Goal: Task Accomplishment & Management: Manage account settings

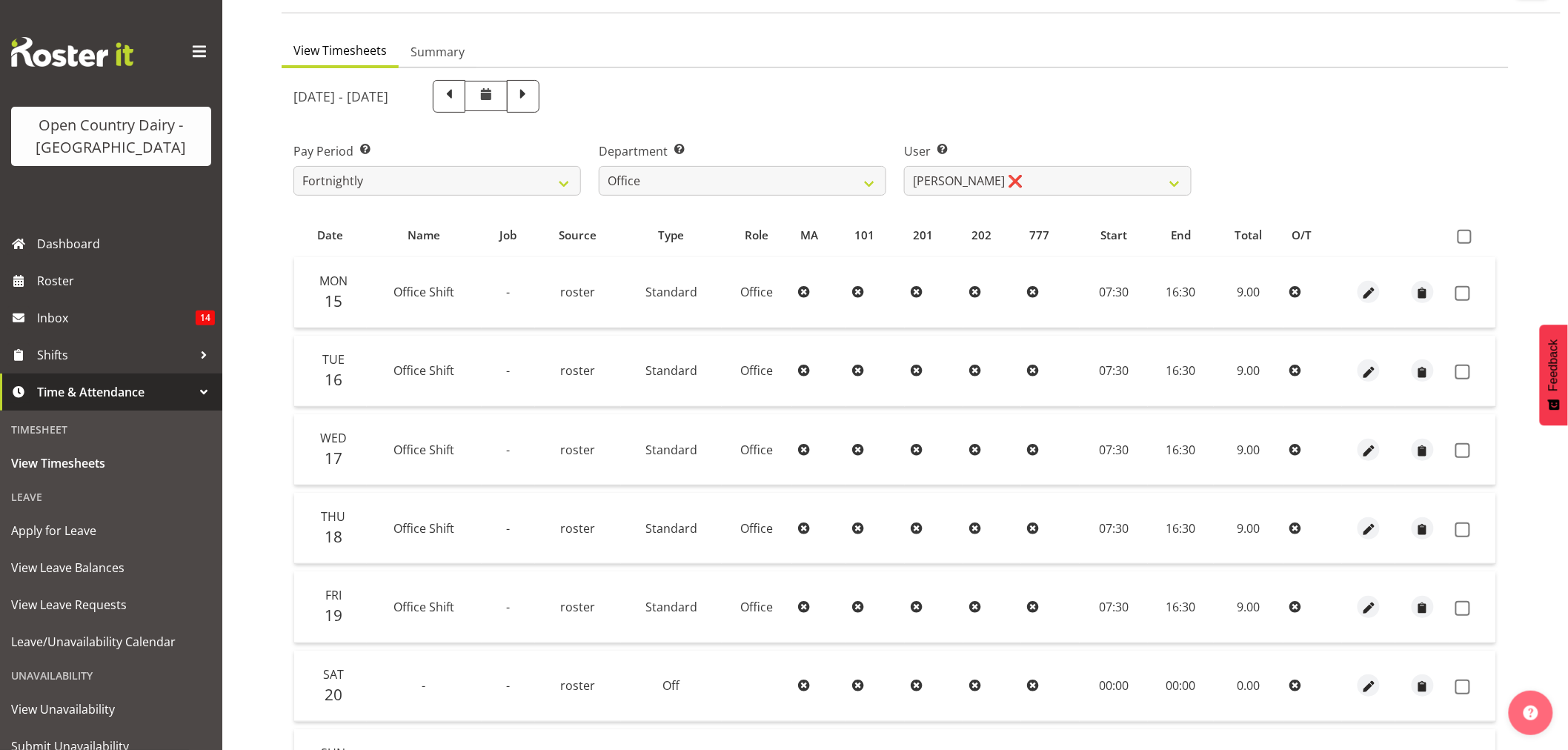
scroll to position [34, 0]
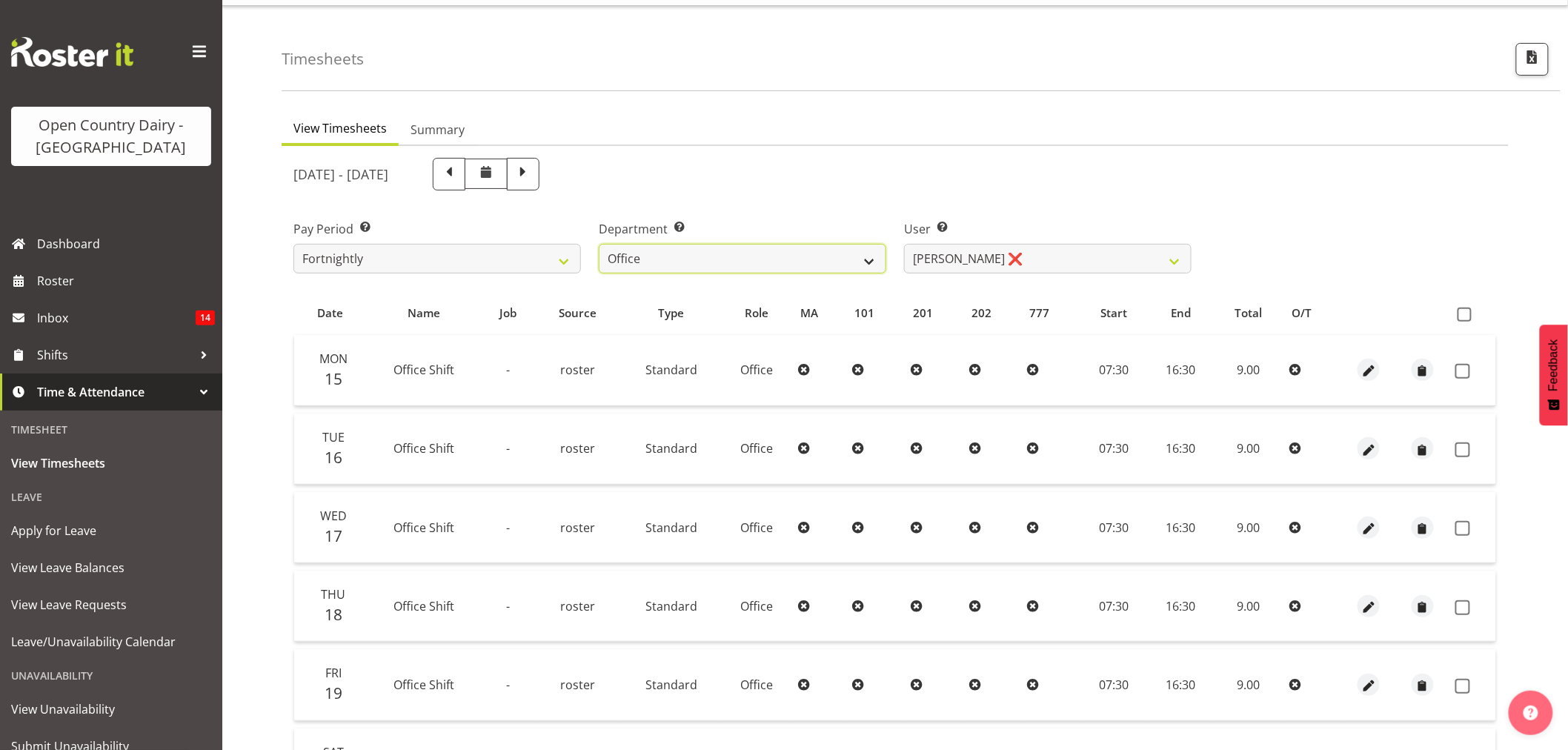
click at [764, 248] on select "734 735 736 737 738 739 851 853 854 855 856 858 861 862 865 867-9032 868 869 87…" at bounding box center [742, 258] width 287 height 30
select select "905"
click at [599, 244] on select "734 735 736 737 738 739 851 853 854 855 856 858 861 862 865 867-9032 868 869 87…" at bounding box center [742, 258] width 287 height 30
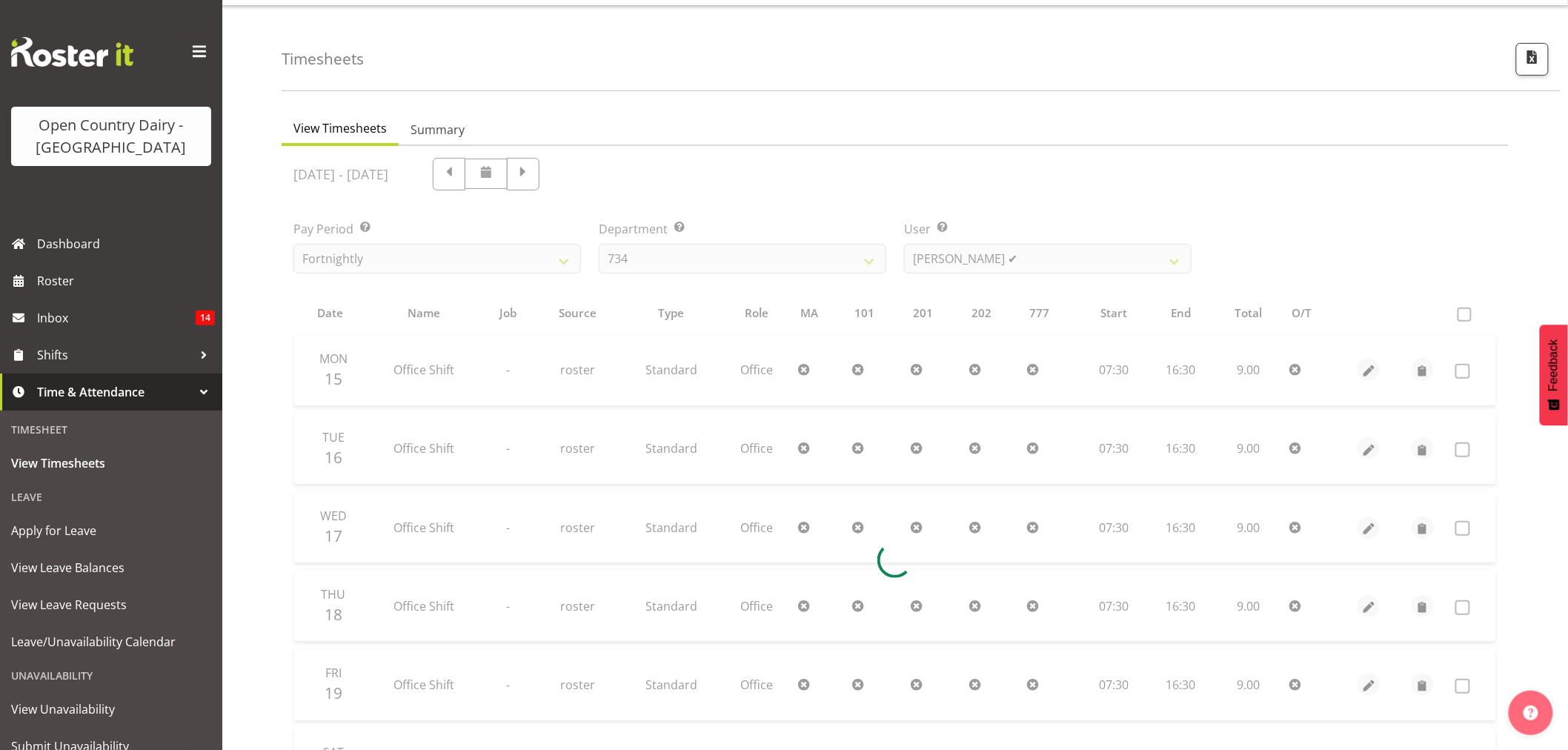
click at [1023, 262] on div at bounding box center [895, 560] width 1227 height 829
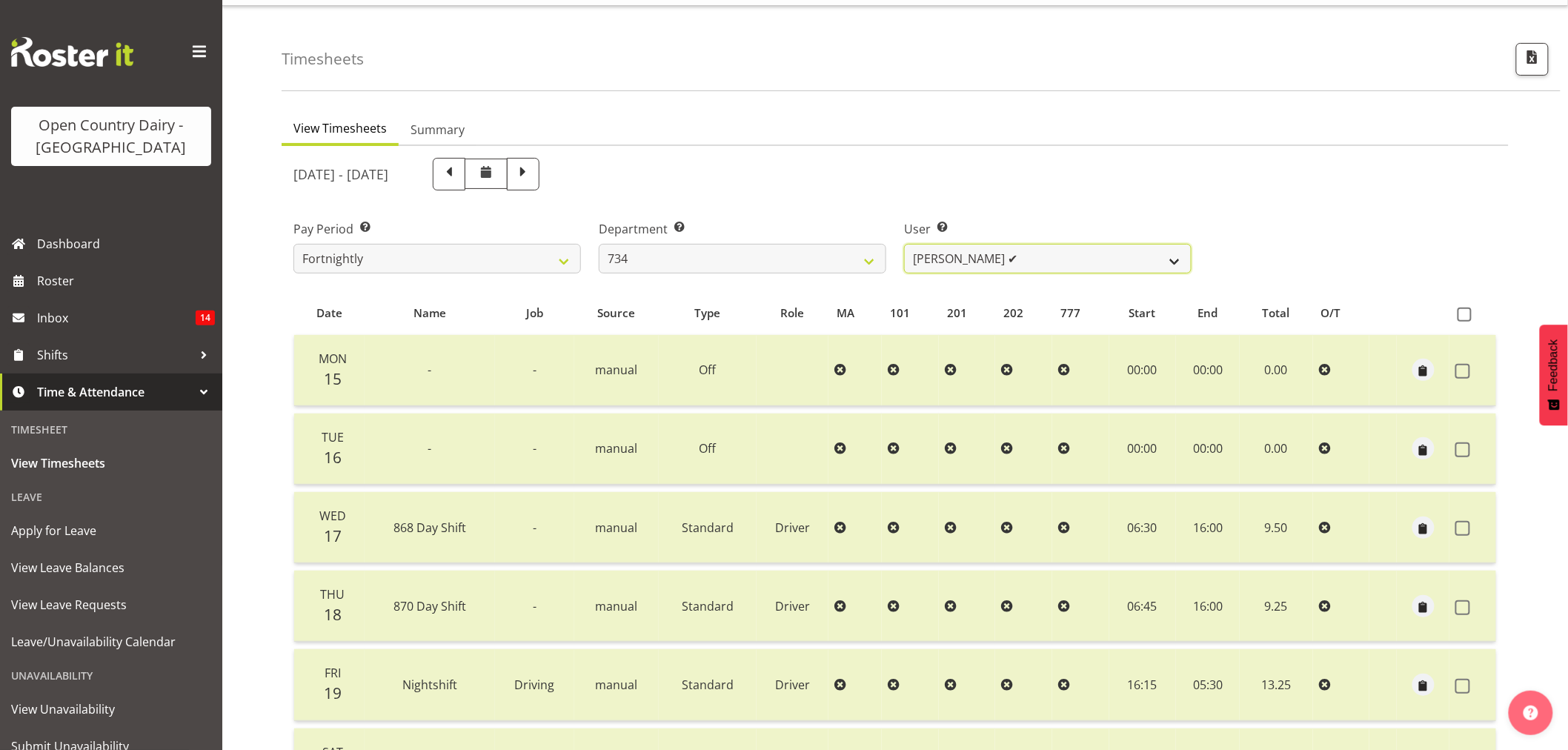
click at [1023, 262] on select "Justin Spicer ✔ Ryan Thompson ✔ Tracey Chittock ✔ Zachary Shanks ✔" at bounding box center [1047, 258] width 287 height 30
select select "7493"
click at [904, 244] on select "Justin Spicer ✔ Ryan Thompson ✔ Tracey Chittock ✔ Zachary Shanks ✔" at bounding box center [1047, 258] width 287 height 30
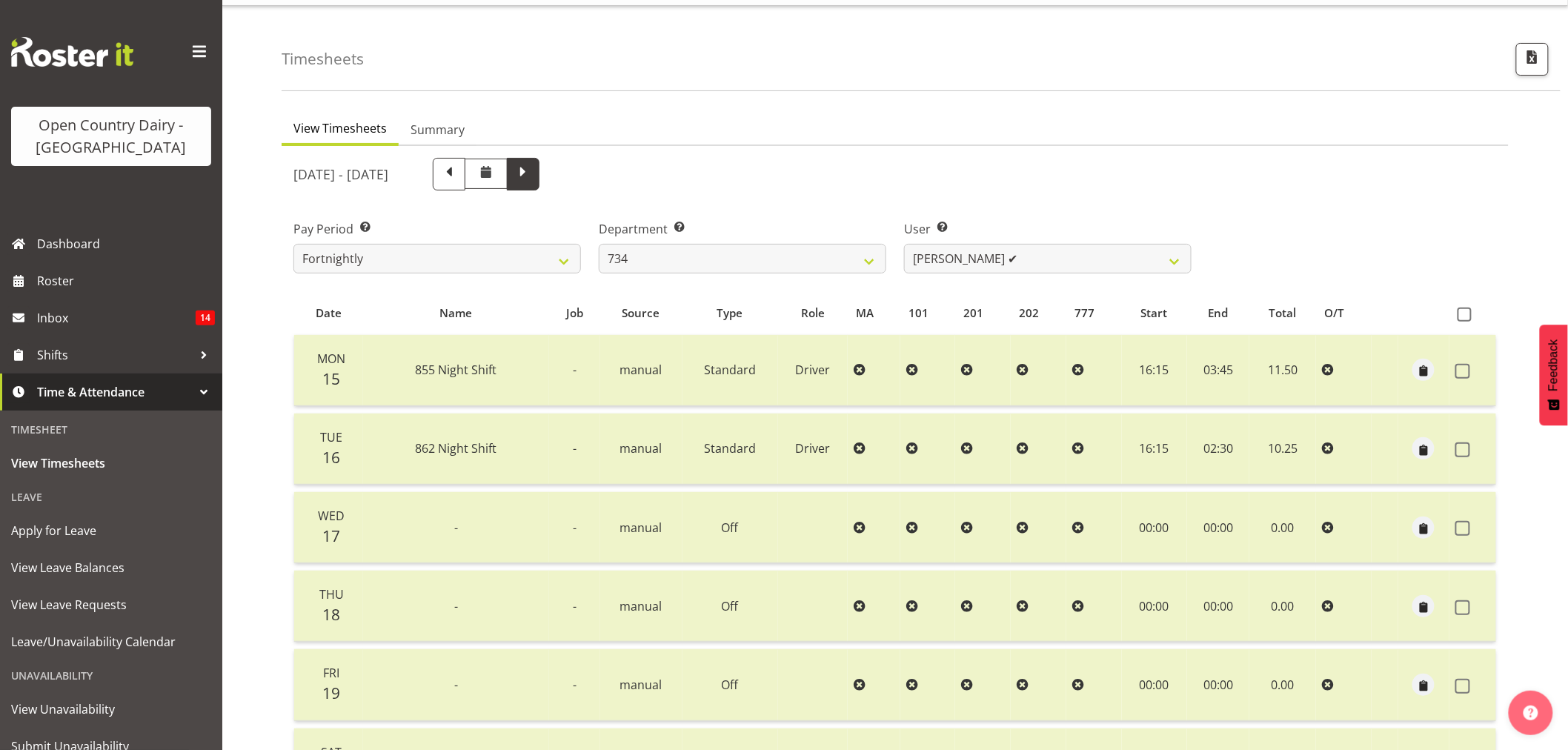
click at [532, 166] on span at bounding box center [522, 172] width 19 height 19
select select
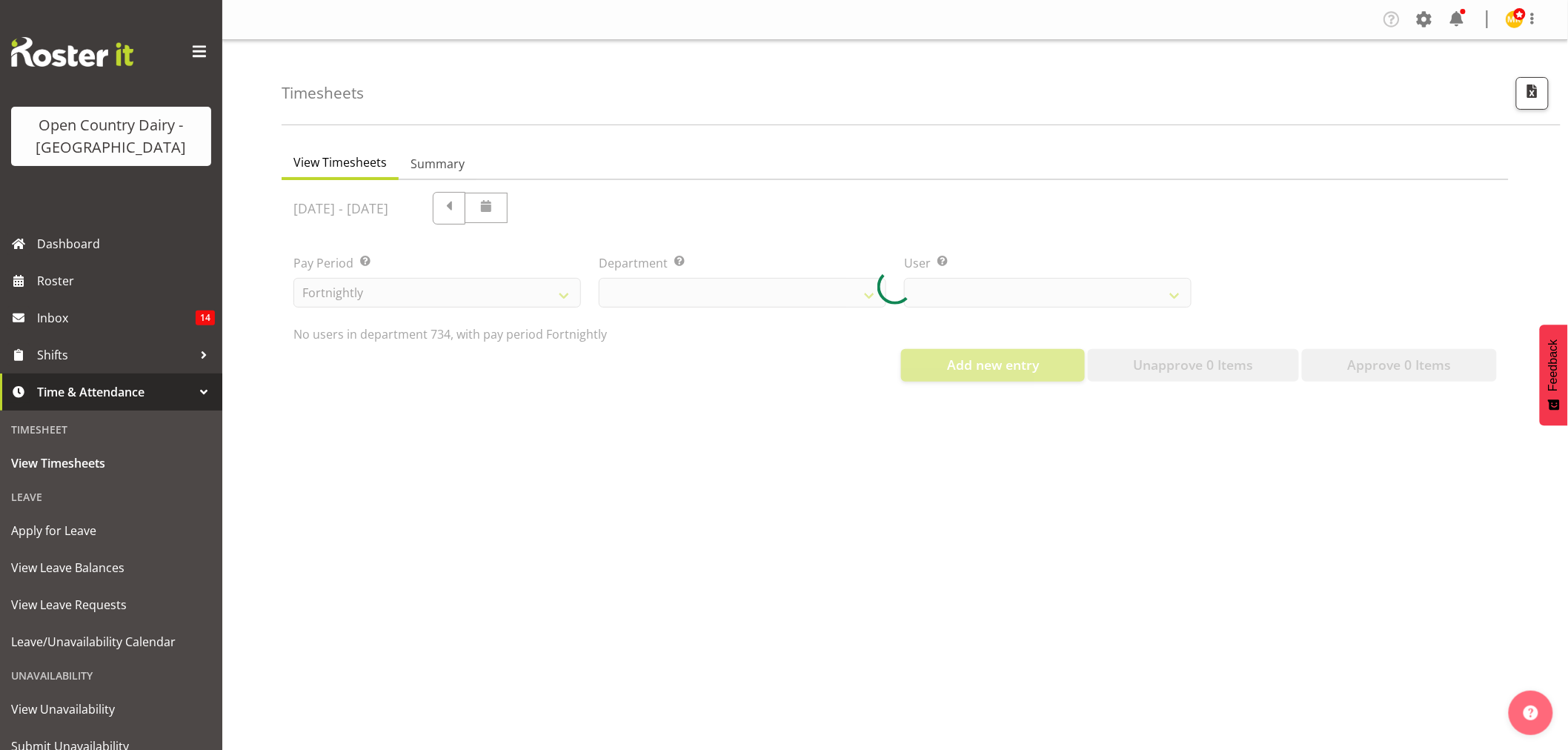
select select "7493"
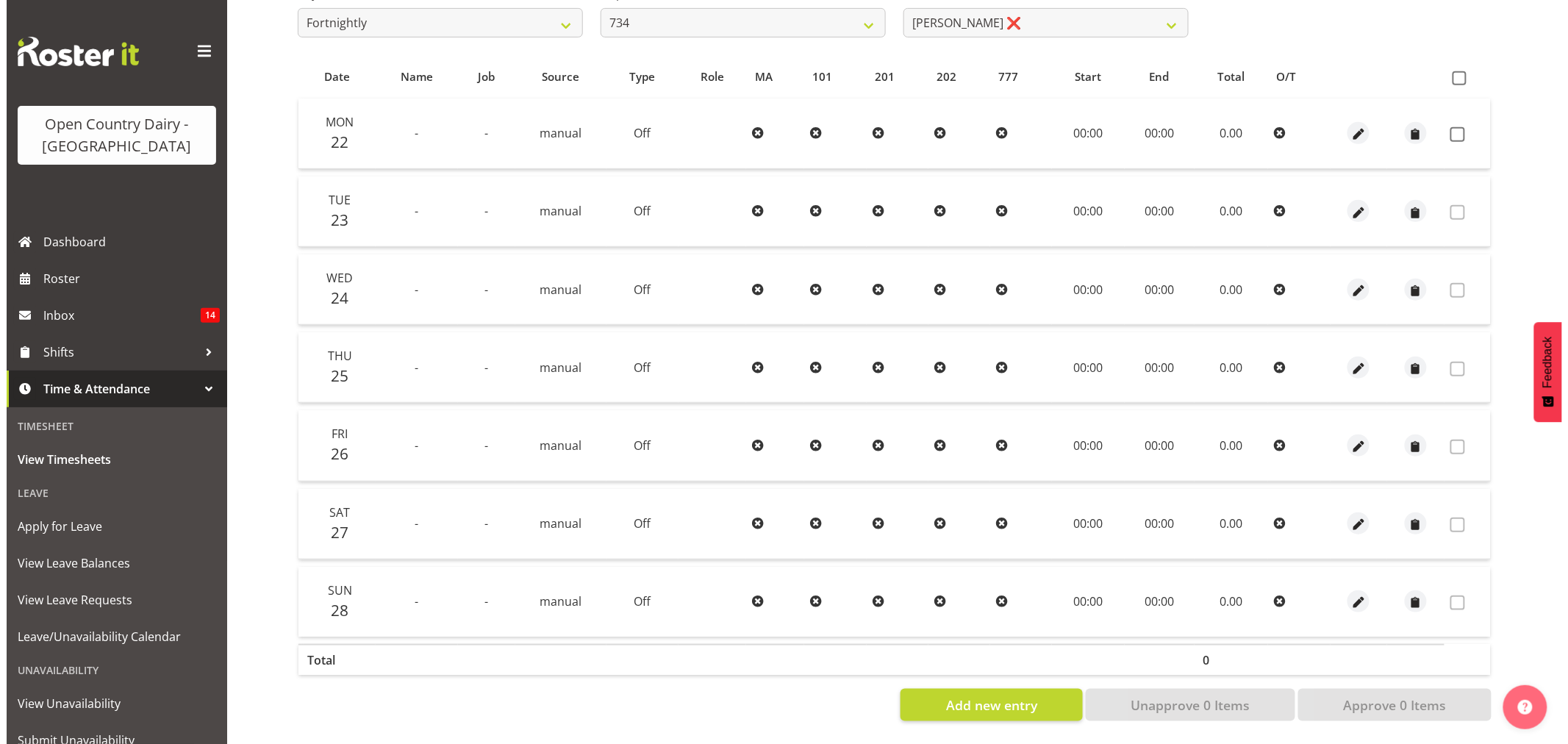
scroll to position [115, 0]
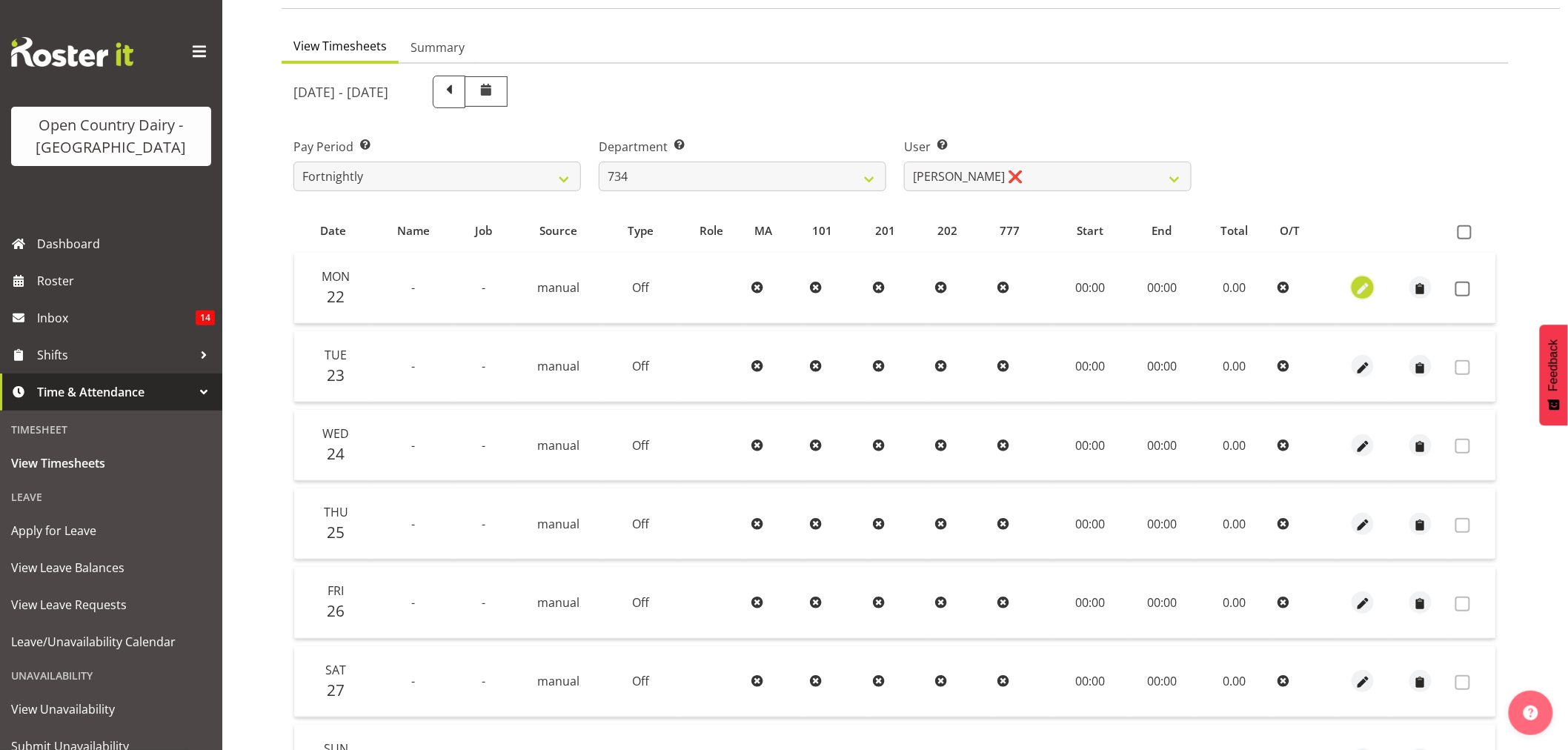
click at [1353, 293] on button "button" at bounding box center [1362, 287] width 22 height 22
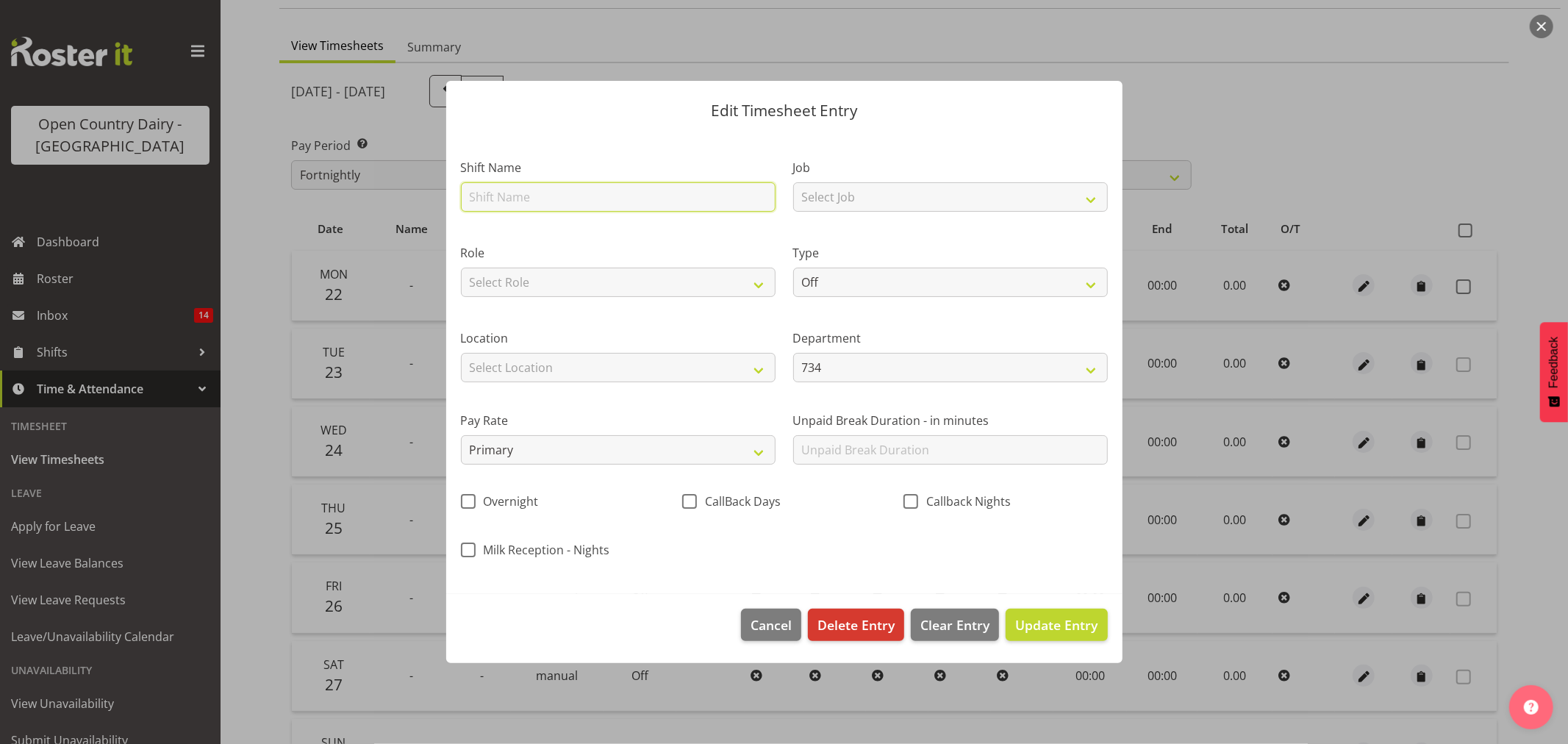
click at [662, 192] on input "text" at bounding box center [618, 197] width 315 height 30
type input "Nightshift"
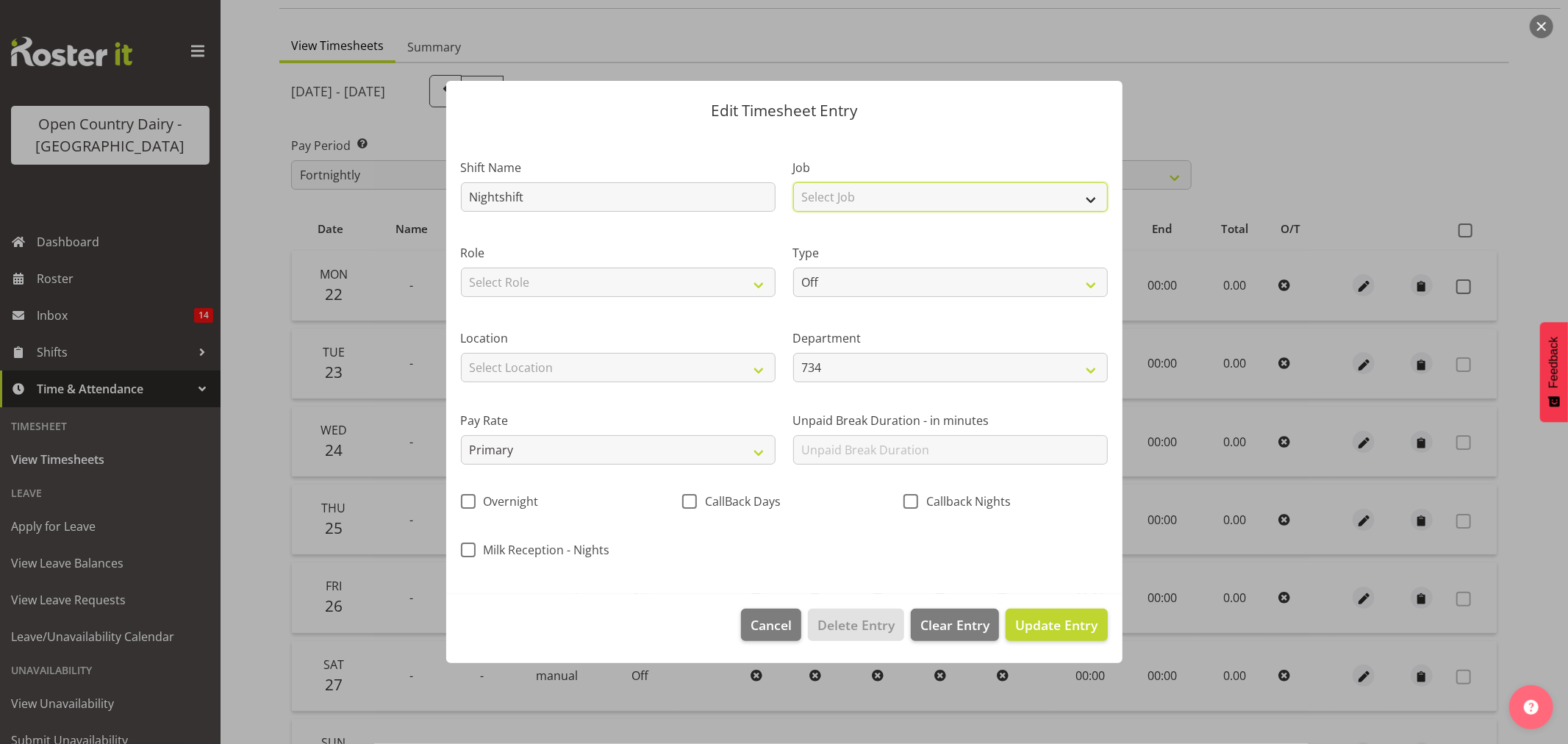
click at [1066, 205] on select "Select Job Connecting /unconnecting Trailers Driving Meeting Milk Testing" at bounding box center [950, 197] width 315 height 30
select select "10670"
click at [793, 183] on select "Select Job Connecting /unconnecting Trailers Driving Meeting Milk Testing" at bounding box center [950, 197] width 315 height 30
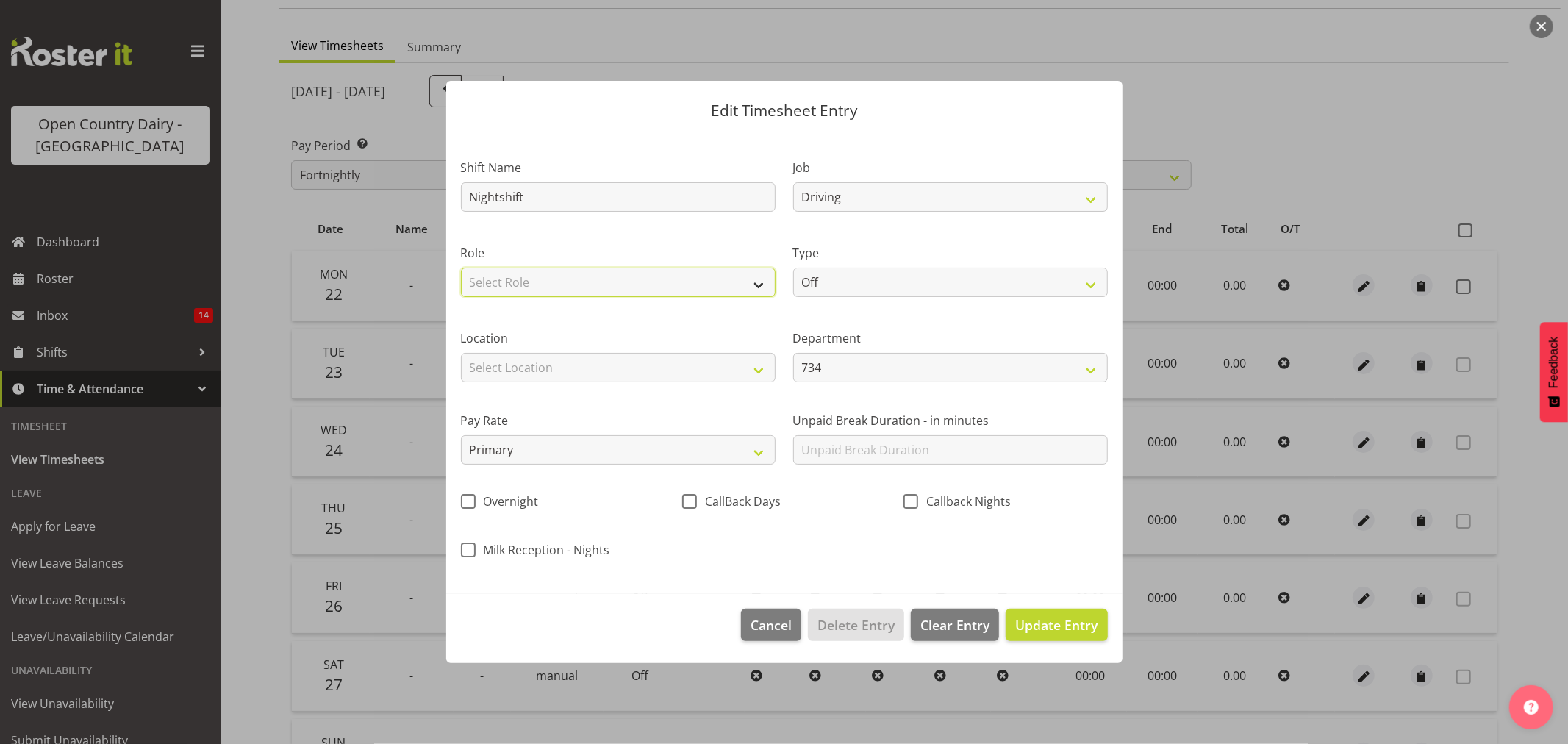
click at [599, 275] on select "Select Role Driver" at bounding box center [618, 282] width 315 height 30
select select "1154"
click at [461, 267] on select "Select Role Driver" at bounding box center [618, 282] width 315 height 30
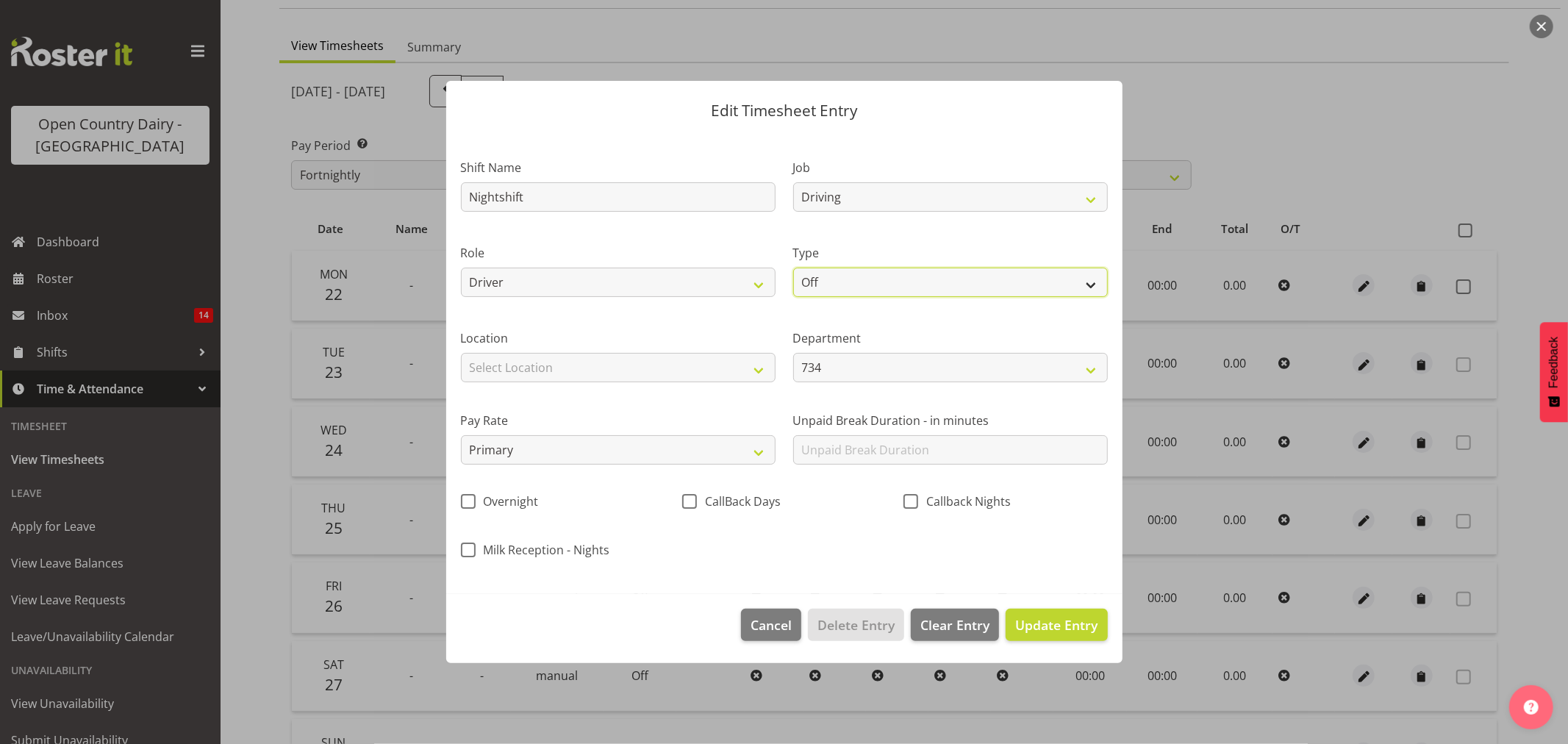
click at [877, 274] on select "Off Standard Public Holiday Public Holiday (Worked) Day In Lieu Annual Leave Si…" at bounding box center [950, 282] width 315 height 30
select select "Standard"
click at [793, 267] on select "Off Standard Public Holiday Public Holiday (Worked) Day In Lieu Annual Leave Si…" at bounding box center [950, 282] width 315 height 30
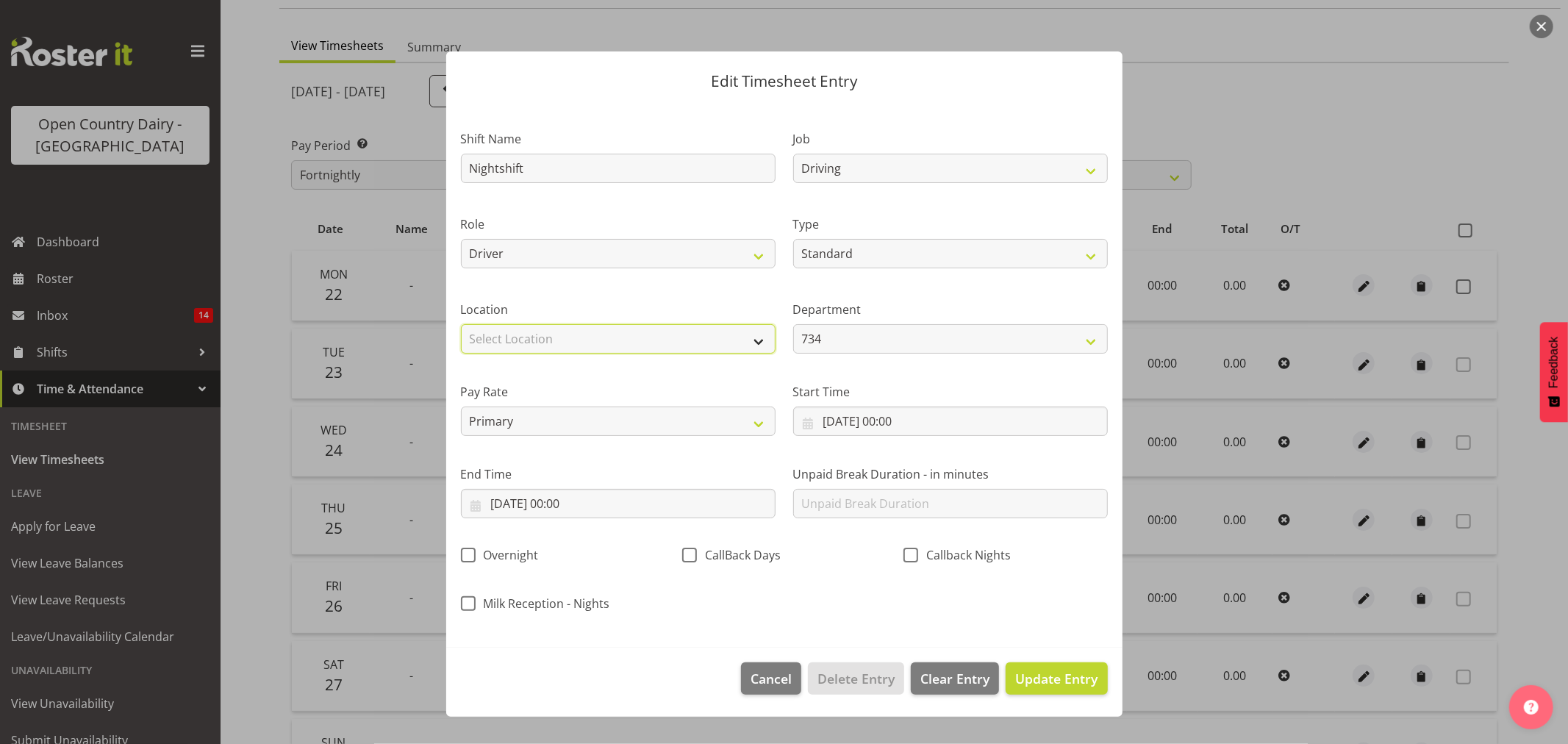
click at [694, 325] on select "Select Location Awarua Milk Awarua Office Freight Horotiu office Waharoa Office…" at bounding box center [618, 339] width 315 height 30
select select "988"
click at [461, 324] on select "Select Location Awarua Milk Awarua Office Freight Horotiu office Waharoa Office…" at bounding box center [618, 339] width 315 height 30
click at [629, 413] on select "Primary Secondary Tertiary Fourth Fifth" at bounding box center [618, 420] width 315 height 30
click at [461, 406] on select "Primary Secondary Tertiary Fourth Fifth" at bounding box center [618, 420] width 315 height 30
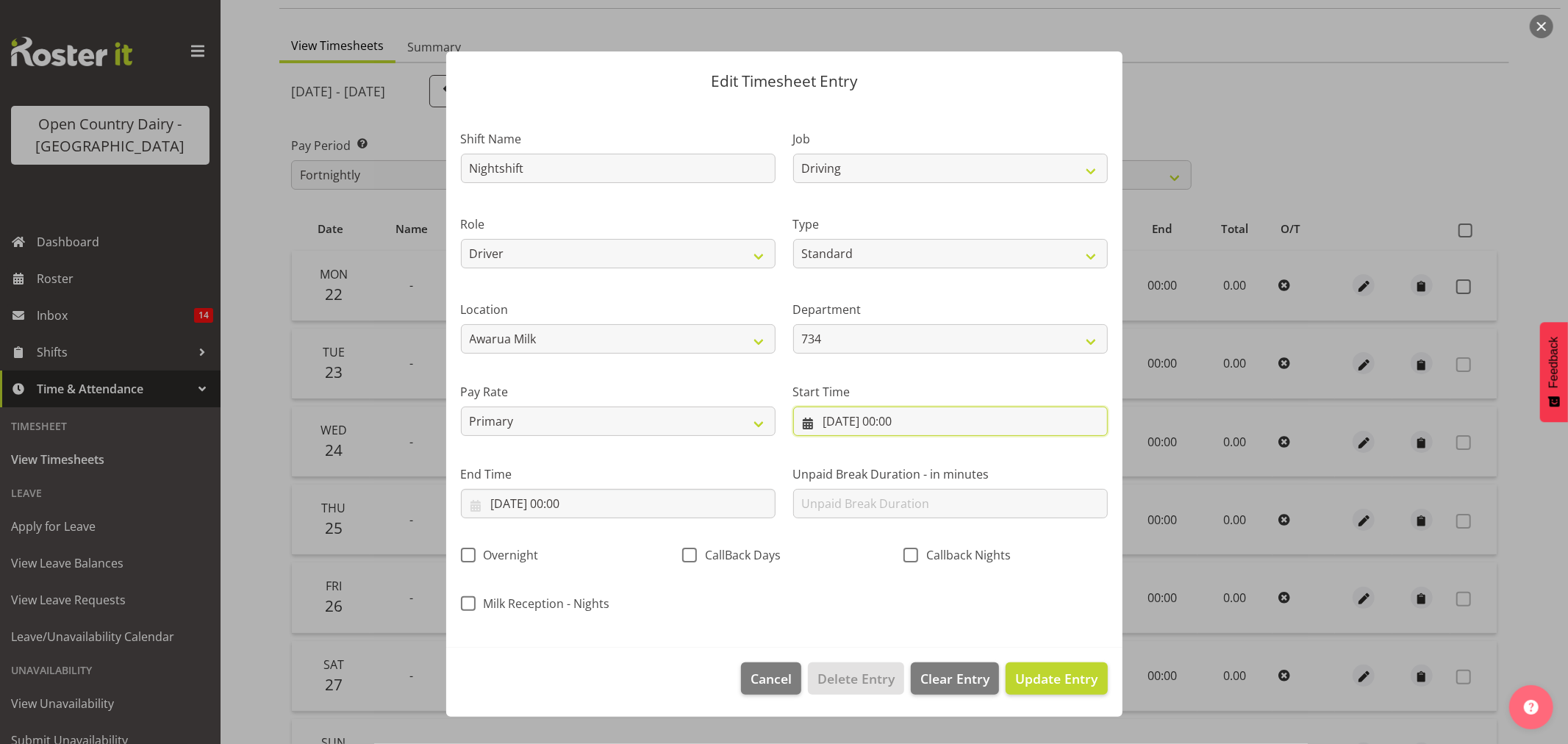
click at [956, 421] on input "22/09/2025, 00:00" at bounding box center [950, 420] width 315 height 30
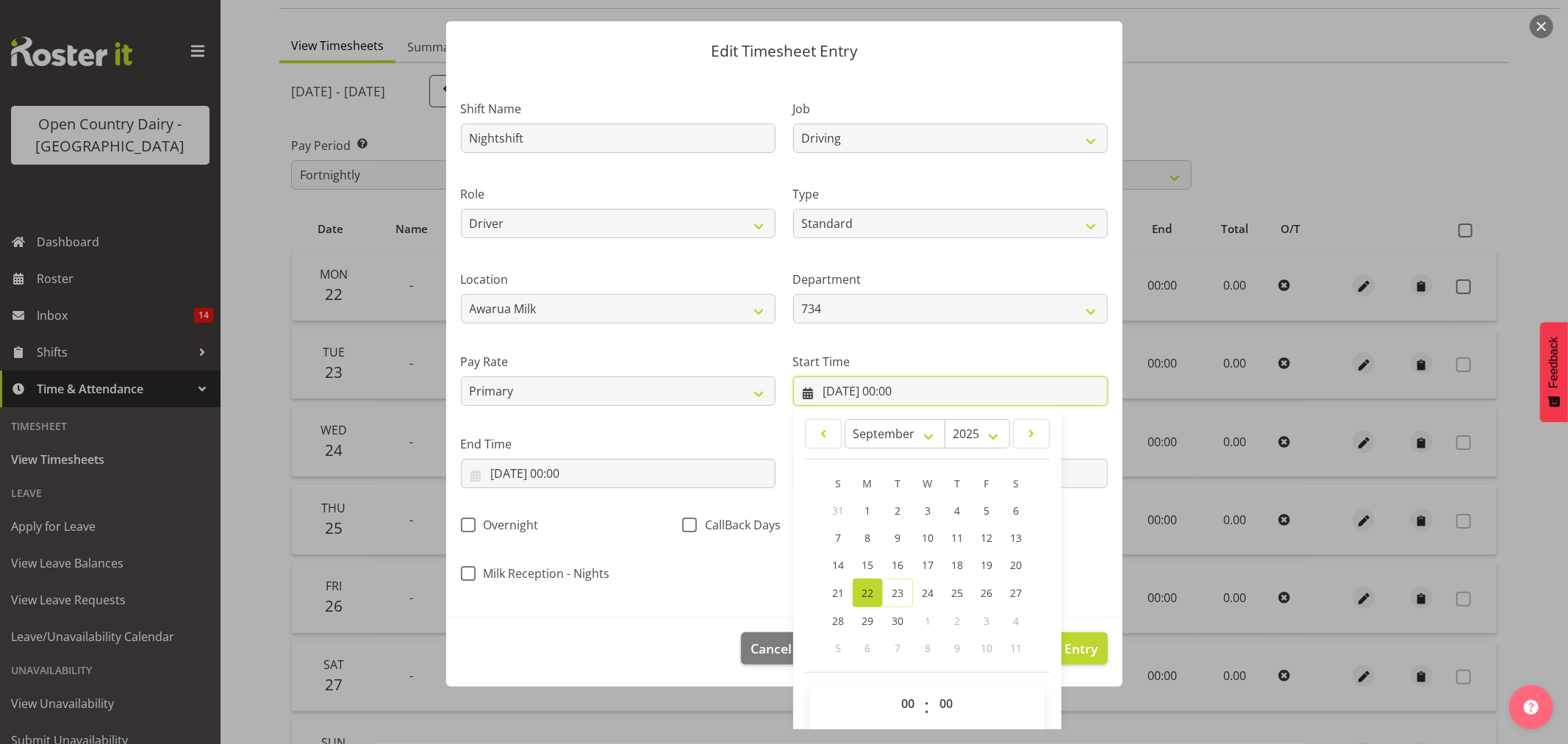
scroll to position [42, 0]
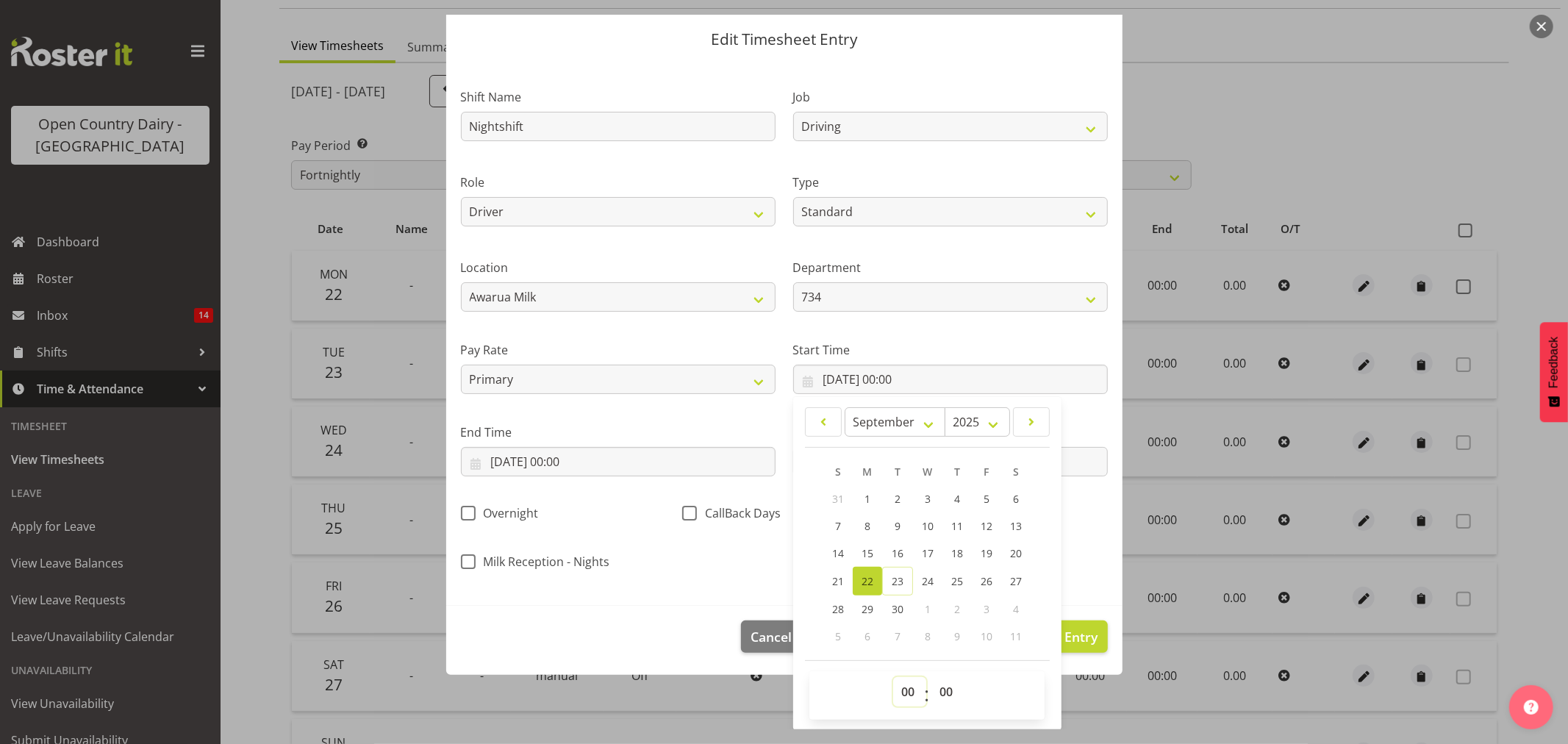
click at [895, 688] on select "00 01 02 03 04 05 06 07 08 09 10 11 12 13 14 15 16 17 18 19 20 21 22 23" at bounding box center [910, 691] width 33 height 30
select select "16"
click at [894, 677] on select "00 01 02 03 04 05 06 07 08 09 10 11 12 13 14 15 16 17 18 19 20 21 22 23" at bounding box center [910, 691] width 33 height 30
type input "22/09/2025, 16:00"
click at [942, 691] on select "00 01 02 03 04 05 06 07 08 09 10 11 12 13 14 15 16 17 18 19 20 21 22 23 24 25 2…" at bounding box center [948, 691] width 33 height 30
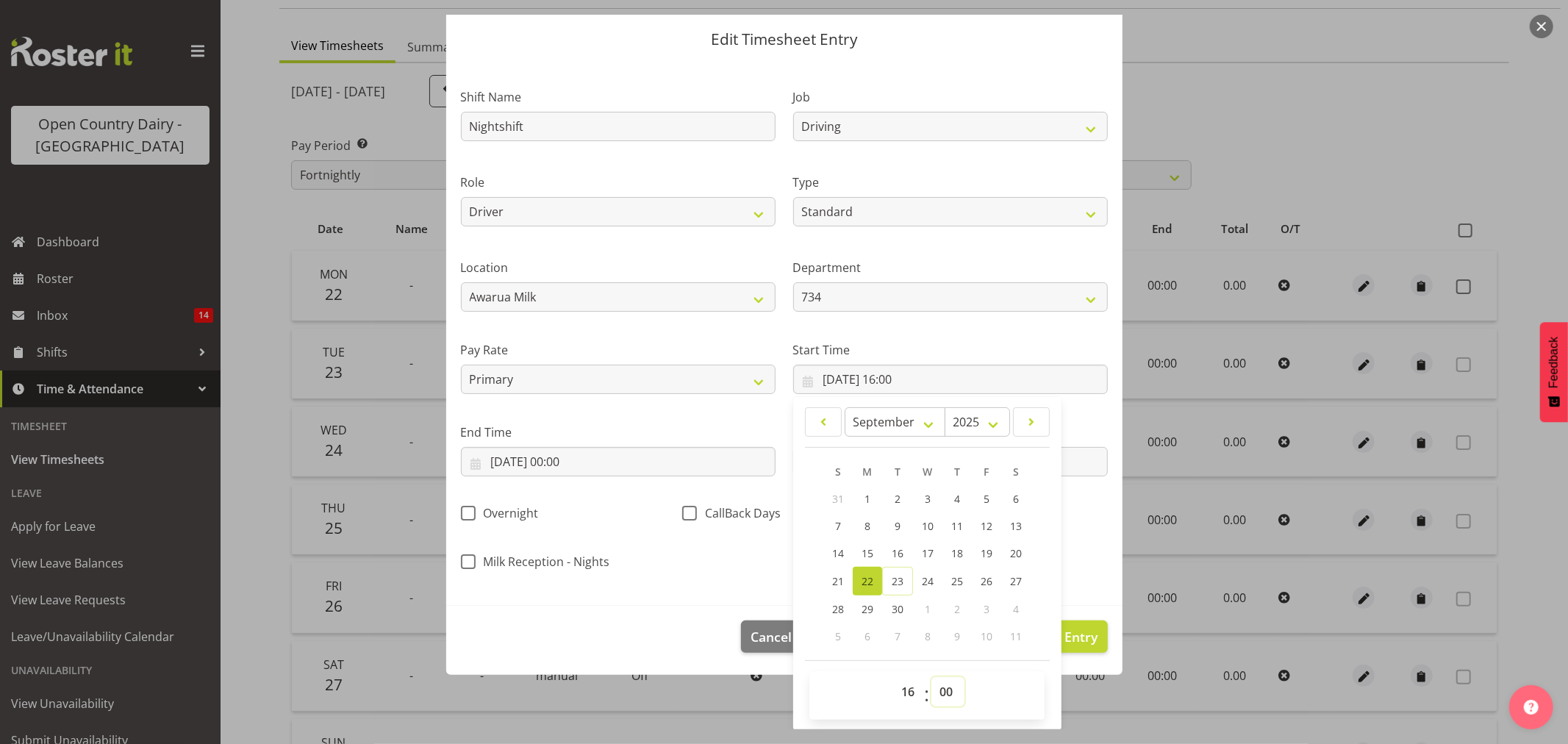
select select "15"
click at [931, 677] on select "00 01 02 03 04 05 06 07 08 09 10 11 12 13 14 15 16 17 18 19 20 21 22 23 24 25 2…" at bounding box center [948, 691] width 33 height 30
type input "22/09/2025, 16:15"
click at [700, 569] on div "Shift Name Nightshift Job Connecting /unconnecting Trailers Driving Meeting Mil…" at bounding box center [784, 324] width 665 height 514
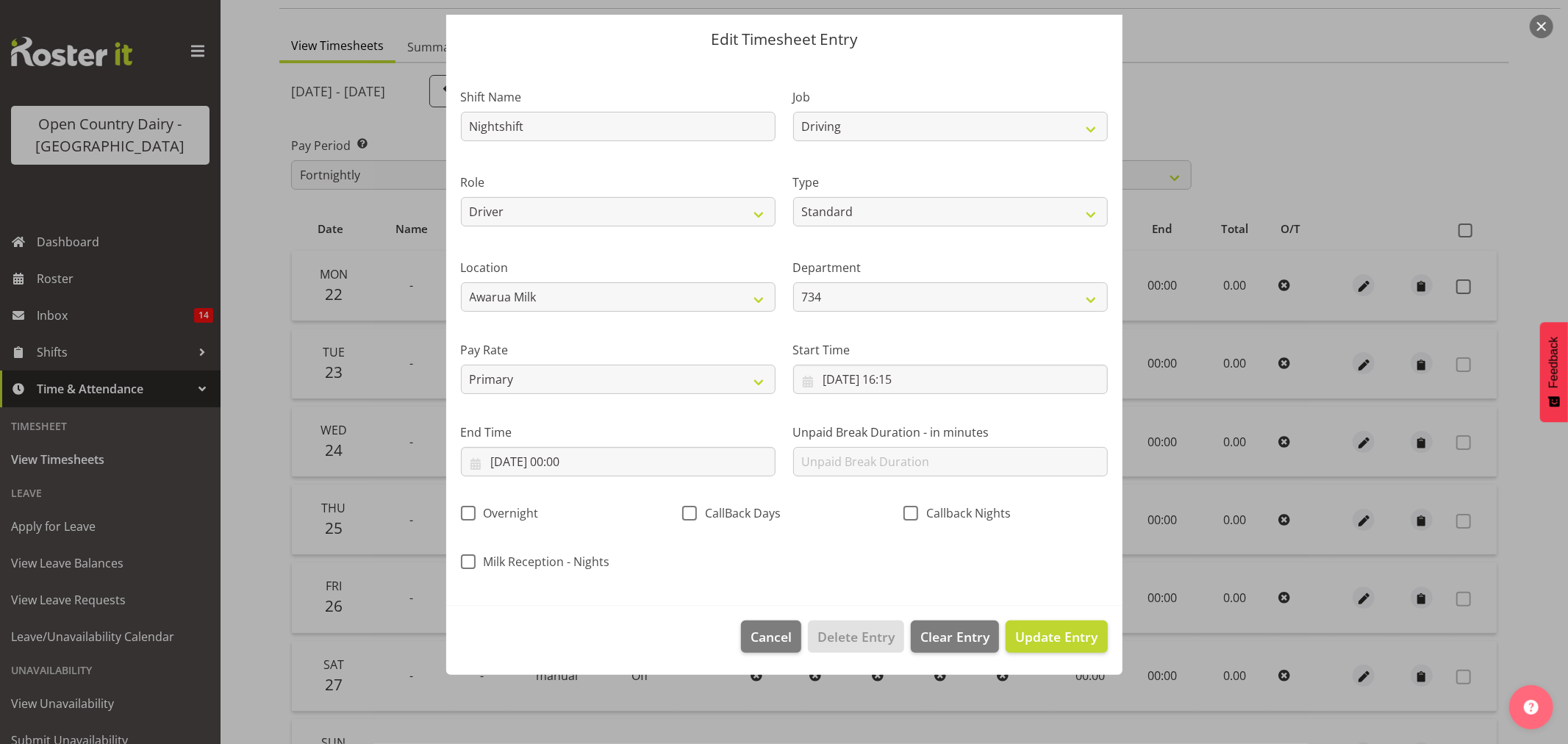
scroll to position [0, 0]
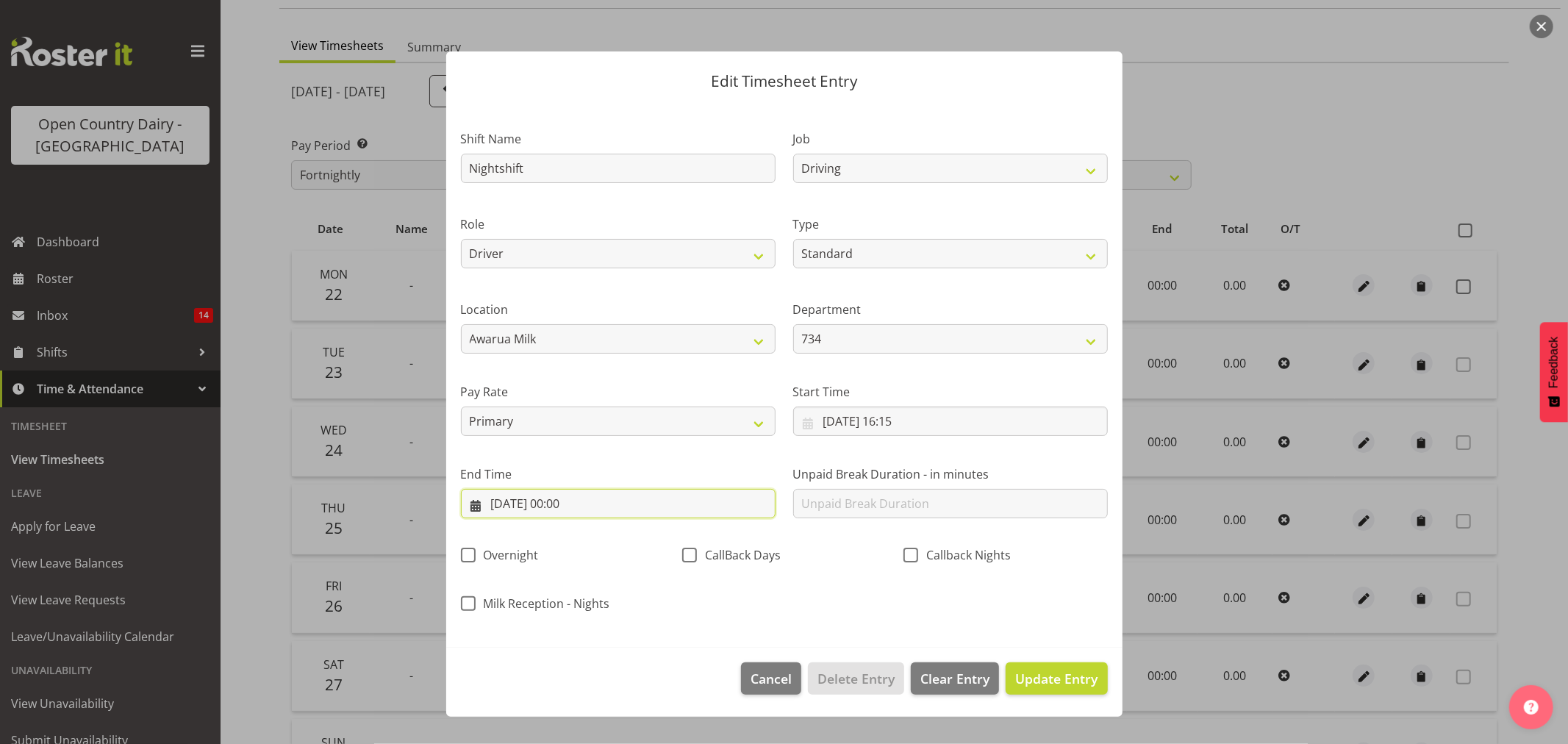
click at [633, 510] on input "22/09/2025, 00:00" at bounding box center [618, 503] width 315 height 30
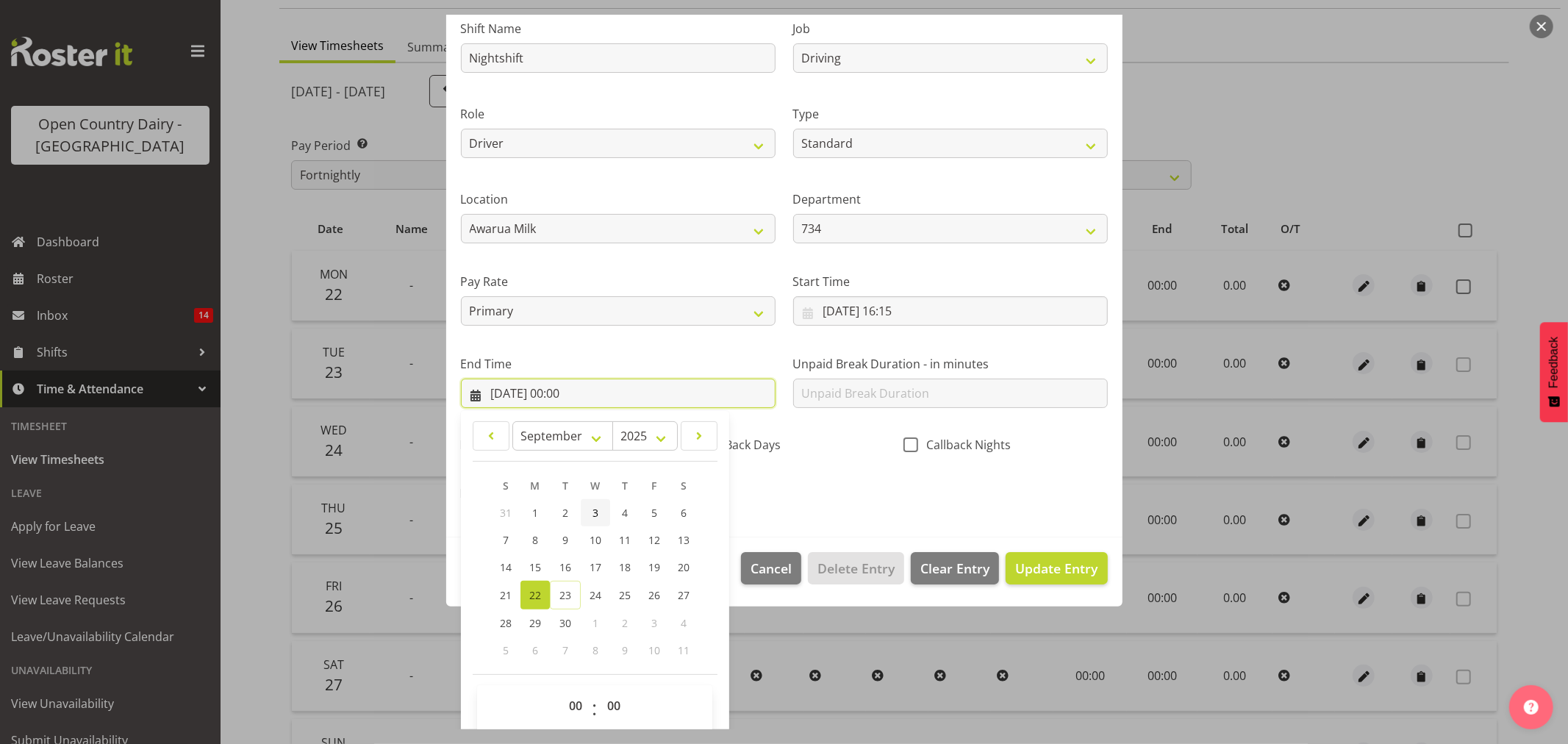
scroll to position [125, 0]
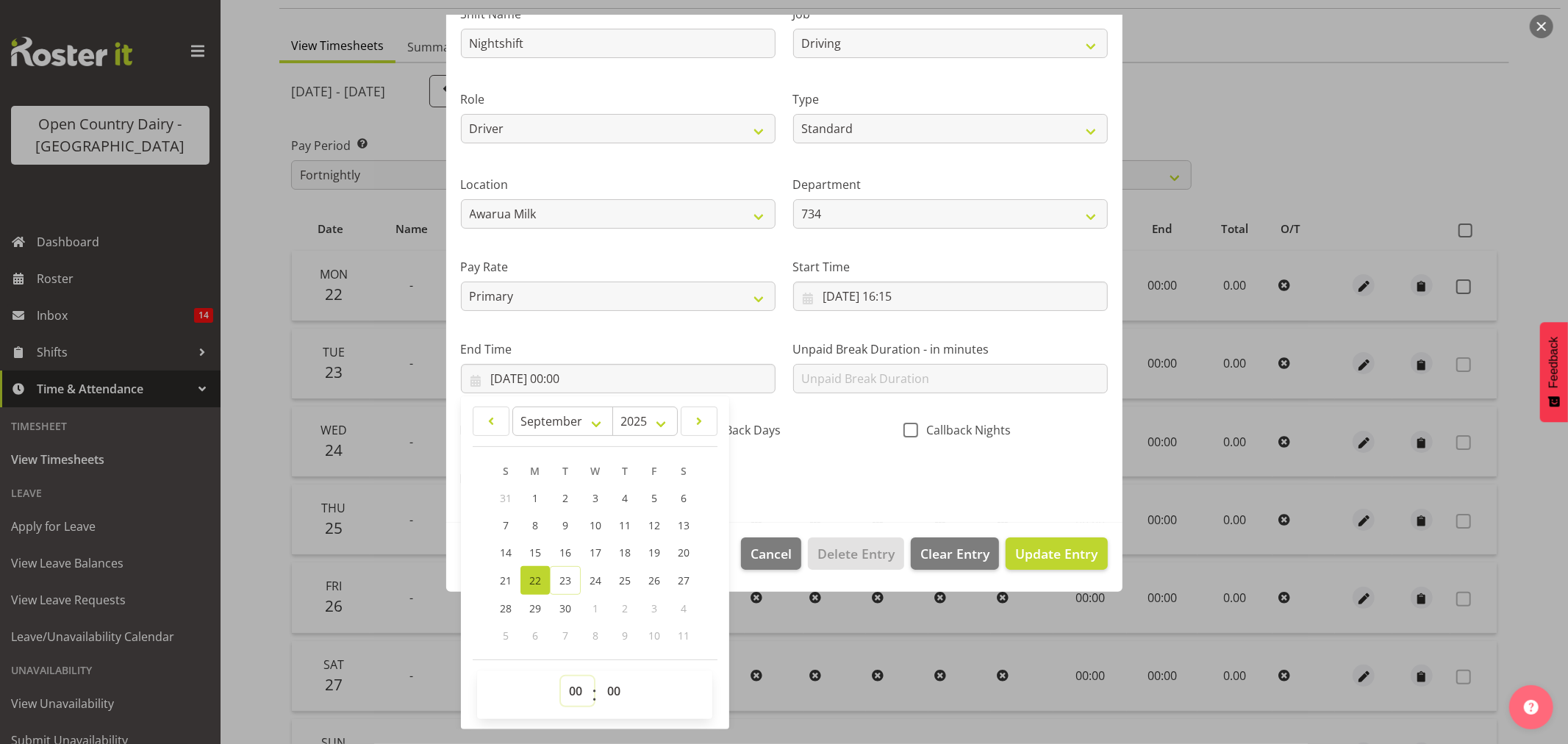
click at [578, 695] on select "00 01 02 03 04 05 06 07 08 09 10 11 12 13 14 15 16 17 18 19 20 21 22 23" at bounding box center [577, 690] width 33 height 30
select select "3"
click at [561, 676] on select "00 01 02 03 04 05 06 07 08 09 10 11 12 13 14 15 16 17 18 19 20 21 22 23" at bounding box center [577, 690] width 33 height 30
type input "22/09/2025, 03:00"
click at [989, 468] on div "Shift Name Nightshift Job Connecting /unconnecting Trailers Driving Meeting Mil…" at bounding box center [784, 242] width 665 height 514
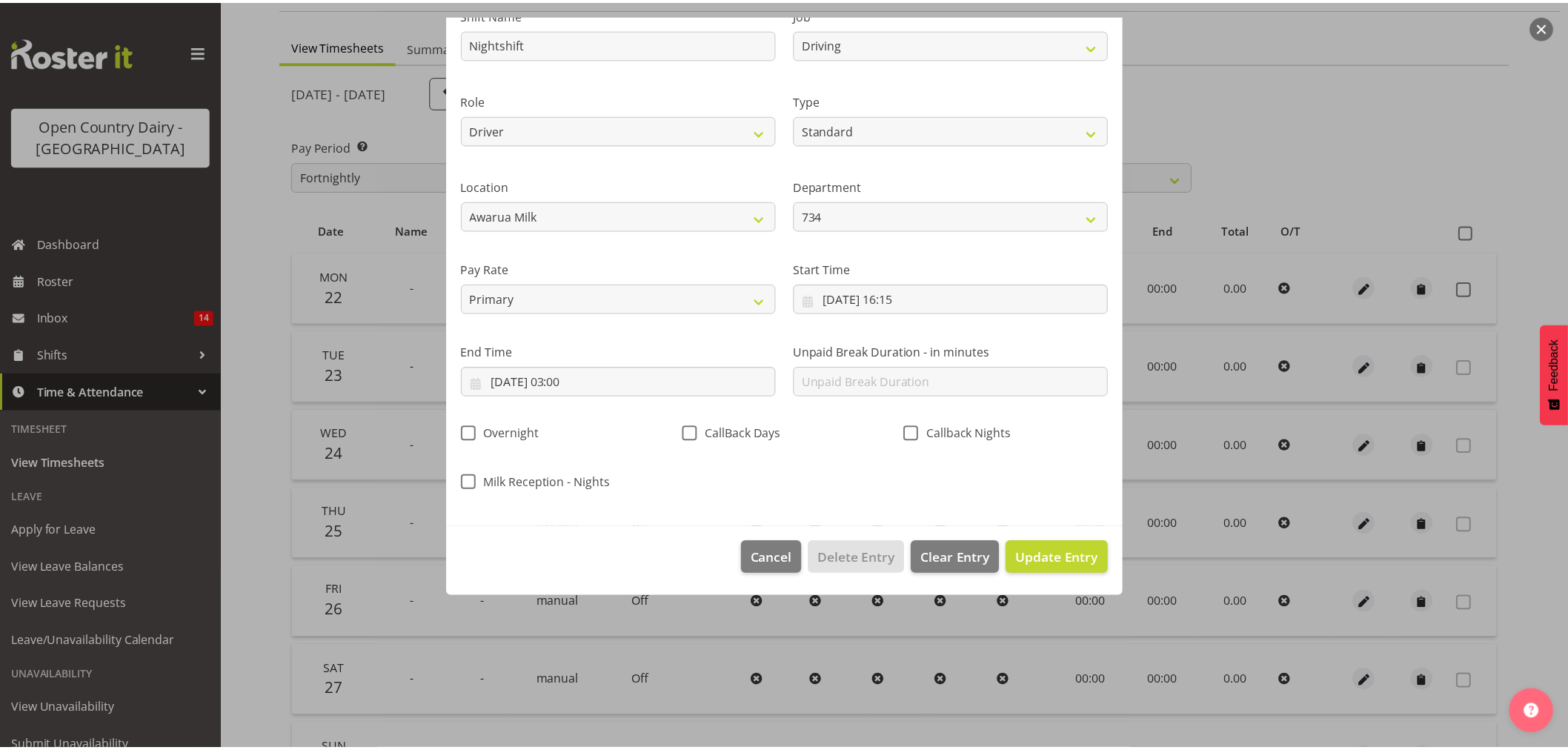
scroll to position [0, 0]
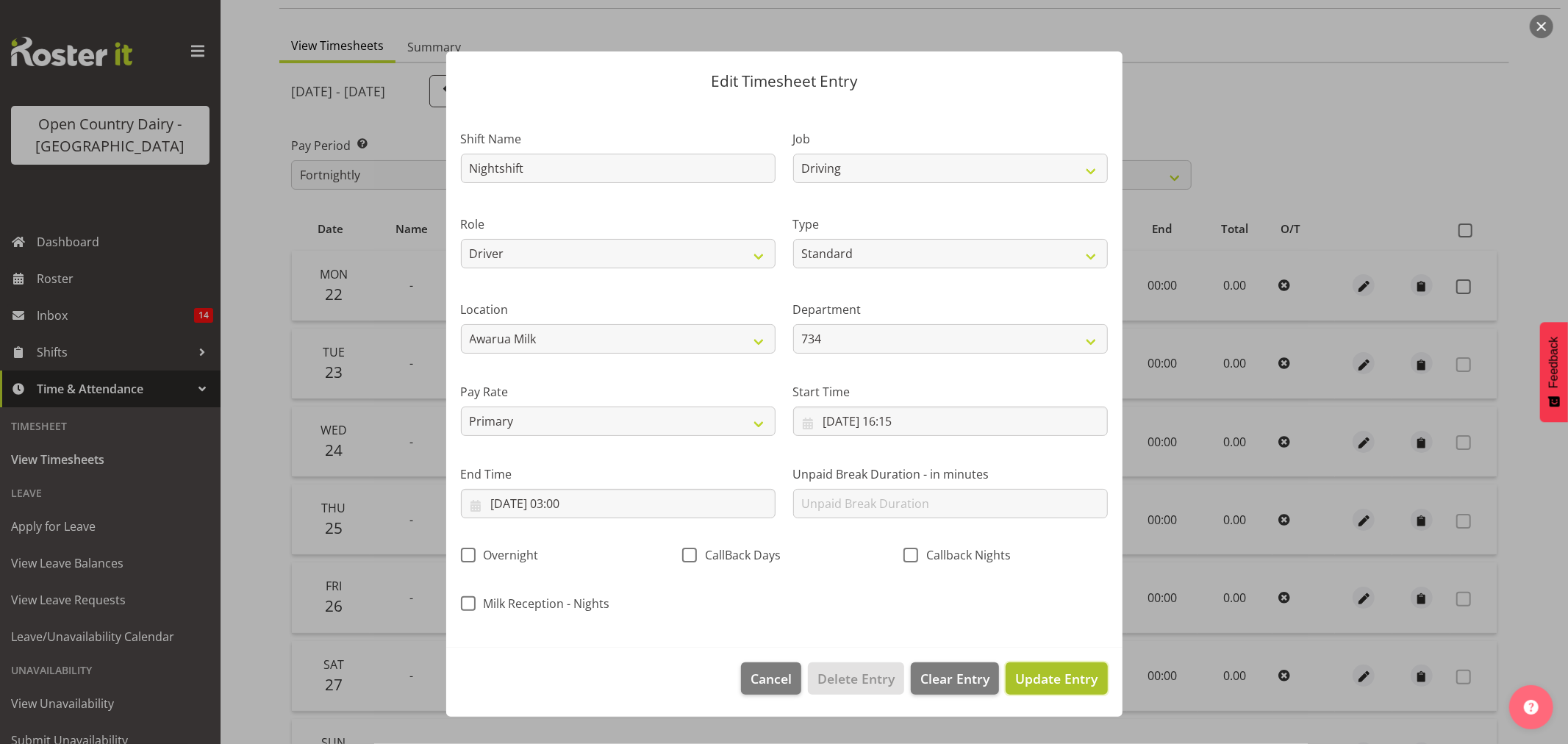
click at [1054, 673] on span "Update Entry" at bounding box center [1056, 678] width 83 height 17
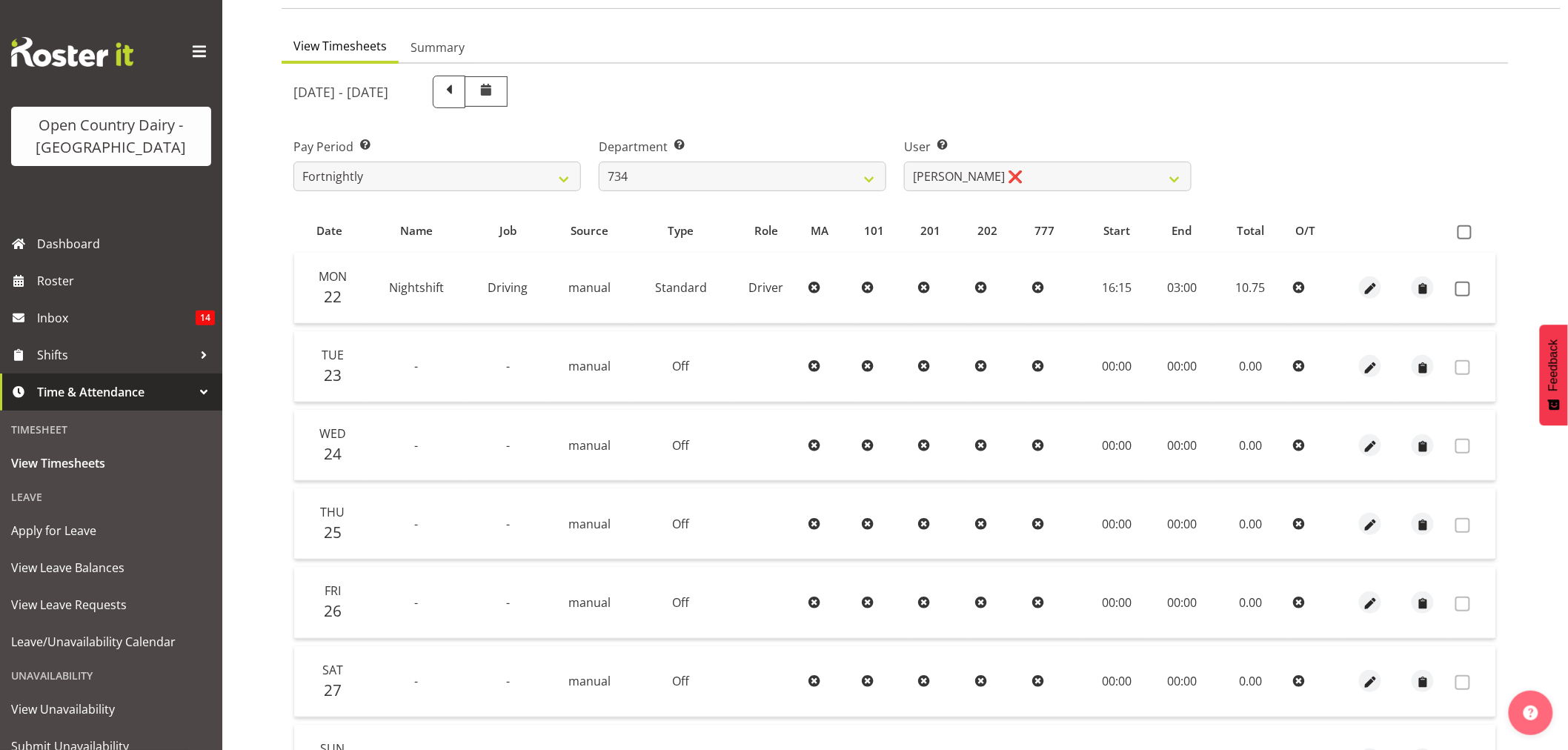
click at [1472, 278] on td at bounding box center [1472, 288] width 47 height 71
click at [1468, 290] on span at bounding box center [1462, 289] width 15 height 15
checkbox input "true"
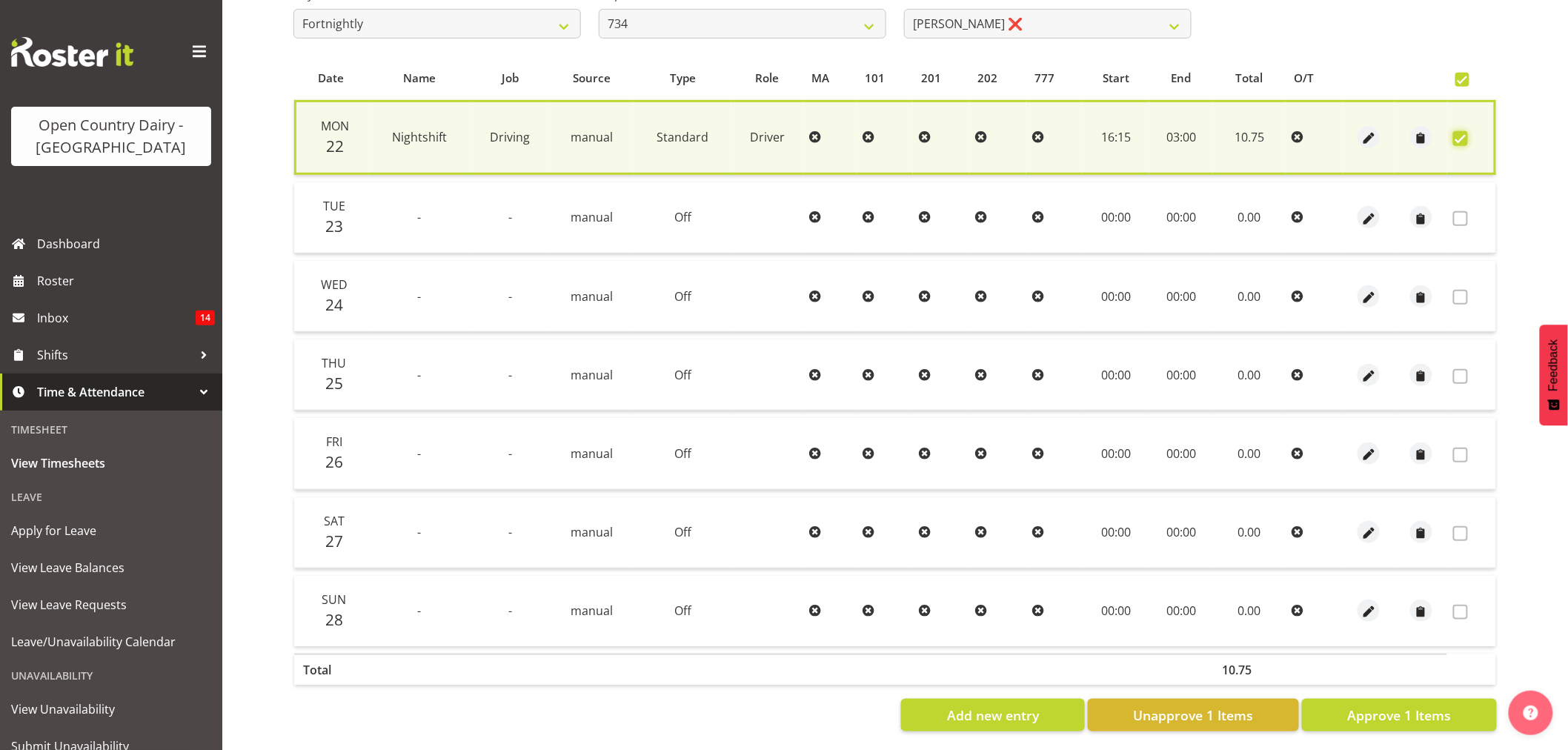
scroll to position [284, 0]
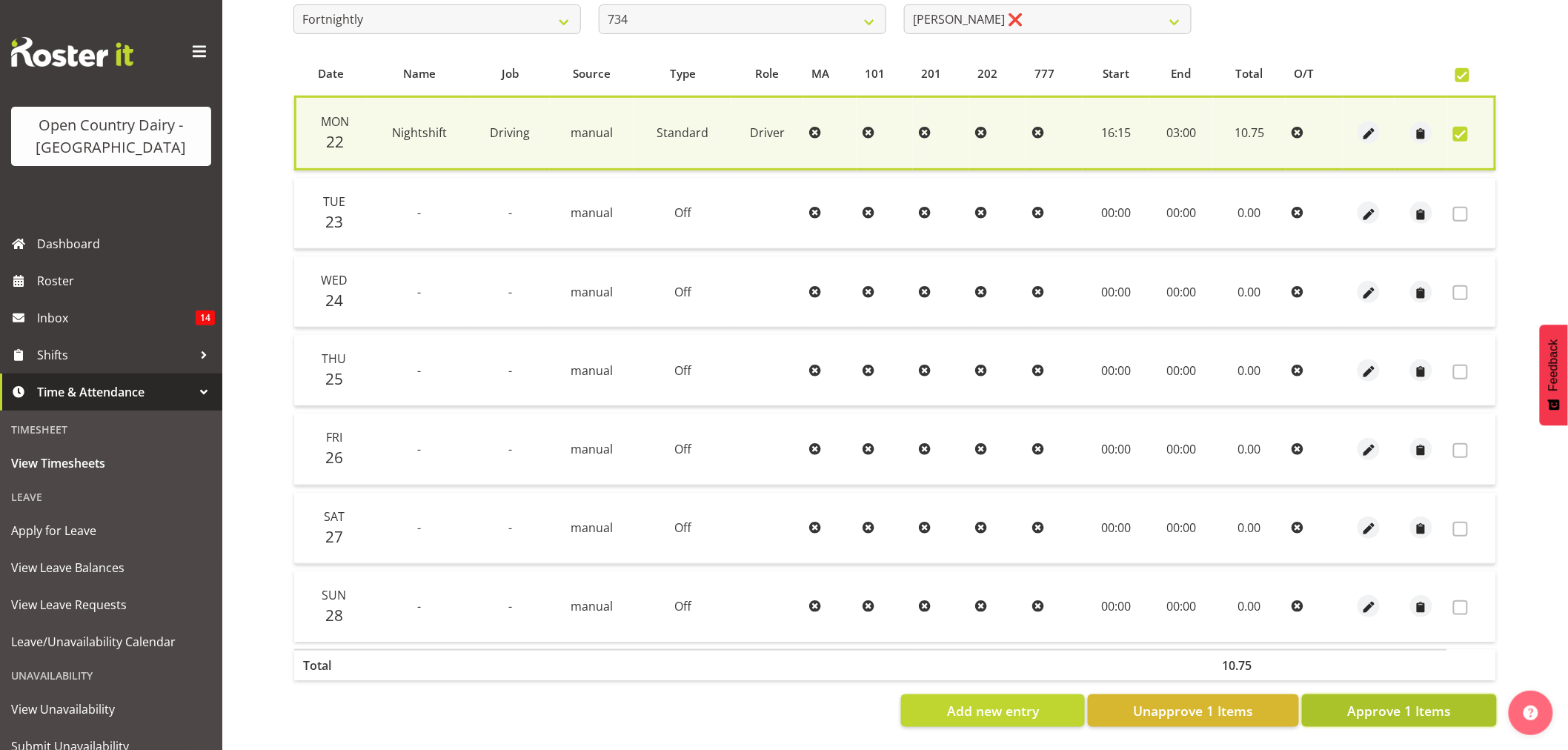
click at [1385, 702] on span "Approve 1 Items" at bounding box center [1399, 710] width 104 height 19
checkbox input "false"
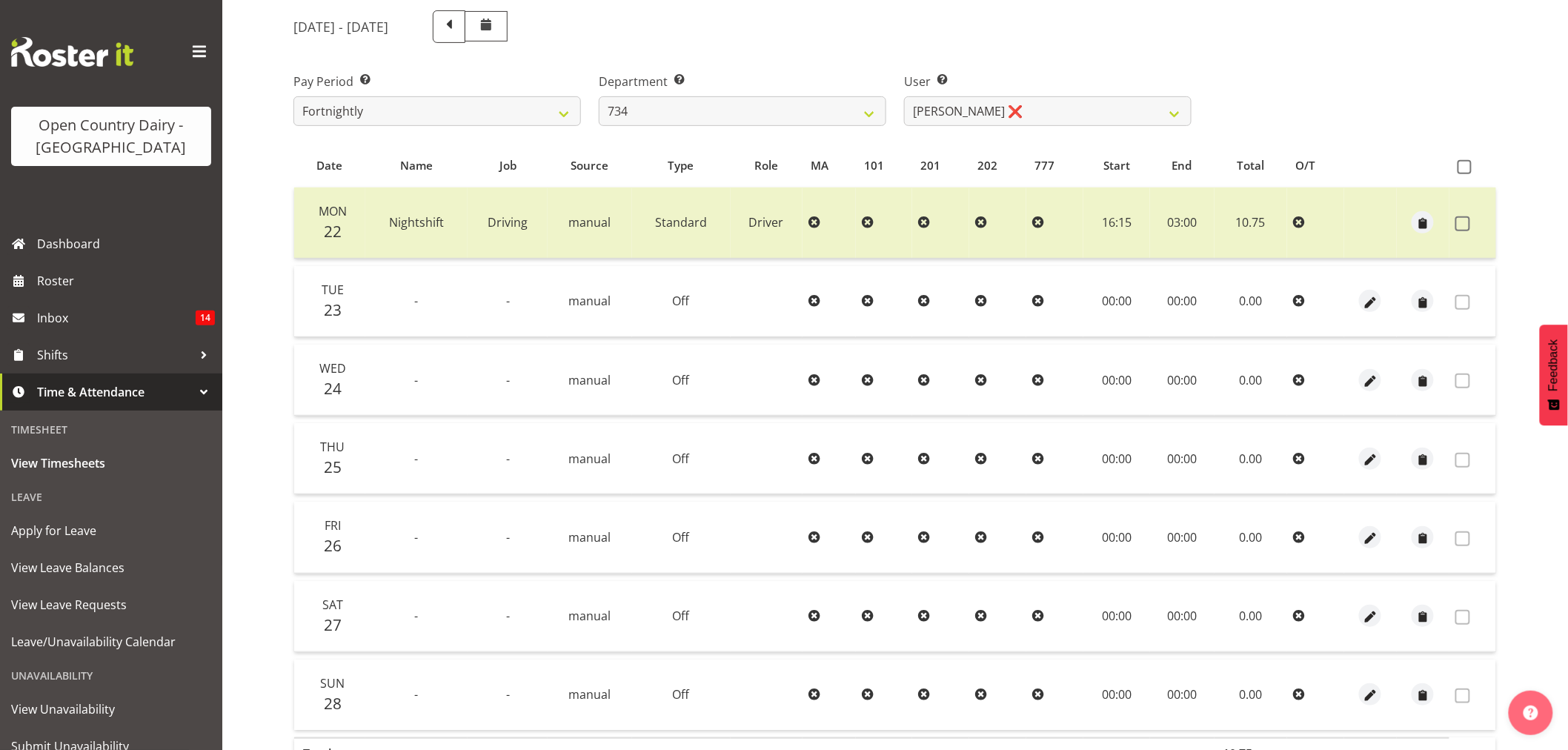
scroll to position [0, 0]
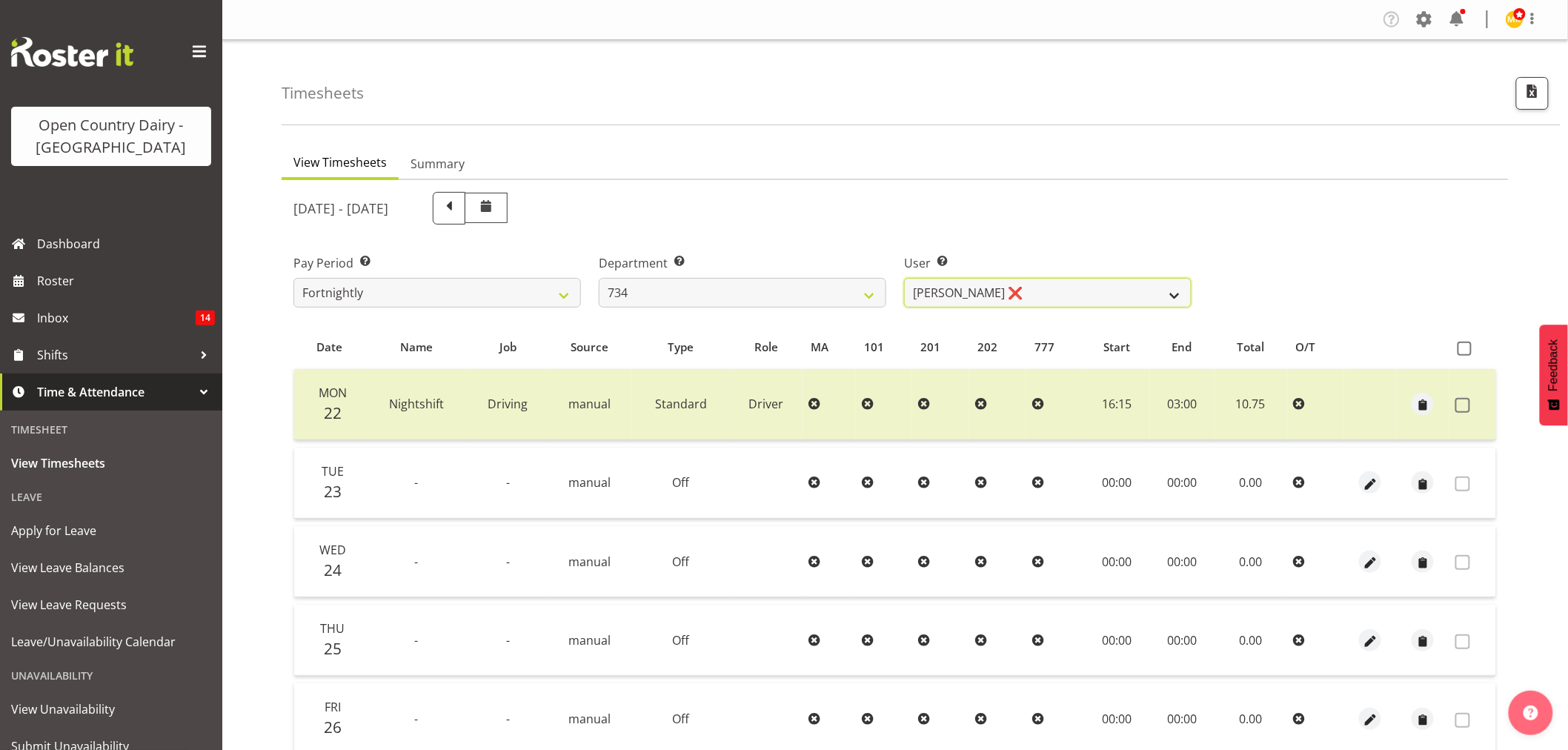
click at [1049, 286] on select "Justin Spicer ❌ Ryan Thompson ❌ Tracey Chittock ❌ Zachary Shanks ❌" at bounding box center [1047, 293] width 287 height 30
click at [1047, 203] on div "September 22nd - September 28th 2025" at bounding box center [742, 208] width 898 height 33
click at [830, 276] on div "Department Select which department you would like to view. 734 735 736 737 738 …" at bounding box center [742, 281] width 287 height 53
click at [824, 285] on select "734 735 736 737 738 739 851 853 854 855 856 858 861 862 865 867-9032 868 869 87…" at bounding box center [742, 293] width 287 height 30
click at [1091, 241] on div "User Select user. Note: This is filtered down by the previous two drop-down ite…" at bounding box center [1048, 275] width 306 height 83
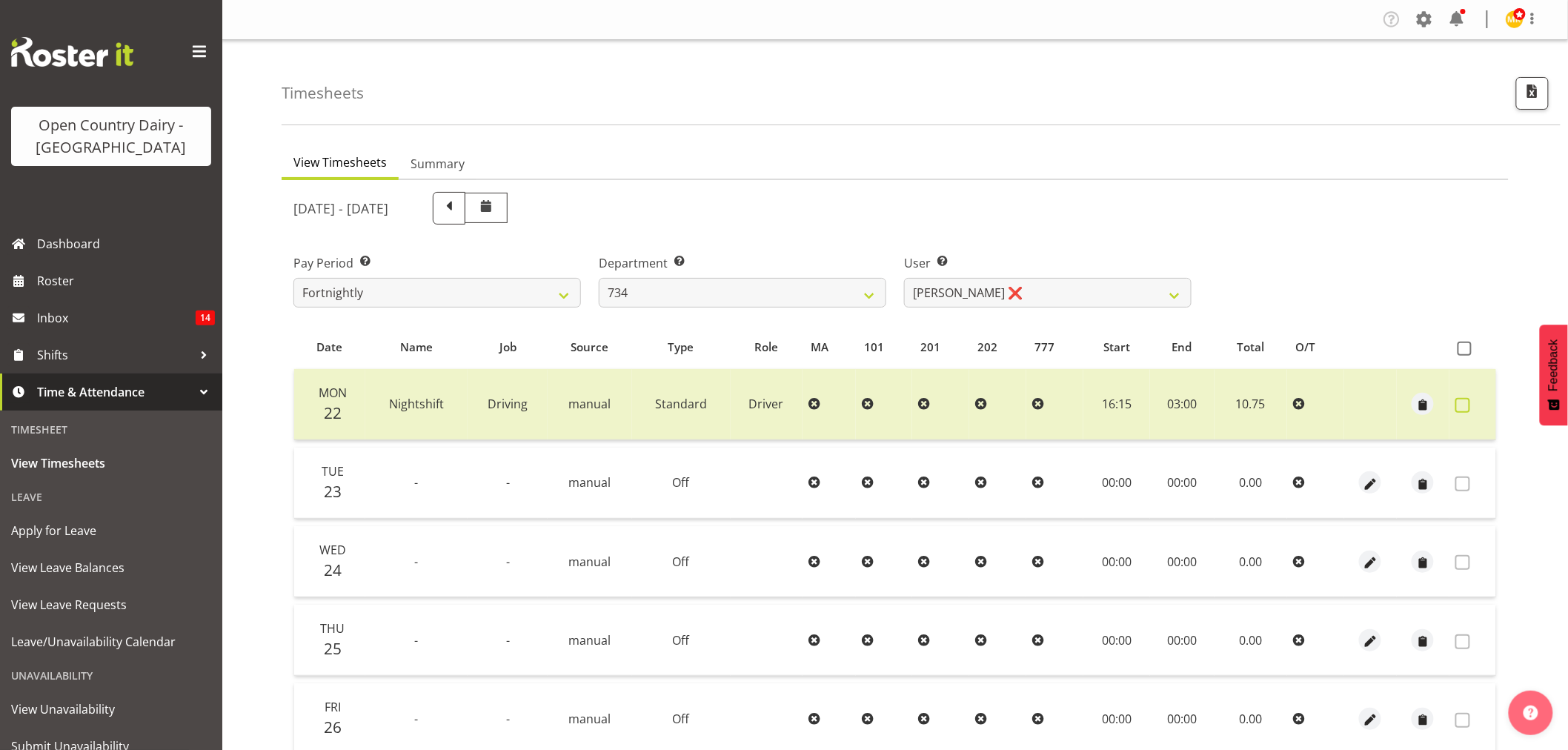
click at [1469, 401] on span at bounding box center [1462, 405] width 15 height 15
checkbox input "true"
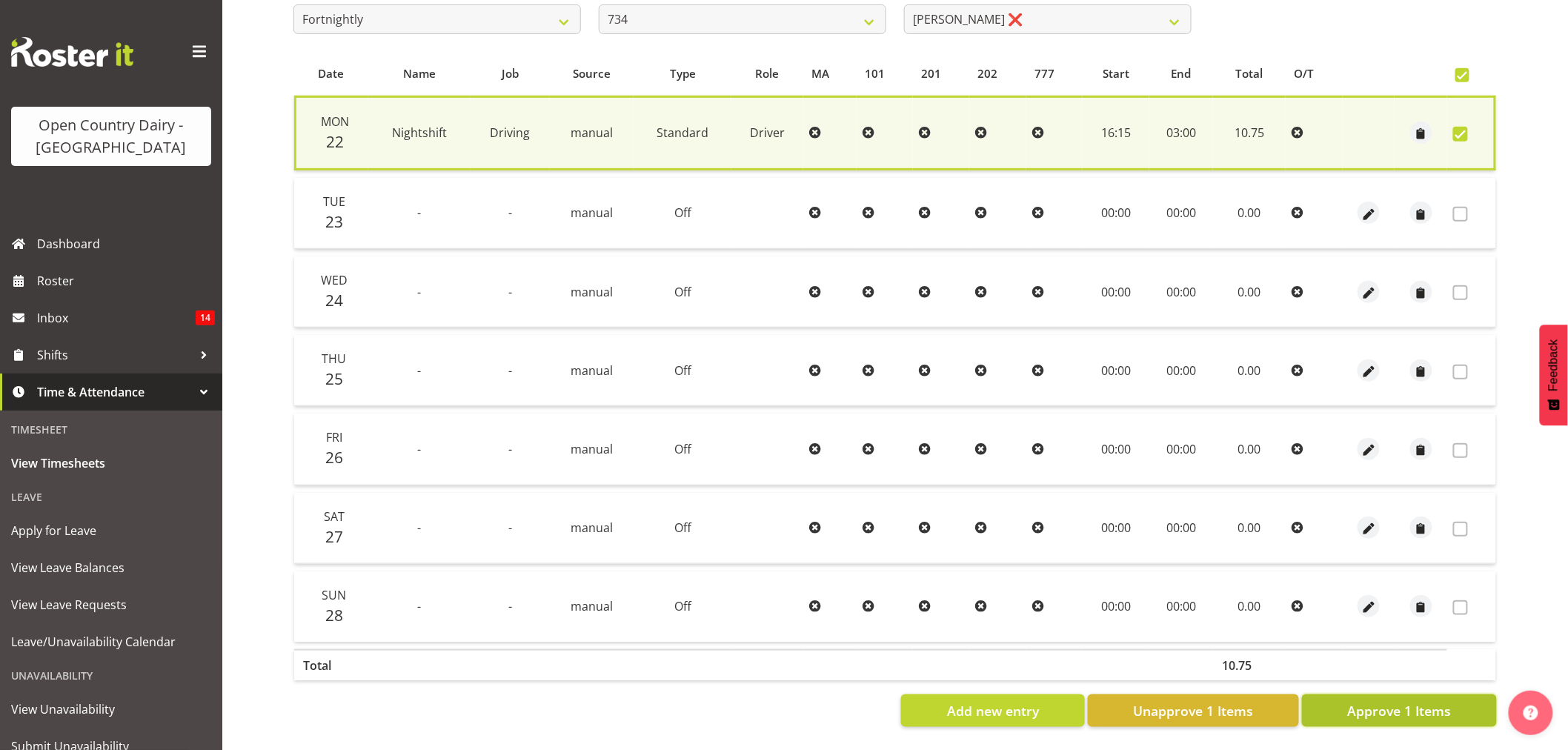
click at [1405, 701] on span "Approve 1 Items" at bounding box center [1399, 710] width 104 height 19
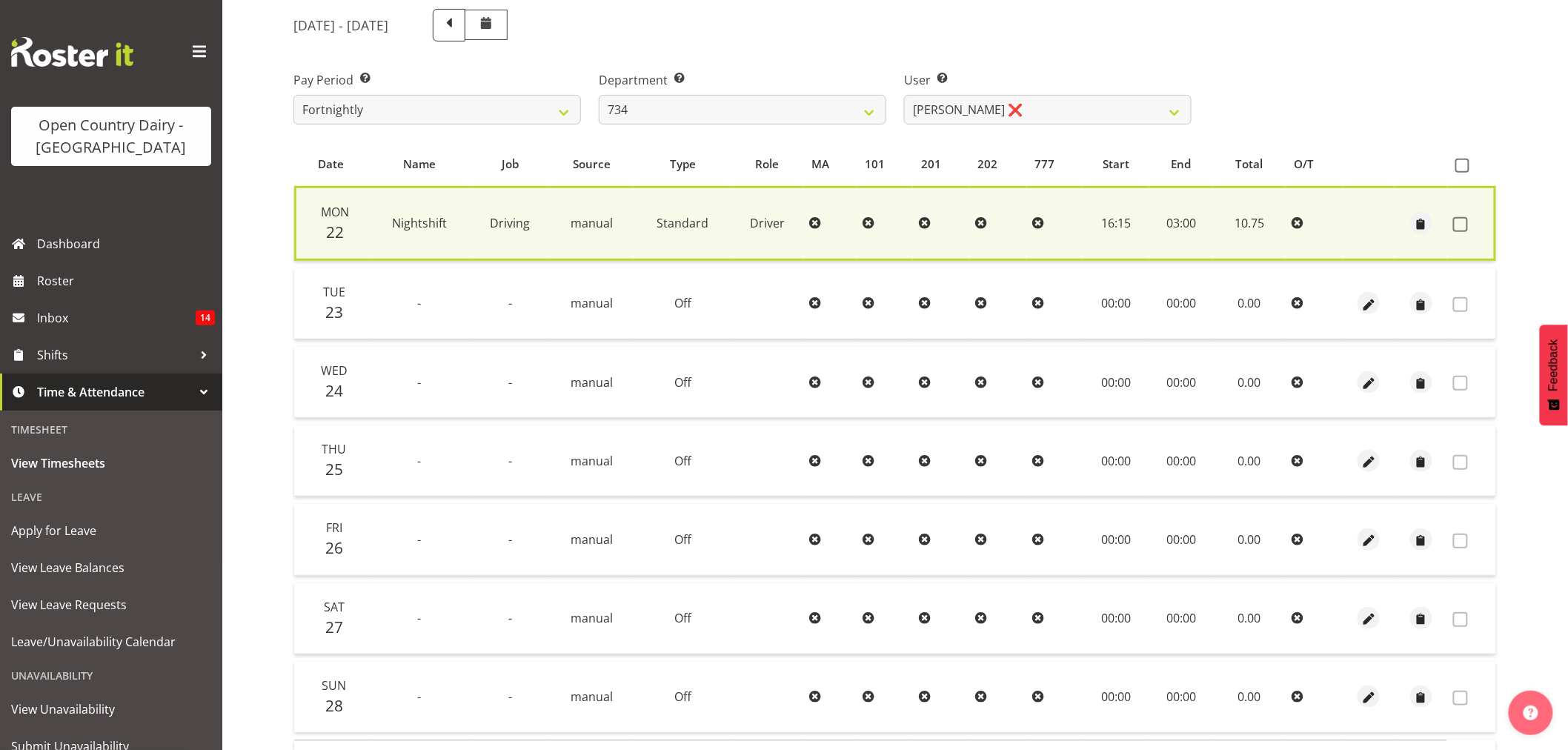
checkbox input "false"
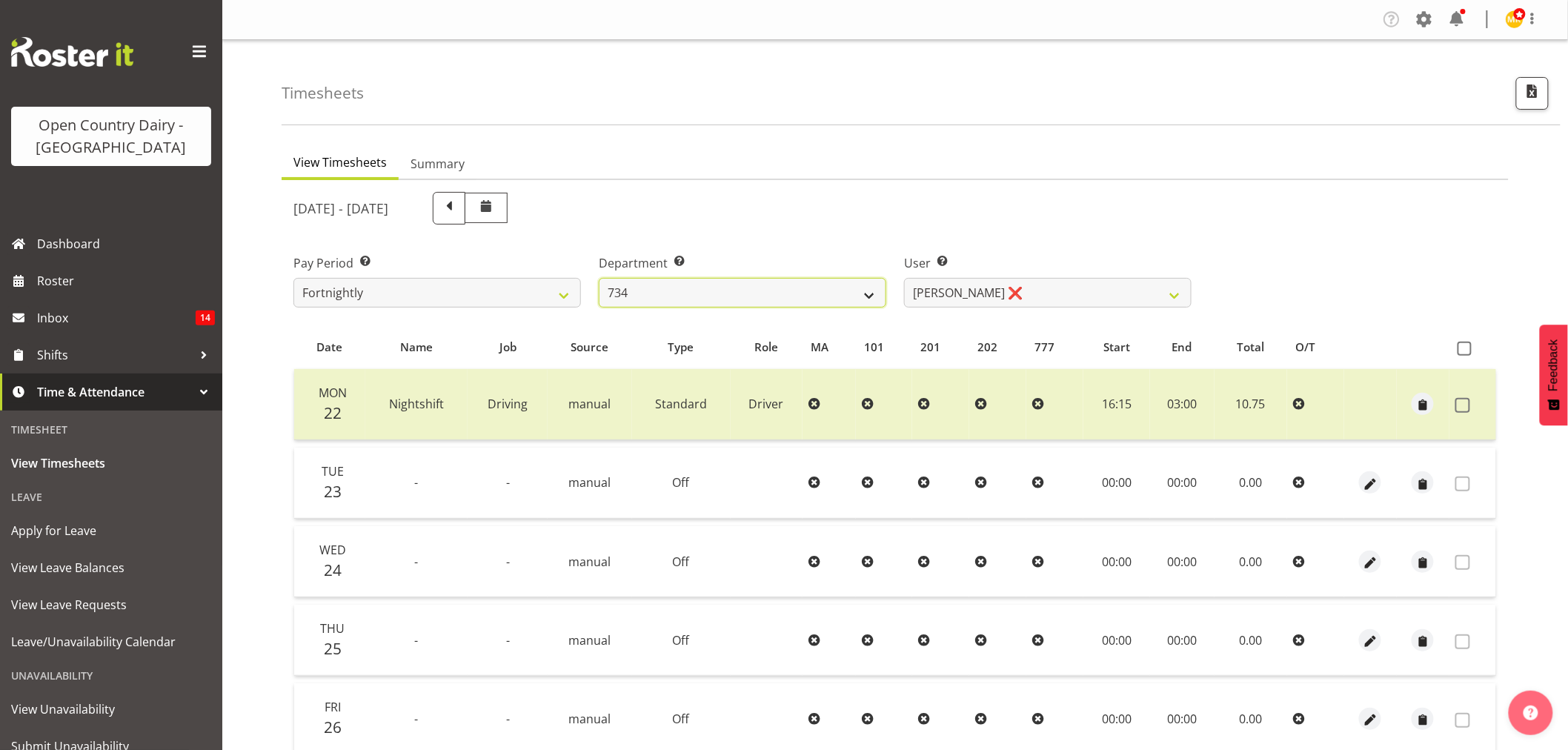
click at [751, 285] on select "734 735 736 737 738 739 851 853 854 855 856 858 861 862 865 867-9032 868 869 87…" at bounding box center [742, 293] width 287 height 30
select select "909"
click at [599, 278] on select "734 735 736 737 738 739 851 853 854 855 856 858 861 862 865 867-9032 868 869 87…" at bounding box center [742, 293] width 287 height 30
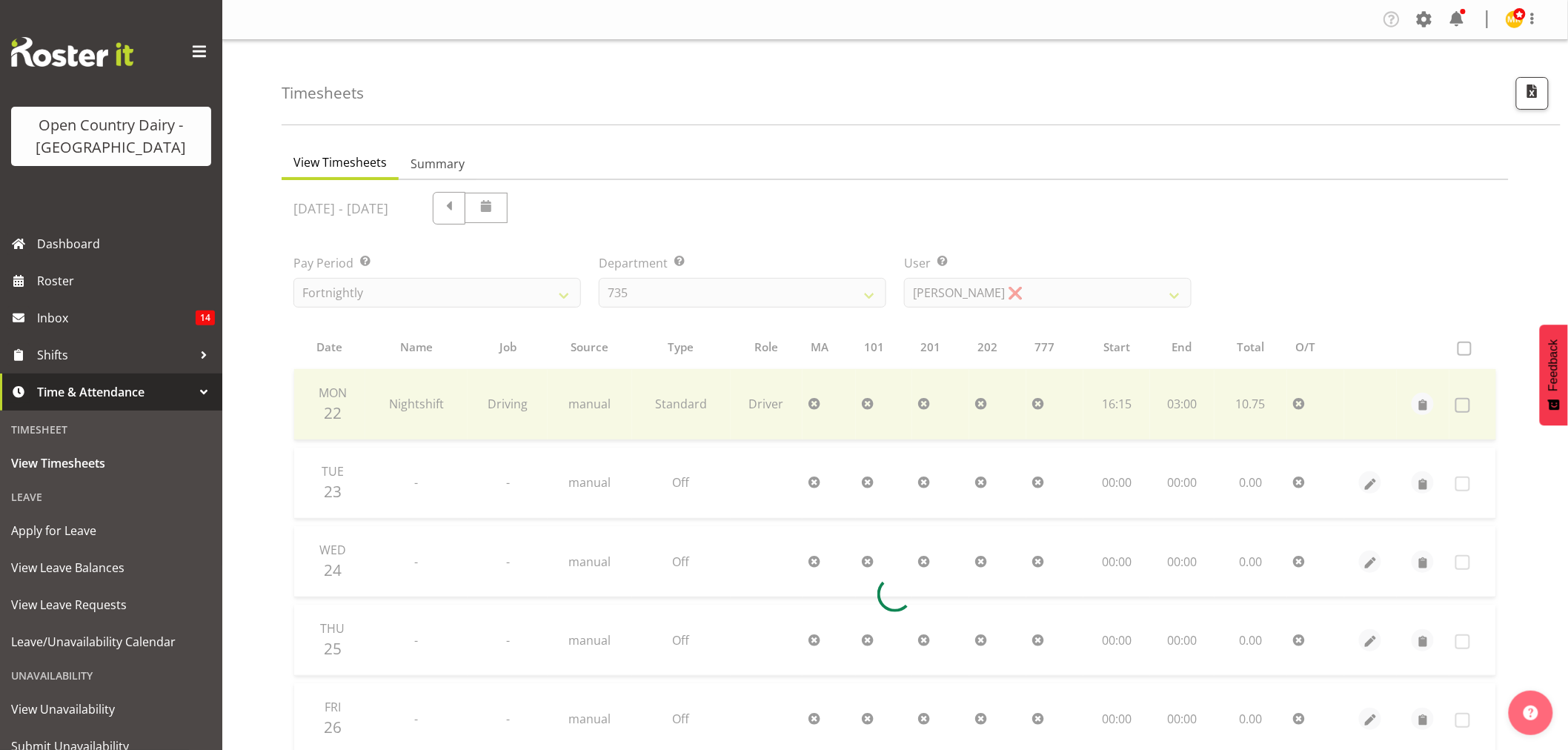
click at [1004, 291] on div at bounding box center [895, 594] width 1227 height 829
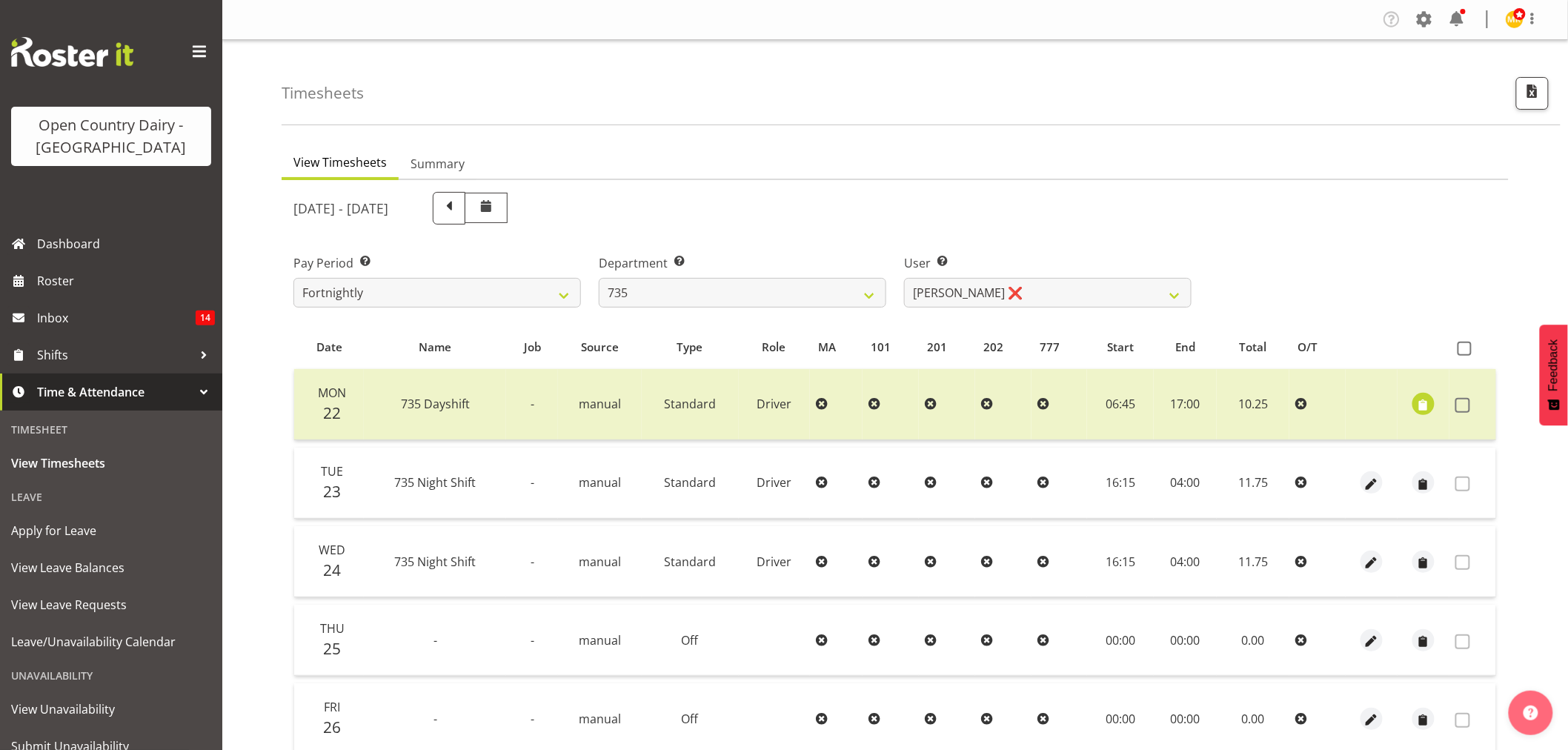
click at [1004, 291] on div "September 22nd - September 28th 2025 Pay Period Select which pay period you wou…" at bounding box center [894, 590] width 1203 height 813
click at [1004, 291] on select "Brian Neas ❌ Cherie Williams ❌ Christopher Sutherland ❌ Stuart Craig ❌" at bounding box center [1047, 293] width 287 height 30
select select "9865"
click at [904, 278] on select "Brian Neas ❌ Cherie Williams ❌ Christopher Sutherland ❌ Stuart Craig ❌" at bounding box center [1047, 293] width 287 height 30
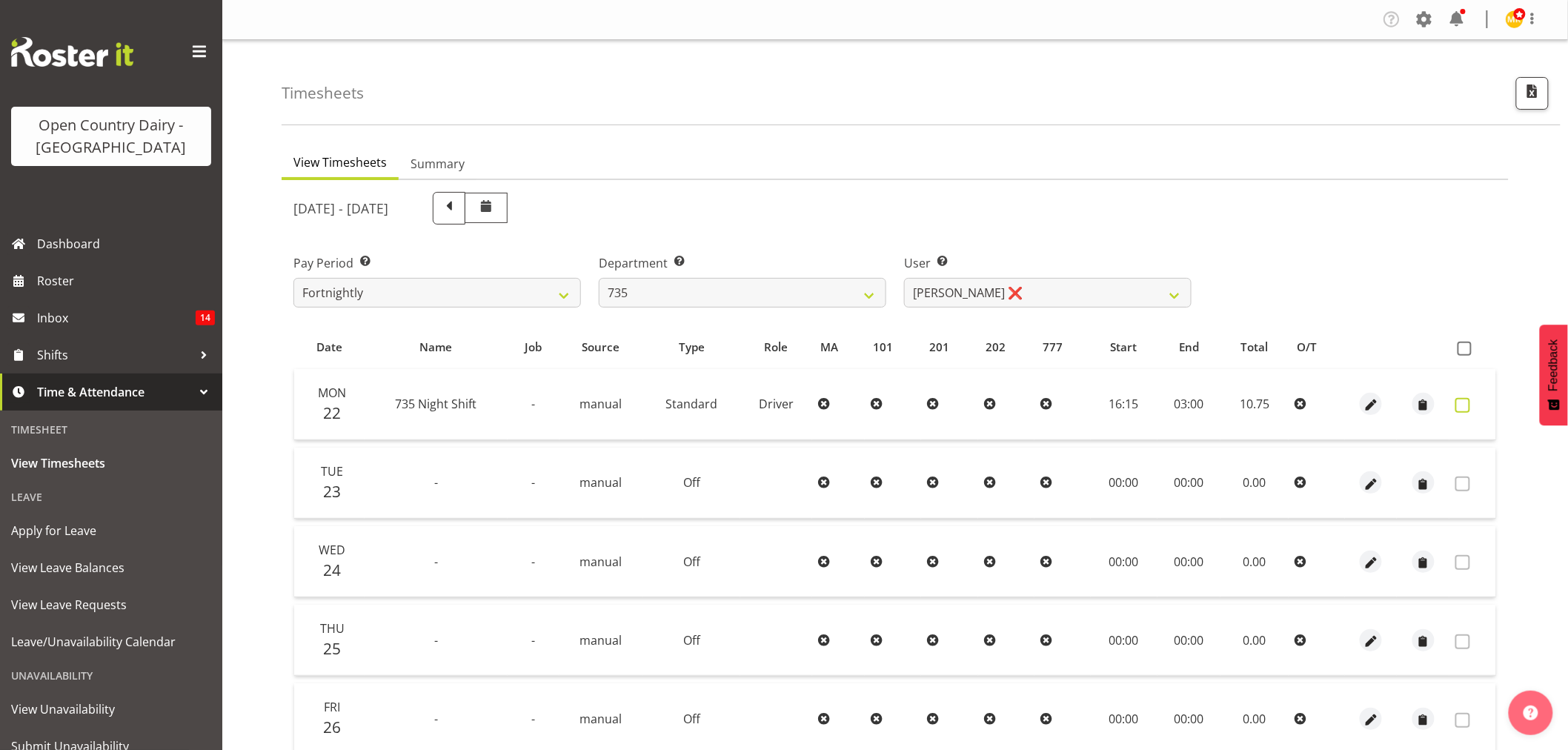
click at [1470, 402] on span at bounding box center [1462, 405] width 15 height 15
checkbox input "true"
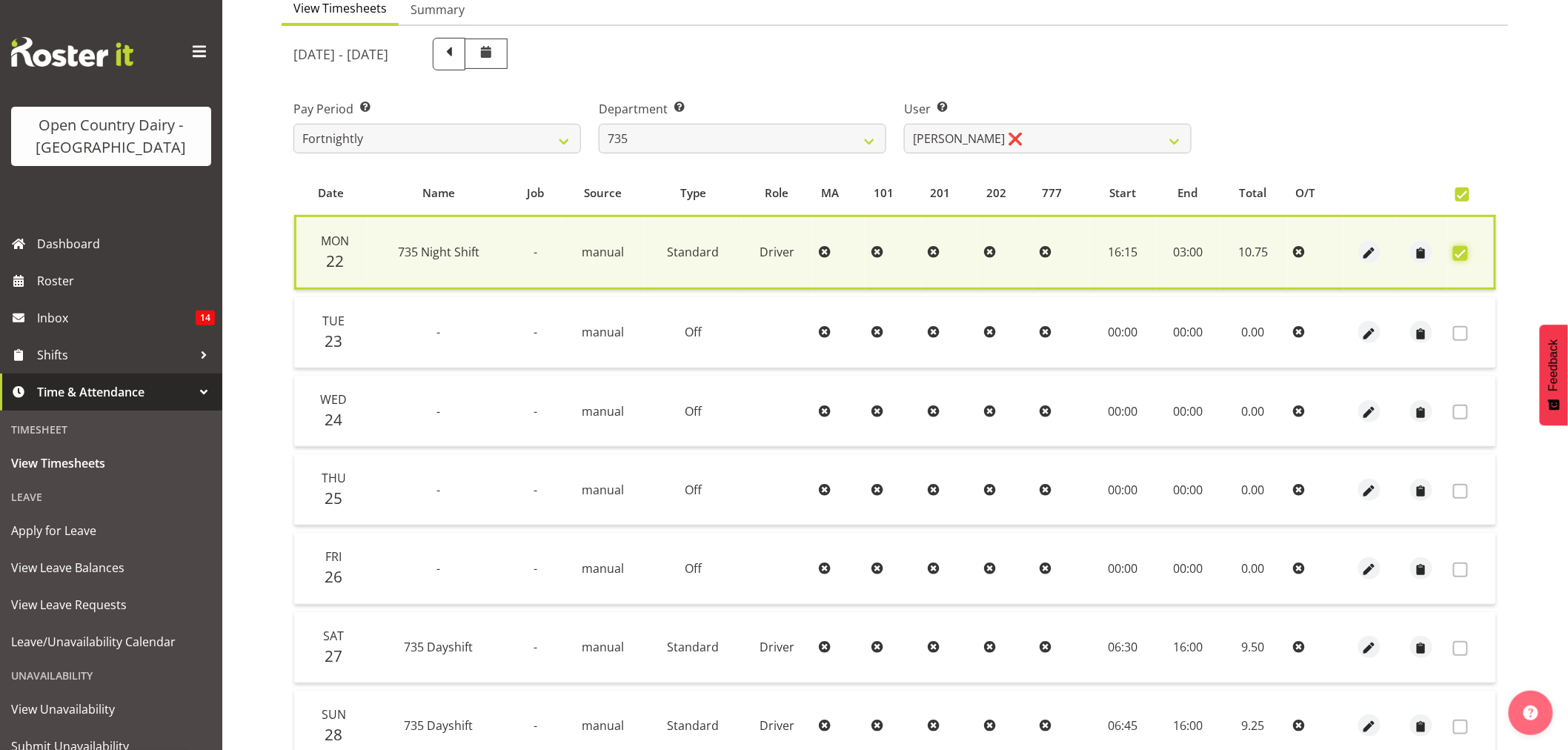
scroll to position [284, 0]
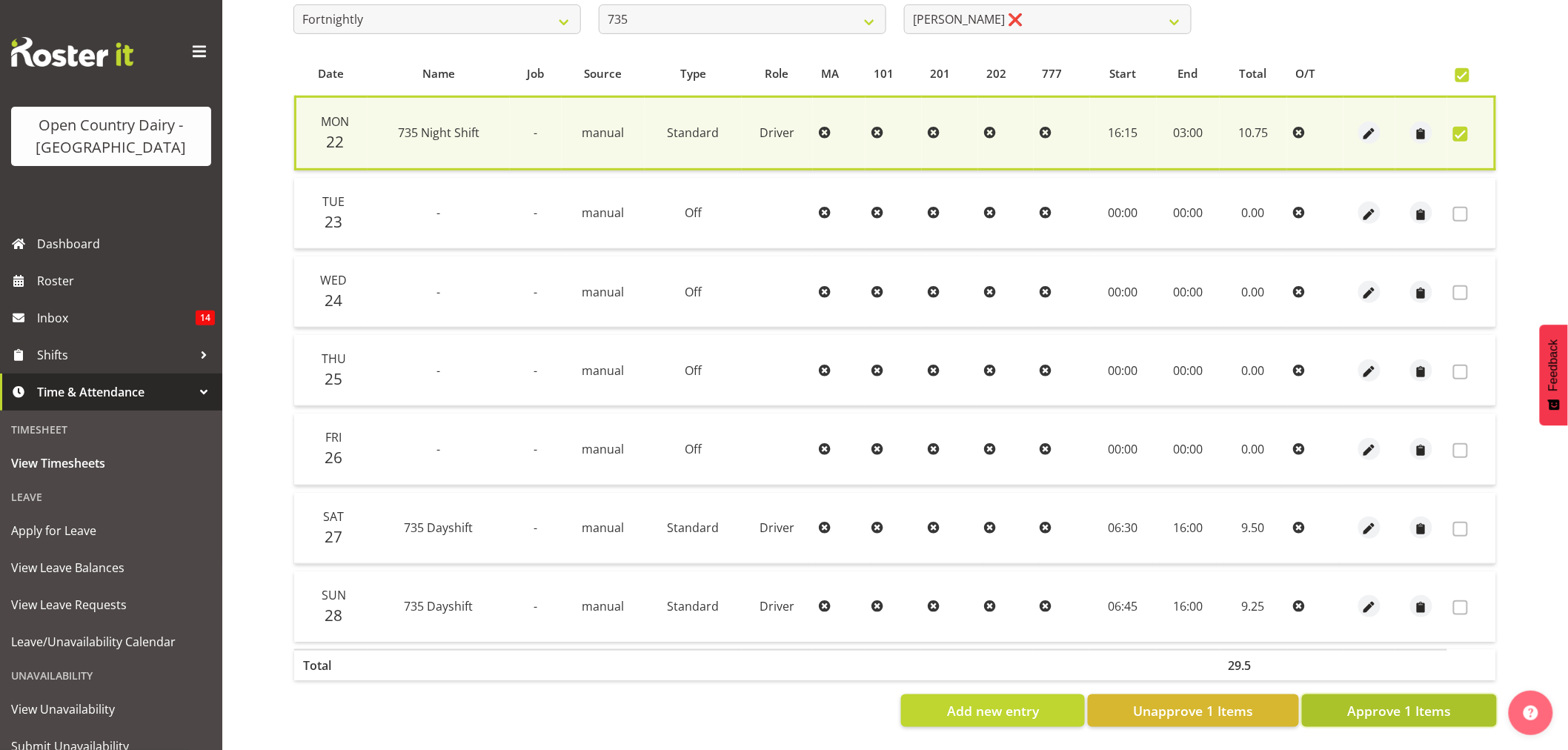
click at [1417, 713] on button "Approve 1 Items" at bounding box center [1398, 710] width 195 height 33
checkbox input "false"
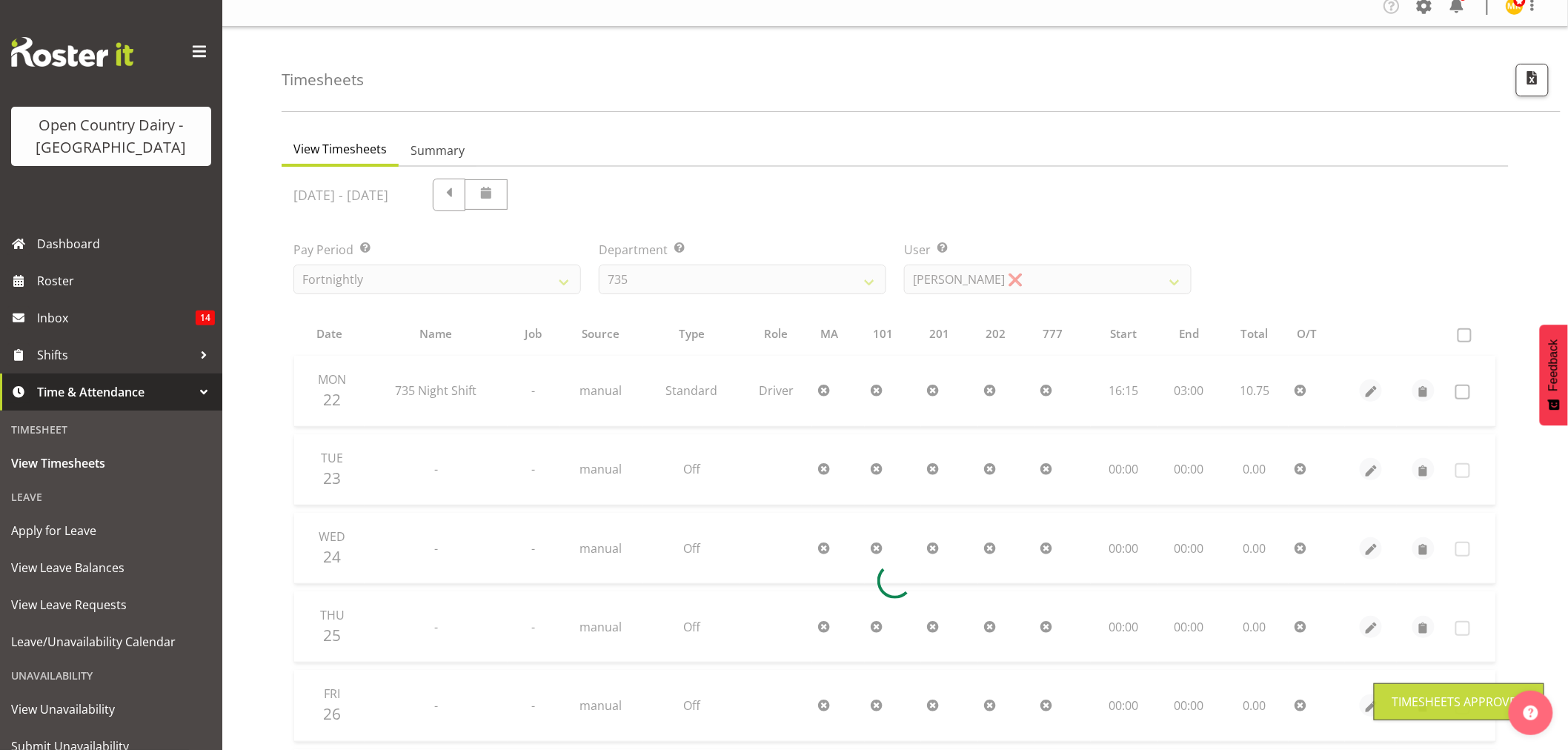
scroll to position [0, 0]
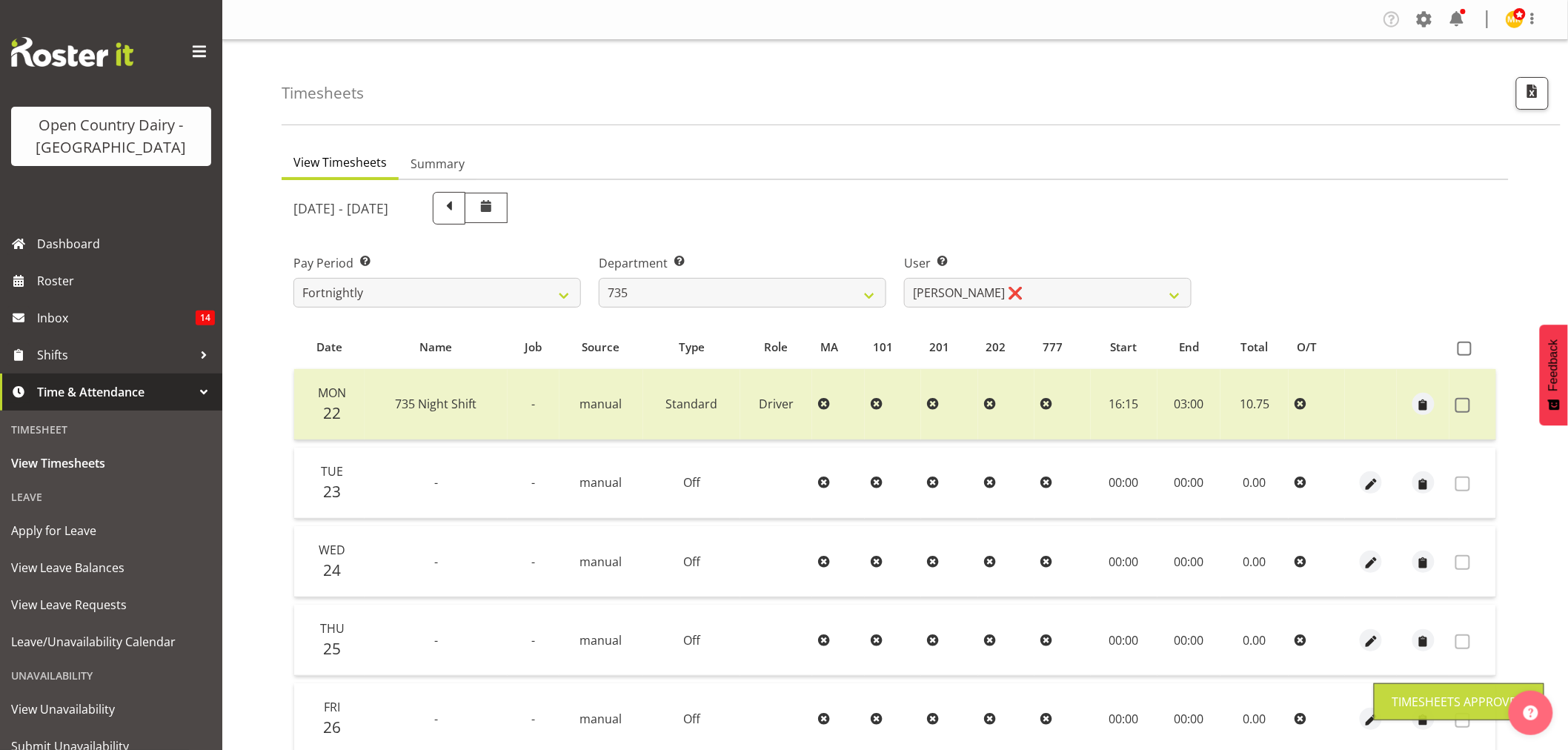
click at [785, 309] on div "Department Select which department you would like to view. 734 735 736 737 738 …" at bounding box center [742, 275] width 306 height 83
click at [793, 282] on select "734 735 736 737 738 739 851 853 854 855 856 858 861 862 865 867-9032 868 869 87…" at bounding box center [742, 293] width 287 height 30
select select "908"
click at [599, 278] on select "734 735 736 737 738 739 851 853 854 855 856 858 861 862 865 867-9032 868 869 87…" at bounding box center [742, 293] width 287 height 30
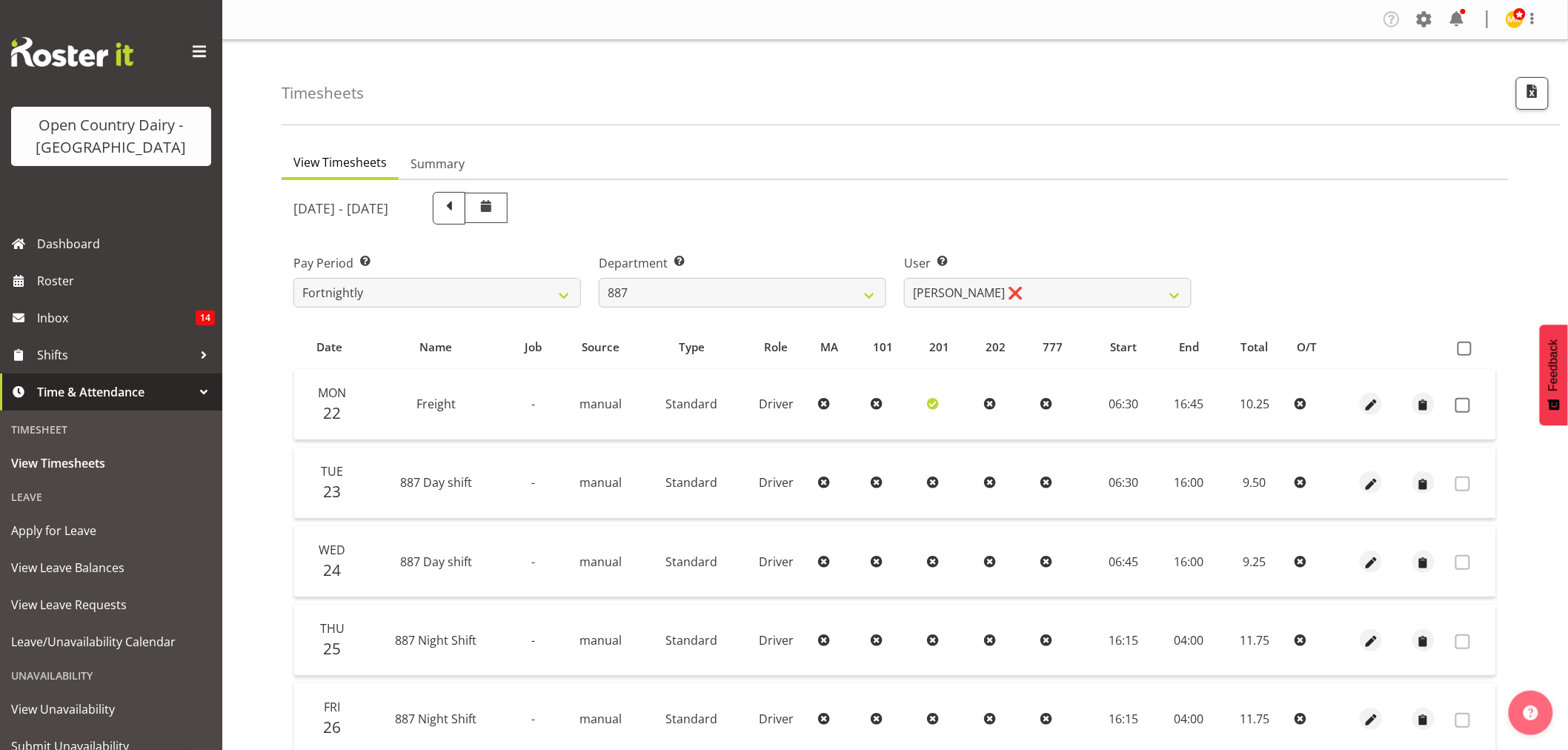
click at [1006, 291] on div at bounding box center [895, 594] width 1227 height 829
click at [1011, 289] on select "Andrew Muir ❌ Bruce Spencer ❌ Neville Hoatten ❌ Warren Tempelman ❌" at bounding box center [1047, 293] width 287 height 30
select select "7391"
click at [904, 278] on select "Andrew Muir ❌ Bruce Spencer ❌ Neville Hoatten ❌ Warren Tempelman ❌" at bounding box center [1047, 293] width 287 height 30
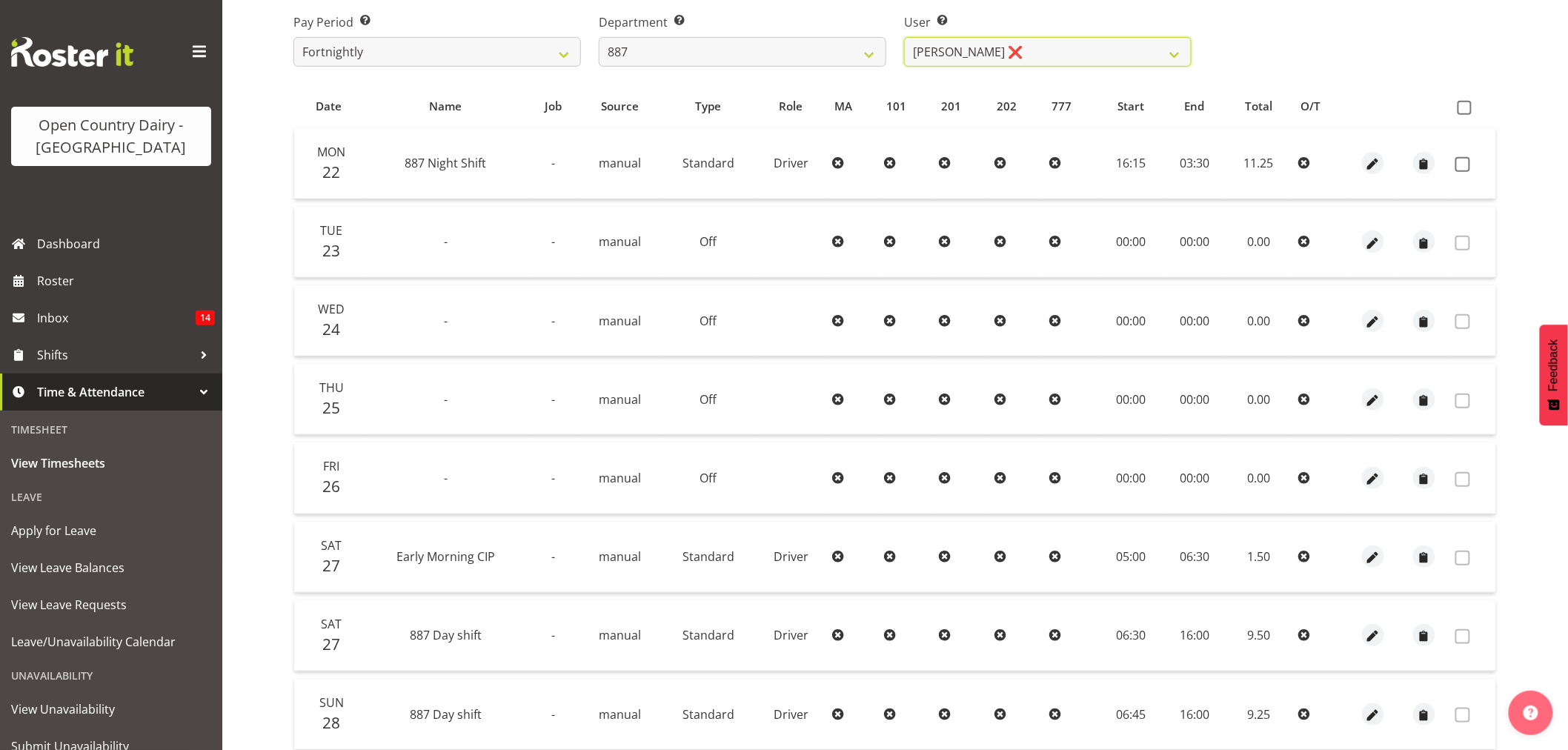
scroll to position [31, 0]
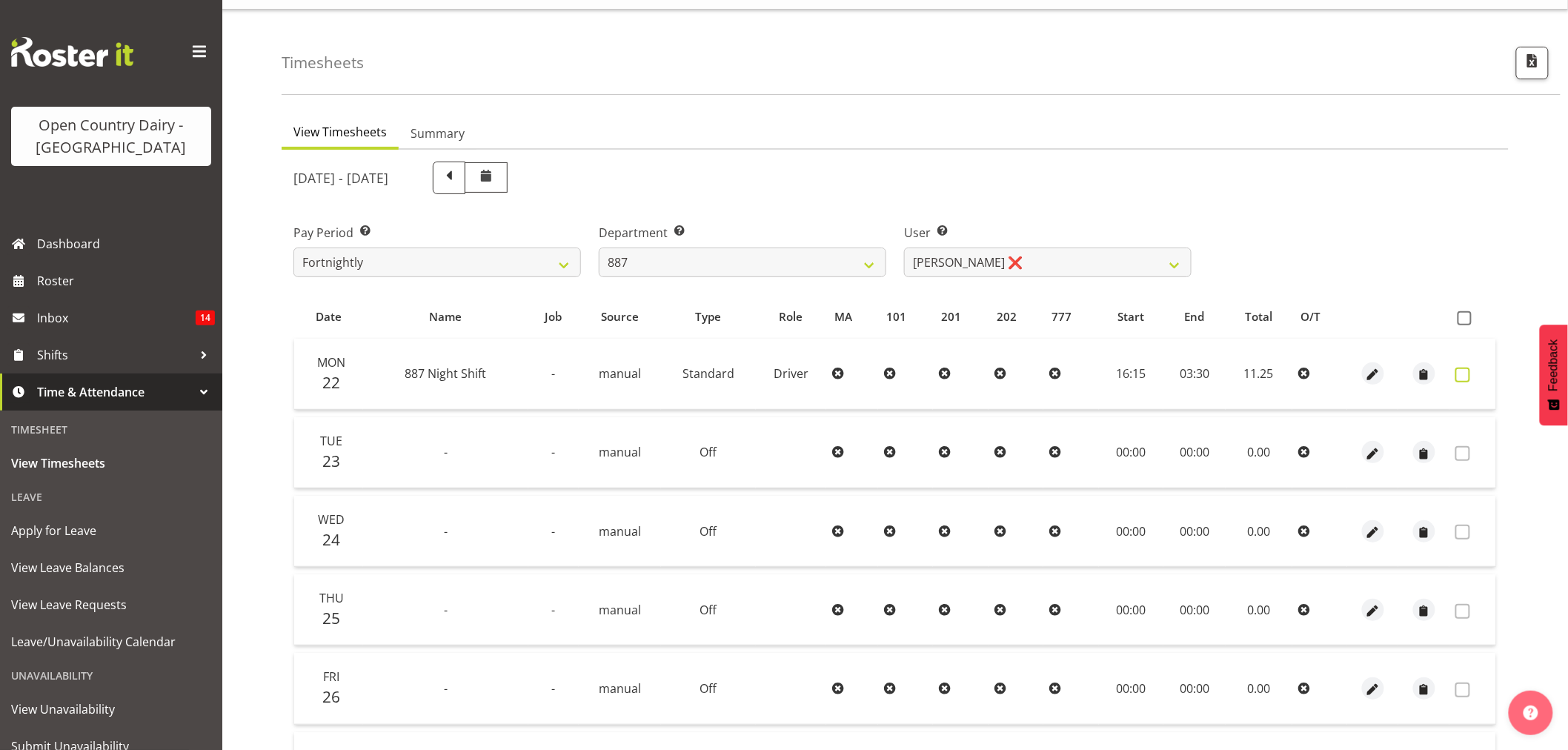
click at [1464, 373] on span at bounding box center [1462, 374] width 15 height 15
checkbox input "true"
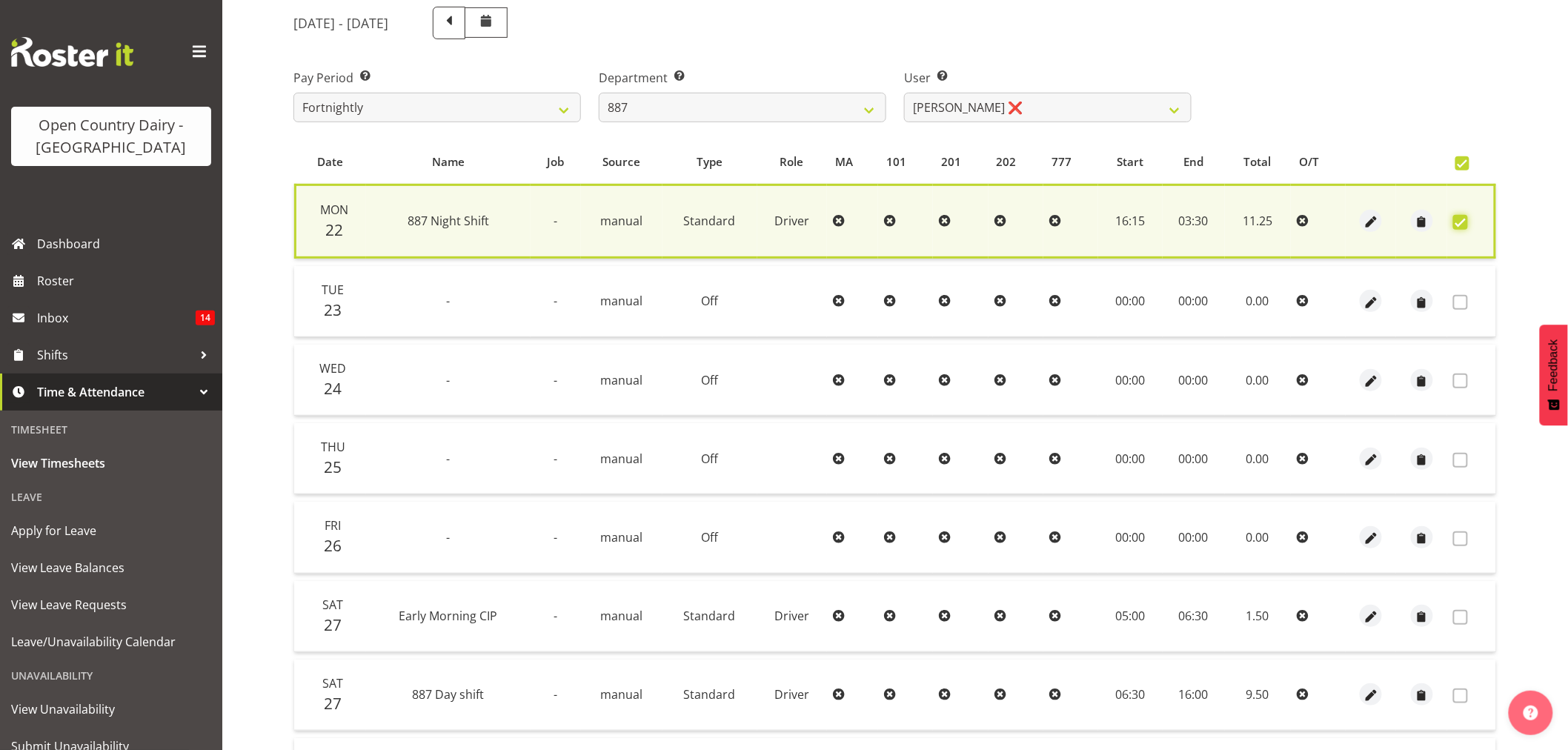
scroll to position [361, 0]
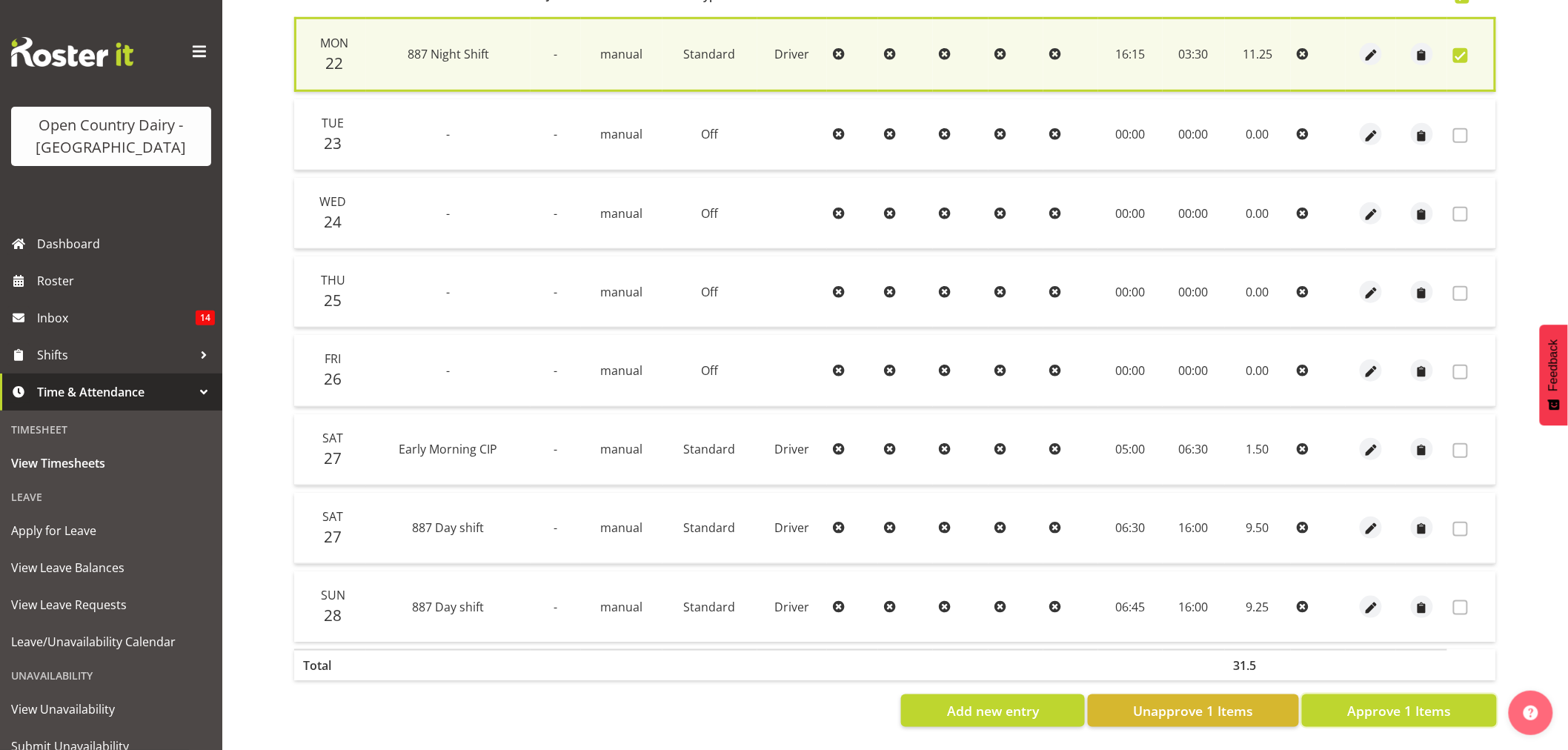
click at [1402, 701] on span "Approve 1 Items" at bounding box center [1399, 710] width 104 height 19
checkbox input "false"
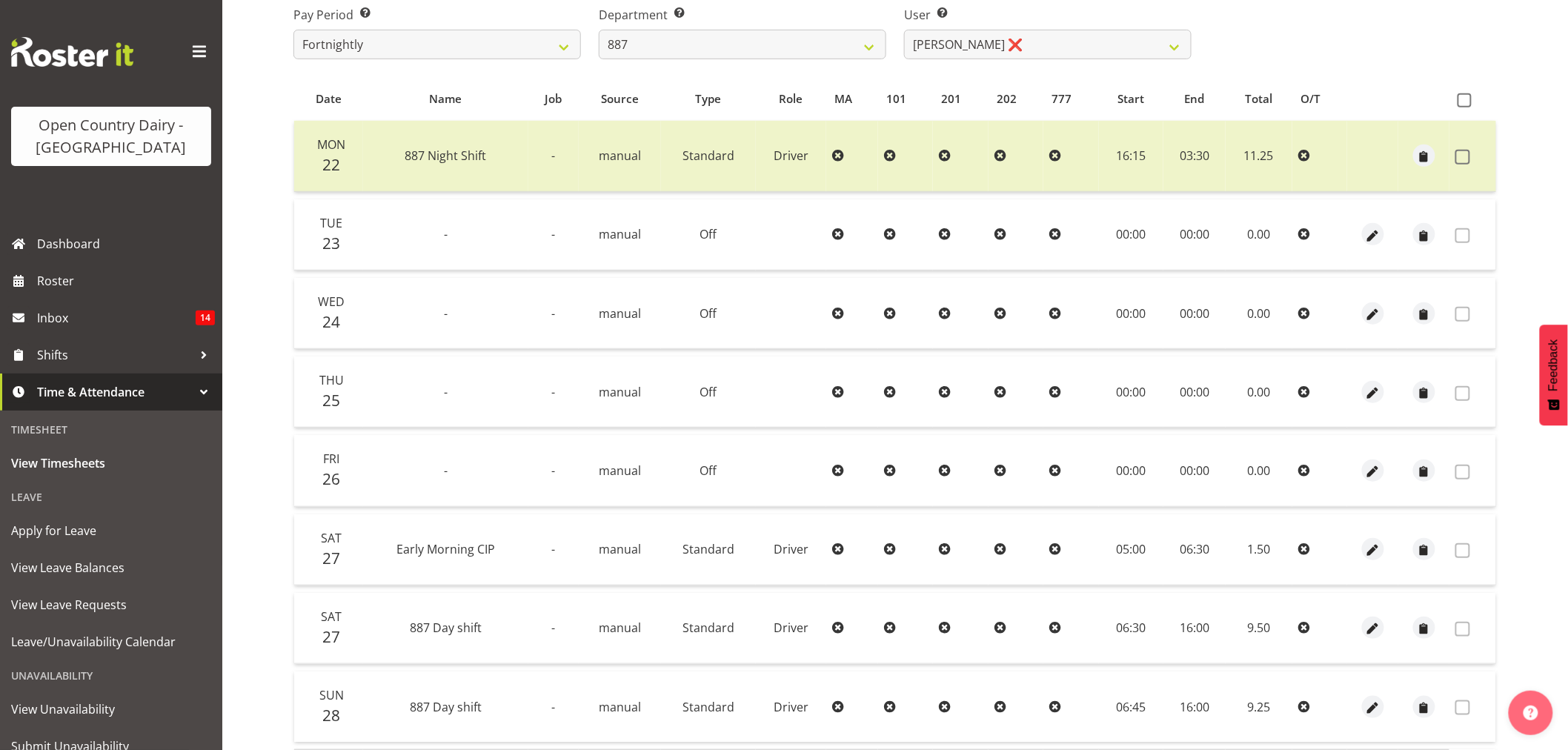
scroll to position [31, 0]
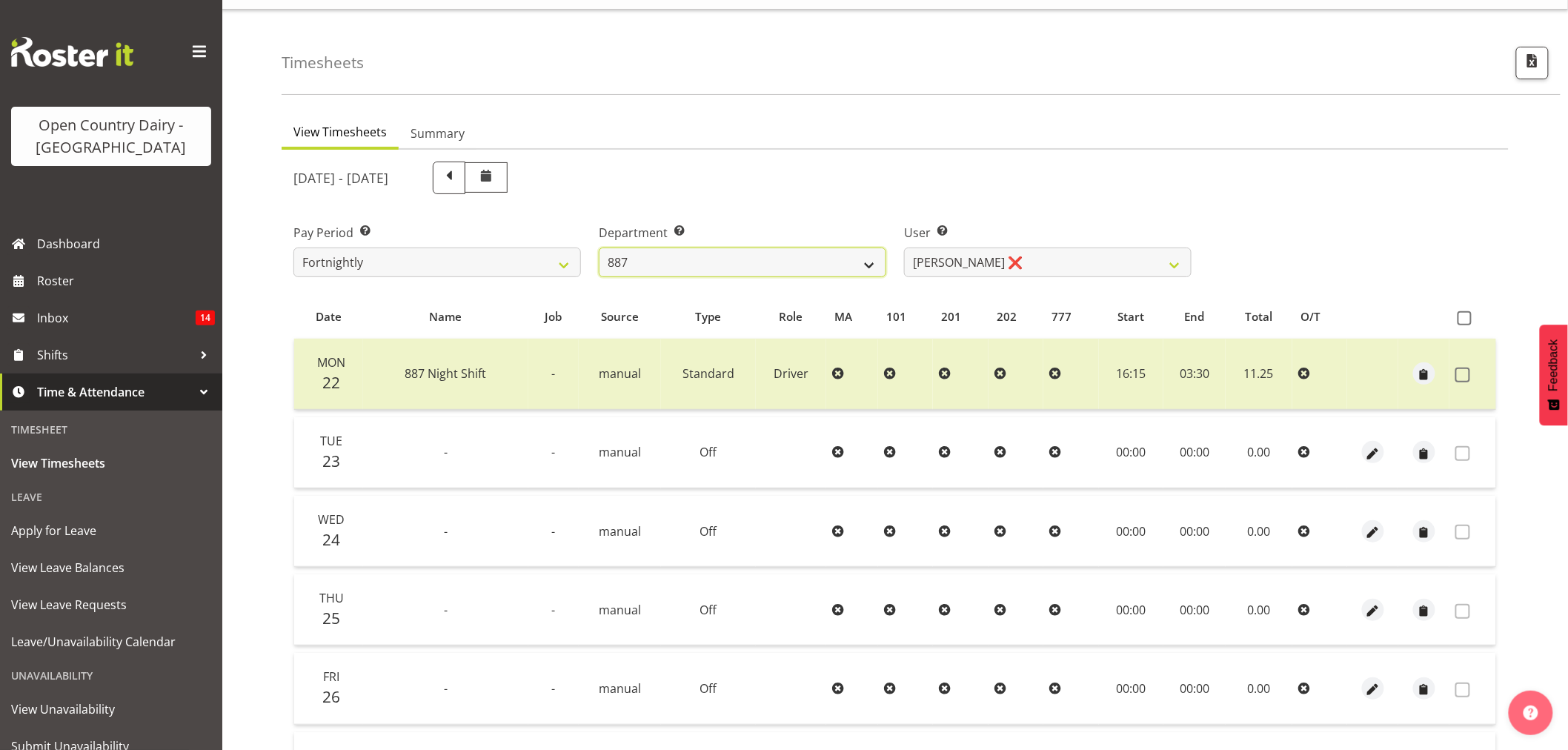
click at [734, 254] on select "734 735 736 737 738 739 851 853 854 855 856 858 861 862 865 867-9032 868 869 87…" at bounding box center [742, 262] width 287 height 30
select select "690"
click at [599, 247] on select "734 735 736 737 738 739 851 853 854 855 856 858 861 862 865 867-9032 868 869 87…" at bounding box center [742, 262] width 287 height 30
select select "9759"
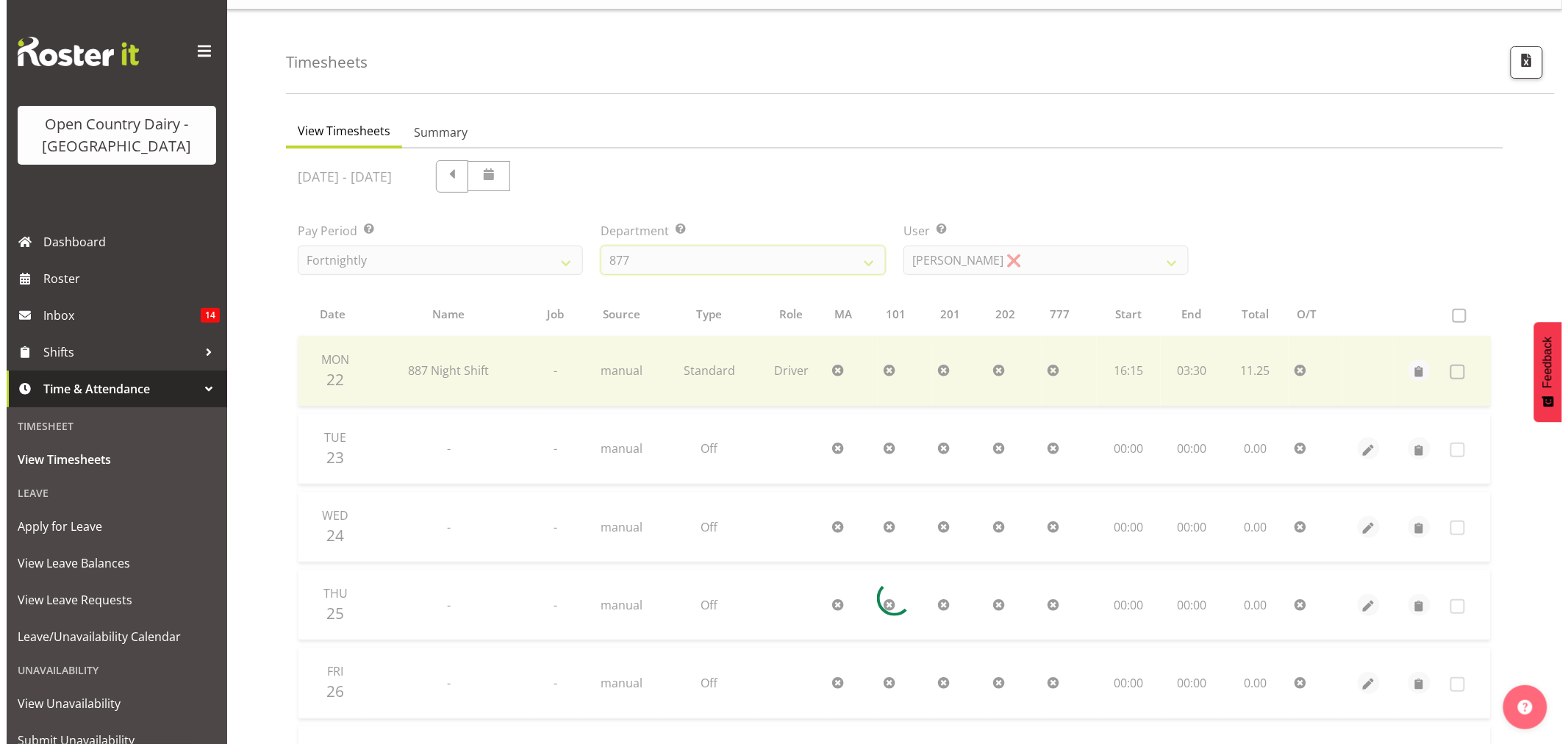
scroll to position [0, 0]
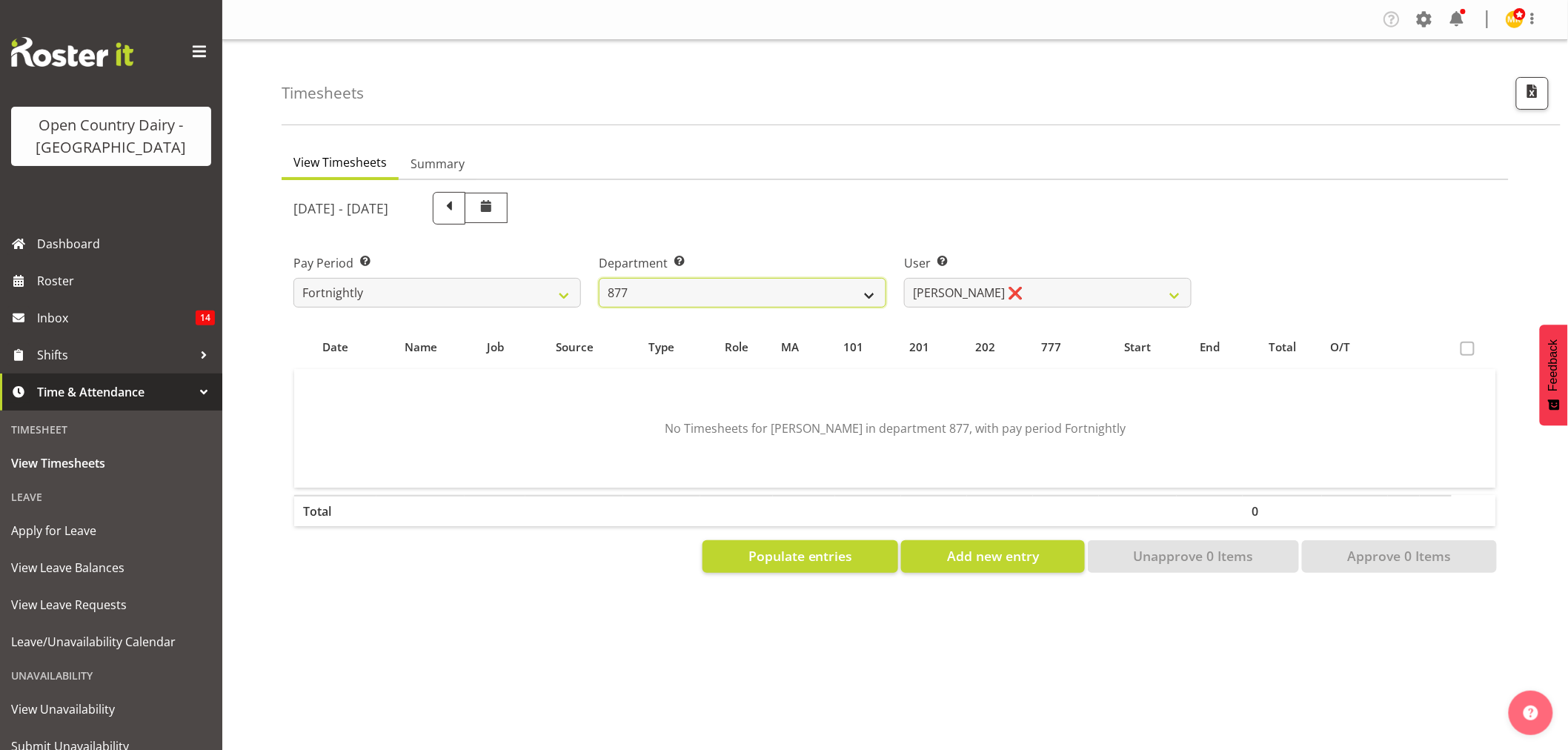
click at [735, 297] on select "734 735 736 737 738 739 851 853 854 855 856 858 861 862 865 867-9032 868 869 87…" at bounding box center [742, 293] width 287 height 30
select select "691"
click at [599, 278] on select "734 735 736 737 738 739 851 853 854 855 856 858 861 862 865 867-9032 868 869 87…" at bounding box center [742, 293] width 287 height 30
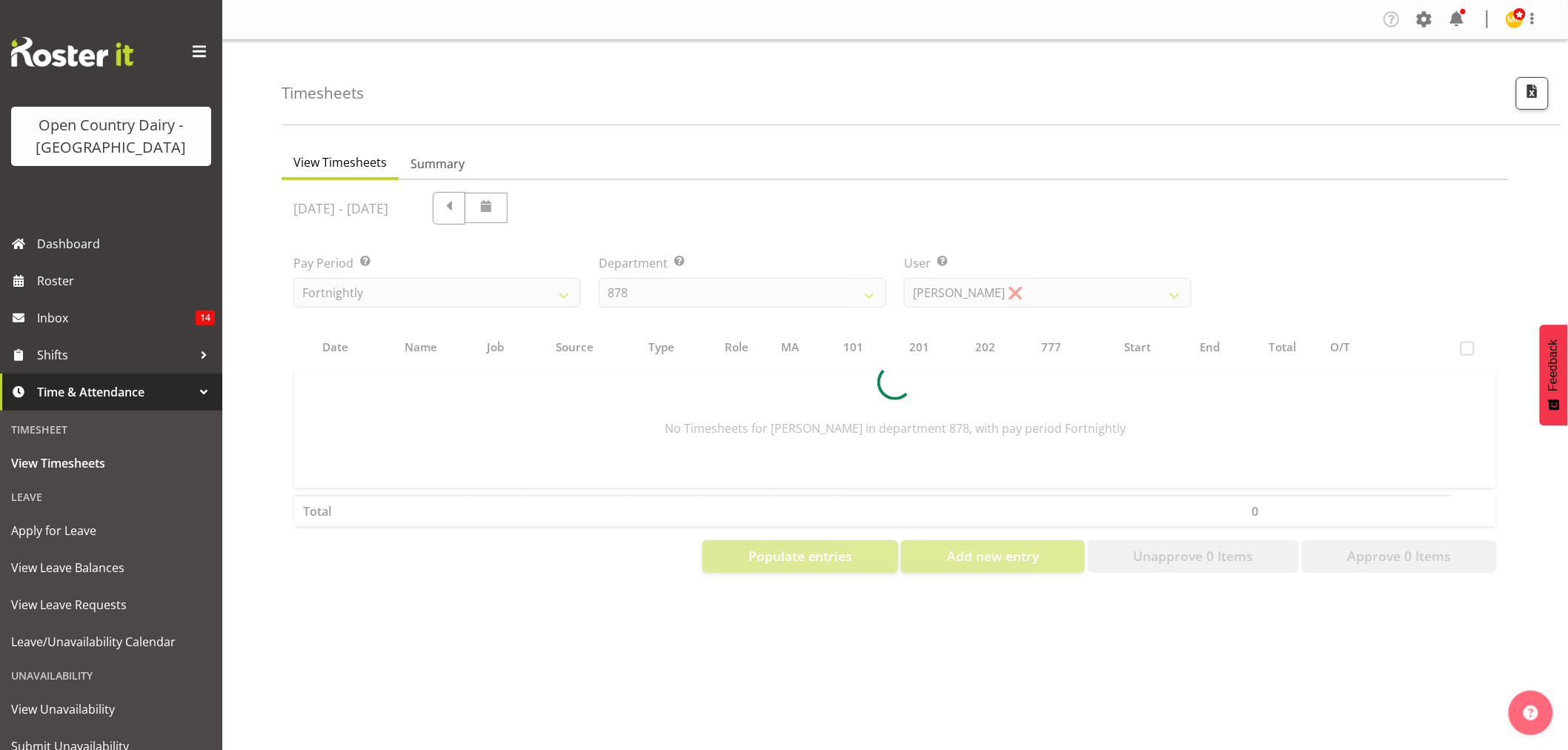
click at [1008, 302] on div at bounding box center [895, 383] width 1227 height 405
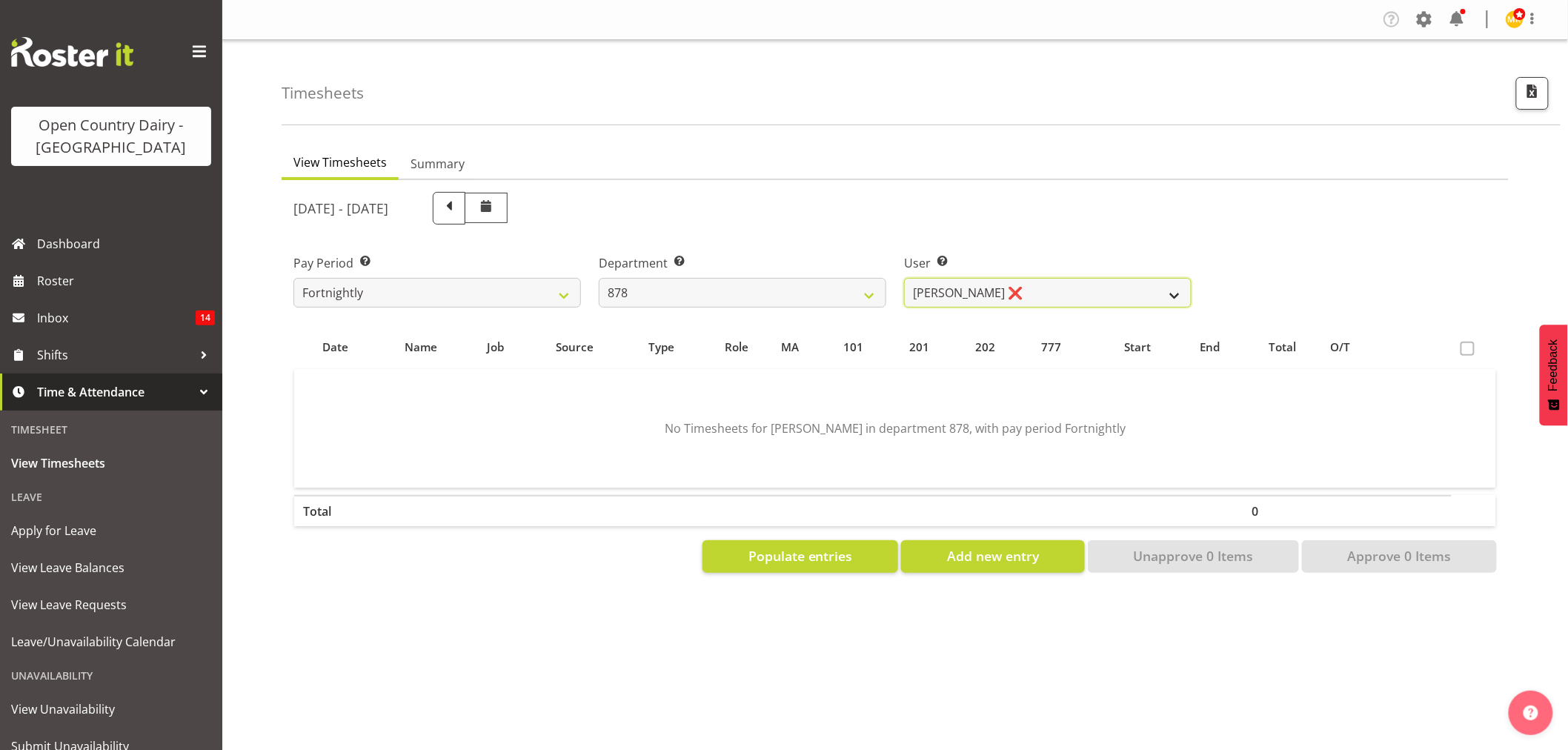
click at [1012, 297] on select "Athol Warnock ❌ Dean Tither ❌ Joshua Treymane ❌ Vinkie Botha ❌" at bounding box center [1047, 293] width 287 height 30
select select "7411"
click at [904, 278] on select "Athol Warnock ❌ Dean Tither ❌ Joshua Treymane ❌ Vinkie Botha ❌" at bounding box center [1047, 293] width 287 height 30
click at [813, 546] on span "Populate entries" at bounding box center [800, 555] width 105 height 19
click at [809, 553] on span "Populate entries" at bounding box center [800, 555] width 105 height 19
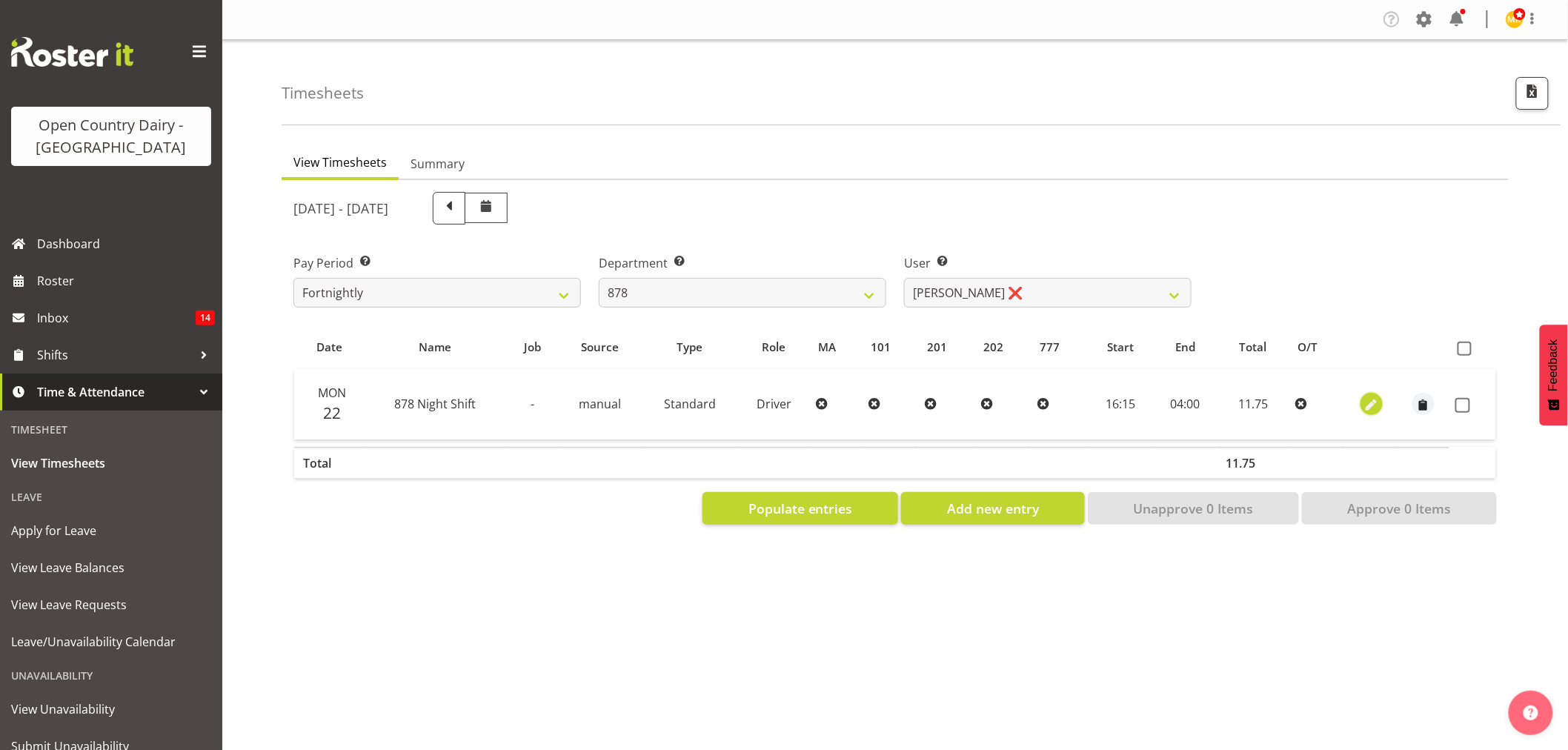
click at [1374, 409] on span "button" at bounding box center [1371, 406] width 17 height 17
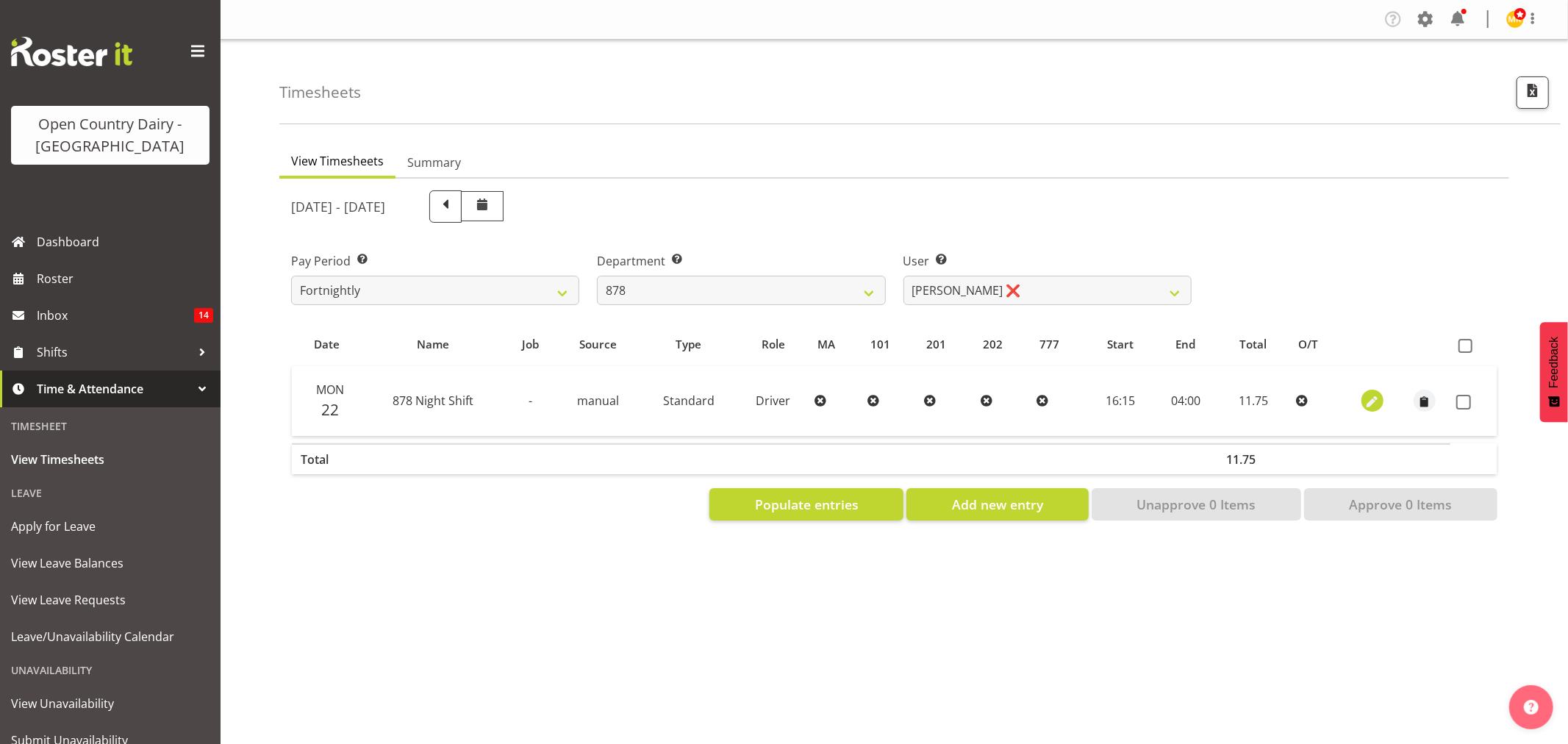
select select "Standard"
select select "8"
select select "2025"
select select "4"
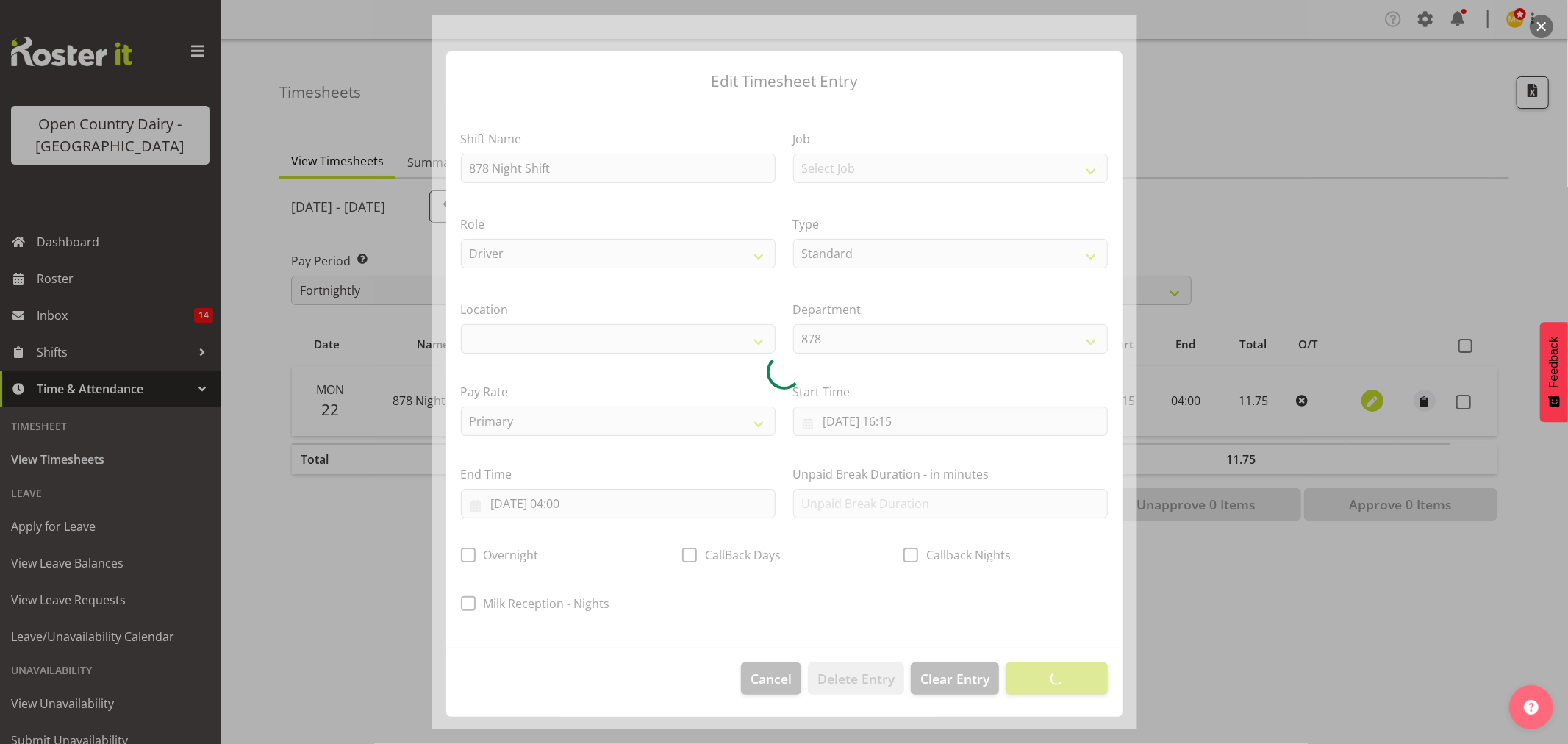
select select
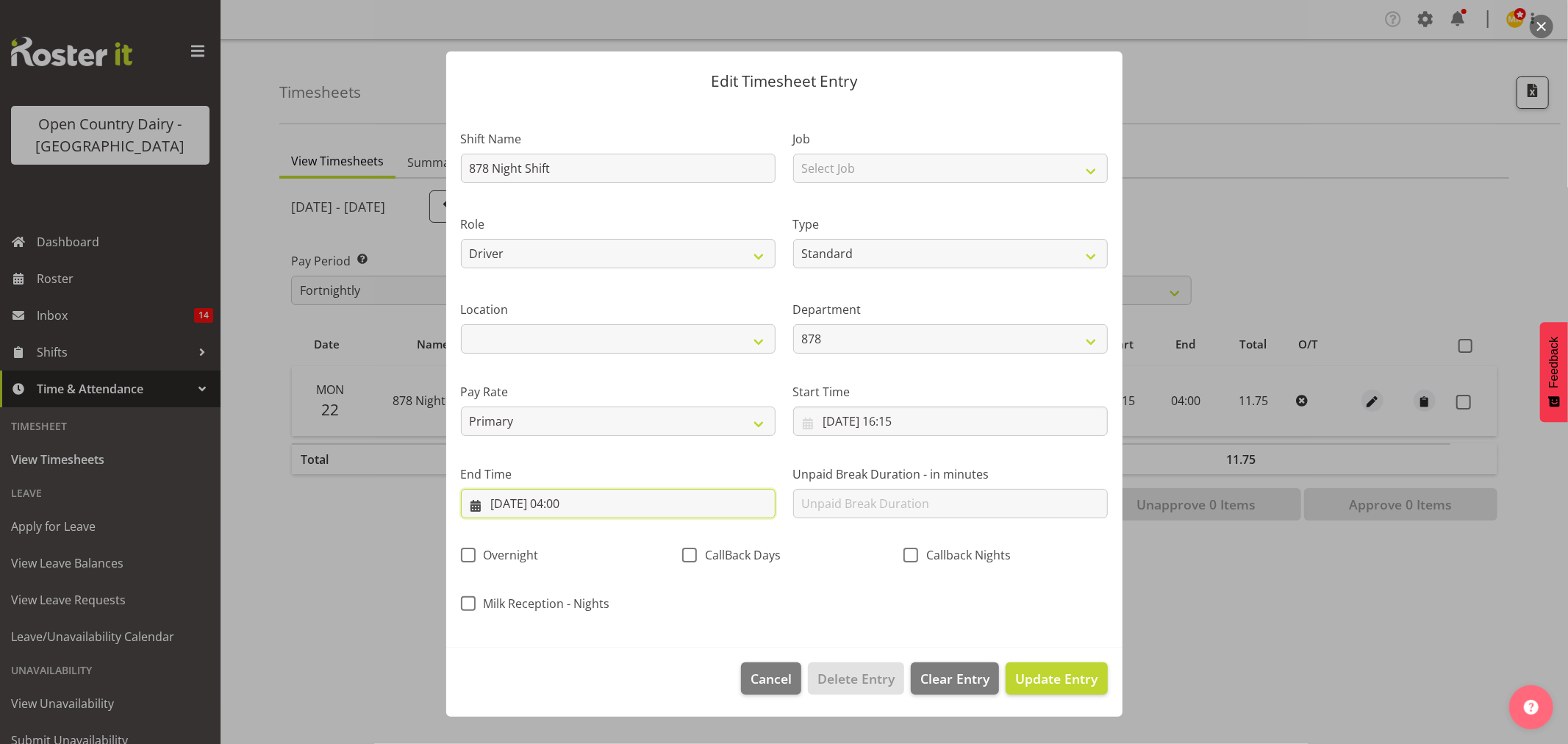
click at [696, 494] on input "23/09/2025, 04:00" at bounding box center [618, 503] width 315 height 30
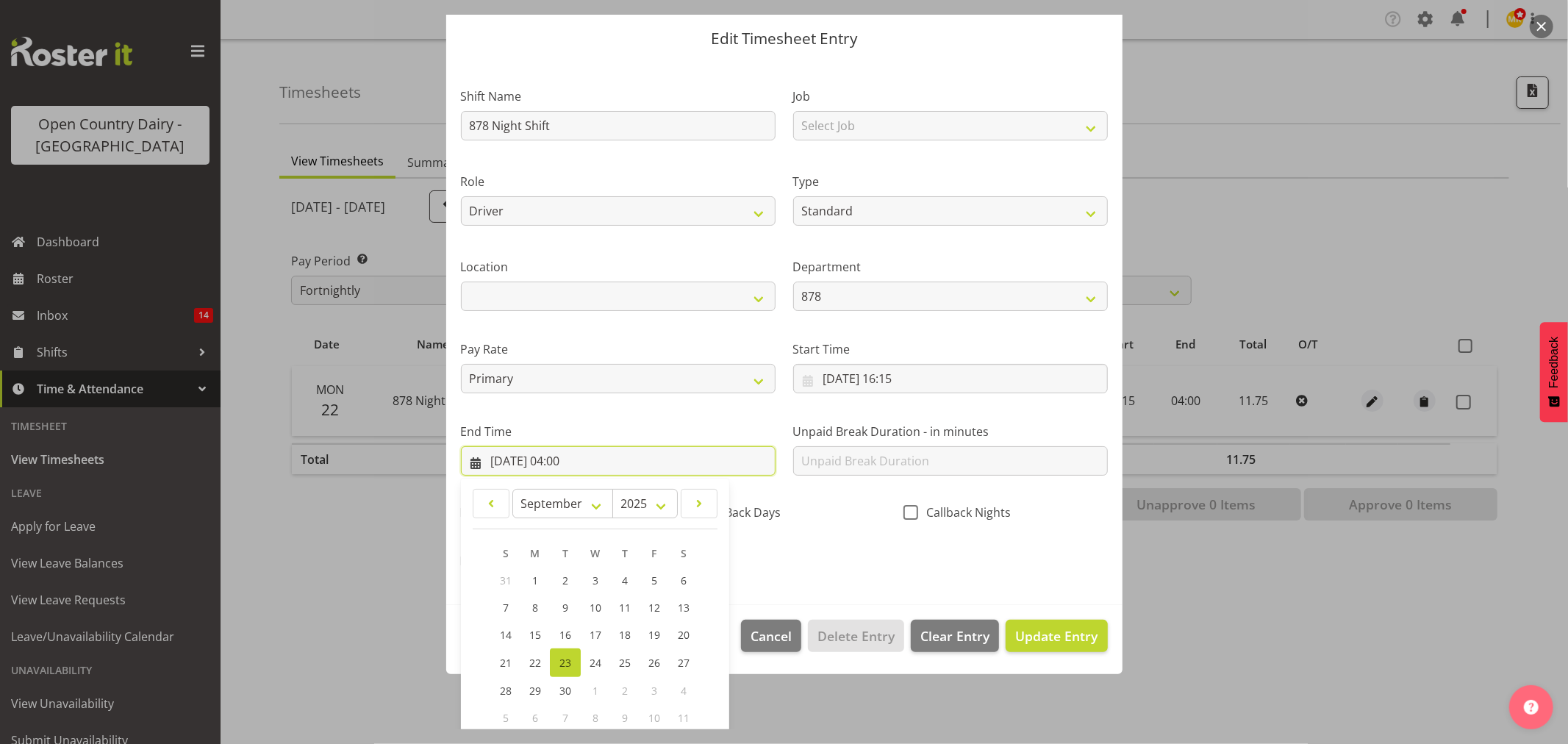
scroll to position [125, 0]
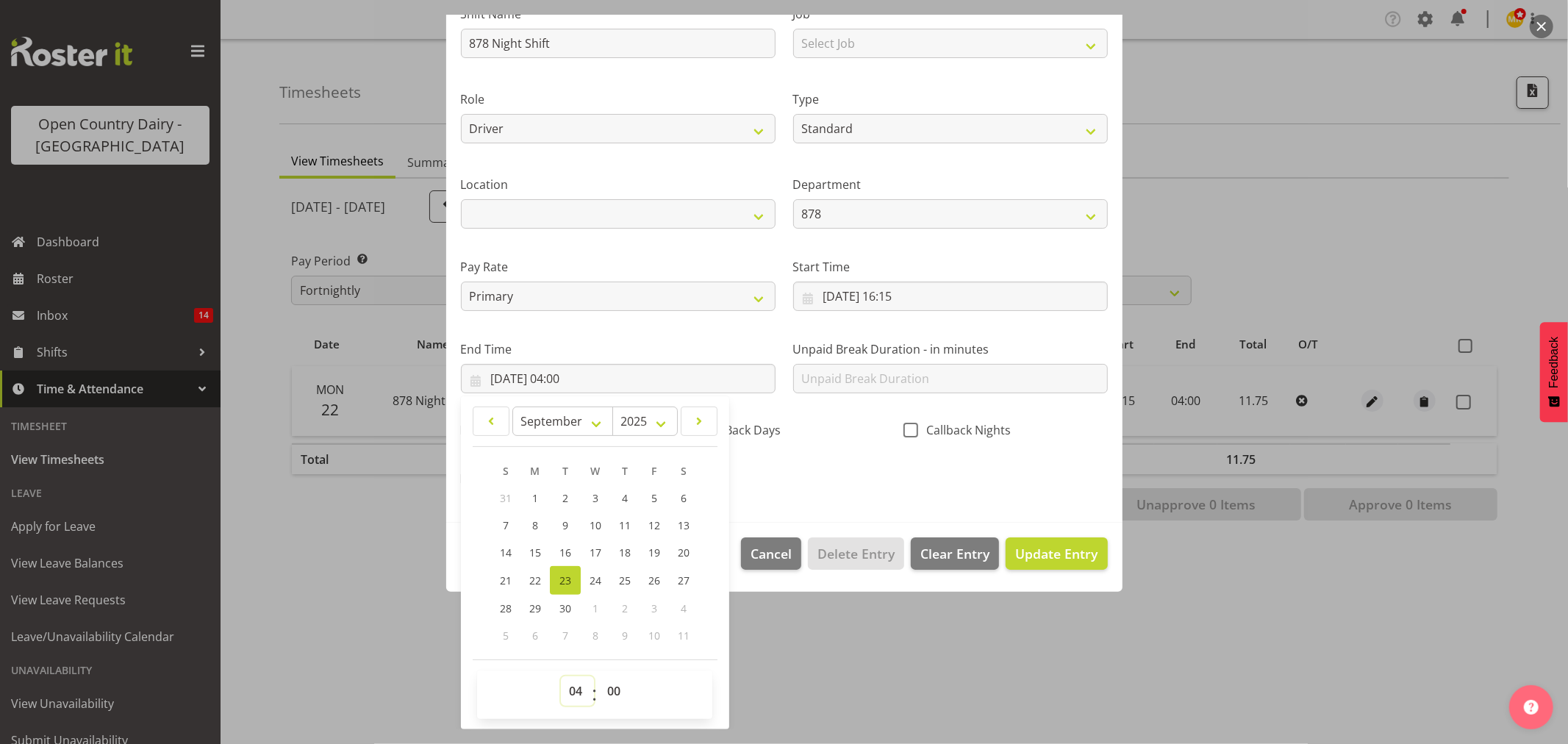
drag, startPoint x: 577, startPoint y: 696, endPoint x: 577, endPoint y: 680, distance: 16.0
click at [577, 696] on select "00 01 02 03 04 05 06 07 08 09 10 11 12 13 14 15 16 17 18 19 20 21 22 23" at bounding box center [577, 690] width 33 height 30
select select "3"
click at [561, 676] on select "00 01 02 03 04 05 06 07 08 09 10 11 12 13 14 15 16 17 18 19 20 21 22 23" at bounding box center [577, 690] width 33 height 30
type input "23/09/2025, 03:00"
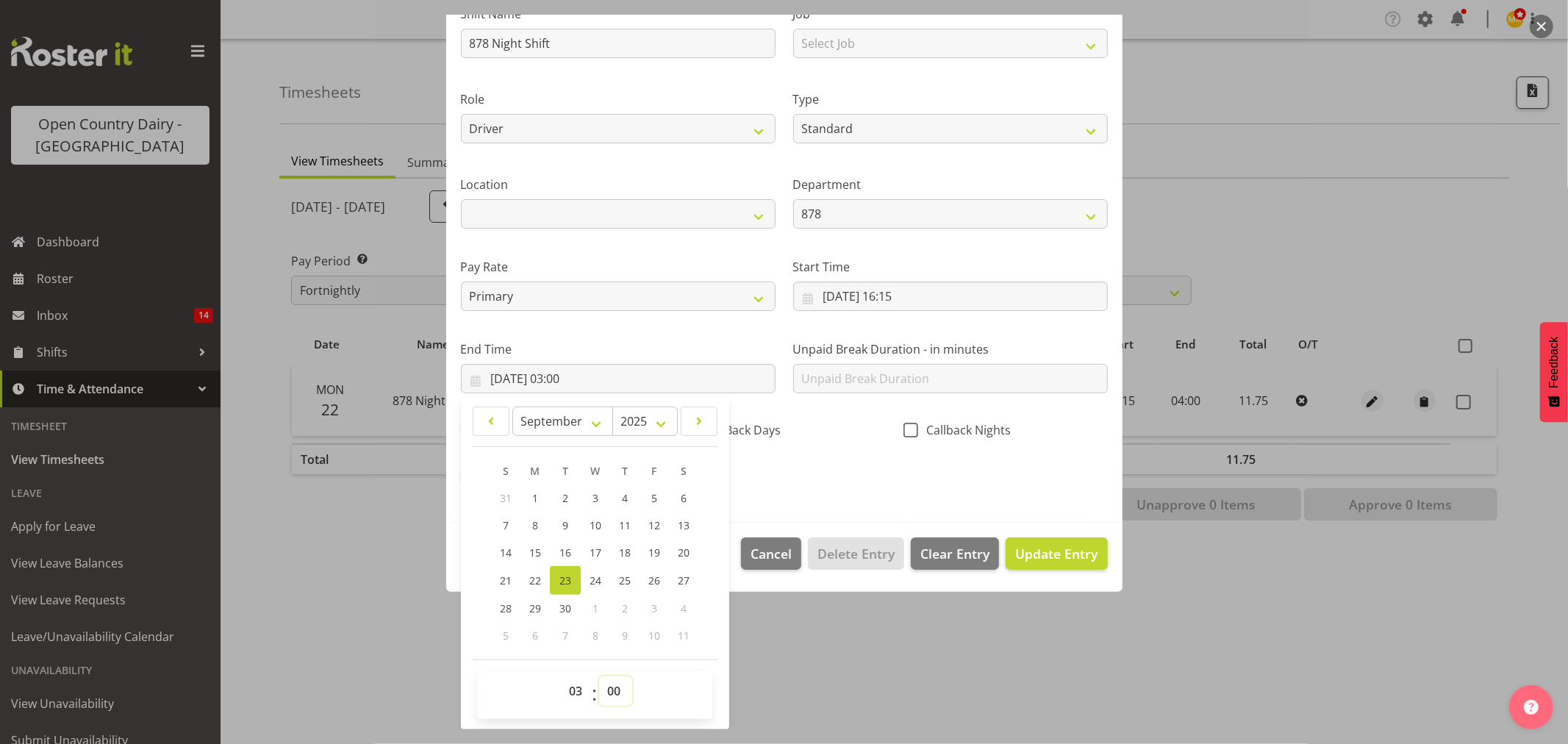
click at [626, 695] on select "00 01 02 03 04 05 06 07 08 09 10 11 12 13 14 15 16 17 18 19 20 21 22 23 24 25 2…" at bounding box center [616, 690] width 33 height 30
select select "30"
click at [599, 676] on select "00 01 02 03 04 05 06 07 08 09 10 11 12 13 14 15 16 17 18 19 20 21 22 23 24 25 2…" at bounding box center [616, 690] width 33 height 30
type input "23/09/2025, 03:30"
click at [799, 503] on section "Shift Name 878 Night Shift Job Select Job Connecting /unconnecting Trailers Dri…" at bounding box center [784, 251] width 676 height 544
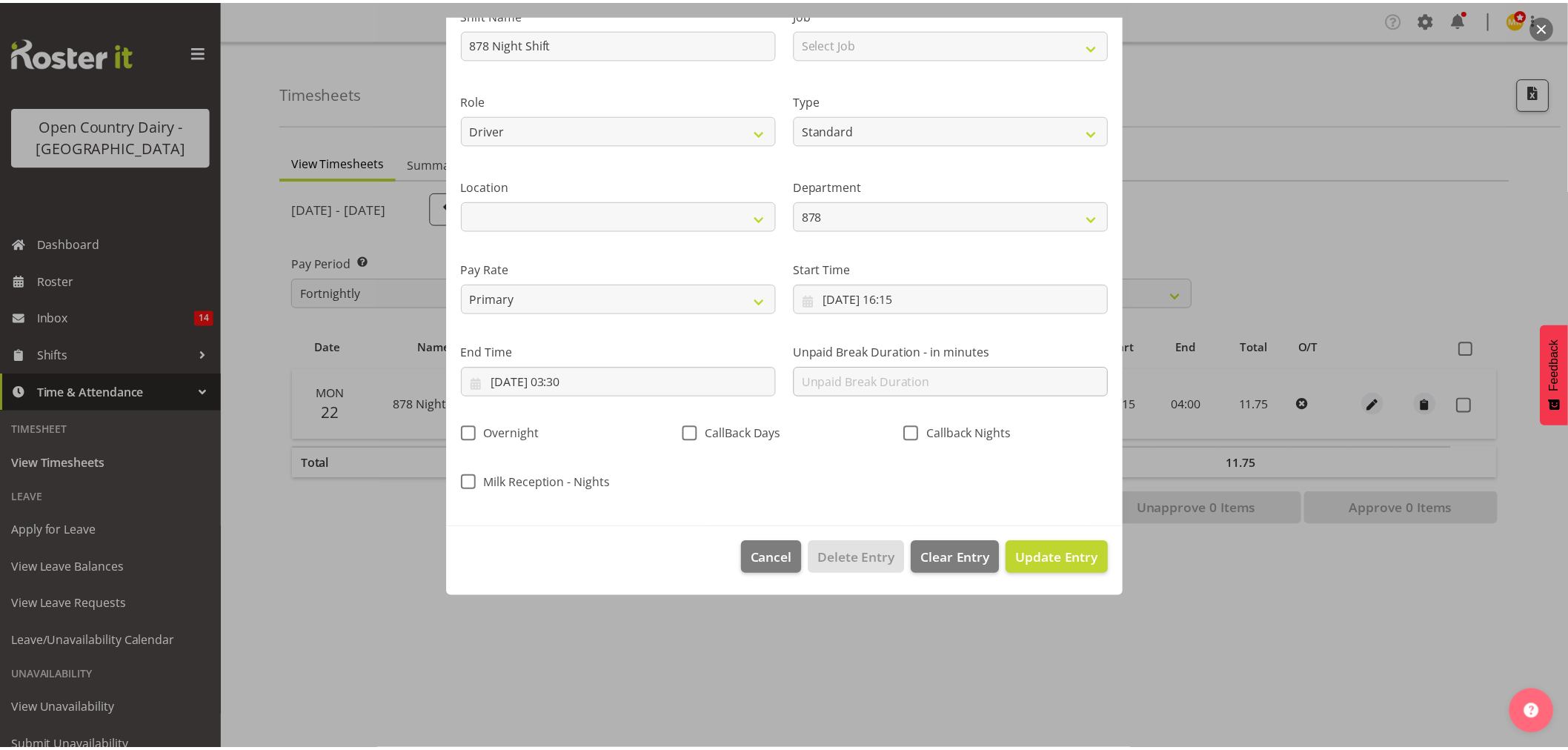
scroll to position [0, 0]
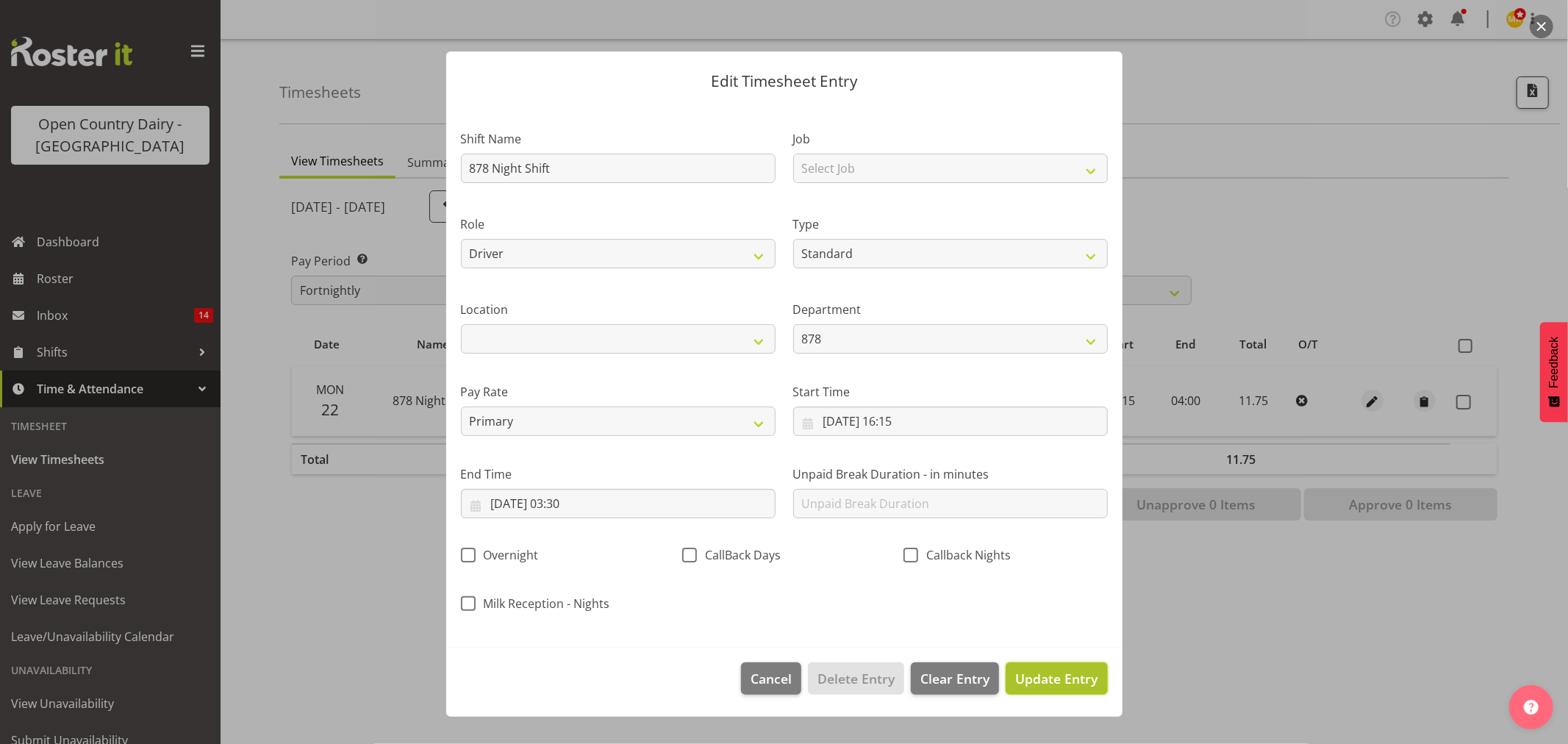
click at [1047, 688] on button "Update Entry" at bounding box center [1056, 678] width 102 height 33
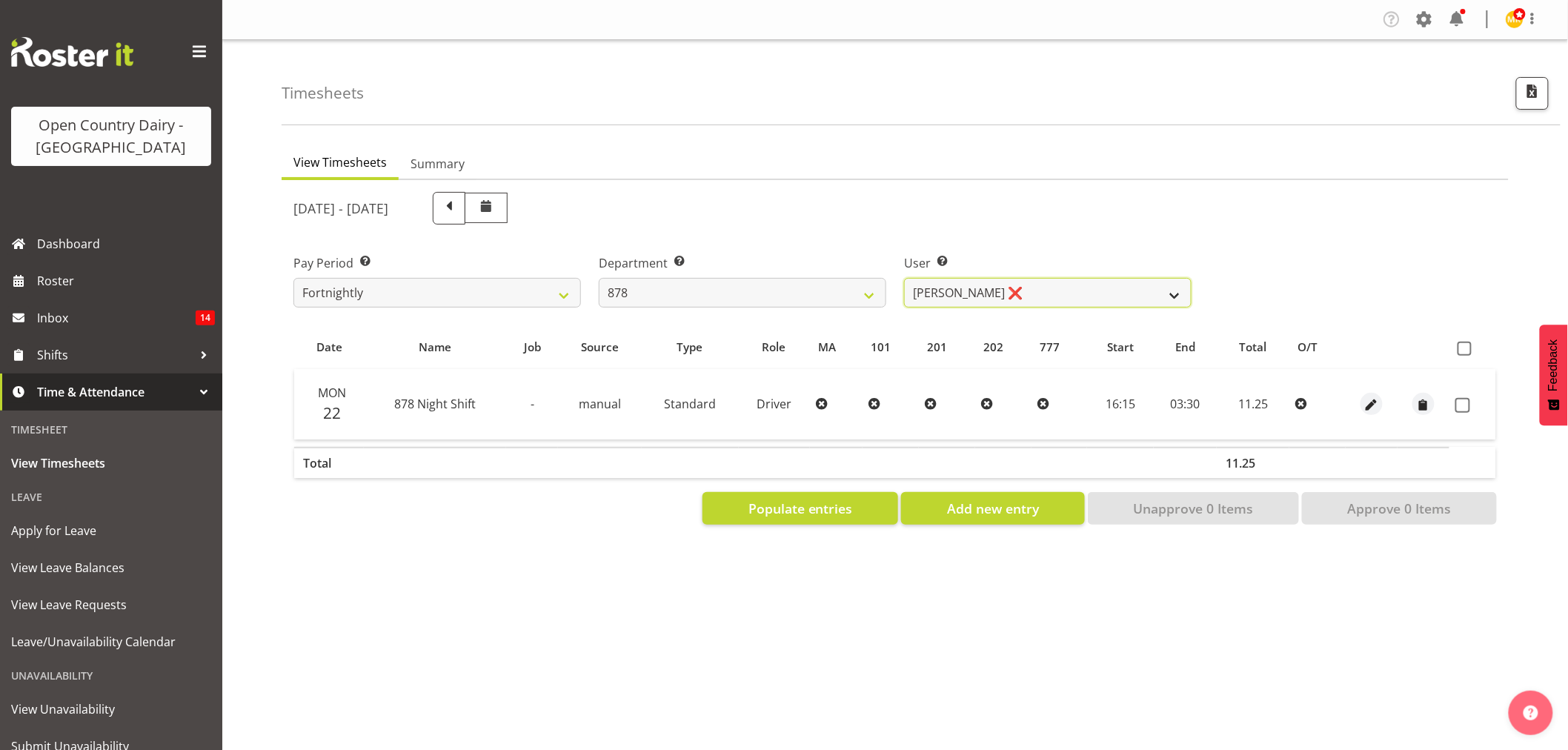
click at [959, 293] on select "Athol Warnock ❌ Dean Tither ❌ Joshua Treymane ❌ Vinkie Botha ❌" at bounding box center [1047, 293] width 287 height 30
click at [960, 298] on select "Athol Warnock ❌ Dean Tither ❌ Joshua Treymane ❌ Vinkie Botha ❌" at bounding box center [1047, 293] width 287 height 30
click at [786, 294] on select "734 735 736 737 738 739 851 853 854 855 856 858 861 862 865 867-9032 868 869 87…" at bounding box center [742, 293] width 287 height 30
select select "668"
click at [599, 278] on select "734 735 736 737 738 739 851 853 854 855 856 858 861 862 865 867-9032 868 869 87…" at bounding box center [742, 293] width 287 height 30
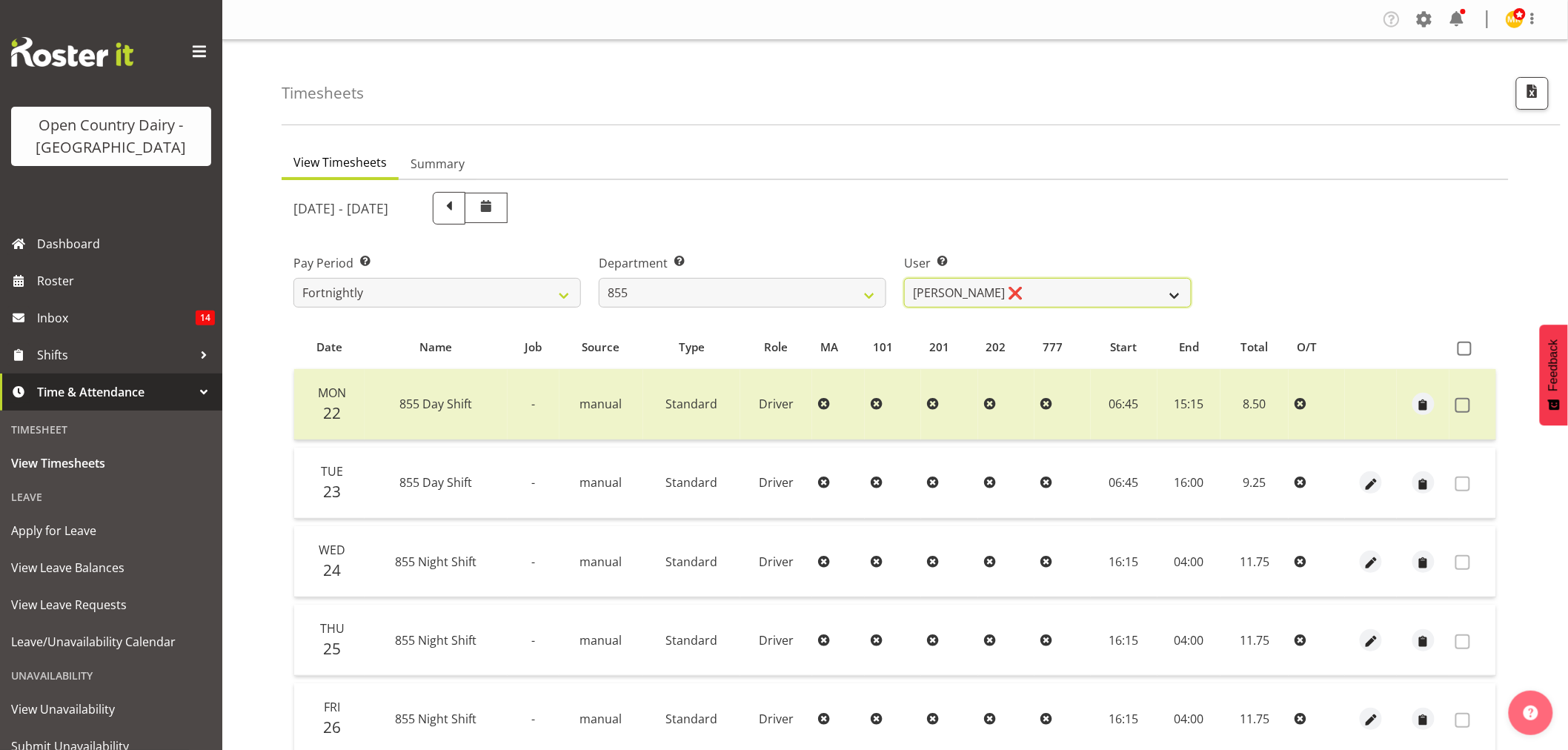
click at [1091, 296] on select "Leon Harrison ❌ Nathan Vincent ❌ Wayne Jukes ❌" at bounding box center [1047, 293] width 287 height 30
select select "7491"
click at [904, 278] on select "Leon Harrison ❌ Nathan Vincent ❌ Wayne Jukes ❌" at bounding box center [1047, 293] width 287 height 30
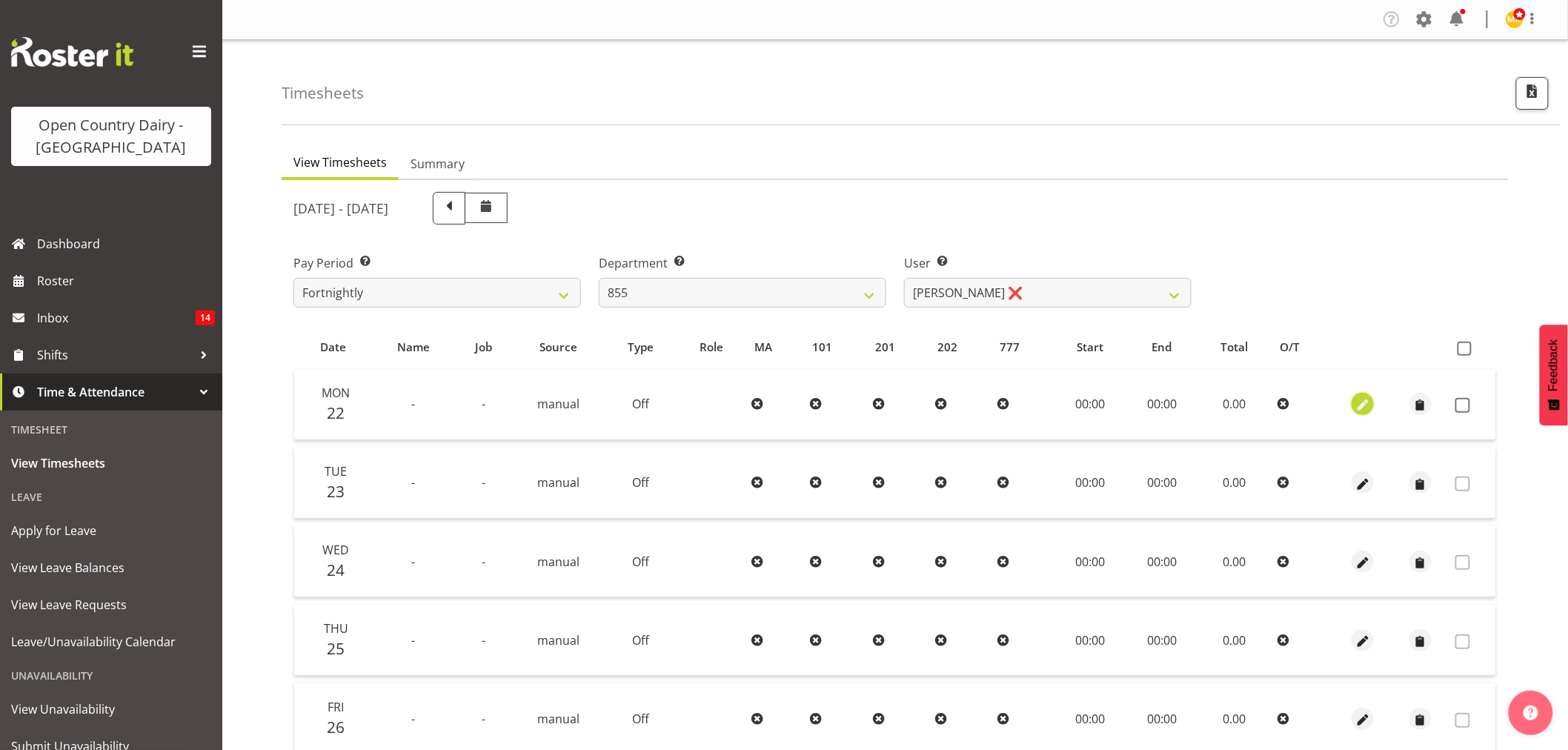
click at [1365, 409] on span "button" at bounding box center [1363, 406] width 17 height 17
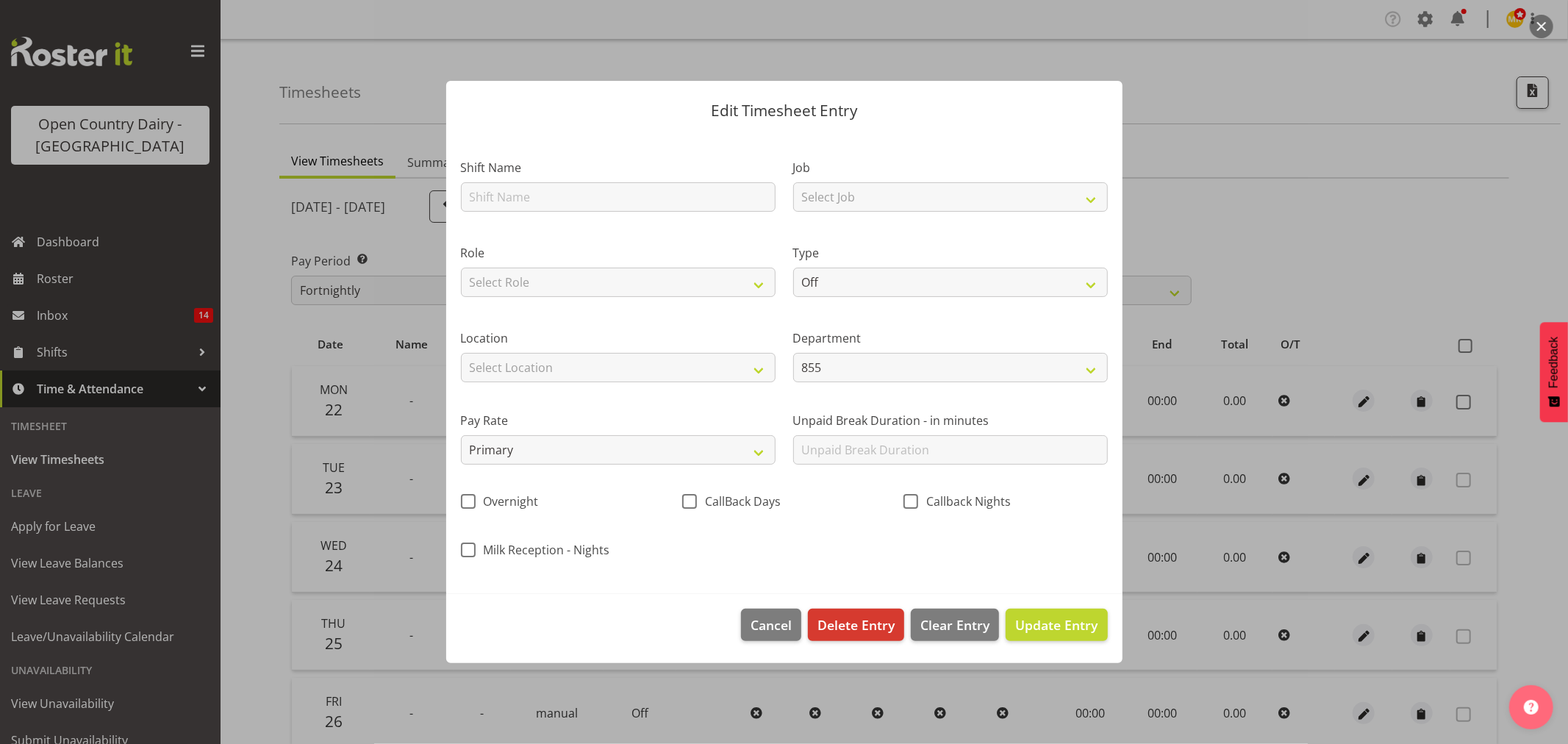
click at [674, 175] on label "Shift Name" at bounding box center [618, 167] width 315 height 17
click at [674, 199] on input "text" at bounding box center [618, 197] width 315 height 30
type input "Nightshift"
click at [888, 195] on select "Select Job Connecting /unconnecting Trailers Driving Meeting Milk Testing" at bounding box center [950, 197] width 315 height 30
select select "10670"
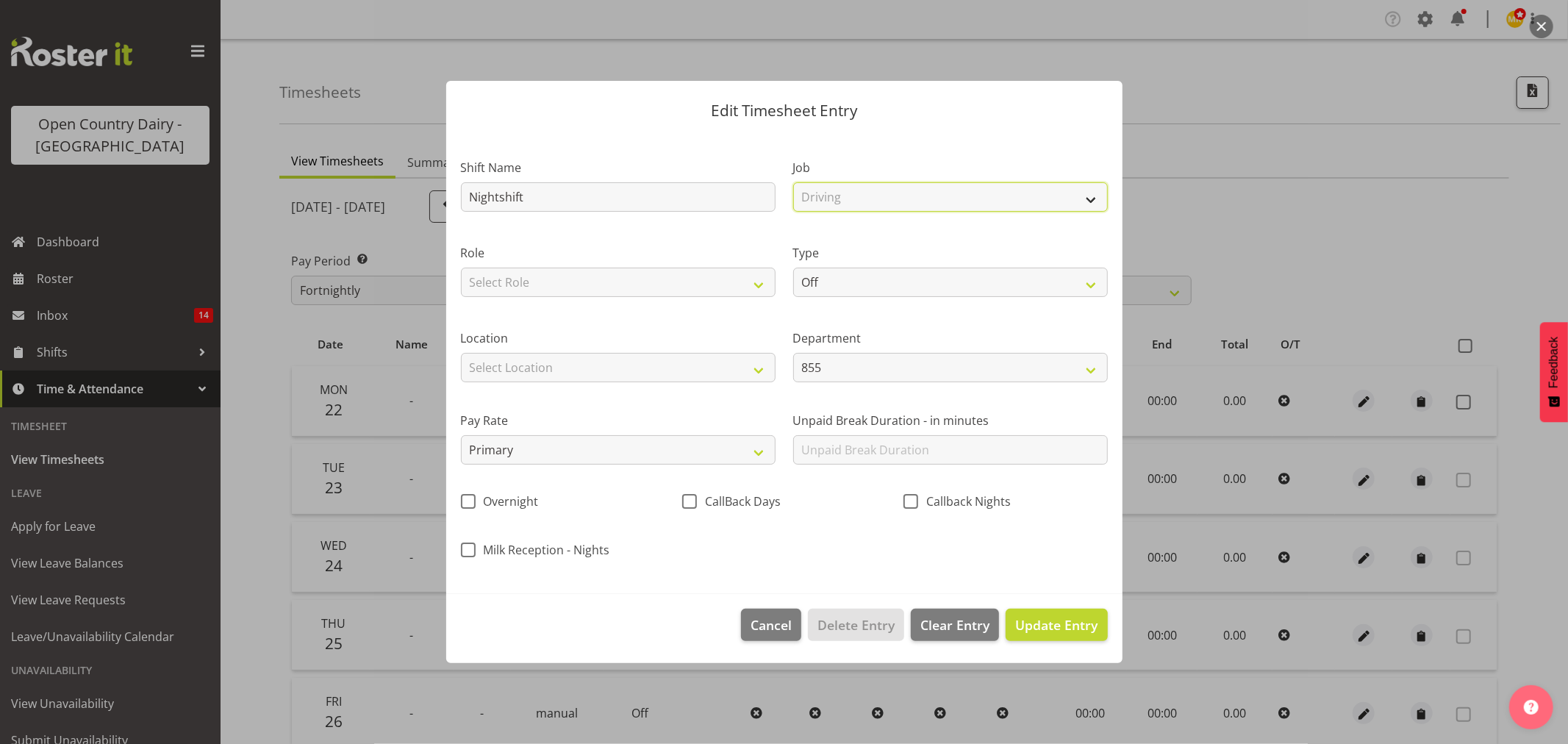
click at [793, 183] on select "Select Job Connecting /unconnecting Trailers Driving Meeting Milk Testing" at bounding box center [950, 197] width 315 height 30
click at [575, 259] on label "Role" at bounding box center [618, 252] width 315 height 17
click at [577, 265] on div "Role Select Role Driver" at bounding box center [618, 270] width 315 height 53
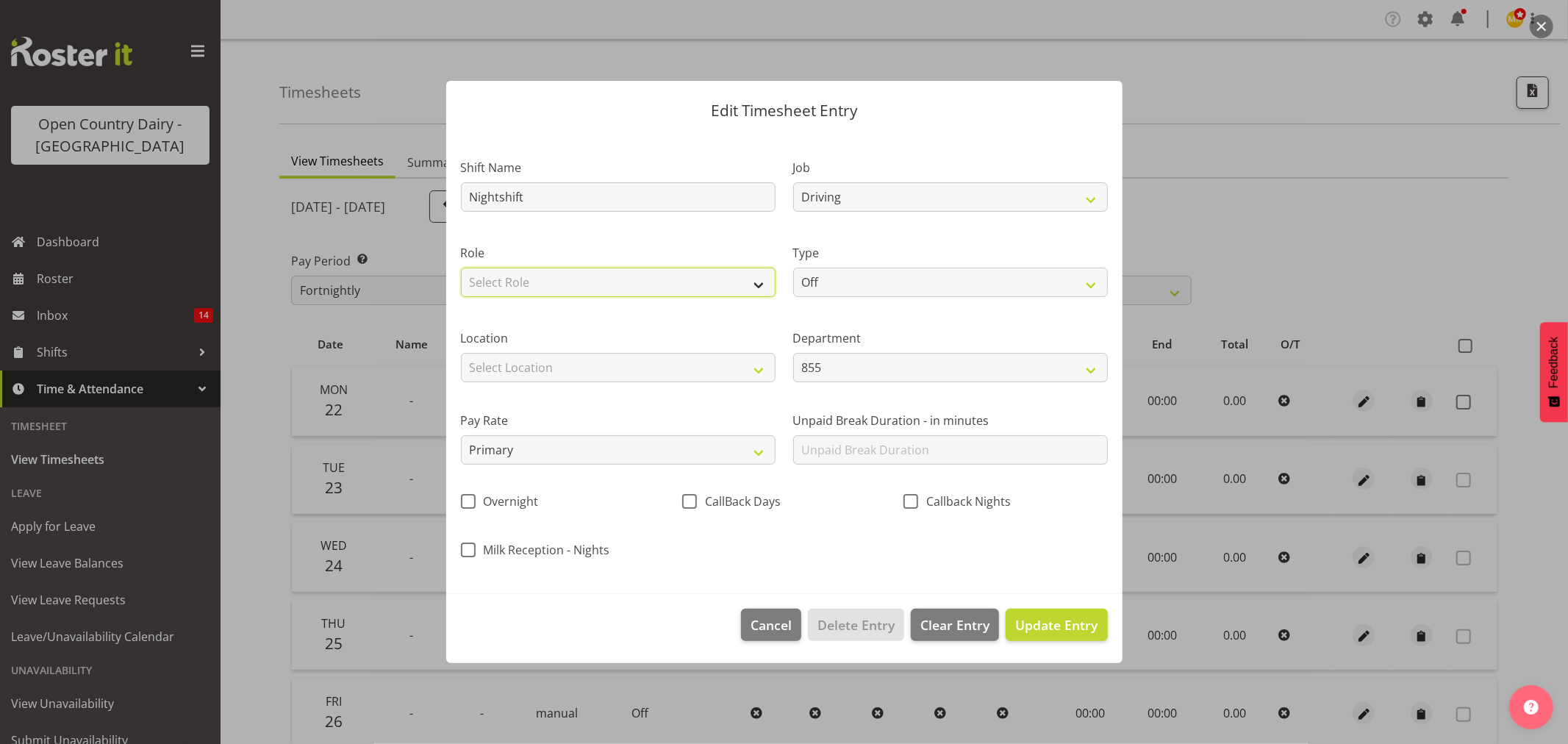
click at [577, 270] on select "Select Role Driver" at bounding box center [618, 282] width 315 height 30
select select "1154"
click at [461, 267] on select "Select Role Driver" at bounding box center [618, 282] width 315 height 30
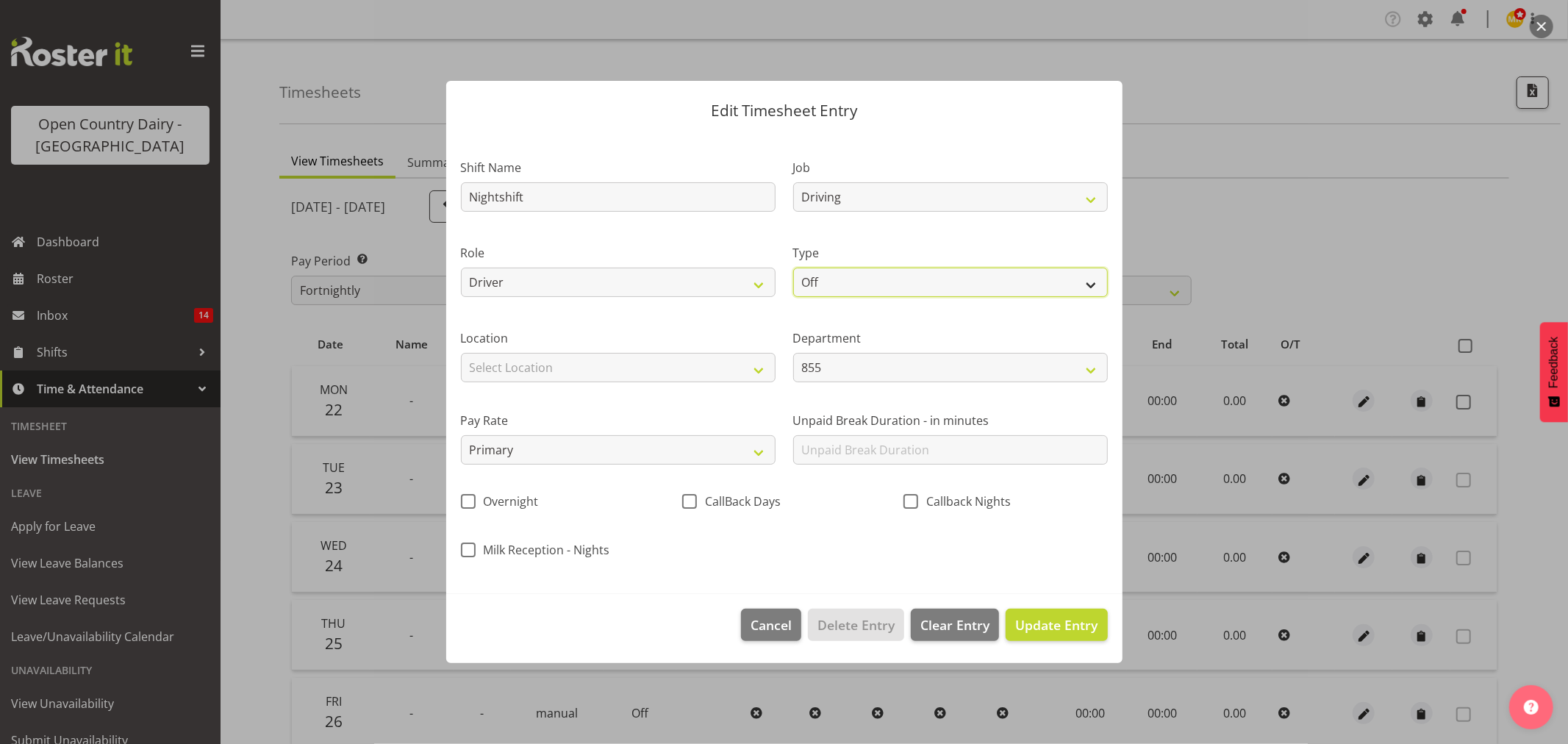
click at [908, 277] on select "Off Standard Public Holiday Public Holiday (Worked) Day In Lieu Annual Leave Si…" at bounding box center [950, 282] width 315 height 30
select select "Standard"
click at [793, 267] on select "Off Standard Public Holiday Public Holiday (Worked) Day In Lieu Annual Leave Si…" at bounding box center [950, 282] width 315 height 30
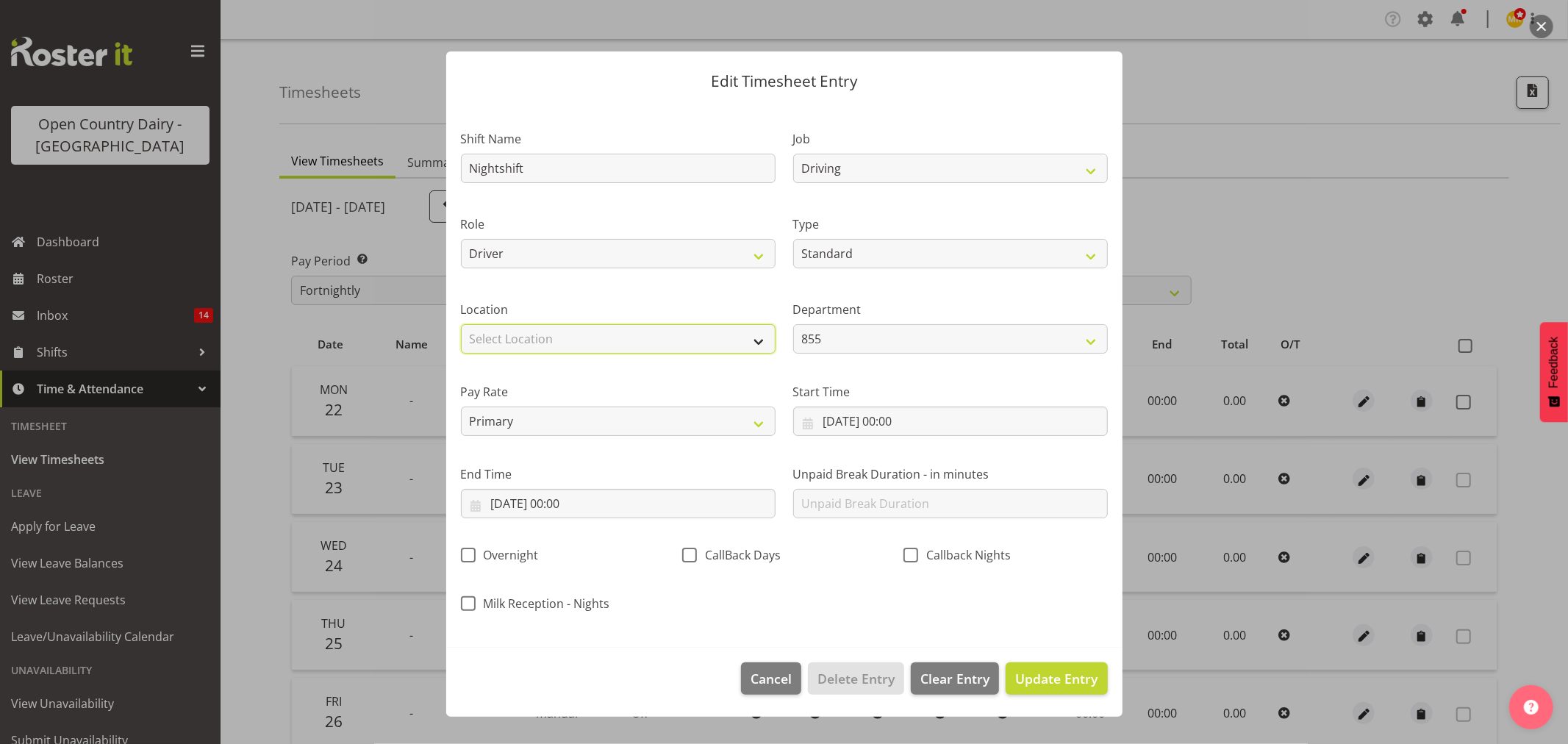
click at [665, 333] on select "Select Location Awarua Milk Awarua Office Freight Horotiu office Waharoa Office…" at bounding box center [618, 339] width 315 height 30
select select "988"
click at [461, 324] on select "Select Location Awarua Milk Awarua Office Freight Horotiu office Waharoa Office…" at bounding box center [618, 339] width 315 height 30
click at [925, 343] on select "855 851 855 853 855 856 880 883 861 862 864 865 868 869 870 872 873 874 876 877…" at bounding box center [950, 339] width 315 height 30
click at [890, 336] on select "855 851 855 853 855 856 880 883 861 862 864 865 868 869 870 872 873 874 876 877…" at bounding box center [950, 339] width 315 height 30
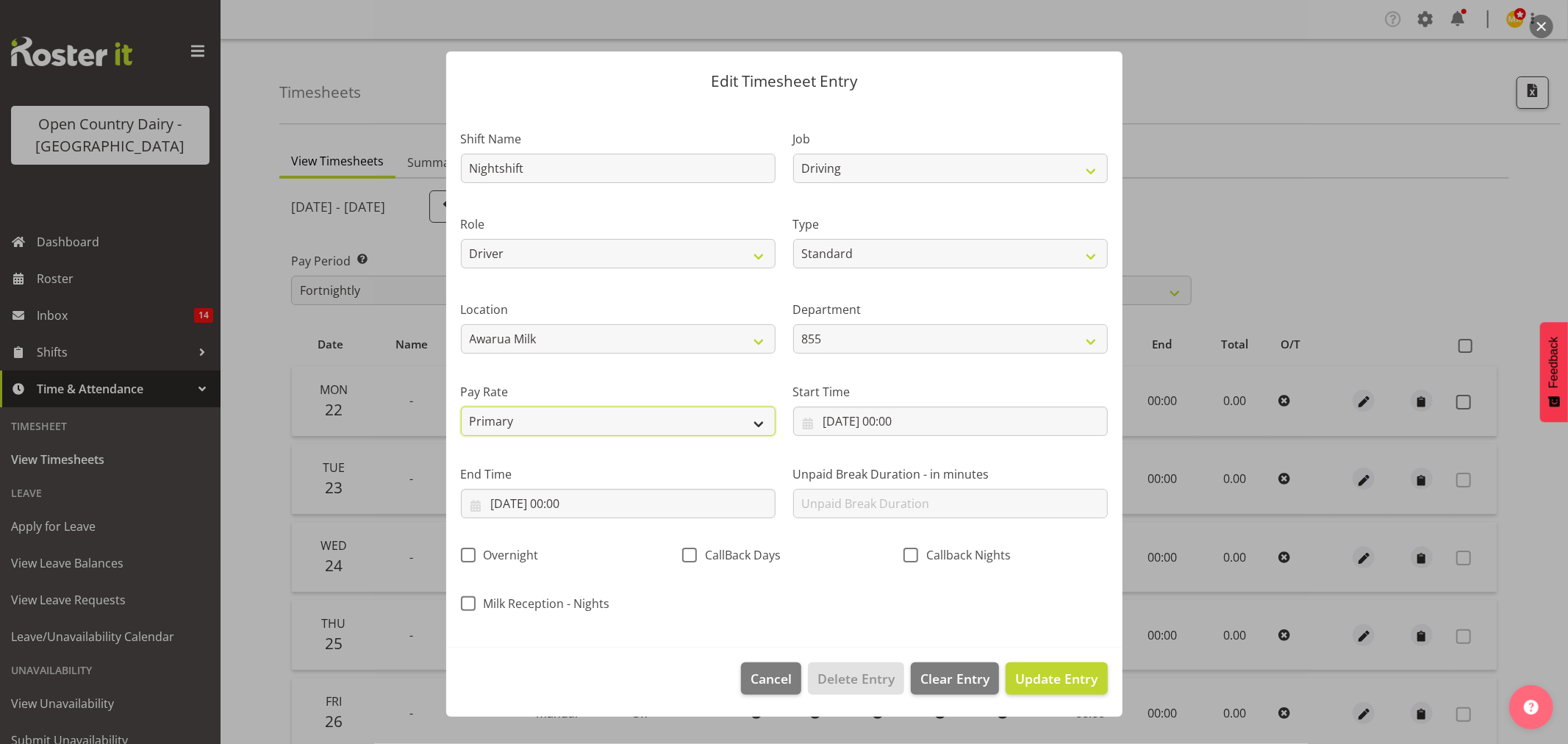
click at [582, 422] on select "Primary Secondary Tertiary Fourth Fifth" at bounding box center [618, 420] width 315 height 30
click at [853, 422] on input "22/09/2025, 00:00" at bounding box center [950, 420] width 315 height 30
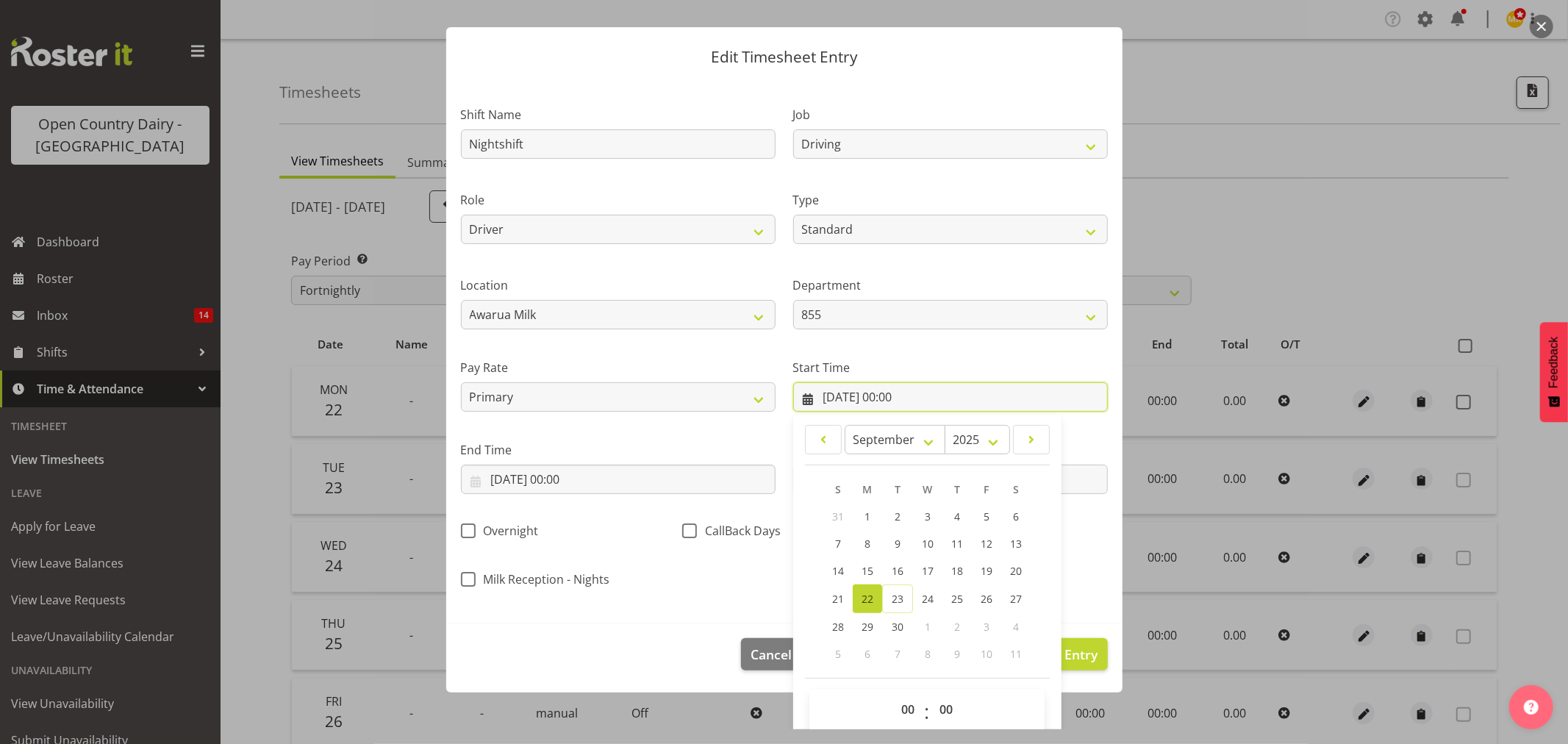
scroll to position [42, 0]
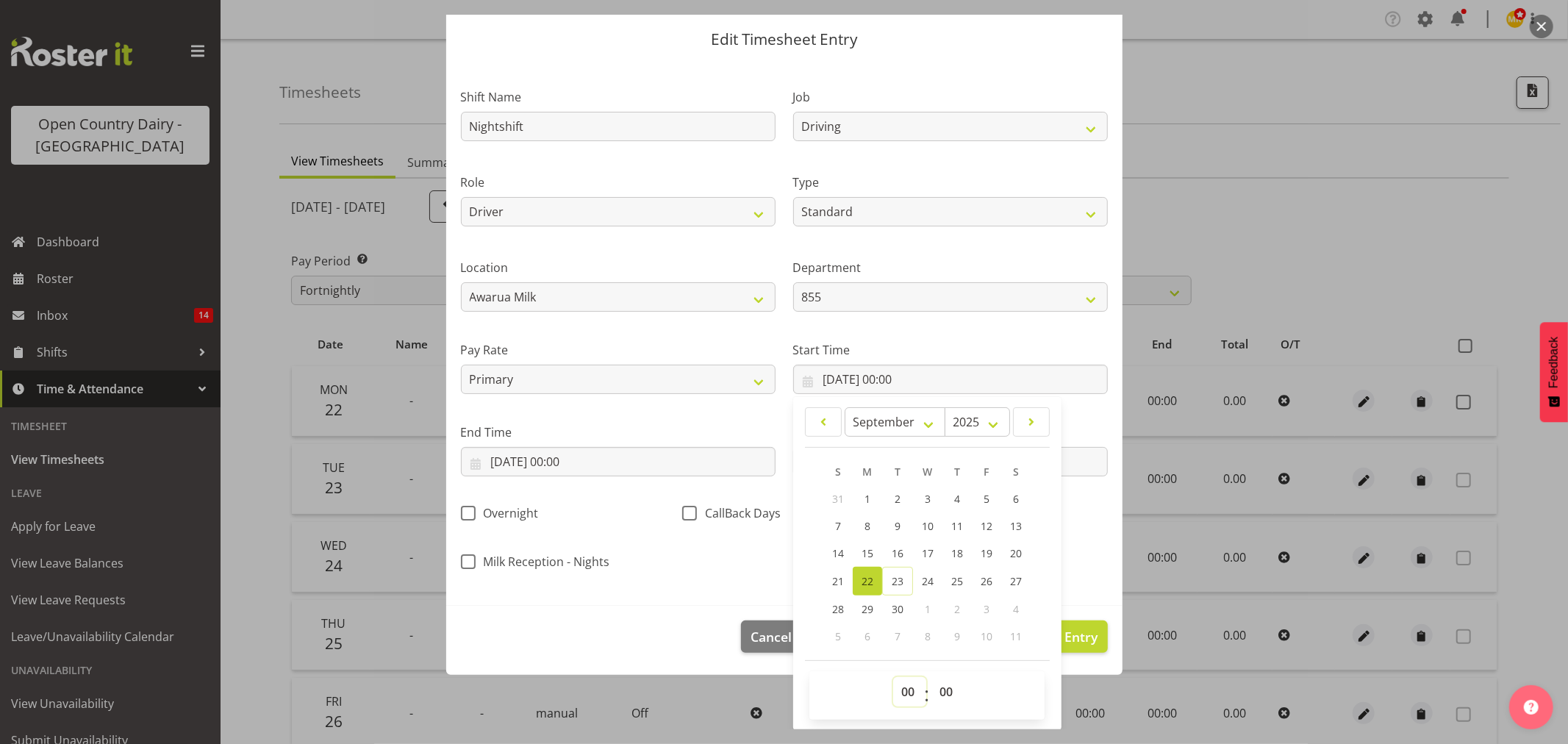
click at [904, 681] on select "00 01 02 03 04 05 06 07 08 09 10 11 12 13 14 15 16 17 18 19 20 21 22 23" at bounding box center [910, 691] width 33 height 30
select select "16"
click at [894, 677] on select "00 01 02 03 04 05 06 07 08 09 10 11 12 13 14 15 16 17 18 19 20 21 22 23" at bounding box center [910, 691] width 33 height 30
type input "22/09/2025, 16:00"
drag, startPoint x: 941, startPoint y: 688, endPoint x: 940, endPoint y: 678, distance: 10.0
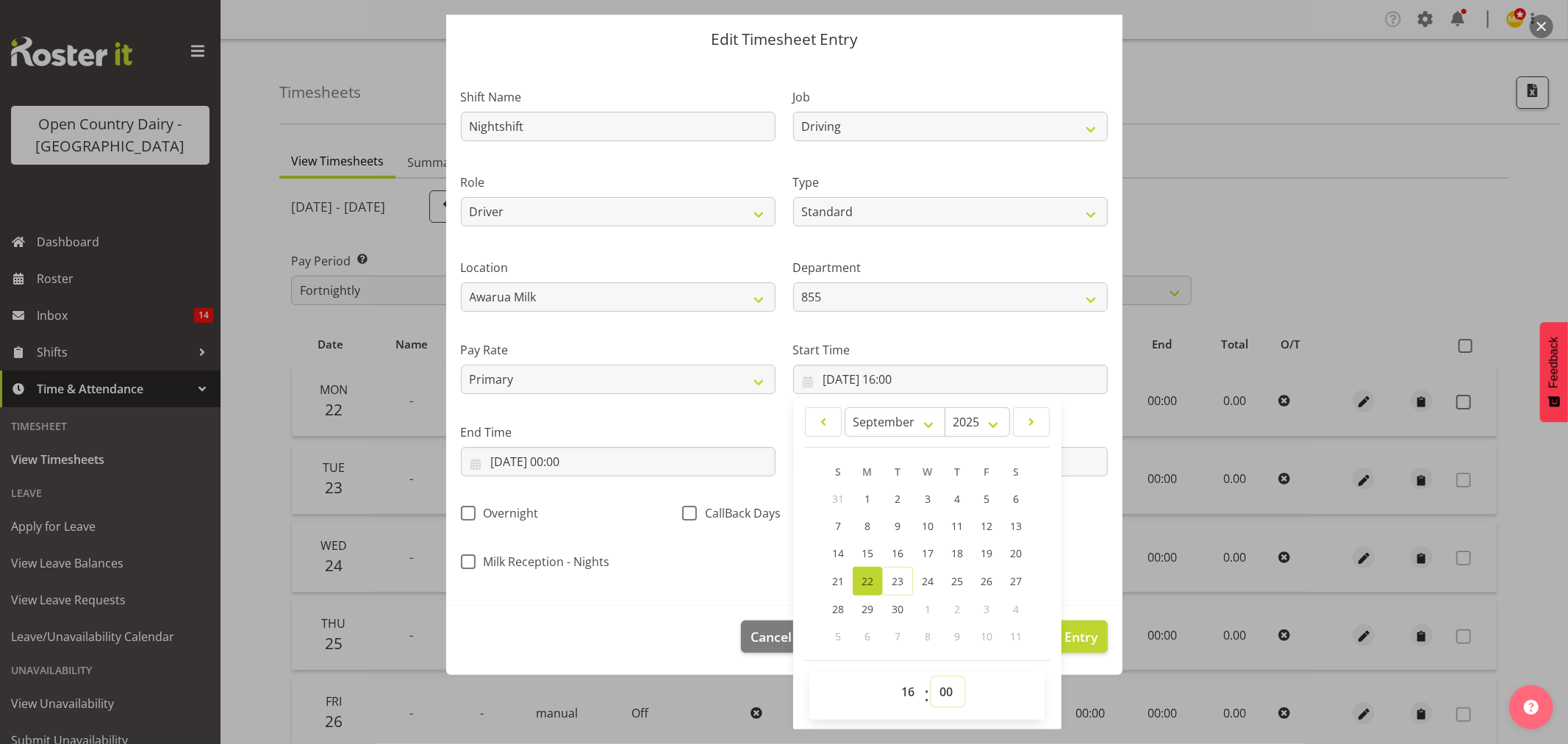
click at [941, 688] on select "00 01 02 03 04 05 06 07 08 09 10 11 12 13 14 15 16 17 18 19 20 21 22 23 24 25 2…" at bounding box center [948, 691] width 33 height 30
select select "15"
click at [931, 677] on select "00 01 02 03 04 05 06 07 08 09 10 11 12 13 14 15 16 17 18 19 20 21 22 23 24 25 2…" at bounding box center [948, 691] width 33 height 30
type input "22/09/2025, 16:15"
click at [747, 430] on label "End Time" at bounding box center [618, 432] width 315 height 17
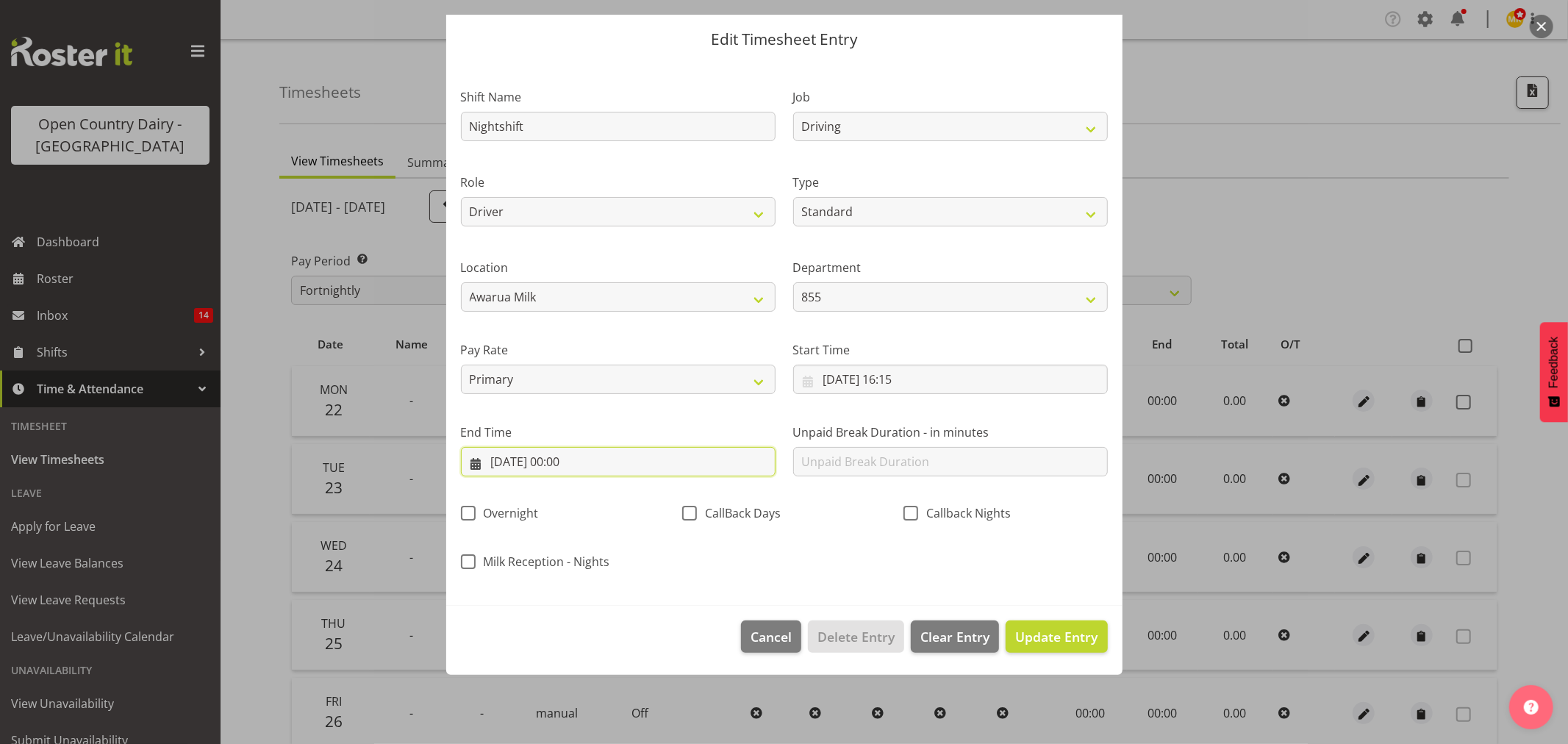
click at [694, 473] on div "End Time 22/09/2025, 00:00 January February March April May June July August Se…" at bounding box center [618, 450] width 315 height 53
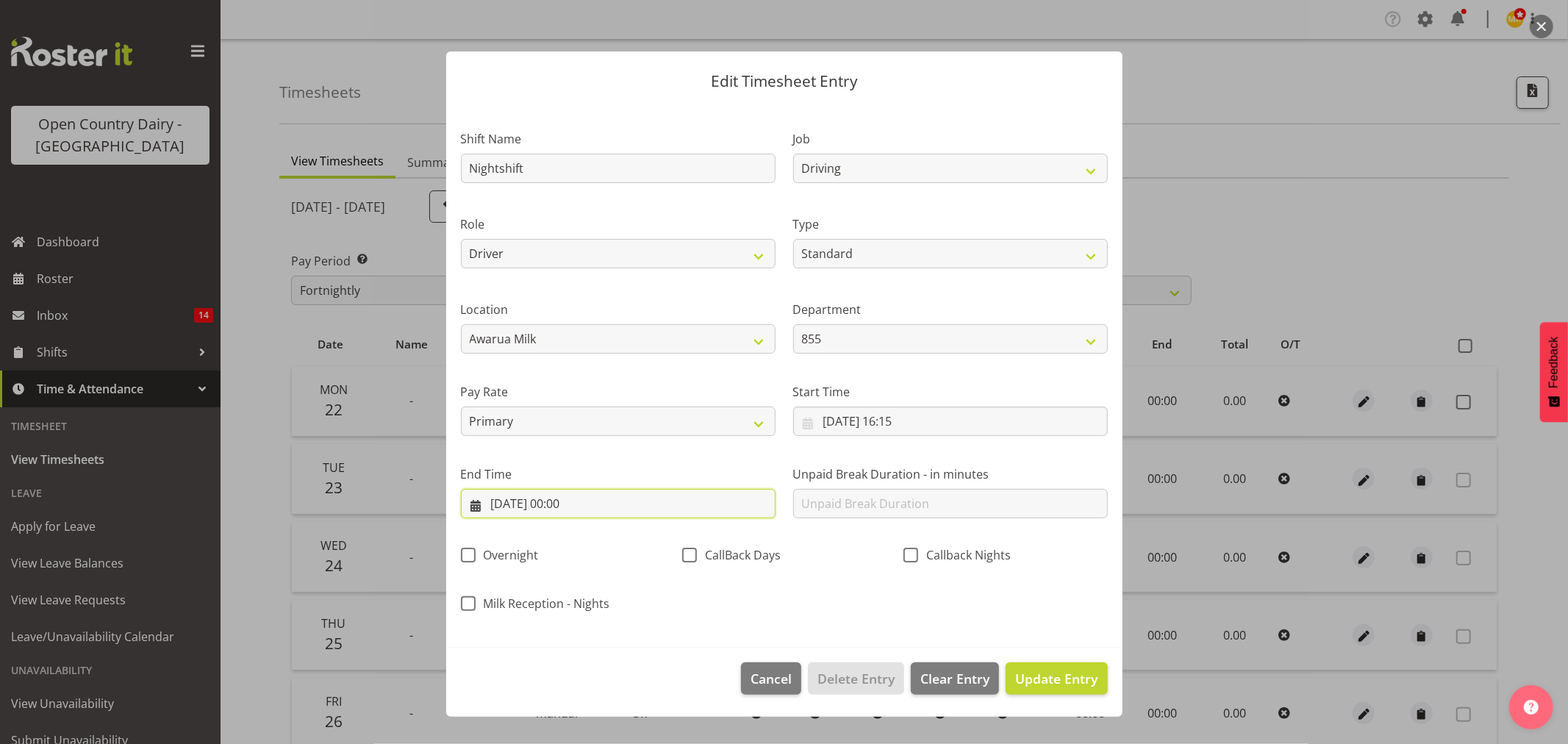
click at [624, 495] on input "22/09/2025, 00:00" at bounding box center [618, 503] width 315 height 30
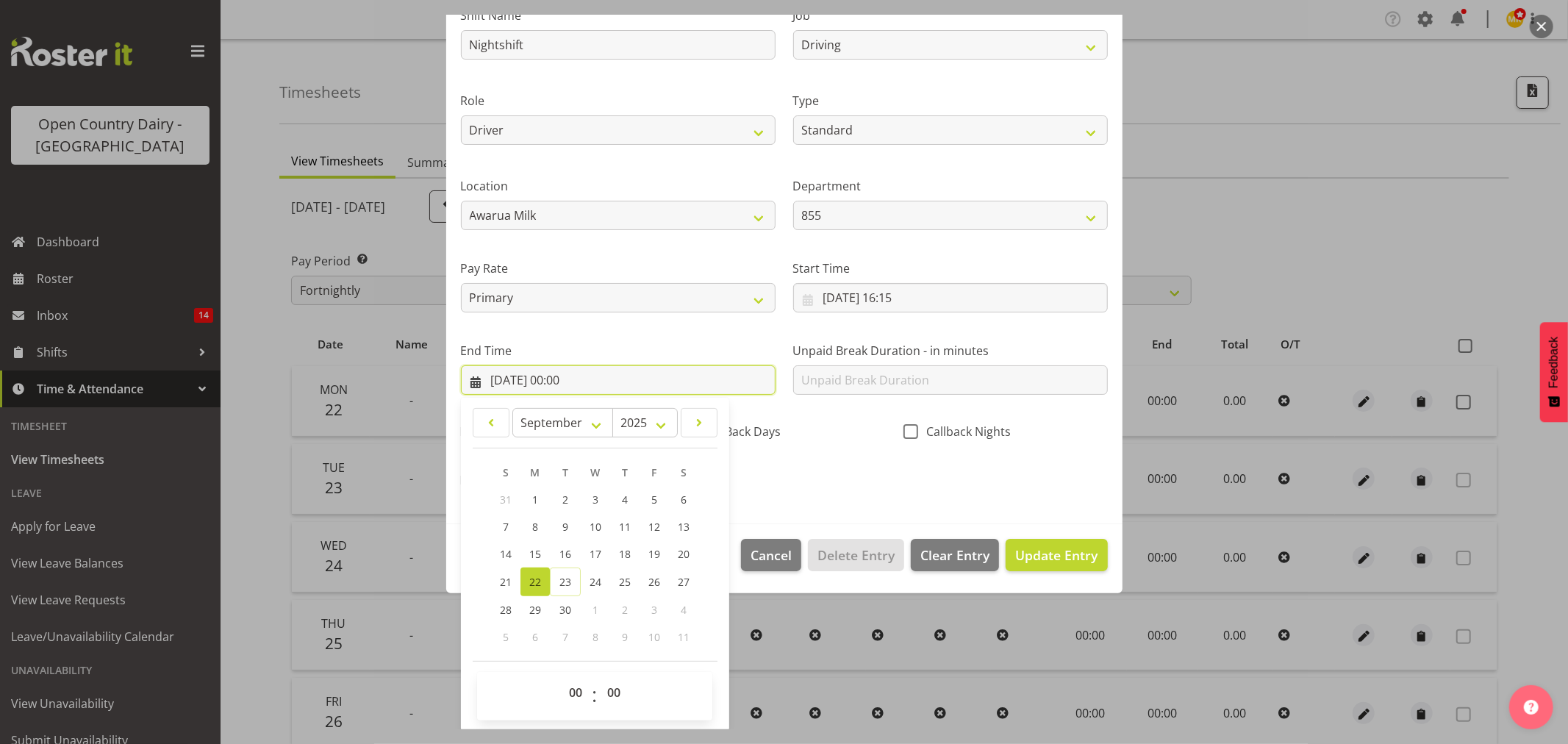
scroll to position [125, 0]
click at [579, 683] on select "00 01 02 03 04 05 06 07 08 09 10 11 12 13 14 15 16 17 18 19 20 21 22 23" at bounding box center [577, 690] width 33 height 30
select select "3"
click at [561, 676] on select "00 01 02 03 04 05 06 07 08 09 10 11 12 13 14 15 16 17 18 19 20 21 22 23" at bounding box center [577, 690] width 33 height 30
type input "22/09/2025, 03:00"
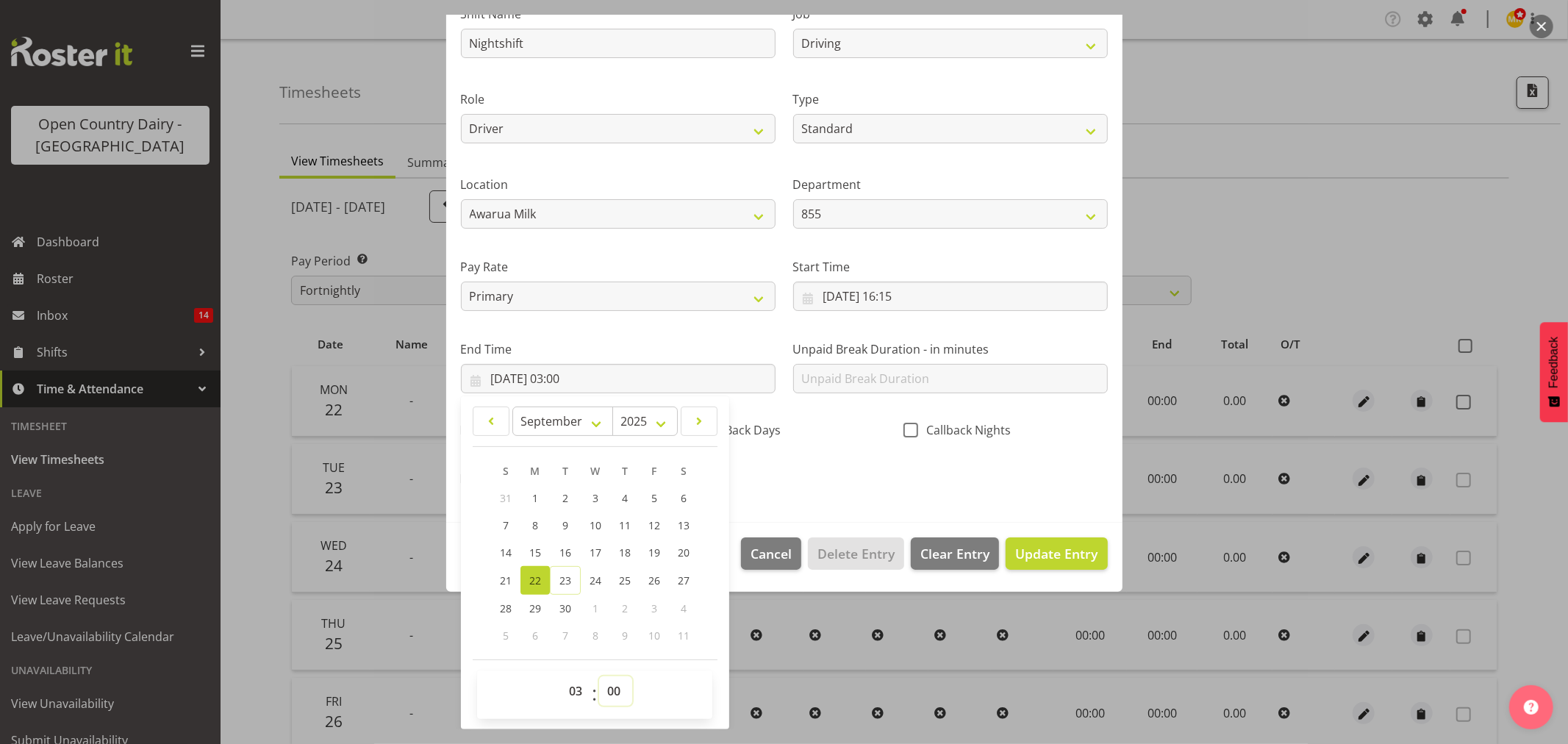
click at [612, 686] on select "00 01 02 03 04 05 06 07 08 09 10 11 12 13 14 15 16 17 18 19 20 21 22 23 24 25 2…" at bounding box center [616, 690] width 33 height 30
select select "30"
click at [599, 676] on select "00 01 02 03 04 05 06 07 08 09 10 11 12 13 14 15 16 17 18 19 20 21 22 23 24 25 2…" at bounding box center [616, 690] width 33 height 30
type input "22/09/2025, 03:30"
click at [775, 486] on div "Shift Name Nightshift Job Connecting /unconnecting Trailers Driving Meeting Mil…" at bounding box center [784, 242] width 665 height 514
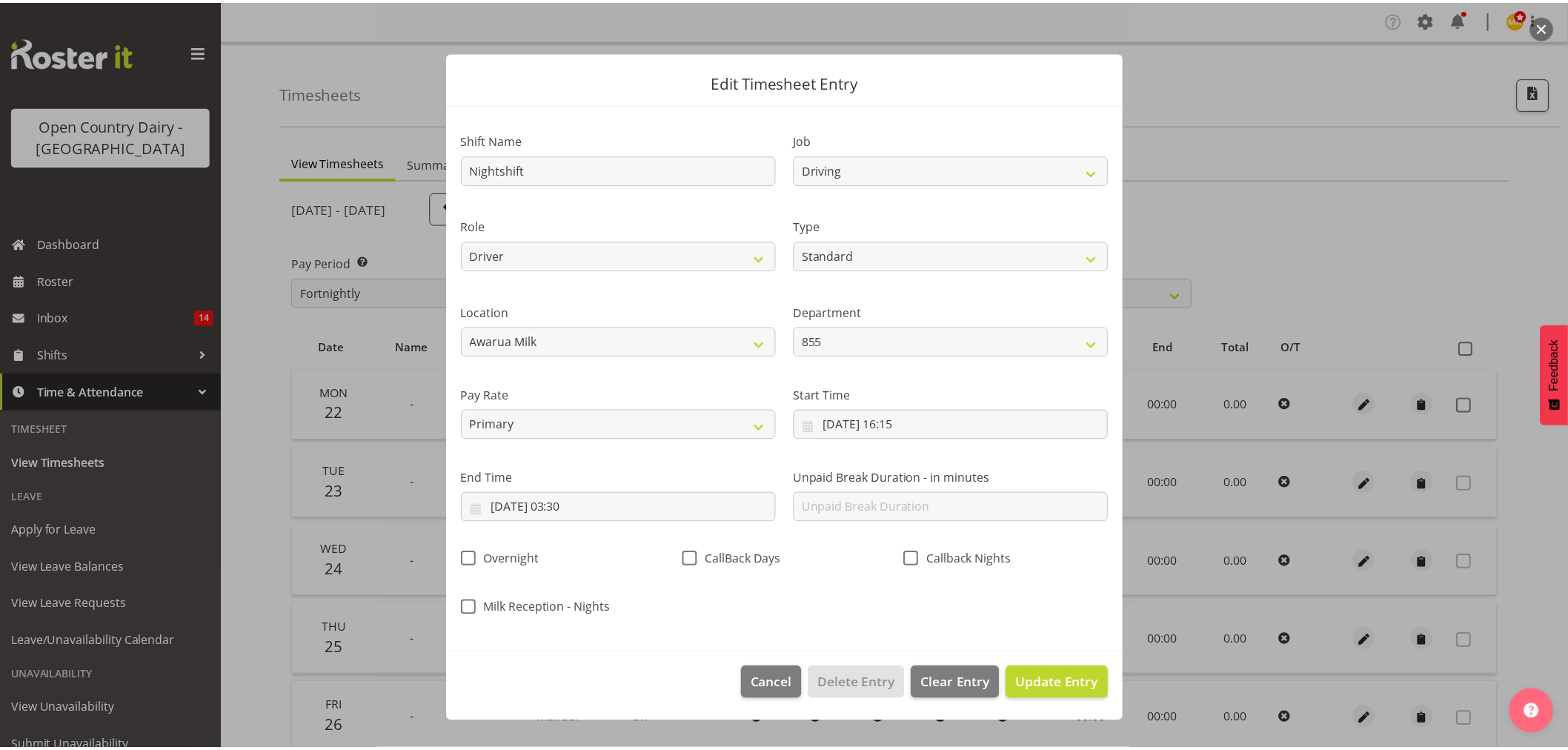
scroll to position [0, 0]
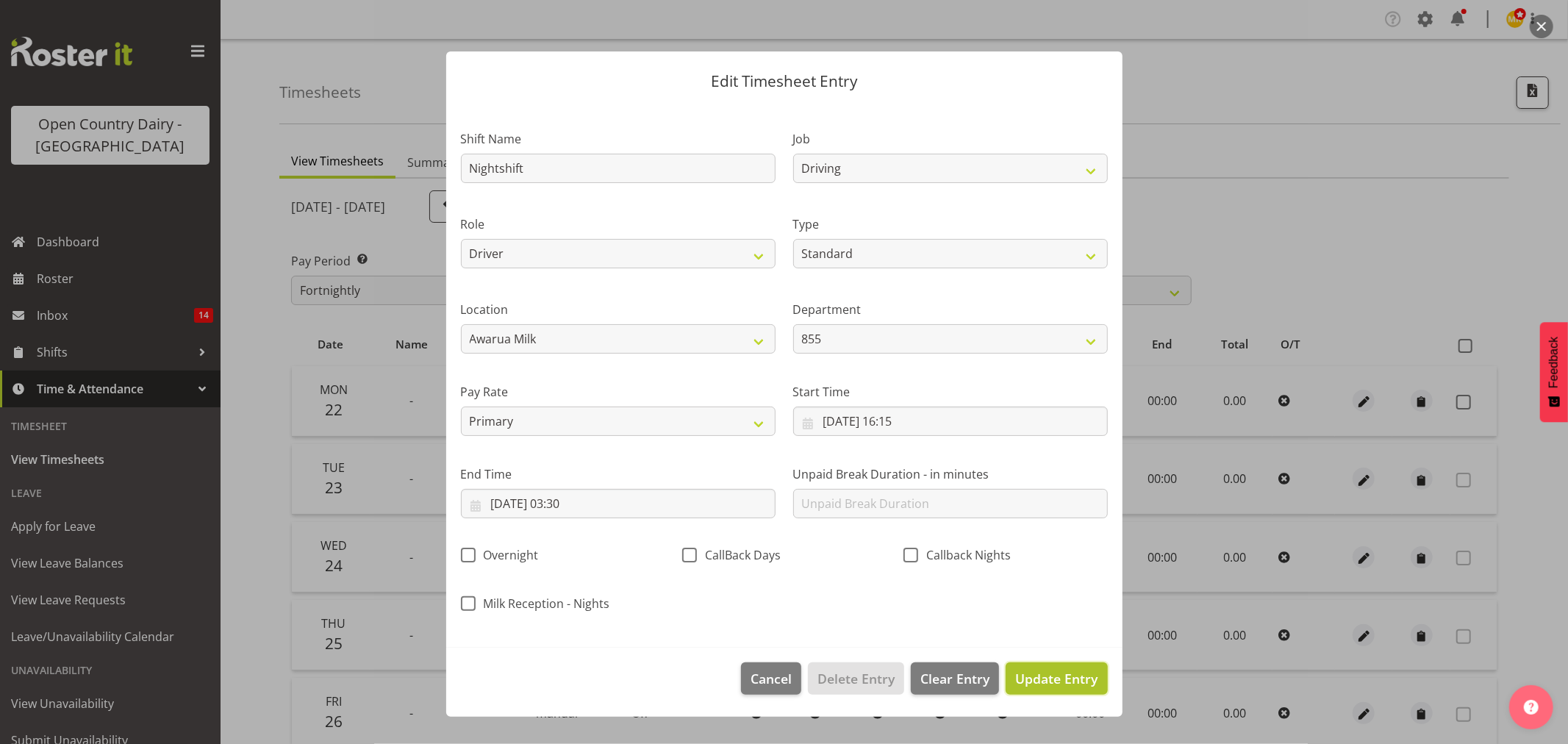
click at [1031, 673] on span "Update Entry" at bounding box center [1056, 678] width 83 height 17
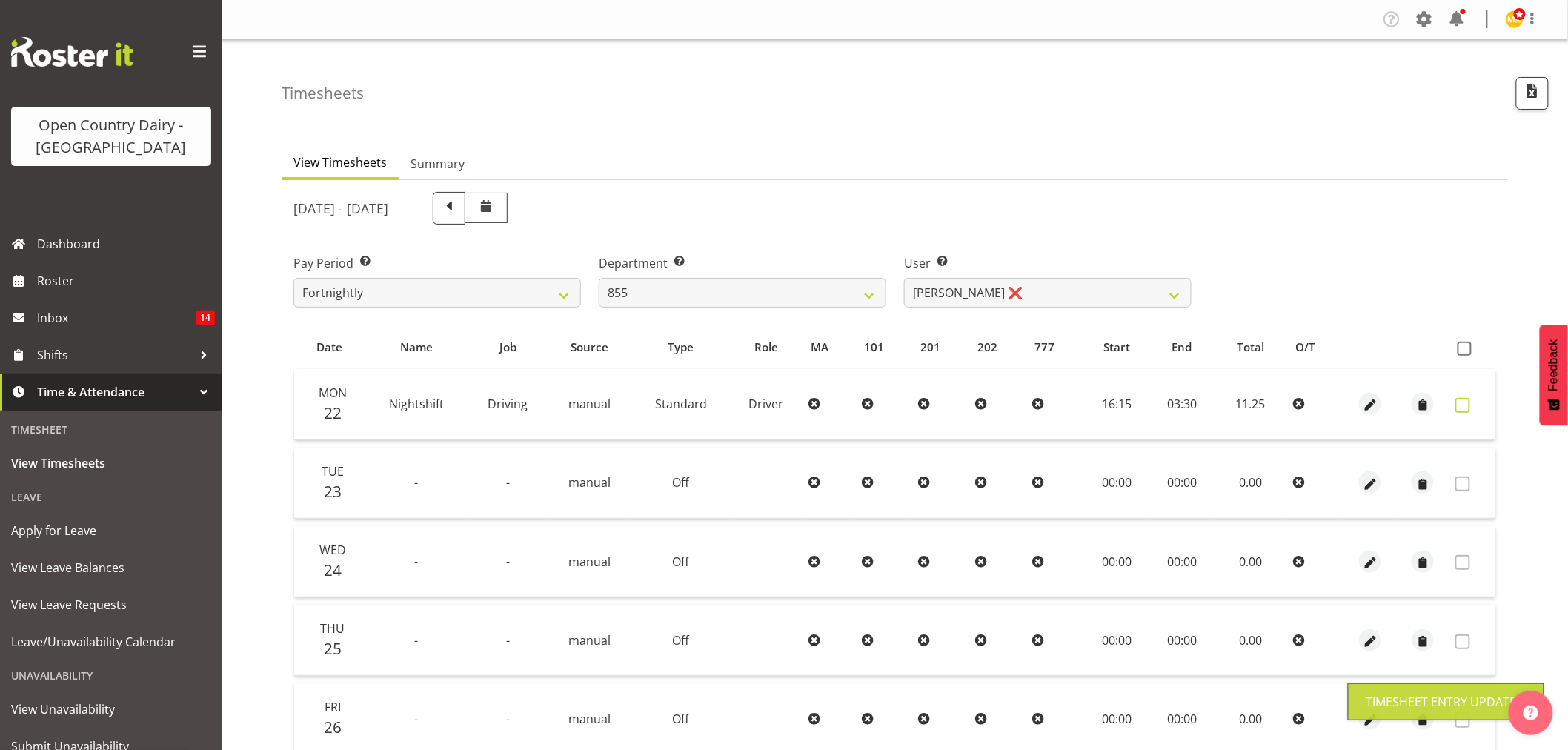
click at [1469, 404] on span at bounding box center [1462, 405] width 15 height 15
checkbox input "true"
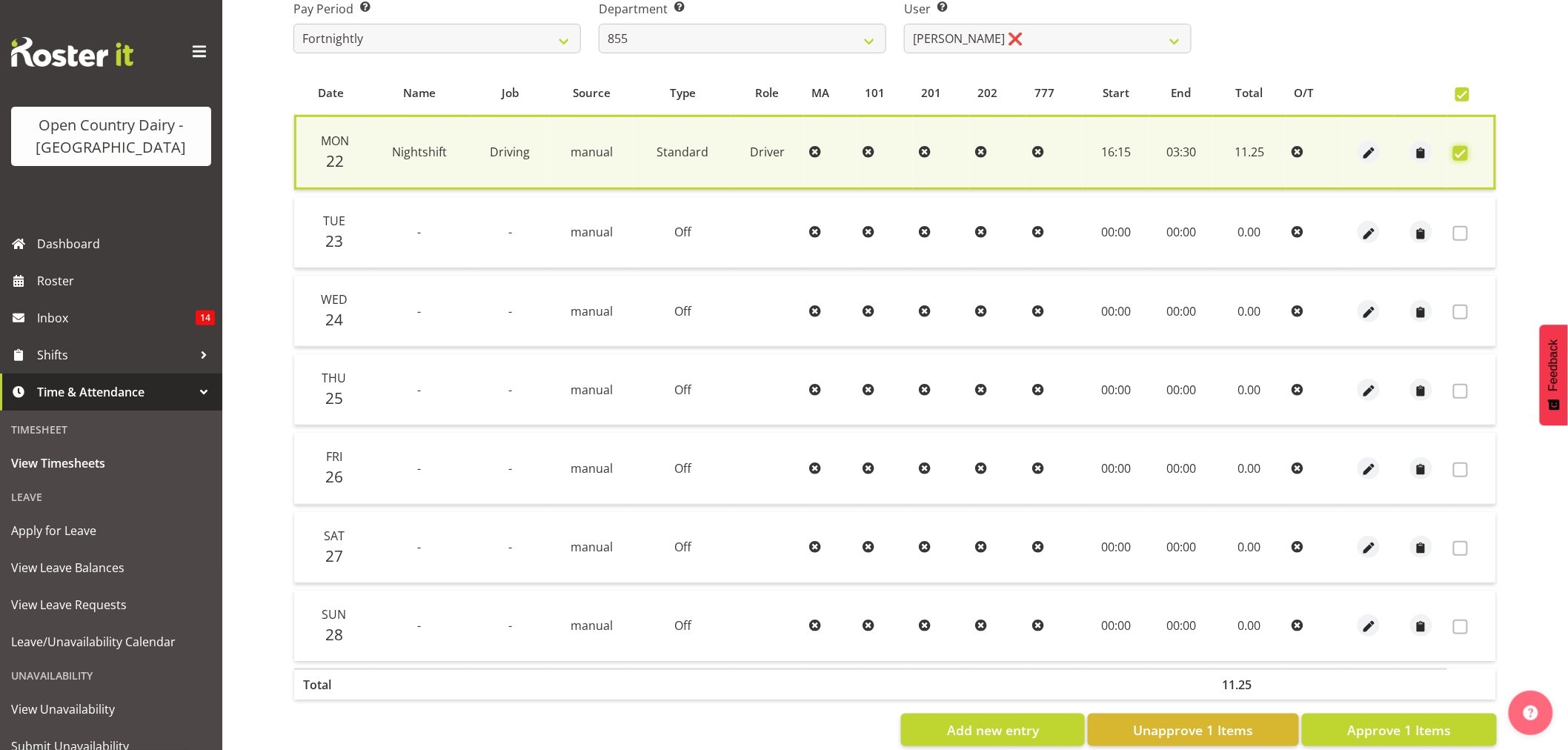
scroll to position [284, 0]
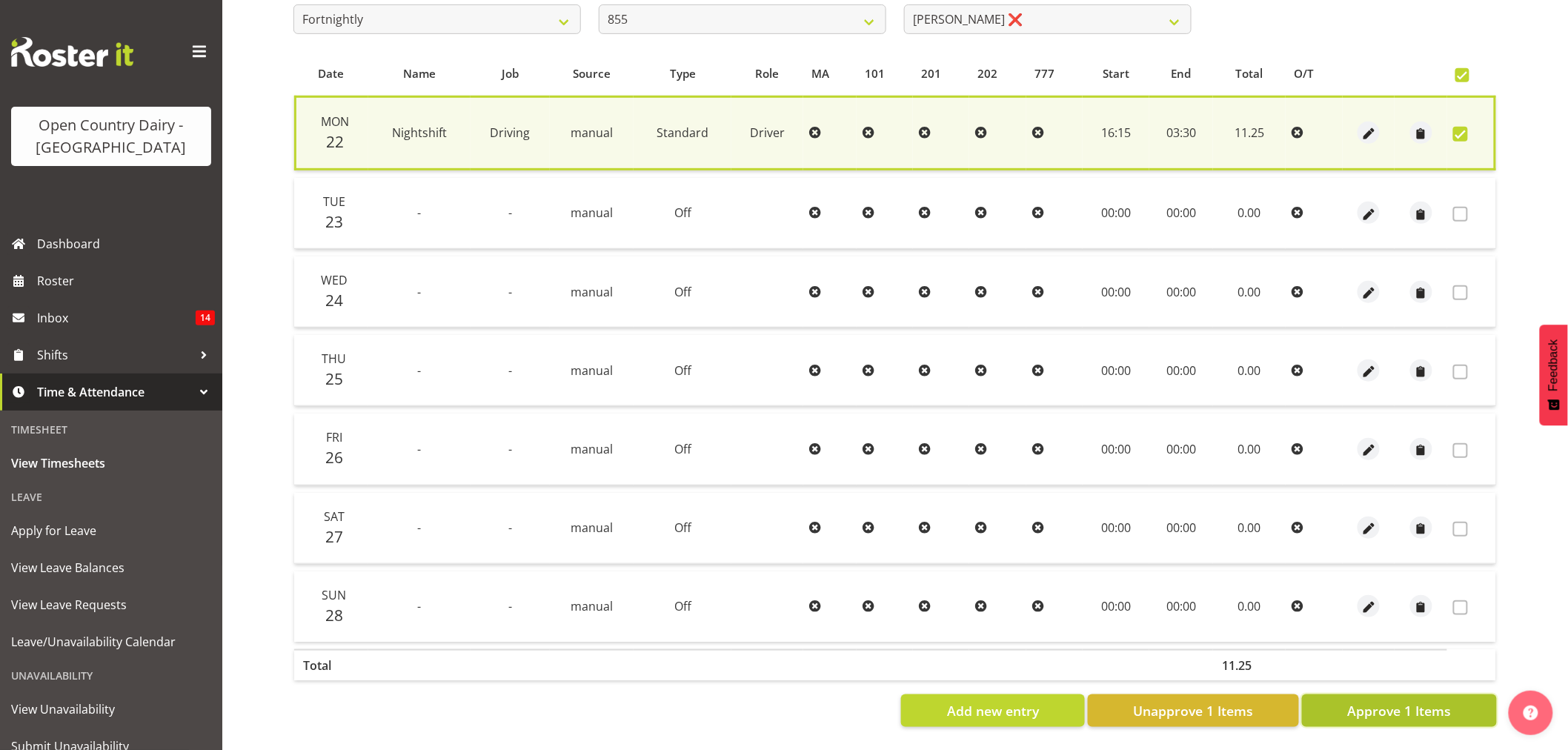
click at [1330, 699] on button "Approve 1 Items" at bounding box center [1398, 710] width 195 height 33
checkbox input "false"
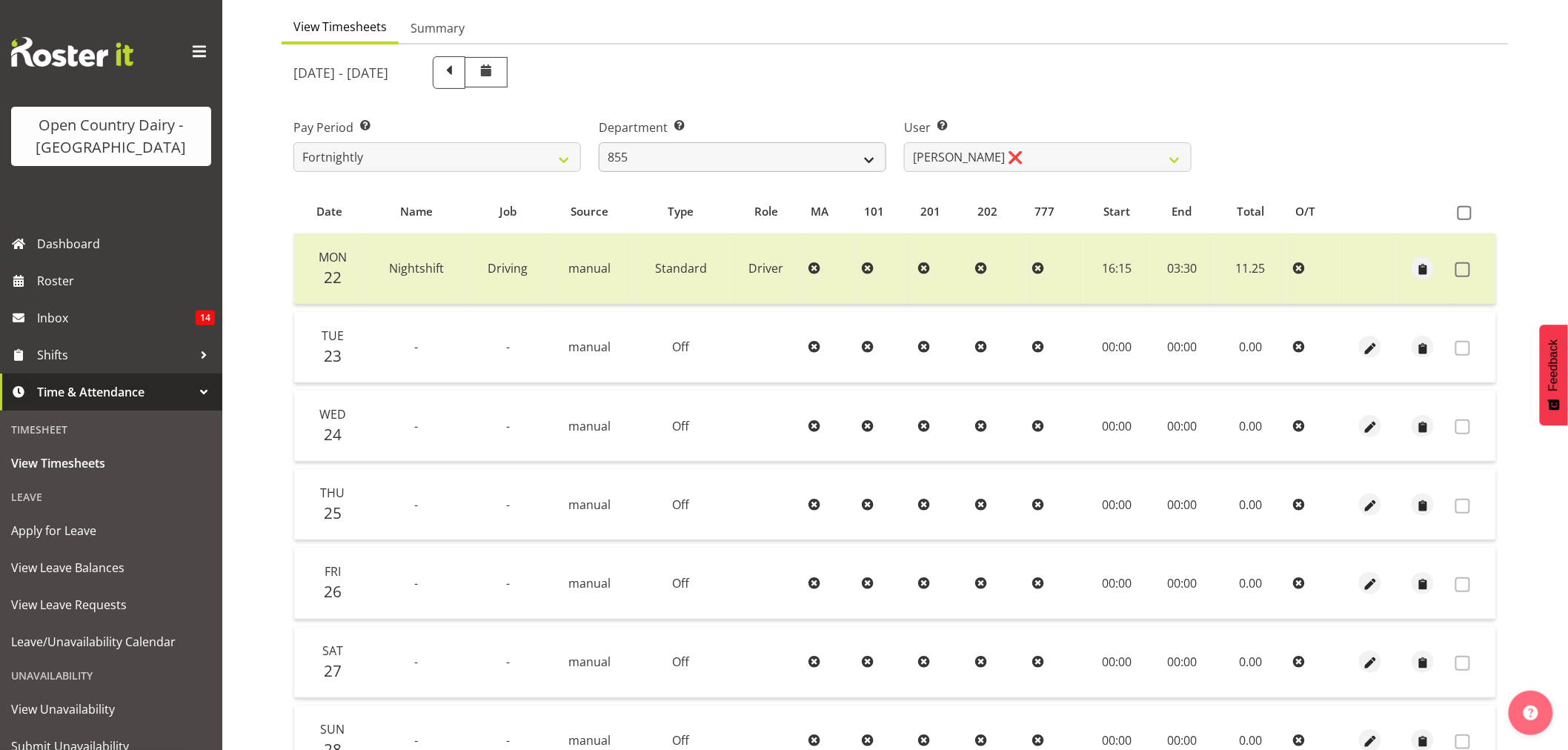
scroll to position [116, 0]
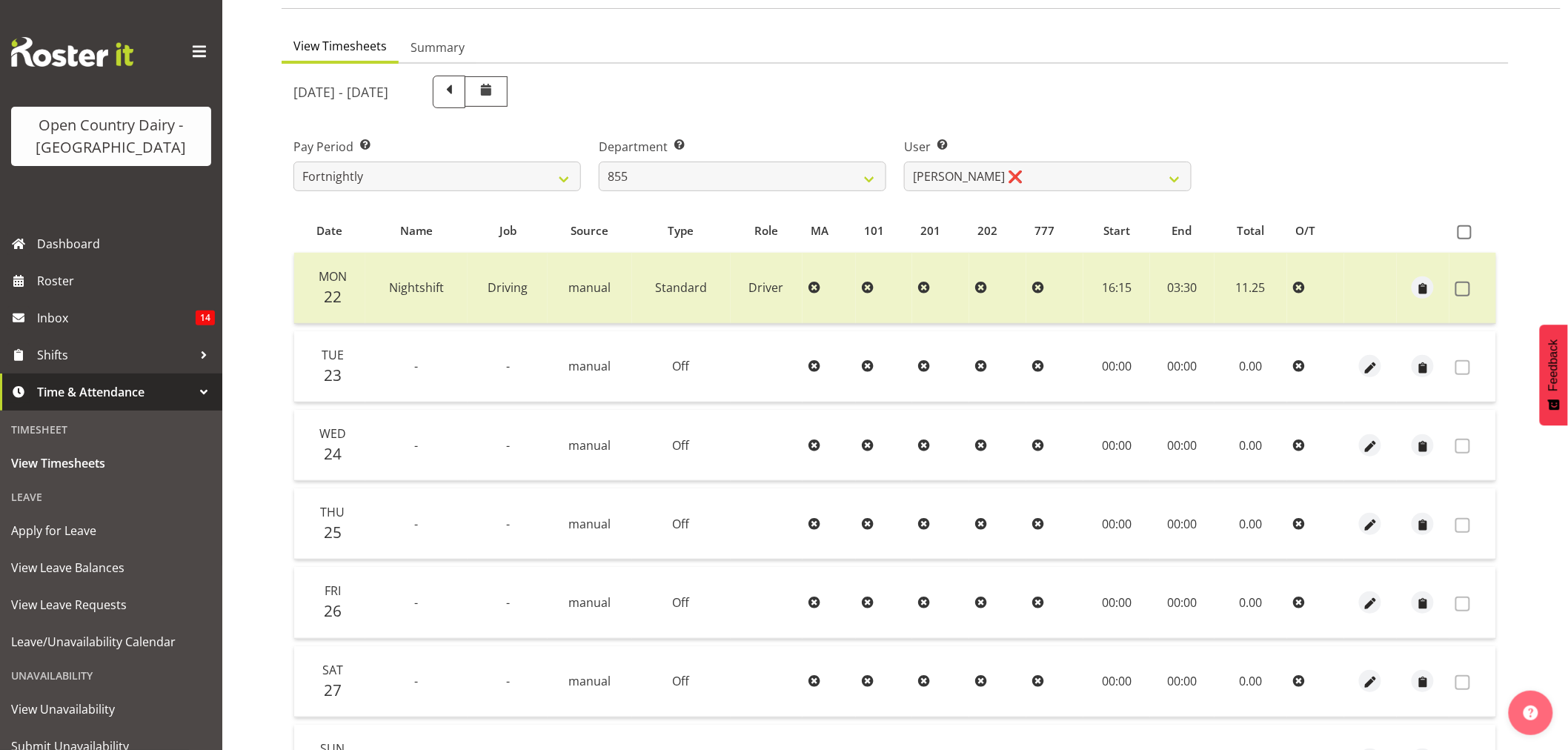
click at [685, 152] on label "Department Select which department you would like to view." at bounding box center [742, 146] width 287 height 18
click at [690, 168] on select "734 735 736 737 738 739 851 853 854 855 856 858 861 862 865 867-9032 868 869 87…" at bounding box center [742, 176] width 287 height 30
select select "904"
click at [599, 161] on select "734 735 736 737 738 739 851 853 854 855 856 858 861 862 865 867-9032 868 869 87…" at bounding box center [742, 176] width 287 height 30
select select "10055"
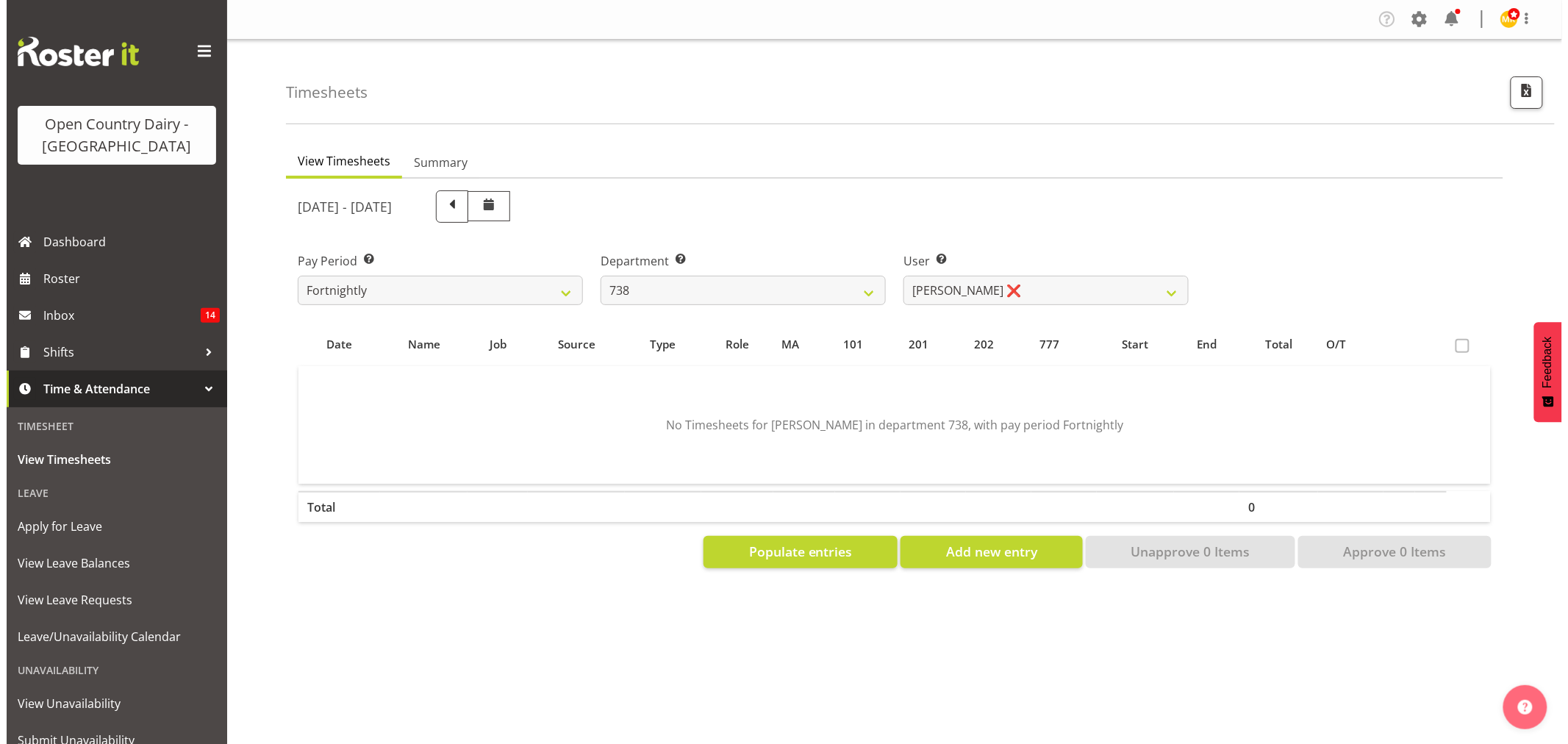
scroll to position [0, 0]
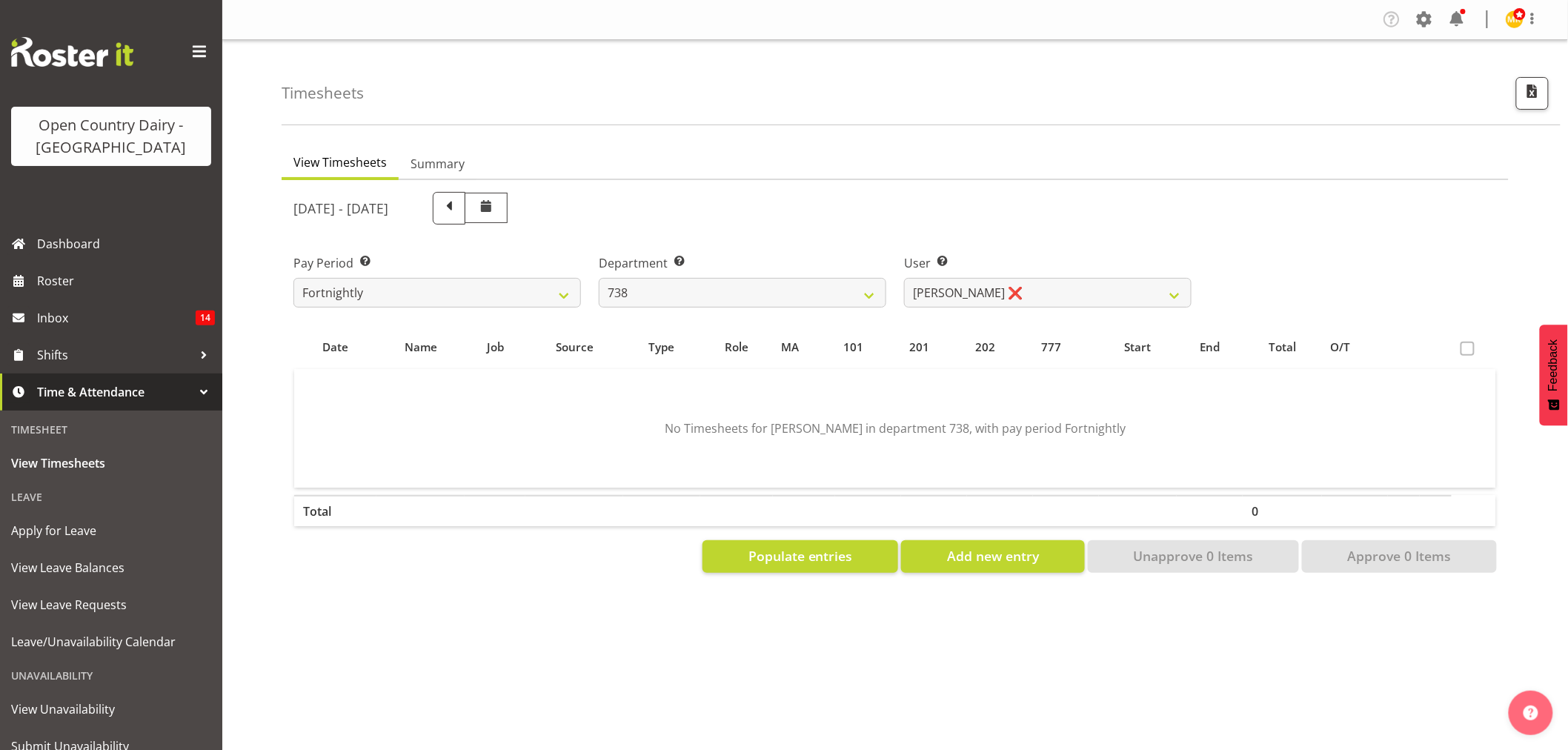
click at [944, 193] on div "September 22nd - September 28th 2025 Pay Period Select which pay period you wou…" at bounding box center [894, 378] width 1203 height 390
click at [959, 302] on select "Christopher Gamble ❌ Marcy Tuuta ❌ Raymond Campbell ❌ Tama Irvine ❌" at bounding box center [1047, 293] width 287 height 30
click at [979, 222] on div "September 22nd - September 28th 2025" at bounding box center [742, 208] width 898 height 33
click at [776, 292] on select "734 735 736 737 738 739 851 853 854 855 856 858 861 862 865 867-9032 868 869 87…" at bounding box center [742, 293] width 287 height 30
select select "902"
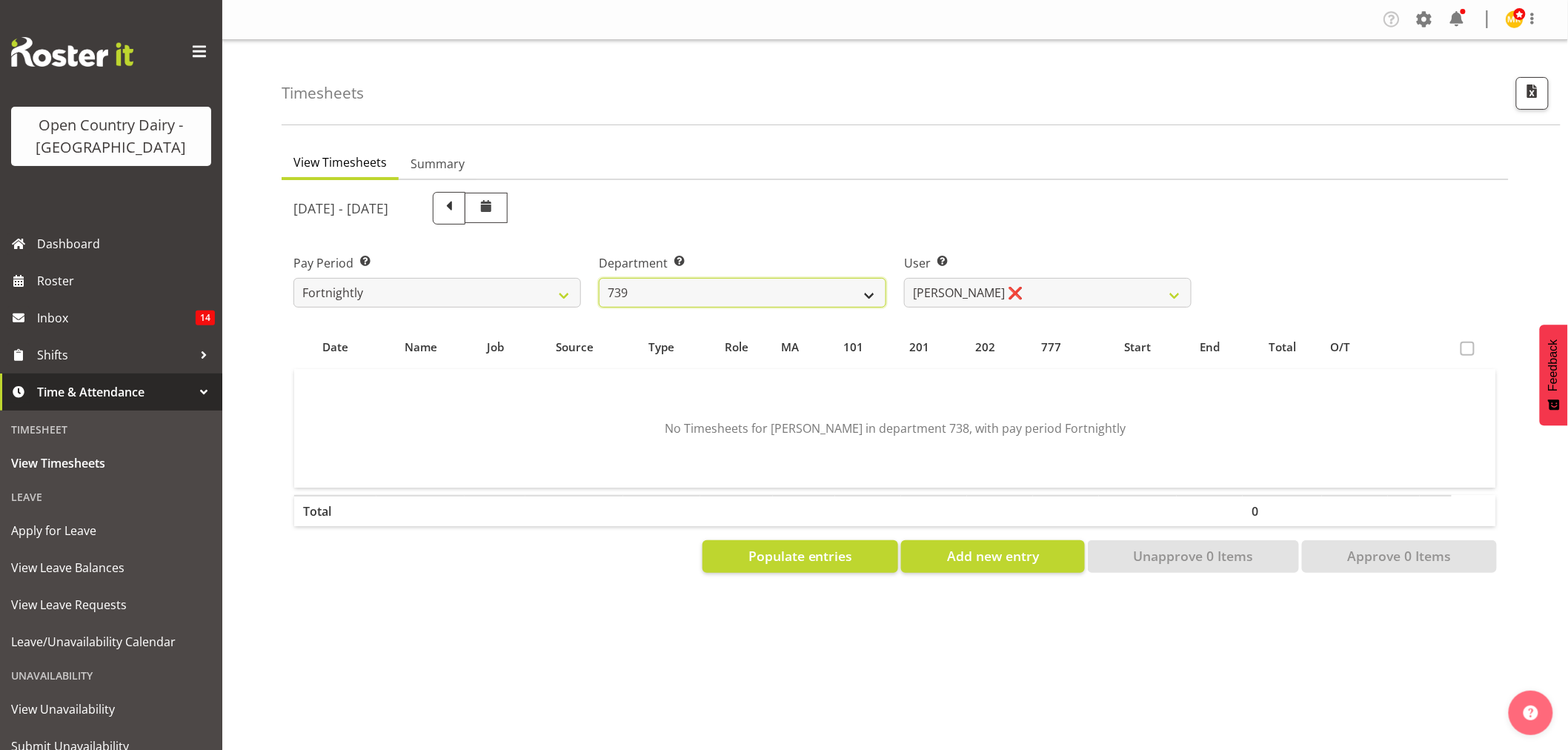
click at [599, 278] on select "734 735 736 737 738 739 851 853 854 855 856 858 861 862 865 867-9032 868 869 87…" at bounding box center [742, 293] width 287 height 30
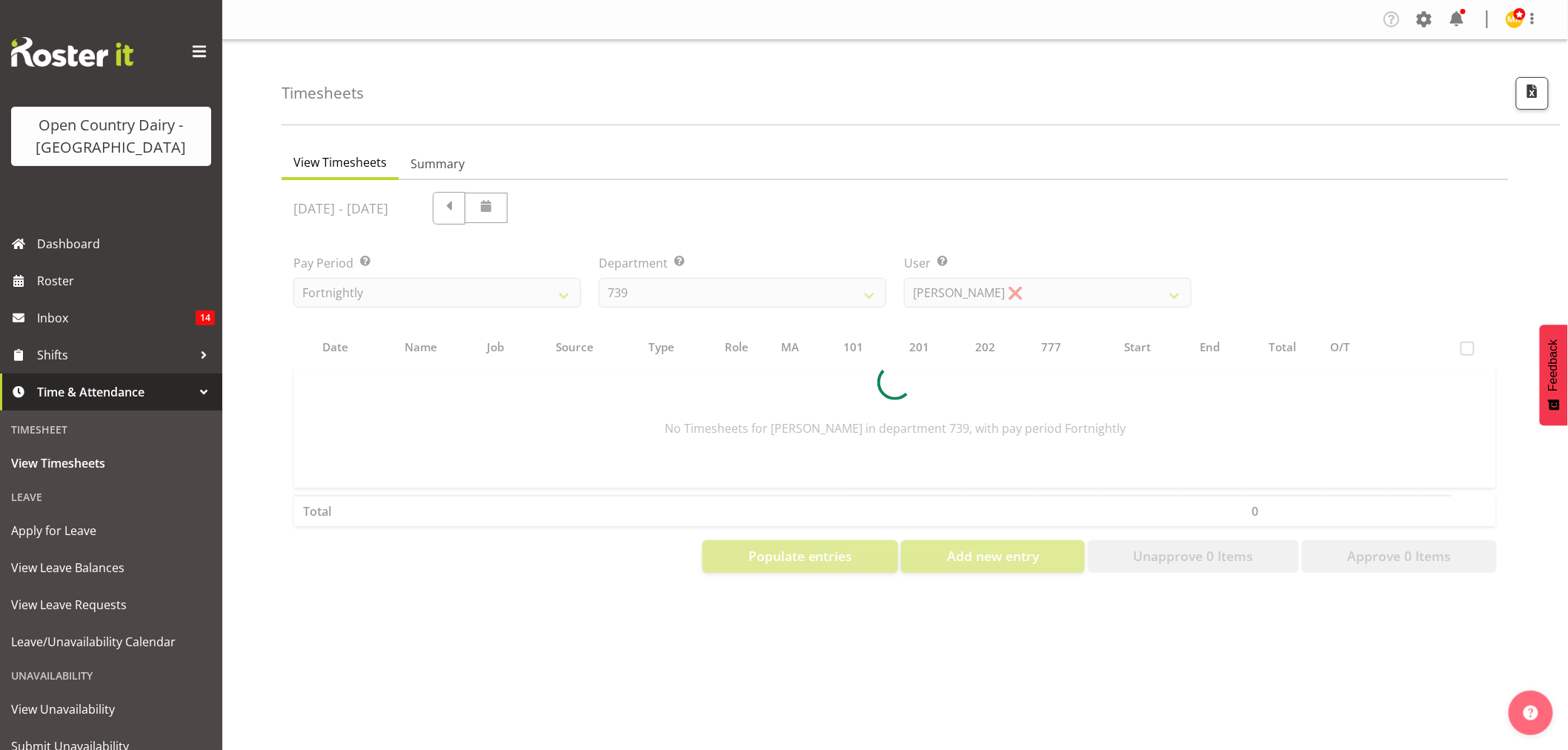
click at [1027, 280] on div at bounding box center [895, 383] width 1227 height 405
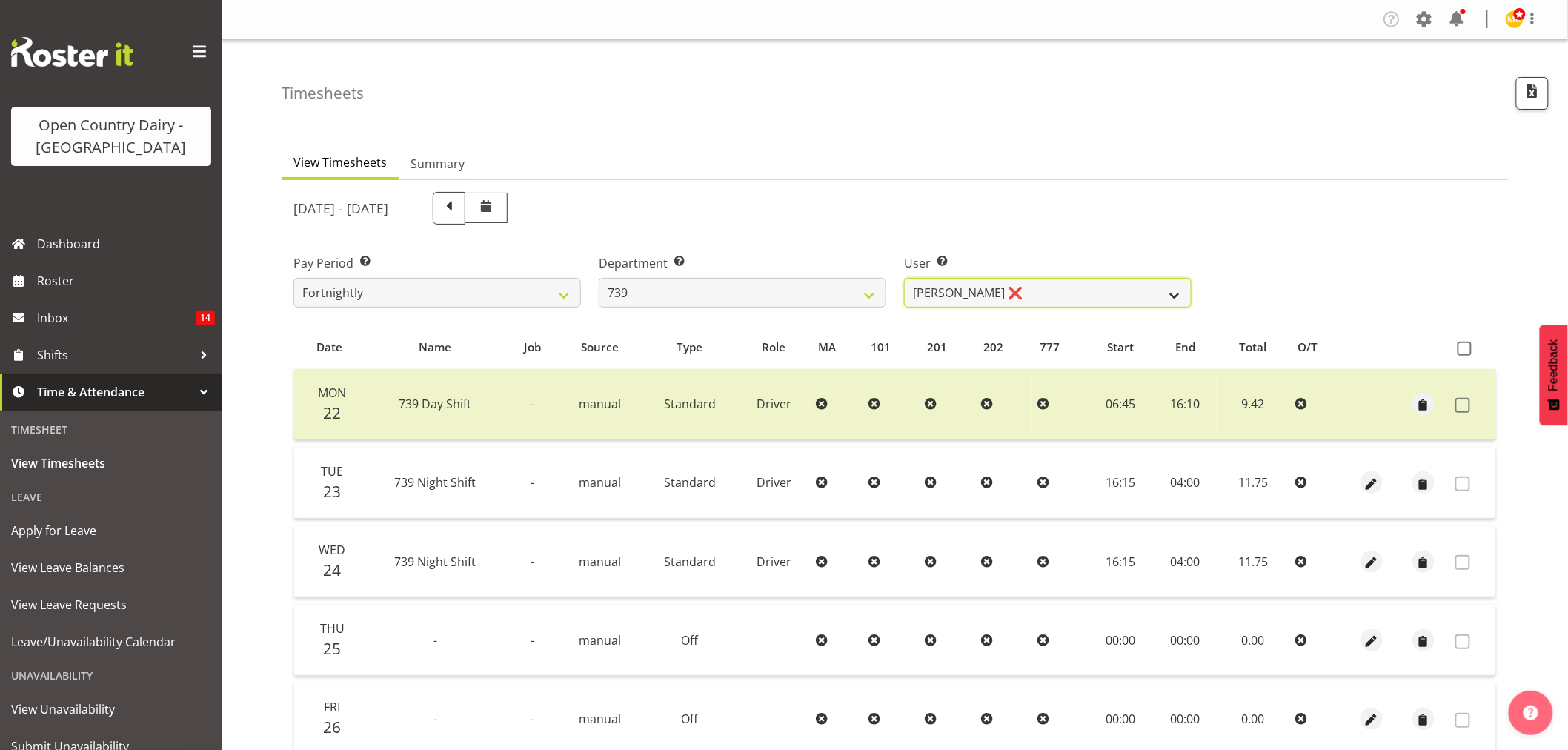
click at [1027, 280] on select "Erika McNaught ❌ Rachel Fletcher ❌ Rick Murphy ❌ Tish Veint ❌" at bounding box center [1047, 293] width 287 height 30
select select "11702"
click at [904, 278] on select "Erika McNaught ❌ Rachel Fletcher ❌ Rick Murphy ❌ Tish Veint ❌" at bounding box center [1047, 293] width 287 height 30
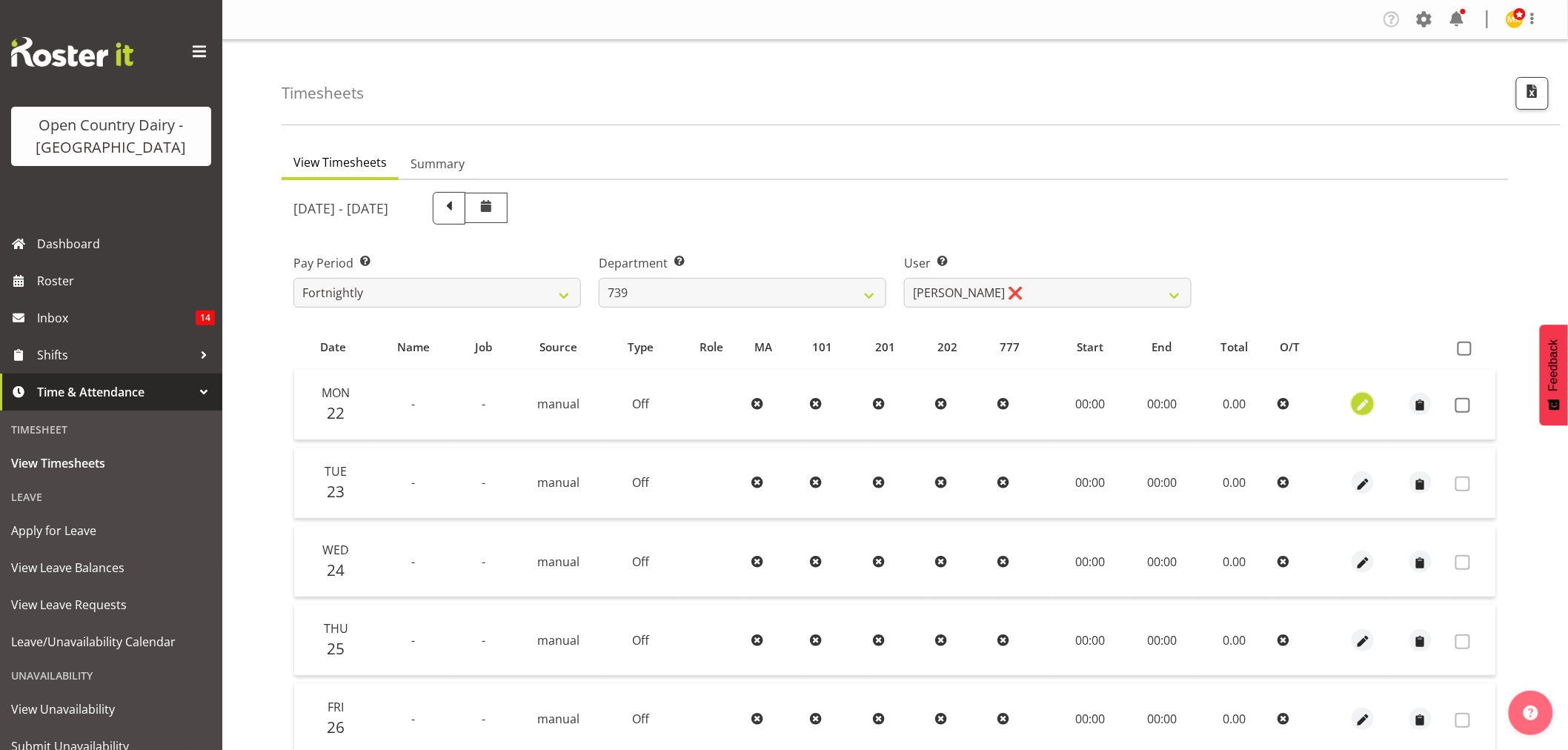
click at [1354, 402] on span "button" at bounding box center [1363, 406] width 17 height 17
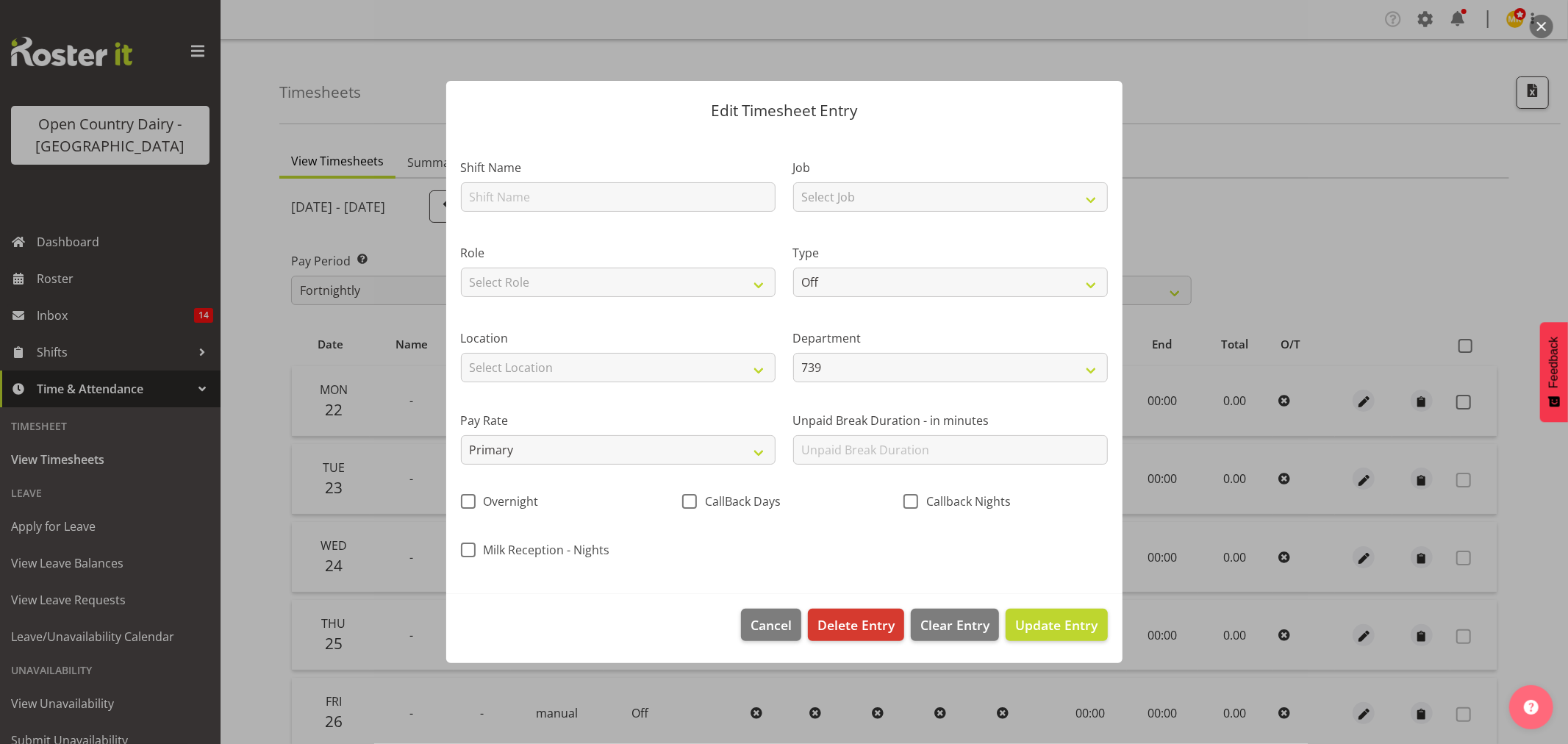
drag, startPoint x: 615, startPoint y: 144, endPoint x: 626, endPoint y: 192, distance: 49.2
click at [618, 147] on div "Shift Name" at bounding box center [618, 180] width 332 height 86
click at [623, 199] on input "text" at bounding box center [618, 197] width 315 height 30
type input "Nightshift"
click at [856, 191] on select "Select Job Connecting /unconnecting Trailers Driving Meeting Milk Testing" at bounding box center [950, 197] width 315 height 30
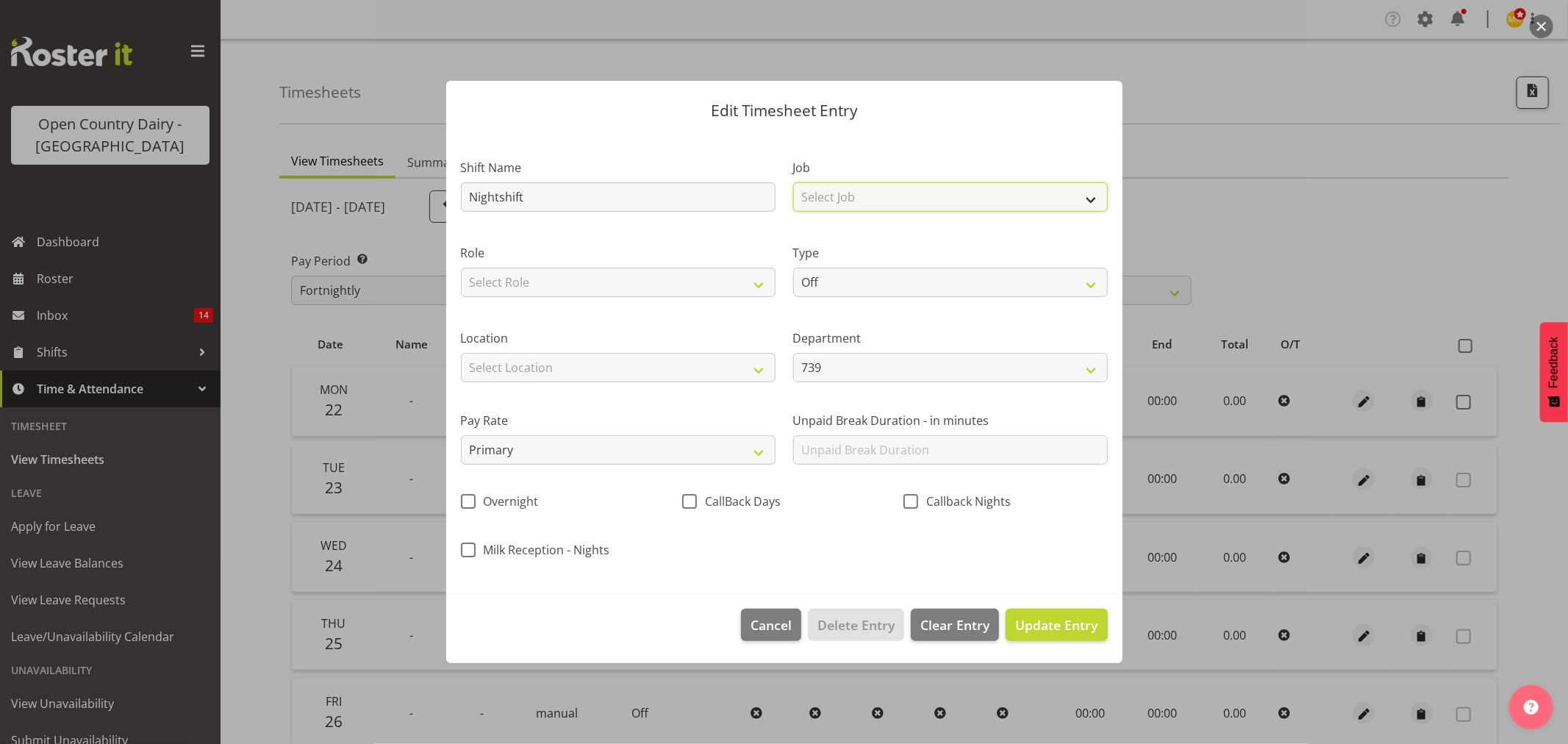
select select "10670"
click at [793, 183] on select "Select Job Connecting /unconnecting Trailers Driving Meeting Milk Testing" at bounding box center [950, 197] width 315 height 30
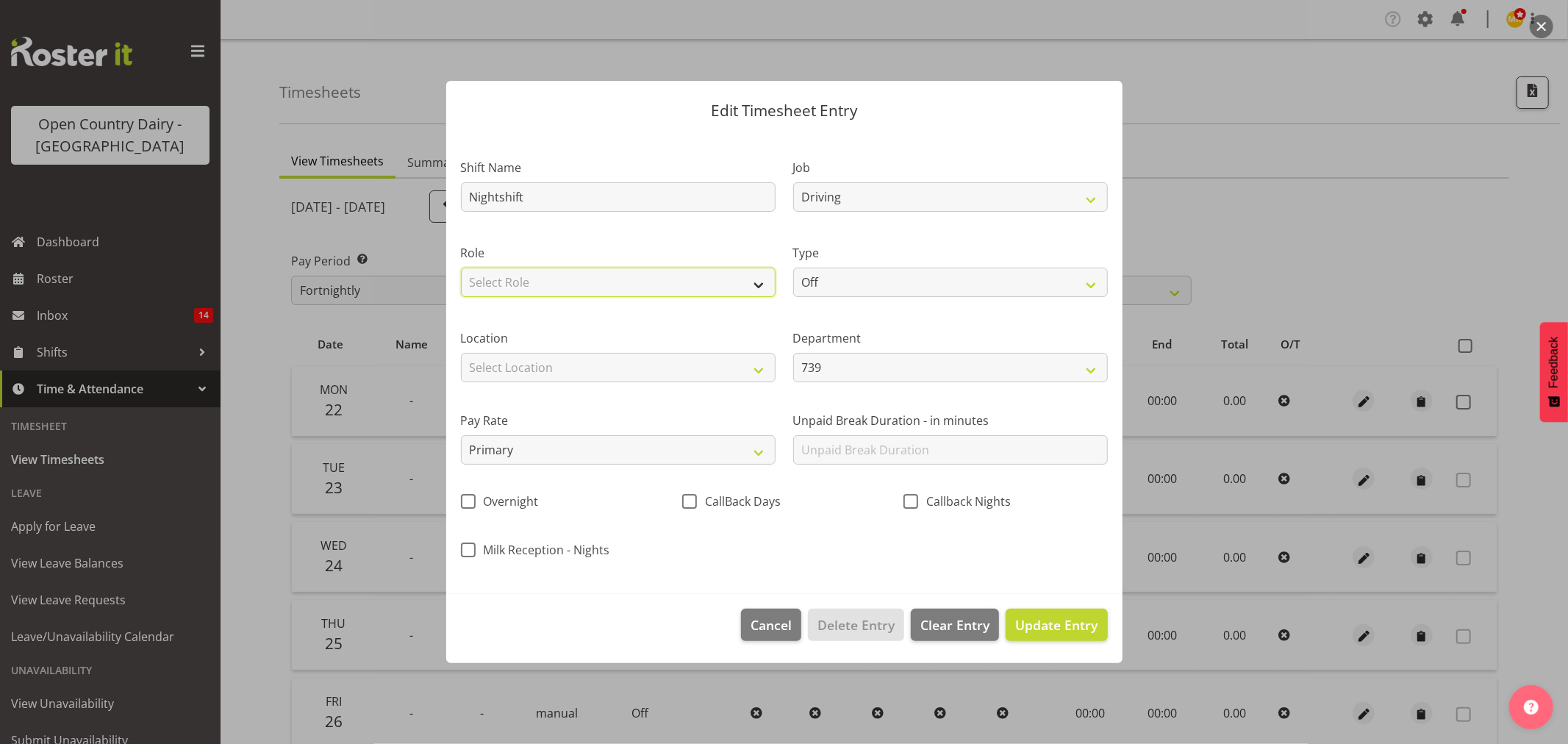
click at [600, 274] on select "Select Role Driver" at bounding box center [618, 282] width 315 height 30
click at [594, 289] on select "Select Role Driver" at bounding box center [618, 282] width 315 height 30
click at [605, 283] on select "Select Role Driver" at bounding box center [618, 282] width 315 height 30
select select "1154"
click at [461, 267] on select "Select Role Driver" at bounding box center [618, 282] width 315 height 30
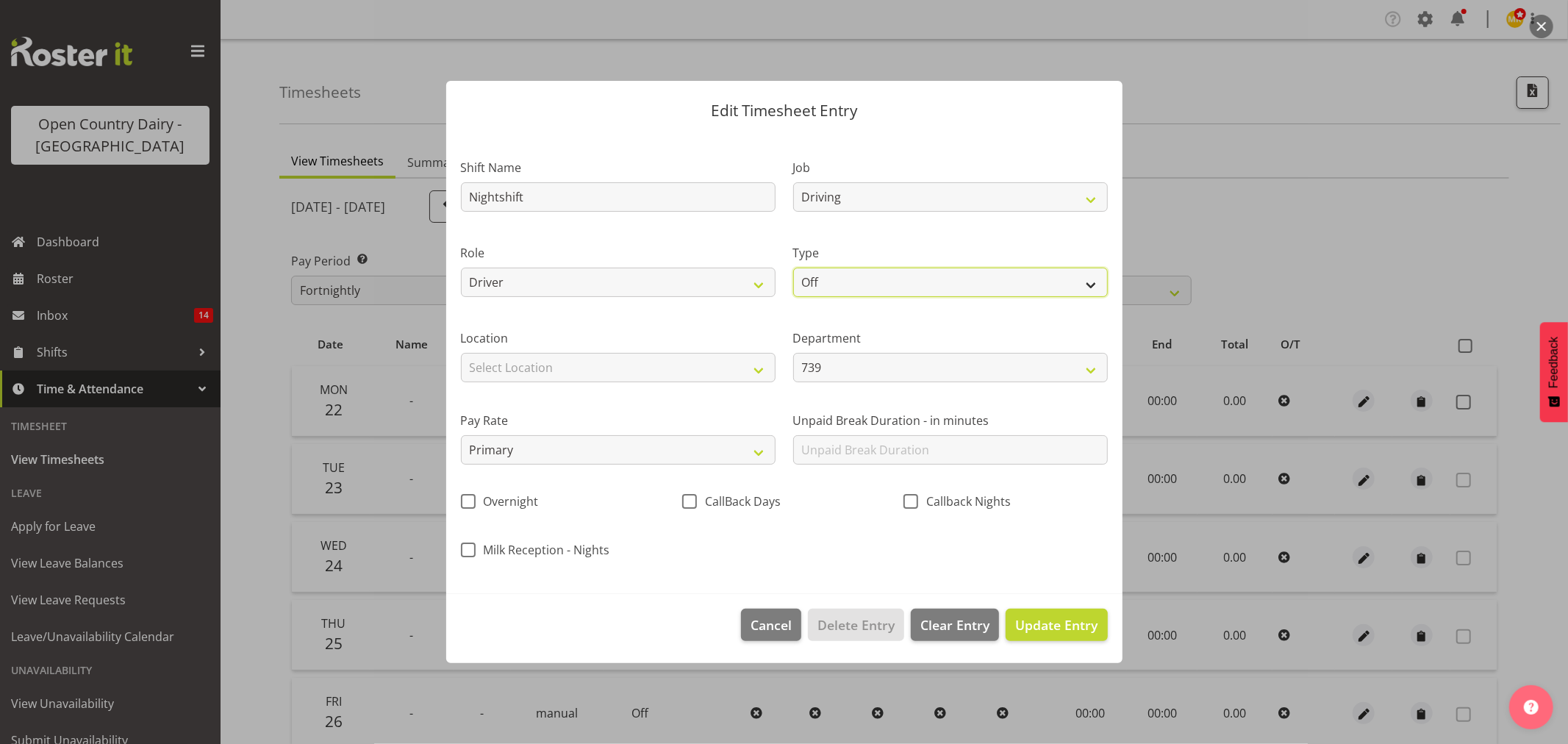
click at [840, 280] on select "Off Standard Public Holiday Public Holiday (Worked) Day In Lieu Annual Leave Si…" at bounding box center [950, 282] width 315 height 30
select select "Standard"
click at [793, 267] on select "Off Standard Public Holiday Public Holiday (Worked) Day In Lieu Annual Leave Si…" at bounding box center [950, 282] width 315 height 30
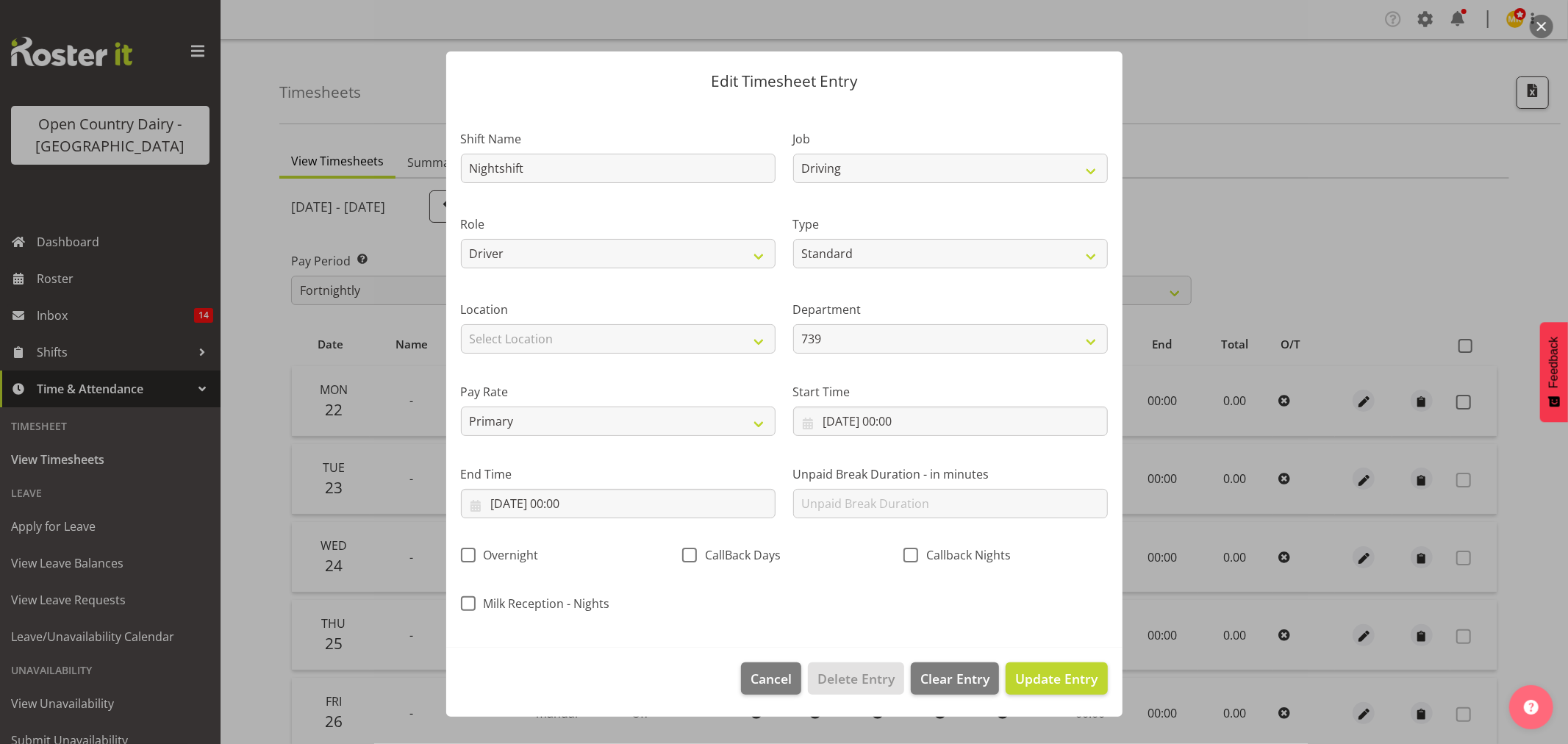
click at [603, 361] on div "Location Select Location Awarua Milk Awarua Office Freight Horotiu office Wahar…" at bounding box center [618, 321] width 332 height 83
click at [615, 334] on select "Select Location Awarua Milk Awarua Office Freight Horotiu office Waharoa Office…" at bounding box center [618, 339] width 315 height 30
drag, startPoint x: 605, startPoint y: 351, endPoint x: 649, endPoint y: 350, distance: 44.0
click at [605, 351] on select "Select Location Awarua Milk Awarua Office Freight Horotiu office Waharoa Office…" at bounding box center [618, 339] width 315 height 30
click at [869, 344] on select "739 851 855 853 856 880 883 861 862 864 865 868 869 870 872 873 874 876 877 878…" at bounding box center [950, 339] width 315 height 30
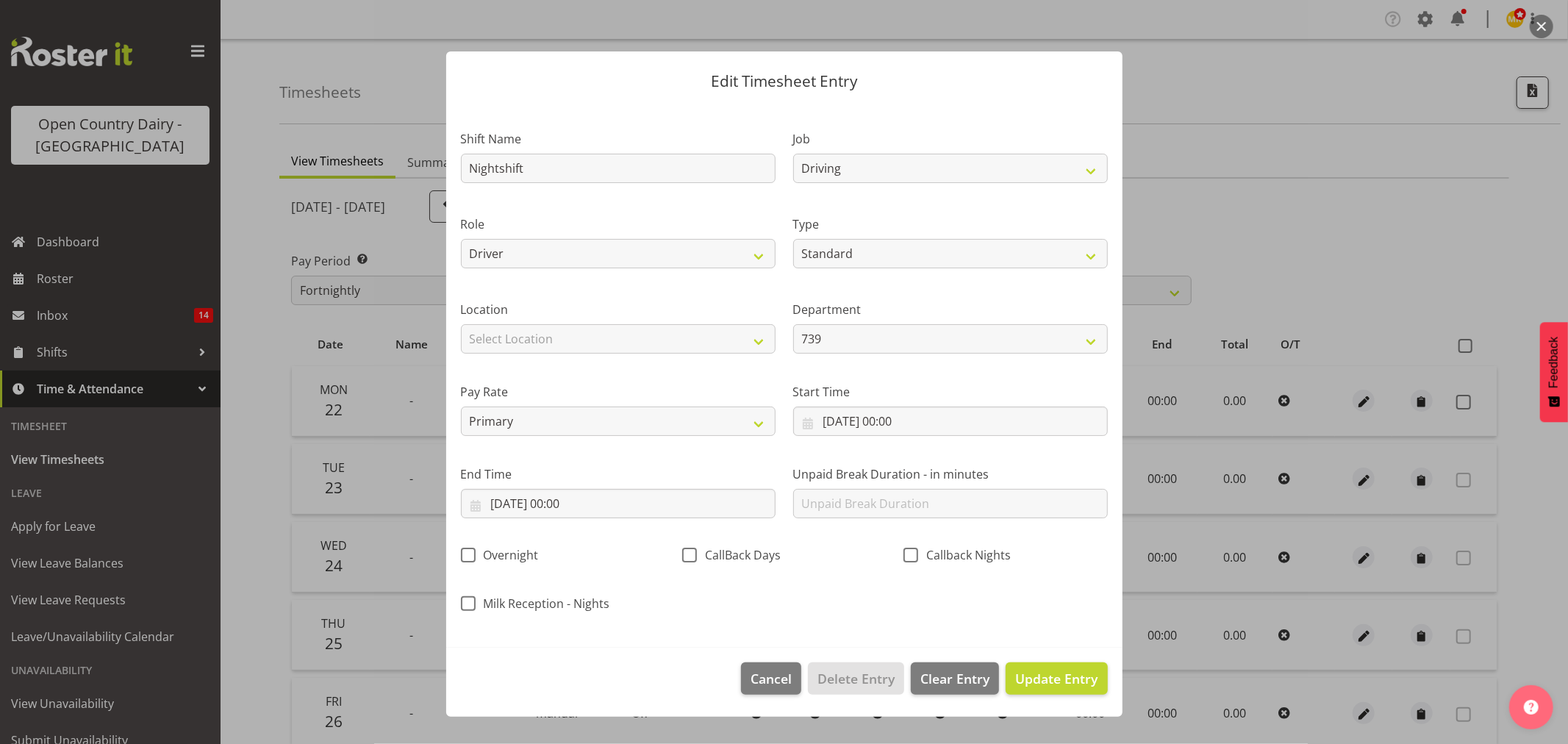
click at [671, 273] on div "Role Driver" at bounding box center [618, 237] width 332 height 86
click at [653, 364] on div "Pay Rate Primary Secondary Tertiary Fourth Fifth" at bounding box center [618, 403] width 332 height 83
click at [651, 347] on select "Select Location Awarua Milk Awarua Office Freight Horotiu office Waharoa Office…" at bounding box center [618, 339] width 315 height 30
select select "988"
click at [461, 324] on select "Select Location Awarua Milk Awarua Office Freight Horotiu office Waharoa Office…" at bounding box center [618, 339] width 315 height 30
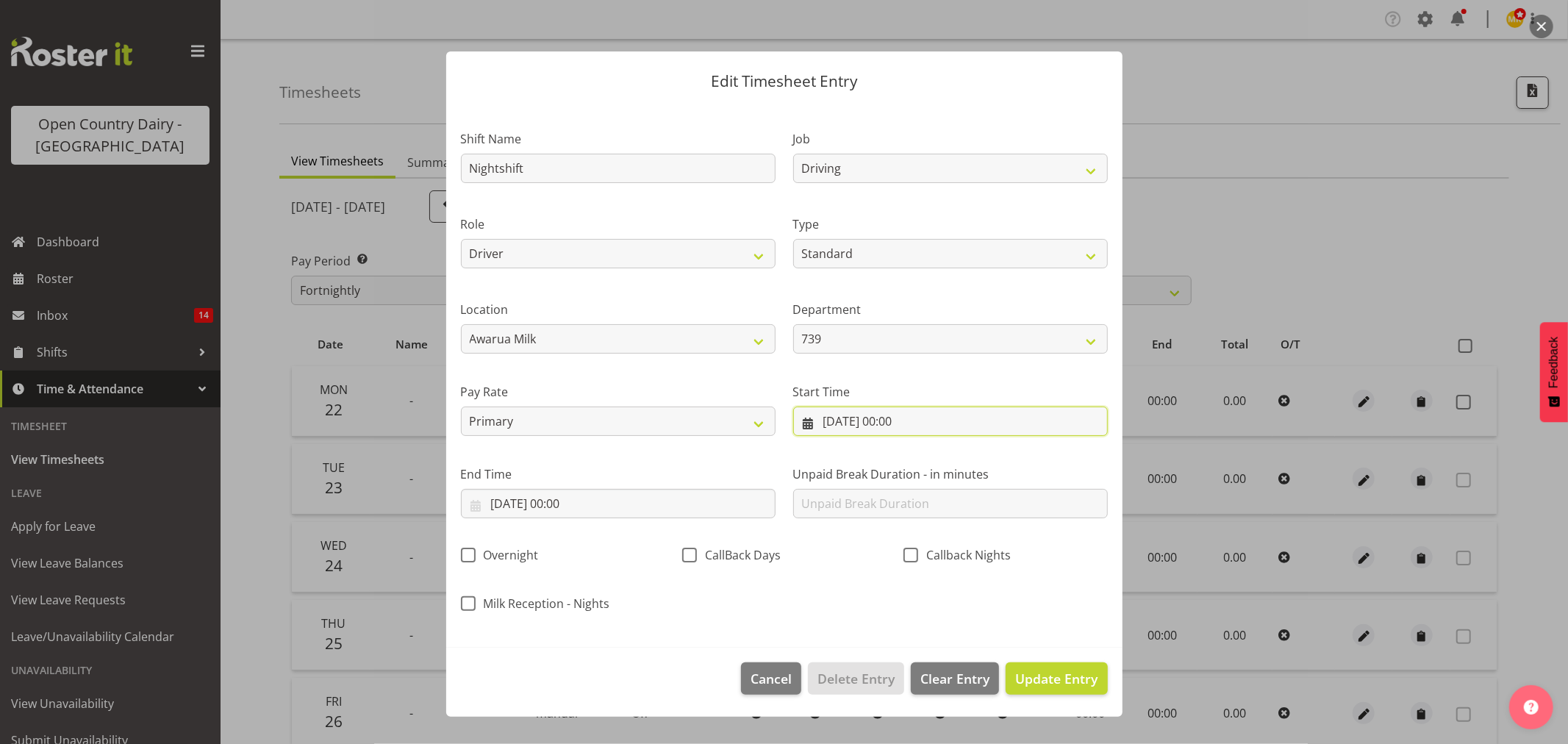
click at [896, 424] on input "22/09/2025, 00:00" at bounding box center [950, 420] width 315 height 30
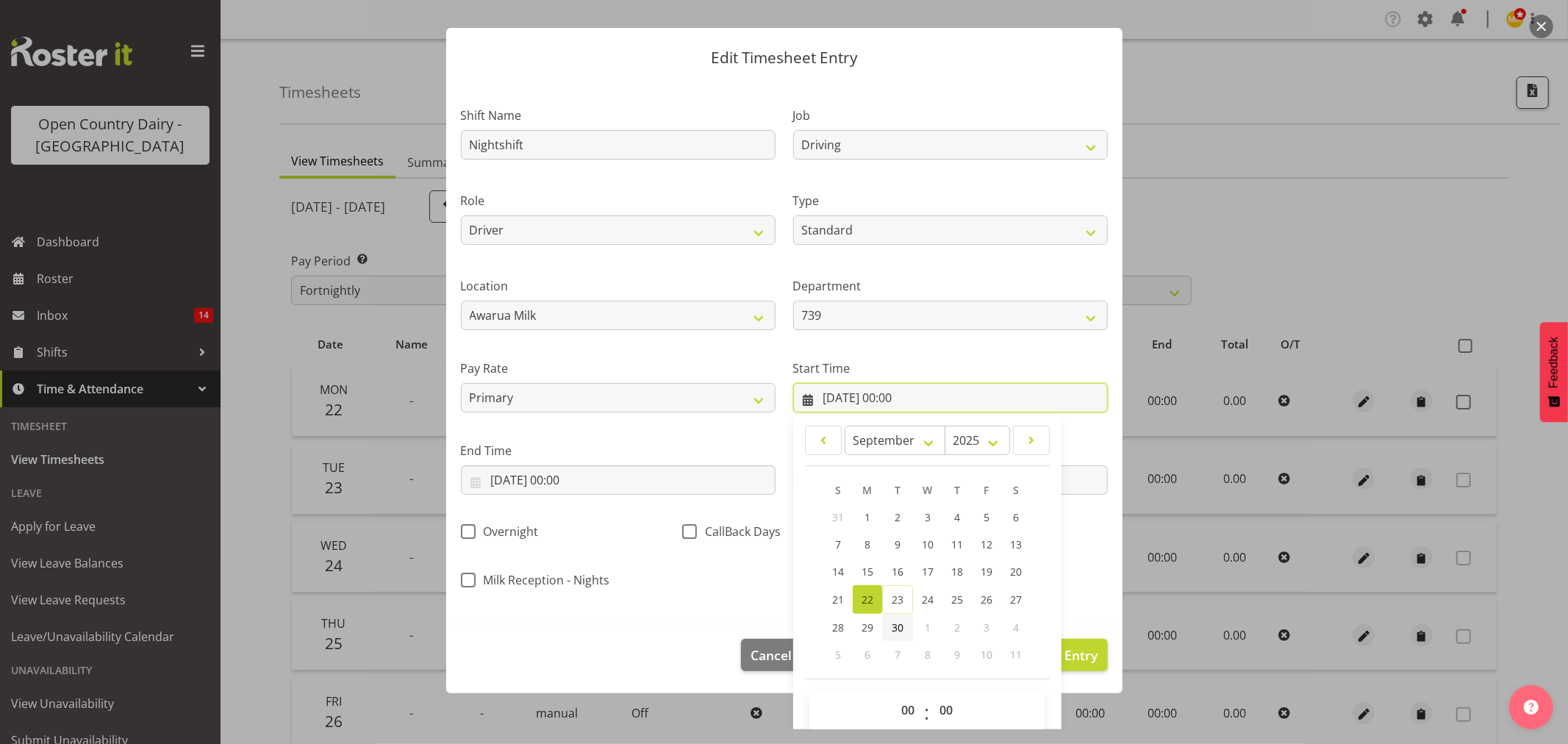
scroll to position [42, 0]
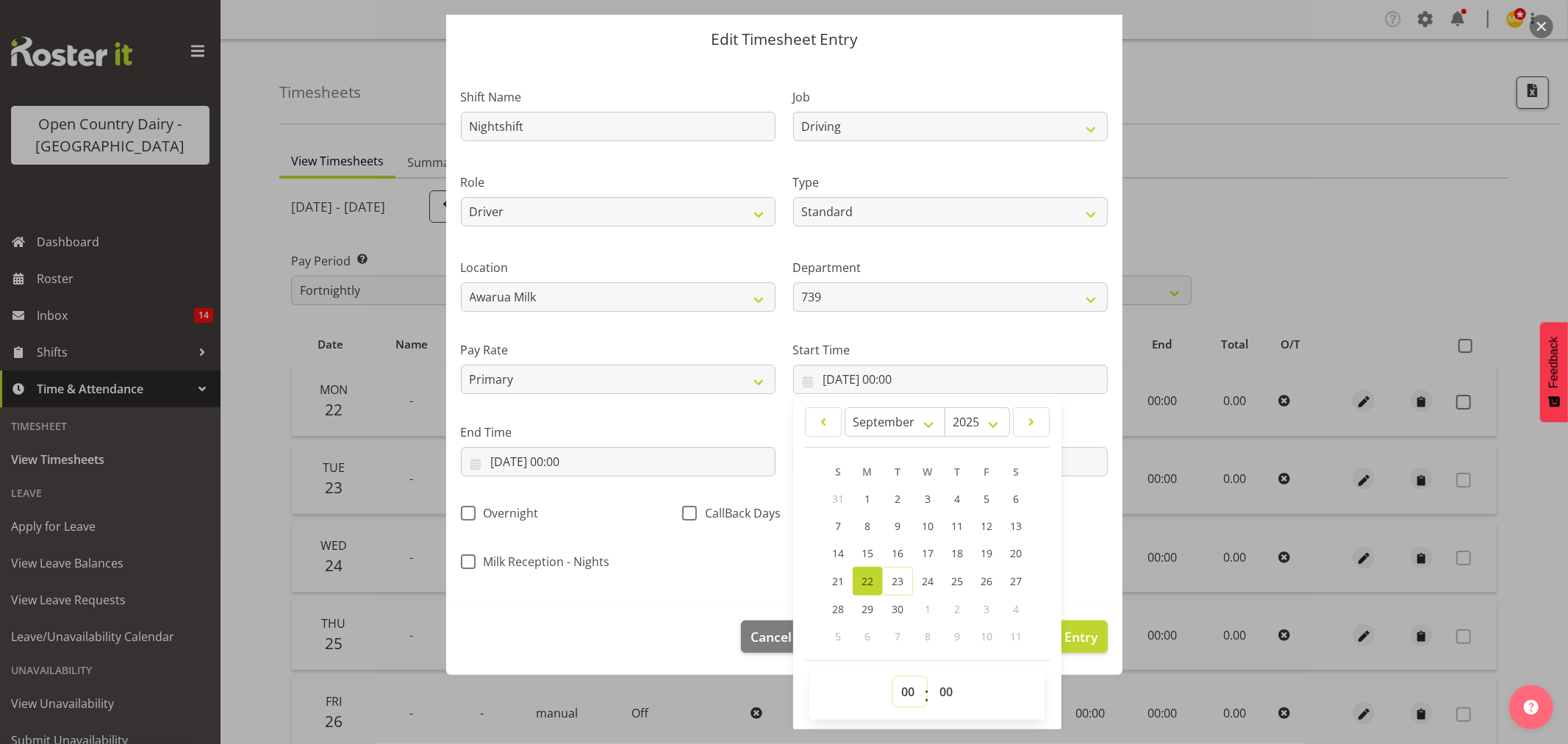
click at [915, 693] on select "00 01 02 03 04 05 06 07 08 09 10 11 12 13 14 15 16 17 18 19 20 21 22 23" at bounding box center [910, 691] width 33 height 30
select select "16"
click at [894, 677] on select "00 01 02 03 04 05 06 07 08 09 10 11 12 13 14 15 16 17 18 19 20 21 22 23" at bounding box center [910, 691] width 33 height 30
type input "22/09/2025, 16:00"
click at [951, 694] on select "00 01 02 03 04 05 06 07 08 09 10 11 12 13 14 15 16 17 18 19 20 21 22 23 24 25 2…" at bounding box center [948, 691] width 33 height 30
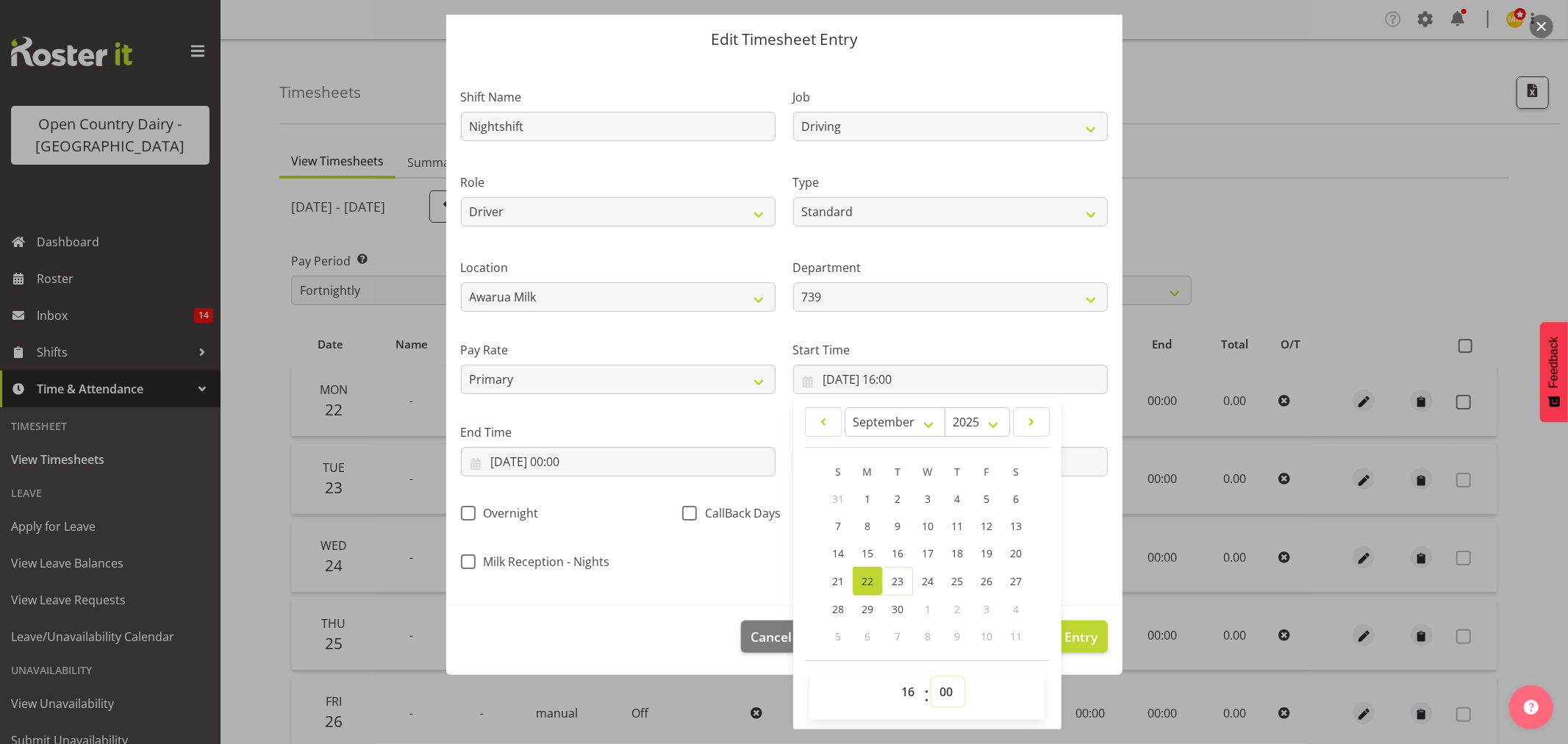
select select "15"
click at [931, 677] on select "00 01 02 03 04 05 06 07 08 09 10 11 12 13 14 15 16 17 18 19 20 21 22 23 24 25 2…" at bounding box center [948, 691] width 33 height 30
type input "22/09/2025, 16:15"
click at [665, 547] on div "Milk Reception - Nights" at bounding box center [563, 558] width 221 height 48
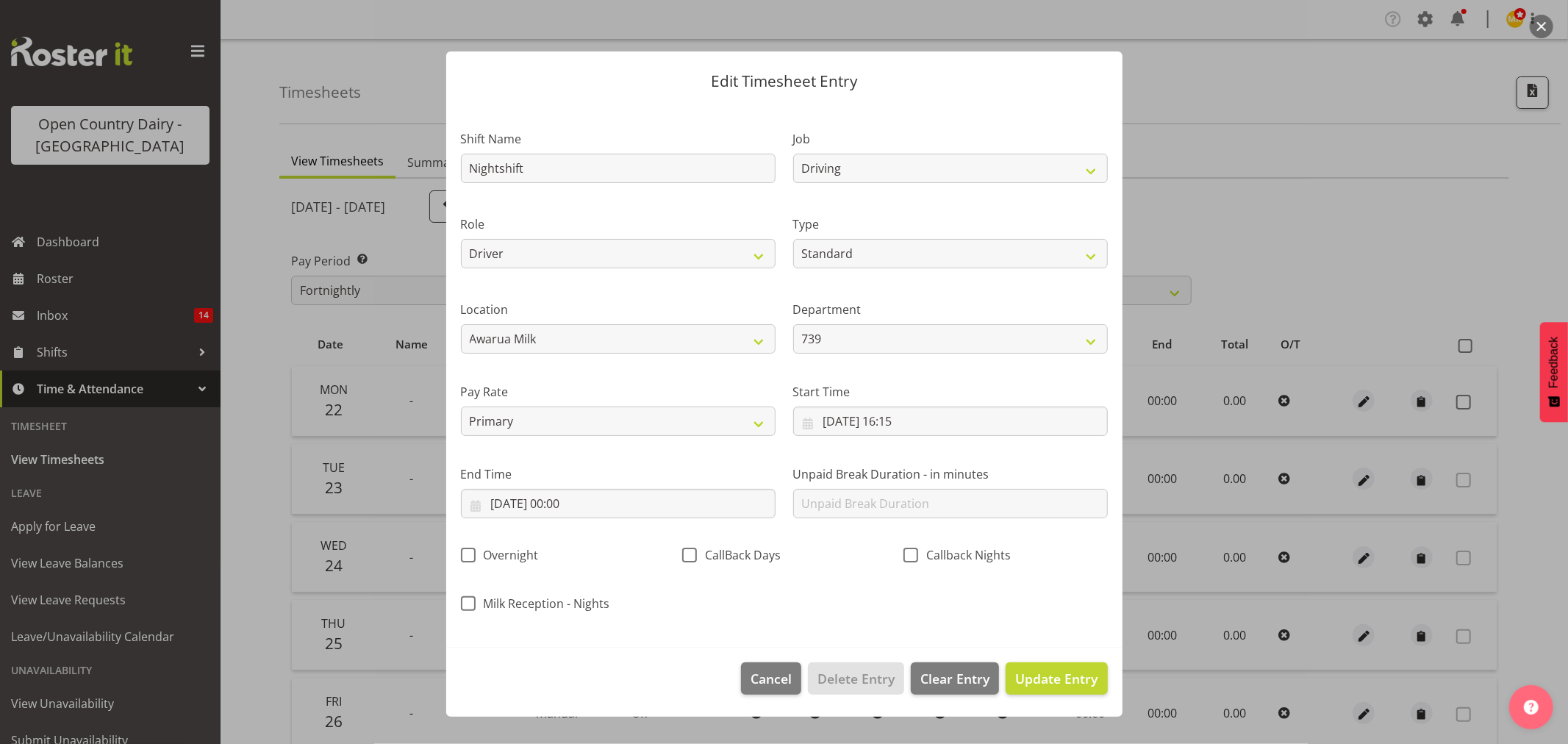
scroll to position [0, 0]
click at [650, 452] on div "End Time 22/09/2025, 00:00 January February March April May June July August Se…" at bounding box center [618, 486] width 332 height 83
click at [634, 504] on input "22/09/2025, 00:00" at bounding box center [618, 503] width 315 height 30
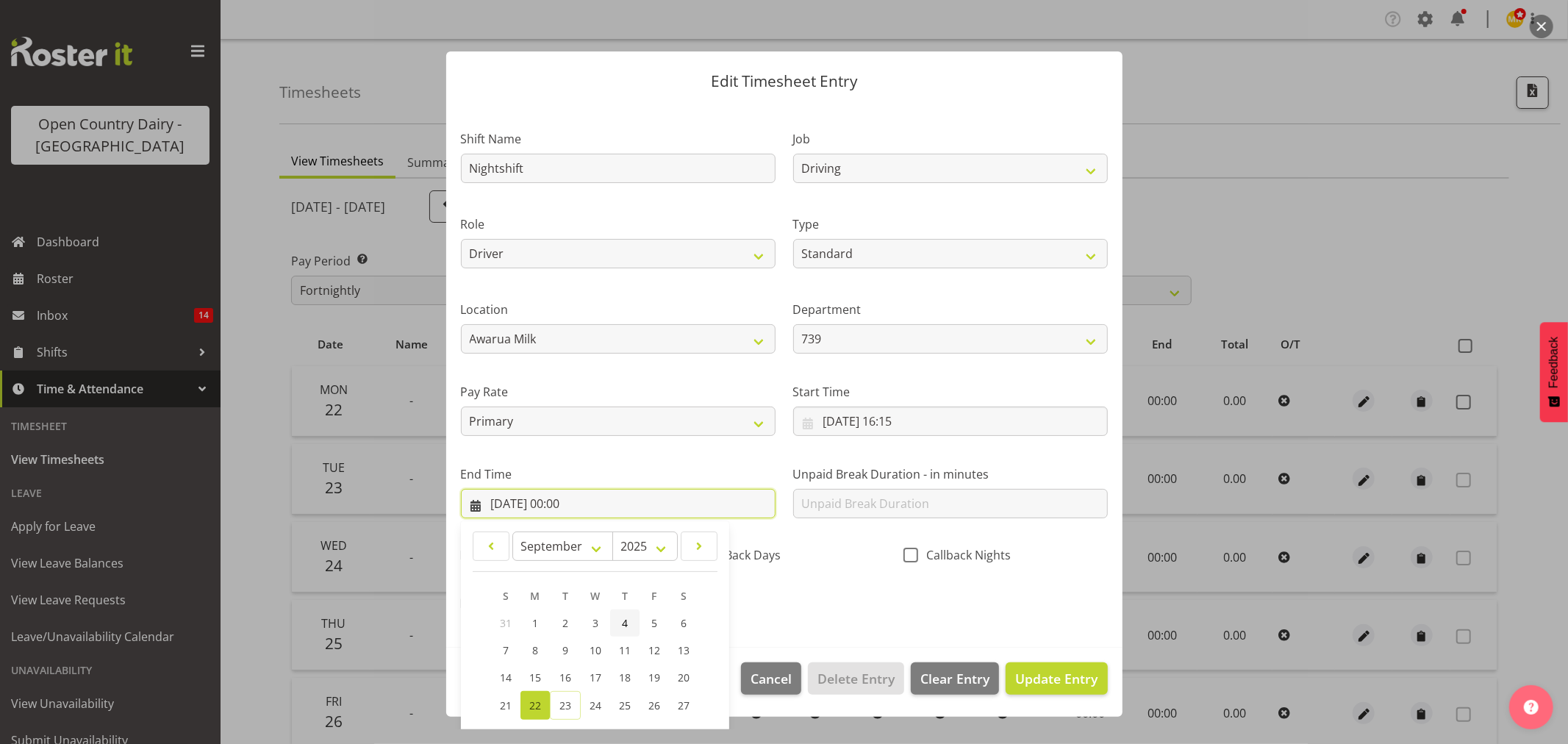
scroll to position [125, 0]
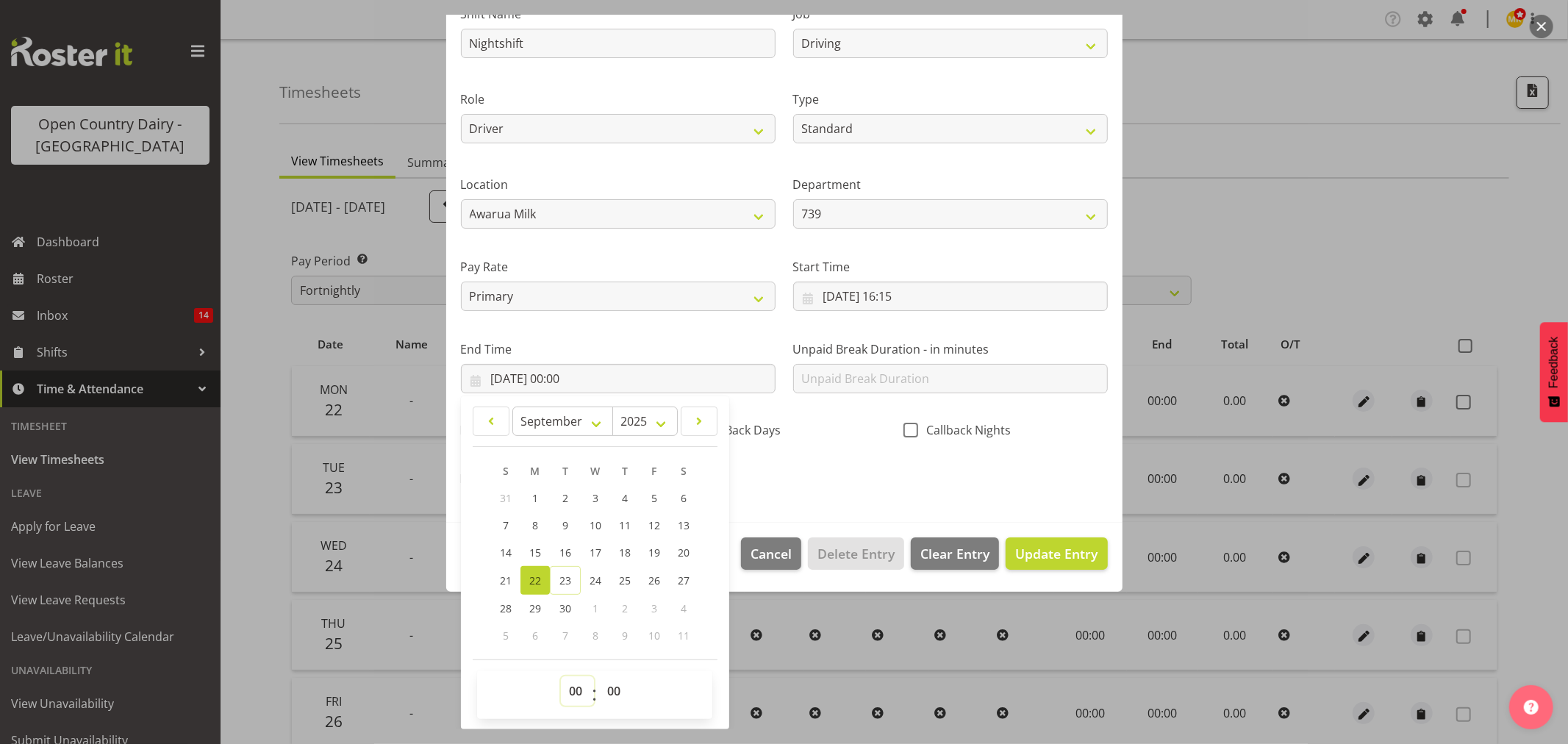
click at [578, 692] on select "00 01 02 03 04 05 06 07 08 09 10 11 12 13 14 15 16 17 18 19 20 21 22 23" at bounding box center [577, 690] width 33 height 30
select select "3"
click at [561, 676] on select "00 01 02 03 04 05 06 07 08 09 10 11 12 13 14 15 16 17 18 19 20 21 22 23" at bounding box center [577, 690] width 33 height 30
type input "22/09/2025, 03:00"
click at [611, 691] on select "00 01 02 03 04 05 06 07 08 09 10 11 12 13 14 15 16 17 18 19 20 21 22 23 24 25 2…" at bounding box center [616, 690] width 33 height 30
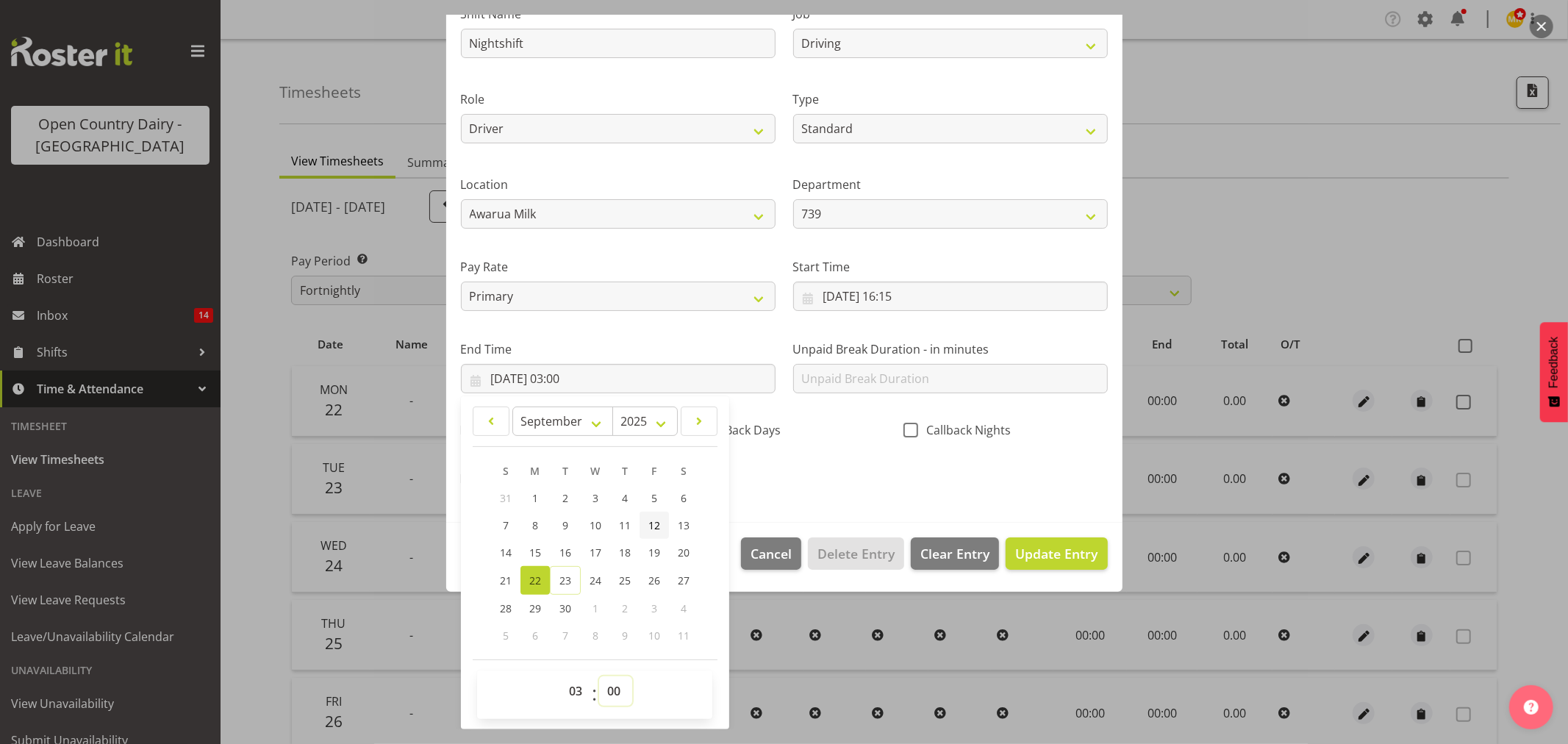
select select "30"
click at [599, 676] on select "00 01 02 03 04 05 06 07 08 09 10 11 12 13 14 15 16 17 18 19 20 21 22 23 24 25 2…" at bounding box center [616, 690] width 33 height 30
type input "22/09/2025, 03:30"
click at [1083, 561] on span "Update Entry" at bounding box center [1056, 553] width 83 height 19
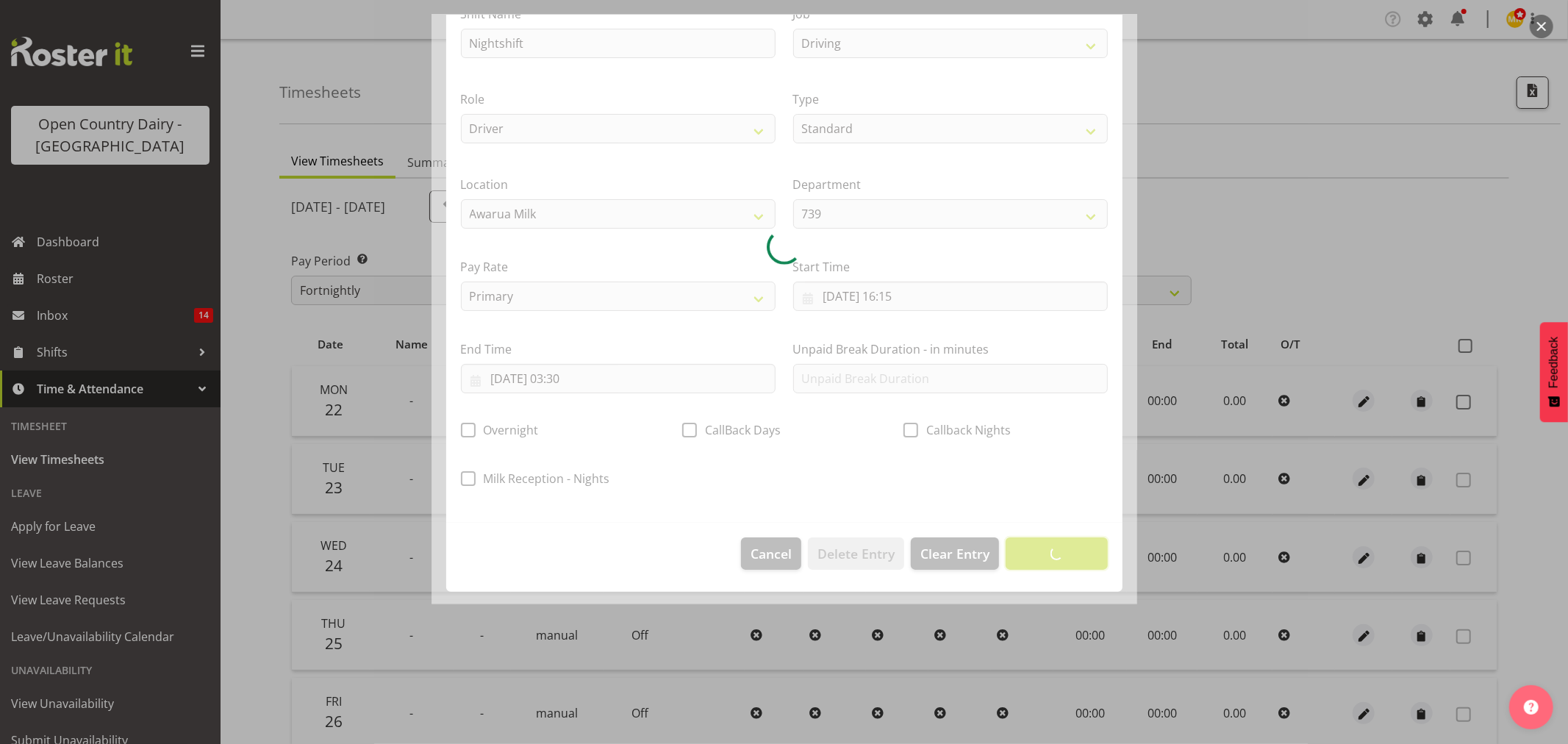
scroll to position [0, 0]
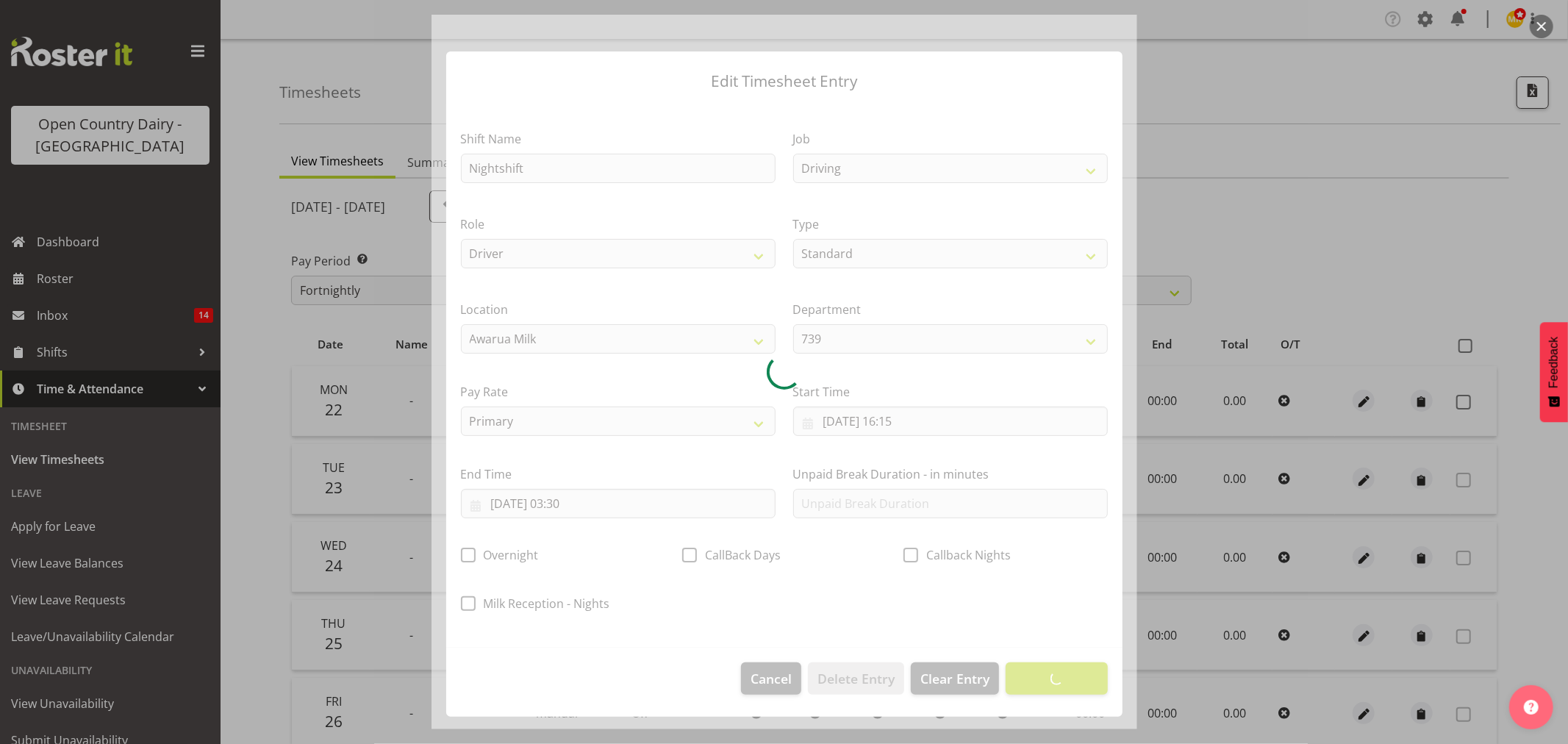
click at [1329, 123] on div at bounding box center [784, 372] width 1568 height 744
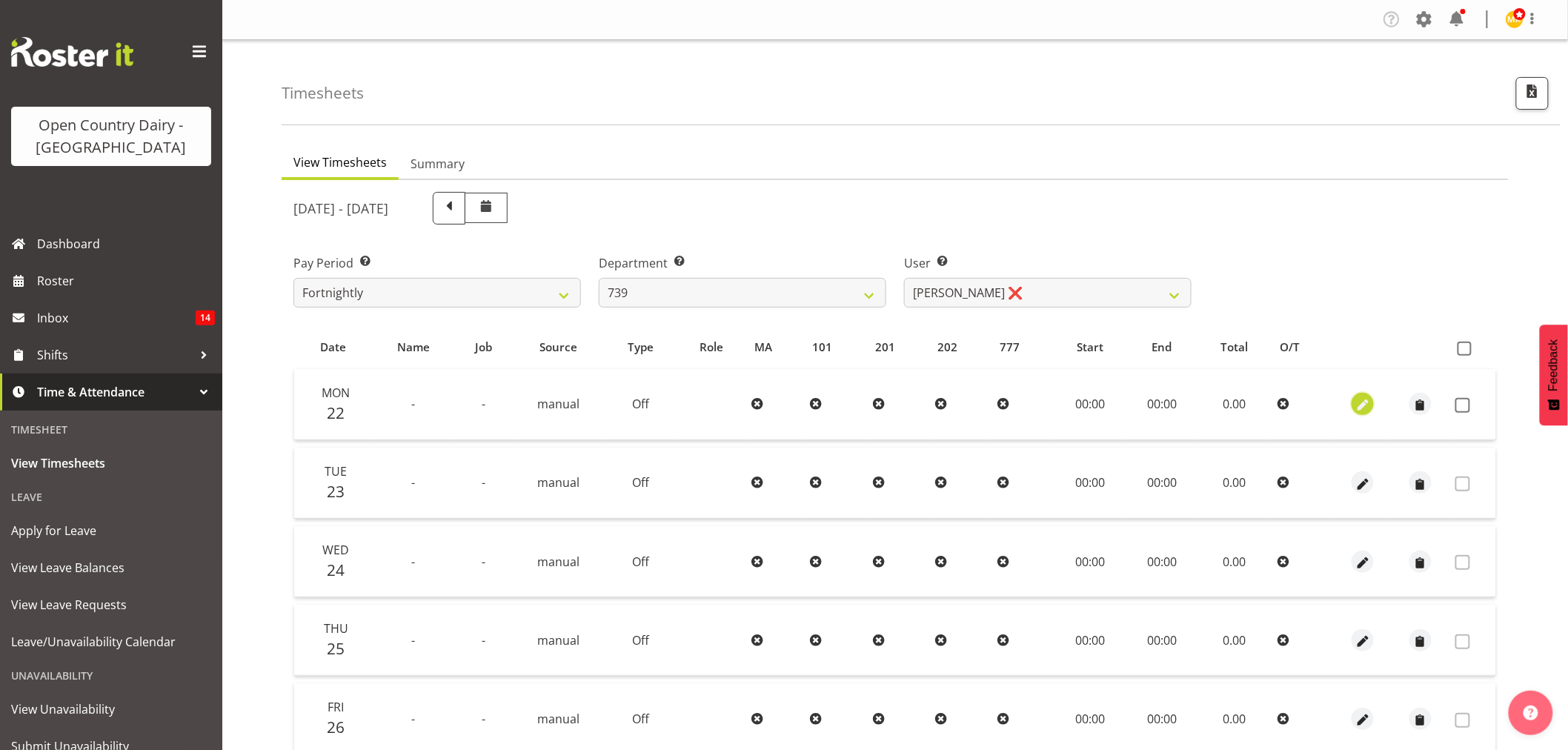
click at [1369, 401] on span "button" at bounding box center [1363, 406] width 17 height 17
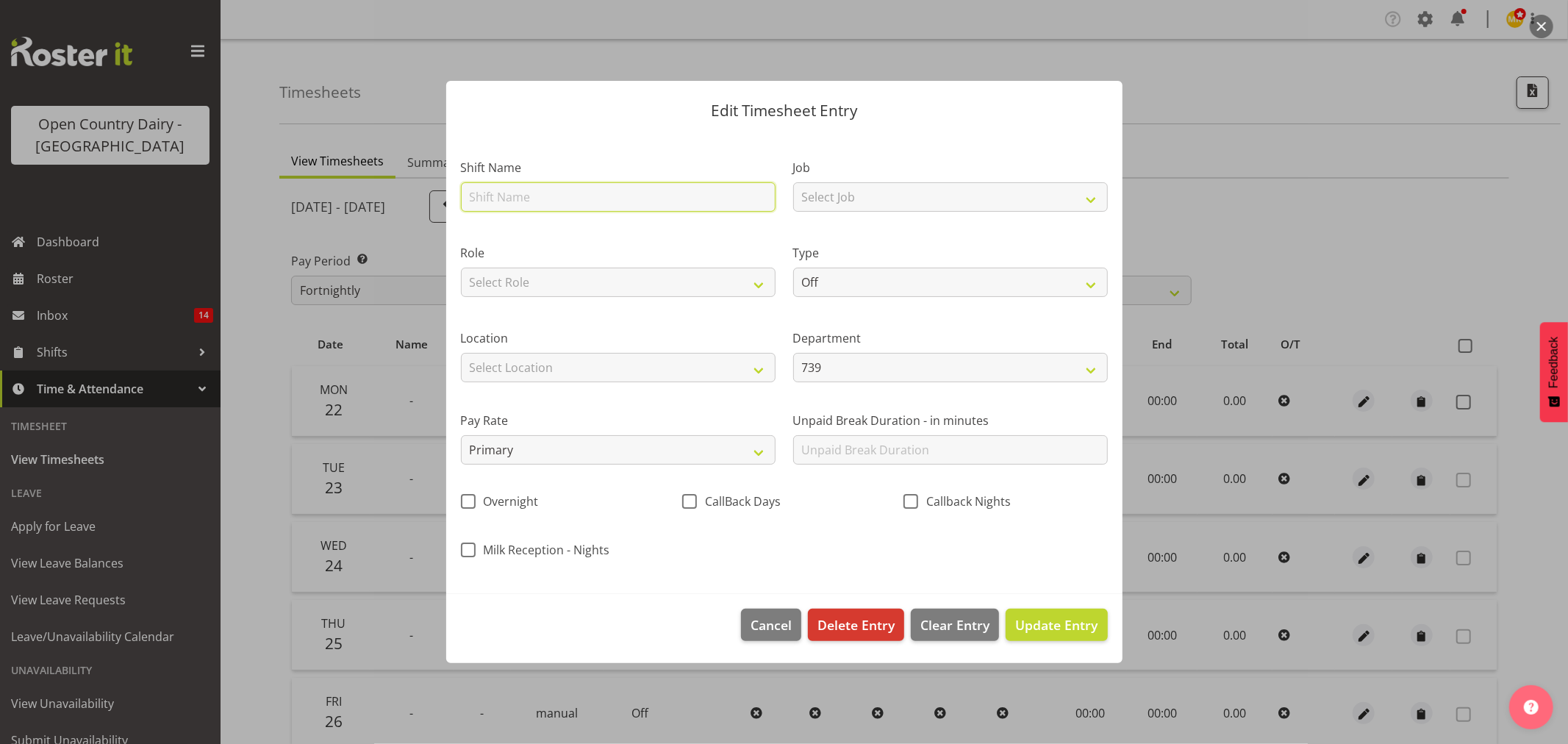
click at [699, 210] on input "text" at bounding box center [618, 197] width 315 height 30
type input "Nightshift"
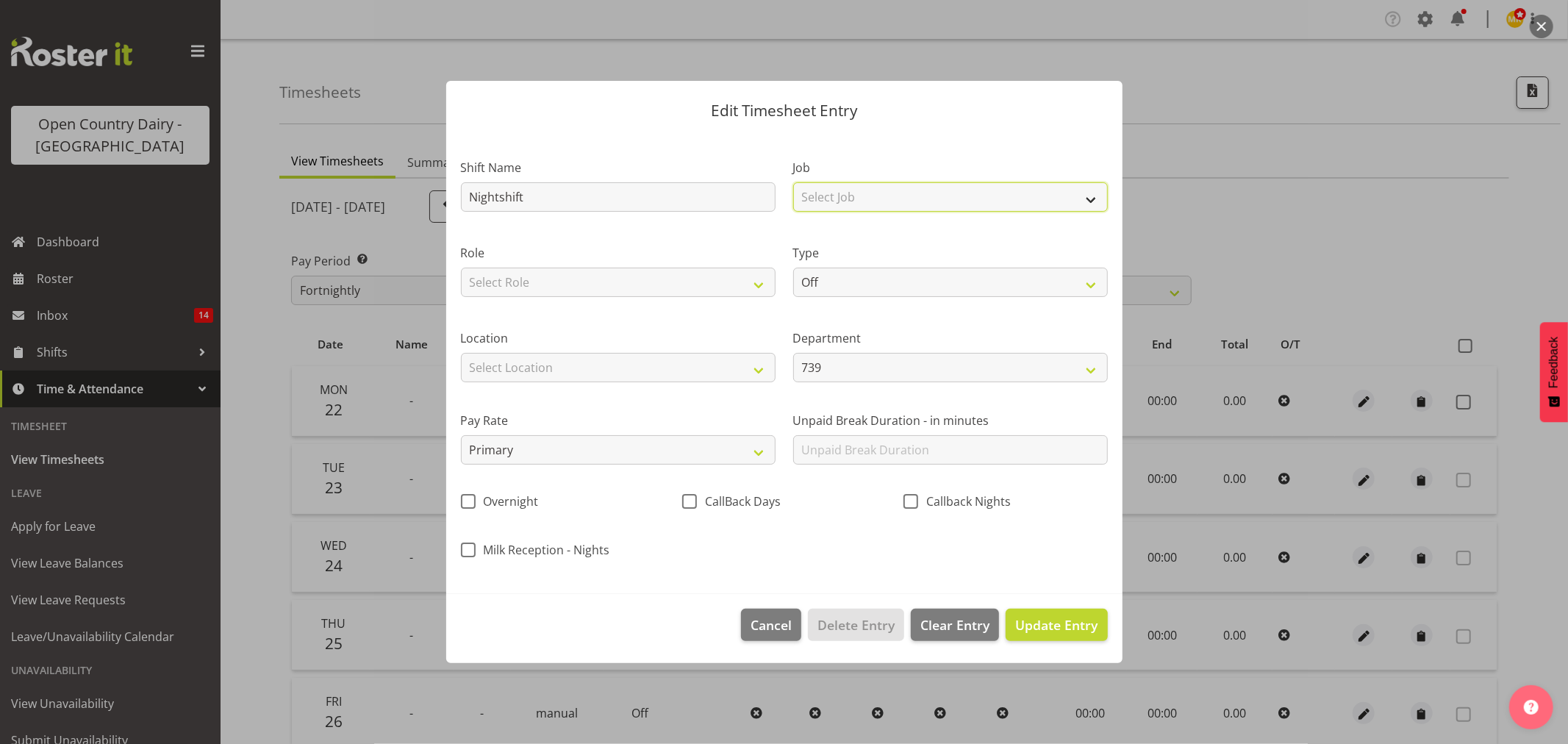
click at [870, 193] on select "Select Job Connecting /unconnecting Trailers Driving Meeting Milk Testing" at bounding box center [950, 197] width 315 height 30
select select "10670"
click at [793, 183] on select "Select Job Connecting /unconnecting Trailers Driving Meeting Milk Testing" at bounding box center [950, 197] width 315 height 30
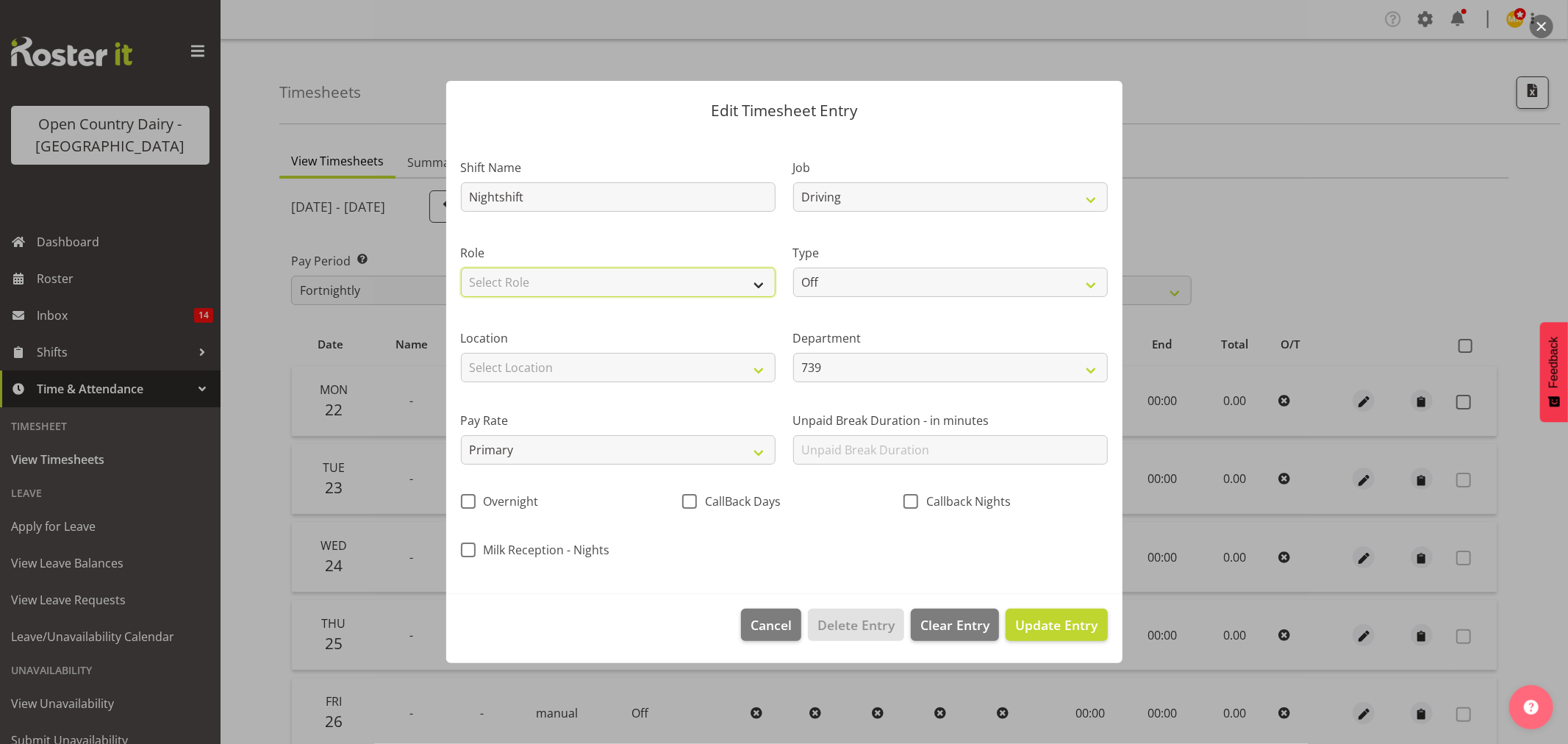
click at [672, 283] on select "Select Role Driver" at bounding box center [618, 282] width 315 height 30
select select "1154"
click at [461, 267] on select "Select Role Driver" at bounding box center [618, 282] width 315 height 30
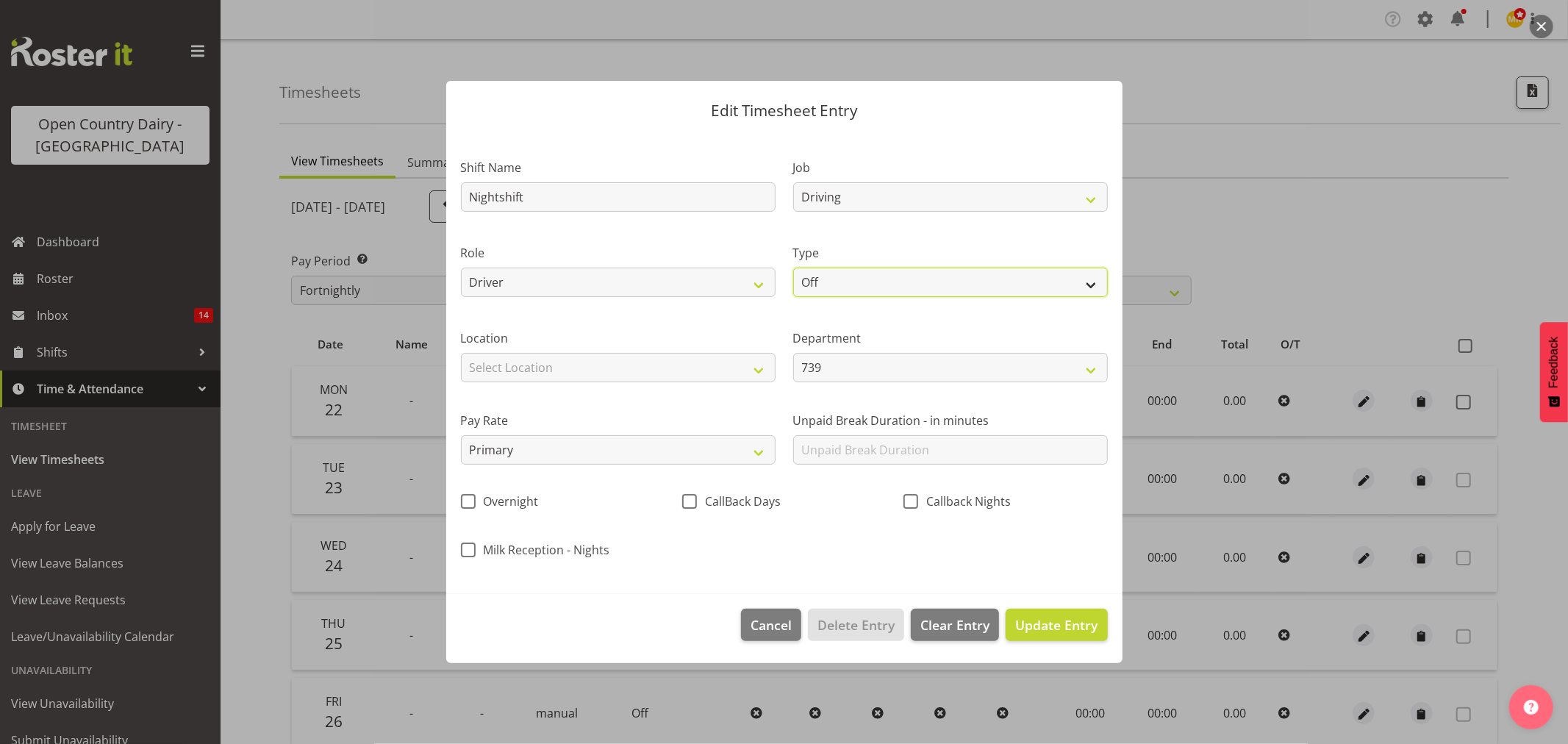
click at [880, 274] on select "Off Standard Public Holiday Public Holiday (Worked) Day In Lieu Annual Leave Si…" at bounding box center [950, 282] width 315 height 30
select select "Standard"
click at [793, 267] on select "Off Standard Public Holiday Public Holiday (Worked) Day In Lieu Annual Leave Si…" at bounding box center [950, 282] width 315 height 30
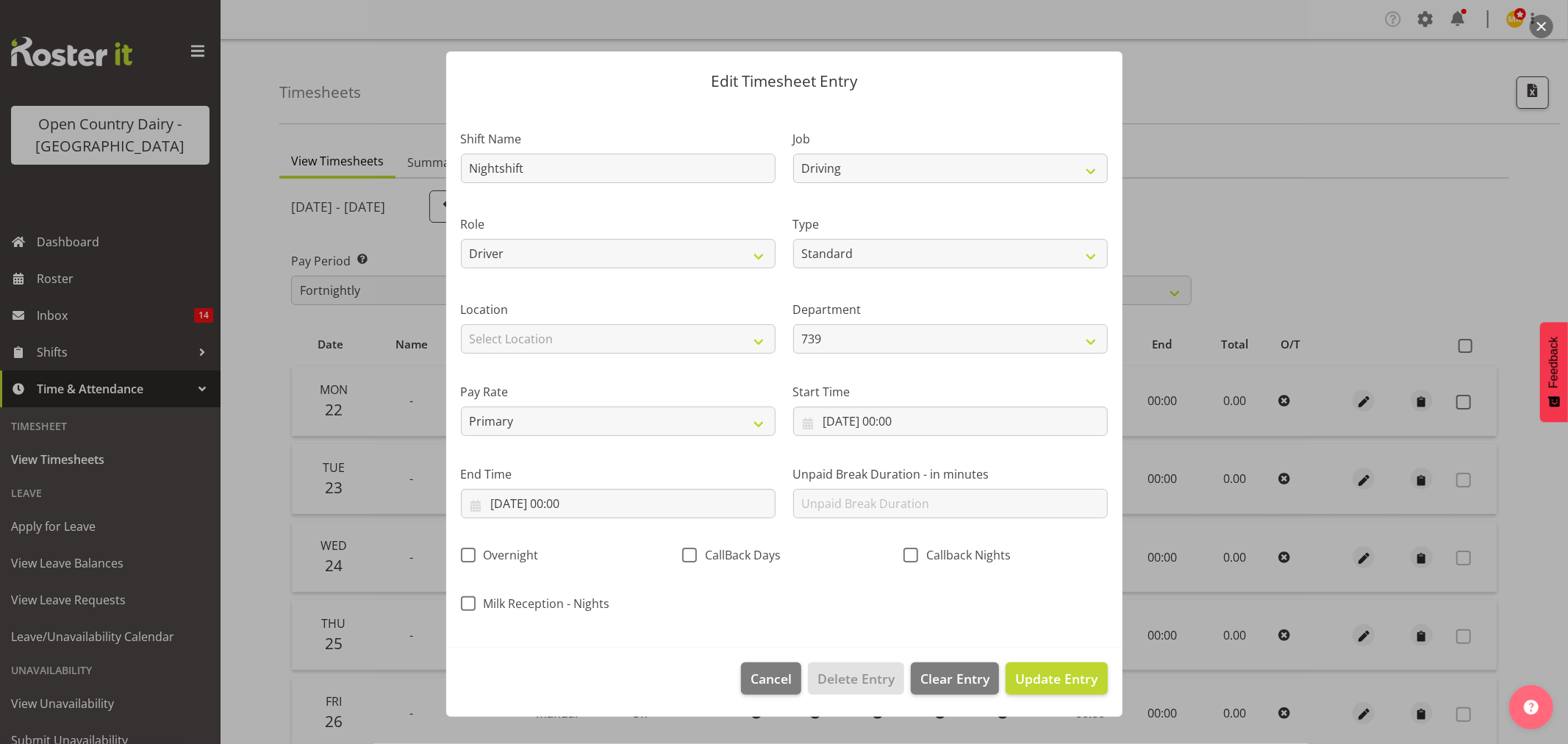
click at [670, 363] on div "Pay Rate Primary Secondary Tertiary Fourth Fifth" at bounding box center [618, 403] width 332 height 83
click at [671, 332] on select "Select Location Awarua Milk Awarua Office Freight Horotiu office Waharoa Office…" at bounding box center [618, 339] width 315 height 30
select select "988"
click at [461, 324] on select "Select Location Awarua Milk Awarua Office Freight Horotiu office Waharoa Office…" at bounding box center [618, 339] width 315 height 30
click at [713, 423] on select "Primary Secondary Tertiary Fourth Fifth" at bounding box center [618, 420] width 315 height 30
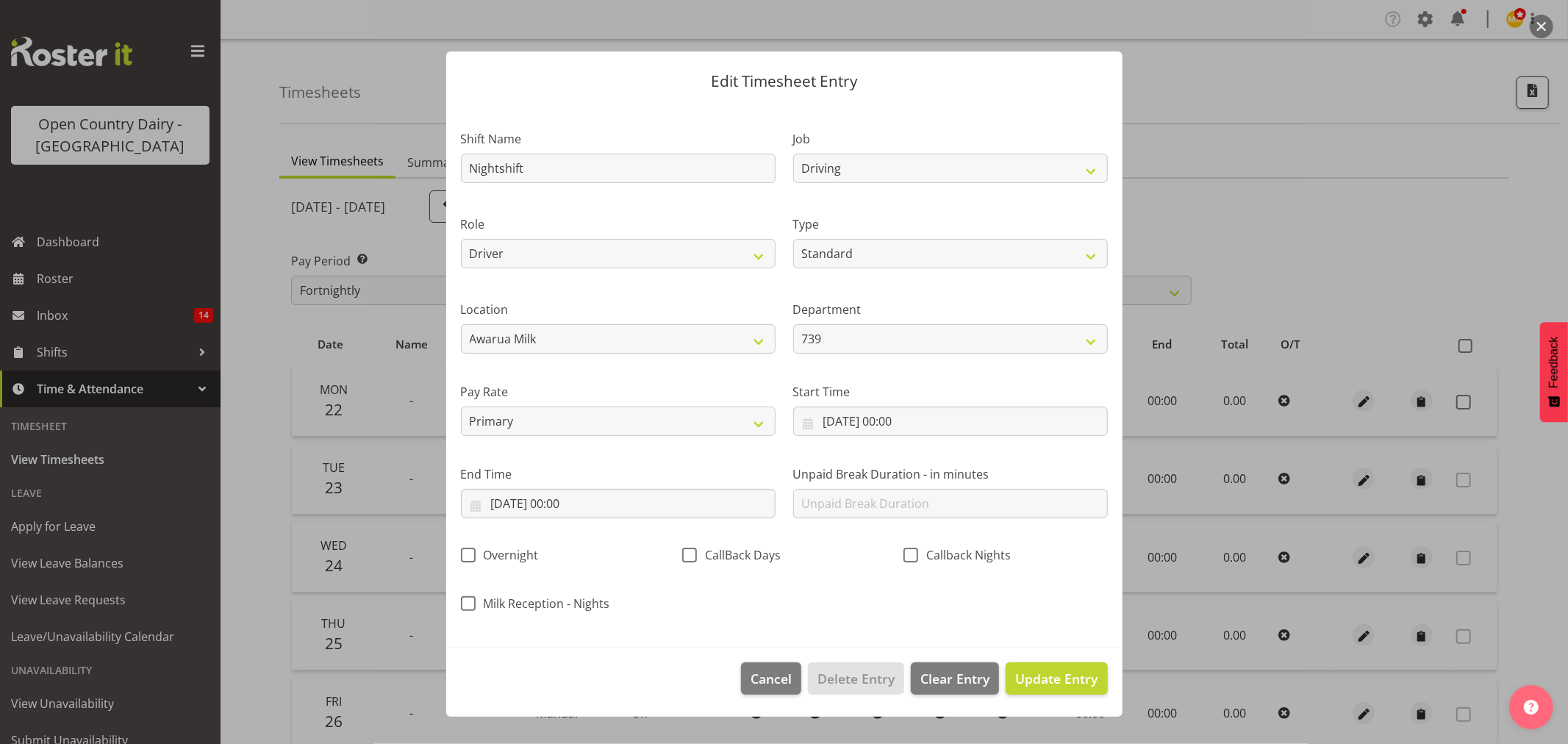
click at [866, 437] on div "Start Time 22/09/2025, 00:00 January February March April May June July August …" at bounding box center [950, 403] width 332 height 83
click at [878, 424] on input "22/09/2025, 00:00" at bounding box center [950, 420] width 315 height 30
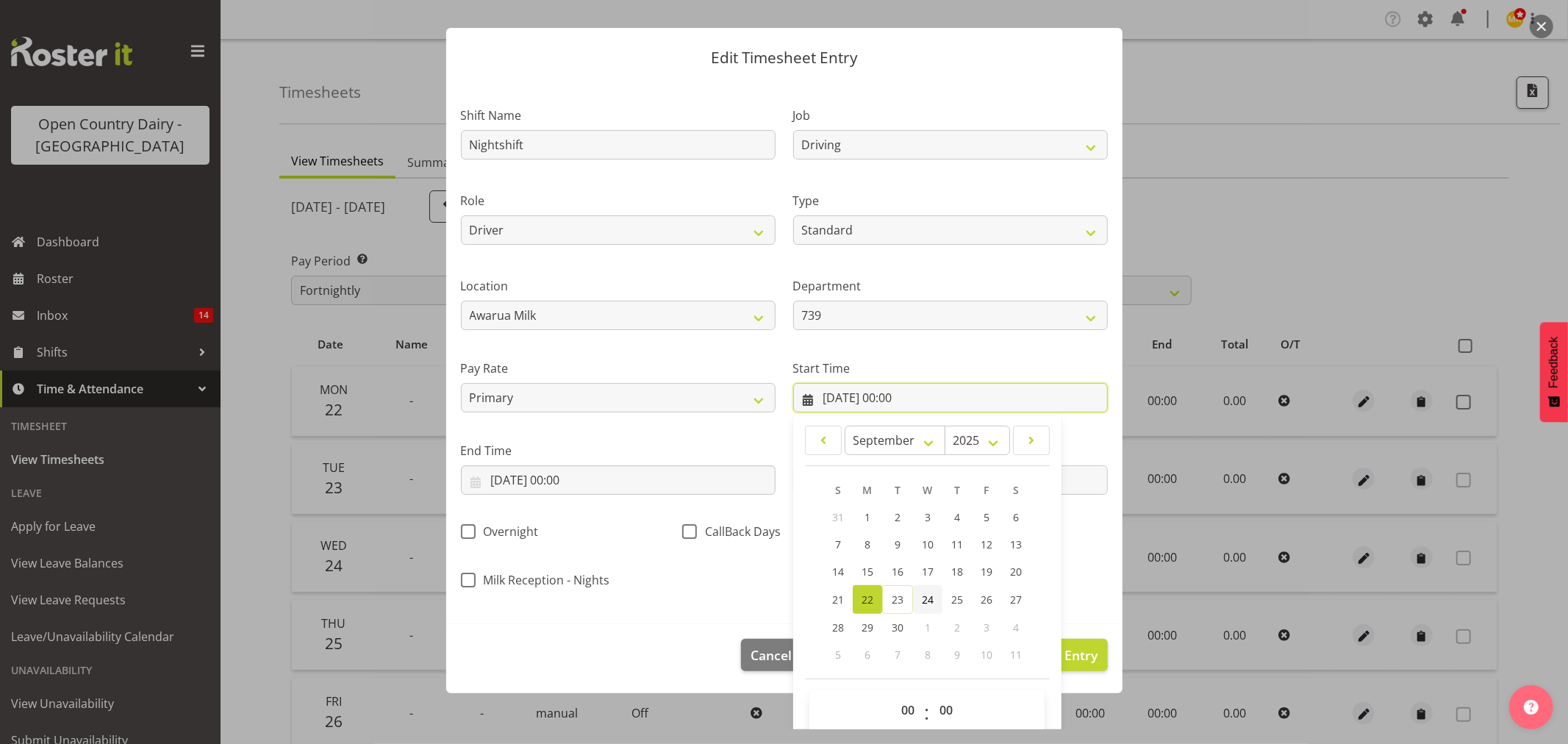
scroll to position [42, 0]
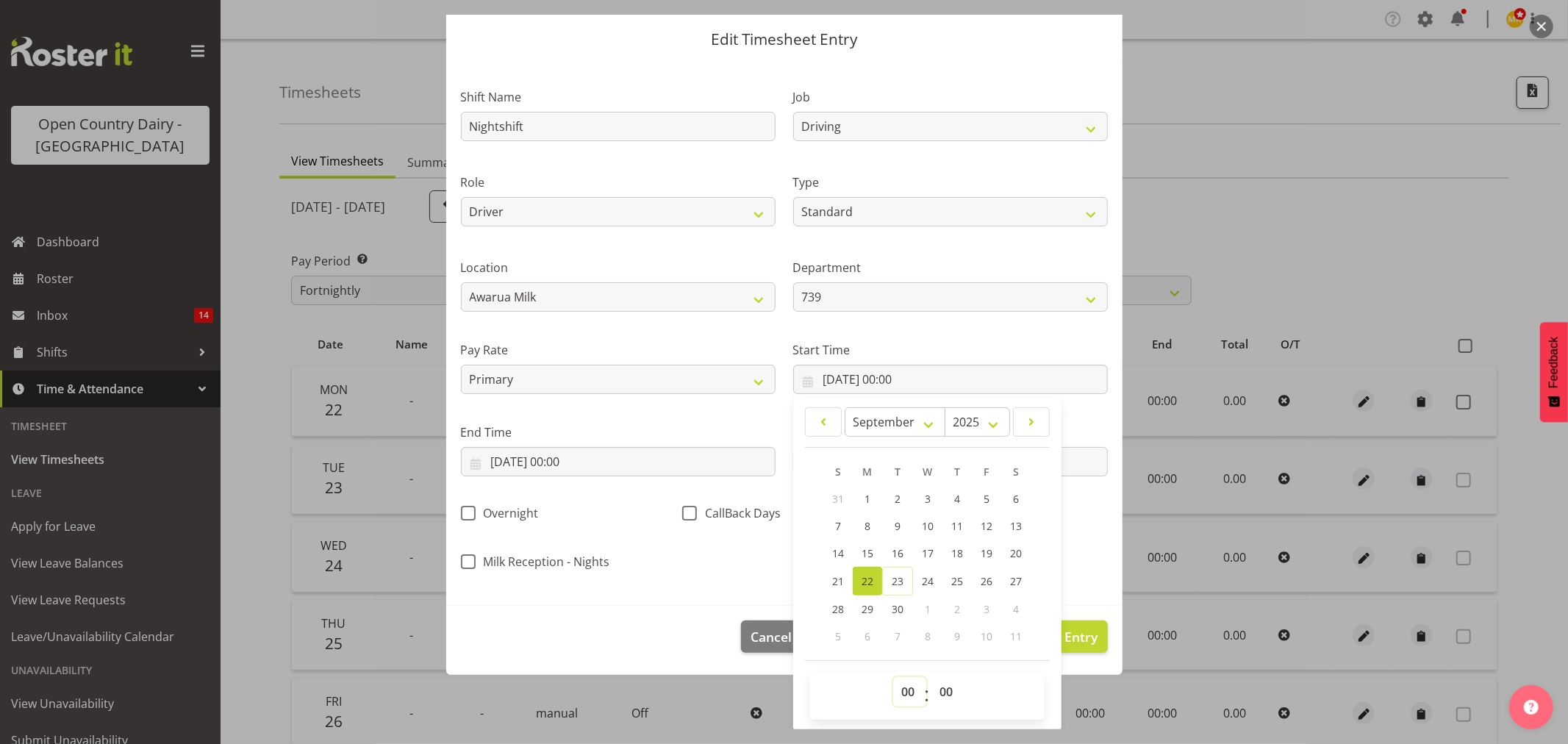
click at [915, 691] on select "00 01 02 03 04 05 06 07 08 09 10 11 12 13 14 15 16 17 18 19 20 21 22 23" at bounding box center [910, 691] width 33 height 30
select select "16"
click at [894, 677] on select "00 01 02 03 04 05 06 07 08 09 10 11 12 13 14 15 16 17 18 19 20 21 22 23" at bounding box center [910, 691] width 33 height 30
type input "22/09/2025, 16:00"
click at [949, 682] on select "00 01 02 03 04 05 06 07 08 09 10 11 12 13 14 15 16 17 18 19 20 21 22 23 24 25 2…" at bounding box center [948, 691] width 33 height 30
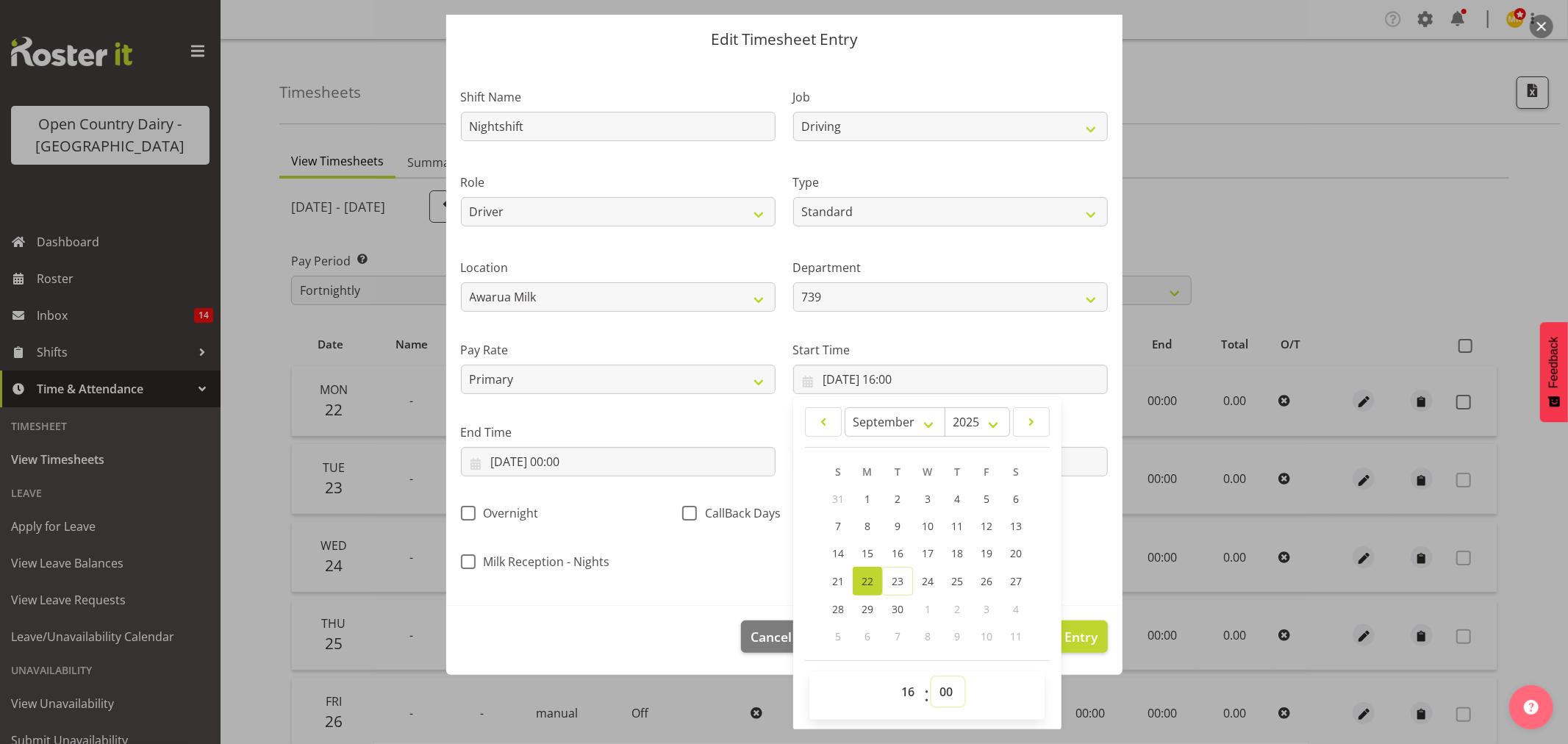
select select "15"
click at [931, 677] on select "00 01 02 03 04 05 06 07 08 09 10 11 12 13 14 15 16 17 18 19 20 21 22 23 24 25 2…" at bounding box center [948, 691] width 33 height 30
type input "22/09/2025, 16:15"
click at [732, 583] on section "Shift Name Nightshift Job Connecting /unconnecting Trailers Driving Meeting Mil…" at bounding box center [784, 333] width 676 height 544
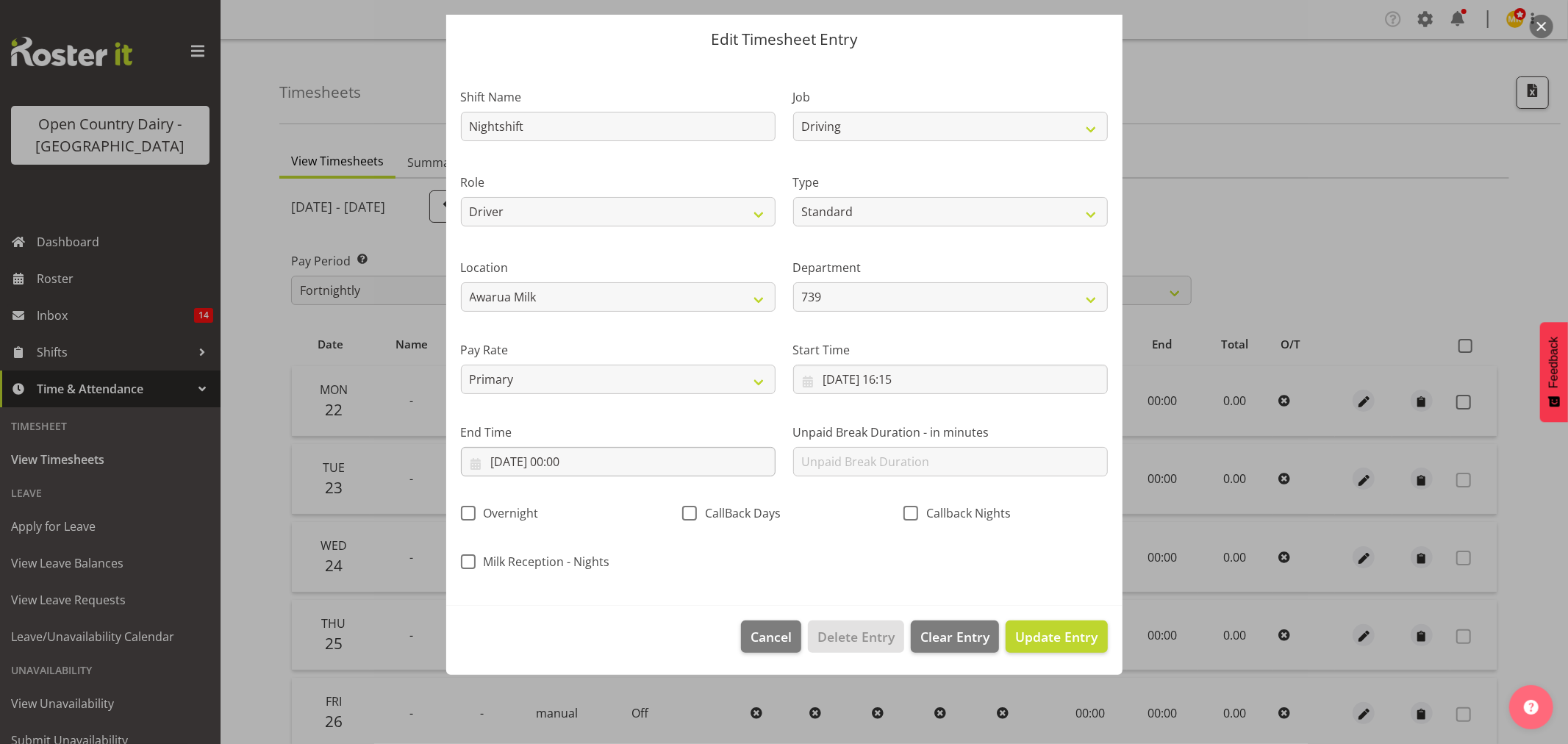
scroll to position [0, 0]
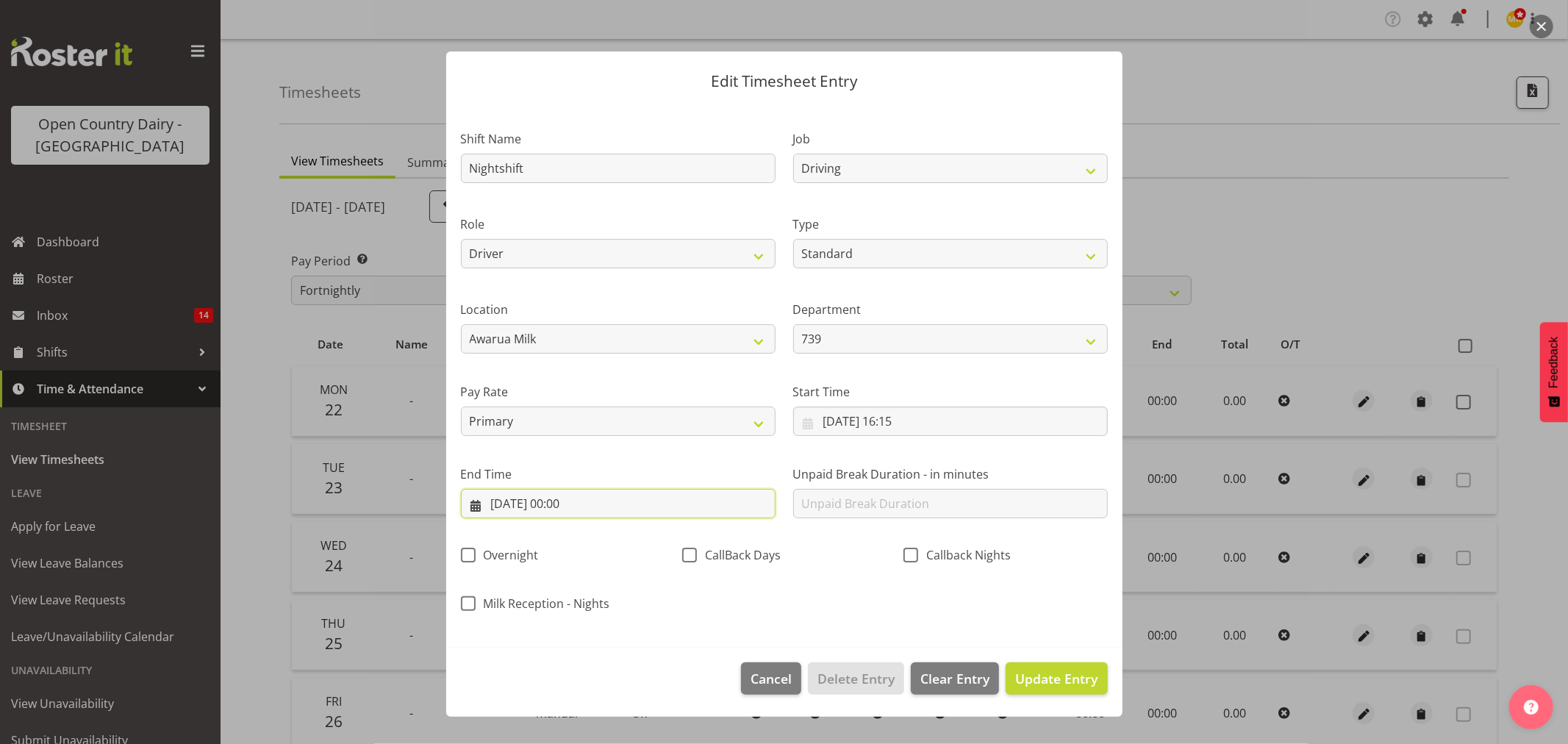
click at [696, 503] on input "22/09/2025, 00:00" at bounding box center [618, 503] width 315 height 30
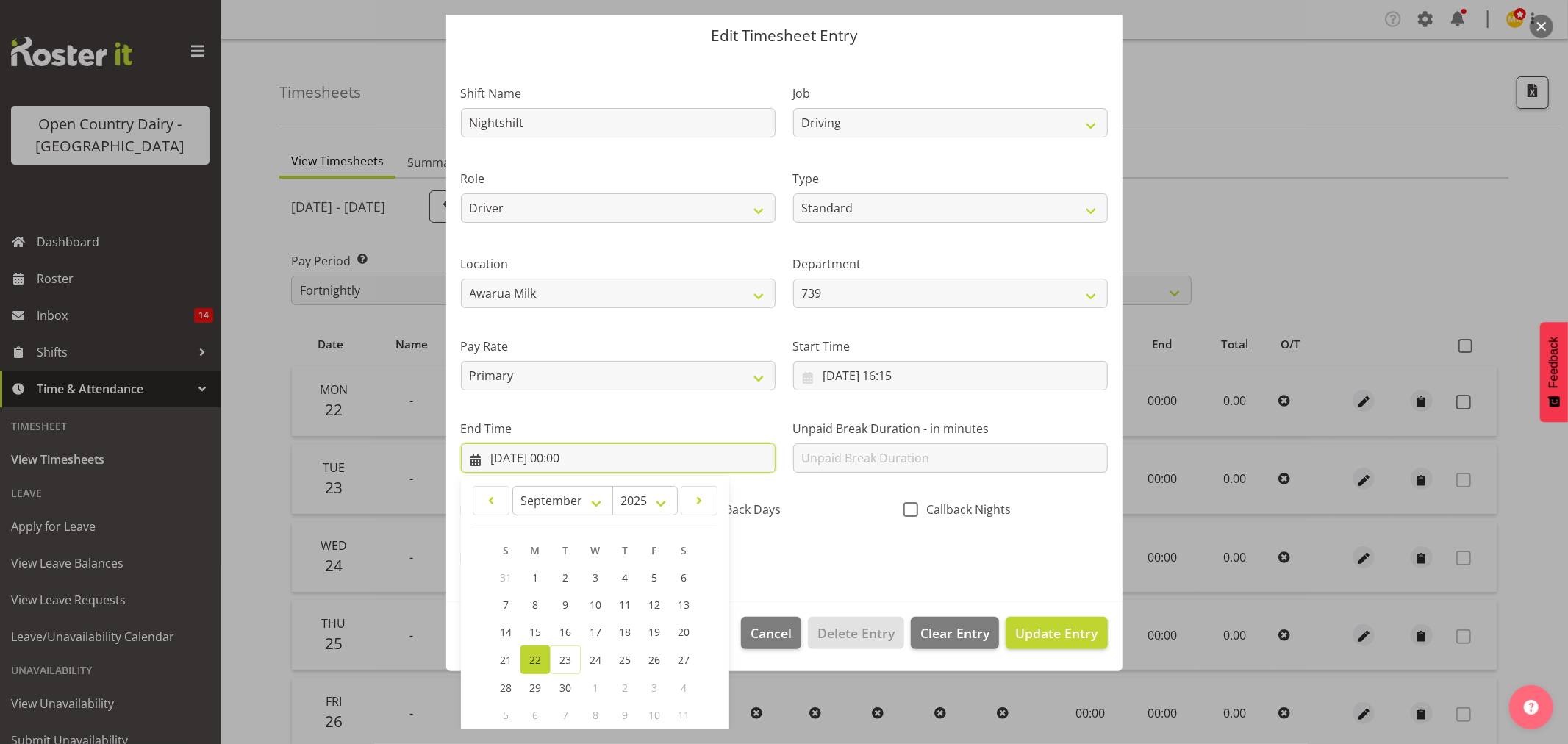
scroll to position [125, 0]
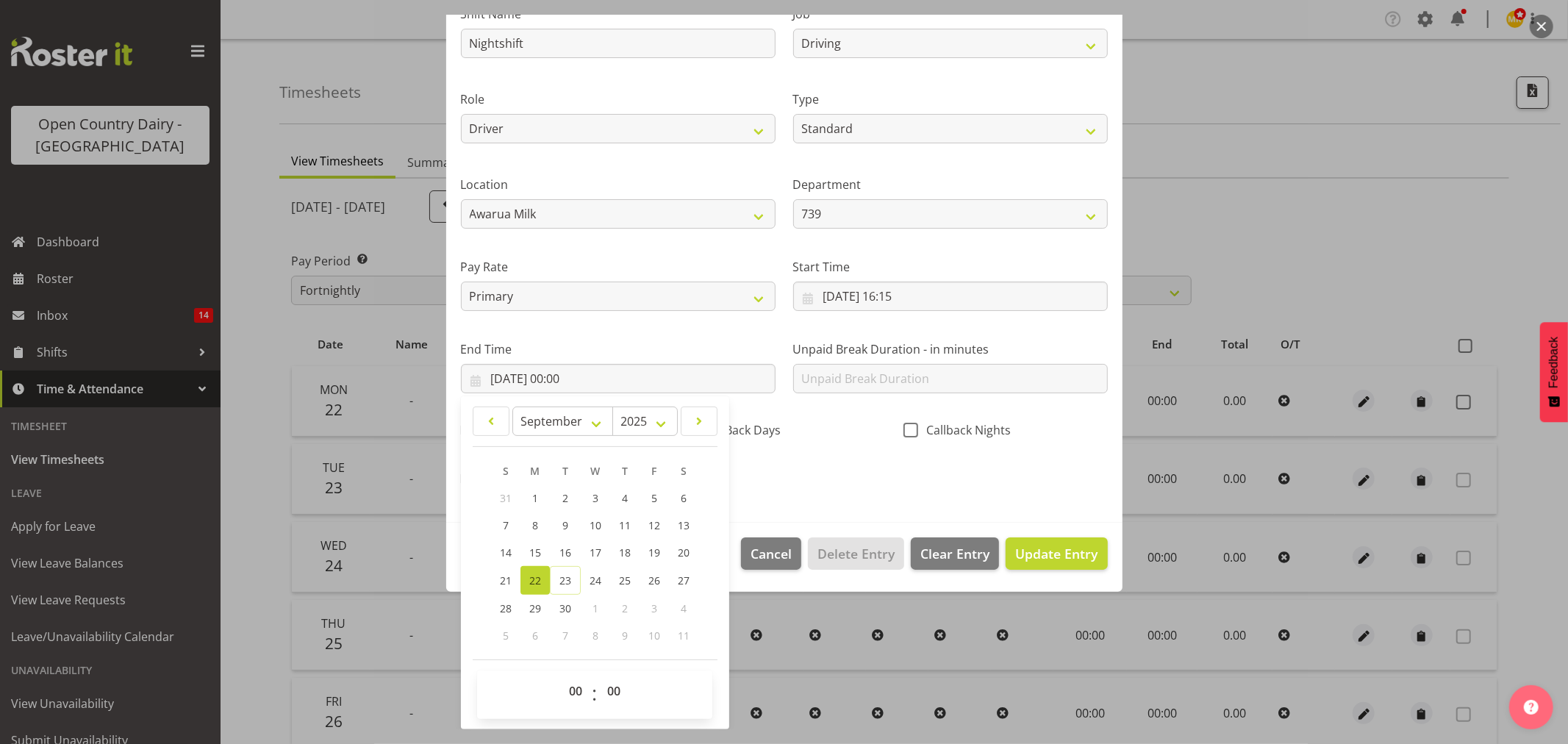
click at [552, 678] on div "00 01 02 03 04 05 06 07 08 09 10 11 12 13 14 15 16 17 18 19 20 21 22 23 : 00 01…" at bounding box center [595, 694] width 235 height 37
click at [571, 684] on select "00 01 02 03 04 05 06 07 08 09 10 11 12 13 14 15 16 17 18 19 20 21 22 23" at bounding box center [577, 690] width 33 height 30
select select "3"
click at [561, 676] on select "00 01 02 03 04 05 06 07 08 09 10 11 12 13 14 15 16 17 18 19 20 21 22 23" at bounding box center [577, 690] width 33 height 30
type input "22/09/2025, 03:00"
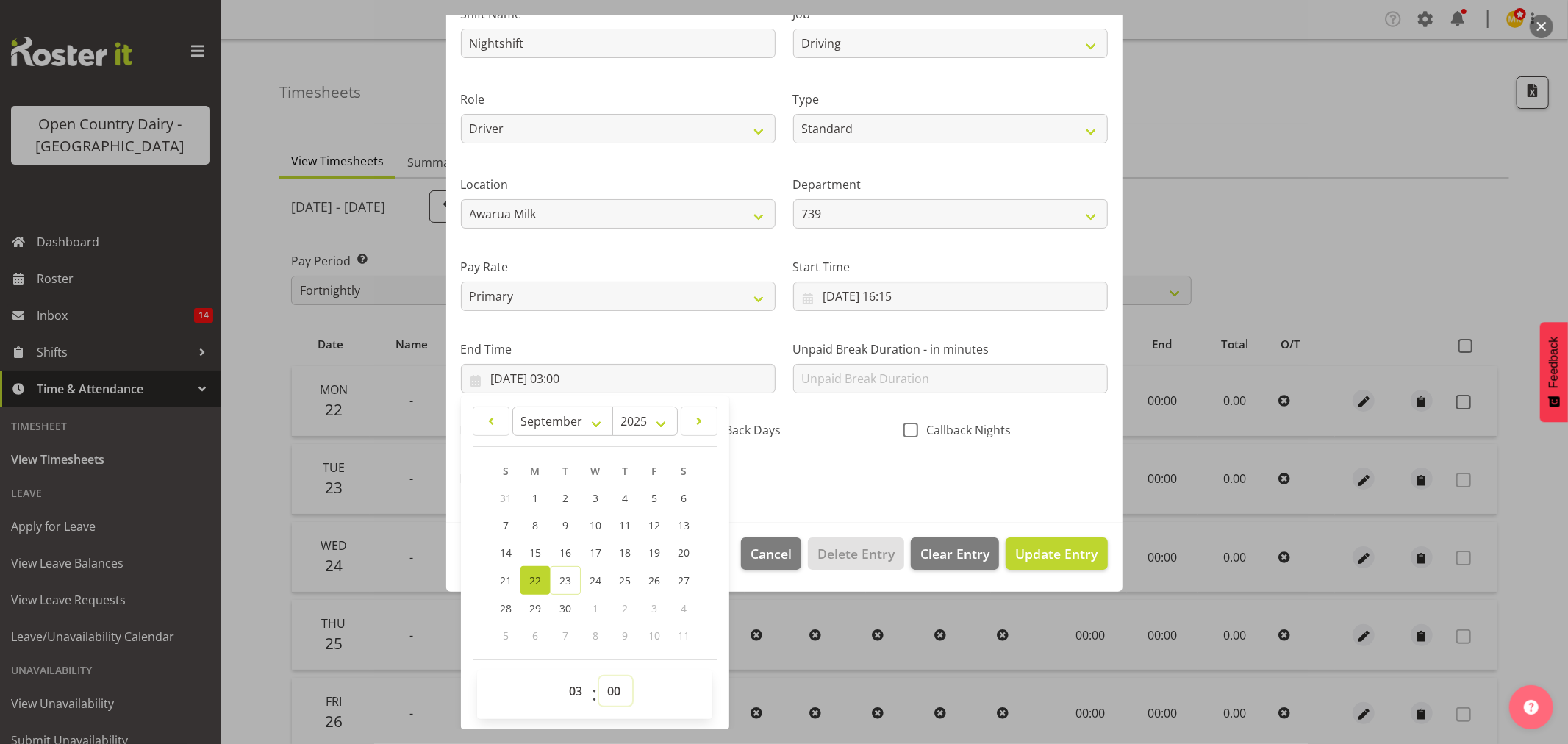
click at [607, 700] on select "00 01 02 03 04 05 06 07 08 09 10 11 12 13 14 15 16 17 18 19 20 21 22 23 24 25 2…" at bounding box center [616, 690] width 33 height 30
select select "30"
click at [599, 676] on select "00 01 02 03 04 05 06 07 08 09 10 11 12 13 14 15 16 17 18 19 20 21 22 23 24 25 2…" at bounding box center [616, 690] width 33 height 30
type input "22/09/2025, 03:30"
click at [809, 508] on section "Shift Name Nightshift Job Connecting /unconnecting Trailers Driving Meeting Mil…" at bounding box center [784, 251] width 676 height 544
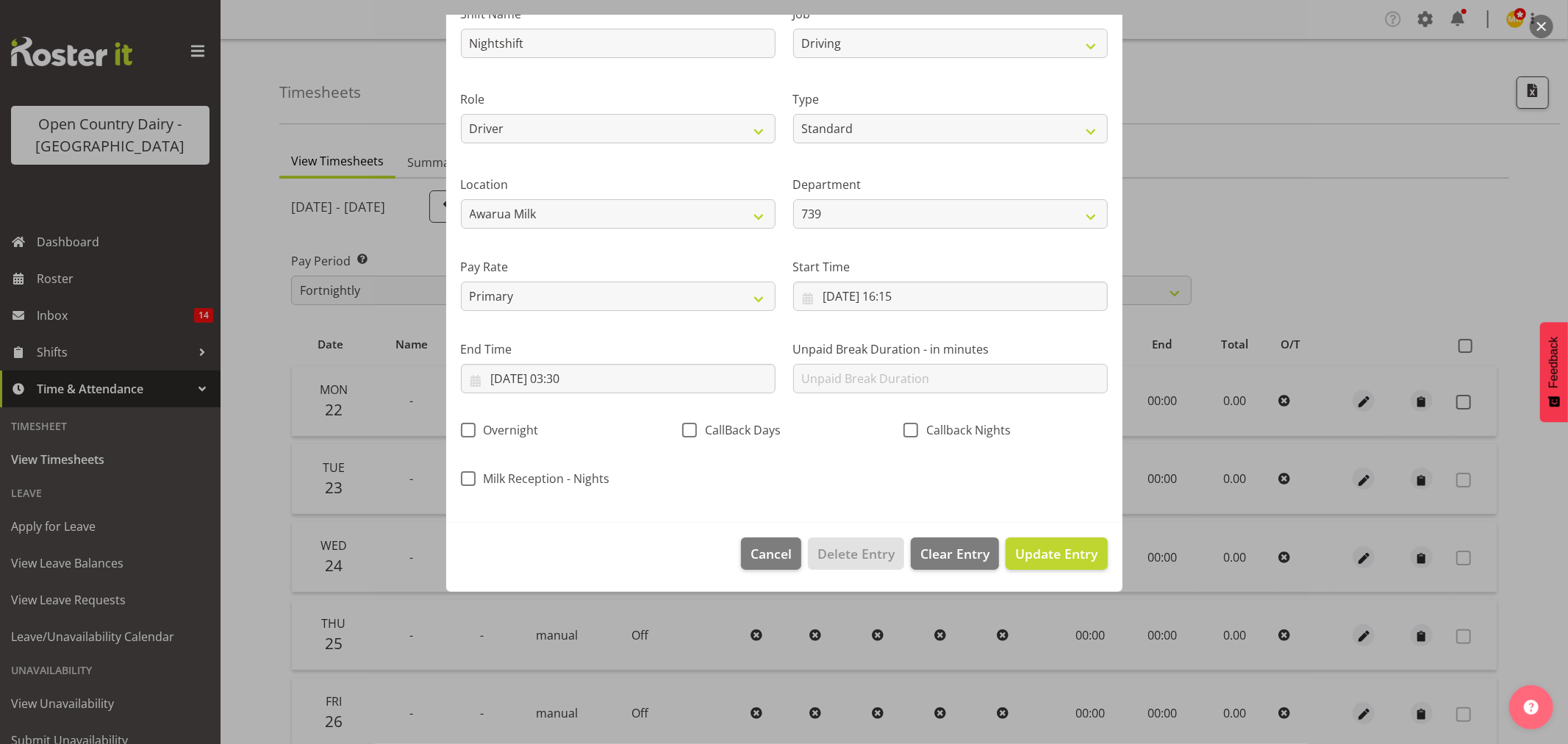
scroll to position [0, 0]
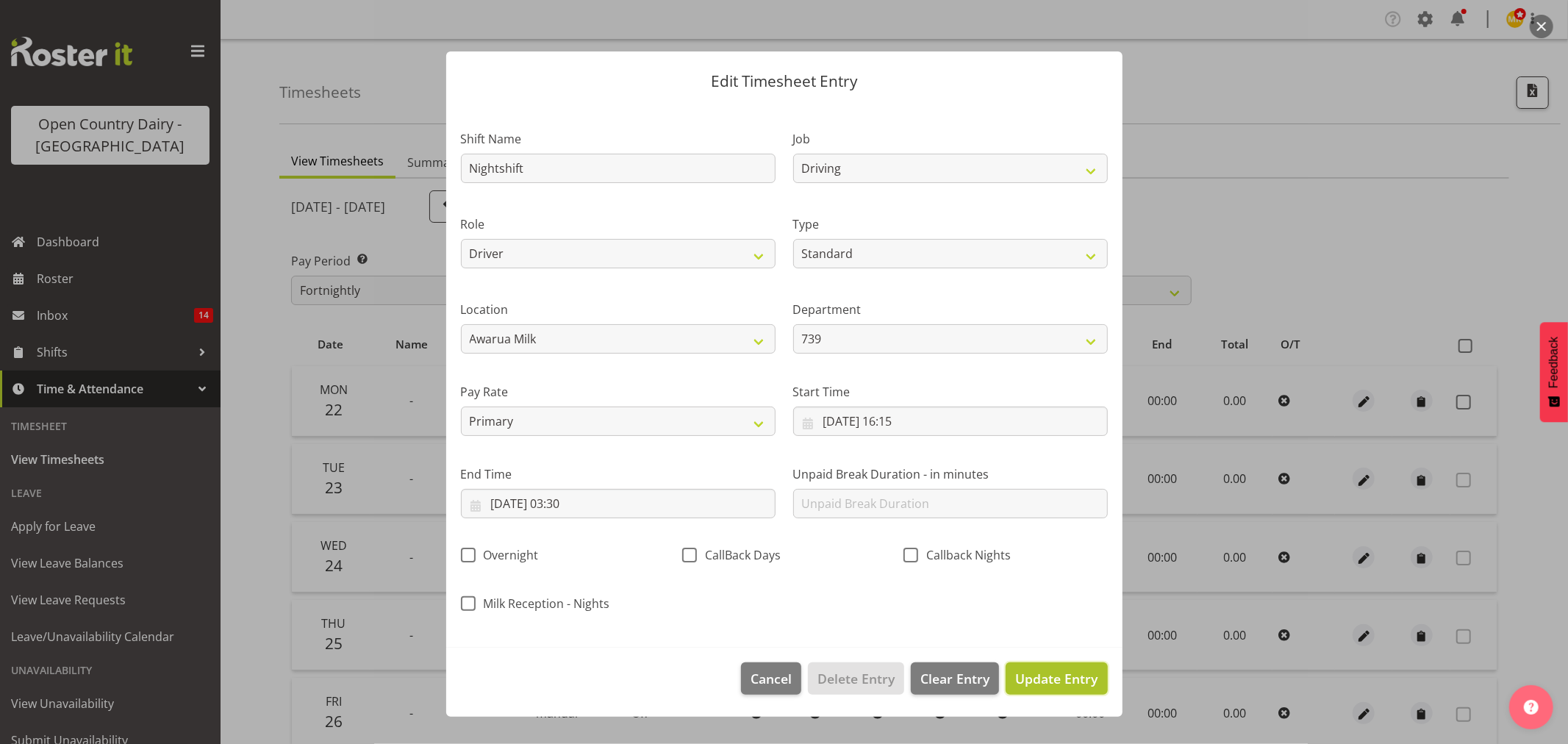
click at [1054, 670] on span "Update Entry" at bounding box center [1056, 678] width 83 height 17
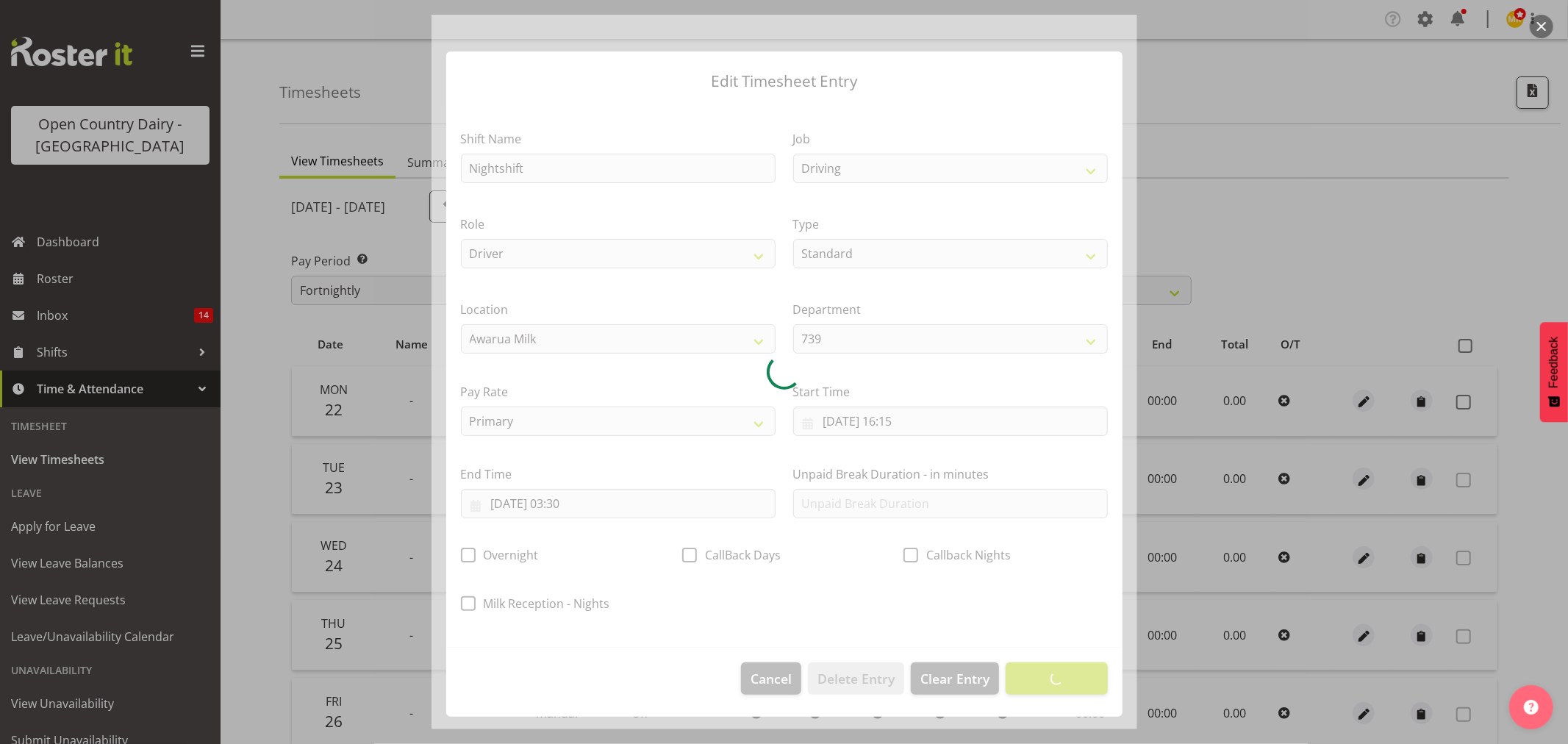
click at [746, 627] on div at bounding box center [784, 371] width 706 height 714
click at [940, 663] on div at bounding box center [784, 371] width 706 height 714
click at [777, 682] on div at bounding box center [784, 371] width 706 height 714
click at [1417, 306] on div at bounding box center [784, 372] width 1568 height 744
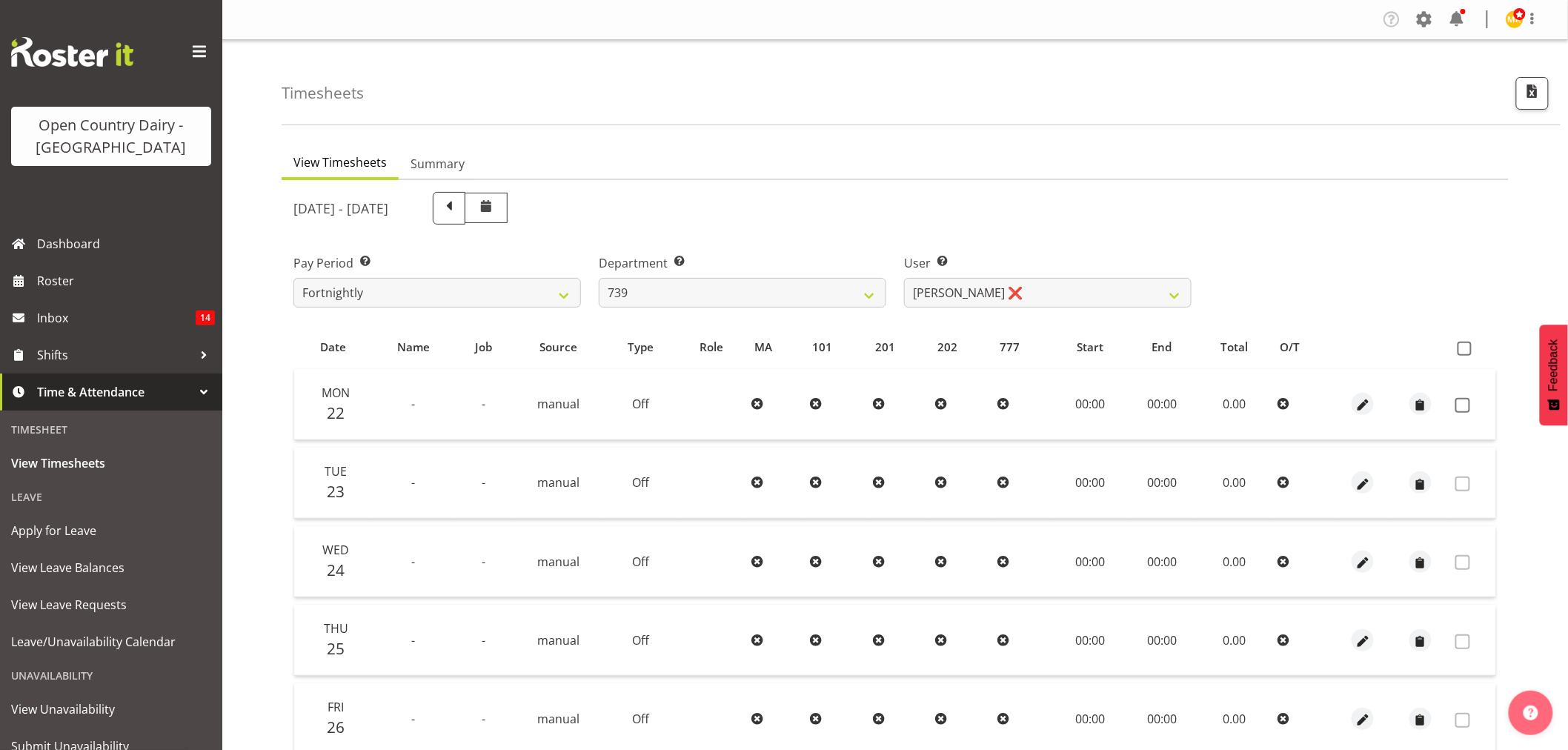
click at [1364, 419] on td at bounding box center [1363, 404] width 58 height 71
click at [1363, 403] on span "button" at bounding box center [1363, 406] width 17 height 17
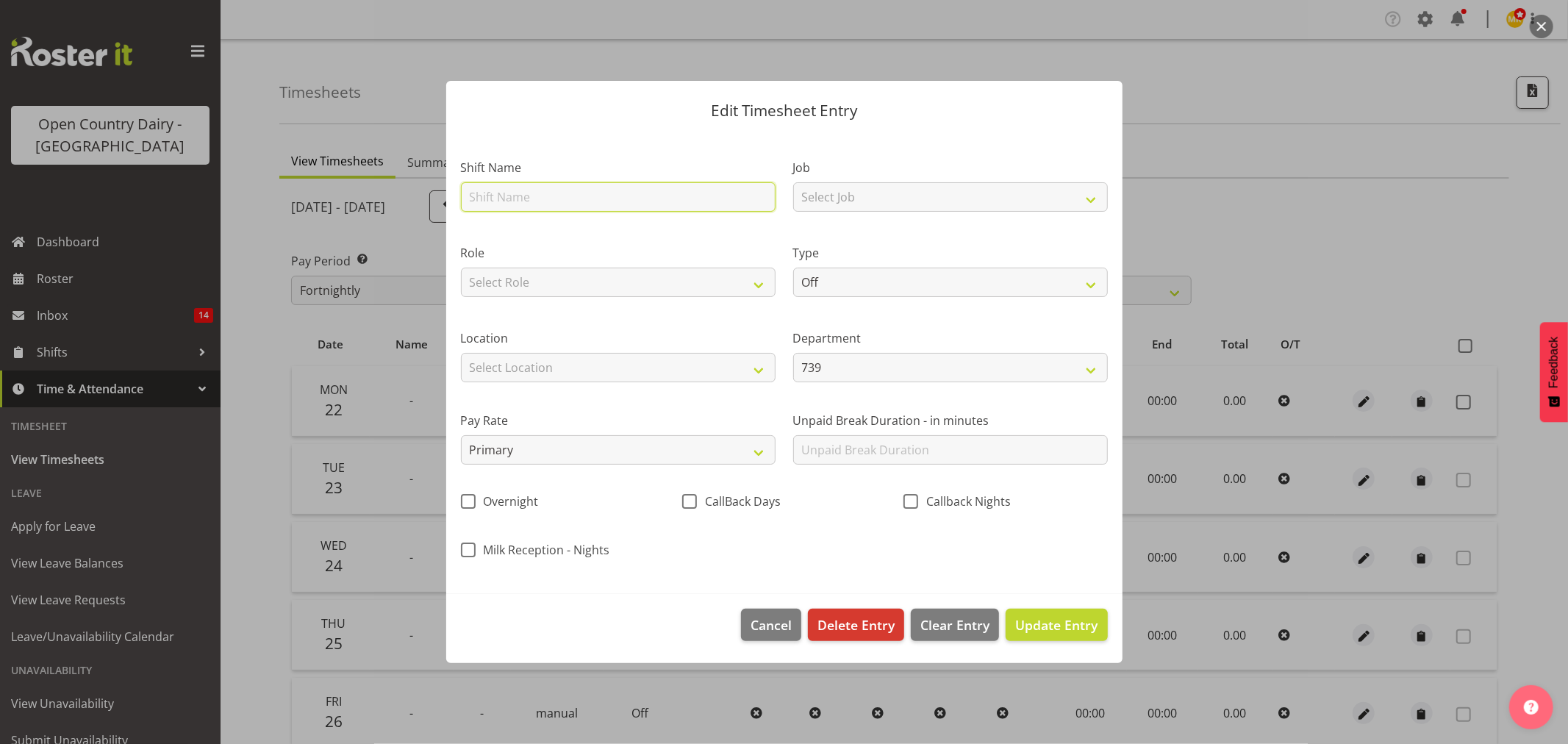
click at [707, 209] on input "text" at bounding box center [618, 197] width 315 height 30
type input "Nightshift"
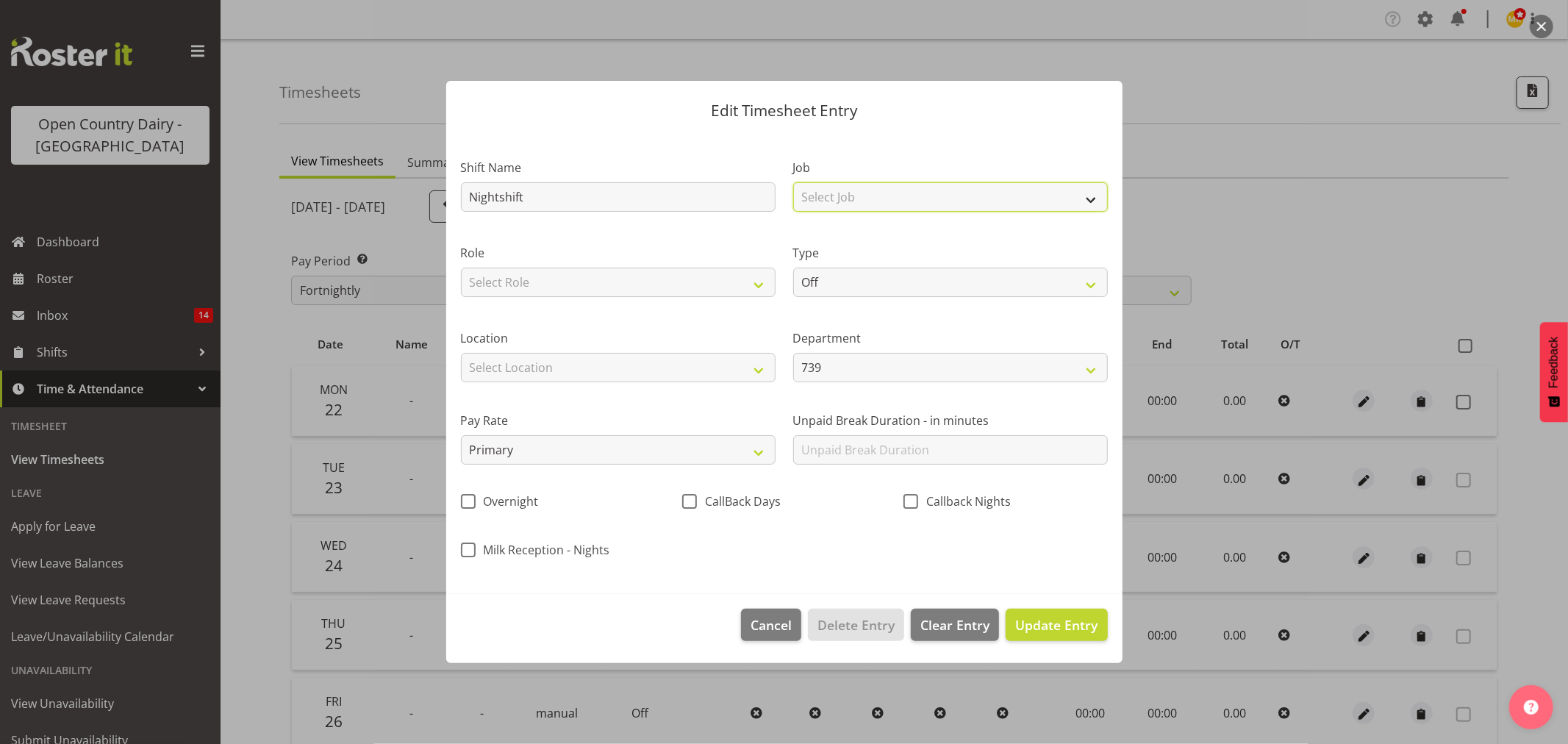
click at [930, 205] on select "Select Job Connecting /unconnecting Trailers Driving Meeting Milk Testing" at bounding box center [950, 197] width 315 height 30
select select "10670"
click at [793, 183] on select "Select Job Connecting /unconnecting Trailers Driving Meeting Milk Testing" at bounding box center [950, 197] width 315 height 30
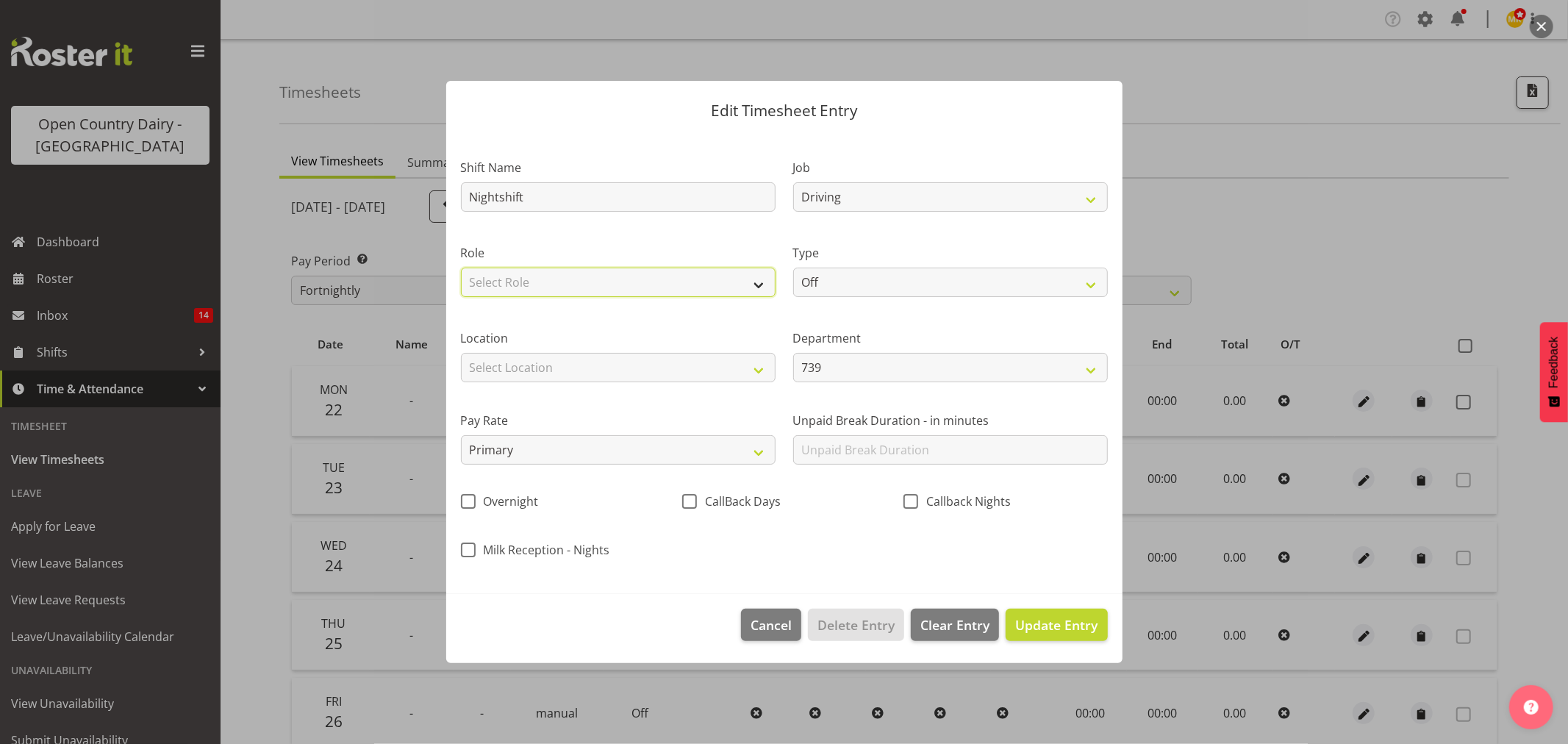
click at [735, 291] on select "Select Role Driver" at bounding box center [618, 282] width 315 height 30
select select "1154"
click at [461, 267] on select "Select Role Driver" at bounding box center [618, 282] width 315 height 30
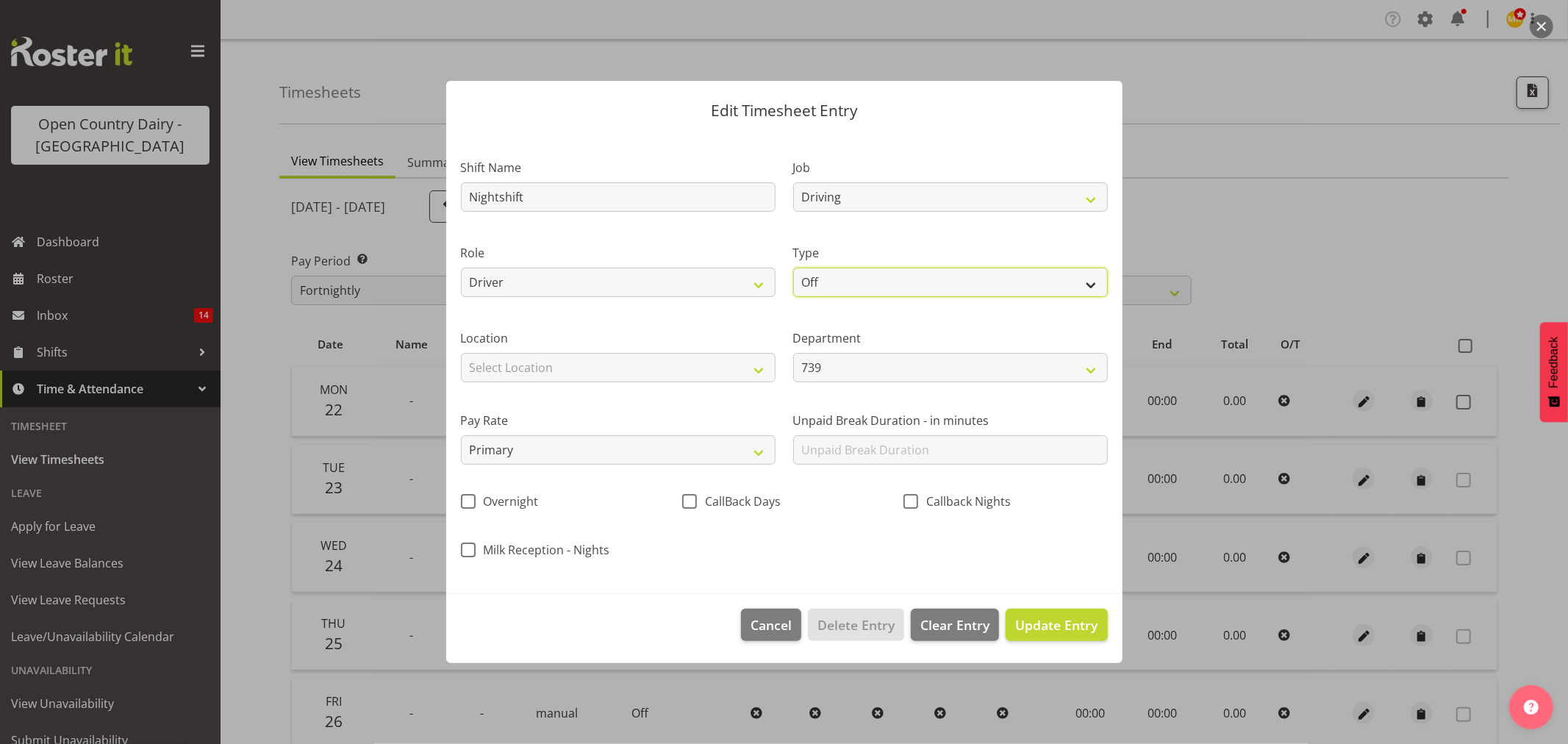
drag, startPoint x: 818, startPoint y: 283, endPoint x: 813, endPoint y: 295, distance: 13.0
click at [818, 283] on select "Off Standard Public Holiday Public Holiday (Worked) Day In Lieu Annual Leave Si…" at bounding box center [950, 282] width 315 height 30
select select "Standard"
click at [793, 267] on select "Off Standard Public Holiday Public Holiday (Worked) Day In Lieu Annual Leave Si…" at bounding box center [950, 282] width 315 height 30
select select "8"
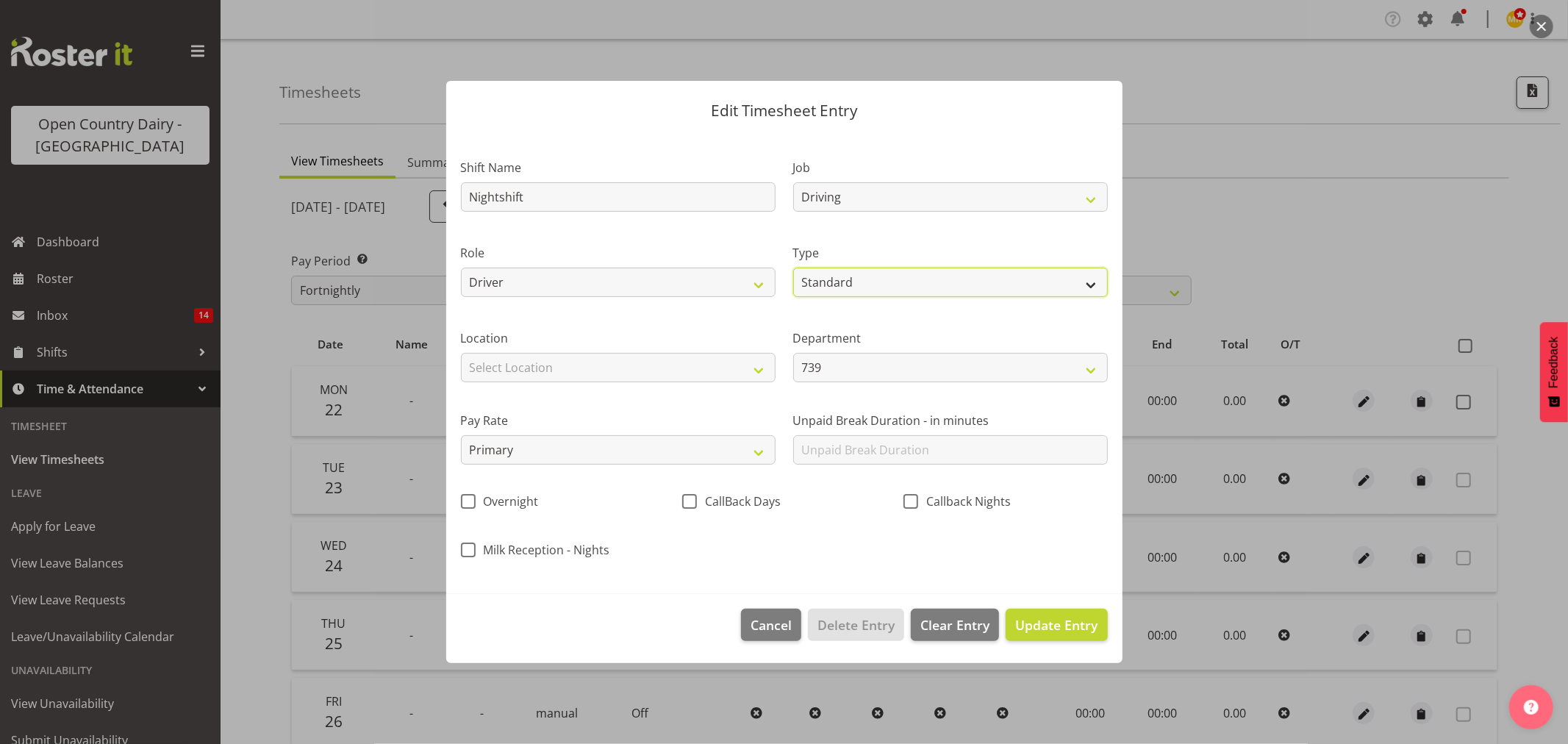
select select "2025"
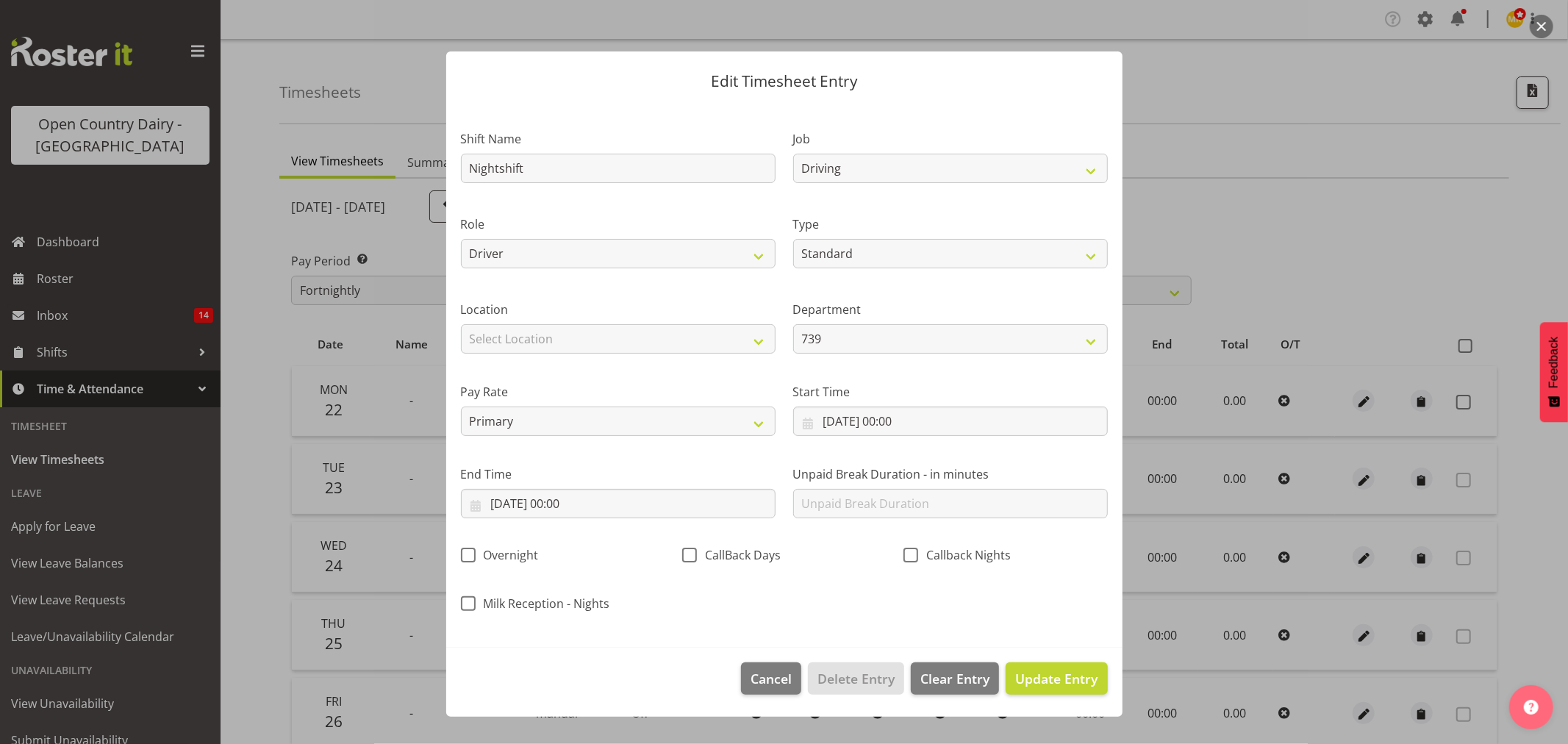
click at [700, 375] on div "Pay Rate Primary Secondary Tertiary Fourth Fifth" at bounding box center [618, 403] width 332 height 83
click at [702, 338] on select "Select Location Awarua Milk Awarua Office Freight Horotiu office Waharoa Office…" at bounding box center [618, 339] width 315 height 30
select select "988"
click at [461, 324] on select "Select Location Awarua Milk Awarua Office Freight Horotiu office Waharoa Office…" at bounding box center [618, 339] width 315 height 30
click at [902, 341] on select "739 851 855 853 856 880 883 861 862 864 865 868 869 870 872 873 874 876 877 878…" at bounding box center [950, 339] width 315 height 30
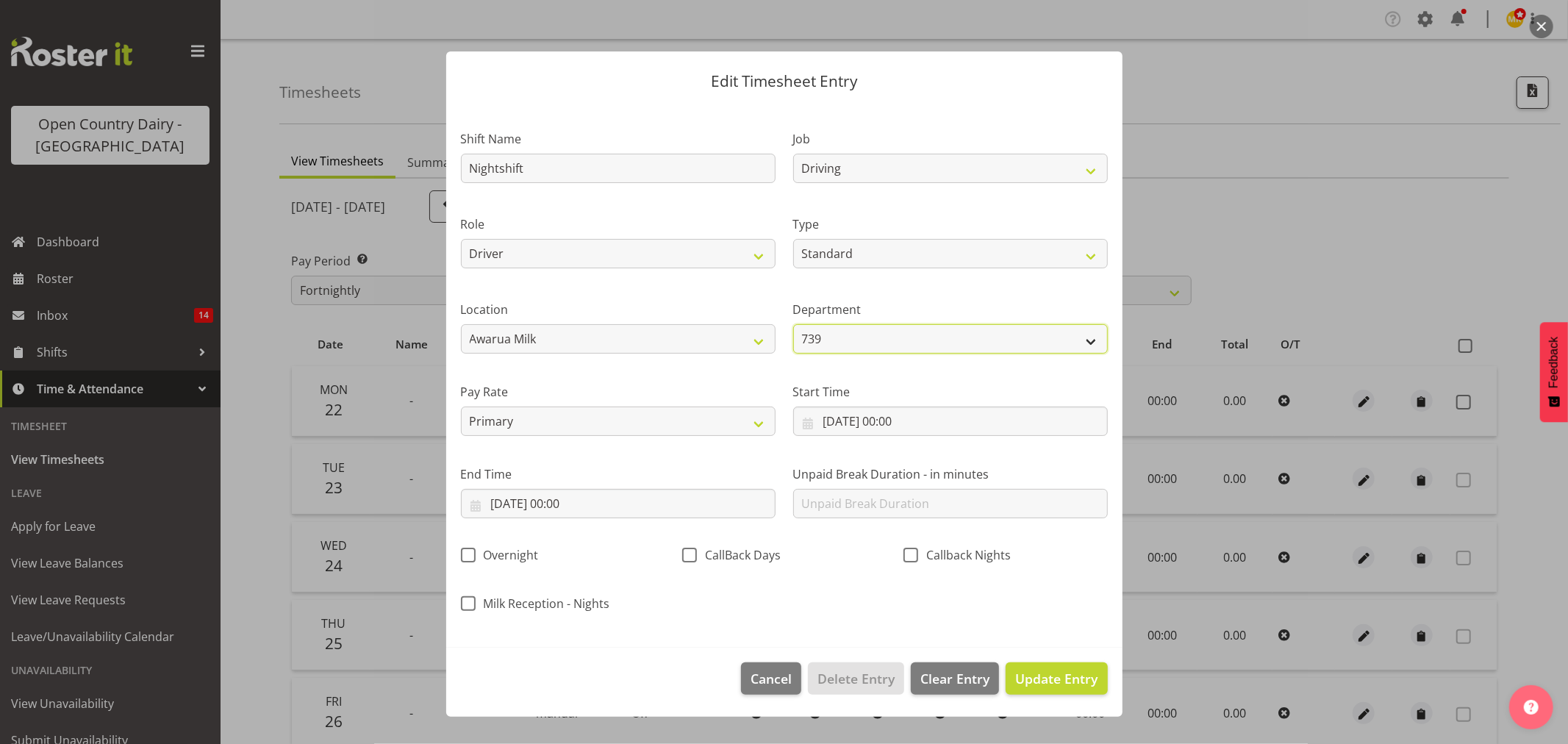
click at [900, 343] on select "739 851 855 853 856 880 883 861 862 864 865 868 869 870 872 873 874 876 877 878…" at bounding box center [950, 339] width 315 height 30
click at [759, 421] on select "Primary Secondary Tertiary Fourth Fifth" at bounding box center [618, 420] width 315 height 30
click at [756, 419] on select "Primary Secondary Tertiary Fourth Fifth" at bounding box center [618, 420] width 315 height 30
click at [868, 414] on input "22/09/2025, 00:00" at bounding box center [950, 420] width 315 height 30
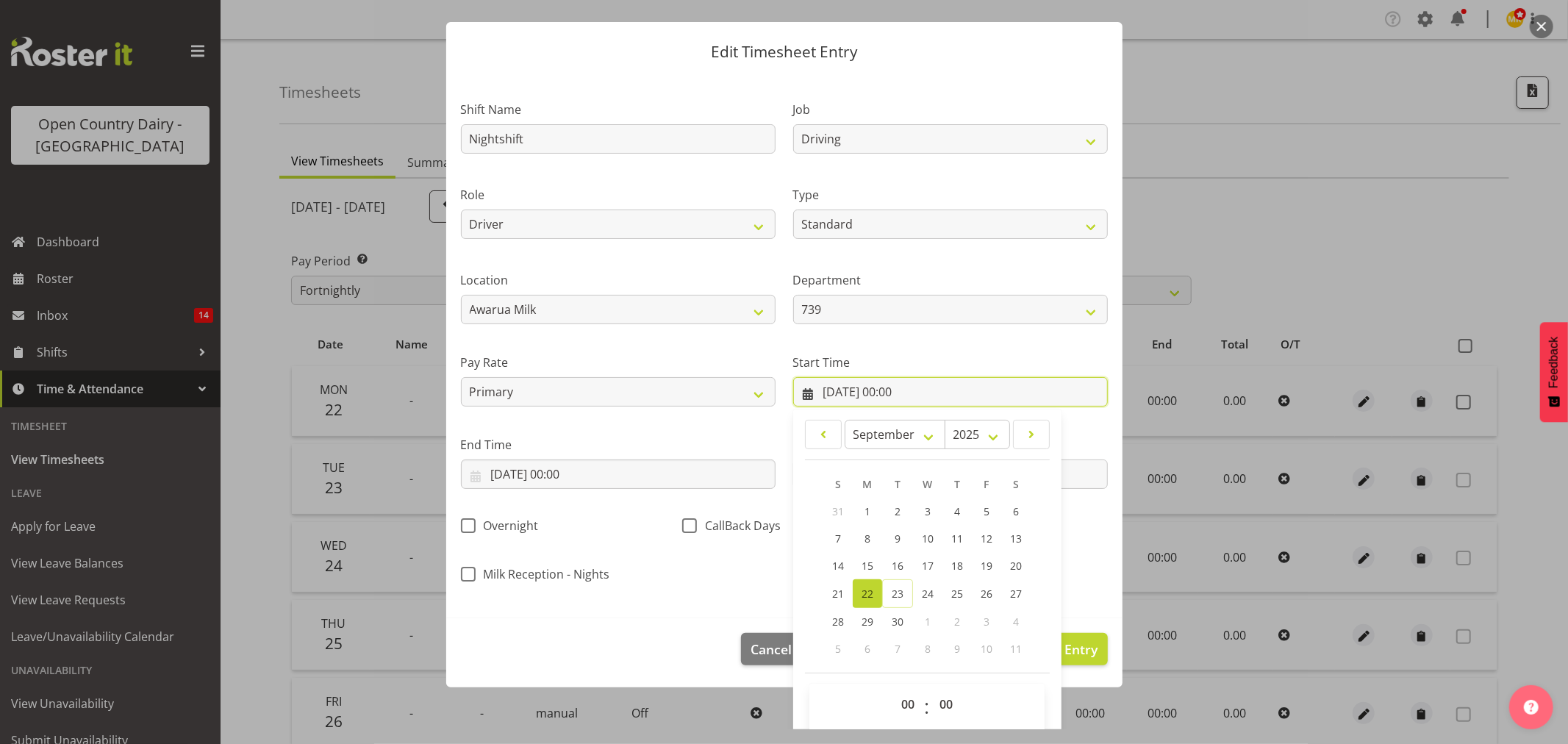
scroll to position [42, 0]
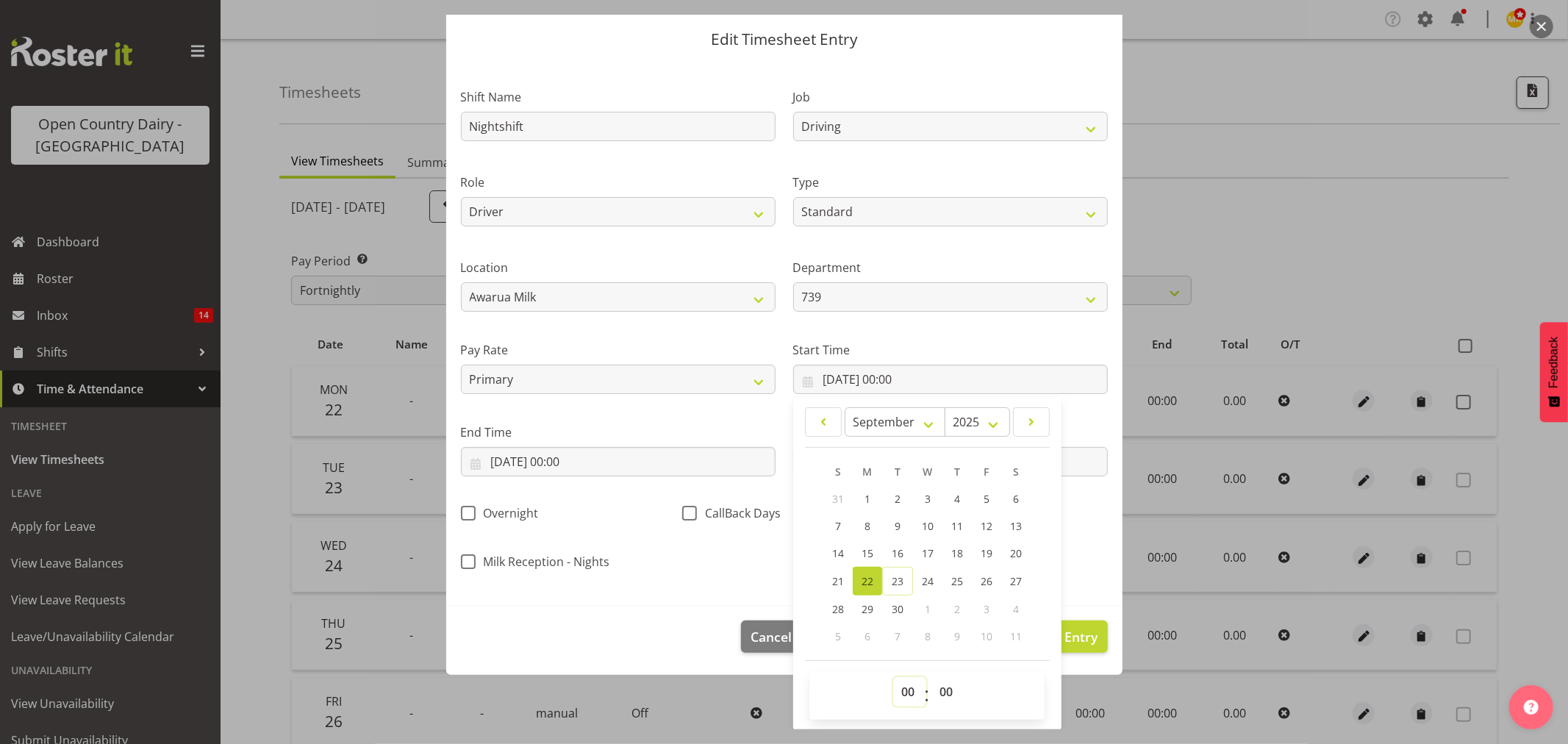
drag, startPoint x: 897, startPoint y: 695, endPoint x: 893, endPoint y: 684, distance: 11.7
click at [894, 693] on select "00 01 02 03 04 05 06 07 08 09 10 11 12 13 14 15 16 17 18 19 20 21 22 23" at bounding box center [910, 691] width 33 height 30
select select "16"
click at [894, 677] on select "00 01 02 03 04 05 06 07 08 09 10 11 12 13 14 15 16 17 18 19 20 21 22 23" at bounding box center [910, 691] width 33 height 30
type input "22/09/2025, 16:00"
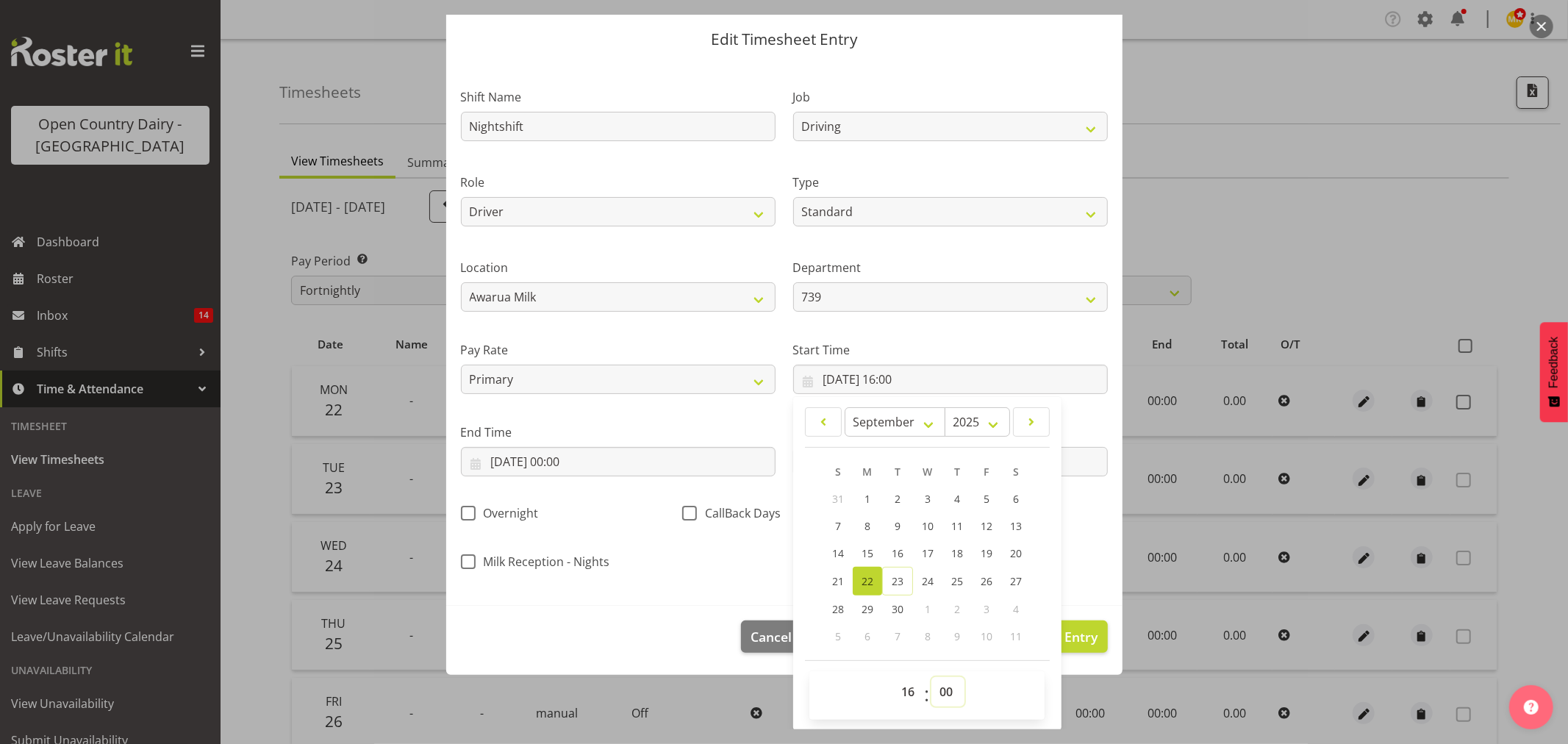
drag, startPoint x: 941, startPoint y: 692, endPoint x: 939, endPoint y: 680, distance: 12.2
click at [941, 692] on select "00 01 02 03 04 05 06 07 08 09 10 11 12 13 14 15 16 17 18 19 20 21 22 23 24 25 2…" at bounding box center [948, 691] width 33 height 30
select select "15"
click at [931, 677] on select "00 01 02 03 04 05 06 07 08 09 10 11 12 13 14 15 16 17 18 19 20 21 22 23 24 25 2…" at bounding box center [948, 691] width 33 height 30
type input "22/09/2025, 16:15"
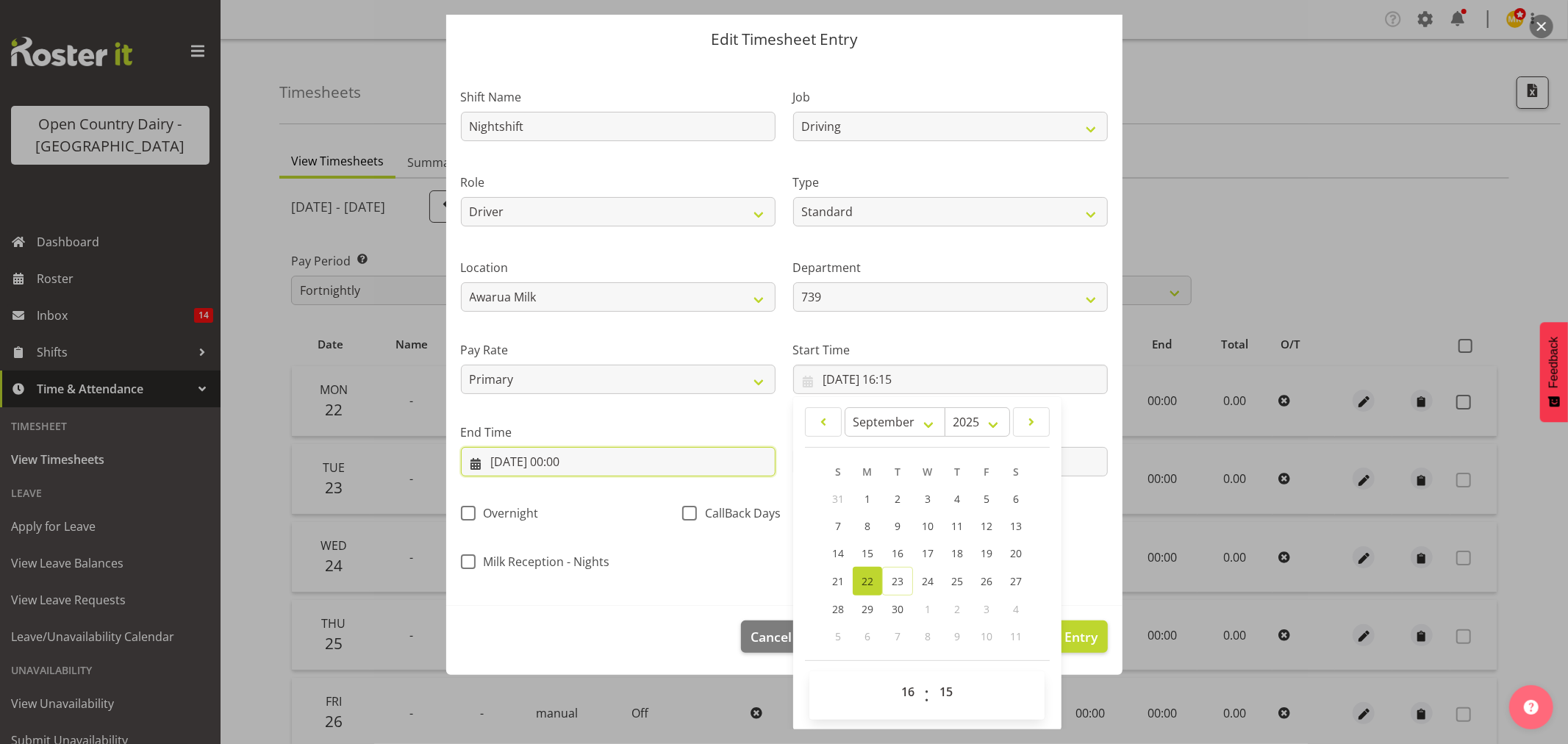
click at [735, 465] on input "22/09/2025, 00:00" at bounding box center [618, 461] width 315 height 30
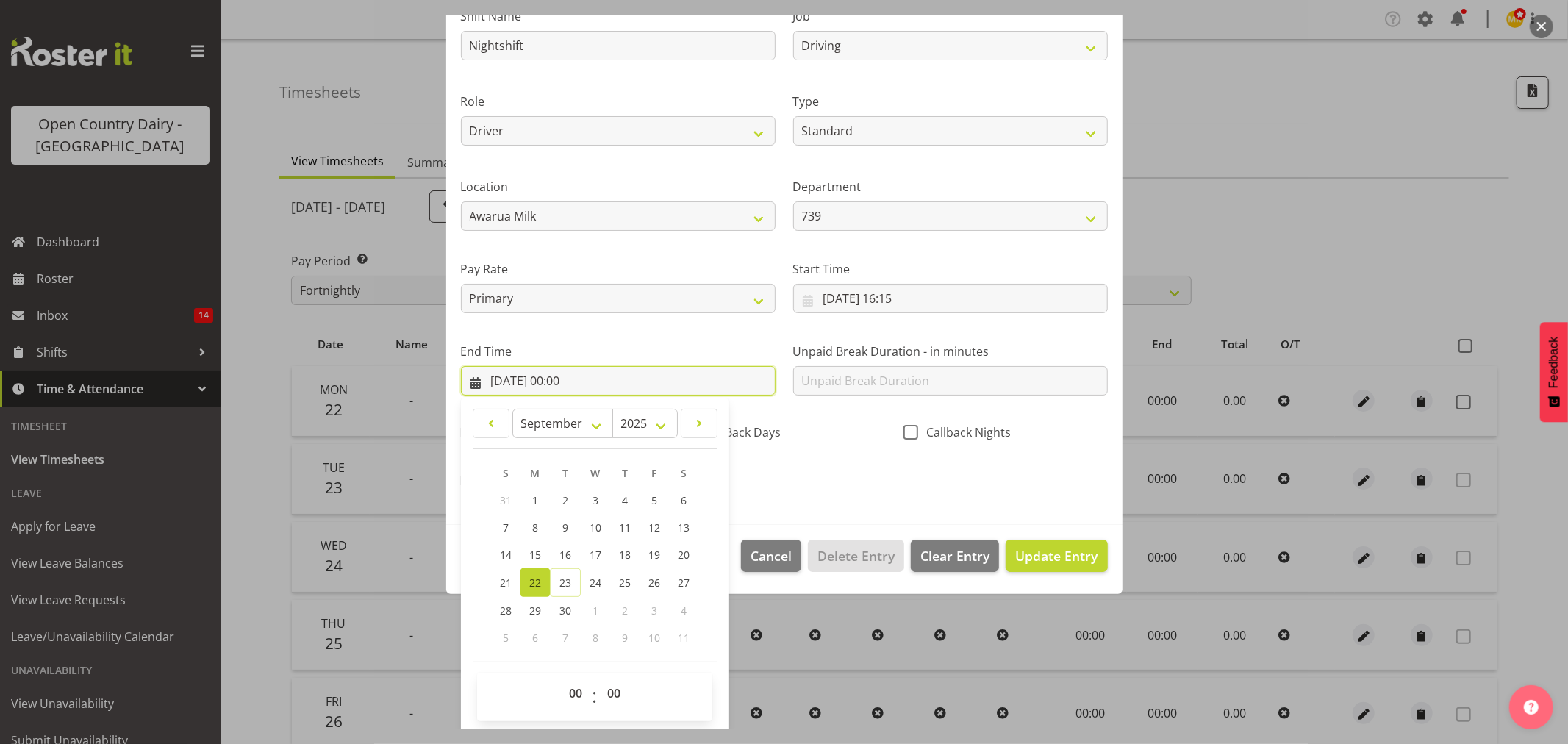
scroll to position [125, 0]
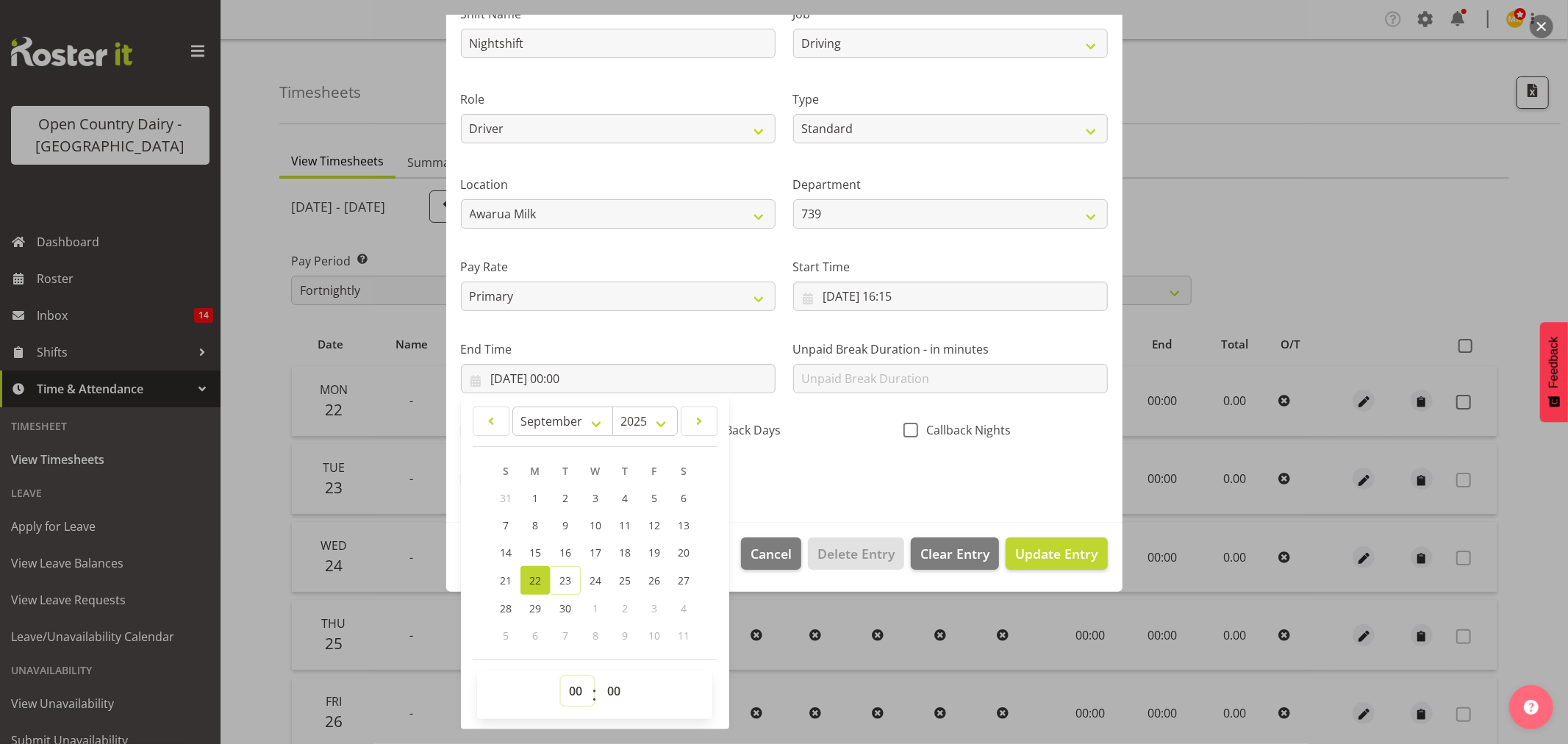
click at [585, 700] on select "00 01 02 03 04 05 06 07 08 09 10 11 12 13 14 15 16 17 18 19 20 21 22 23" at bounding box center [577, 690] width 33 height 30
select select "3"
click at [561, 676] on select "00 01 02 03 04 05 06 07 08 09 10 11 12 13 14 15 16 17 18 19 20 21 22 23" at bounding box center [577, 690] width 33 height 30
type input "22/09/2025, 03:00"
drag, startPoint x: 615, startPoint y: 674, endPoint x: 614, endPoint y: 688, distance: 14.0
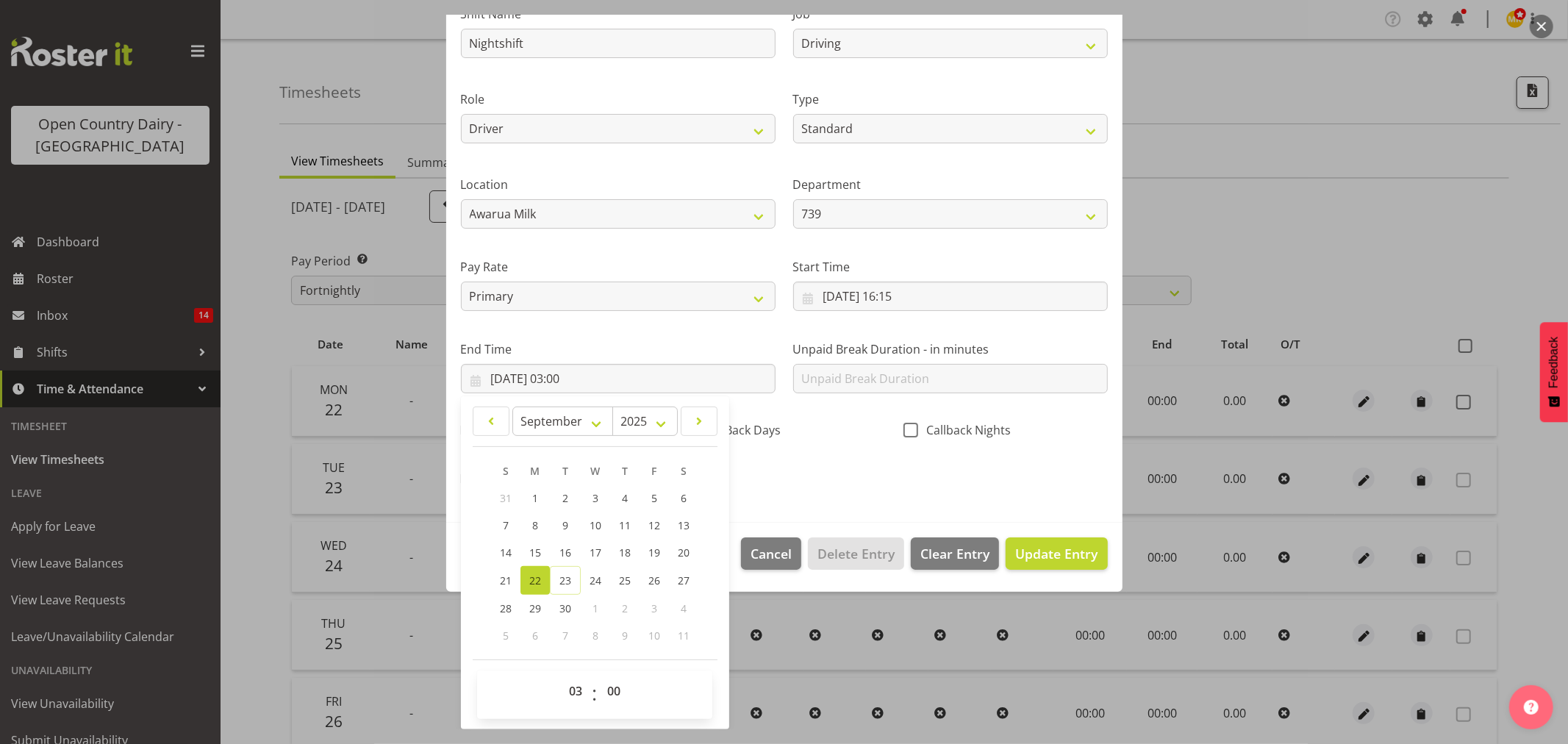
click at [615, 683] on div "00 01 02 03 04 05 06 07 08 09 10 11 12 13 14 15 16 17 18 19 20 21 22 23 : 00 01…" at bounding box center [595, 695] width 235 height 48
click at [613, 689] on select "00 01 02 03 04 05 06 07 08 09 10 11 12 13 14 15 16 17 18 19 20 21 22 23 24 25 2…" at bounding box center [616, 690] width 33 height 30
drag, startPoint x: 612, startPoint y: 697, endPoint x: 611, endPoint y: 676, distance: 21.0
click at [612, 697] on select "00 01 02 03 04 05 06 07 08 09 10 11 12 13 14 15 16 17 18 19 20 21 22 23 24 25 2…" at bounding box center [616, 690] width 33 height 30
select select "30"
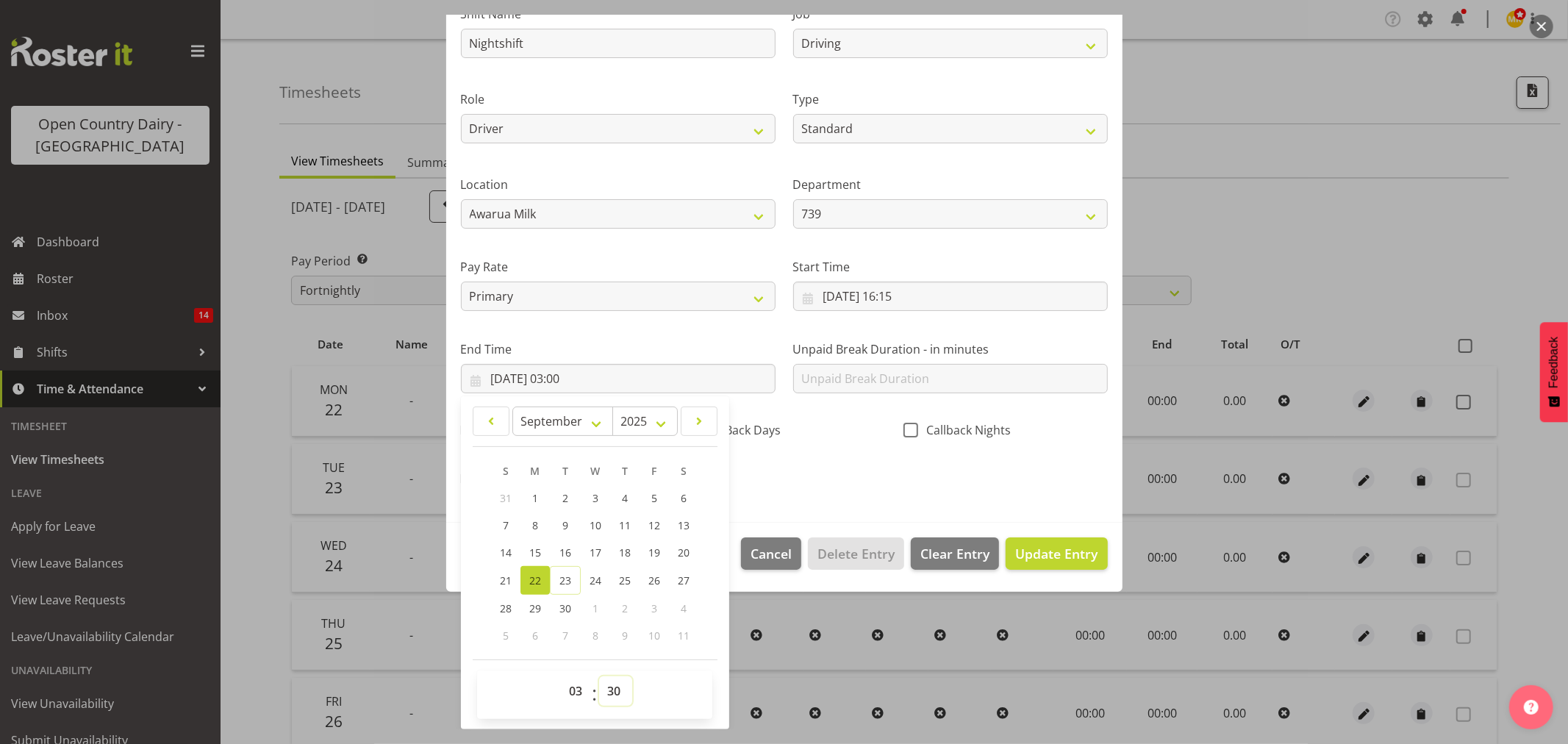
click at [599, 676] on select "00 01 02 03 04 05 06 07 08 09 10 11 12 13 14 15 16 17 18 19 20 21 22 23 24 25 2…" at bounding box center [616, 690] width 33 height 30
type input "22/09/2025, 03:30"
drag, startPoint x: 847, startPoint y: 482, endPoint x: 938, endPoint y: 540, distance: 107.9
click at [847, 482] on div "Shift Name Nightshift Job Connecting /unconnecting Trailers Driving Meeting Mil…" at bounding box center [784, 242] width 665 height 514
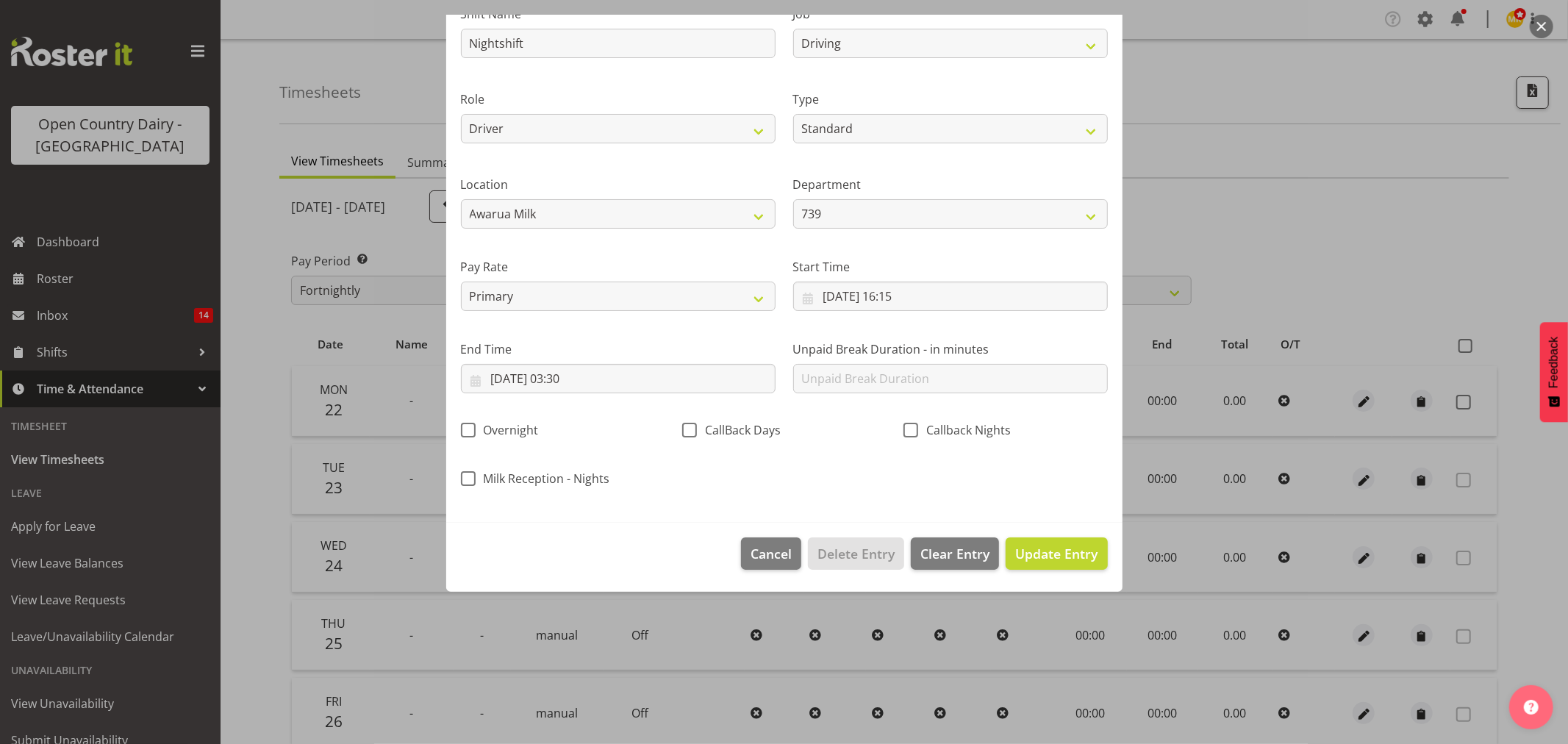
scroll to position [0, 0]
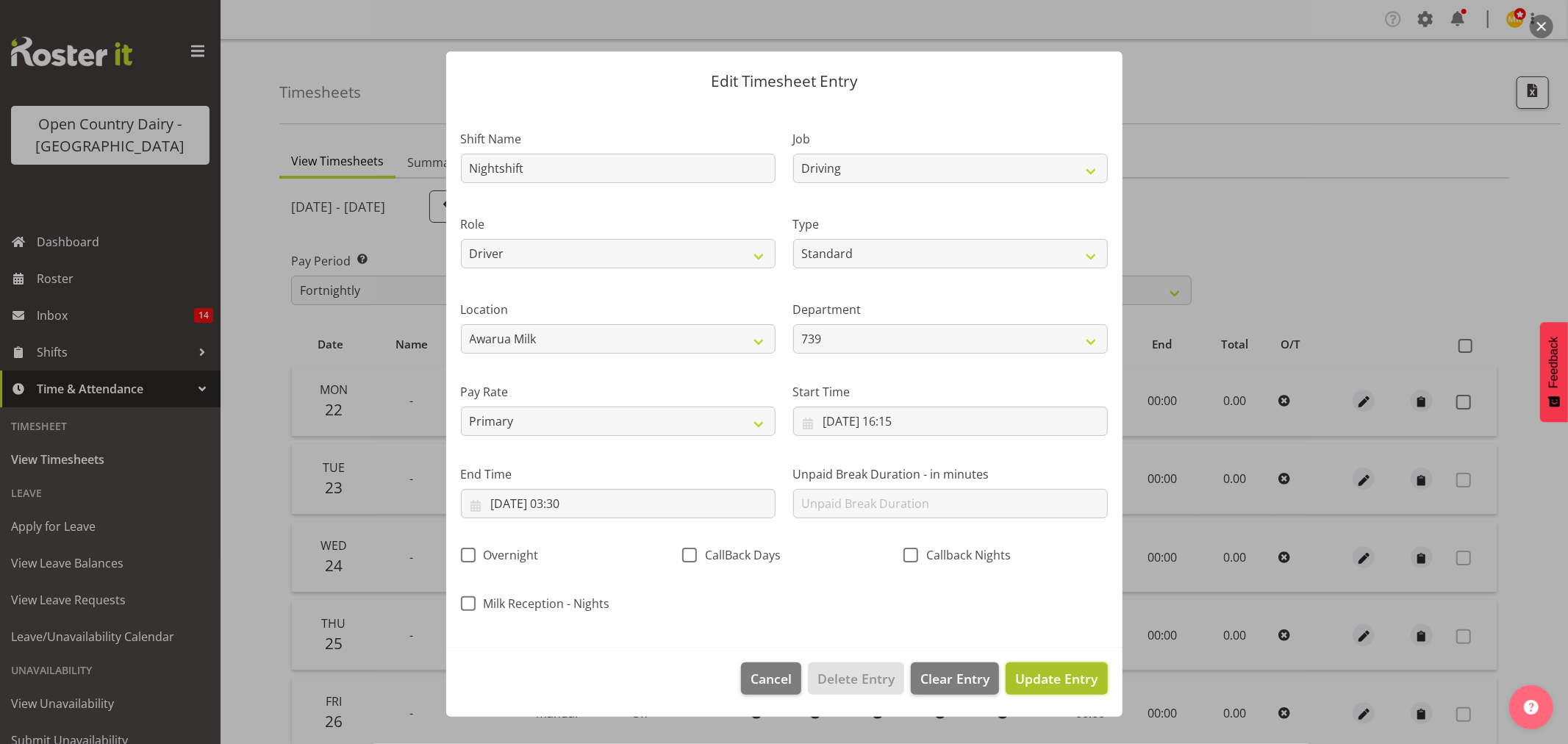
click at [1047, 678] on span "Update Entry" at bounding box center [1056, 678] width 83 height 17
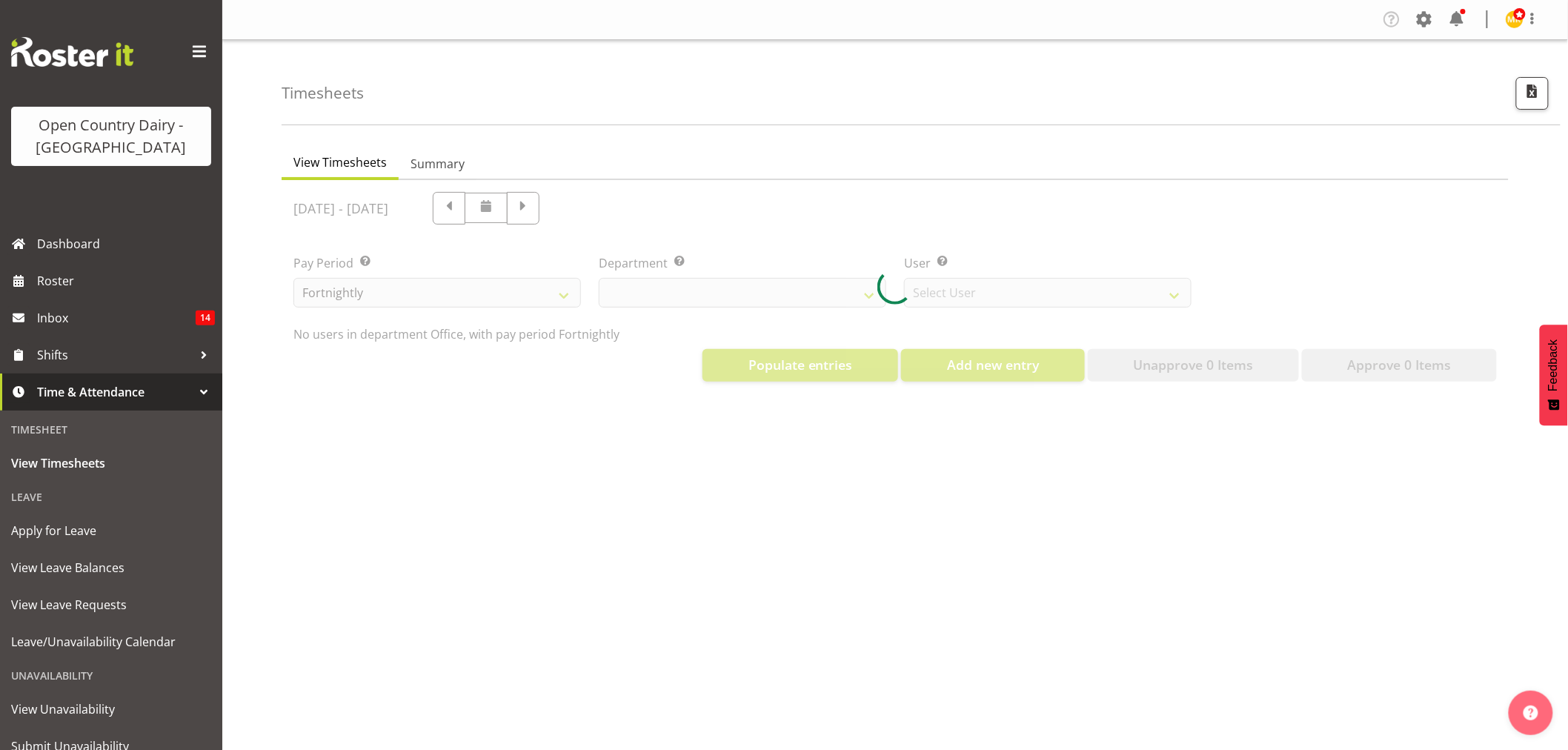
select select "699"
select select "8449"
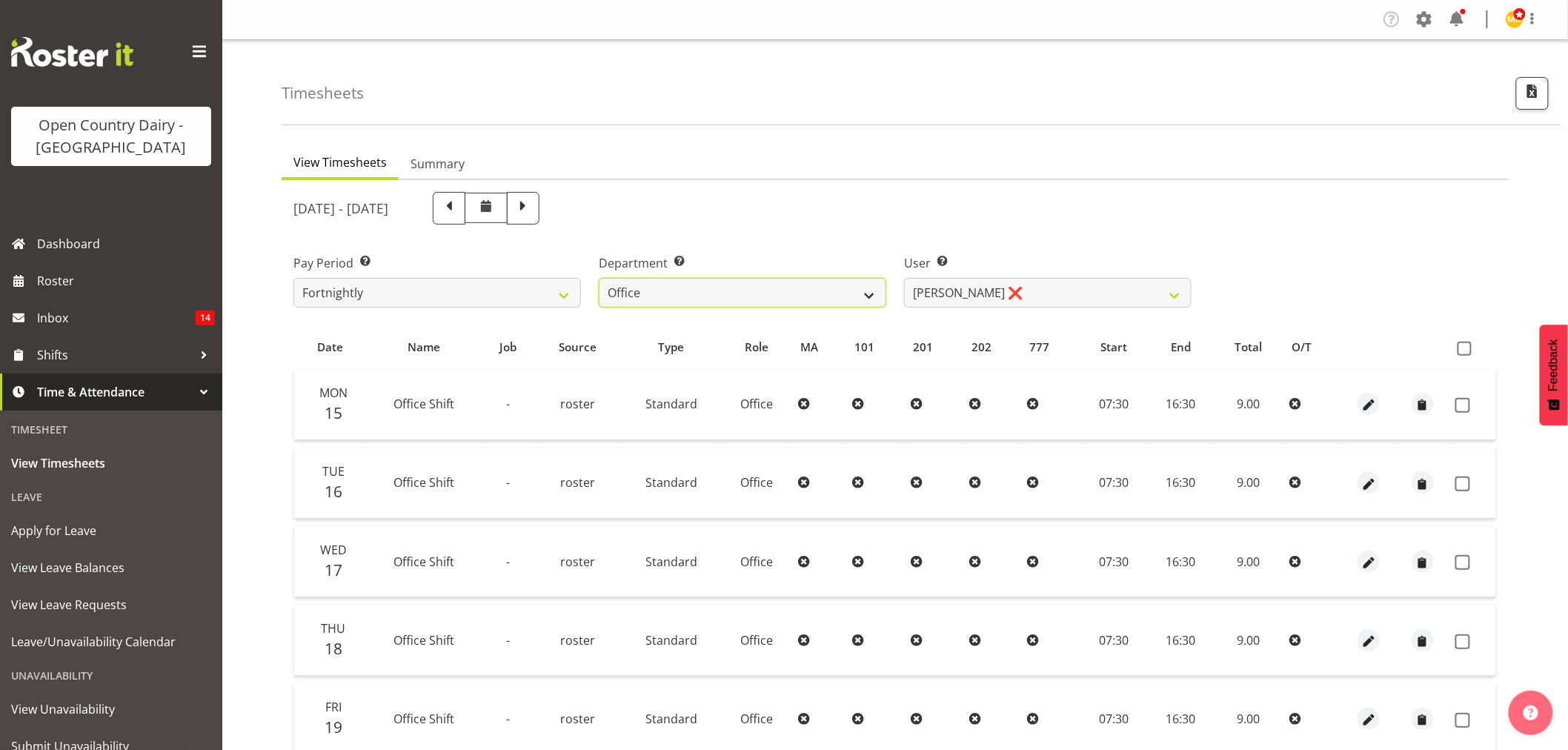
click at [698, 304] on select "734 735 736 737 738 739 851 853 854 855 856 858 861 862 865 867-9032 868 869 87…" at bounding box center [742, 293] width 287 height 30
select select "904"
click at [599, 278] on select "734 735 736 737 738 739 851 853 854 855 856 858 861 862 865 867-9032 868 869 87…" at bounding box center [742, 293] width 287 height 30
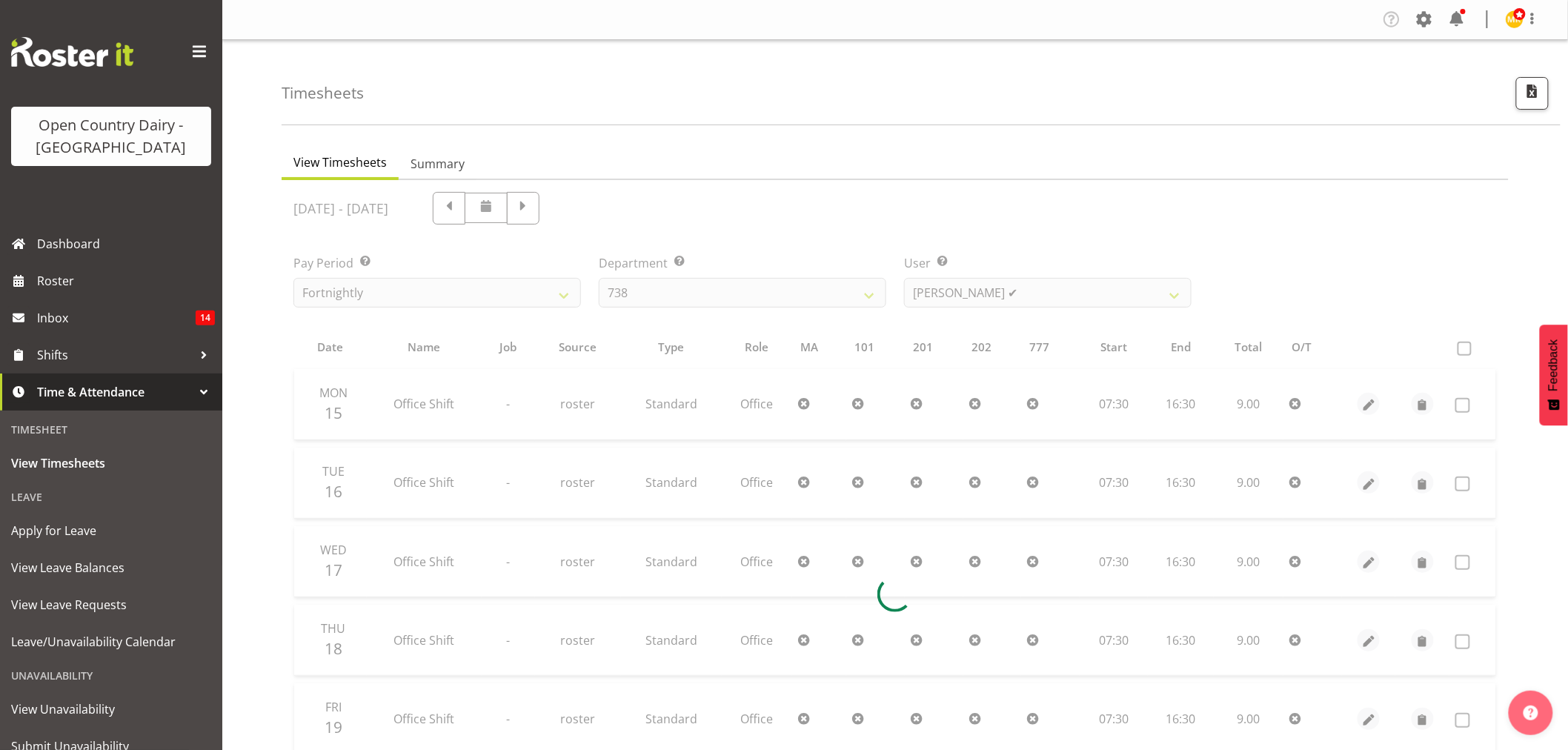
click at [938, 293] on div at bounding box center [895, 594] width 1227 height 829
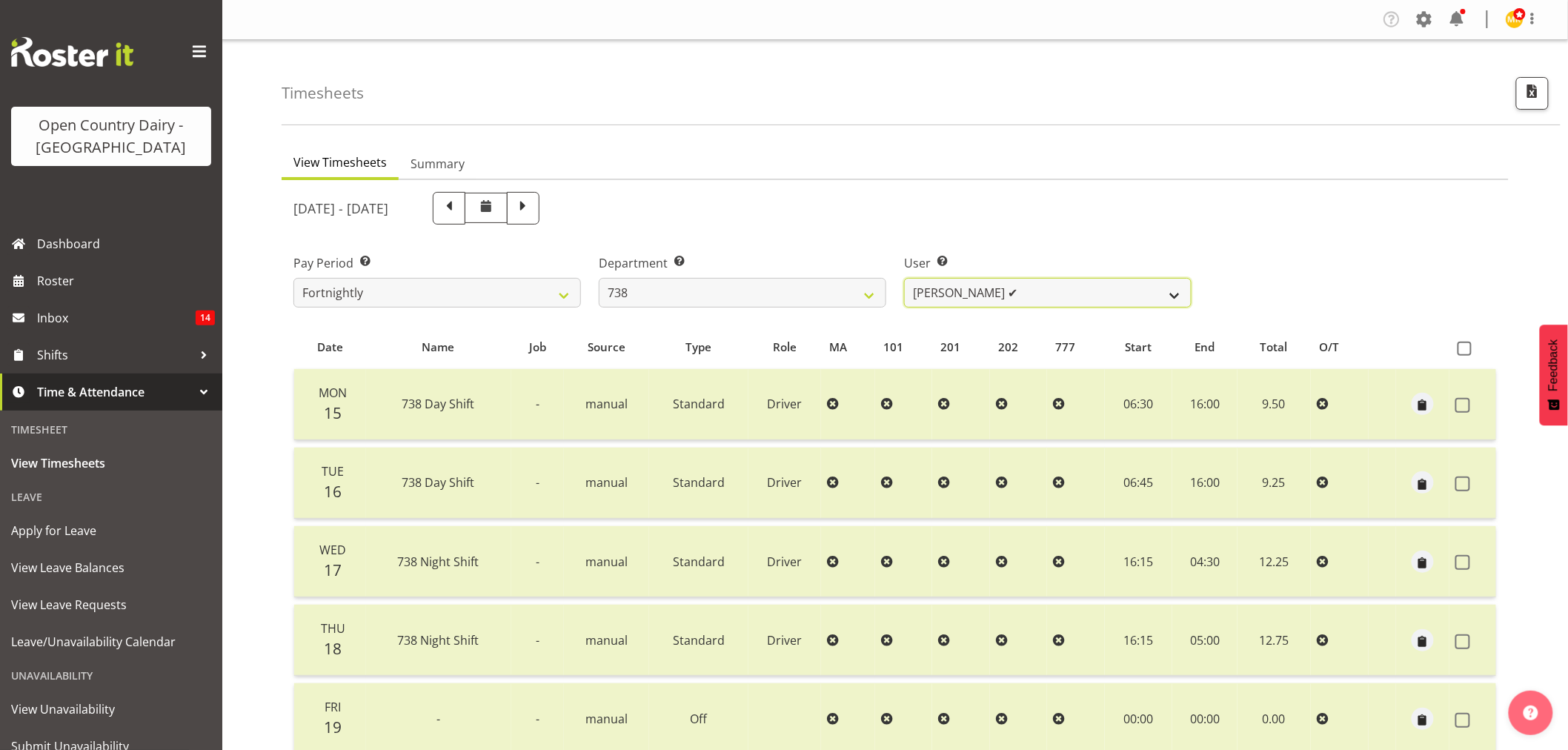
click at [1026, 294] on select "Christopher Gamble ✔ Marcy Tuuta ✔ Raymond Campbell ✔ Tama Irvine ✔" at bounding box center [1047, 293] width 287 height 30
click at [1027, 245] on div "User Select user. Note: This is filtered down by the previous two drop-down ite…" at bounding box center [1048, 275] width 306 height 83
click at [532, 198] on span at bounding box center [522, 206] width 19 height 19
select select
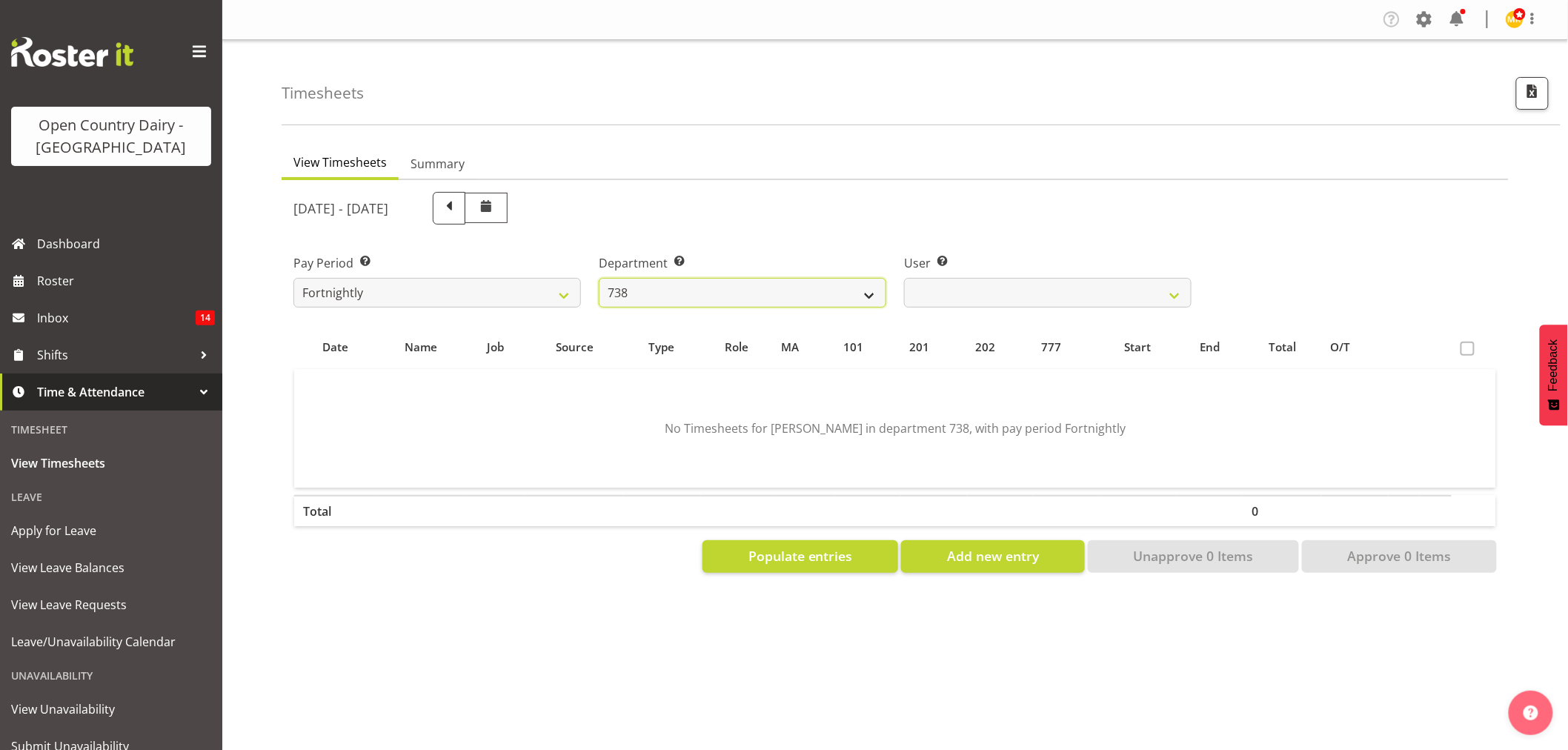
click at [780, 301] on select "734 735 736 737 738 739 851 853 854 855 856 858 861 862 865 867-9032 868 869 87…" at bounding box center [742, 293] width 287 height 30
select select "902"
click at [599, 278] on select "734 735 736 737 738 739 851 853 854 855 856 858 861 862 865 867-9032 868 869 87…" at bounding box center [742, 293] width 287 height 30
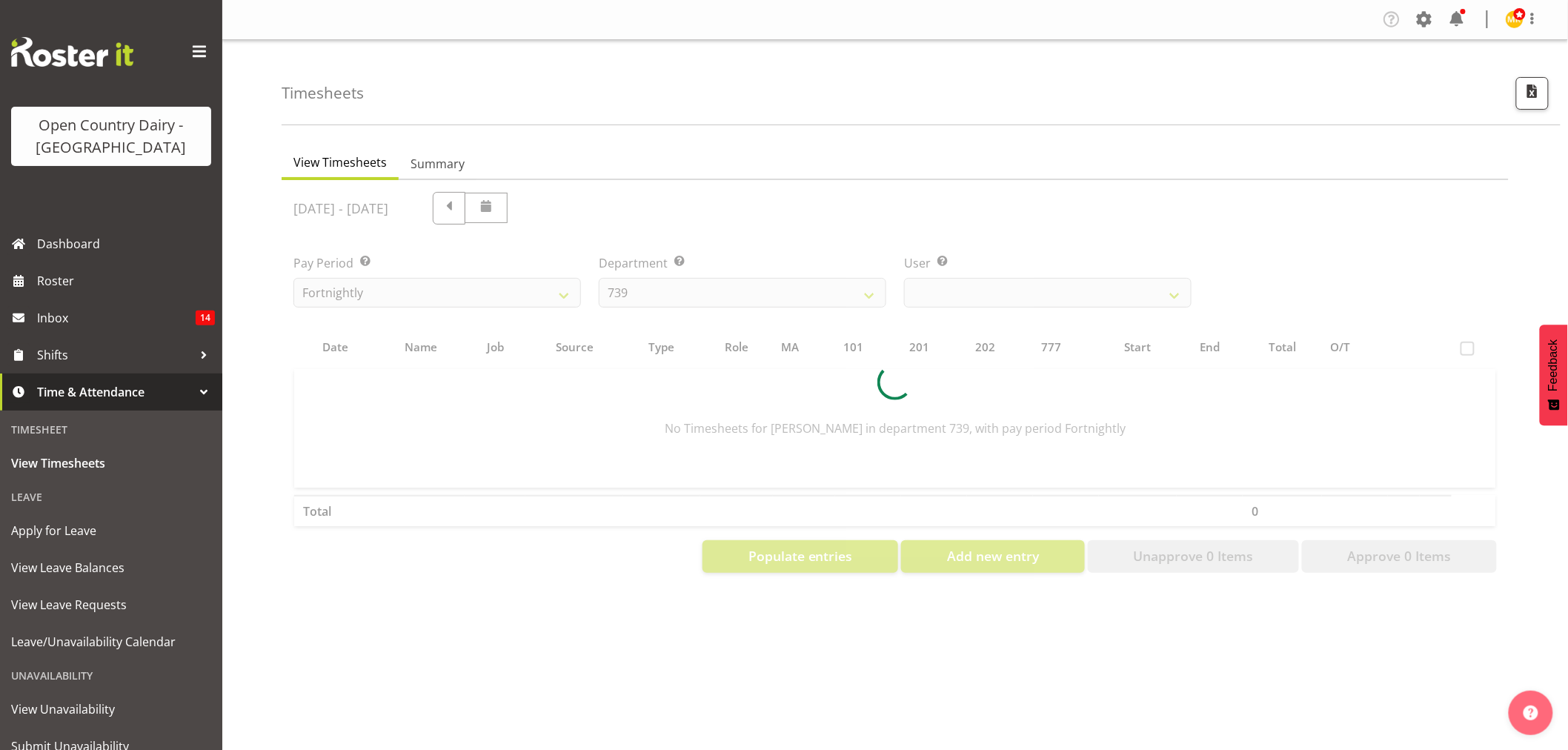
click at [950, 309] on div at bounding box center [895, 383] width 1227 height 405
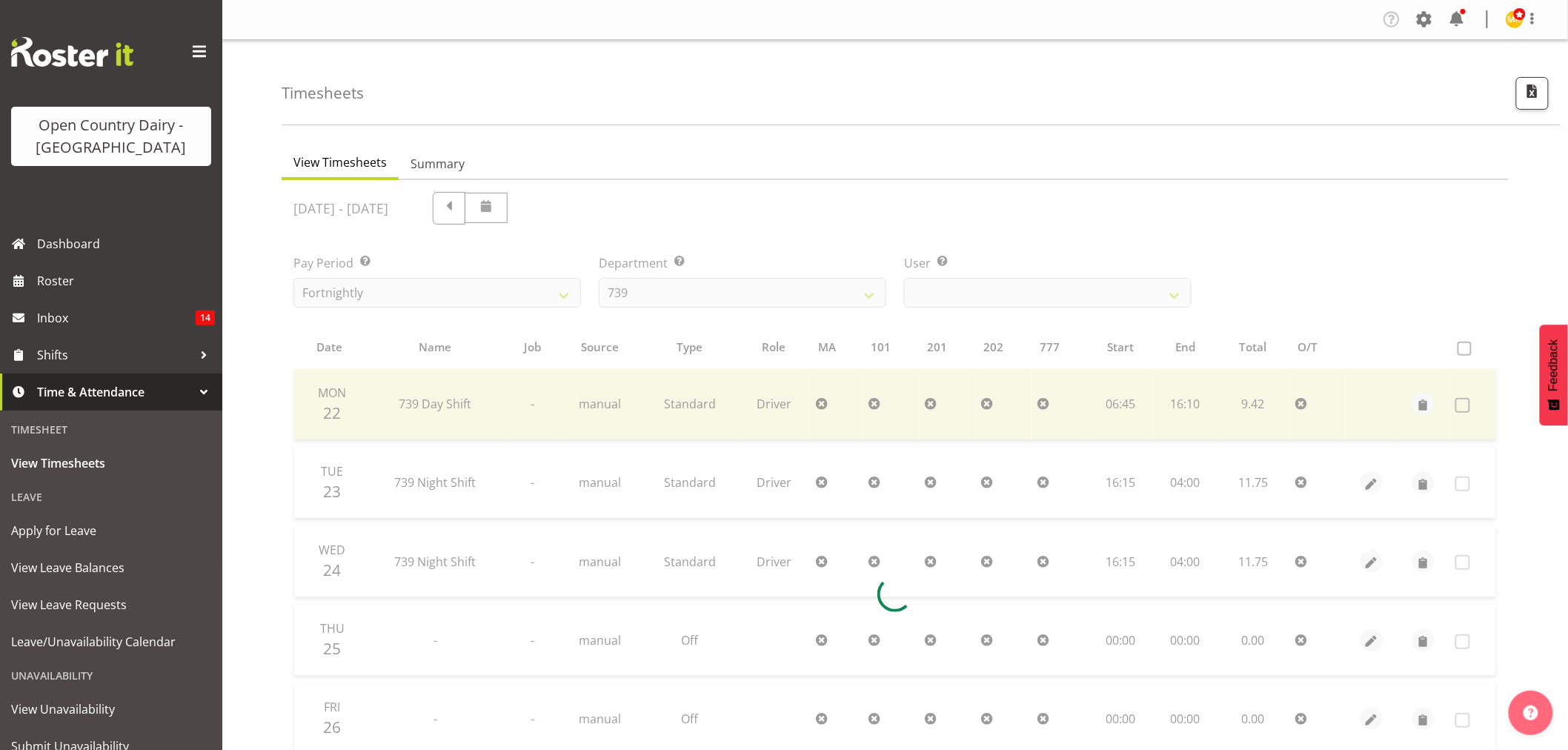
click at [958, 293] on div at bounding box center [895, 594] width 1227 height 829
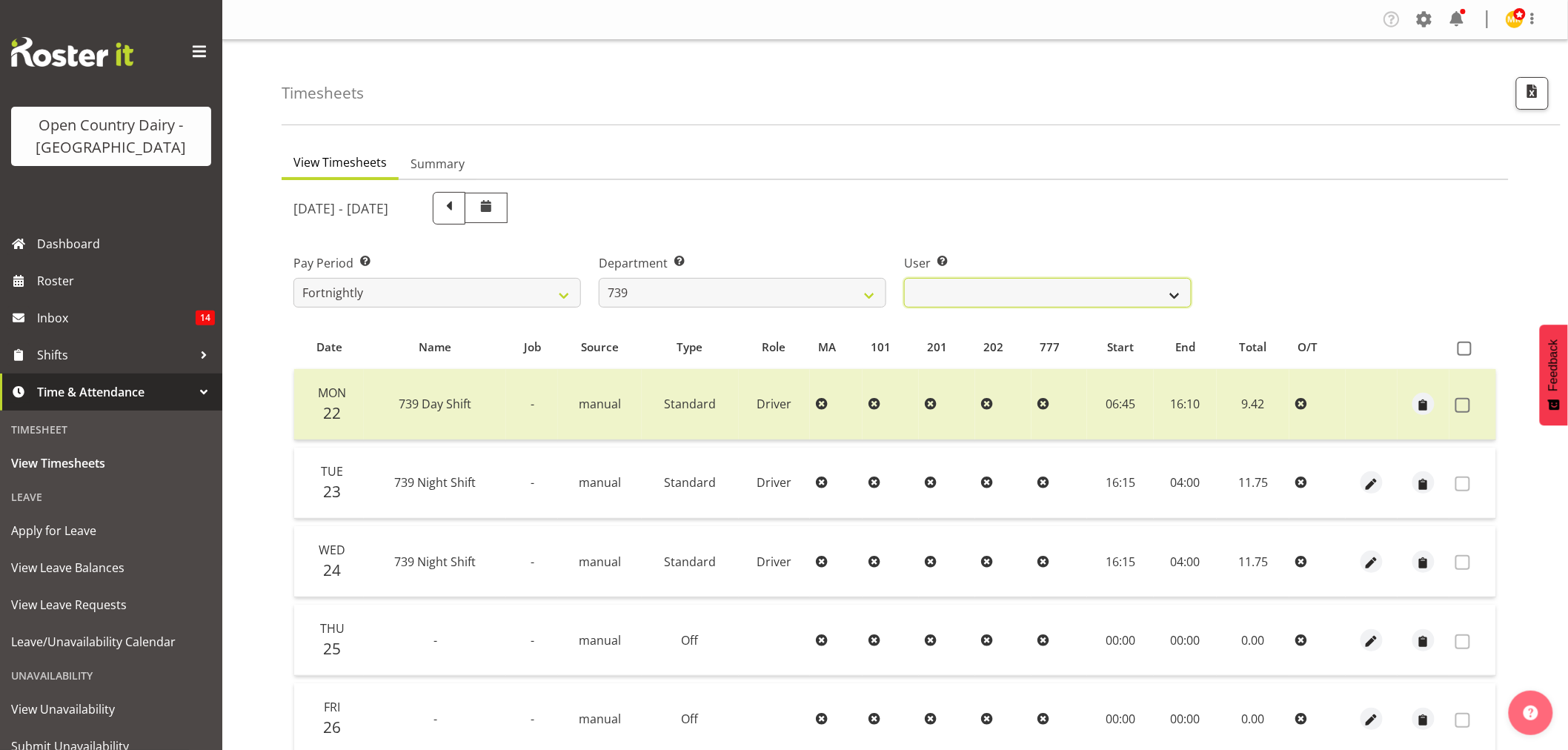
click at [958, 293] on select "Erika McNaught ❌ Rachel Fletcher ❌ Rick Murphy ❌ Tish Veint ❌" at bounding box center [1047, 293] width 287 height 30
select select "11702"
click at [904, 278] on select "Erika McNaught ❌ Rachel Fletcher ❌ Rick Murphy ❌ Tish Veint ❌" at bounding box center [1047, 293] width 287 height 30
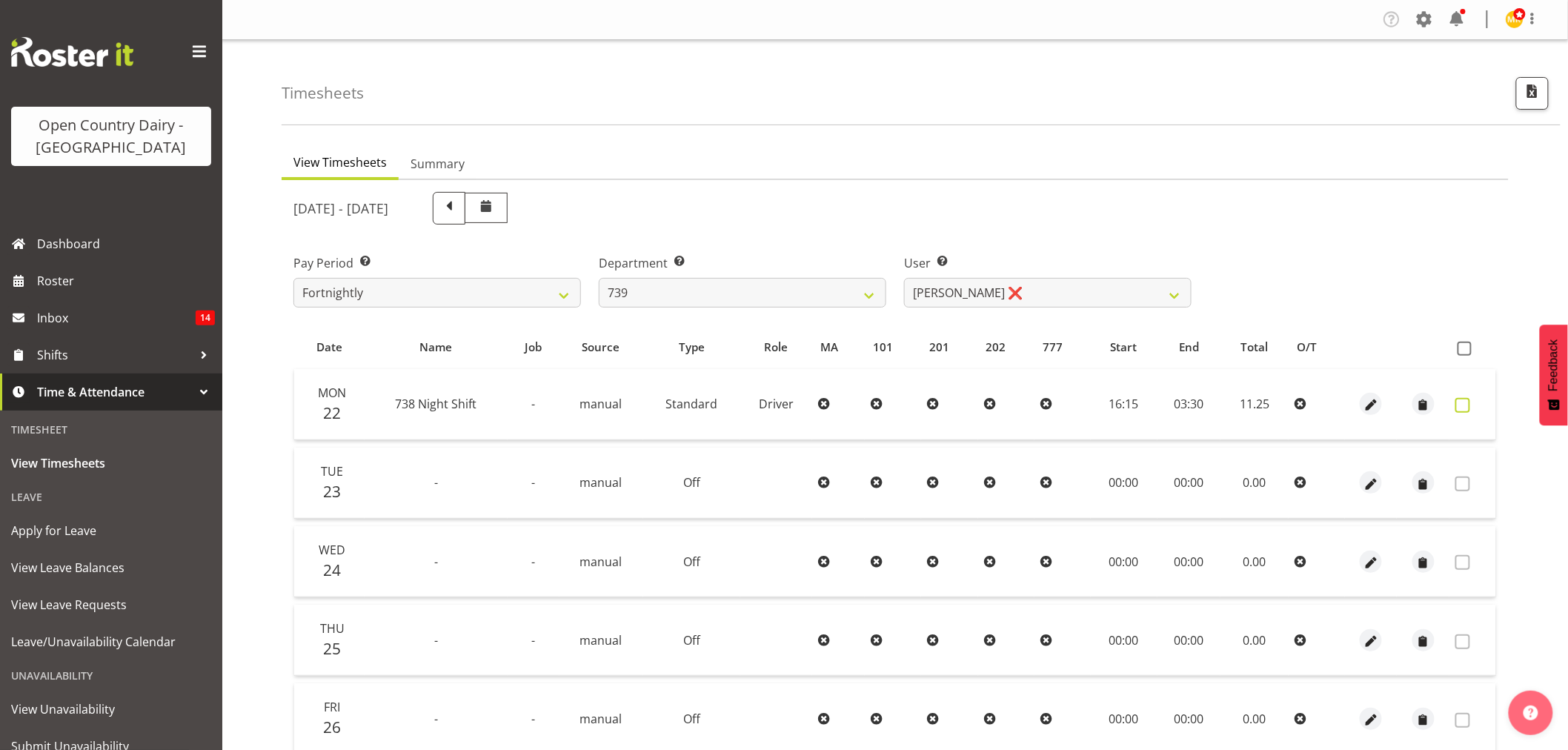
click at [1460, 405] on span at bounding box center [1462, 405] width 15 height 15
checkbox input "true"
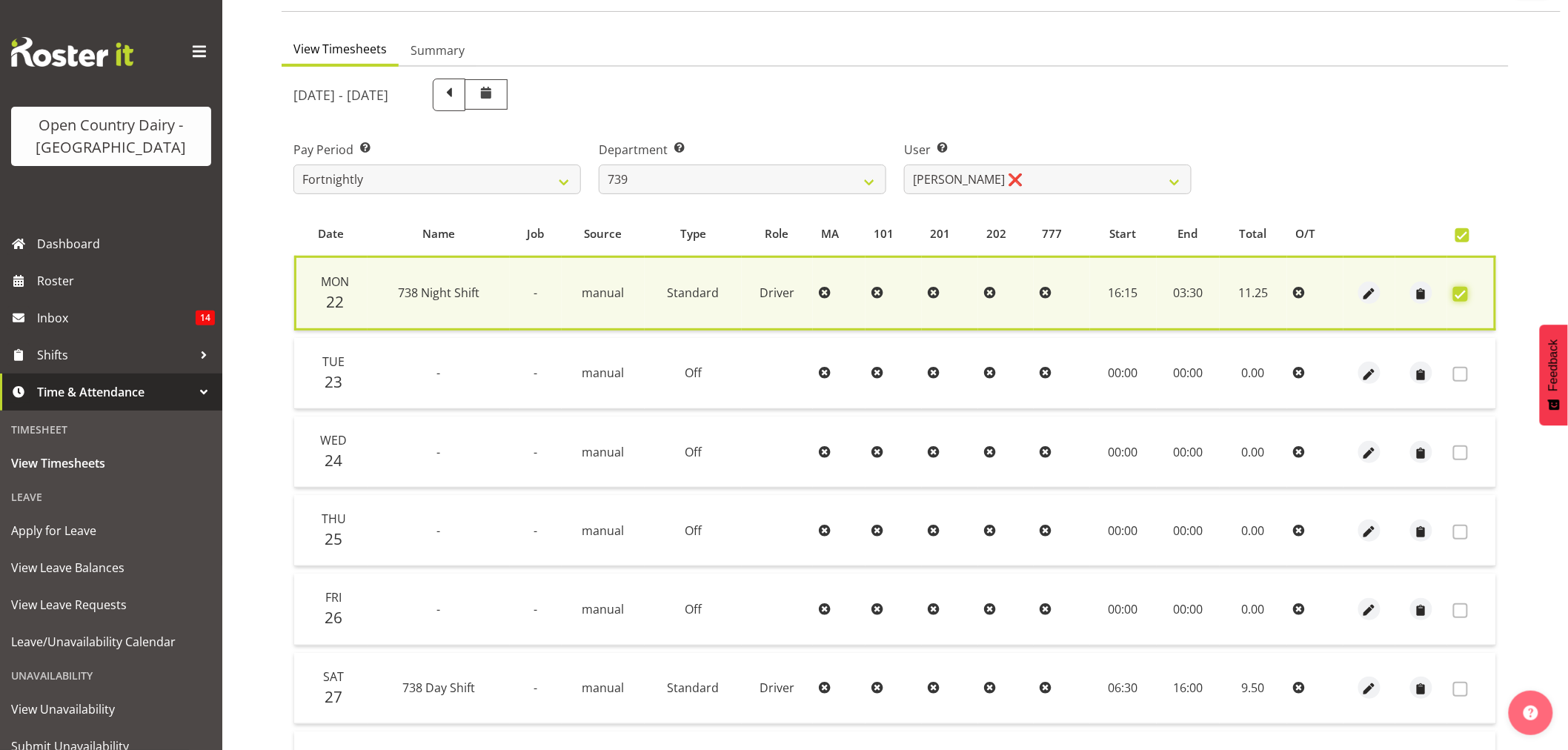
scroll to position [284, 0]
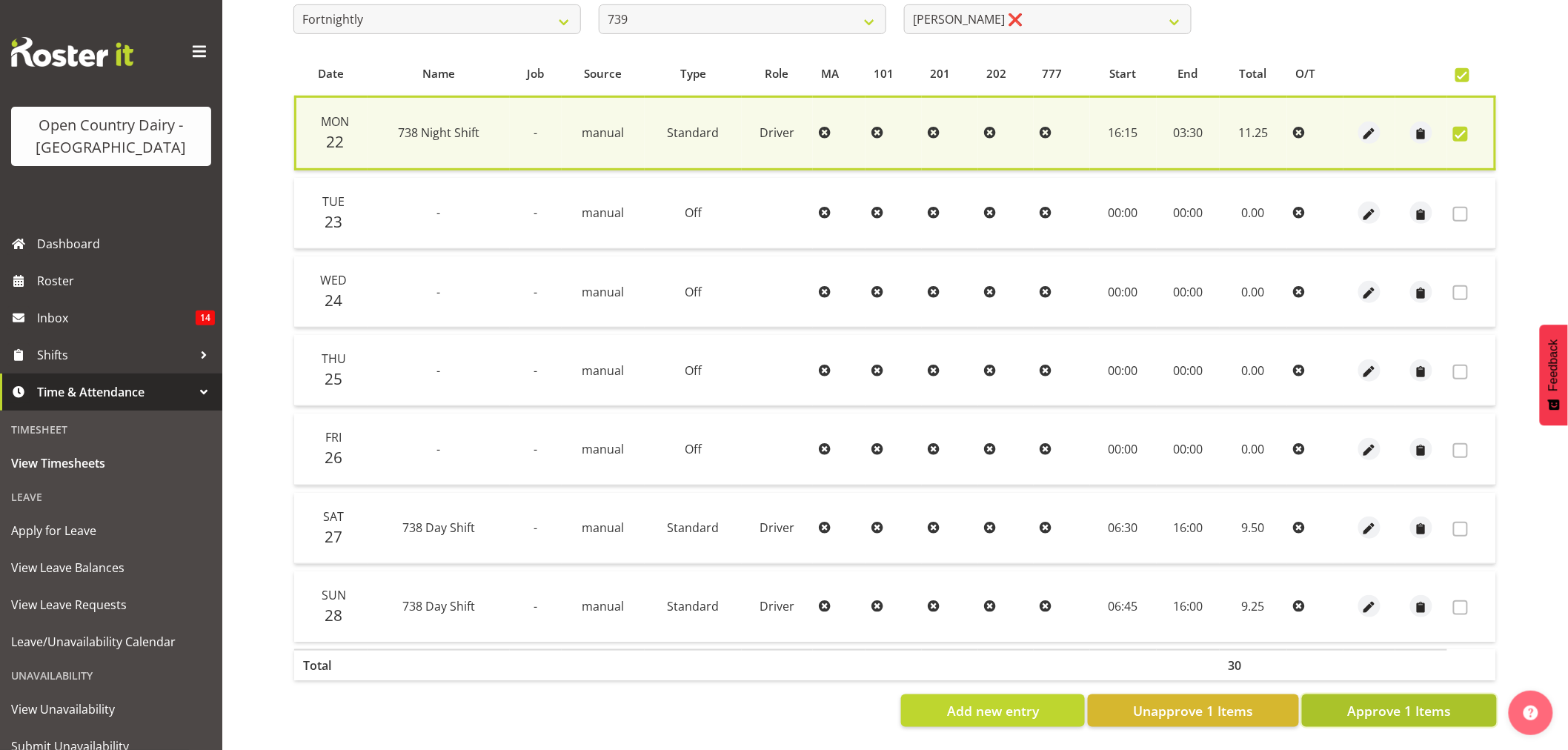
click at [1398, 701] on span "Approve 1 Items" at bounding box center [1399, 710] width 104 height 19
checkbox input "false"
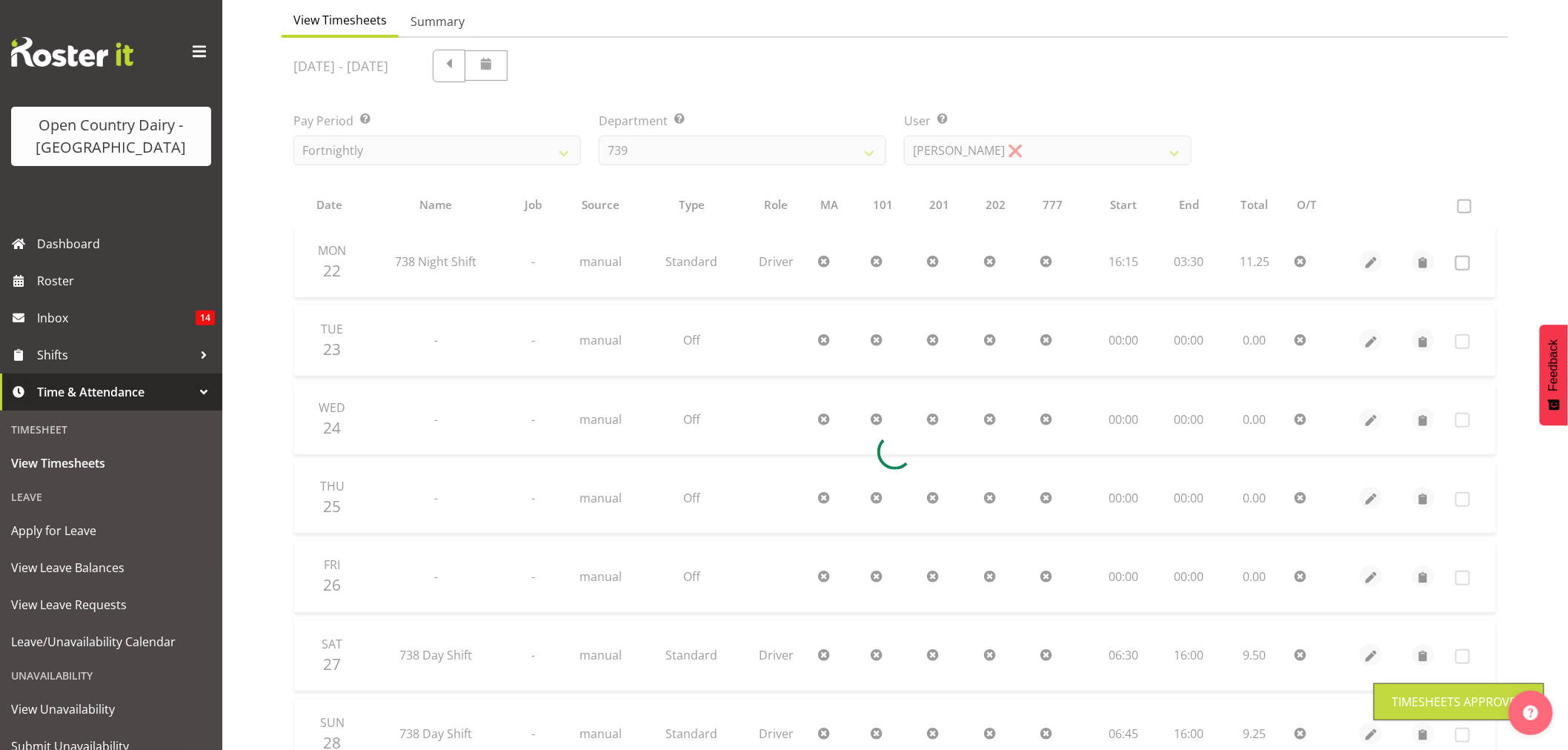
scroll to position [0, 0]
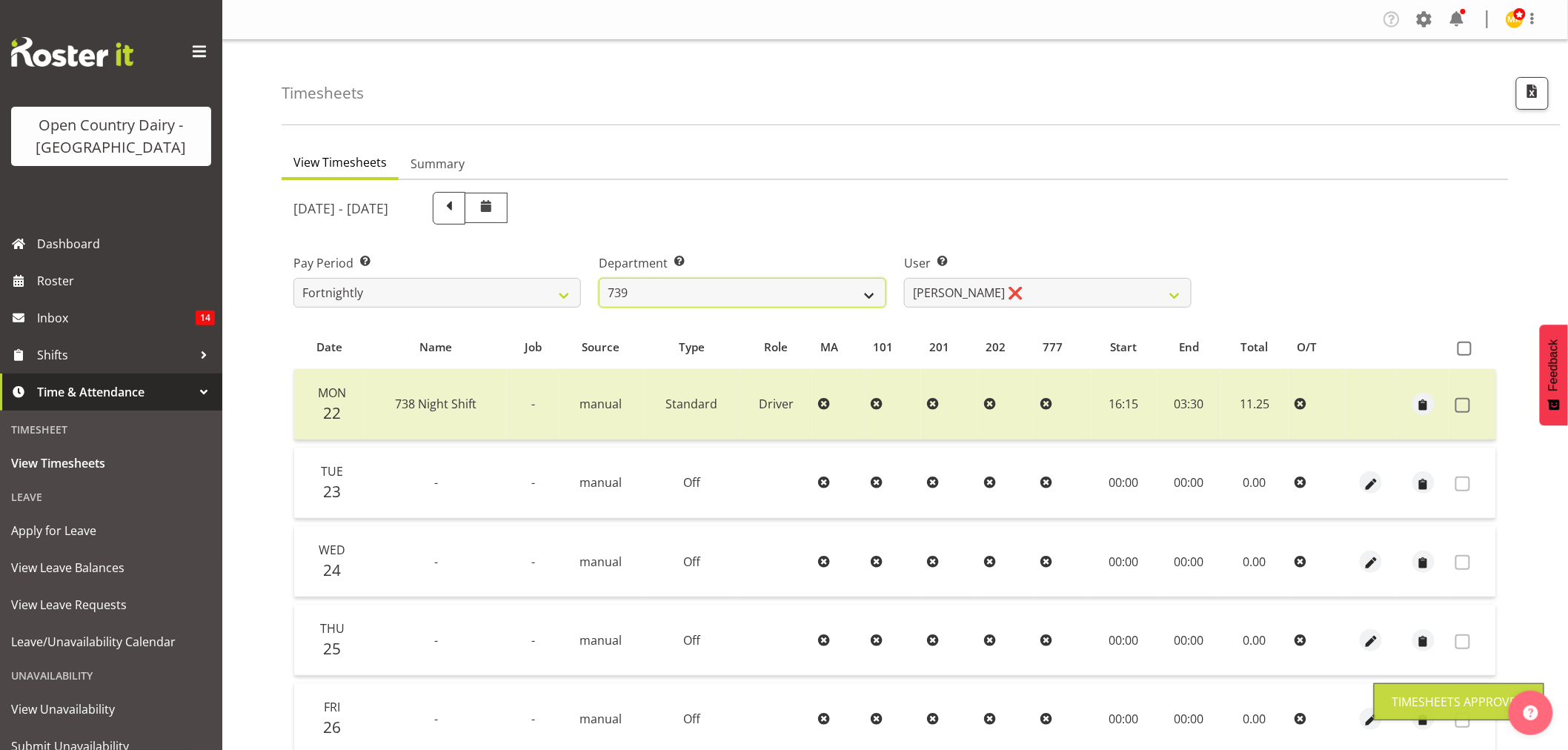
click at [748, 301] on select "734 735 736 737 738 739 851 853 854 855 856 858 861 862 865 867-9032 868 869 87…" at bounding box center [742, 293] width 287 height 30
select select "904"
click at [599, 278] on select "734 735 736 737 738 739 851 853 854 855 856 858 861 862 865 867-9032 868 869 87…" at bounding box center [742, 293] width 287 height 30
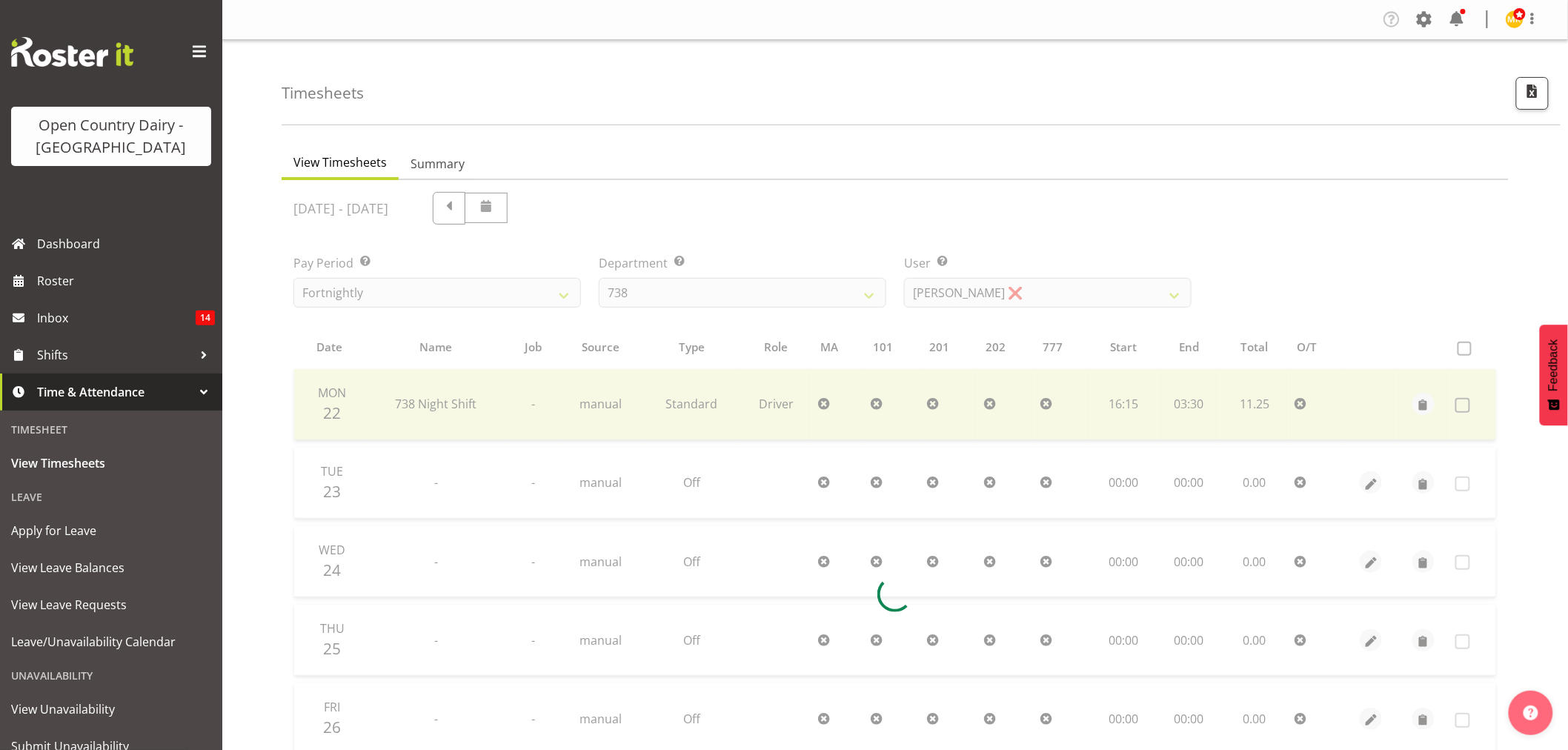
click at [1008, 290] on div at bounding box center [895, 594] width 1227 height 829
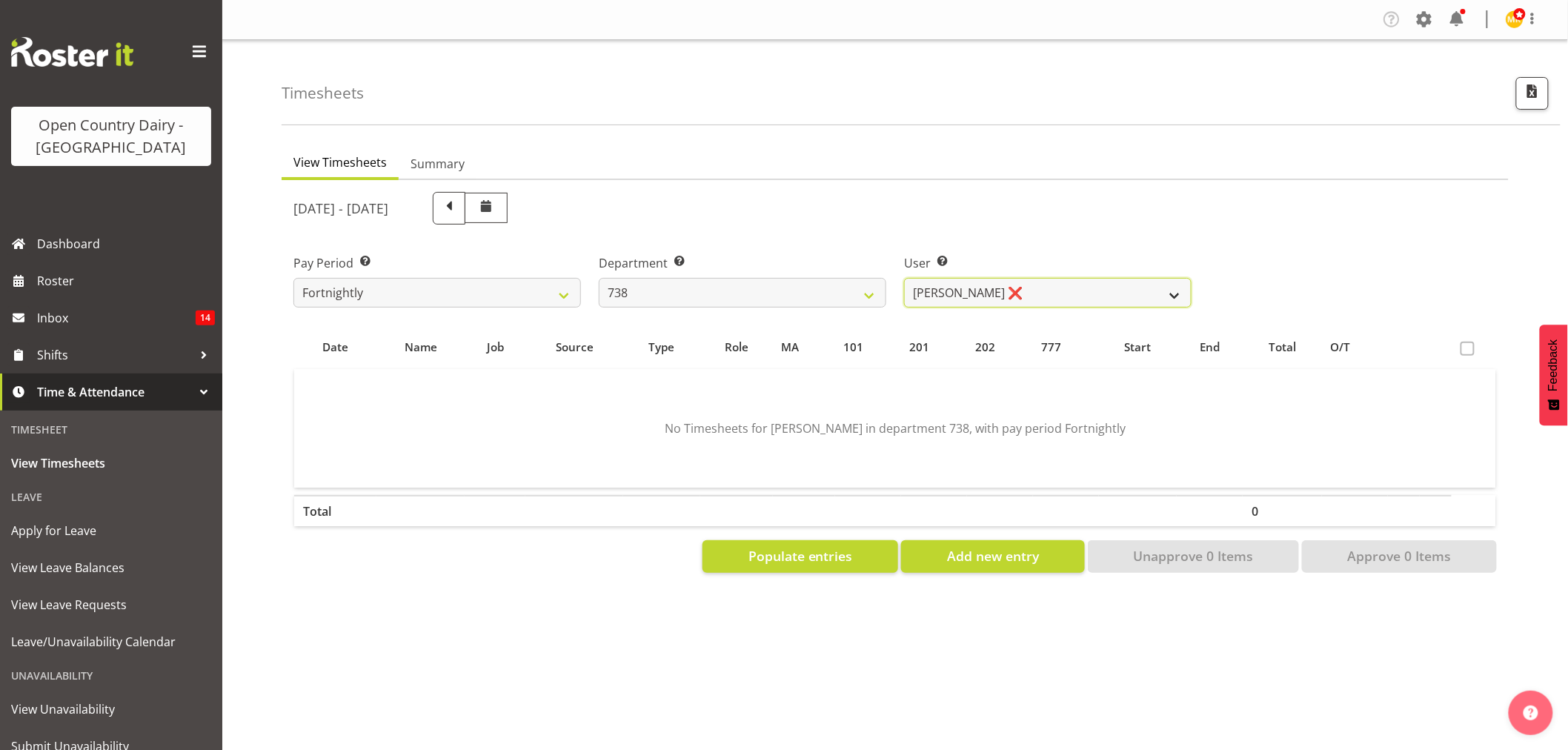
click at [1015, 299] on select "Christopher Gamble ❌ Marcy Tuuta ❌ Raymond Campbell ❌ Tama Irvine ❌" at bounding box center [1047, 293] width 287 height 30
select select "11703"
click at [904, 278] on select "Christopher Gamble ❌ Marcy Tuuta ❌ Raymond Campbell ❌ Tama Irvine ❌" at bounding box center [1047, 293] width 287 height 30
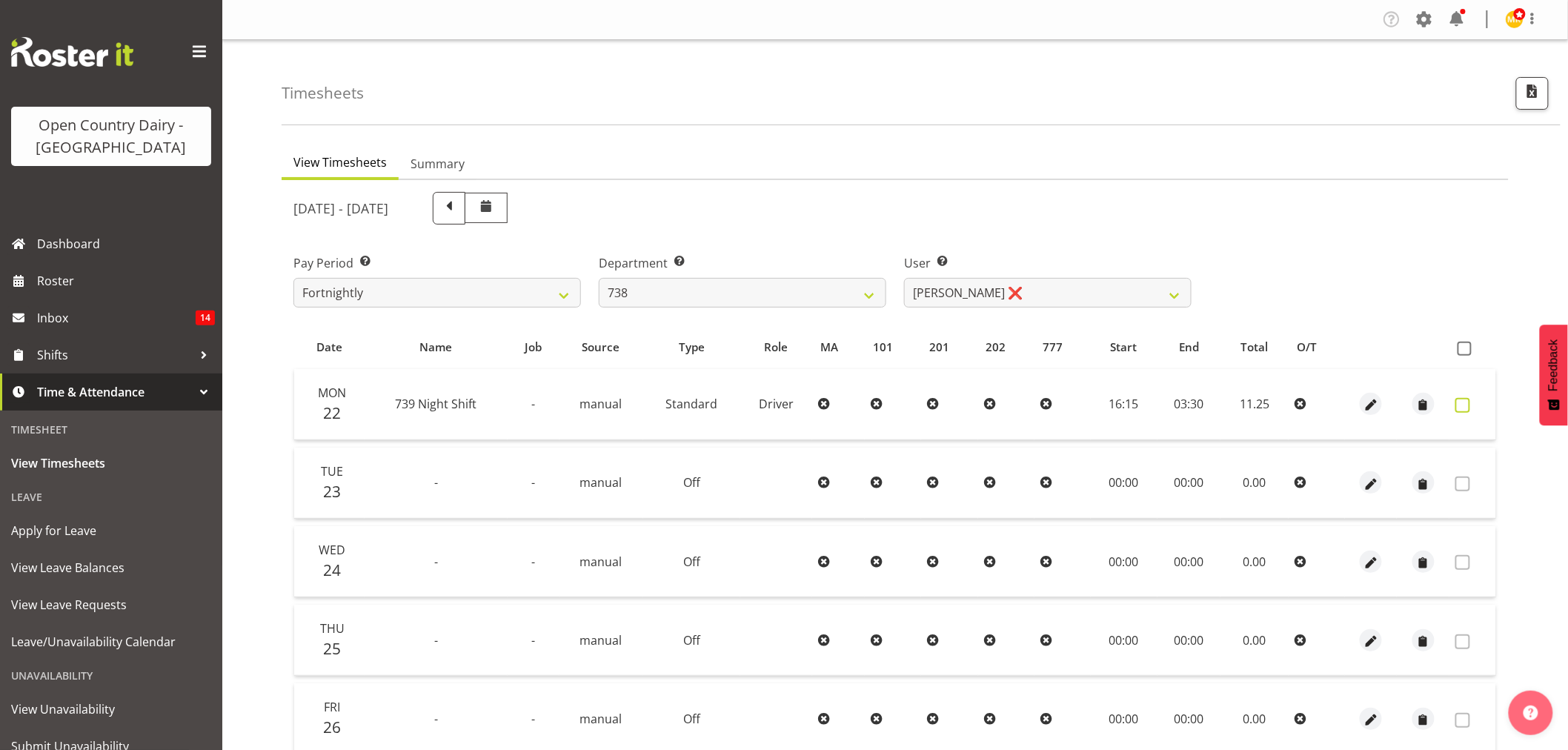
click at [1468, 411] on label at bounding box center [1466, 405] width 23 height 15
checkbox input "true"
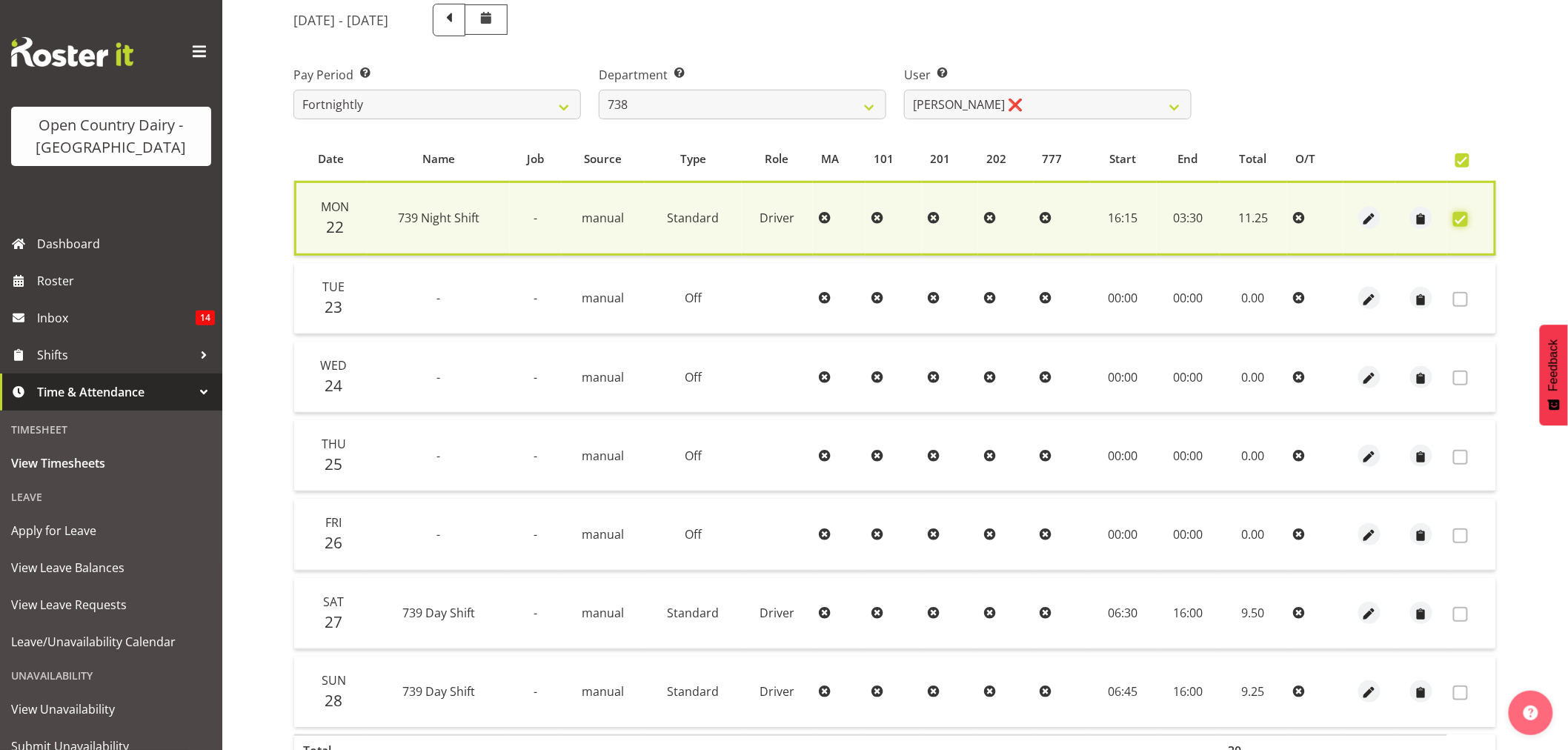
scroll to position [284, 0]
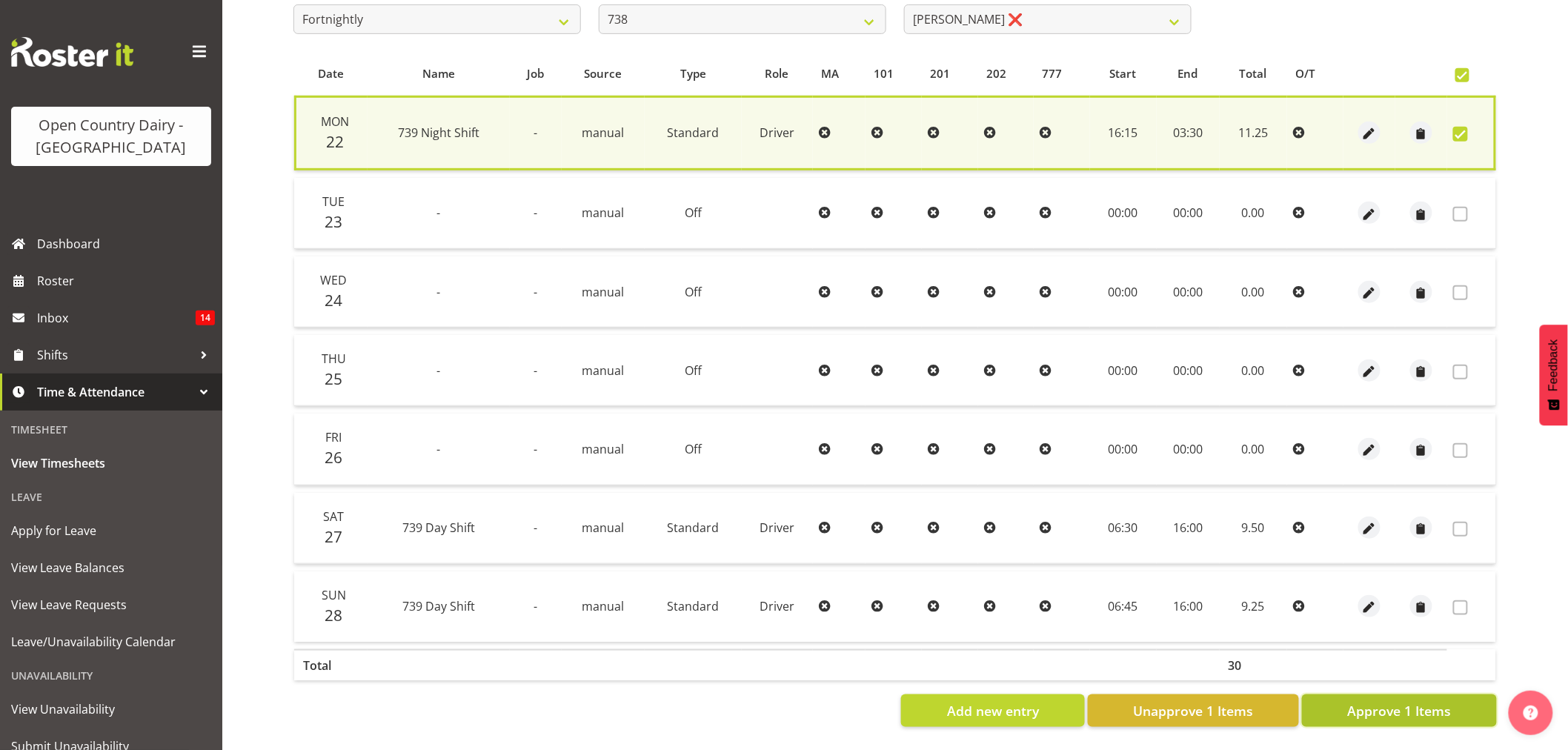
click at [1448, 703] on span "Approve 1 Items" at bounding box center [1399, 710] width 104 height 19
checkbox input "false"
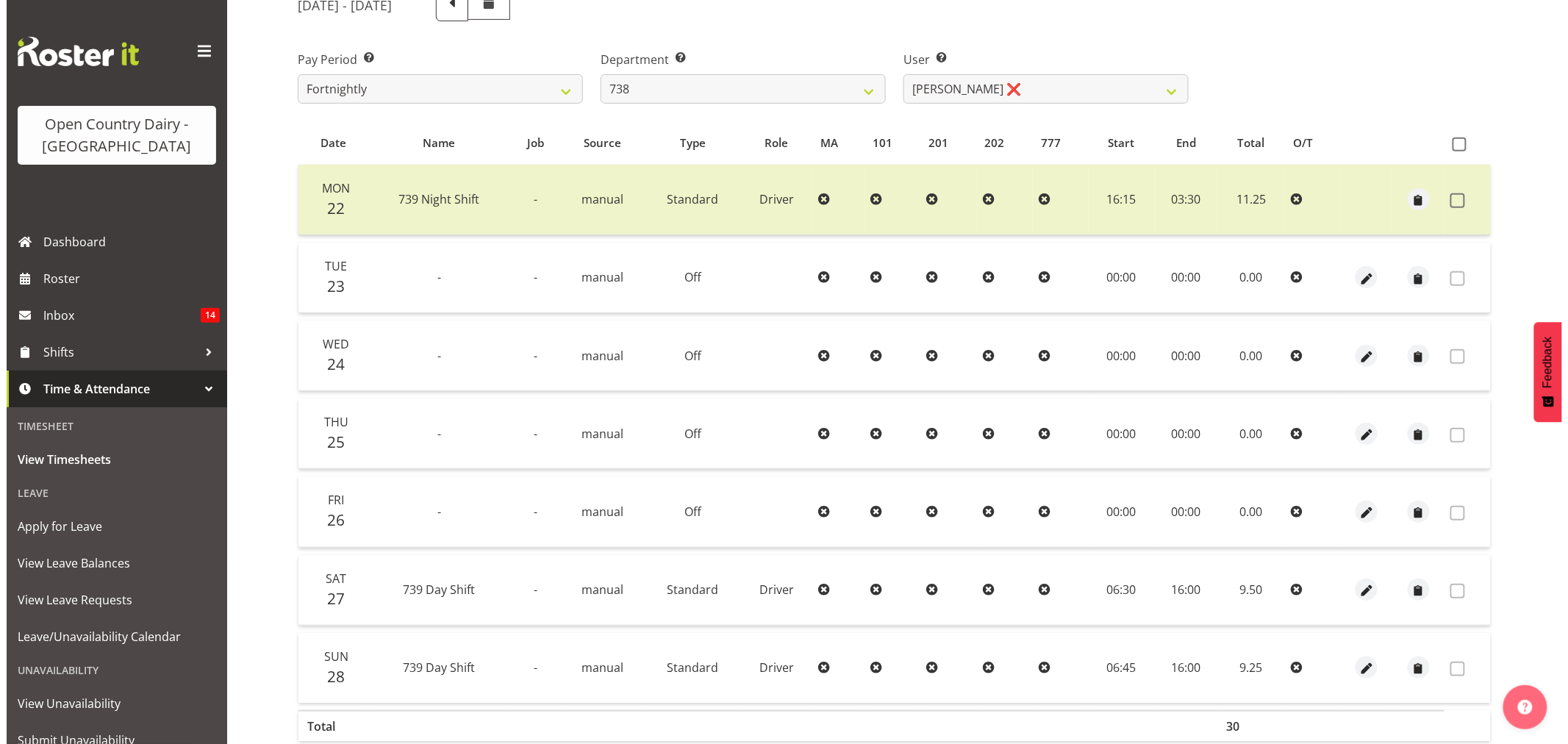
scroll to position [34, 0]
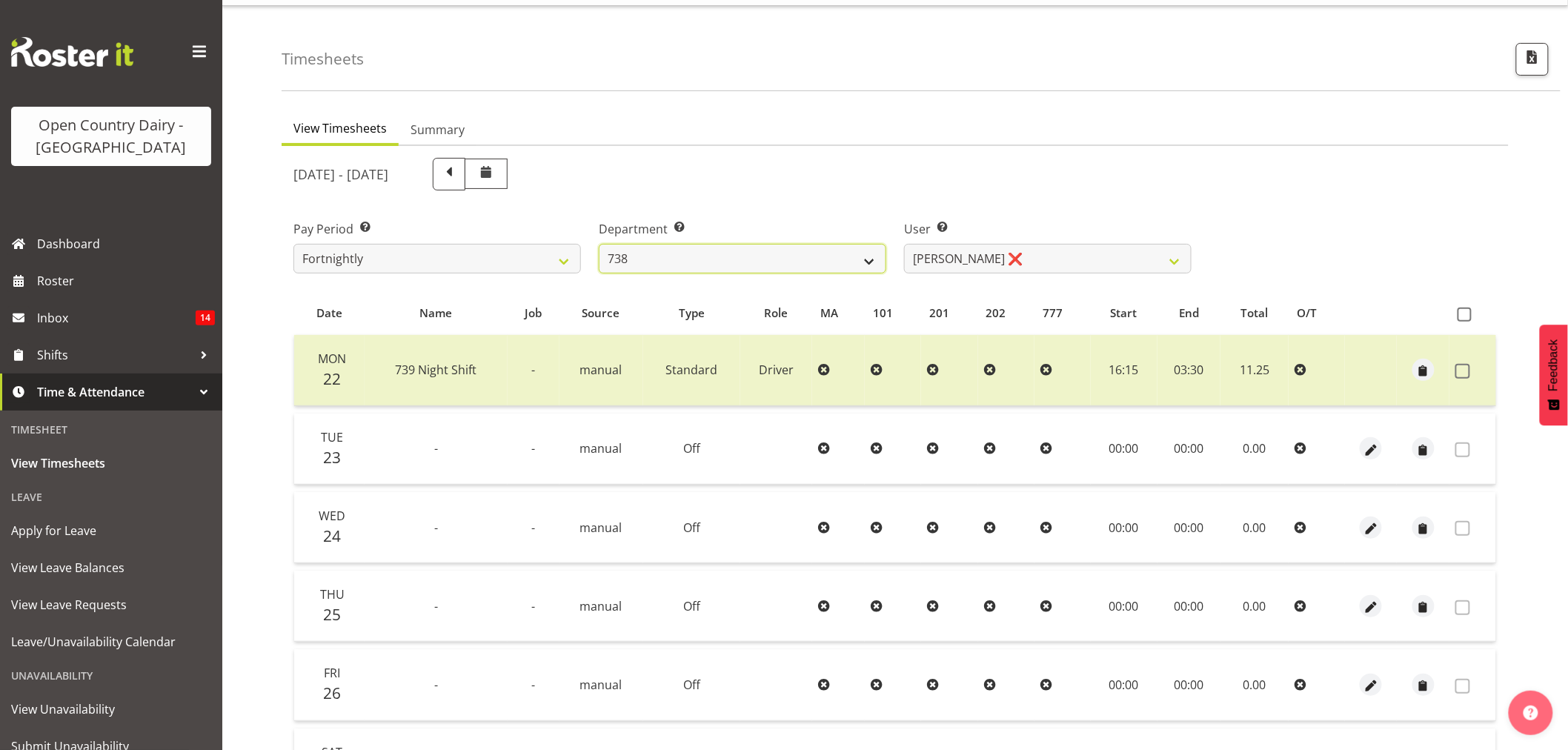
click at [812, 264] on select "734 735 736 737 738 739 851 853 854 855 856 858 861 862 865 867-9032 868 869 87…" at bounding box center [742, 258] width 287 height 30
select select "681"
click at [599, 244] on select "734 735 736 737 738 739 851 853 854 855 856 858 861 862 865 867-9032 868 869 87…" at bounding box center [742, 258] width 287 height 30
select select "7377"
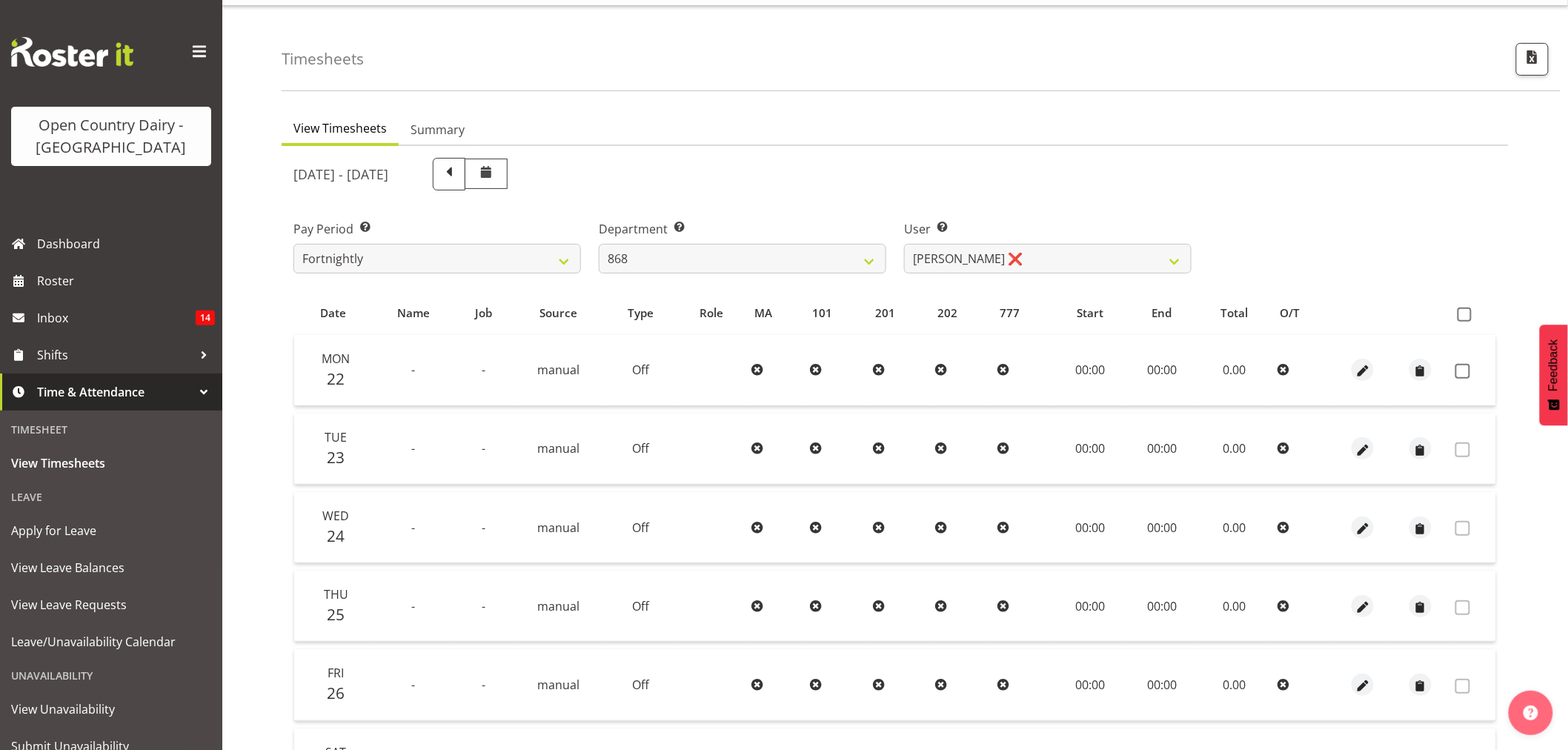
click at [949, 263] on div at bounding box center [895, 560] width 1227 height 829
drag, startPoint x: 1017, startPoint y: 183, endPoint x: 1375, endPoint y: 420, distance: 429.3
click at [1017, 183] on div "September 22nd - September 28th 2025" at bounding box center [742, 174] width 898 height 33
click at [1369, 368] on span "button" at bounding box center [1363, 371] width 17 height 17
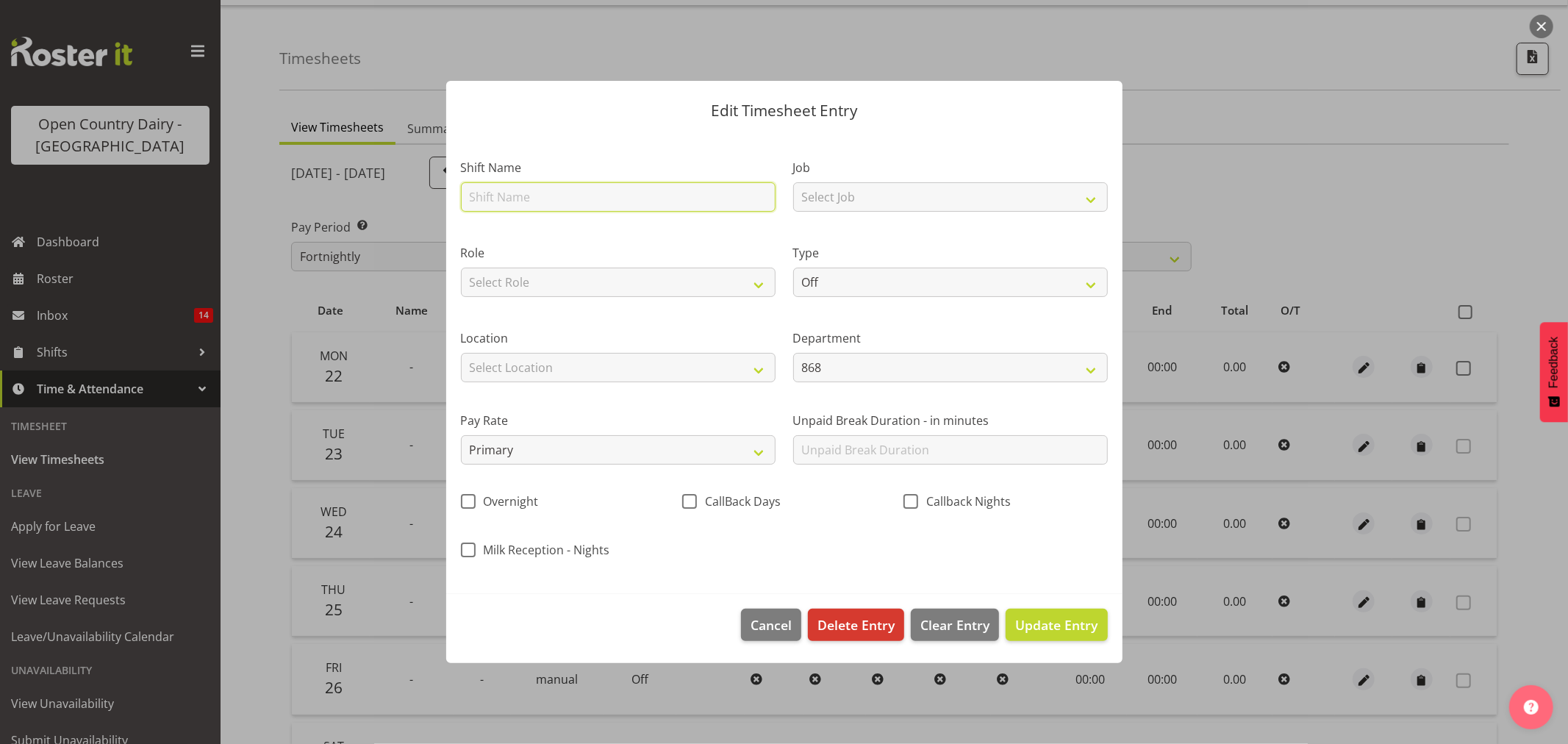
click at [677, 200] on input "text" at bounding box center [618, 197] width 315 height 30
click at [606, 197] on input "Leave" at bounding box center [618, 197] width 315 height 30
type input "L"
click at [678, 261] on div "Role Select Role Driver Workshop Driver Buddy Crew Leader" at bounding box center [618, 270] width 315 height 53
click at [689, 186] on input "text" at bounding box center [618, 197] width 315 height 30
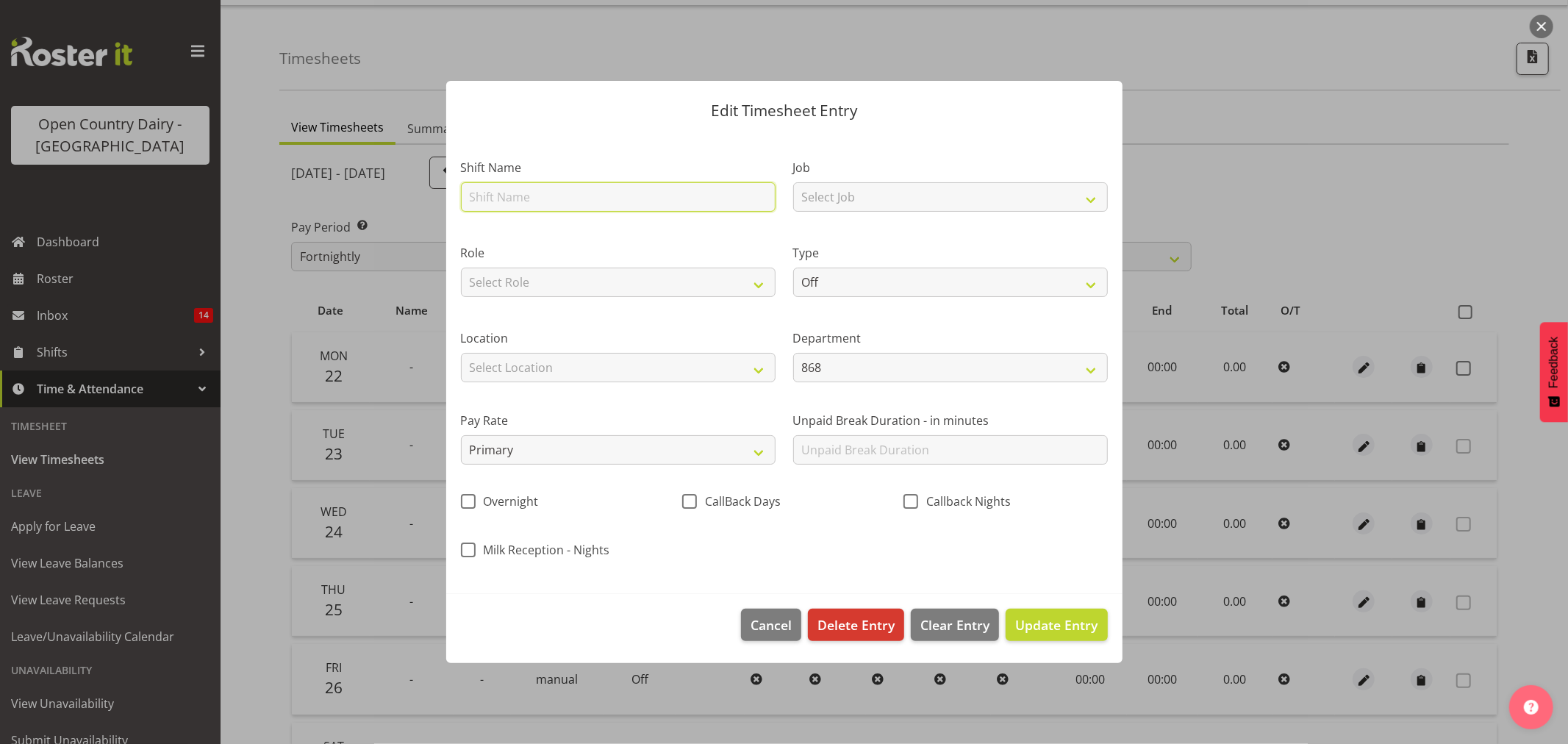
type input "Nightshift"
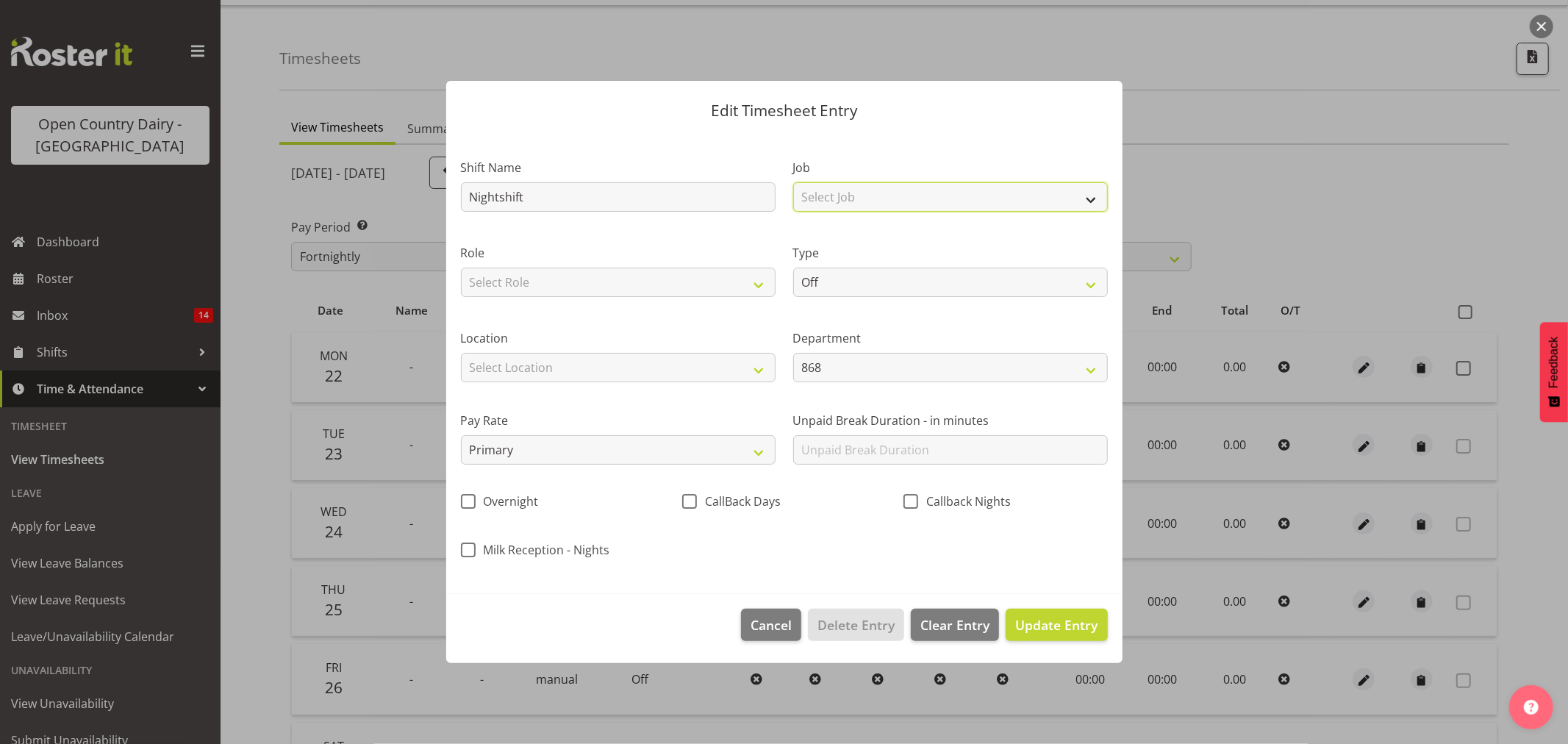
click at [909, 209] on select "Select Job Connecting /unconnecting Trailers Driving Meeting Milk Testing" at bounding box center [950, 197] width 315 height 30
select select "10670"
click at [793, 183] on select "Select Job Connecting /unconnecting Trailers Driving Meeting Milk Testing" at bounding box center [950, 197] width 315 height 30
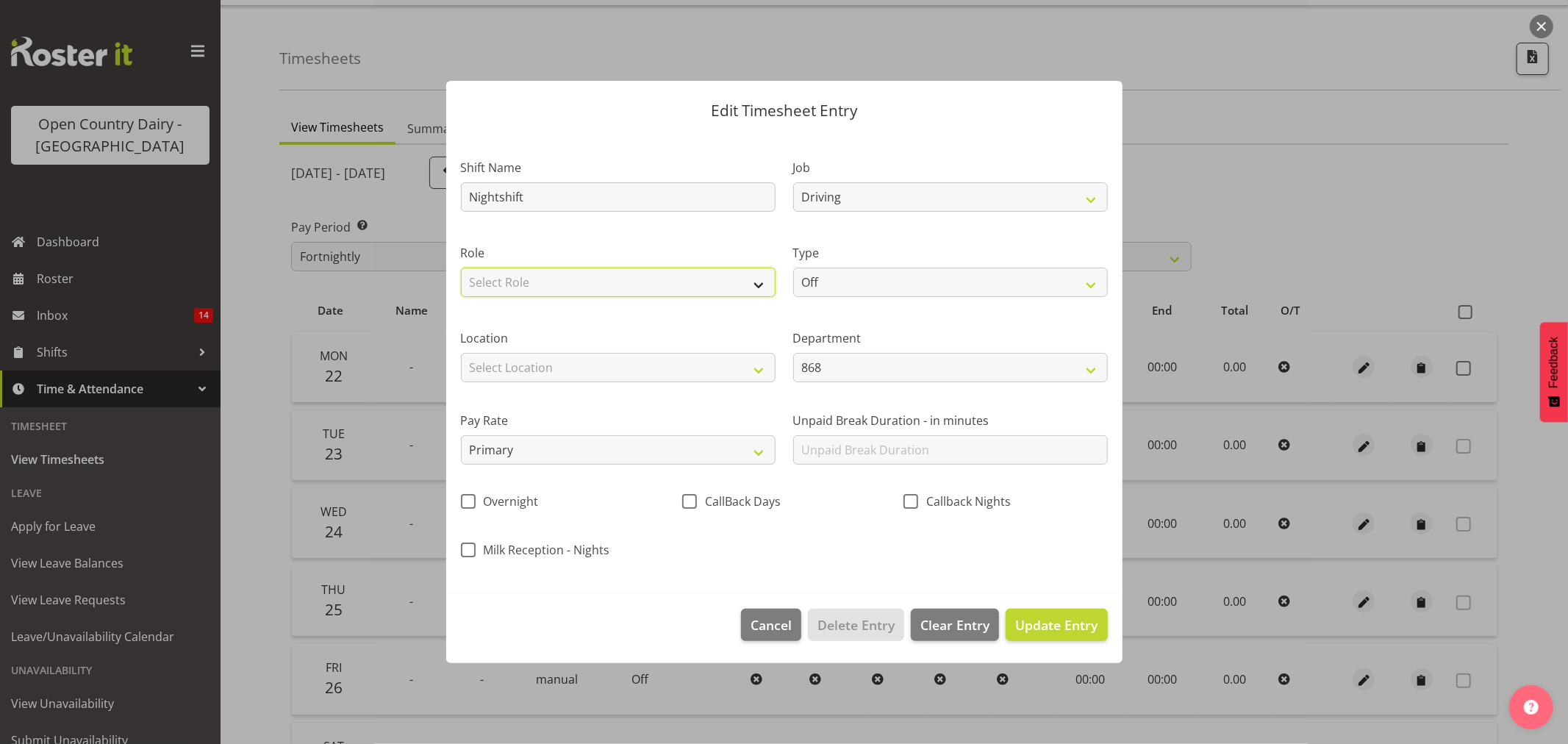
click at [729, 277] on select "Select Role Driver Workshop Driver Buddy Crew Leader" at bounding box center [618, 282] width 315 height 30
select select "1154"
click at [461, 267] on select "Select Role Driver Workshop Driver Buddy Crew Leader" at bounding box center [618, 282] width 315 height 30
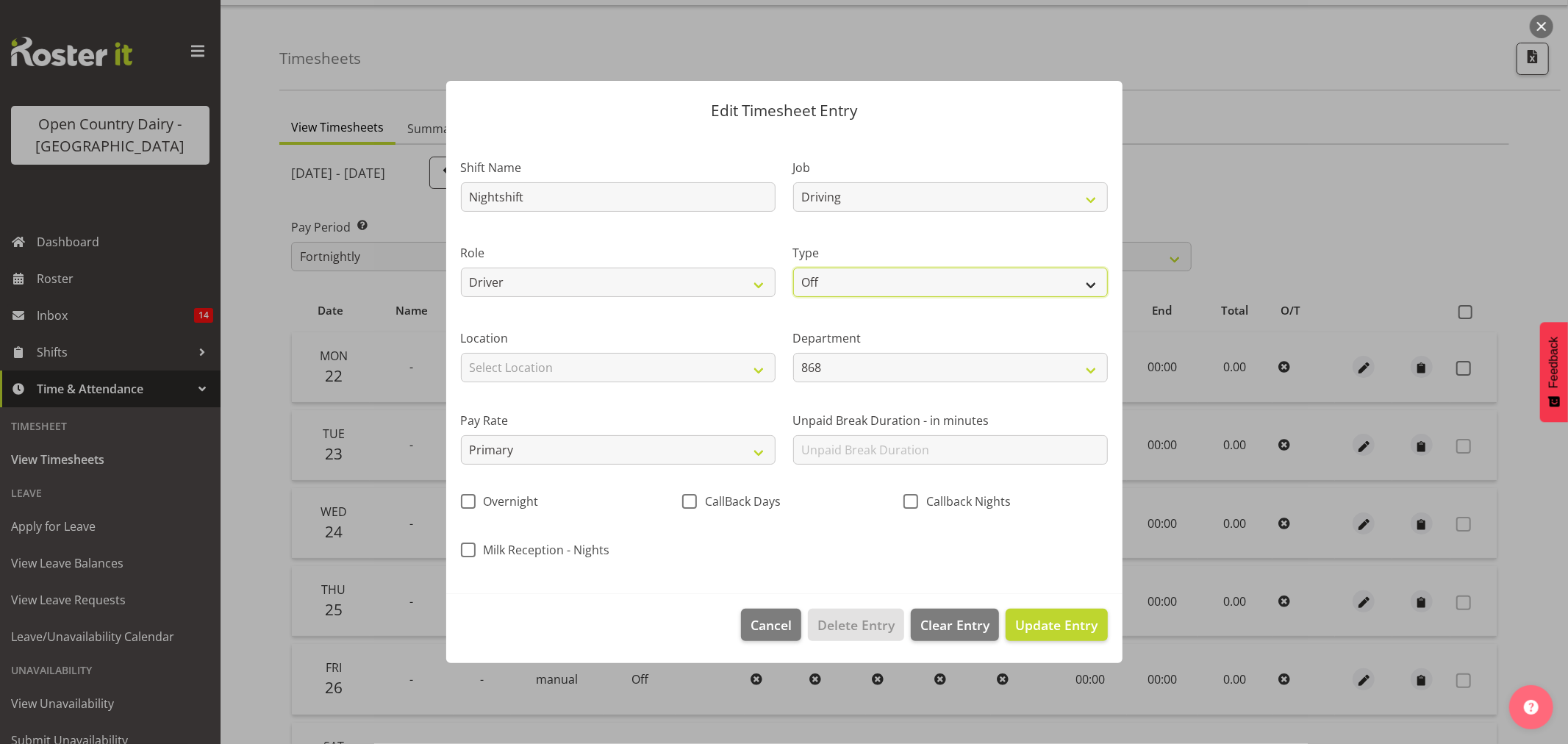
click at [853, 289] on select "Off Standard Public Holiday Public Holiday (Worked) Day In Lieu Annual Leave Si…" at bounding box center [950, 282] width 315 height 30
select select "Standard"
click at [793, 267] on select "Off Standard Public Holiday Public Holiday (Worked) Day In Lieu Annual Leave Si…" at bounding box center [950, 282] width 315 height 30
select select "8"
select select "2025"
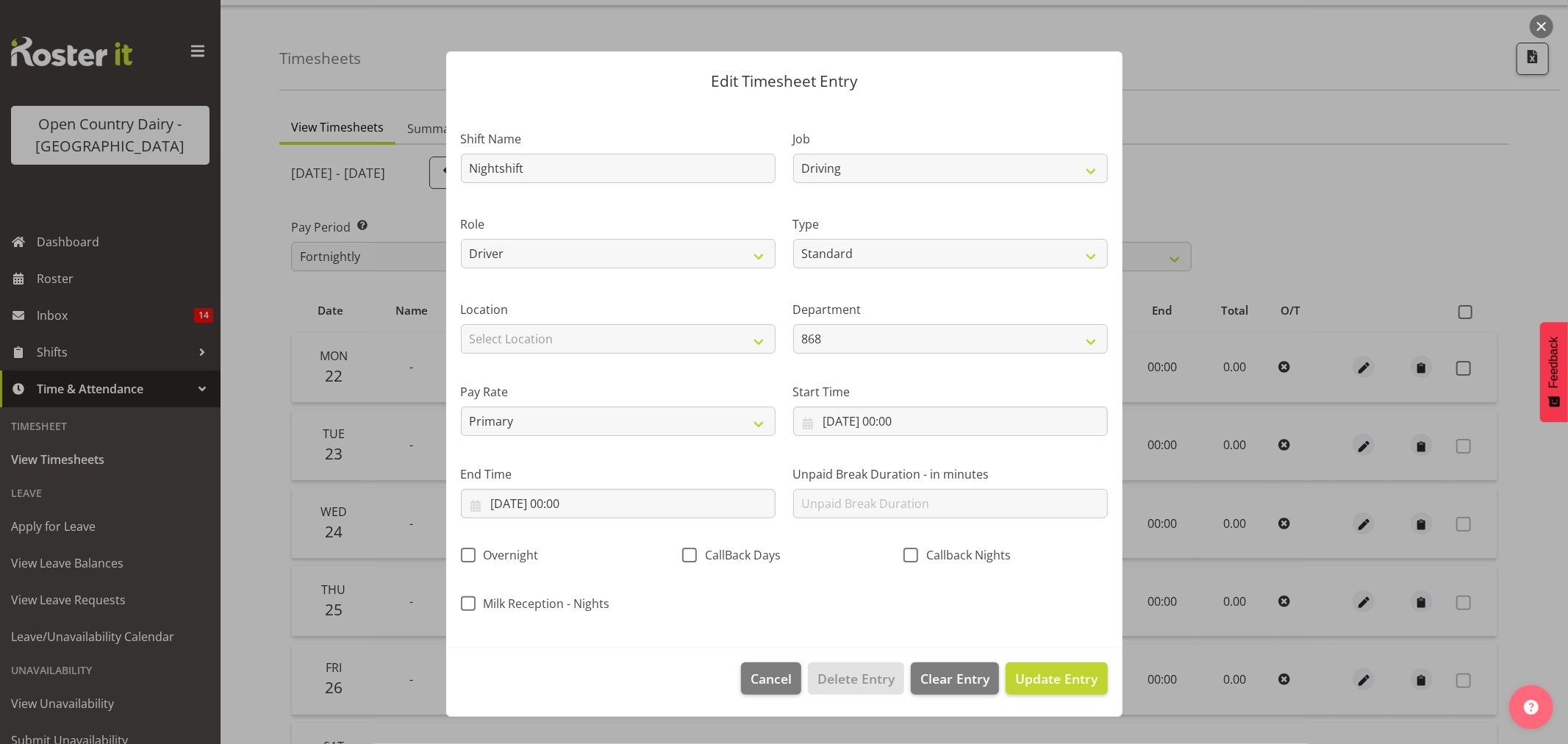
click at [674, 362] on div "Pay Rate Primary Secondary Tertiary Fourth Fifth" at bounding box center [618, 403] width 332 height 83
click at [670, 353] on select "Select Location Awarua Milk Awarua Office Freight Horotiu office Waharoa Office…" at bounding box center [618, 339] width 315 height 30
select select "988"
click at [461, 324] on select "Select Location Awarua Milk Awarua Office Freight Horotiu office Waharoa Office…" at bounding box center [618, 339] width 315 height 30
click at [850, 361] on div "Department 868 851 855 853 855 856 880 883 861 862 864 865 868 869 870 872 873 …" at bounding box center [950, 321] width 332 height 83
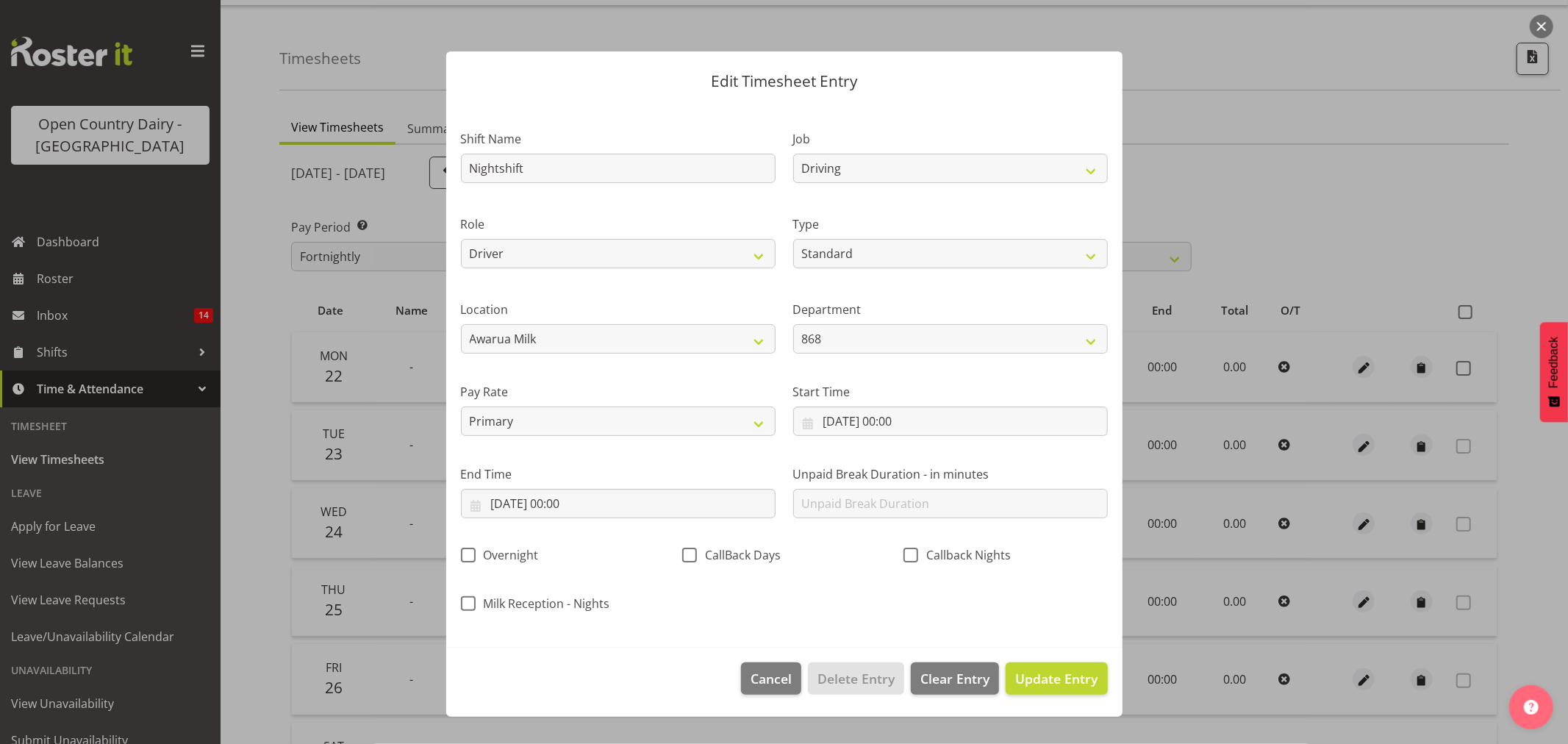
click at [717, 395] on label "Pay Rate" at bounding box center [618, 391] width 315 height 17
click at [894, 432] on input "22/09/2025, 00:00" at bounding box center [950, 420] width 315 height 30
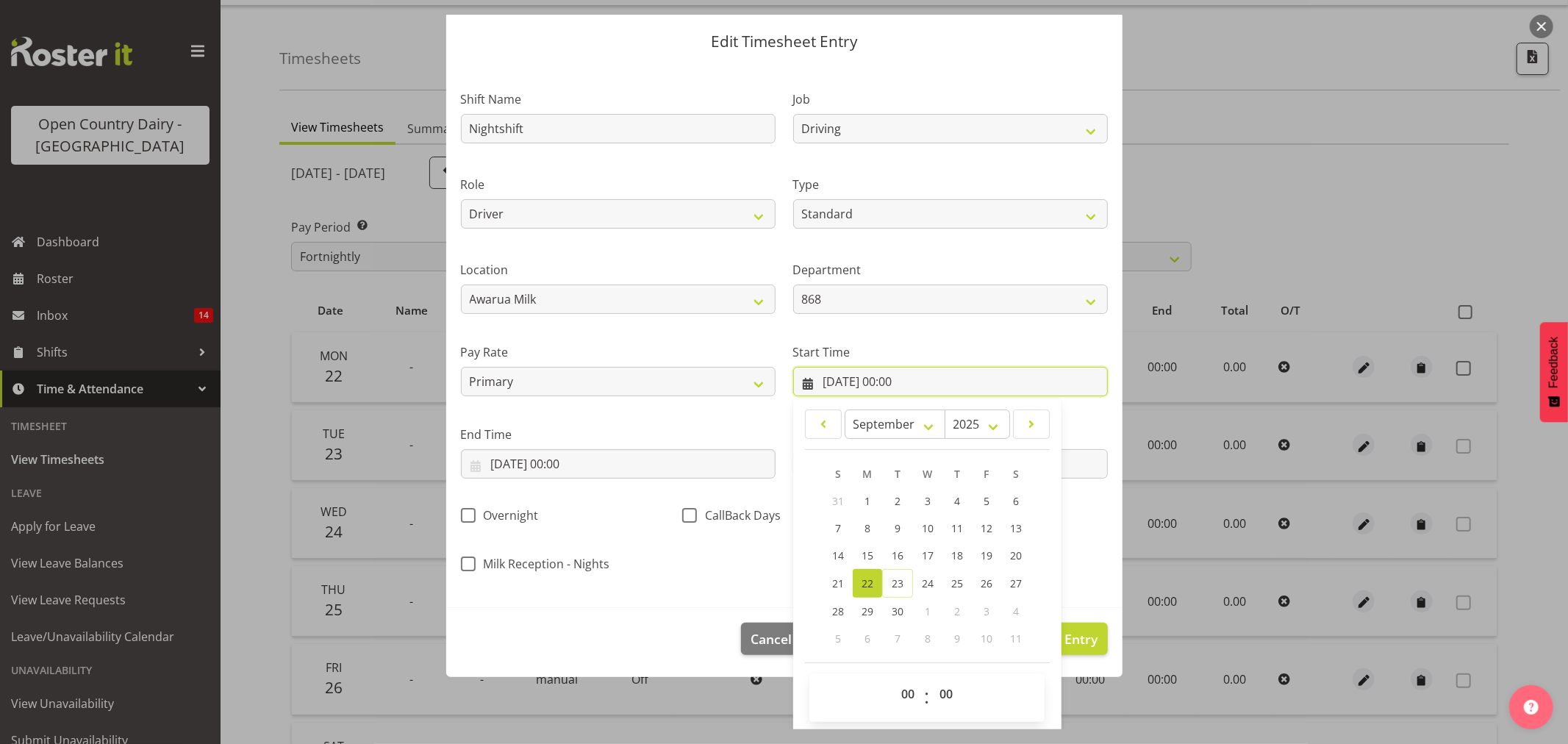
scroll to position [42, 0]
click at [902, 689] on select "00 01 02 03 04 05 06 07 08 09 10 11 12 13 14 15 16 17 18 19 20 21 22 23" at bounding box center [910, 691] width 33 height 30
click at [900, 682] on select "00 01 02 03 04 05 06 07 08 09 10 11 12 13 14 15 16 17 18 19 20 21 22 23" at bounding box center [910, 691] width 33 height 30
select select "16"
click at [894, 677] on select "00 01 02 03 04 05 06 07 08 09 10 11 12 13 14 15 16 17 18 19 20 21 22 23" at bounding box center [910, 691] width 33 height 30
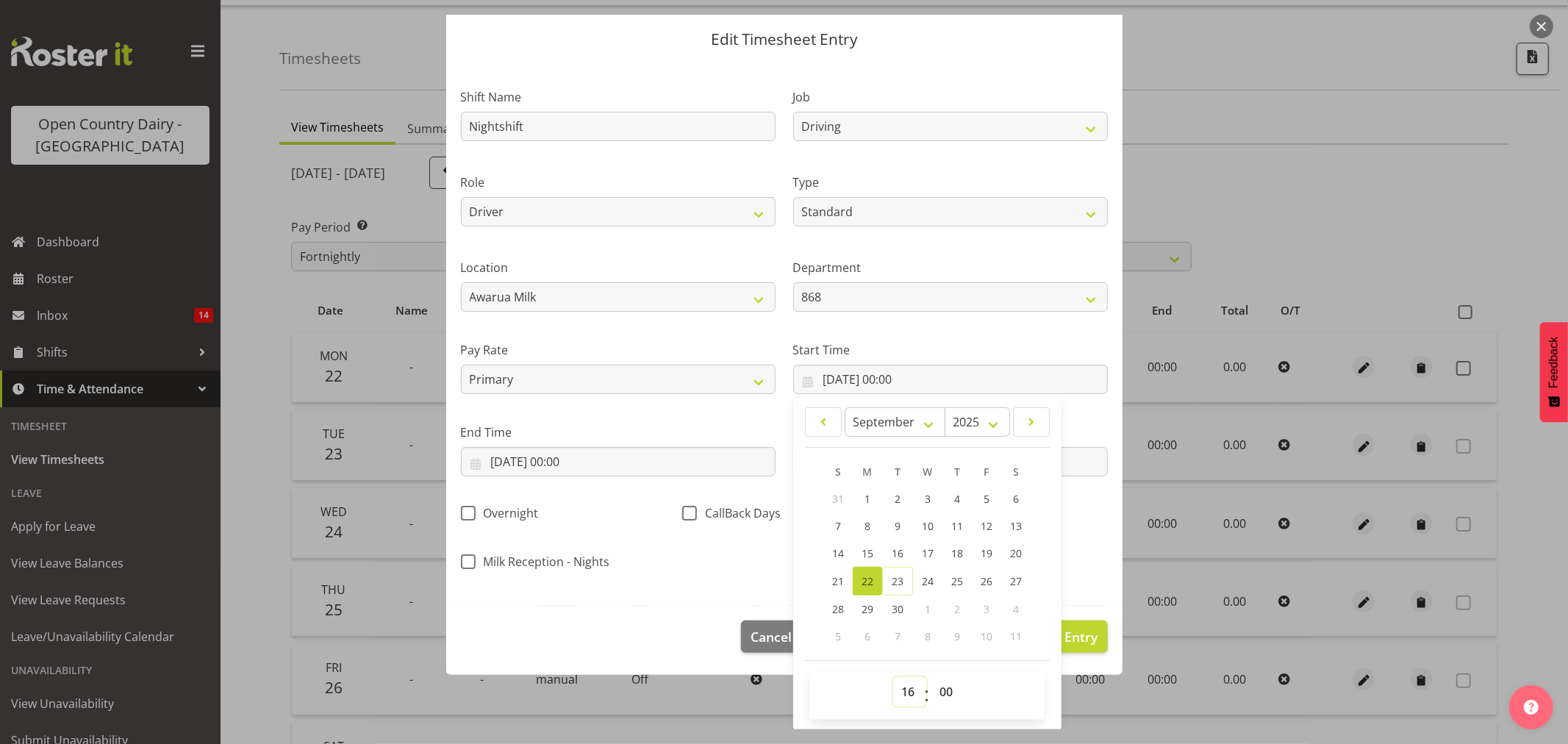
type input "22/09/2025, 16:00"
click at [934, 691] on select "00 01 02 03 04 05 06 07 08 09 10 11 12 13 14 15 16 17 18 19 20 21 22 23 24 25 2…" at bounding box center [948, 691] width 33 height 30
select select "15"
click at [931, 677] on select "00 01 02 03 04 05 06 07 08 09 10 11 12 13 14 15 16 17 18 19 20 21 22 23 24 25 2…" at bounding box center [948, 691] width 33 height 30
type input "22/09/2025, 16:15"
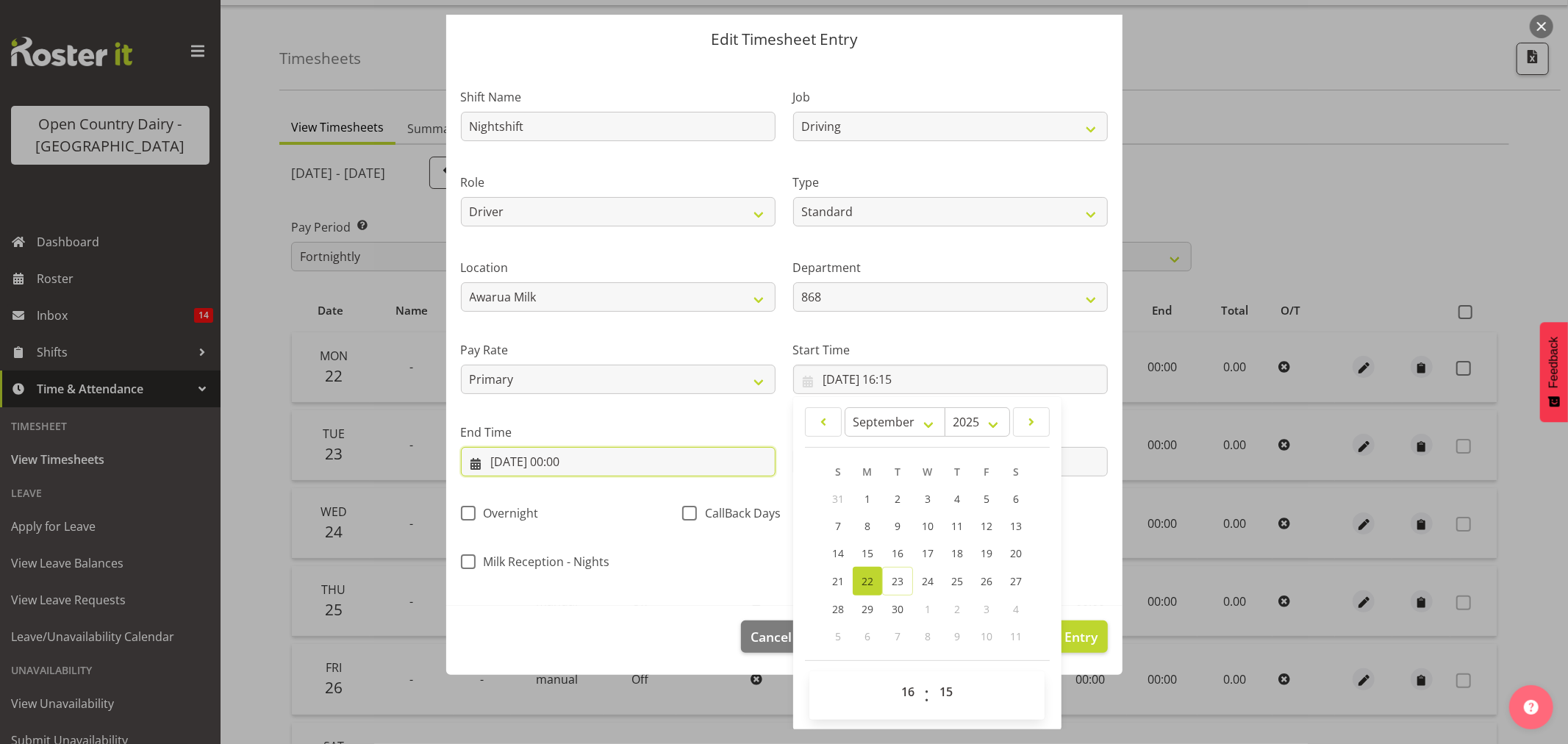
click at [693, 455] on input "22/09/2025, 00:00" at bounding box center [618, 461] width 315 height 30
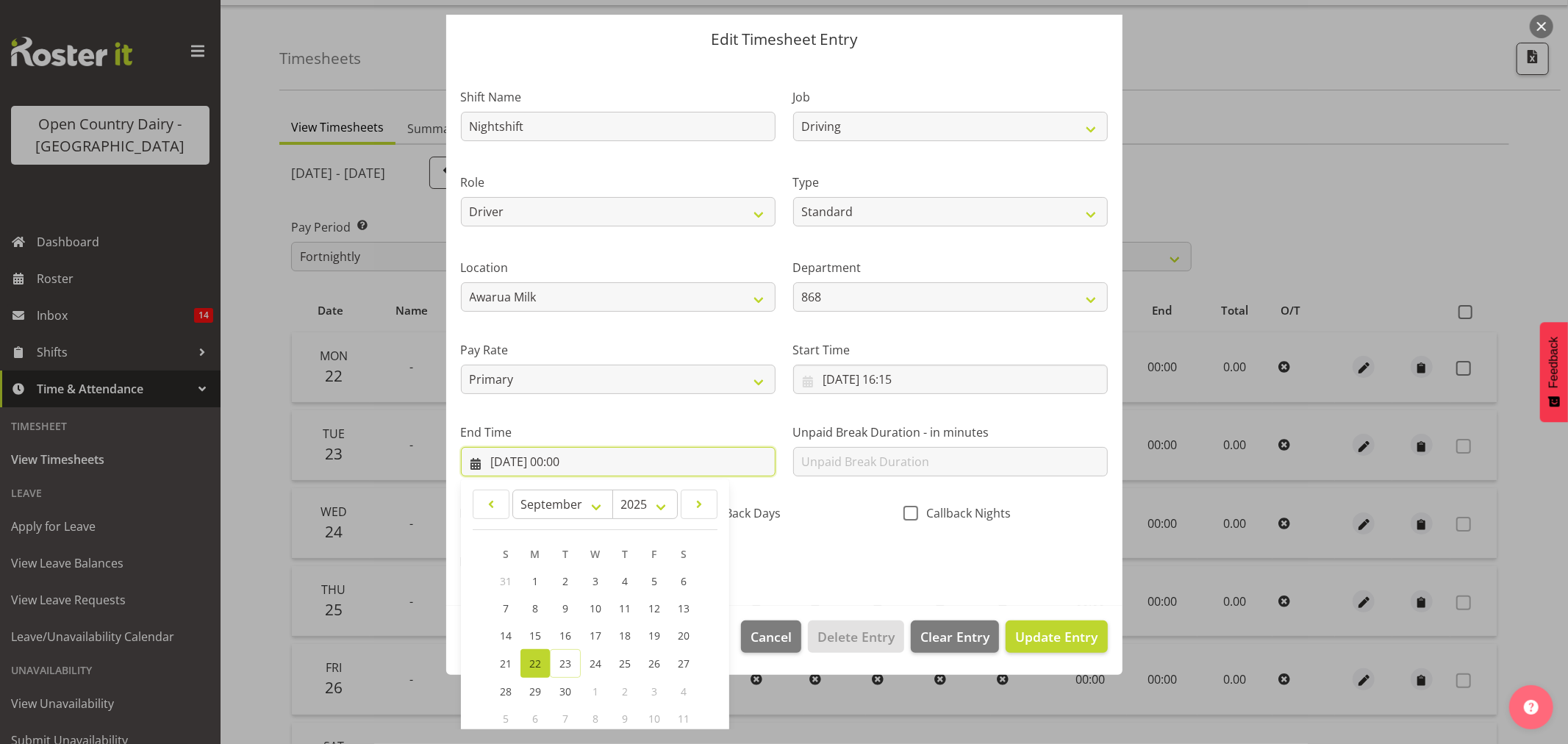
scroll to position [125, 0]
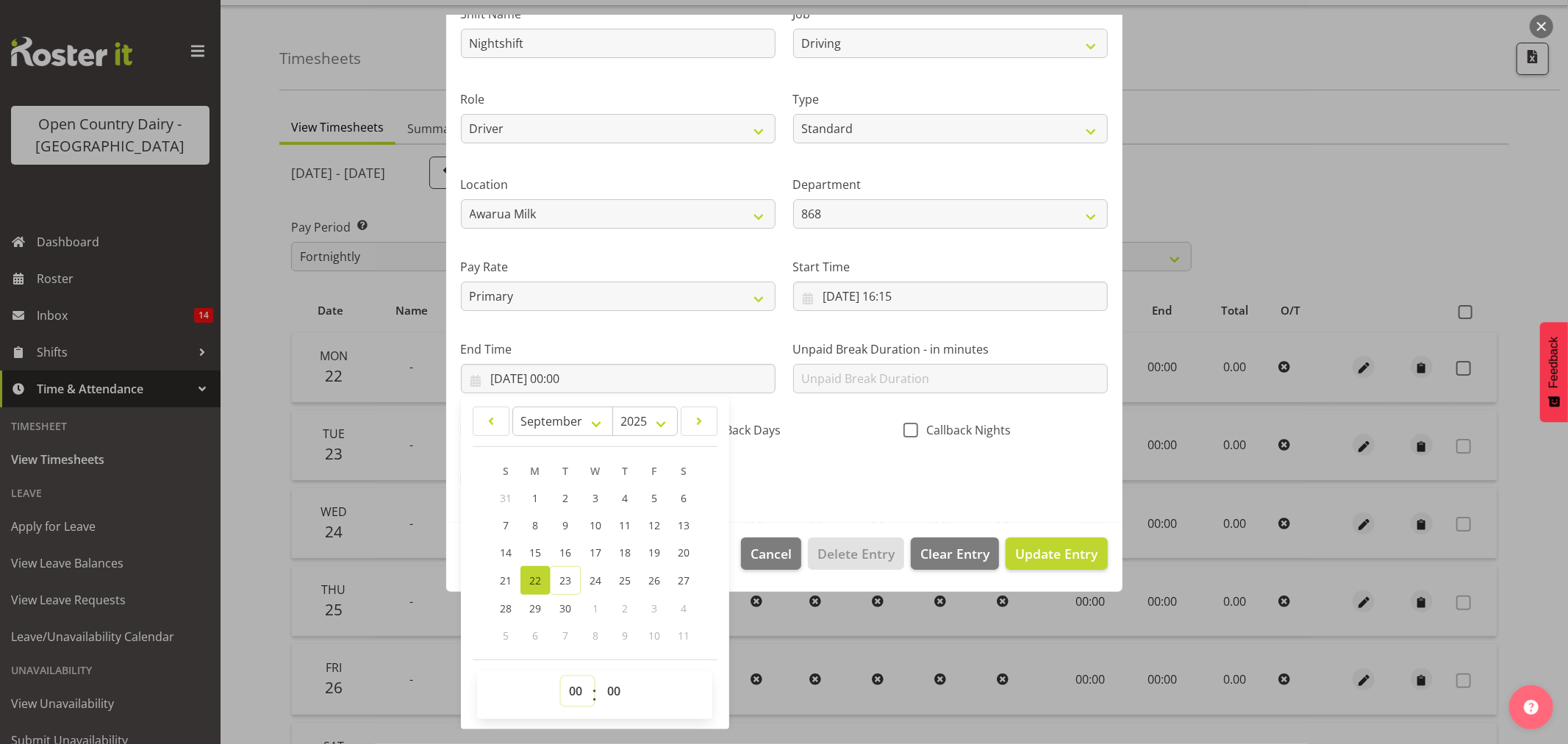
click at [577, 682] on select "00 01 02 03 04 05 06 07 08 09 10 11 12 13 14 15 16 17 18 19 20 21 22 23" at bounding box center [577, 690] width 33 height 30
select select "3"
click at [561, 676] on select "00 01 02 03 04 05 06 07 08 09 10 11 12 13 14 15 16 17 18 19 20 21 22 23" at bounding box center [577, 690] width 33 height 30
type input "22/09/2025, 03:00"
click at [612, 682] on select "00 01 02 03 04 05 06 07 08 09 10 11 12 13 14 15 16 17 18 19 20 21 22 23 24 25 2…" at bounding box center [616, 690] width 33 height 30
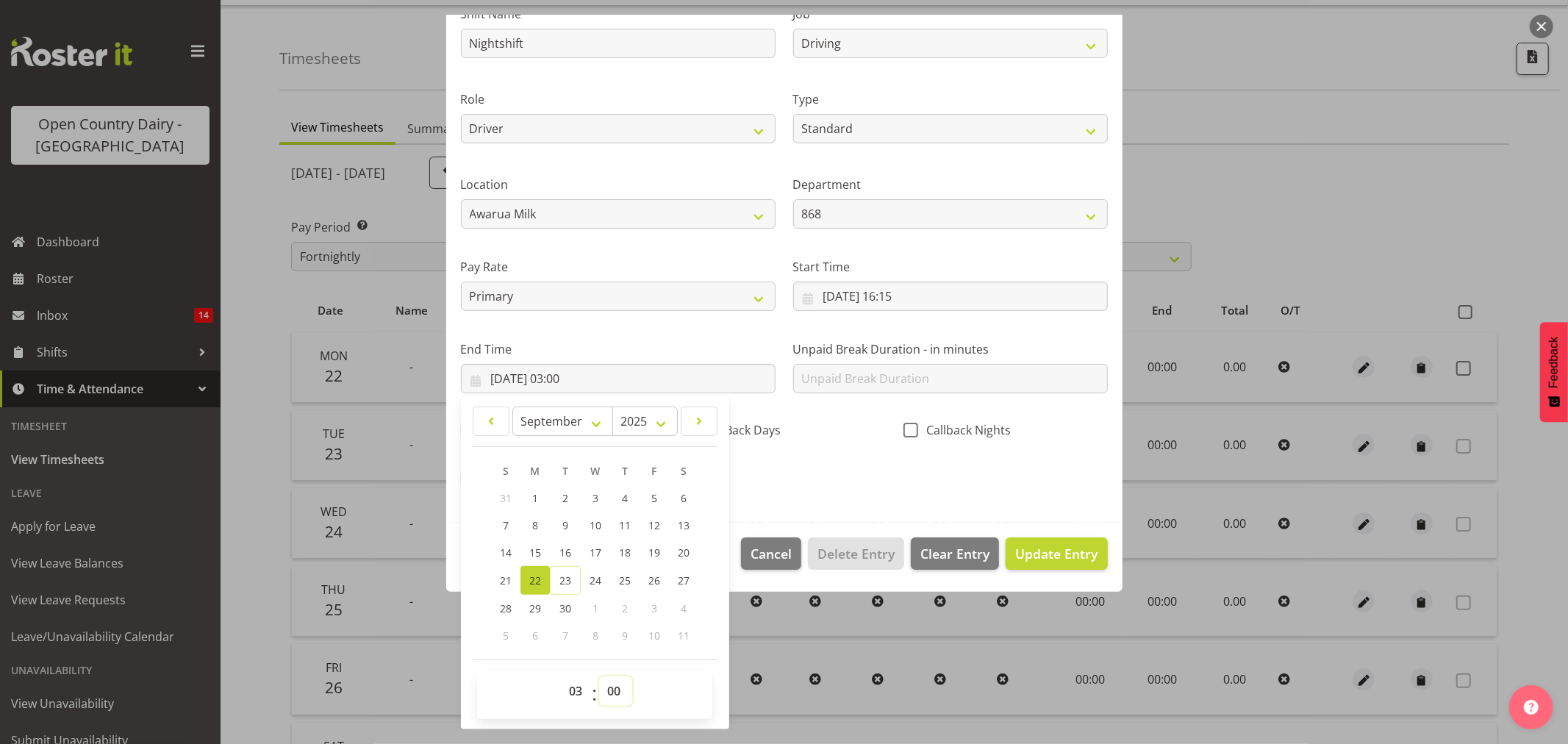
drag, startPoint x: 626, startPoint y: 686, endPoint x: 621, endPoint y: 677, distance: 10.3
click at [625, 684] on select "00 01 02 03 04 05 06 07 08 09 10 11 12 13 14 15 16 17 18 19 20 21 22 23 24 25 2…" at bounding box center [616, 690] width 33 height 30
select select "30"
click at [599, 676] on select "00 01 02 03 04 05 06 07 08 09 10 11 12 13 14 15 16 17 18 19 20 21 22 23 24 25 2…" at bounding box center [616, 690] width 33 height 30
type input "22/09/2025, 03:30"
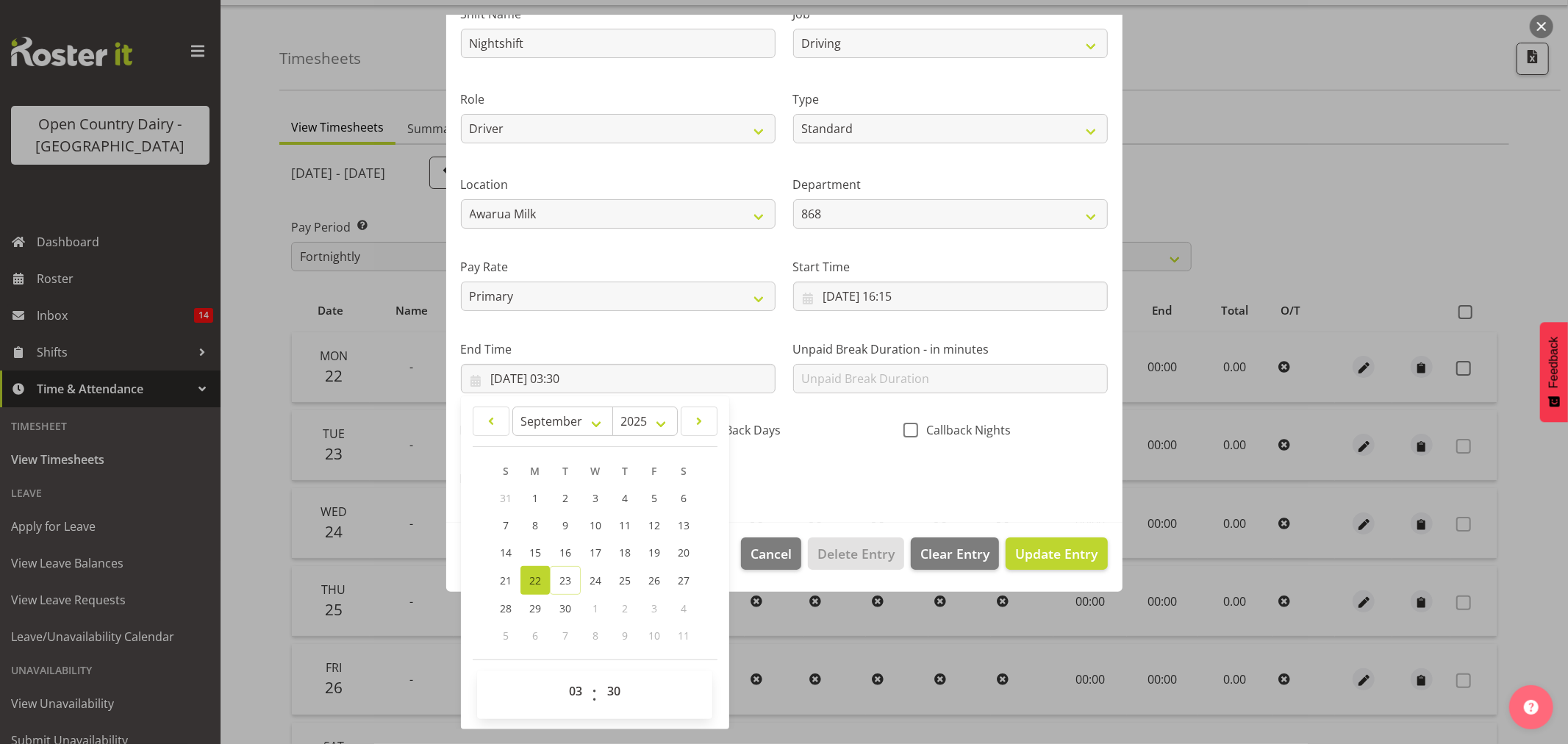
click at [803, 520] on section "Shift Name Nightshift Job Connecting /unconnecting Trailers Driving Meeting Mil…" at bounding box center [784, 251] width 676 height 544
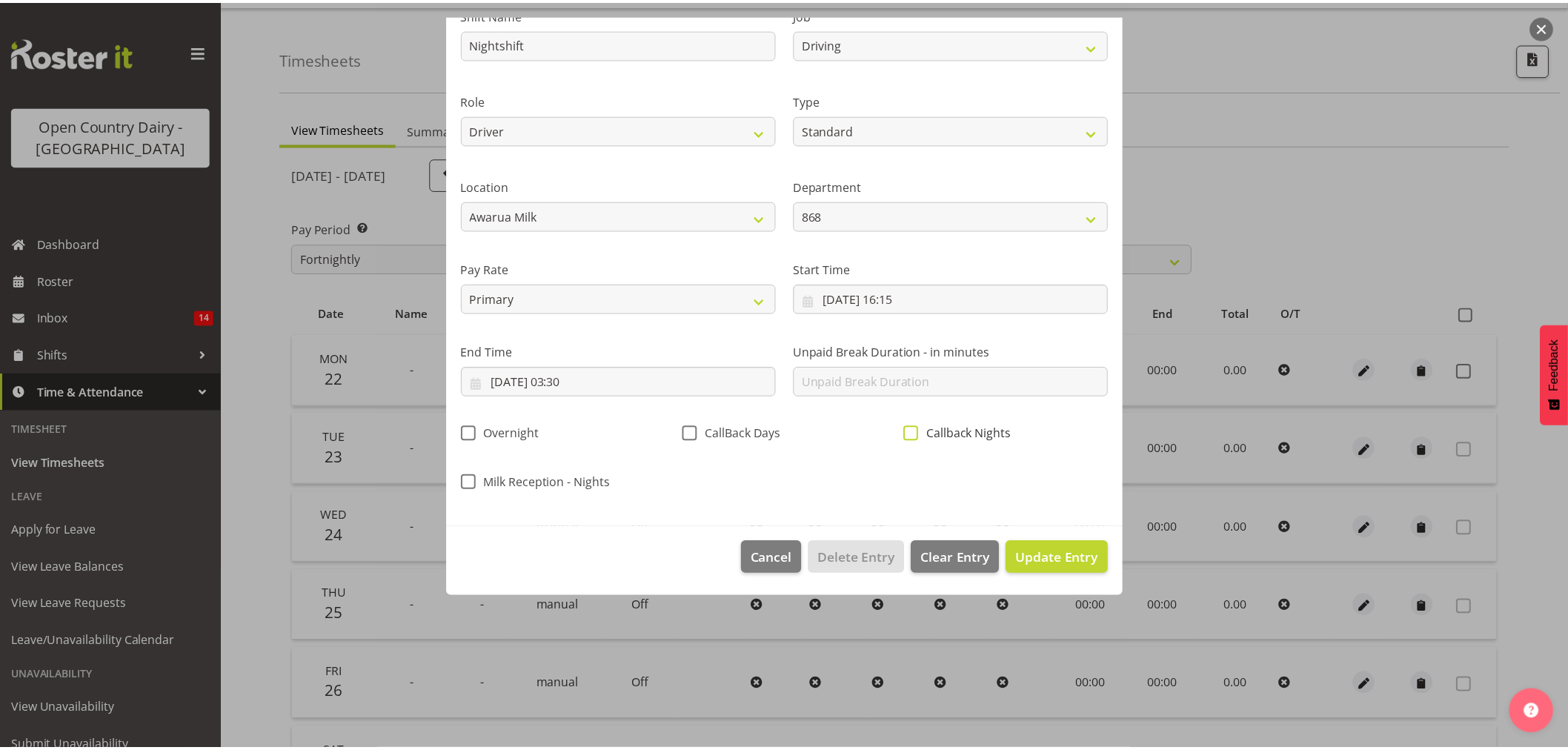
scroll to position [0, 0]
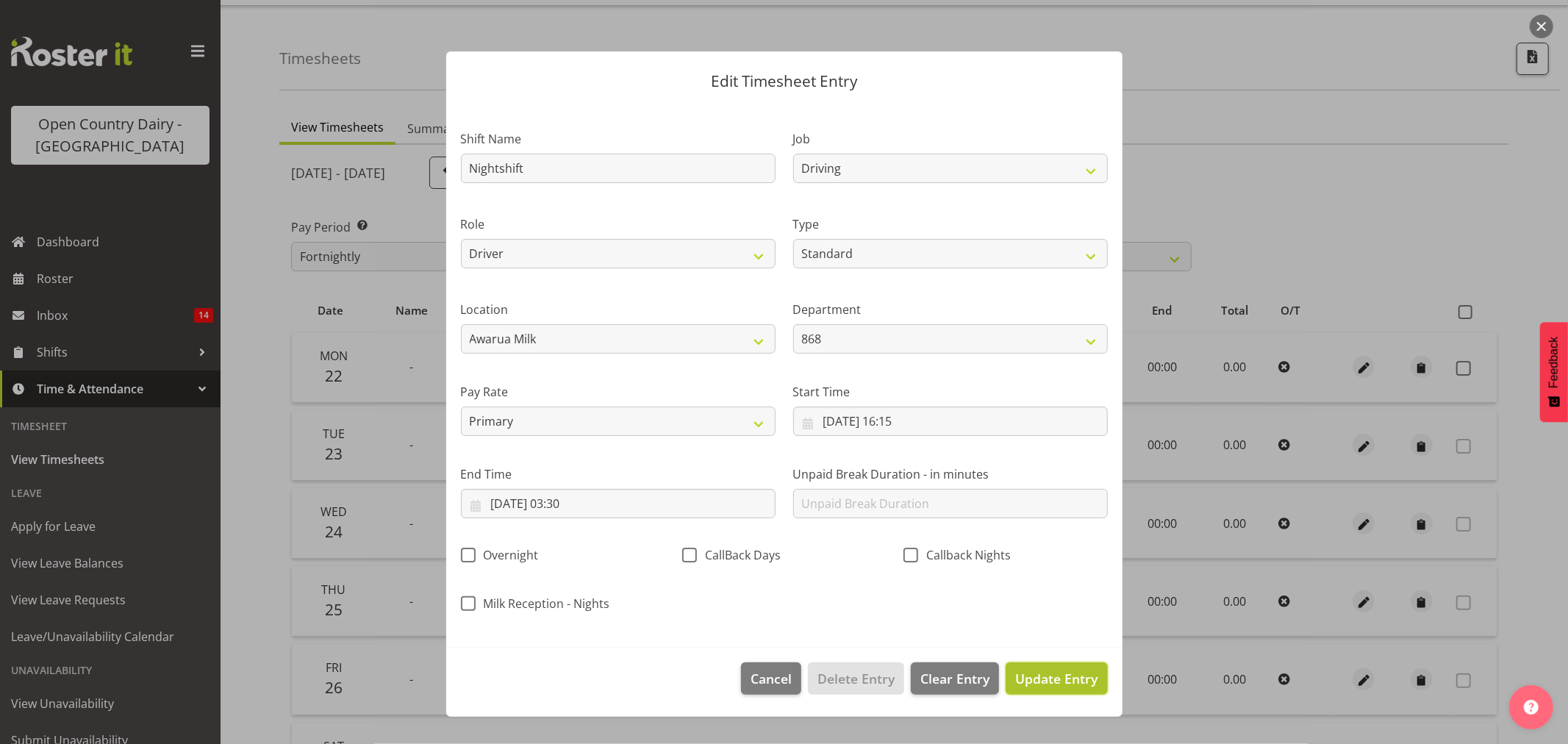
click at [1046, 686] on span "Update Entry" at bounding box center [1056, 678] width 83 height 19
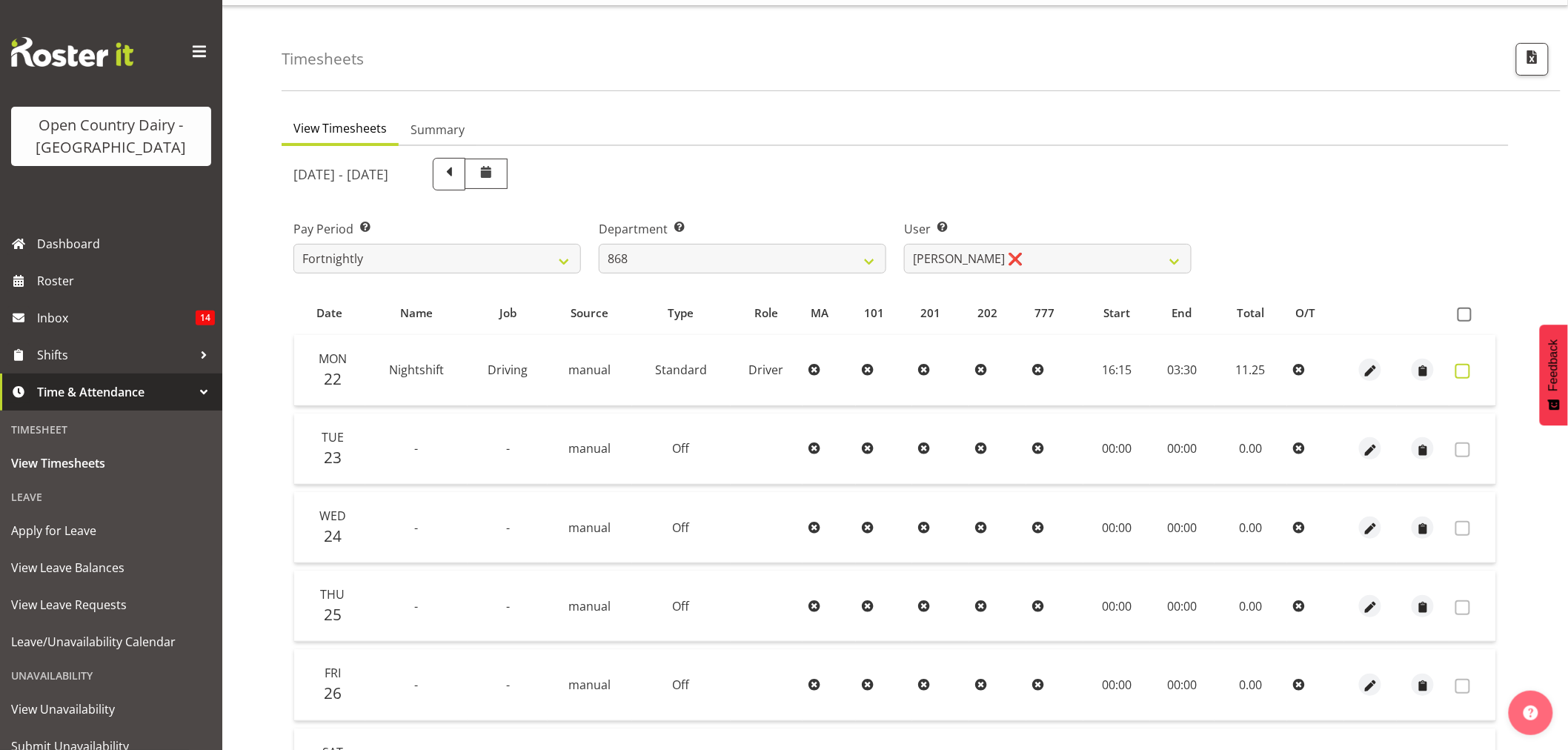
click at [1465, 373] on span at bounding box center [1462, 370] width 15 height 15
checkbox input "true"
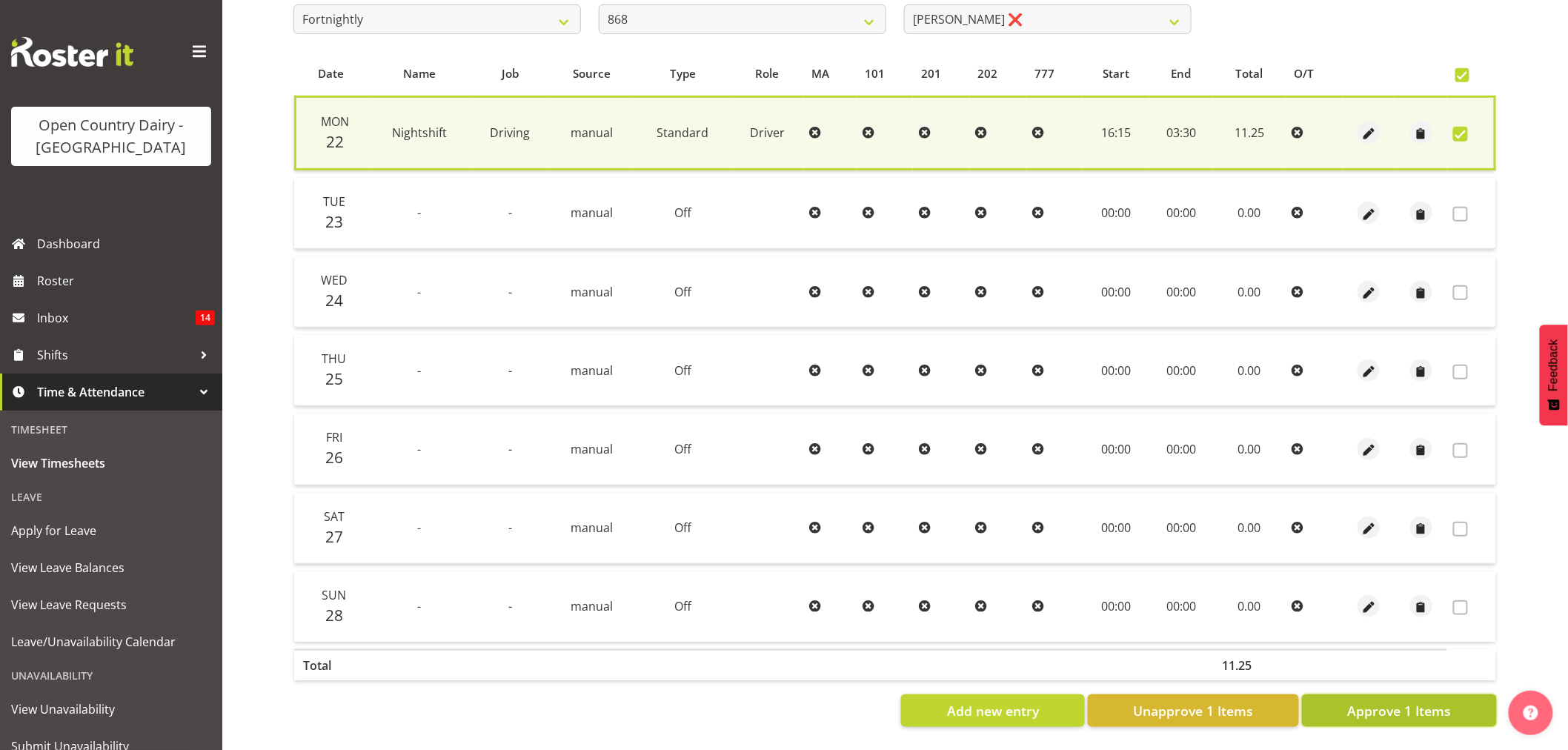
click at [1470, 698] on button "Approve 1 Items" at bounding box center [1398, 710] width 195 height 33
checkbox input "false"
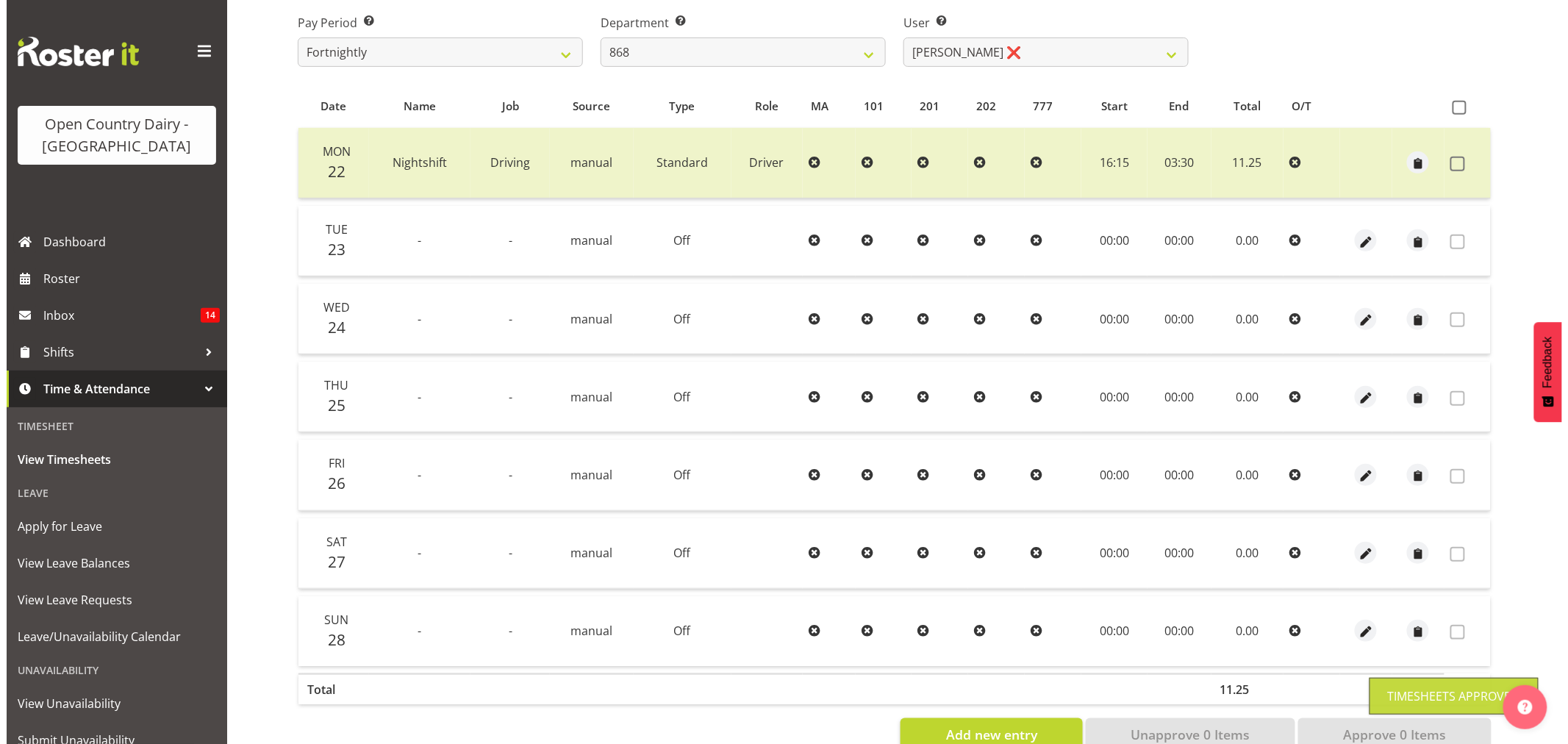
scroll to position [115, 0]
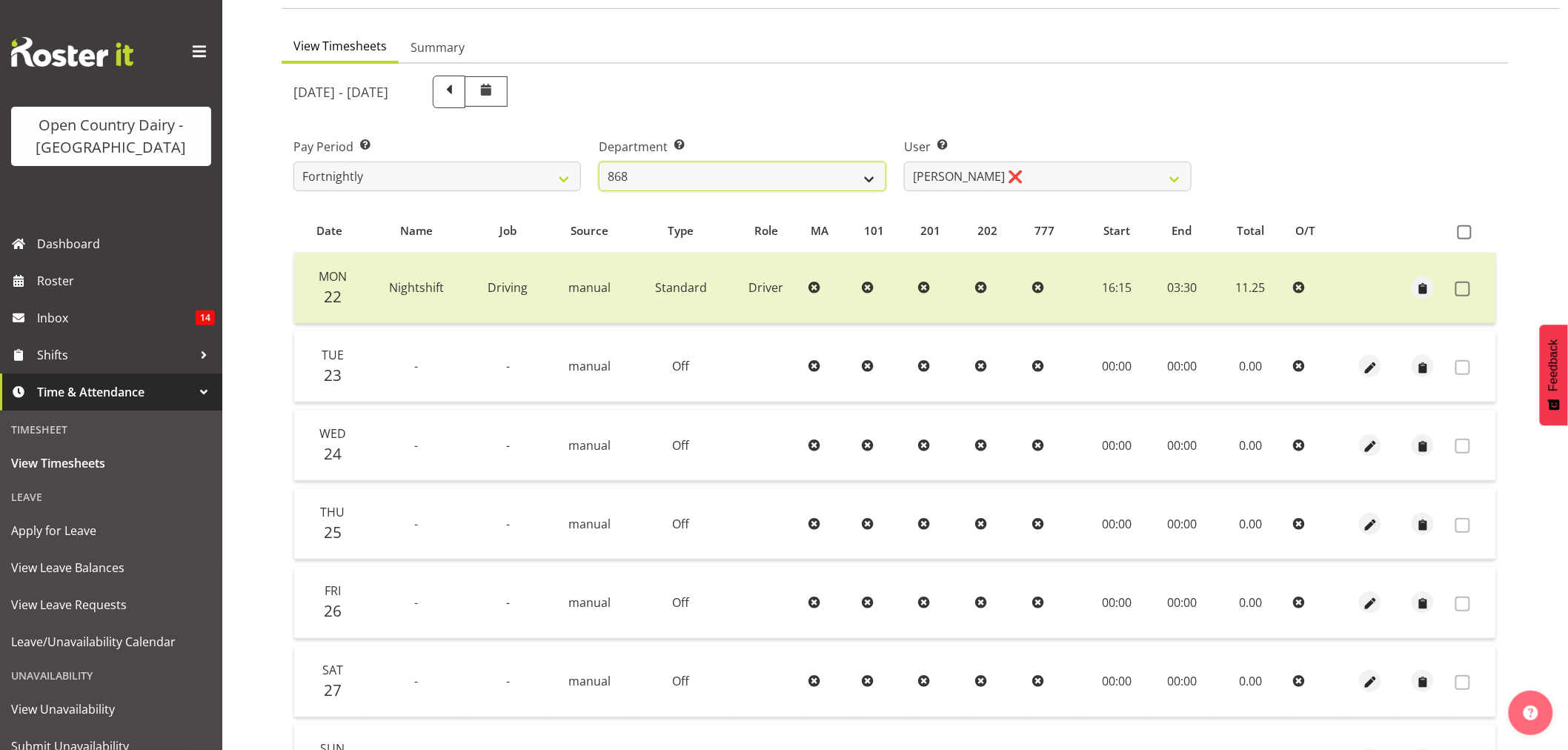
click at [842, 172] on select "734 735 736 737 738 739 851 853 854 855 856 858 861 862 865 867-9032 868 869 87…" at bounding box center [742, 176] width 287 height 30
select select "689"
click at [599, 161] on select "734 735 736 737 738 739 851 853 854 855 856 858 861 862 865 867-9032 868 869 87…" at bounding box center [742, 176] width 287 height 30
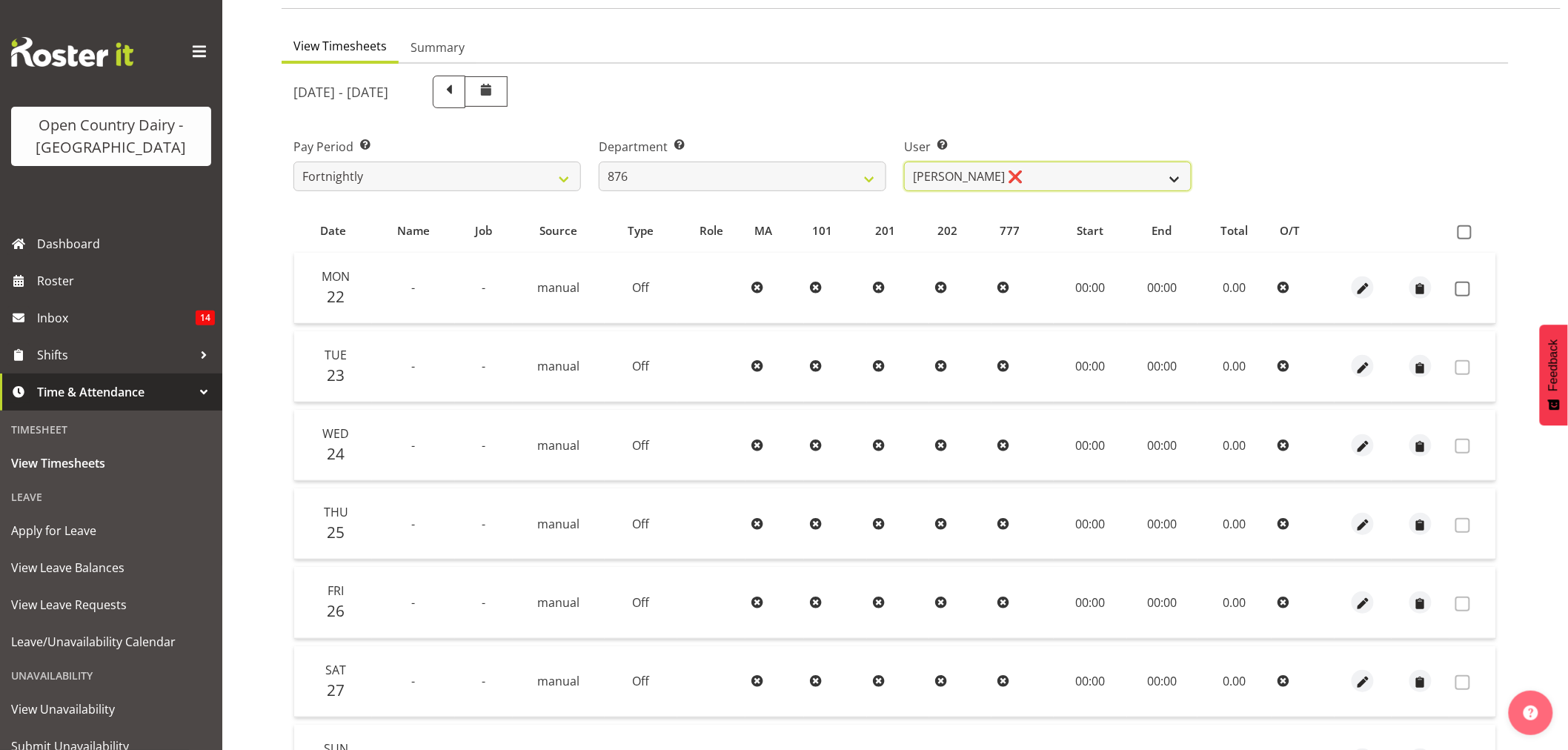
click at [988, 183] on select "Dean Henderson ❌ Ian Barbour ❌ John Graham ❌ Tom Rahl ❌" at bounding box center [1047, 176] width 287 height 30
click at [904, 161] on select "Dean Henderson ❌ Ian Barbour ❌ John Graham ❌ Tom Rahl ❌" at bounding box center [1047, 176] width 287 height 30
click at [1364, 285] on span "button" at bounding box center [1363, 289] width 17 height 17
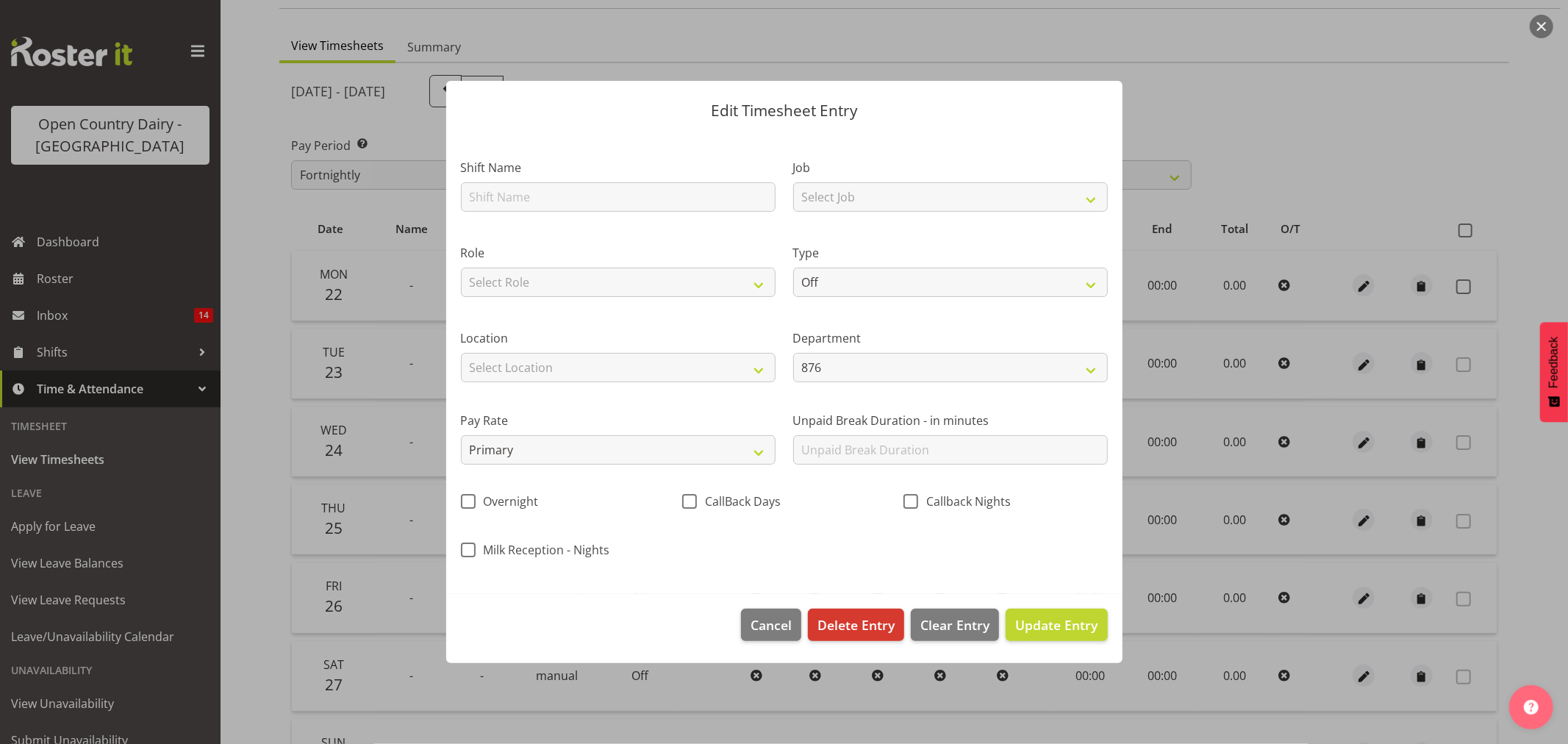
click at [975, 383] on div "Department 876 851 855 853 855 856 880 883 861 862 864 865 868 869 870 872 873 …" at bounding box center [950, 349] width 332 height 83
click at [628, 224] on div "Role Select Role Driver" at bounding box center [618, 266] width 332 height 86
click at [628, 209] on input "text" at bounding box center [618, 197] width 315 height 30
type input "Nightshift"
click at [896, 215] on div "Job Select Job Connecting /unconnecting Trailers Driving Meeting Milk Testing" at bounding box center [950, 180] width 332 height 86
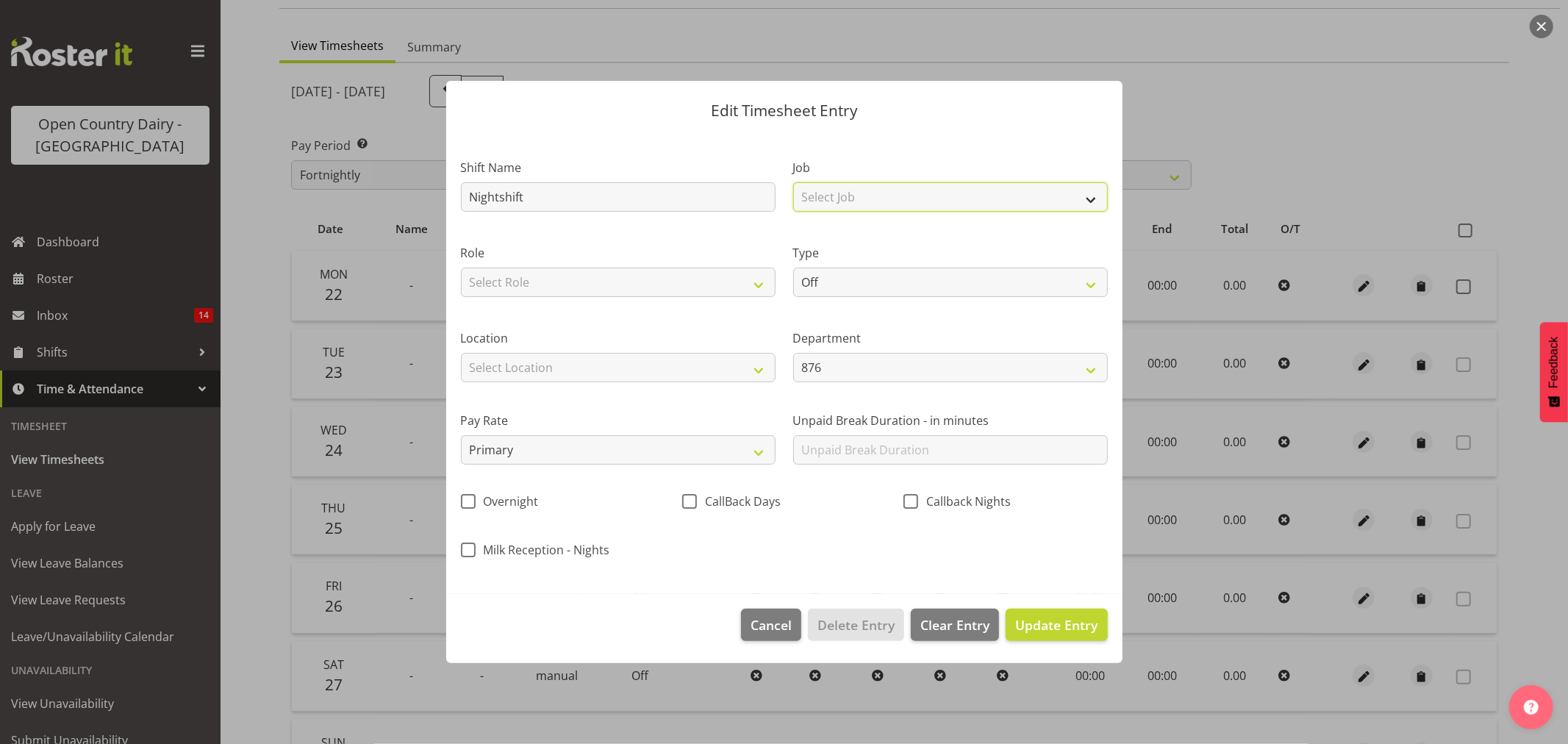
click at [893, 202] on select "Select Job Connecting /unconnecting Trailers Driving Meeting Milk Testing" at bounding box center [950, 197] width 315 height 30
select select "10670"
click at [793, 183] on select "Select Job Connecting /unconnecting Trailers Driving Meeting Milk Testing" at bounding box center [950, 197] width 315 height 30
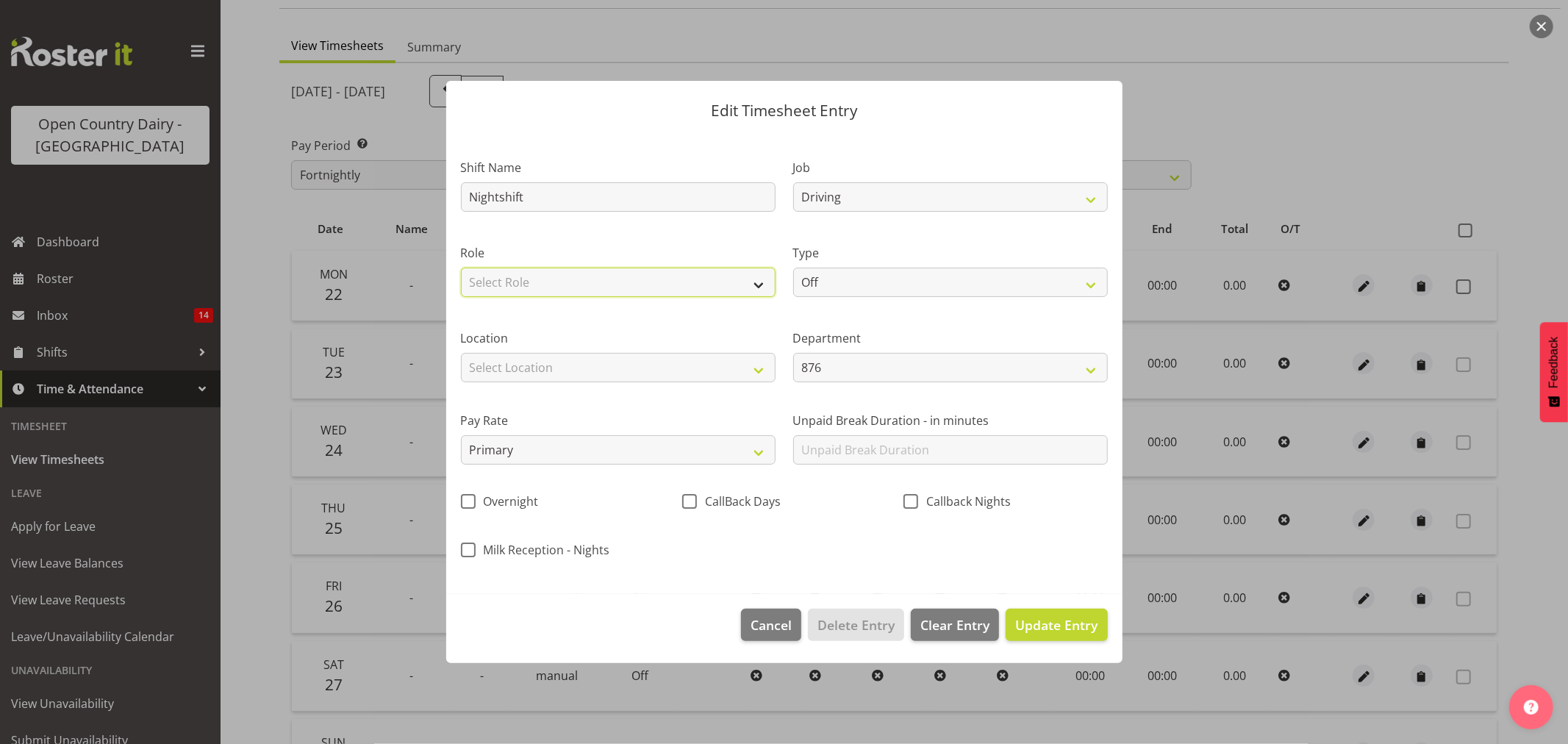
click at [664, 280] on select "Select Role Driver" at bounding box center [618, 282] width 315 height 30
select select "1154"
click at [461, 267] on select "Select Role Driver" at bounding box center [618, 282] width 315 height 30
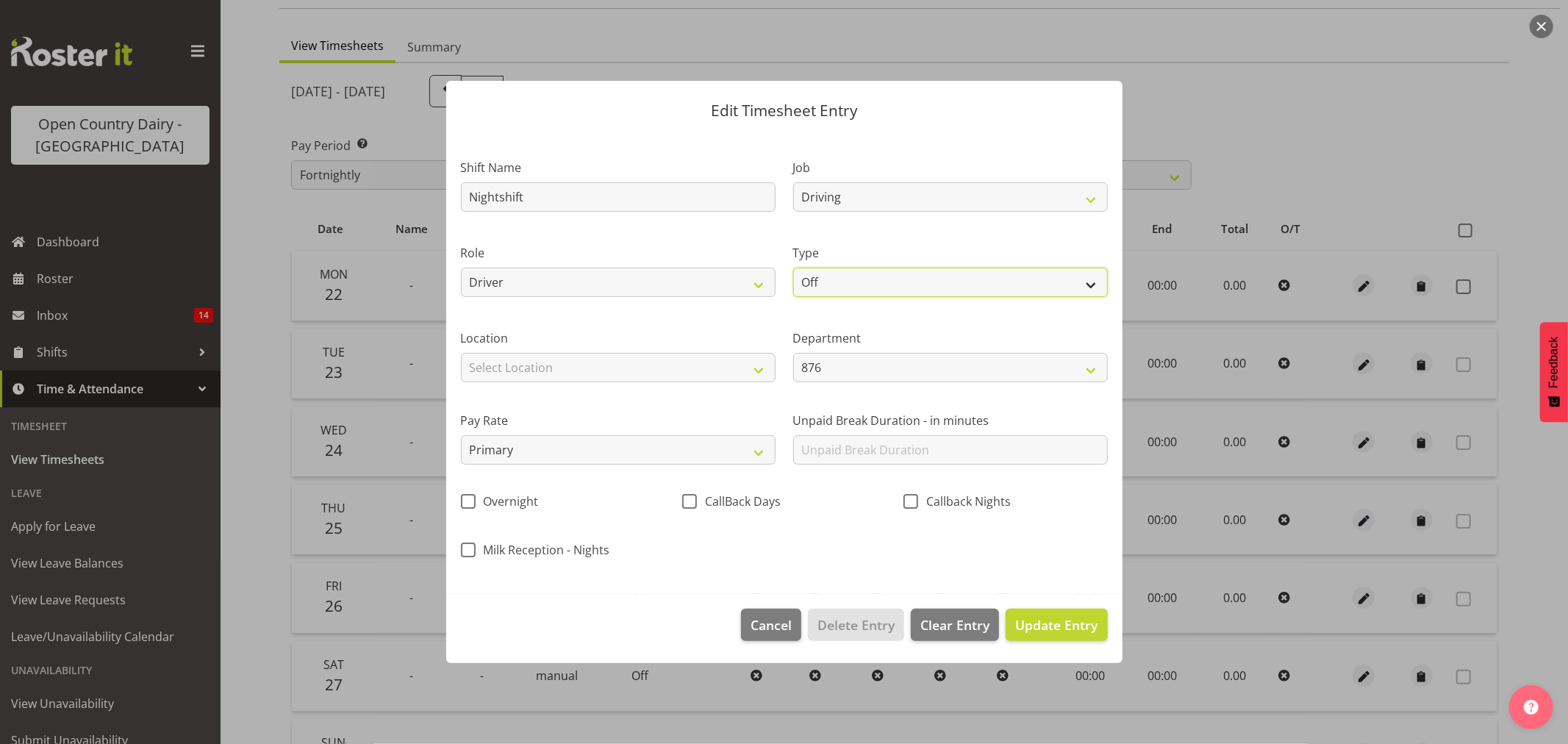
drag, startPoint x: 866, startPoint y: 278, endPoint x: 862, endPoint y: 289, distance: 11.7
click at [866, 278] on select "Off Standard Public Holiday Public Holiday (Worked) Day In Lieu Annual Leave Si…" at bounding box center [950, 282] width 315 height 30
select select "Standard"
click at [793, 267] on select "Off Standard Public Holiday Public Holiday (Worked) Day In Lieu Annual Leave Si…" at bounding box center [950, 282] width 315 height 30
select select "8"
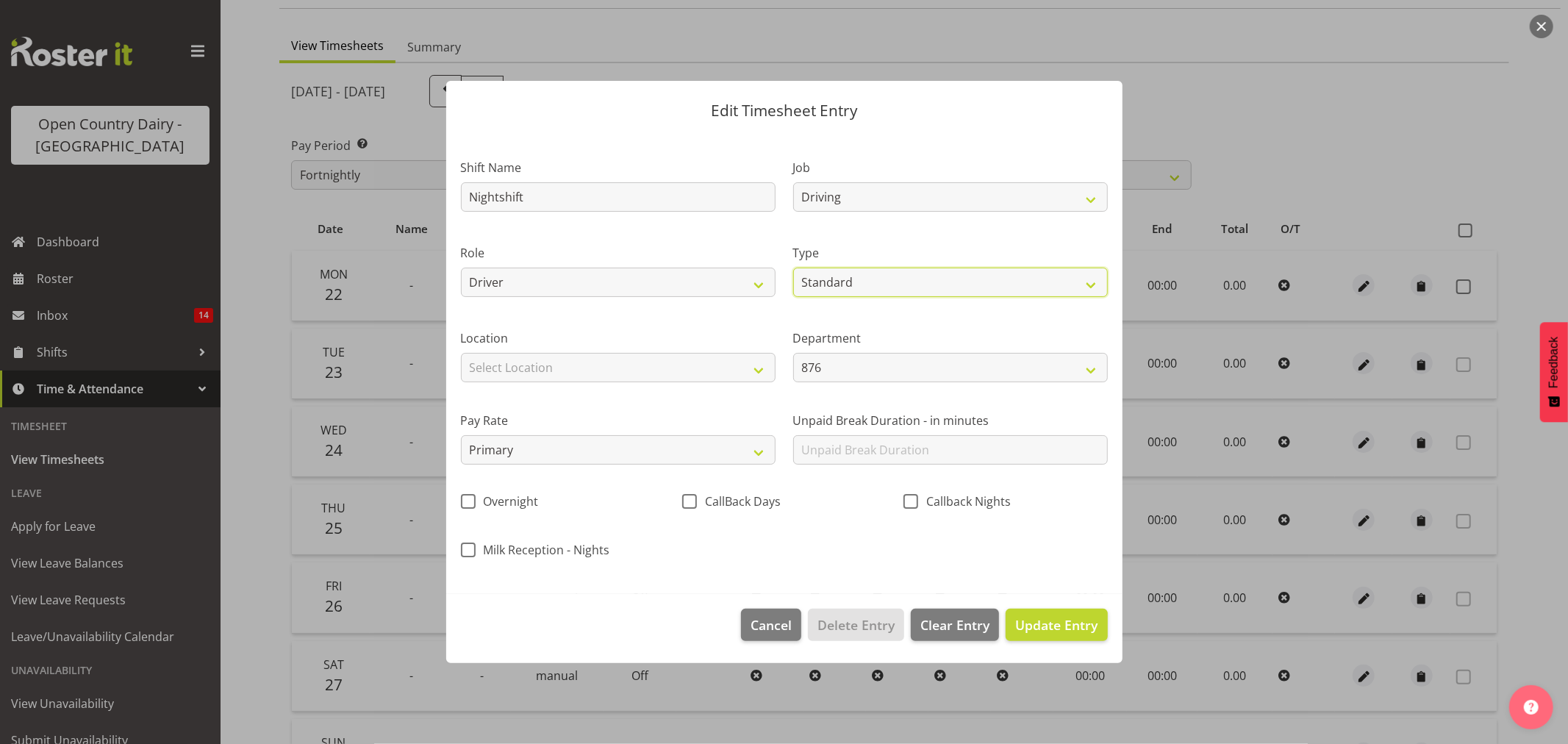
select select "2025"
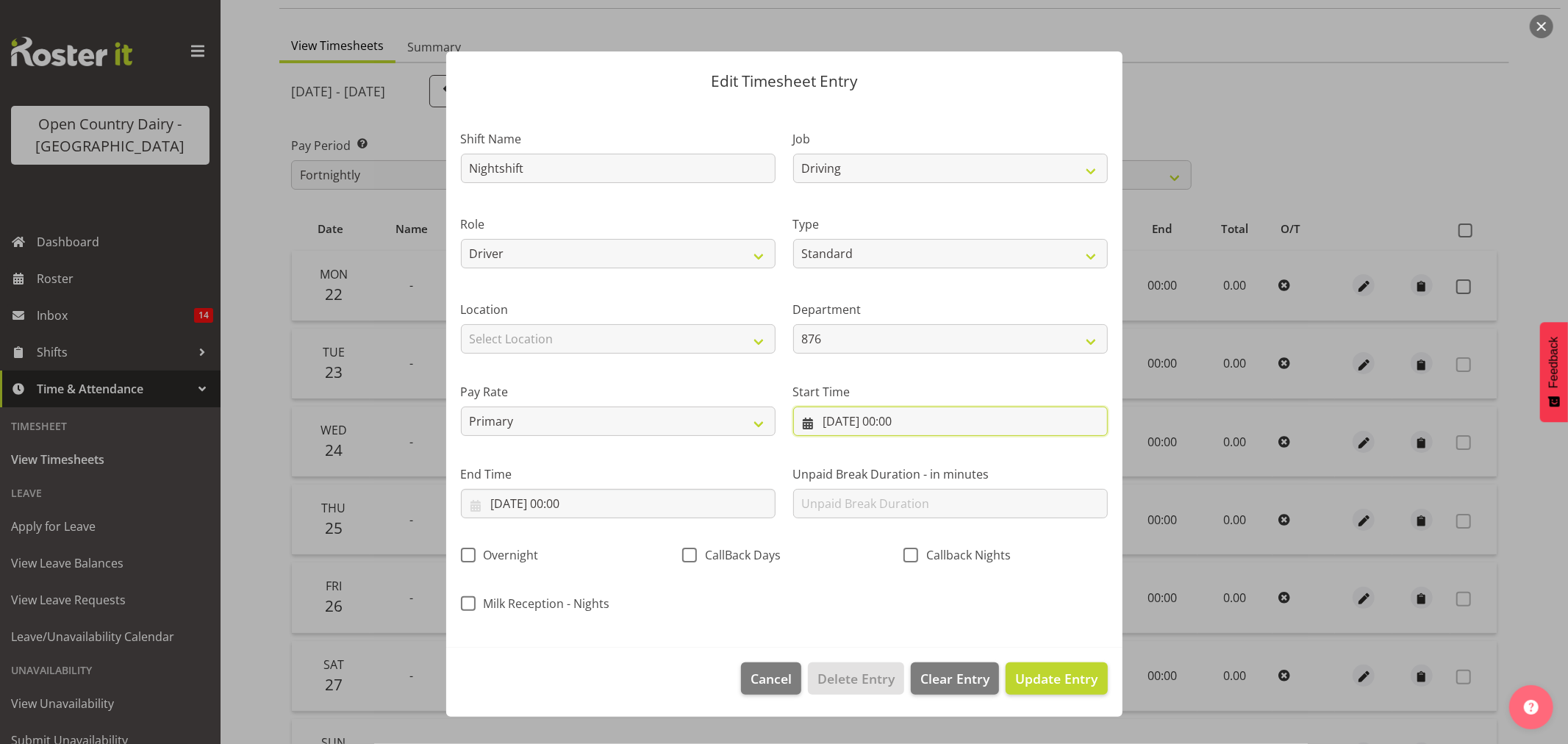
click at [891, 428] on input "22/09/2025, 00:00" at bounding box center [950, 420] width 315 height 30
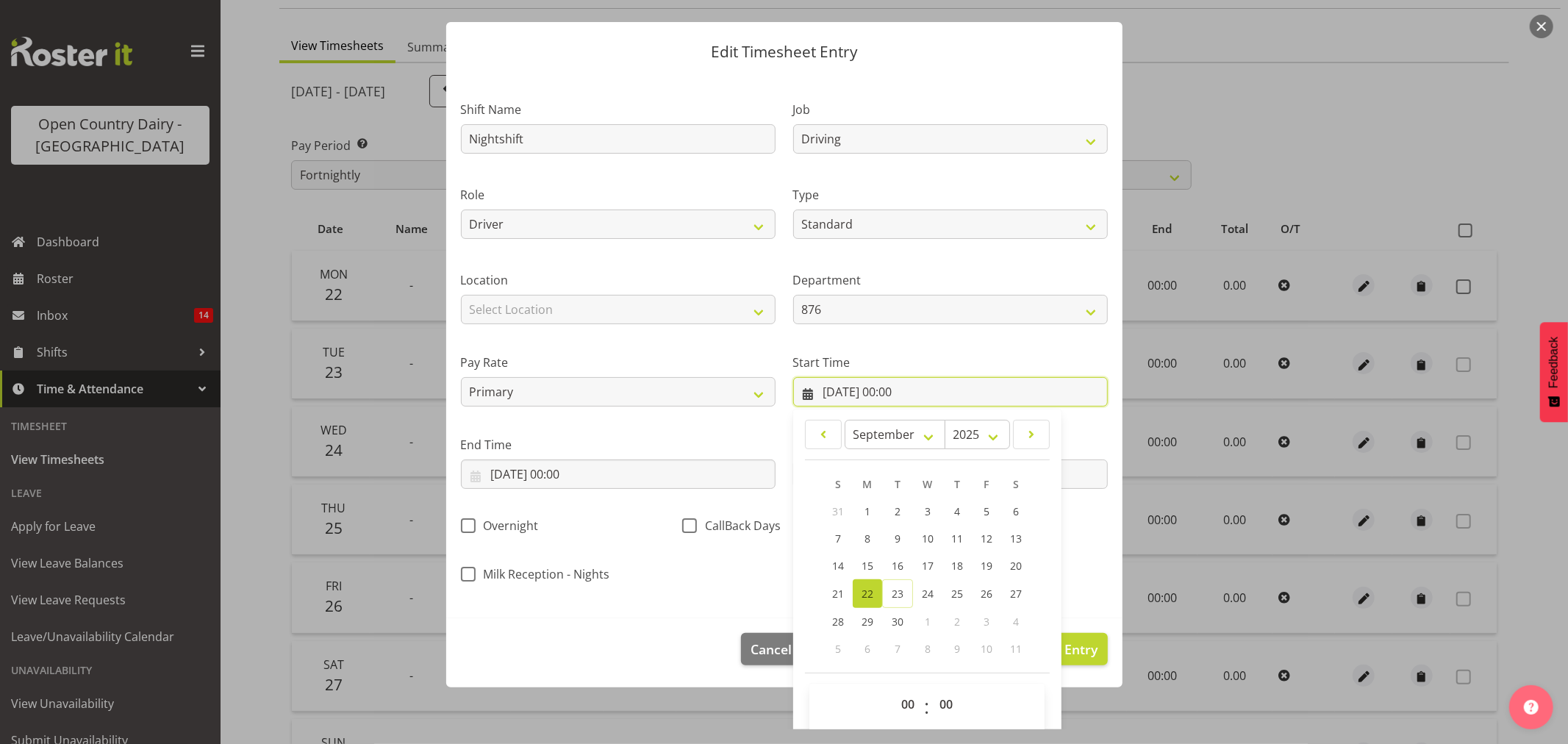
scroll to position [42, 0]
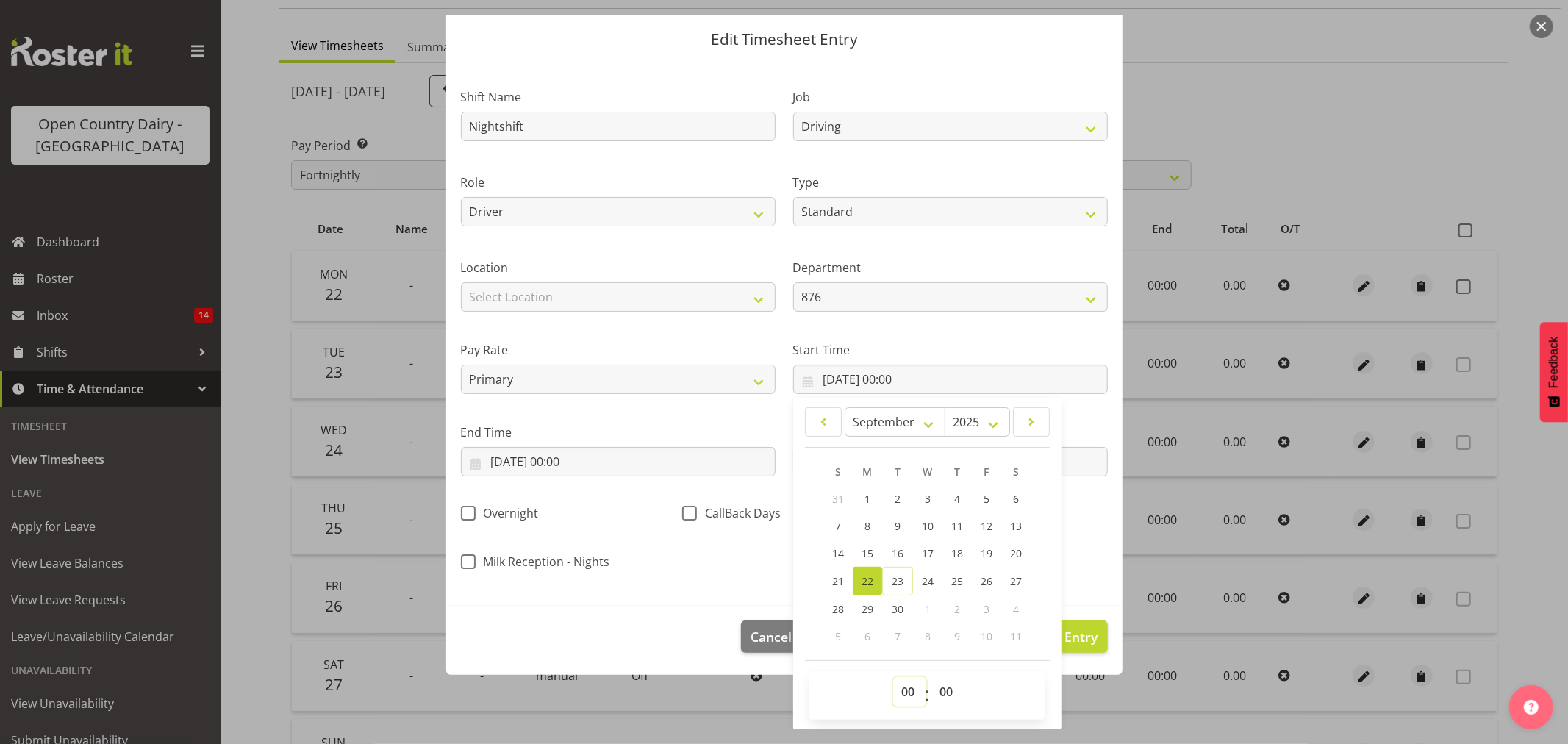
click at [900, 686] on select "00 01 02 03 04 05 06 07 08 09 10 11 12 13 14 15 16 17 18 19 20 21 22 23" at bounding box center [910, 691] width 33 height 30
select select "16"
click at [894, 677] on select "00 01 02 03 04 05 06 07 08 09 10 11 12 13 14 15 16 17 18 19 20 21 22 23" at bounding box center [910, 691] width 33 height 30
type input "22/09/2025, 16:00"
click at [938, 683] on select "00 01 02 03 04 05 06 07 08 09 10 11 12 13 14 15 16 17 18 19 20 21 22 23 24 25 2…" at bounding box center [948, 691] width 33 height 30
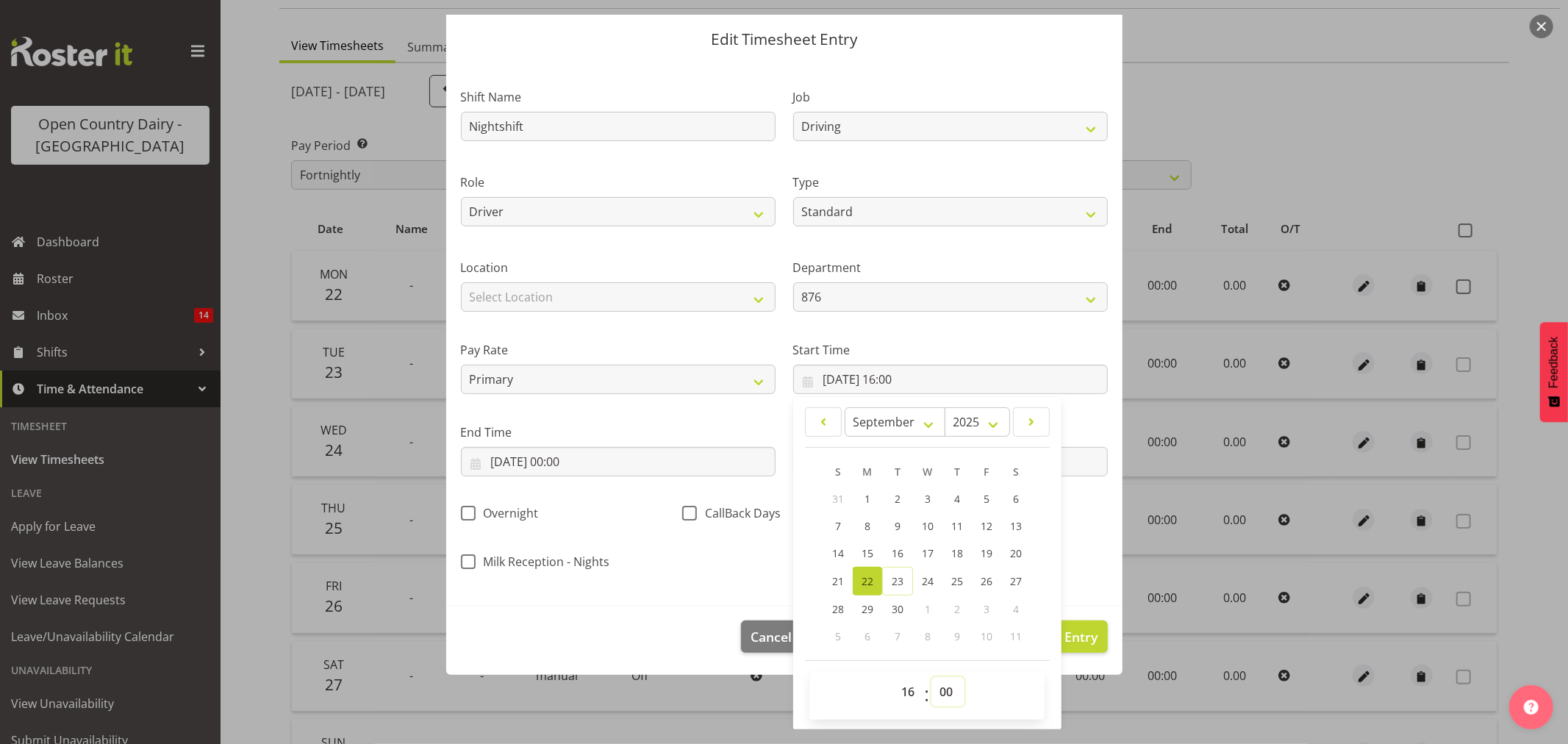
select select "15"
click at [931, 677] on select "00 01 02 03 04 05 06 07 08 09 10 11 12 13 14 15 16 17 18 19 20 21 22 23 24 25 2…" at bounding box center [948, 691] width 33 height 30
type input "22/09/2025, 16:15"
click at [748, 550] on div "Shift Name Nightshift Job Connecting /unconnecting Trailers Driving Meeting Mil…" at bounding box center [784, 324] width 665 height 514
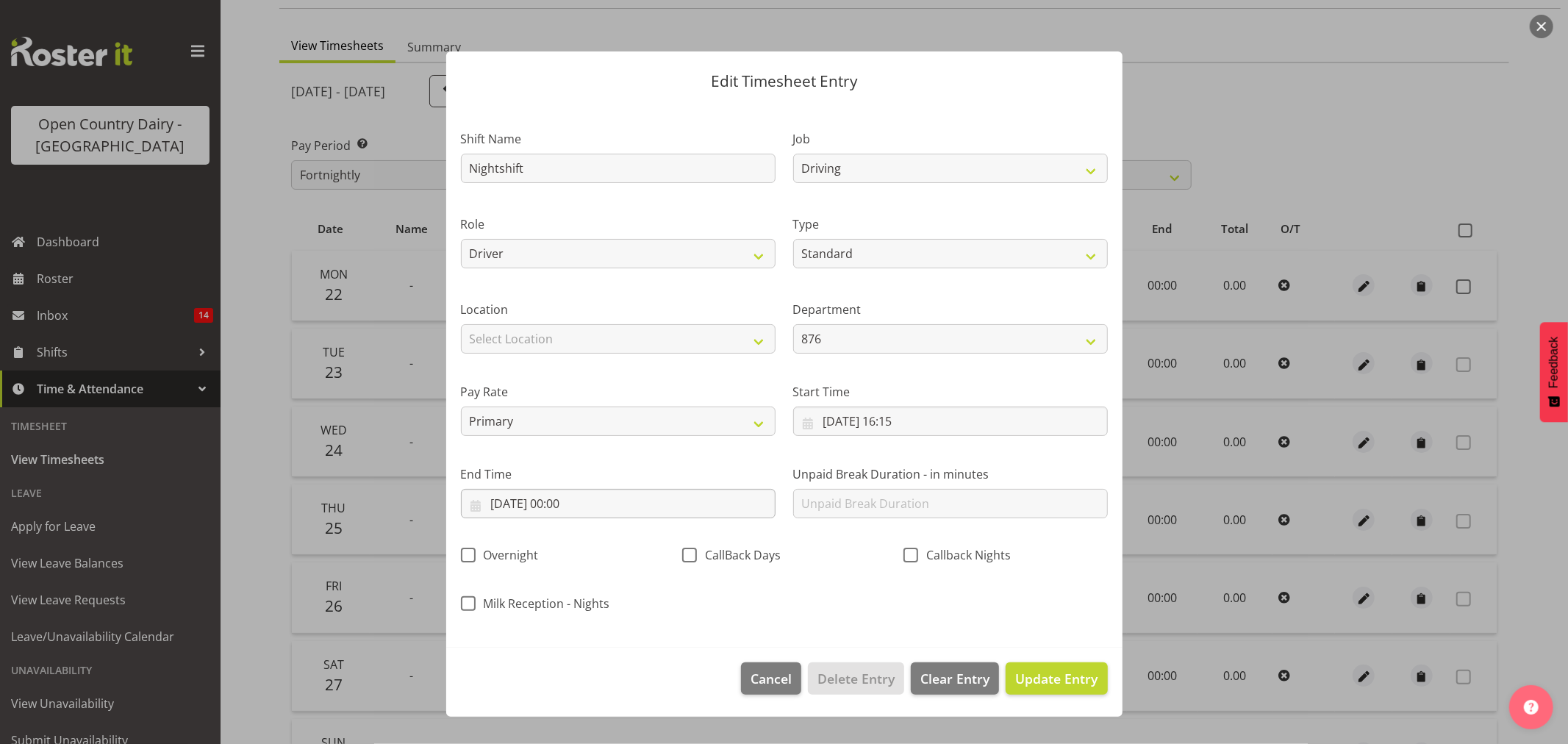
scroll to position [0, 0]
click at [618, 502] on input "22/09/2025, 00:00" at bounding box center [618, 503] width 315 height 30
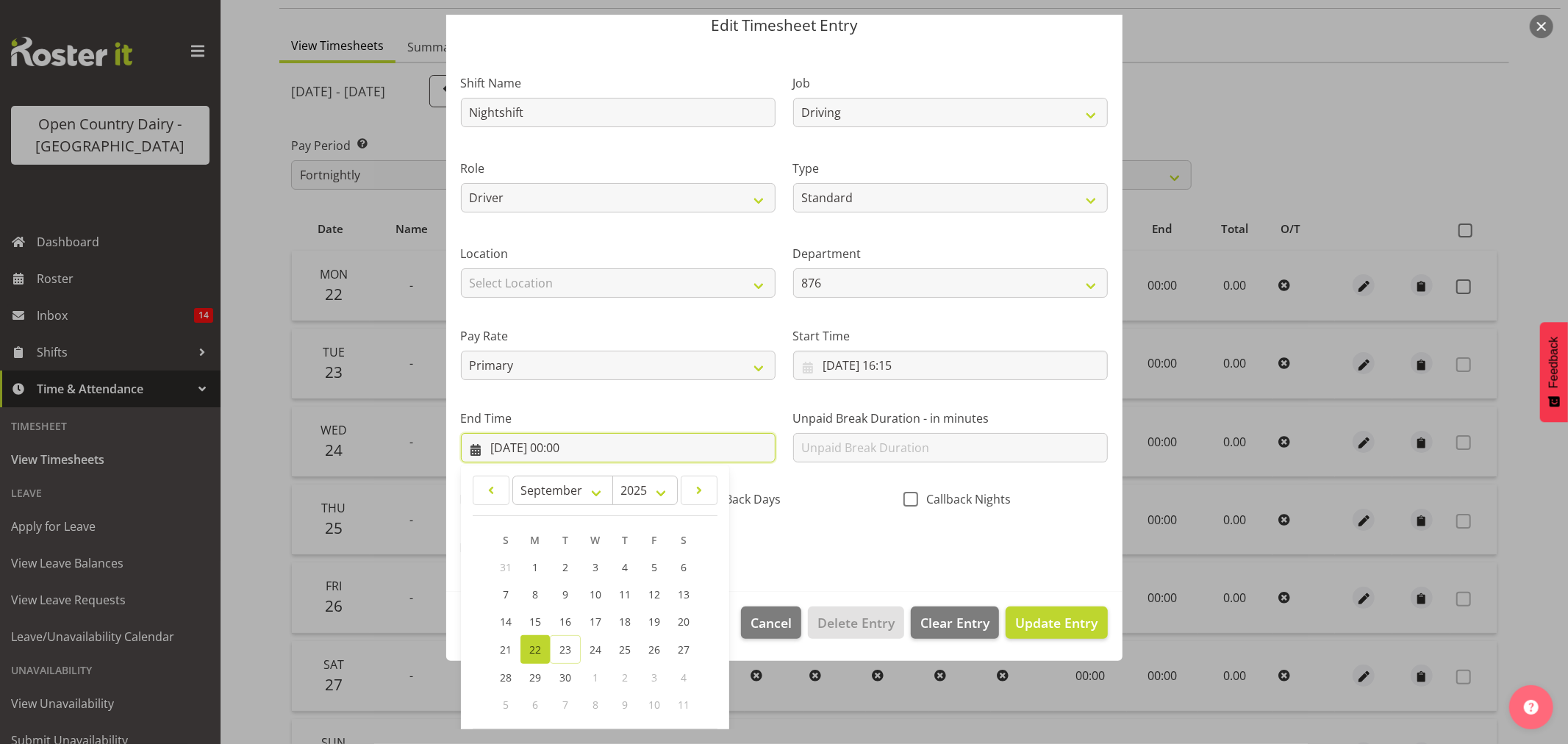
scroll to position [125, 0]
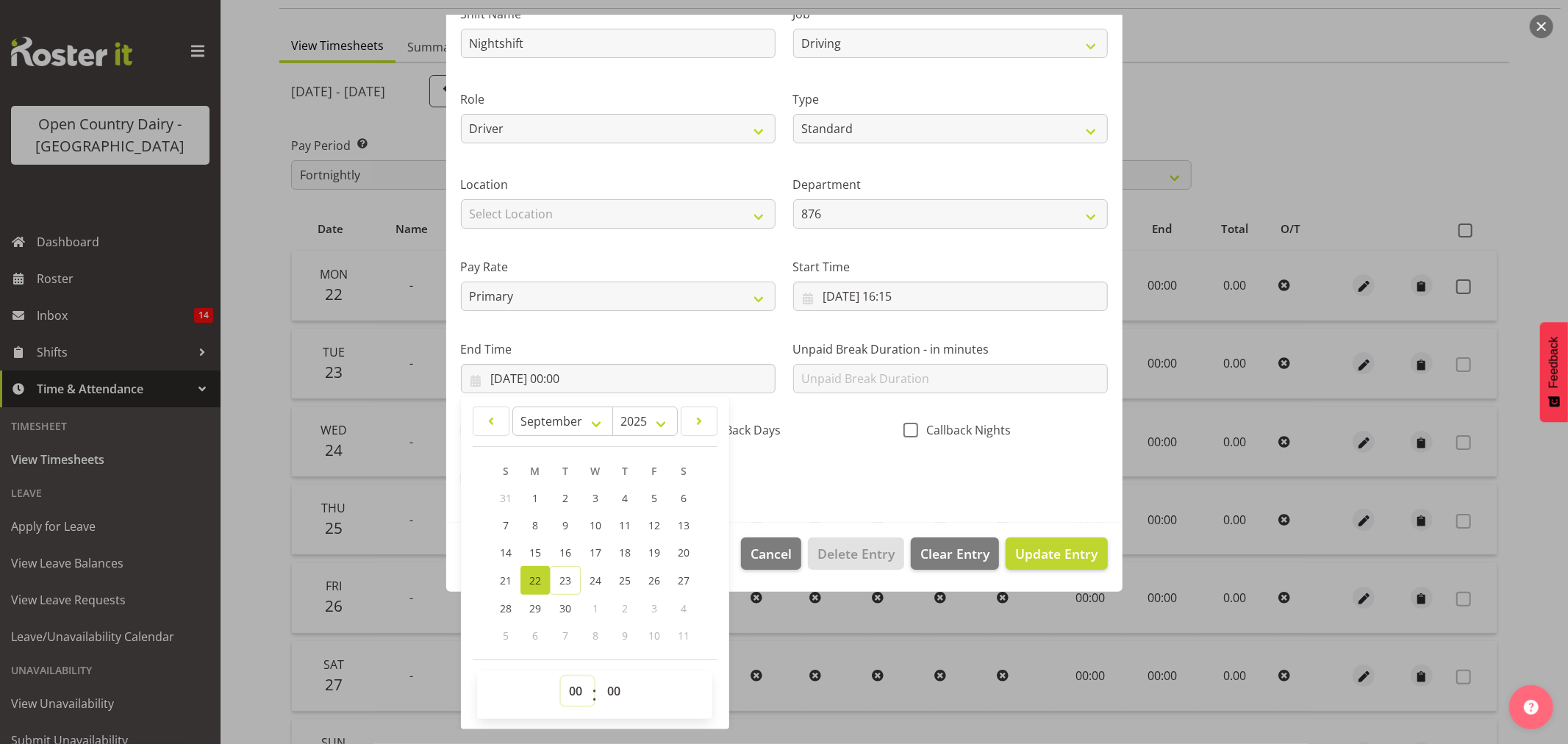
click at [579, 689] on select "00 01 02 03 04 05 06 07 08 09 10 11 12 13 14 15 16 17 18 19 20 21 22 23" at bounding box center [577, 690] width 33 height 30
select select "3"
click at [561, 676] on select "00 01 02 03 04 05 06 07 08 09 10 11 12 13 14 15 16 17 18 19 20 21 22 23" at bounding box center [577, 690] width 33 height 30
type input "22/09/2025, 03:00"
click at [609, 683] on select "00 01 02 03 04 05 06 07 08 09 10 11 12 13 14 15 16 17 18 19 20 21 22 23 24 25 2…" at bounding box center [616, 690] width 33 height 30
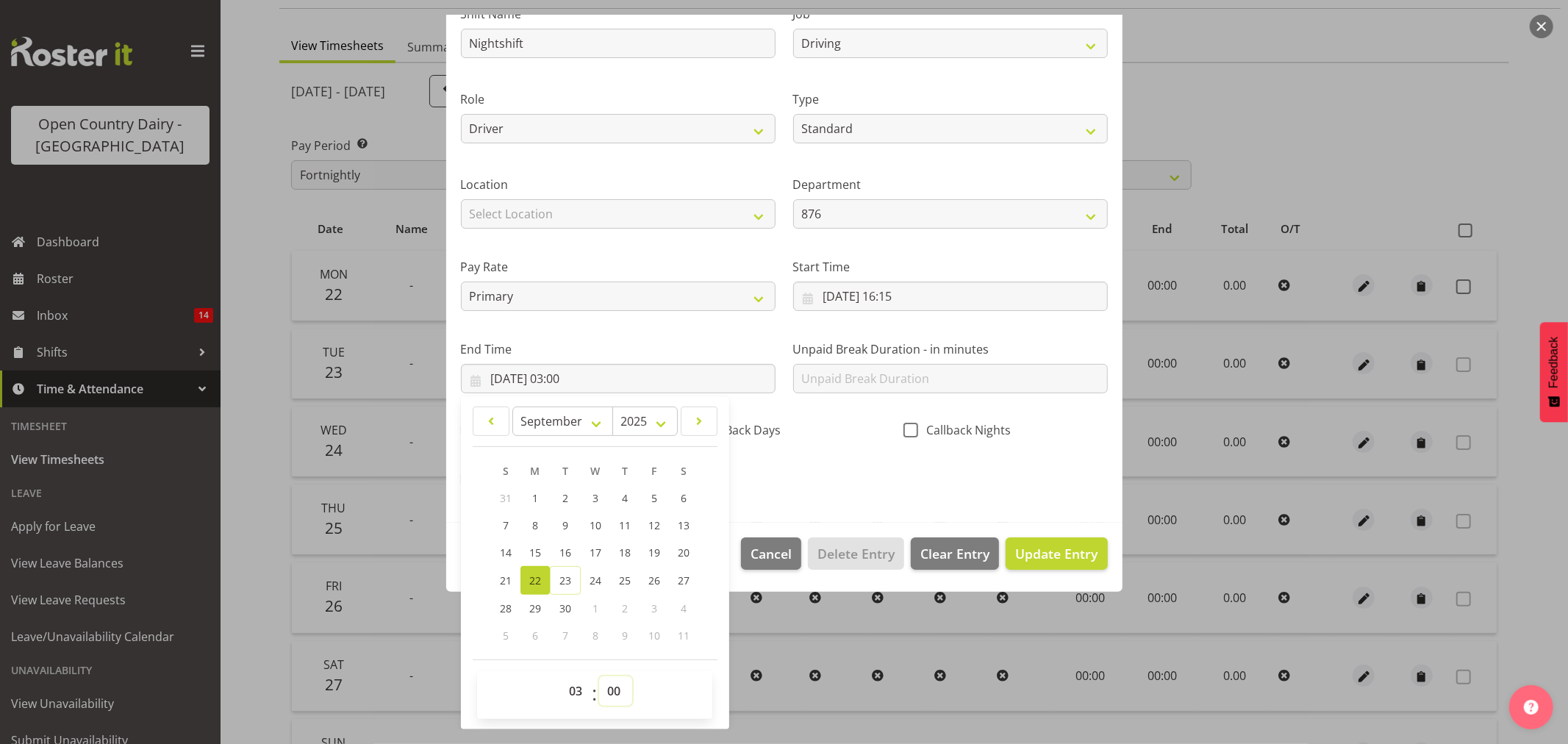
select select "30"
click at [599, 676] on select "00 01 02 03 04 05 06 07 08 09 10 11 12 13 14 15 16 17 18 19 20 21 22 23 24 25 2…" at bounding box center [616, 690] width 33 height 30
type input "22/09/2025, 03:30"
click at [969, 517] on section "Shift Name Nightshift Job Connecting /unconnecting Trailers Driving Meeting Mil…" at bounding box center [784, 251] width 676 height 544
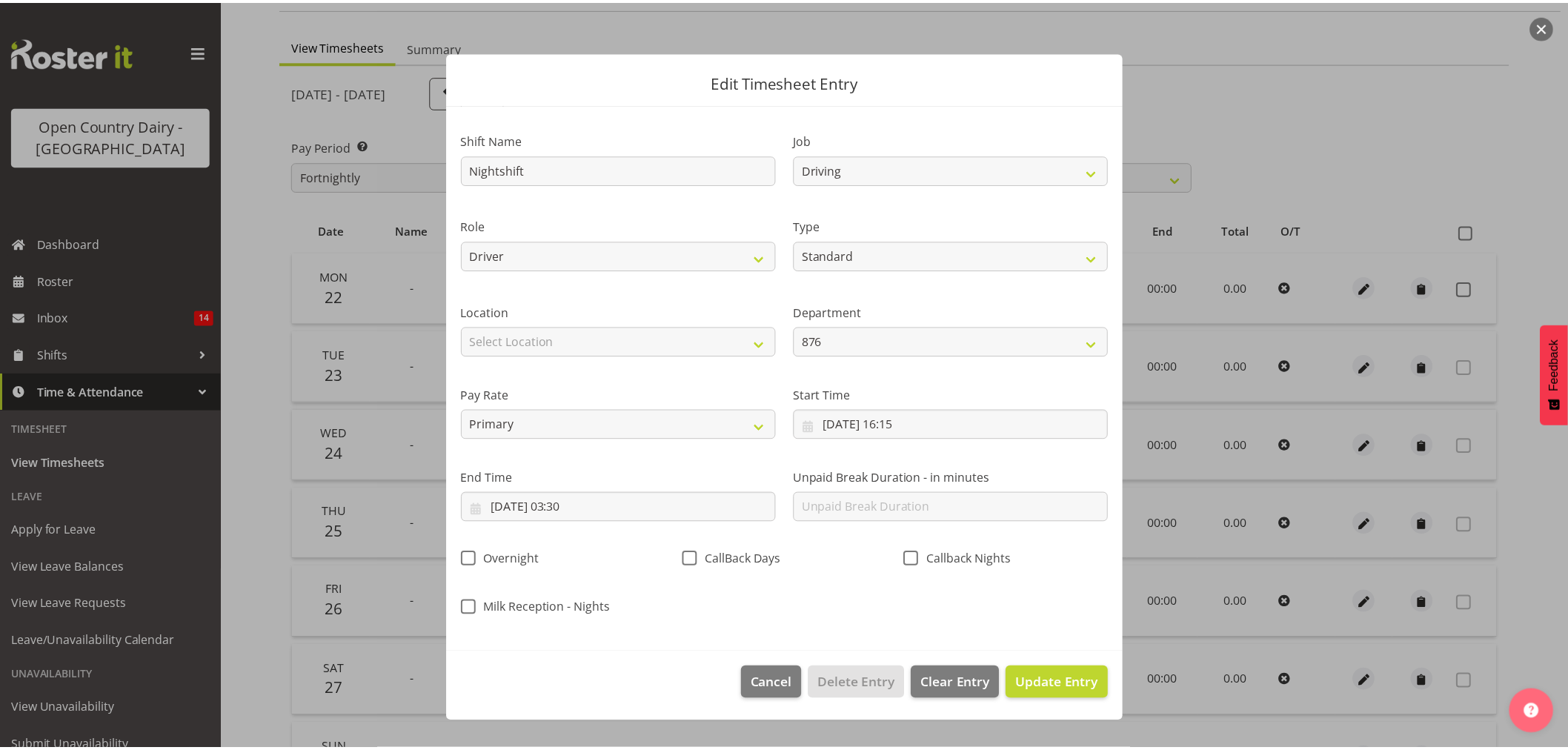
scroll to position [0, 0]
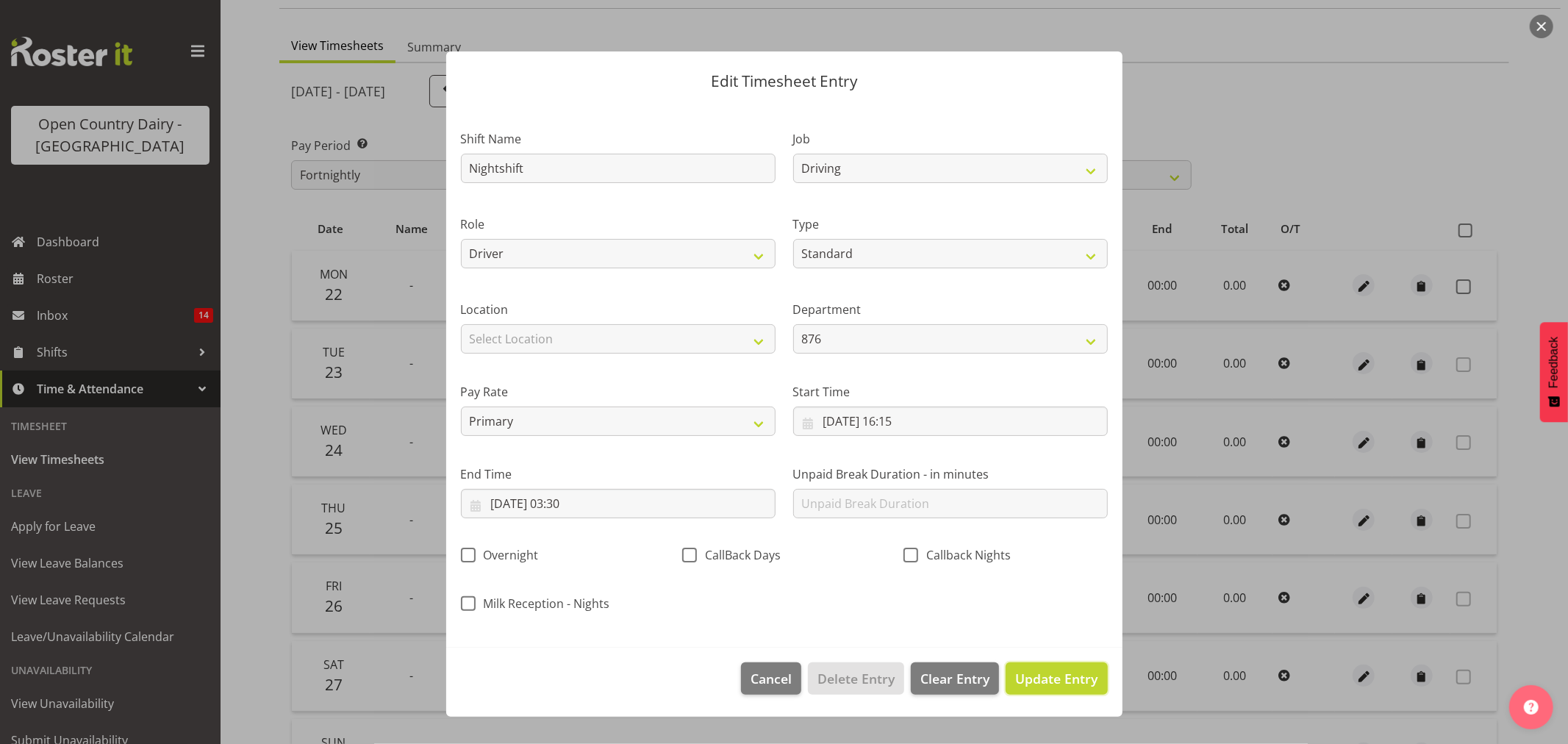
click at [1038, 670] on span "Update Entry" at bounding box center [1056, 678] width 83 height 17
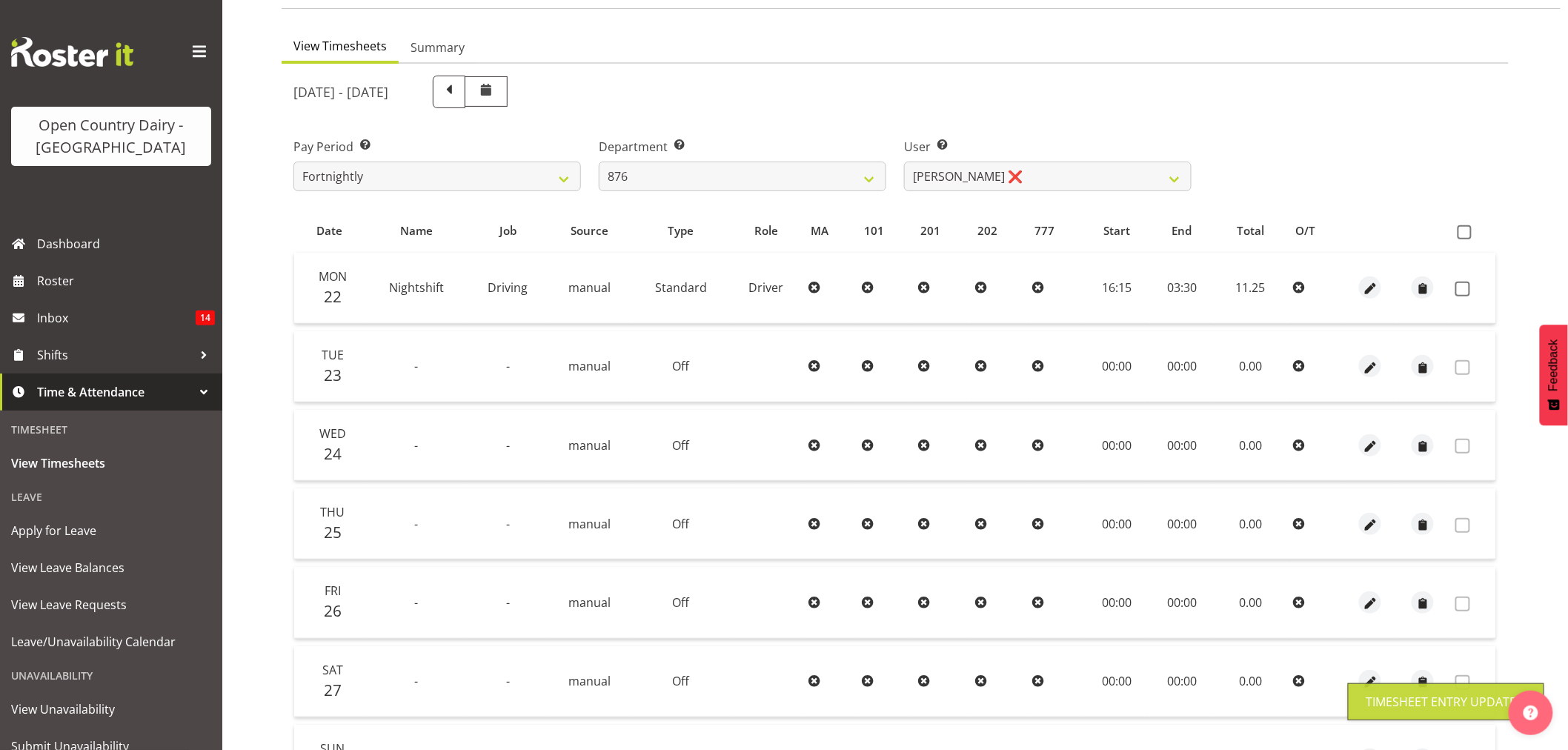
click at [1454, 295] on td at bounding box center [1472, 288] width 47 height 71
click at [1458, 291] on span at bounding box center [1462, 289] width 15 height 15
checkbox input "true"
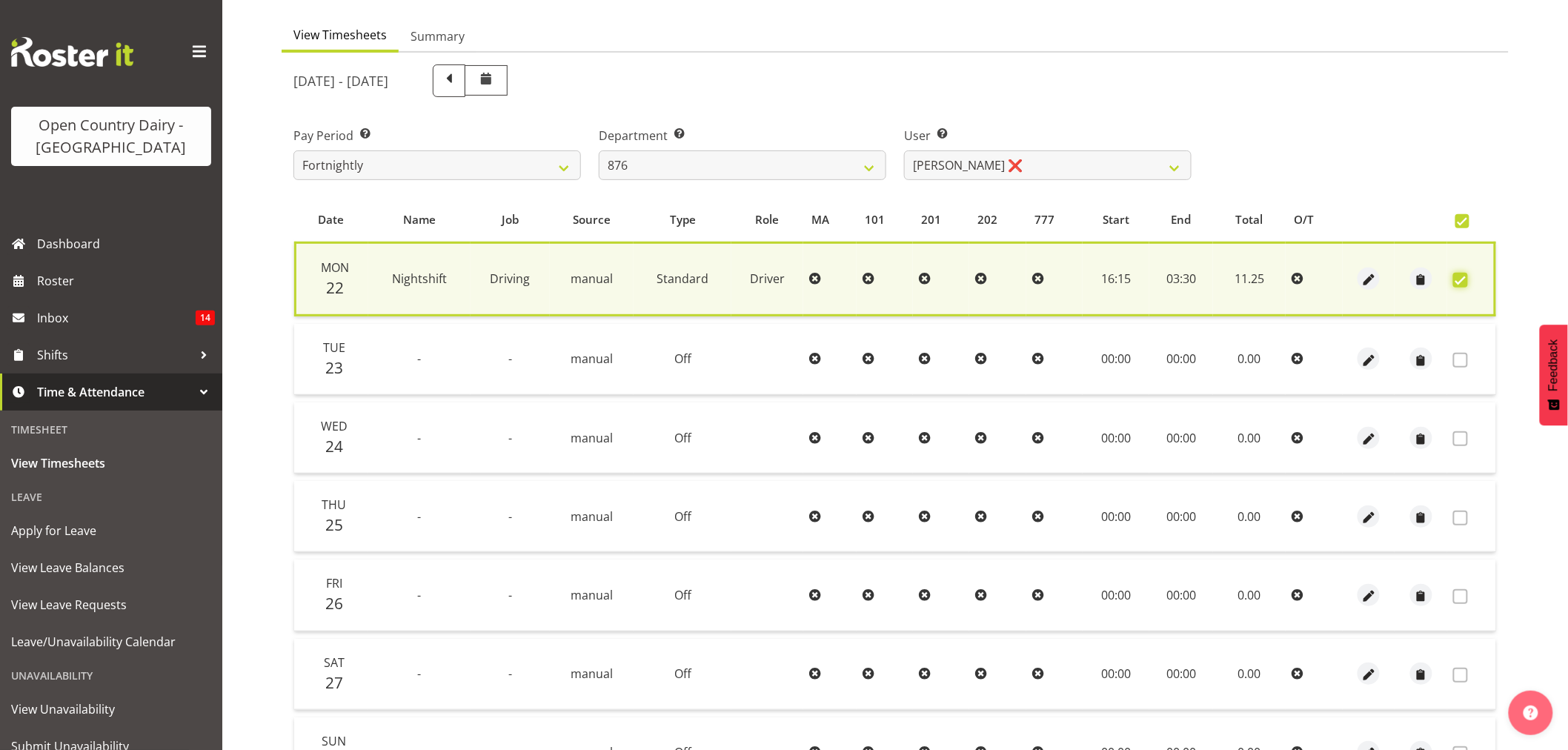
scroll to position [284, 0]
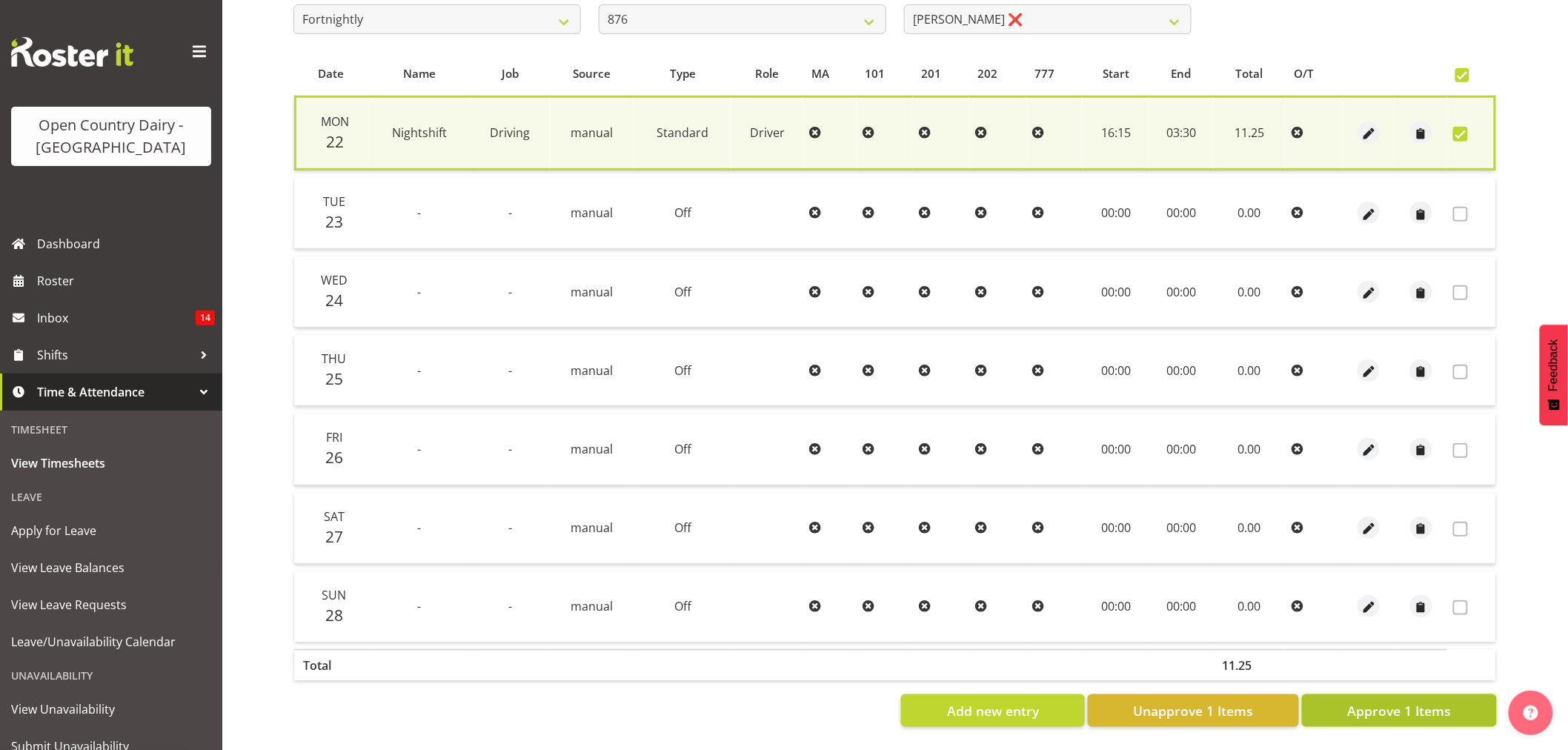
click at [1389, 694] on button "Approve 1 Items" at bounding box center [1398, 710] width 195 height 33
checkbox input "false"
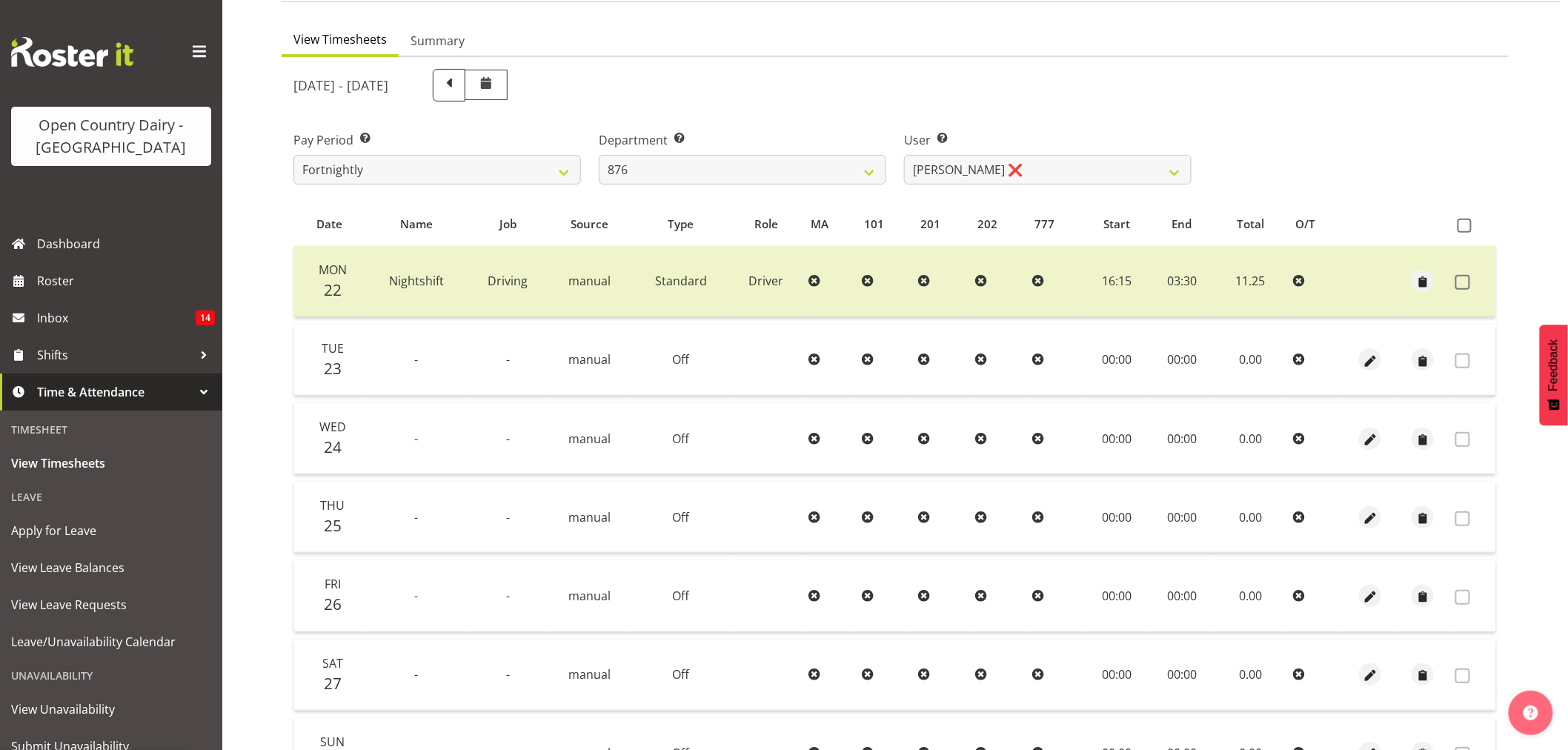
scroll to position [116, 0]
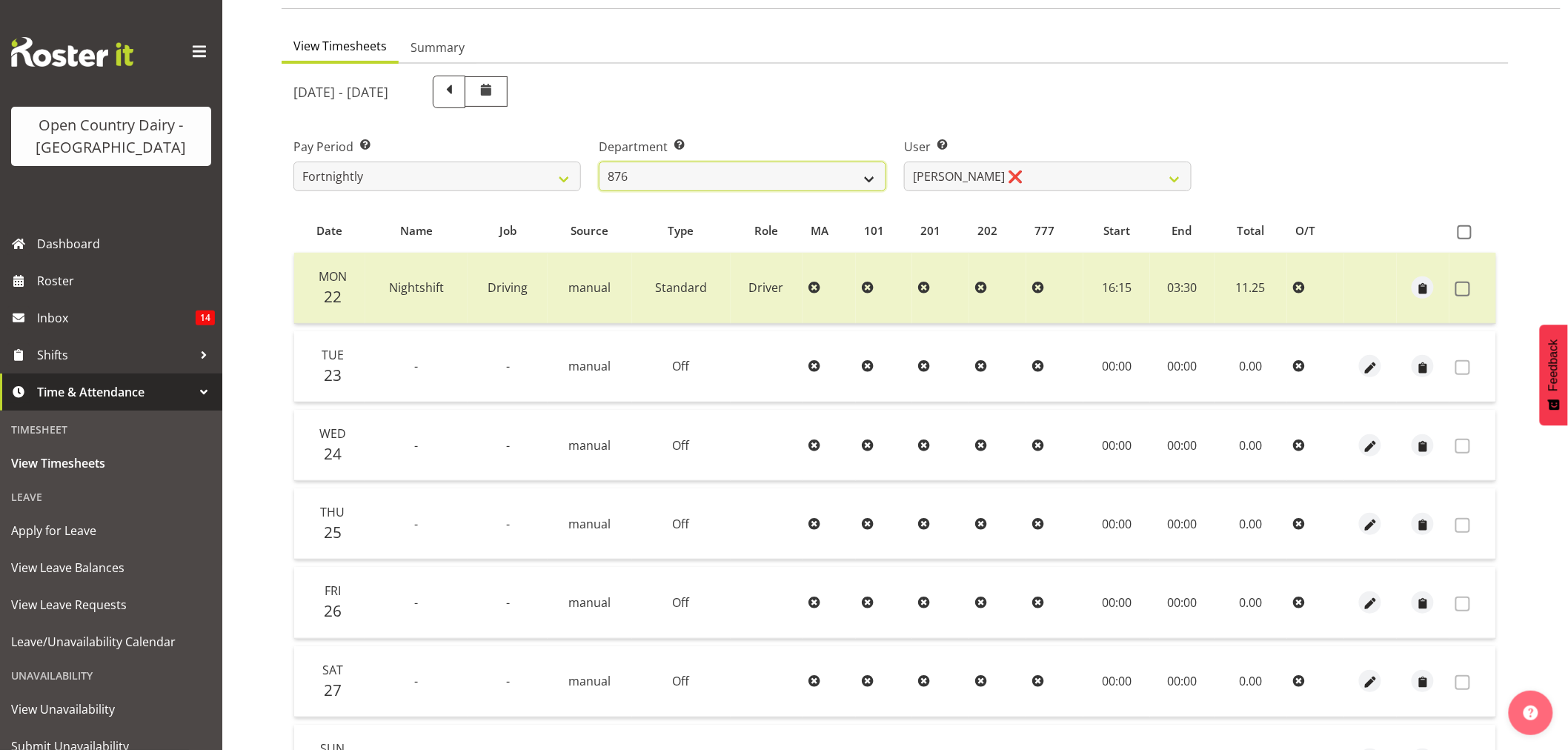
click at [690, 167] on select "734 735 736 737 738 739 851 853 854 855 856 858 861 862 865 867-9032 868 869 87…" at bounding box center [742, 176] width 287 height 30
select select "667"
click at [599, 161] on select "734 735 736 737 738 739 851 853 854 855 856 858 861 862 865 867-9032 868 869 87…" at bounding box center [742, 176] width 287 height 30
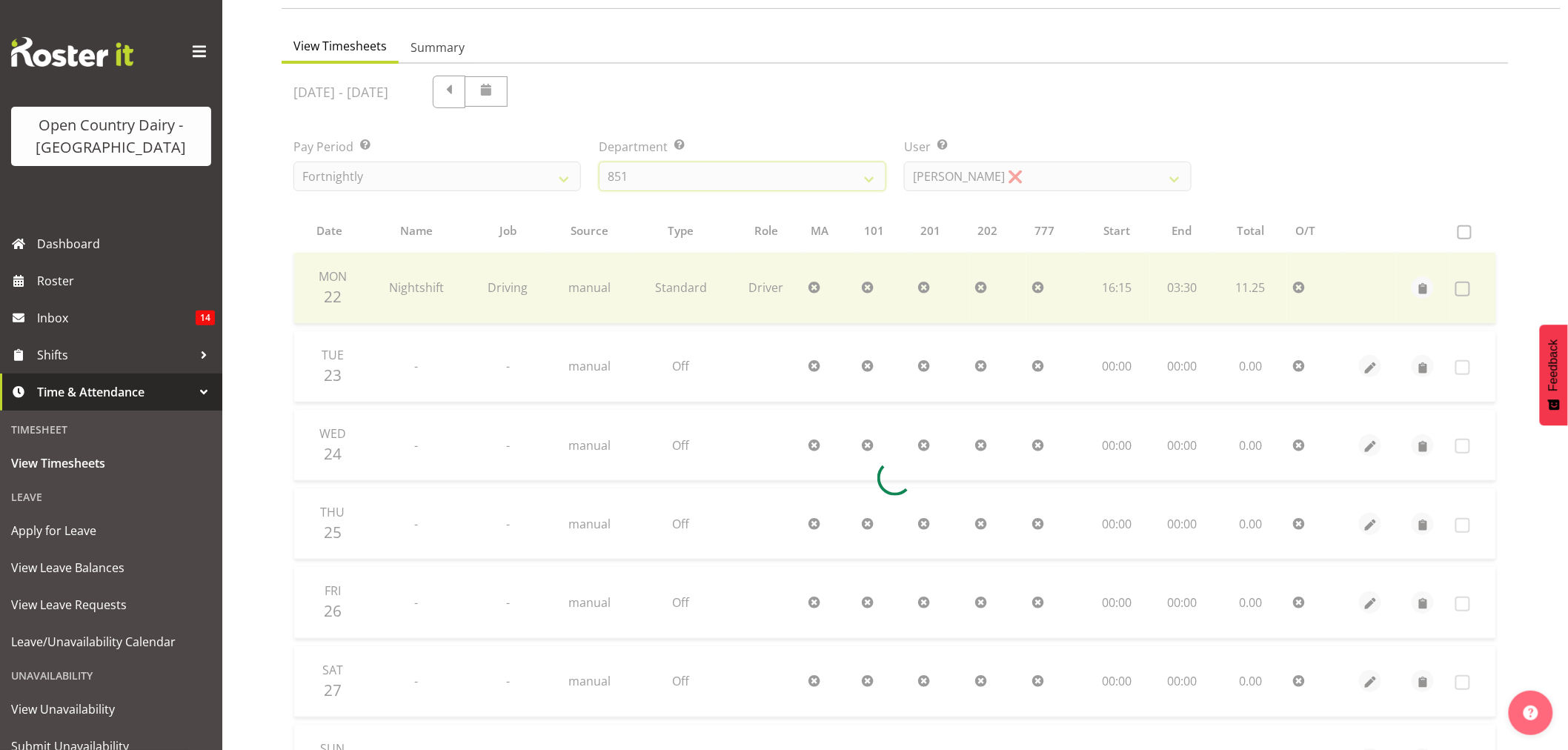
scroll to position [0, 0]
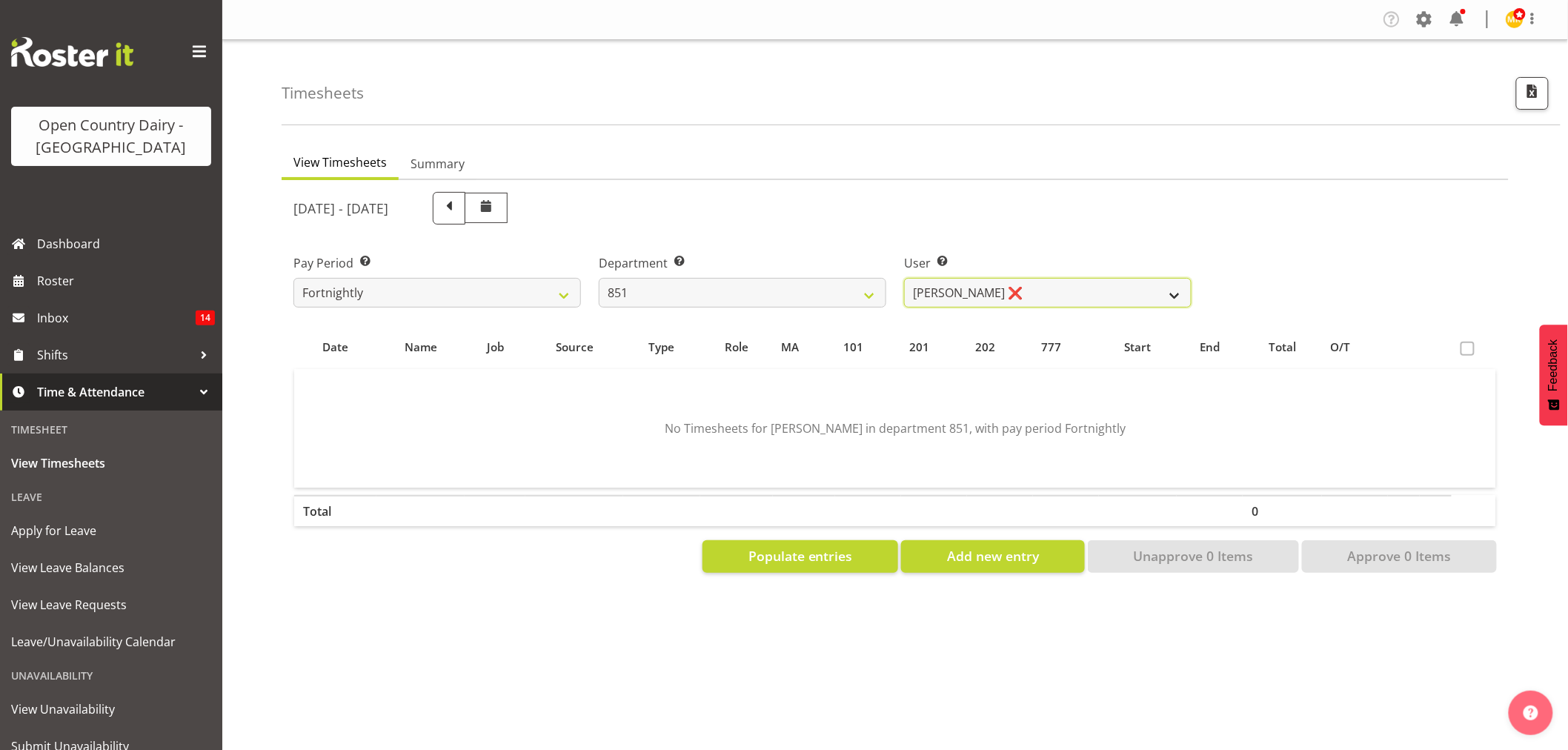
click at [1027, 294] on select "Hayden Batt ❌ Martin Black ❌ Stacey Wilson ❌" at bounding box center [1047, 293] width 287 height 30
select select "7437"
click at [904, 278] on select "Hayden Batt ❌ Martin Black ❌ Stacey Wilson ❌" at bounding box center [1047, 293] width 287 height 30
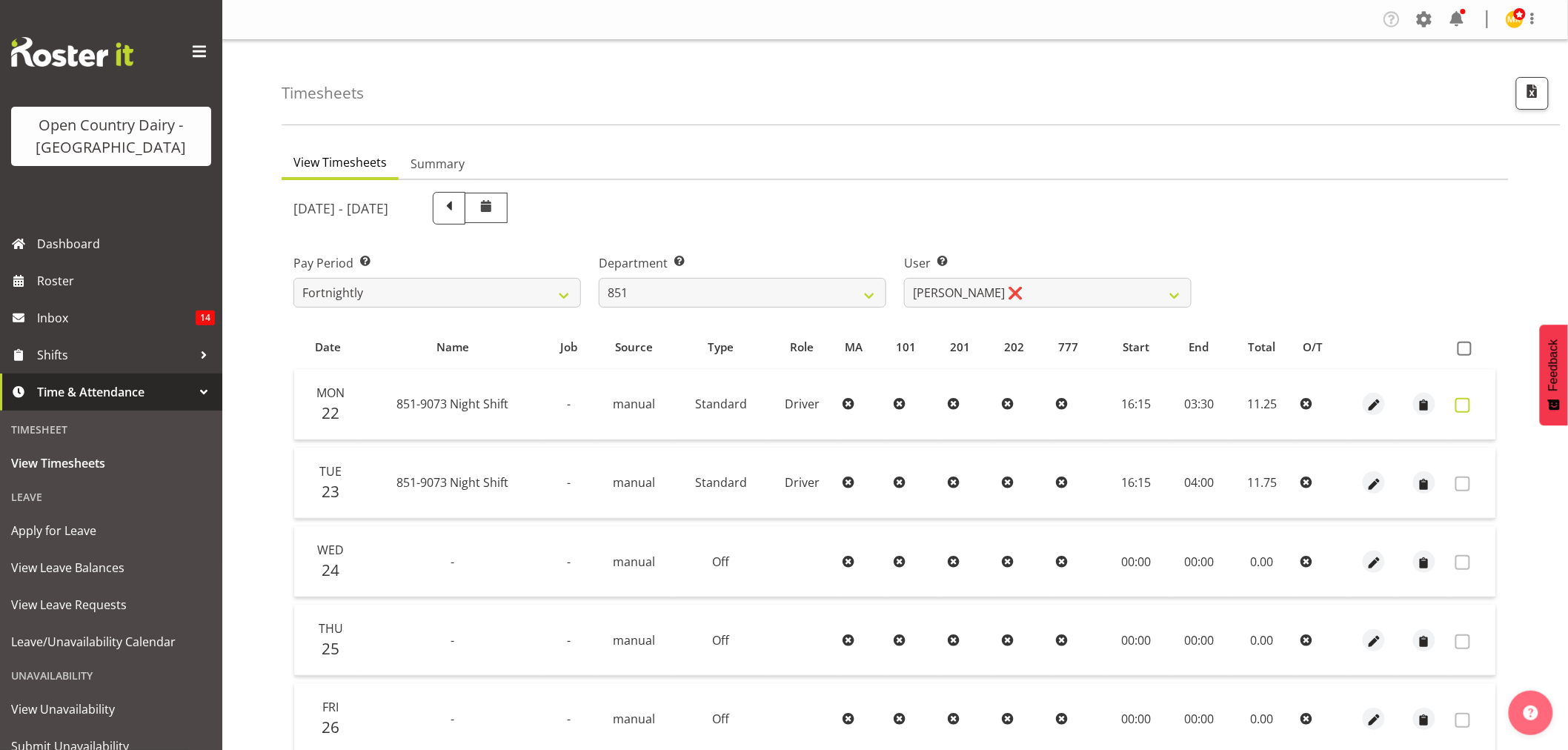
click at [1467, 401] on span at bounding box center [1462, 405] width 15 height 15
checkbox input "true"
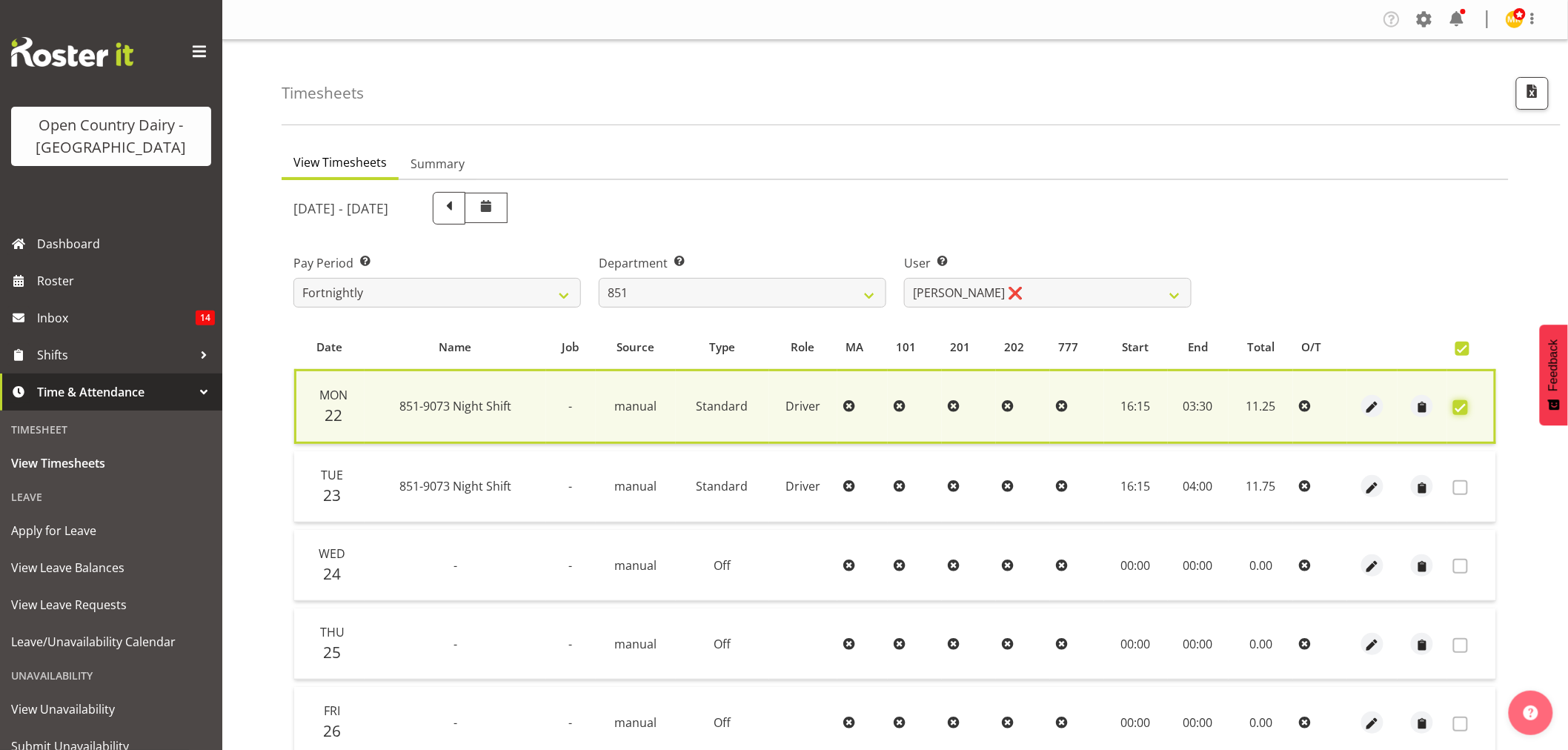
scroll to position [329, 0]
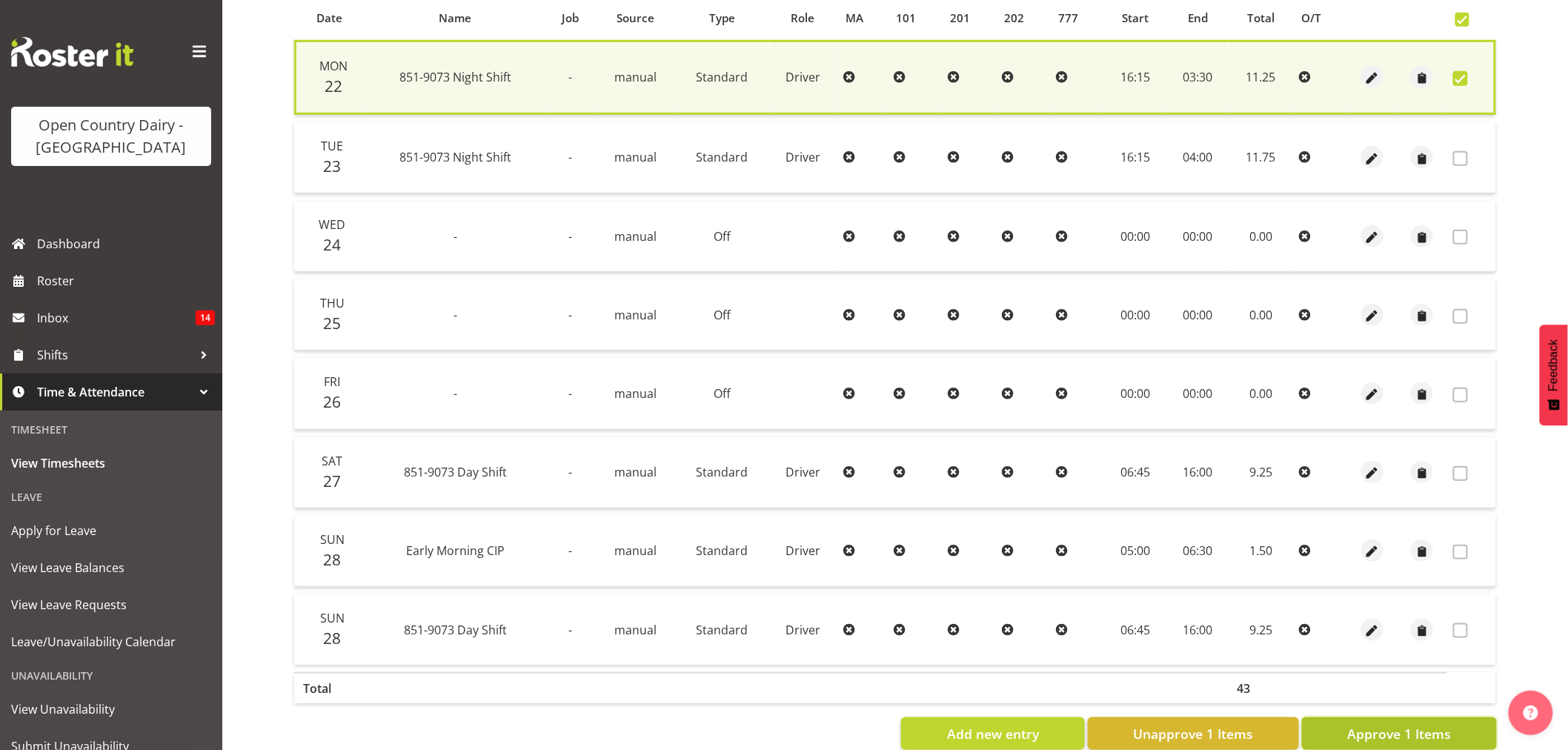
click at [1376, 720] on button "Approve 1 Items" at bounding box center [1398, 733] width 195 height 33
checkbox input "false"
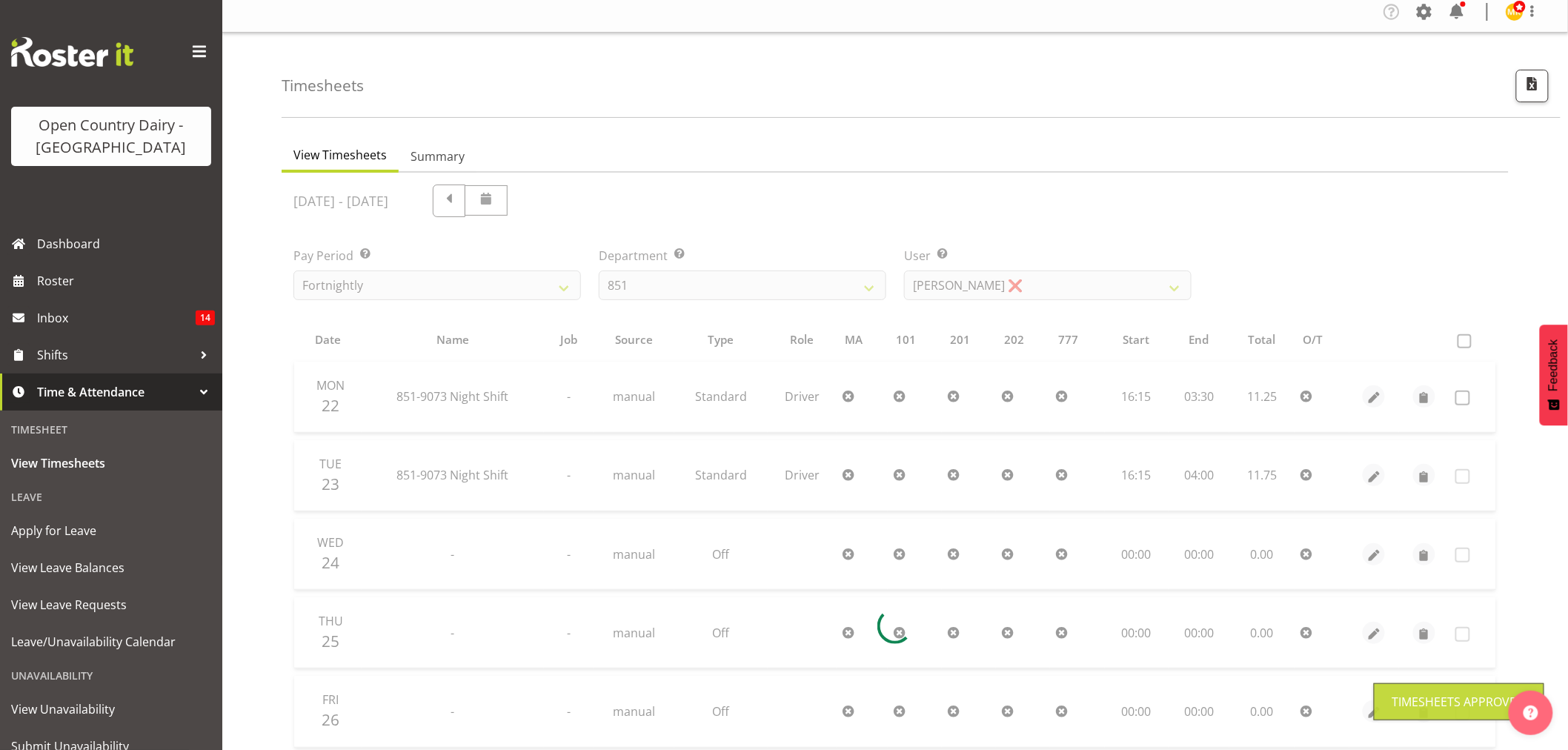
scroll to position [0, 0]
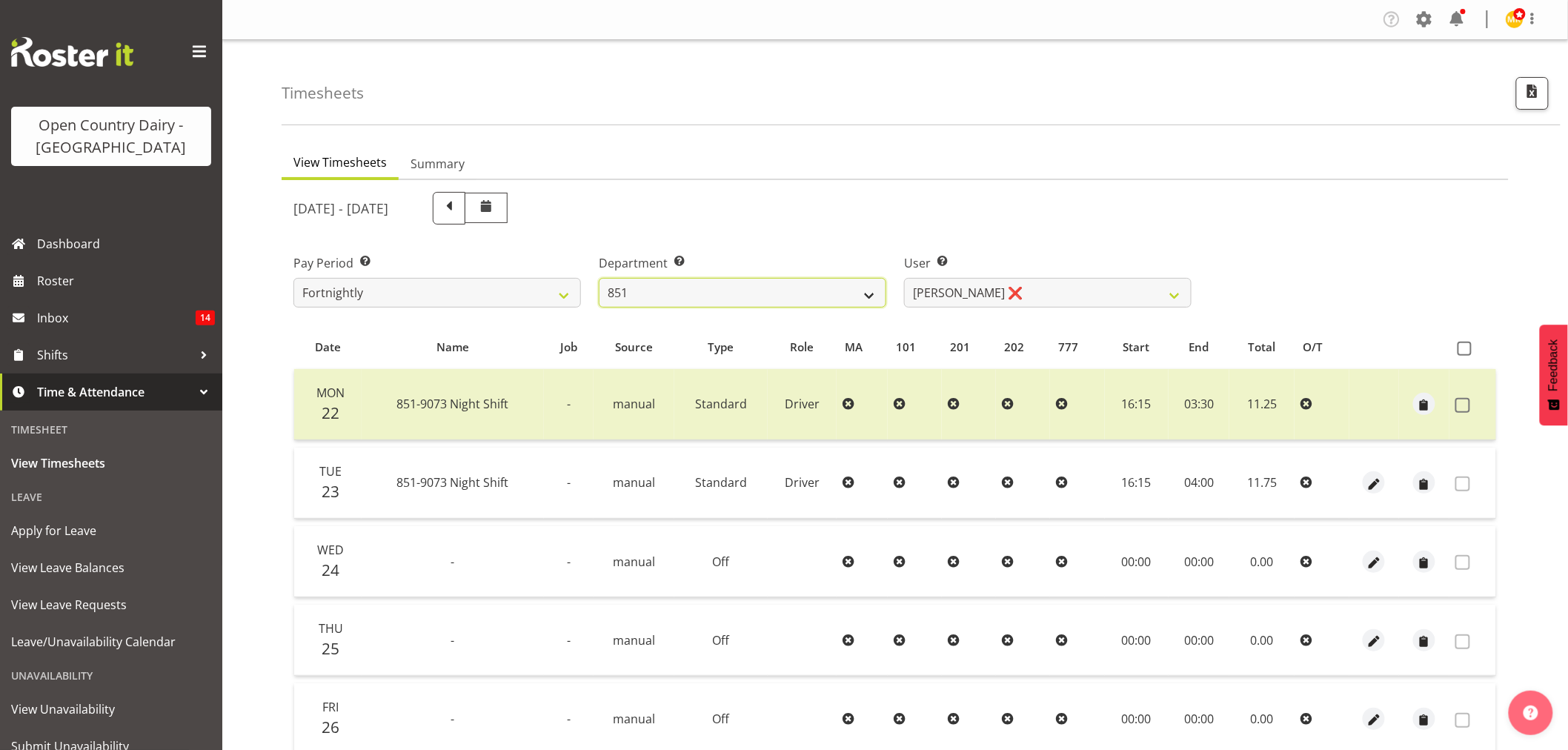
click at [816, 294] on select "734 735 736 737 738 739 851 853 854 855 856 858 861 862 865 867-9032 868 869 87…" at bounding box center [742, 293] width 287 height 30
select select "783"
click at [599, 278] on select "734 735 736 737 738 739 851 853 854 855 856 858 861 862 865 867-9032 868 869 87…" at bounding box center [742, 293] width 287 height 30
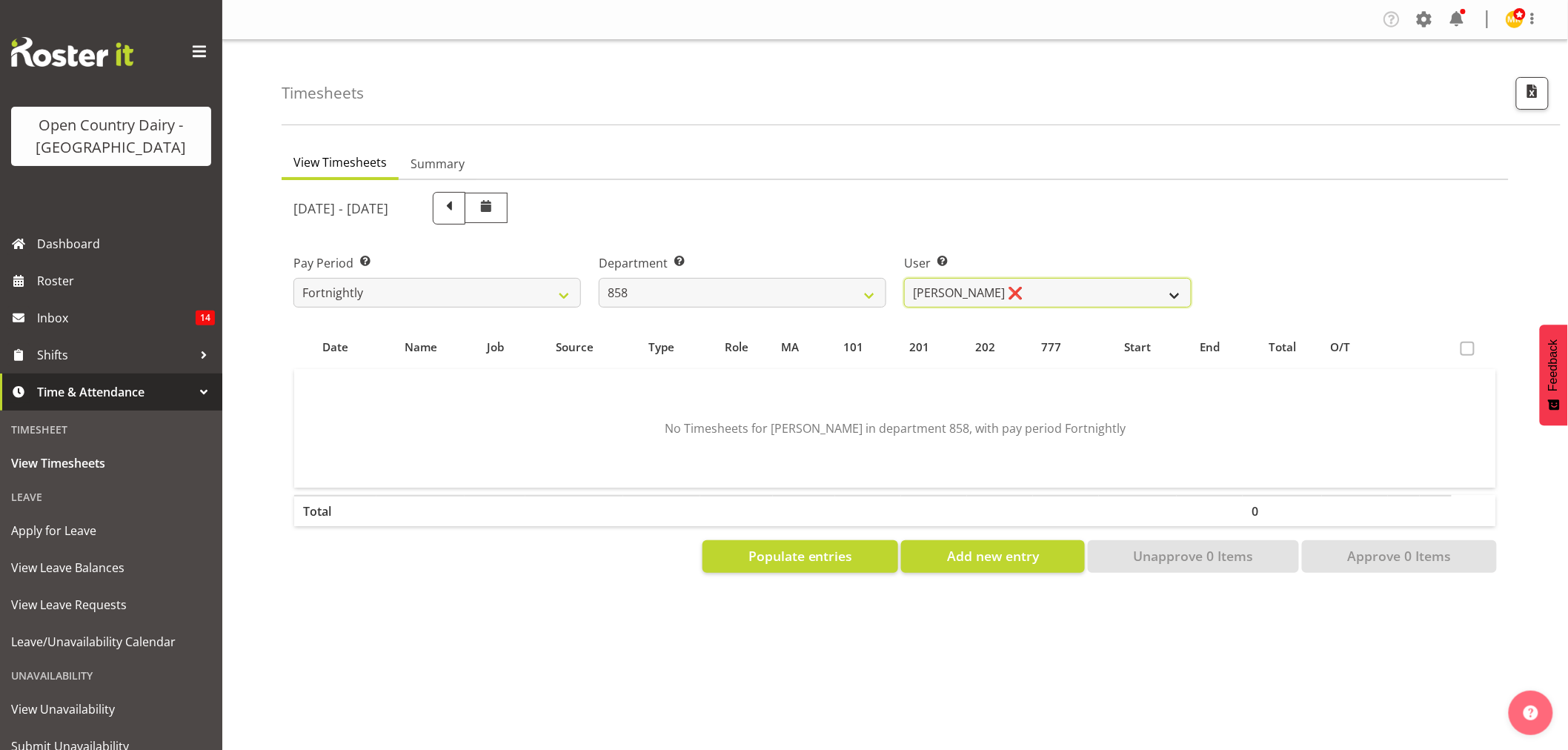
click at [980, 305] on select "Anthony Shaw ❌ Liam Bellman ❌ Neil Peters ❌" at bounding box center [1047, 293] width 287 height 30
select select "7456"
click at [904, 278] on select "Anthony Shaw ❌ Liam Bellman ❌ Neil Peters ❌" at bounding box center [1047, 293] width 287 height 30
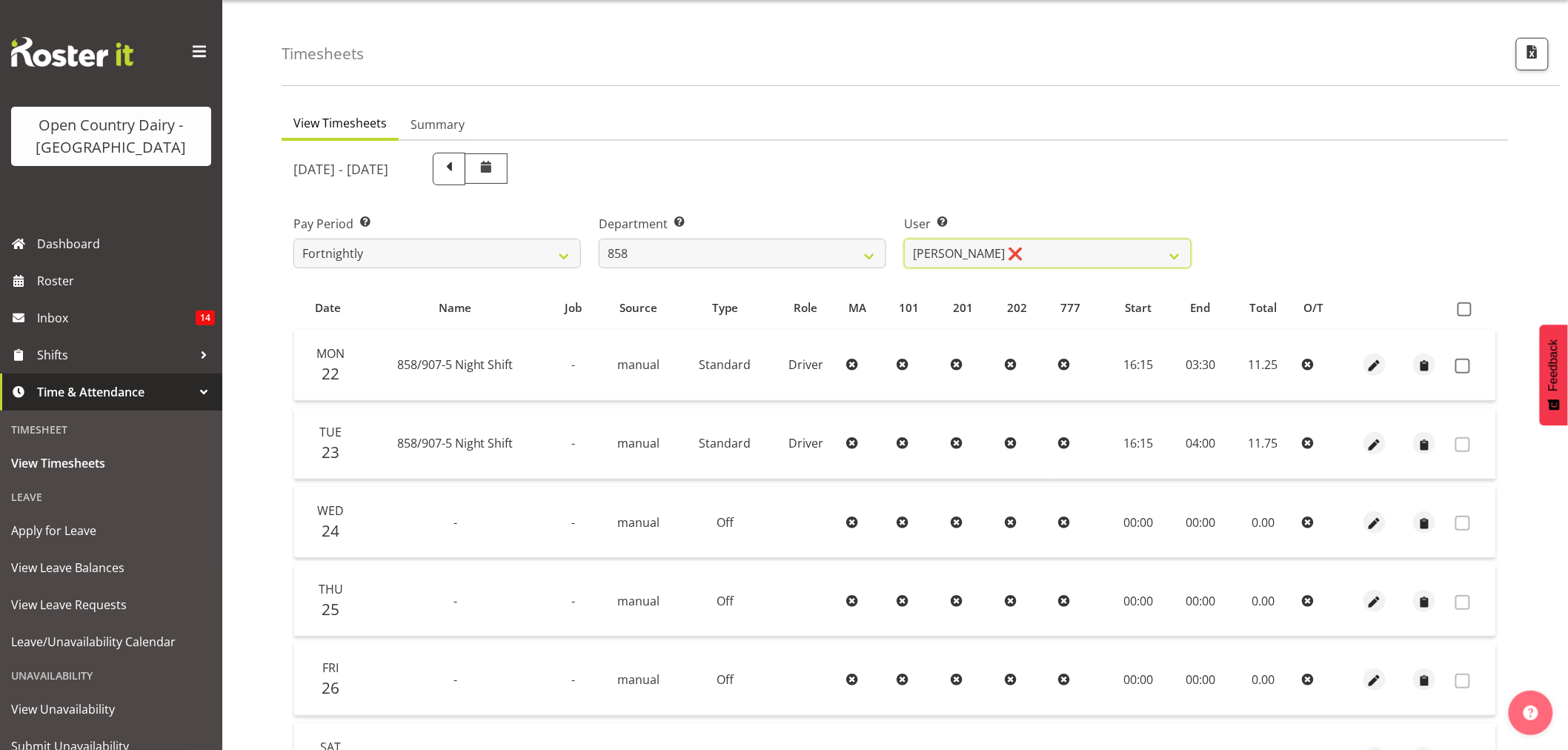
scroll to position [82, 0]
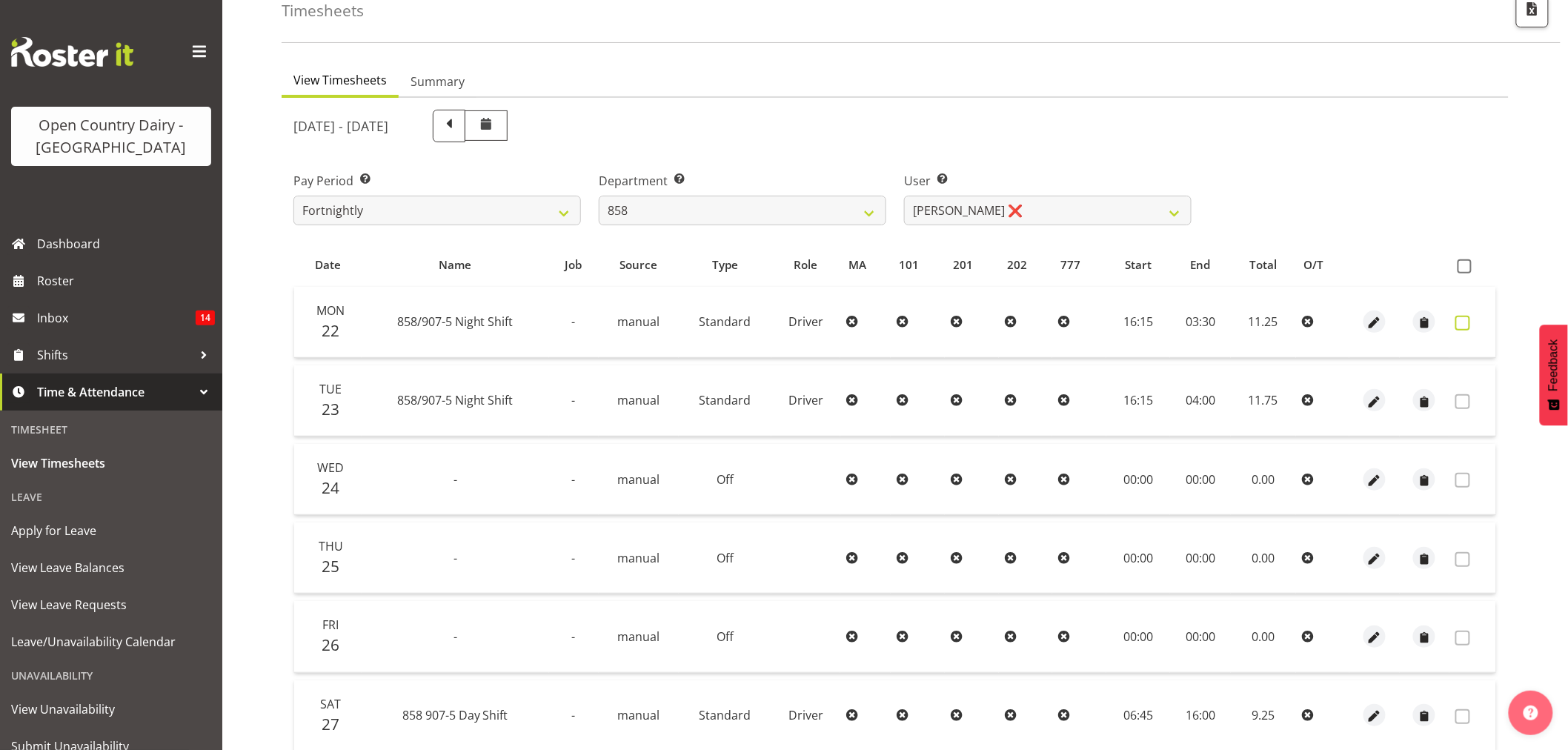
click at [1471, 324] on label at bounding box center [1466, 322] width 23 height 15
checkbox input "true"
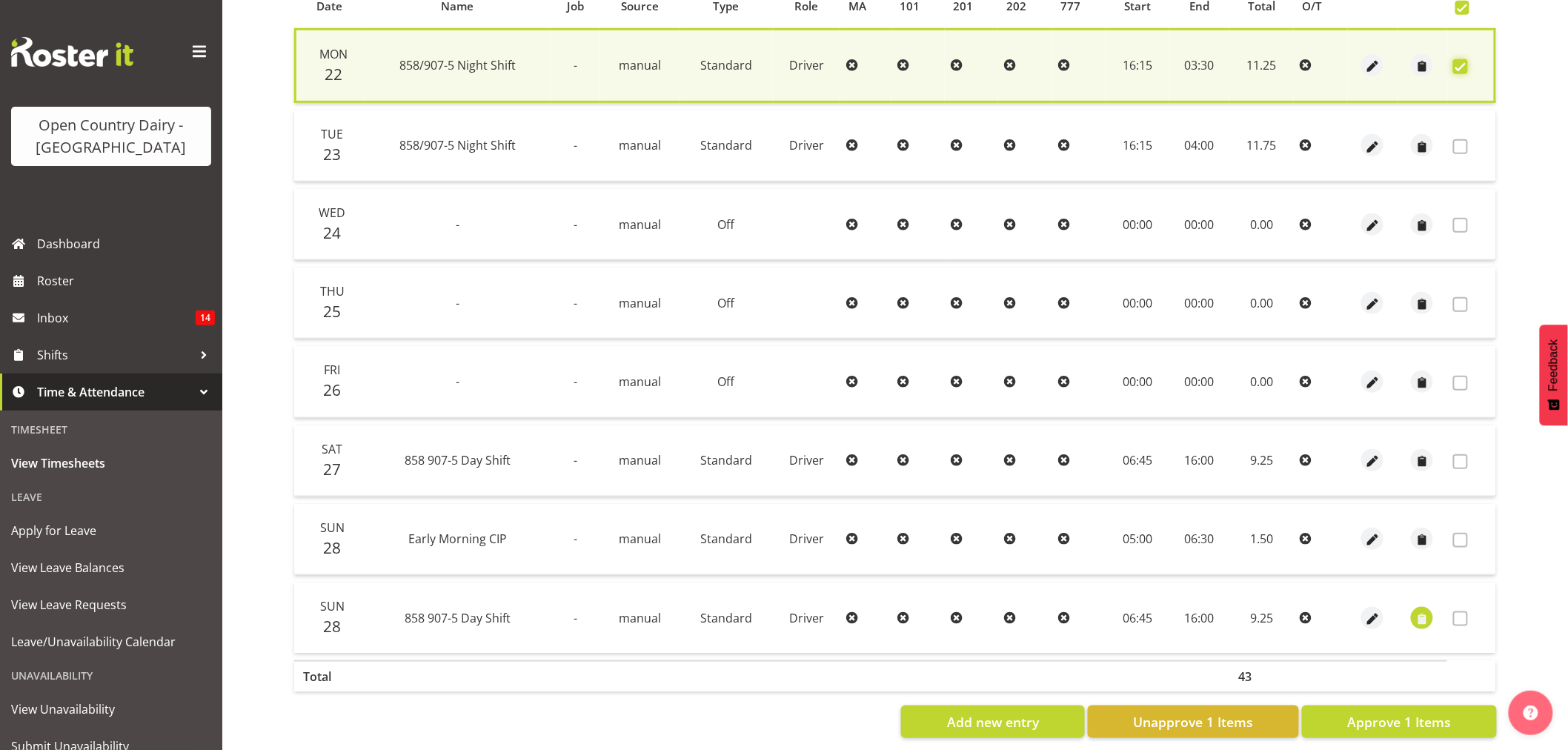
scroll to position [361, 0]
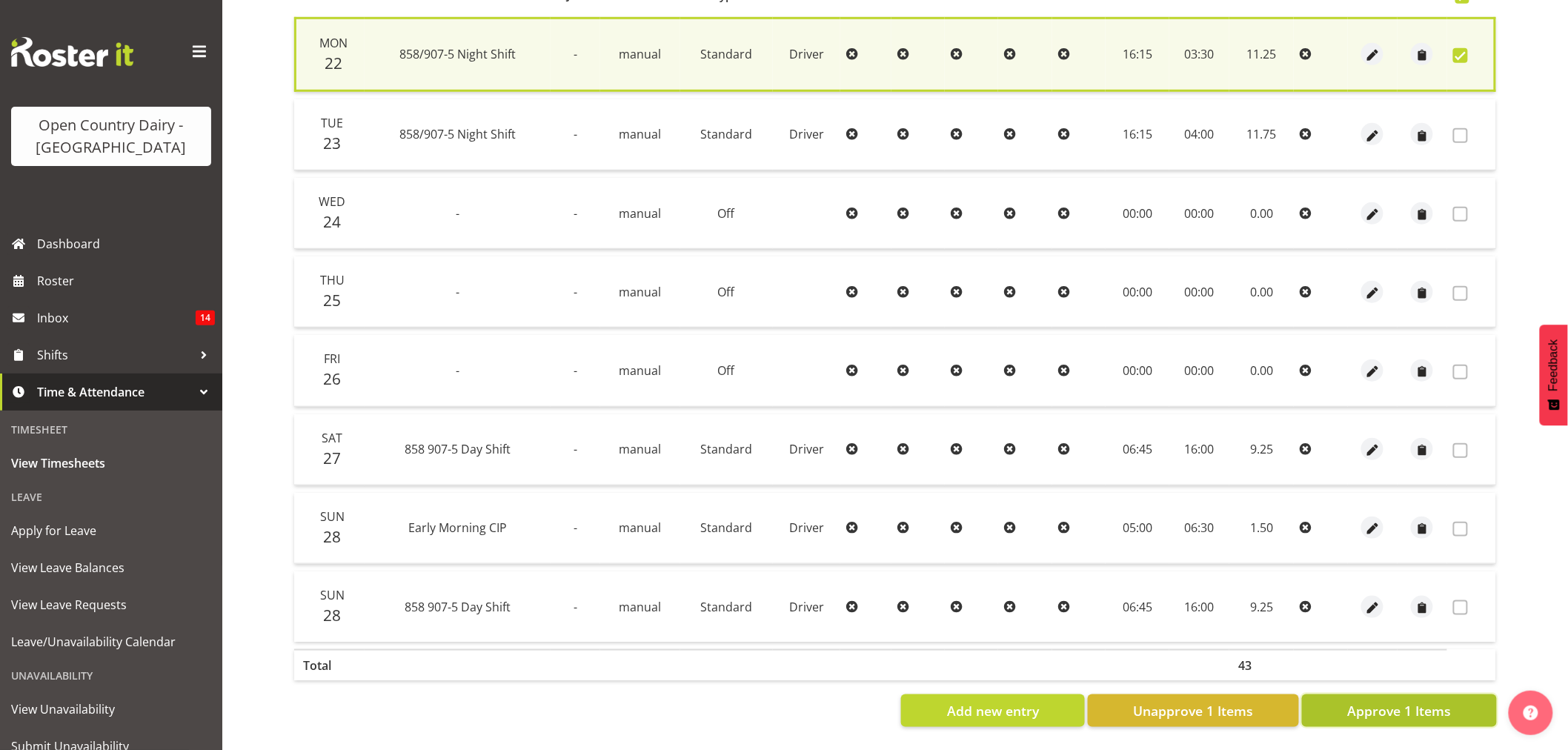
click at [1424, 713] on button "Approve 1 Items" at bounding box center [1398, 710] width 195 height 33
checkbox input "false"
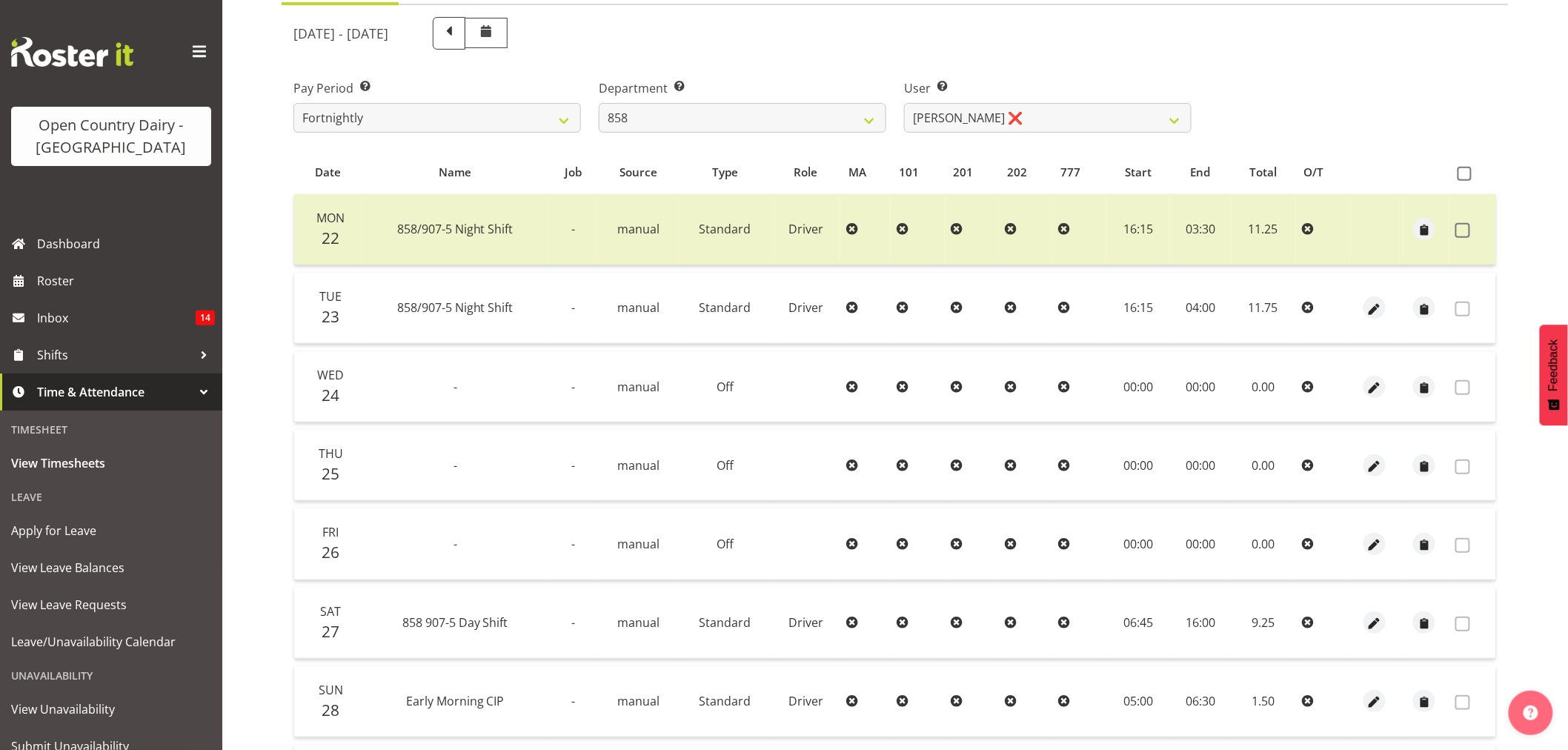
scroll to position [112, 0]
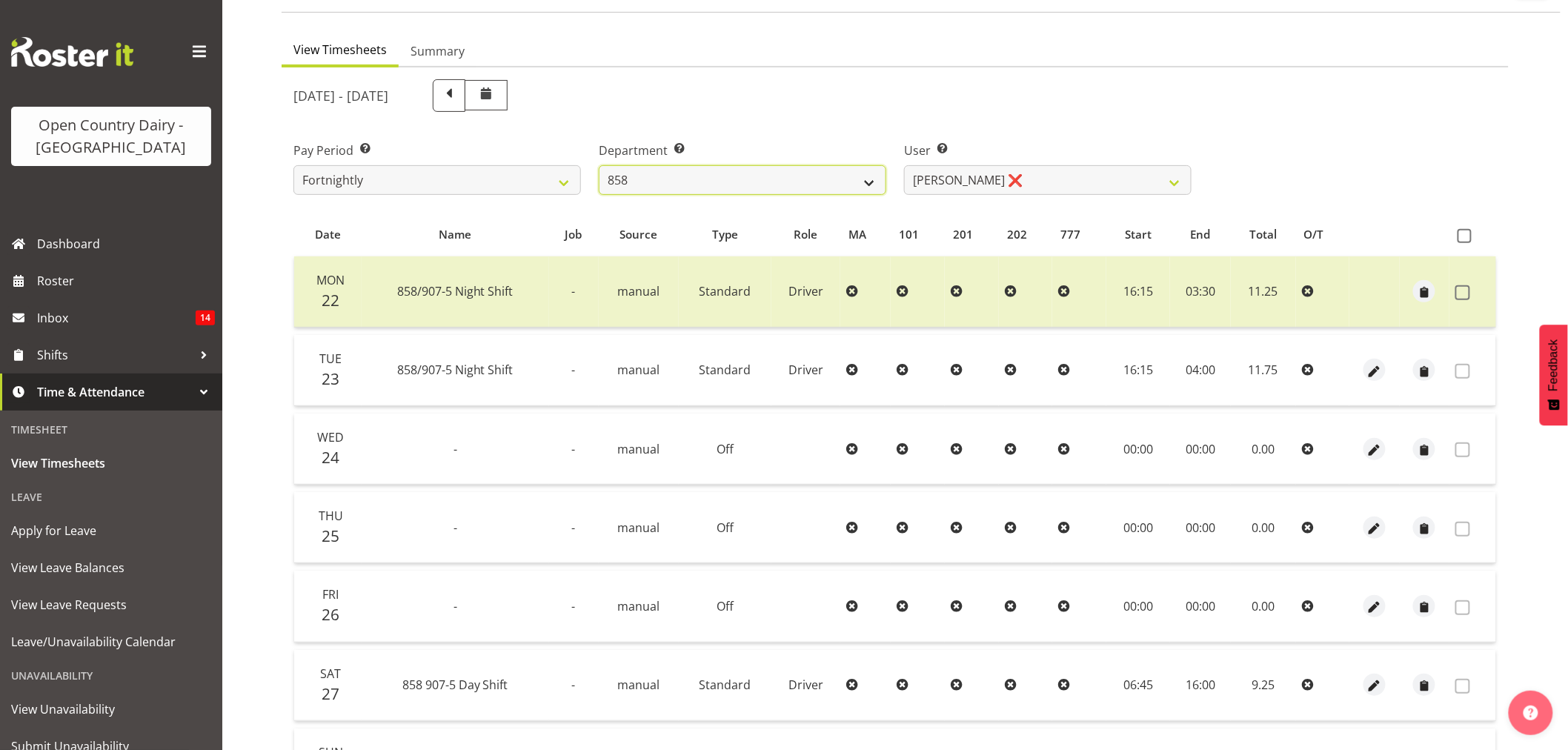
click at [765, 188] on select "734 735 736 737 738 739 851 853 854 855 856 858 861 862 865 867-9032 868 869 87…" at bounding box center [742, 179] width 287 height 30
select select "683"
click at [599, 165] on select "734 735 736 737 738 739 851 853 854 855 856 858 861 862 865 867-9032 868 869 87…" at bounding box center [742, 179] width 287 height 30
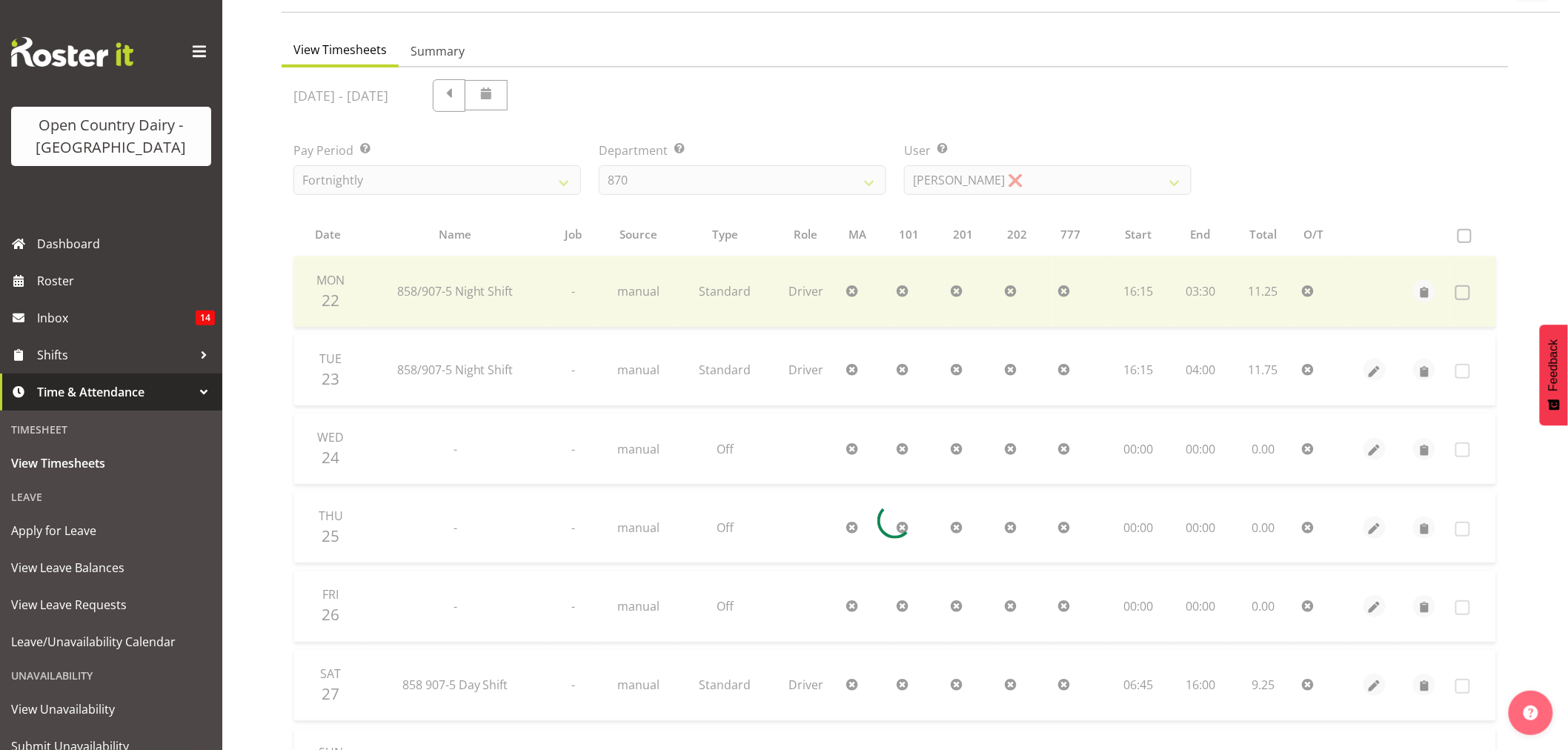
click at [963, 199] on div at bounding box center [895, 520] width 1227 height 907
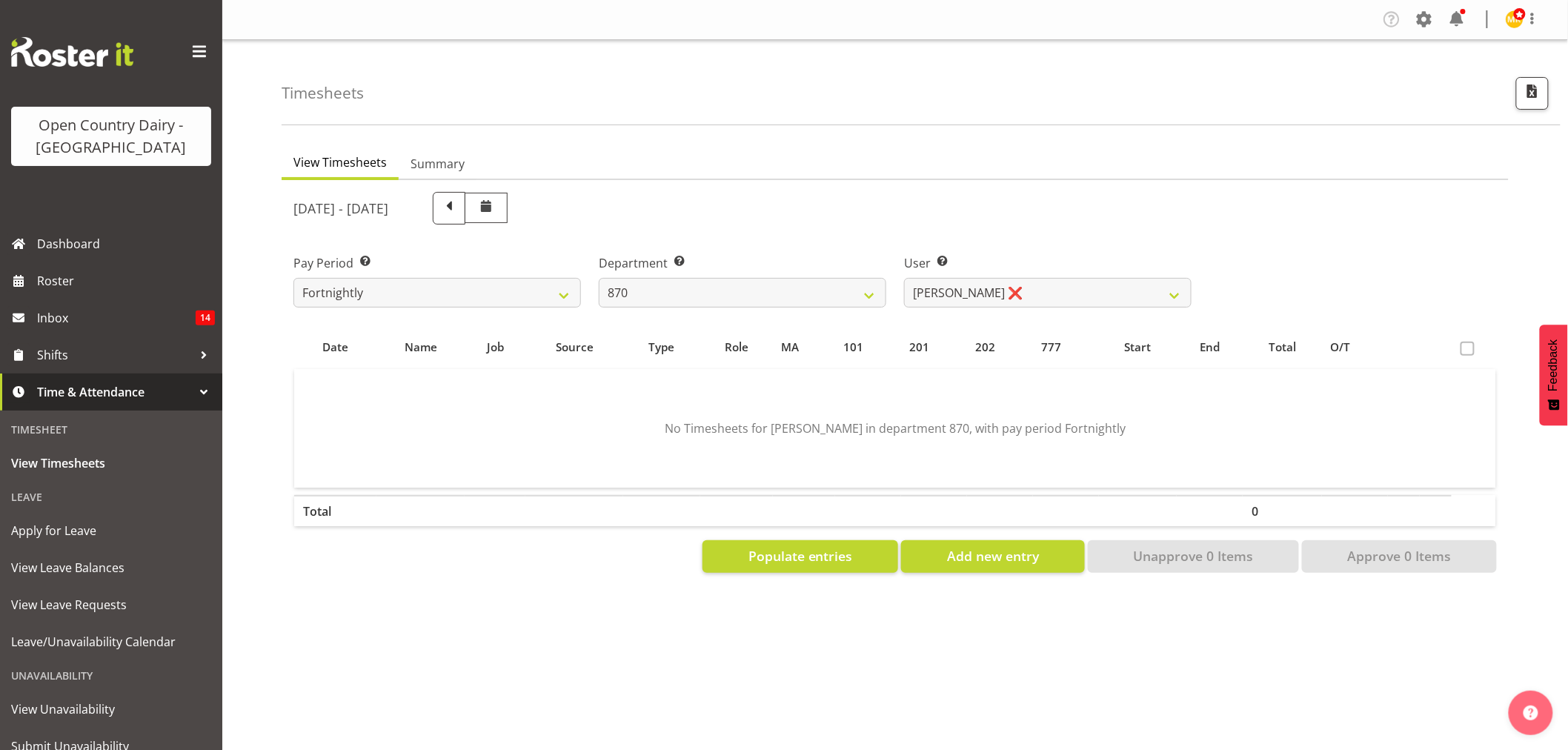
scroll to position [0, 0]
click at [972, 187] on div "September 22nd - September 28th 2025" at bounding box center [742, 209] width 916 height 50
click at [957, 305] on select "Andy Haywood ❌ David Young ❌ Stewart Matheson ❌" at bounding box center [1047, 293] width 287 height 30
select select "7473"
click at [904, 278] on select "Andy Haywood ❌ David Young ❌ Stewart Matheson ❌" at bounding box center [1047, 293] width 287 height 30
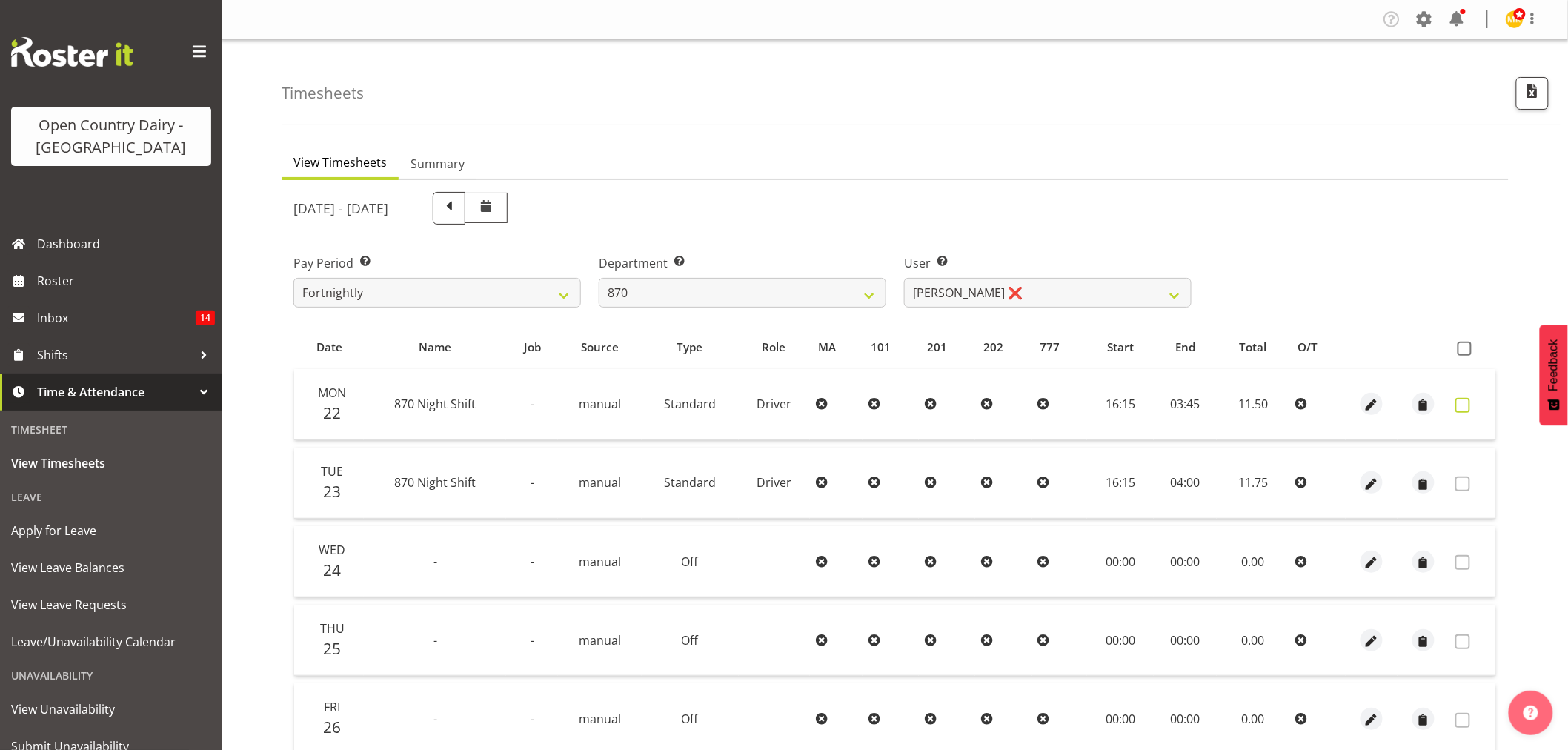
click at [1464, 402] on span at bounding box center [1462, 405] width 15 height 15
checkbox input "true"
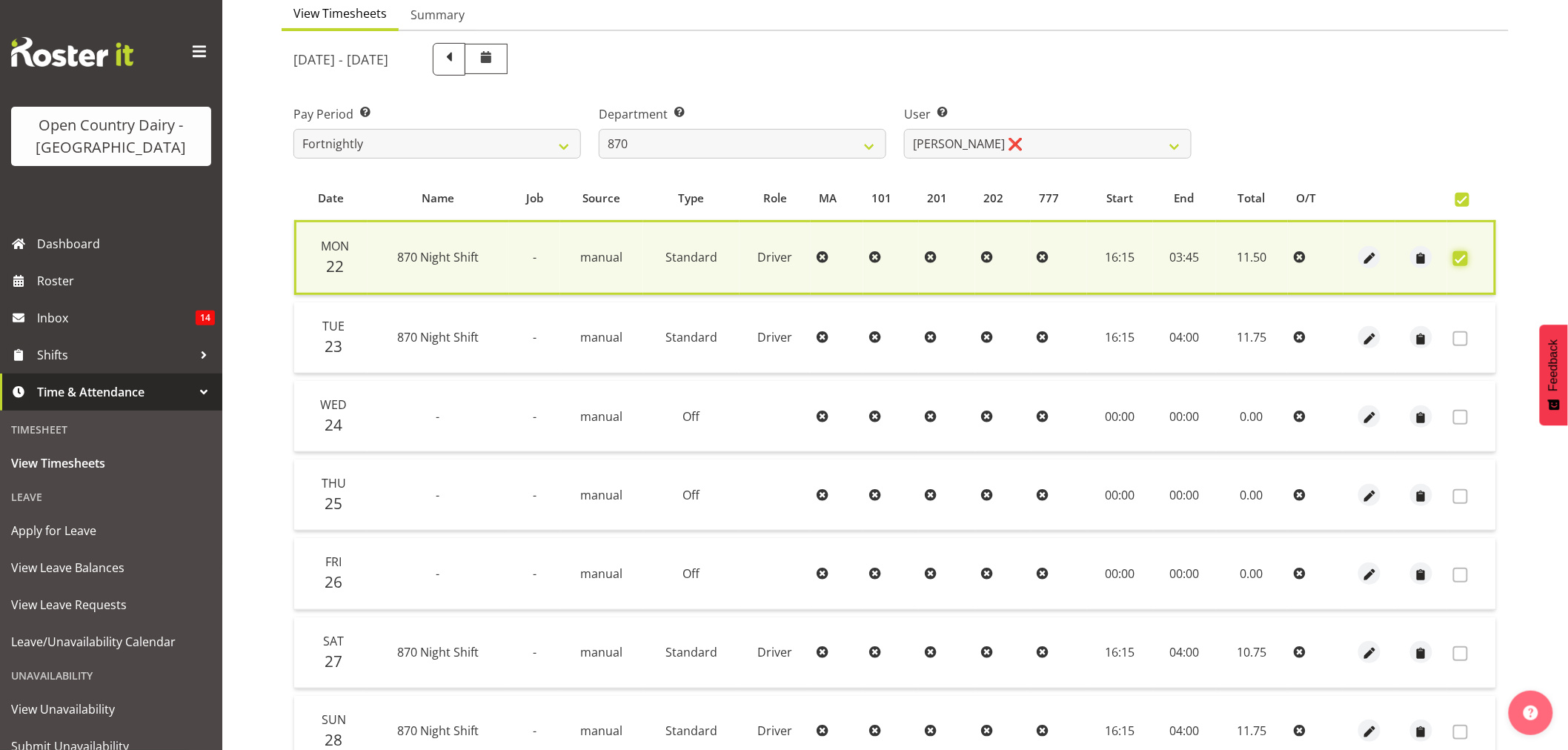
scroll to position [284, 0]
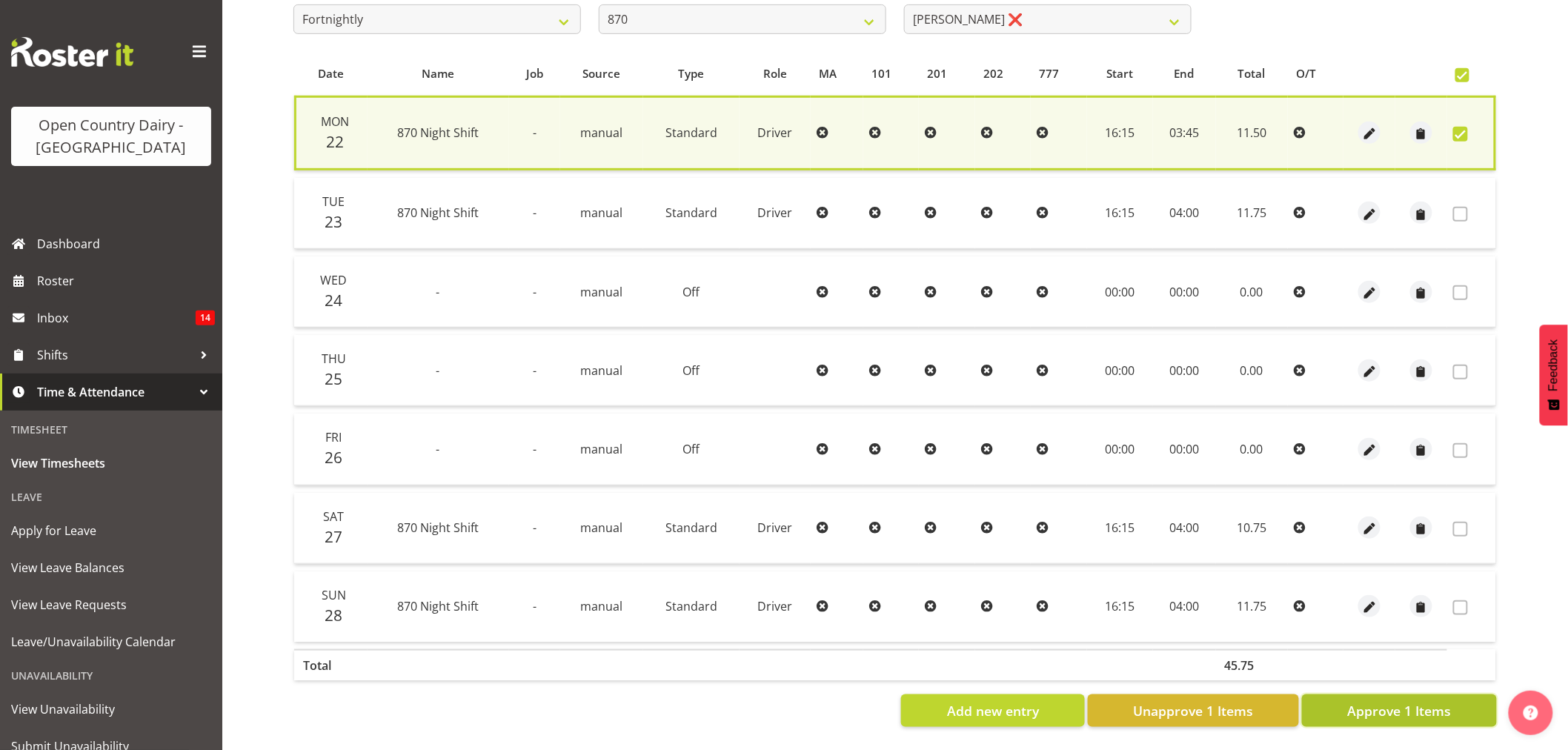
click at [1374, 701] on span "Approve 1 Items" at bounding box center [1399, 710] width 104 height 19
checkbox input "false"
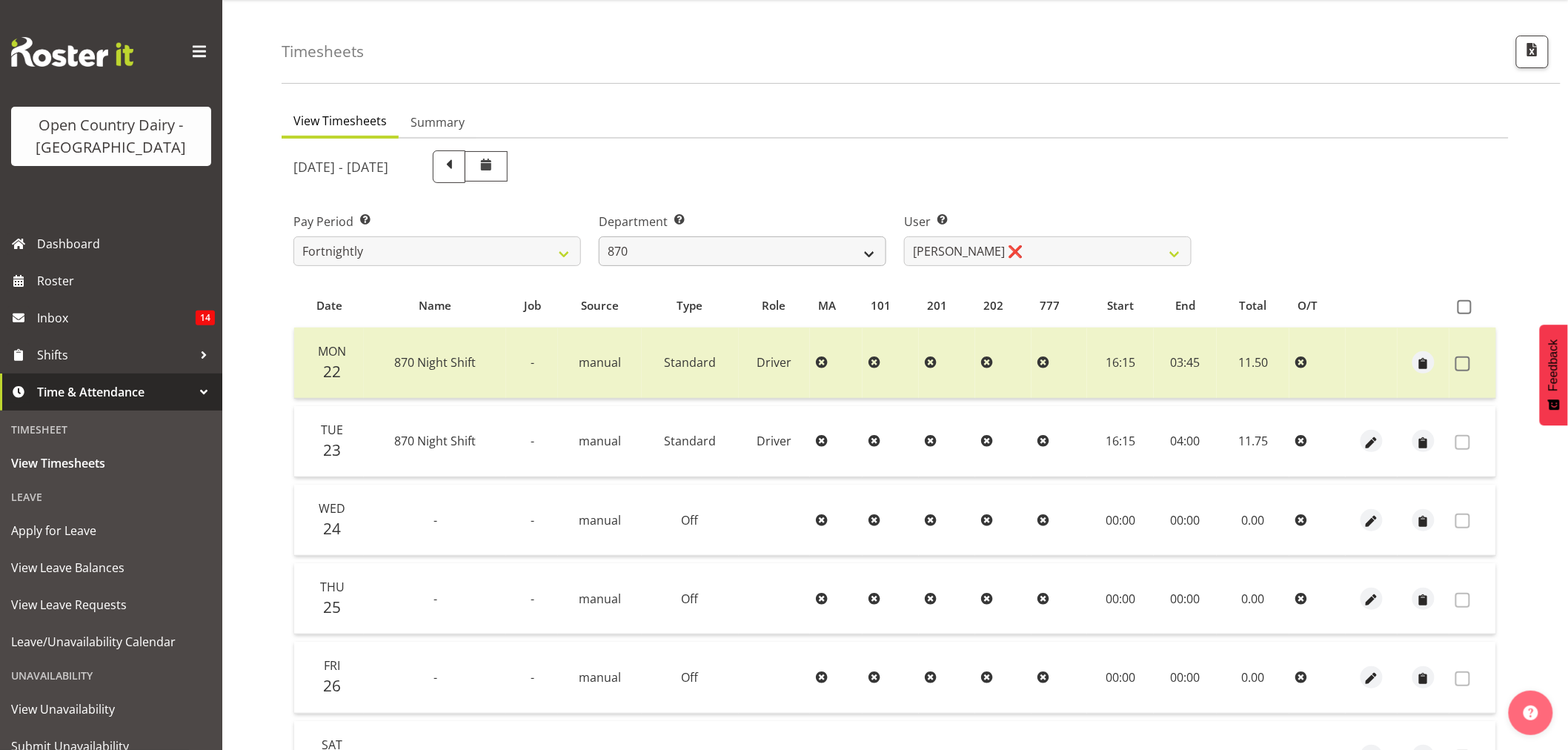
scroll to position [34, 0]
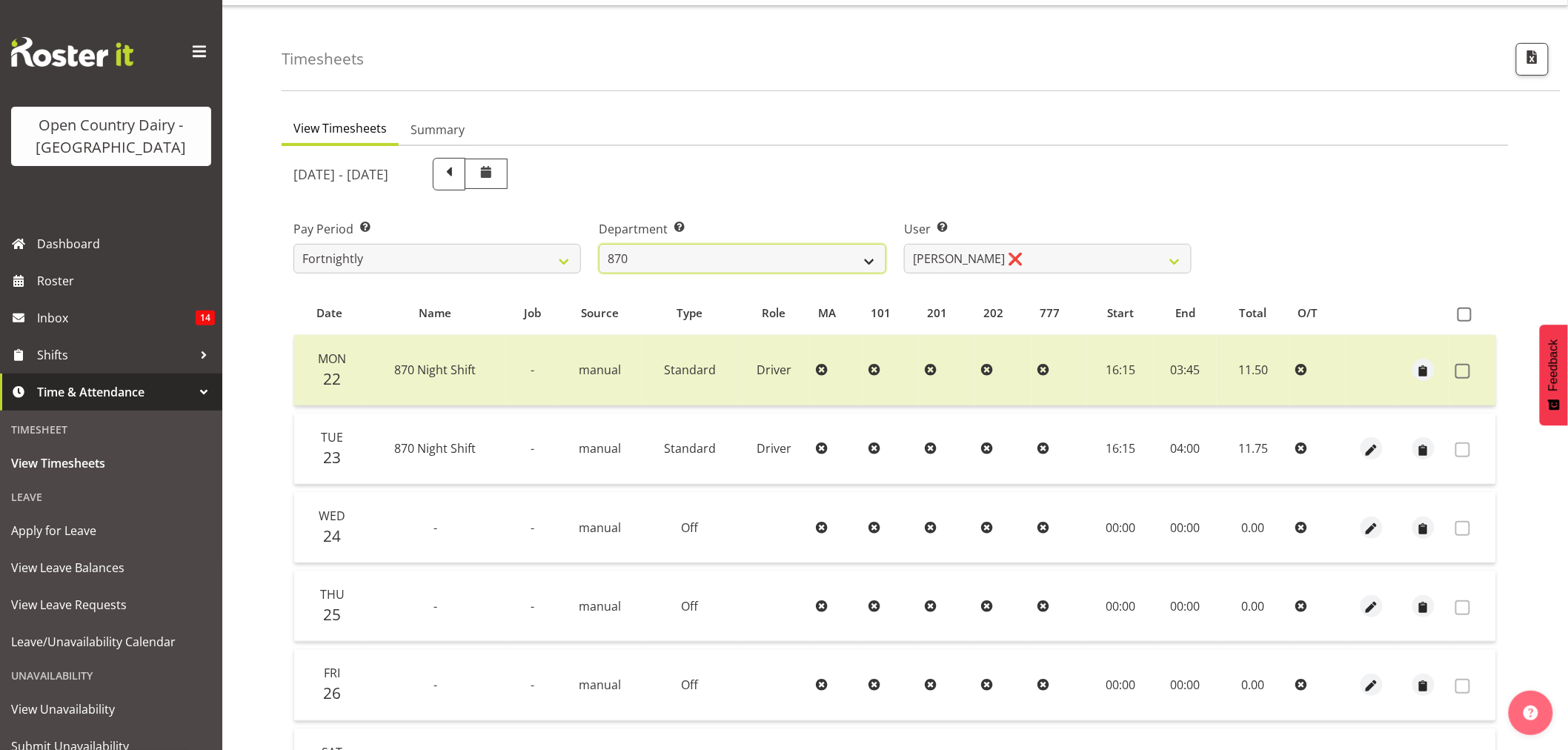
click at [777, 254] on select "734 735 736 737 738 739 851 853 854 855 856 858 861 862 865 867-9032 868 869 87…" at bounding box center [742, 258] width 287 height 30
select select "692"
click at [599, 244] on select "734 735 736 737 738 739 851 853 854 855 856 858 861 862 865 867-9032 868 869 87…" at bounding box center [742, 258] width 287 height 30
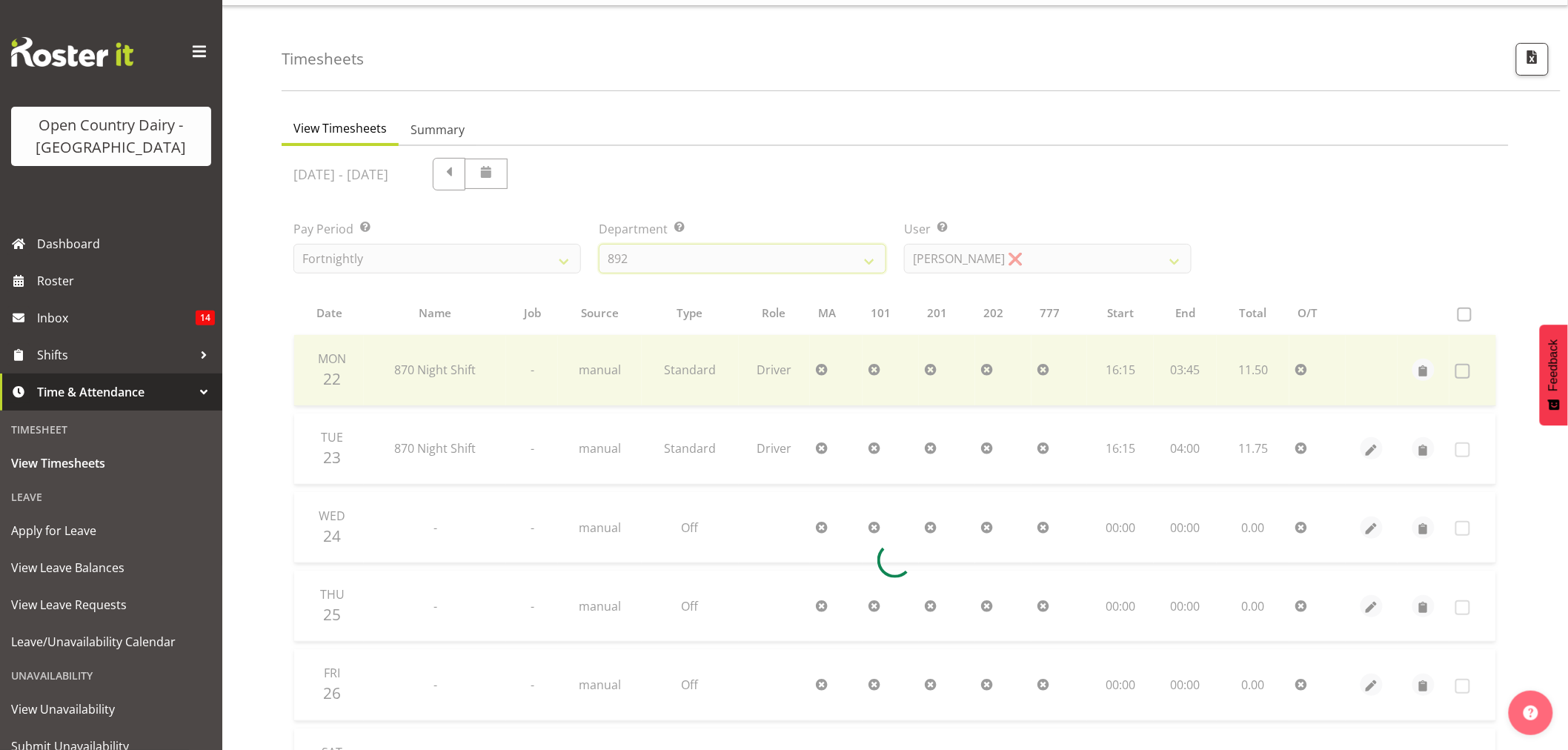
scroll to position [0, 0]
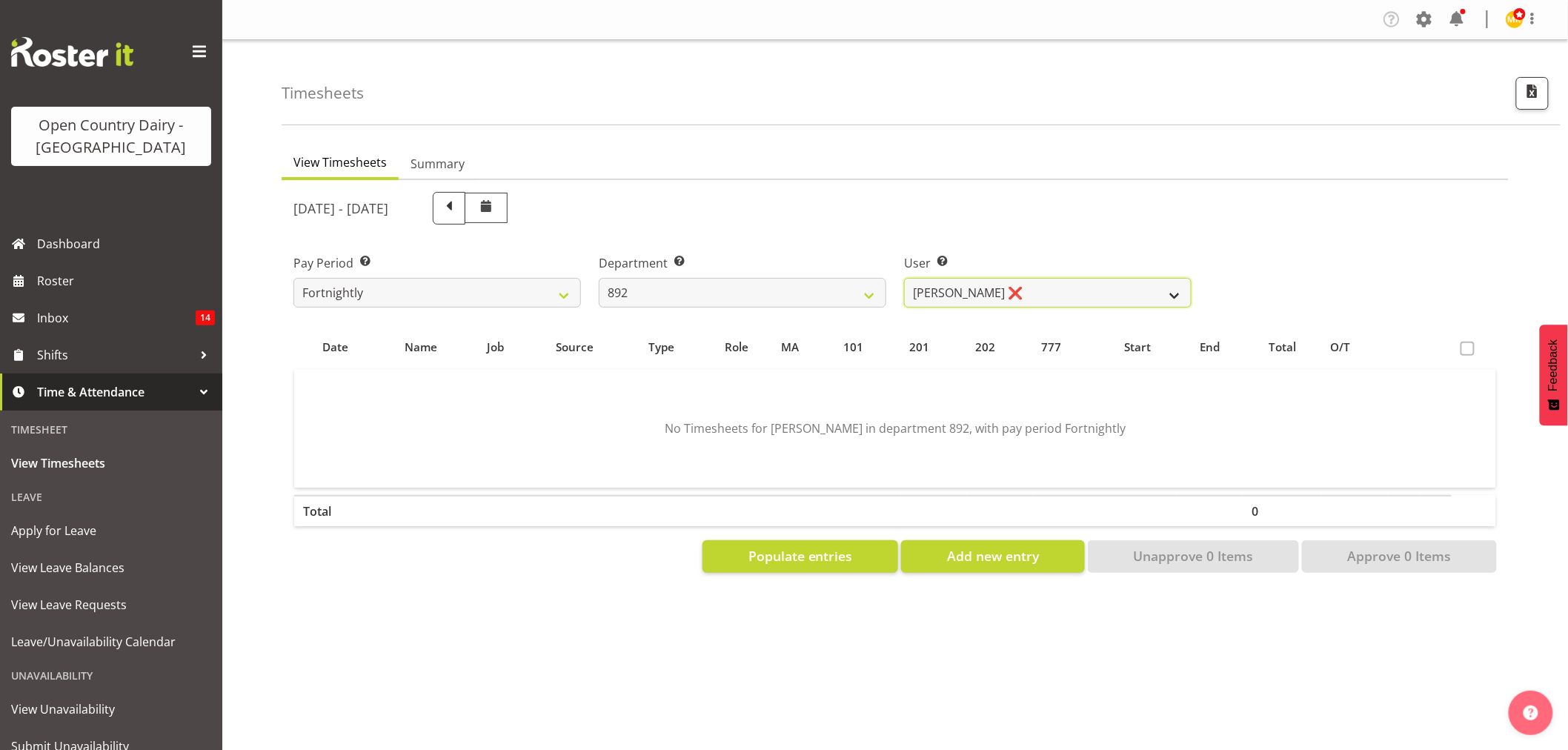
click at [1005, 302] on select "Brittany Willis ❌ Danny Davies ❌ David McKenzie ❌ Josh Winship ❌ Reece Calvert ❌" at bounding box center [1047, 293] width 287 height 30
select select "11650"
click at [904, 278] on select "Brittany Willis ❌ Danny Davies ❌ David McKenzie ❌ Josh Winship ❌ Reece Calvert ❌" at bounding box center [1047, 293] width 287 height 30
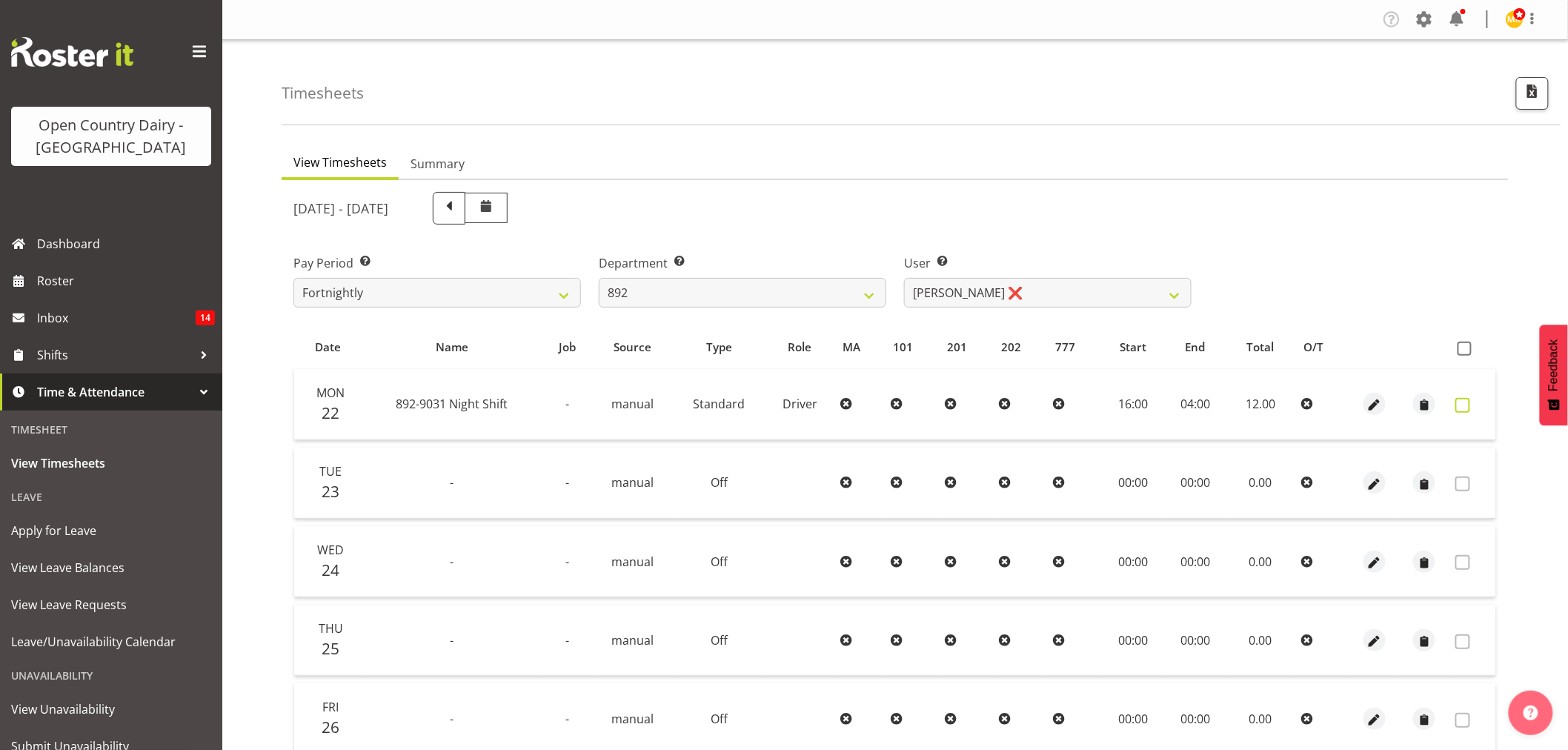
click at [1468, 404] on span at bounding box center [1462, 405] width 15 height 15
checkbox input "true"
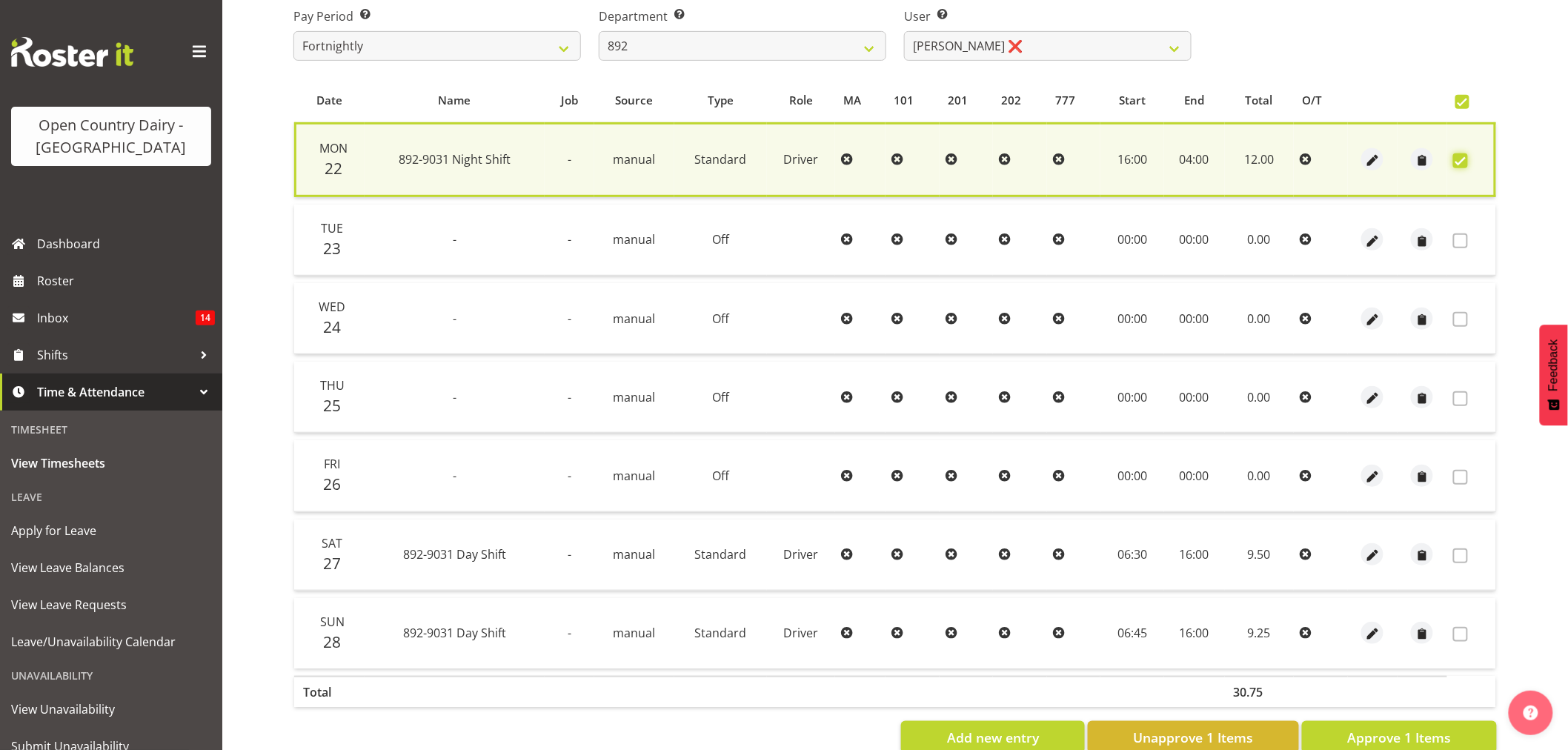
scroll to position [284, 0]
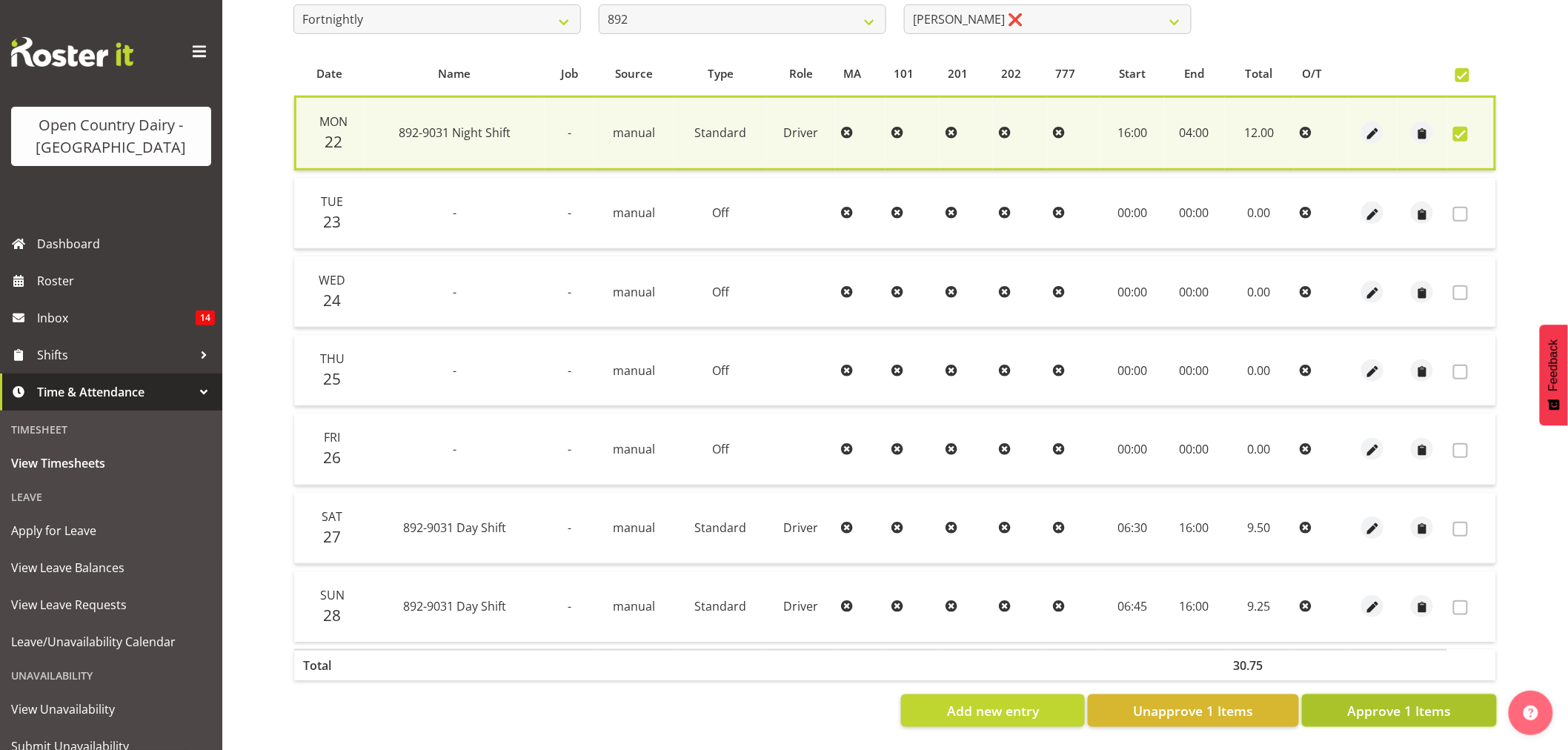
click at [1360, 701] on span "Approve 1 Items" at bounding box center [1399, 710] width 104 height 19
checkbox input "false"
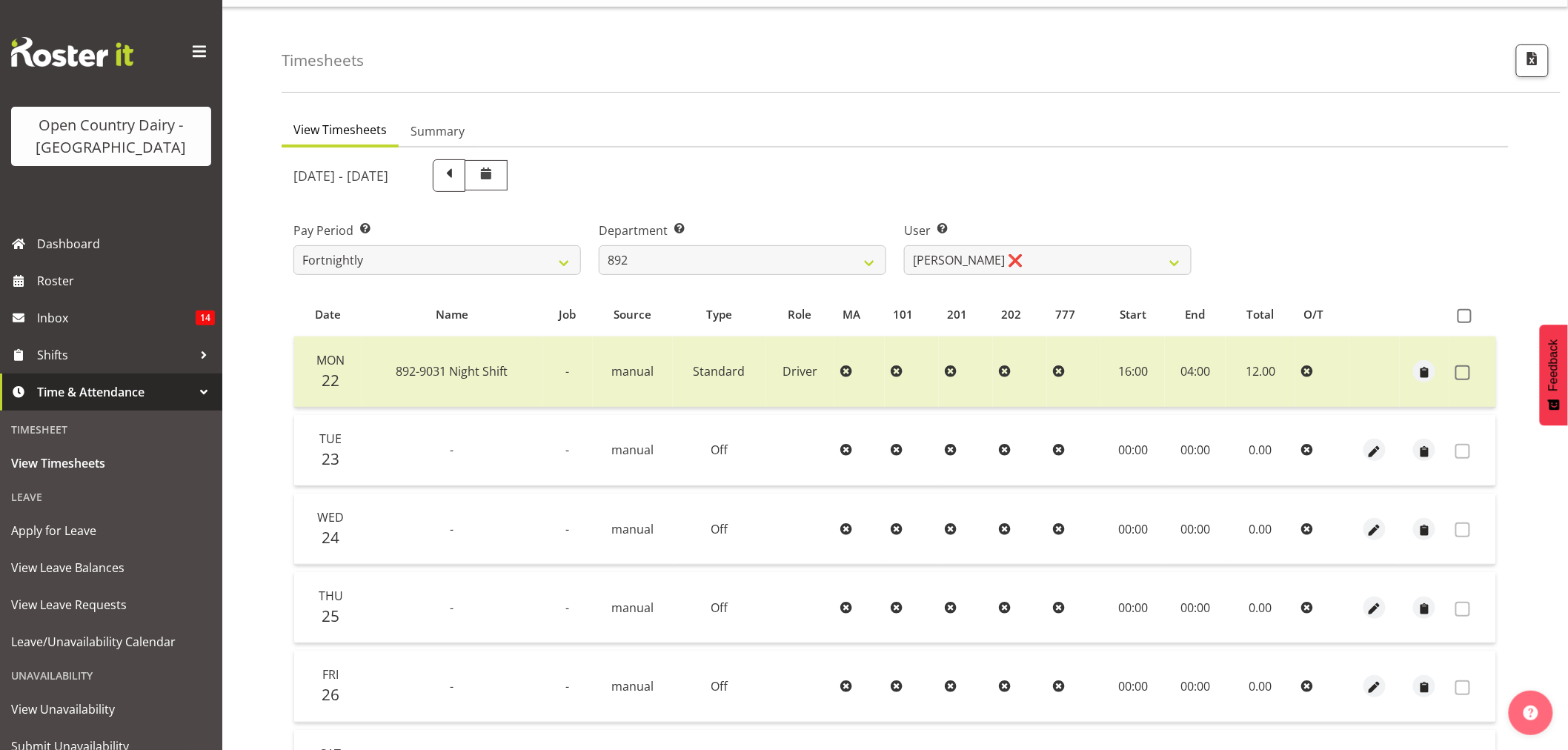
scroll to position [0, 0]
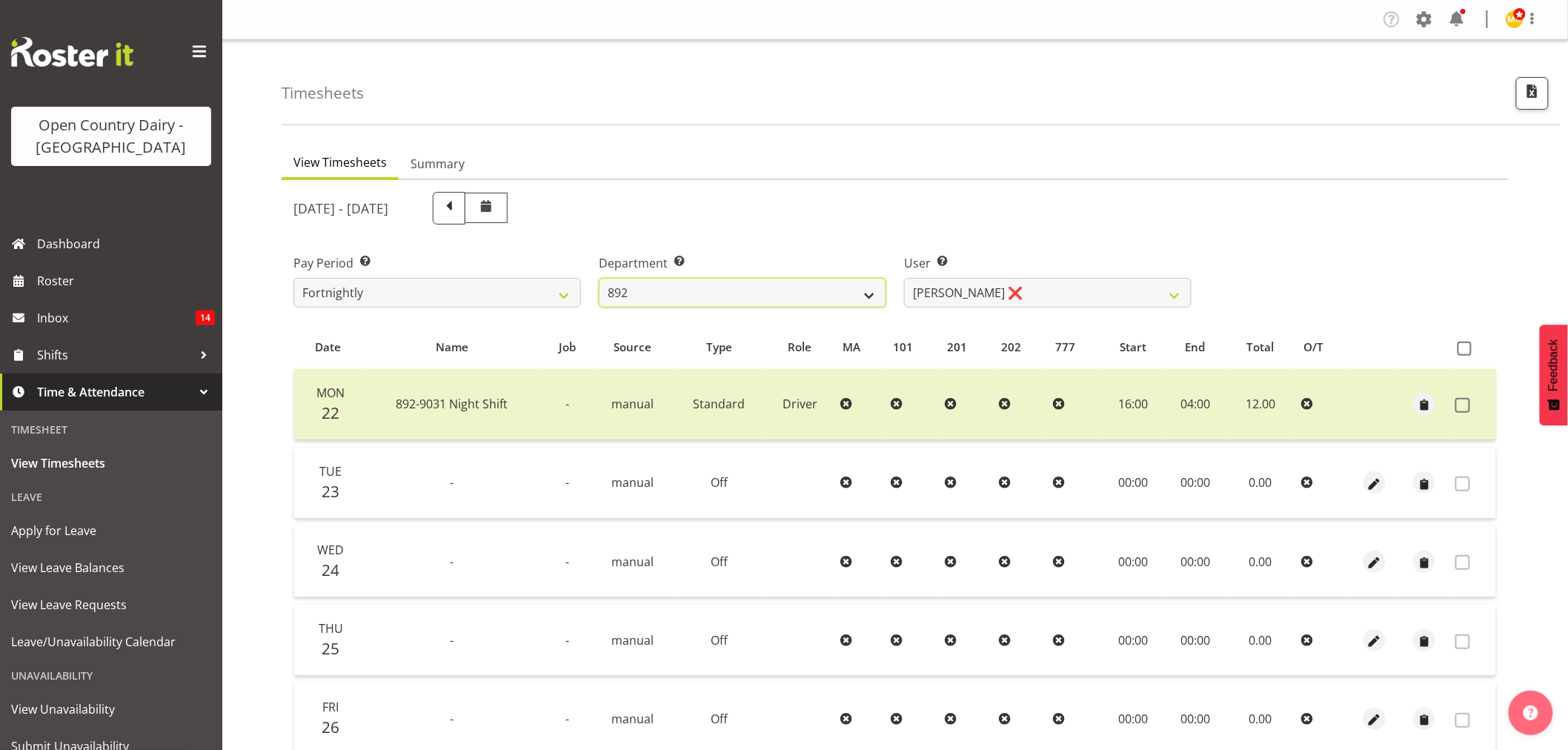
click at [801, 305] on select "734 735 736 737 738 739 851 853 854 855 856 858 861 862 865 867-9032 868 869 87…" at bounding box center [742, 293] width 287 height 30
select select "906"
click at [599, 278] on select "734 735 736 737 738 739 851 853 854 855 856 858 861 862 865 867-9032 868 869 87…" at bounding box center [742, 293] width 287 height 30
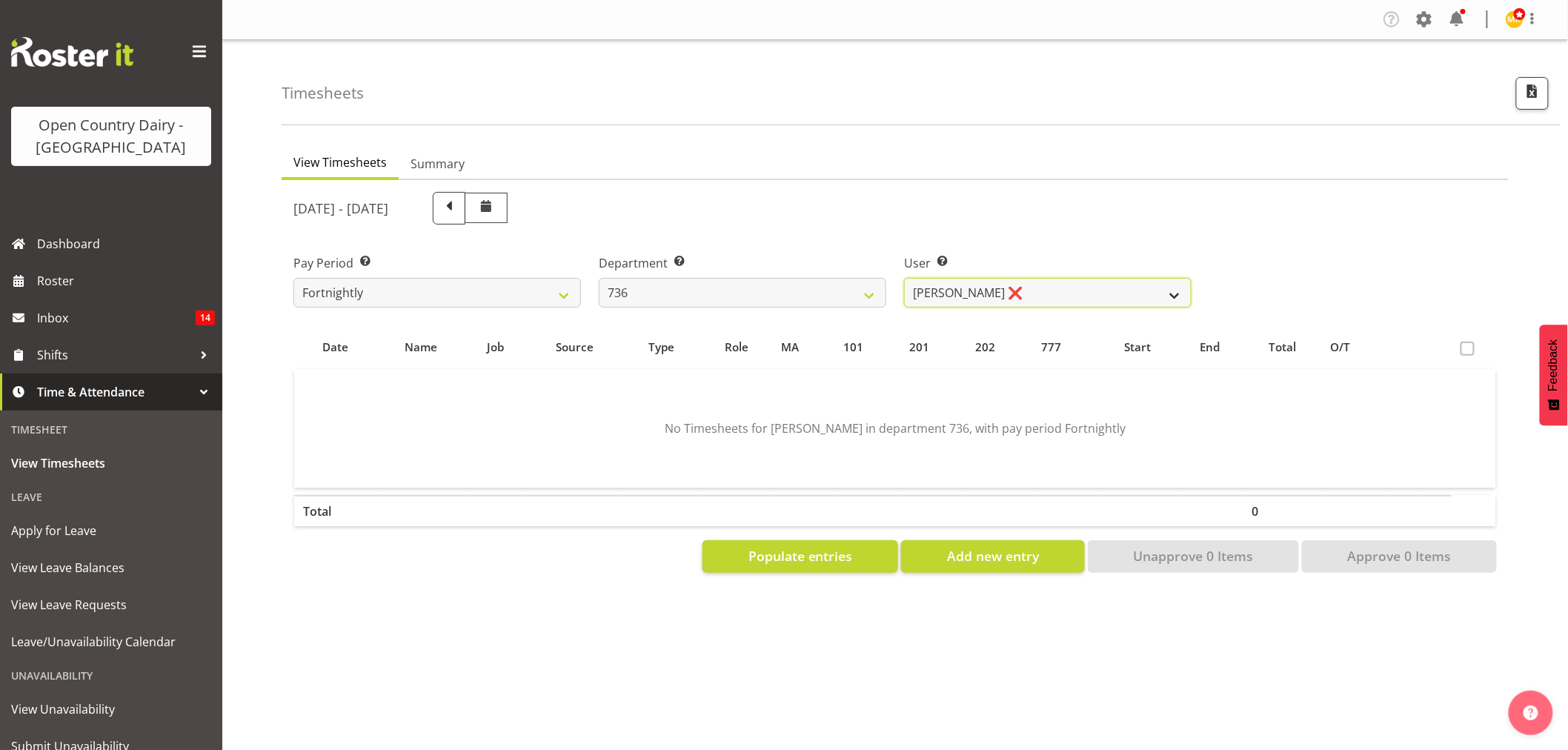
click at [1039, 293] on select "Andy Van Brecht ❌ Gavin Hamilton ❌ Jamie Seaton ❌ Kerrod Ward ❌" at bounding box center [1047, 293] width 287 height 30
select select "7419"
click at [904, 278] on select "Andy Van Brecht ❌ Gavin Hamilton ❌ Jamie Seaton ❌ Kerrod Ward ❌" at bounding box center [1047, 293] width 287 height 30
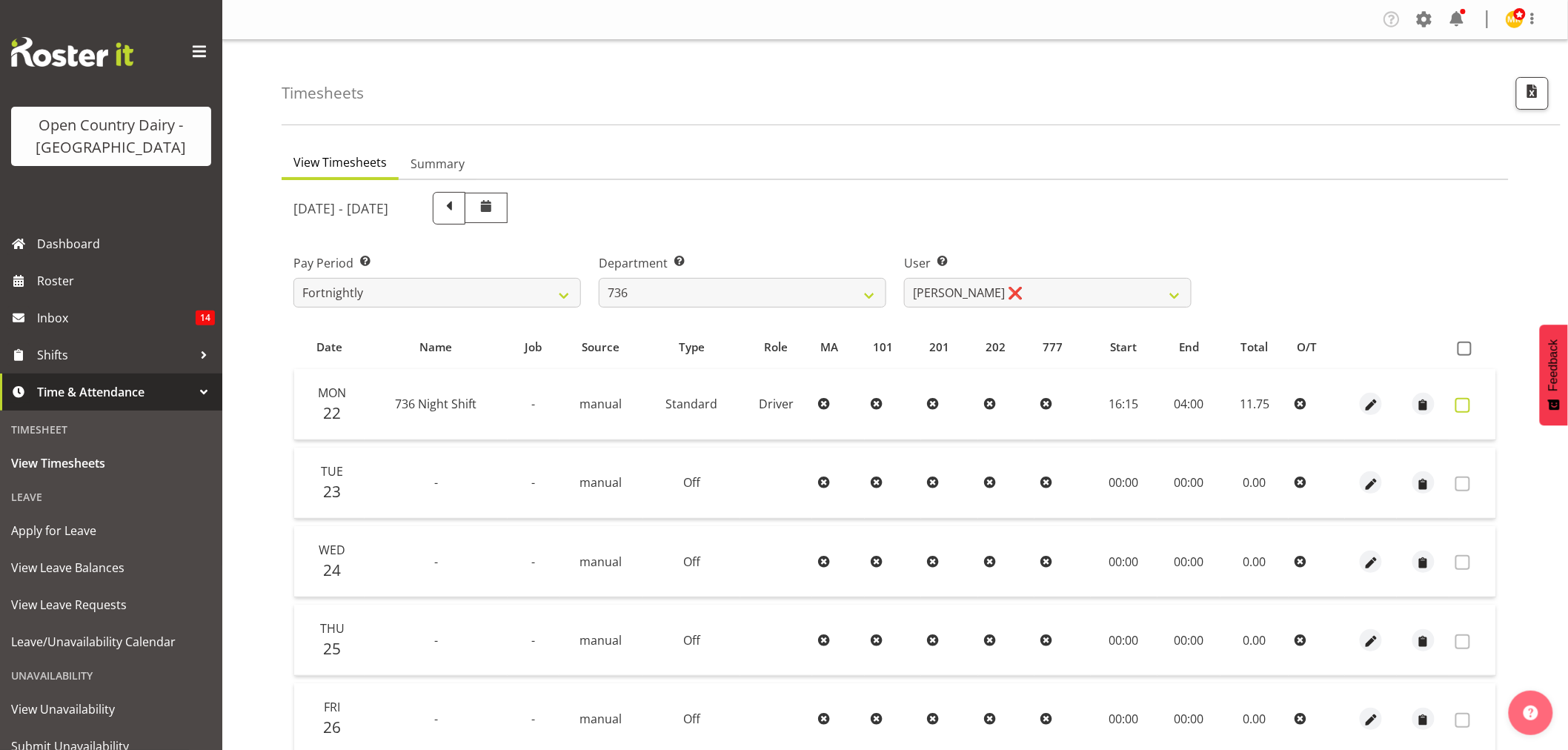
click at [1456, 404] on span at bounding box center [1462, 405] width 15 height 15
checkbox input "true"
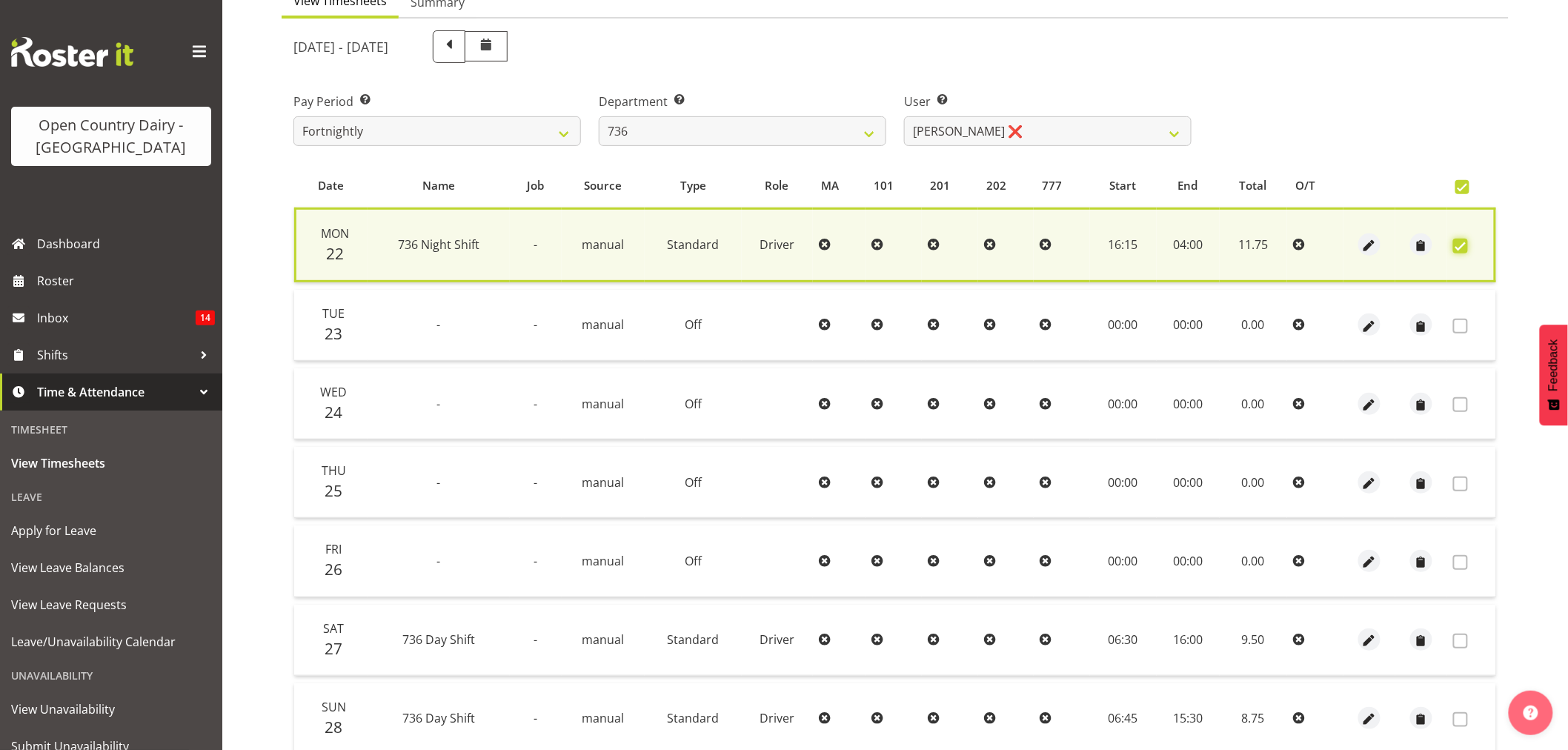
scroll to position [247, 0]
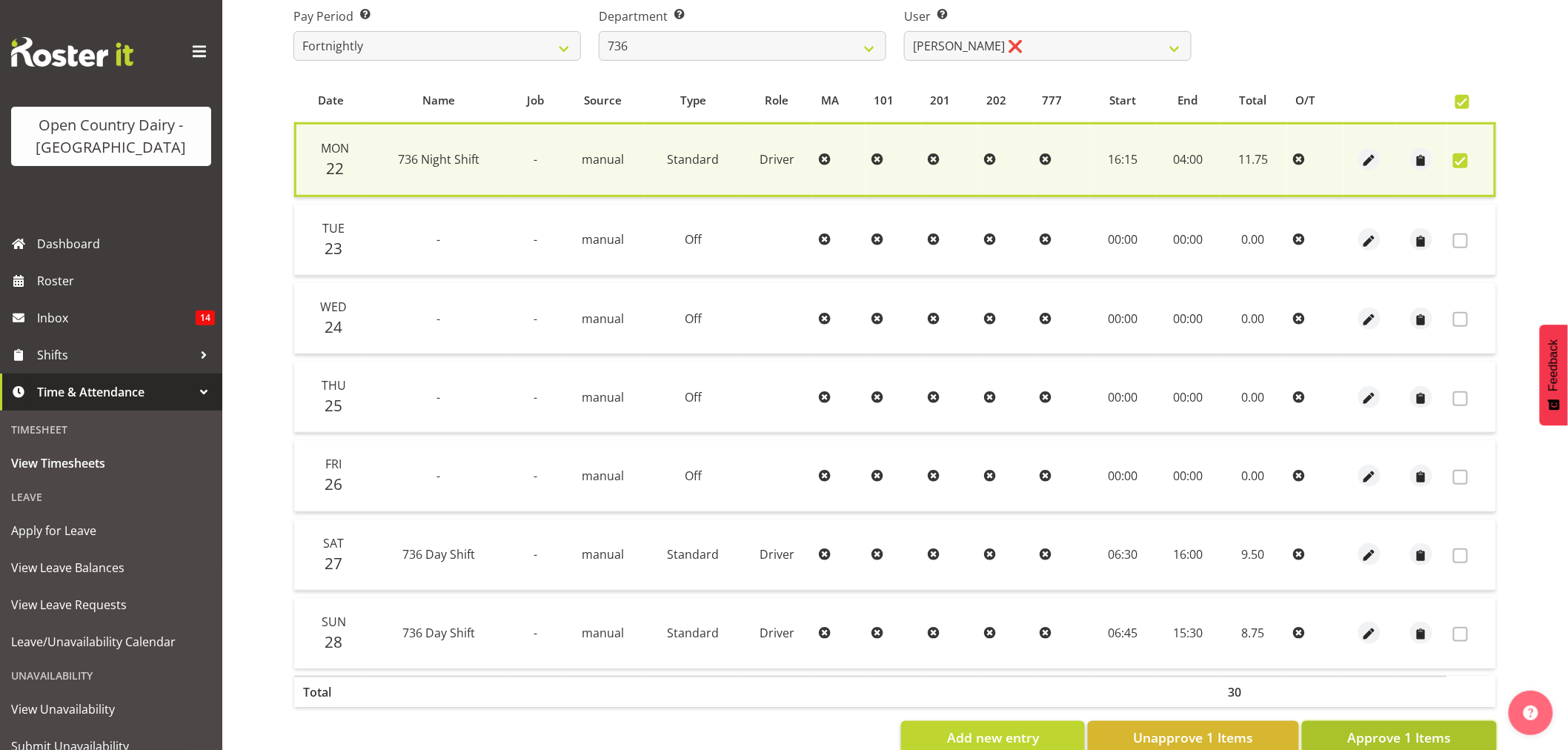
click at [1437, 741] on span "Approve 1 Items" at bounding box center [1399, 737] width 104 height 19
checkbox input "false"
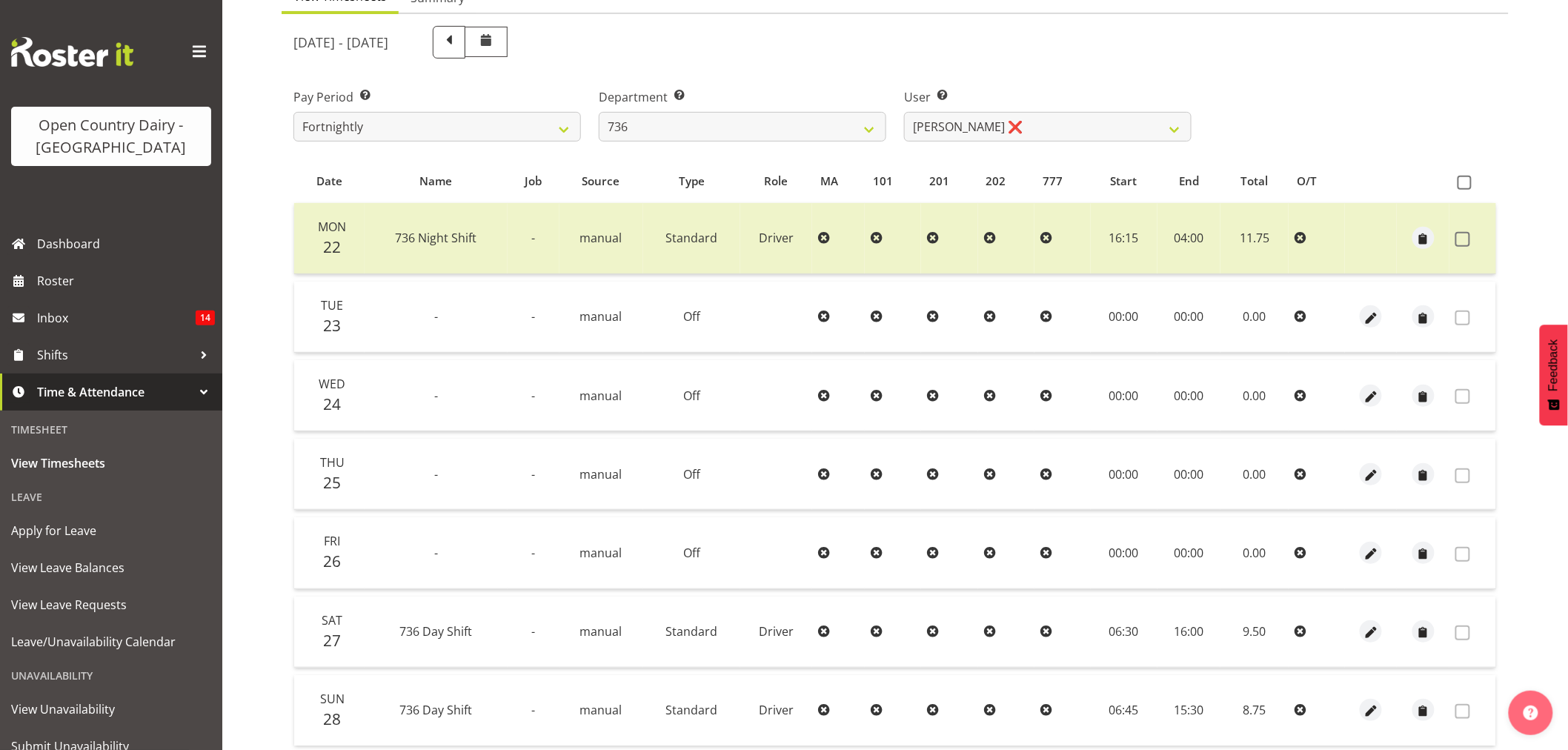
scroll to position [116, 0]
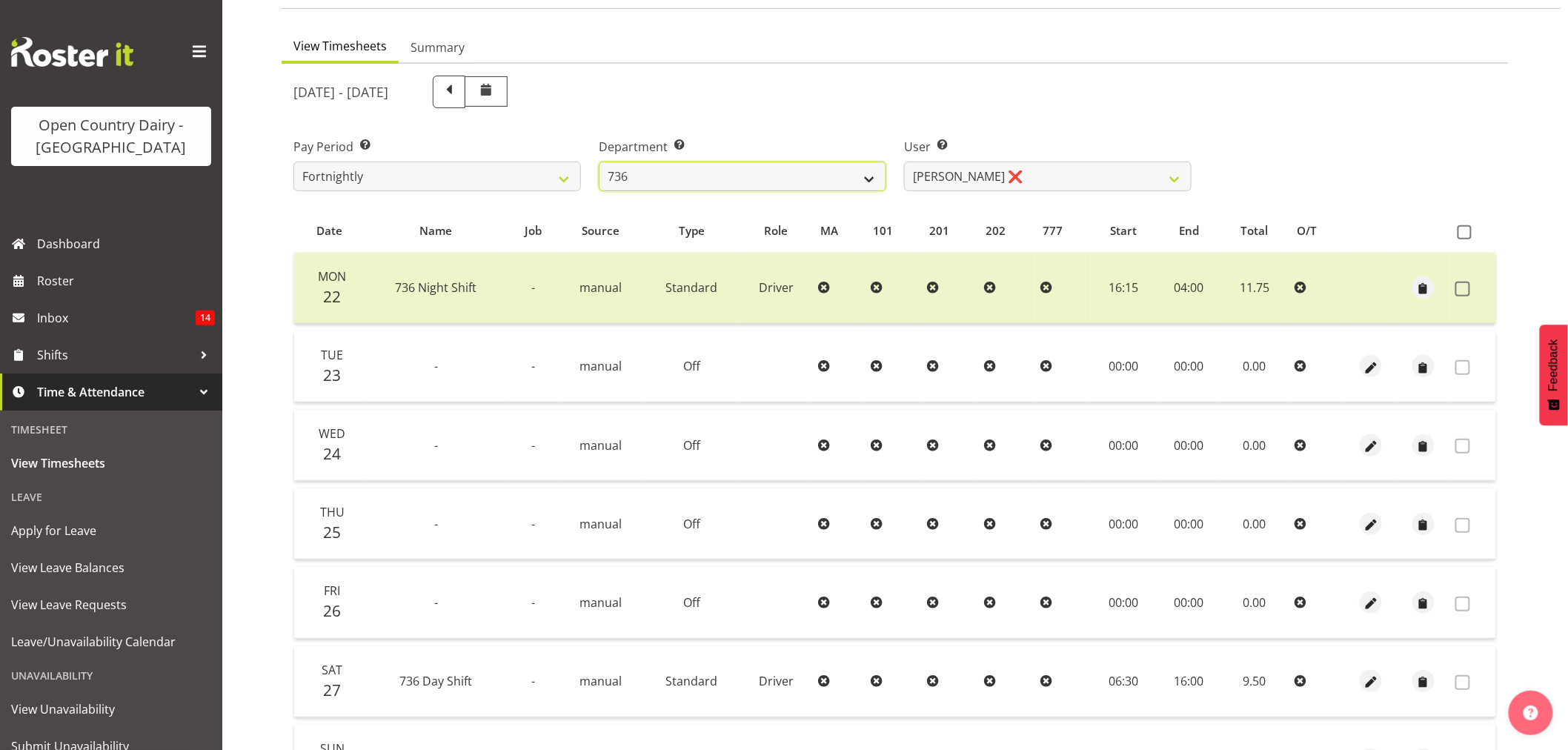
click at [659, 181] on select "734 735 736 737 738 739 851 853 854 855 856 858 861 862 865 867-9032 868 869 87…" at bounding box center [742, 176] width 287 height 30
select select "682"
click at [599, 161] on select "734 735 736 737 738 739 851 853 854 855 856 858 861 862 865 867-9032 868 869 87…" at bounding box center [742, 176] width 287 height 30
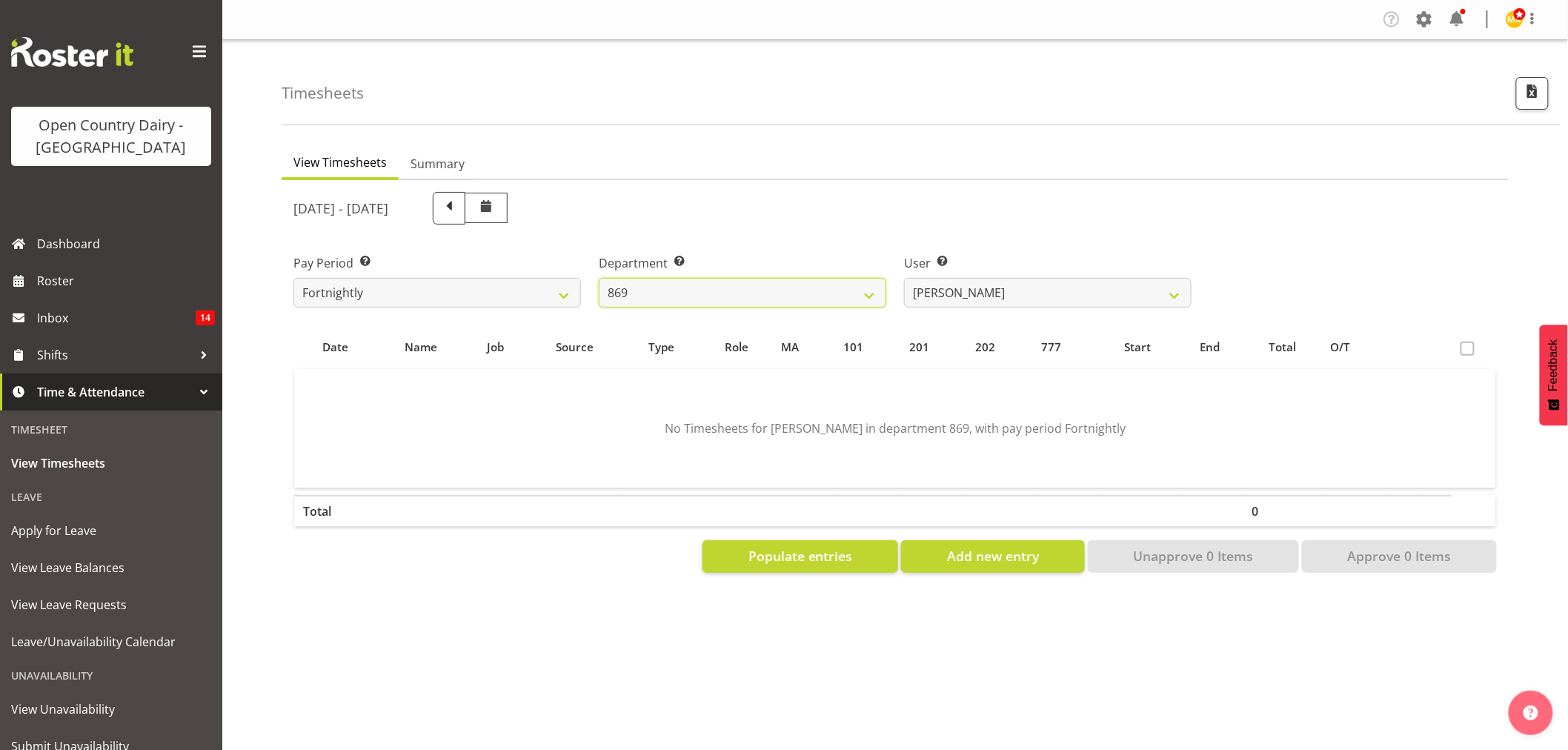
scroll to position [0, 0]
click at [1027, 298] on select "Barry O'Donnell ❌ Barry Johnston ❌ Jason Soper ❌ Peter Wieczorek ❌" at bounding box center [1047, 293] width 287 height 30
select select "7399"
click at [904, 278] on select "Barry O'Donnell ❌ Barry Johnston ❌ Jason Soper ❌ Peter Wieczorek ❌" at bounding box center [1047, 293] width 287 height 30
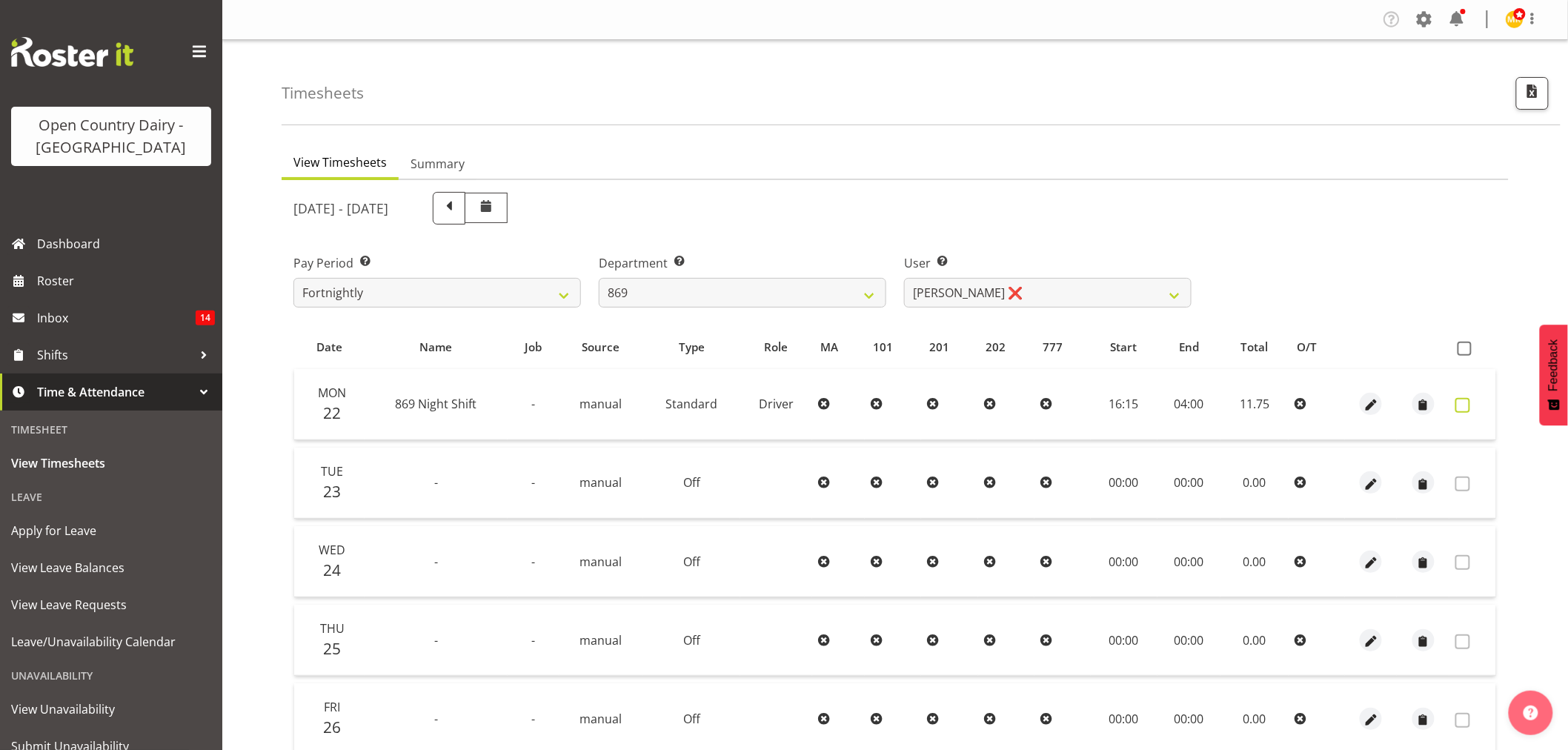
click at [1467, 406] on span at bounding box center [1462, 405] width 15 height 15
checkbox input "true"
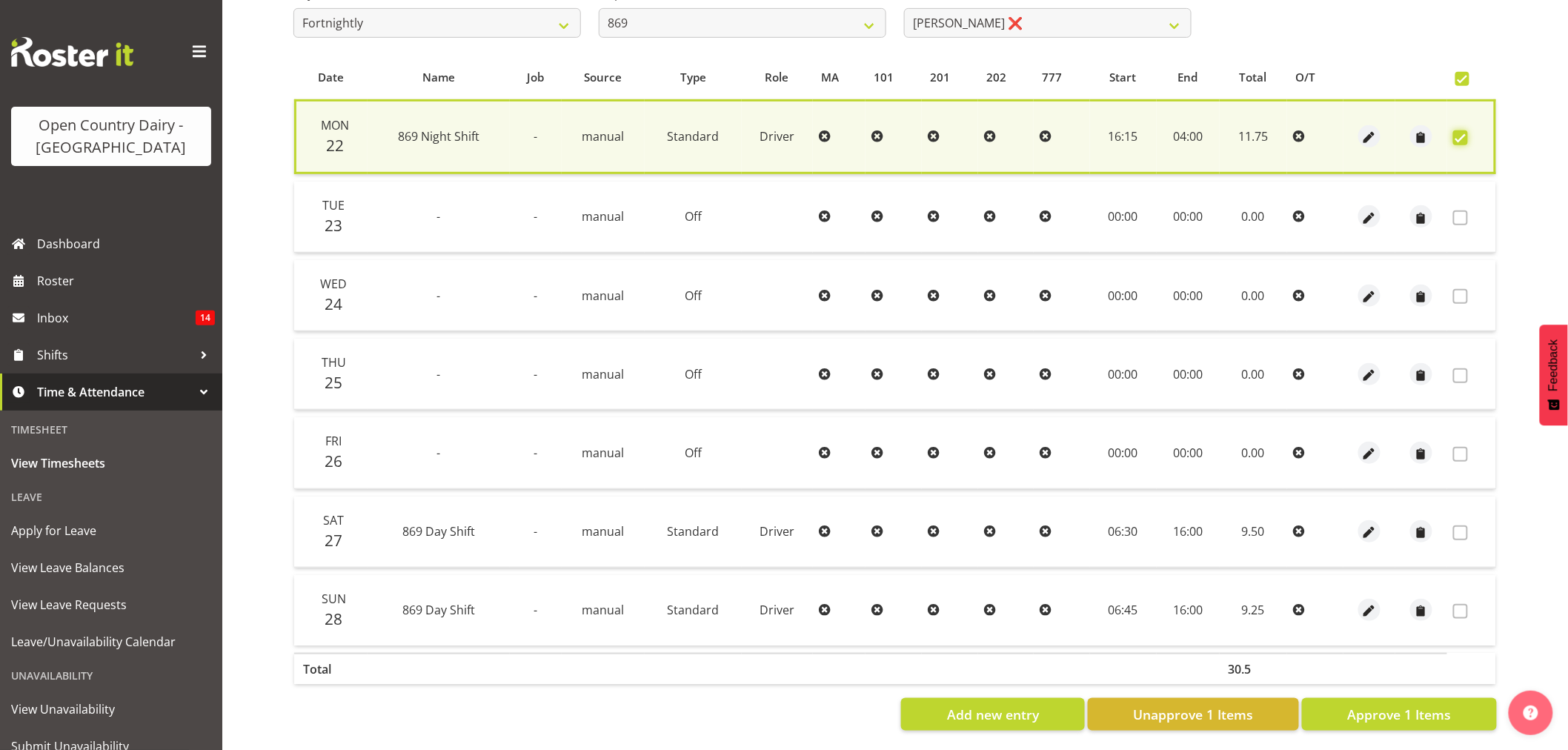
scroll to position [284, 0]
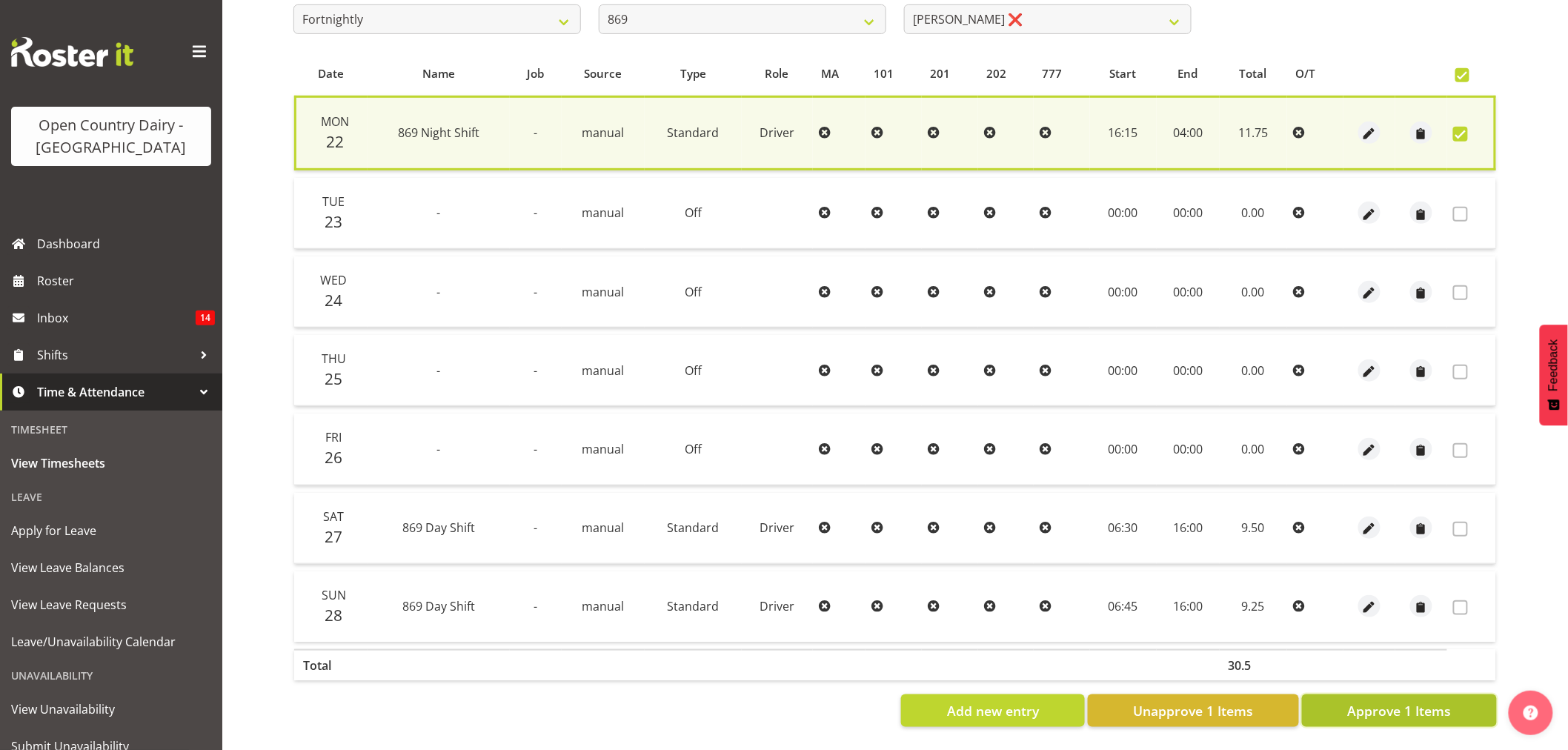
click at [1376, 701] on span "Approve 1 Items" at bounding box center [1399, 710] width 104 height 19
checkbox input "false"
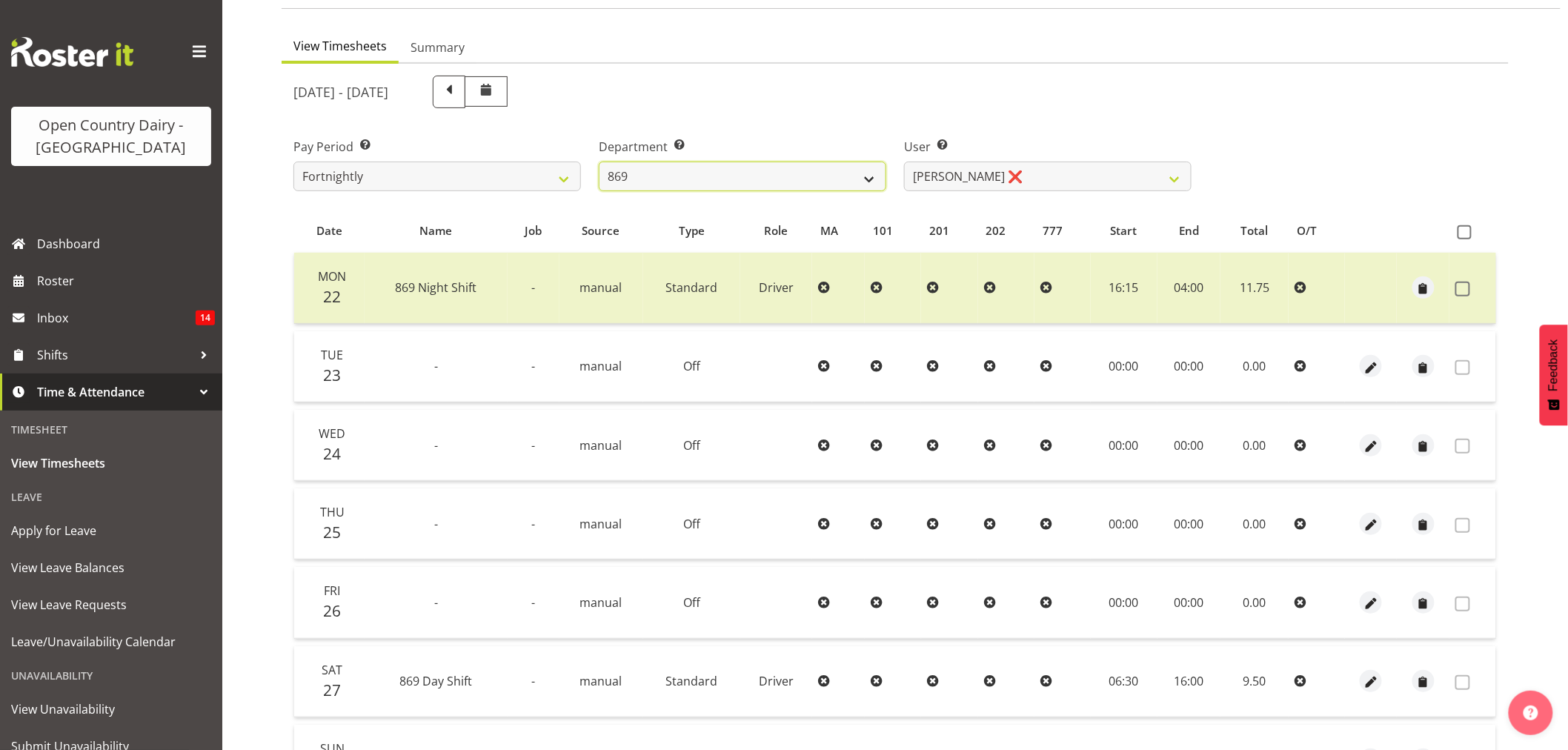
click at [669, 183] on select "734 735 736 737 738 739 851 853 854 855 856 858 861 862 865 867-9032 868 869 87…" at bounding box center [742, 176] width 287 height 30
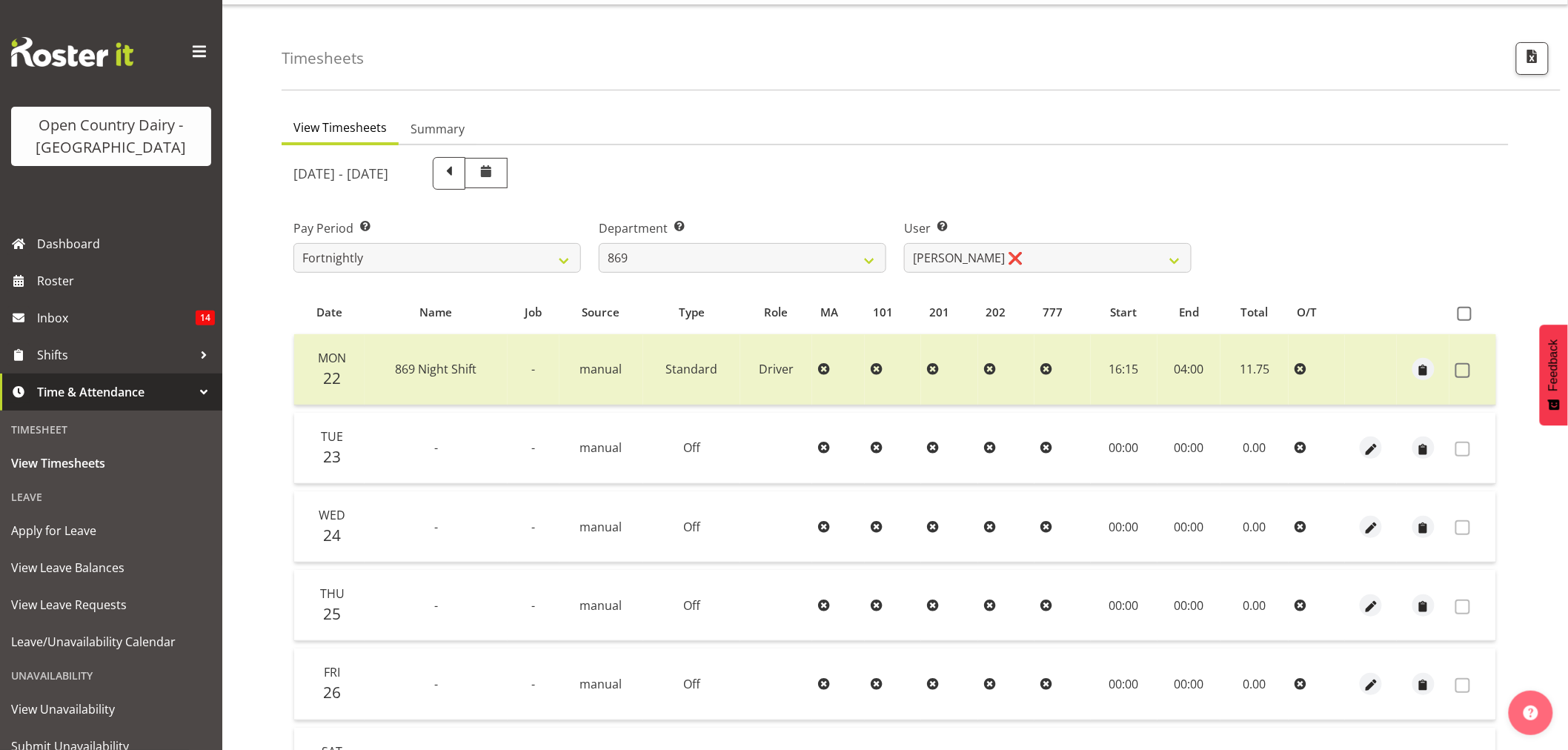
scroll to position [34, 0]
click at [670, 180] on div "September 22nd - September 28th 2025" at bounding box center [742, 174] width 898 height 33
click at [656, 254] on select "734 735 736 737 738 739 851 853 854 855 856 858 861 862 865 867-9032 868 869 87…" at bounding box center [742, 258] width 287 height 30
select select "686"
click at [599, 244] on select "734 735 736 737 738 739 851 853 854 855 856 858 861 862 865 867-9032 868 869 87…" at bounding box center [742, 258] width 287 height 30
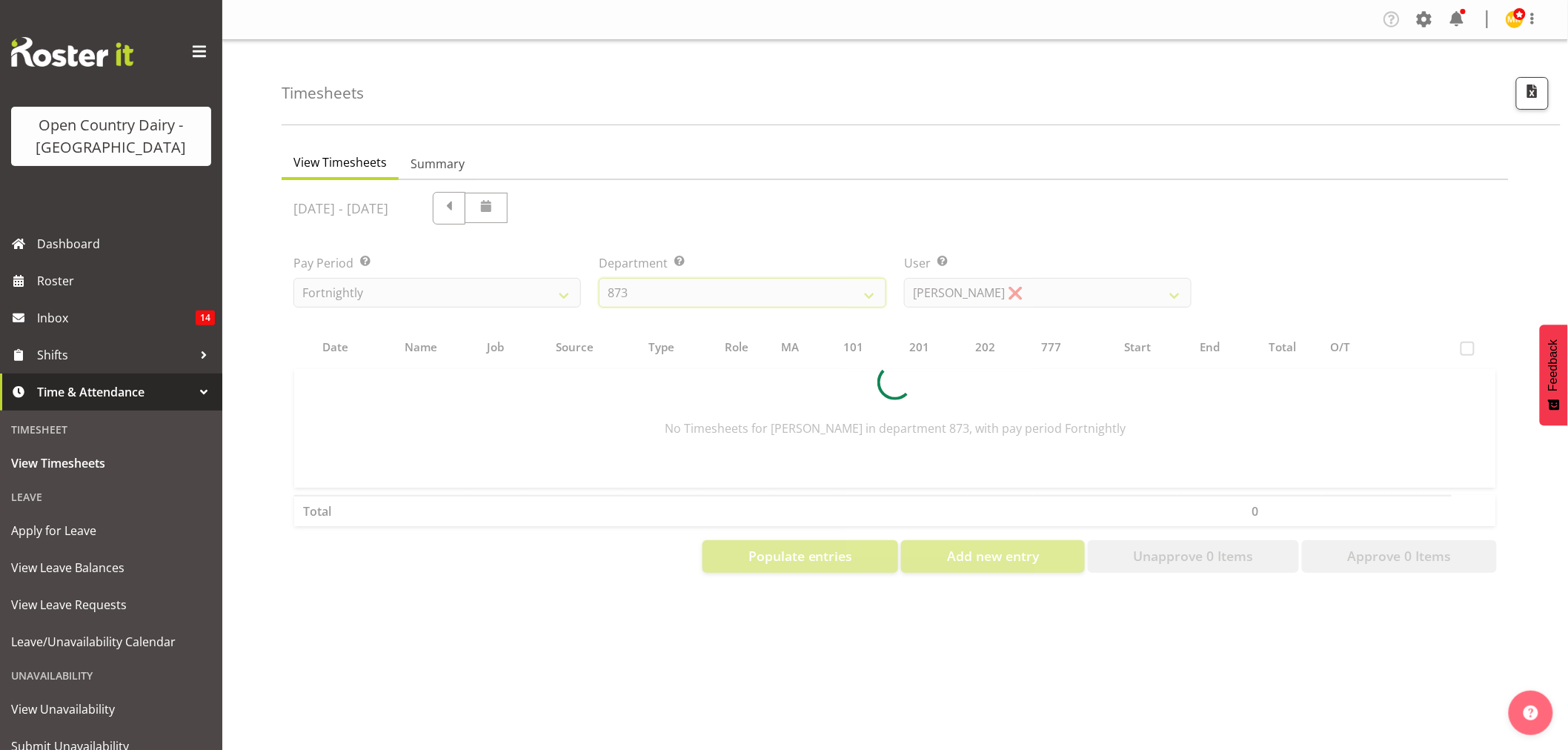
scroll to position [0, 0]
click at [998, 260] on div "September 22nd - September 28th 2025 Pay Period Select which pay period you wou…" at bounding box center [894, 378] width 1203 height 390
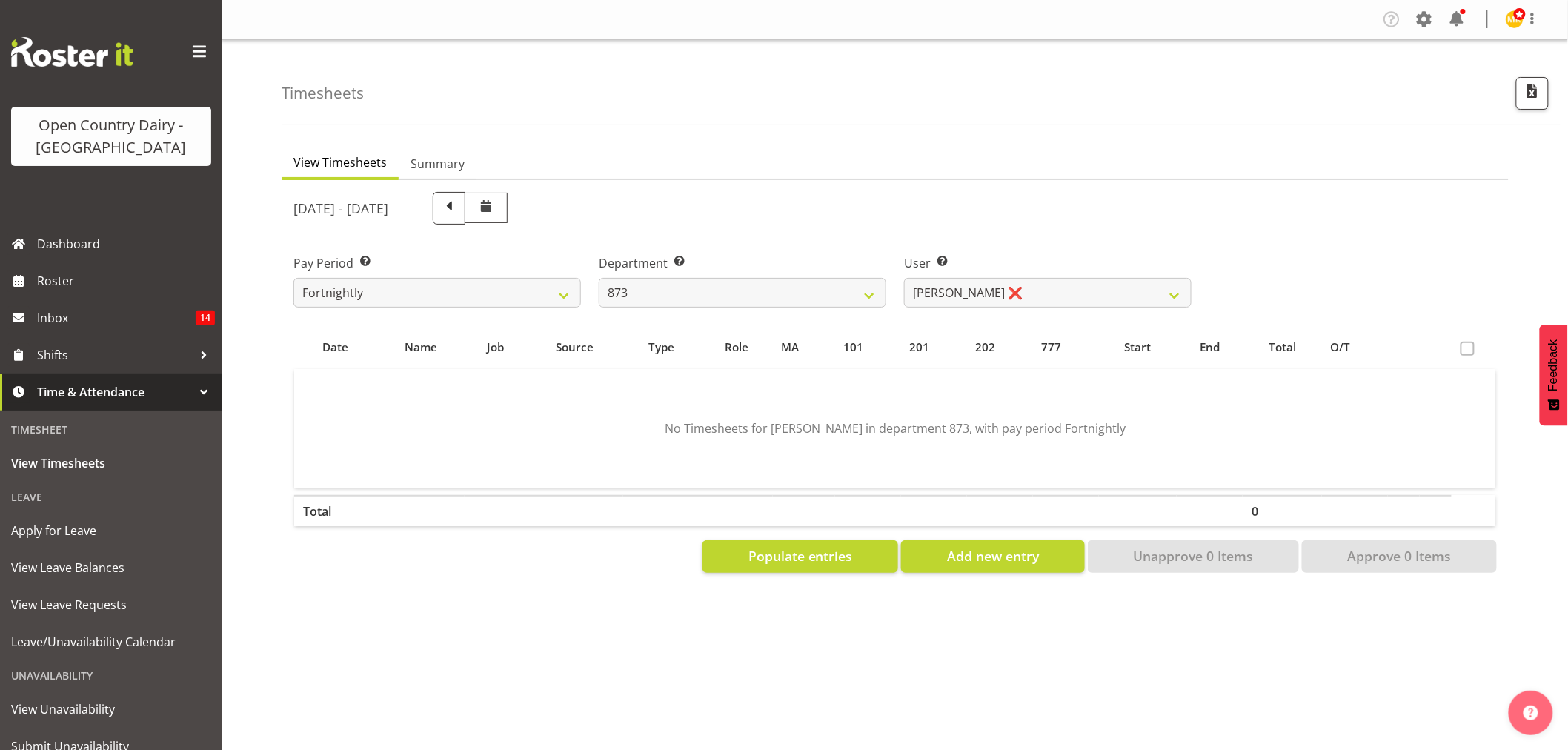
click at [990, 312] on div "User Select user. Note: This is filtered down by the previous two drop-down ite…" at bounding box center [1048, 275] width 306 height 83
click at [988, 299] on select "Andrew Henderson ❌ Ricky Popham ❌ Stacy MacAskill ❌ Trish Nicol ❌" at bounding box center [1047, 293] width 287 height 30
select select "7516"
click at [904, 278] on select "Andrew Henderson ❌ Ricky Popham ❌ Stacy MacAskill ❌ Trish Nicol ❌" at bounding box center [1047, 293] width 287 height 30
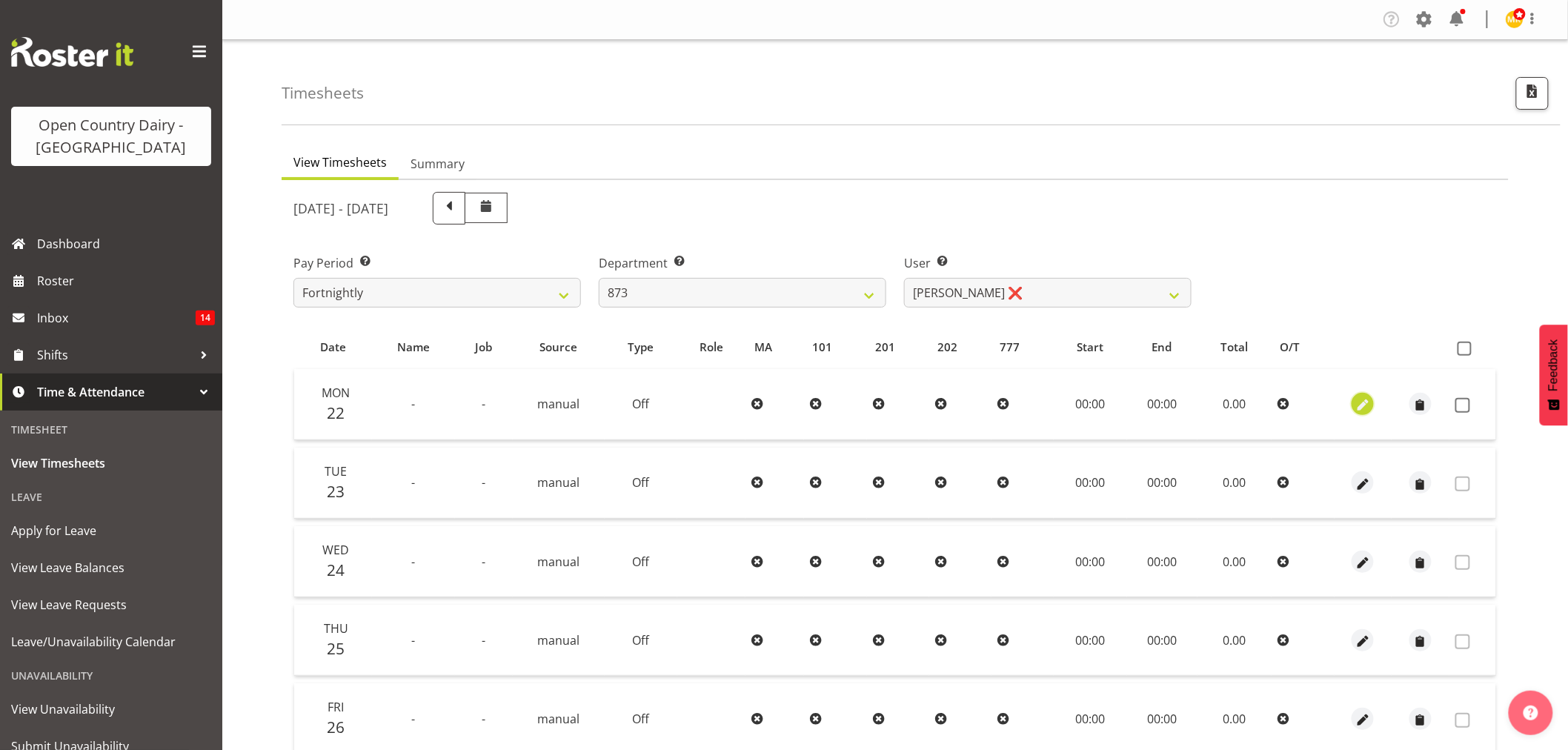
click at [1353, 402] on button "button" at bounding box center [1362, 403] width 22 height 22
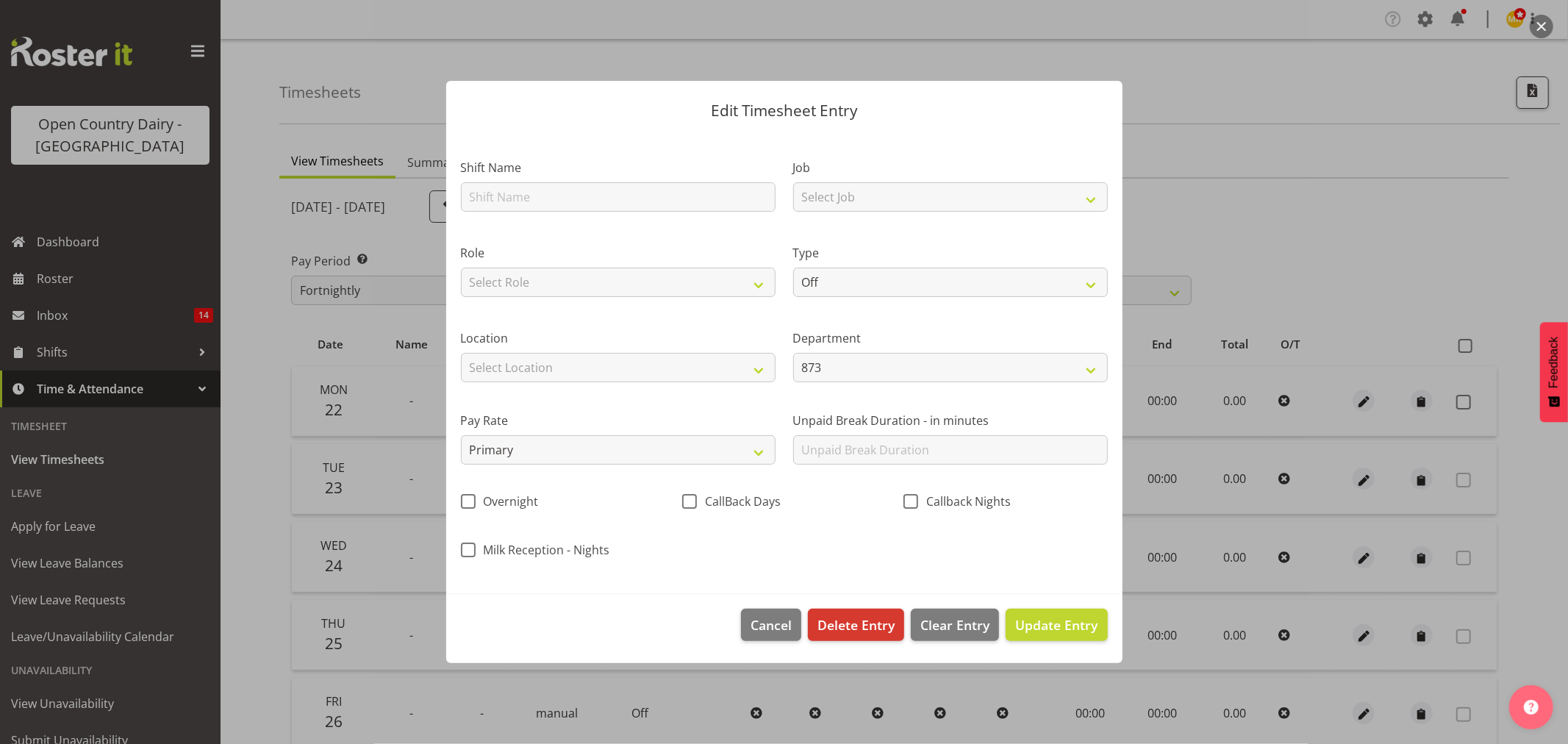
drag, startPoint x: 17, startPoint y: 708, endPoint x: 289, endPoint y: 202, distance: 574.5
click at [284, 203] on div at bounding box center [784, 372] width 1568 height 744
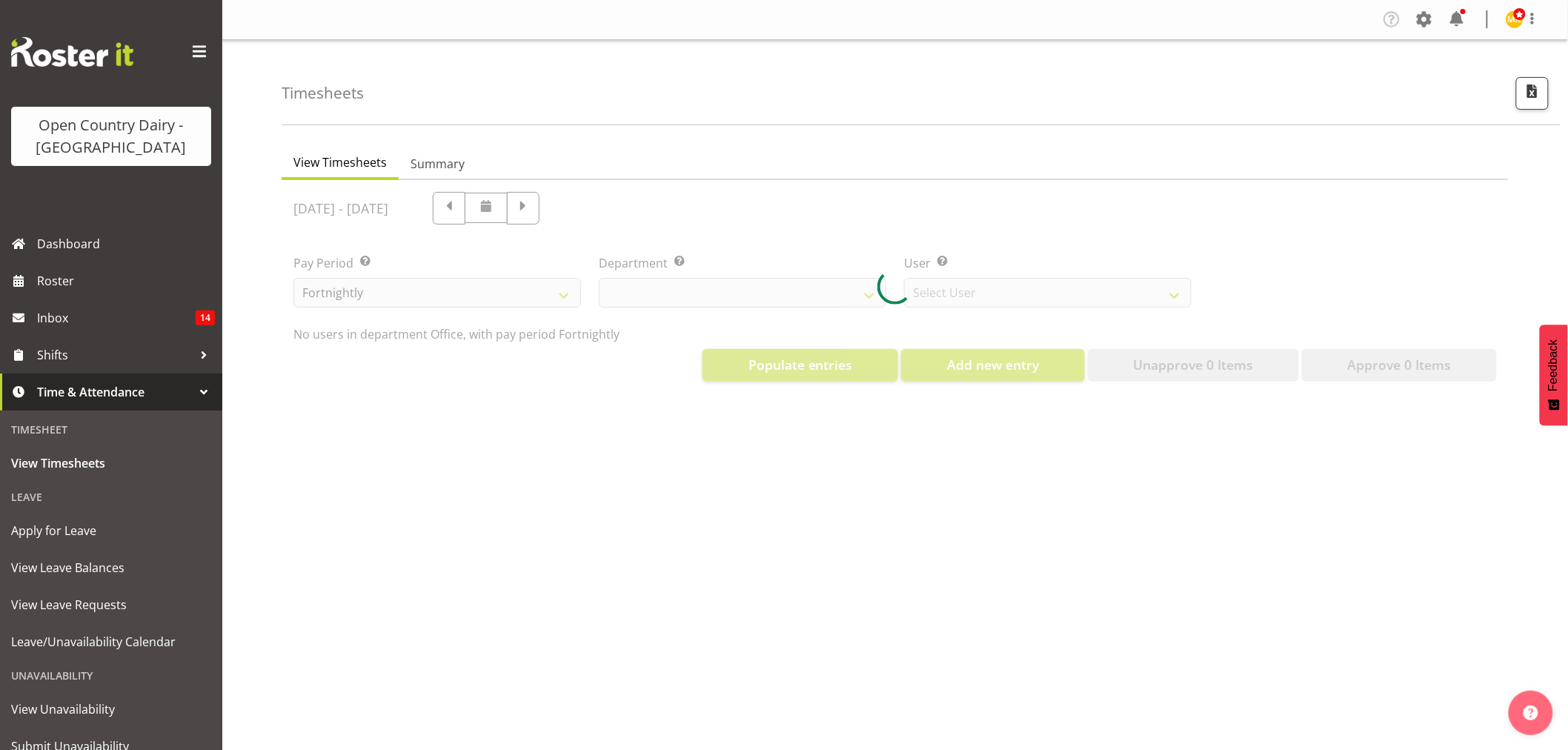
click at [665, 205] on div at bounding box center [895, 286] width 1227 height 213
select select "699"
select select "8449"
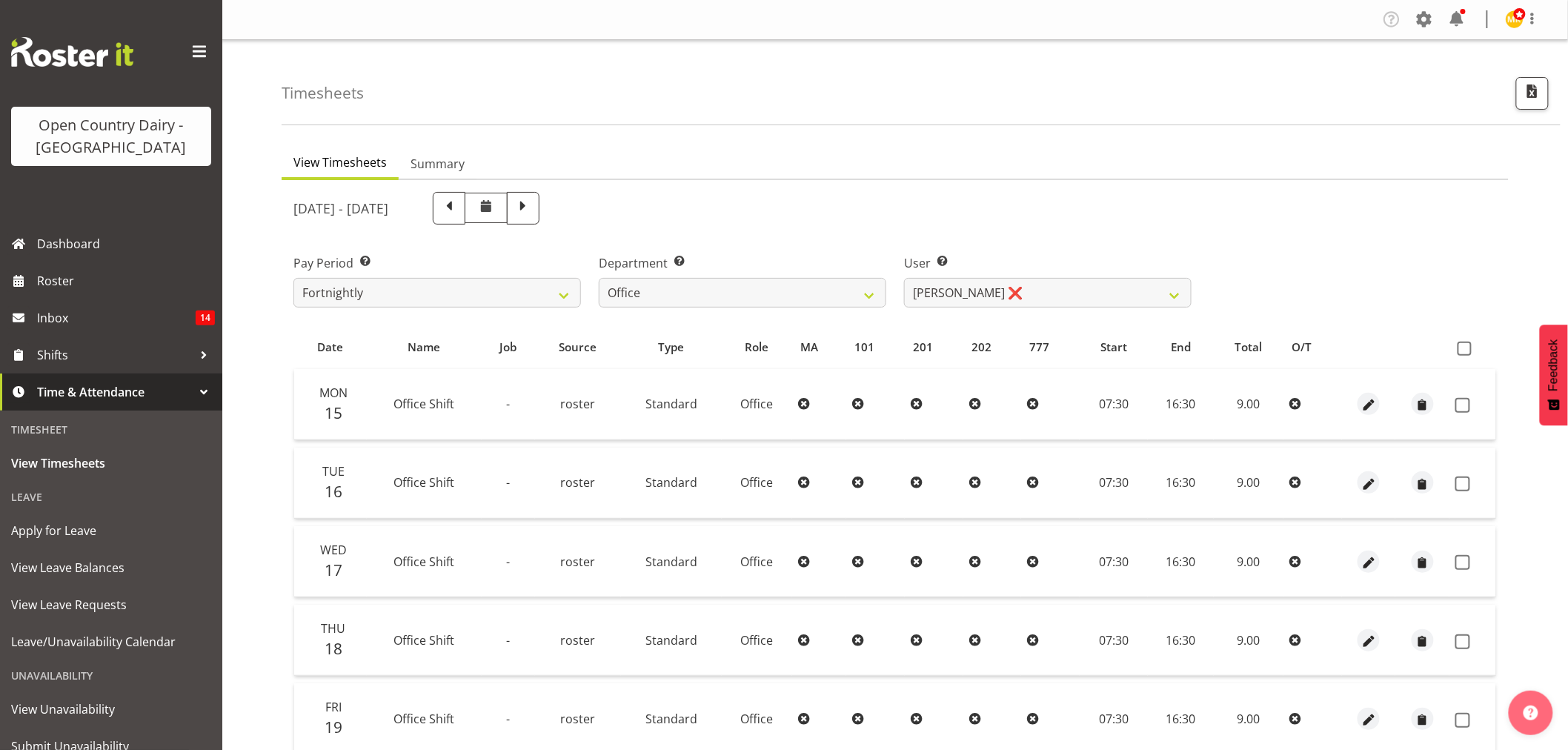
click at [532, 205] on span at bounding box center [522, 206] width 19 height 19
select select
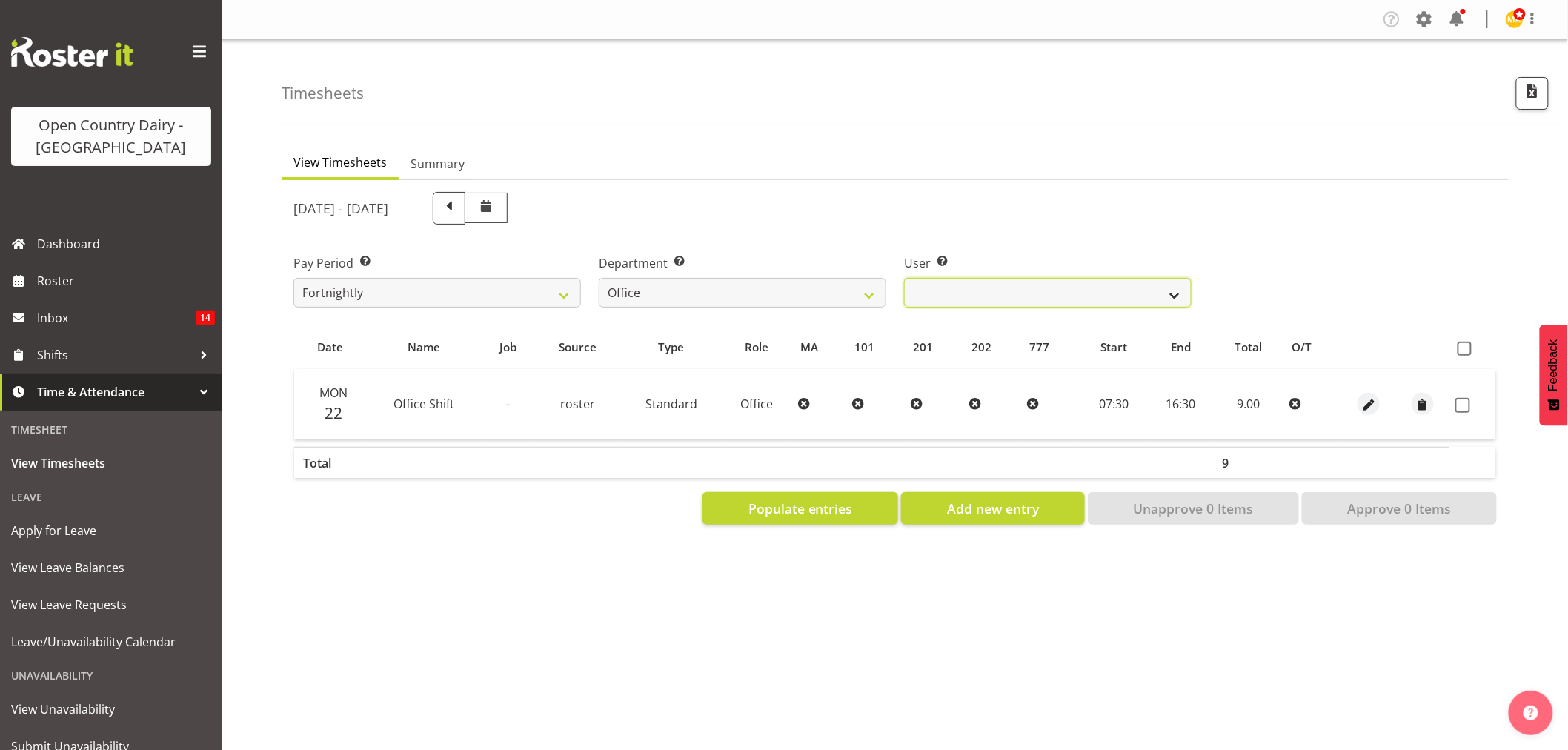
click at [967, 290] on select "Clare Welland ❌ Corey Millan ❌ Jessica Greenwood ❌ Michael Campbell ❌ Michelle …" at bounding box center [1047, 293] width 287 height 30
click at [799, 285] on select "734 735 736 737 738 739 851 853 854 855 856 858 861 862 865 867-9032 868 869 87…" at bounding box center [742, 293] width 287 height 30
select select "686"
click at [599, 278] on select "734 735 736 737 738 739 851 853 854 855 856 858 861 862 865 867-9032 868 869 87…" at bounding box center [742, 293] width 287 height 30
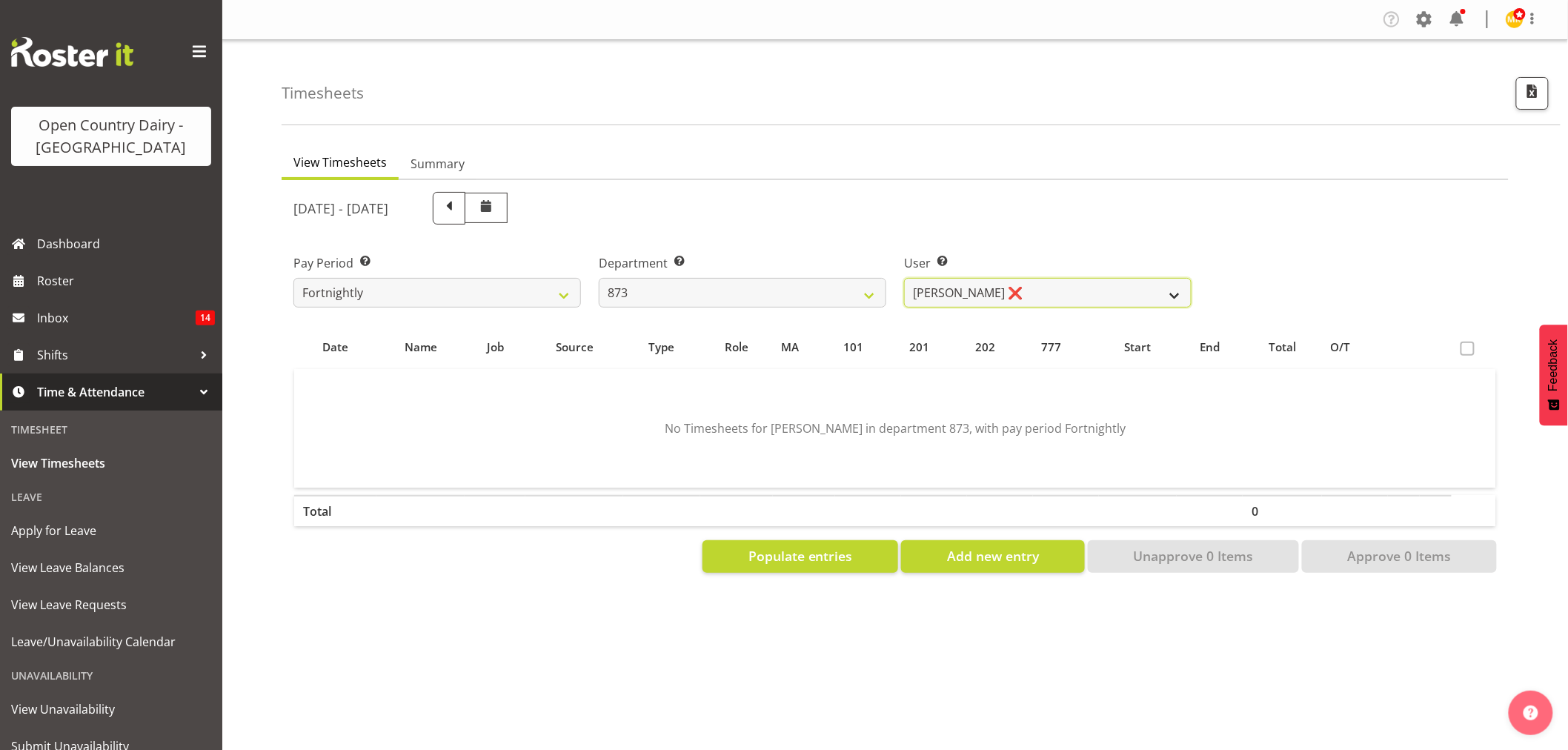
click at [983, 298] on select "Andrew Henderson ❌ Ricky Popham ❌ Stacy MacAskill ❌ Trish Nicol ❌" at bounding box center [1047, 293] width 287 height 30
select select "7516"
click at [904, 278] on select "Andrew Henderson ❌ Ricky Popham ❌ Stacy MacAskill ❌ Trish Nicol ❌" at bounding box center [1047, 293] width 287 height 30
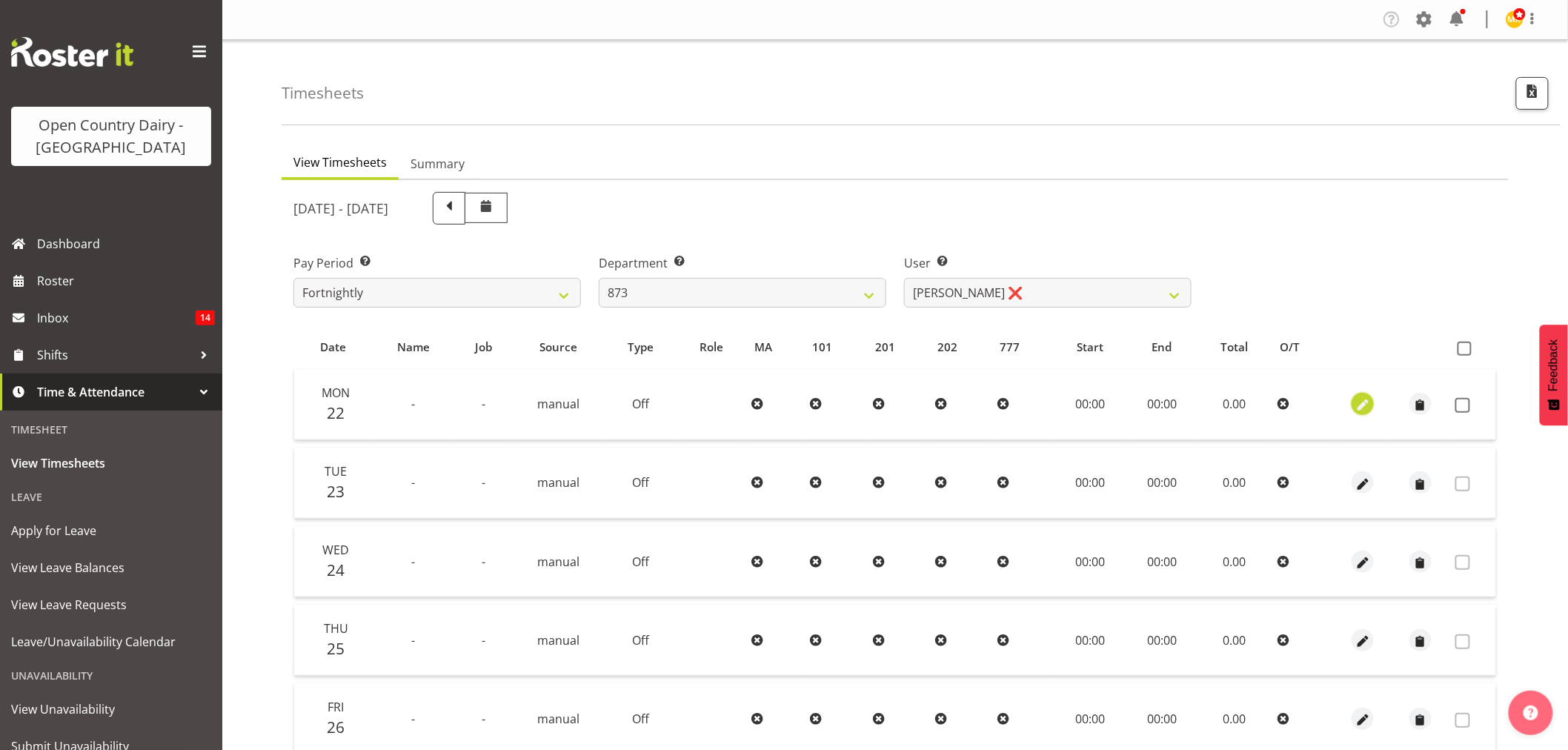
click at [1360, 402] on span "button" at bounding box center [1363, 406] width 17 height 17
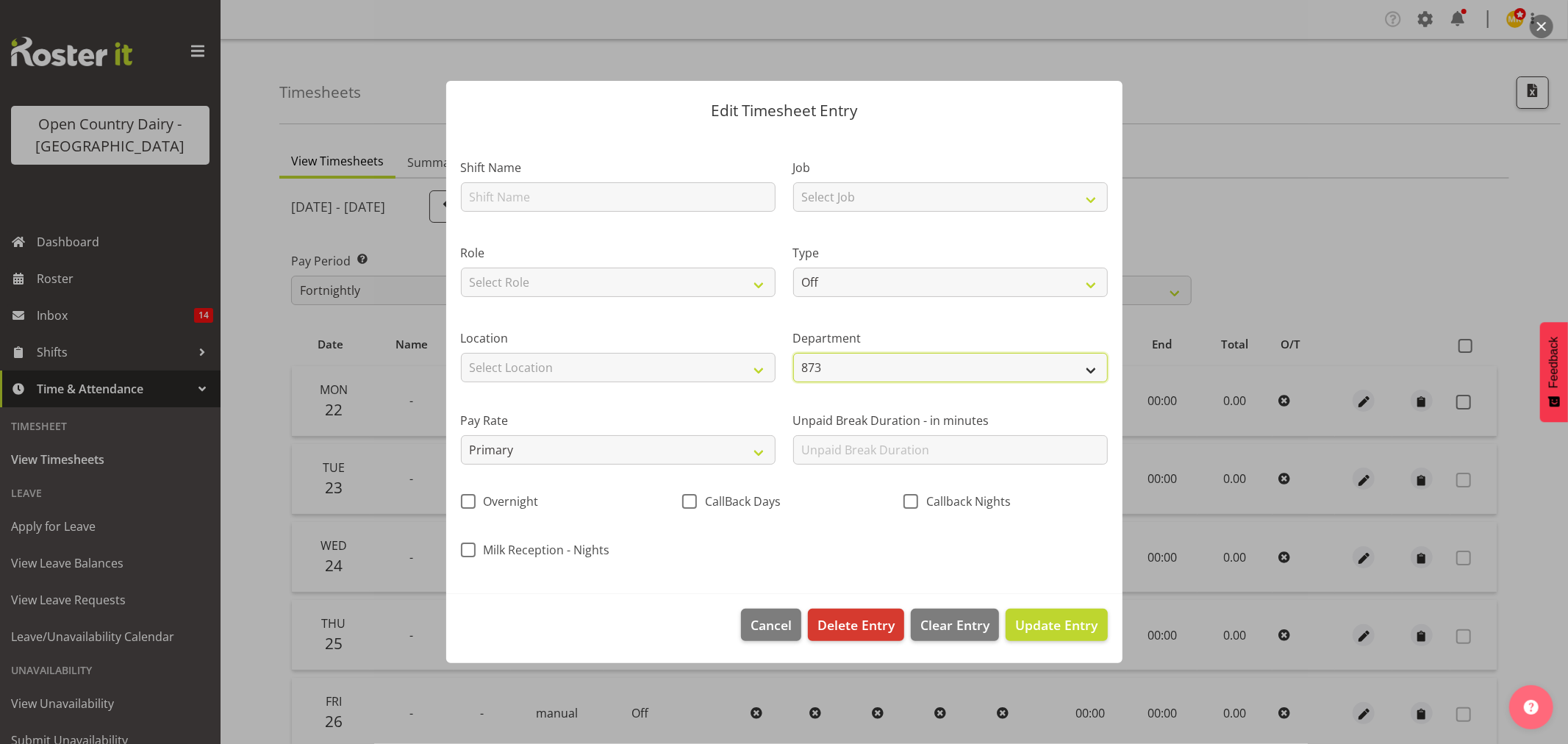
click at [858, 371] on select "873 851 855 853 855 856 880 883 861 862 864 865 868 869 870 872 873 874 876 877…" at bounding box center [950, 367] width 315 height 30
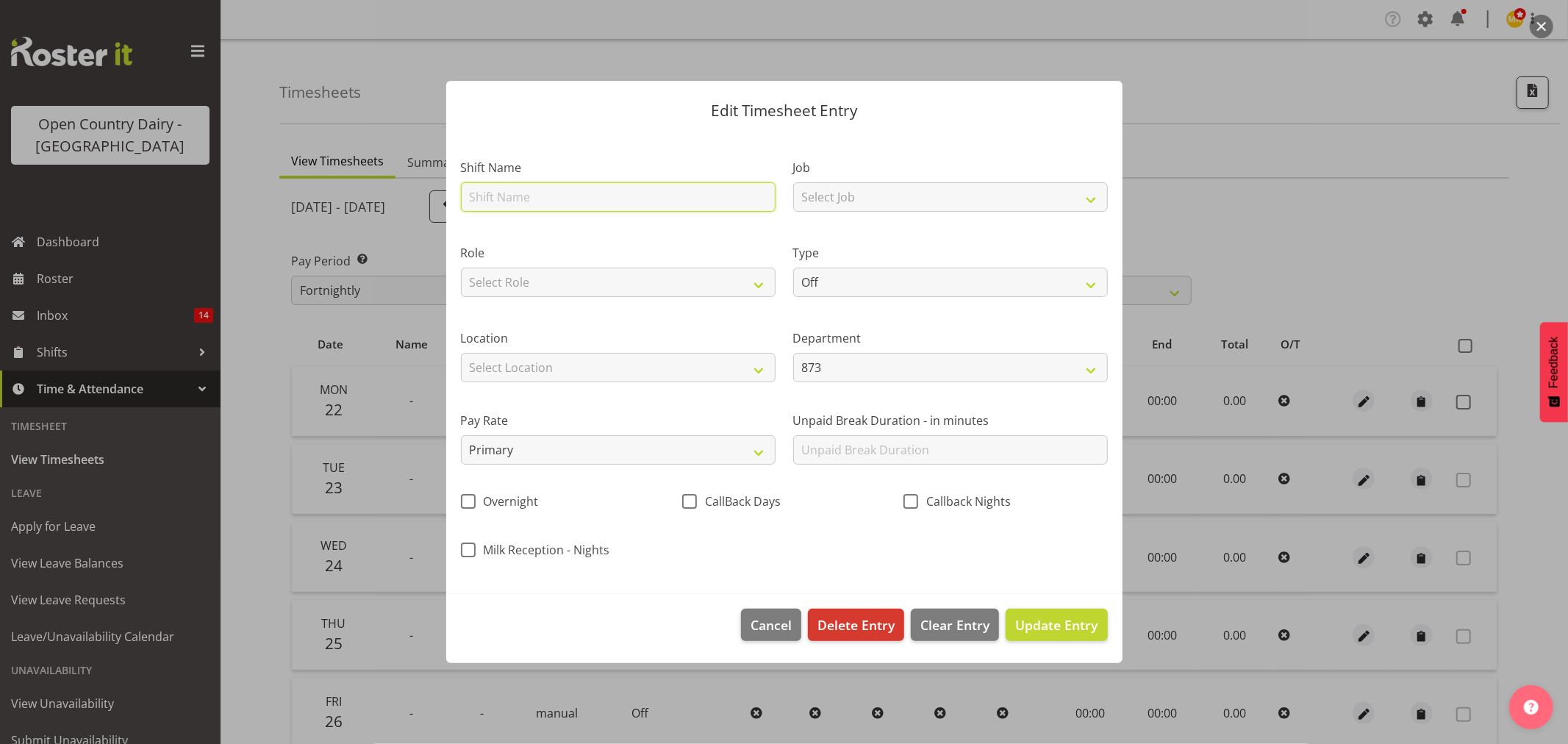
click at [726, 209] on input "text" at bounding box center [618, 197] width 315 height 30
type input "Nightshift"
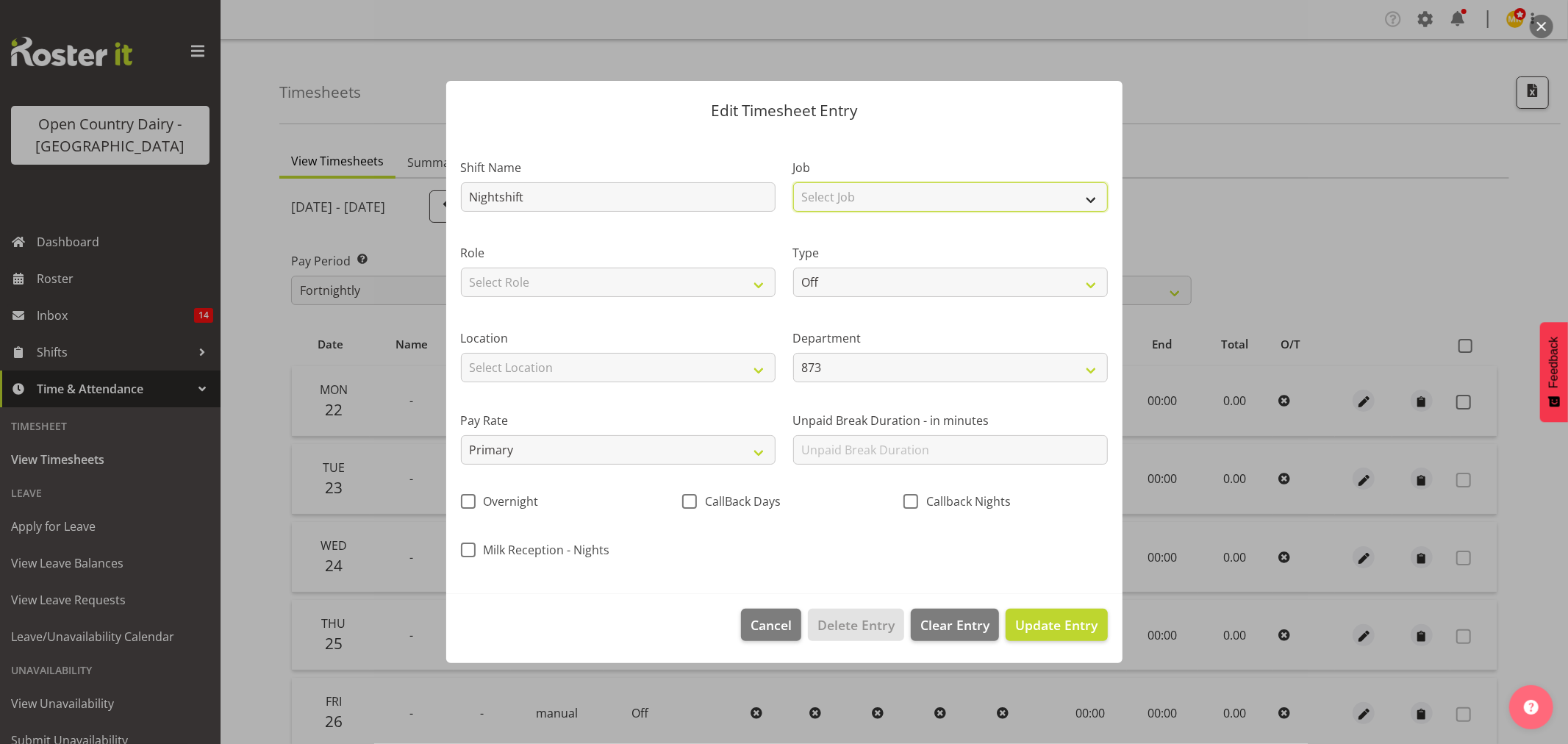
click at [819, 199] on select "Select Job Connecting /unconnecting Trailers Driving Meeting Milk Testing" at bounding box center [950, 197] width 315 height 30
select select "10670"
click at [793, 183] on select "Select Job Connecting /unconnecting Trailers Driving Meeting Milk Testing" at bounding box center [950, 197] width 315 height 30
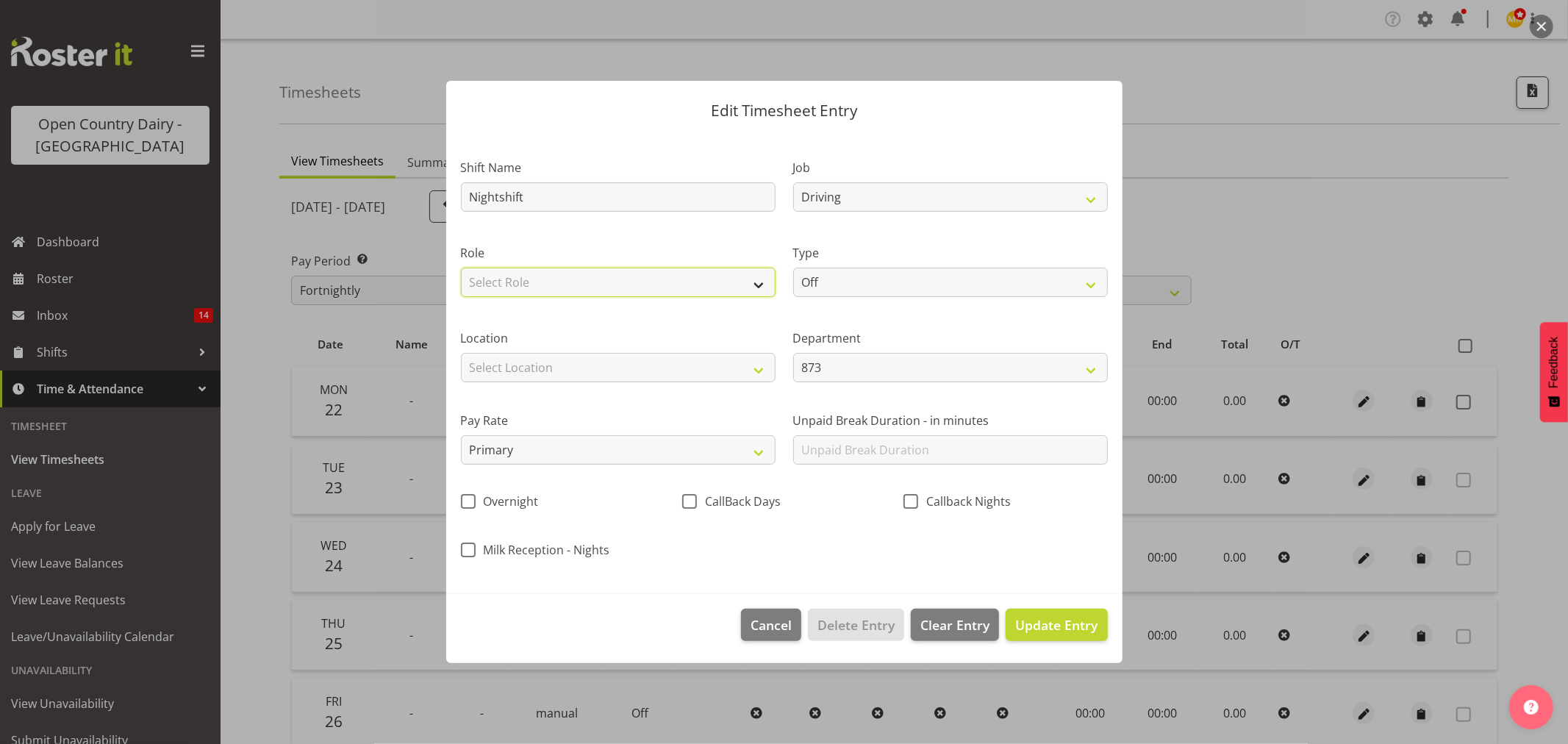
click at [652, 275] on select "Select Role Driver" at bounding box center [618, 282] width 315 height 30
select select "1154"
click at [461, 267] on select "Select Role Driver" at bounding box center [618, 282] width 315 height 30
click at [854, 253] on label "Type" at bounding box center [950, 252] width 315 height 17
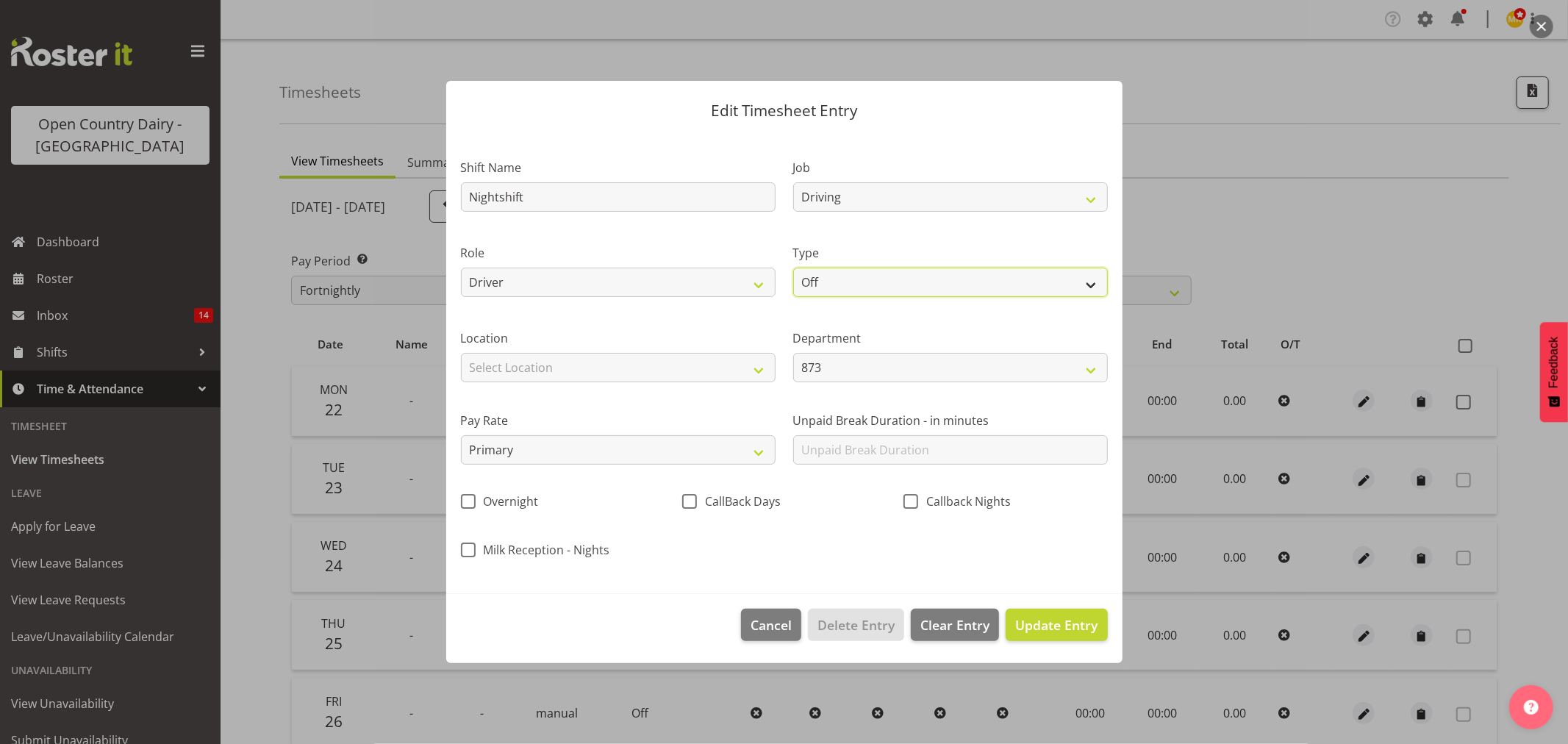
click at [841, 283] on select "Off Standard Public Holiday Public Holiday (Worked) Day In Lieu Annual Leave Si…" at bounding box center [950, 282] width 315 height 30
select select "Standard"
click at [793, 267] on select "Off Standard Public Holiday Public Holiday (Worked) Day In Lieu Annual Leave Si…" at bounding box center [950, 282] width 315 height 30
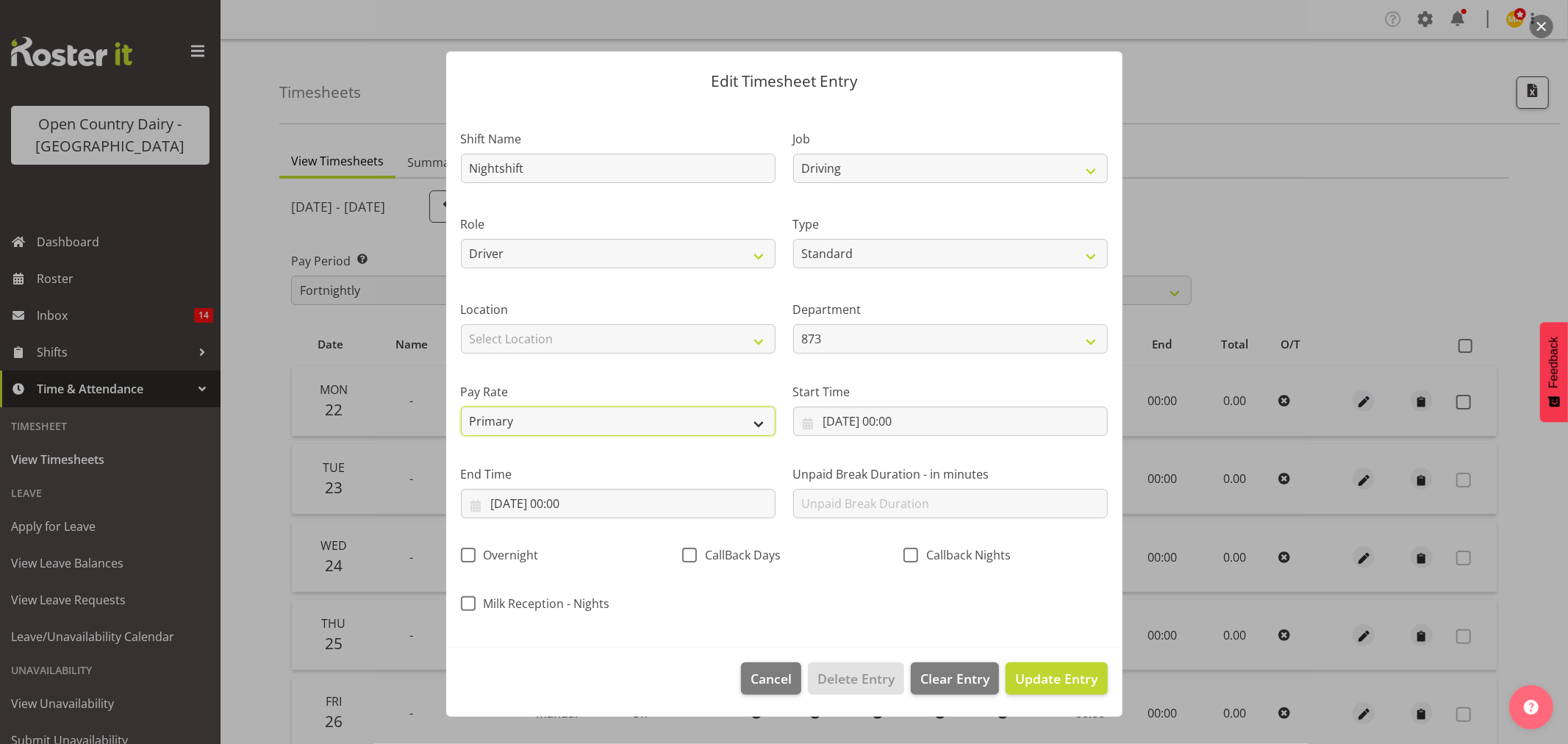
click at [529, 408] on select "Primary Secondary Tertiary Fourth Fifth" at bounding box center [618, 420] width 315 height 30
click at [544, 349] on select "Select Location Awarua Milk Awarua Office Freight Horotiu office Waharoa Office…" at bounding box center [618, 339] width 315 height 30
click at [461, 324] on select "Select Location Awarua Milk Awarua Office Freight Horotiu office Waharoa Office…" at bounding box center [618, 339] width 315 height 30
click at [562, 344] on select "Awarua Milk Awarua Office Freight Horotiu office Waharoa Office Whanganui office" at bounding box center [618, 339] width 315 height 30
select select "988"
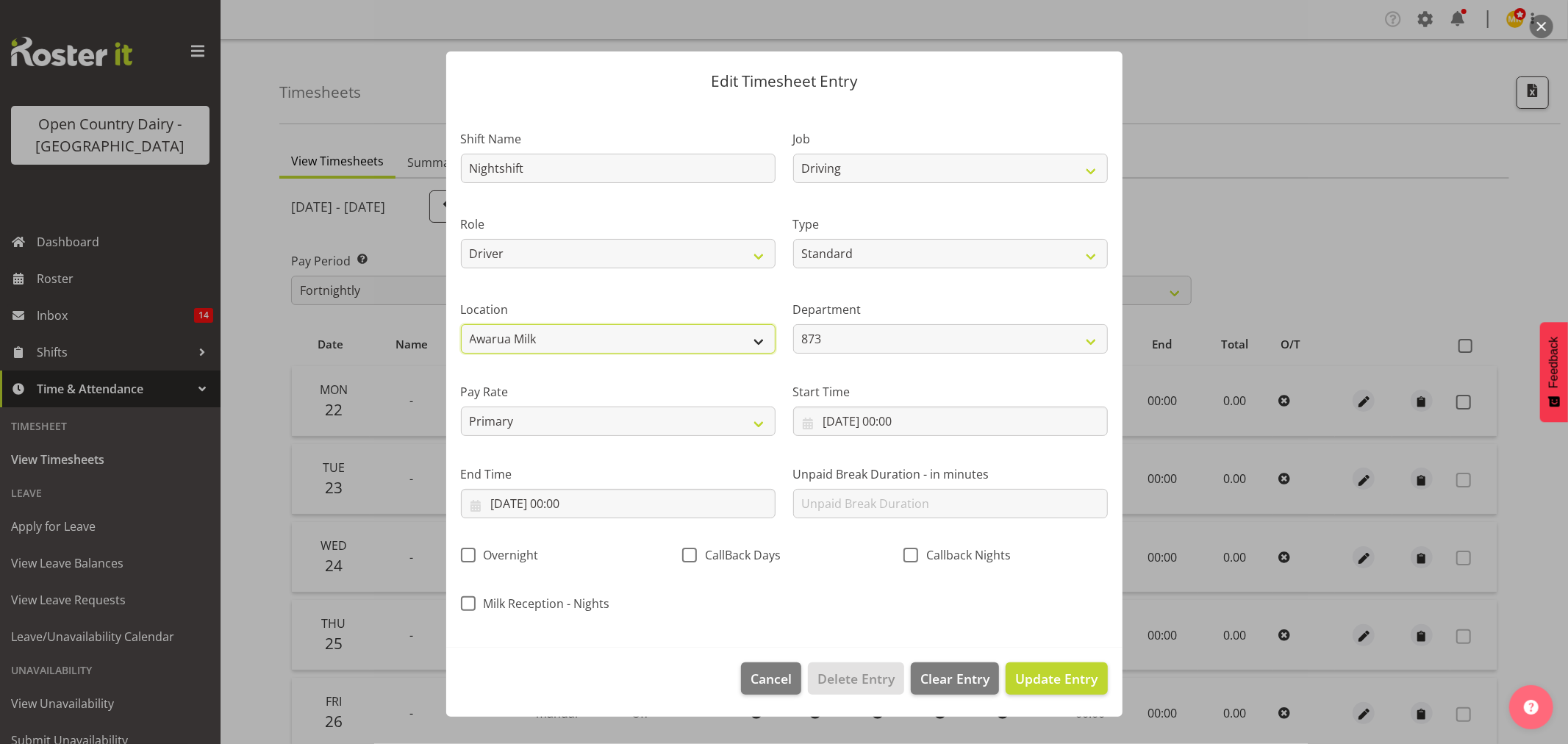
click at [461, 324] on select "Awarua Milk Awarua Office Freight Horotiu office Waharoa Office Whanganui office" at bounding box center [618, 339] width 315 height 30
click at [907, 322] on div "Department 873 851 855 853 855 856 880 883 861 862 864 865 868 869 870 872 873 …" at bounding box center [950, 327] width 315 height 53
click at [850, 405] on div "Start Time 22/09/2025, 00:00 January February March April May June July August …" at bounding box center [950, 409] width 315 height 53
click at [905, 416] on input "22/09/2025, 00:00" at bounding box center [950, 420] width 315 height 30
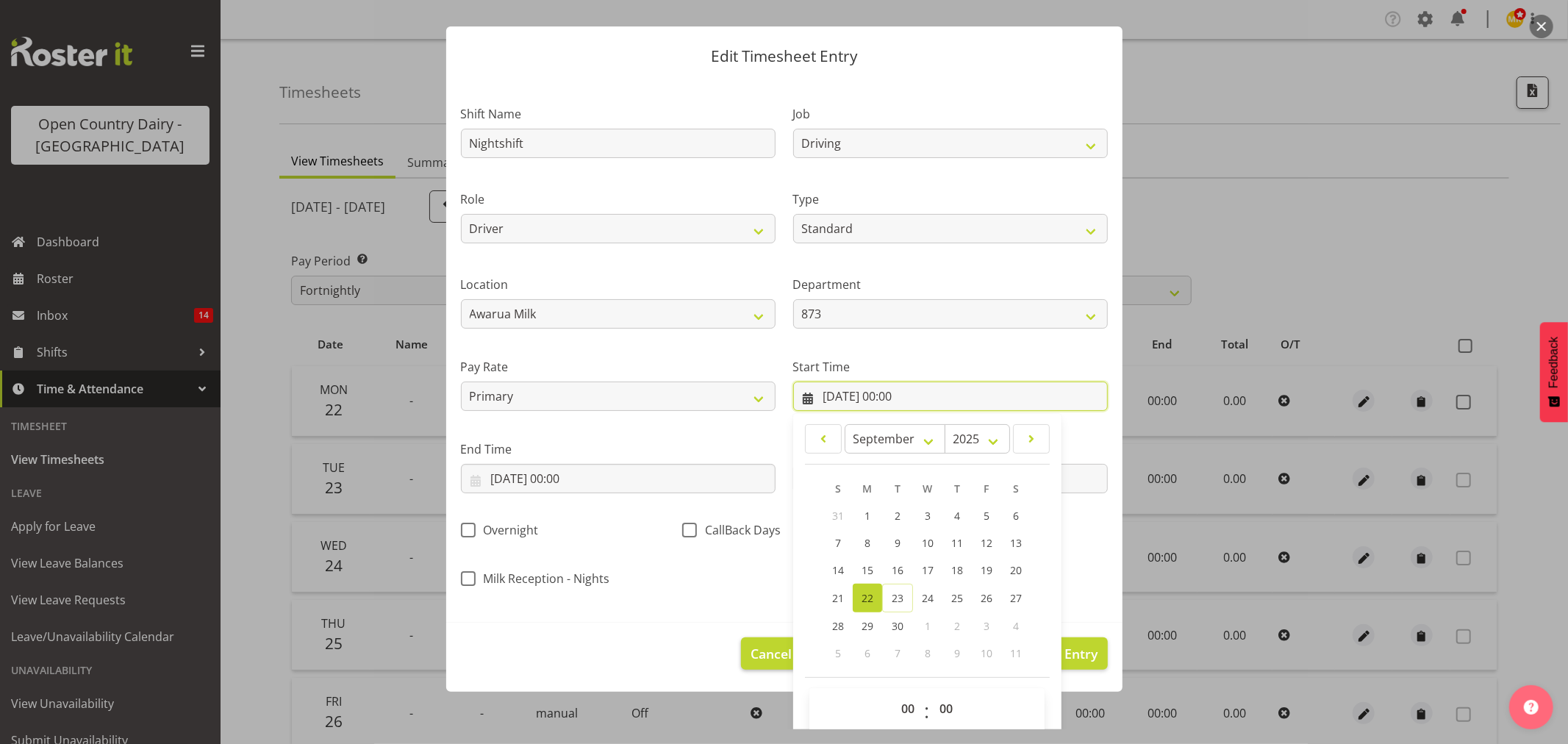
scroll to position [42, 0]
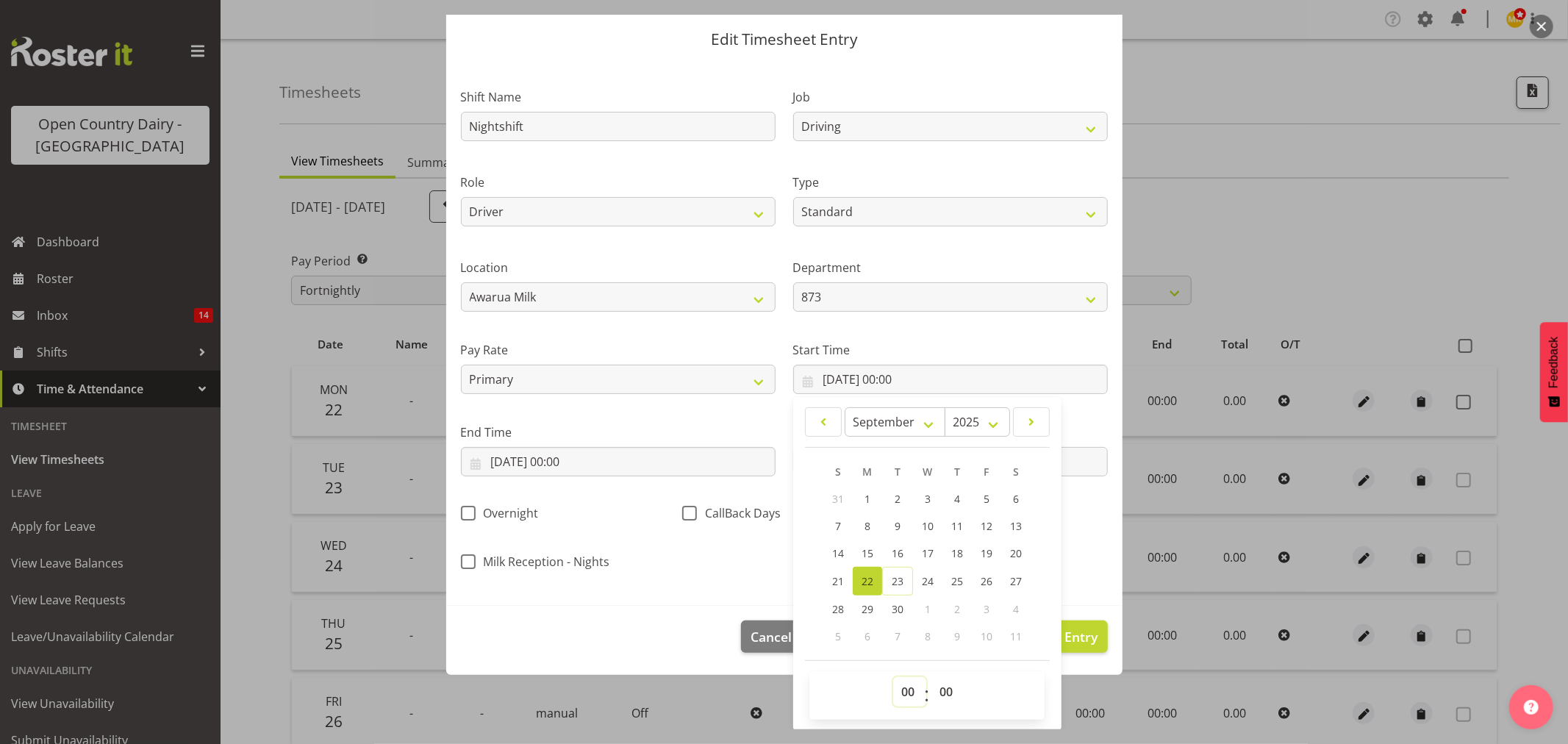
click at [909, 691] on select "00 01 02 03 04 05 06 07 08 09 10 11 12 13 14 15 16 17 18 19 20 21 22 23" at bounding box center [910, 691] width 33 height 30
select select "16"
click at [894, 677] on select "00 01 02 03 04 05 06 07 08 09 10 11 12 13 14 15 16 17 18 19 20 21 22 23" at bounding box center [910, 691] width 33 height 30
type input "22/09/2025, 16:00"
drag, startPoint x: 934, startPoint y: 694, endPoint x: 934, endPoint y: 680, distance: 14.0
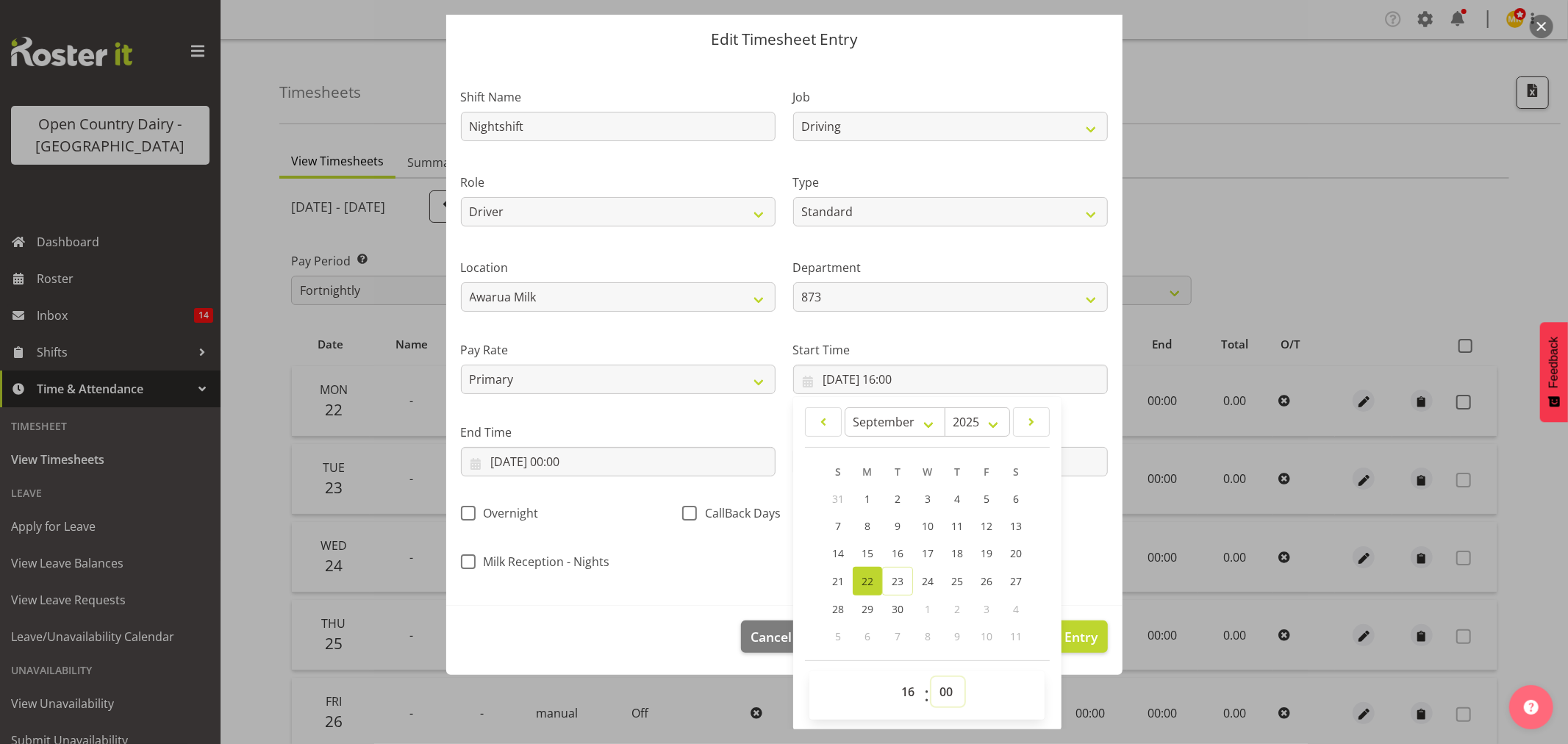
click at [934, 692] on select "00 01 02 03 04 05 06 07 08 09 10 11 12 13 14 15 16 17 18 19 20 21 22 23 24 25 2…" at bounding box center [948, 691] width 33 height 30
select select "15"
click at [931, 677] on select "00 01 02 03 04 05 06 07 08 09 10 11 12 13 14 15 16 17 18 19 20 21 22 23 24 25 2…" at bounding box center [948, 691] width 33 height 30
type input "22/09/2025, 16:15"
drag, startPoint x: 723, startPoint y: 552, endPoint x: 703, endPoint y: 505, distance: 51.1
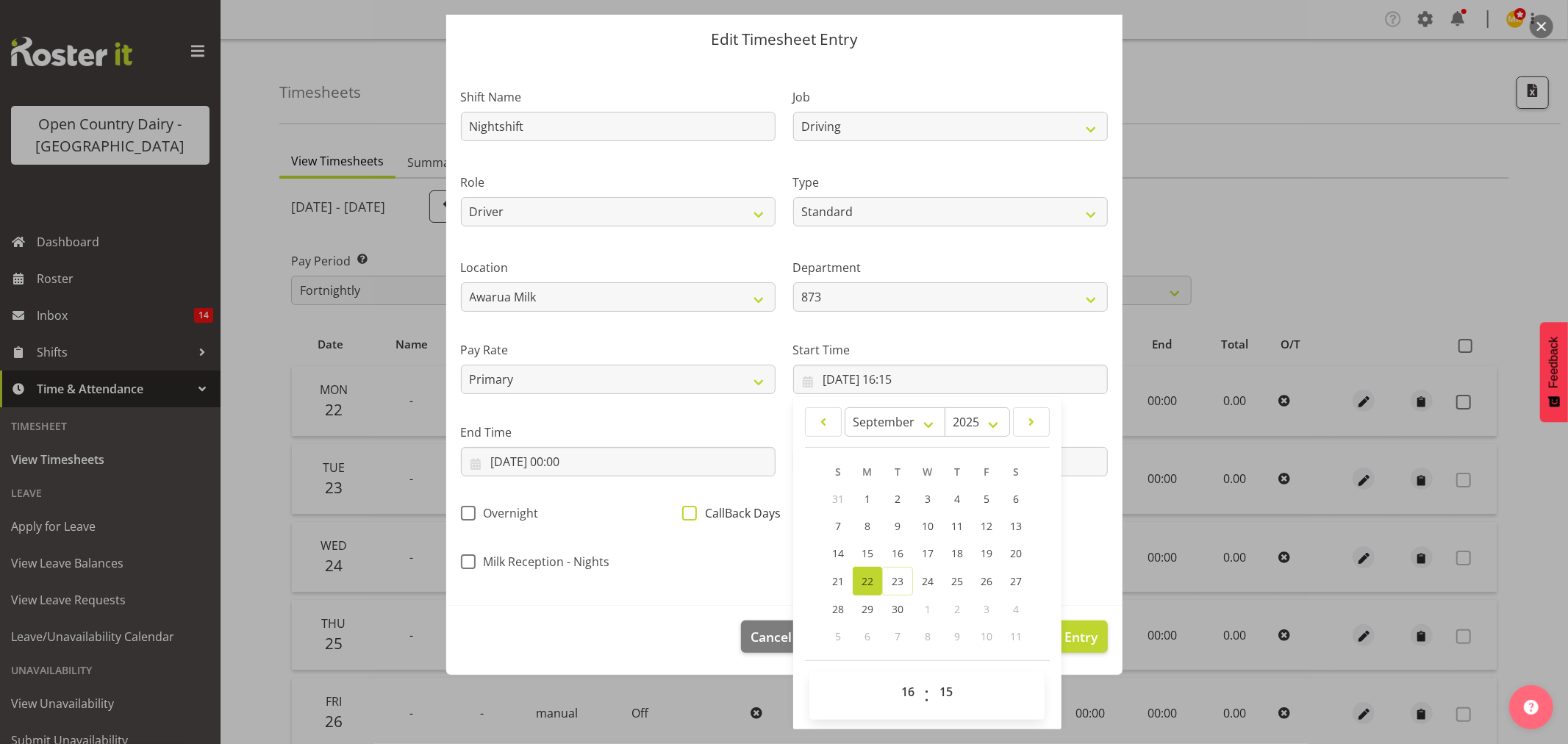
click at [721, 549] on div "Shift Name Nightshift Job Connecting /unconnecting Trailers Driving Meeting Mil…" at bounding box center [784, 324] width 665 height 514
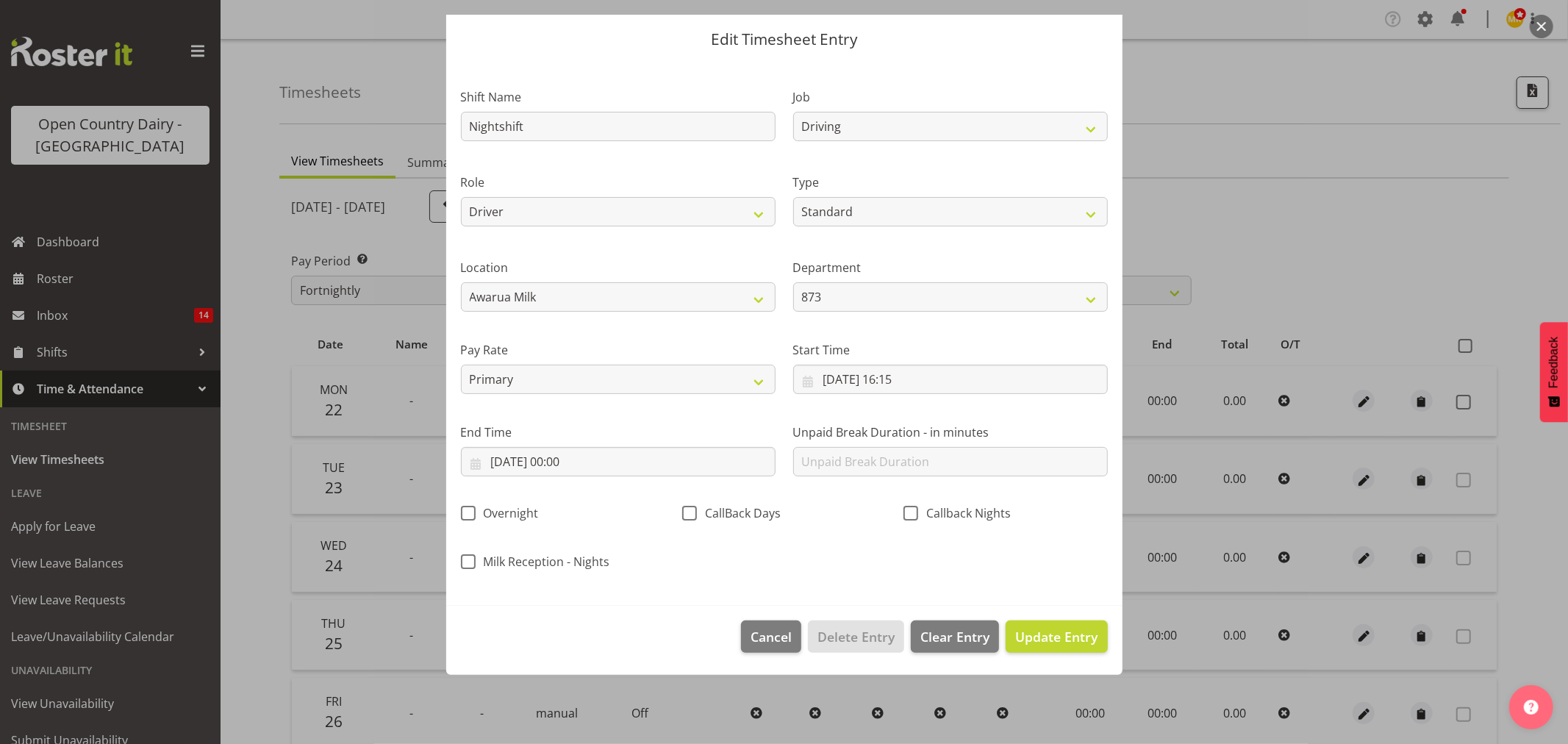
scroll to position [0, 0]
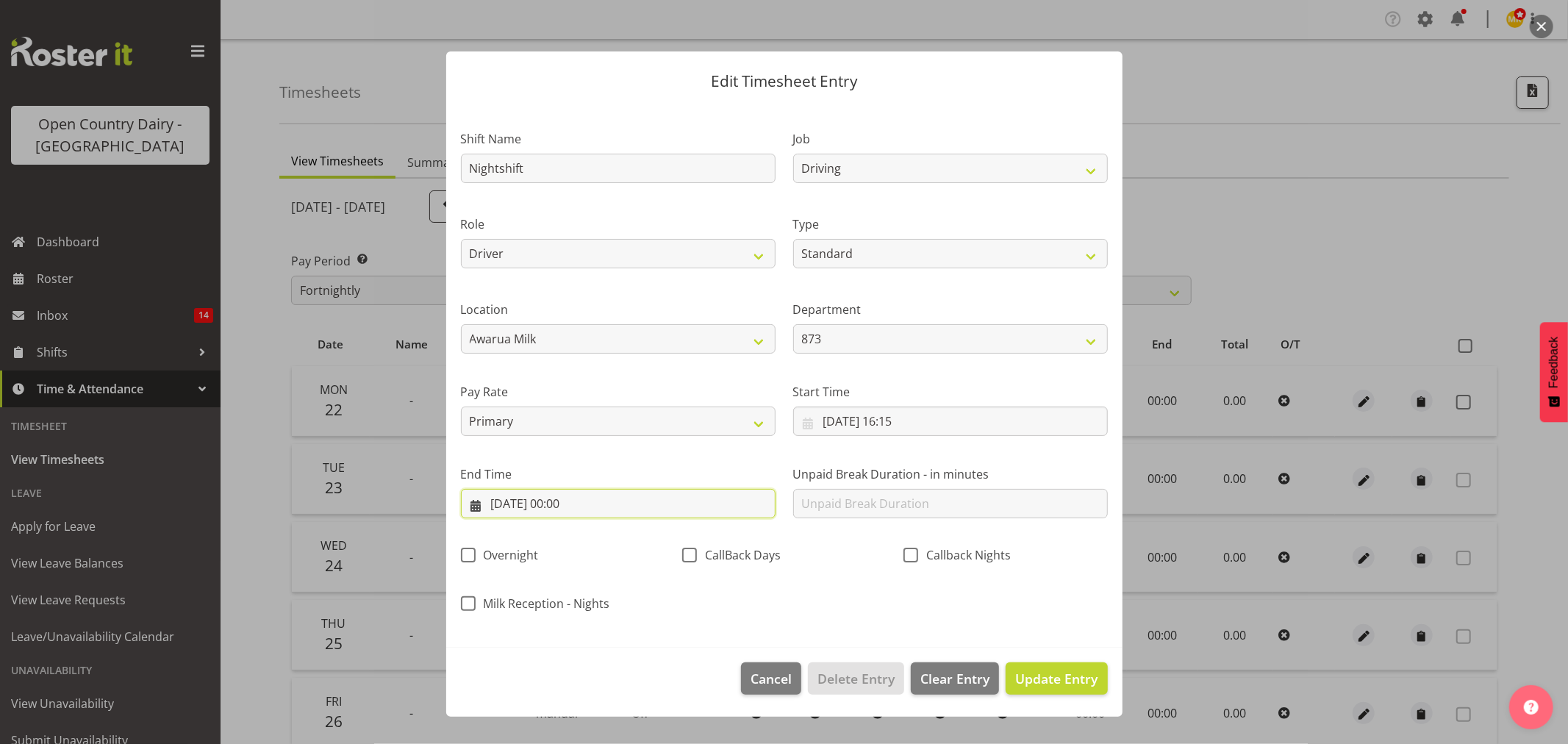
click at [691, 502] on input "22/09/2025, 00:00" at bounding box center [618, 503] width 315 height 30
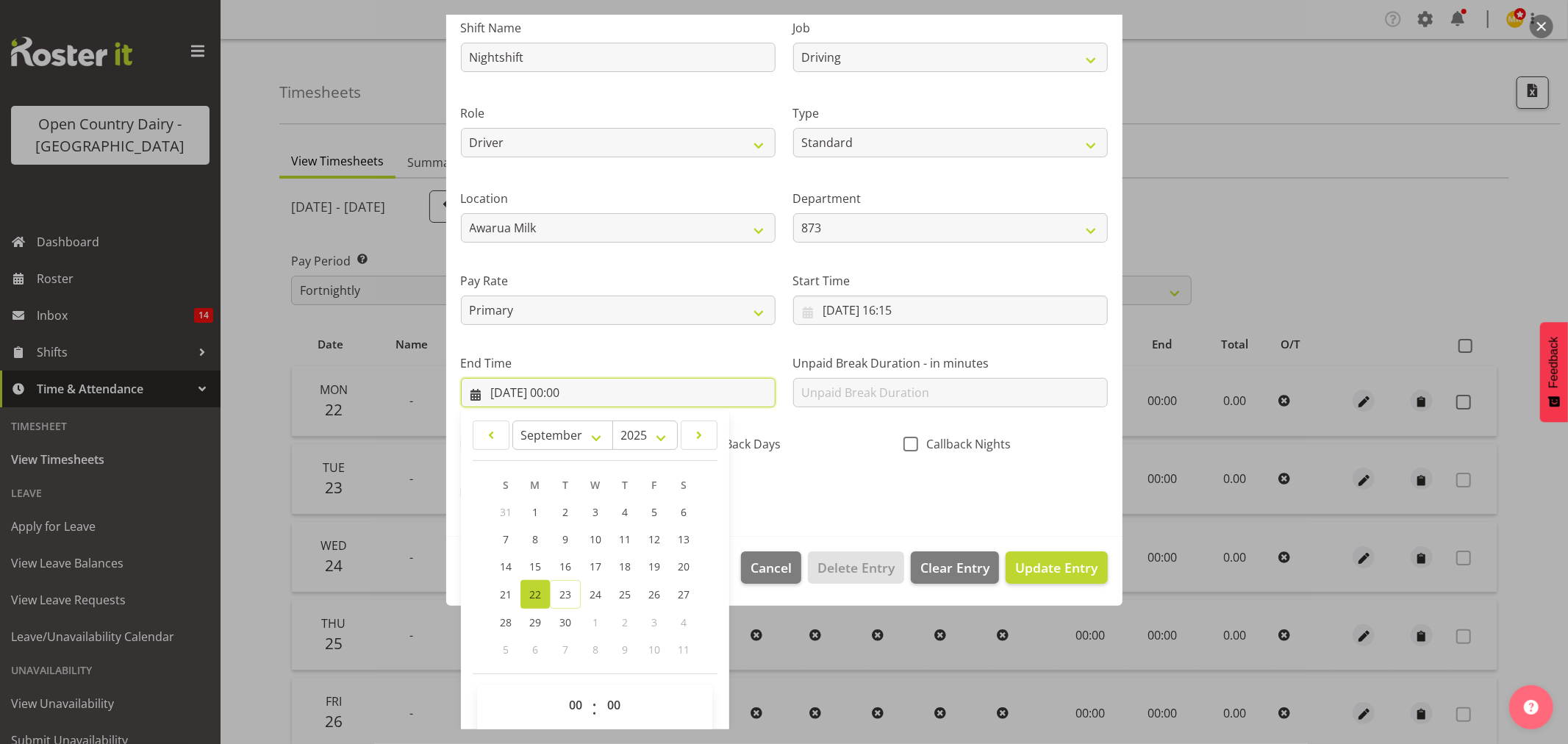
scroll to position [125, 0]
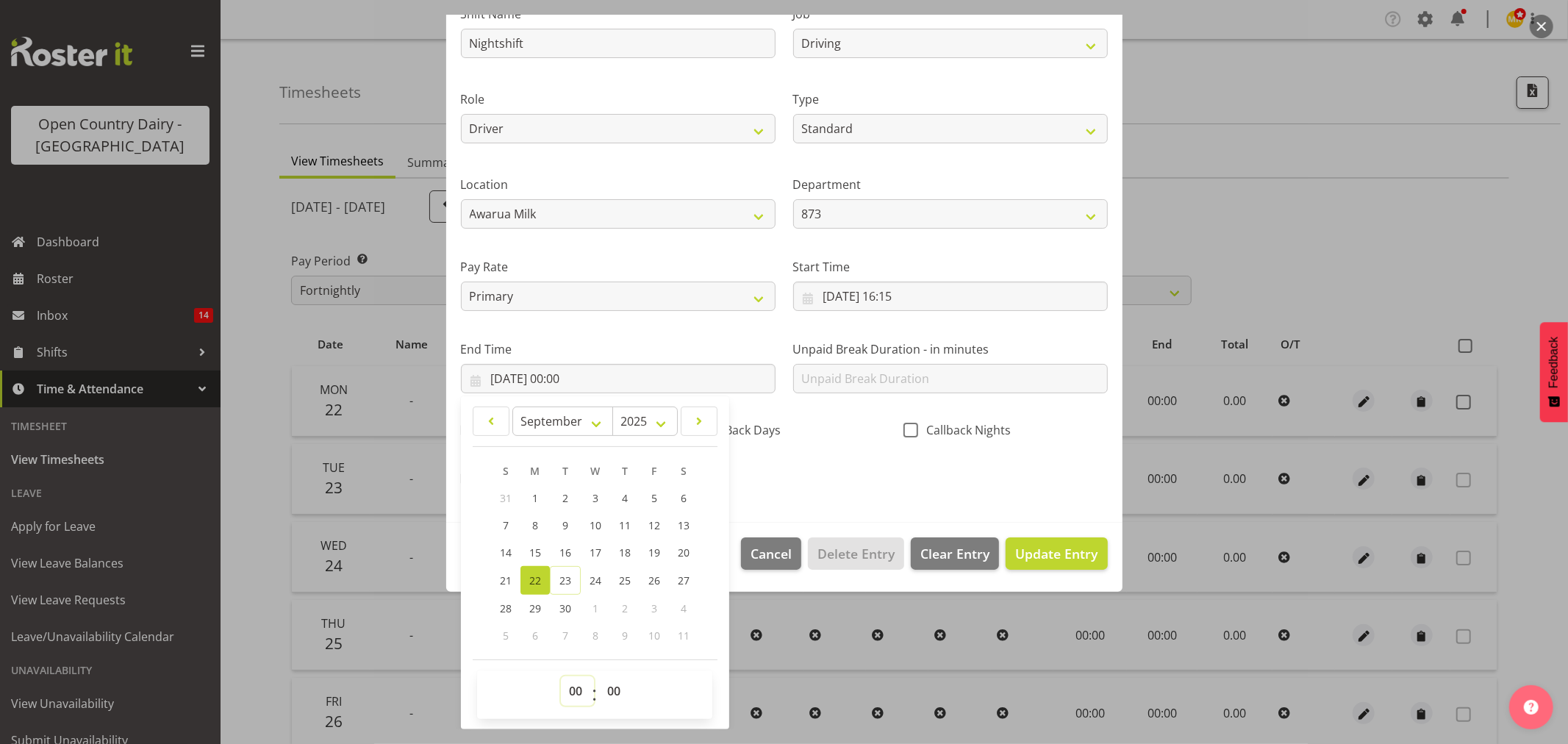
click at [576, 684] on select "00 01 02 03 04 05 06 07 08 09 10 11 12 13 14 15 16 17 18 19 20 21 22 23" at bounding box center [577, 690] width 33 height 30
select select "4"
click at [561, 676] on select "00 01 02 03 04 05 06 07 08 09 10 11 12 13 14 15 16 17 18 19 20 21 22 23" at bounding box center [577, 690] width 33 height 30
type input "22/09/2025, 04:00"
drag, startPoint x: 875, startPoint y: 483, endPoint x: 884, endPoint y: 480, distance: 9.5
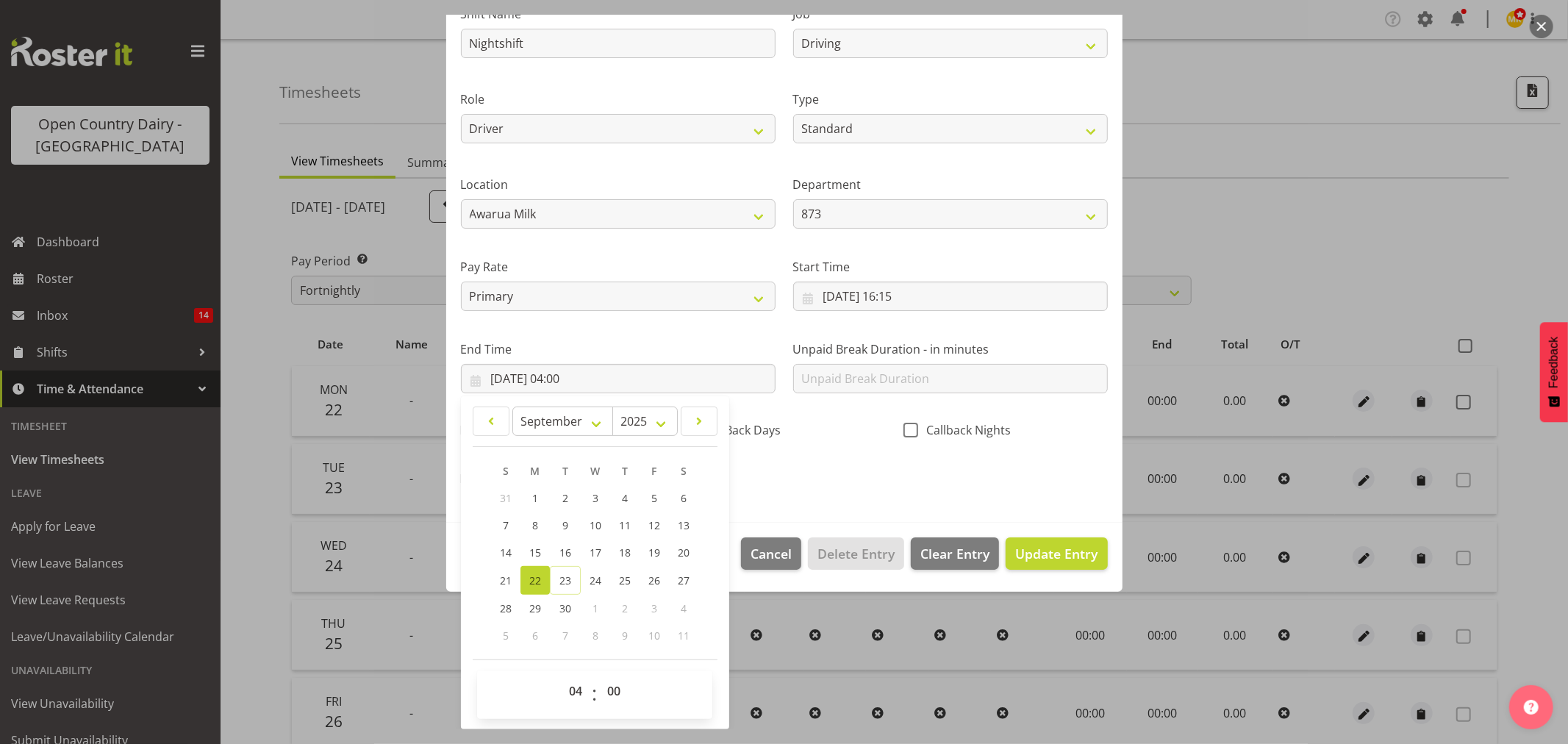
click at [878, 481] on div "Shift Name Nightshift Job Connecting /unconnecting Trailers Driving Meeting Mil…" at bounding box center [784, 242] width 665 height 514
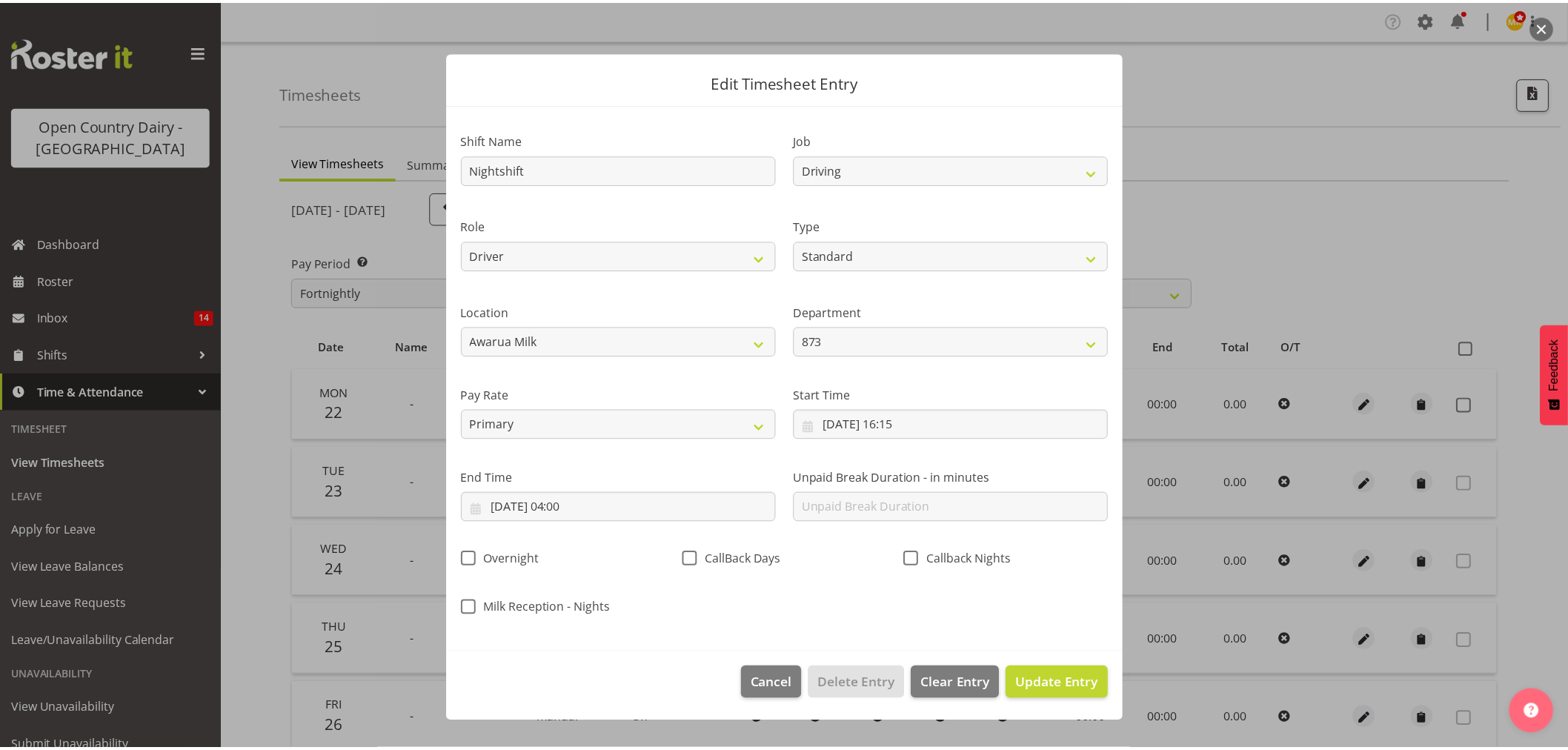
scroll to position [0, 0]
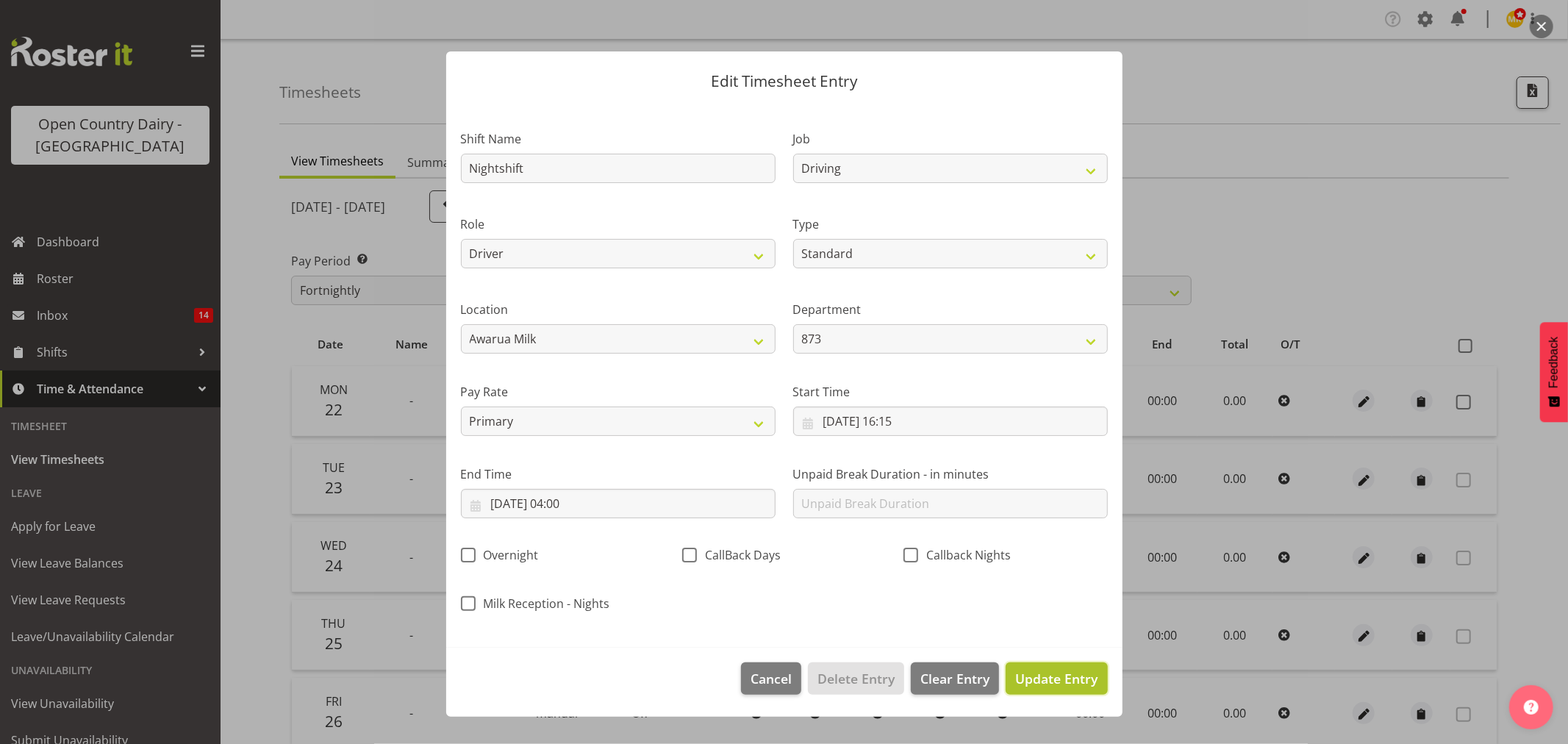
click at [1054, 674] on span "Update Entry" at bounding box center [1056, 678] width 83 height 17
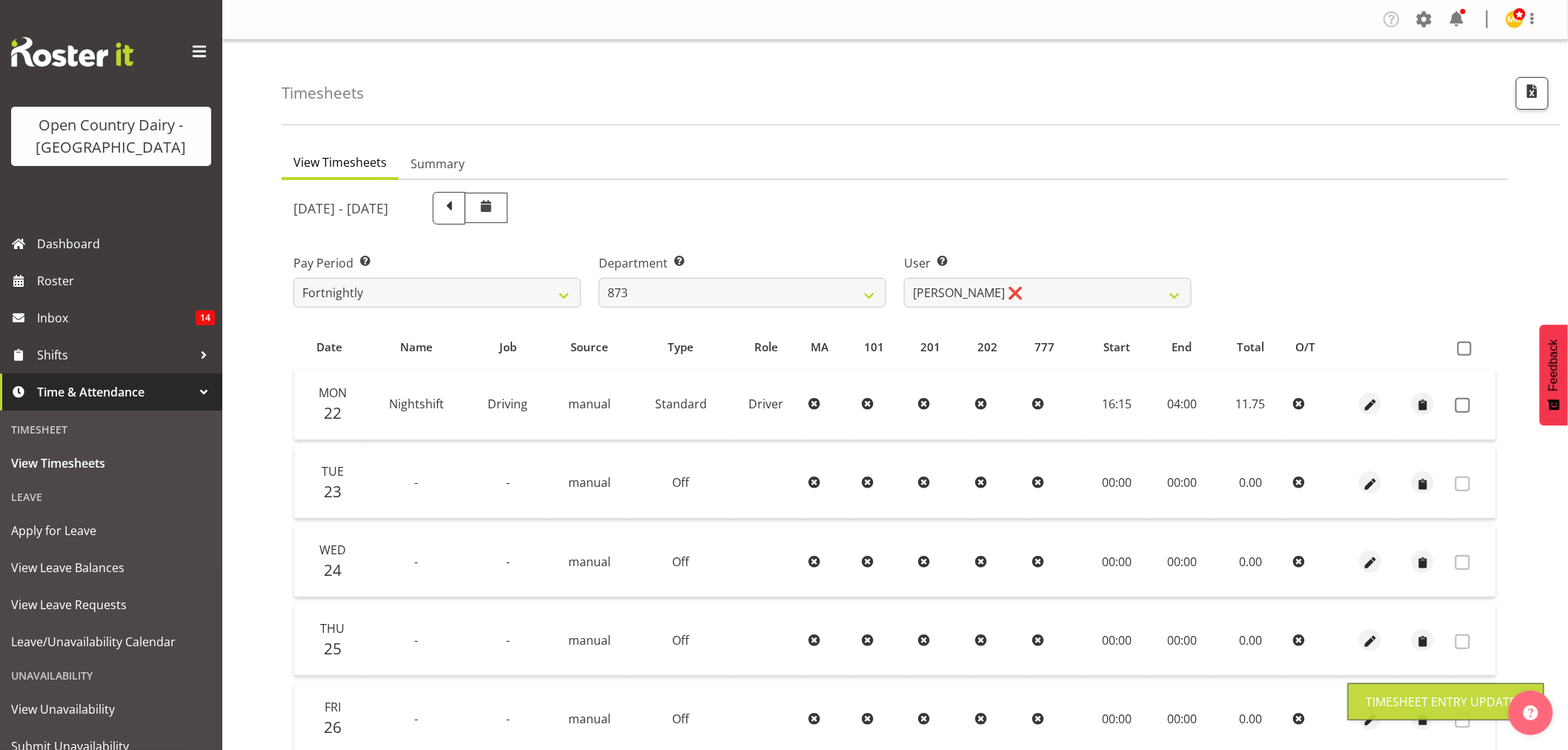
click at [1465, 412] on td at bounding box center [1472, 404] width 47 height 71
click at [1467, 410] on span at bounding box center [1462, 405] width 15 height 15
checkbox input "true"
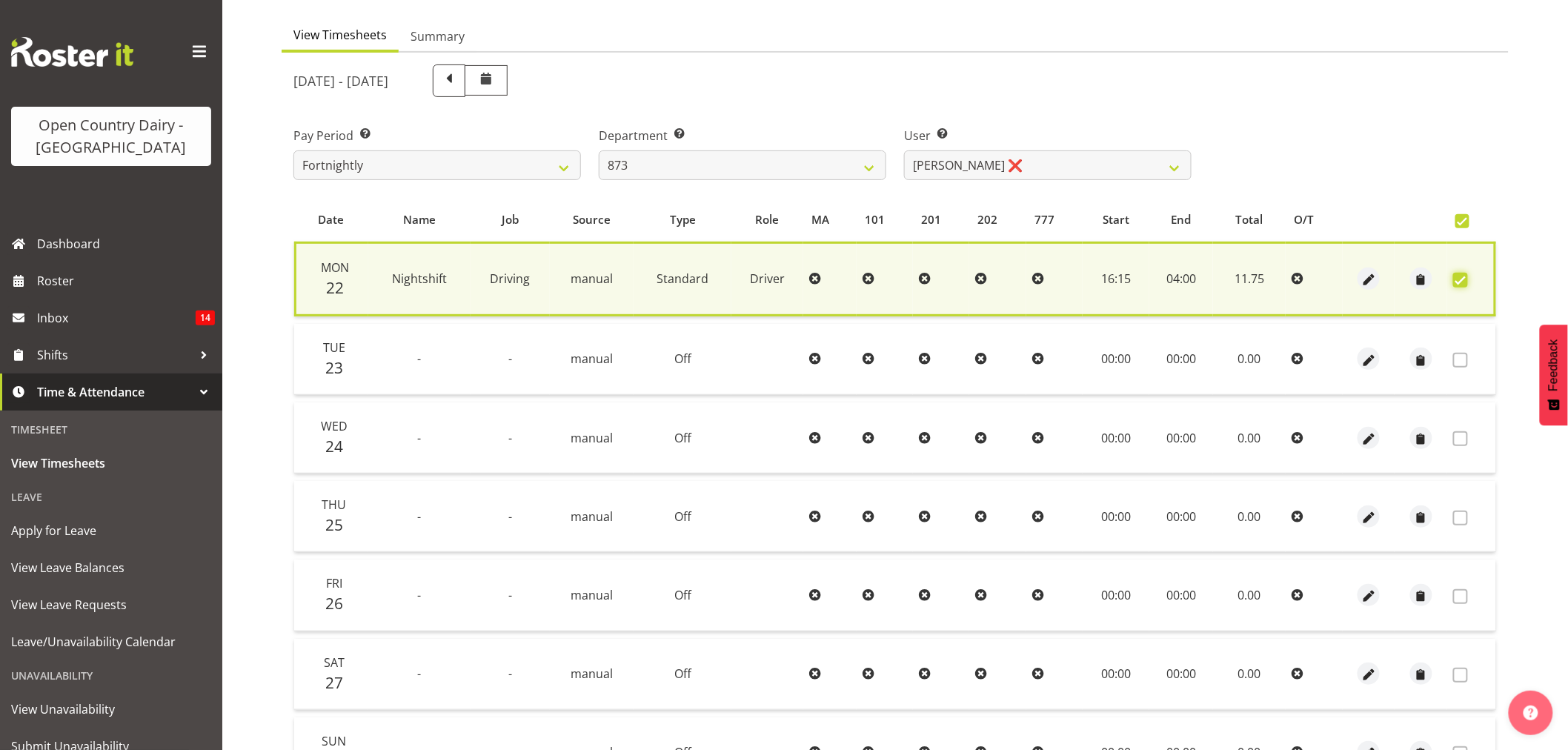
scroll to position [284, 0]
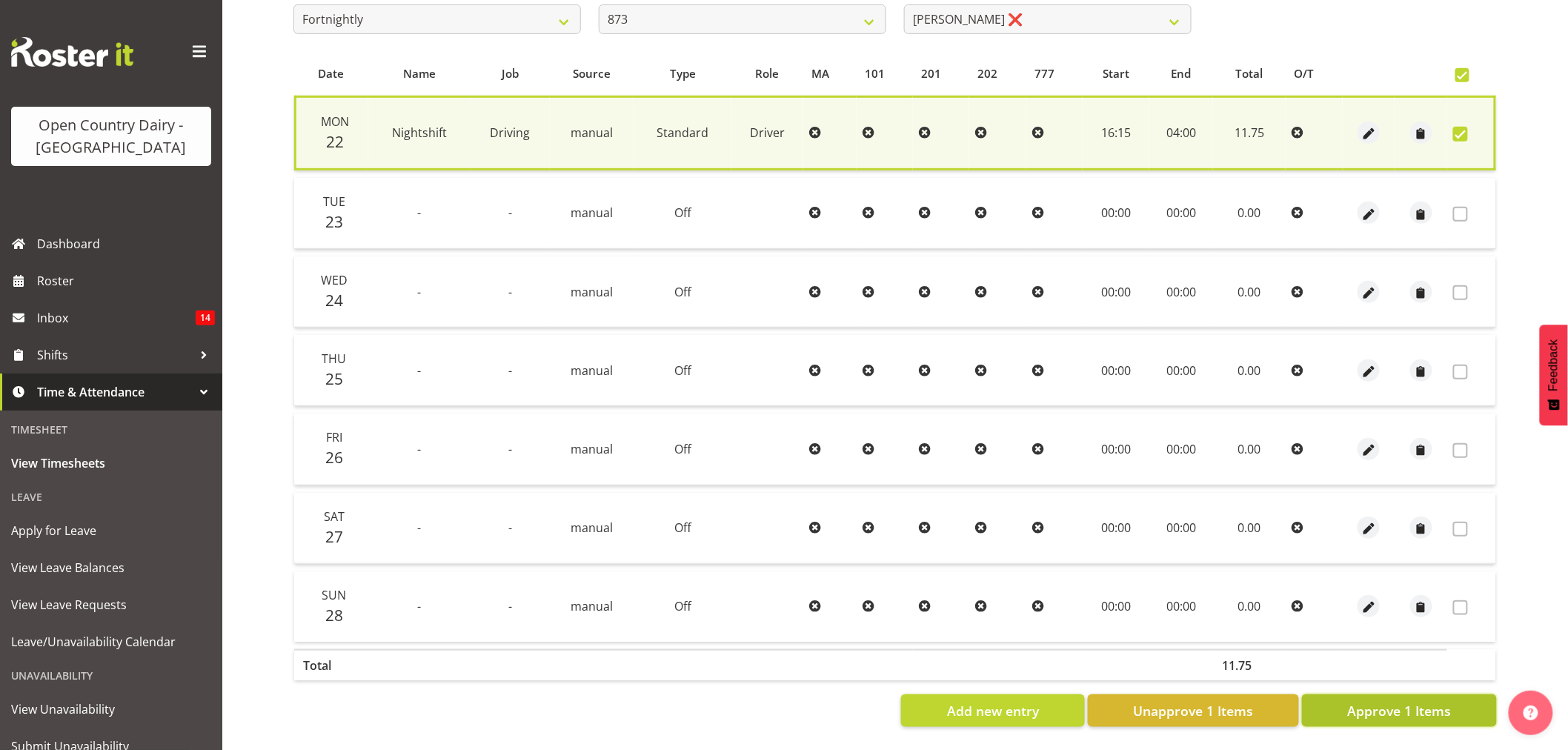
click at [1404, 706] on span "Approve 1 Items" at bounding box center [1399, 710] width 104 height 19
checkbox input "false"
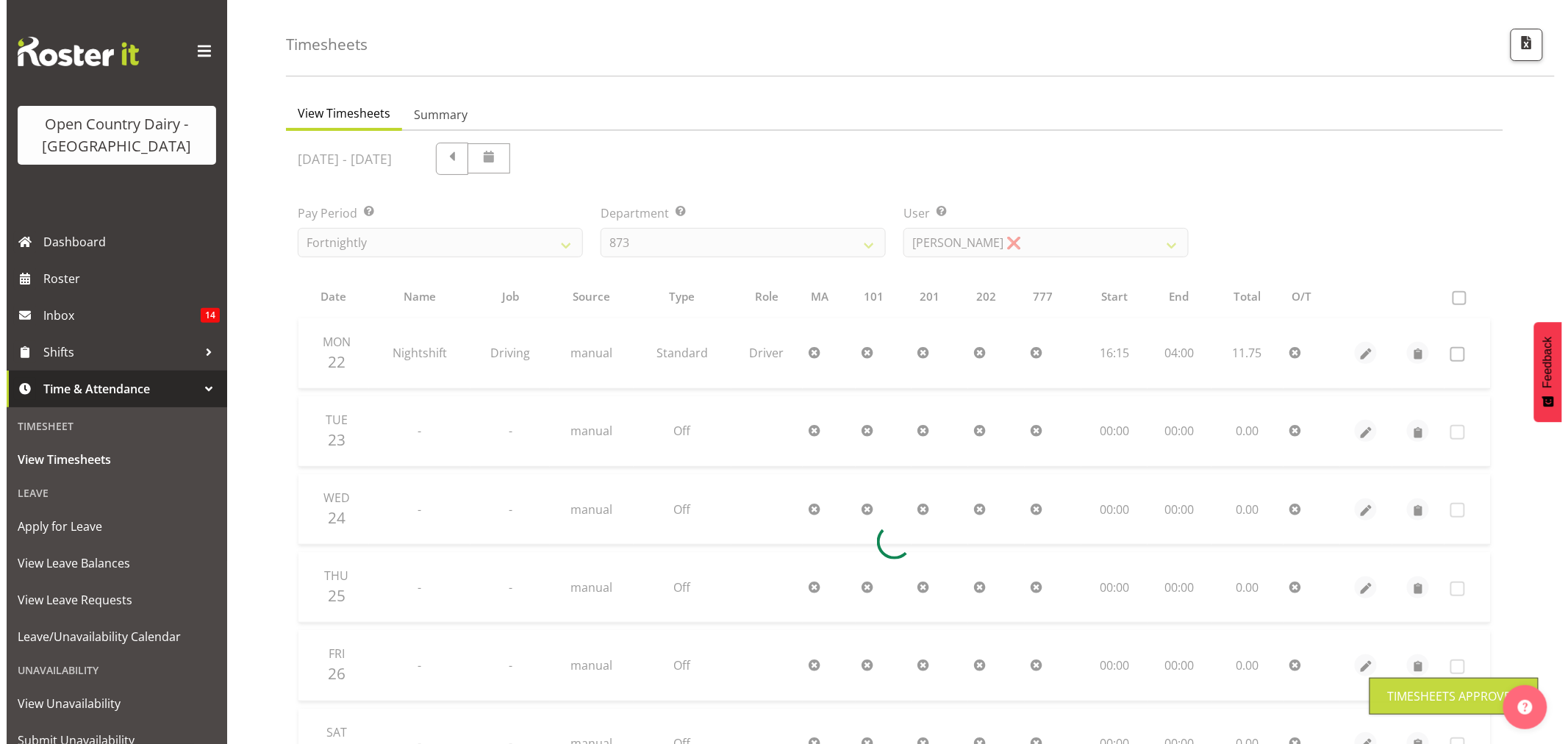
scroll to position [0, 0]
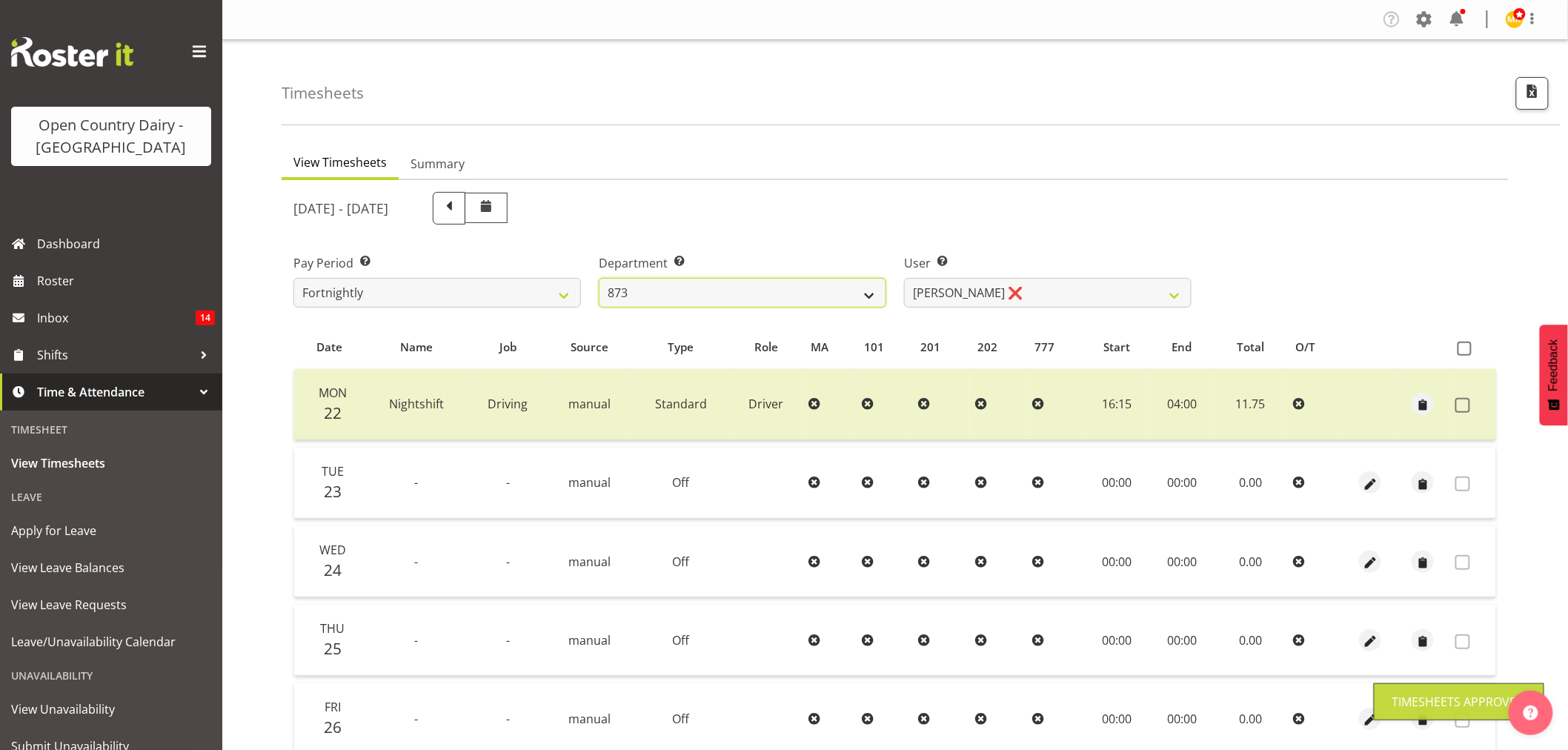
click at [756, 290] on select "734 735 736 737 738 739 851 853 854 855 856 858 861 862 865 867-9032 868 869 87…" at bounding box center [742, 293] width 287 height 30
select select "755"
click at [599, 278] on select "734 735 736 737 738 739 851 853 854 855 856 858 861 862 865 867-9032 868 869 87…" at bounding box center [742, 293] width 287 height 30
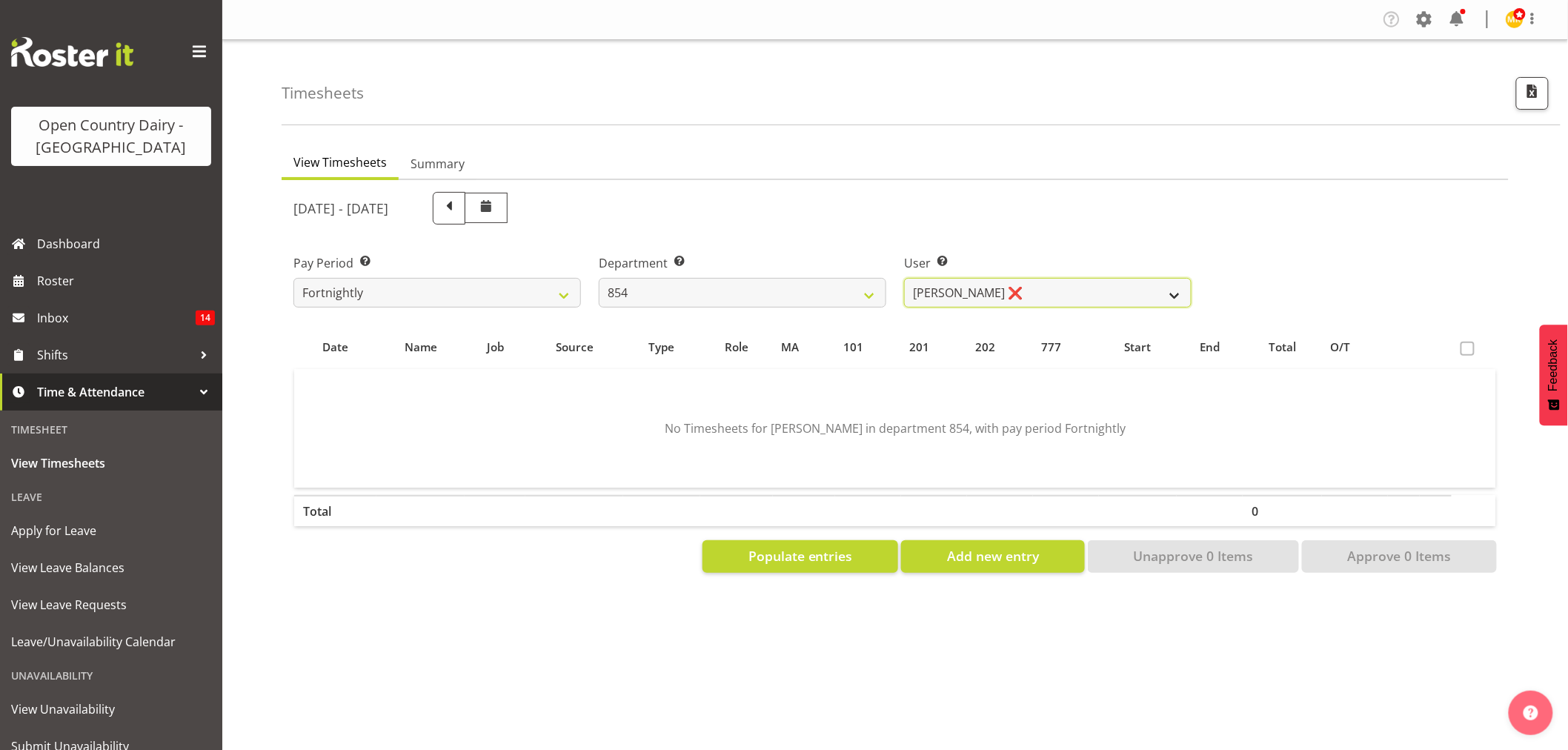
click at [986, 298] on select "Carl Johnstone ❌ John Rook ❌ Karl Nicol ❌ Raymond George ❌" at bounding box center [1047, 293] width 287 height 30
select select "9851"
click at [904, 278] on select "Carl Johnstone ❌ John Rook ❌ Karl Nicol ❌ Raymond George ❌" at bounding box center [1047, 293] width 287 height 30
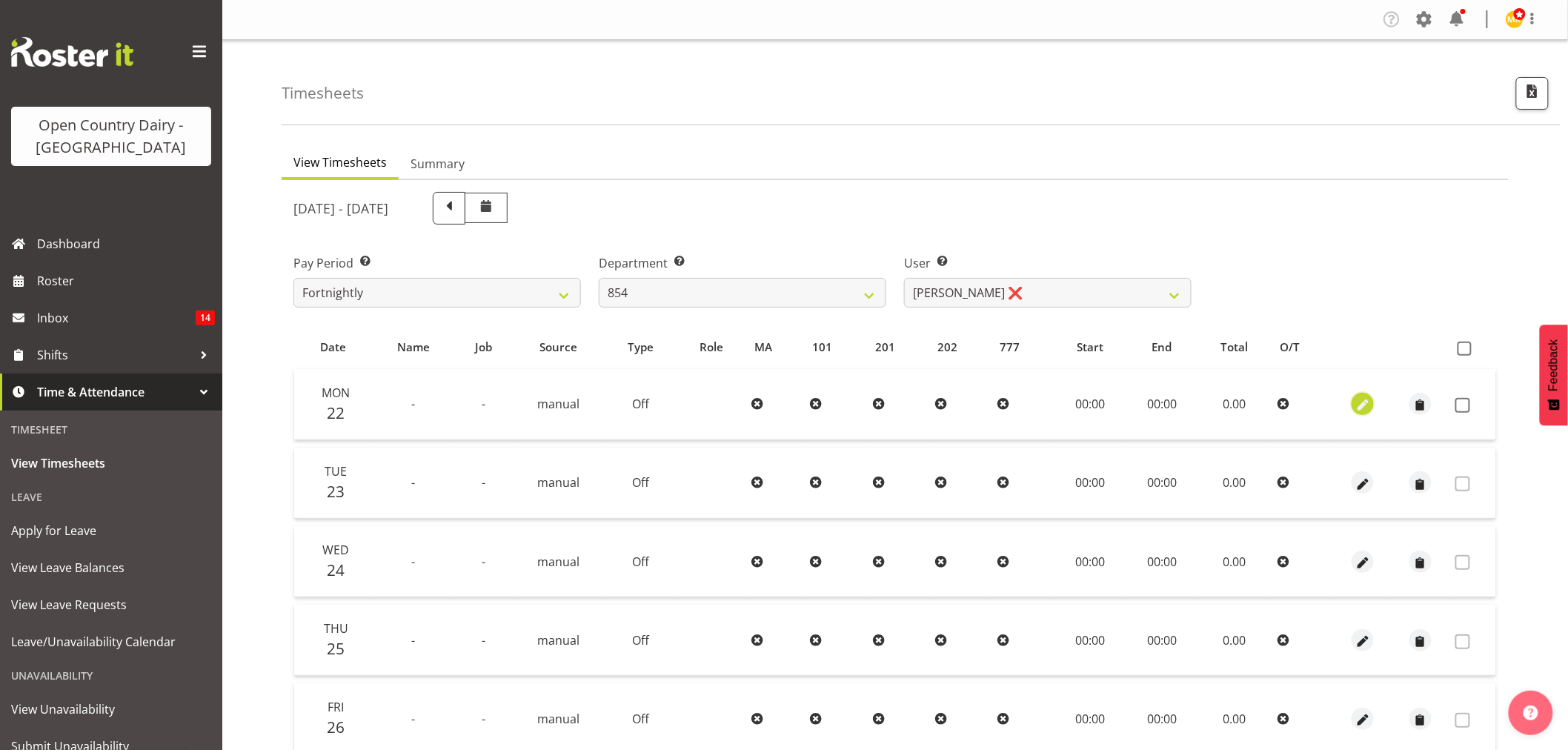
click at [1371, 404] on span "button" at bounding box center [1363, 406] width 17 height 17
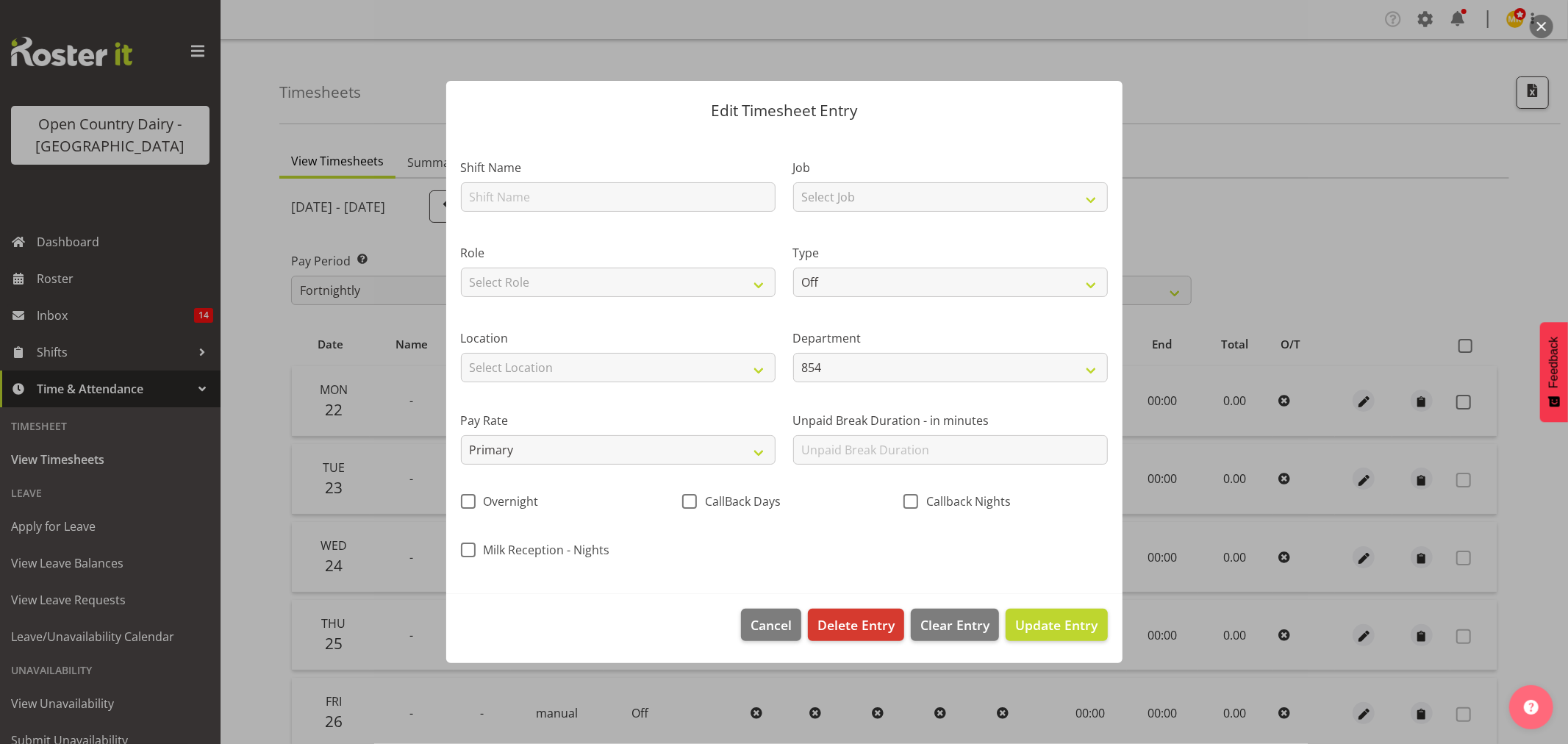
click at [703, 227] on div "Role Select Role Driver HSR" at bounding box center [618, 266] width 332 height 86
drag, startPoint x: 704, startPoint y: 206, endPoint x: 696, endPoint y: 220, distance: 16.1
click at [704, 206] on input "text" at bounding box center [618, 197] width 315 height 30
type input "Nightshift"
click at [902, 210] on select "Select Job Connecting /unconnecting Trailers Driving Meeting Milk Testing" at bounding box center [950, 197] width 315 height 30
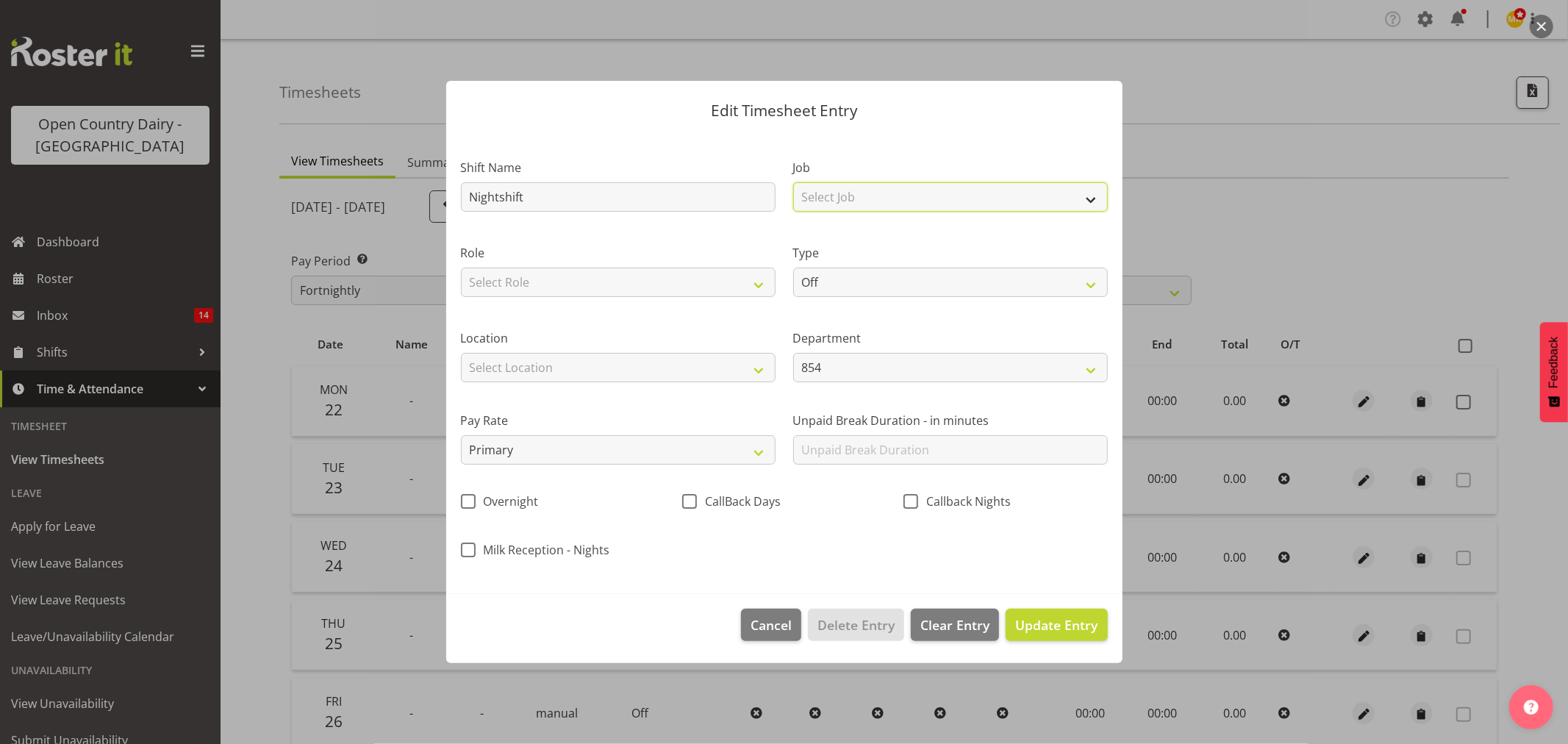
select select "10670"
click at [793, 183] on select "Select Job Connecting /unconnecting Trailers Driving Meeting Milk Testing" at bounding box center [950, 197] width 315 height 30
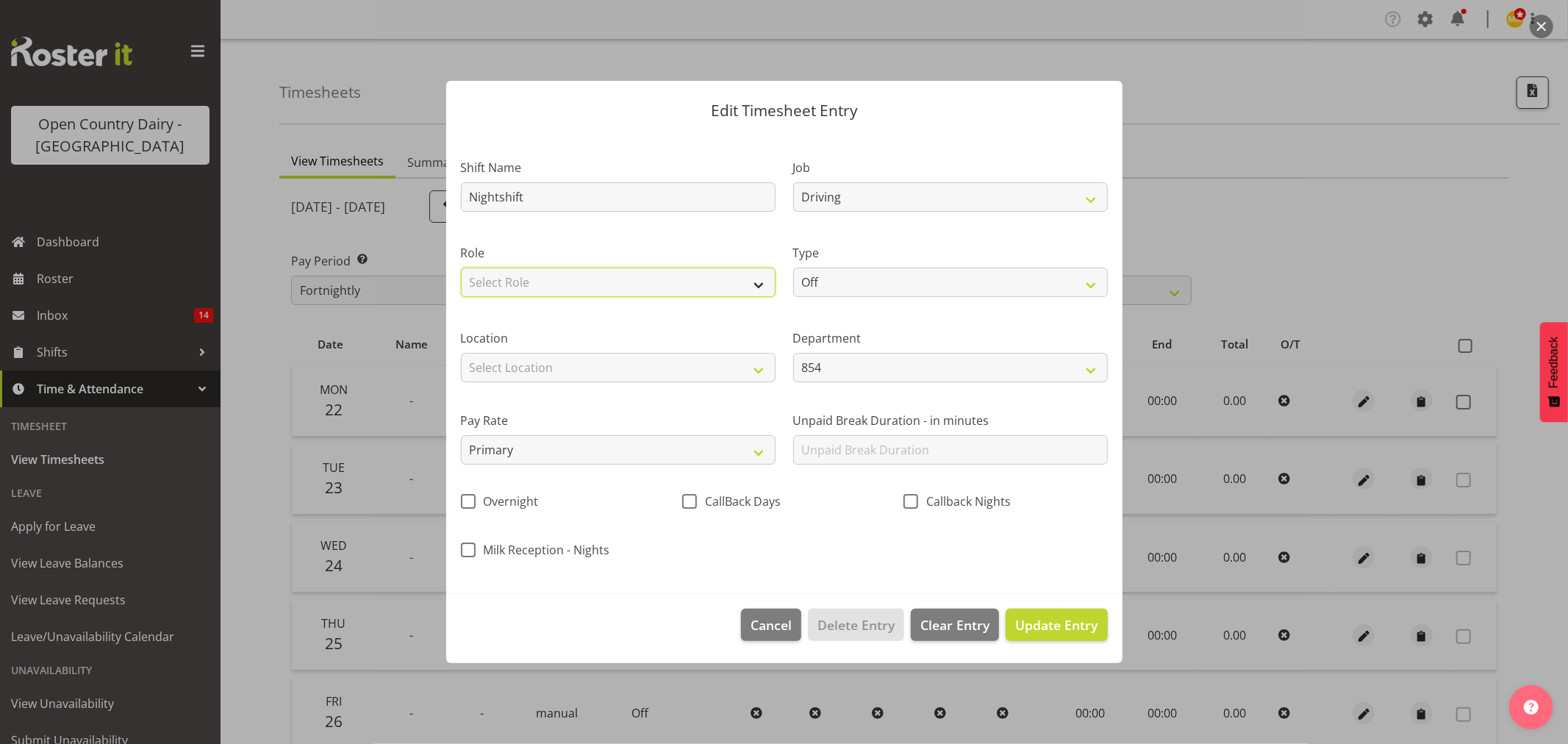
click at [615, 284] on select "Select Role Driver HSR" at bounding box center [618, 282] width 315 height 30
select select "1154"
click at [461, 267] on select "Select Role Driver HSR" at bounding box center [618, 282] width 315 height 30
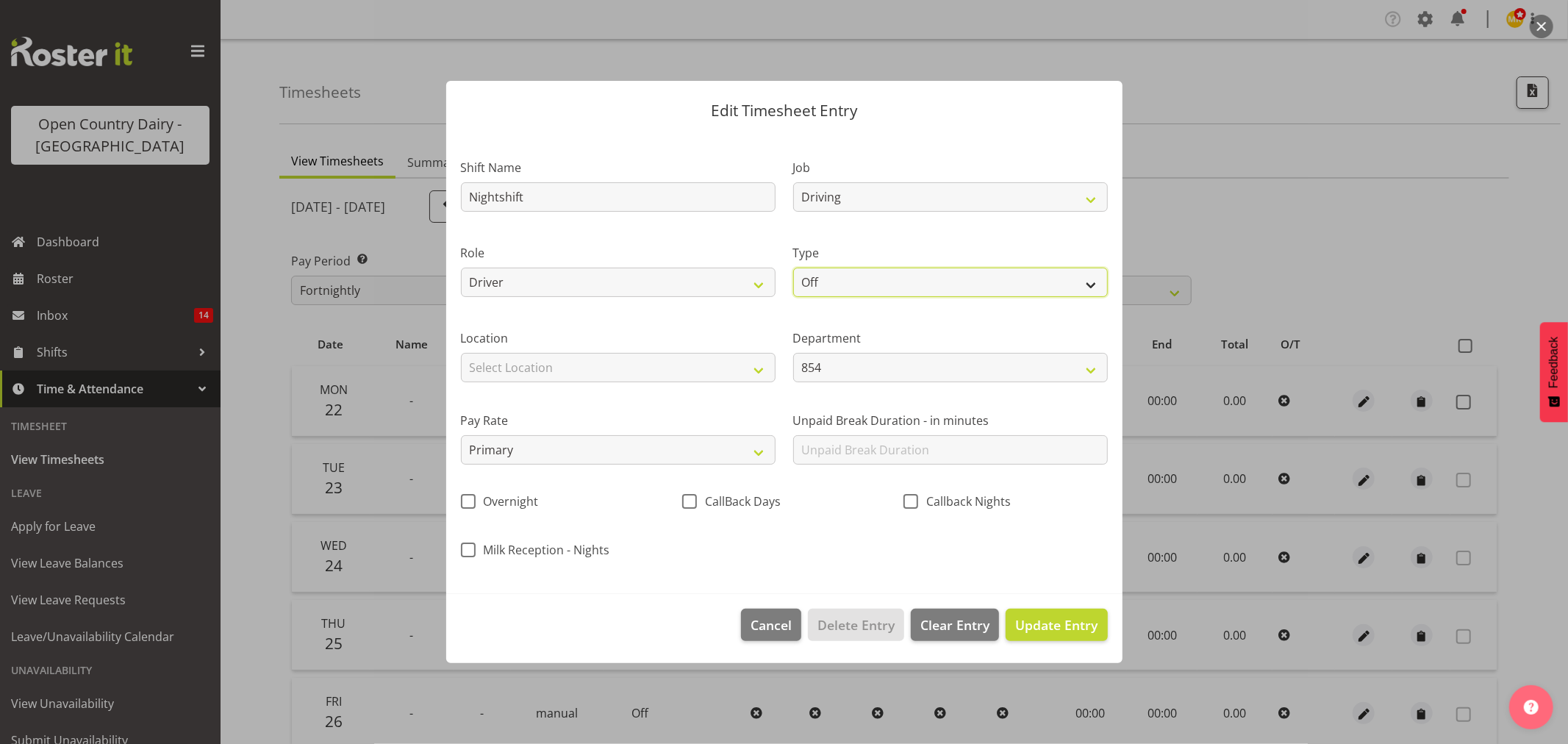
drag, startPoint x: 863, startPoint y: 275, endPoint x: 856, endPoint y: 281, distance: 9.2
click at [863, 275] on select "Off Standard Public Holiday Public Holiday (Worked) Day In Lieu Annual Leave Si…" at bounding box center [950, 282] width 315 height 30
select select "Standard"
click at [793, 267] on select "Off Standard Public Holiday Public Holiday (Worked) Day In Lieu Annual Leave Si…" at bounding box center [950, 282] width 315 height 30
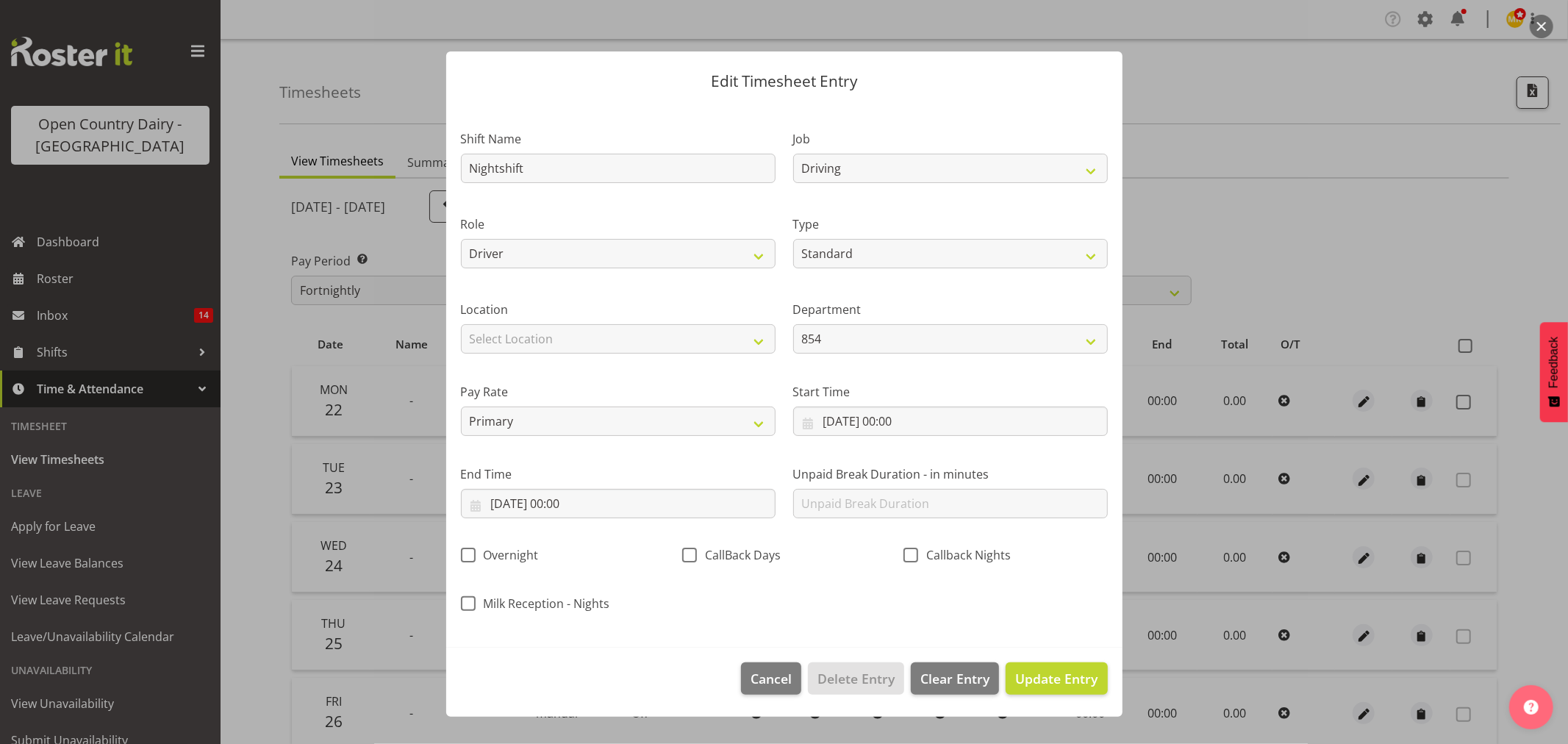
click at [599, 362] on div "Pay Rate Primary Secondary Tertiary Fourth Fifth" at bounding box center [618, 403] width 332 height 83
drag, startPoint x: 598, startPoint y: 336, endPoint x: 597, endPoint y: 351, distance: 15.0
click at [598, 336] on select "Select Location Awarua Milk Awarua Office Freight Horotiu office Waharoa Office…" at bounding box center [618, 339] width 315 height 30
select select "988"
click at [461, 324] on select "Select Location Awarua Milk Awarua Office Freight Horotiu office Waharoa Office…" at bounding box center [618, 339] width 315 height 30
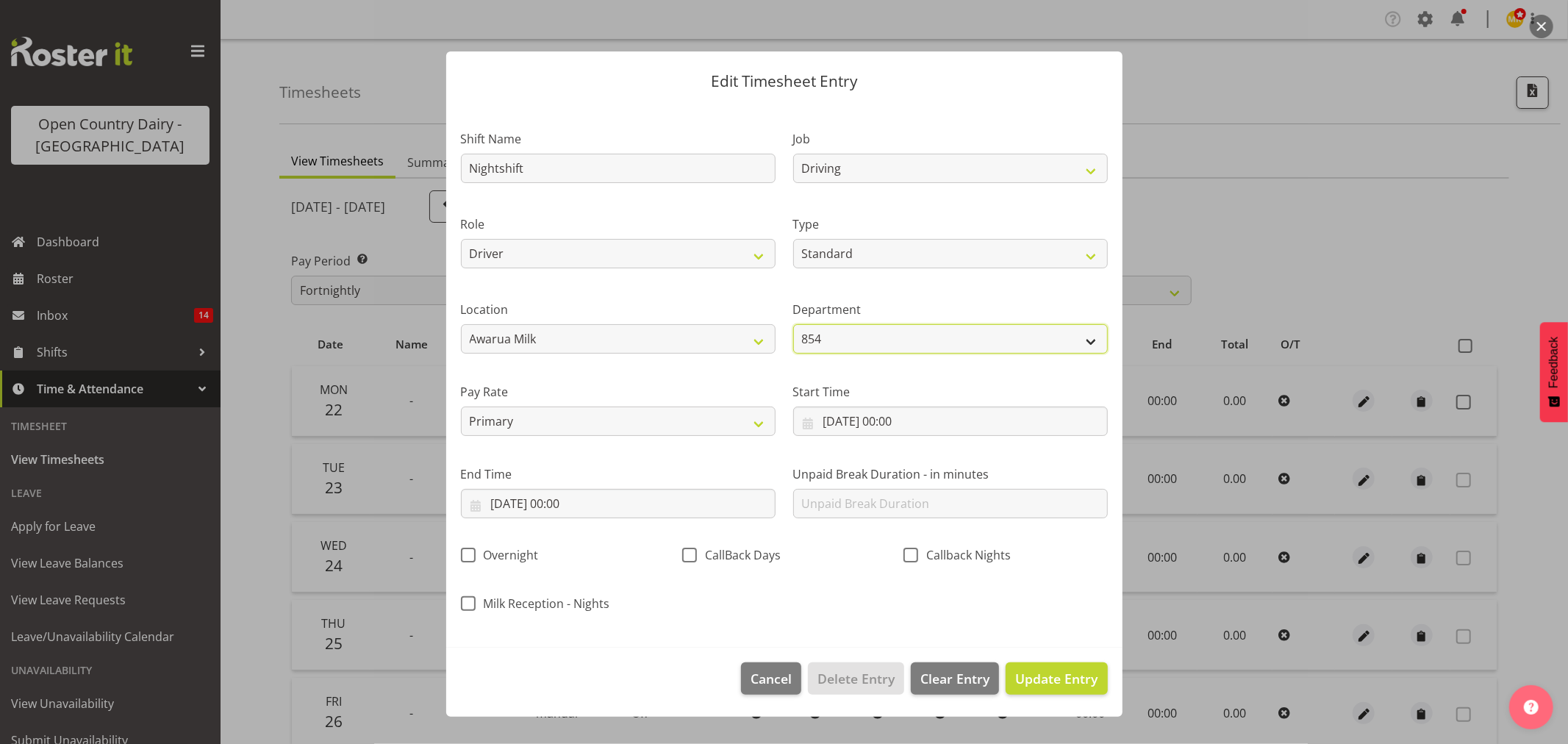
click at [801, 336] on select "854 851 855 853 855 856 880 883 861 862 864 865 868 869 870 872 873 874 876 877…" at bounding box center [950, 339] width 315 height 30
drag, startPoint x: 712, startPoint y: 392, endPoint x: 662, endPoint y: 407, distance: 52.2
click at [712, 392] on label "Pay Rate" at bounding box center [618, 391] width 315 height 17
click at [872, 407] on input "22/09/2025, 00:00" at bounding box center [950, 420] width 315 height 30
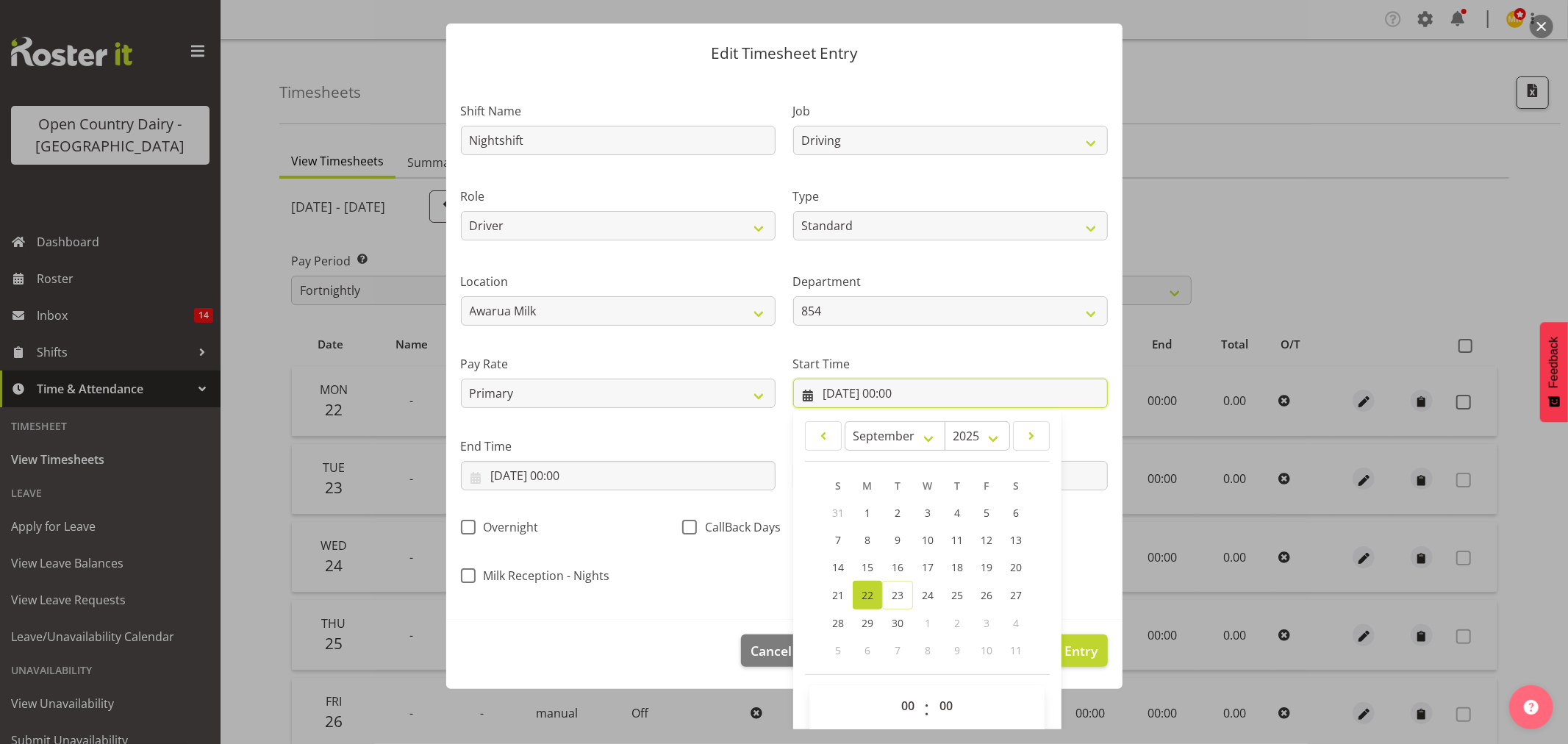
scroll to position [42, 0]
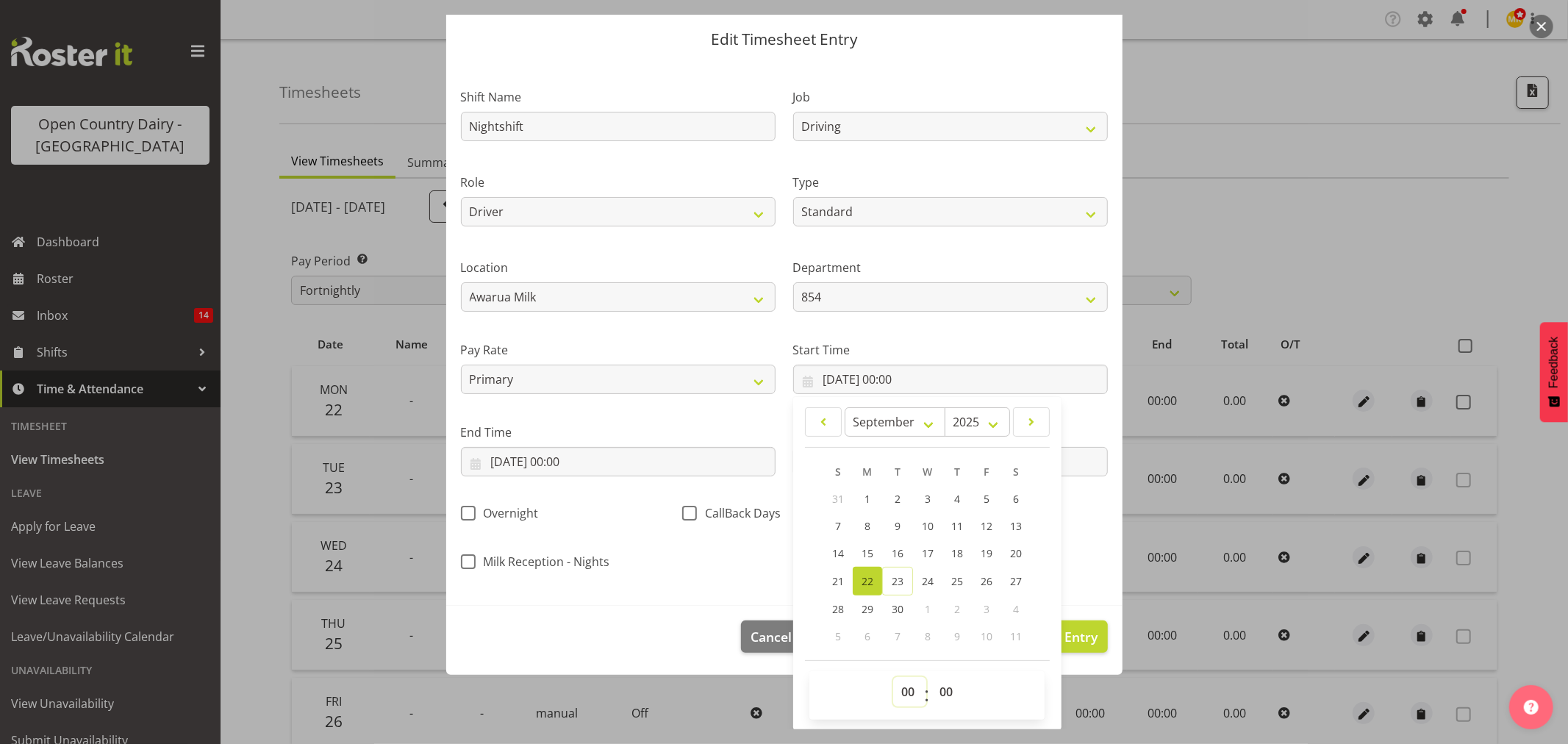
click at [902, 680] on select "00 01 02 03 04 05 06 07 08 09 10 11 12 13 14 15 16 17 18 19 20 21 22 23" at bounding box center [910, 691] width 33 height 30
drag, startPoint x: 897, startPoint y: 691, endPoint x: 896, endPoint y: 680, distance: 11.0
click at [897, 691] on select "00 01 02 03 04 05 06 07 08 09 10 11 12 13 14 15 16 17 18 19 20 21 22 23" at bounding box center [910, 691] width 33 height 30
select select "16"
click at [894, 677] on select "00 01 02 03 04 05 06 07 08 09 10 11 12 13 14 15 16 17 18 19 20 21 22 23" at bounding box center [910, 691] width 33 height 30
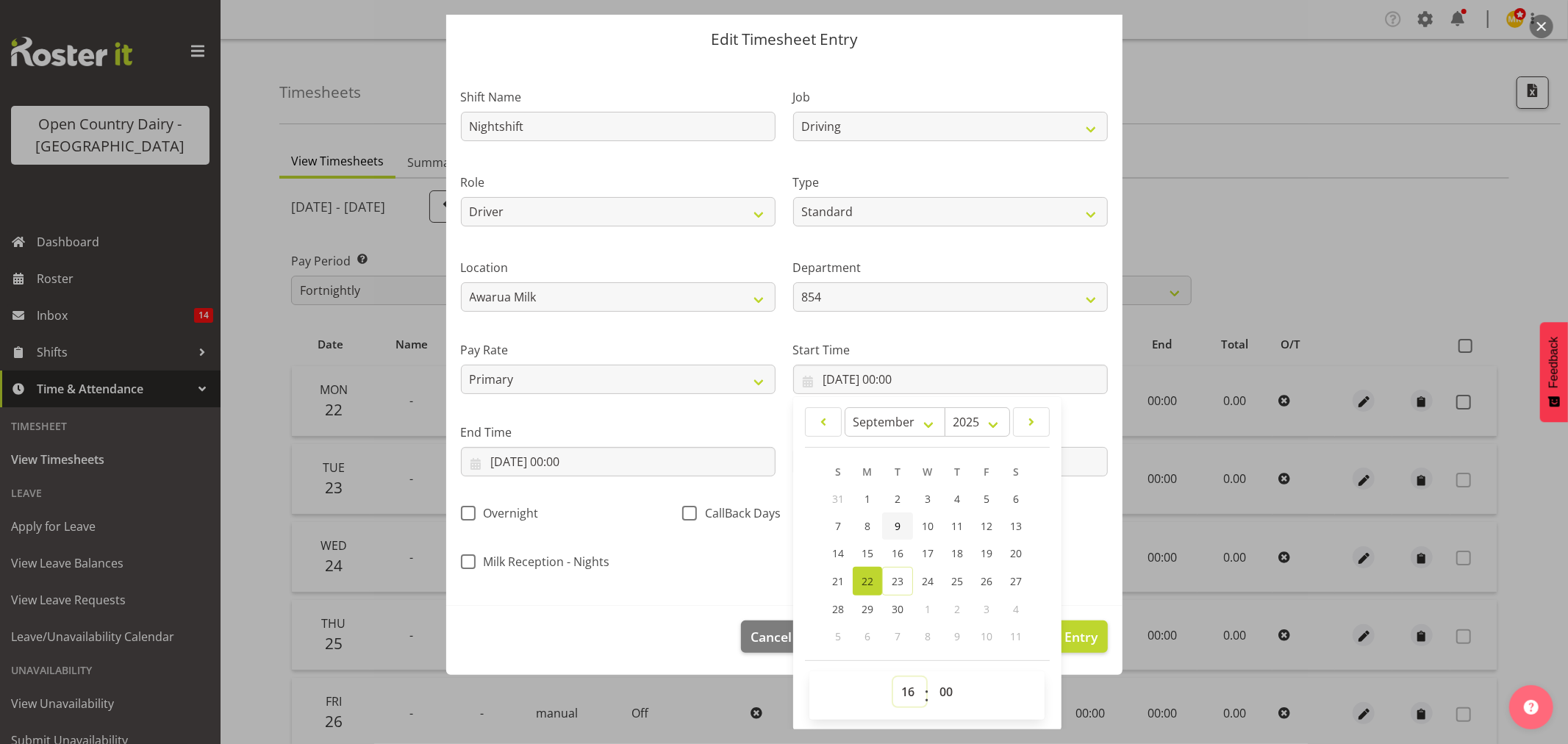
type input "22/09/2025, 16:00"
click at [941, 685] on select "00 01 02 03 04 05 06 07 08 09 10 11 12 13 14 15 16 17 18 19 20 21 22 23 24 25 2…" at bounding box center [948, 691] width 33 height 30
select select "15"
click at [931, 677] on select "00 01 02 03 04 05 06 07 08 09 10 11 12 13 14 15 16 17 18 19 20 21 22 23 24 25 2…" at bounding box center [948, 691] width 33 height 30
type input "22/09/2025, 16:15"
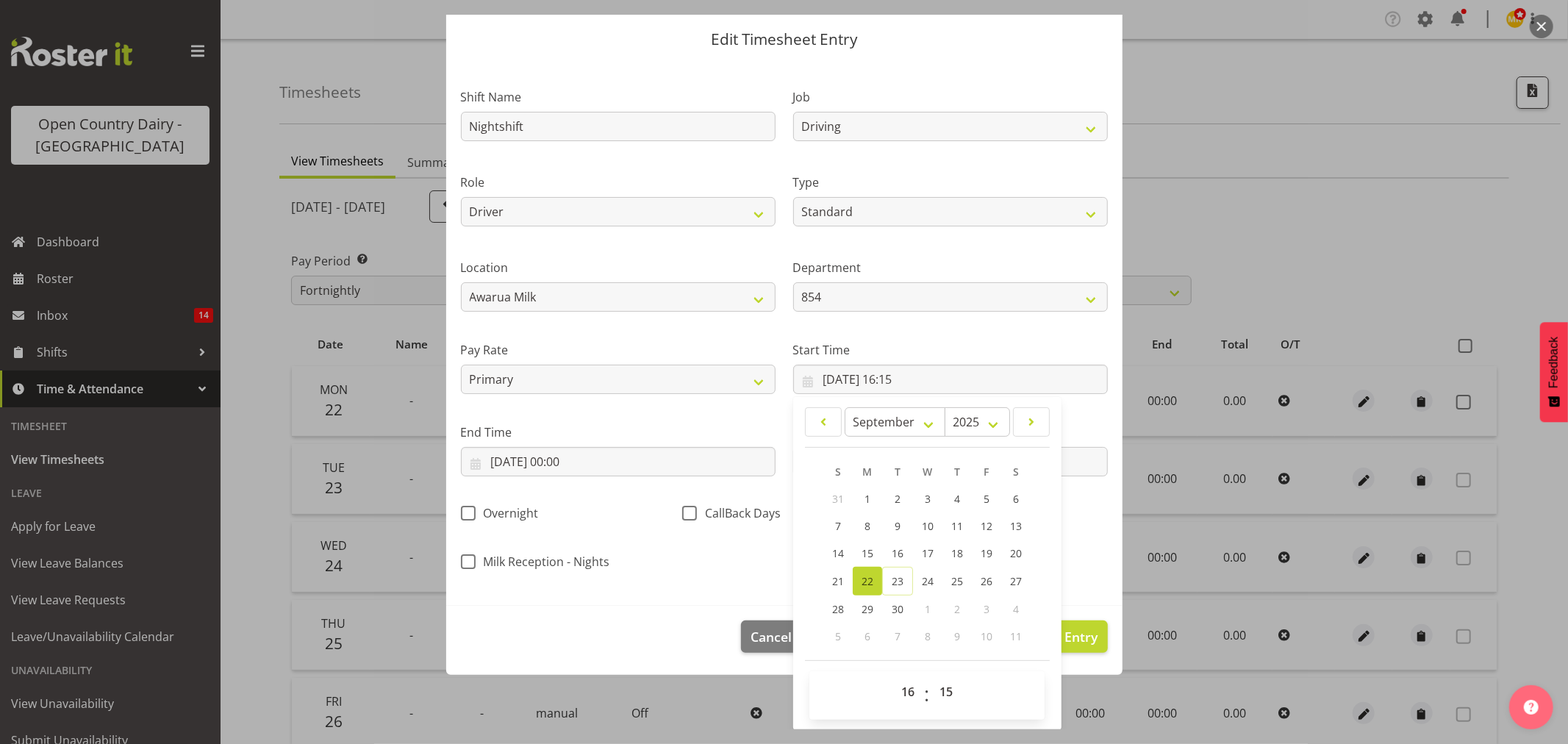
click at [718, 568] on div "Shift Name Nightshift Job Connecting /unconnecting Trailers Driving Meeting Mil…" at bounding box center [784, 324] width 665 height 514
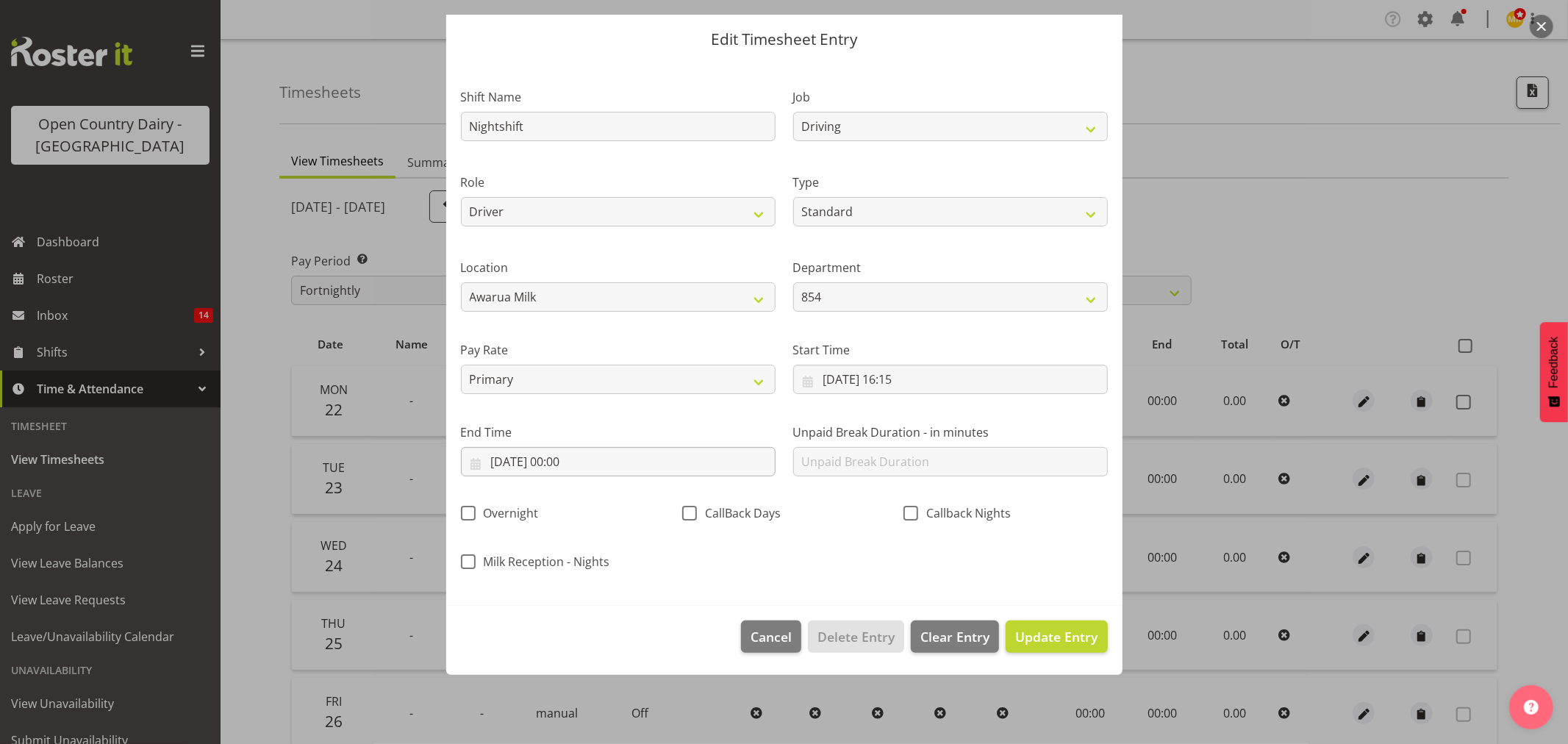
scroll to position [0, 0]
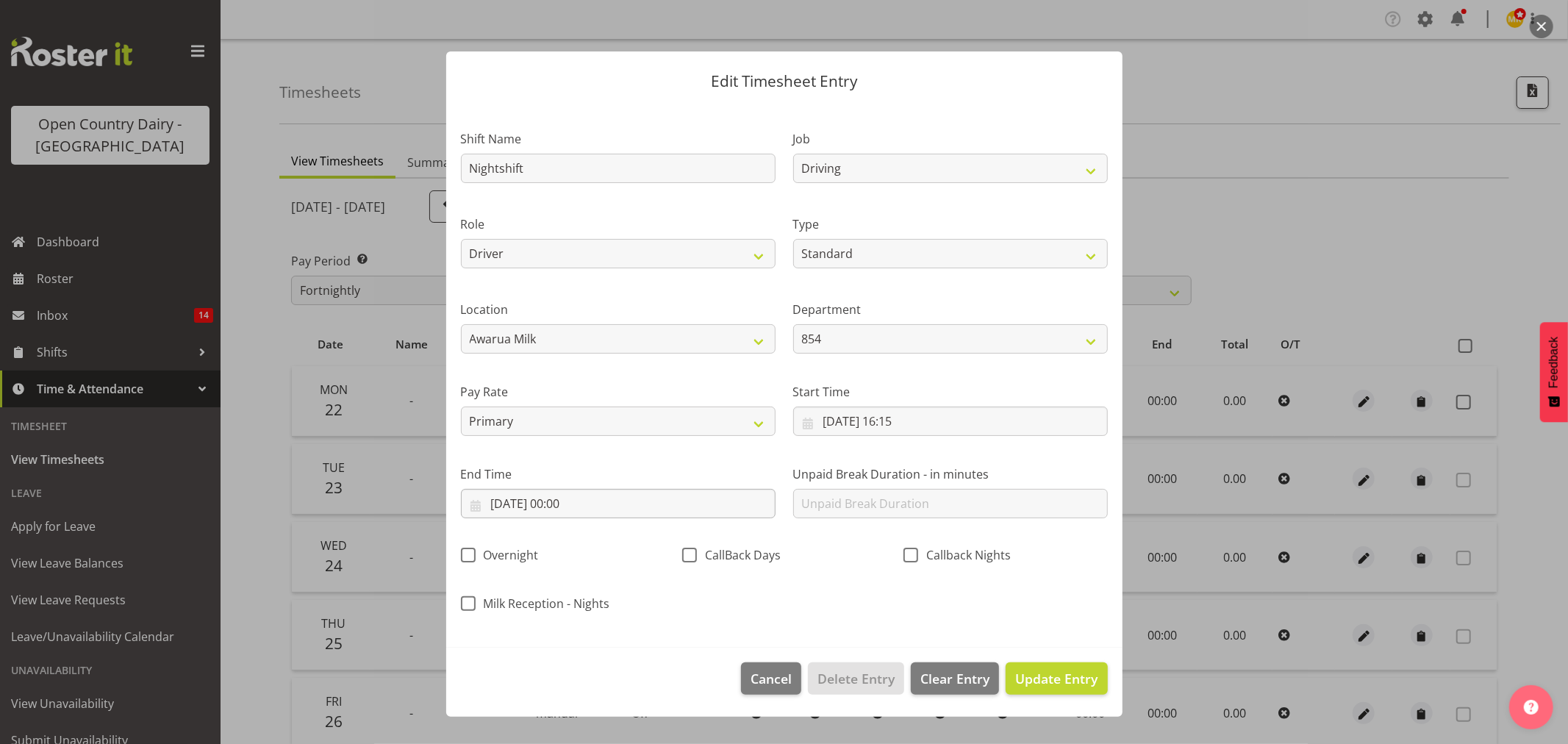
click at [689, 452] on div "End Time 22/09/2025, 00:00 January February March April May June July August Se…" at bounding box center [618, 486] width 332 height 83
click at [674, 515] on input "22/09/2025, 00:00" at bounding box center [618, 503] width 315 height 30
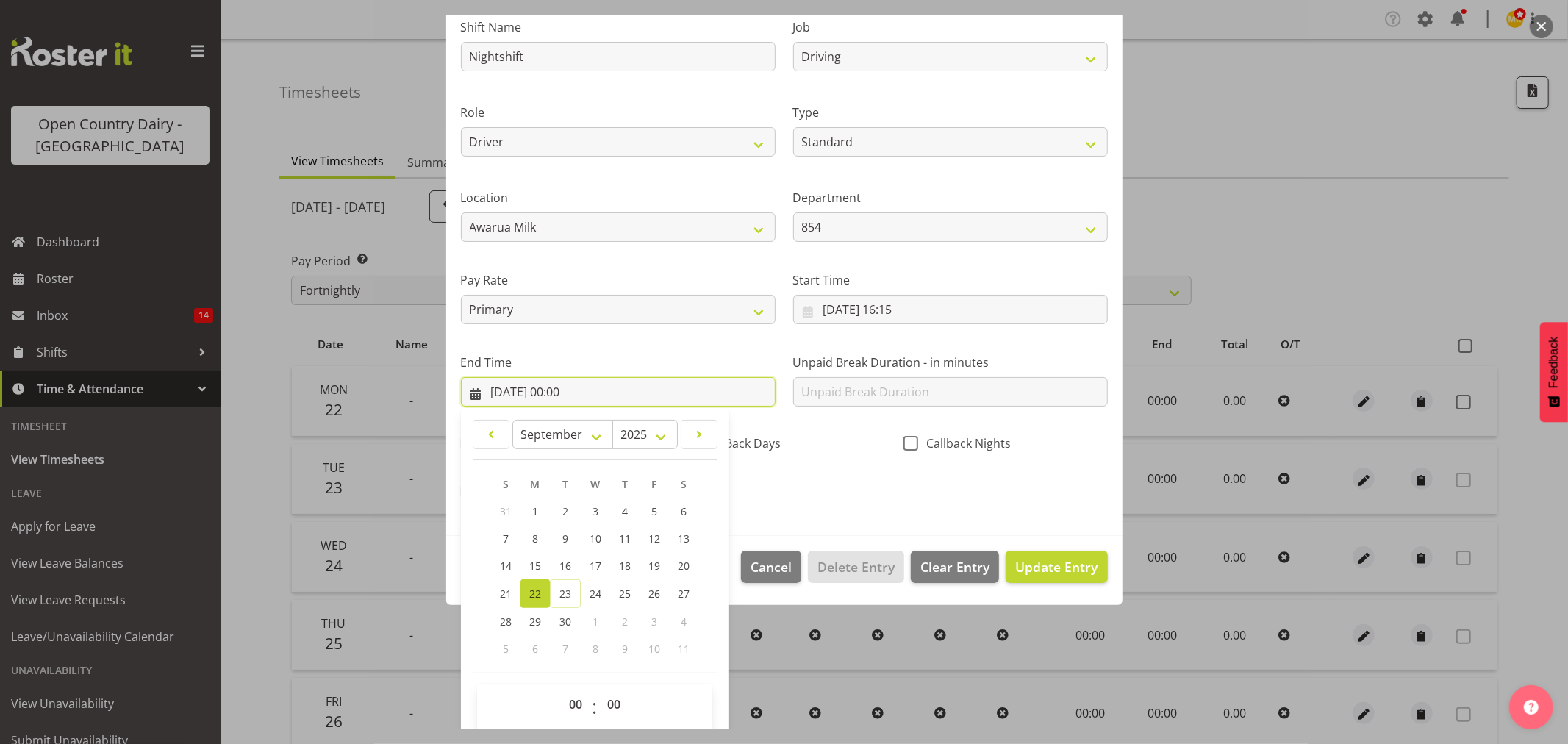
scroll to position [125, 0]
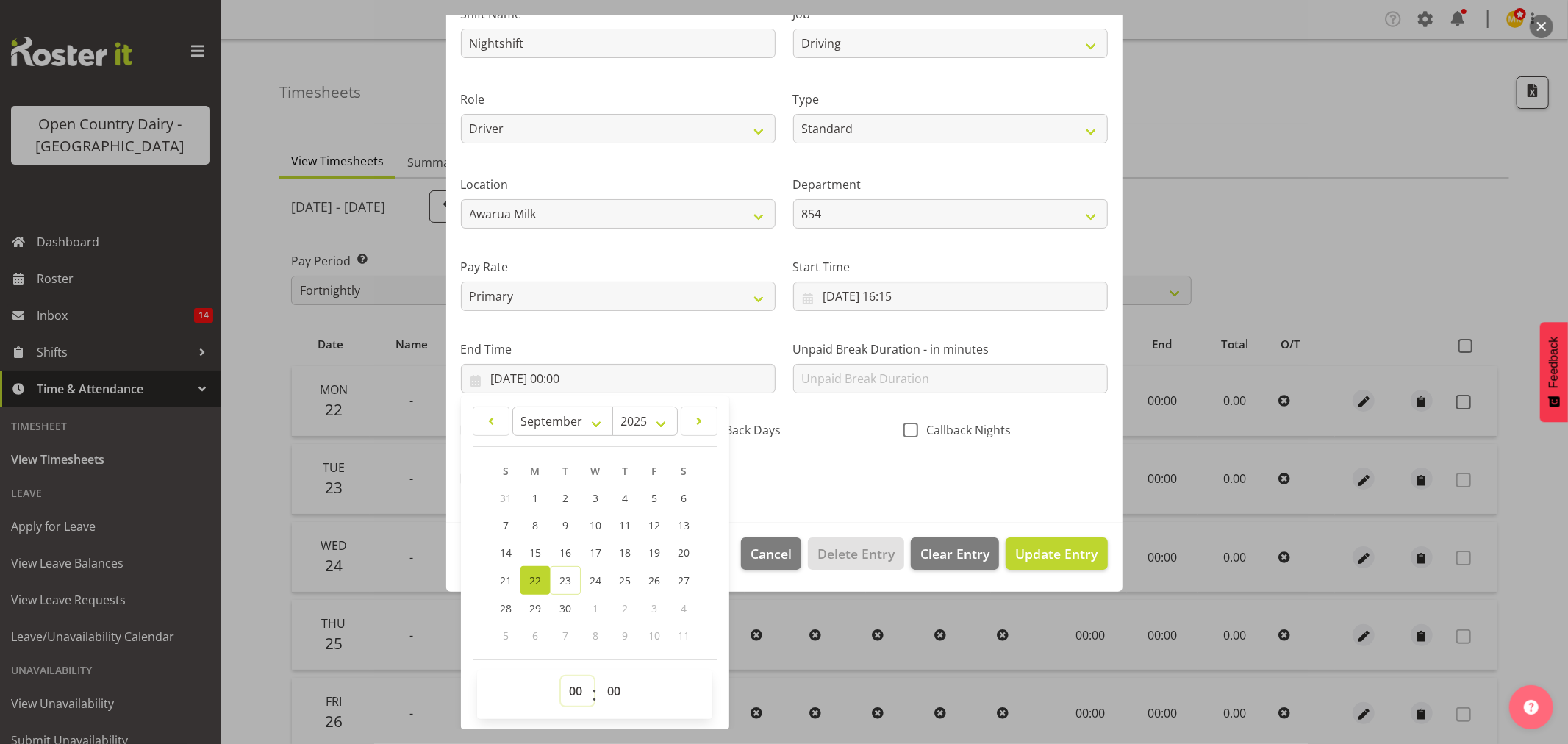
drag, startPoint x: 583, startPoint y: 689, endPoint x: 579, endPoint y: 677, distance: 12.6
click at [583, 689] on select "00 01 02 03 04 05 06 07 08 09 10 11 12 13 14 15 16 17 18 19 20 21 22 23" at bounding box center [577, 690] width 33 height 30
select select "4"
click at [561, 676] on select "00 01 02 03 04 05 06 07 08 09 10 11 12 13 14 15 16 17 18 19 20 21 22 23" at bounding box center [577, 690] width 33 height 30
type input "22/09/2025, 04:00"
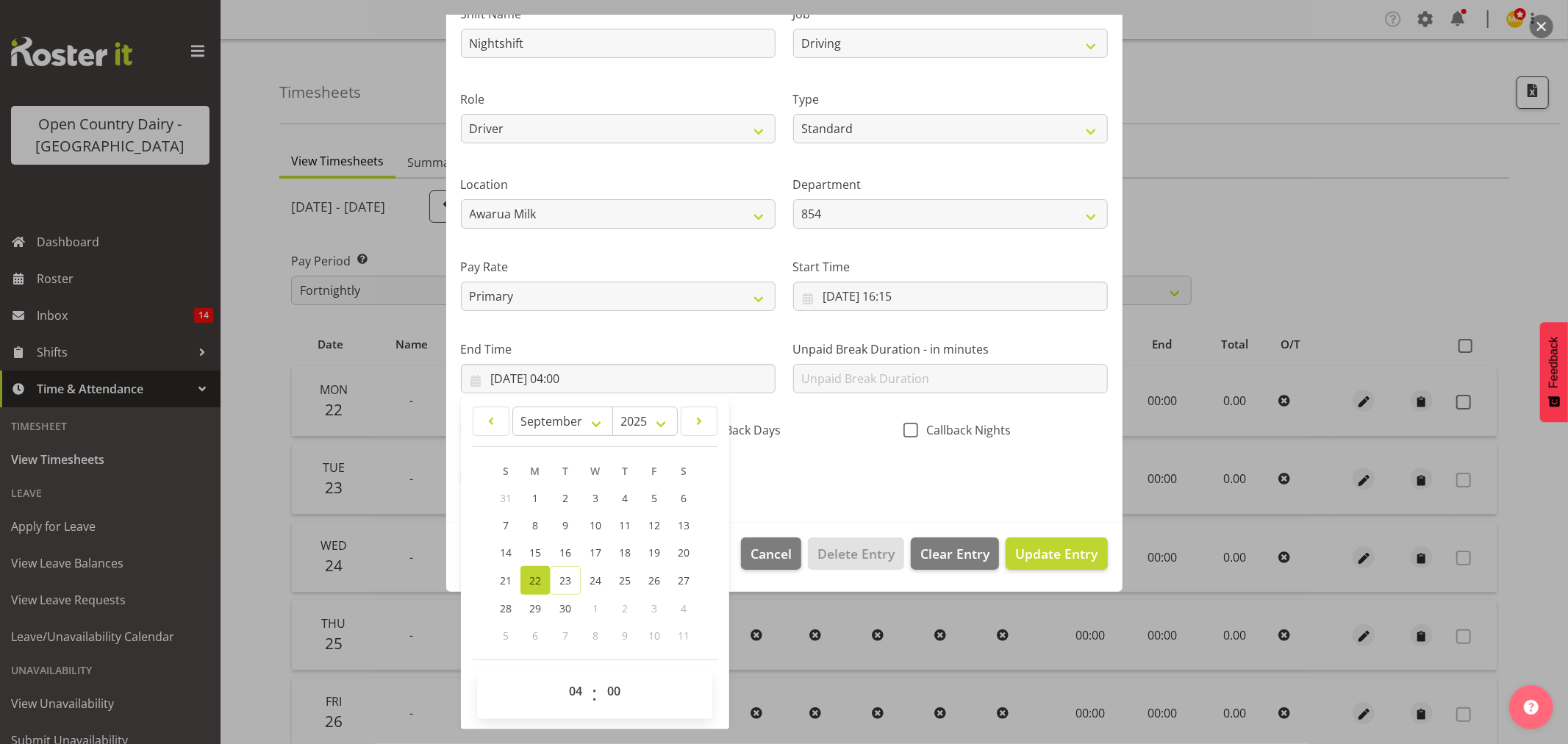
click at [827, 486] on div "Shift Name Nightshift Job Connecting /unconnecting Trailers Driving Meeting Mil…" at bounding box center [784, 242] width 665 height 514
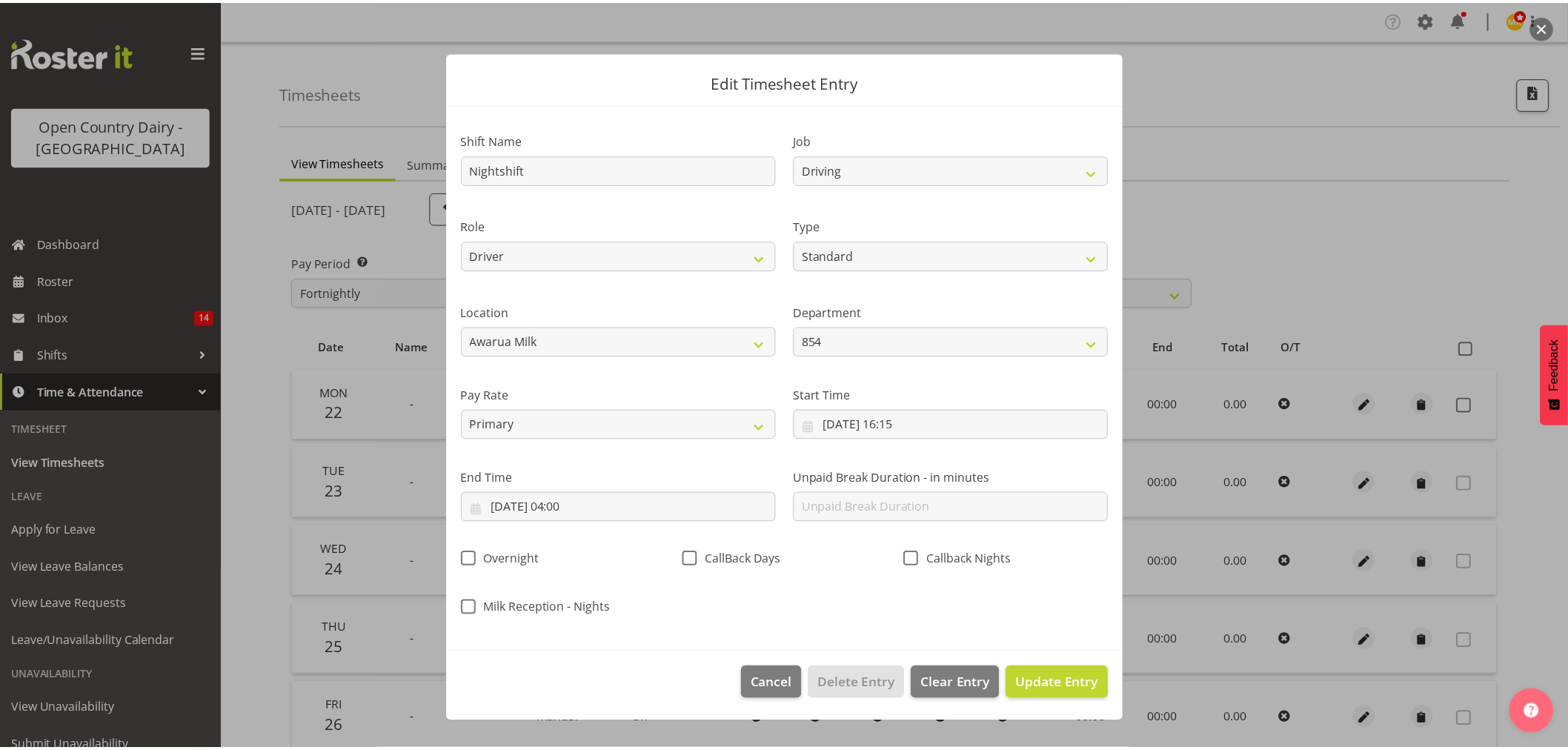
scroll to position [0, 0]
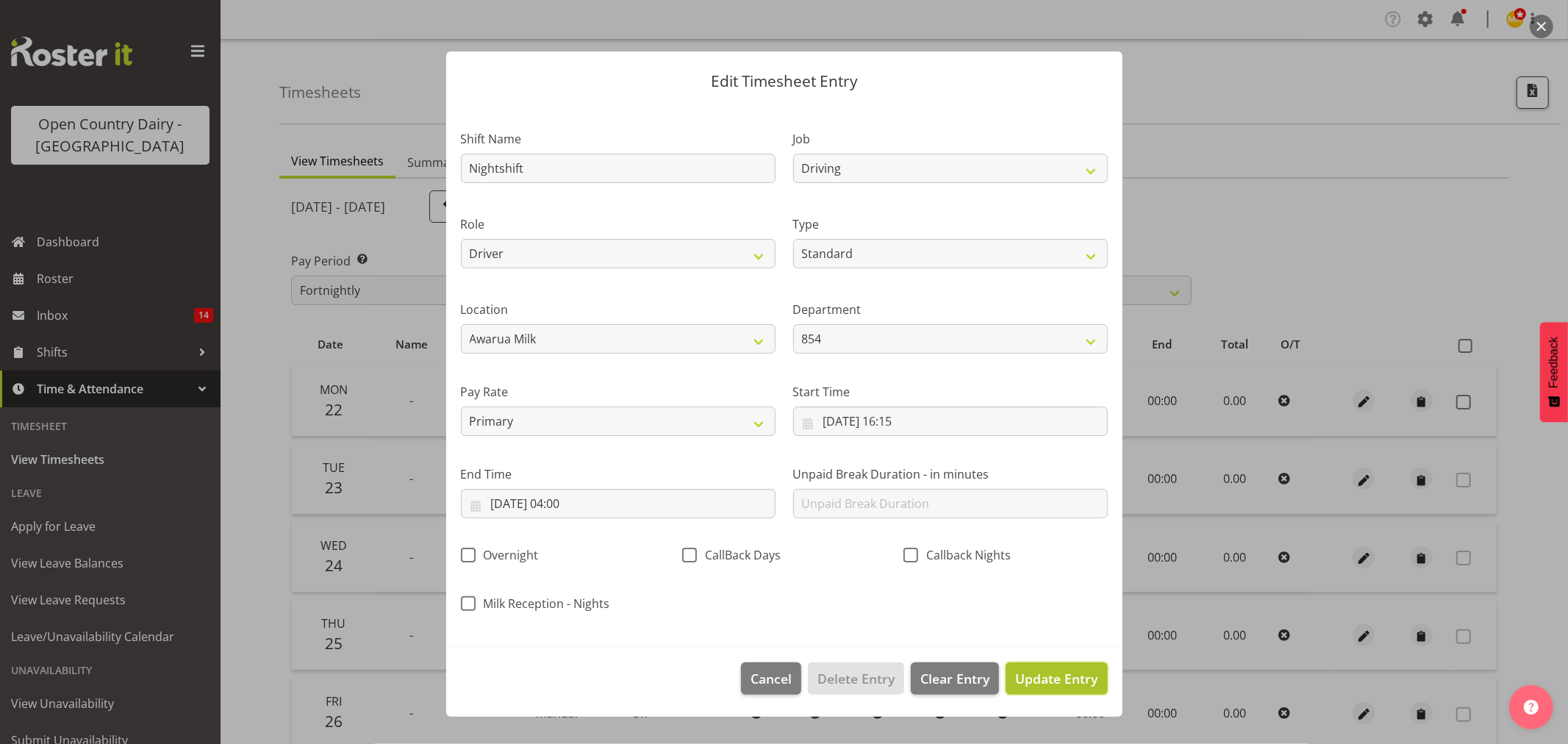
click at [1076, 692] on button "Update Entry" at bounding box center [1056, 678] width 102 height 33
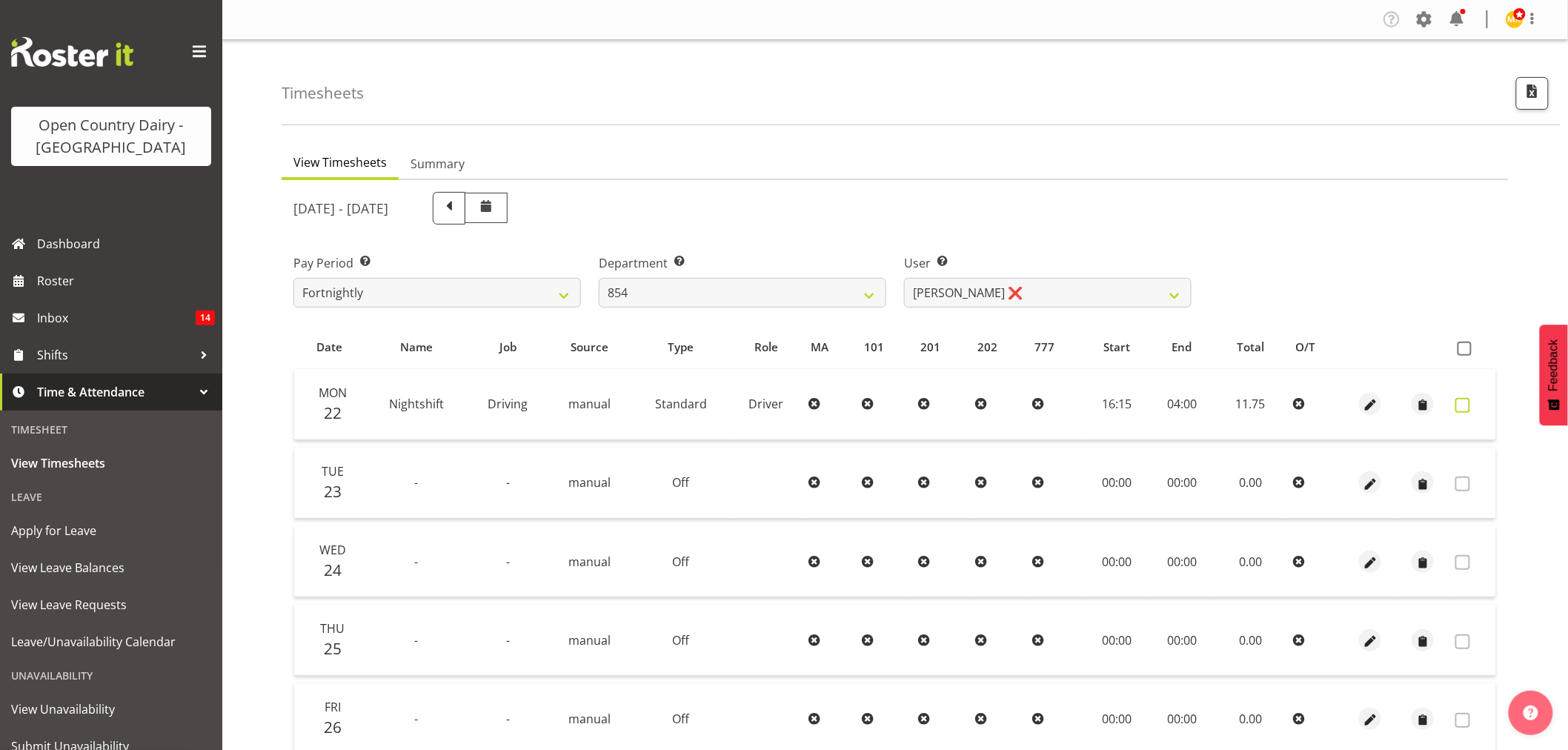
click at [1456, 401] on span at bounding box center [1462, 405] width 15 height 15
checkbox input "true"
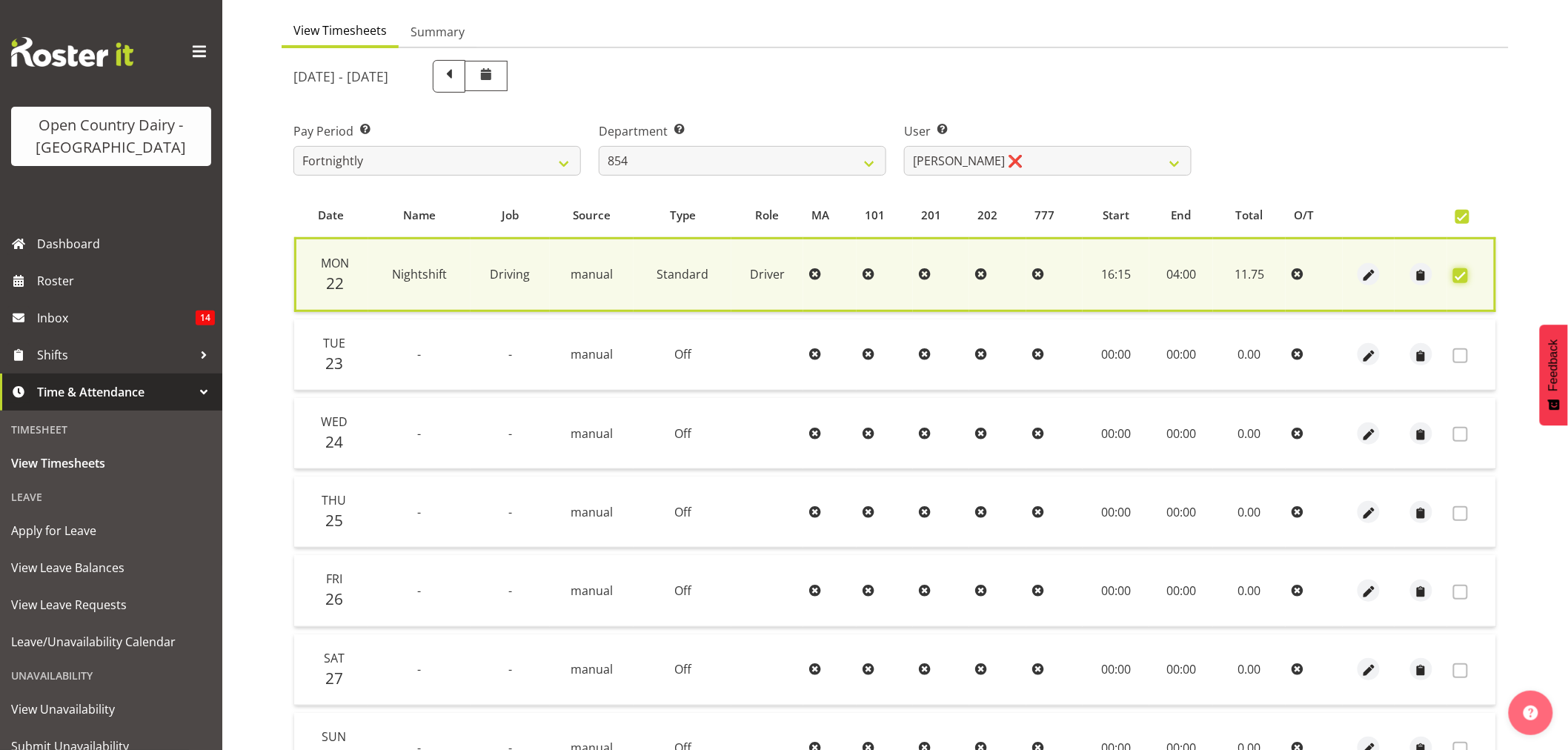
scroll to position [284, 0]
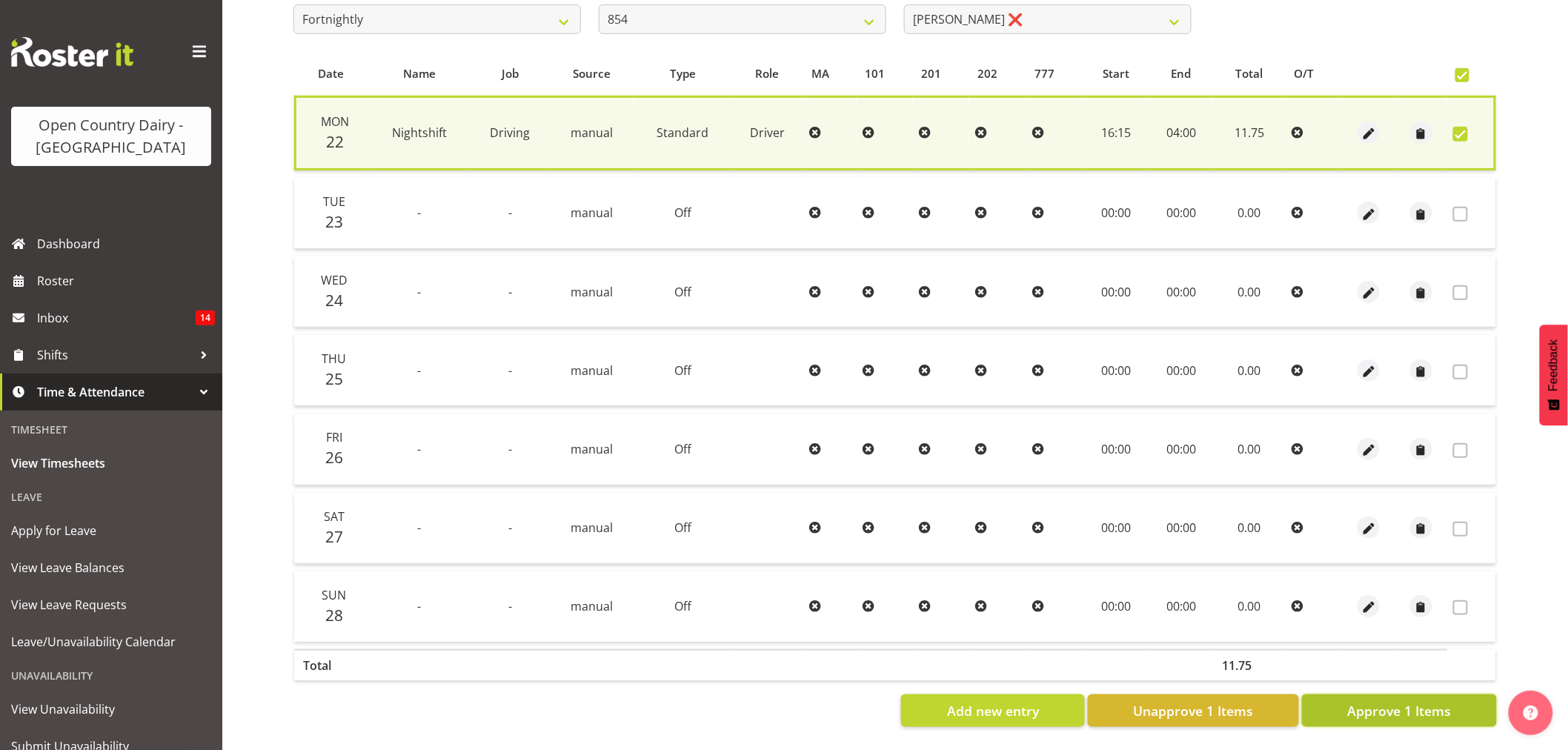
click at [1399, 701] on span "Approve 1 Items" at bounding box center [1399, 710] width 104 height 19
checkbox input "false"
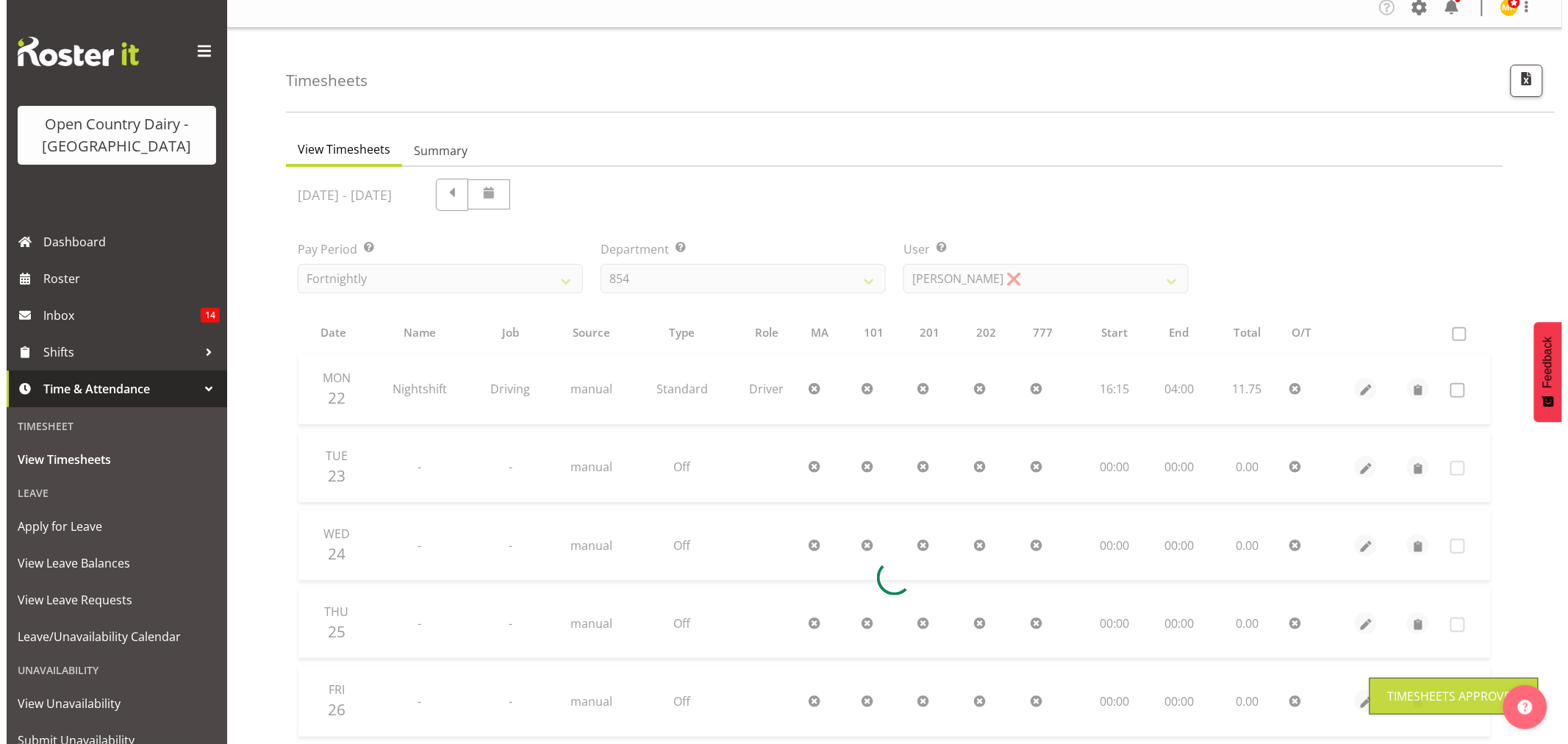
scroll to position [0, 0]
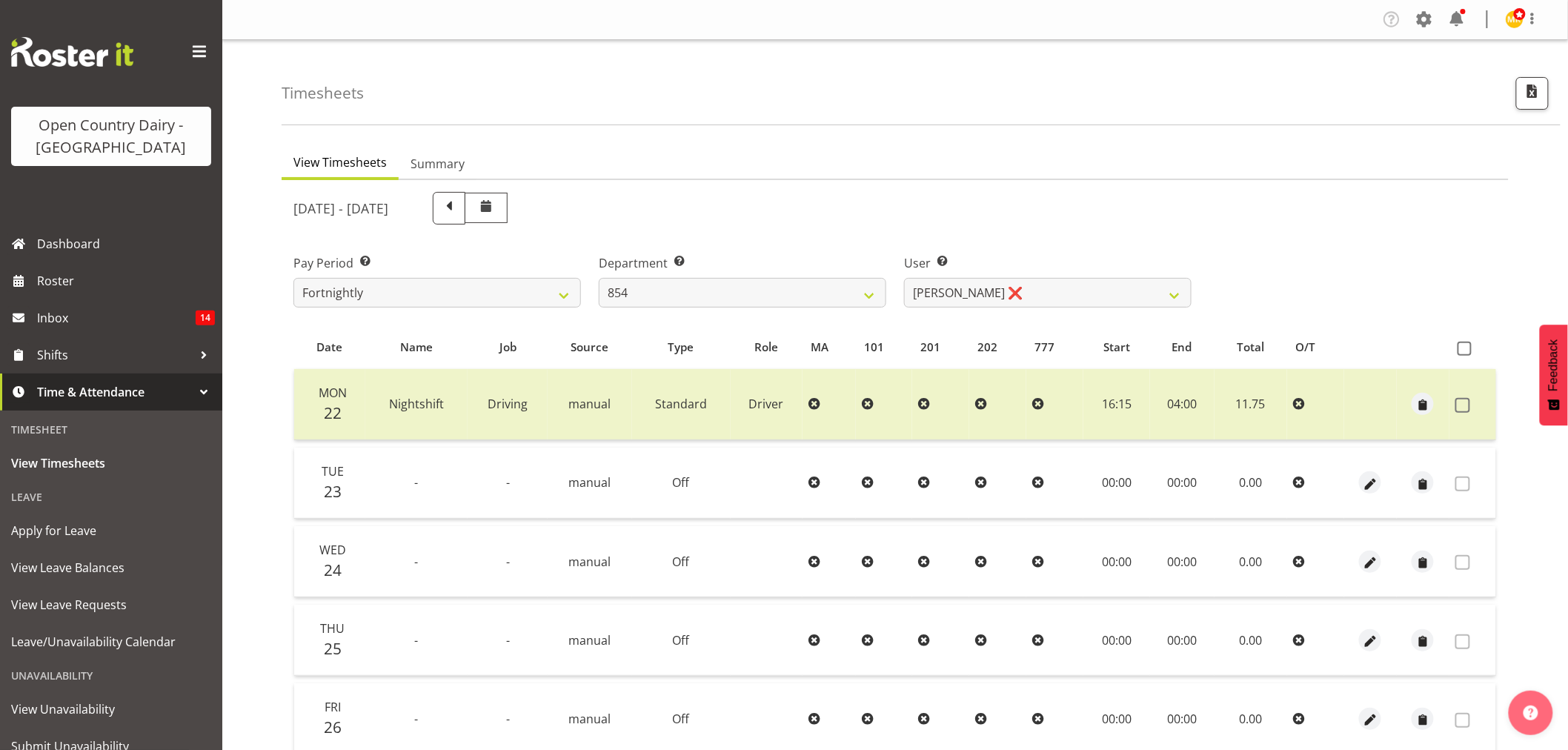
drag, startPoint x: 663, startPoint y: 327, endPoint x: 668, endPoint y: 312, distance: 15.8
click at [663, 327] on table "Date Name Job Source Type Role MA 101 201 202 777 Start End Total O/T Mon 22 Ni…" at bounding box center [894, 642] width 1203 height 632
click at [674, 293] on select "734 735 736 737 738 739 851 853 854 855 856 858 861 862 865 867-9032 868 869 87…" at bounding box center [742, 293] width 287 height 30
select select "782"
click at [599, 278] on select "734 735 736 737 738 739 851 853 854 855 856 858 861 862 865 867-9032 868 869 87…" at bounding box center [742, 293] width 287 height 30
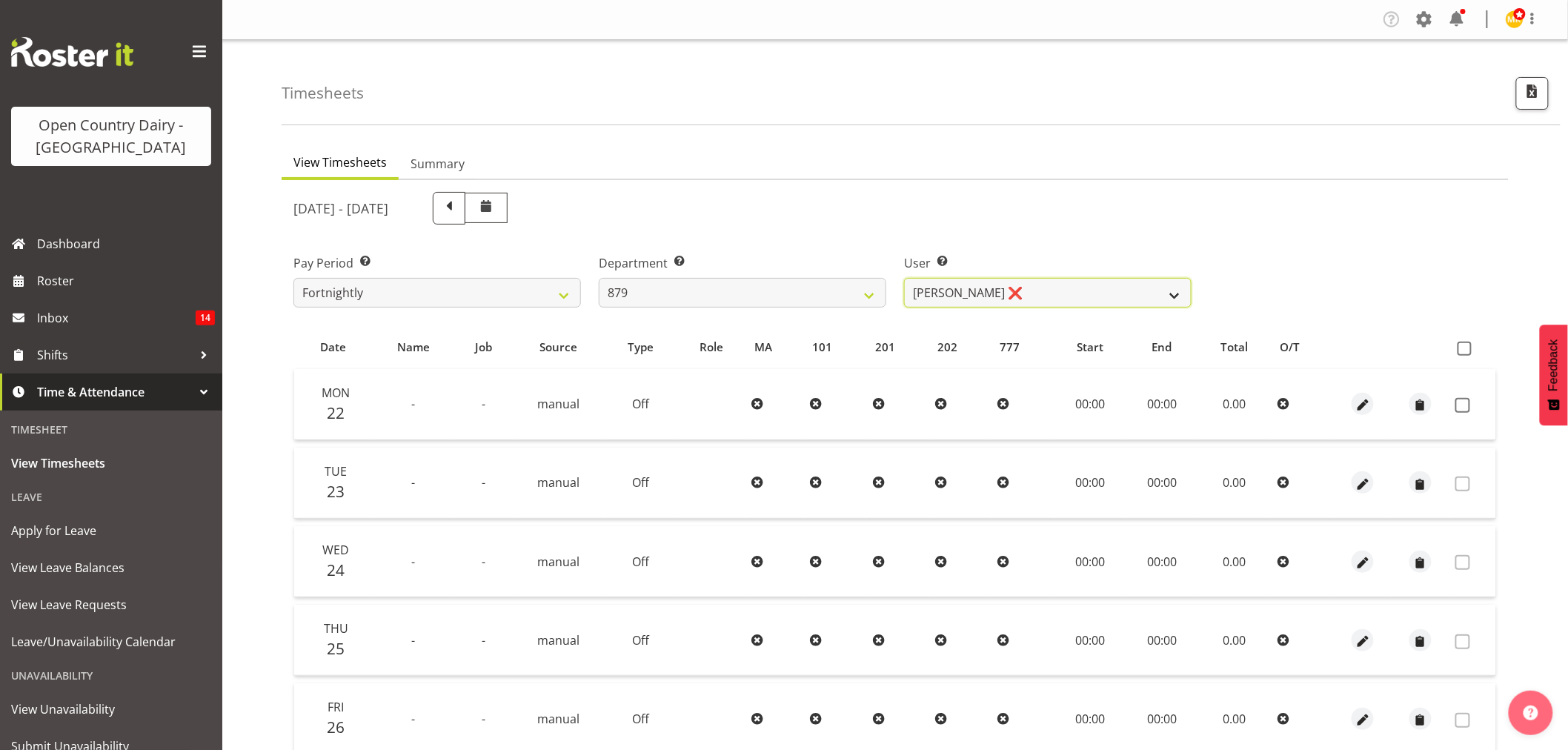
click at [1001, 299] on select "Bryan Windle ❌ John Dalton ❌ Rodney Hamilton ❌ Tony Corr ❌" at bounding box center [1047, 293] width 287 height 30
select select "7431"
click at [904, 278] on select "Bryan Windle ❌ John Dalton ❌ Rodney Hamilton ❌ Tony Corr ❌" at bounding box center [1047, 293] width 287 height 30
click at [1369, 398] on span "button" at bounding box center [1363, 406] width 17 height 17
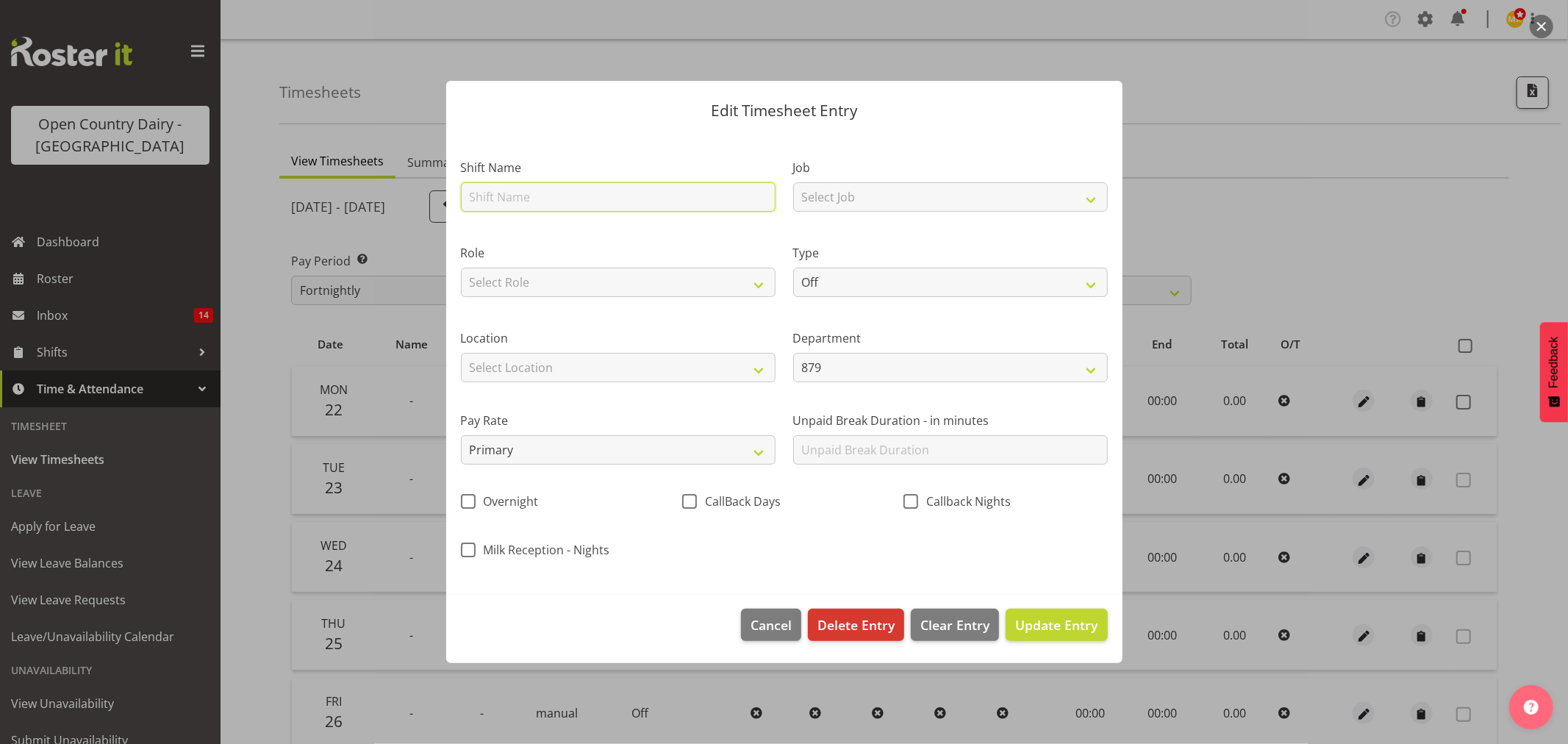
click at [677, 192] on input "text" at bounding box center [618, 197] width 315 height 30
type input "Nightshift"
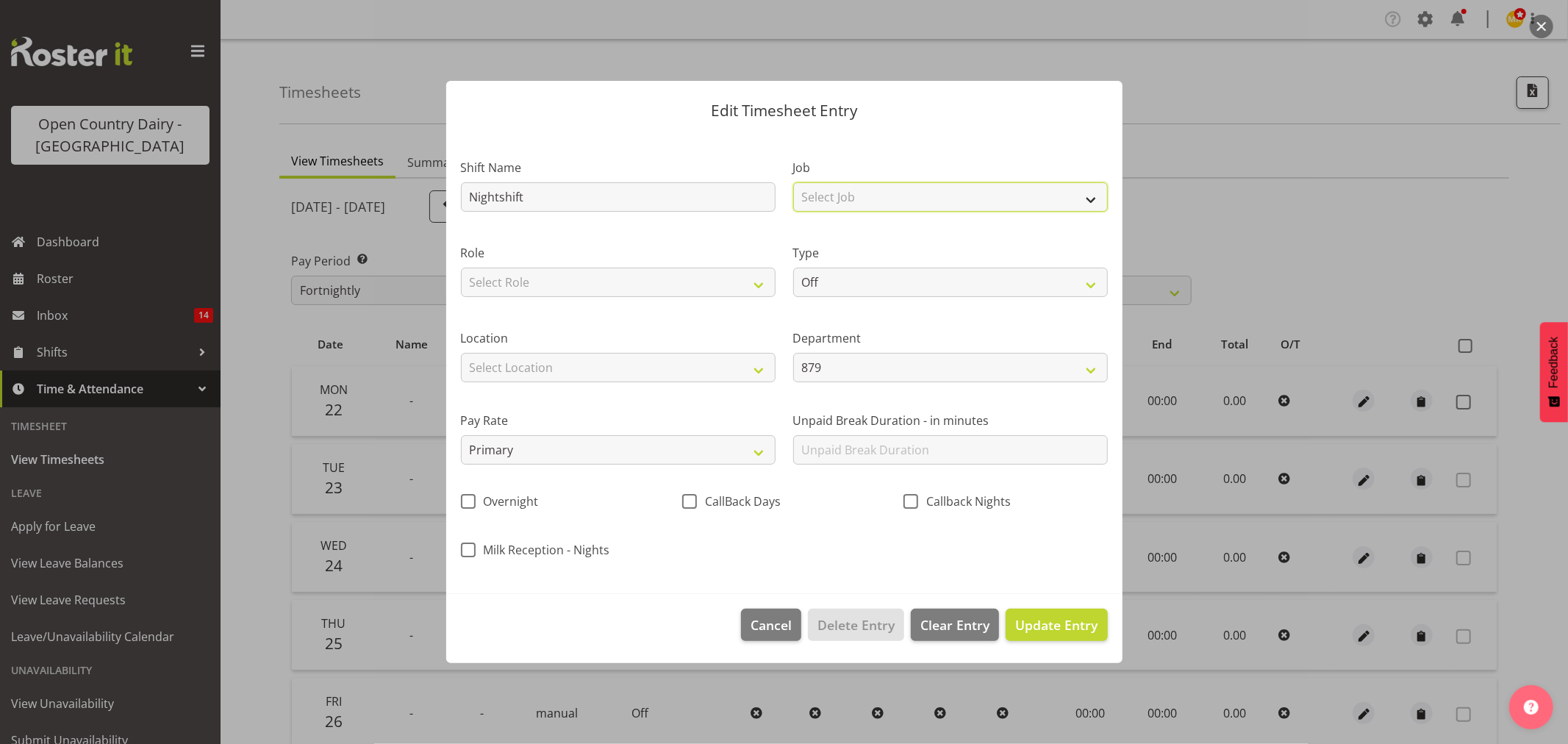
drag, startPoint x: 929, startPoint y: 189, endPoint x: 887, endPoint y: 200, distance: 43.4
click at [929, 189] on select "Select Job Connecting /unconnecting Trailers Driving Meeting Milk Testing" at bounding box center [950, 197] width 315 height 30
select select "10670"
click at [793, 183] on select "Select Job Connecting /unconnecting Trailers Driving Meeting Milk Testing" at bounding box center [950, 197] width 315 height 30
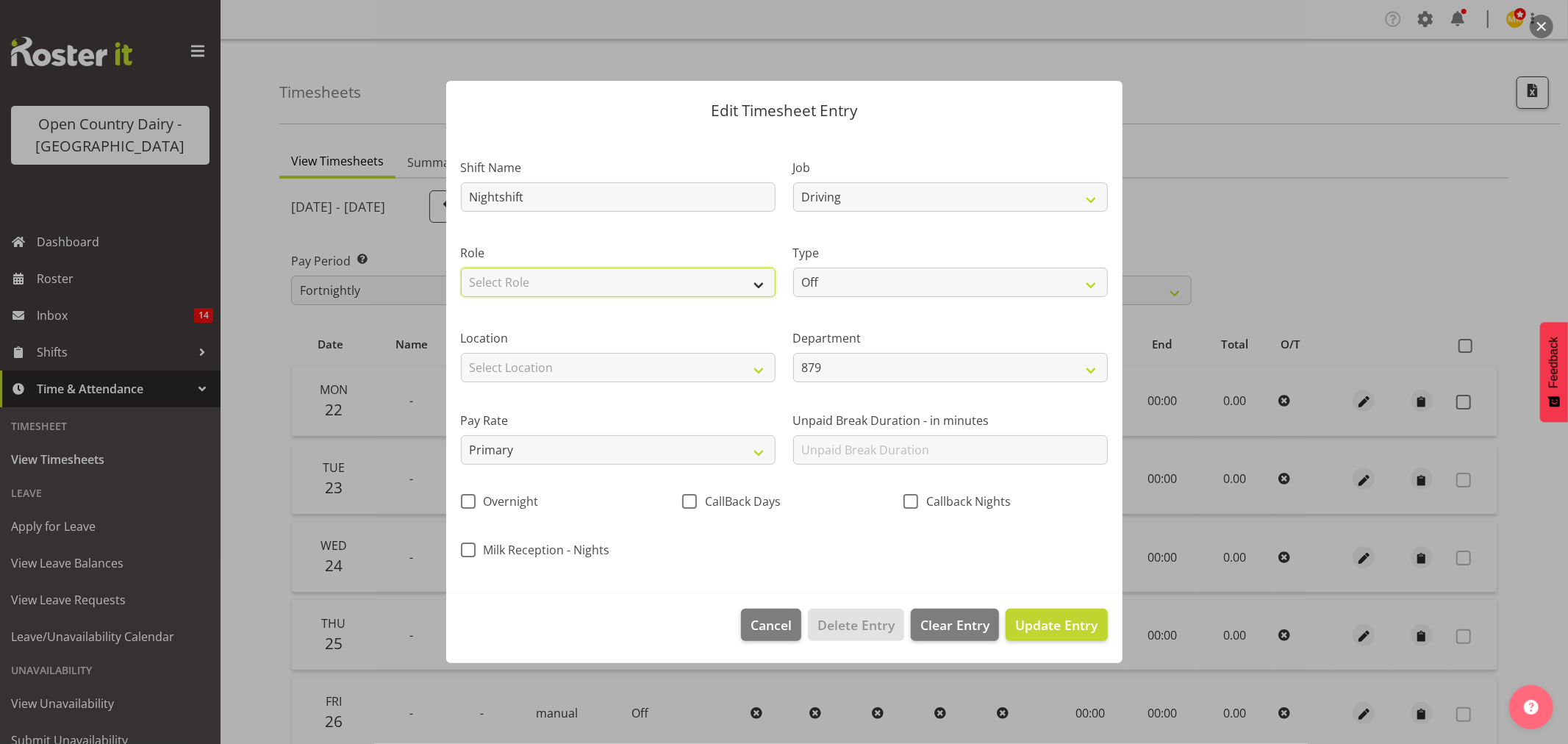
click at [648, 289] on select "Select Role Driver Driver Buddy Crew Leader" at bounding box center [618, 282] width 315 height 30
select select "1154"
click at [461, 267] on select "Select Role Driver Driver Buddy Crew Leader" at bounding box center [618, 282] width 315 height 30
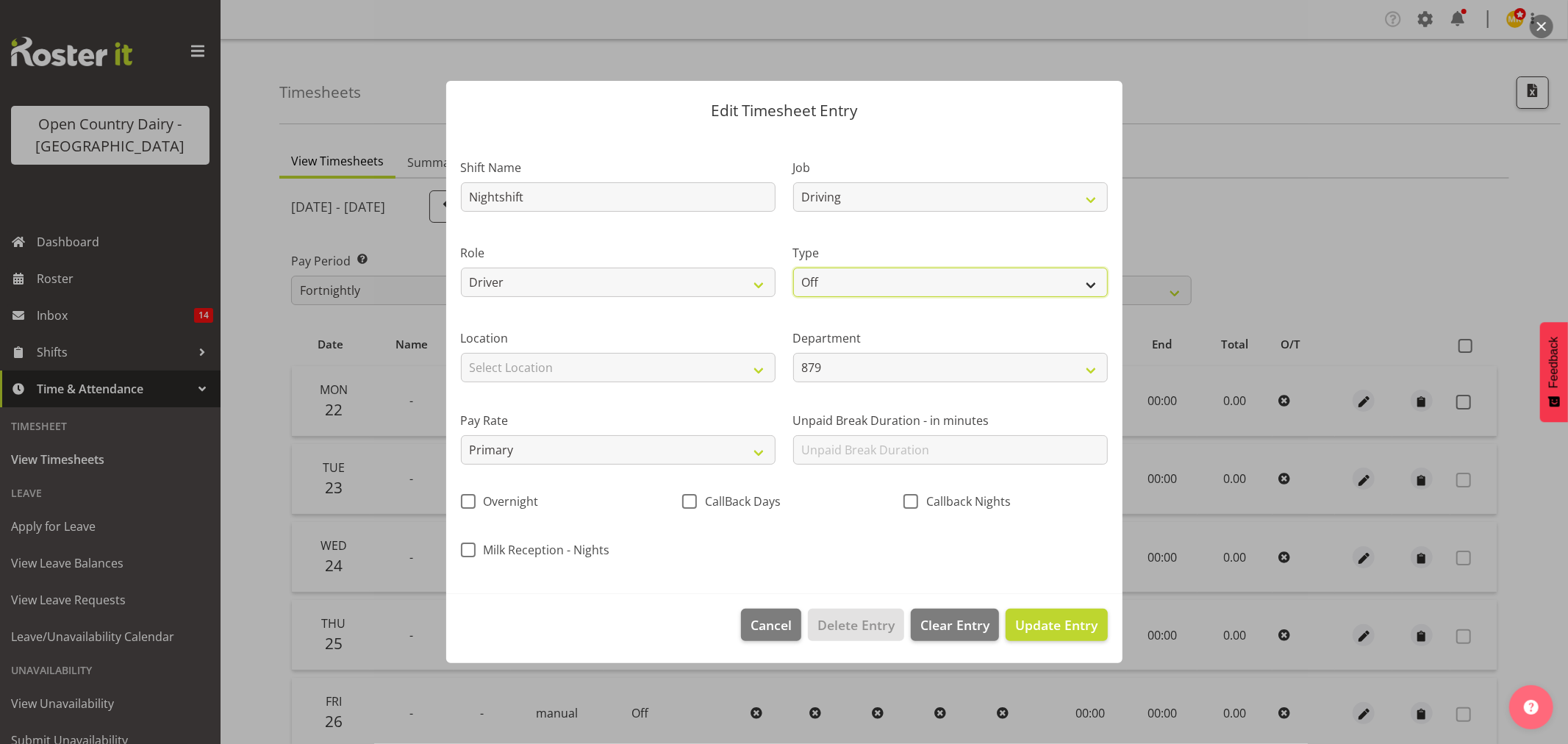
click at [885, 267] on select "Off Standard Public Holiday Public Holiday (Worked) Day In Lieu Annual Leave Si…" at bounding box center [950, 282] width 315 height 30
select select "Standard"
click at [793, 267] on select "Off Standard Public Holiday Public Holiday (Worked) Day In Lieu Annual Leave Si…" at bounding box center [950, 282] width 315 height 30
select select "8"
select select "2025"
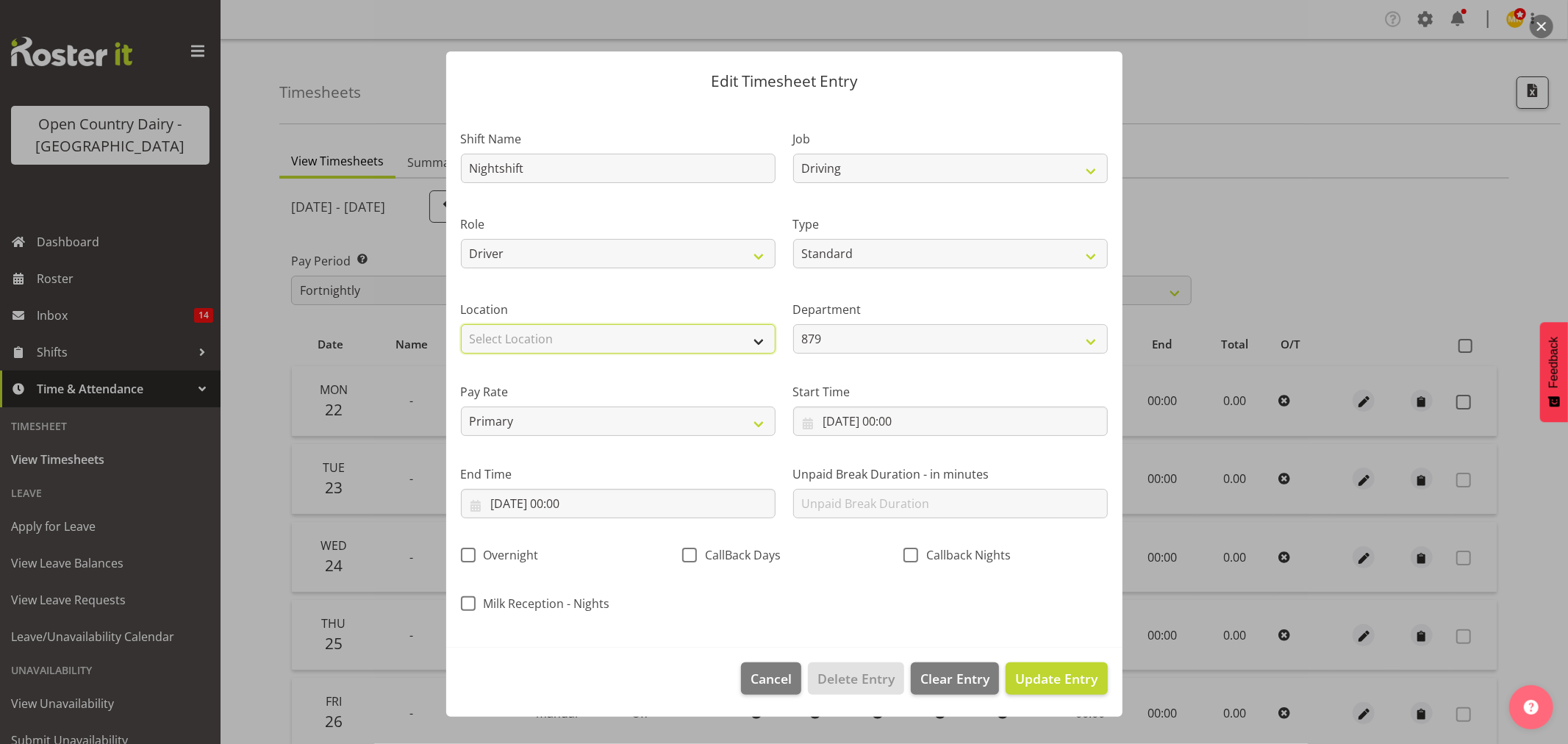
click at [658, 344] on select "Select Location Awarua Milk Awarua Office Freight Horotiu office Waharoa Office…" at bounding box center [618, 339] width 315 height 30
select select "988"
click at [461, 324] on select "Select Location Awarua Milk Awarua Office Freight Horotiu office Waharoa Office…" at bounding box center [618, 339] width 315 height 30
click at [982, 311] on label "Department" at bounding box center [950, 309] width 315 height 17
click at [937, 408] on input "22/09/2025, 00:00" at bounding box center [950, 420] width 315 height 30
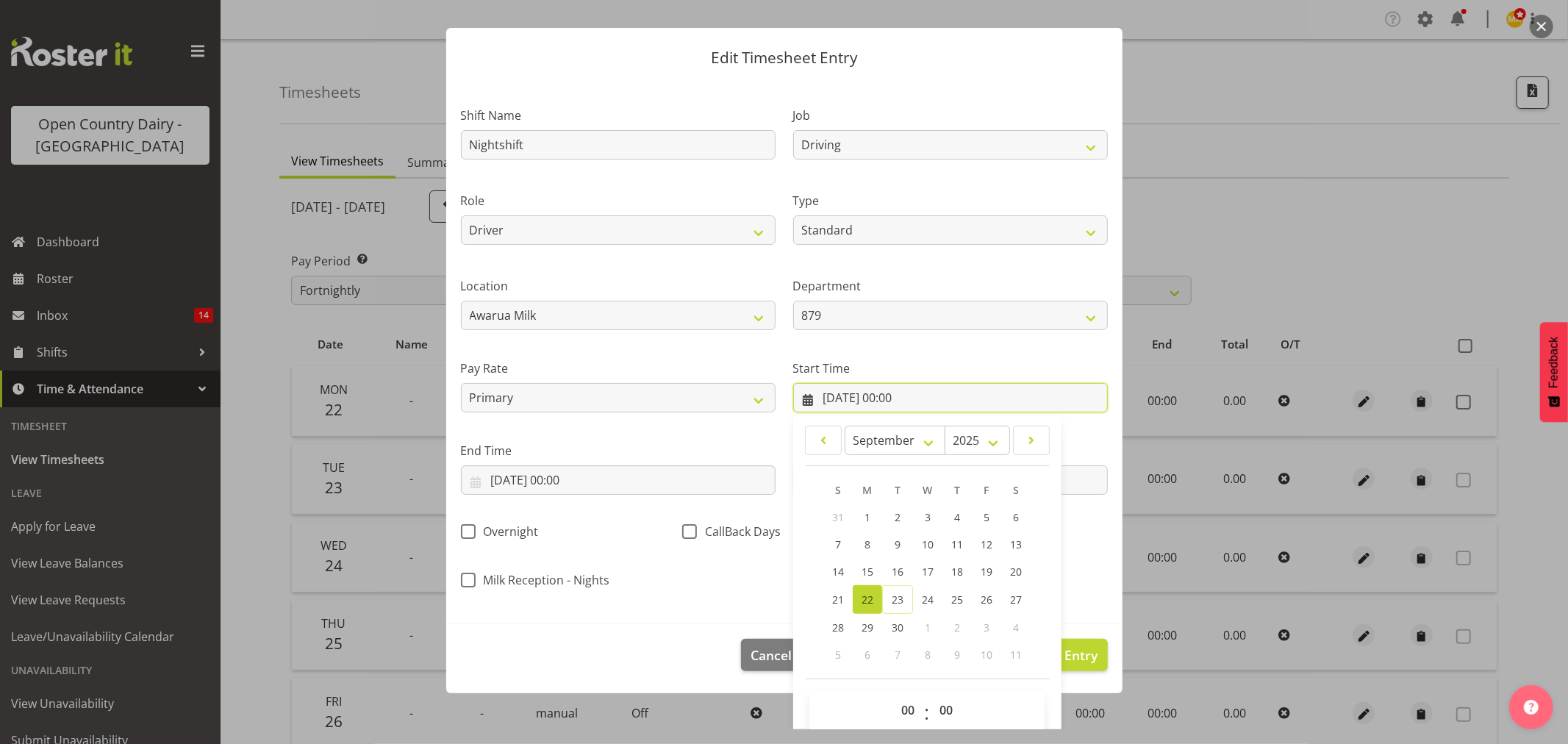
scroll to position [42, 0]
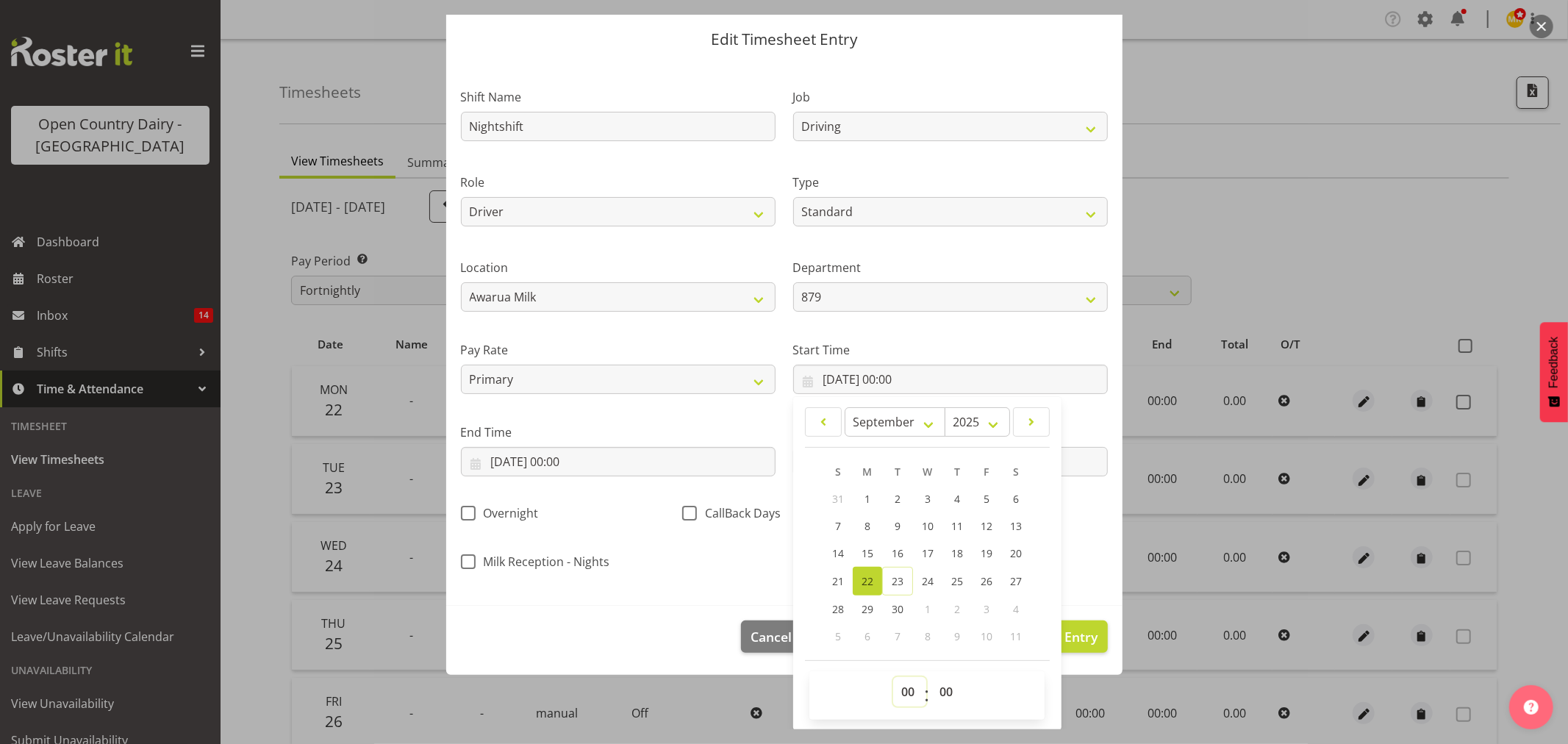
click at [904, 695] on select "00 01 02 03 04 05 06 07 08 09 10 11 12 13 14 15 16 17 18 19 20 21 22 23" at bounding box center [910, 691] width 33 height 30
select select "16"
click at [894, 677] on select "00 01 02 03 04 05 06 07 08 09 10 11 12 13 14 15 16 17 18 19 20 21 22 23" at bounding box center [910, 691] width 33 height 30
type input "22/09/2025, 16:00"
click at [946, 696] on select "00 01 02 03 04 05 06 07 08 09 10 11 12 13 14 15 16 17 18 19 20 21 22 23 24 25 2…" at bounding box center [948, 691] width 33 height 30
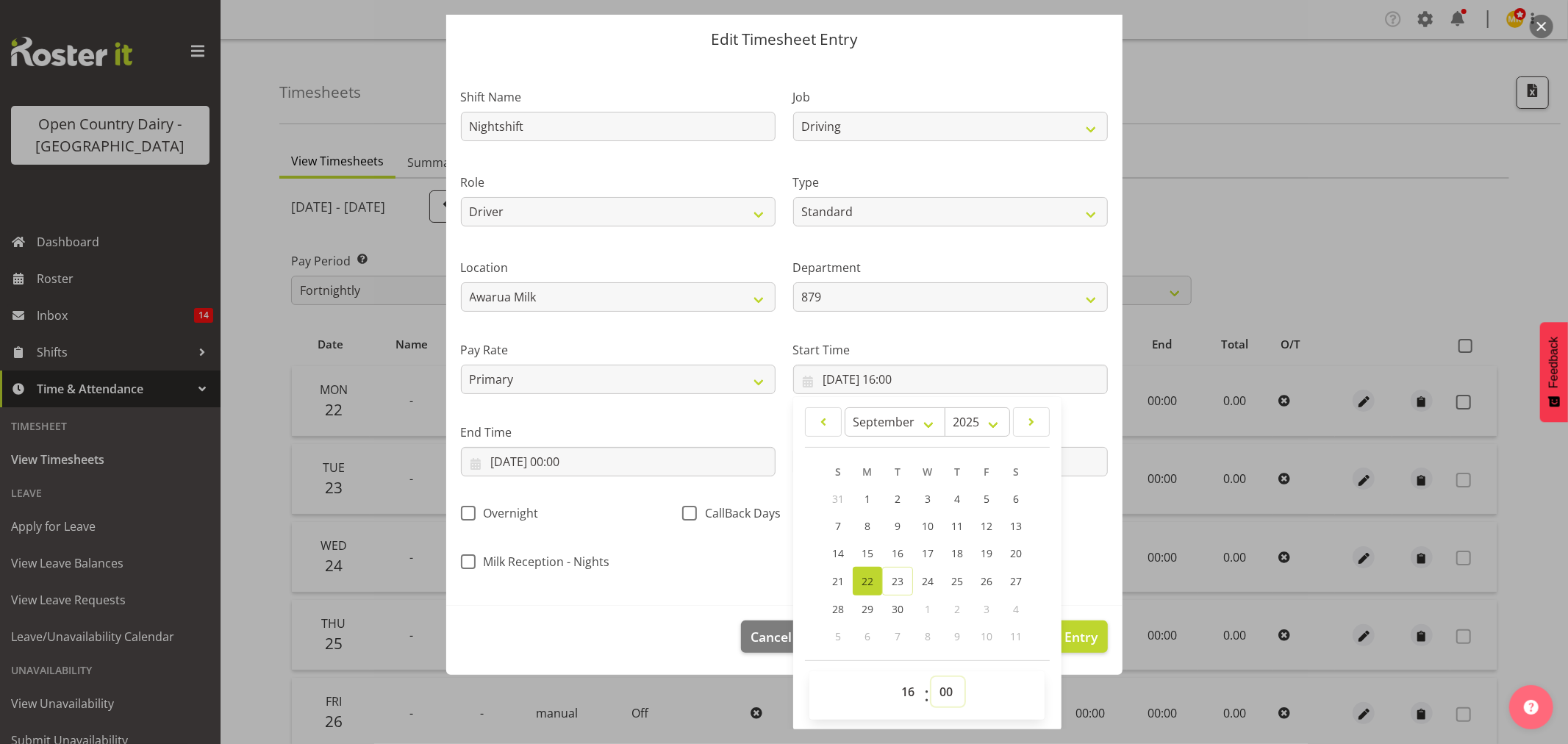
select select "15"
click at [931, 677] on select "00 01 02 03 04 05 06 07 08 09 10 11 12 13 14 15 16 17 18 19 20 21 22 23 24 25 2…" at bounding box center [948, 691] width 33 height 30
type input "22/09/2025, 16:15"
click at [682, 460] on input "22/09/2025, 00:00" at bounding box center [618, 461] width 315 height 30
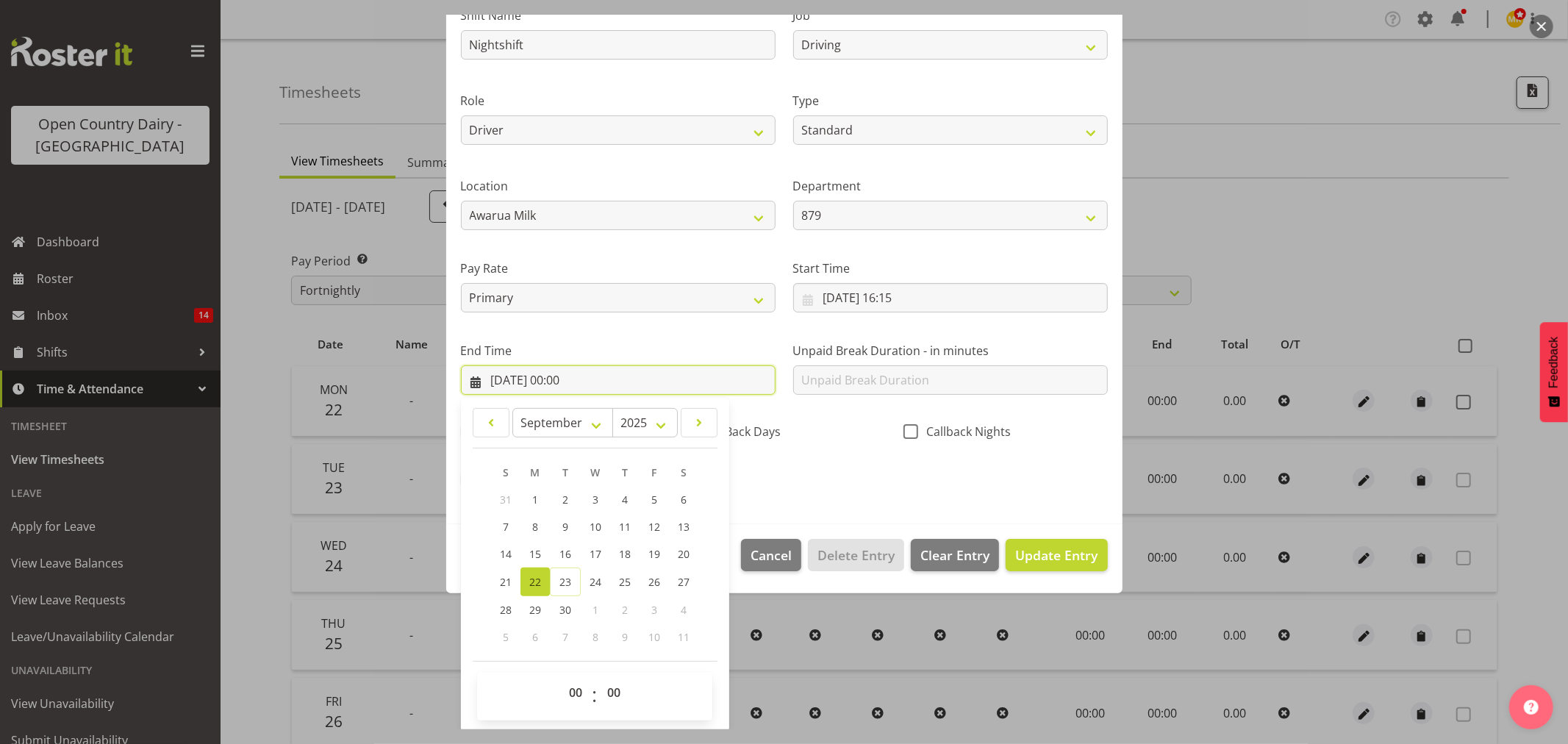
scroll to position [125, 0]
click at [583, 688] on select "00 01 02 03 04 05 06 07 08 09 10 11 12 13 14 15 16 17 18 19 20 21 22 23" at bounding box center [577, 690] width 33 height 30
select select "4"
click at [561, 676] on select "00 01 02 03 04 05 06 07 08 09 10 11 12 13 14 15 16 17 18 19 20 21 22 23" at bounding box center [577, 690] width 33 height 30
type input "22/09/2025, 04:00"
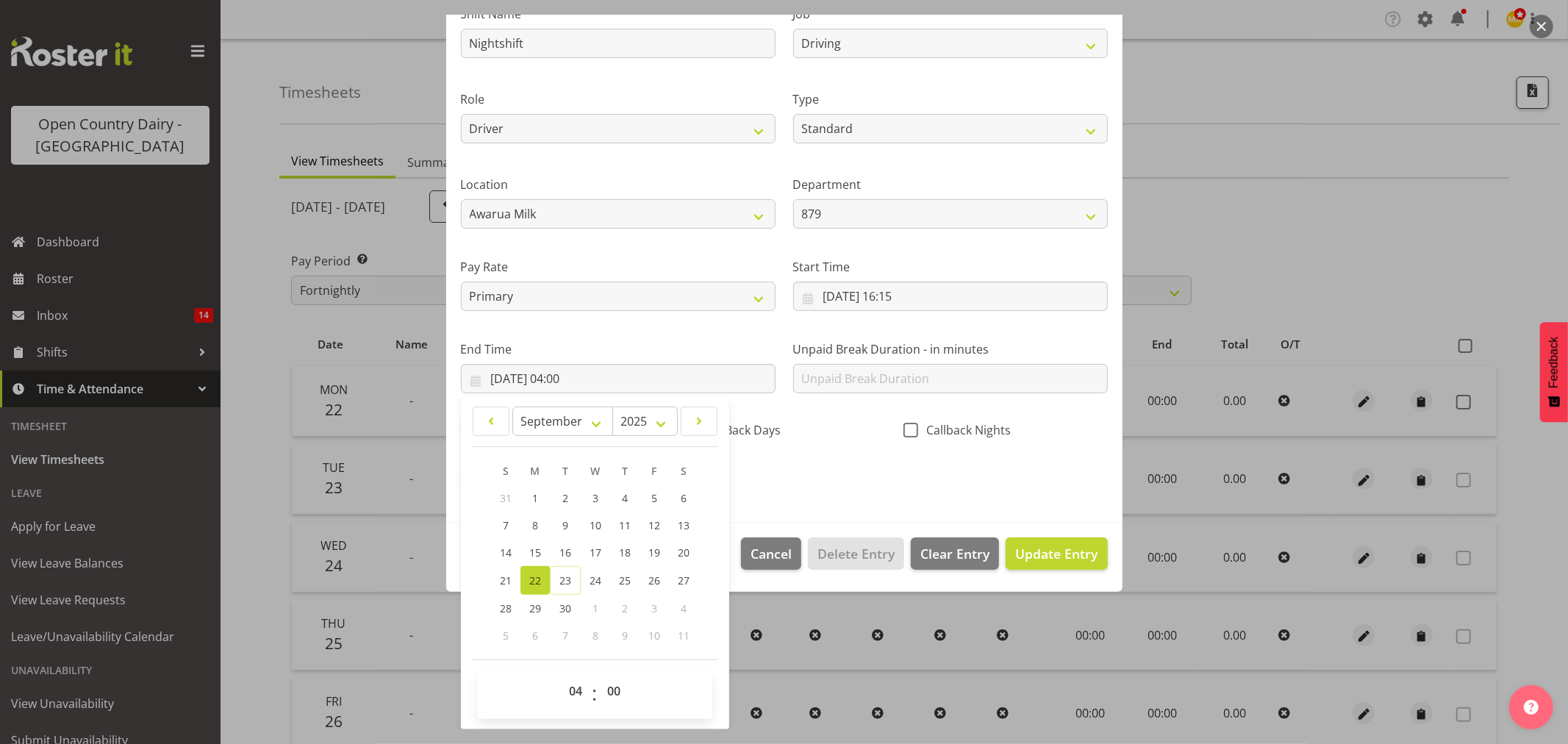
click at [816, 431] on div "Shift Name Nightshift Job Connecting /unconnecting Trailers Driving Meeting Mil…" at bounding box center [784, 242] width 665 height 514
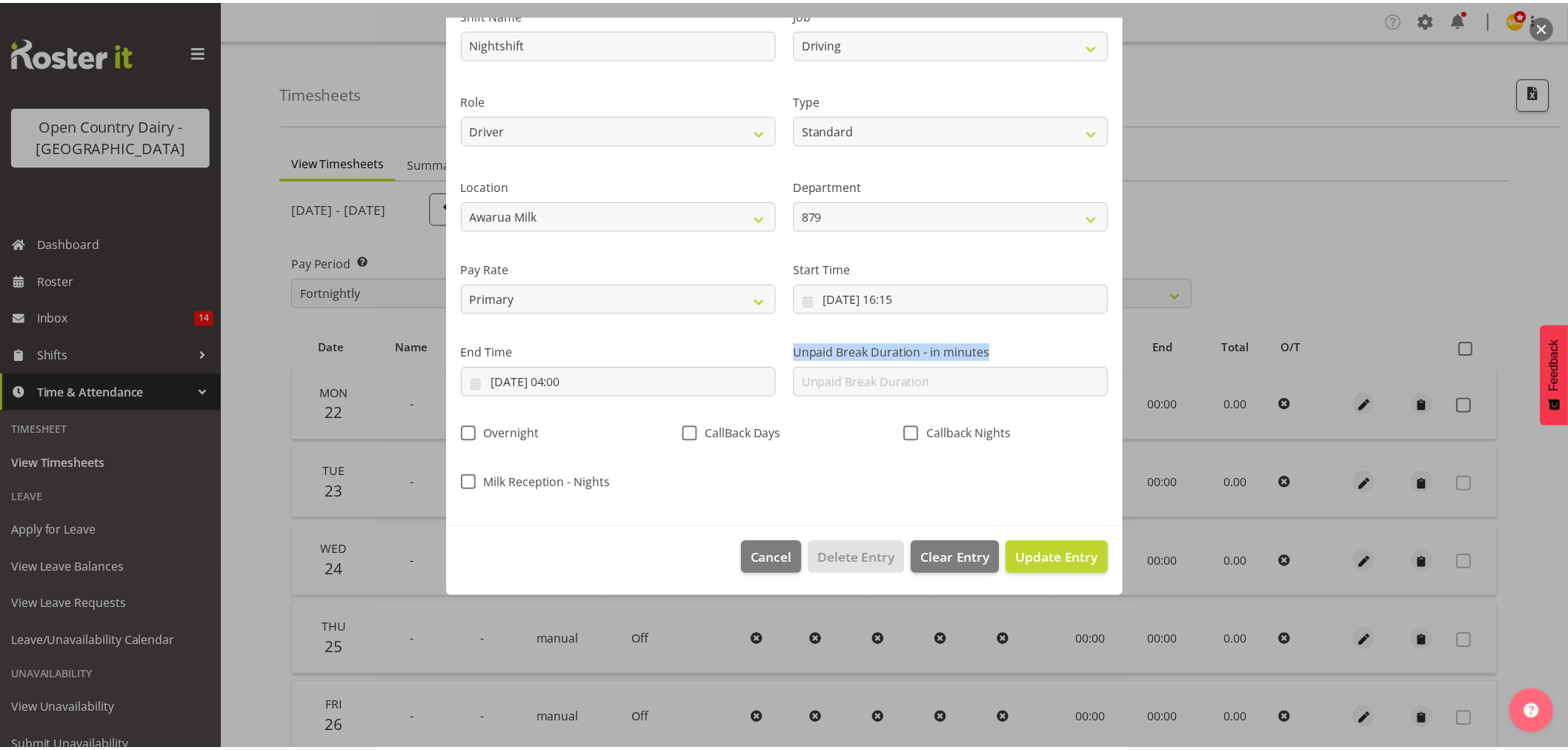
scroll to position [0, 0]
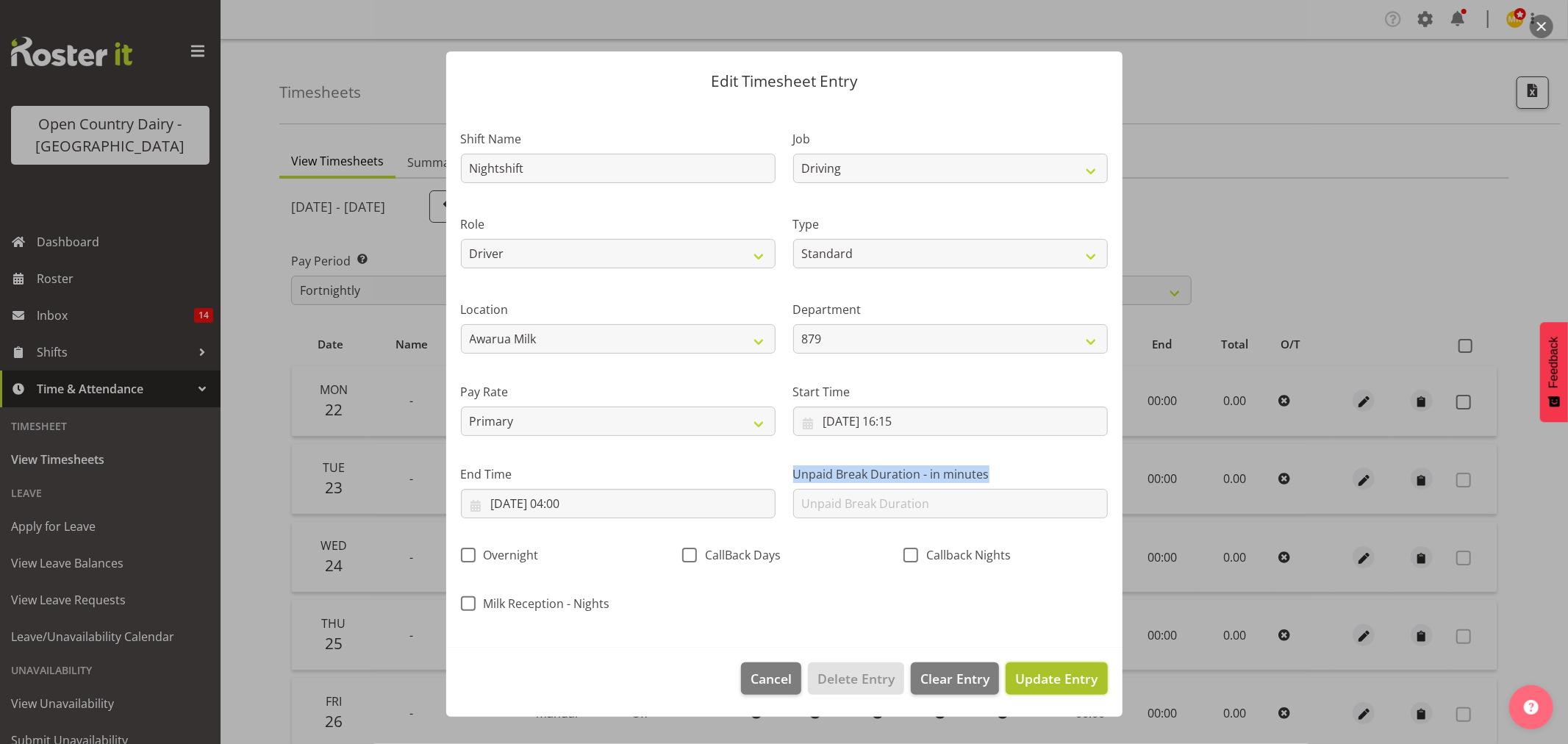
click at [1071, 672] on span "Update Entry" at bounding box center [1056, 678] width 83 height 17
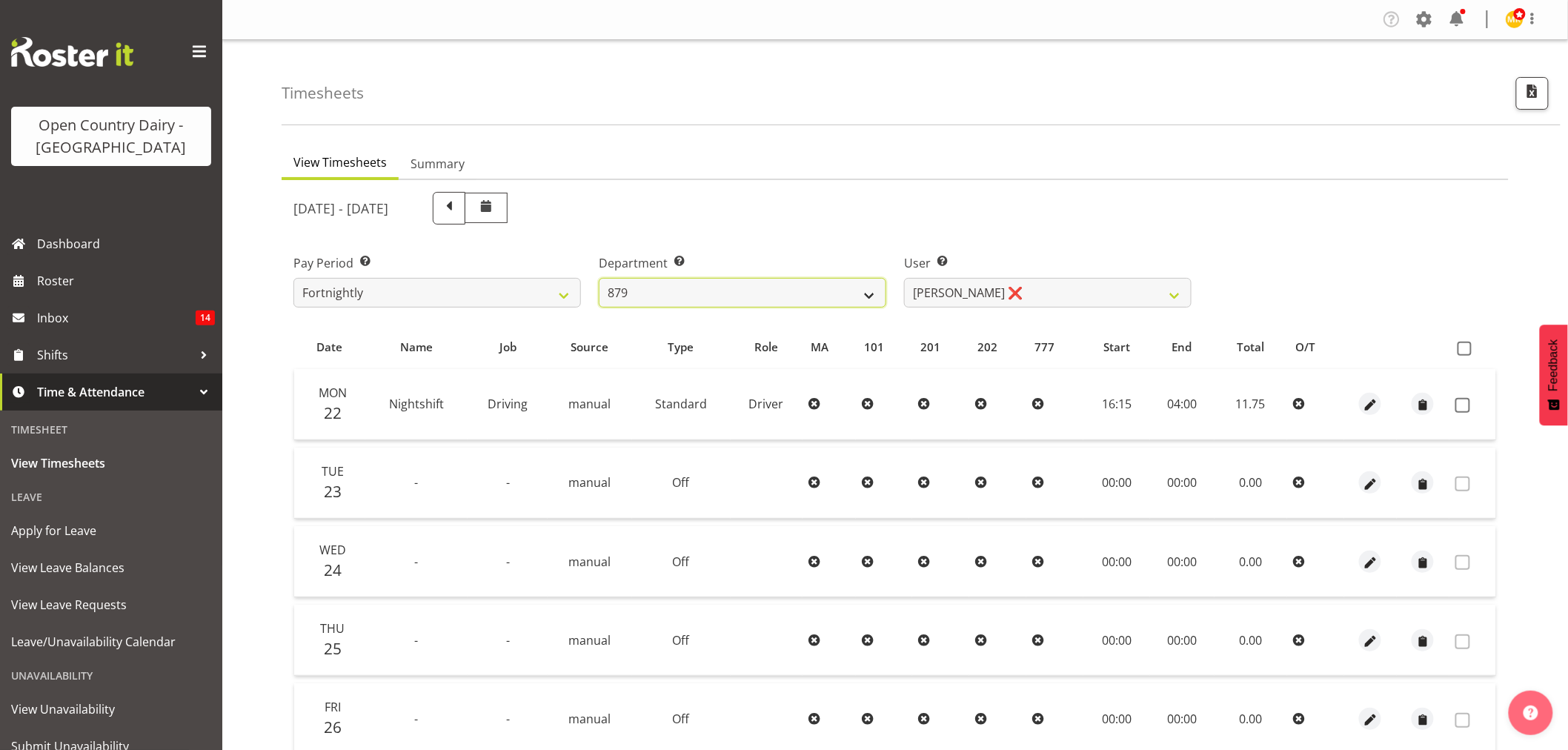
click at [850, 296] on select "734 735 736 737 738 739 851 853 854 855 856 858 861 862 865 867-9032 868 869 87…" at bounding box center [742, 293] width 287 height 30
select select "669"
click at [599, 278] on select "734 735 736 737 738 739 851 853 854 855 856 858 861 862 865 867-9032 868 869 87…" at bounding box center [742, 293] width 287 height 30
select select "7394"
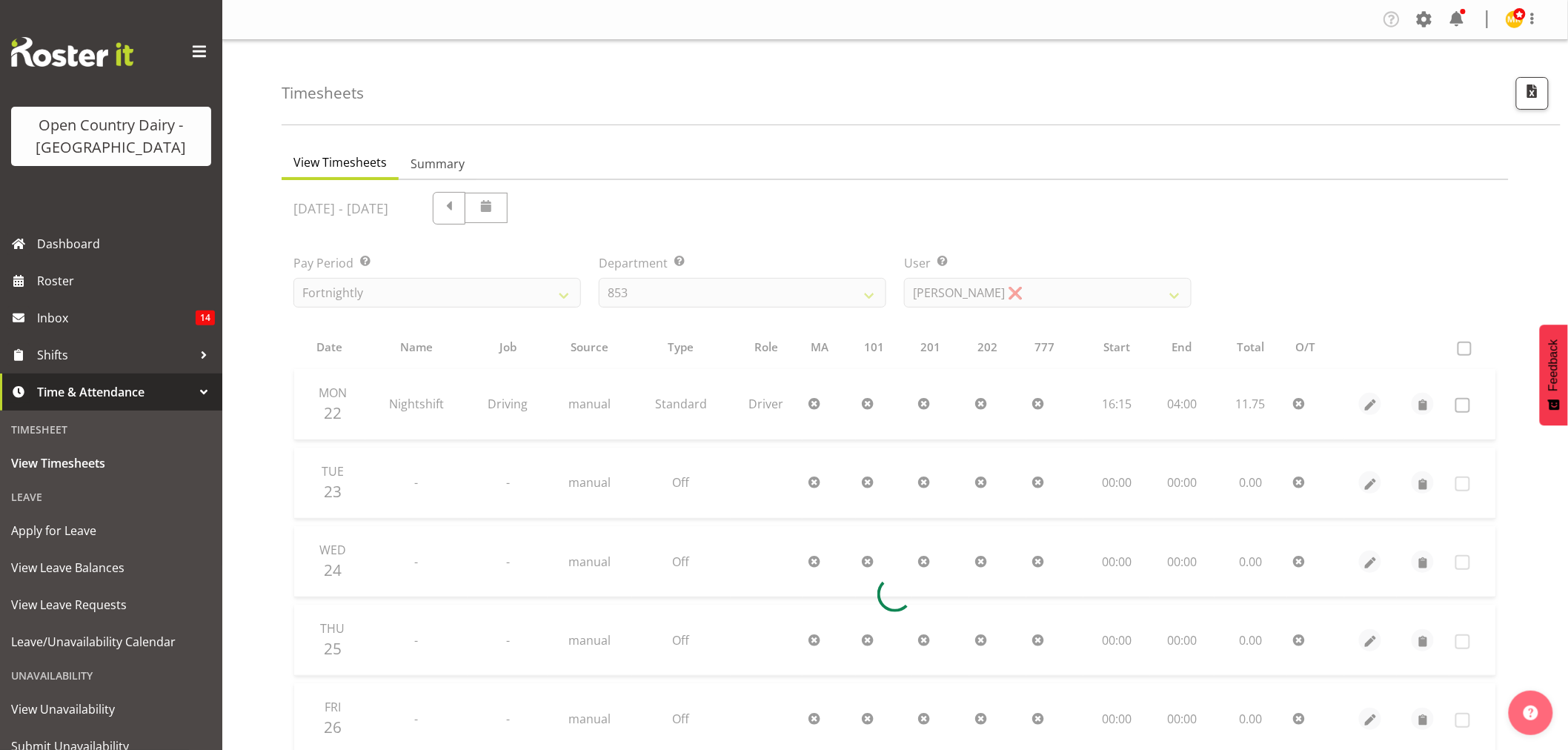
click at [1033, 312] on div at bounding box center [895, 594] width 1227 height 829
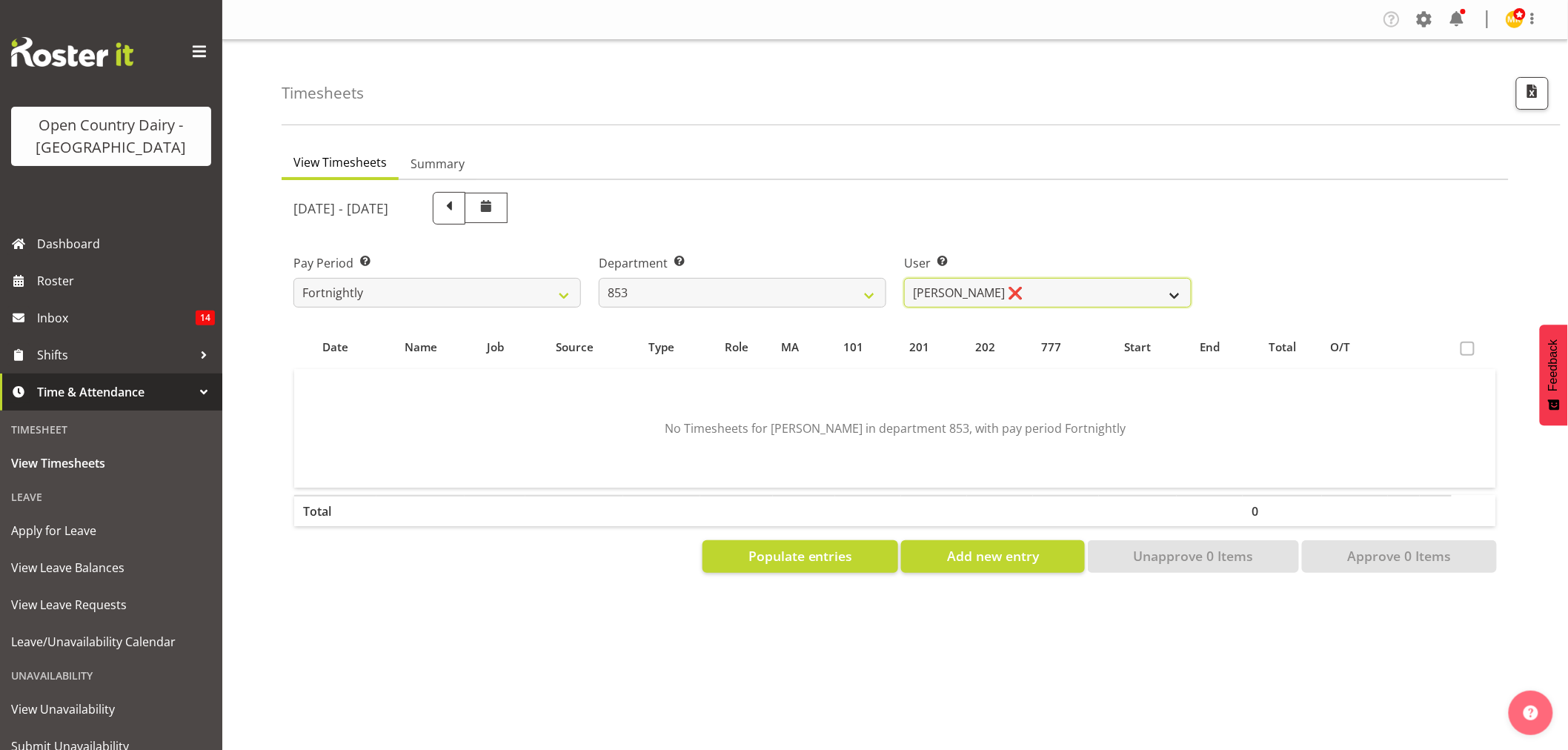
click at [1042, 295] on select "Christiaan Botha ❌ Kevin Stuck ❌ Marty Powell ❌ Sean O'Neill ❌" at bounding box center [1047, 293] width 287 height 30
drag, startPoint x: 1026, startPoint y: 250, endPoint x: 745, endPoint y: 280, distance: 282.6
click at [959, 260] on div "User Select user. Note: This is filtered down by the previous two drop-down ite…" at bounding box center [1048, 275] width 306 height 83
click at [744, 280] on select "734 735 736 737 738 739 851 853 854 855 856 858 861 862 865 867-9032 868 869 87…" at bounding box center [742, 293] width 287 height 30
select select "678"
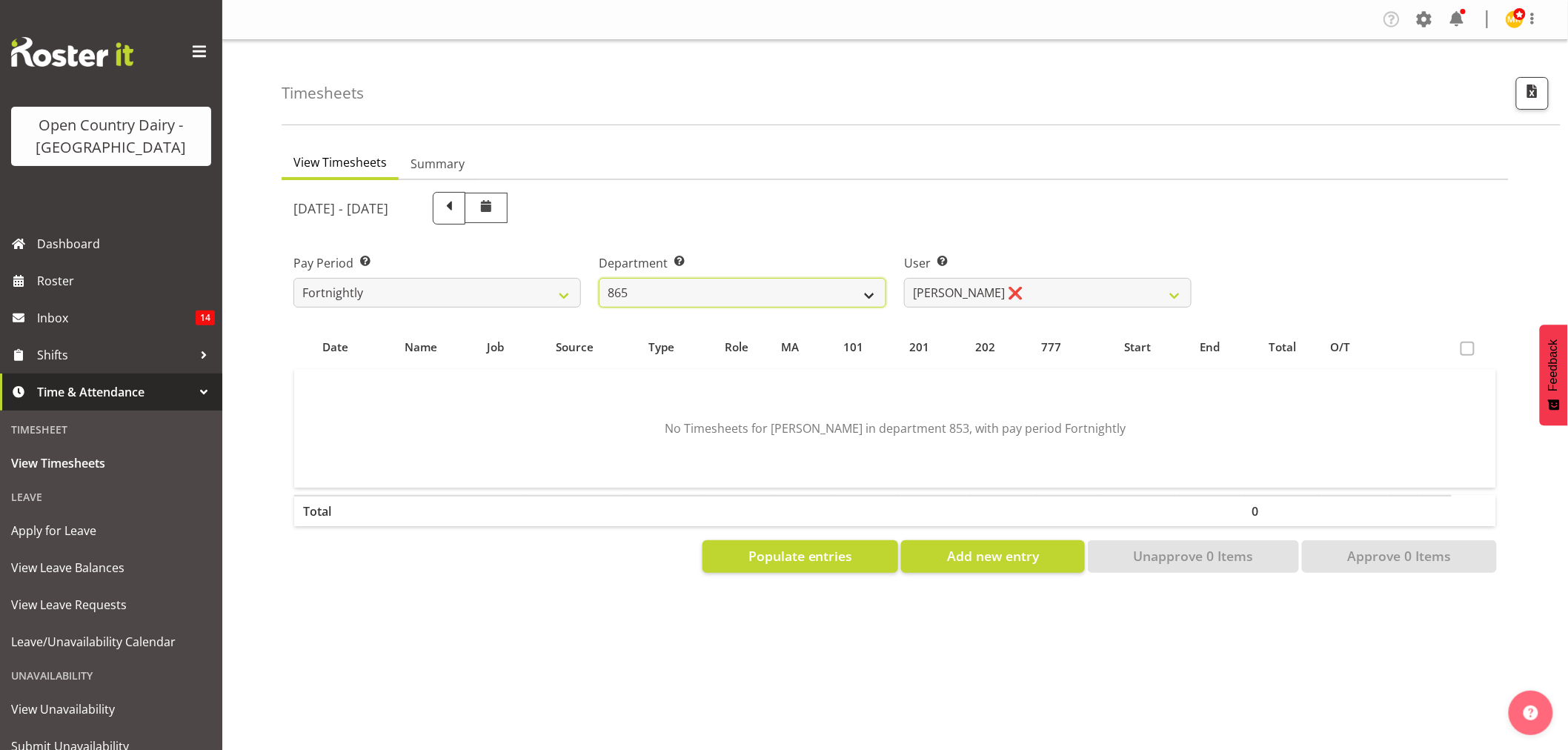
click at [599, 278] on select "734 735 736 737 738 739 851 853 854 855 856 858 861 862 865 867-9032 868 869 87…" at bounding box center [742, 293] width 287 height 30
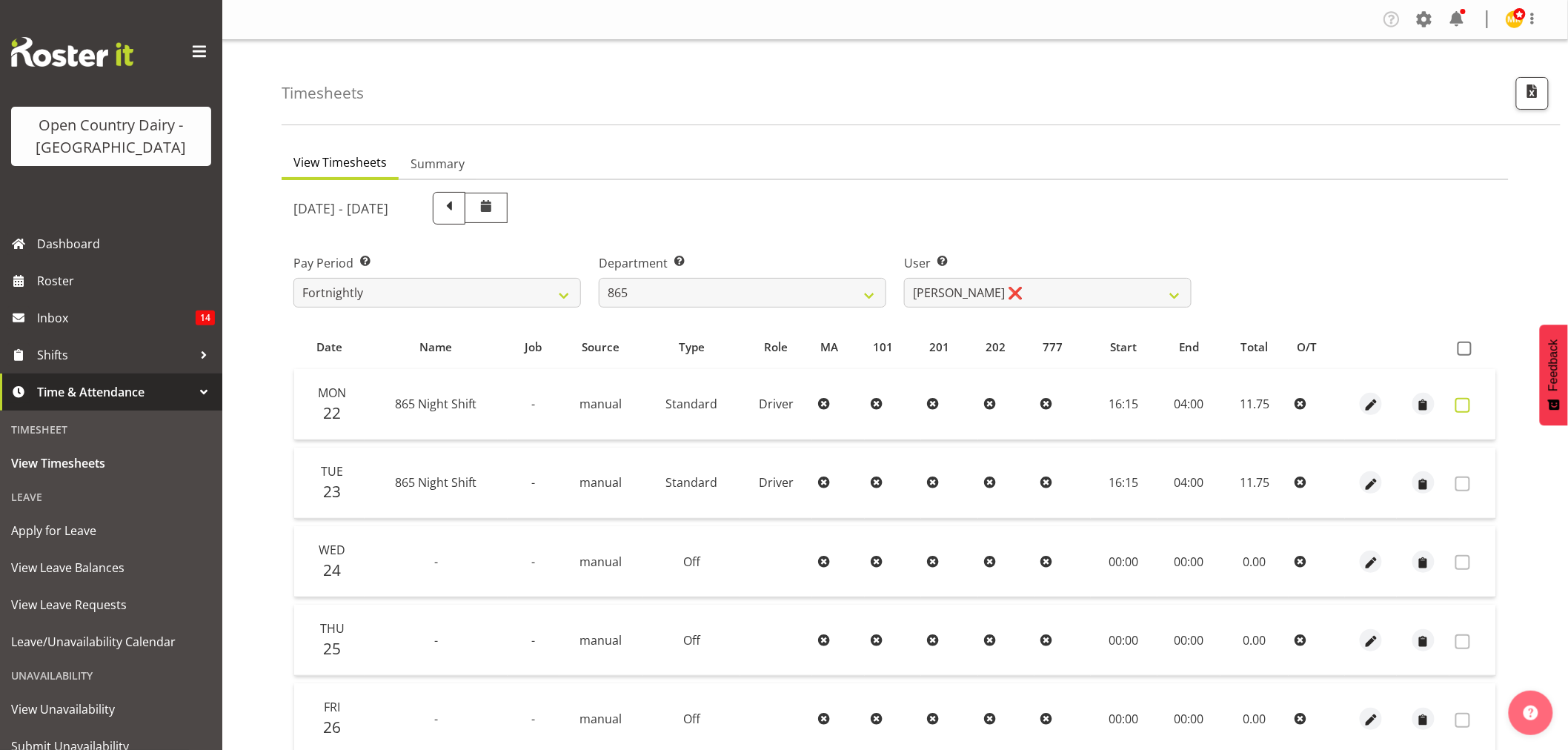
click at [1458, 404] on span at bounding box center [1462, 405] width 15 height 15
checkbox input "true"
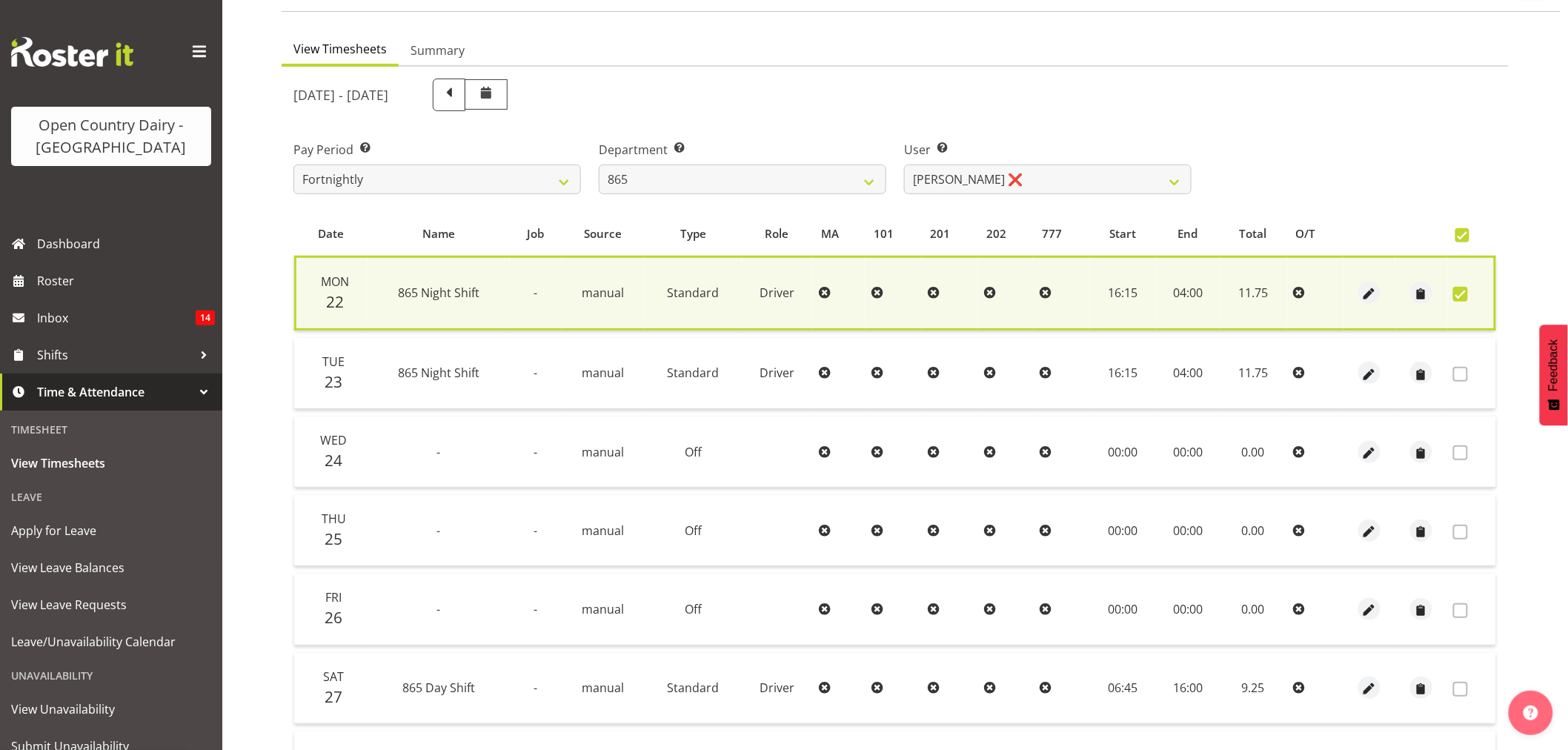
drag, startPoint x: 1472, startPoint y: 450, endPoint x: 1472, endPoint y: 524, distance: 74.0
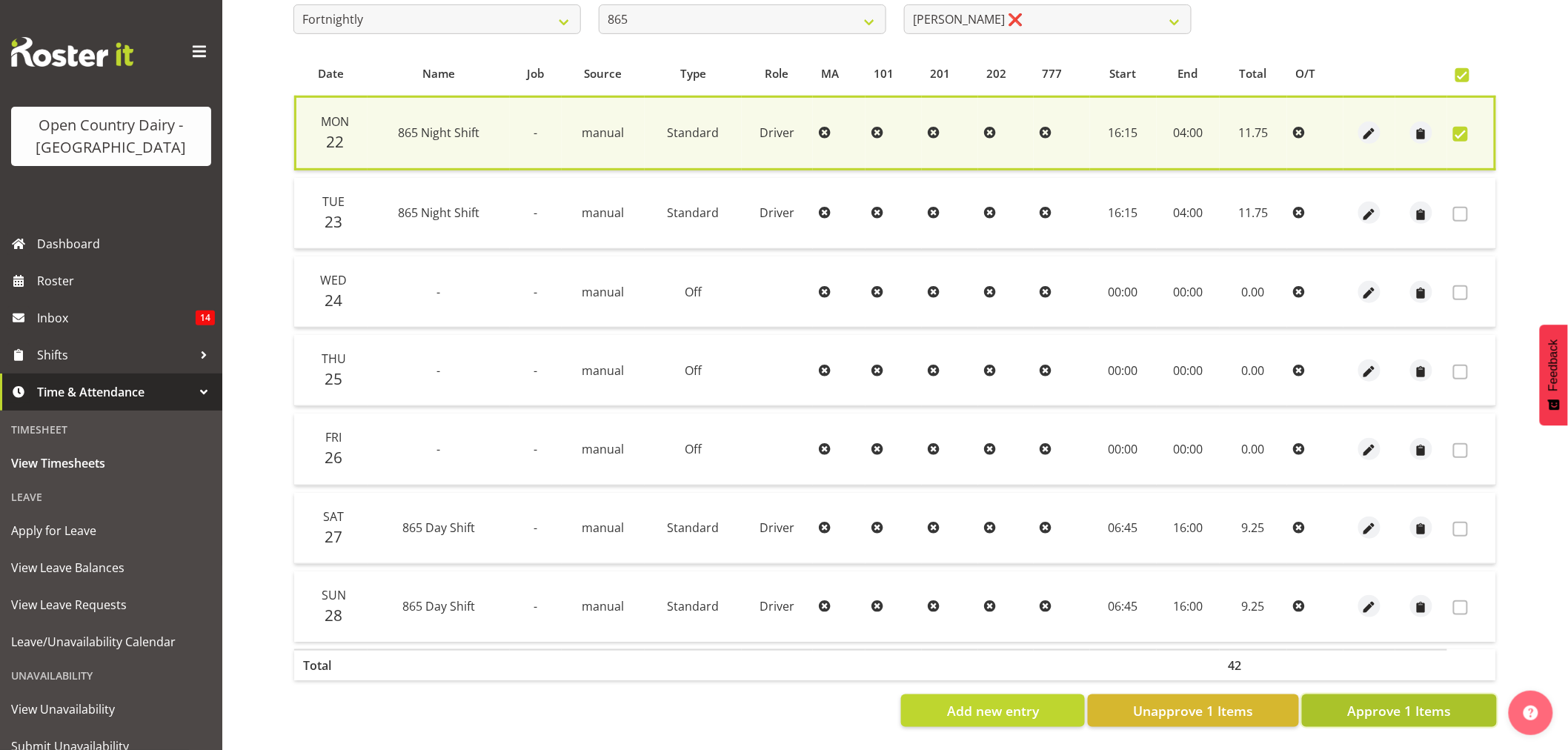
drag, startPoint x: 1472, startPoint y: 524, endPoint x: 1412, endPoint y: 706, distance: 191.6
click at [1412, 706] on span "Approve 1 Items" at bounding box center [1399, 710] width 104 height 19
checkbox input "false"
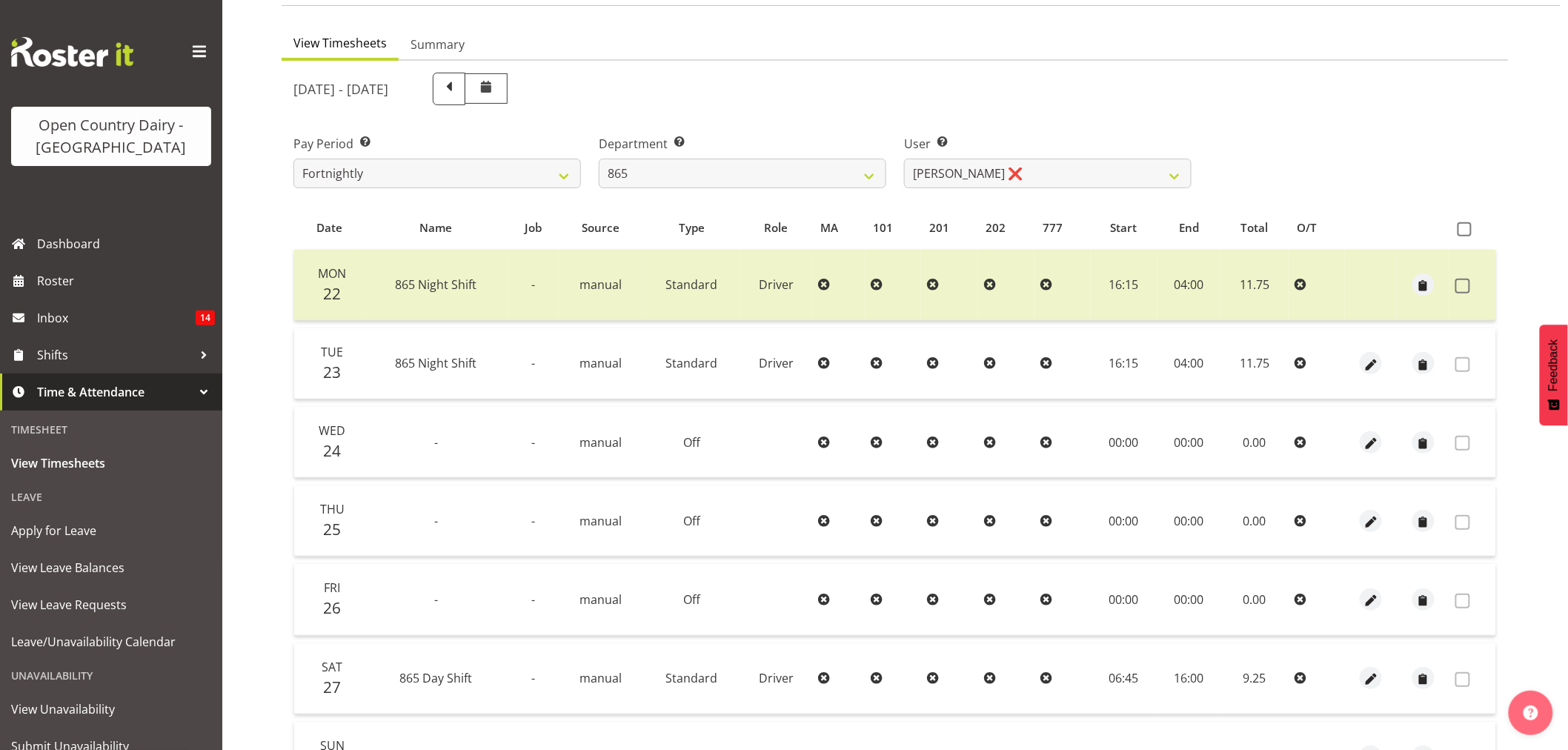
scroll to position [116, 0]
click at [719, 179] on select "734 735 736 737 738 739 851 853 854 855 856 858 861 862 865 867-9032 868 869 87…" at bounding box center [742, 176] width 287 height 30
click at [665, 159] on div "Department Select which department you would like to view. 734 735 736 737 738 …" at bounding box center [742, 164] width 287 height 53
click at [669, 173] on select "734 735 736 737 738 739 851 853 854 855 856 858 861 862 865 867-9032 868 869 87…" at bounding box center [742, 176] width 287 height 30
select select "687"
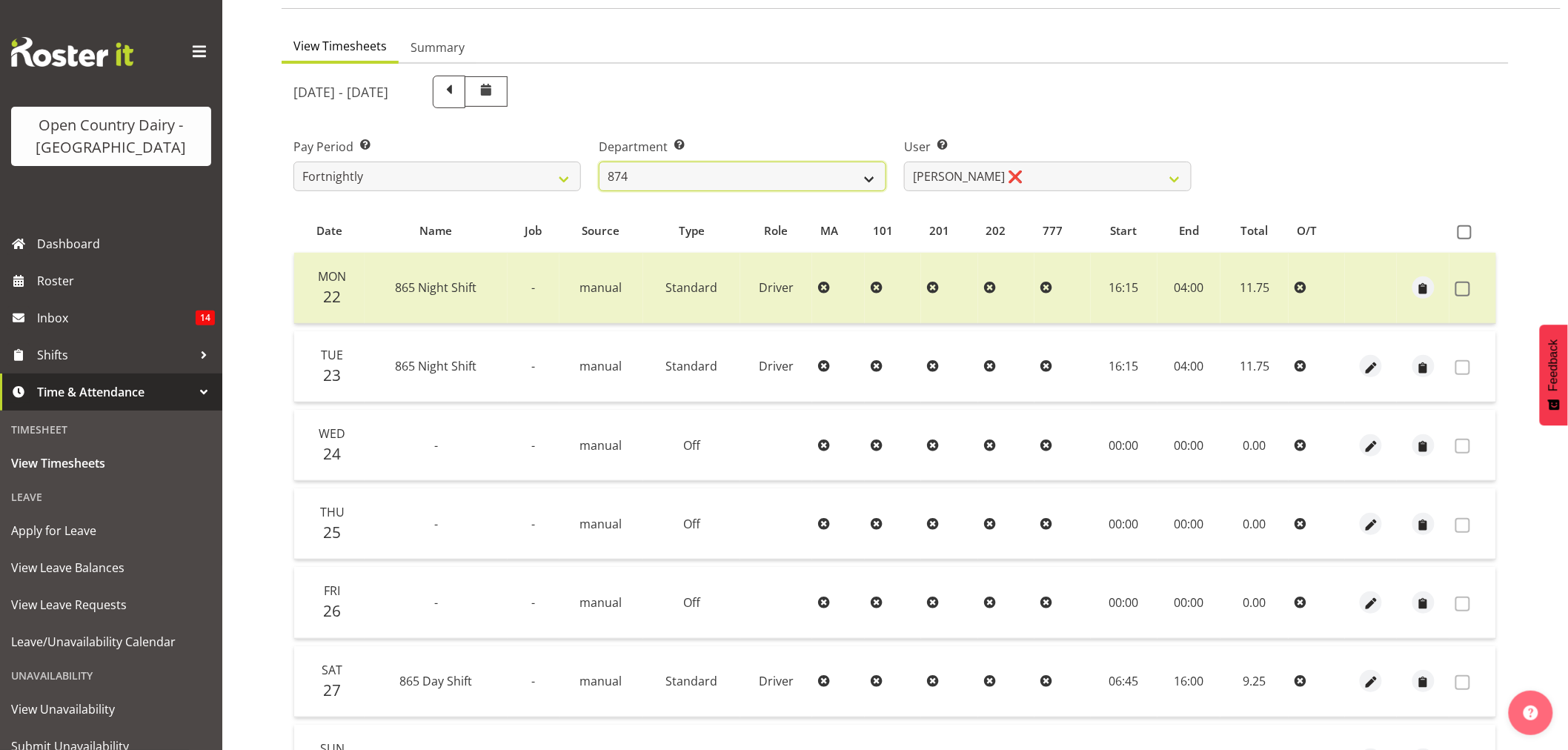
click at [599, 161] on select "734 735 736 737 738 739 851 853 854 855 856 858 861 862 865 867-9032 868 869 87…" at bounding box center [742, 176] width 287 height 30
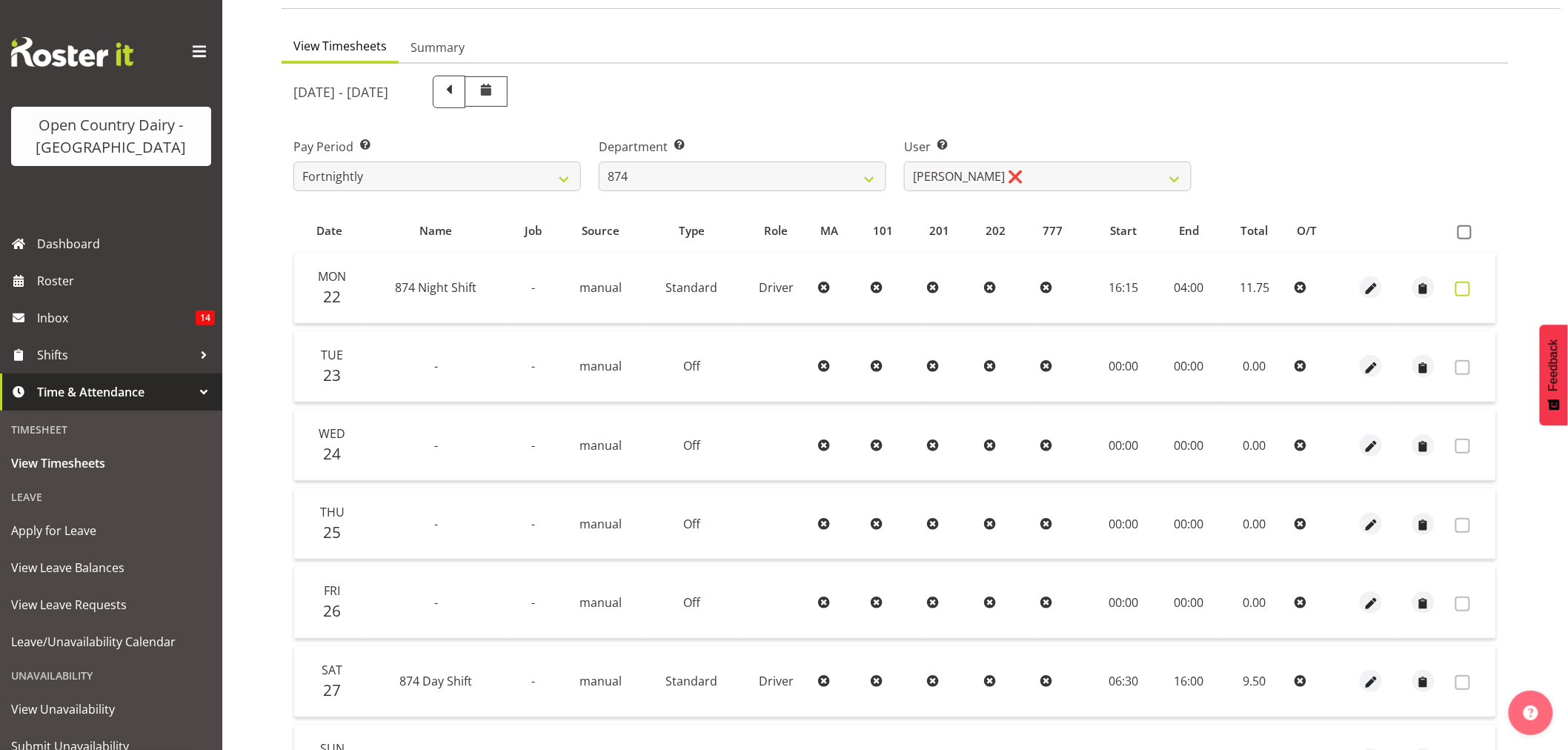
click at [1461, 293] on span at bounding box center [1462, 289] width 15 height 15
checkbox input "true"
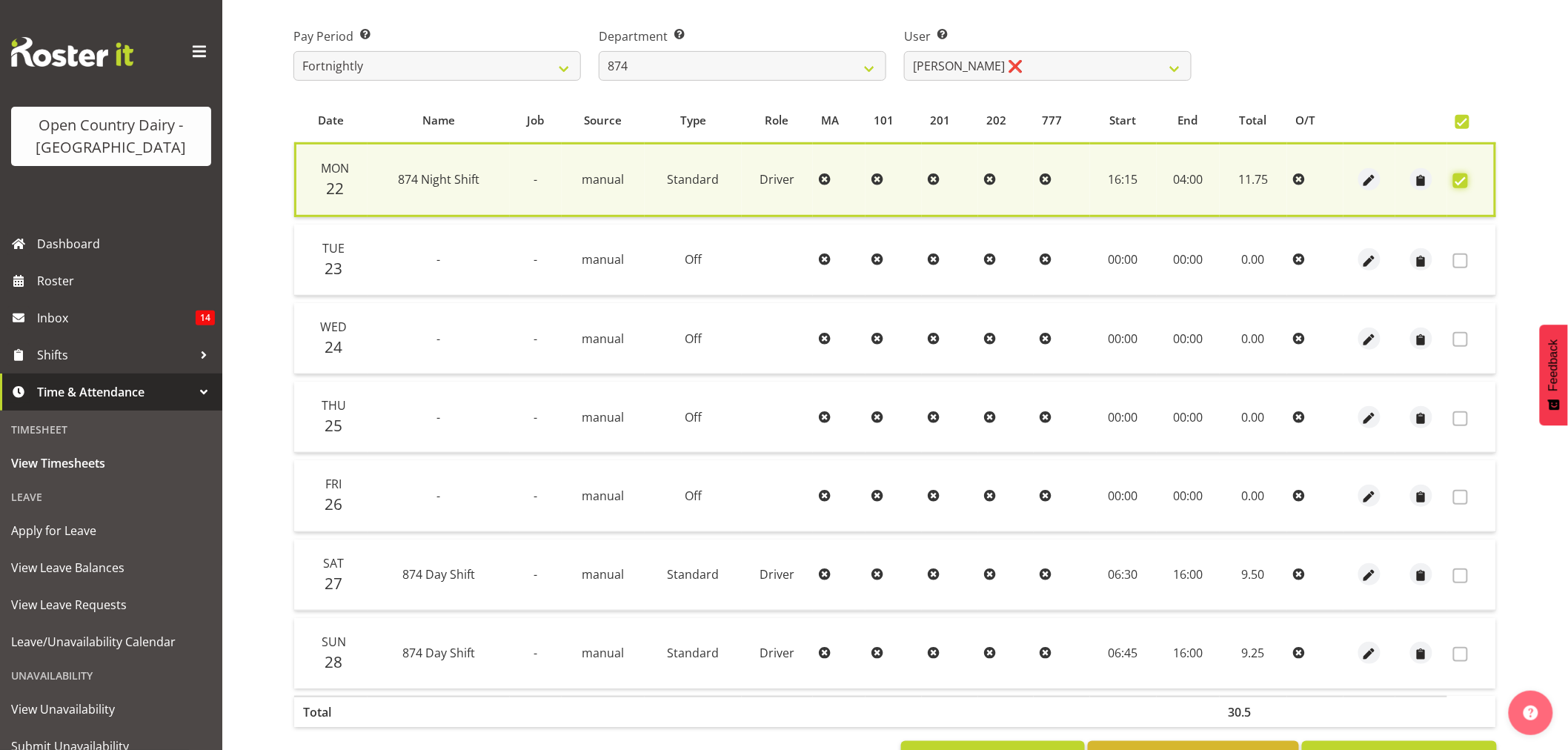
scroll to position [284, 0]
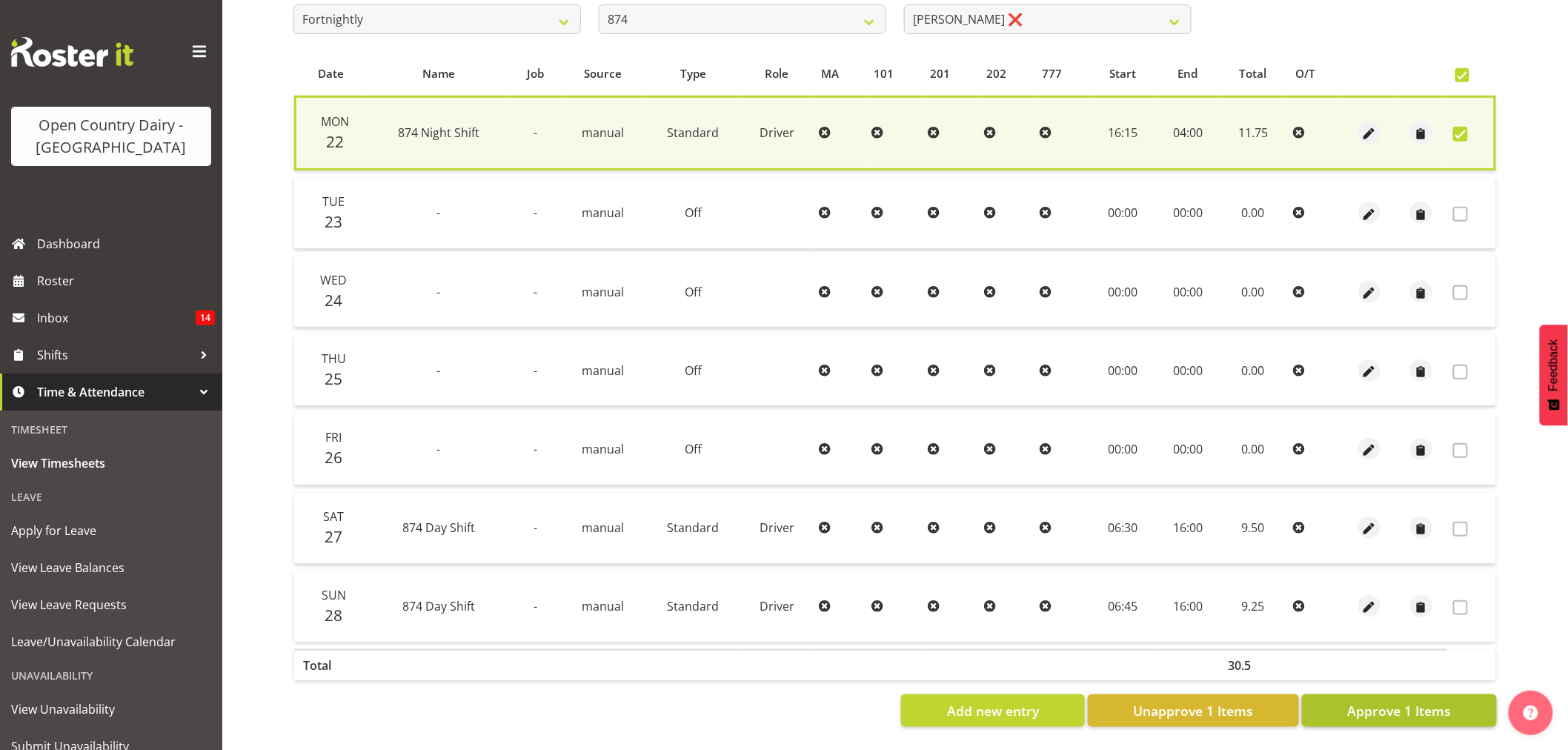
drag, startPoint x: 1408, startPoint y: 679, endPoint x: 1410, endPoint y: 686, distance: 7.3
click at [1410, 686] on div "Date Name Job Source Type Role MA 101 201 202 777 Start End Total O/T Mon 22 87…" at bounding box center [894, 390] width 1203 height 675
click at [1410, 694] on button "Approve 1 Items" at bounding box center [1398, 710] width 195 height 33
checkbox input "false"
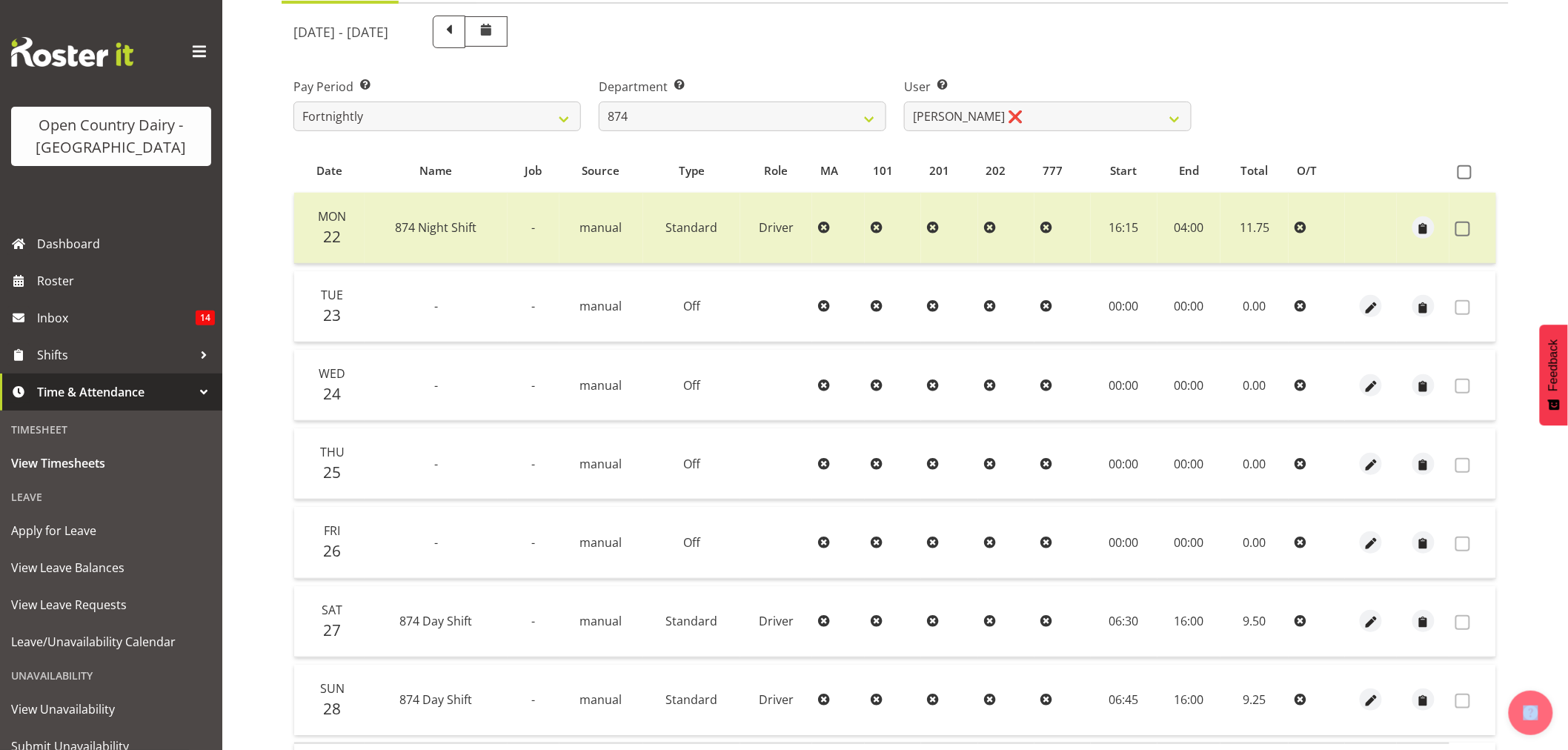
scroll to position [116, 0]
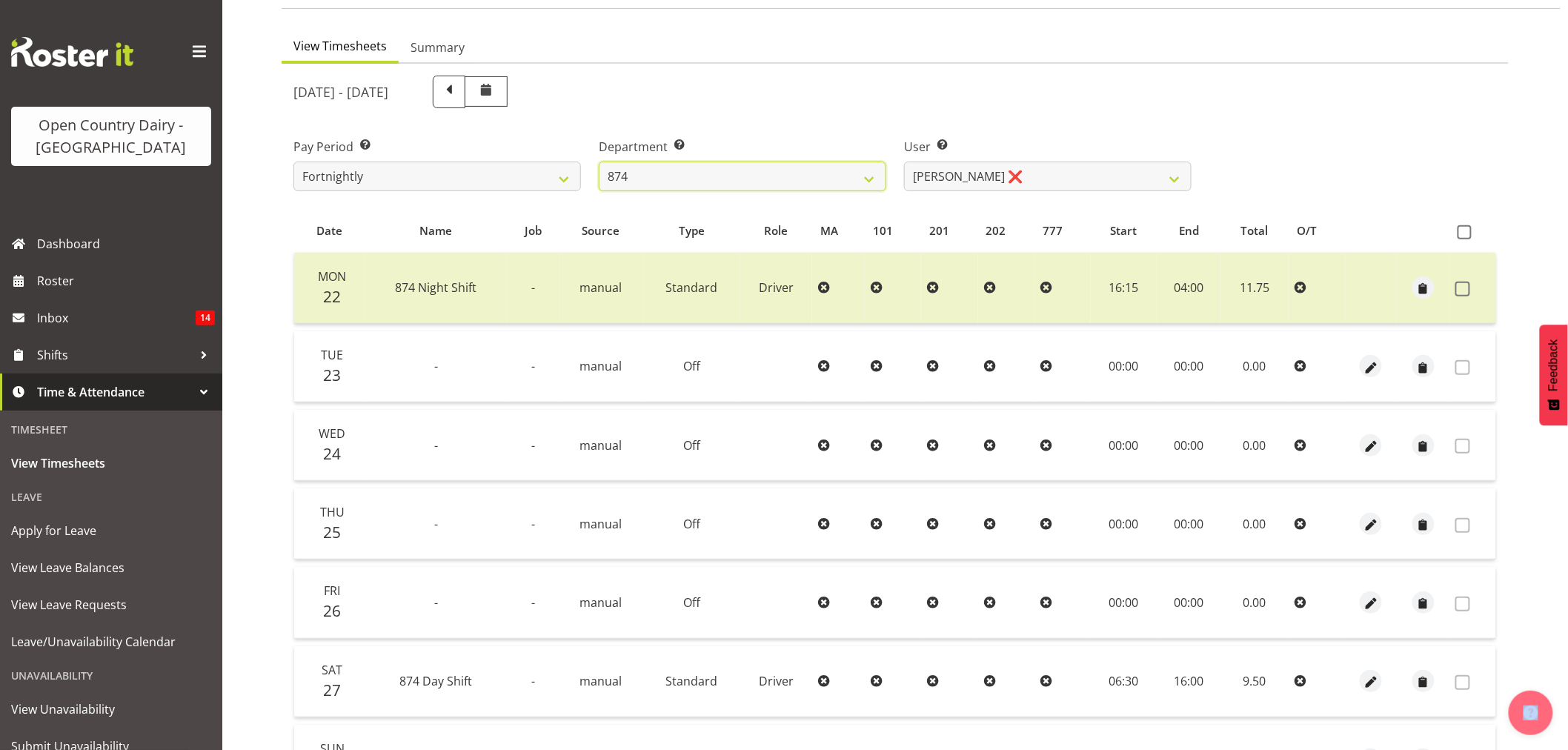
click at [691, 176] on select "734 735 736 737 738 739 851 853 854 855 856 858 861 862 865 867-9032 868 869 87…" at bounding box center [742, 176] width 287 height 30
select select "690"
click at [599, 161] on select "734 735 736 737 738 739 851 853 854 855 856 858 861 862 865 867-9032 868 869 87…" at bounding box center [742, 176] width 287 height 30
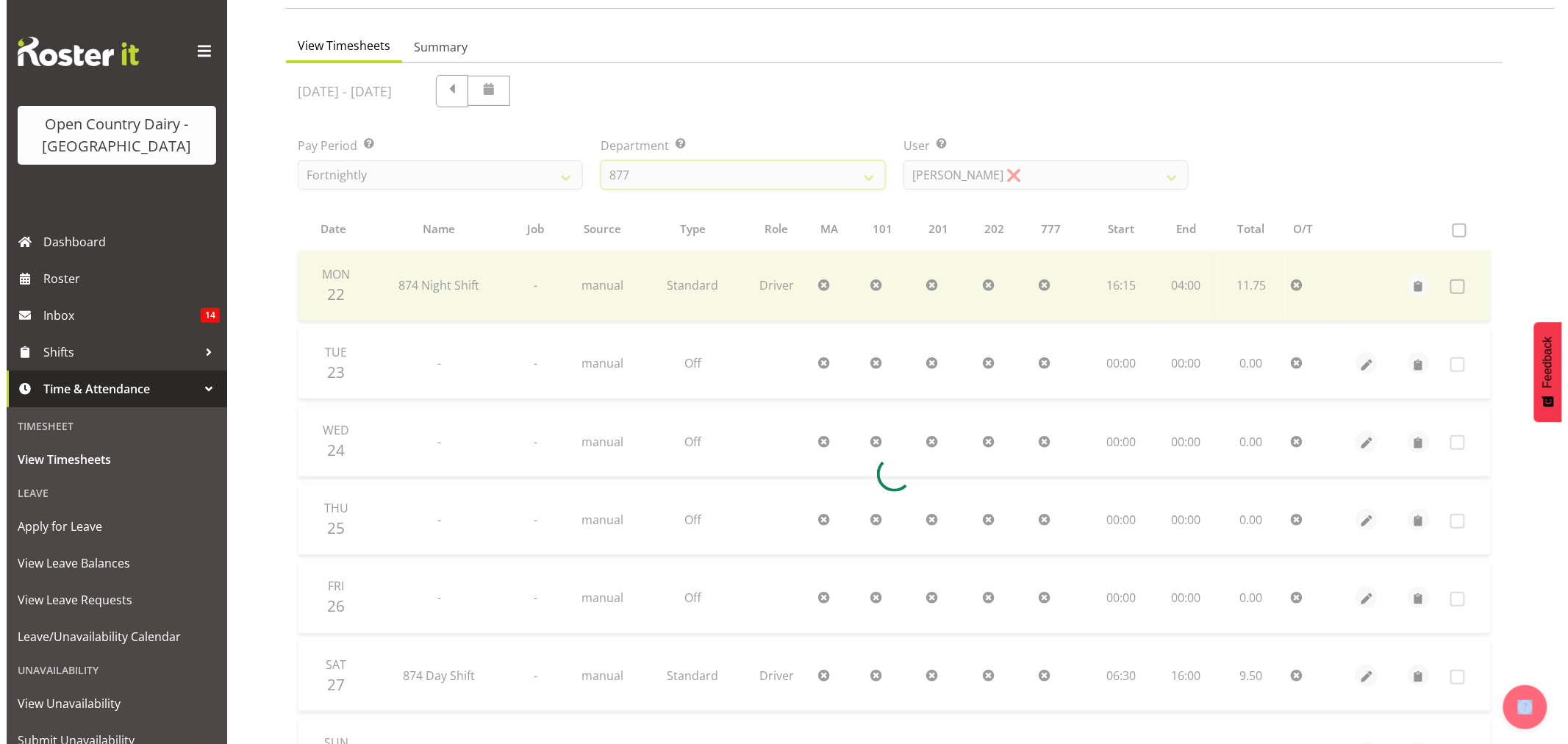
scroll to position [0, 0]
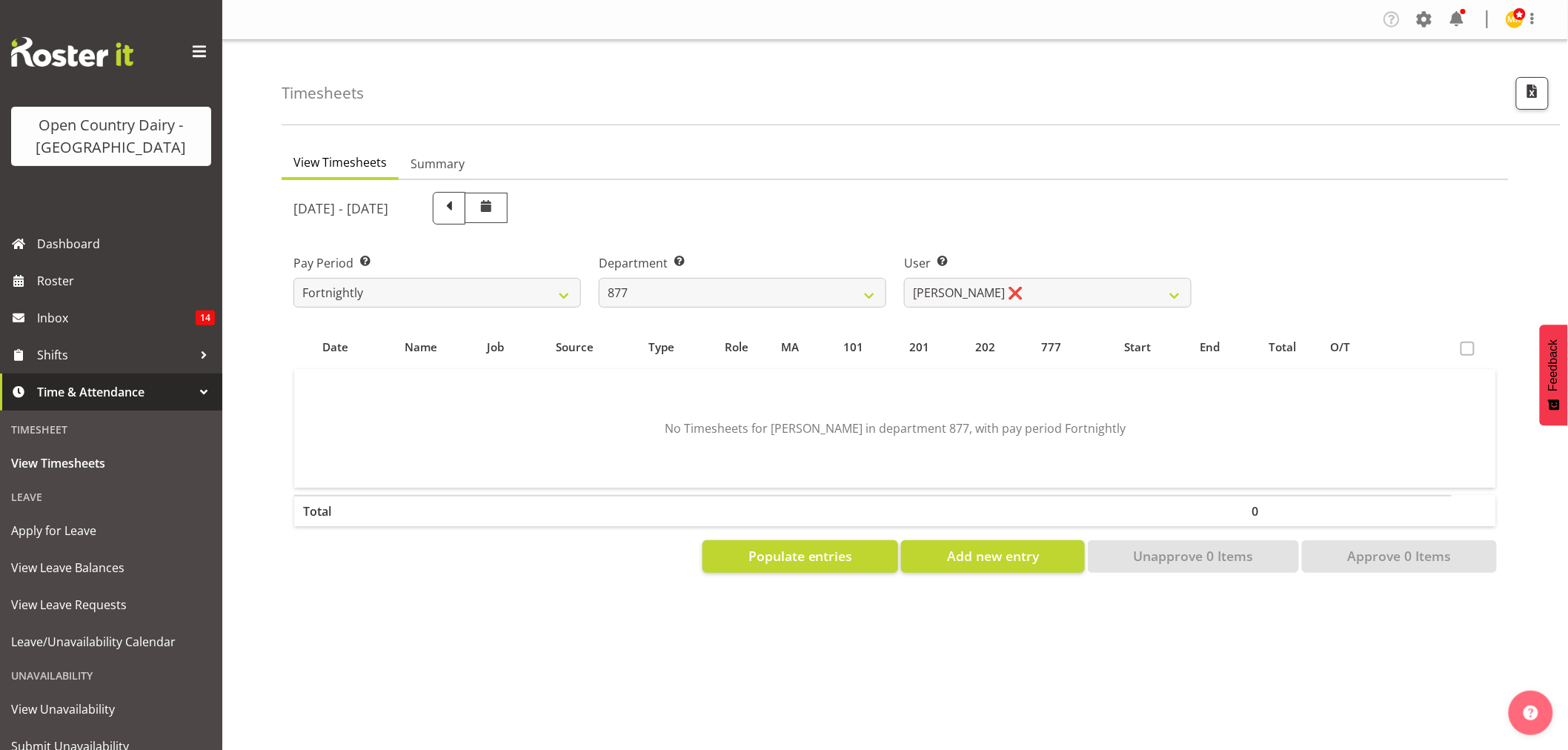
click at [1004, 186] on div "September 22nd - September 28th 2025" at bounding box center [742, 209] width 916 height 50
click at [994, 287] on select "Barry Shields ❌ Callum Wells ❌ Helen Bull ❌ Jase Preston ❌" at bounding box center [1047, 293] width 287 height 30
click at [904, 278] on select "Barry Shields ❌ Callum Wells ❌ Helen Bull ❌ Jase Preston ❌" at bounding box center [1047, 293] width 287 height 30
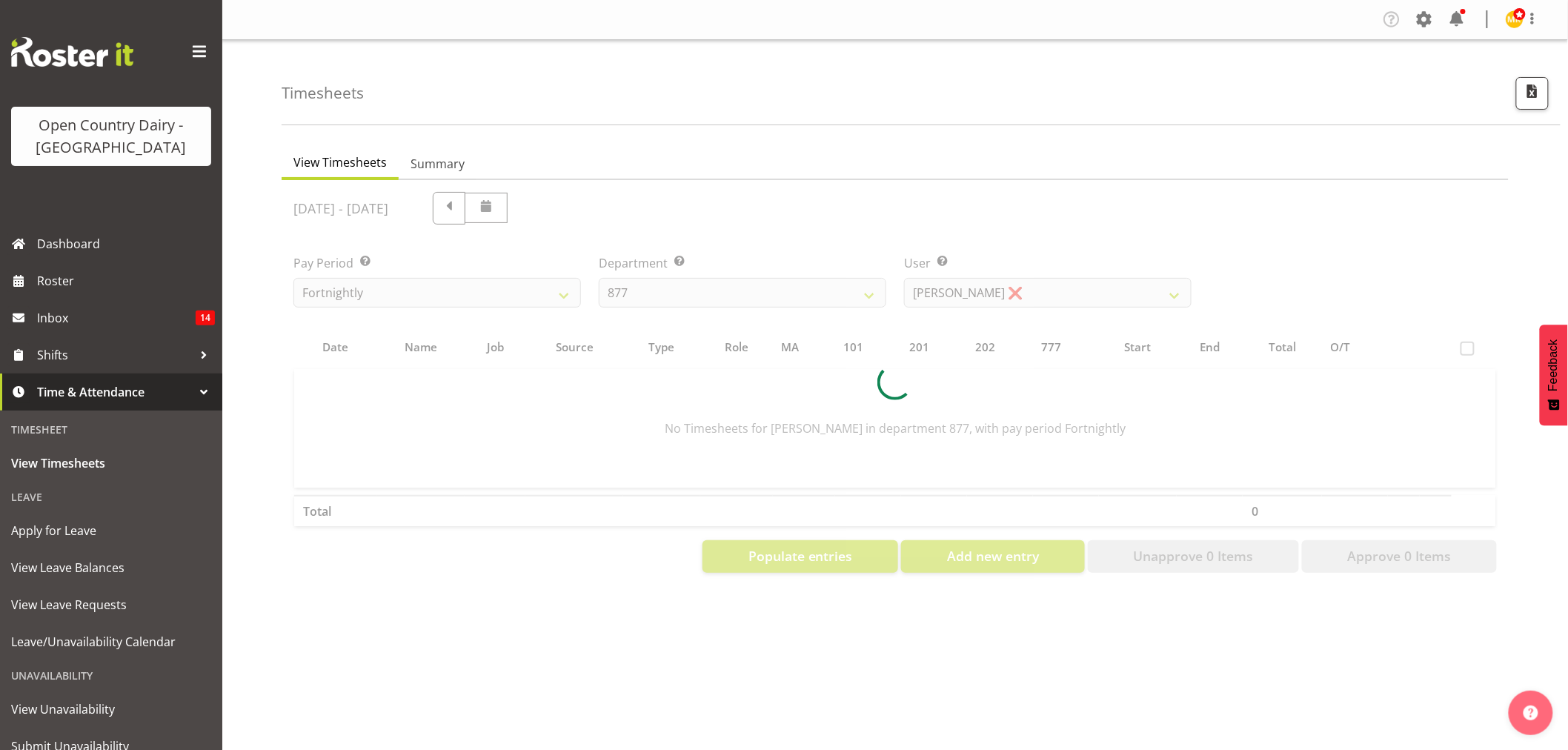
click at [988, 293] on div at bounding box center [895, 383] width 1227 height 405
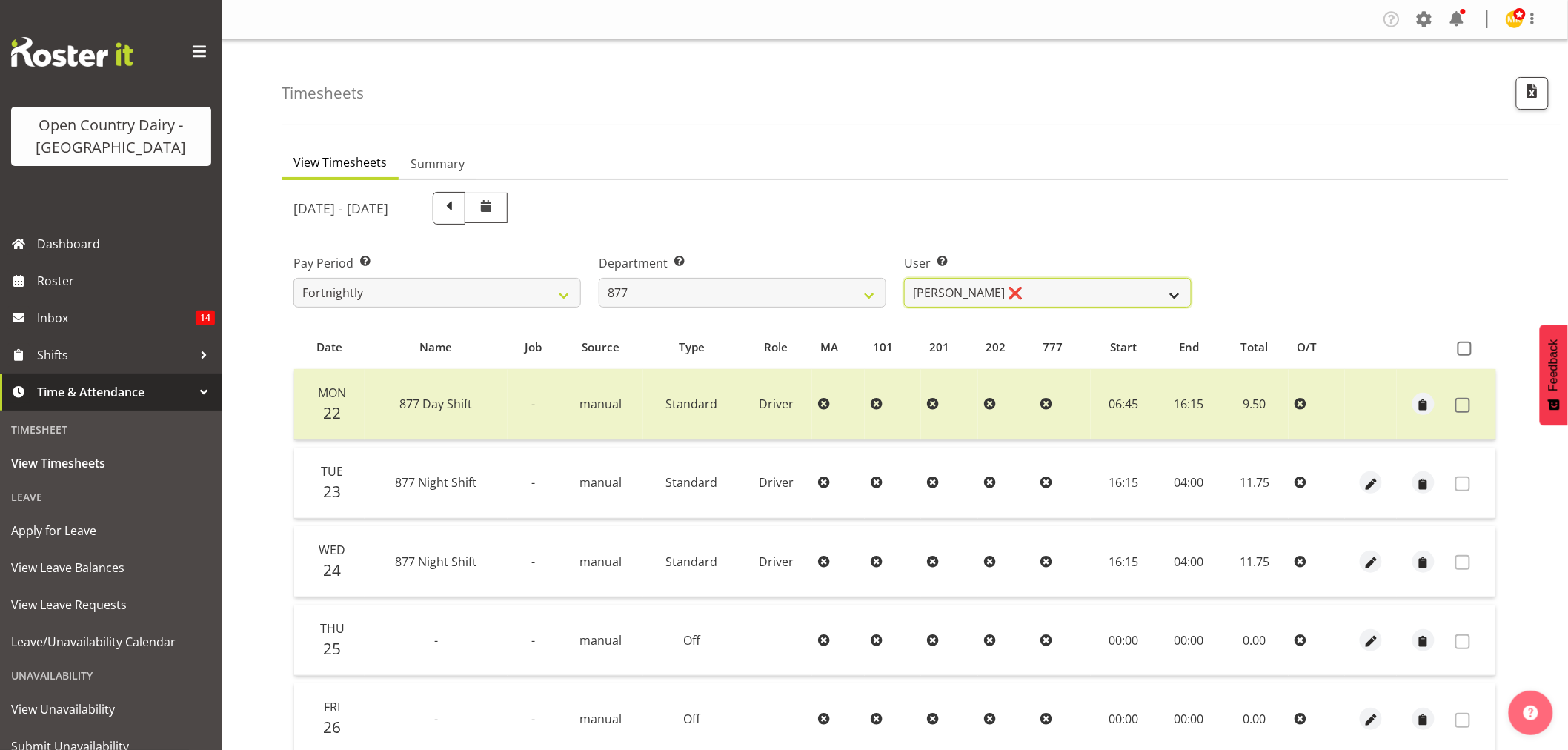
click at [988, 293] on select "Barry Shields ❌ Callum Wells ❌ Helen Bull ❌ Jase Preston ❌" at bounding box center [1047, 293] width 287 height 30
select select "7468"
click at [904, 278] on select "Barry Shields ❌ Callum Wells ❌ Helen Bull ❌ Jase Preston ❌" at bounding box center [1047, 293] width 287 height 30
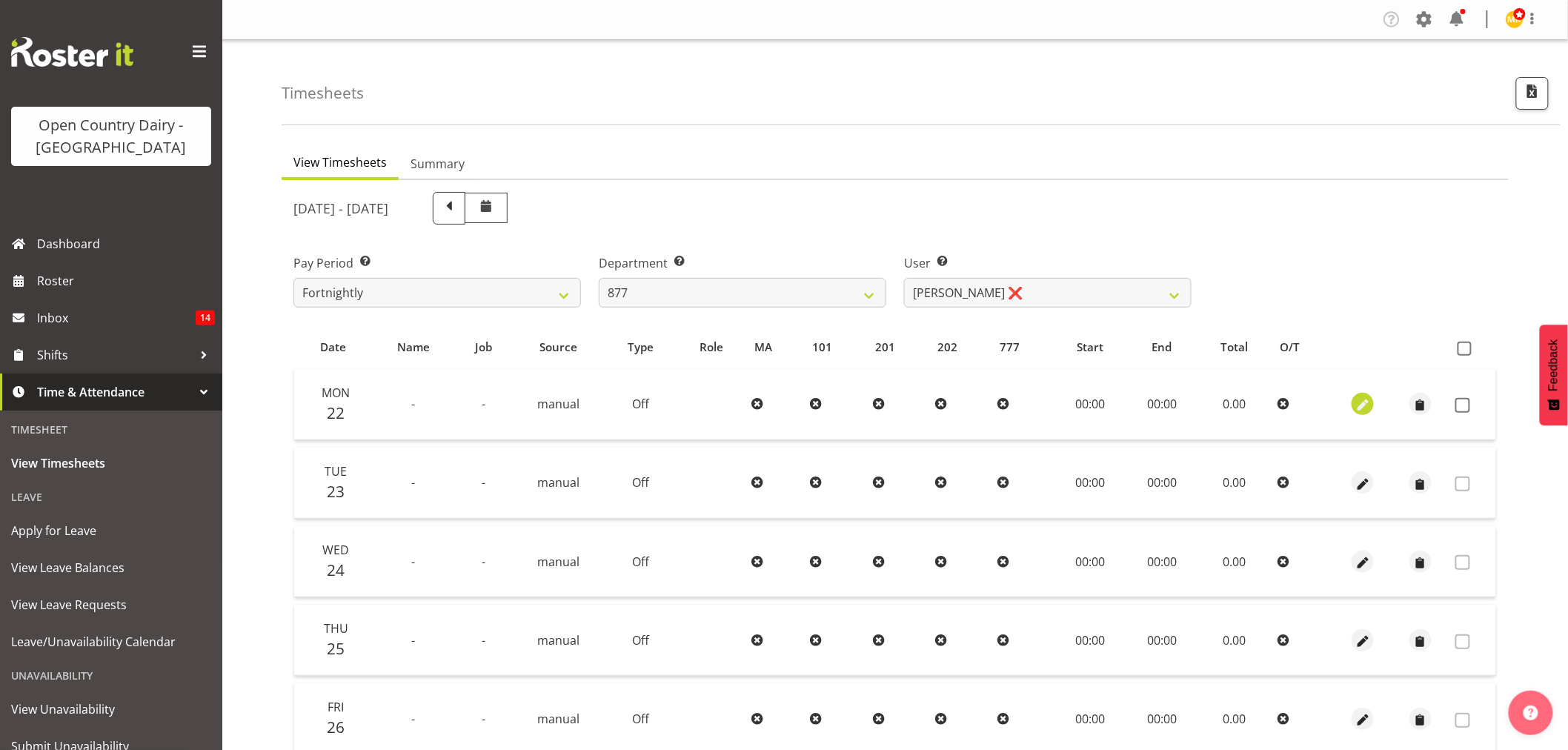
drag, startPoint x: 1349, startPoint y: 415, endPoint x: 1361, endPoint y: 403, distance: 17.0
click at [1350, 412] on td at bounding box center [1363, 404] width 58 height 71
click at [1364, 403] on span "button" at bounding box center [1363, 406] width 17 height 17
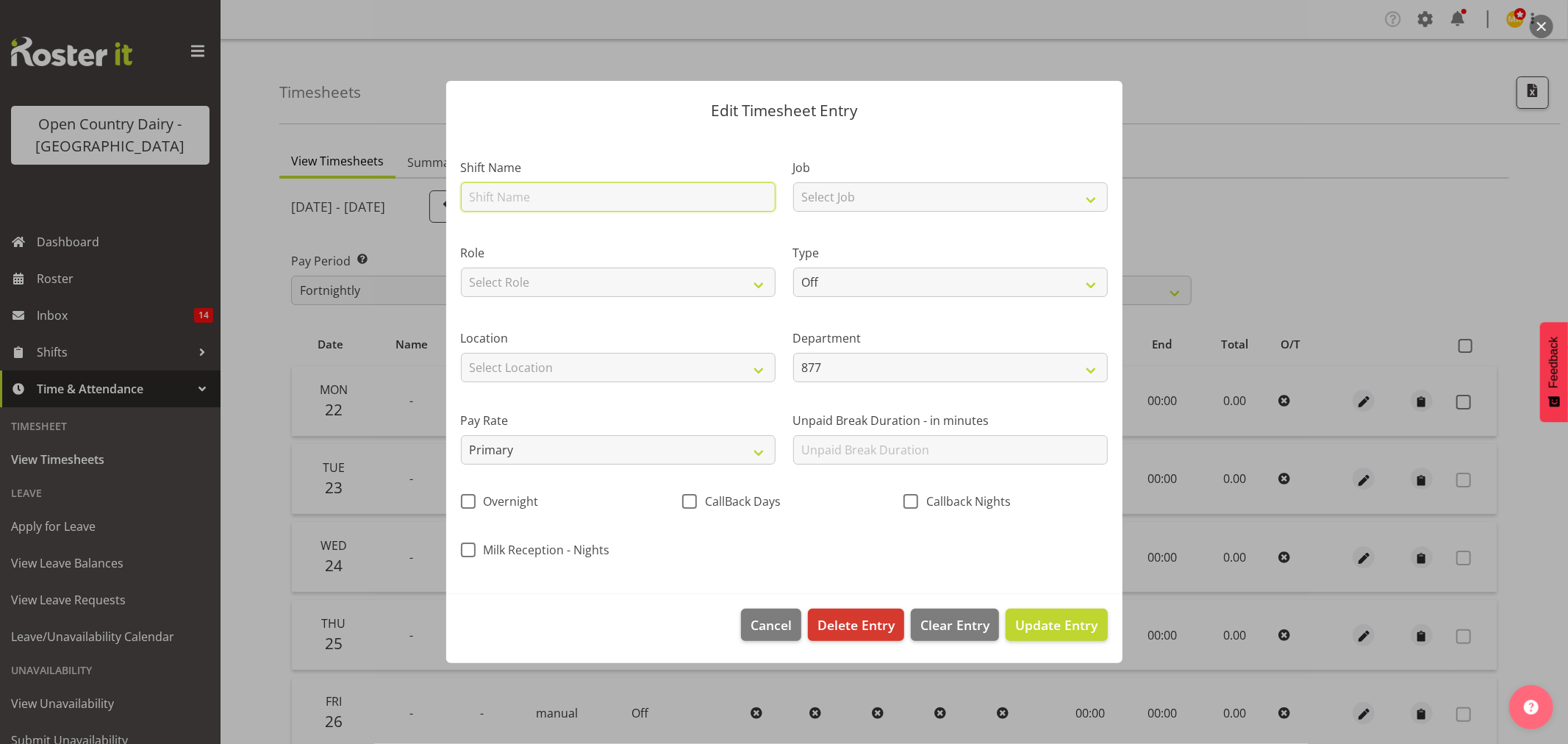
drag, startPoint x: 679, startPoint y: 201, endPoint x: 672, endPoint y: 210, distance: 11.4
click at [679, 201] on input "text" at bounding box center [618, 197] width 315 height 30
type input "Nightshift"
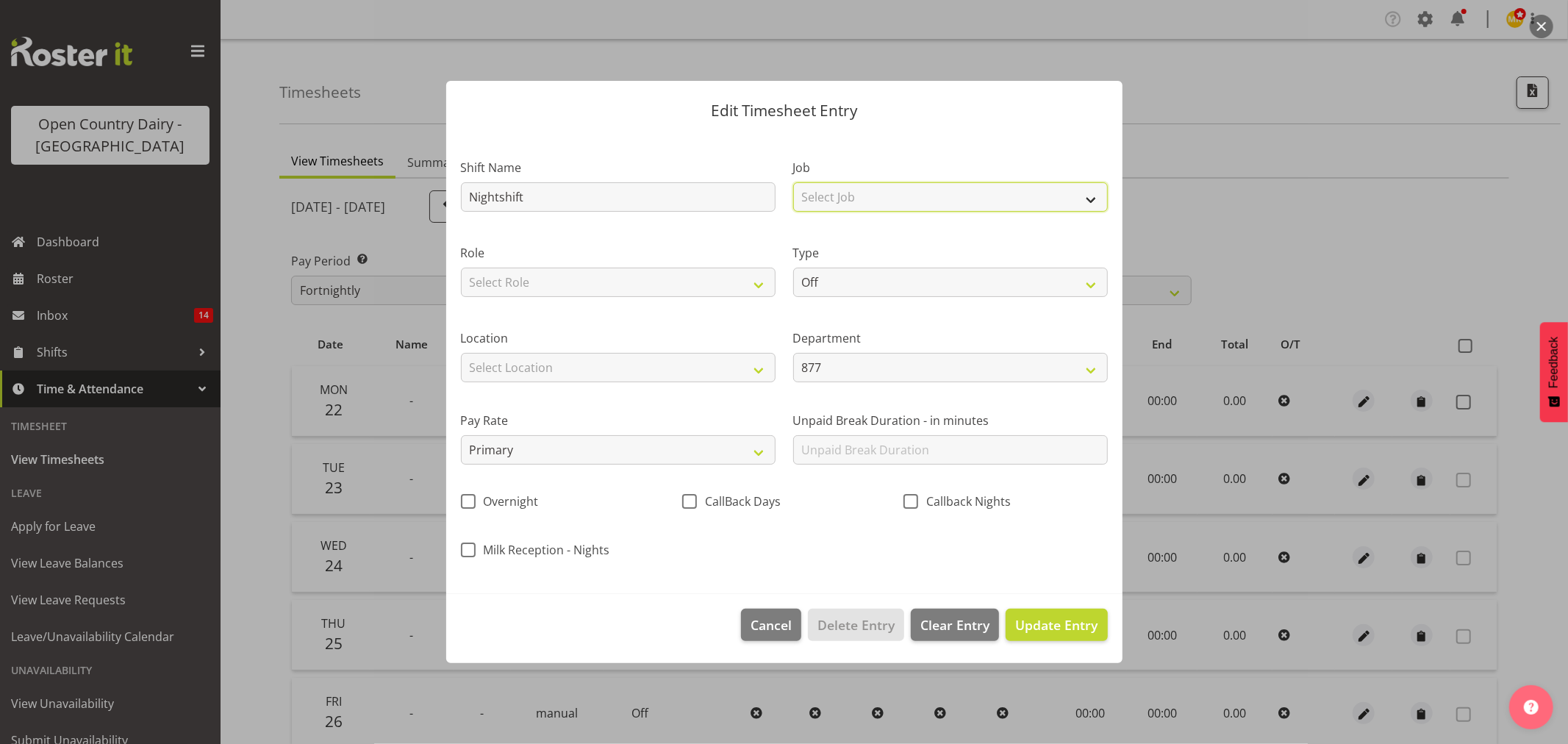
click at [879, 195] on select "Select Job Connecting /unconnecting Trailers Driving Meeting Milk Testing" at bounding box center [950, 197] width 315 height 30
select select "10670"
click at [793, 183] on select "Select Job Connecting /unconnecting Trailers Driving Meeting Milk Testing" at bounding box center [950, 197] width 315 height 30
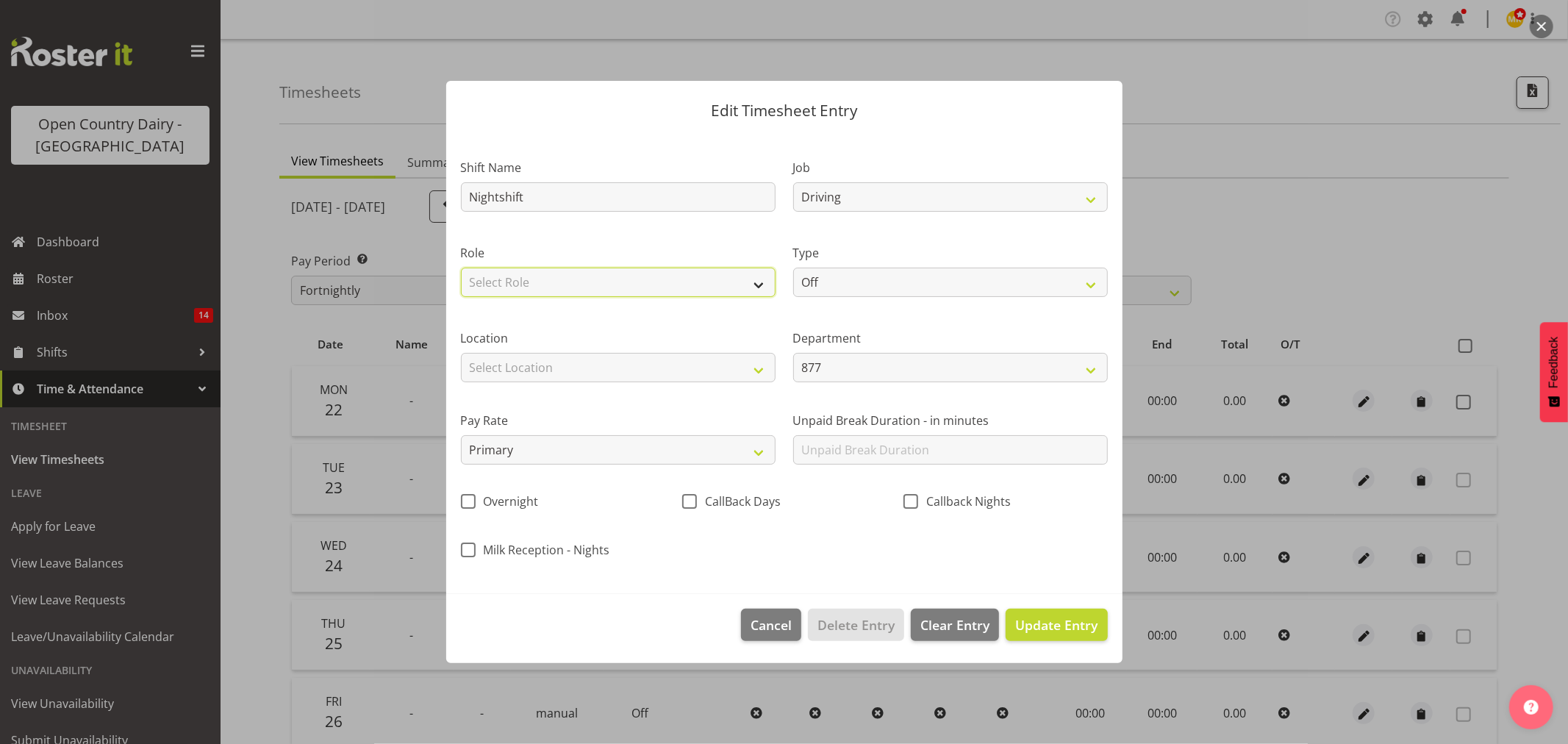
drag, startPoint x: 641, startPoint y: 280, endPoint x: 612, endPoint y: 295, distance: 32.6
click at [641, 280] on select "Select Role Driver" at bounding box center [618, 282] width 315 height 30
select select "1154"
click at [461, 267] on select "Select Role Driver" at bounding box center [618, 282] width 315 height 30
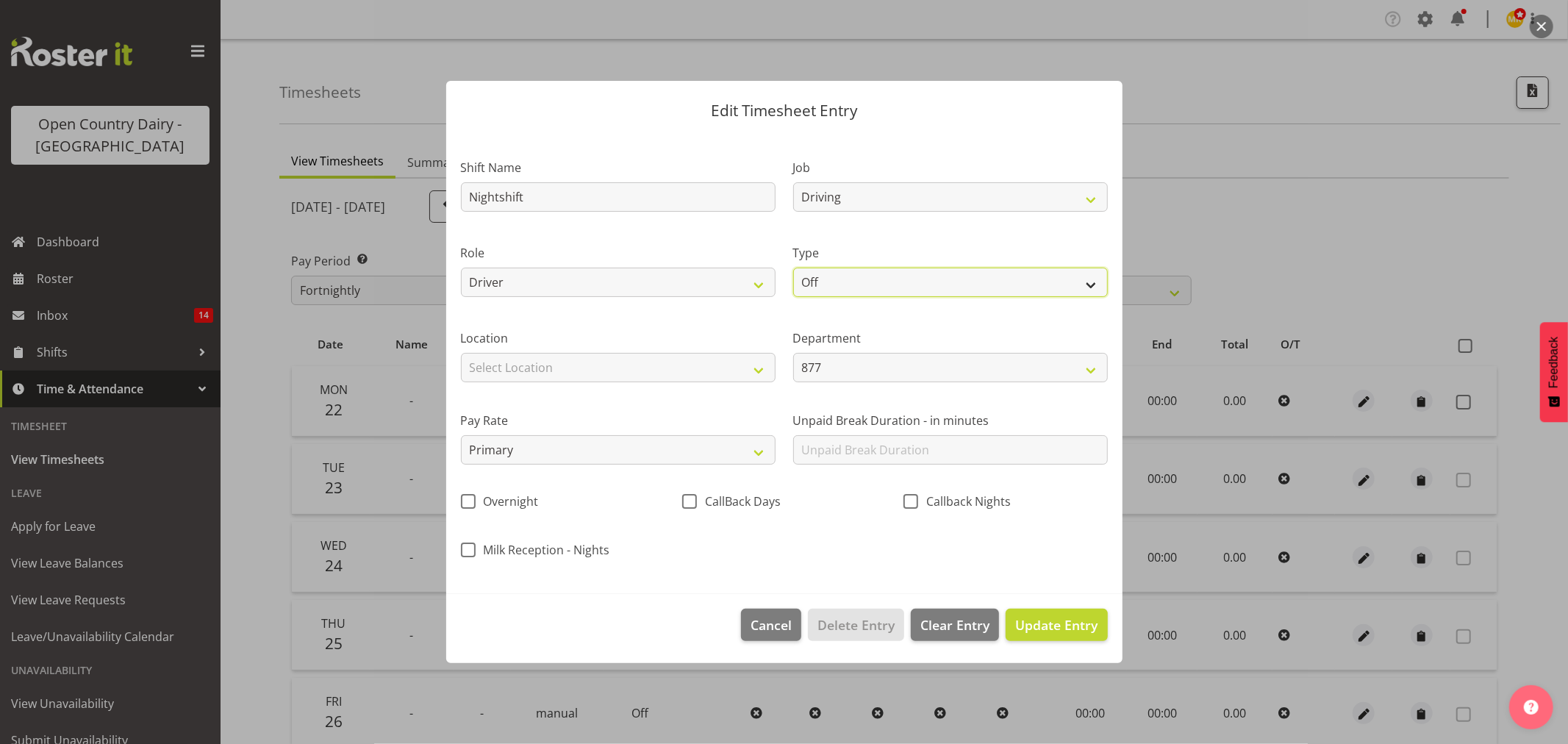
drag, startPoint x: 917, startPoint y: 280, endPoint x: 902, endPoint y: 291, distance: 18.6
click at [917, 280] on select "Off Standard Public Holiday Public Holiday (Worked) Day In Lieu Annual Leave Si…" at bounding box center [950, 282] width 315 height 30
select select "Standard"
click at [793, 267] on select "Off Standard Public Holiday Public Holiday (Worked) Day In Lieu Annual Leave Si…" at bounding box center [950, 282] width 315 height 30
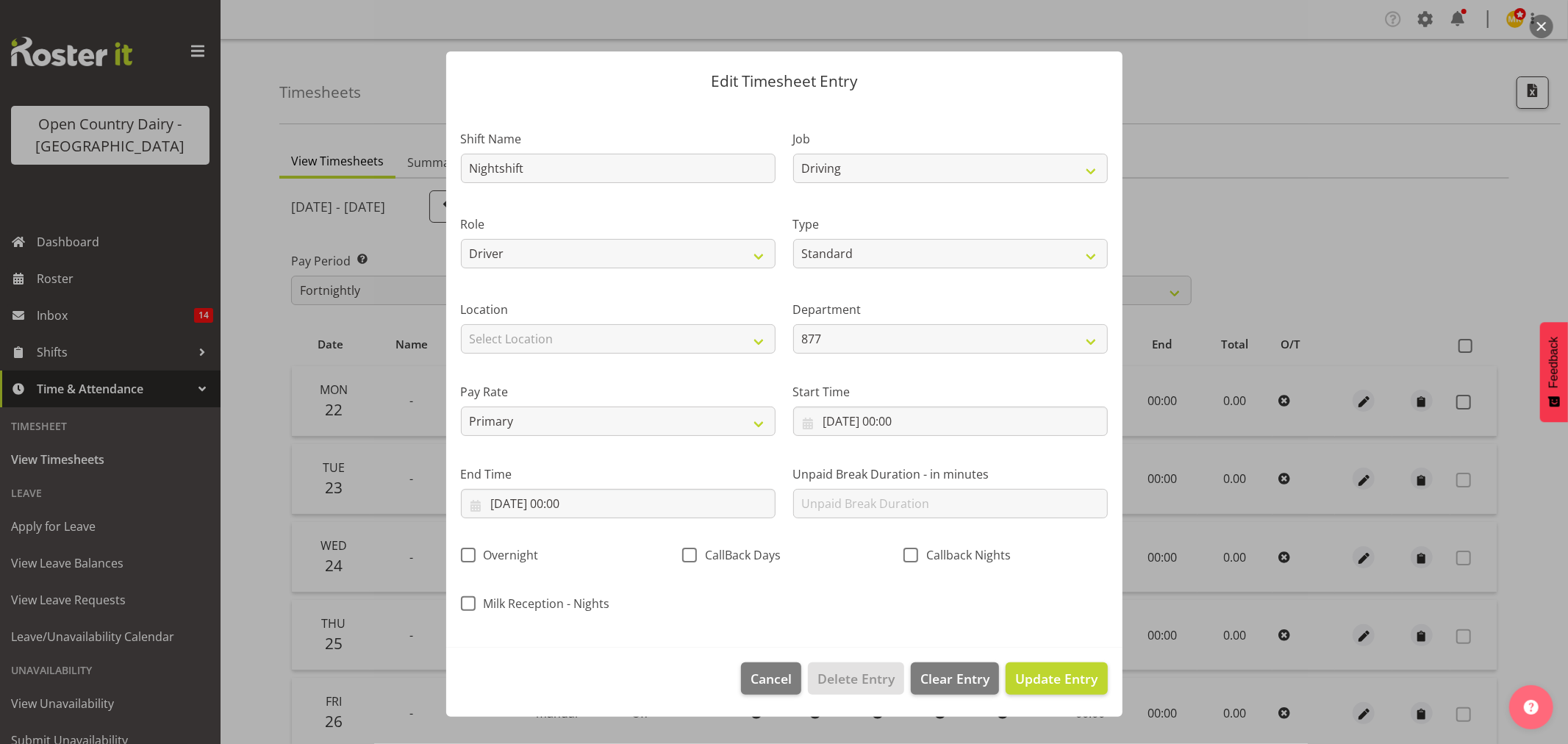
click at [699, 362] on div "Pay Rate Primary Secondary Tertiary Fourth Fifth" at bounding box center [618, 403] width 332 height 83
click at [696, 349] on select "Select Location Awarua Milk Awarua Office Freight Horotiu office Waharoa Office…" at bounding box center [618, 339] width 315 height 30
select select "988"
click at [461, 324] on select "Select Location Awarua Milk Awarua Office Freight Horotiu office Waharoa Office…" at bounding box center [618, 339] width 315 height 30
click at [869, 325] on select "877 851 855 853 855 856 880 883 861 862 864 865 868 869 870 872 873 874 876 877…" at bounding box center [950, 339] width 315 height 30
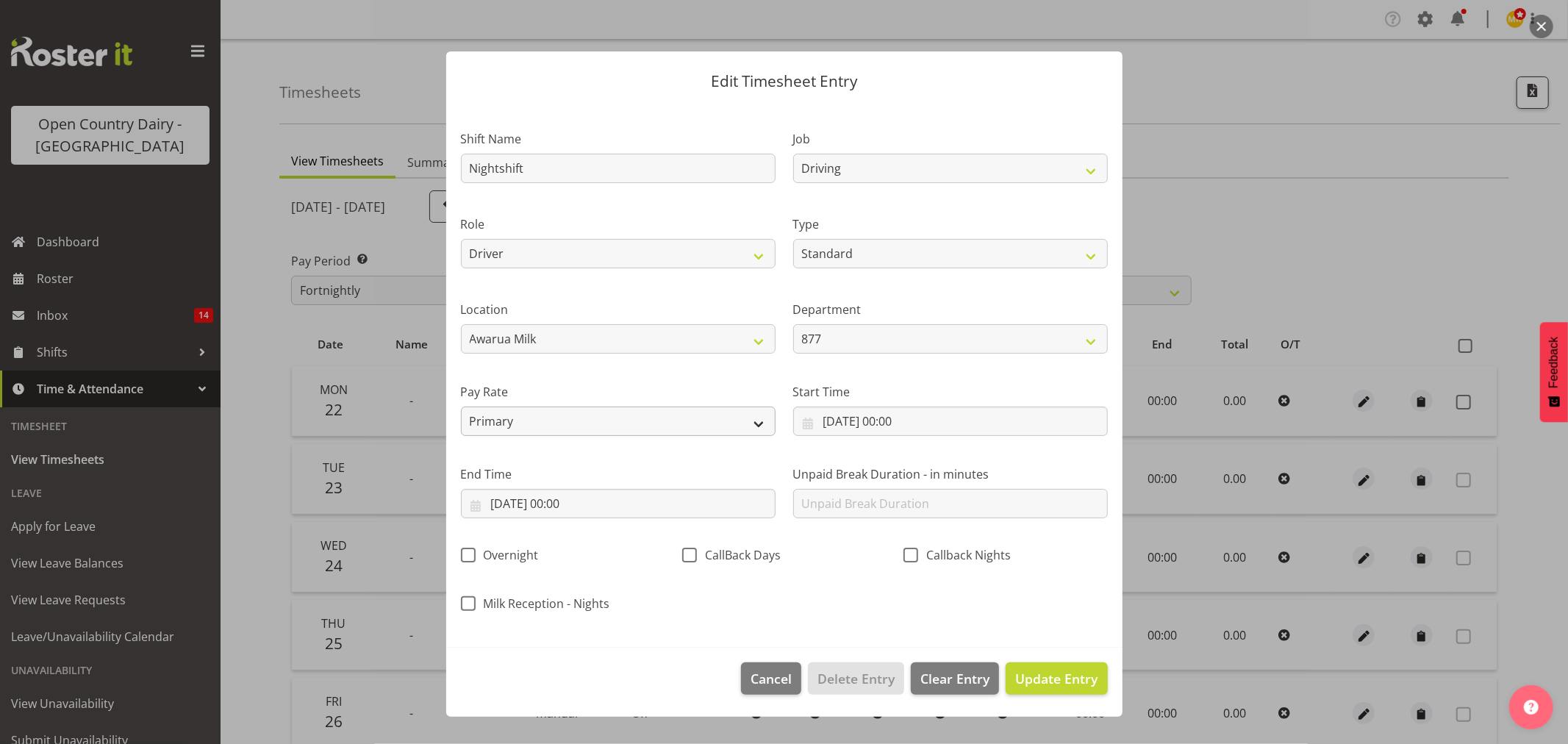
drag, startPoint x: 734, startPoint y: 385, endPoint x: 700, endPoint y: 406, distance: 40.0
click at [718, 391] on label "Pay Rate" at bounding box center [618, 391] width 315 height 17
click at [887, 409] on input "22/09/2025, 00:00" at bounding box center [950, 420] width 315 height 30
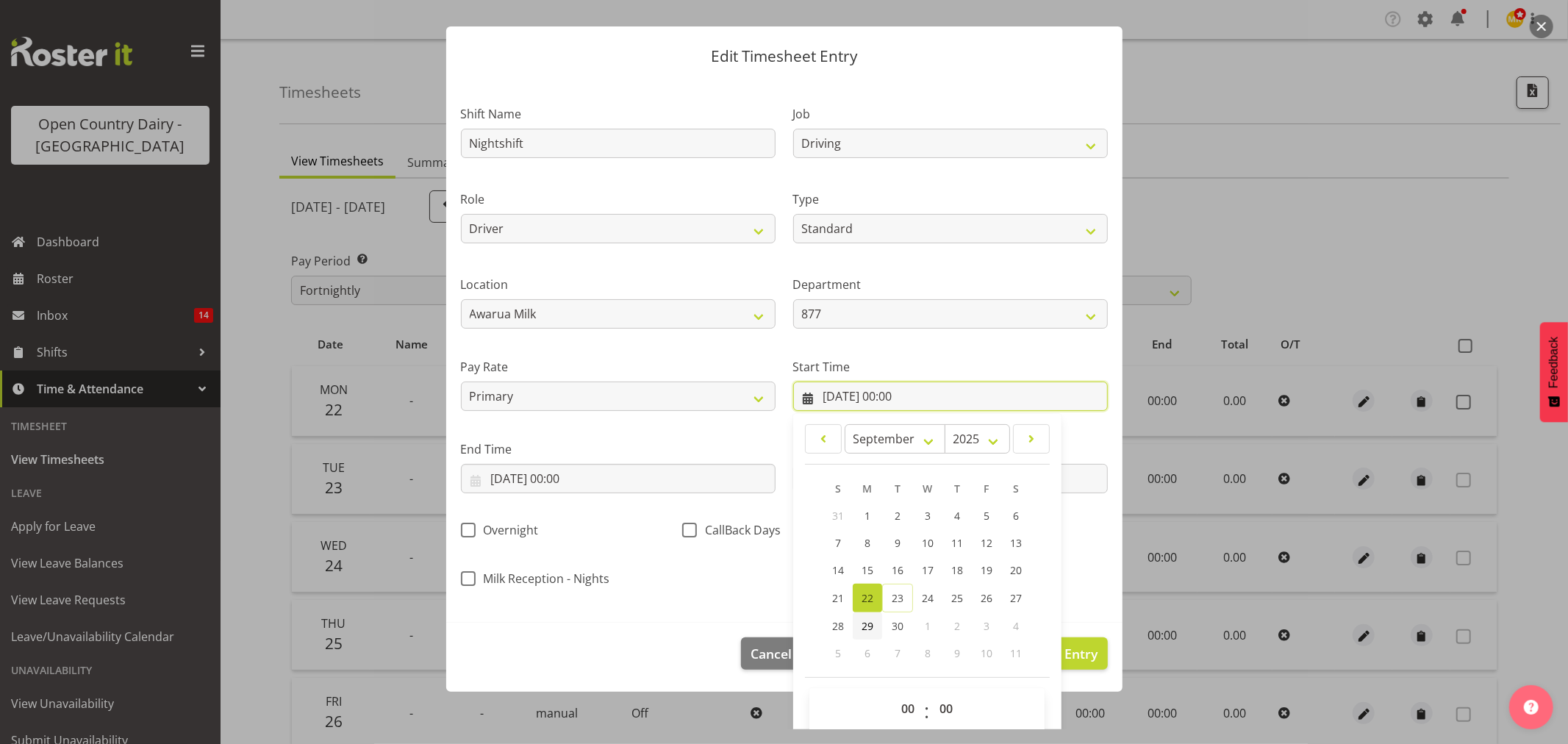
scroll to position [42, 0]
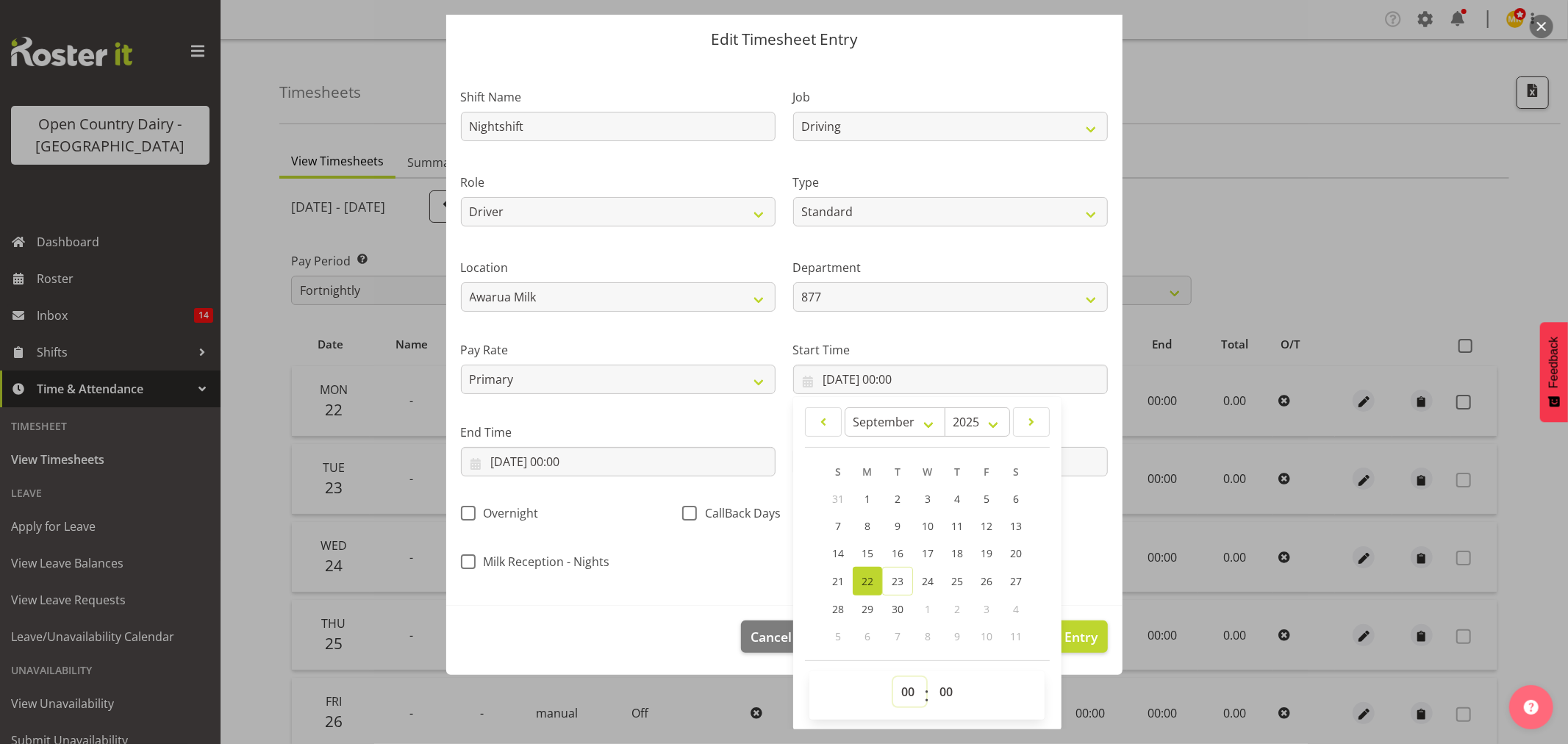
click at [897, 696] on select "00 01 02 03 04 05 06 07 08 09 10 11 12 13 14 15 16 17 18 19 20 21 22 23" at bounding box center [910, 691] width 33 height 30
select select "16"
click at [894, 677] on select "00 01 02 03 04 05 06 07 08 09 10 11 12 13 14 15 16 17 18 19 20 21 22 23" at bounding box center [910, 691] width 33 height 30
type input "22/09/2025, 16:00"
drag, startPoint x: 935, startPoint y: 665, endPoint x: 937, endPoint y: 675, distance: 10.2
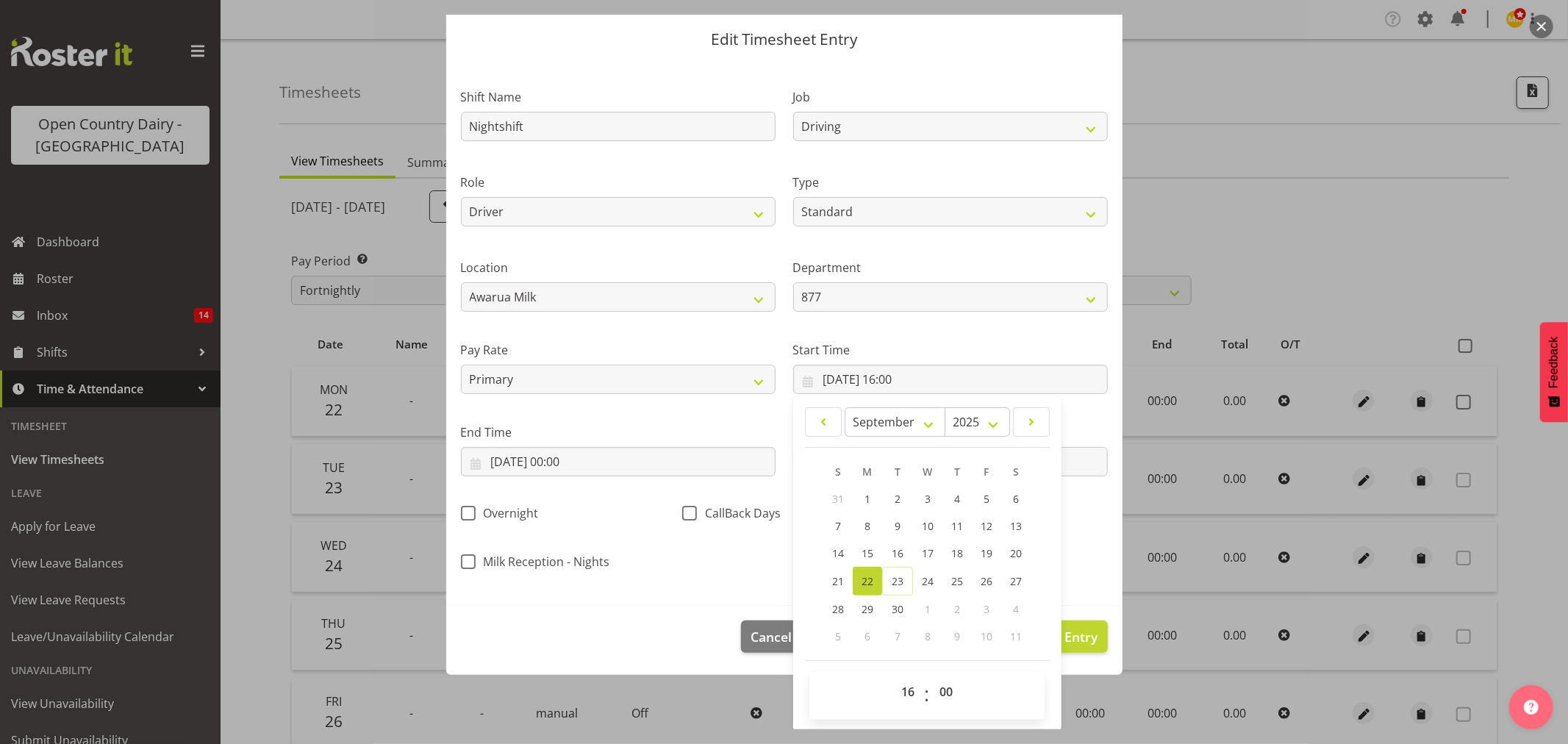
click at [937, 674] on footer "00 01 02 03 04 05 06 07 08 09 10 11 12 13 14 15 16 17 18 19 20 21 22 23 : 00 01…" at bounding box center [927, 689] width 245 height 60
click at [937, 675] on div "00 01 02 03 04 05 06 07 08 09 10 11 12 13 14 15 16 17 18 19 20 21 22 23 : 00 01…" at bounding box center [927, 696] width 235 height 48
click at [939, 683] on select "00 01 02 03 04 05 06 07 08 09 10 11 12 13 14 15 16 17 18 19 20 21 22 23 24 25 2…" at bounding box center [948, 691] width 33 height 30
select select "15"
click at [931, 677] on select "00 01 02 03 04 05 06 07 08 09 10 11 12 13 14 15 16 17 18 19 20 21 22 23 24 25 2…" at bounding box center [948, 691] width 33 height 30
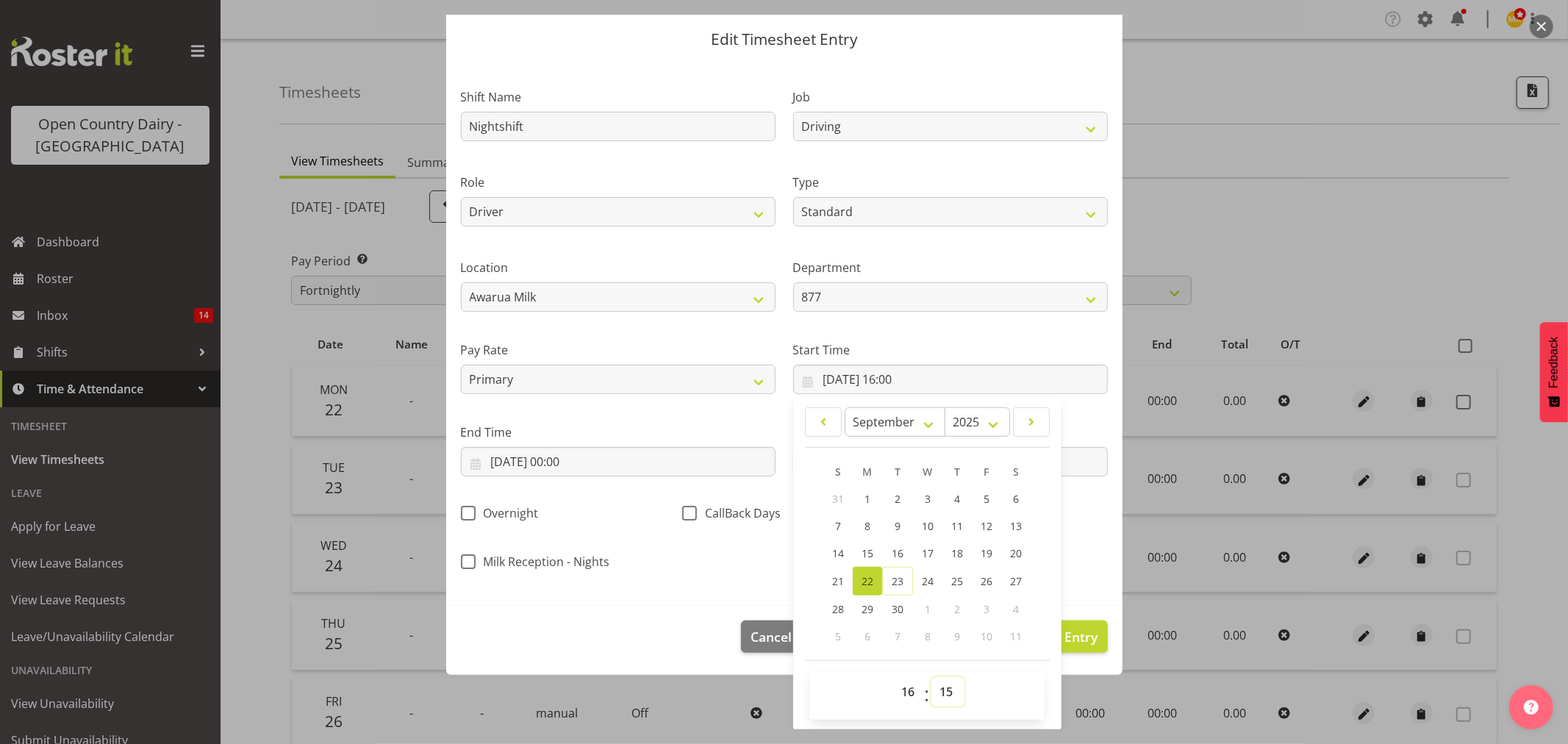
type input "22/09/2025, 16:15"
click at [685, 420] on div "End Time 22/09/2025, 00:00 January February March April May June July August Se…" at bounding box center [618, 444] width 332 height 83
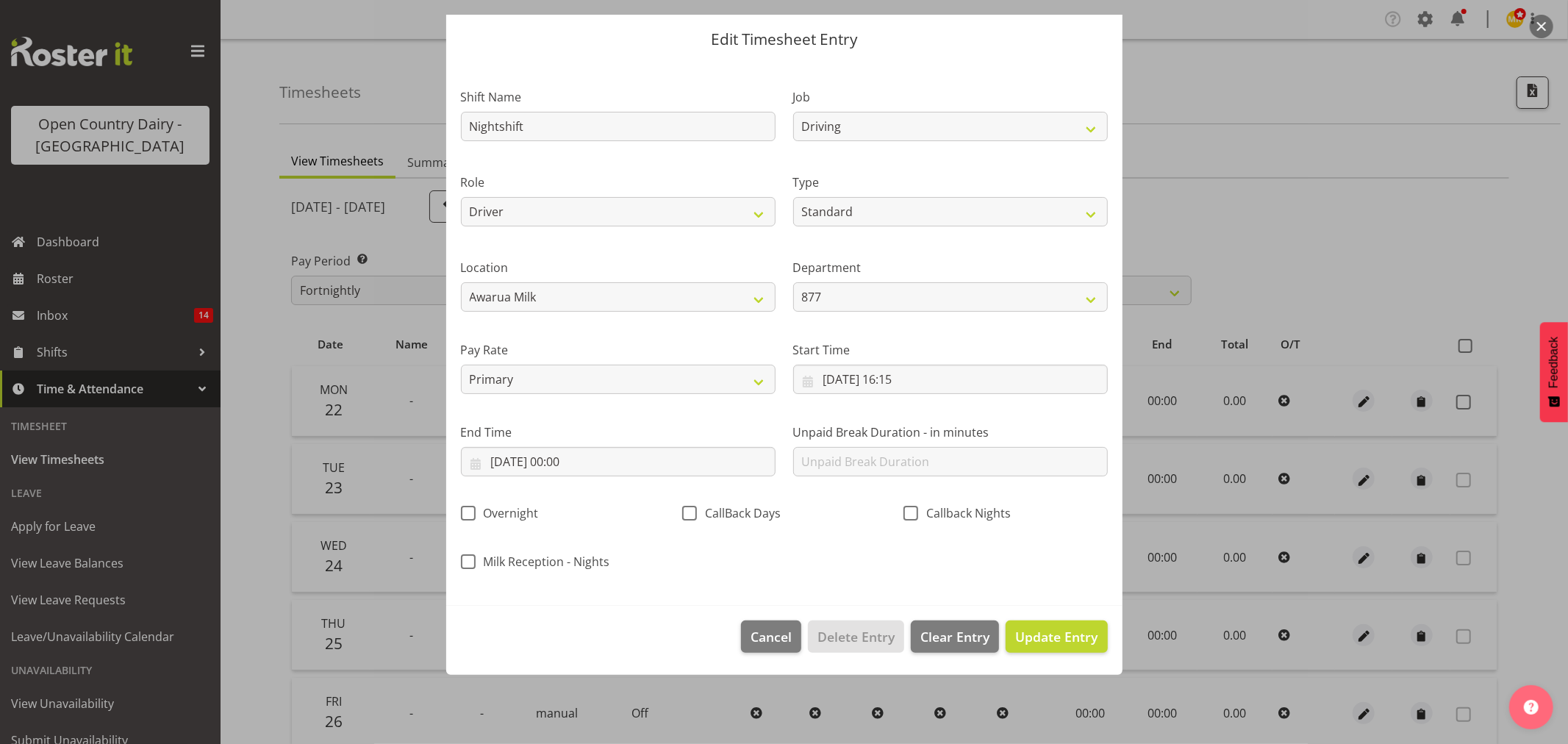
scroll to position [0, 0]
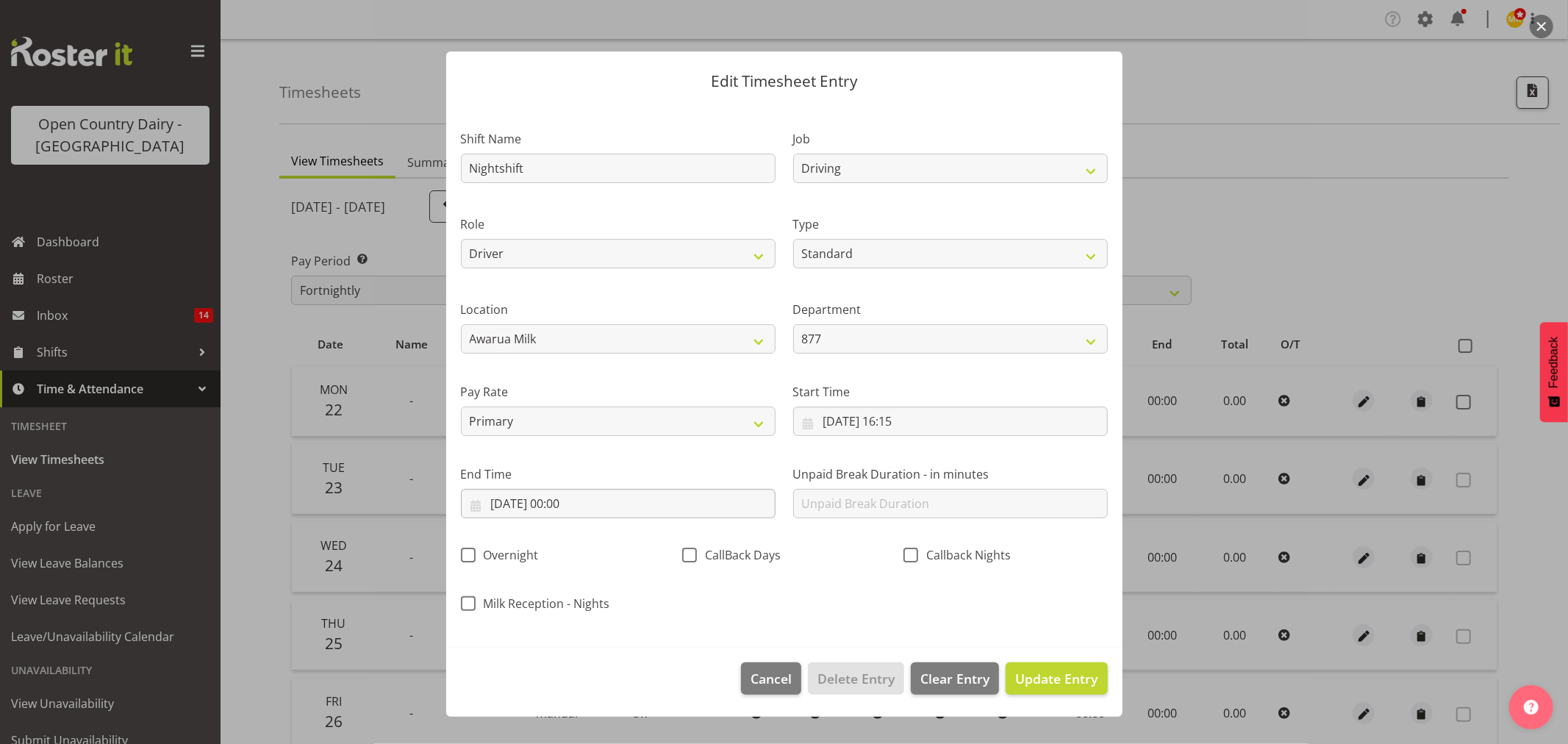
drag, startPoint x: 666, startPoint y: 466, endPoint x: 671, endPoint y: 511, distance: 45.3
click at [671, 479] on label "End Time" at bounding box center [618, 474] width 315 height 17
click at [671, 511] on input "22/09/2025, 00:00" at bounding box center [618, 503] width 315 height 30
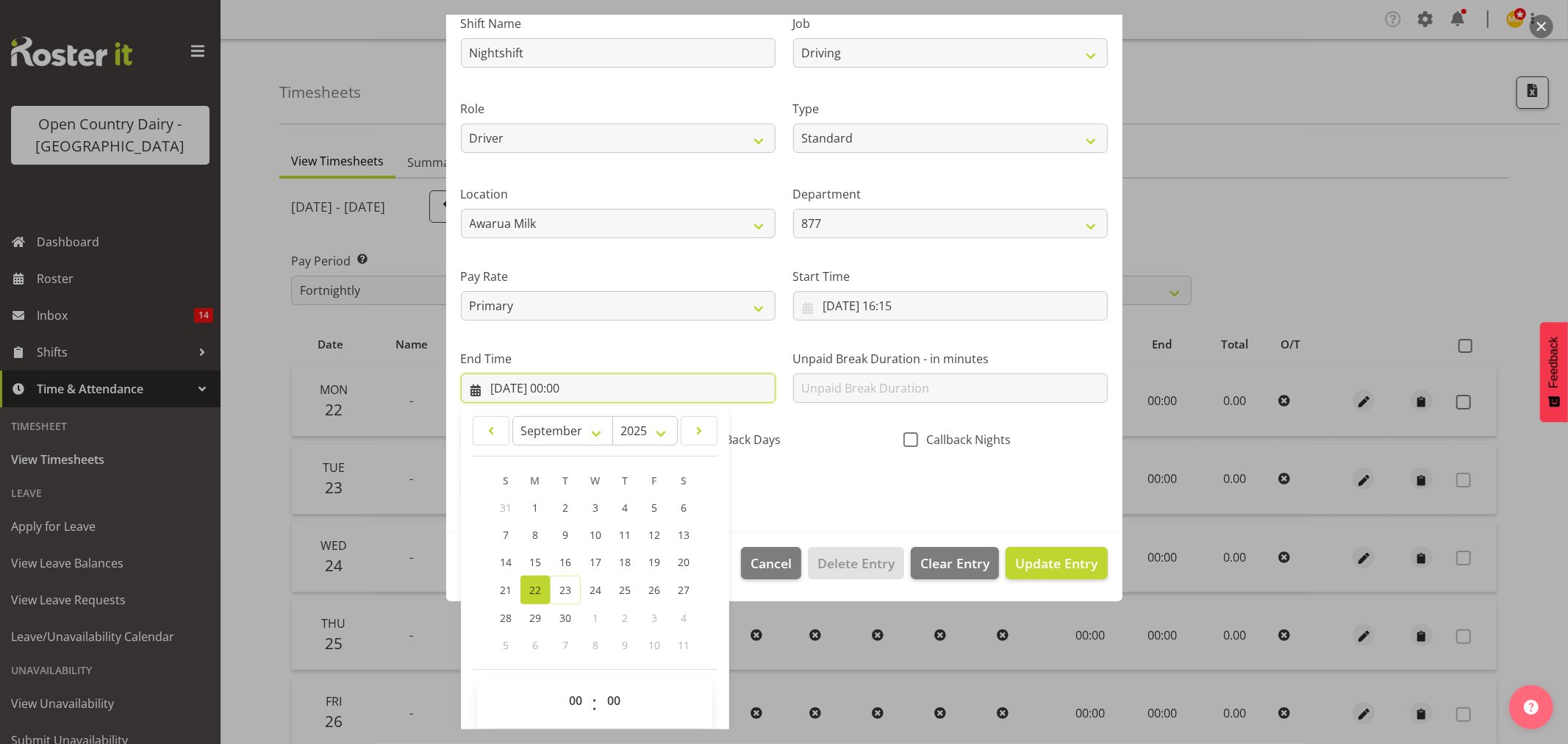
scroll to position [125, 0]
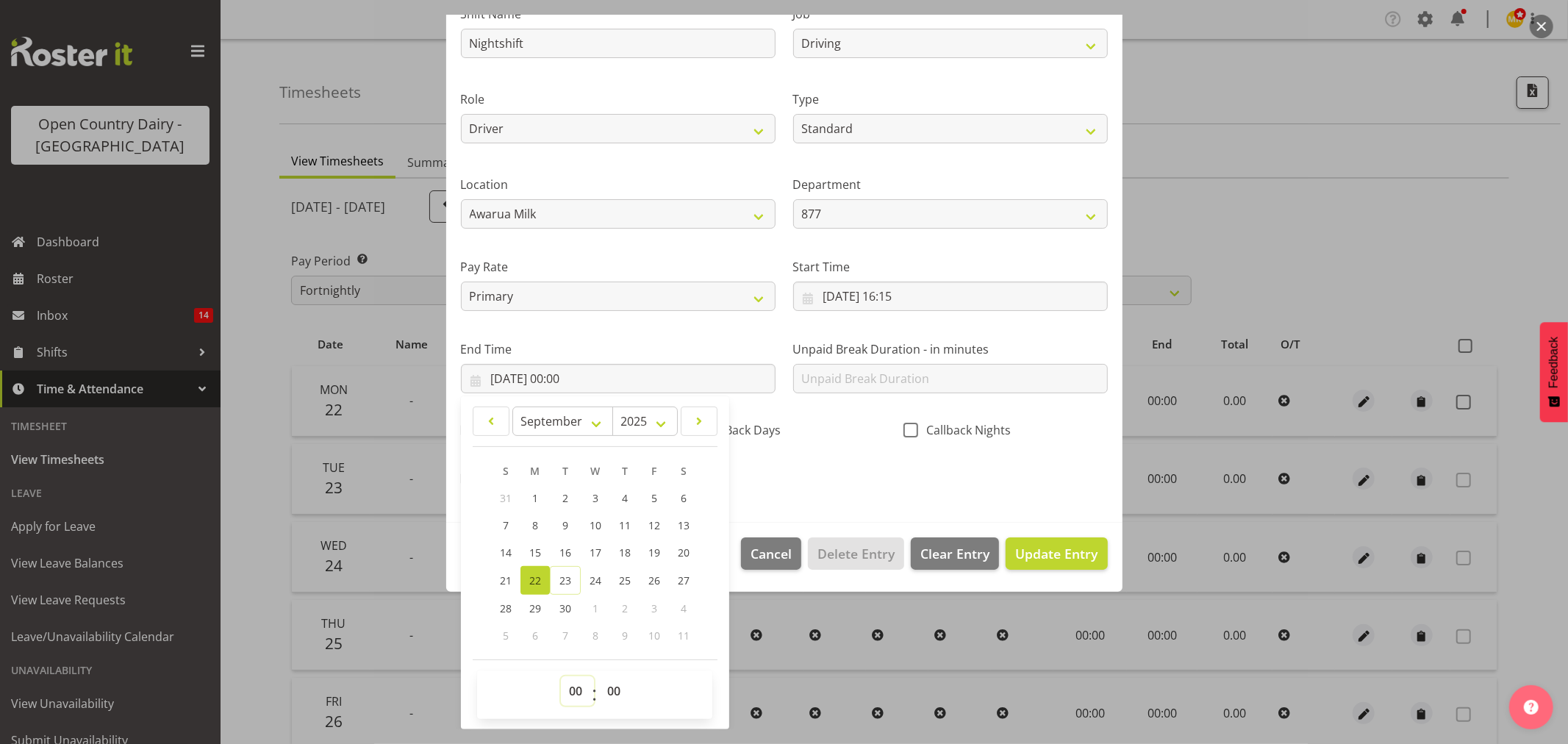
click at [577, 692] on select "00 01 02 03 04 05 06 07 08 09 10 11 12 13 14 15 16 17 18 19 20 21 22 23" at bounding box center [577, 690] width 33 height 30
select select "4"
click at [561, 676] on select "00 01 02 03 04 05 06 07 08 09 10 11 12 13 14 15 16 17 18 19 20 21 22 23" at bounding box center [577, 690] width 33 height 30
type input "22/09/2025, 04:00"
click at [615, 695] on select "00 01 02 03 04 05 06 07 08 09 10 11 12 13 14 15 16 17 18 19 20 21 22 23 24 25 2…" at bounding box center [616, 690] width 33 height 30
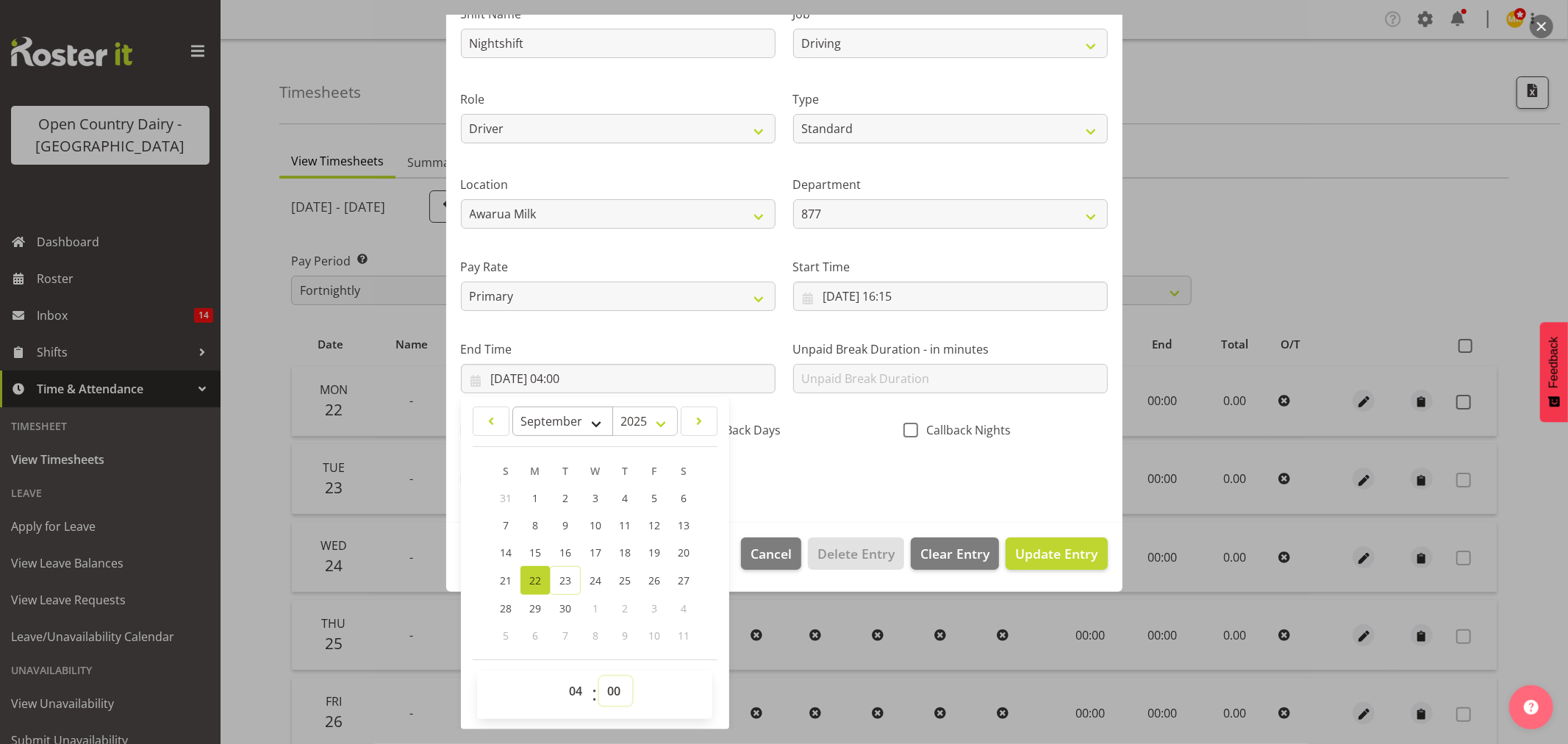
select select "14"
click at [599, 676] on select "00 01 02 03 04 05 06 07 08 09 10 11 12 13 14 15 16 17 18 19 20 21 22 23 24 25 2…" at bounding box center [616, 690] width 33 height 30
type input "22/09/2025, 04:14"
click at [781, 461] on div "Shift Name Nightshift Job Connecting /unconnecting Trailers Driving Meeting Mil…" at bounding box center [784, 242] width 665 height 514
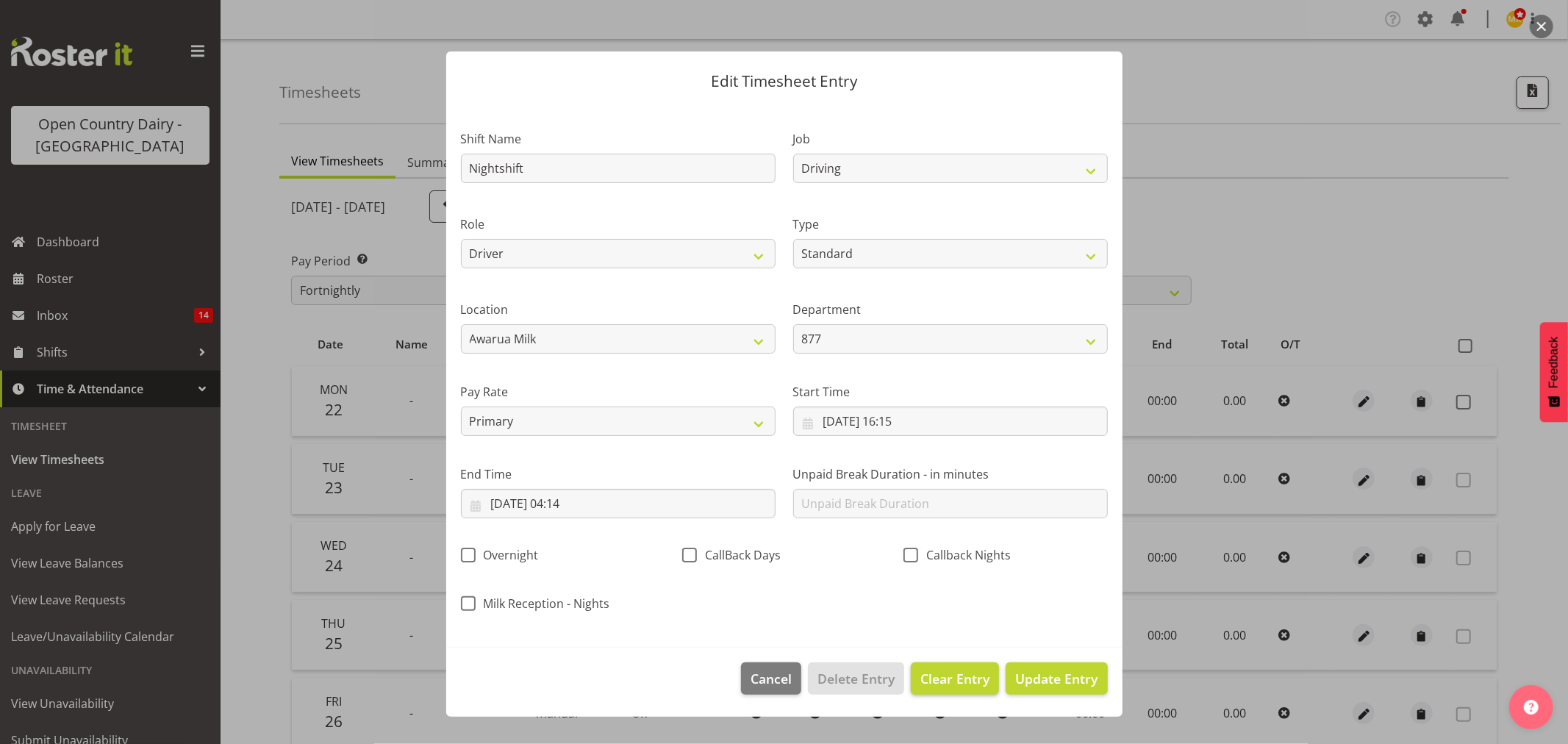
scroll to position [0, 0]
click at [673, 503] on input "22/09/2025, 04:14" at bounding box center [618, 503] width 315 height 30
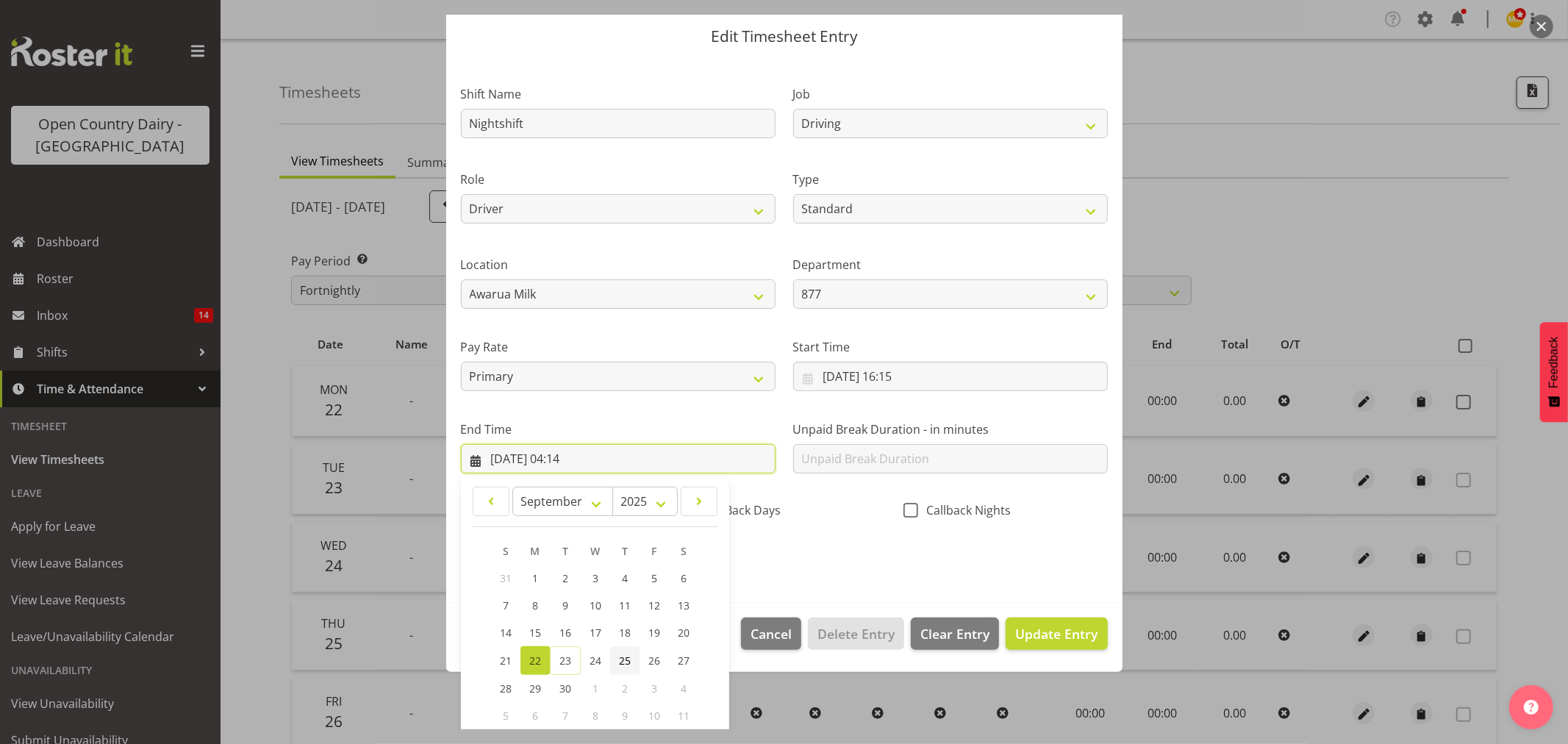
scroll to position [125, 0]
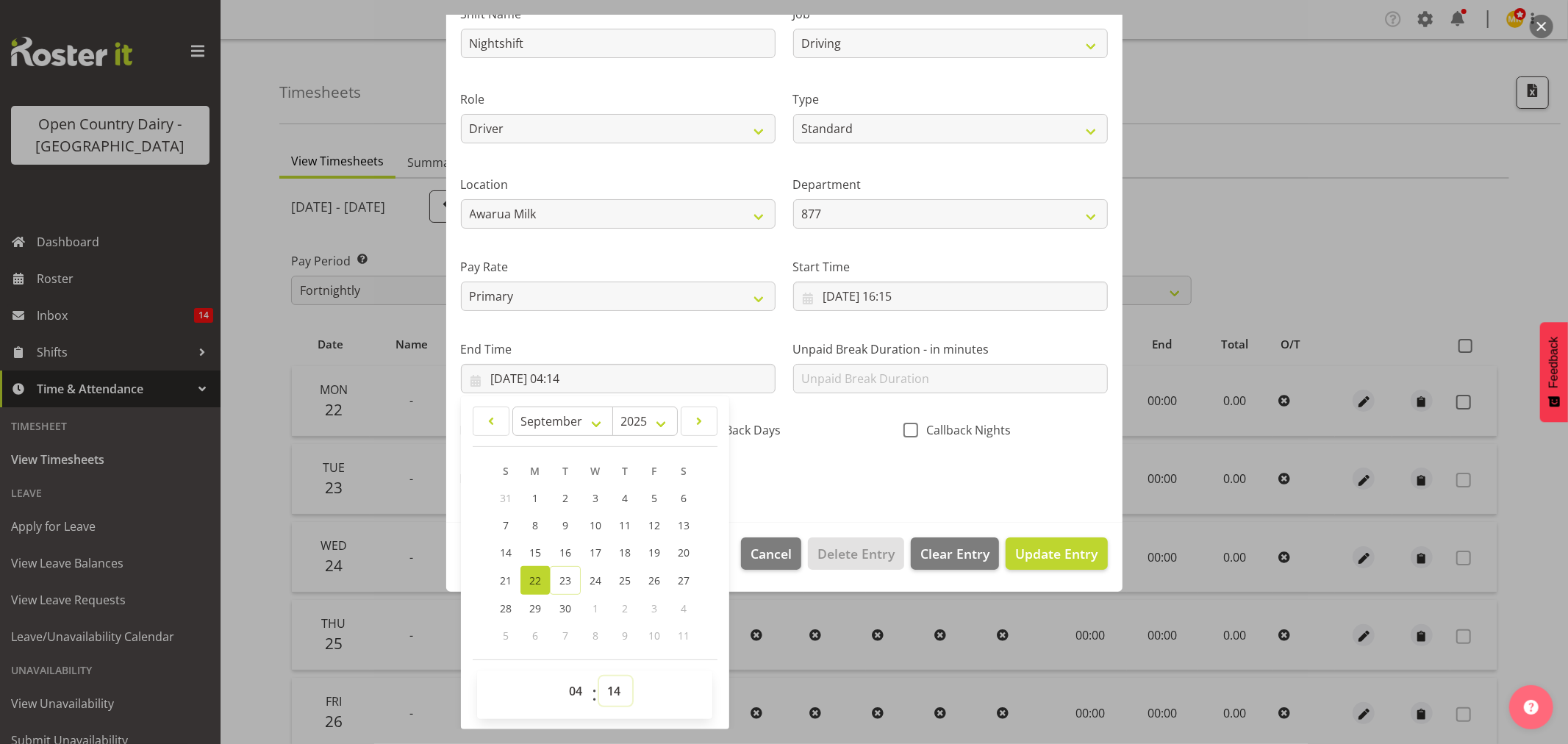
drag, startPoint x: 628, startPoint y: 689, endPoint x: 627, endPoint y: 680, distance: 9.1
click at [628, 689] on select "00 01 02 03 04 05 06 07 08 09 10 11 12 13 14 15 16 17 18 19 20 21 22 23 24 25 2…" at bounding box center [616, 690] width 33 height 30
select select "15"
click at [599, 676] on select "00 01 02 03 04 05 06 07 08 09 10 11 12 13 14 15 16 17 18 19 20 21 22 23 24 25 2…" at bounding box center [616, 690] width 33 height 30
type input "22/09/2025, 04:15"
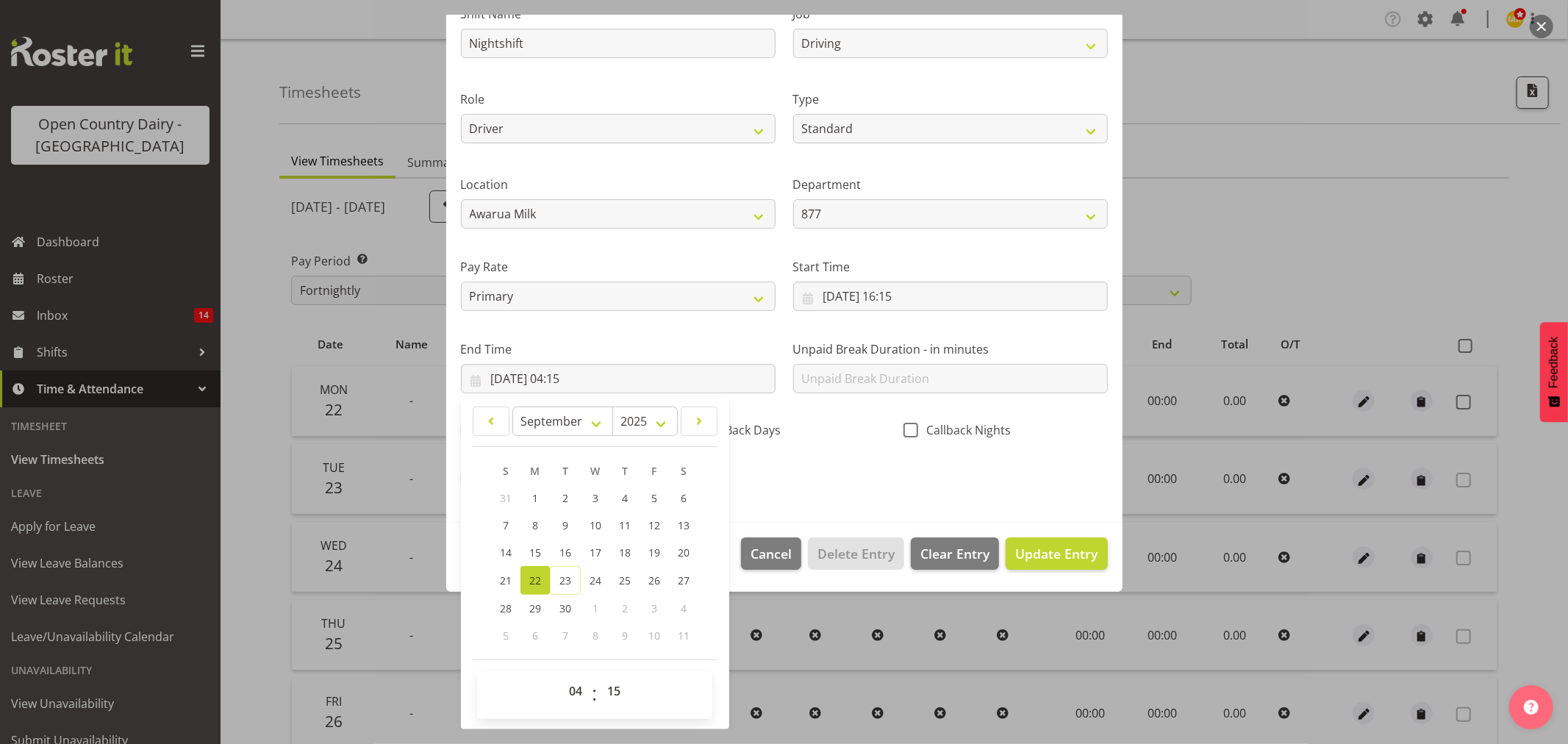
click at [858, 478] on div "Shift Name Nightshift Job Connecting /unconnecting Trailers Driving Meeting Mil…" at bounding box center [784, 242] width 665 height 514
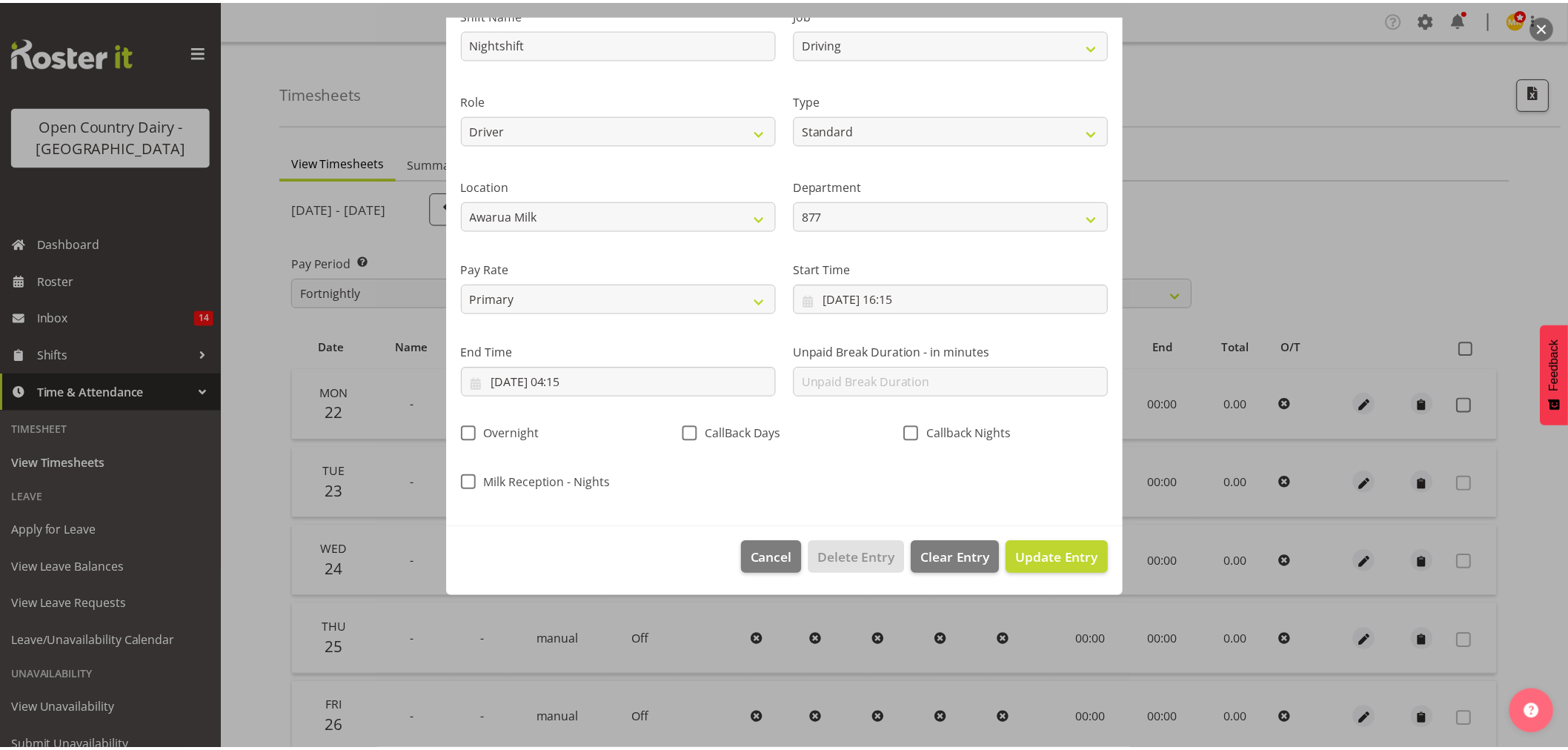
scroll to position [0, 0]
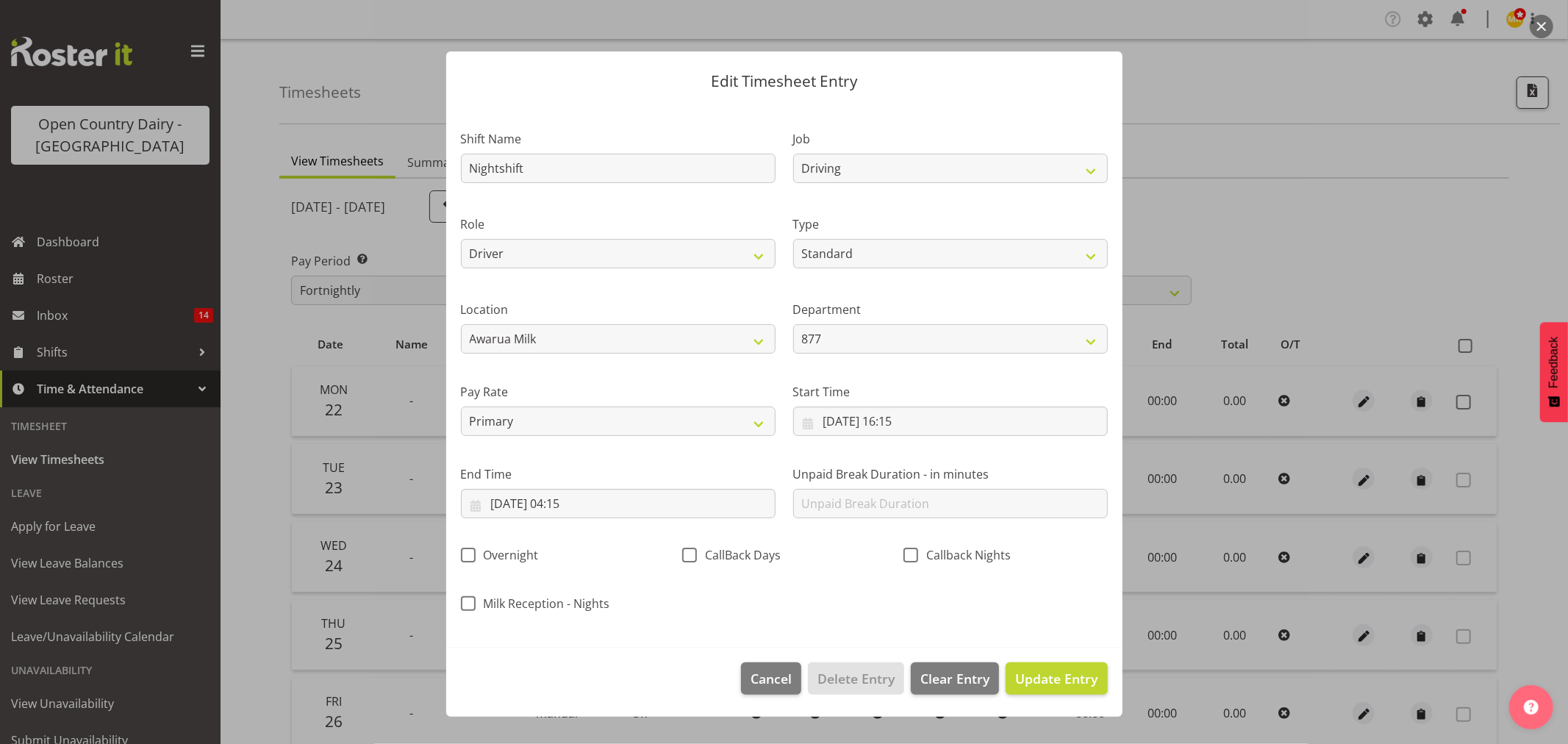
click at [1013, 658] on footer "Cancel Delete Entry Clear Entry Update Entry" at bounding box center [784, 682] width 676 height 69
click at [1019, 666] on button "Update Entry" at bounding box center [1056, 678] width 102 height 33
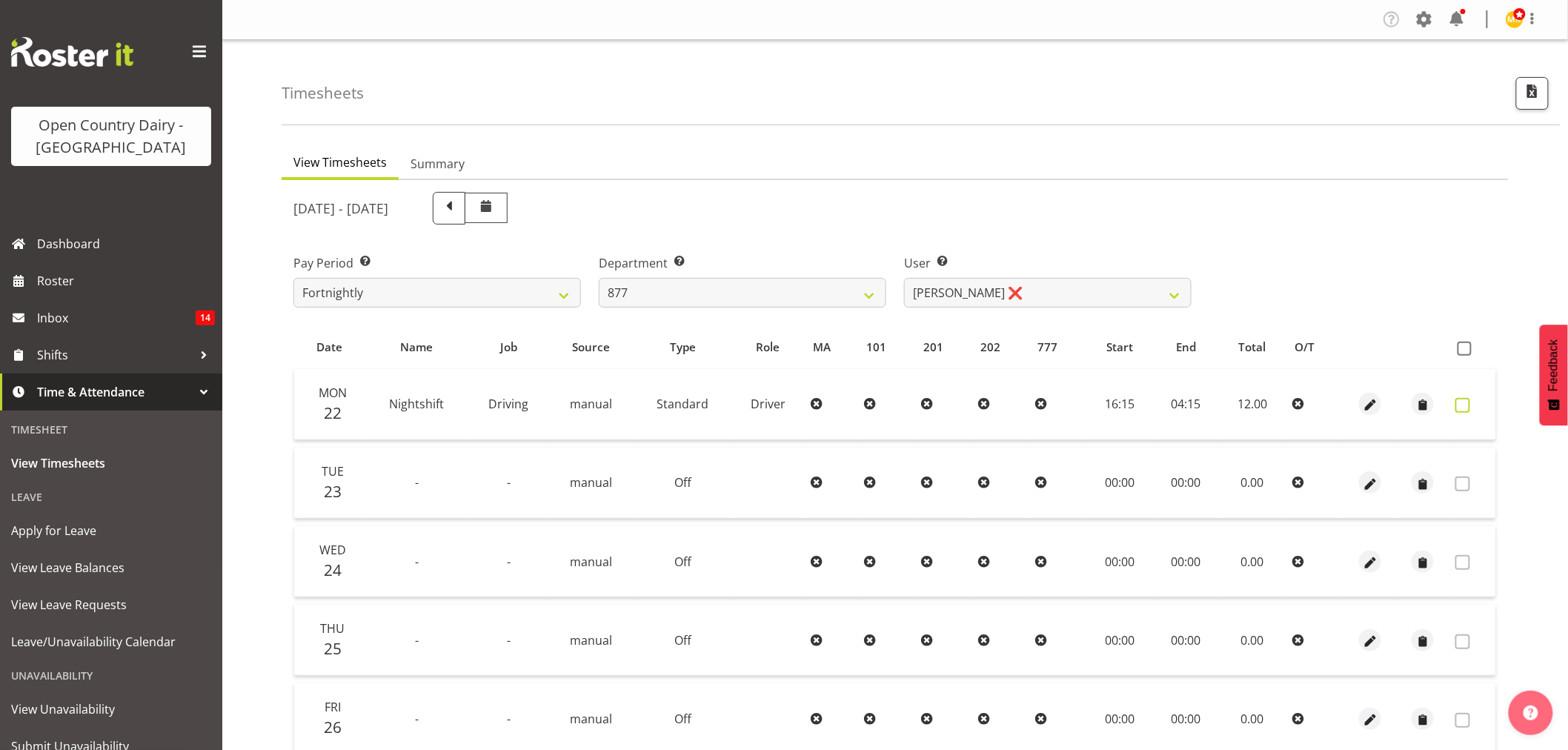
click at [1463, 405] on span at bounding box center [1462, 405] width 15 height 15
checkbox input "true"
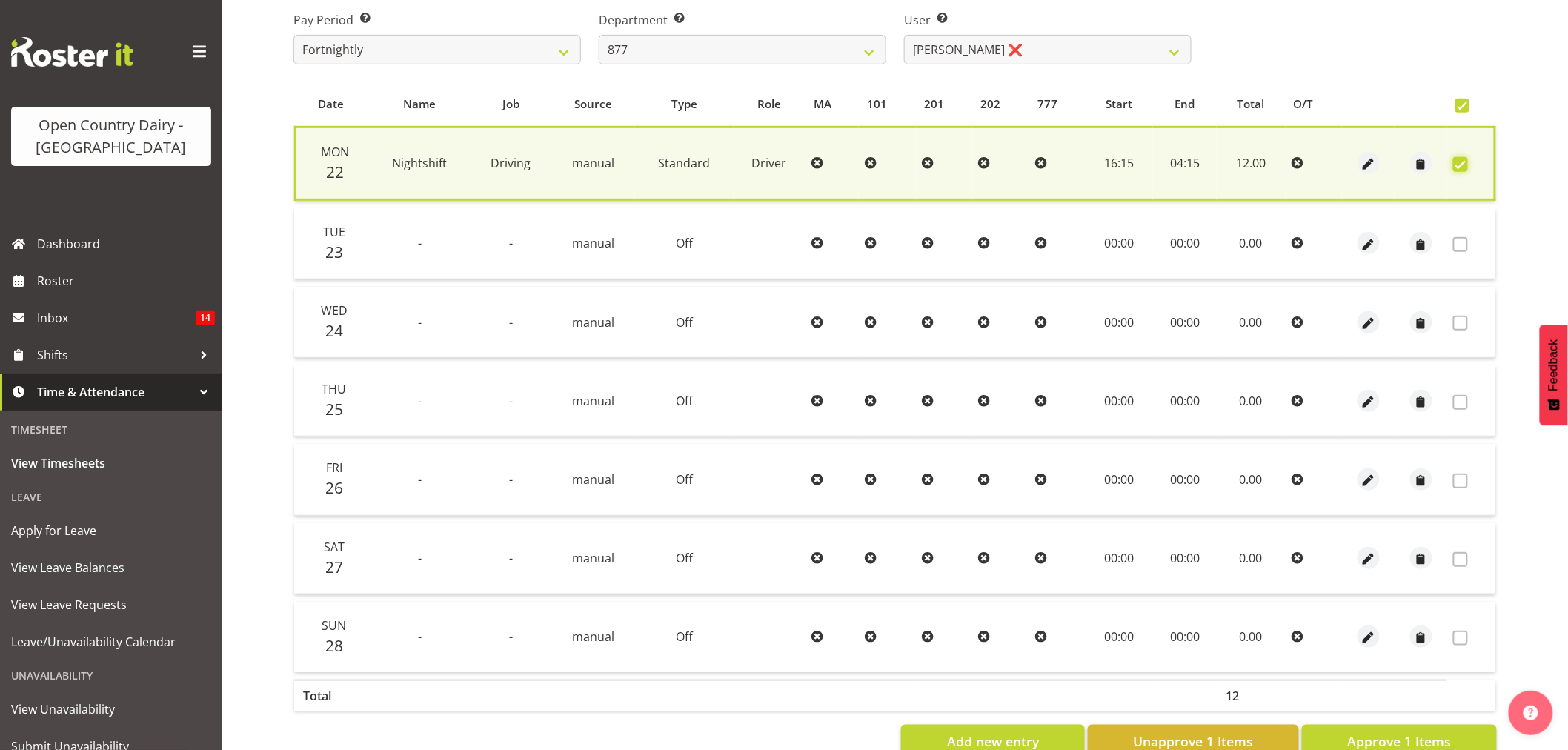
scroll to position [284, 0]
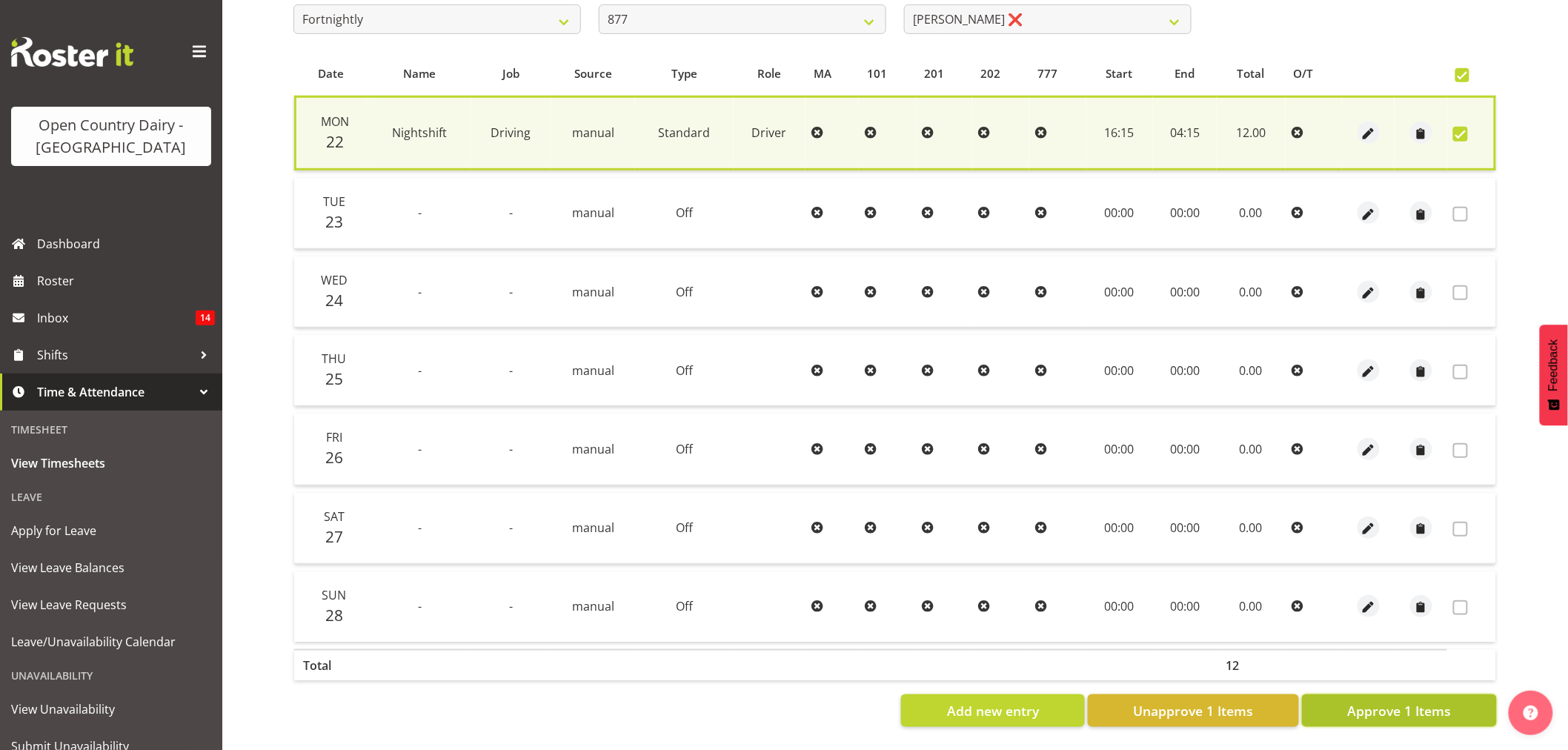
click at [1400, 706] on span "Approve 1 Items" at bounding box center [1399, 710] width 104 height 19
checkbox input "false"
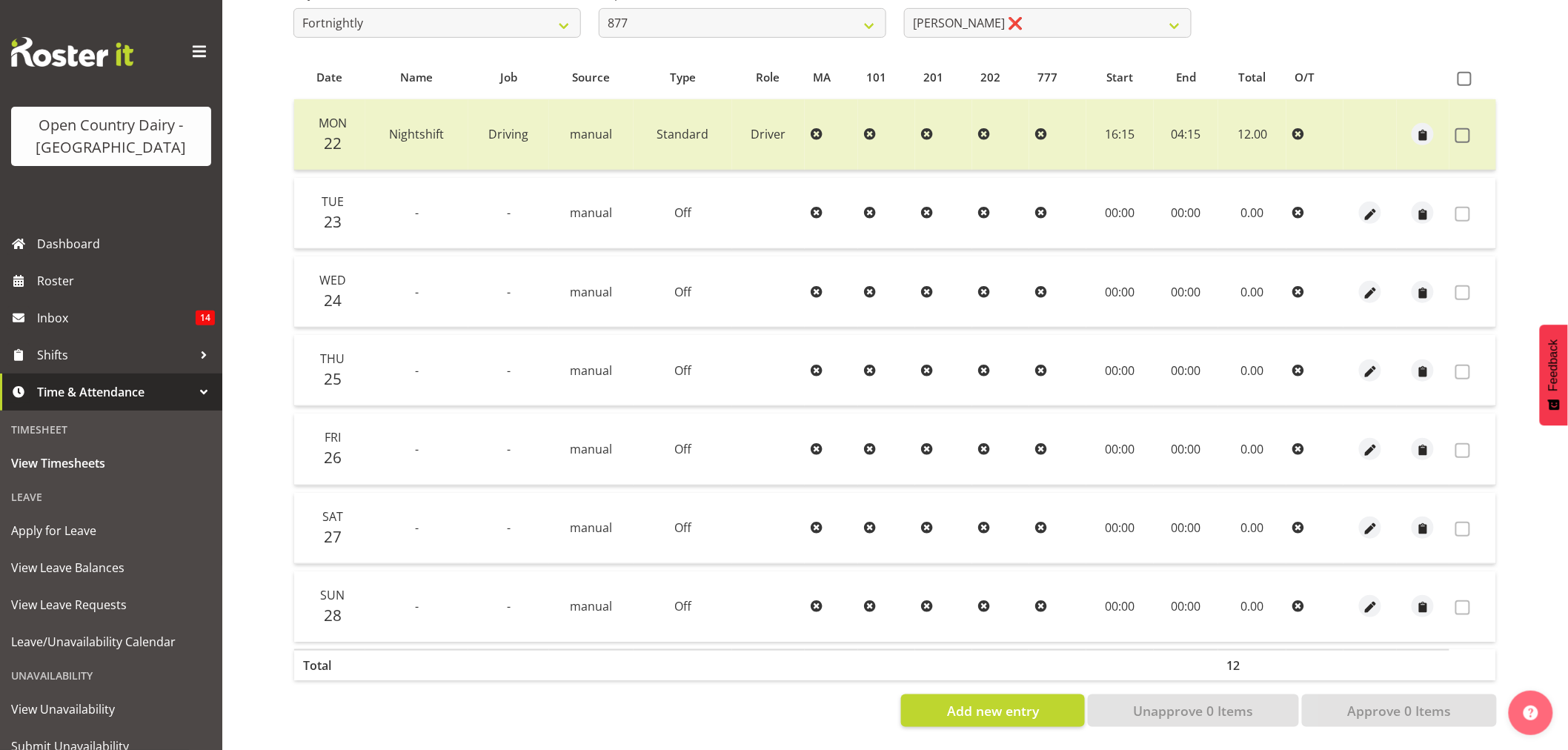
scroll to position [116, 0]
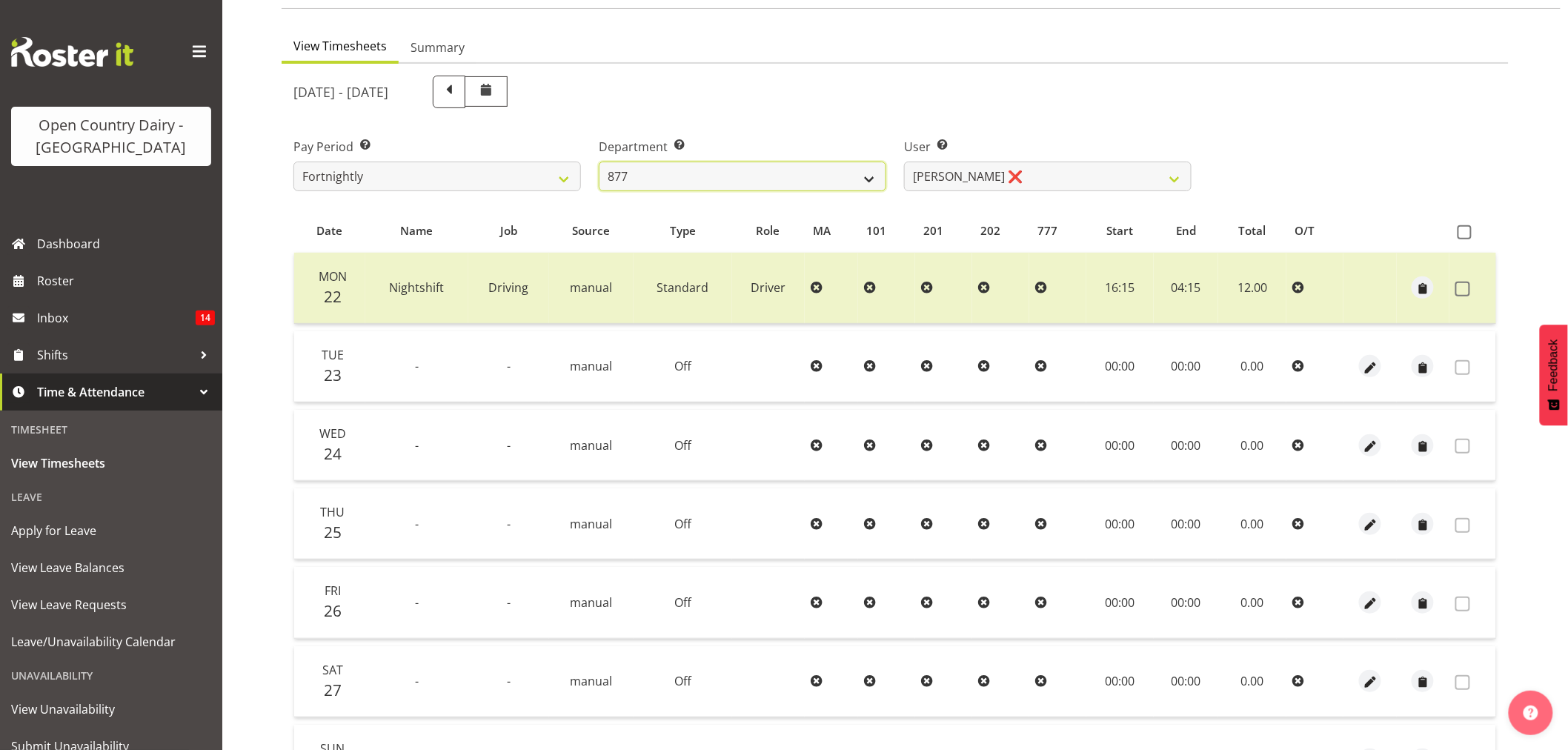
click at [662, 179] on select "734 735 736 737 738 739 851 853 854 855 856 858 861 862 865 867-9032 868 869 87…" at bounding box center [742, 176] width 287 height 30
select select "675"
click at [599, 161] on select "734 735 736 737 738 739 851 853 854 855 856 858 861 862 865 867-9032 868 869 87…" at bounding box center [742, 176] width 287 height 30
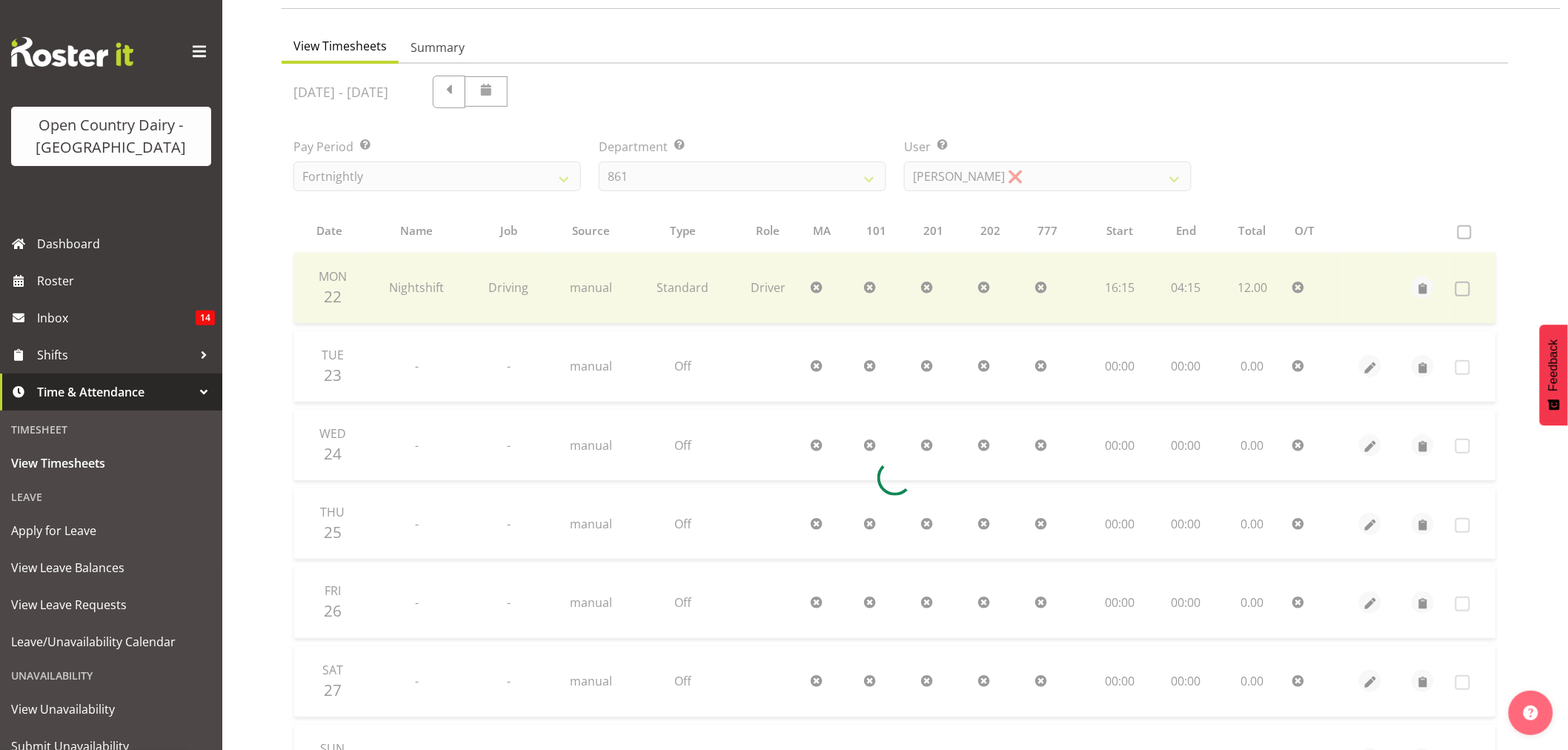
click at [969, 176] on div at bounding box center [895, 477] width 1227 height 829
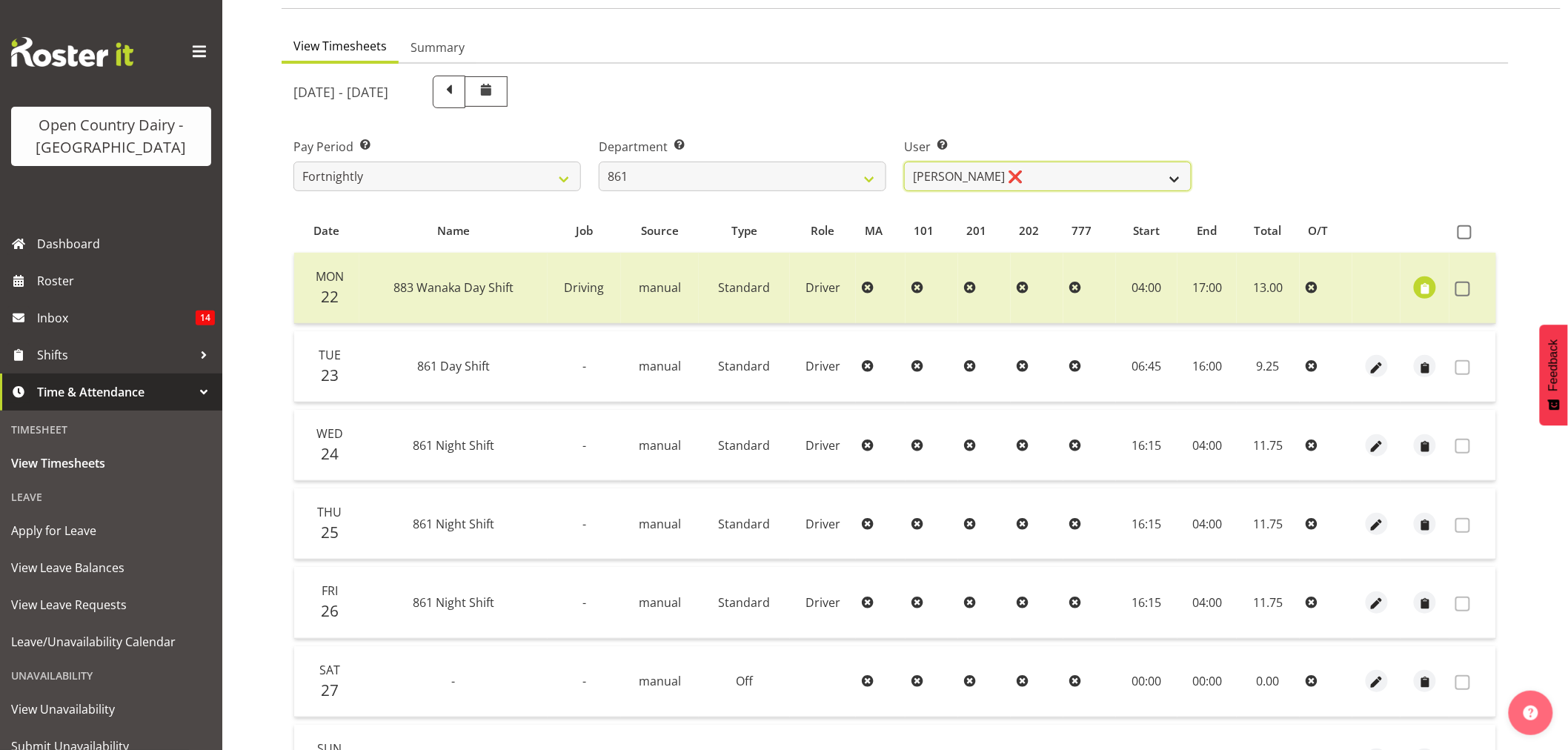
click at [969, 176] on select "Barry McIntosh ❌ Matthew Welland ❌ Philip Peek ❌" at bounding box center [1047, 176] width 287 height 30
select select "7423"
click at [904, 161] on select "Barry McIntosh ❌ Matthew Welland ❌ Philip Peek ❌" at bounding box center [1047, 176] width 287 height 30
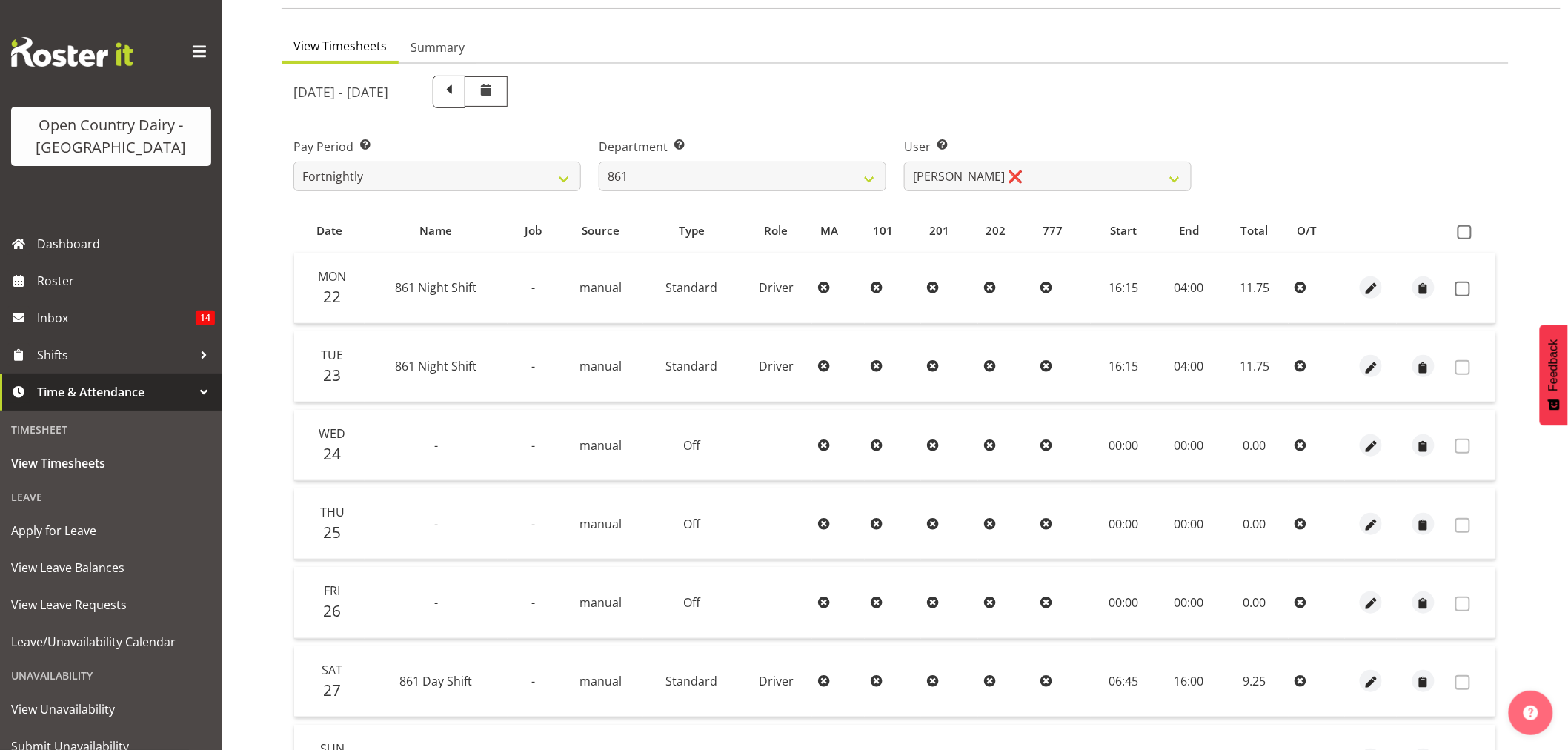
click at [1461, 295] on td at bounding box center [1472, 288] width 47 height 71
click at [1461, 286] on span at bounding box center [1462, 289] width 15 height 15
checkbox input "true"
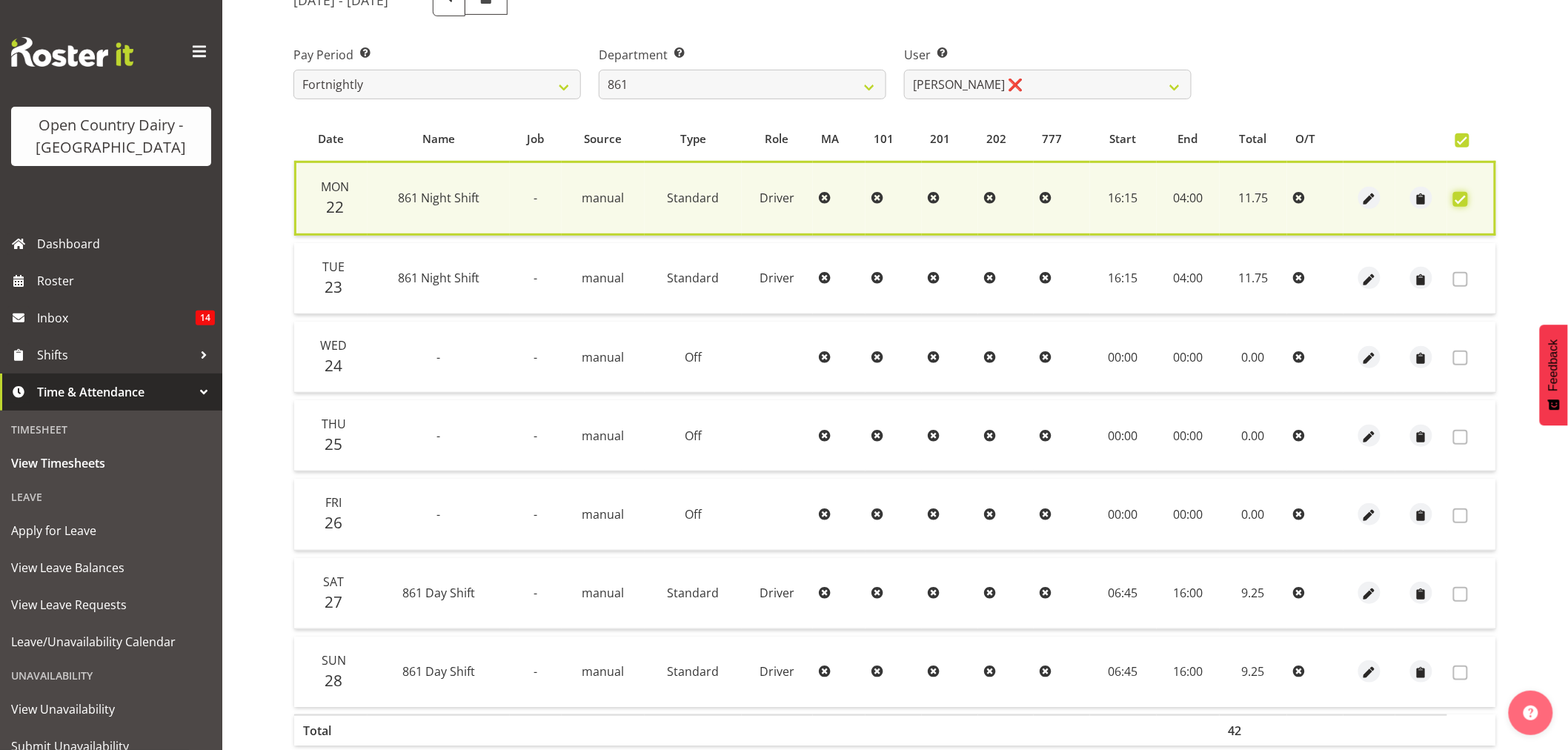
scroll to position [284, 0]
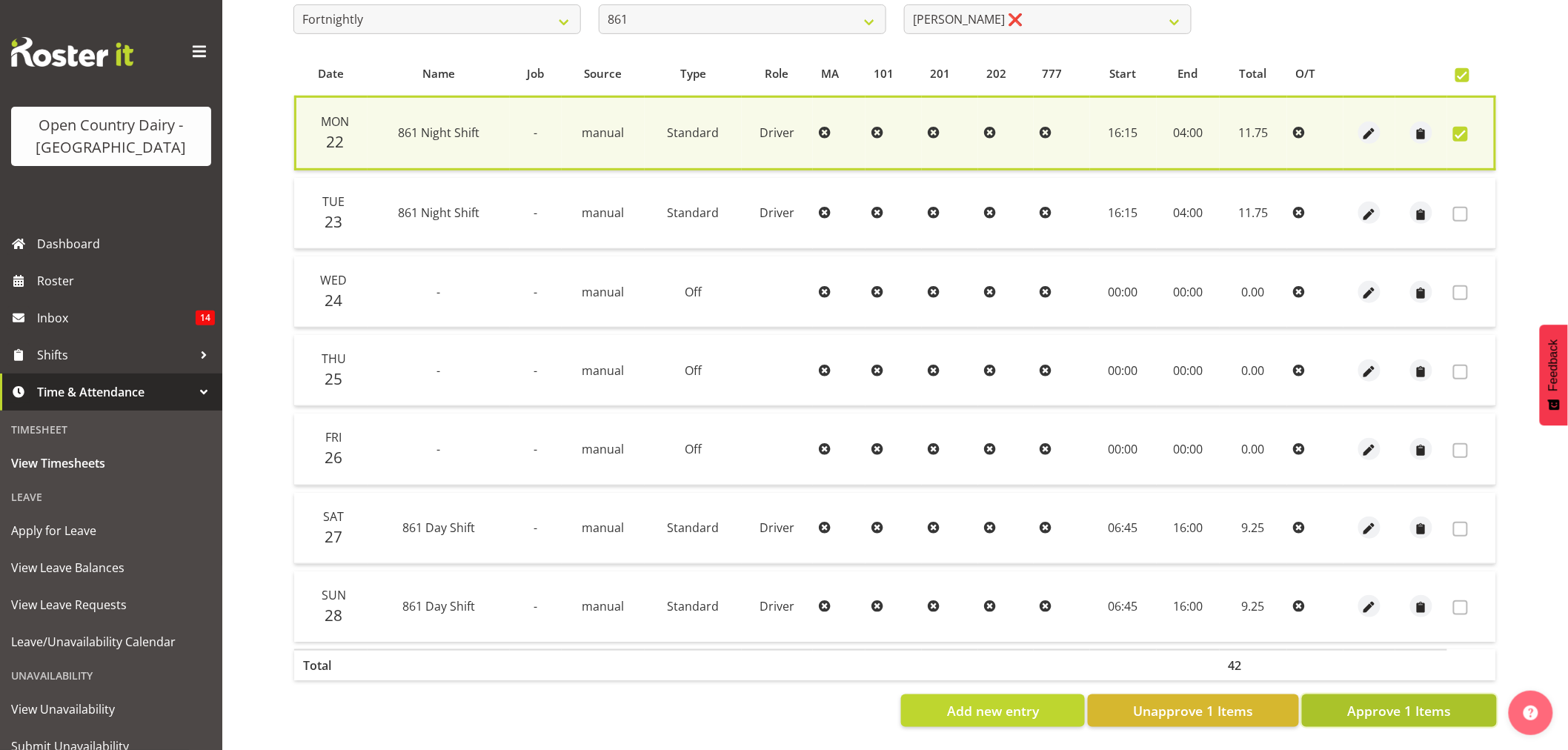
click at [1418, 701] on span "Approve 1 Items" at bounding box center [1399, 710] width 104 height 19
checkbox input "false"
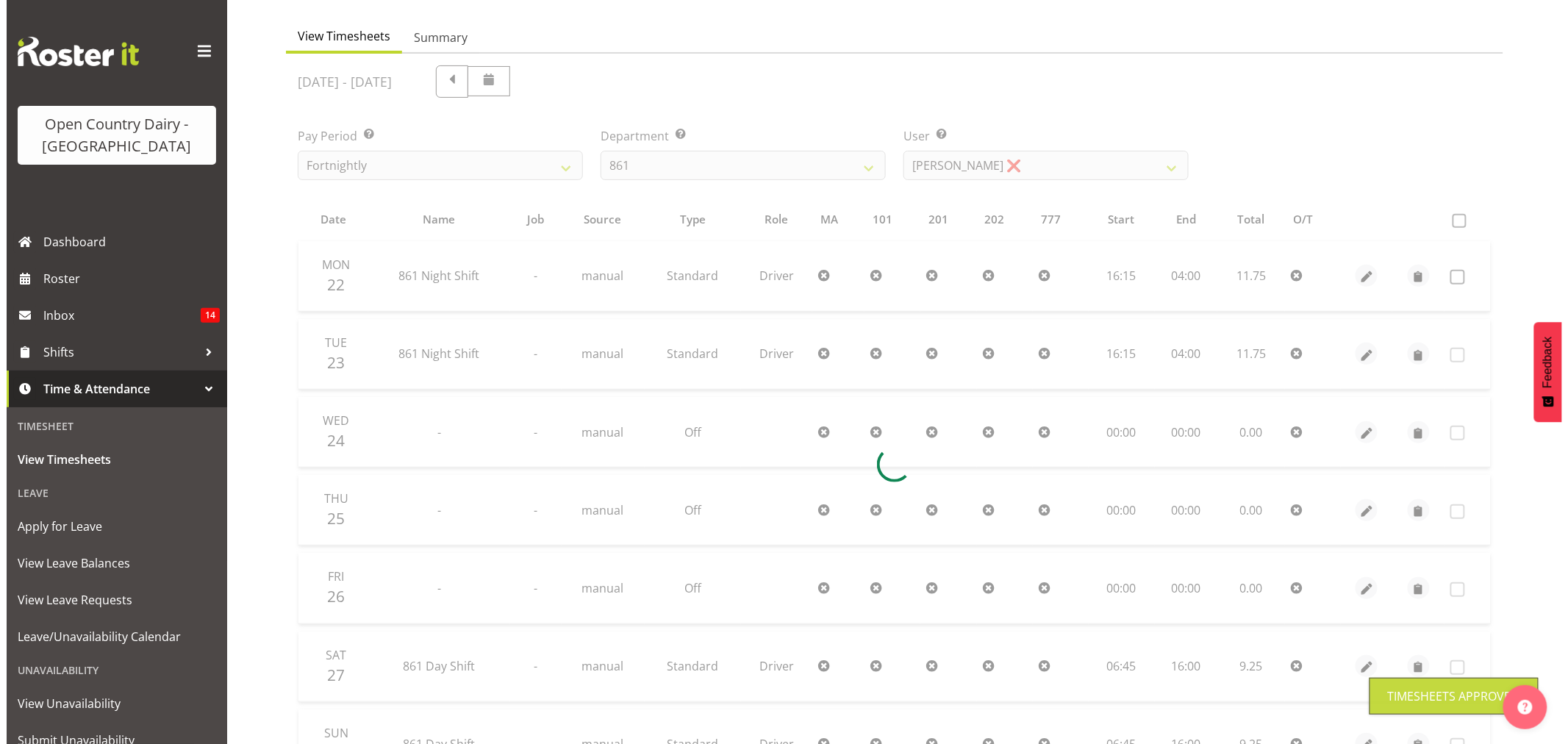
scroll to position [0, 0]
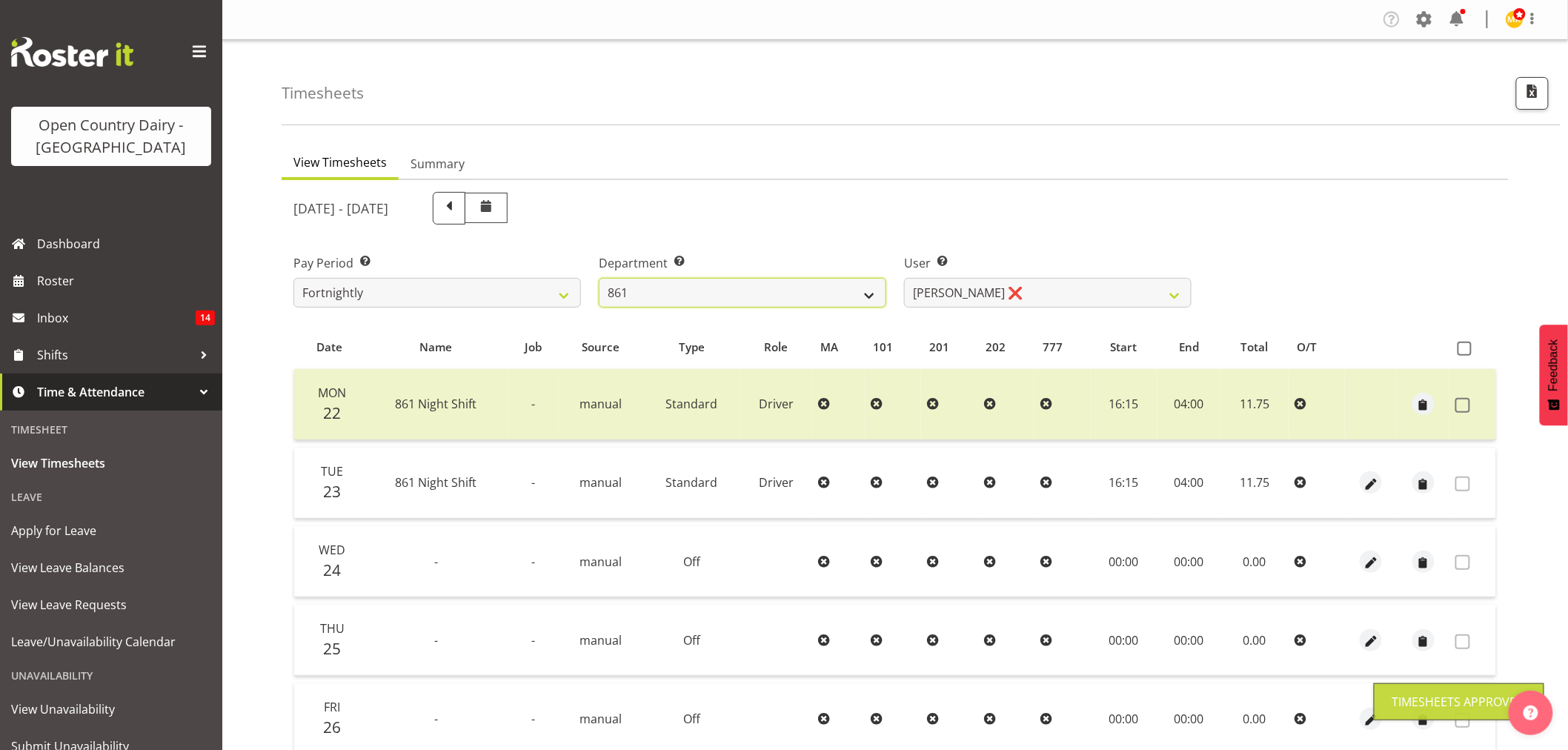
click at [697, 286] on select "734 735 736 737 738 739 851 853 854 855 856 858 861 862 865 867-9032 868 869 87…" at bounding box center [742, 293] width 287 height 30
click at [876, 212] on div "September 22nd - September 28th 2025" at bounding box center [742, 208] width 898 height 33
click at [728, 269] on label "Department Select which department you would like to view." at bounding box center [742, 263] width 287 height 18
click at [726, 283] on select "734 735 736 737 738 739 851 853 854 855 856 858 861 862 865 867-9032 868 869 87…" at bounding box center [742, 293] width 287 height 30
select select "806"
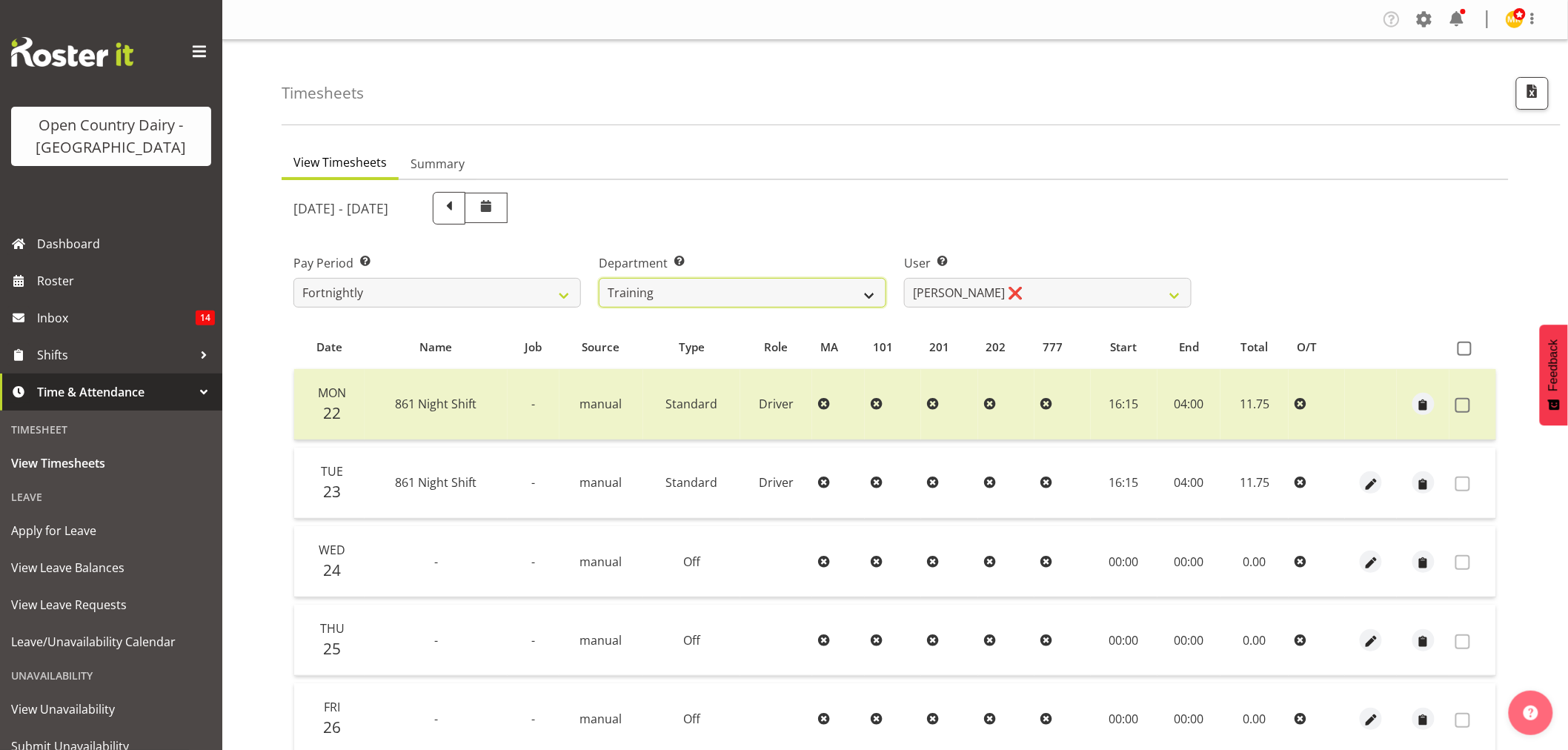
click at [599, 278] on select "734 735 736 737 738 739 851 853 854 855 856 858 861 862 865 867-9032 868 869 87…" at bounding box center [742, 293] width 287 height 30
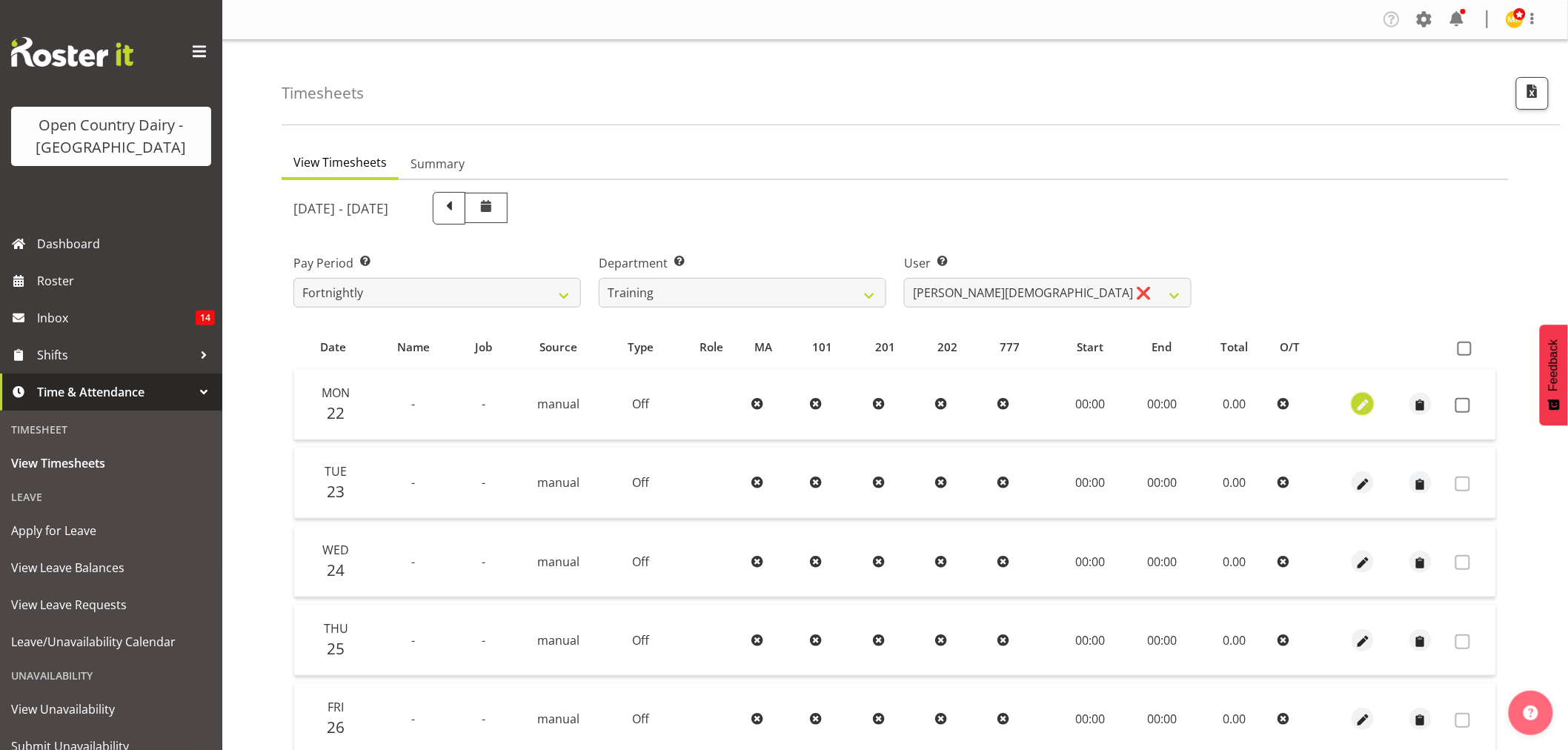
click at [1358, 401] on span "button" at bounding box center [1363, 406] width 17 height 17
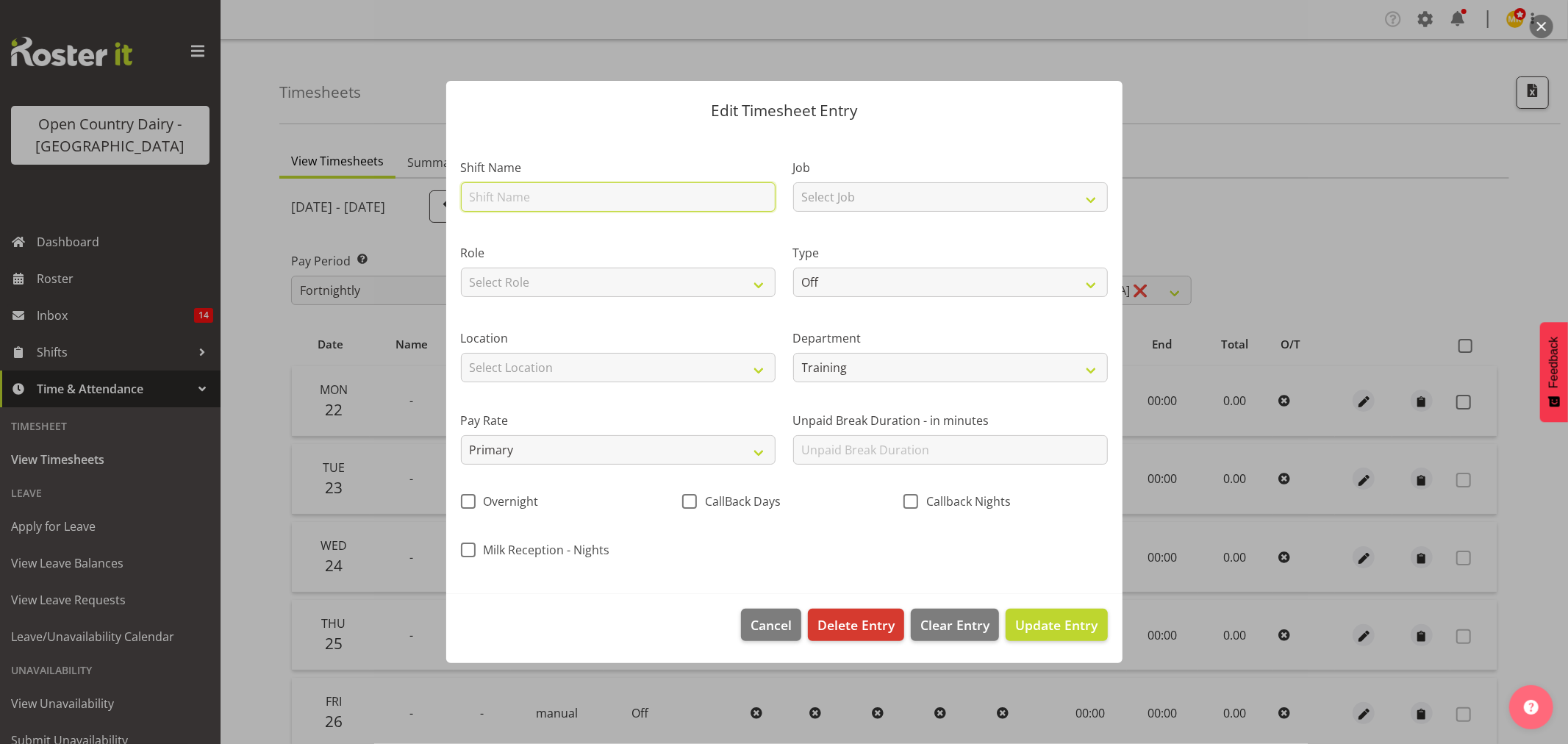
drag, startPoint x: 692, startPoint y: 186, endPoint x: 689, endPoint y: 197, distance: 11.4
click at [692, 186] on input "text" at bounding box center [618, 197] width 315 height 30
drag, startPoint x: 689, startPoint y: 197, endPoint x: 684, endPoint y: 209, distance: 13.0
click at [688, 199] on input "text" at bounding box center [618, 197] width 315 height 30
type input "Nightshift"
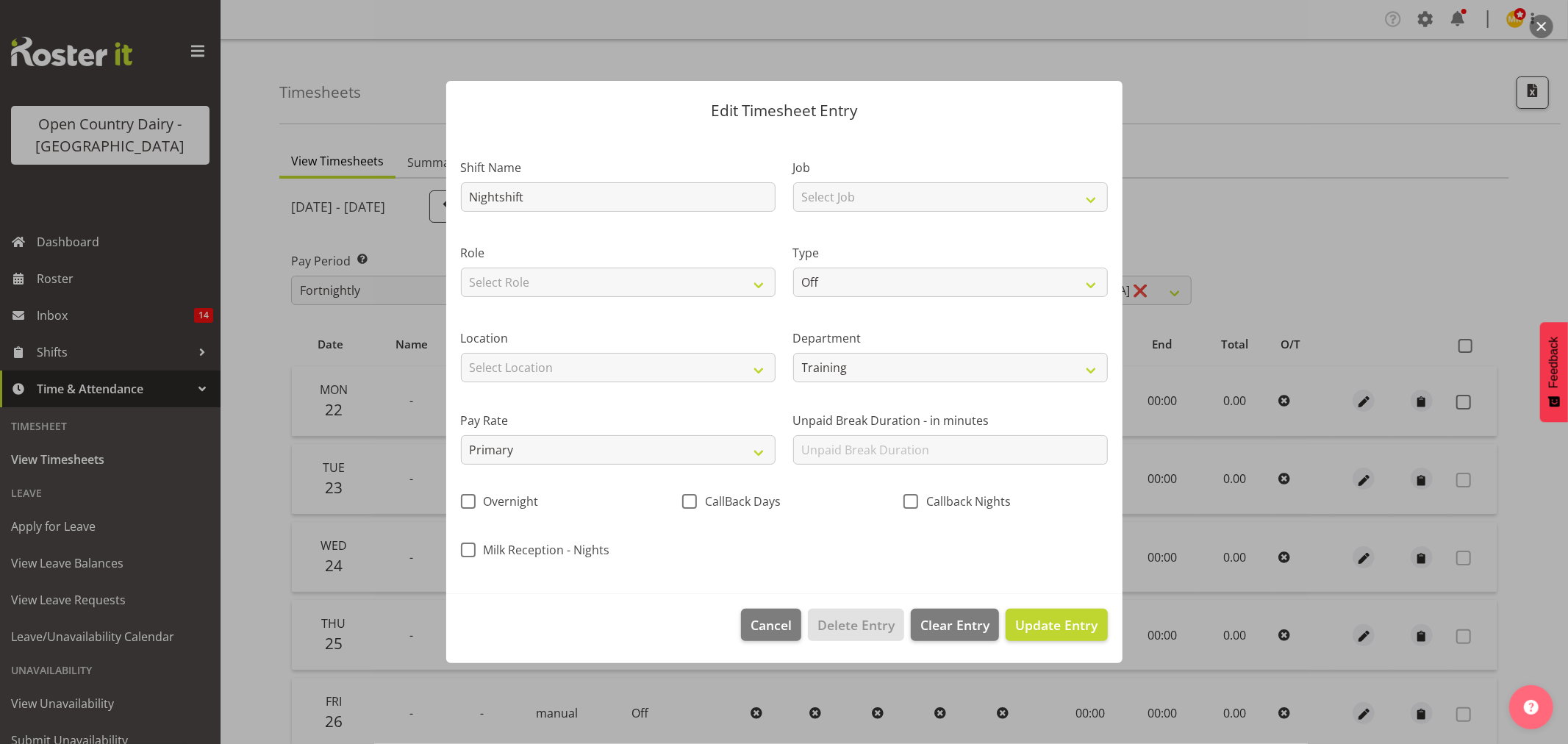
click at [881, 222] on div "Shift Name Nightshift Job Select Job Connecting /unconnecting Trailers Driving …" at bounding box center [784, 354] width 665 height 432
click at [880, 209] on select "Select Job Connecting /unconnecting Trailers Driving Meeting Milk Testing" at bounding box center [950, 197] width 315 height 30
select select "10670"
click at [793, 183] on select "Select Job Connecting /unconnecting Trailers Driving Meeting Milk Testing" at bounding box center [950, 197] width 315 height 30
click at [692, 283] on select "Select Role Driver" at bounding box center [618, 282] width 315 height 30
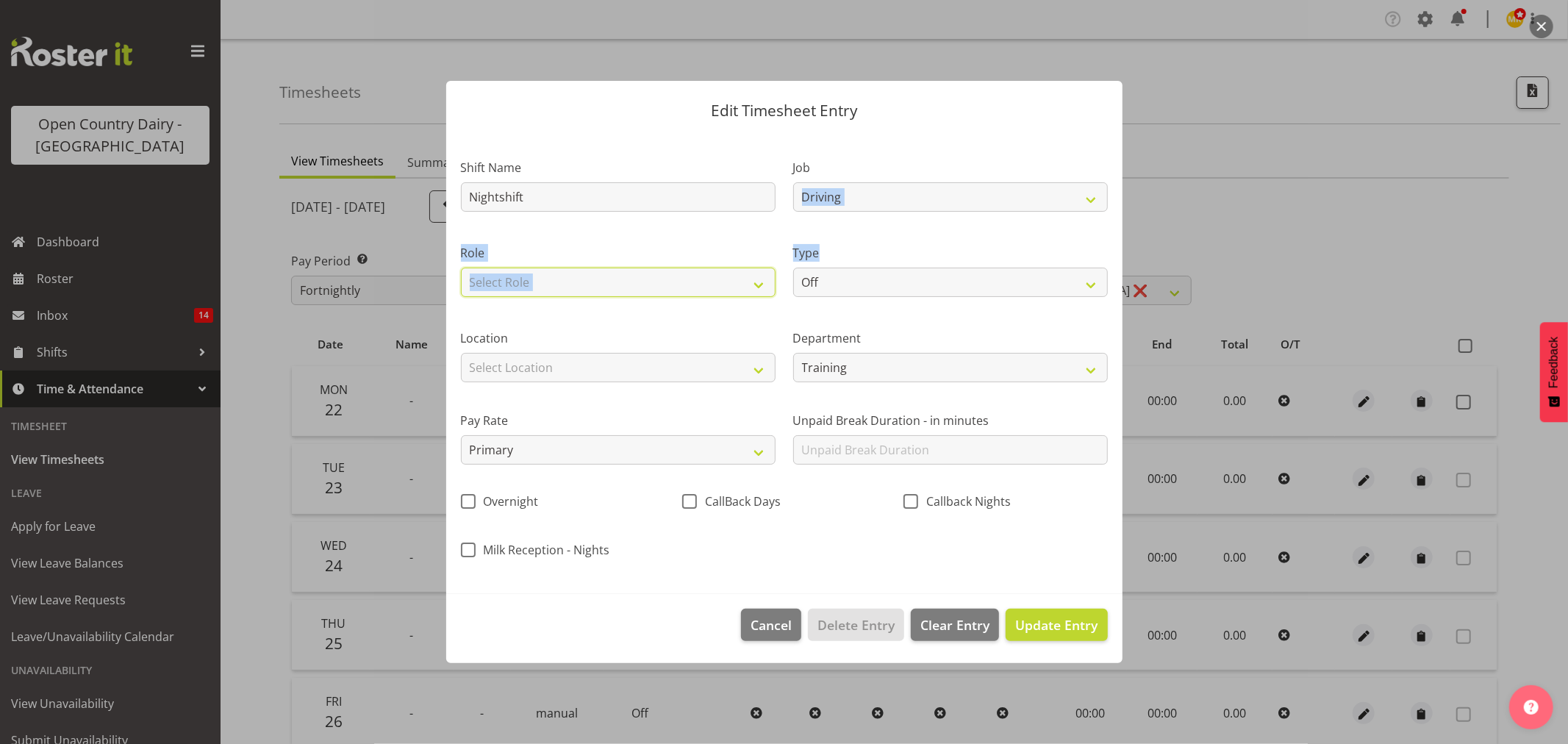
select select "1154"
click at [461, 267] on select "Select Role Driver" at bounding box center [618, 282] width 315 height 30
drag, startPoint x: 814, startPoint y: 284, endPoint x: 750, endPoint y: 286, distance: 64.0
click at [814, 284] on select "Off Standard Public Holiday Public Holiday (Worked) Day In Lieu Annual Leave Si…" at bounding box center [950, 282] width 315 height 30
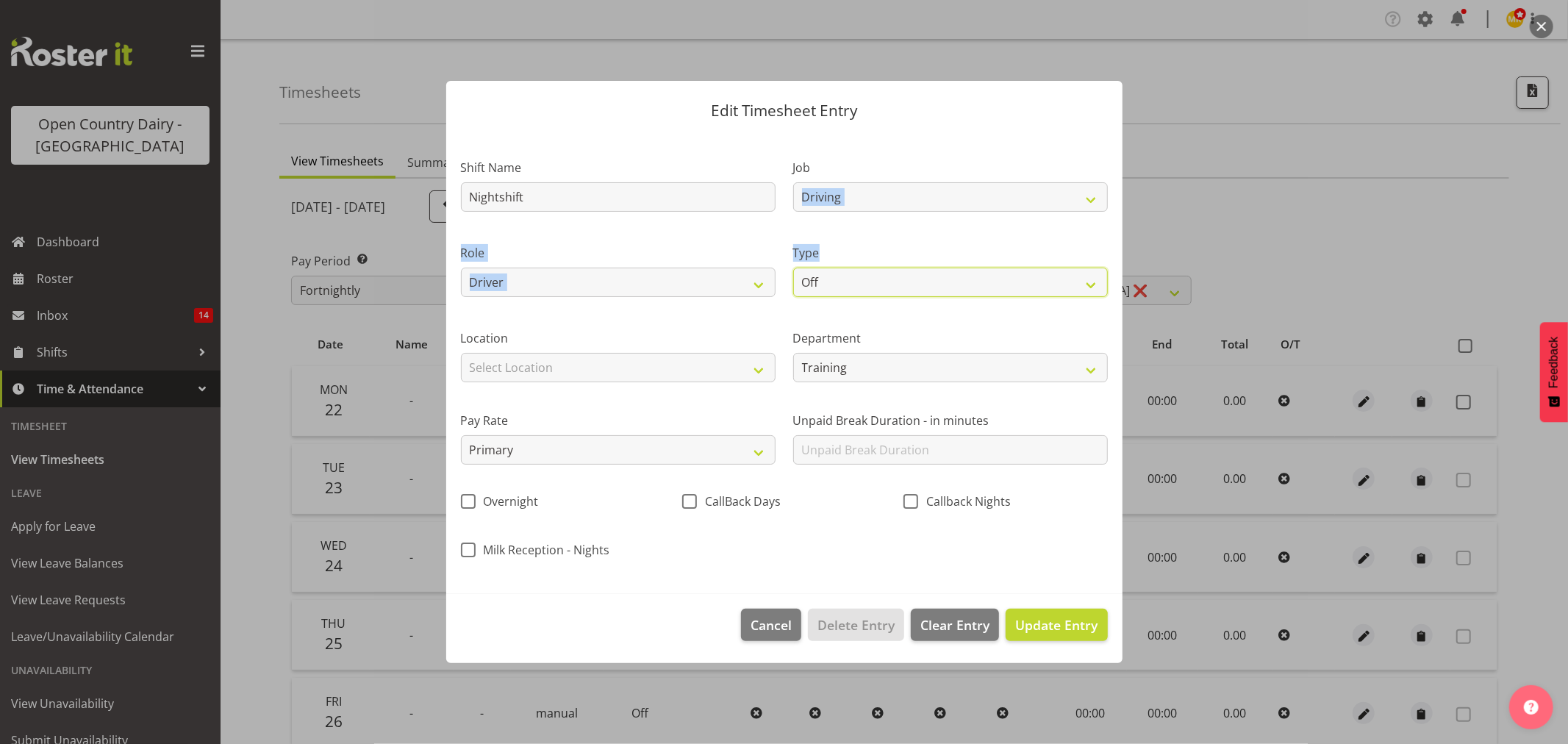
select select "Standard"
click at [793, 267] on select "Off Standard Public Holiday Public Holiday (Worked) Day In Lieu Annual Leave Si…" at bounding box center [950, 282] width 315 height 30
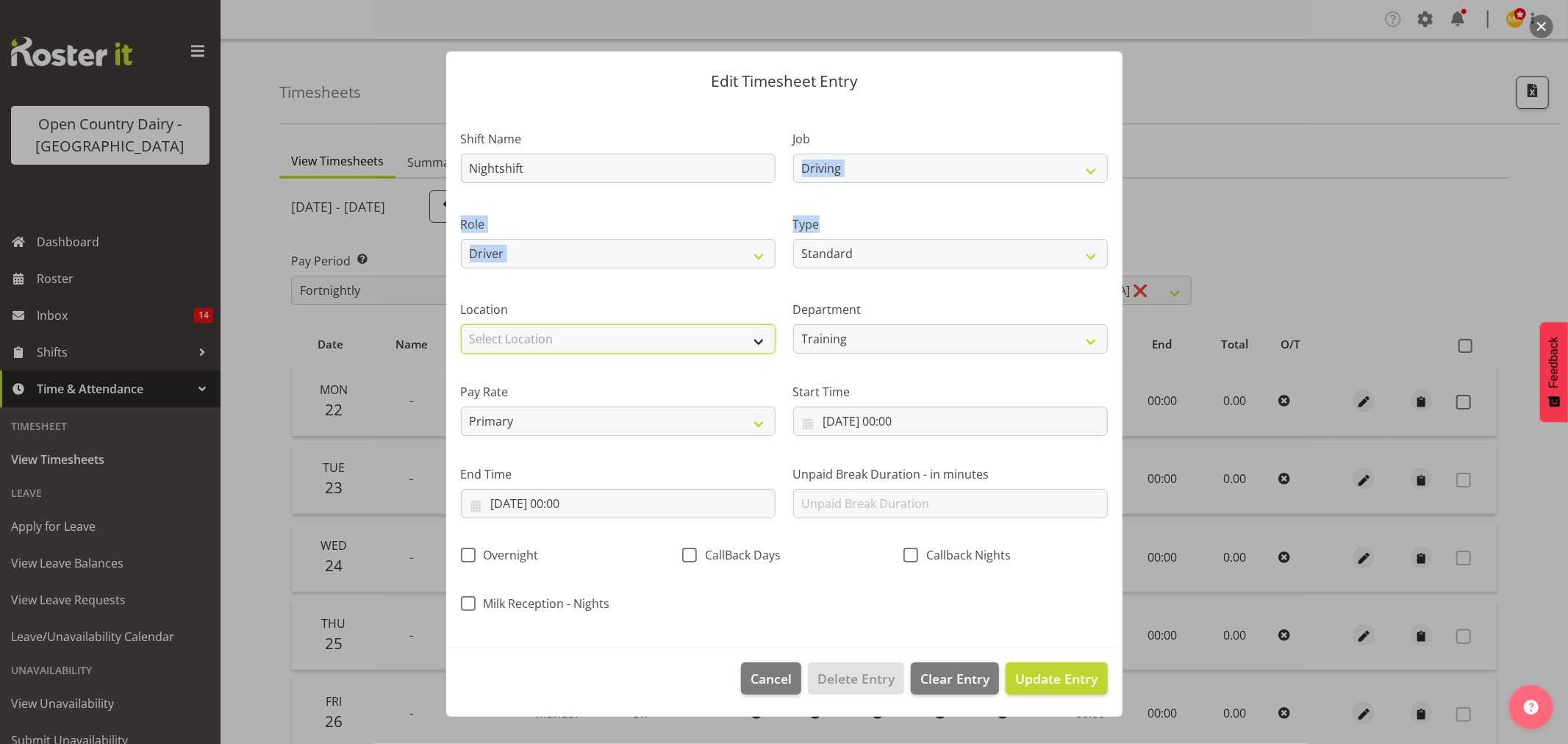
drag, startPoint x: 651, startPoint y: 331, endPoint x: 649, endPoint y: 338, distance: 7.3
click at [651, 331] on select "Select Location Awarua Milk Awarua Office Freight Horotiu office Waharoa Office…" at bounding box center [618, 339] width 315 height 30
click at [669, 345] on select "Select Location Awarua Milk Awarua Office Freight Horotiu office Waharoa Office…" at bounding box center [618, 339] width 315 height 30
drag, startPoint x: 684, startPoint y: 335, endPoint x: 660, endPoint y: 353, distance: 30.0
click at [684, 335] on select "Select Location Awarua Milk Awarua Office Freight Horotiu office Waharoa Office…" at bounding box center [618, 339] width 315 height 30
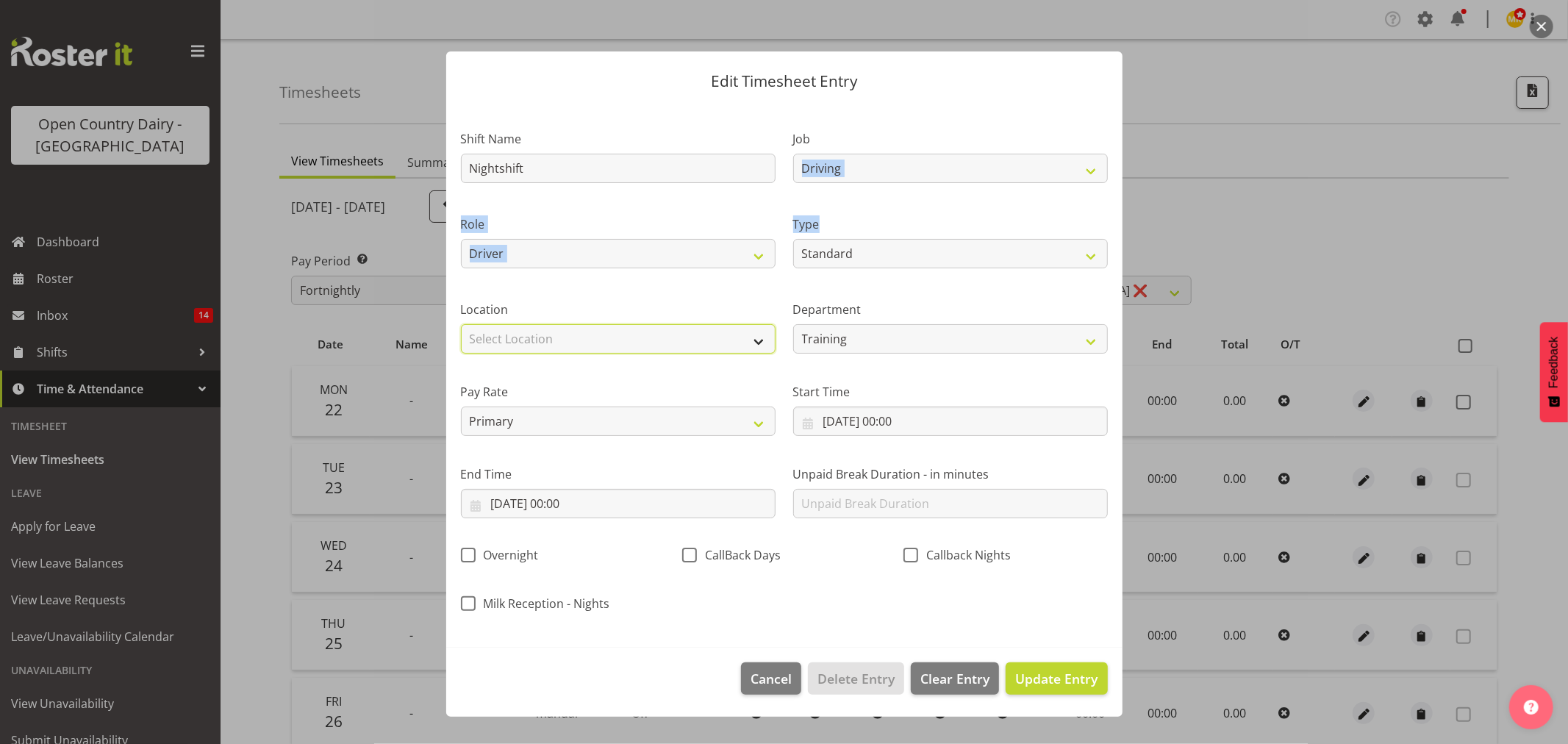
select select "988"
click at [461, 324] on select "Select Location Awarua Milk Awarua Office Freight Horotiu office Waharoa Office…" at bounding box center [618, 339] width 315 height 30
click at [915, 425] on input "22/09/2025, 00:00" at bounding box center [950, 420] width 315 height 30
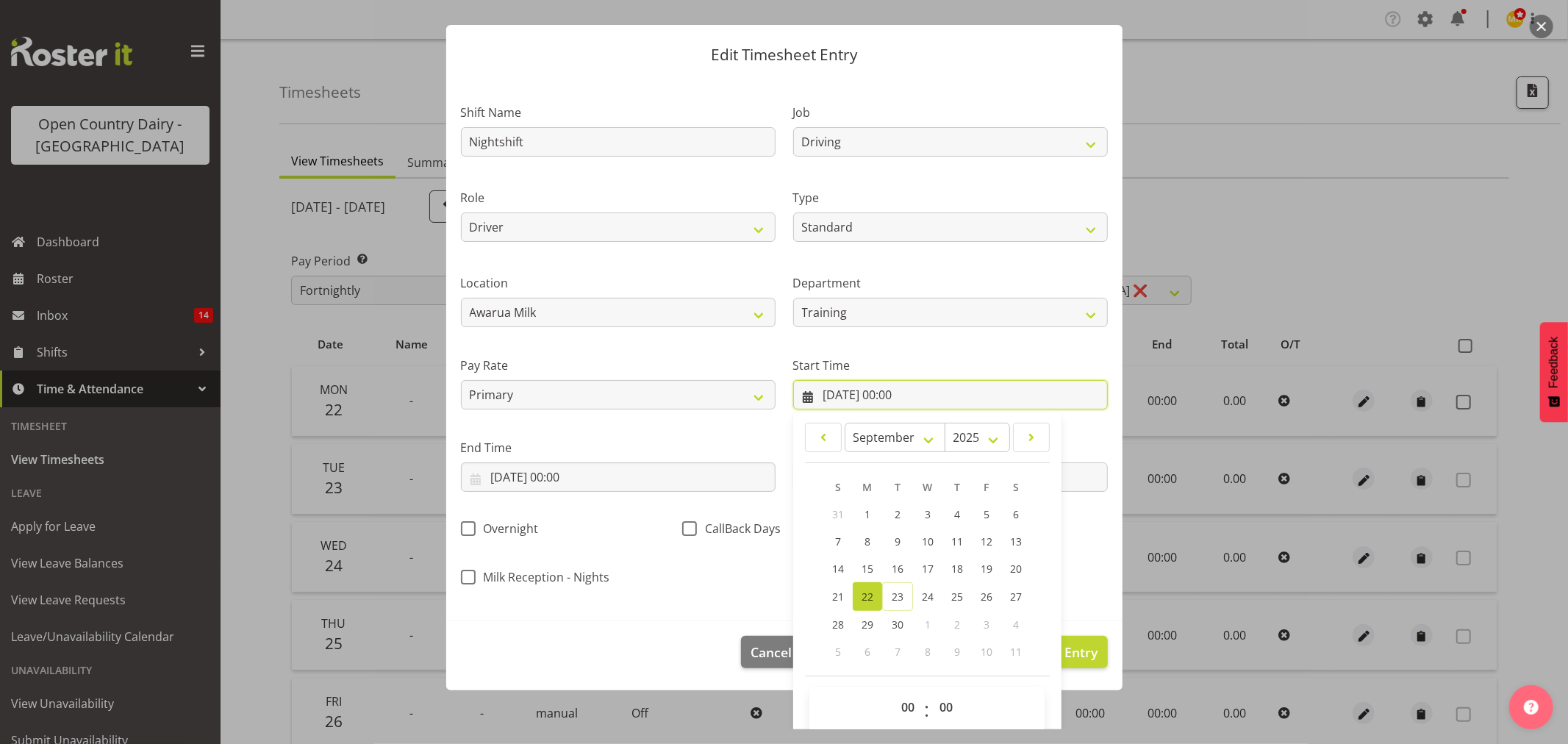
scroll to position [42, 0]
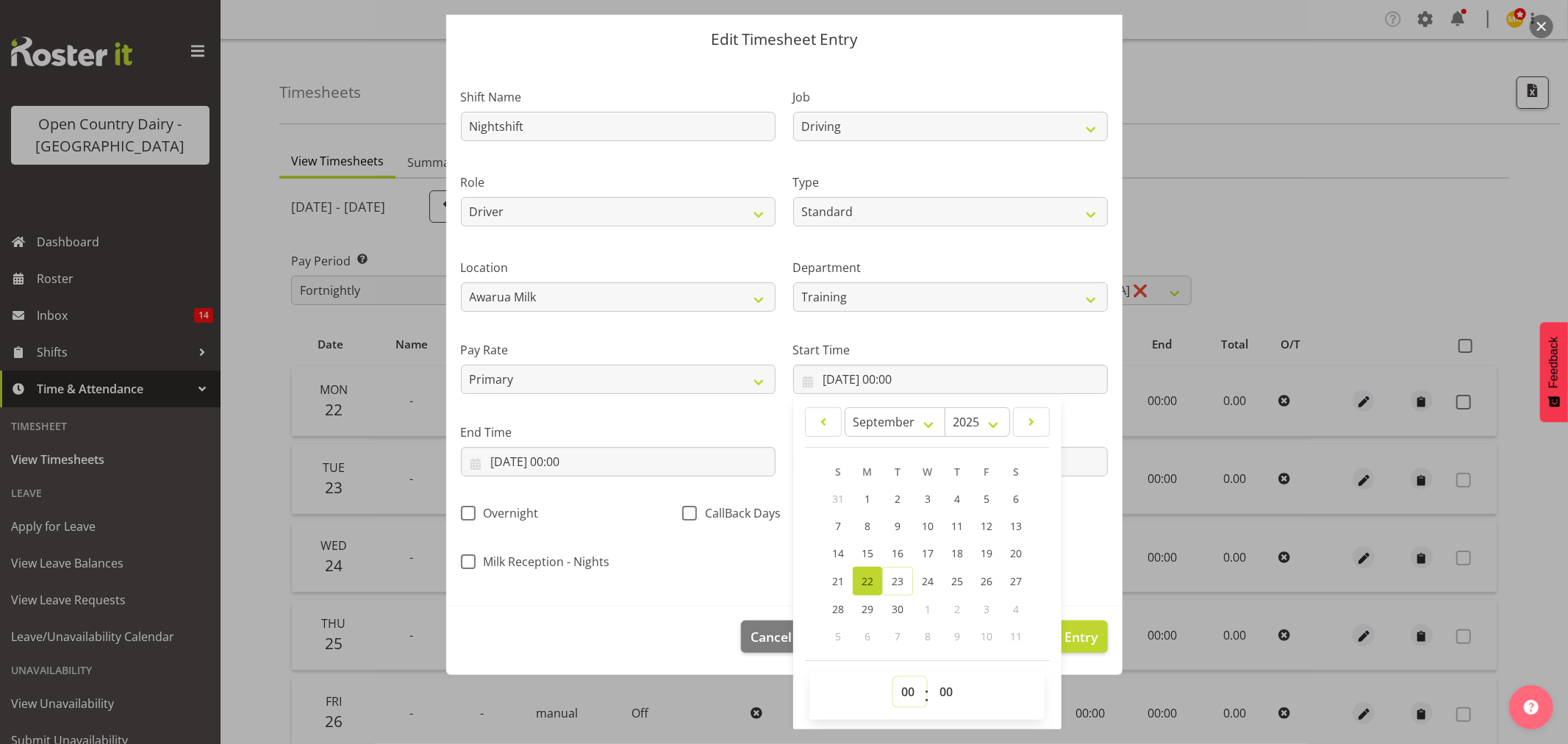
drag, startPoint x: 896, startPoint y: 685, endPoint x: 884, endPoint y: 669, distance: 20.0
click at [896, 685] on select "00 01 02 03 04 05 06 07 08 09 10 11 12 13 14 15 16 17 18 19 20 21 22 23" at bounding box center [910, 691] width 33 height 30
select select "16"
click at [894, 677] on select "00 01 02 03 04 05 06 07 08 09 10 11 12 13 14 15 16 17 18 19 20 21 22 23" at bounding box center [910, 691] width 33 height 30
type input "22/09/2025, 16:00"
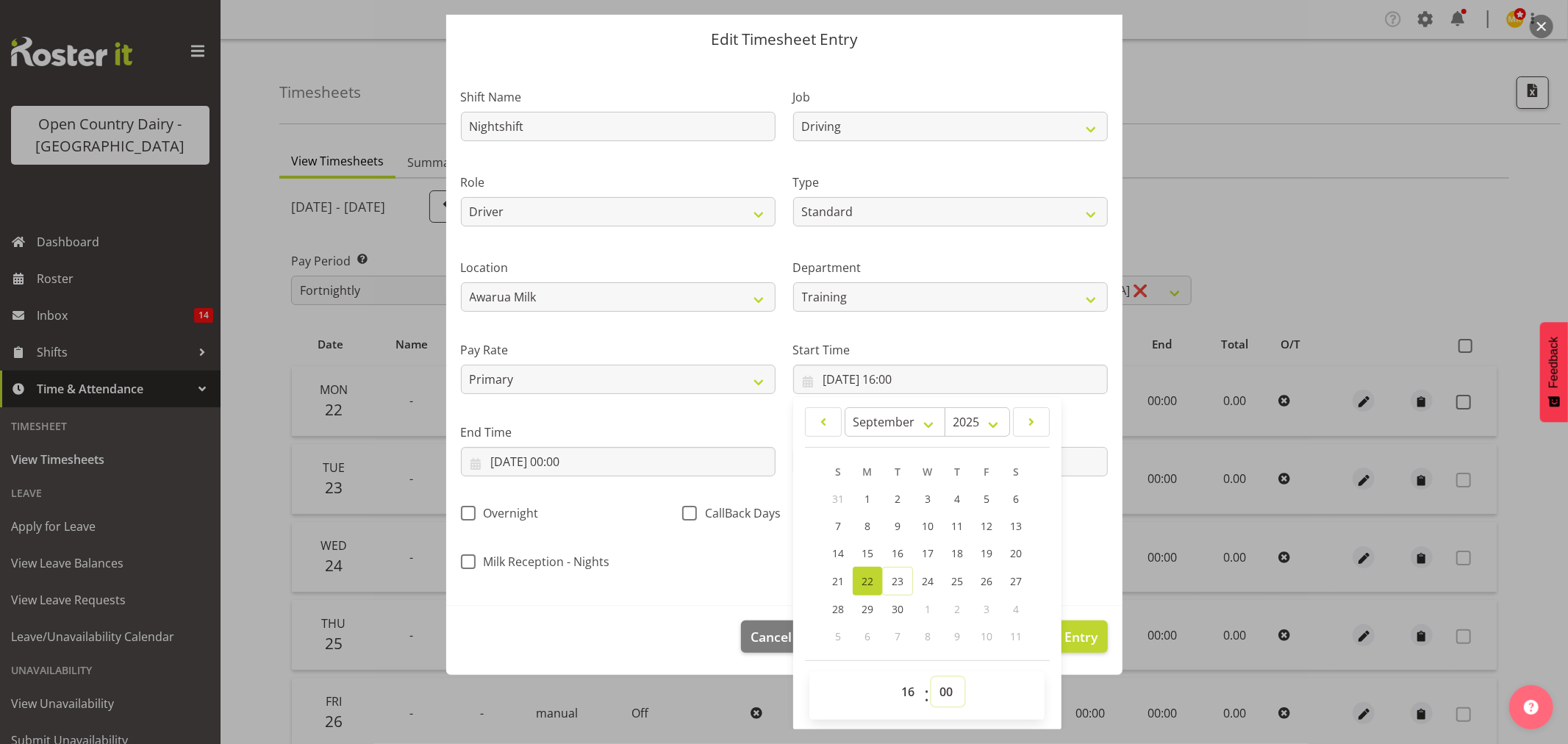
click at [937, 678] on select "00 01 02 03 04 05 06 07 08 09 10 11 12 13 14 15 16 17 18 19 20 21 22 23 24 25 2…" at bounding box center [948, 691] width 33 height 30
select select "15"
click at [931, 677] on select "00 01 02 03 04 05 06 07 08 09 10 11 12 13 14 15 16 17 18 19 20 21 22 23 24 25 2…" at bounding box center [948, 691] width 33 height 30
type input "22/09/2025, 16:15"
click at [745, 559] on div "Shift Name Nightshift Job Connecting /unconnecting Trailers Driving Meeting Mil…" at bounding box center [784, 324] width 665 height 514
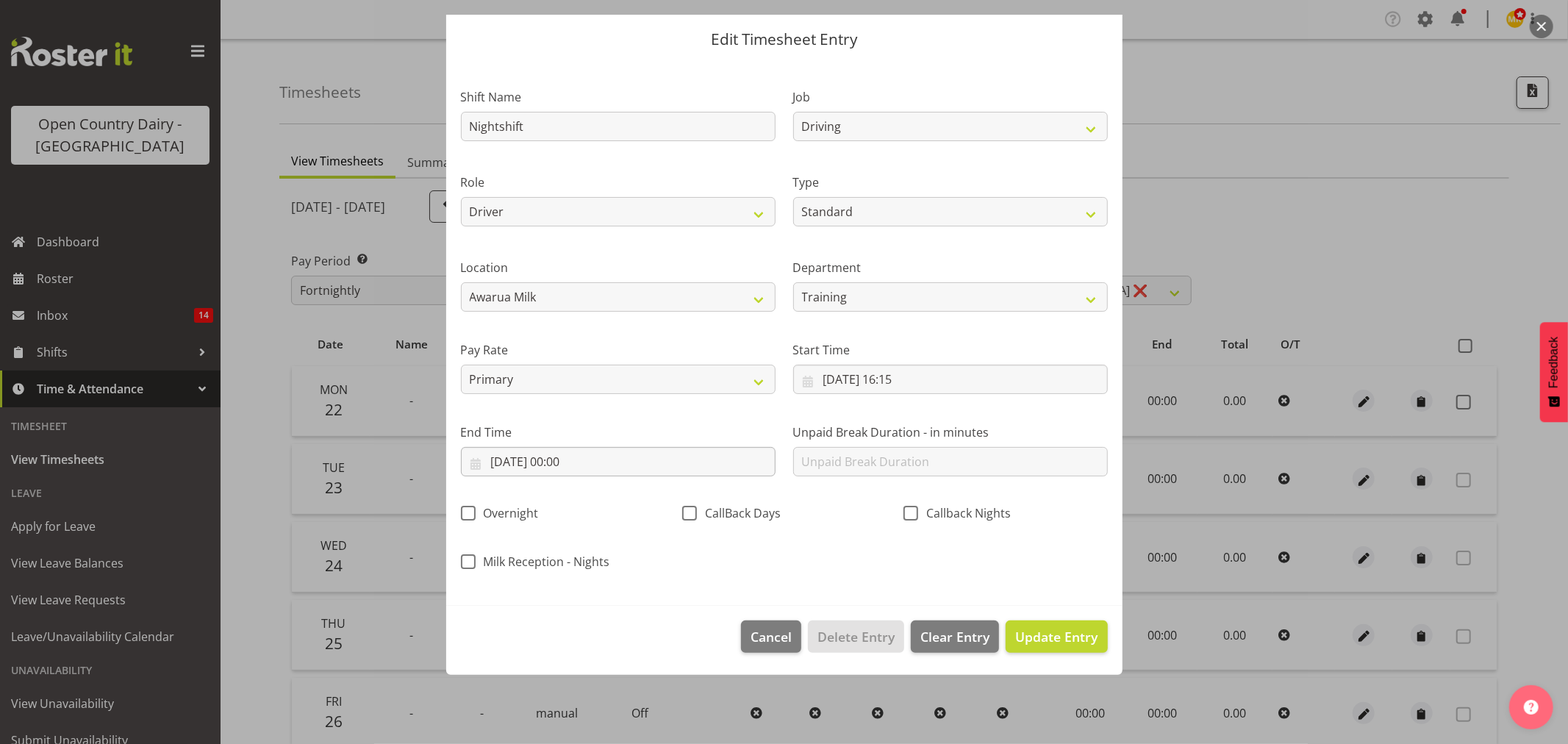
scroll to position [0, 0]
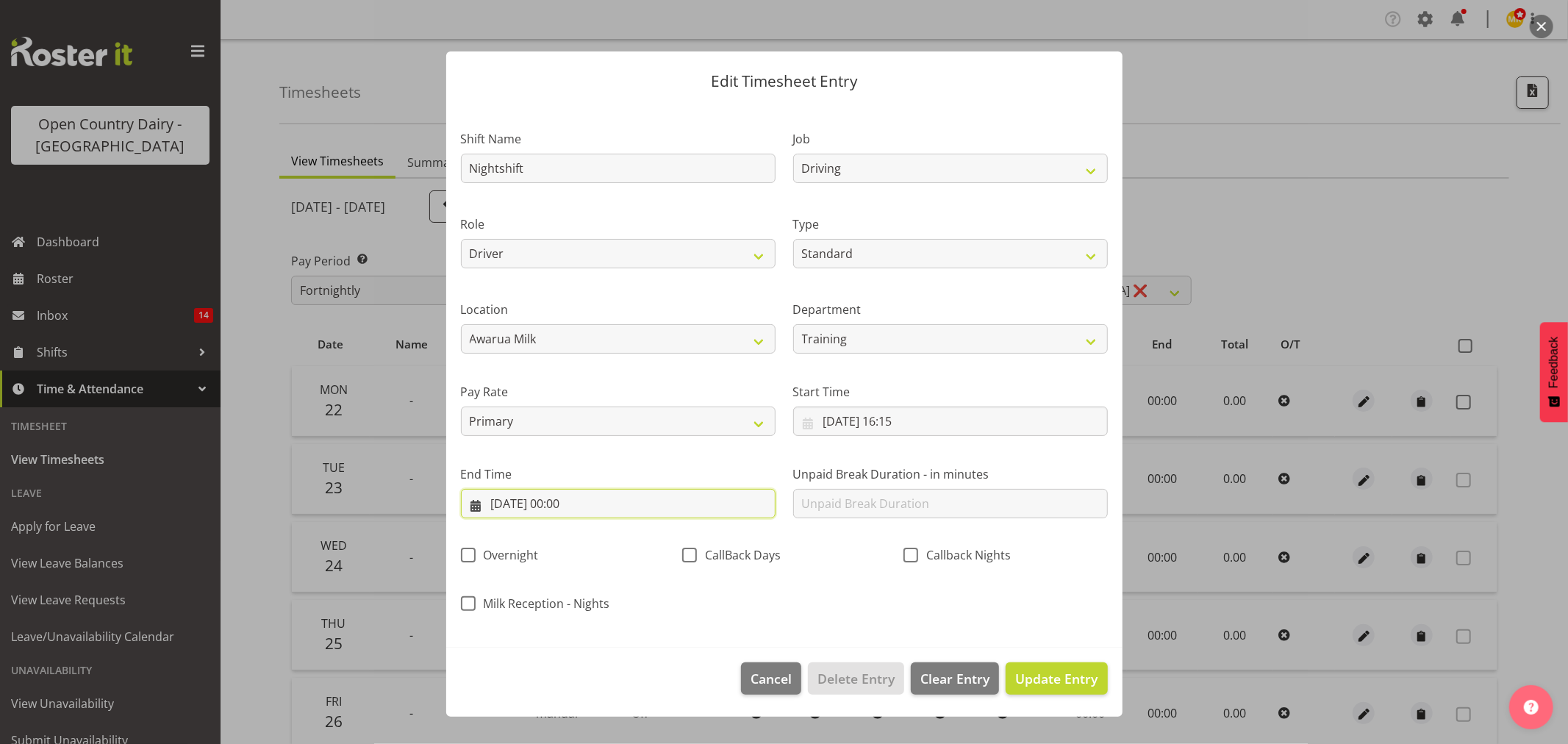
click at [702, 493] on input "22/09/2025, 00:00" at bounding box center [618, 503] width 315 height 30
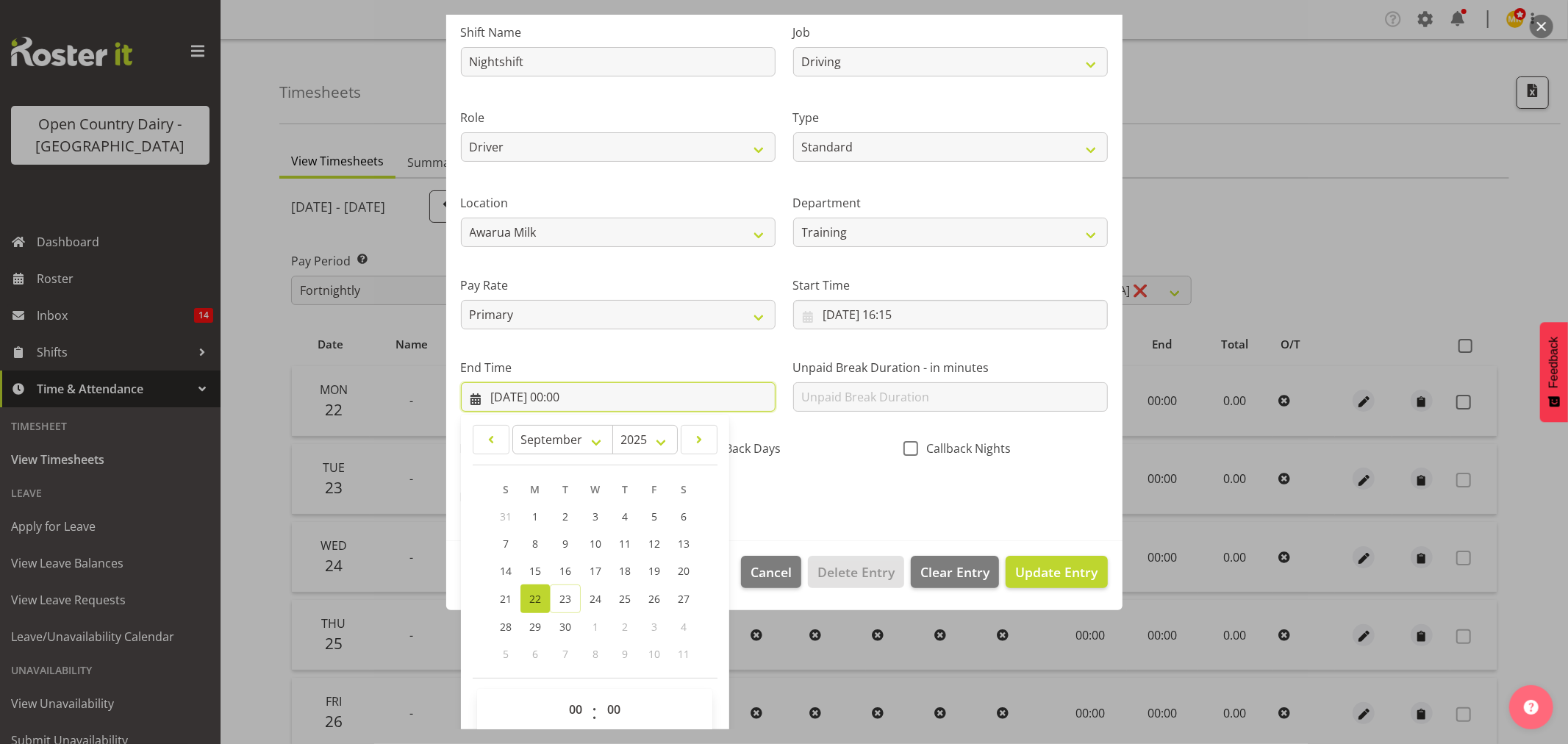
scroll to position [125, 0]
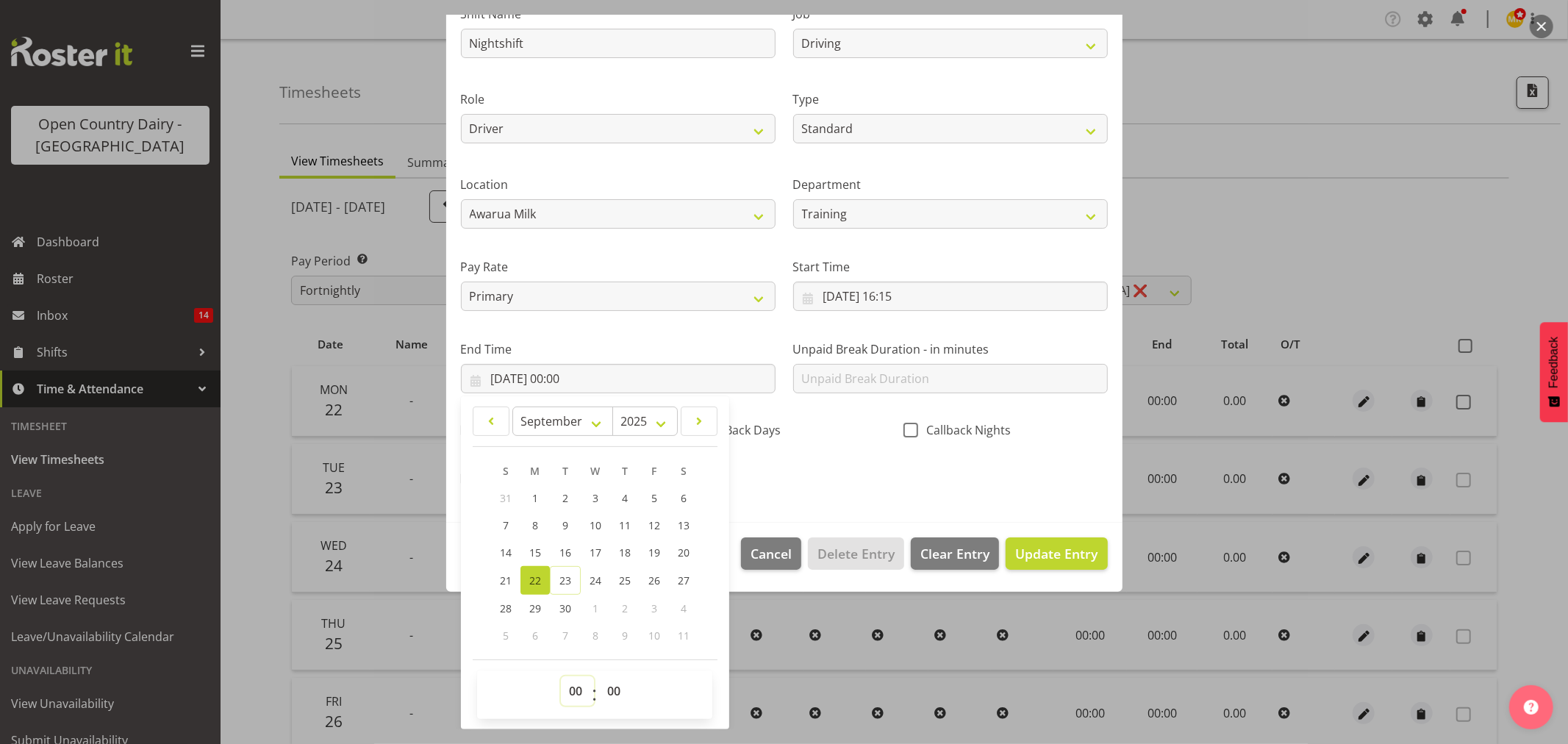
click at [575, 681] on select "00 01 02 03 04 05 06 07 08 09 10 11 12 13 14 15 16 17 18 19 20 21 22 23" at bounding box center [577, 690] width 33 height 30
click at [576, 684] on select "00 01 02 03 04 05 06 07 08 09 10 11 12 13 14 15 16 17 18 19 20 21 22 23" at bounding box center [577, 690] width 33 height 30
select select "4"
click at [561, 676] on select "00 01 02 03 04 05 06 07 08 09 10 11 12 13 14 15 16 17 18 19 20 21 22 23" at bounding box center [577, 690] width 33 height 30
type input "22/09/2025, 04:00"
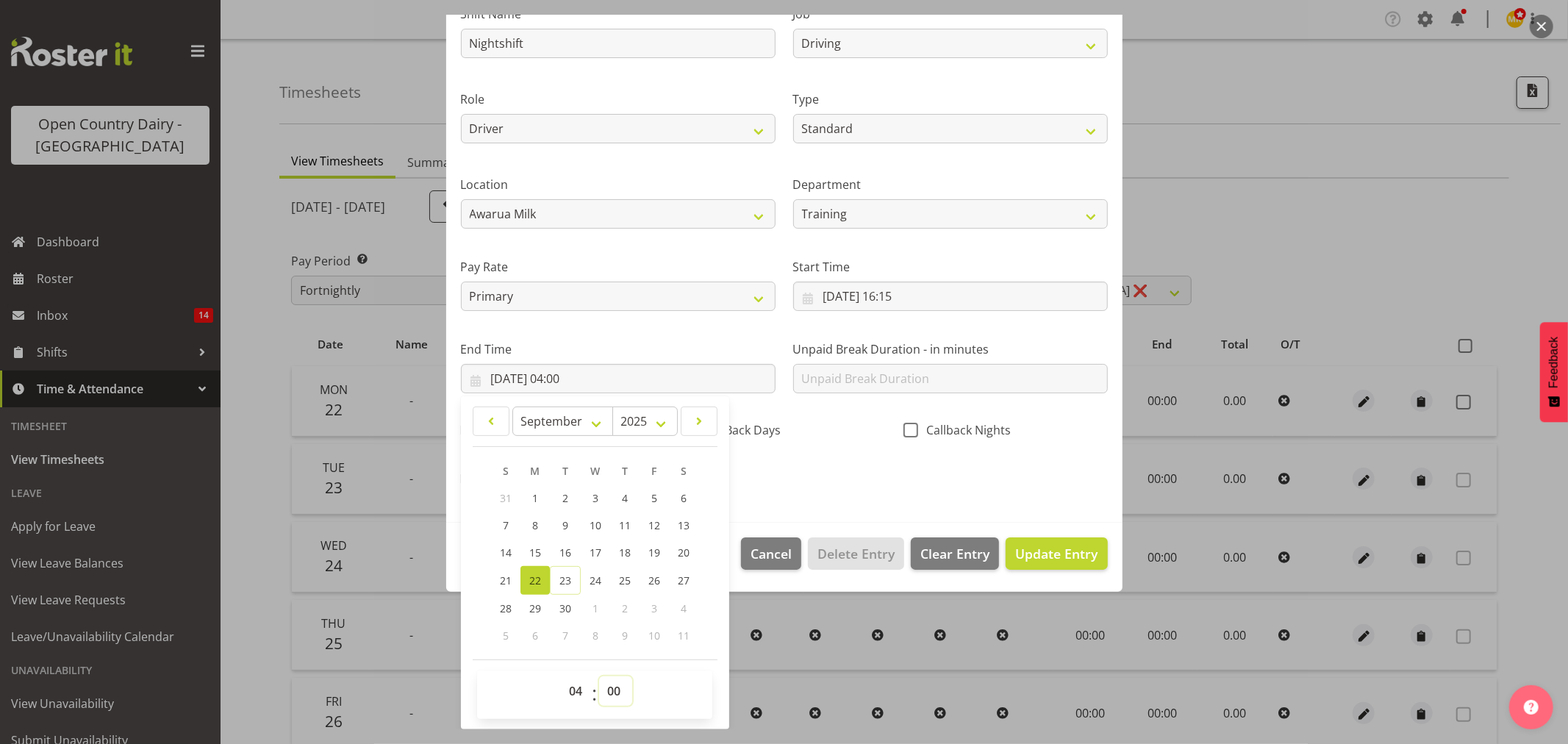
click at [607, 684] on select "00 01 02 03 04 05 06 07 08 09 10 11 12 13 14 15 16 17 18 19 20 21 22 23 24 25 2…" at bounding box center [616, 690] width 33 height 30
select select "30"
click at [599, 676] on select "00 01 02 03 04 05 06 07 08 09 10 11 12 13 14 15 16 17 18 19 20 21 22 23 24 25 2…" at bounding box center [616, 690] width 33 height 30
type input "22/09/2025, 04:30"
click at [773, 495] on div "Shift Name Nightshift Job Connecting /unconnecting Trailers Driving Meeting Mil…" at bounding box center [784, 242] width 665 height 514
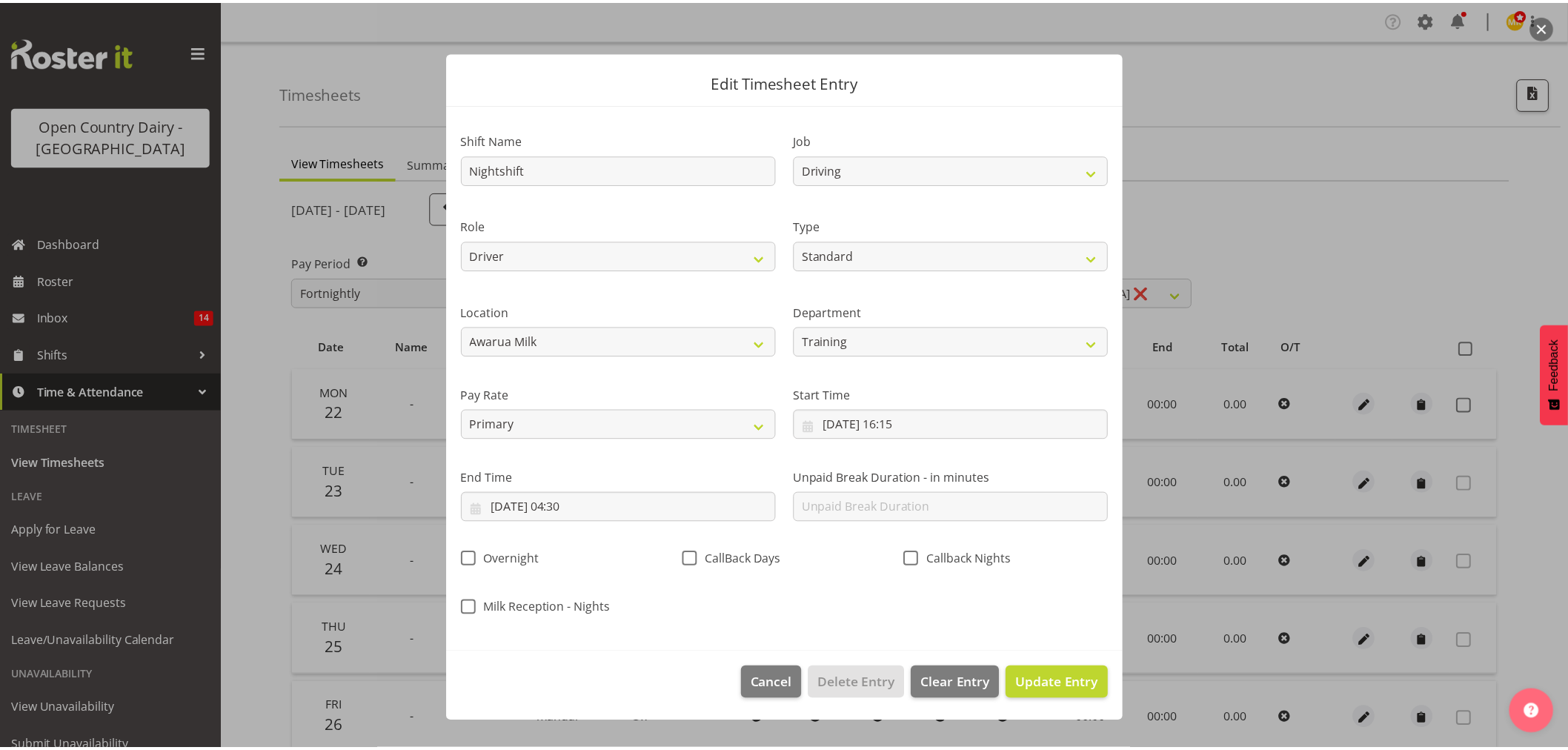
scroll to position [0, 0]
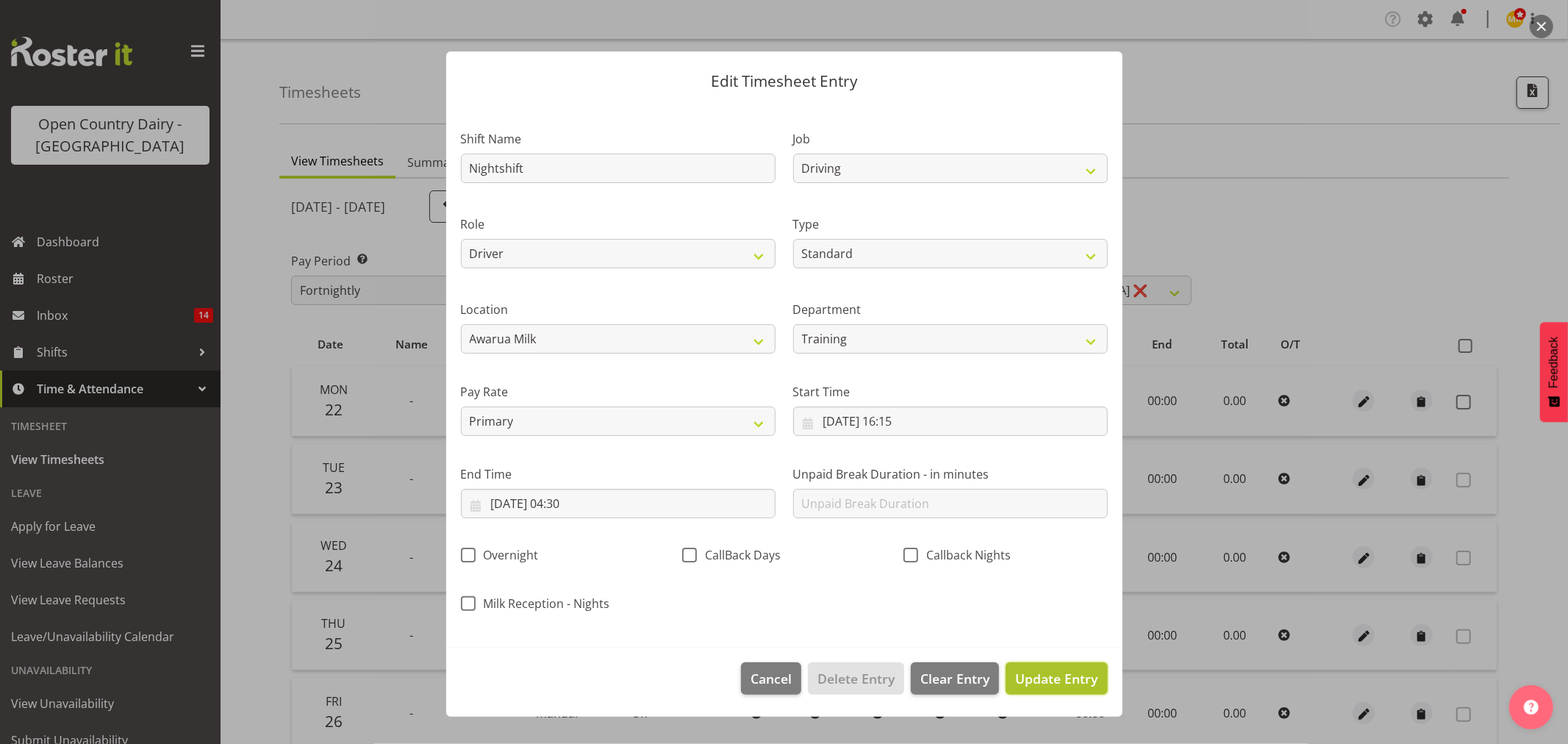
click at [1027, 677] on span "Update Entry" at bounding box center [1056, 678] width 83 height 17
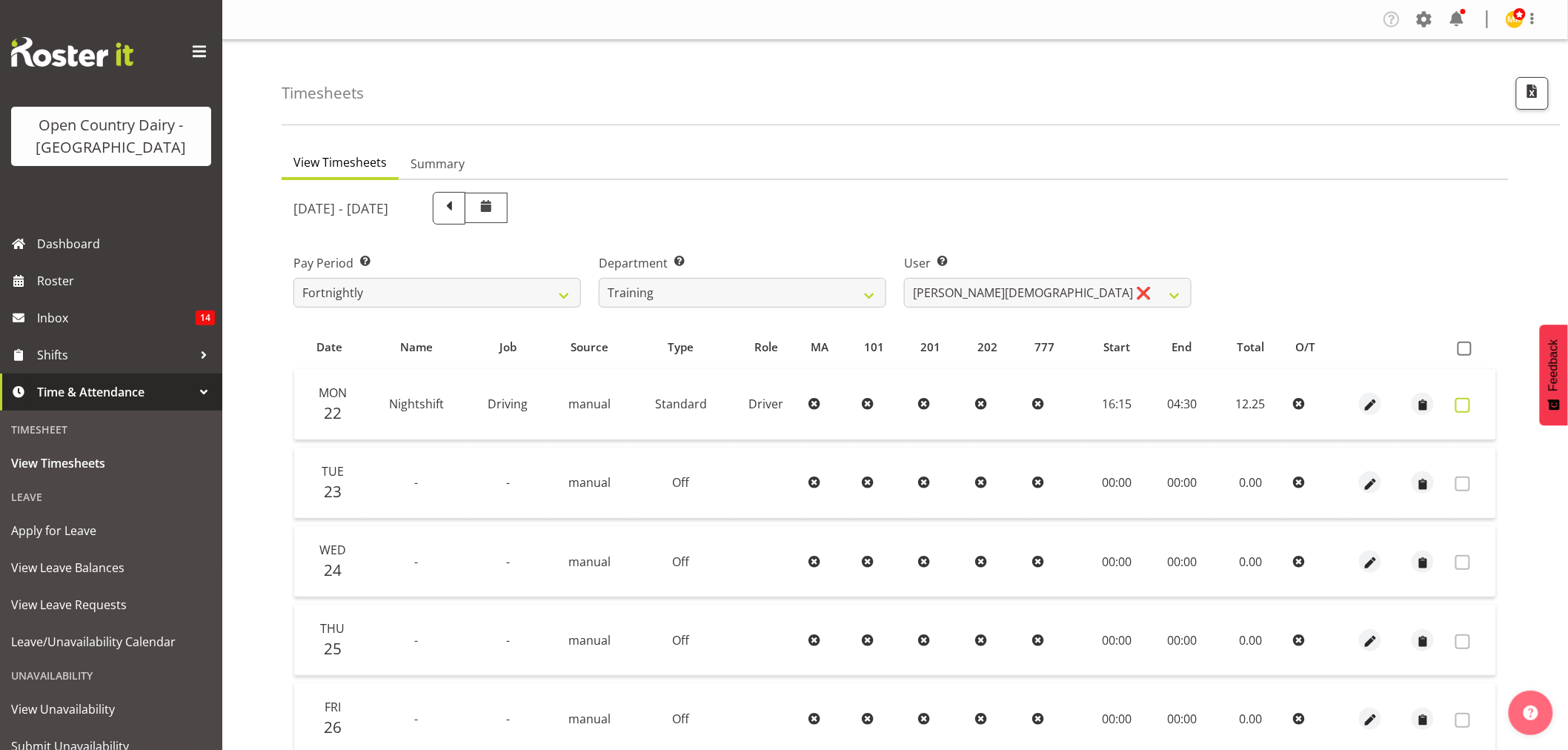
click at [1455, 406] on span at bounding box center [1462, 405] width 15 height 15
checkbox input "true"
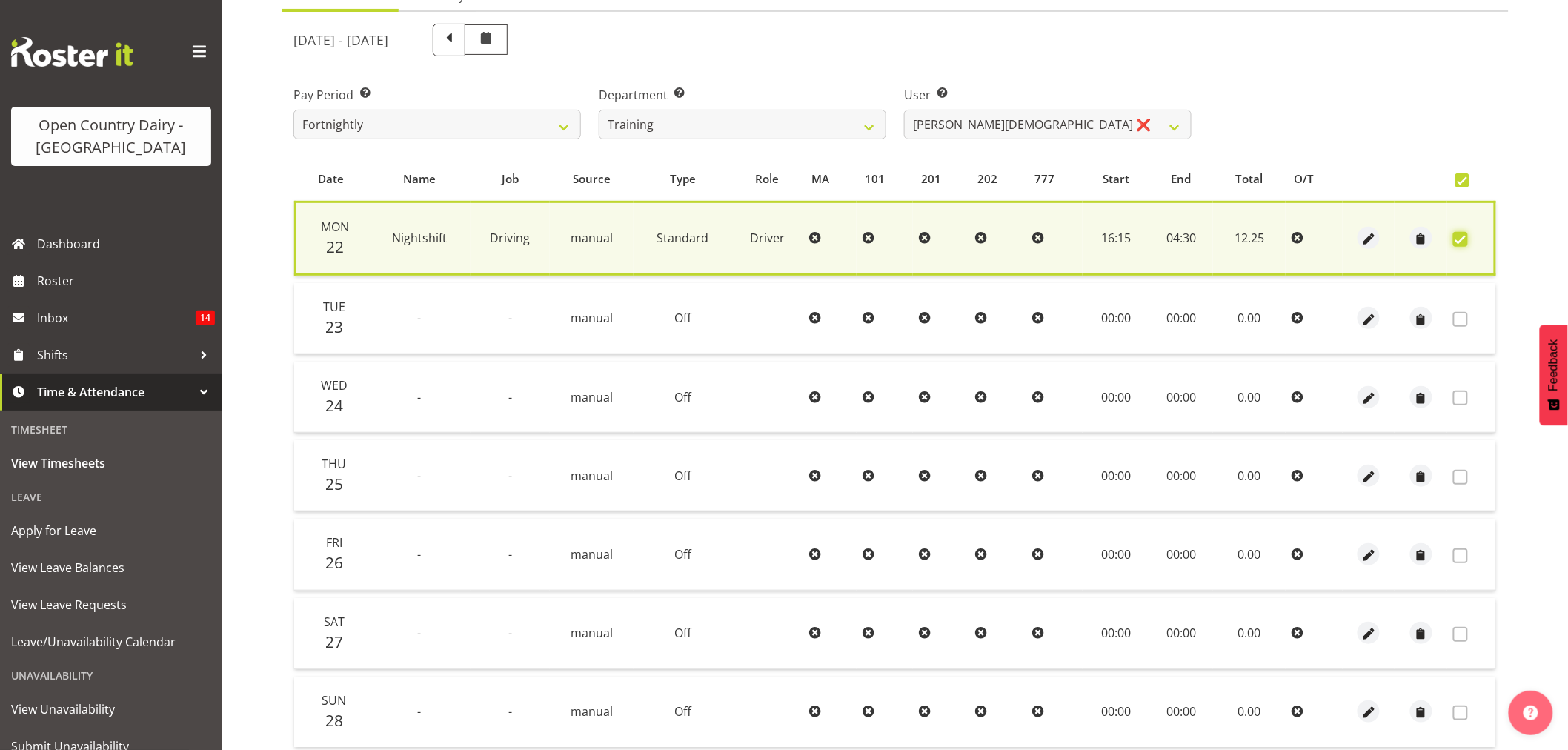
scroll to position [284, 0]
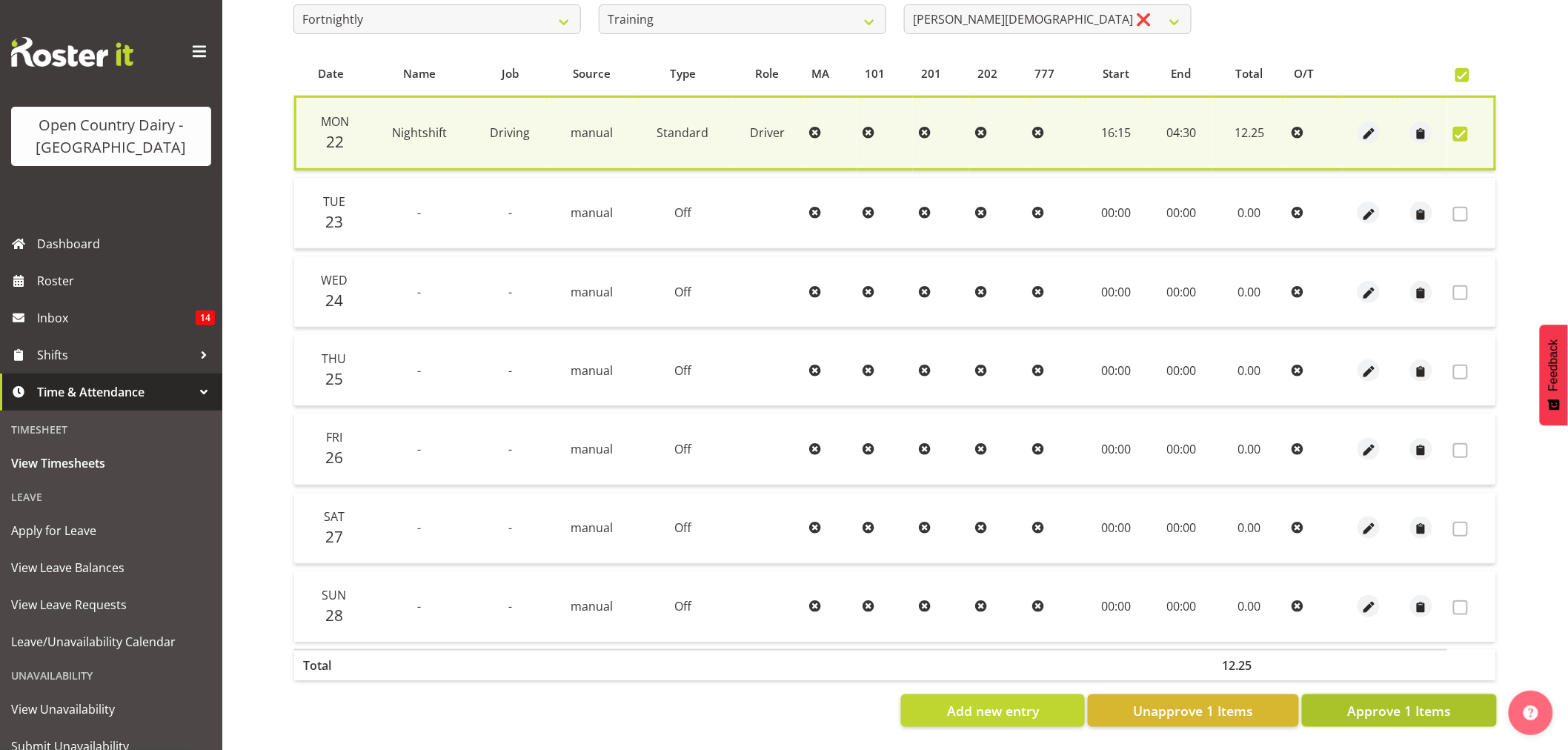
click at [1412, 701] on span "Approve 1 Items" at bounding box center [1399, 710] width 104 height 19
checkbox input "false"
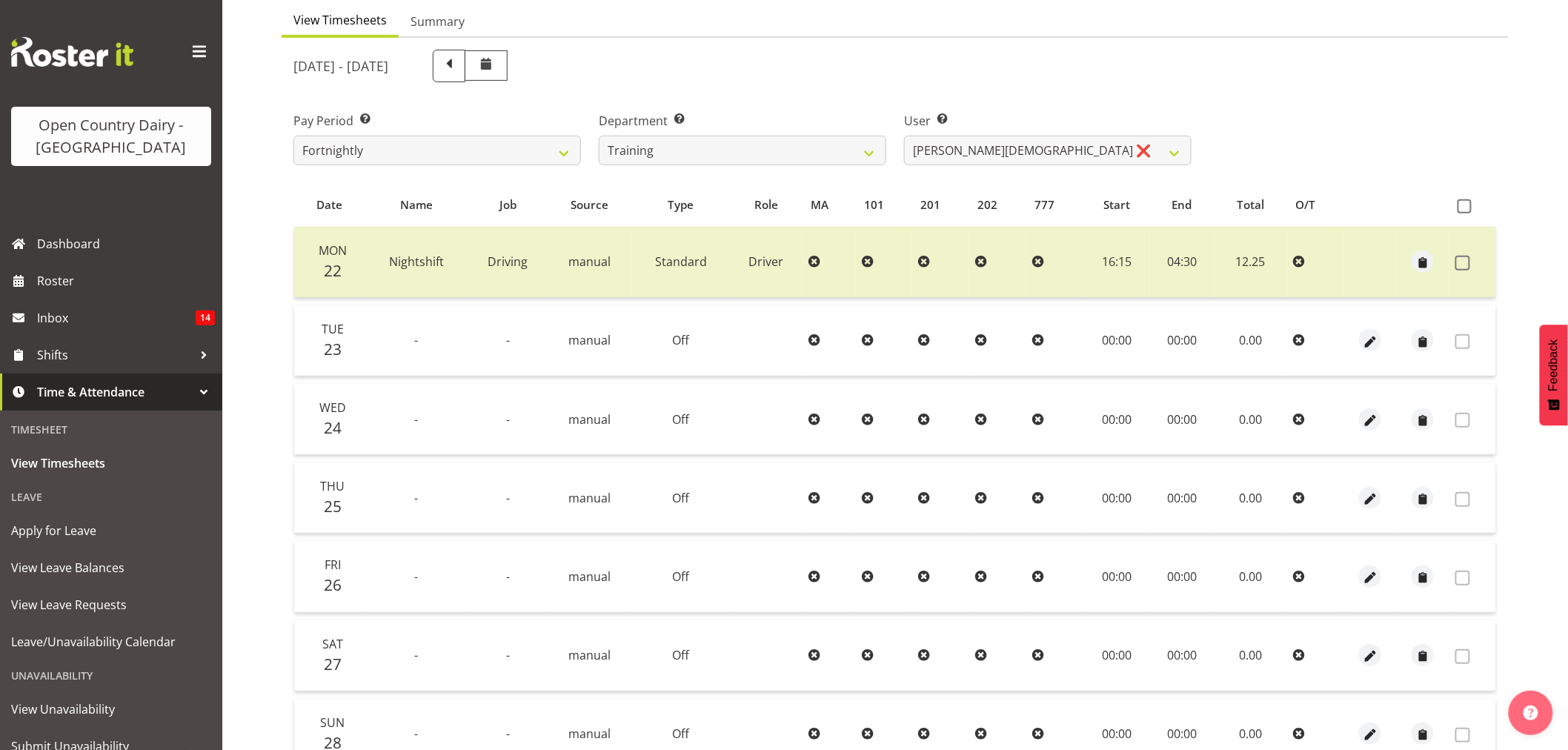
scroll to position [116, 0]
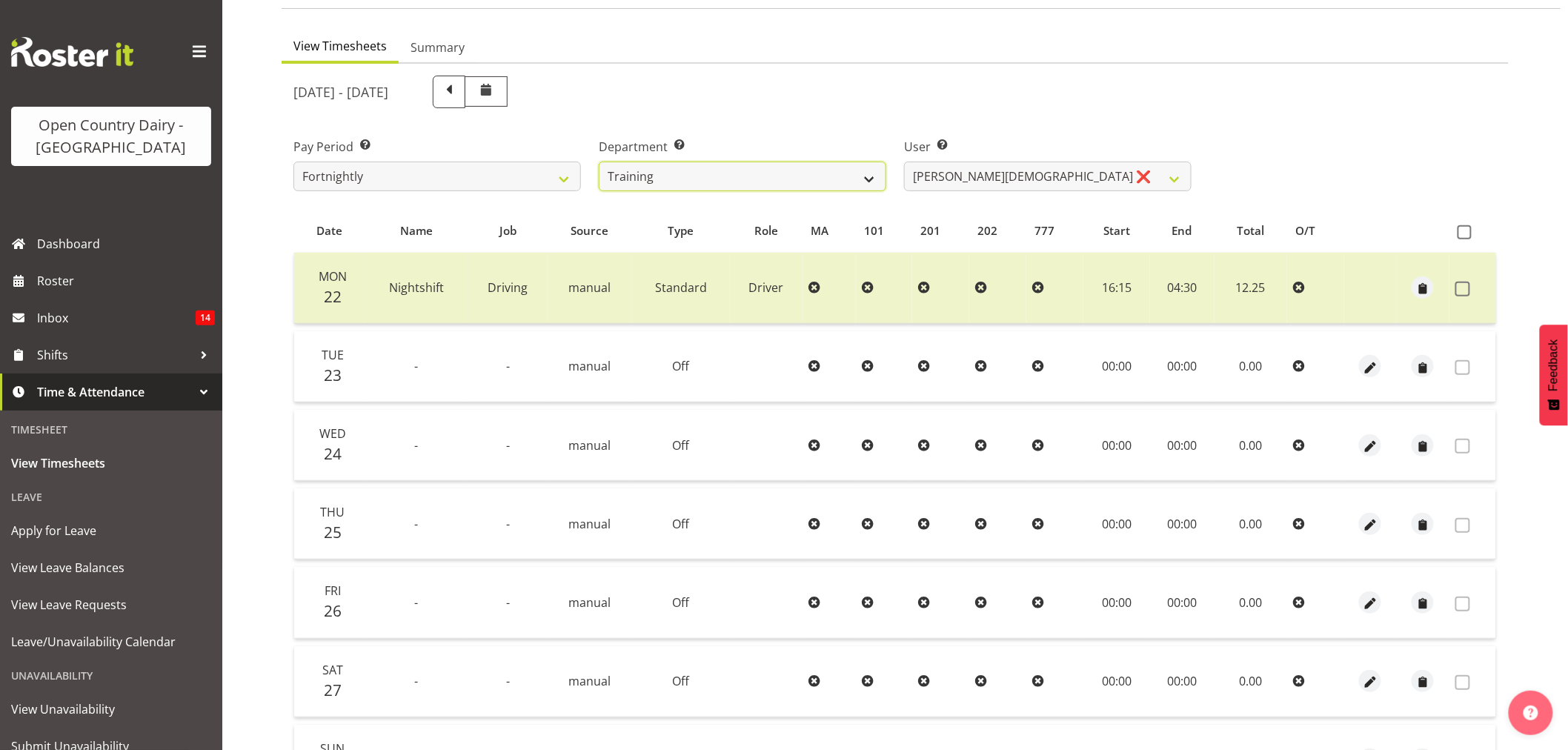
click at [772, 179] on select "734 735 736 737 738 739 851 853 854 855 856 858 861 862 865 867-9032 868 869 87…" at bounding box center [742, 176] width 287 height 30
select select "676"
click at [599, 161] on select "734 735 736 737 738 739 851 853 854 855 856 858 861 862 865 867-9032 868 869 87…" at bounding box center [742, 176] width 287 height 30
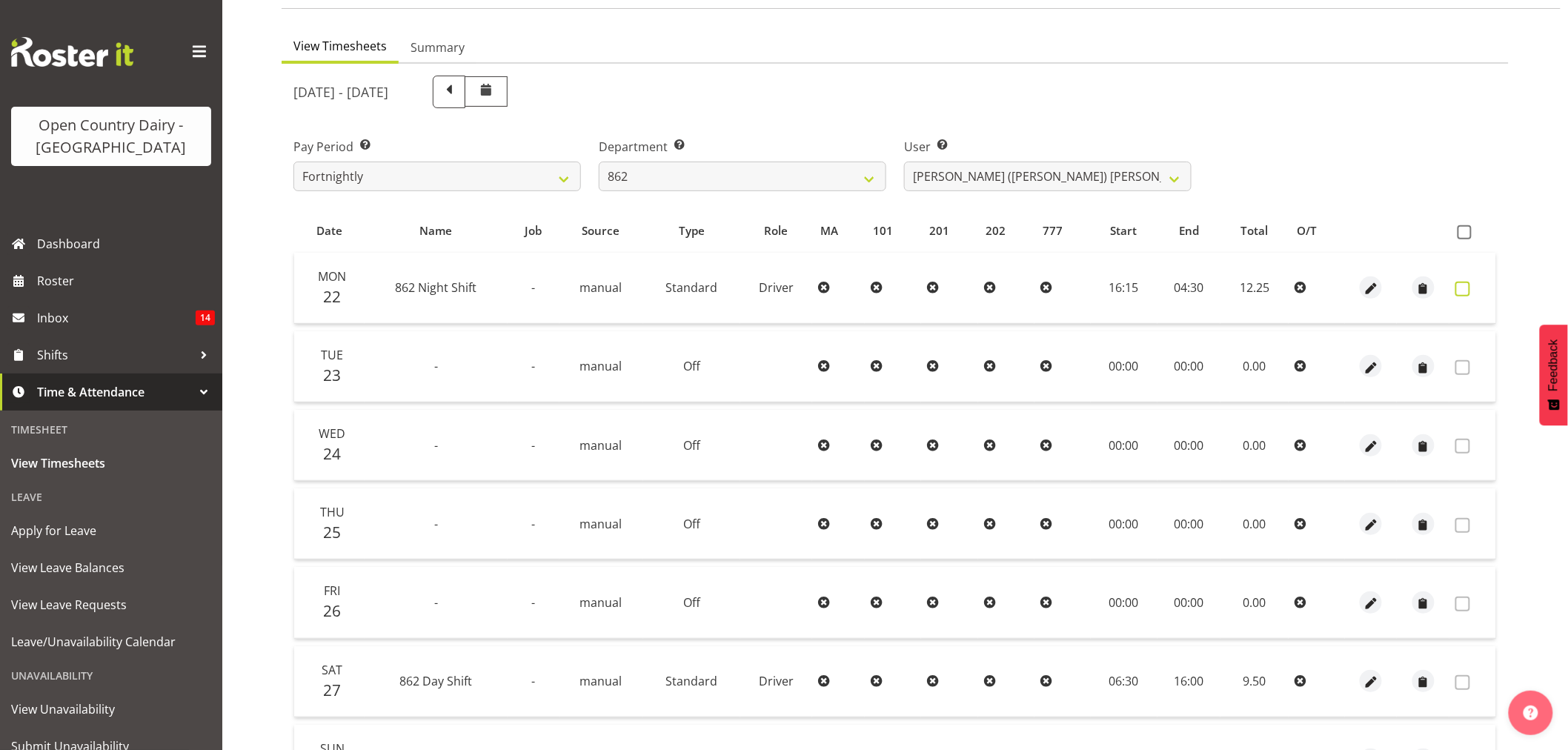
click at [1463, 283] on span at bounding box center [1462, 289] width 15 height 15
checkbox input "true"
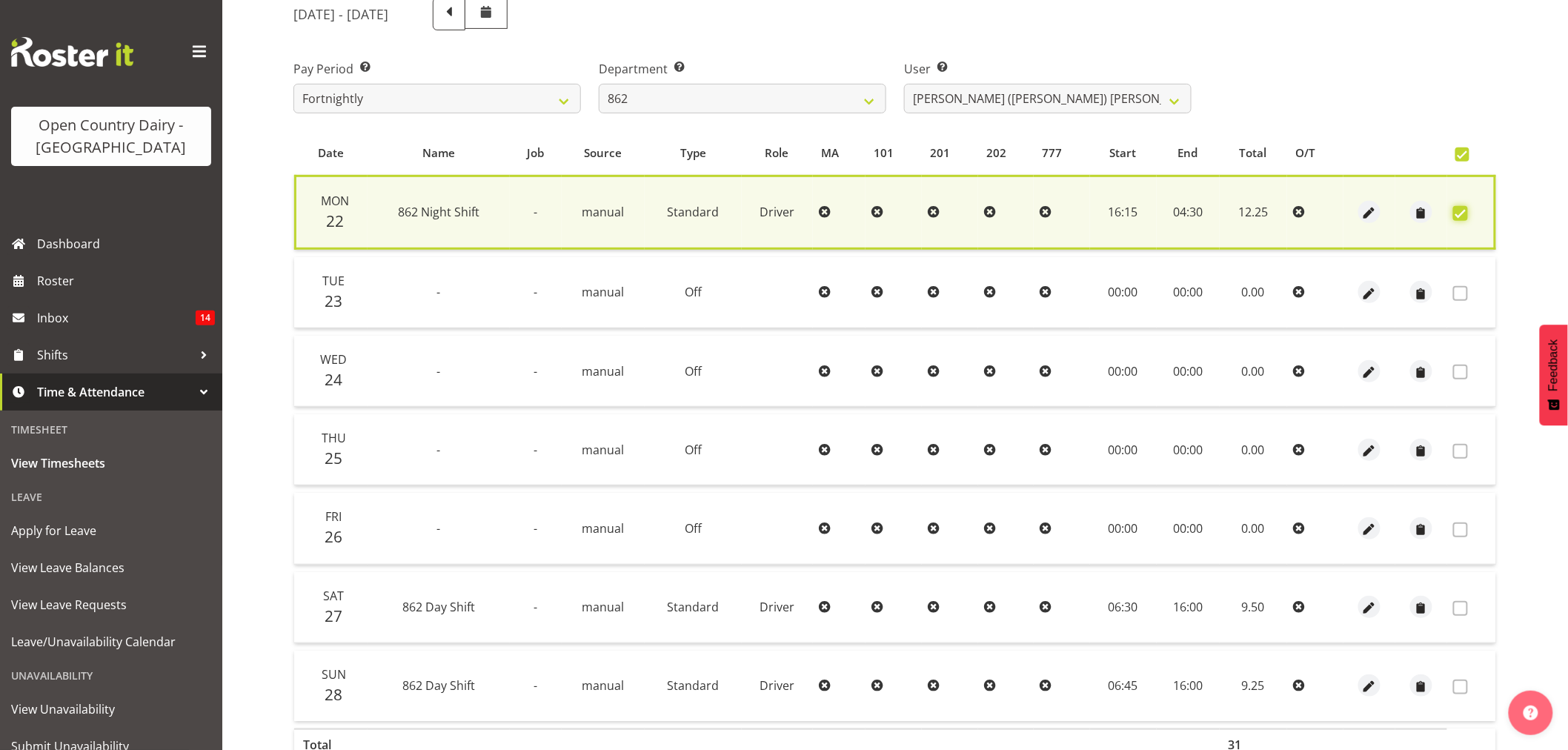
scroll to position [284, 0]
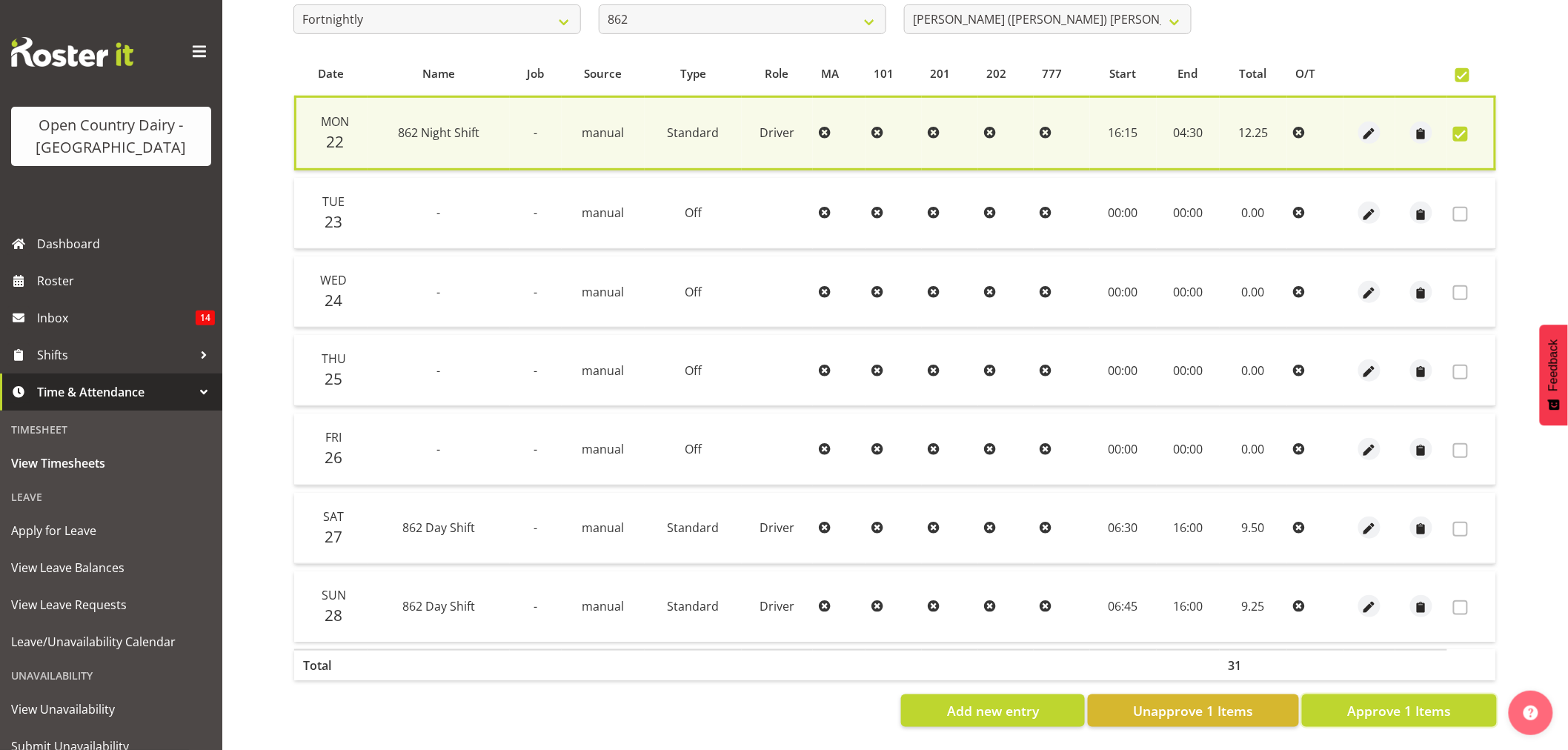
click at [1366, 694] on button "Approve 1 Items" at bounding box center [1398, 710] width 195 height 33
click at [1367, 697] on div "Add new entry Unapprove 1 Items Approve 1 Items" at bounding box center [894, 710] width 1203 height 33
checkbox input "false"
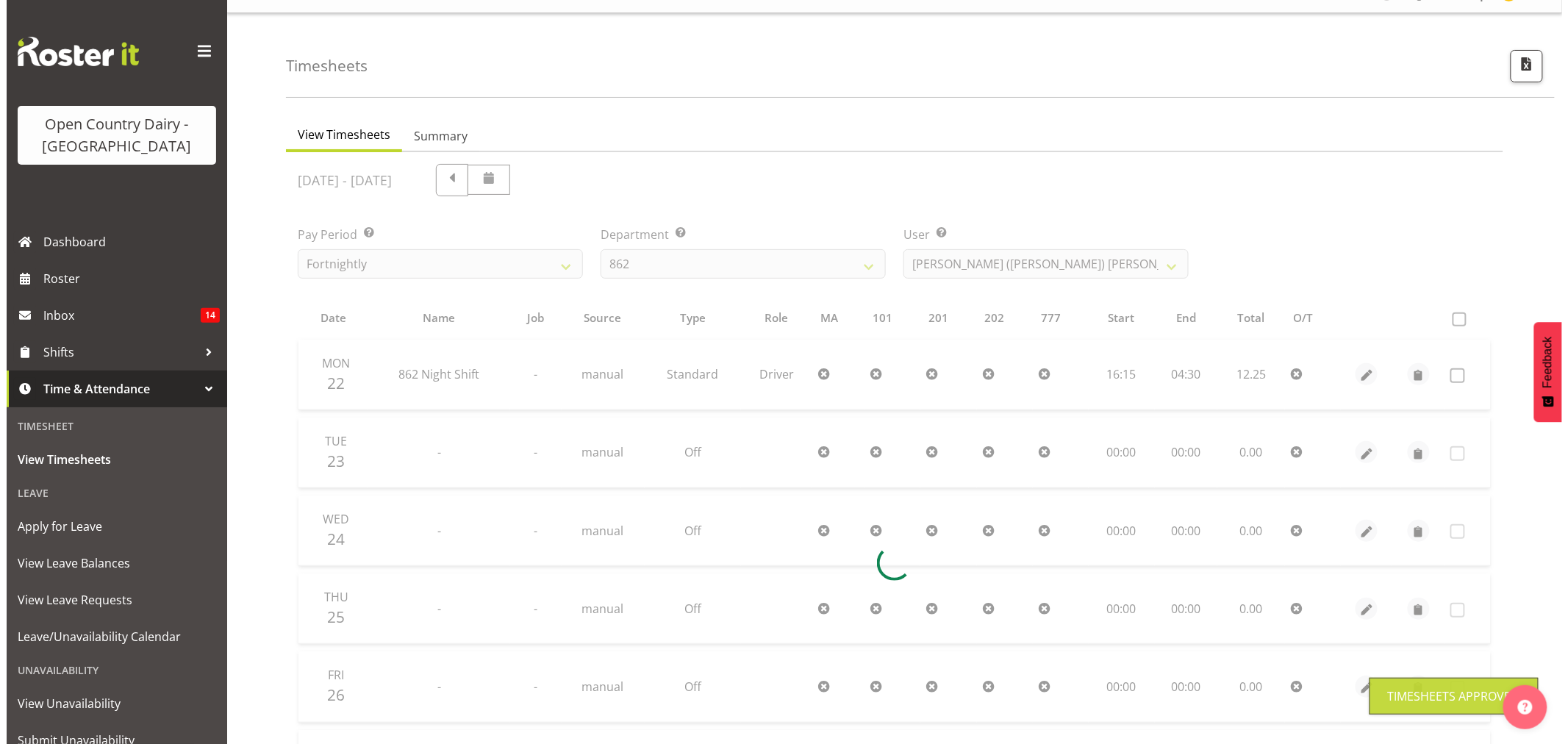
scroll to position [0, 0]
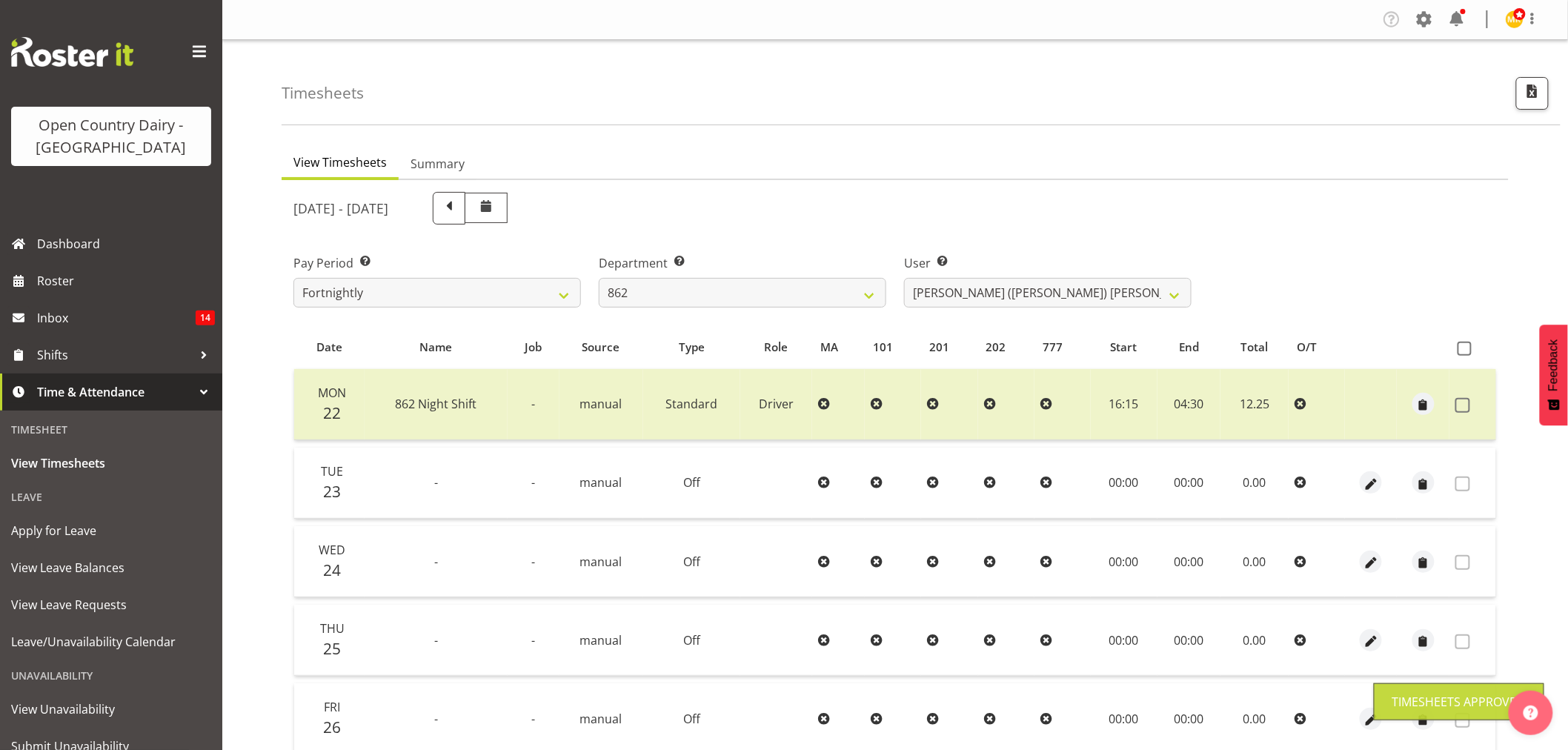
click at [781, 276] on div "Department Select which department you would like to view. 734 735 736 737 738 …" at bounding box center [742, 281] width 287 height 53
click at [787, 283] on select "734 735 736 737 738 739 851 853 854 855 856 858 861 862 865 867-9032 868 869 87…" at bounding box center [742, 293] width 287 height 30
select select "903"
click at [599, 278] on select "734 735 736 737 738 739 851 853 854 855 856 858 861 862 865 867-9032 868 869 87…" at bounding box center [742, 293] width 287 height 30
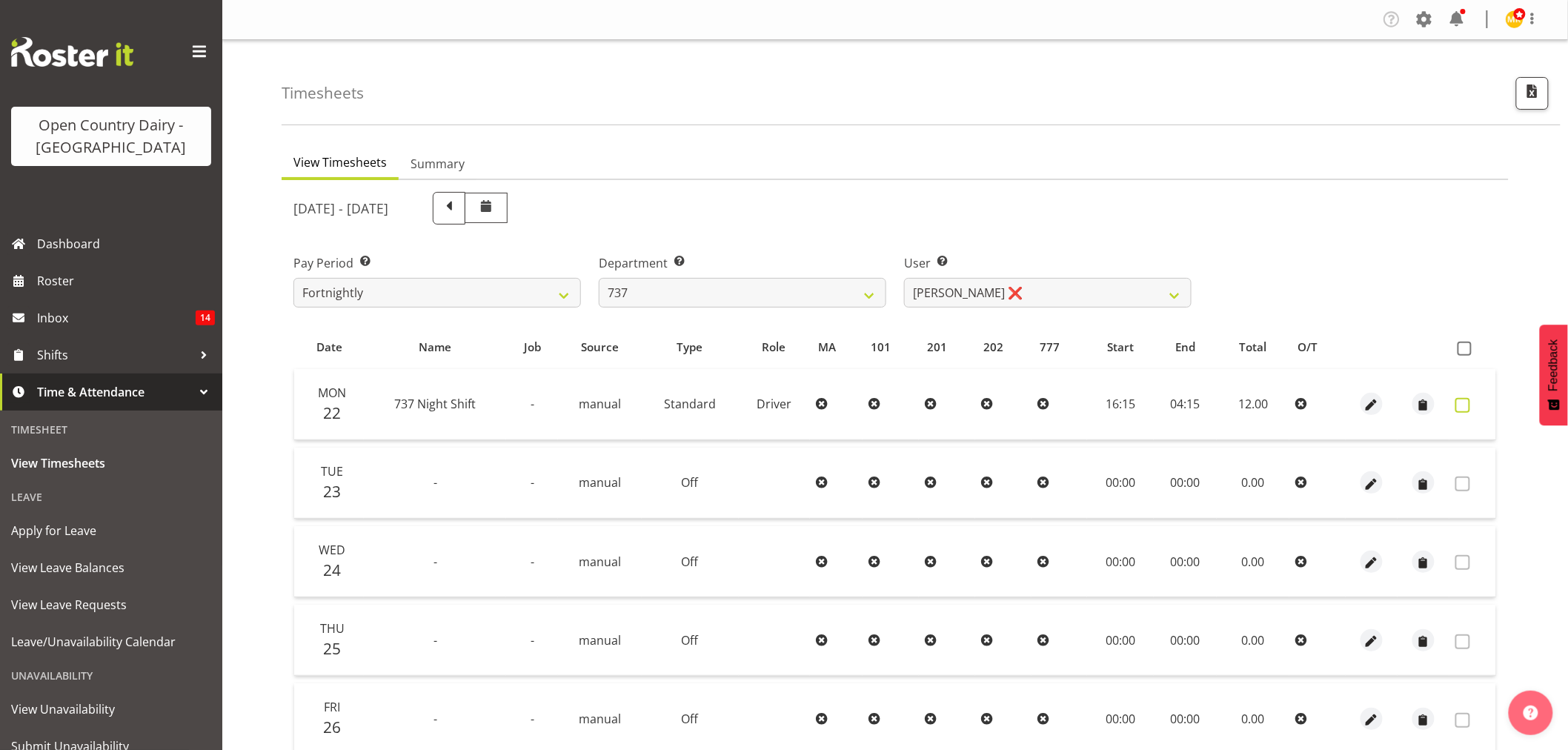
click at [1470, 403] on span at bounding box center [1462, 405] width 15 height 15
checkbox input "true"
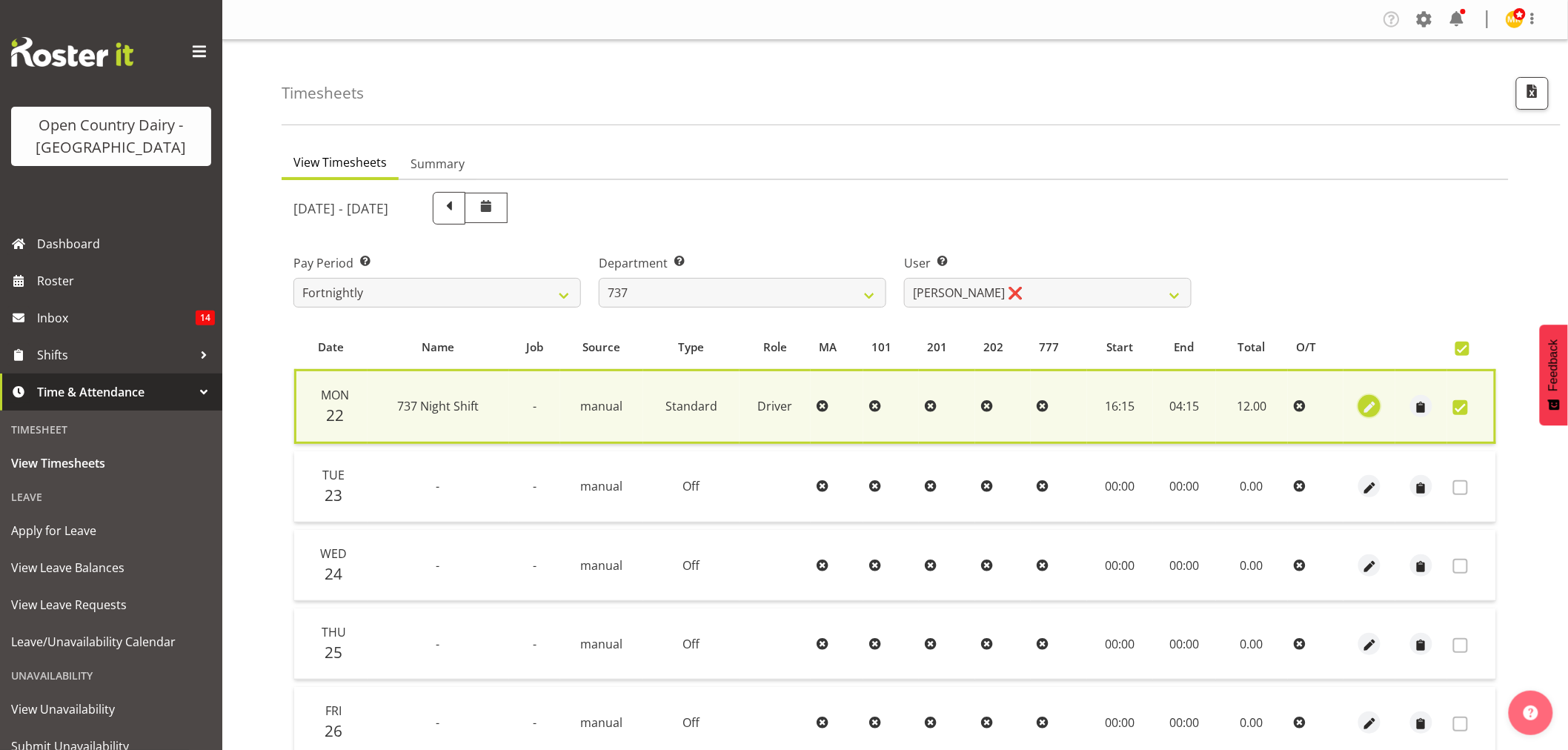
click at [1367, 402] on span "button" at bounding box center [1369, 408] width 17 height 17
select select "Standard"
select select "8"
select select "2025"
select select "4"
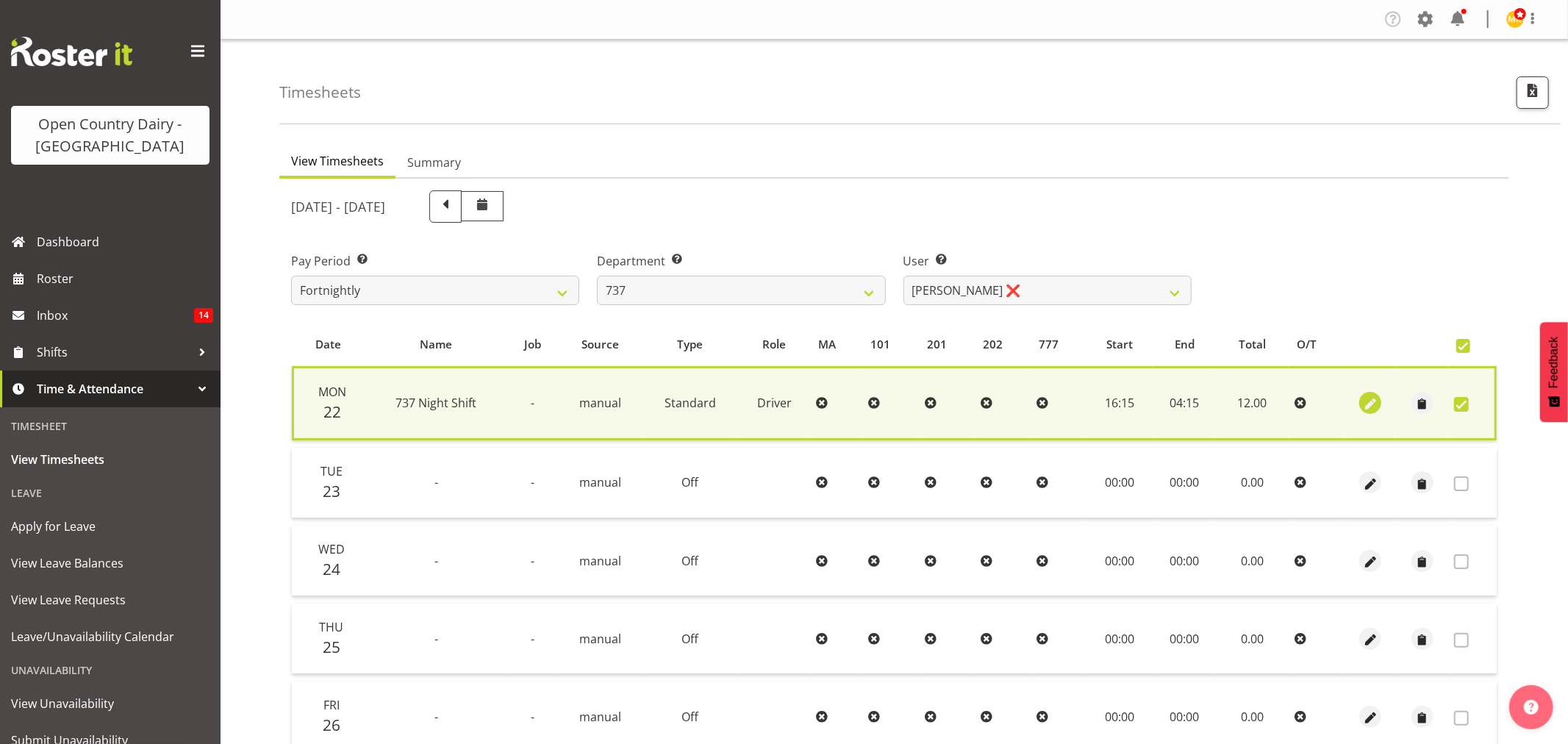
select select "15"
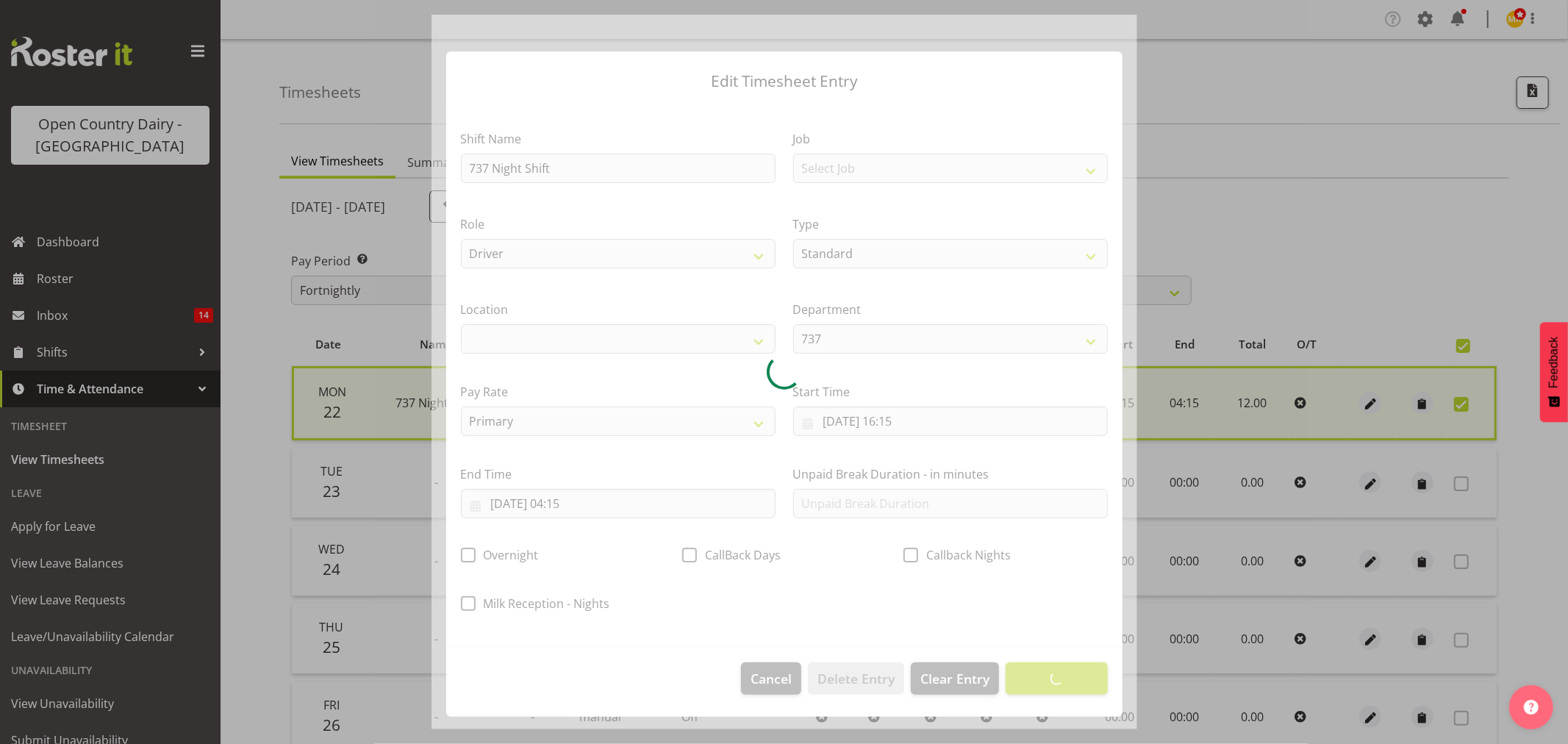
select select
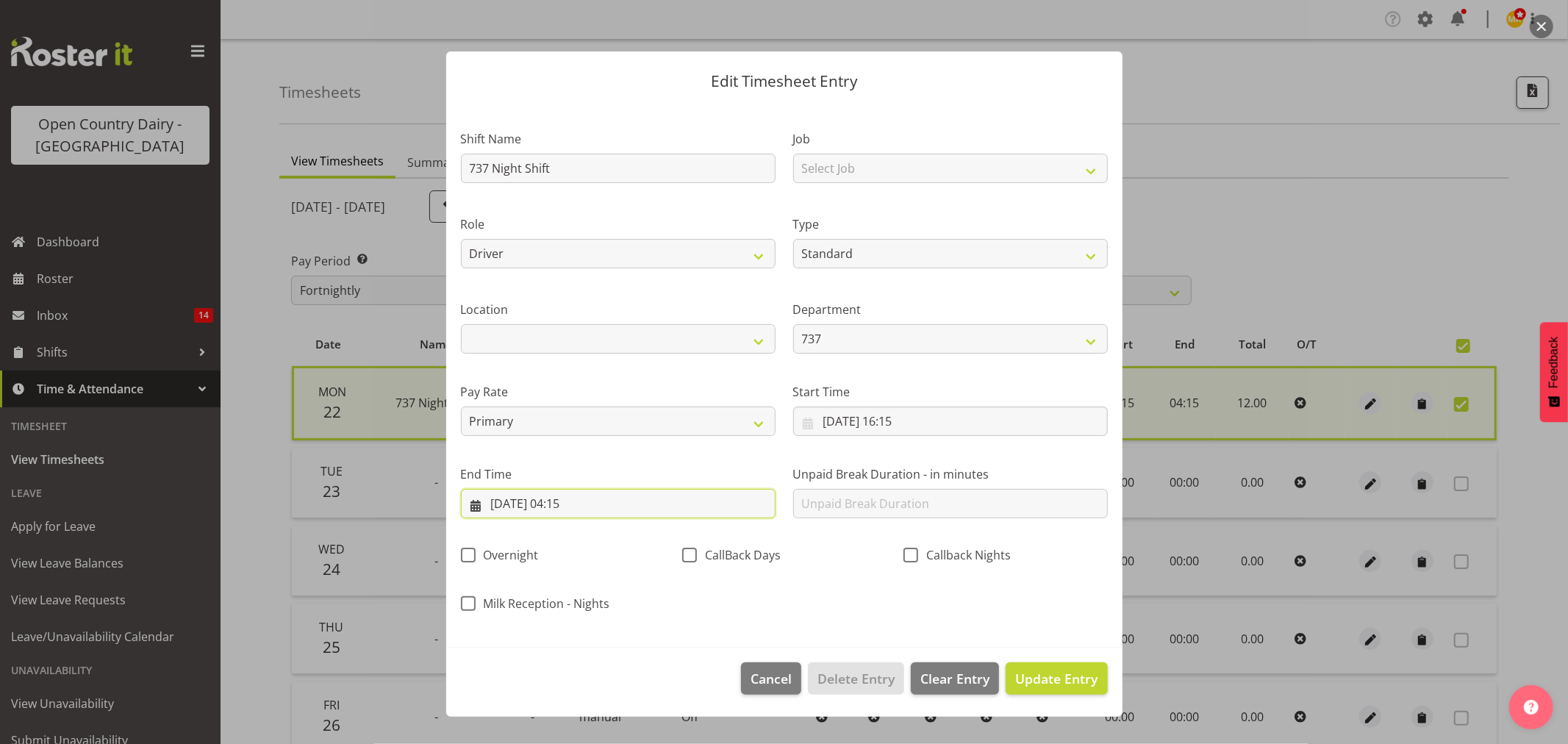
click at [586, 502] on input "23/09/2025, 04:15" at bounding box center [618, 503] width 315 height 30
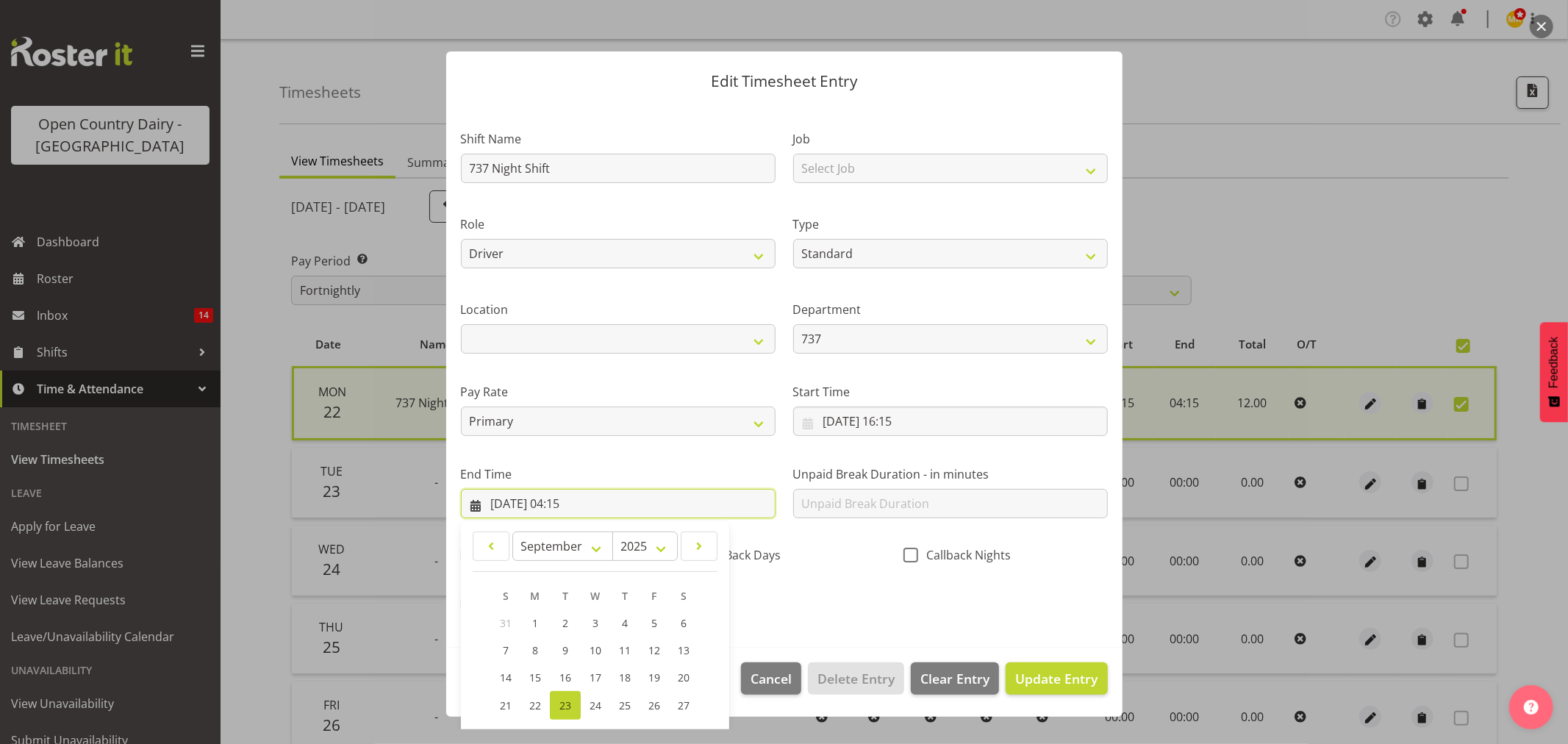
scroll to position [125, 0]
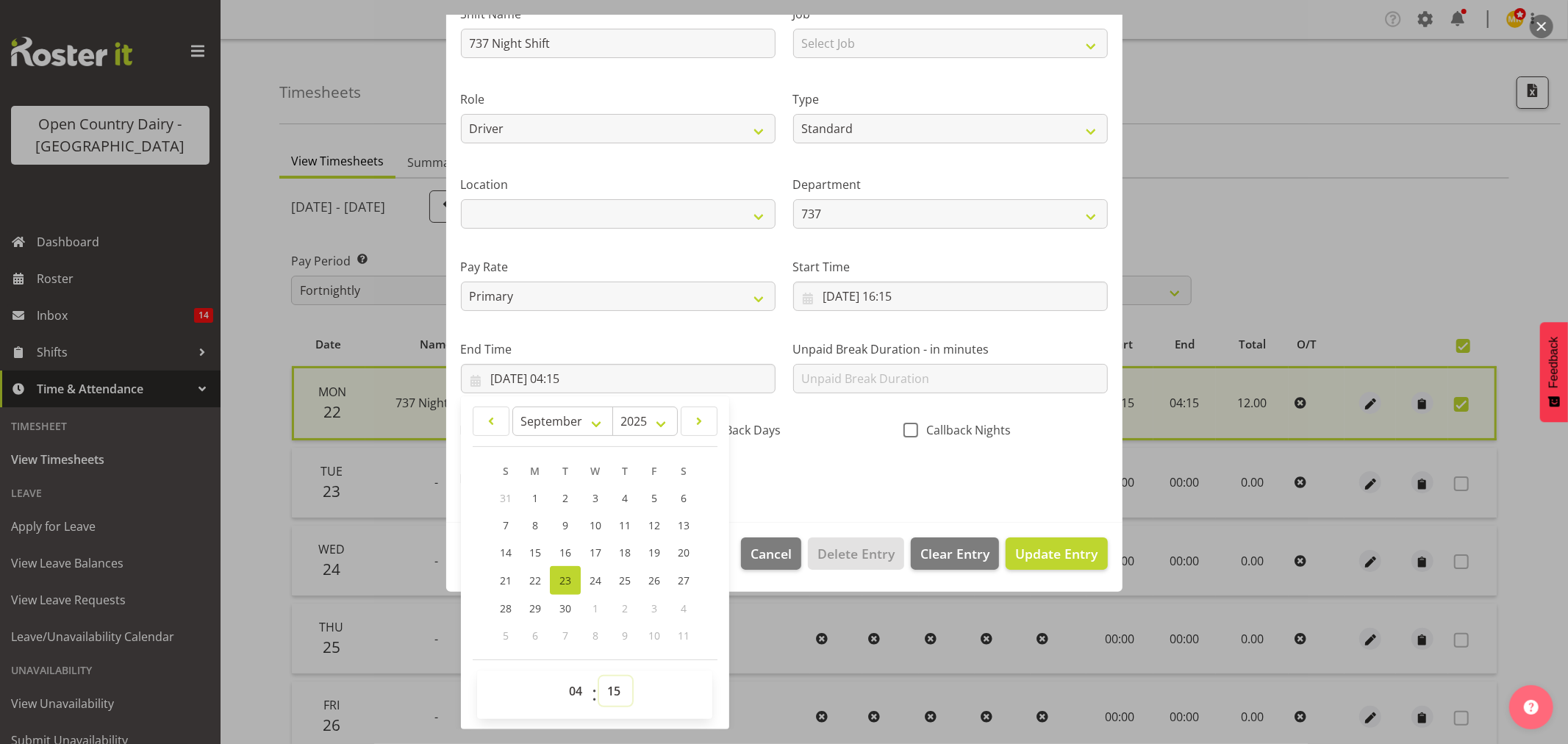
click at [619, 696] on select "00 01 02 03 04 05 06 07 08 09 10 11 12 13 14 15 16 17 18 19 20 21 22 23 24 25 2…" at bounding box center [616, 690] width 33 height 30
select select "30"
click at [599, 676] on select "00 01 02 03 04 05 06 07 08 09 10 11 12 13 14 15 16 17 18 19 20 21 22 23 24 25 2…" at bounding box center [616, 690] width 33 height 30
type input "23/09/2025, 04:30"
click at [1017, 555] on span "Update Entry" at bounding box center [1056, 553] width 83 height 17
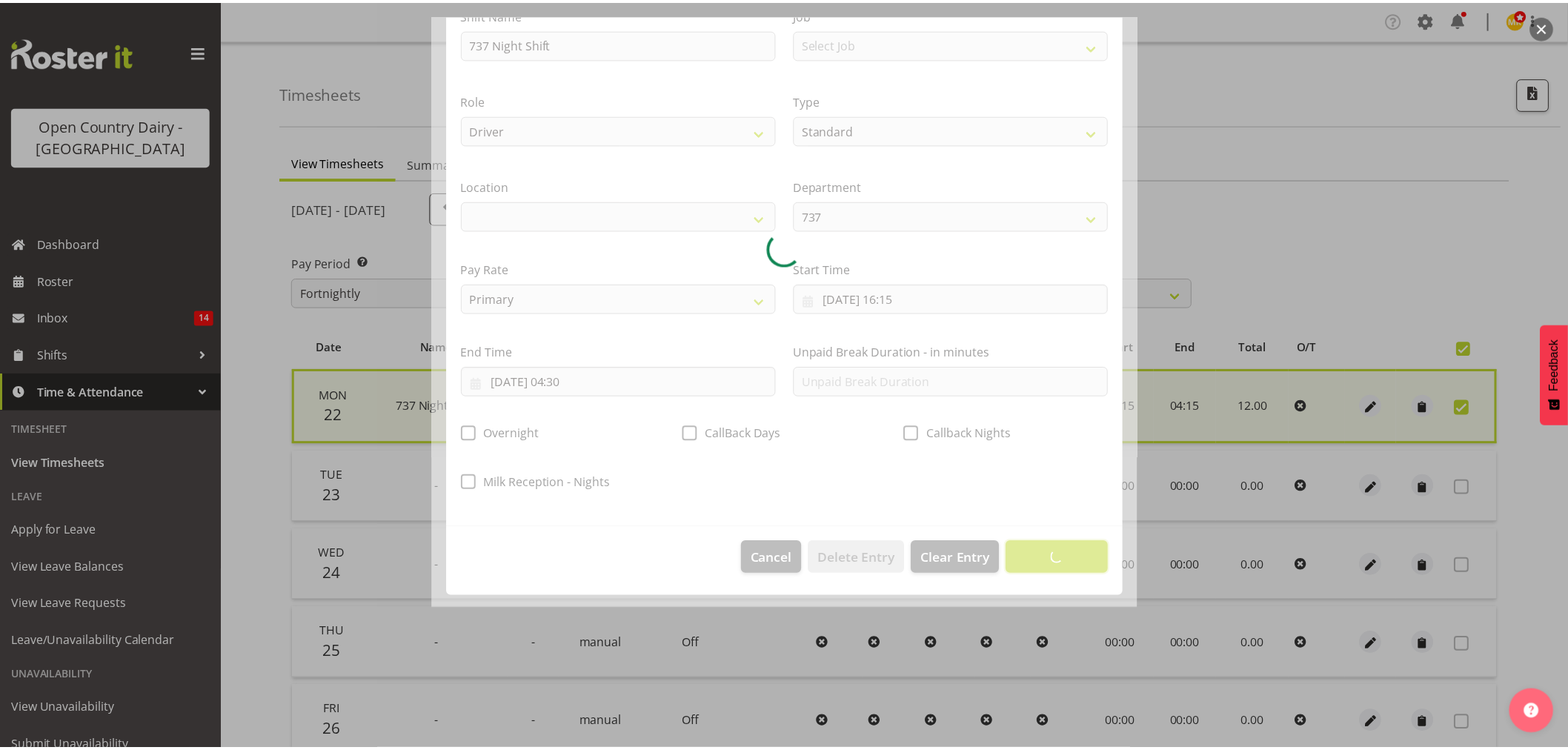
scroll to position [0, 0]
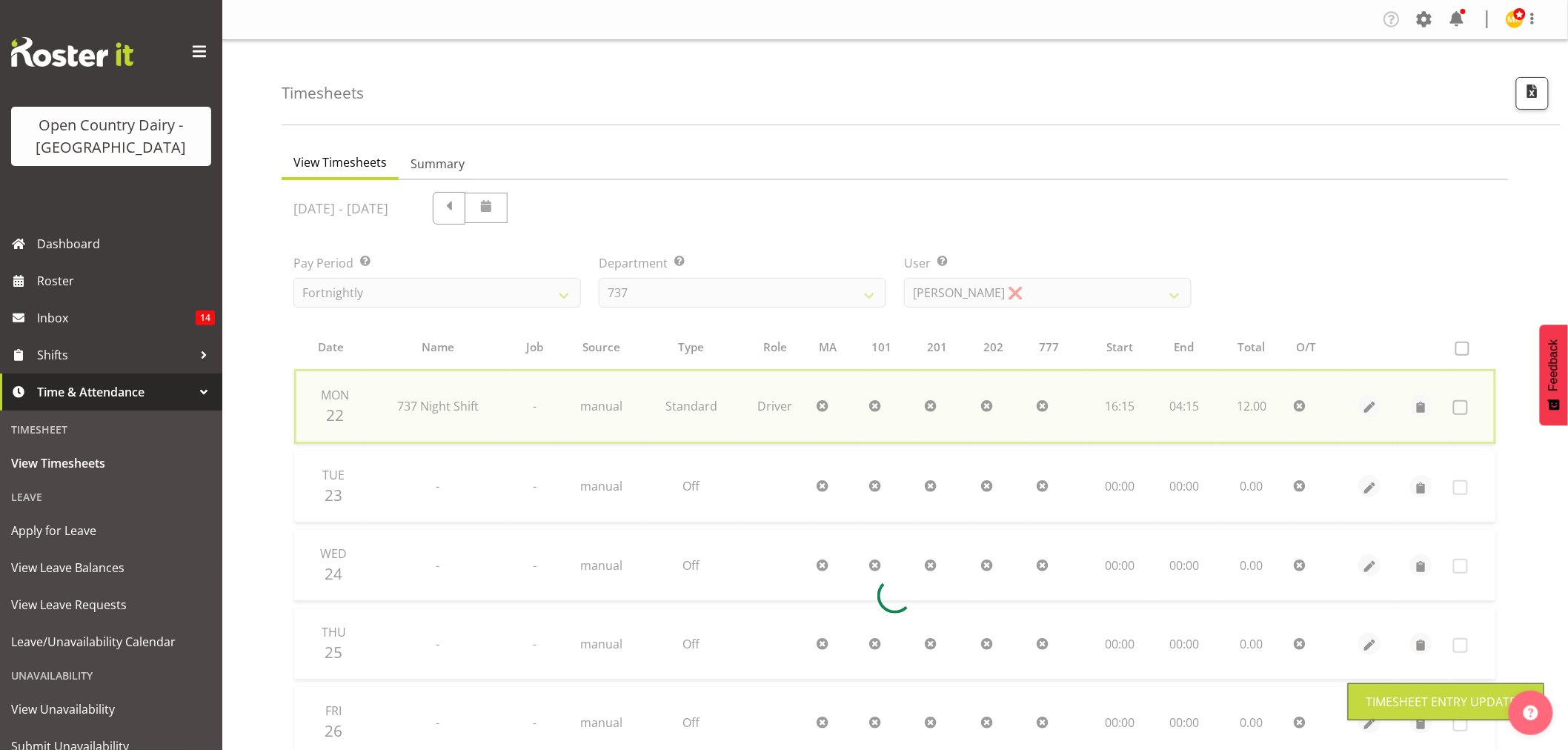
checkbox input "false"
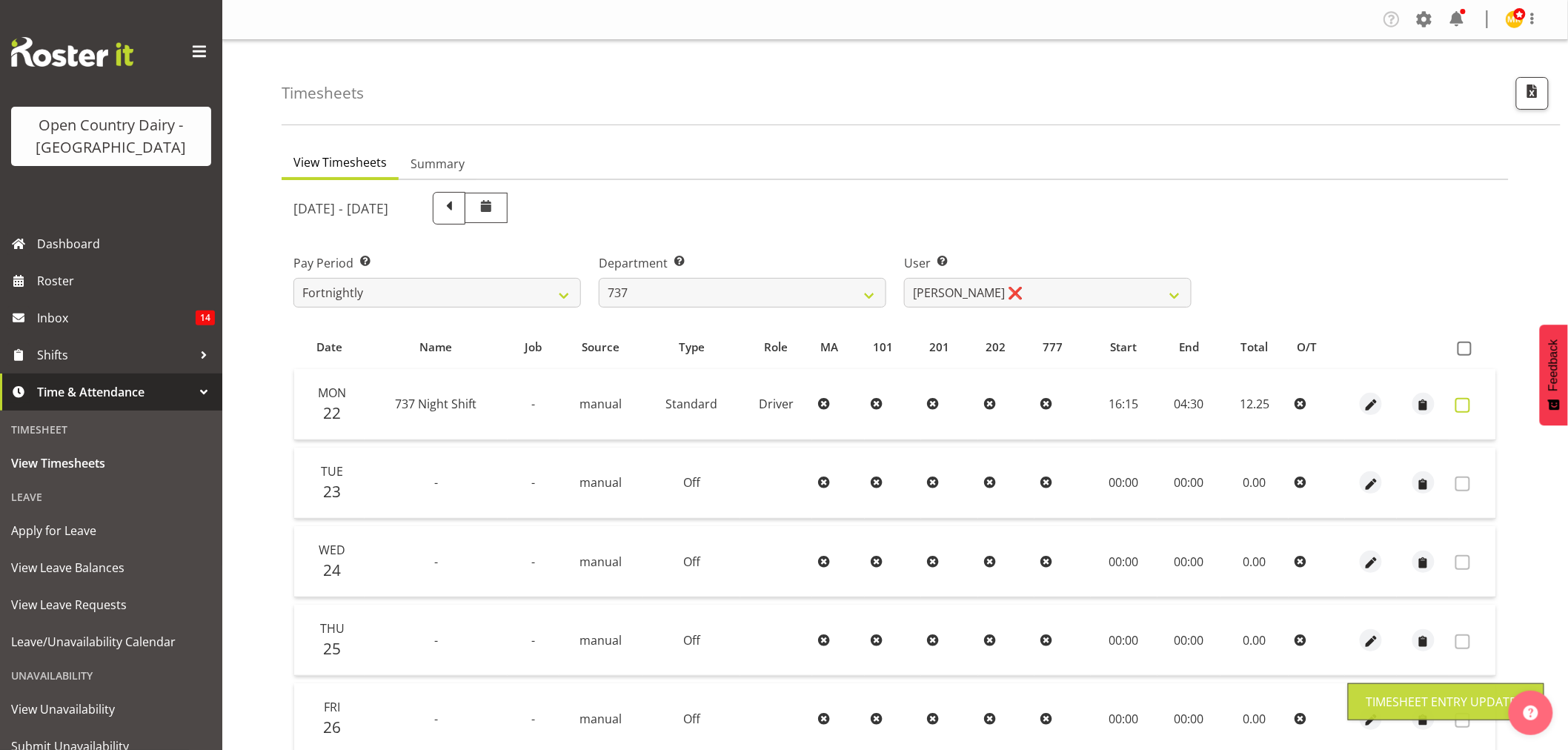
click at [1469, 405] on span at bounding box center [1462, 405] width 15 height 15
checkbox input "true"
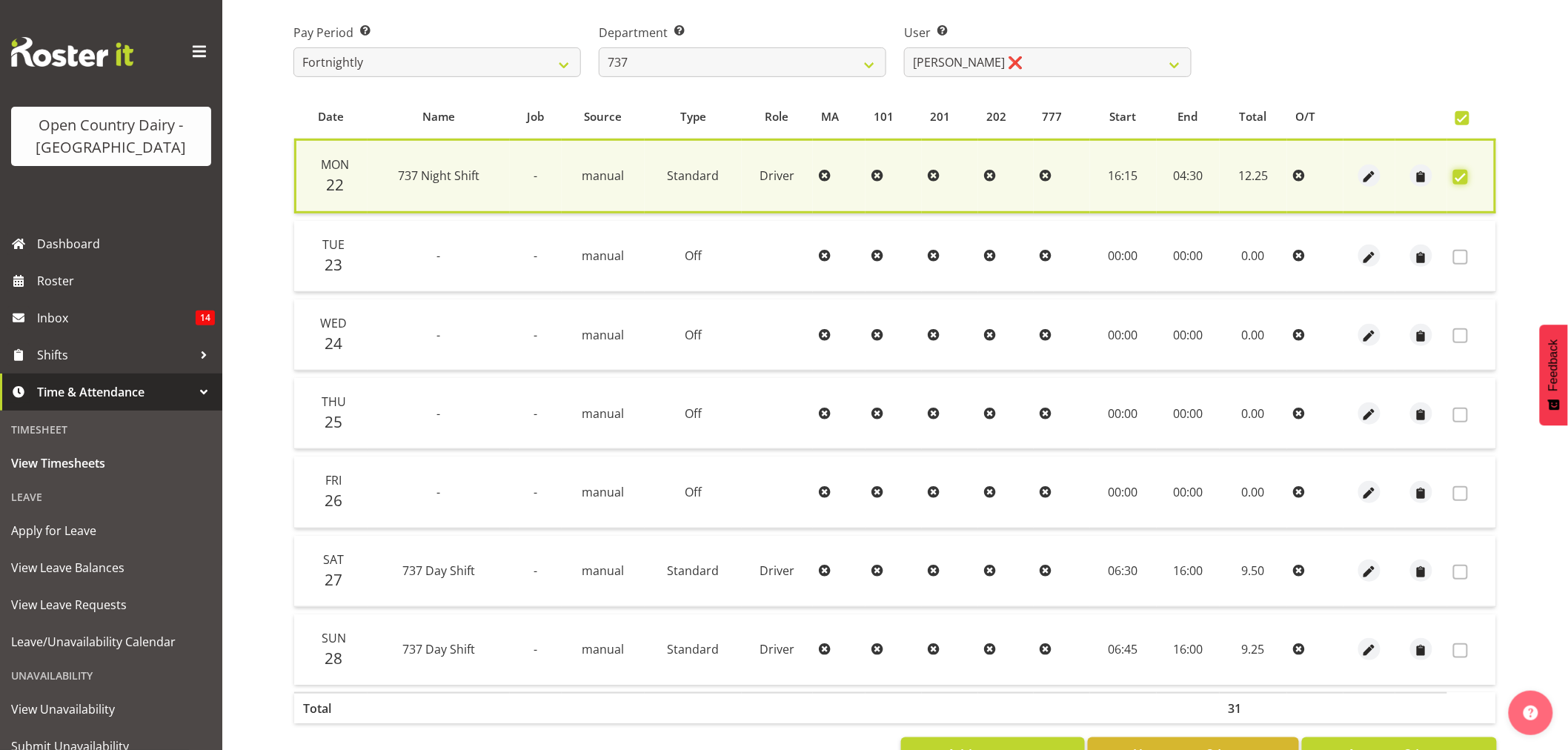
scroll to position [284, 0]
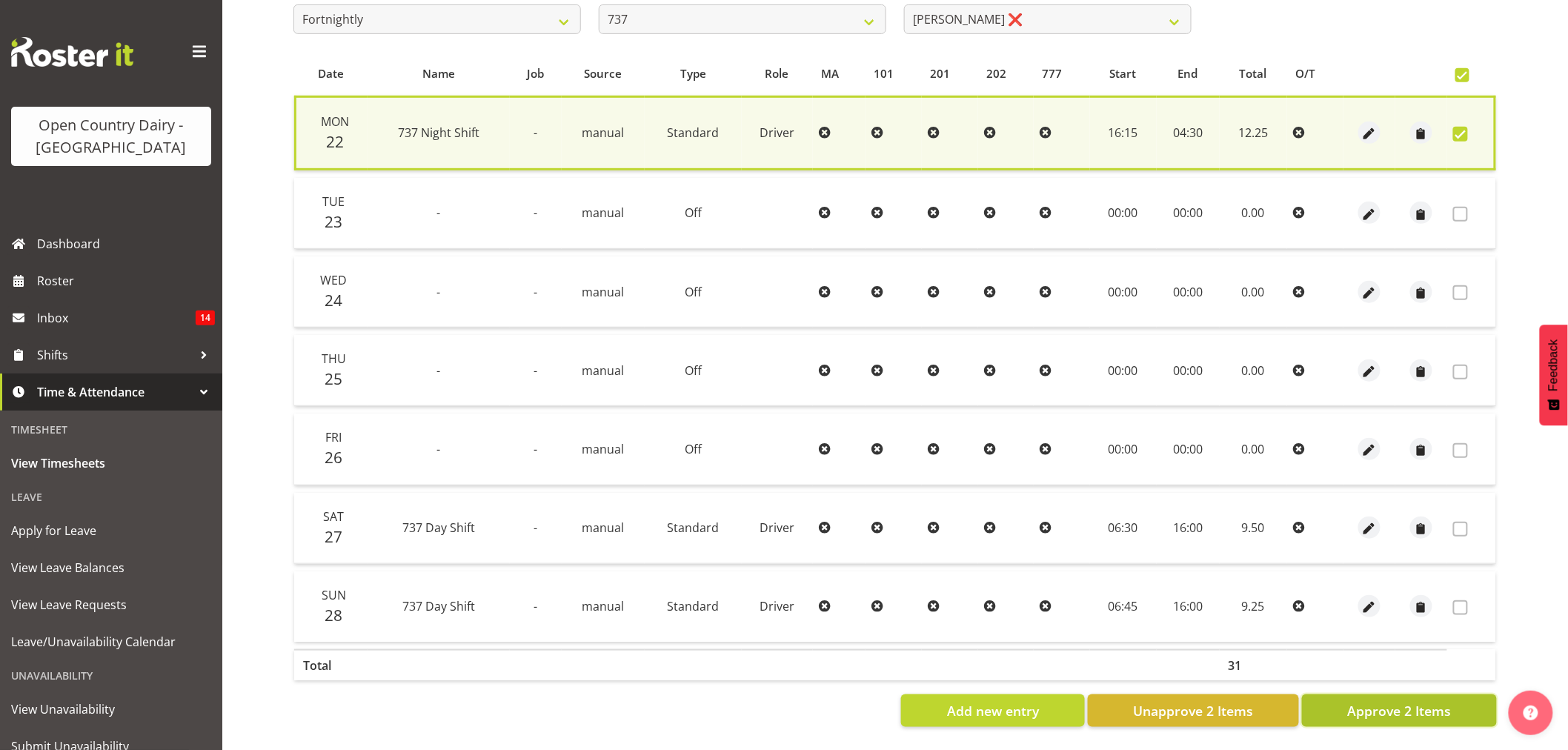
click at [1424, 701] on span "Approve 2 Items" at bounding box center [1399, 710] width 104 height 19
checkbox input "false"
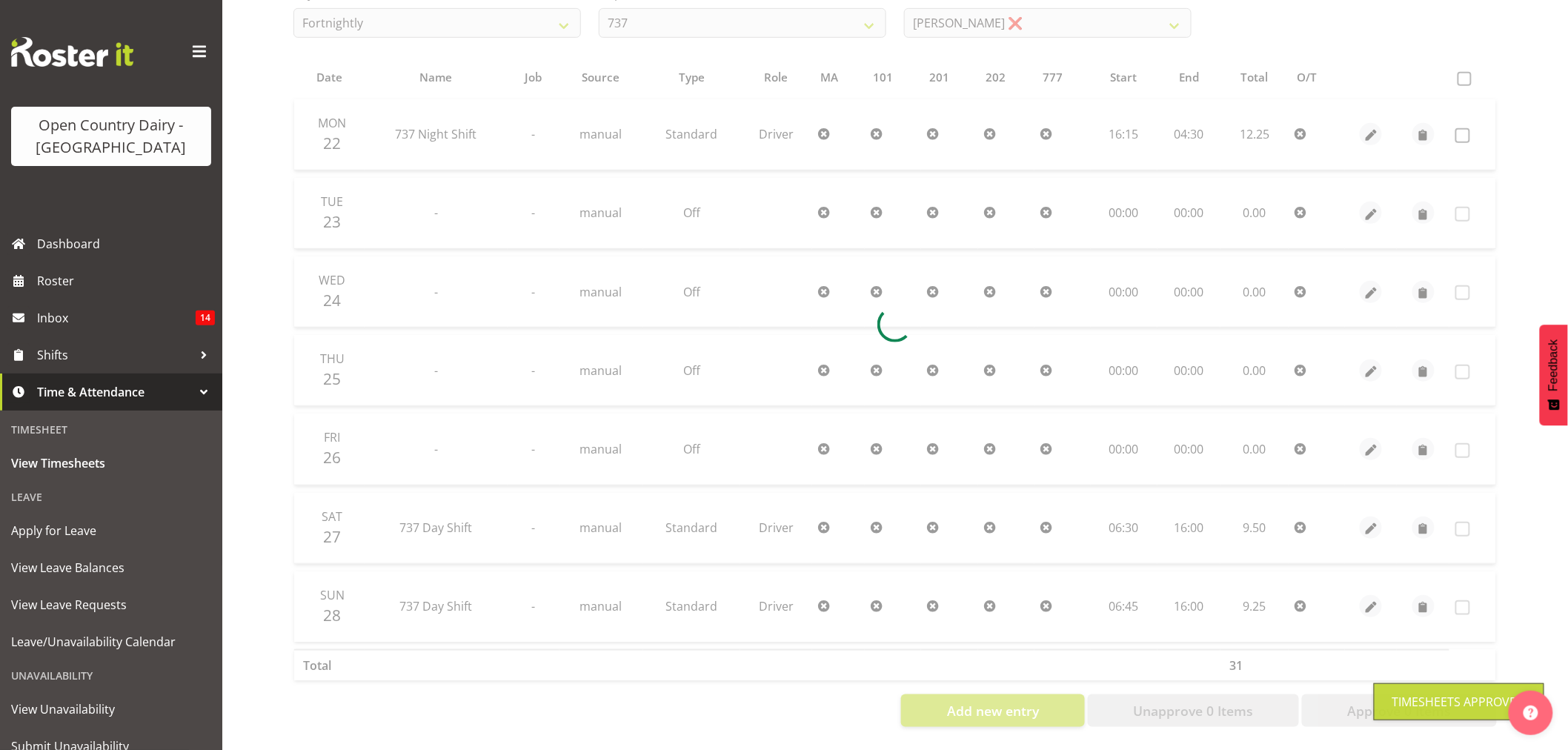
scroll to position [282, 0]
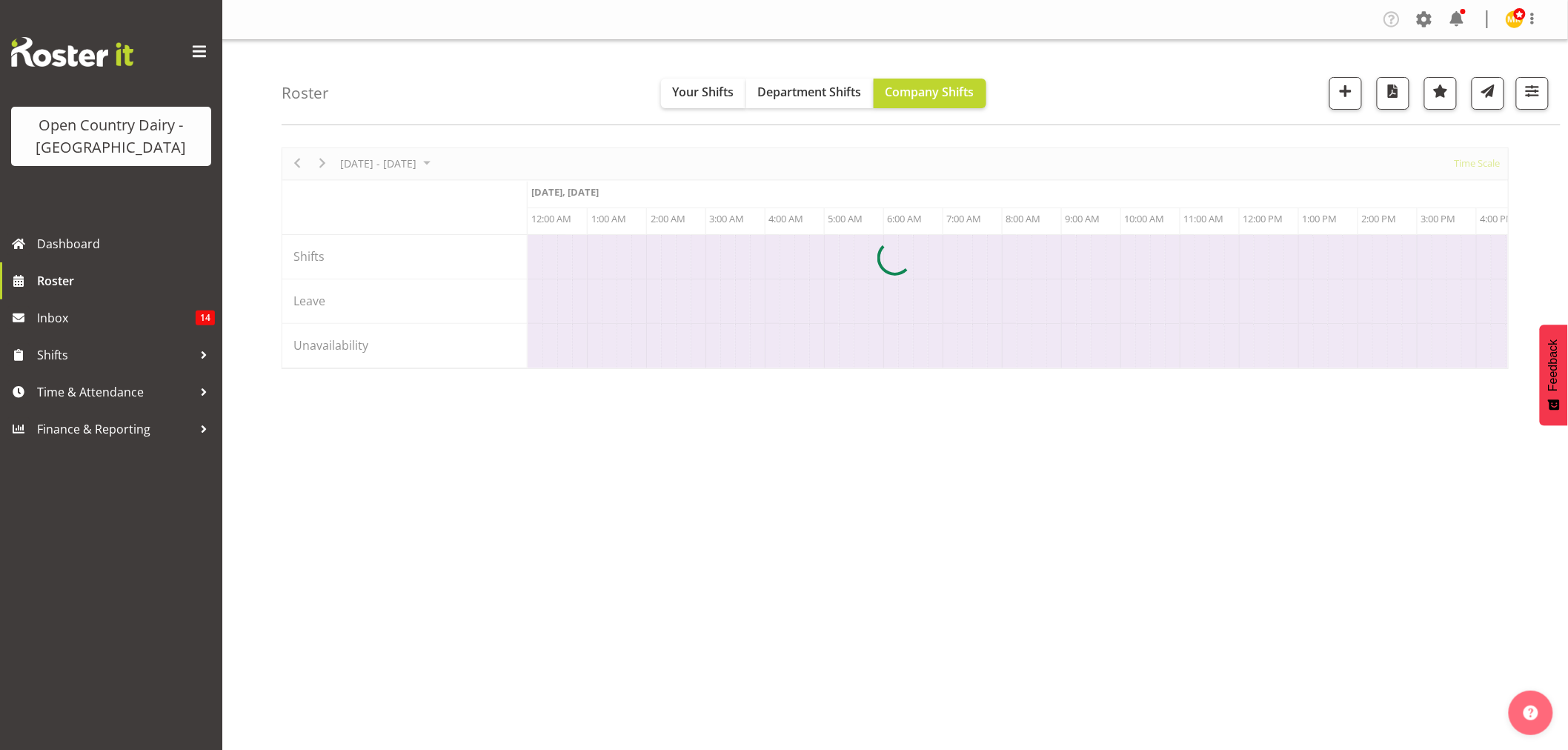
scroll to position [0, 1423]
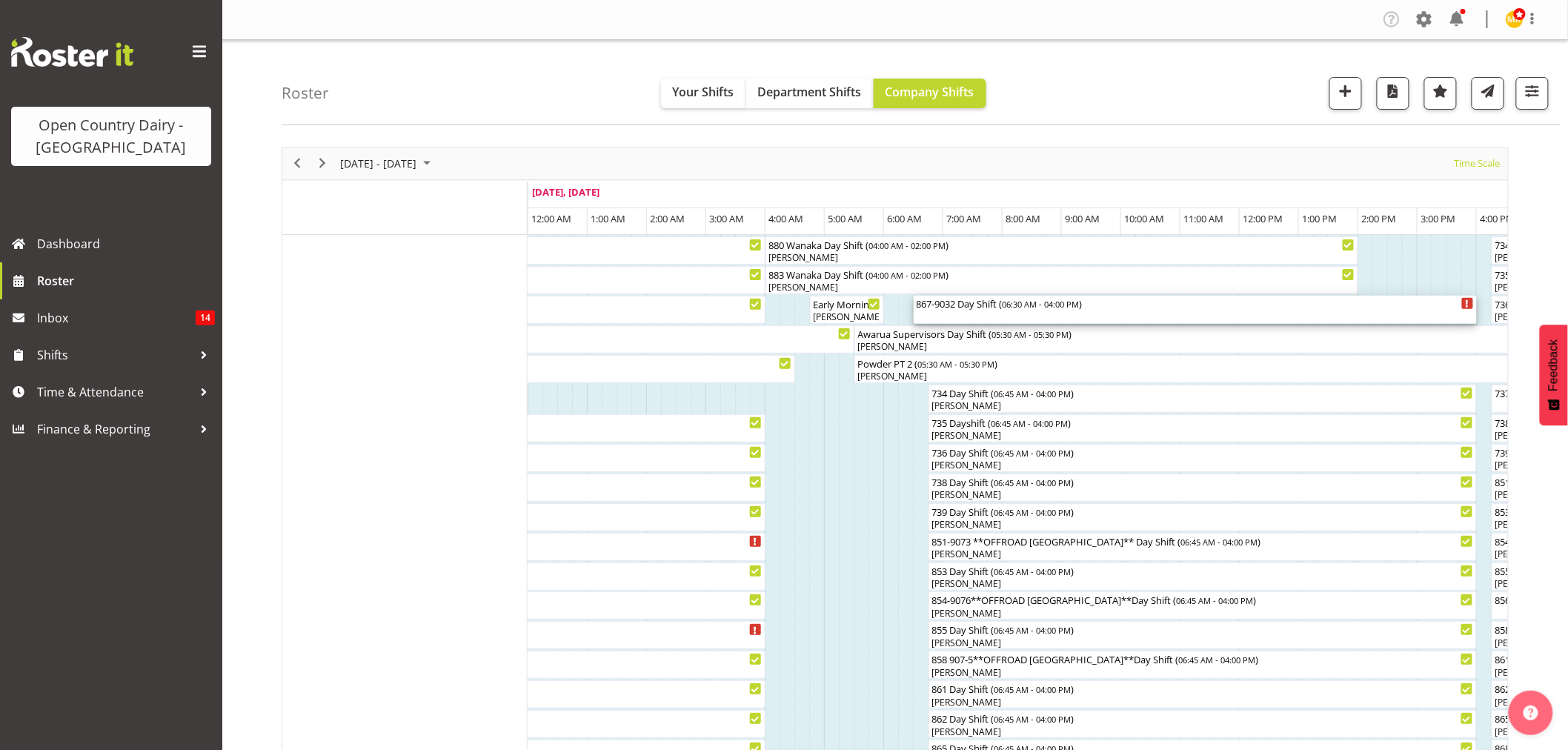
click at [975, 312] on div "867-9032 Day Shift ( 06:30 AM - 04:00 PM )" at bounding box center [1195, 309] width 557 height 28
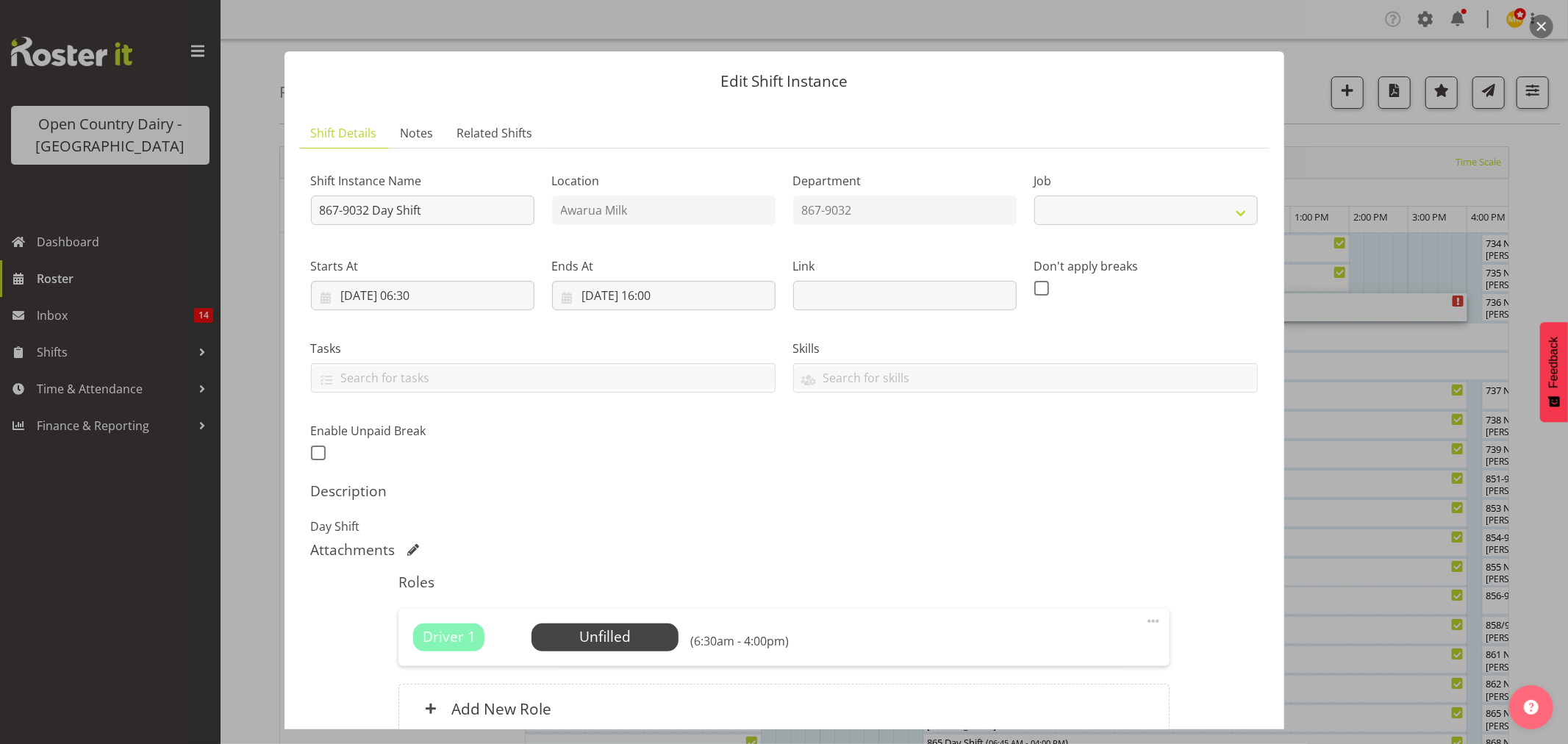
select select "10670"
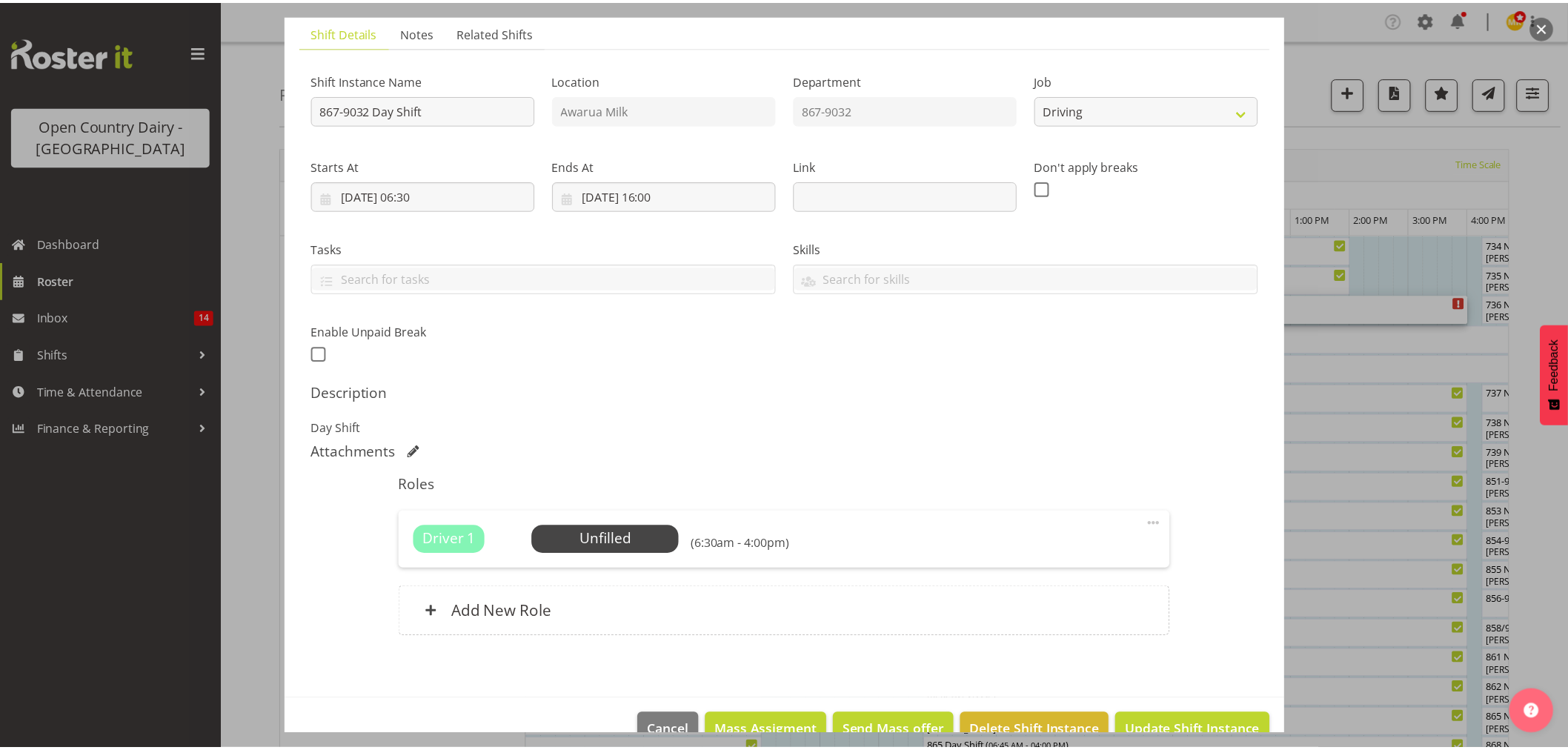
scroll to position [136, 0]
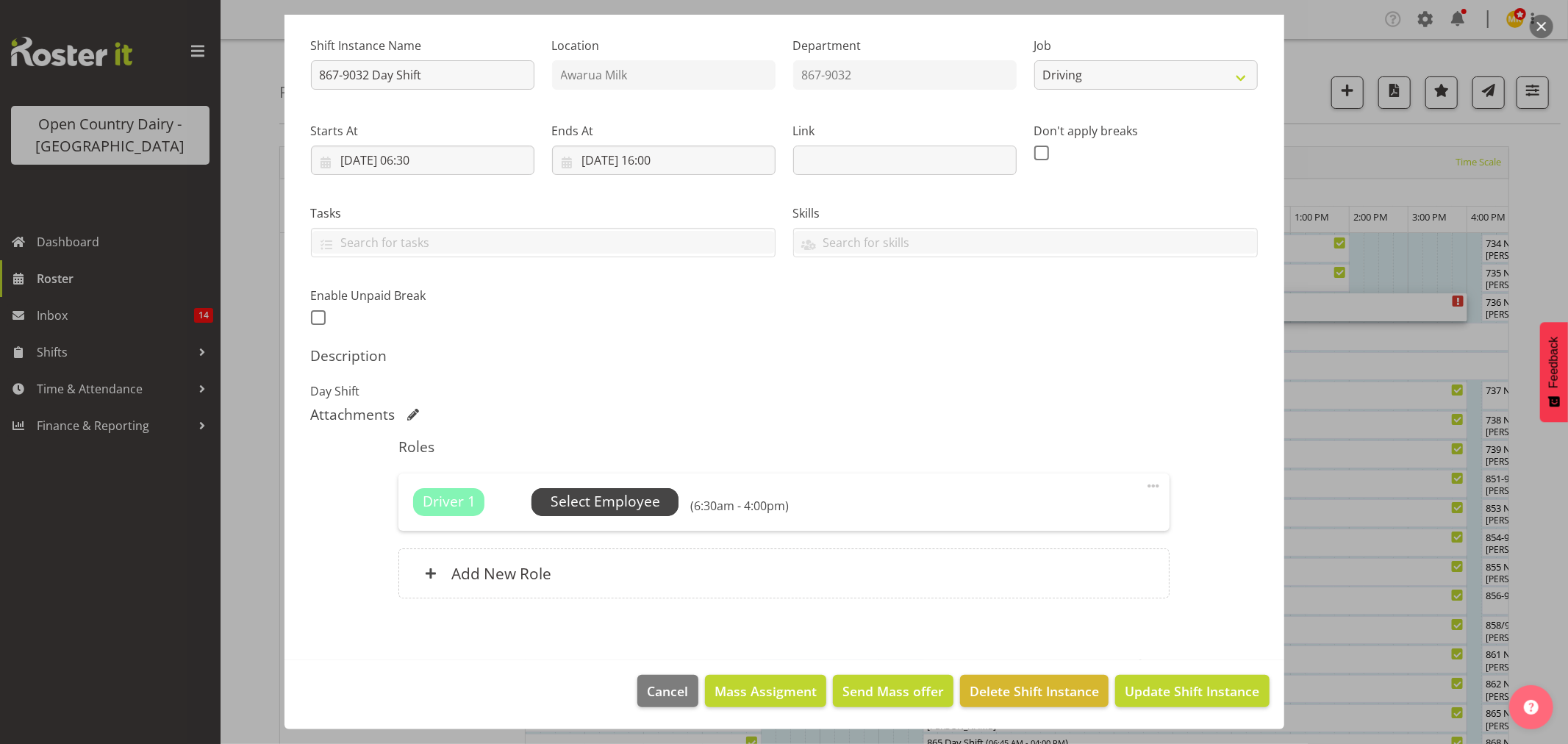
click at [598, 503] on span "Select Employee" at bounding box center [606, 502] width 110 height 21
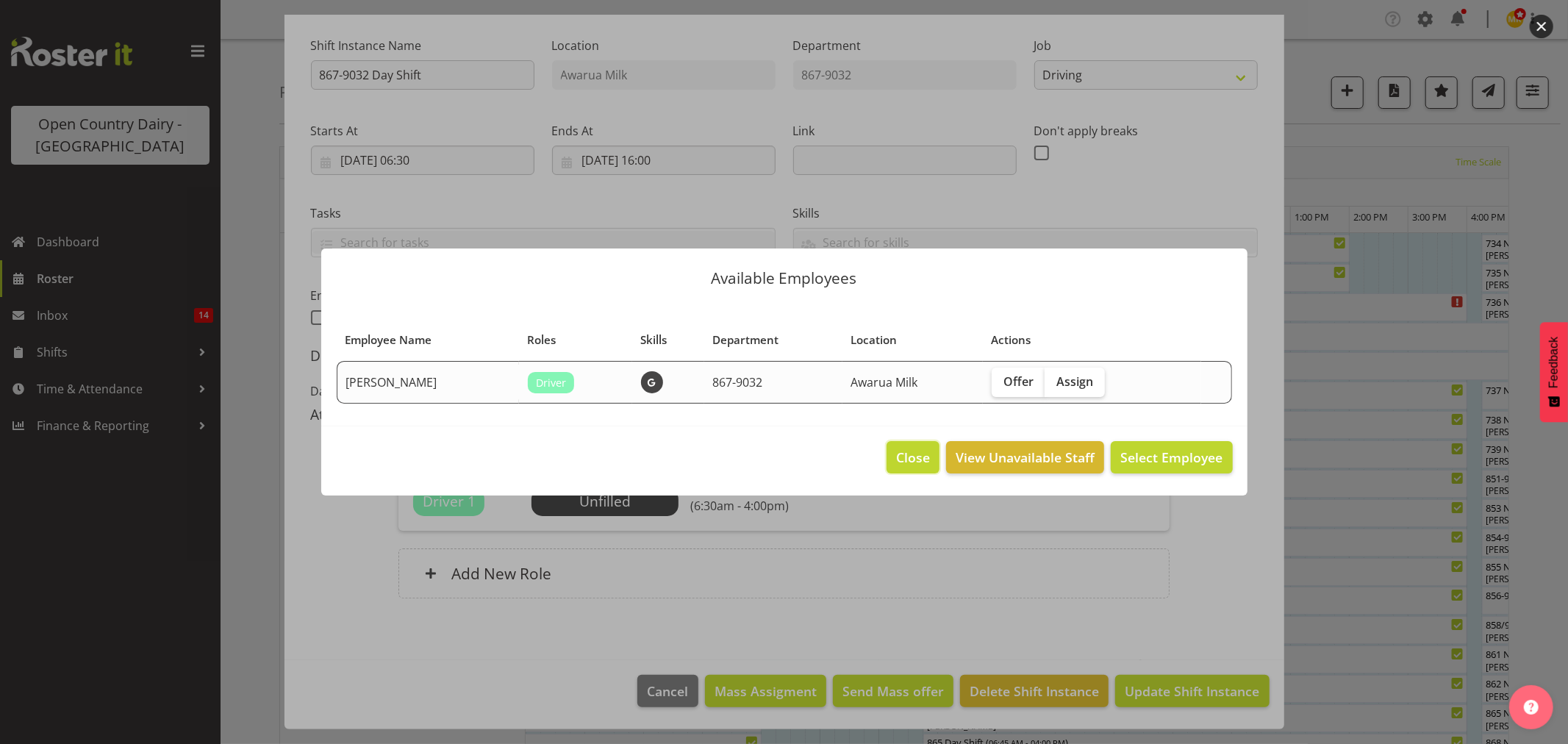
click at [919, 454] on span "Close" at bounding box center [913, 457] width 34 height 19
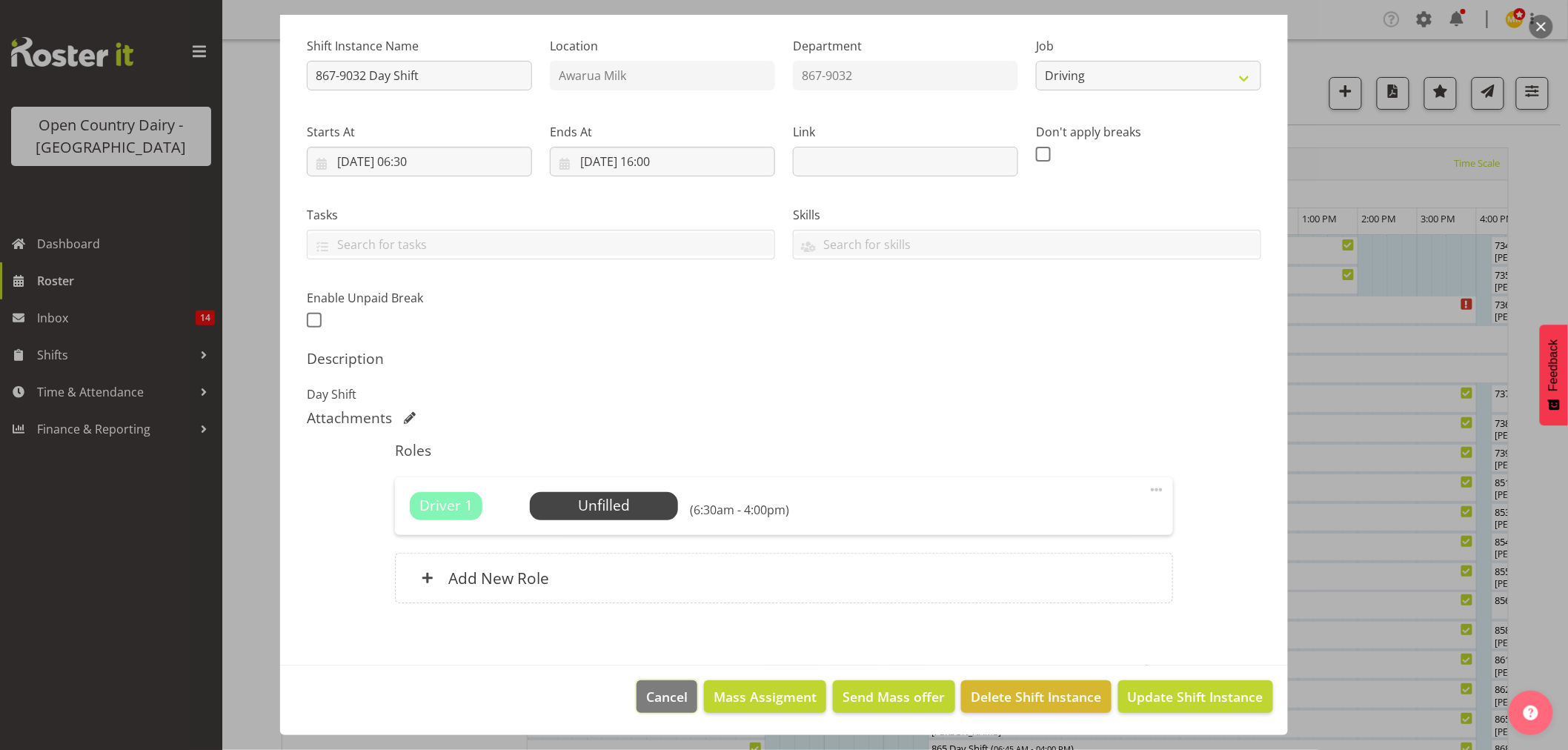
click at [658, 687] on span "Cancel" at bounding box center [667, 696] width 41 height 19
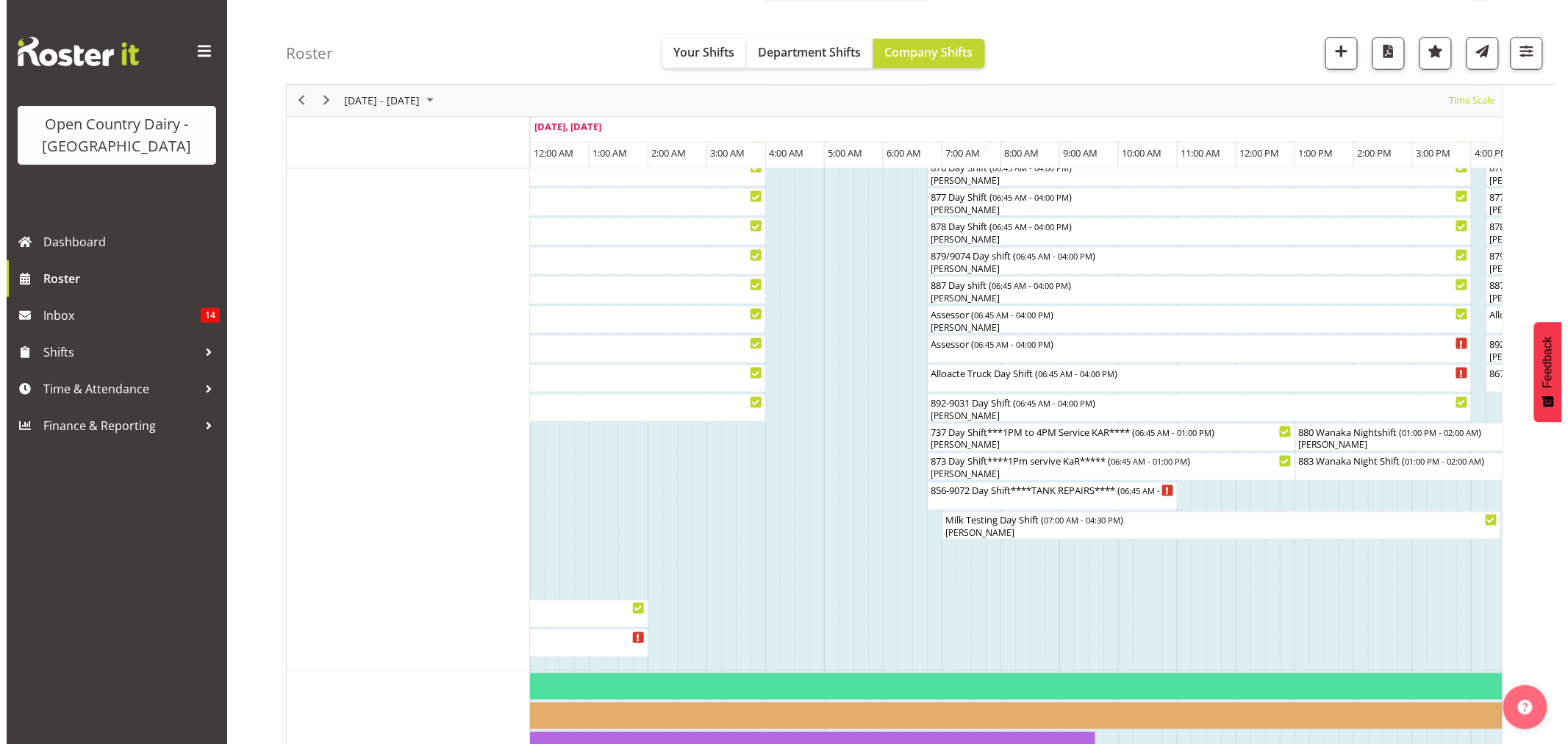
scroll to position [735, 0]
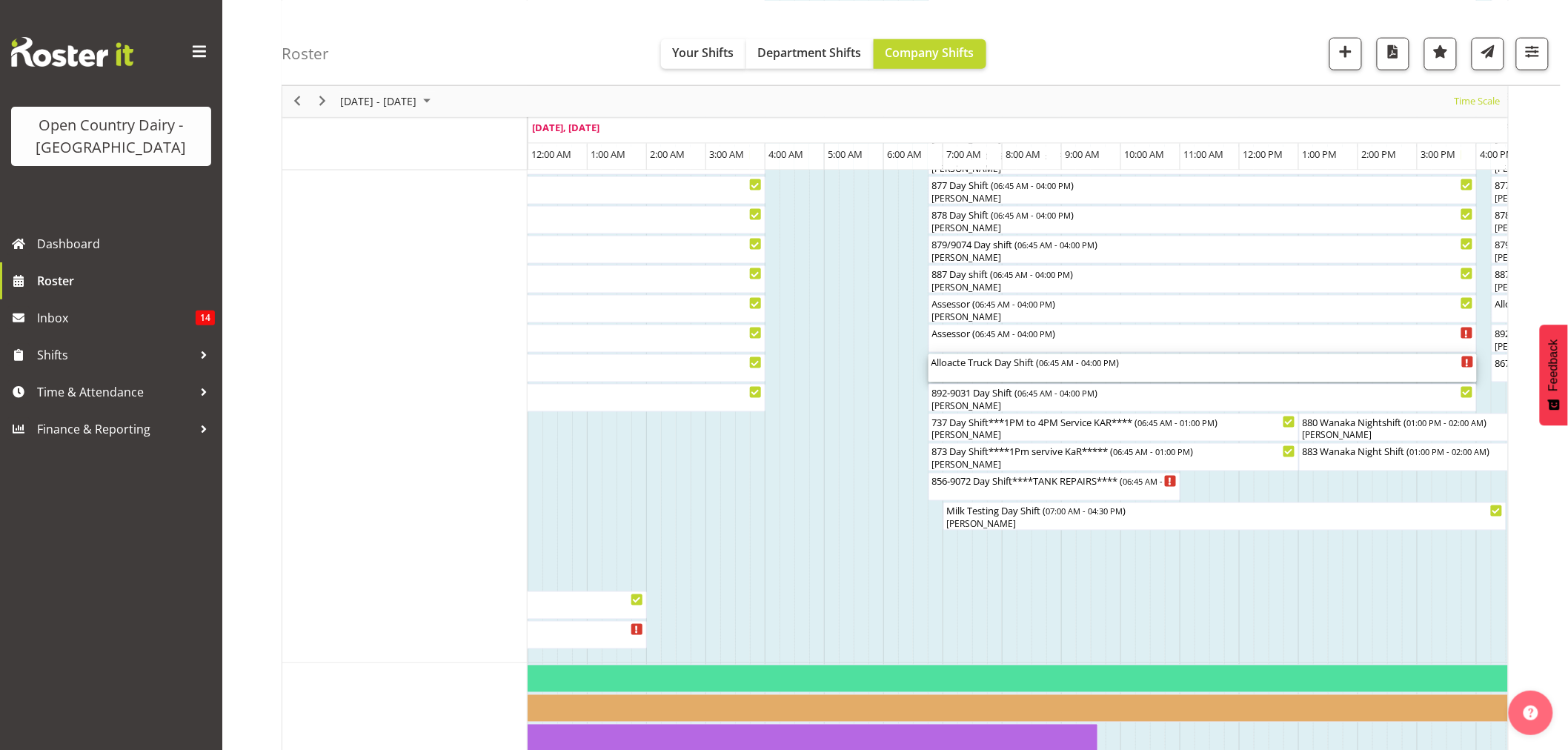
click at [1048, 366] on span "06:45 AM - 04:00 PM" at bounding box center [1078, 363] width 77 height 12
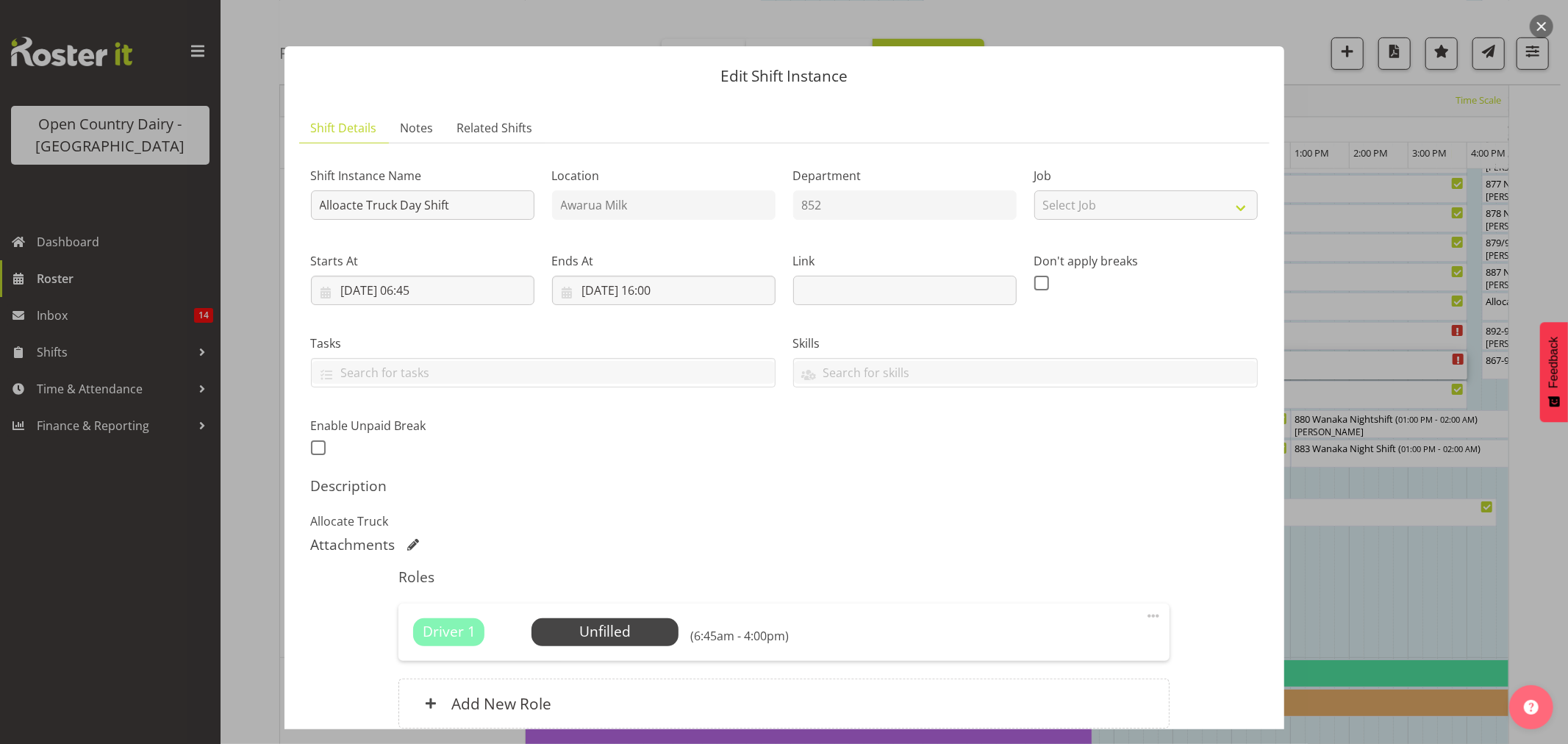
scroll to position [0, 0]
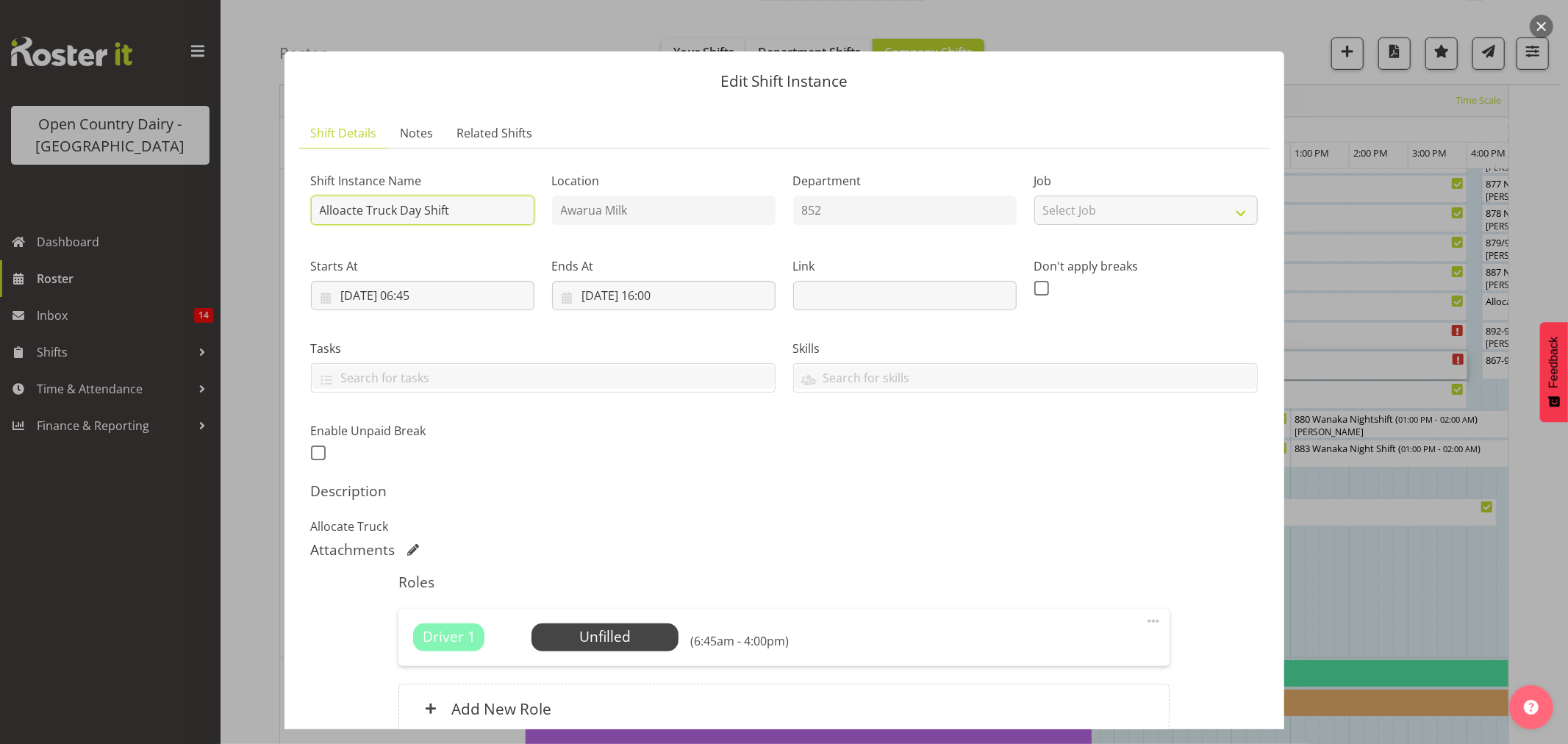
click at [477, 203] on input "Alloacte Truck Day Shift" at bounding box center [422, 210] width 224 height 30
click at [474, 178] on label "Shift Instance Name" at bounding box center [422, 180] width 224 height 17
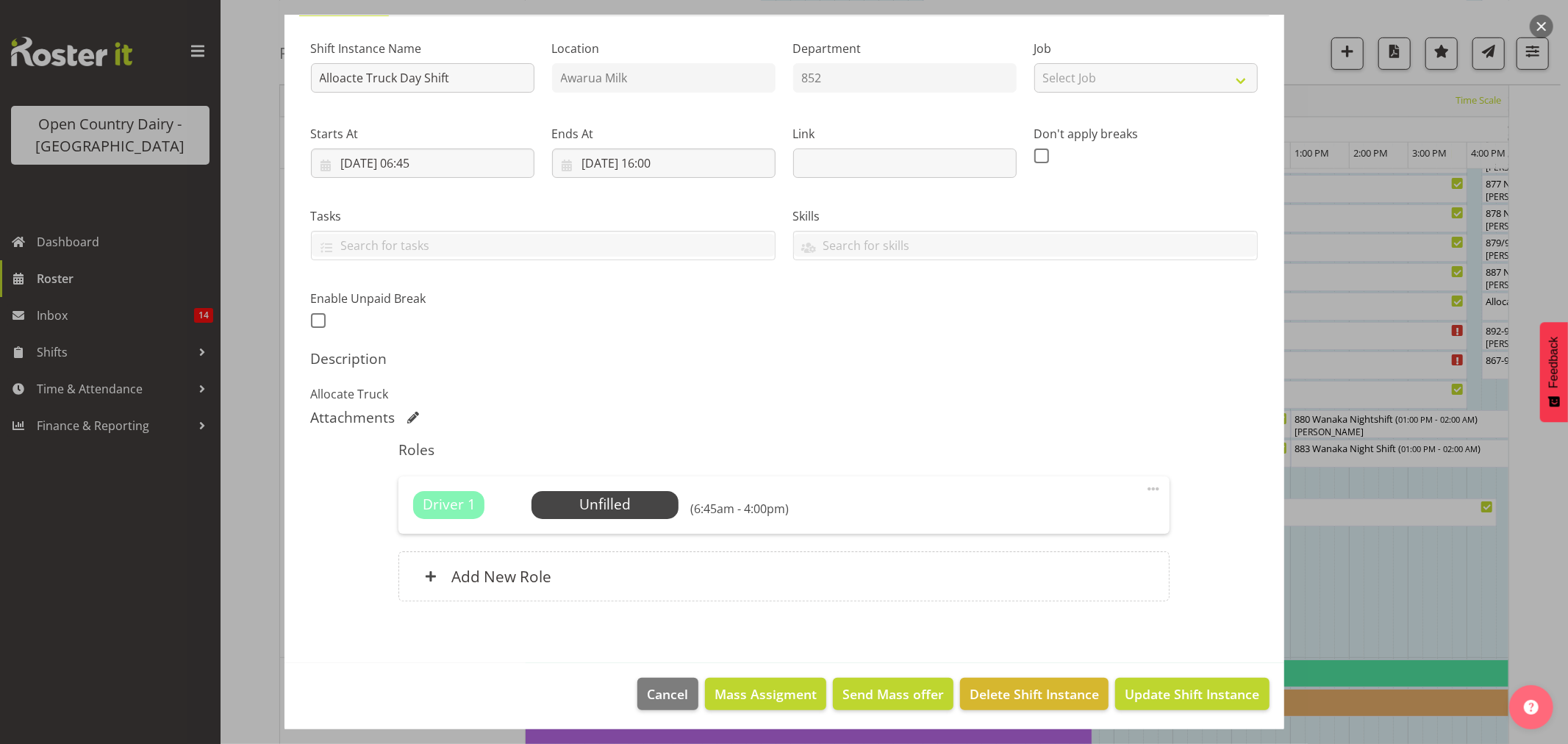
scroll to position [135, 0]
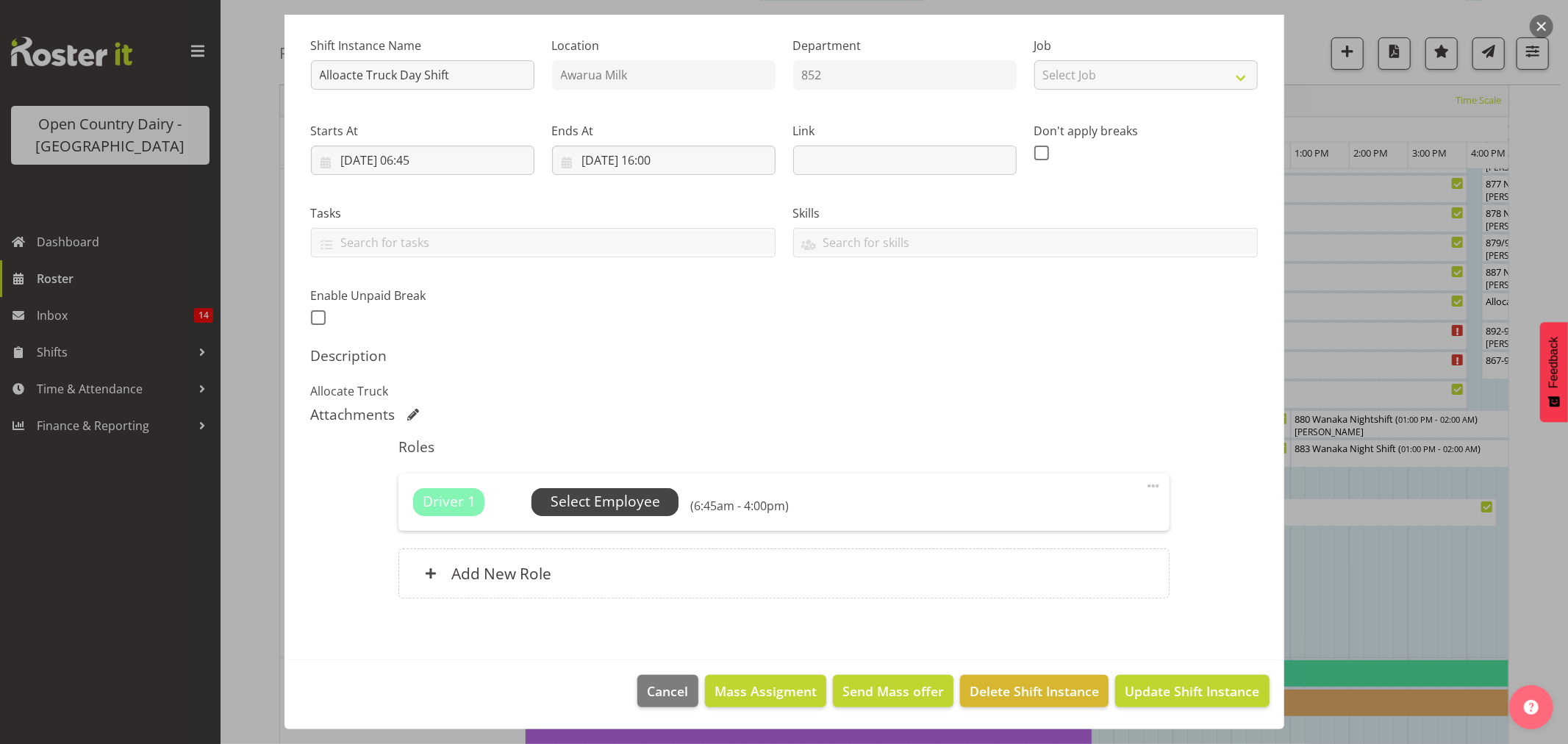
click at [596, 501] on span "Select Employee" at bounding box center [606, 502] width 110 height 21
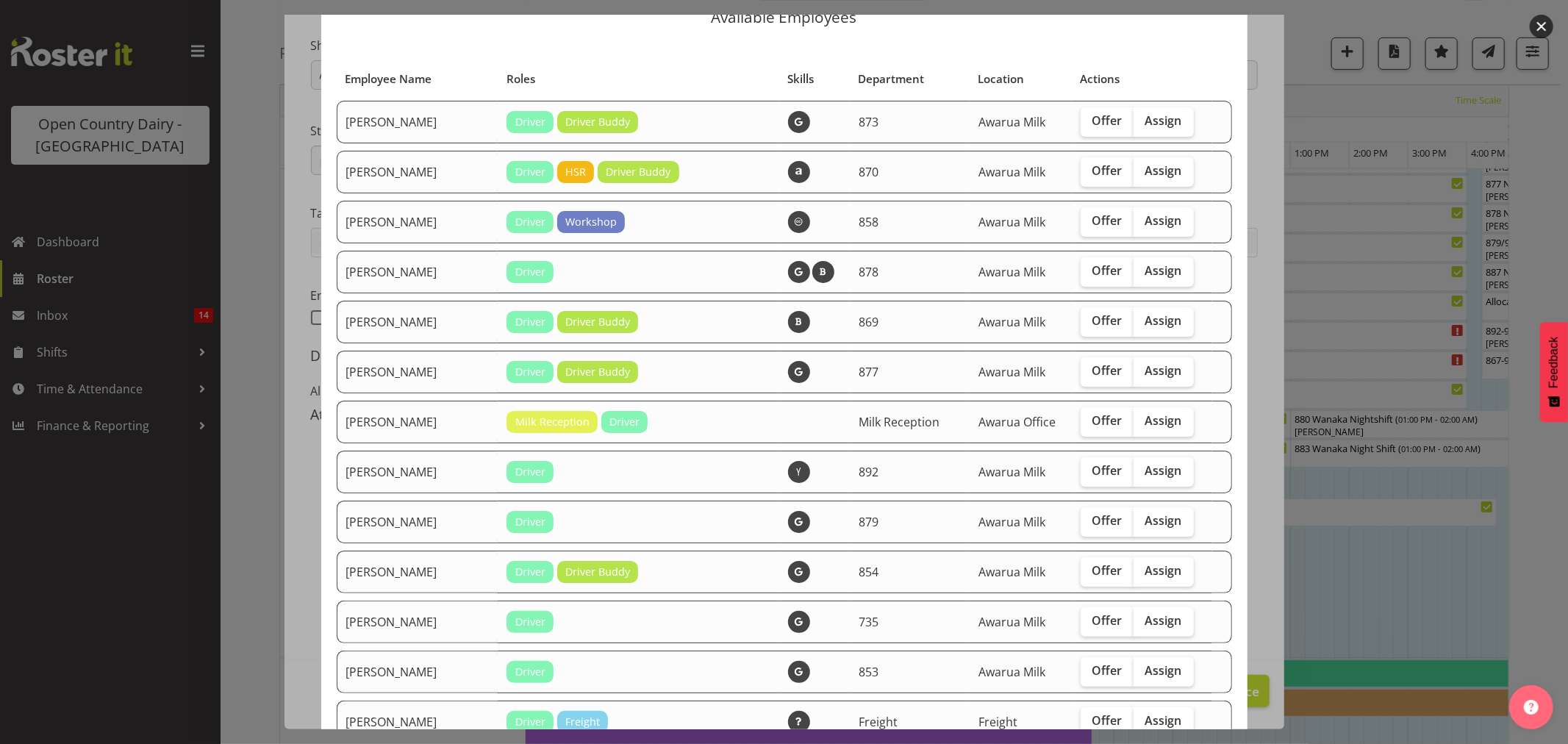
scroll to position [0, 0]
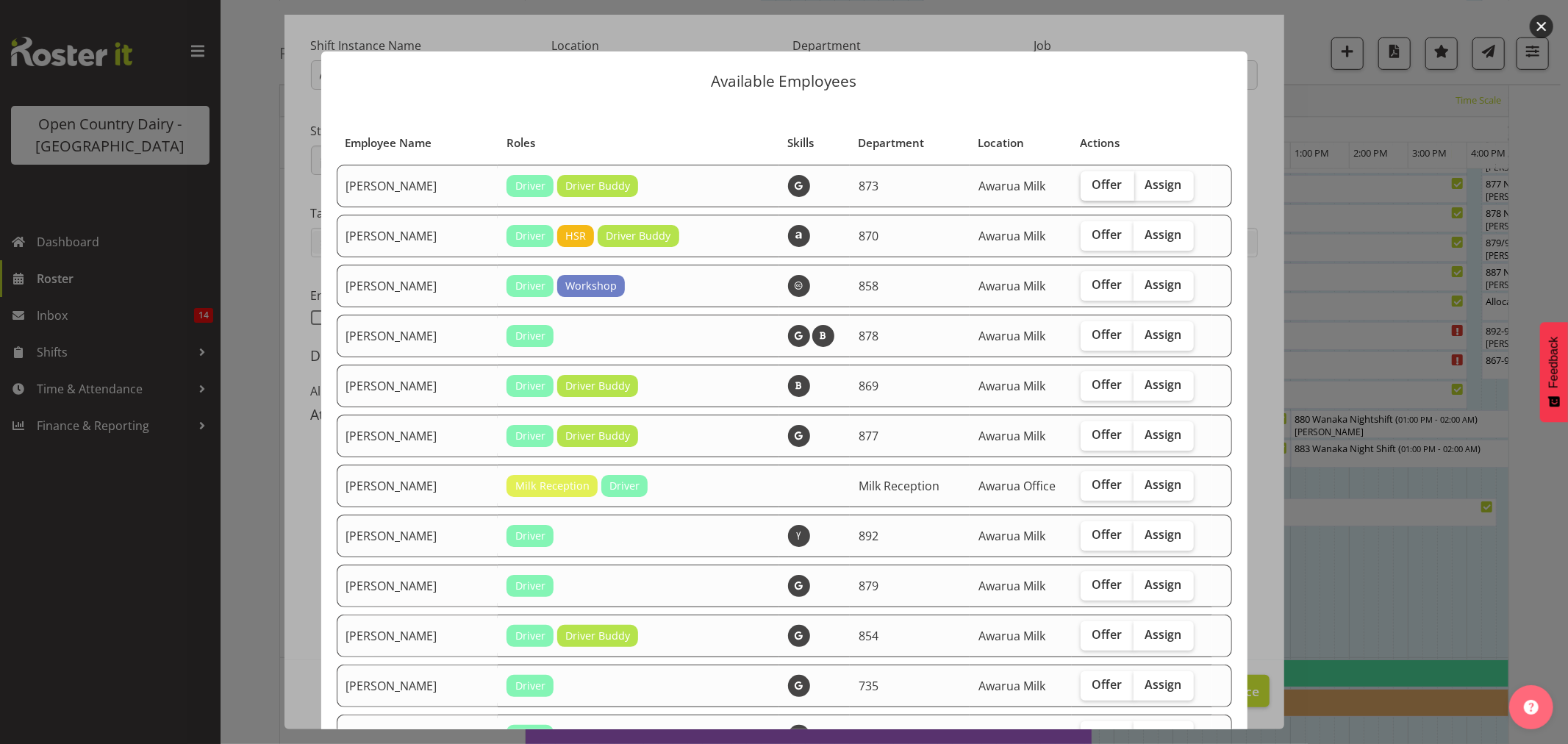
click at [1100, 195] on label "Offer" at bounding box center [1107, 186] width 54 height 30
click at [1091, 189] on input "Offer" at bounding box center [1085, 185] width 10 height 10
checkbox input "true"
click at [1093, 288] on span "Offer" at bounding box center [1108, 284] width 30 height 14
click at [1083, 288] on input "Offer" at bounding box center [1085, 285] width 10 height 10
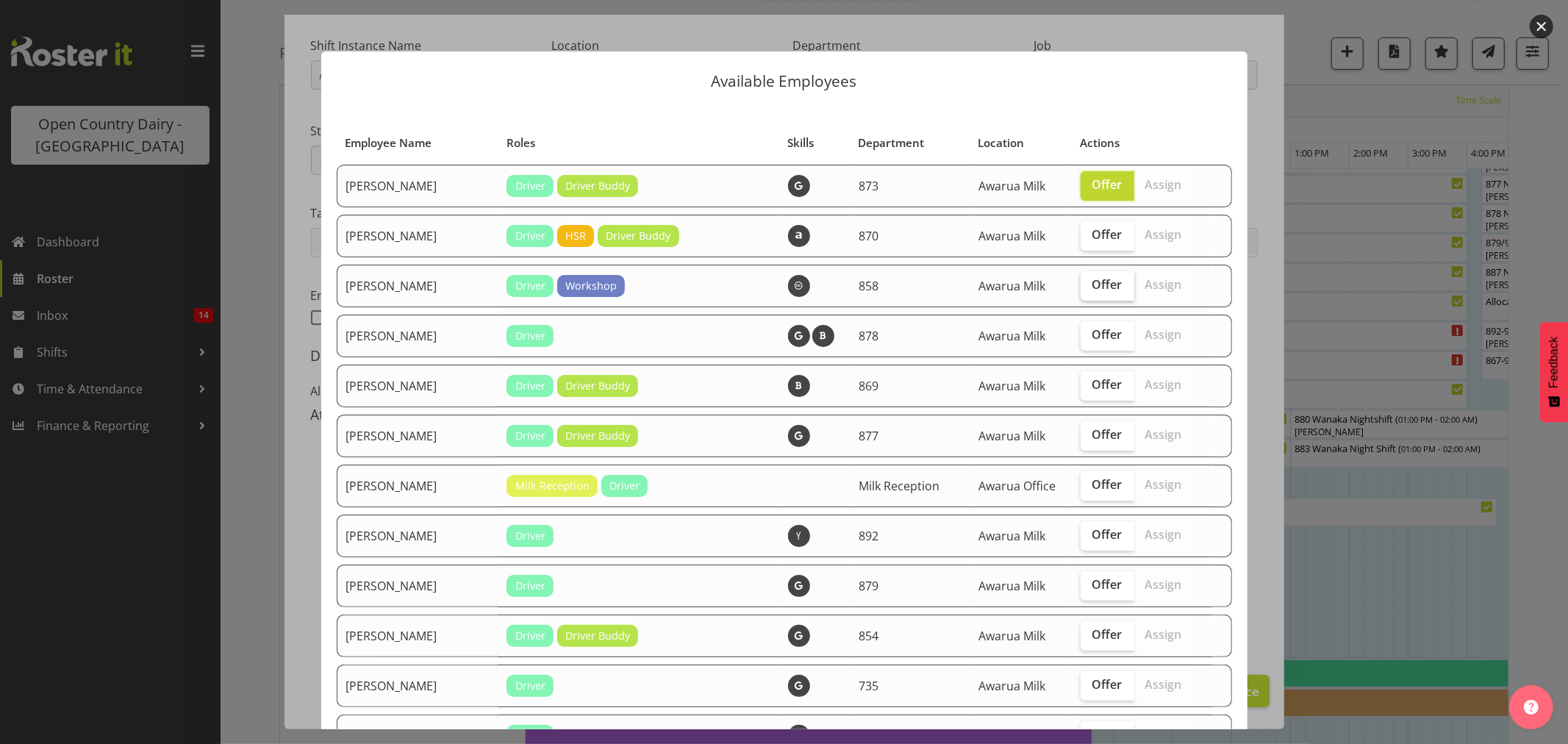
checkbox input "true"
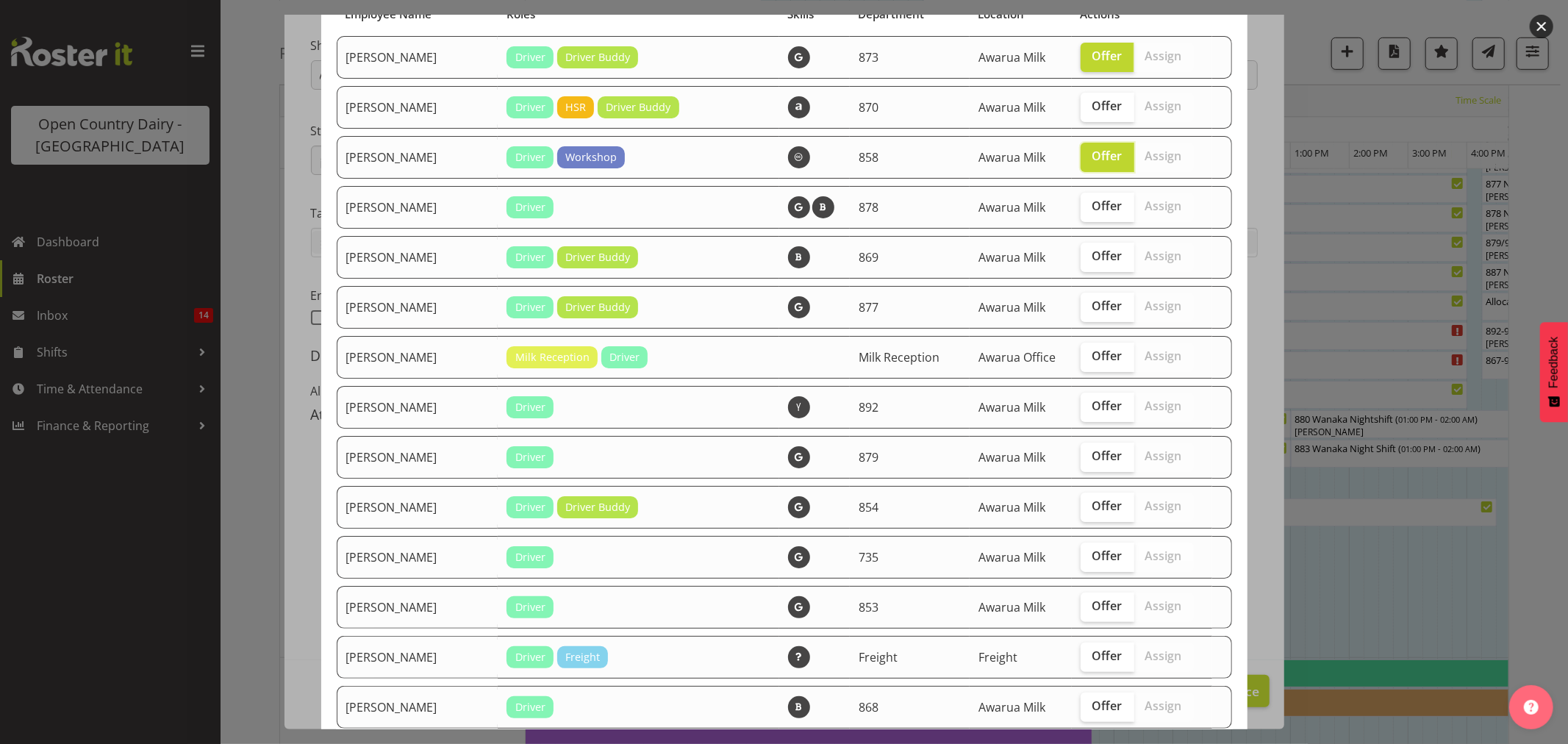
scroll to position [163, 0]
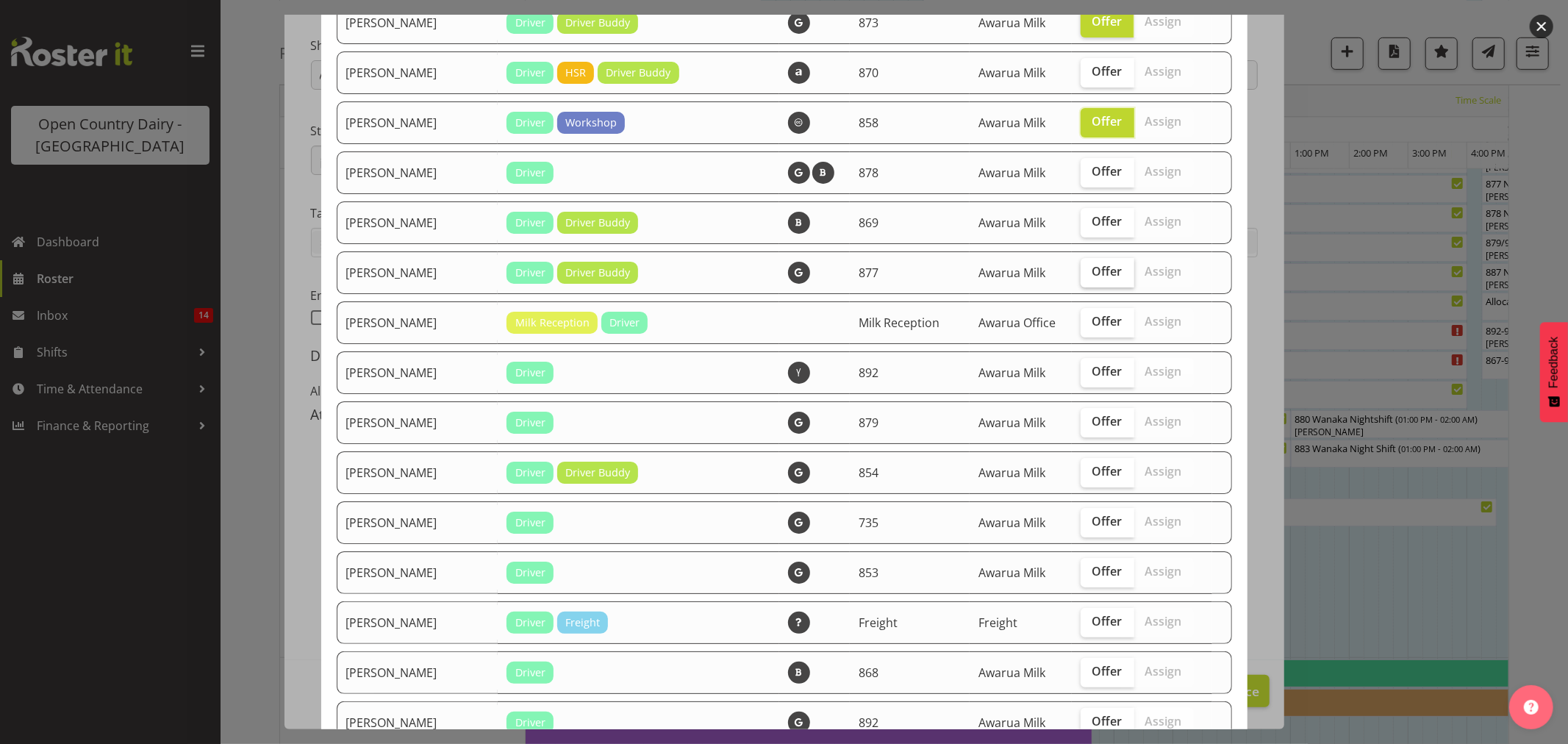
click at [1100, 268] on span "Offer" at bounding box center [1108, 270] width 30 height 14
click at [1091, 268] on input "Offer" at bounding box center [1085, 271] width 10 height 10
checkbox input "true"
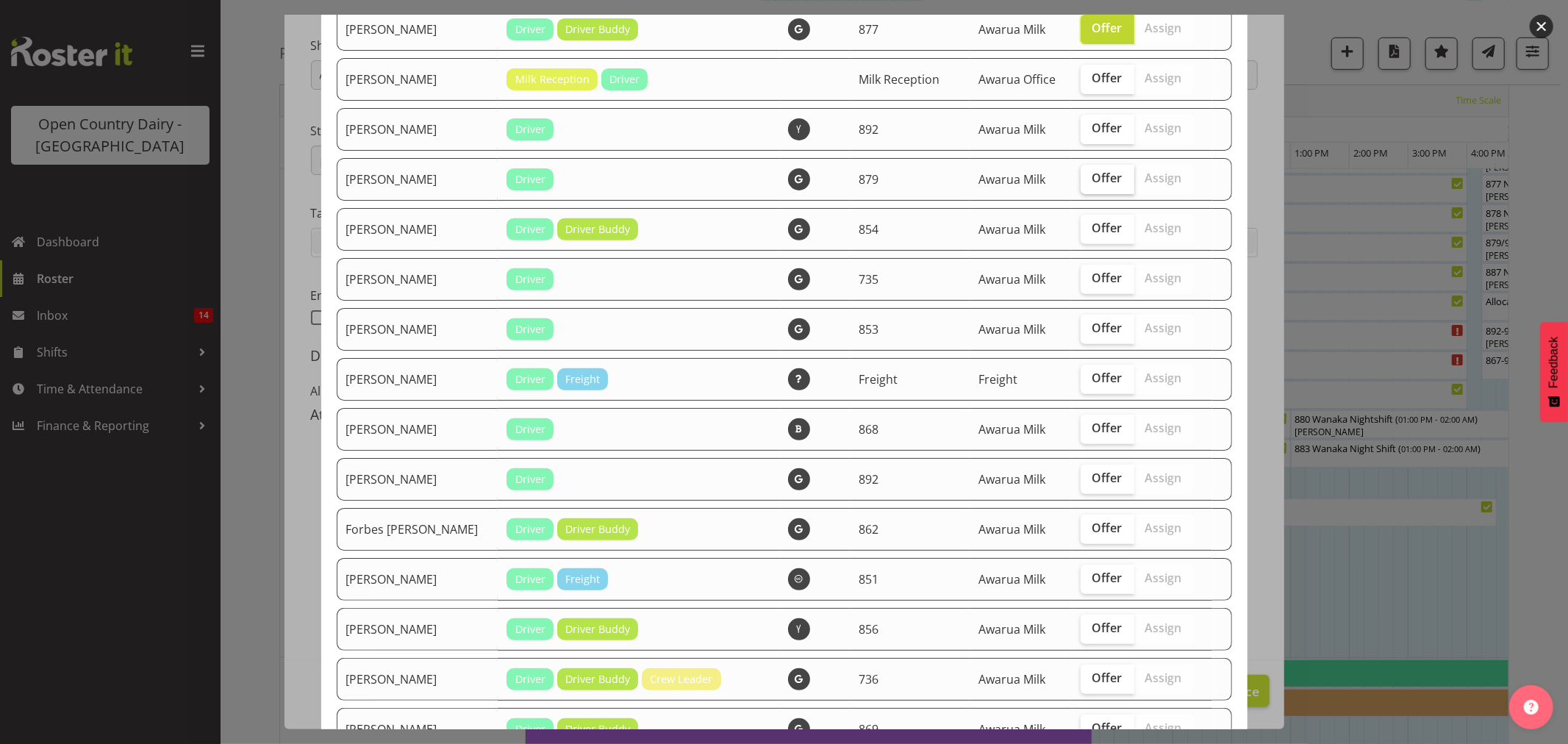
scroll to position [408, 0]
click at [1093, 231] on span "Offer" at bounding box center [1108, 226] width 30 height 14
click at [1090, 231] on input "Offer" at bounding box center [1085, 227] width 10 height 10
checkbox input "true"
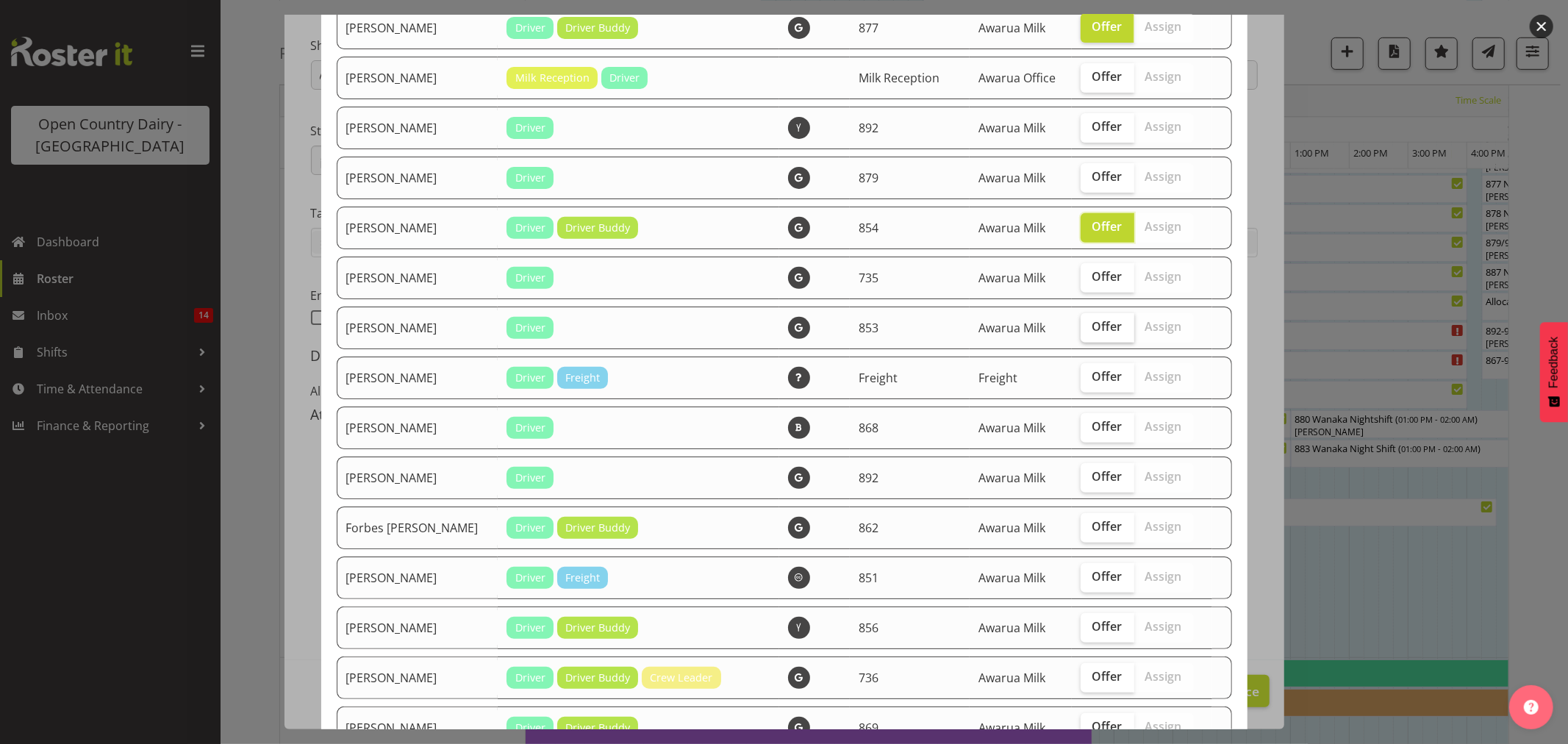
scroll to position [489, 0]
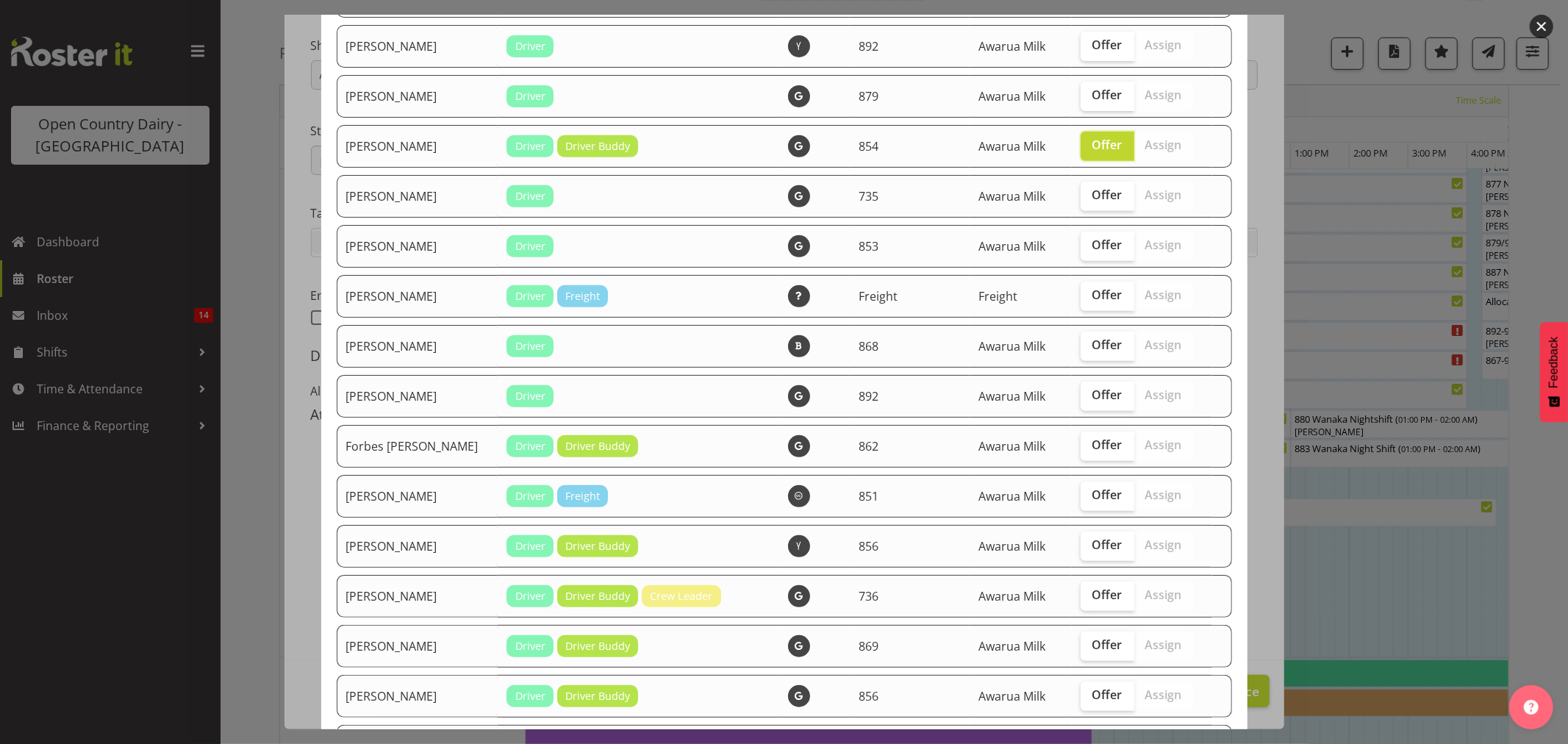
drag, startPoint x: 1095, startPoint y: 247, endPoint x: 1094, endPoint y: 282, distance: 35.0
click at [1094, 247] on span "Offer" at bounding box center [1108, 244] width 30 height 14
click at [1091, 247] on input "Offer" at bounding box center [1085, 245] width 10 height 10
checkbox input "true"
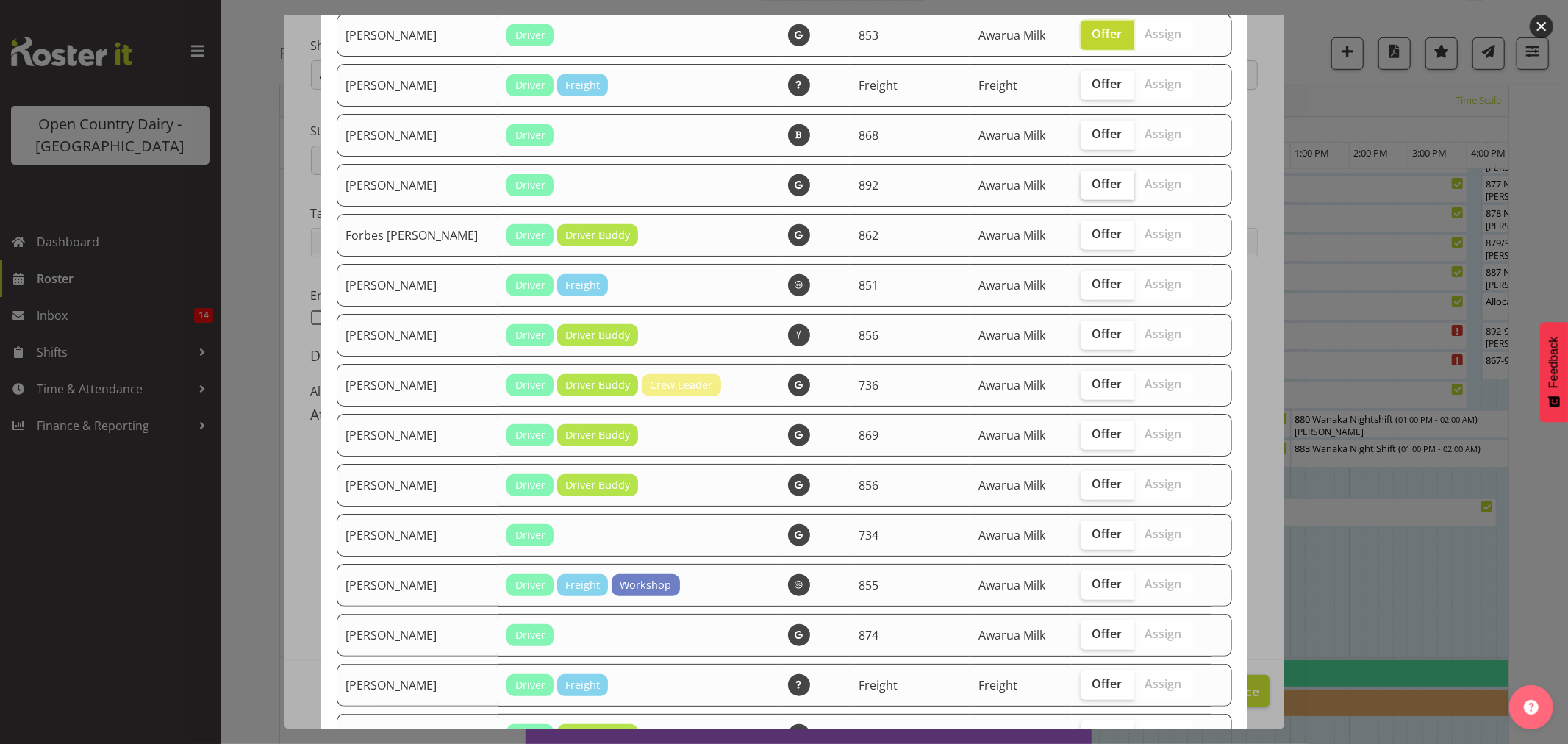
scroll to position [735, 0]
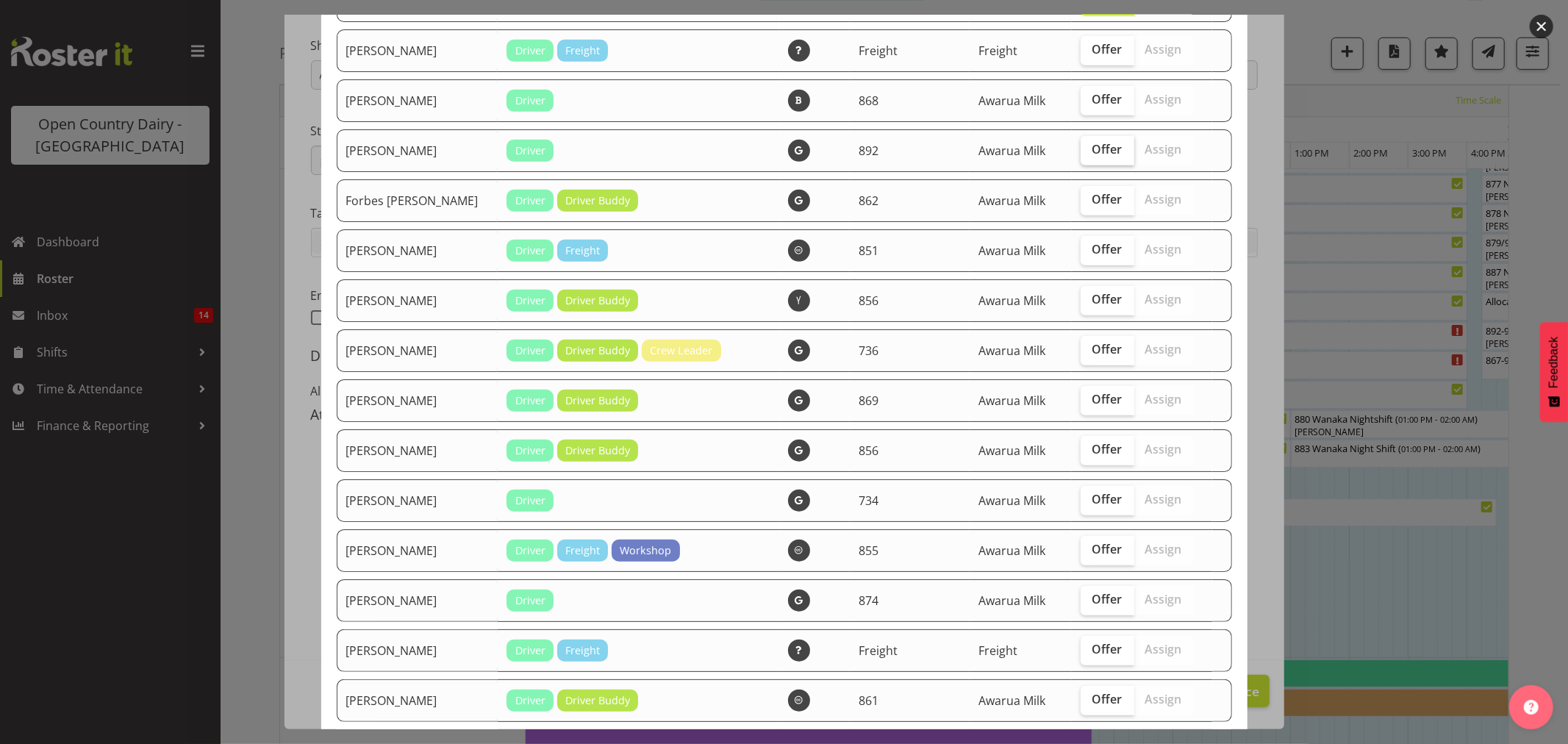
drag, startPoint x: 1091, startPoint y: 148, endPoint x: 1084, endPoint y: 149, distance: 7.1
click at [1093, 150] on span "Offer" at bounding box center [1108, 148] width 30 height 14
click at [1085, 150] on input "Offer" at bounding box center [1085, 149] width 10 height 10
checkbox input "true"
click at [1105, 193] on label "Offer" at bounding box center [1107, 200] width 54 height 30
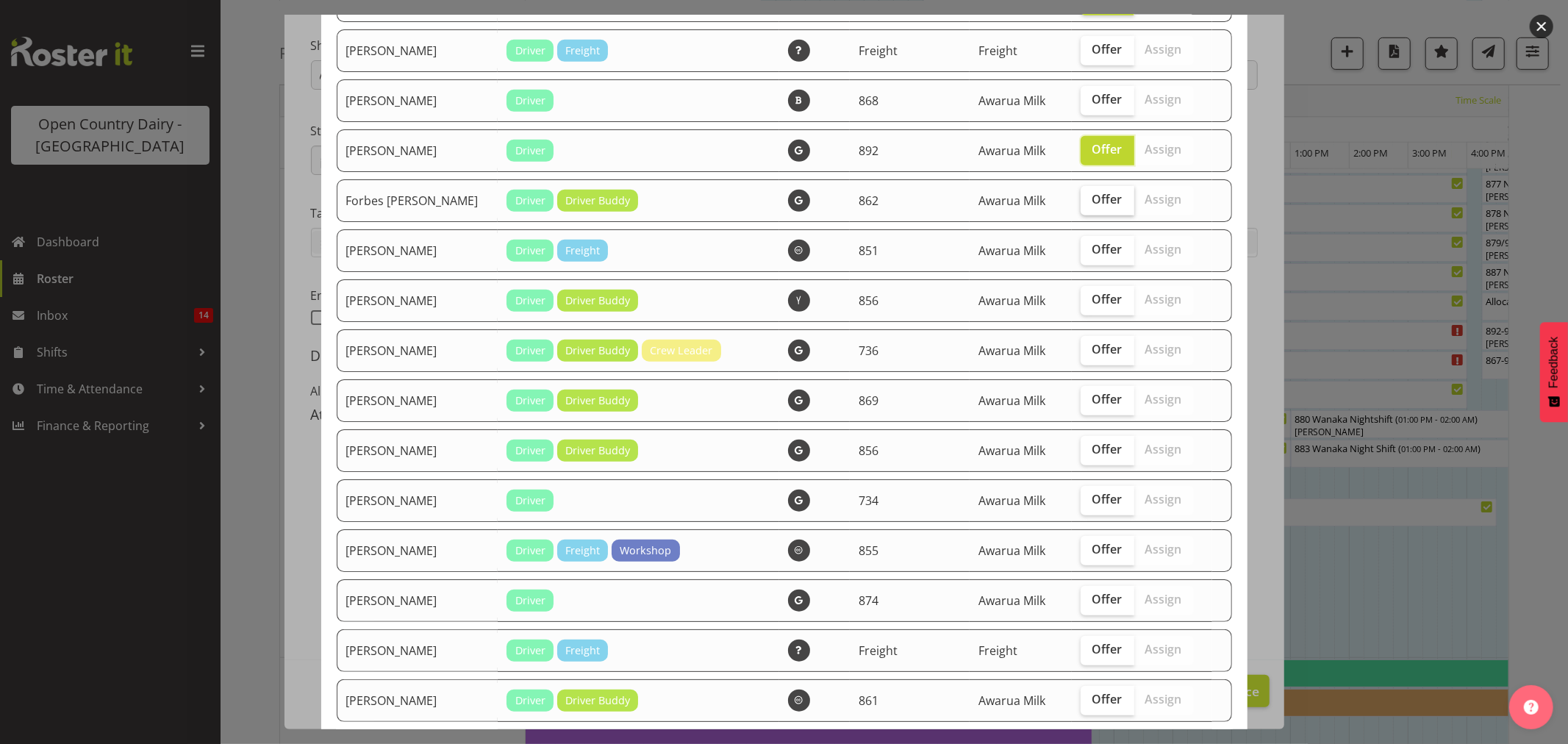
click at [1091, 195] on input "Offer" at bounding box center [1085, 199] width 10 height 10
checkbox input "true"
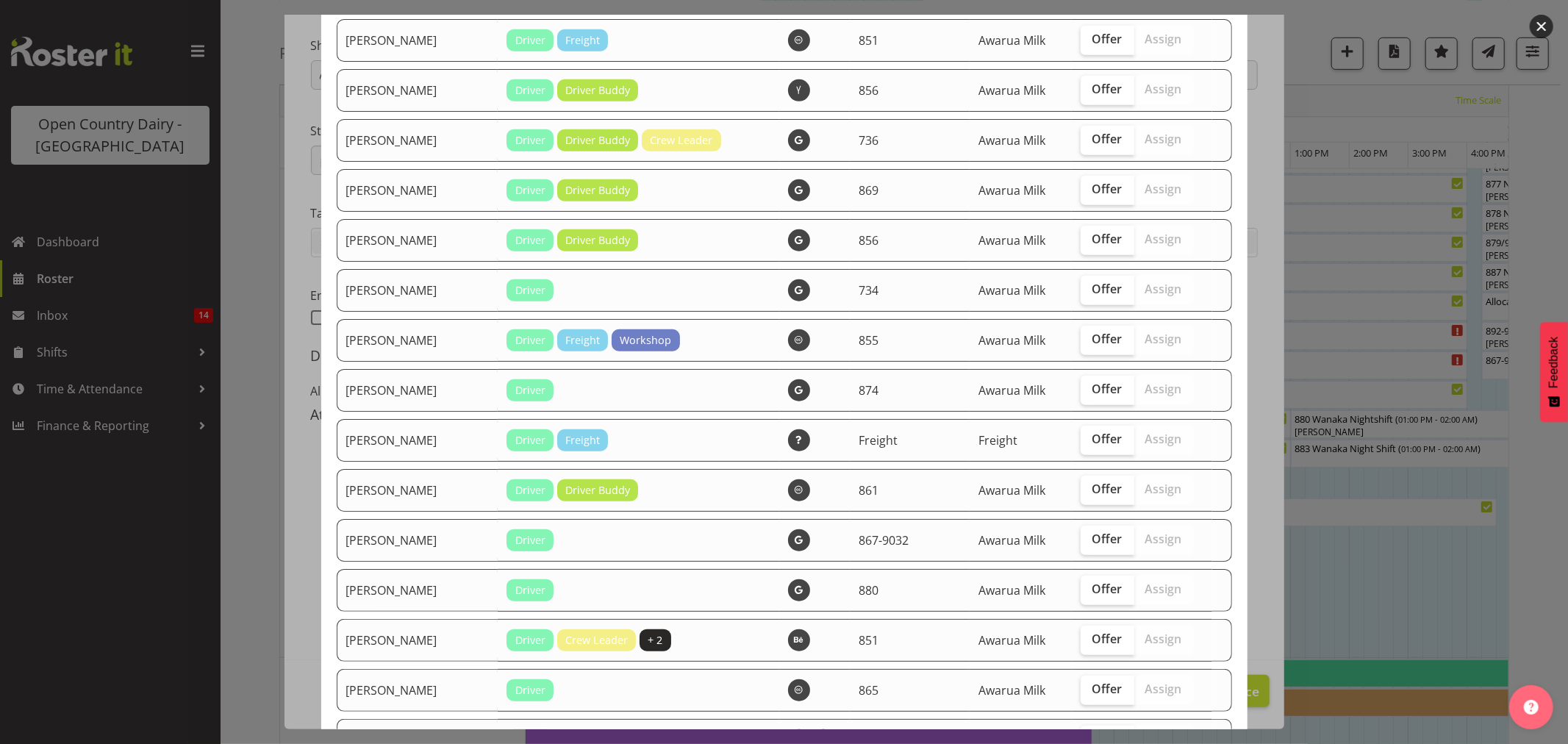
scroll to position [980, 0]
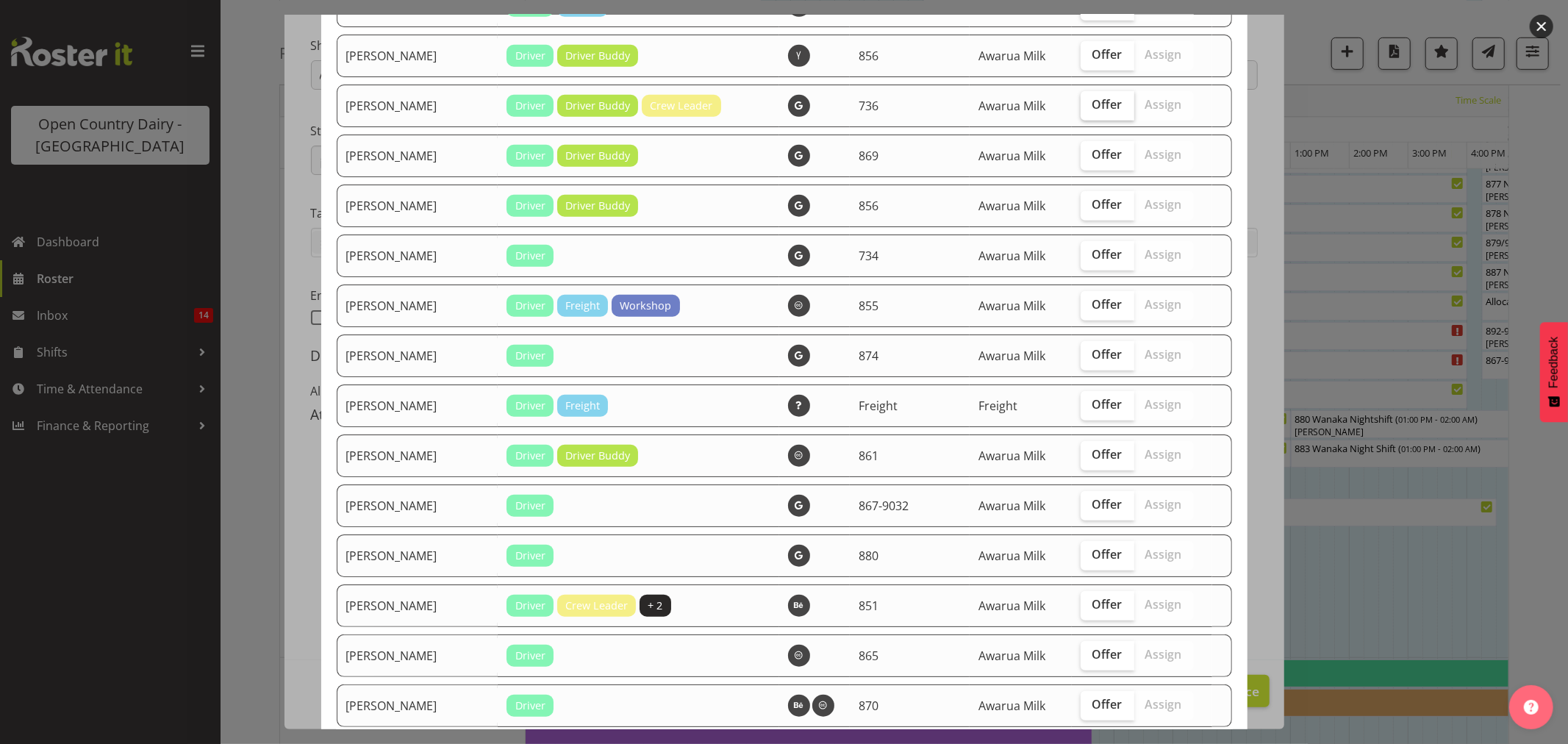
click at [1090, 115] on label "Offer" at bounding box center [1107, 105] width 54 height 30
click at [1090, 110] on input "Offer" at bounding box center [1085, 105] width 10 height 10
checkbox input "true"
drag, startPoint x: 1093, startPoint y: 172, endPoint x: 1078, endPoint y: 173, distance: 15.0
click at [1082, 177] on td "Offer Assign" at bounding box center [1141, 156] width 140 height 42
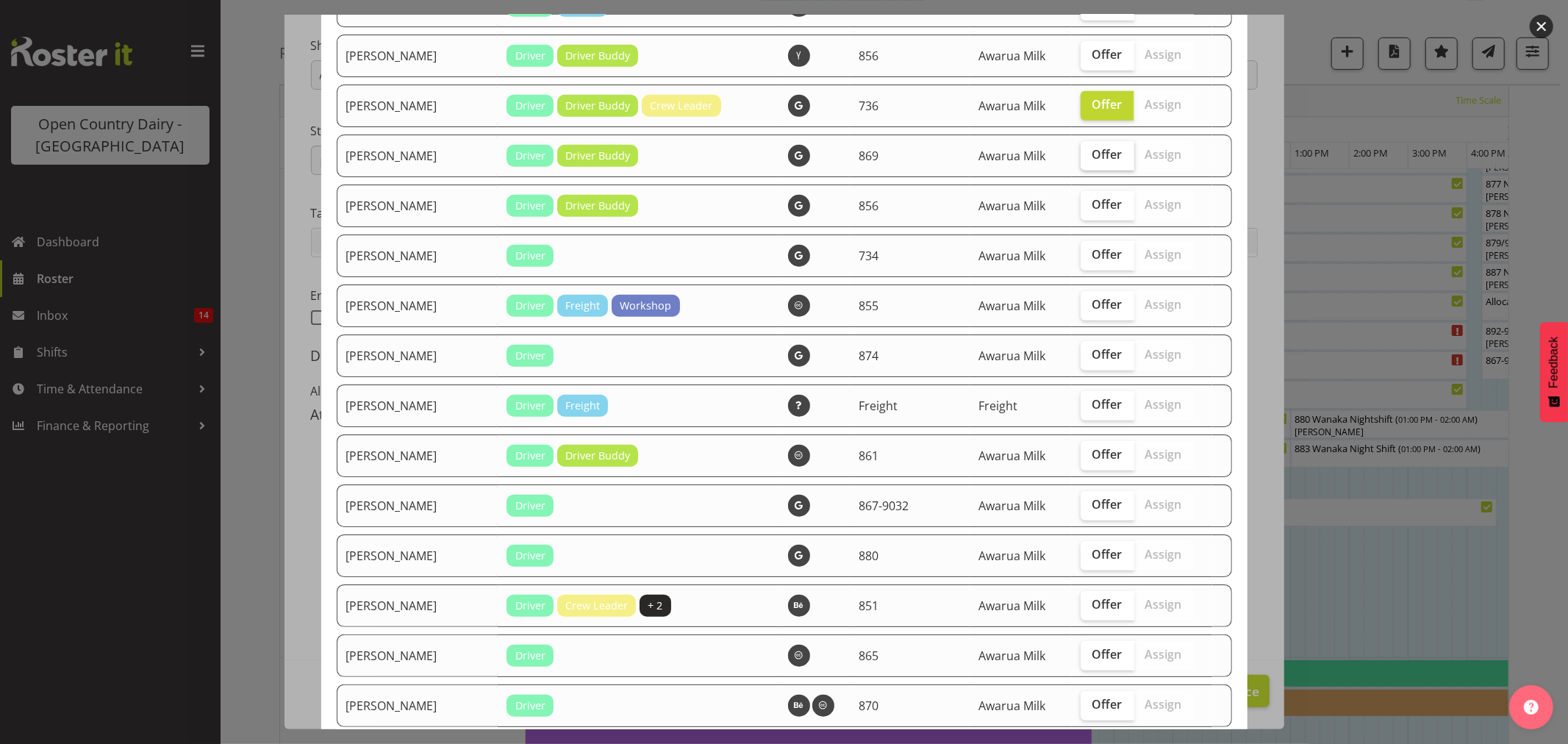
click at [1093, 161] on span "Offer" at bounding box center [1108, 154] width 30 height 14
click at [1090, 160] on input "Offer" at bounding box center [1085, 155] width 10 height 10
checkbox input "true"
click at [1101, 200] on label "Offer" at bounding box center [1107, 205] width 54 height 30
click at [1091, 200] on input "Offer" at bounding box center [1085, 205] width 10 height 10
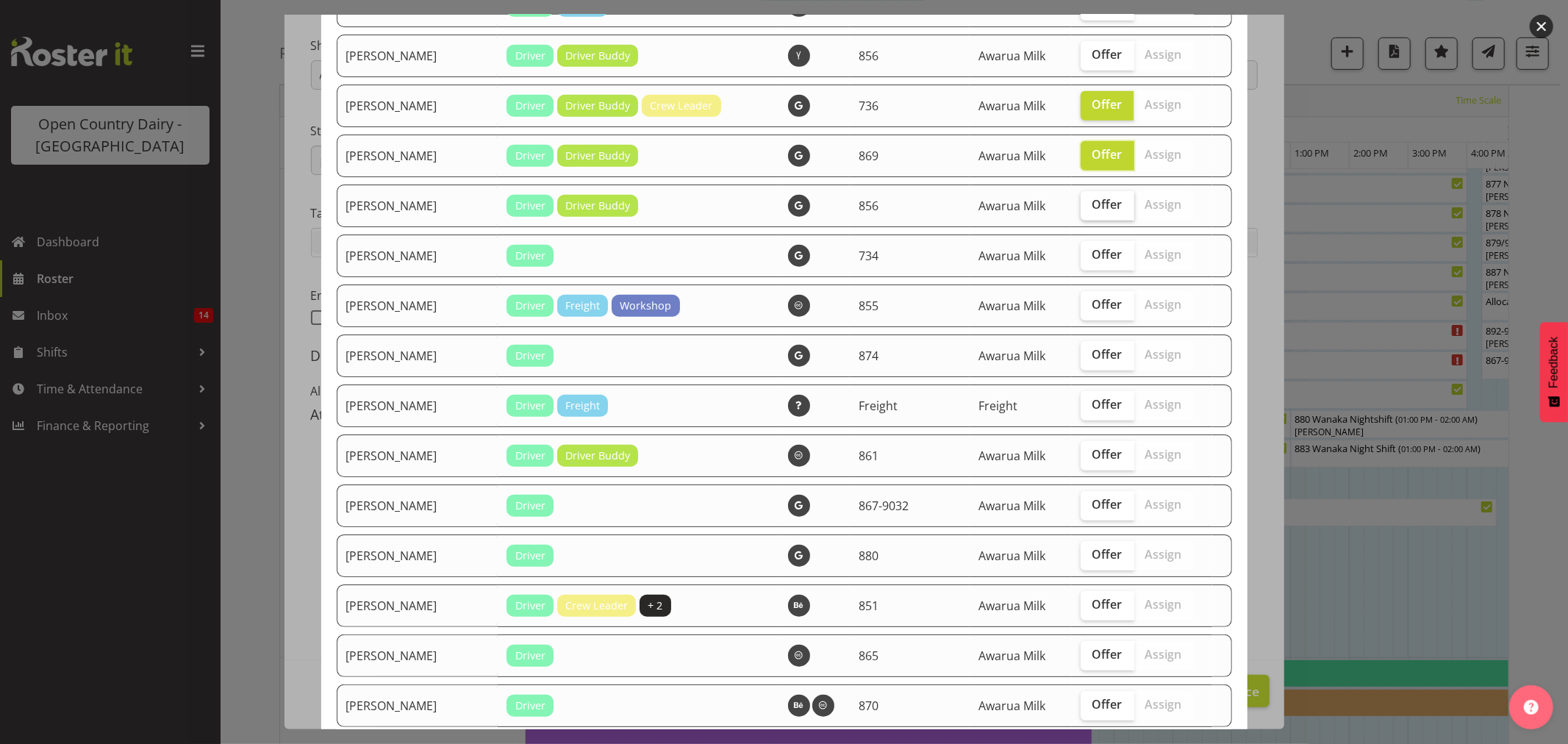
checkbox input "true"
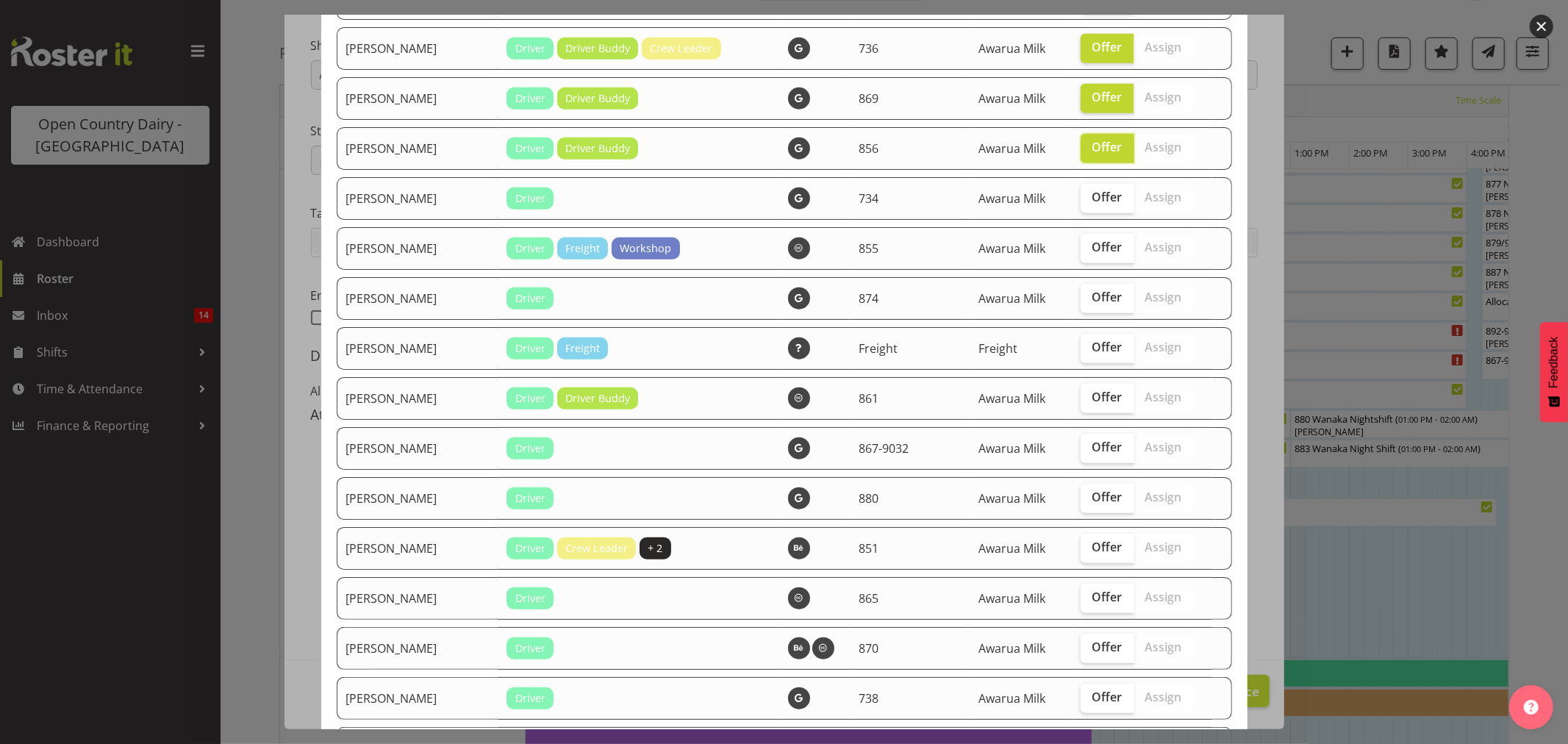
scroll to position [1061, 0]
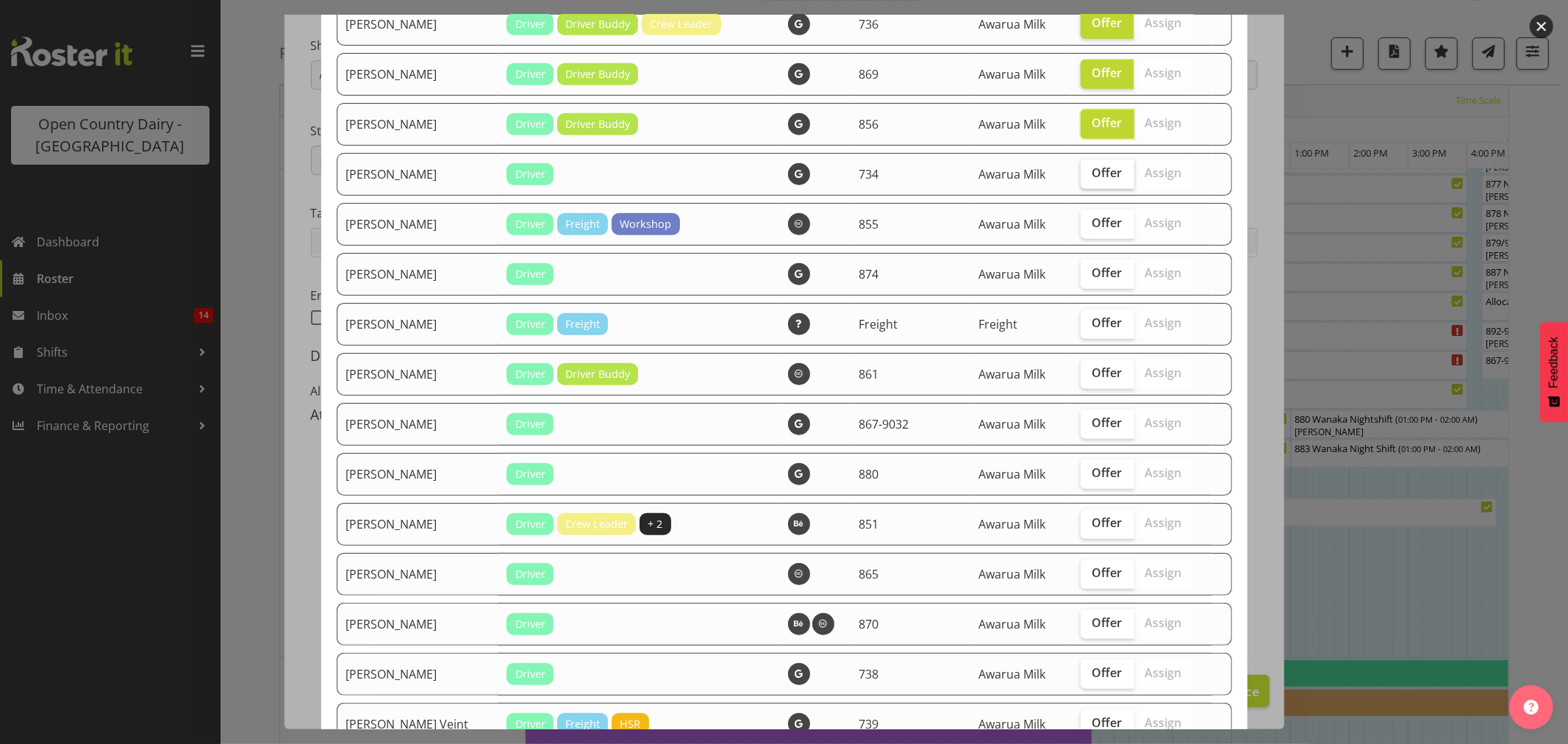
click at [1097, 174] on span "Offer" at bounding box center [1108, 172] width 30 height 14
click at [1091, 174] on input "Offer" at bounding box center [1085, 173] width 10 height 10
checkbox input "true"
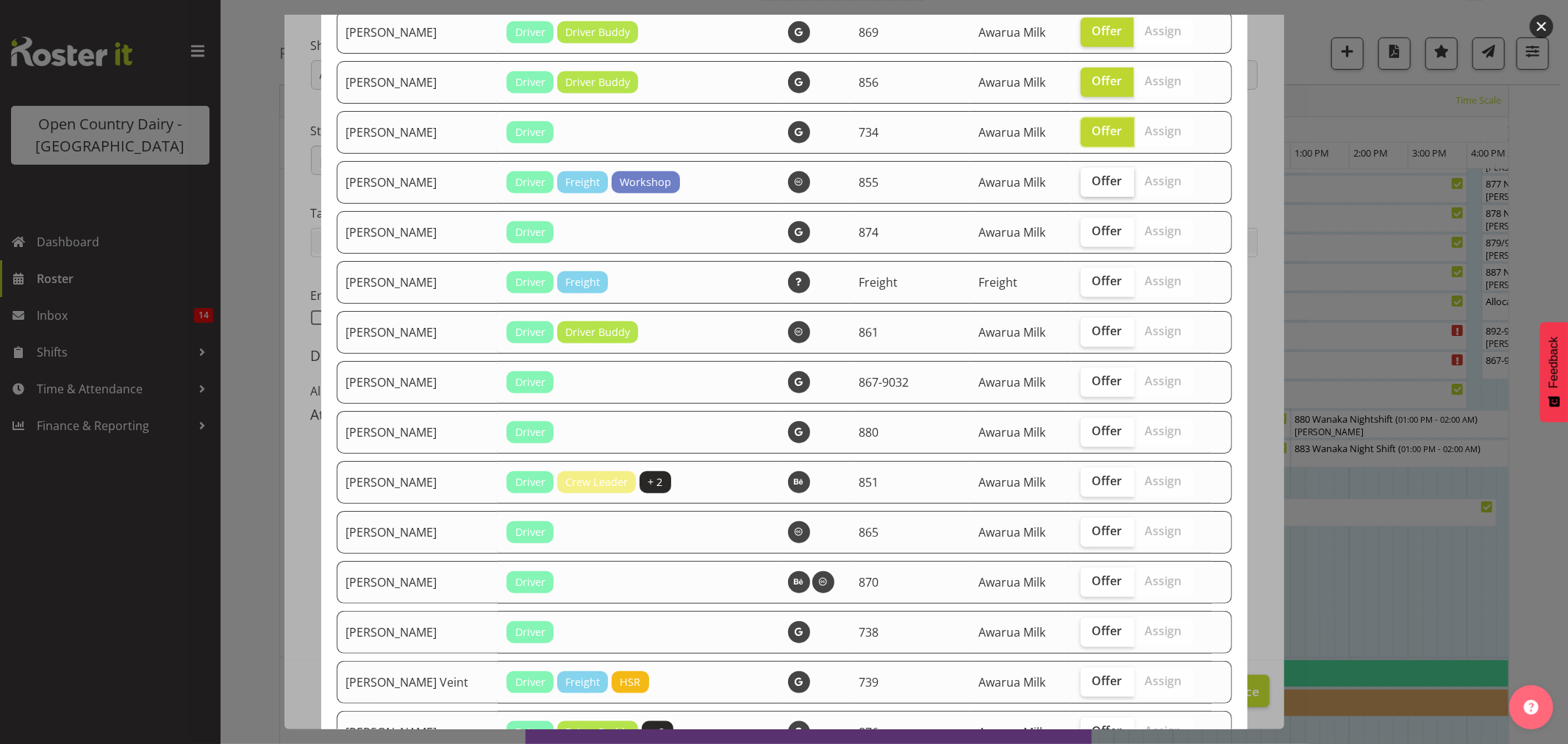
scroll to position [1143, 0]
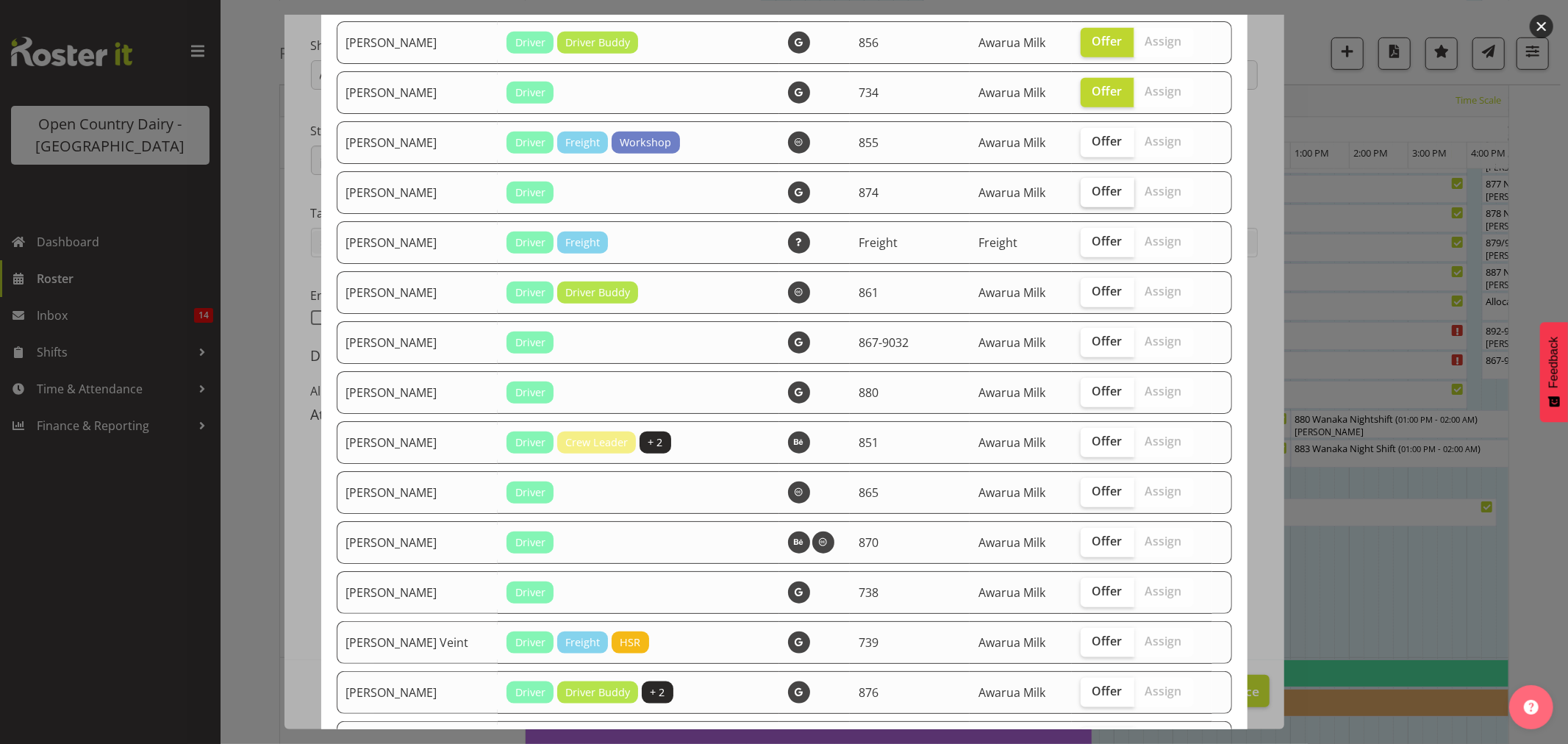
click at [1093, 193] on span "Offer" at bounding box center [1108, 191] width 30 height 14
click at [1086, 193] on input "Offer" at bounding box center [1085, 191] width 10 height 10
checkbox input "true"
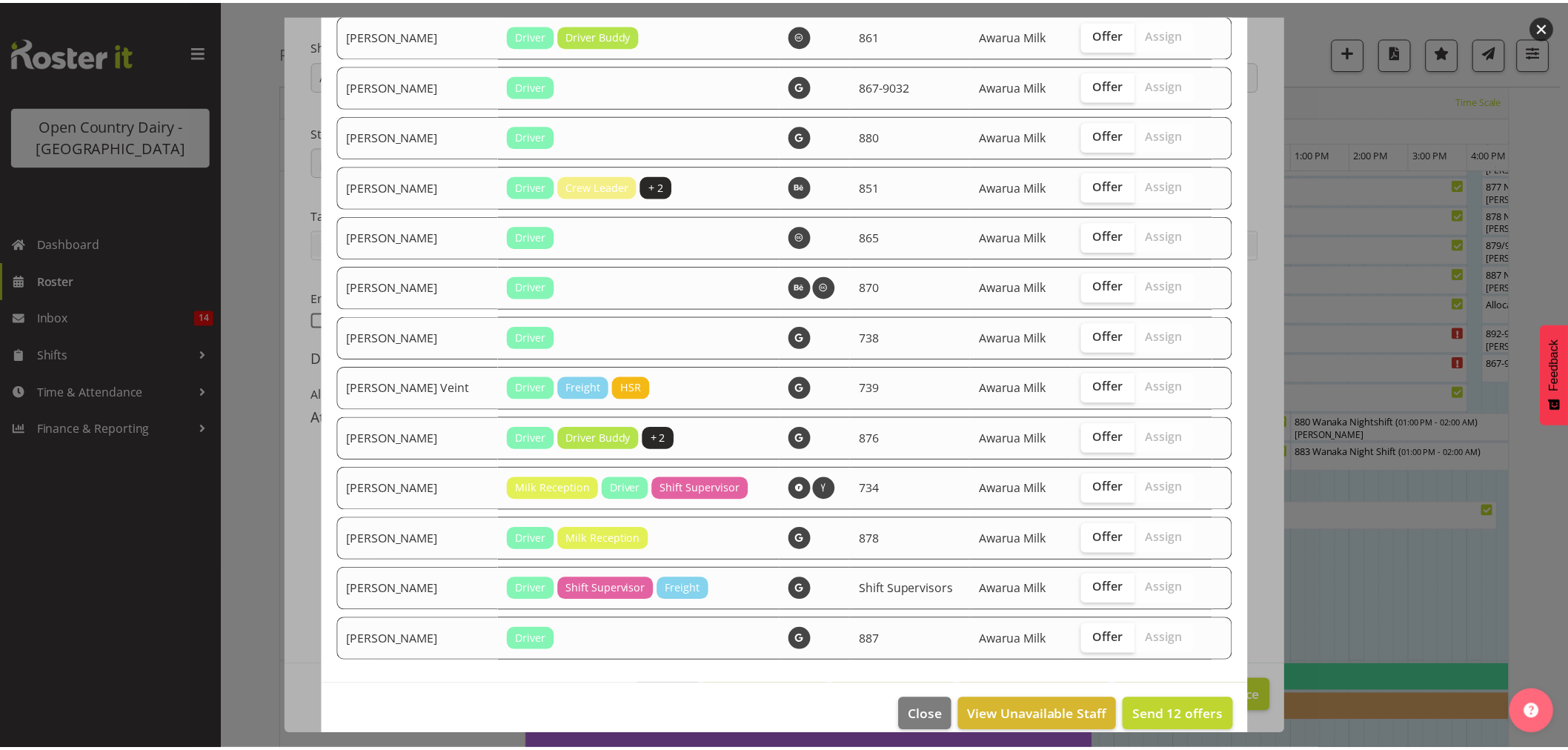
scroll to position [1435, 0]
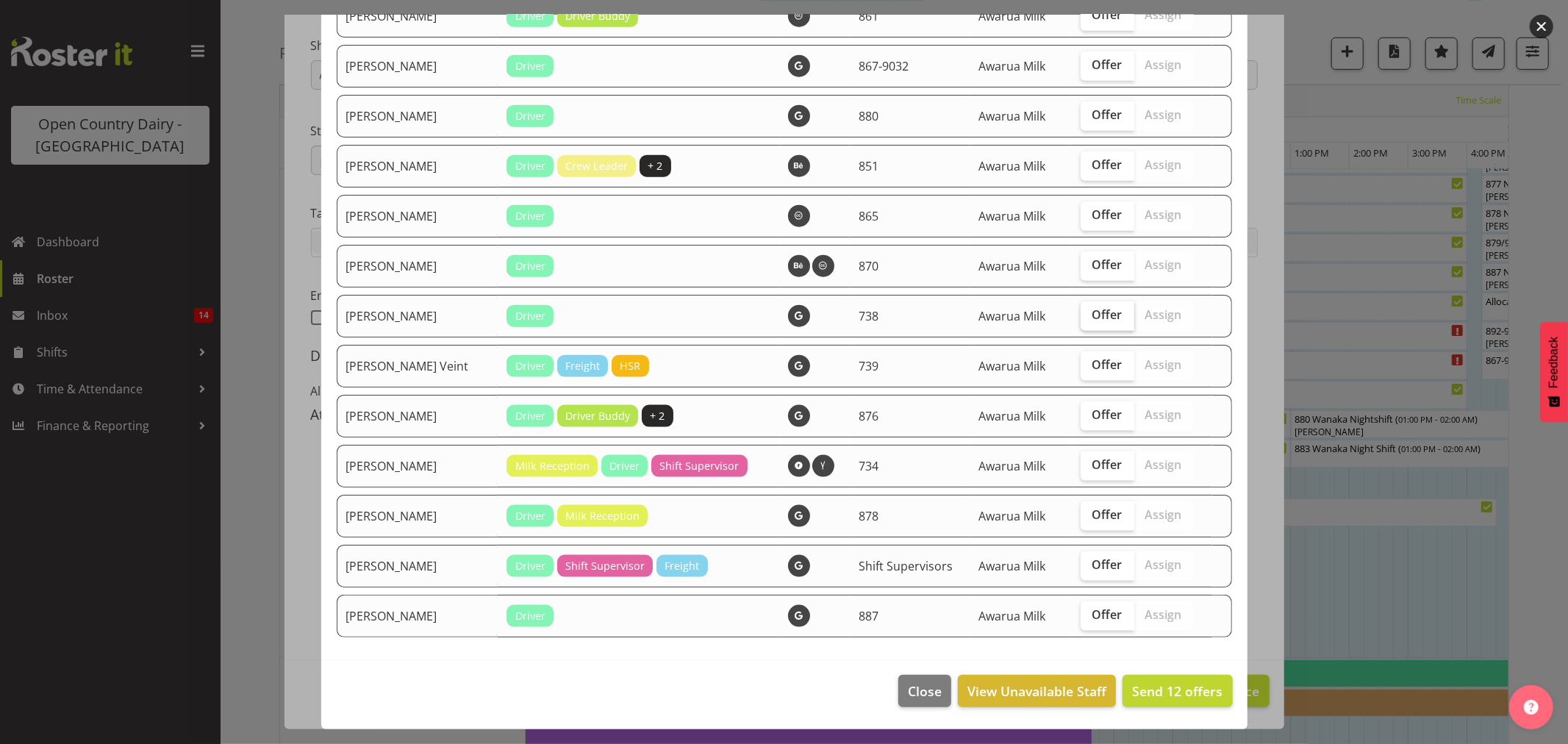
click at [1095, 317] on span "Offer" at bounding box center [1108, 314] width 30 height 14
click at [1091, 317] on input "Offer" at bounding box center [1085, 314] width 10 height 10
checkbox input "true"
click at [1100, 372] on label "Offer" at bounding box center [1107, 366] width 54 height 30
click at [1091, 370] on input "Offer" at bounding box center [1085, 364] width 10 height 10
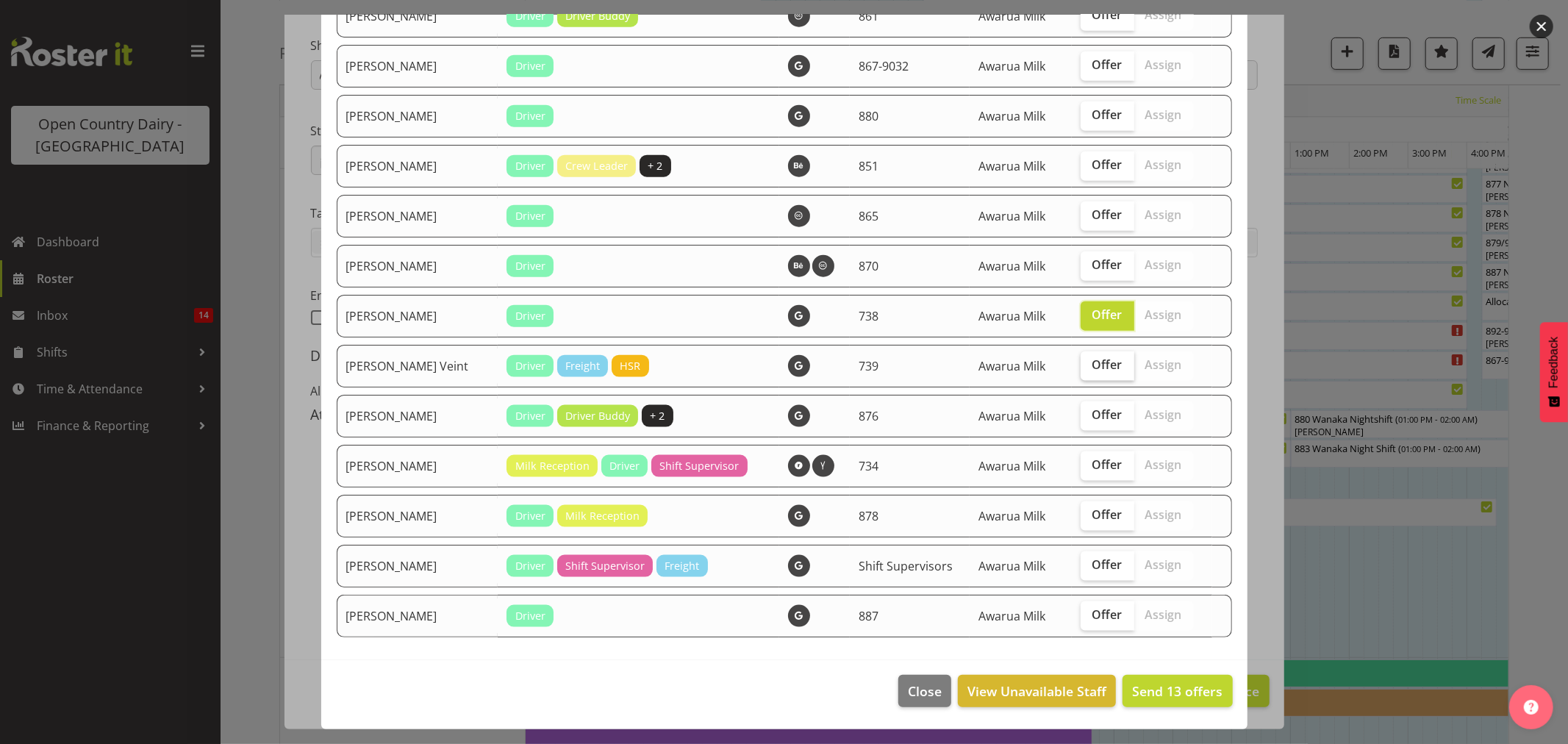
checkbox input "true"
click at [930, 683] on span "Close" at bounding box center [925, 690] width 34 height 19
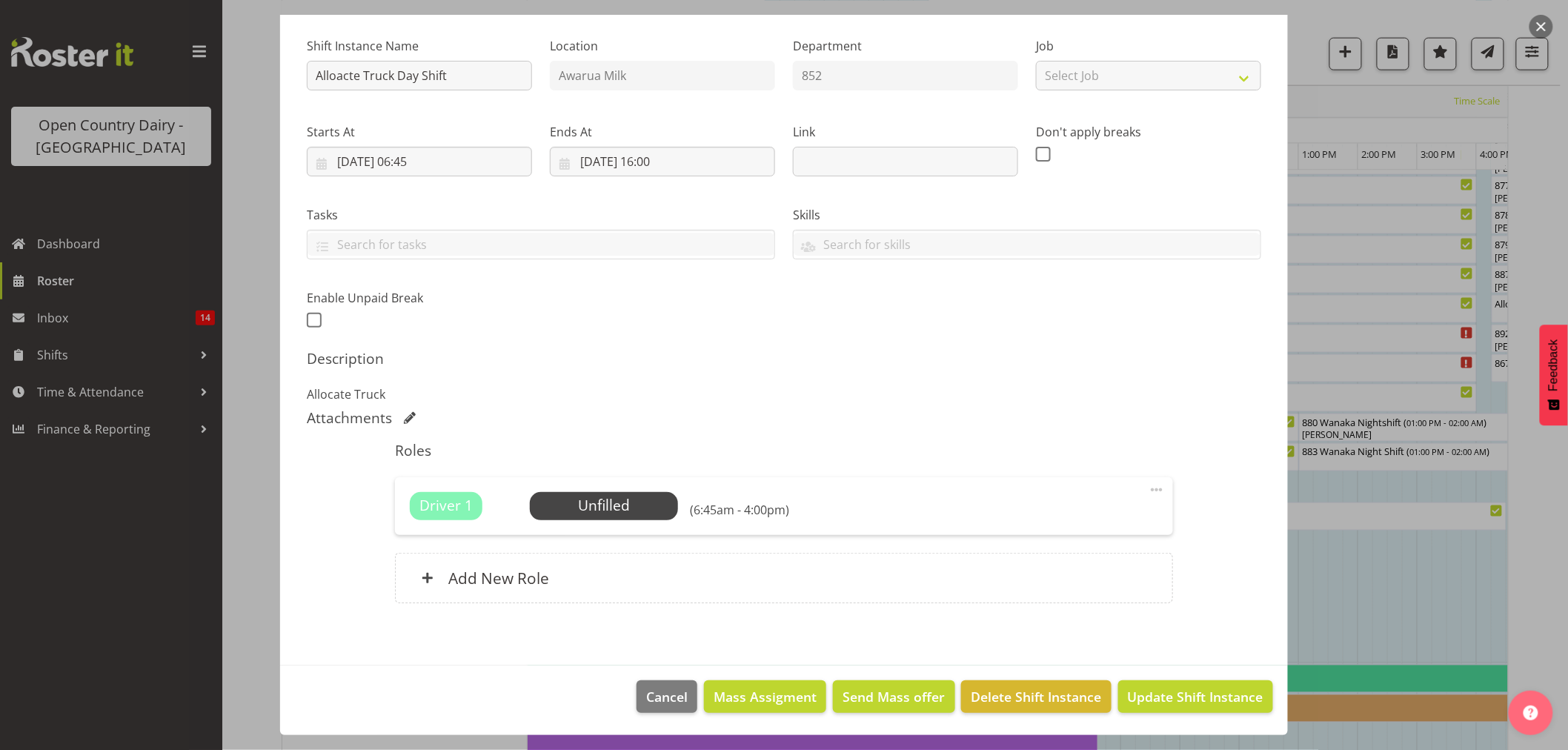
scroll to position [0, 0]
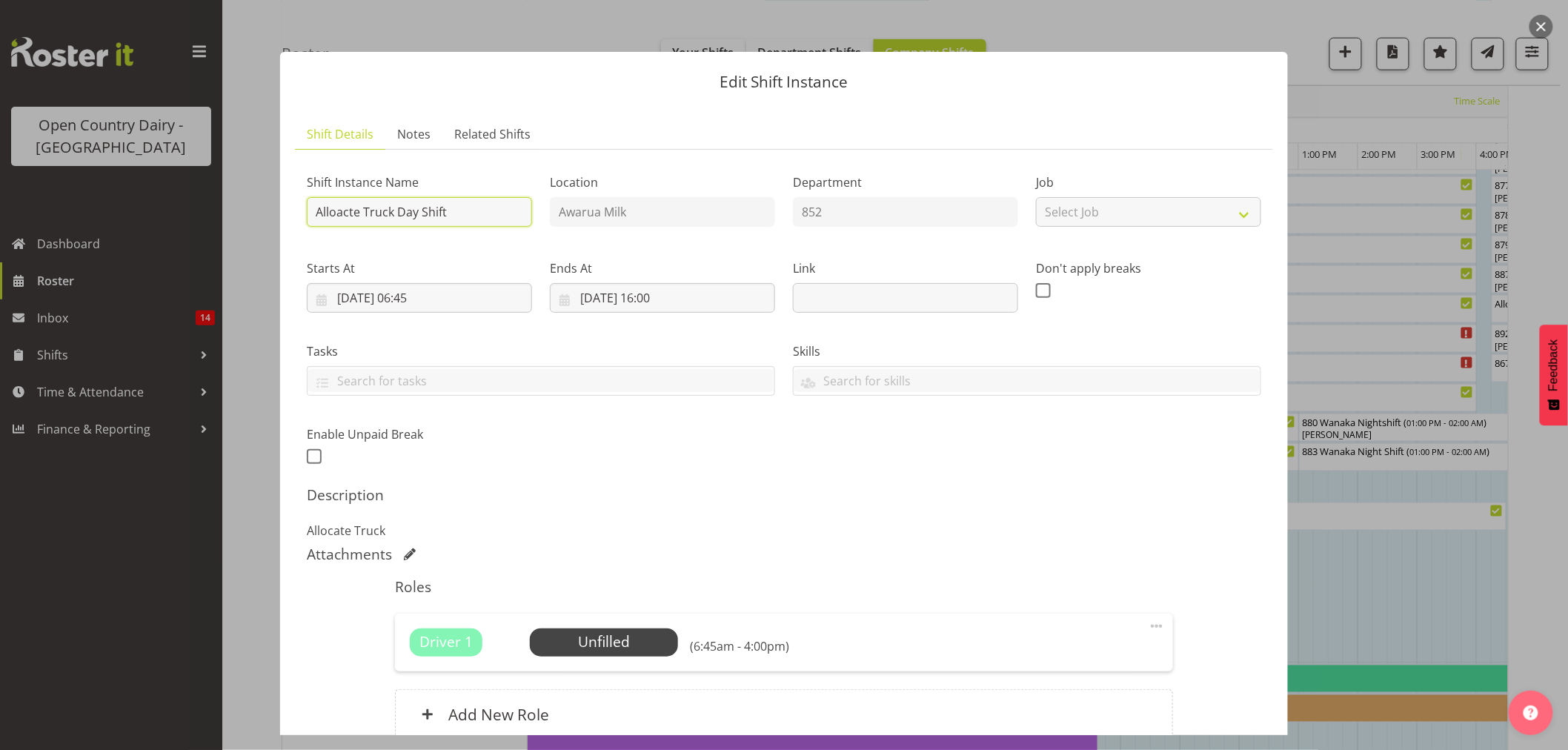
drag, startPoint x: 464, startPoint y: 212, endPoint x: 270, endPoint y: 225, distance: 194.4
click at [270, 225] on div "Edit Shift Instance Shift Details Notes Related Shifts Shift Instance Name Allo…" at bounding box center [784, 374] width 1037 height 720
type input "867-9032 DAF TUBE"
click at [739, 520] on div "Description Allocate Truck" at bounding box center [784, 512] width 954 height 53
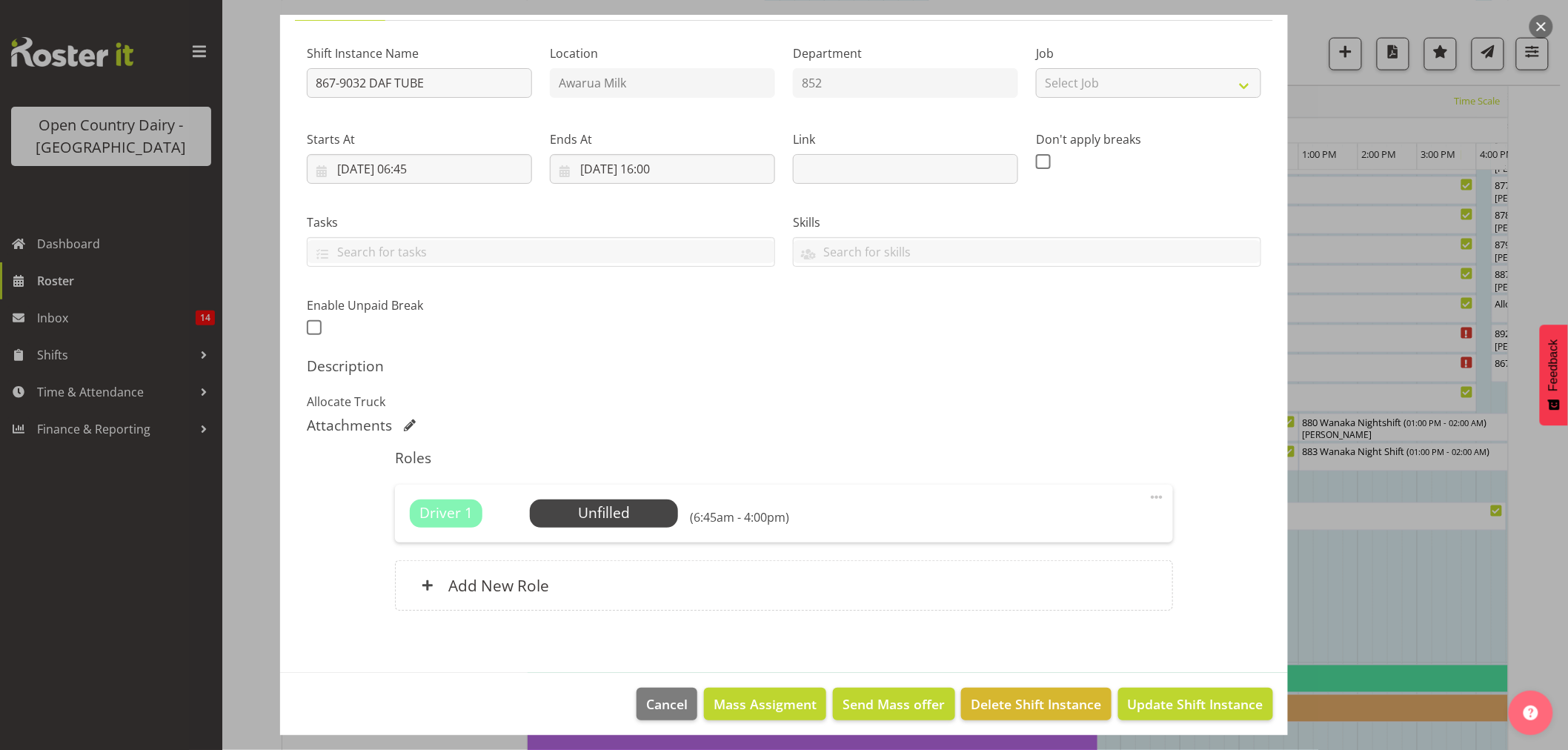
scroll to position [136, 0]
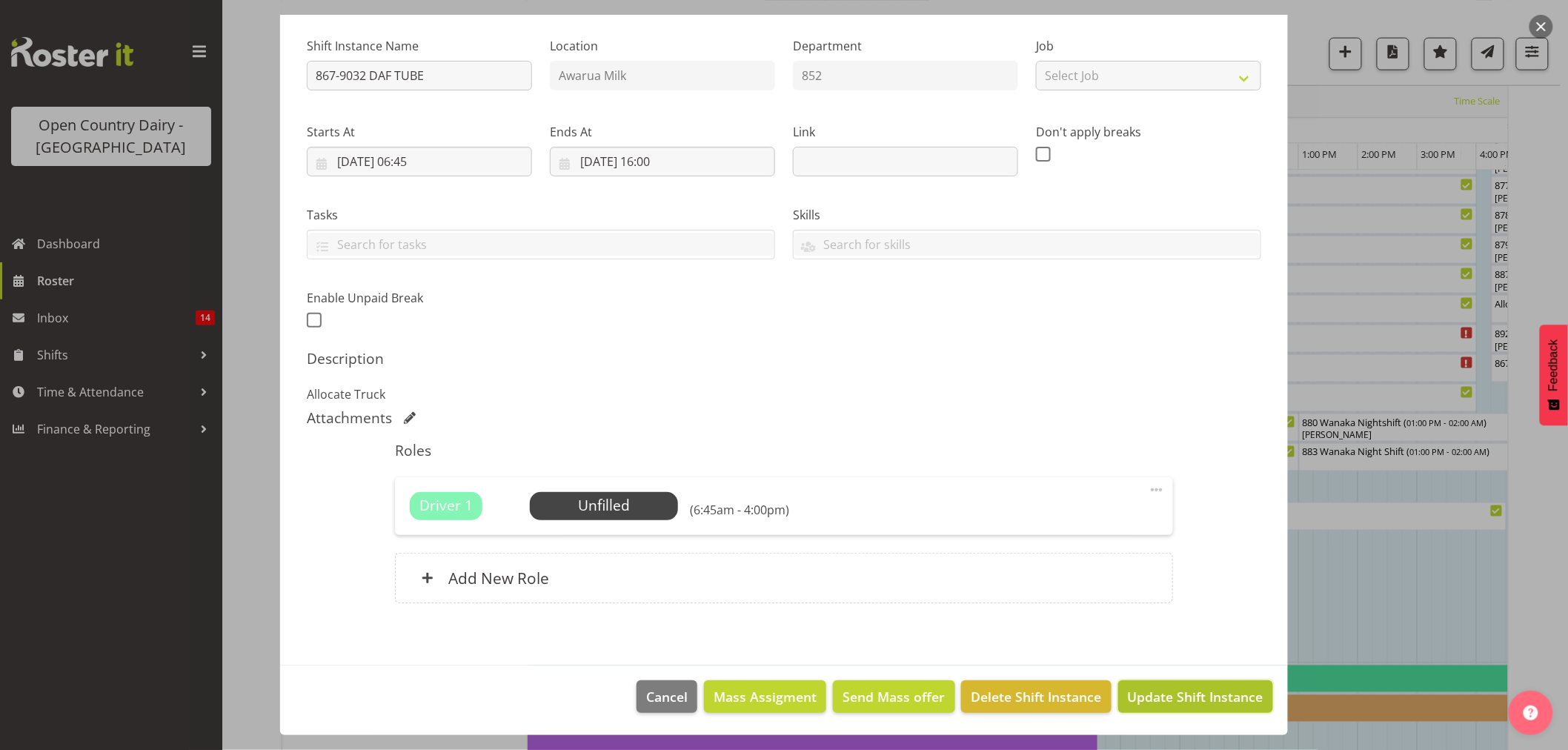
click at [1143, 689] on span "Update Shift Instance" at bounding box center [1195, 696] width 136 height 19
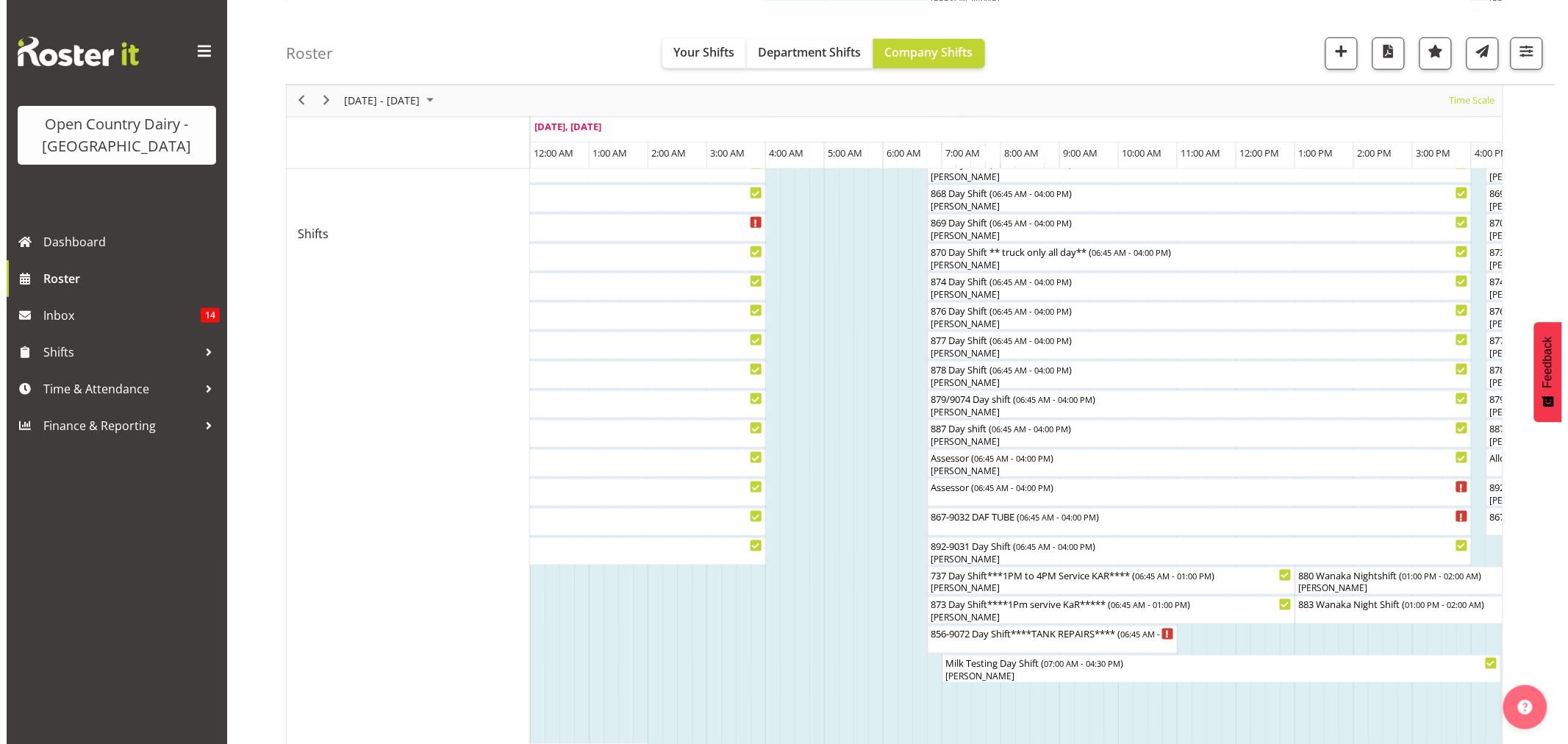
scroll to position [571, 0]
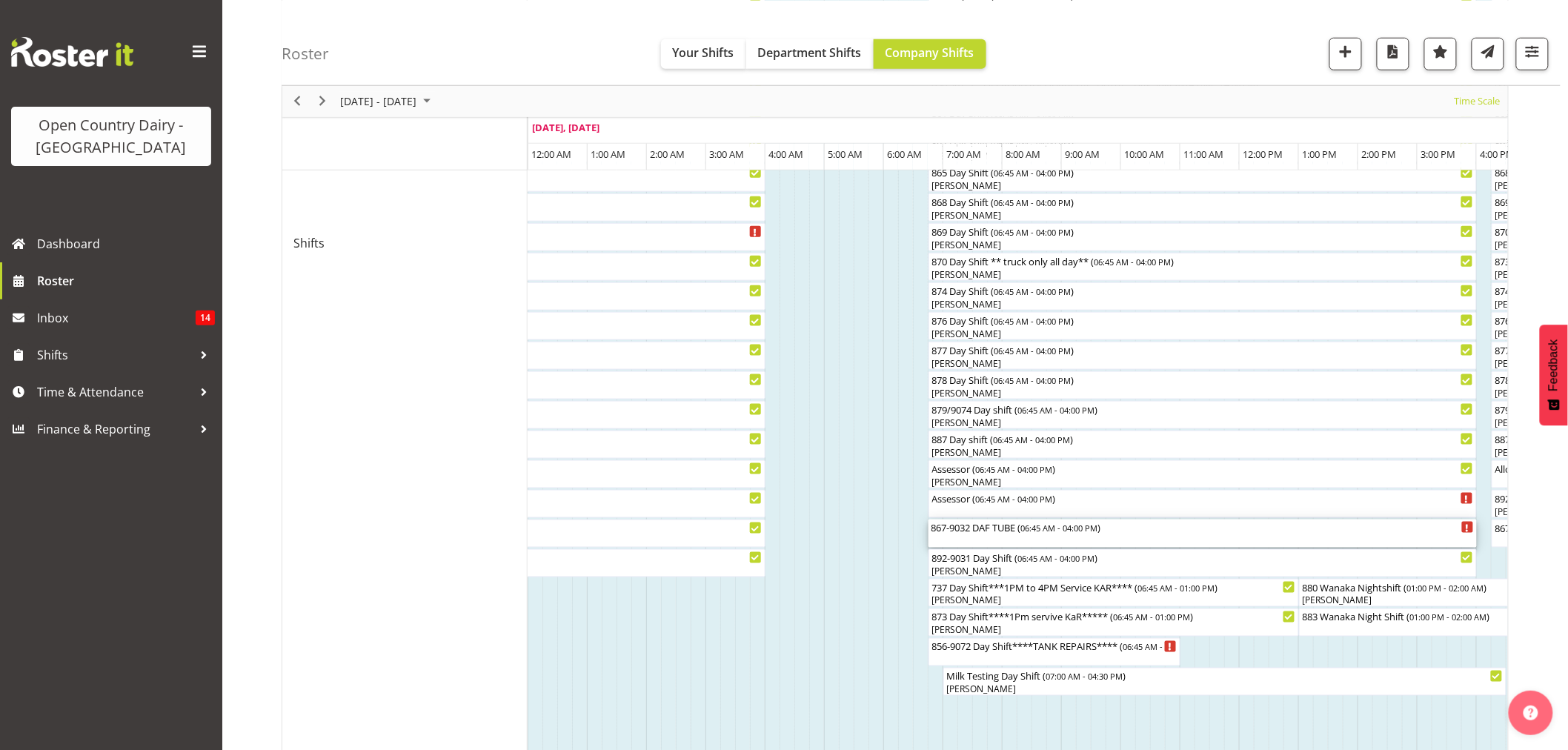
click at [994, 529] on div "867-9032 DAF TUBE ( 06:45 AM - 04:00 PM )" at bounding box center [1202, 526] width 542 height 15
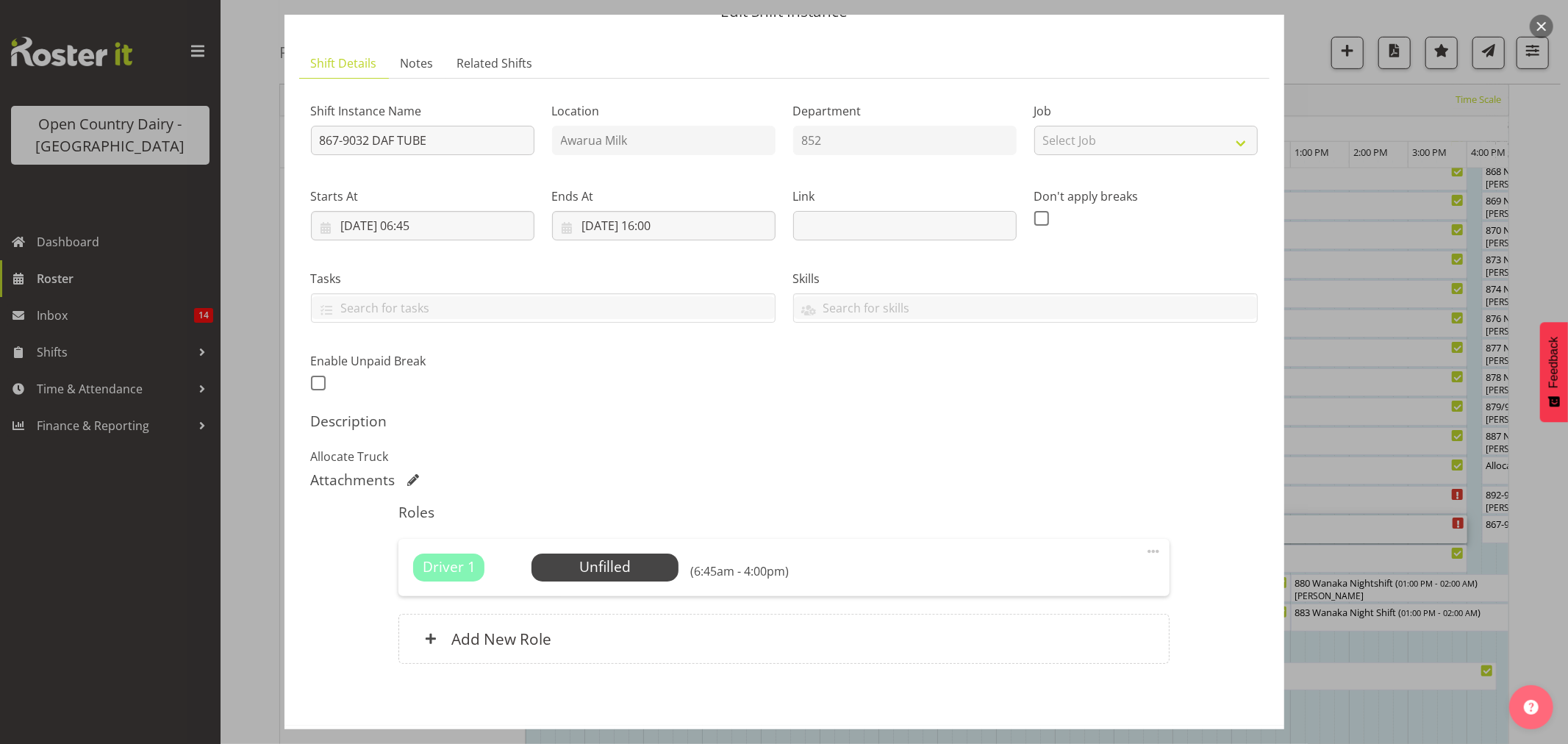
scroll to position [135, 0]
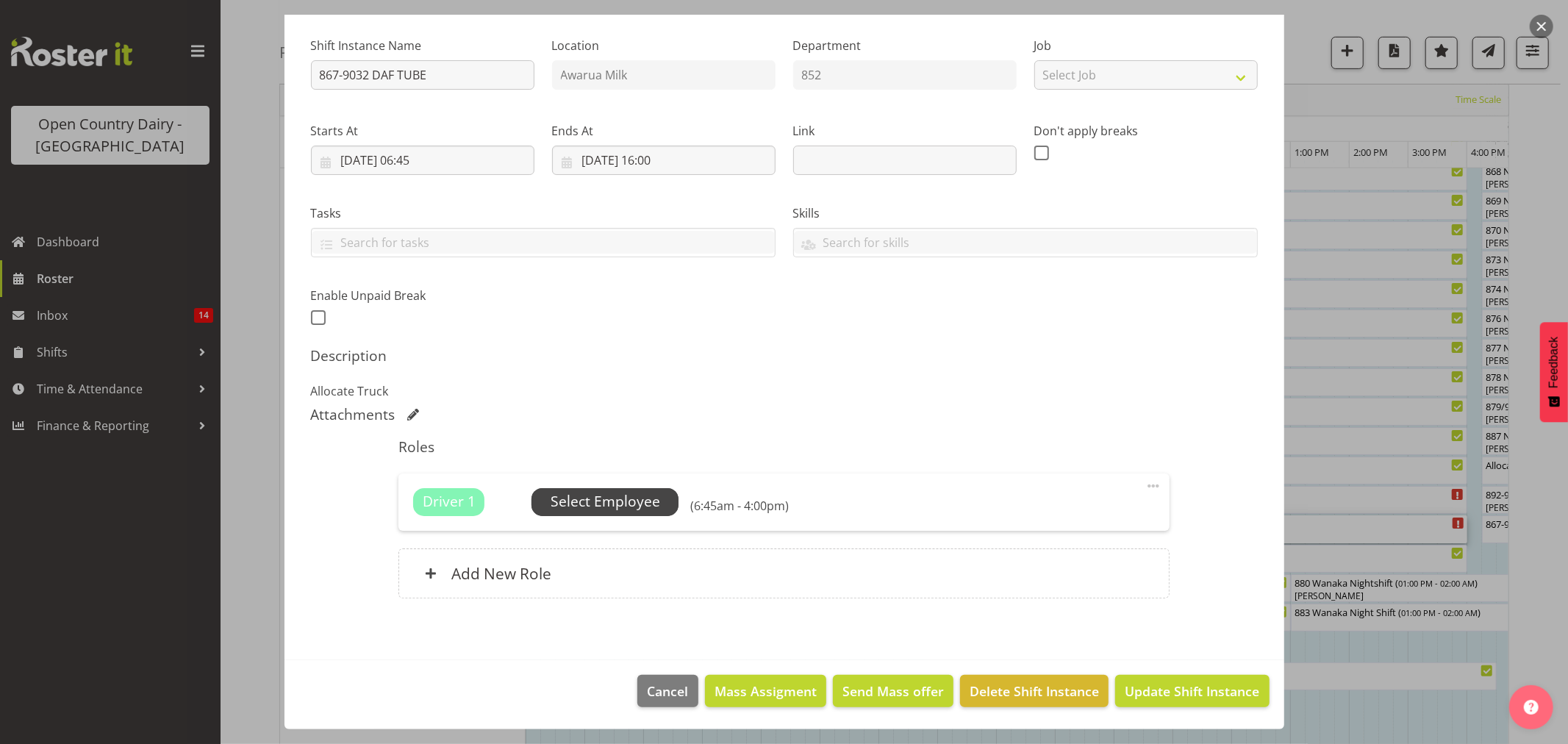
click at [600, 508] on span "Select Employee" at bounding box center [606, 502] width 110 height 21
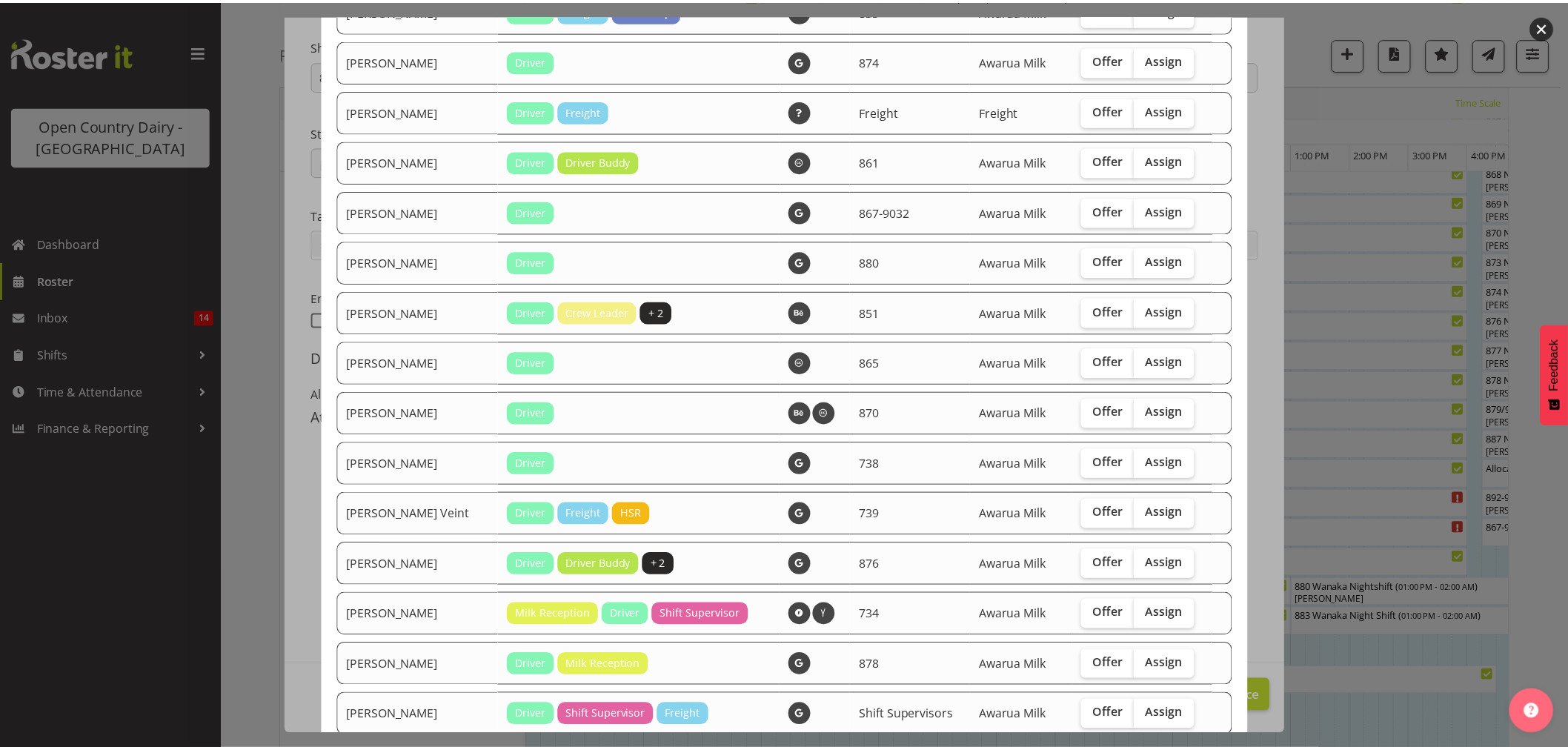
scroll to position [1435, 0]
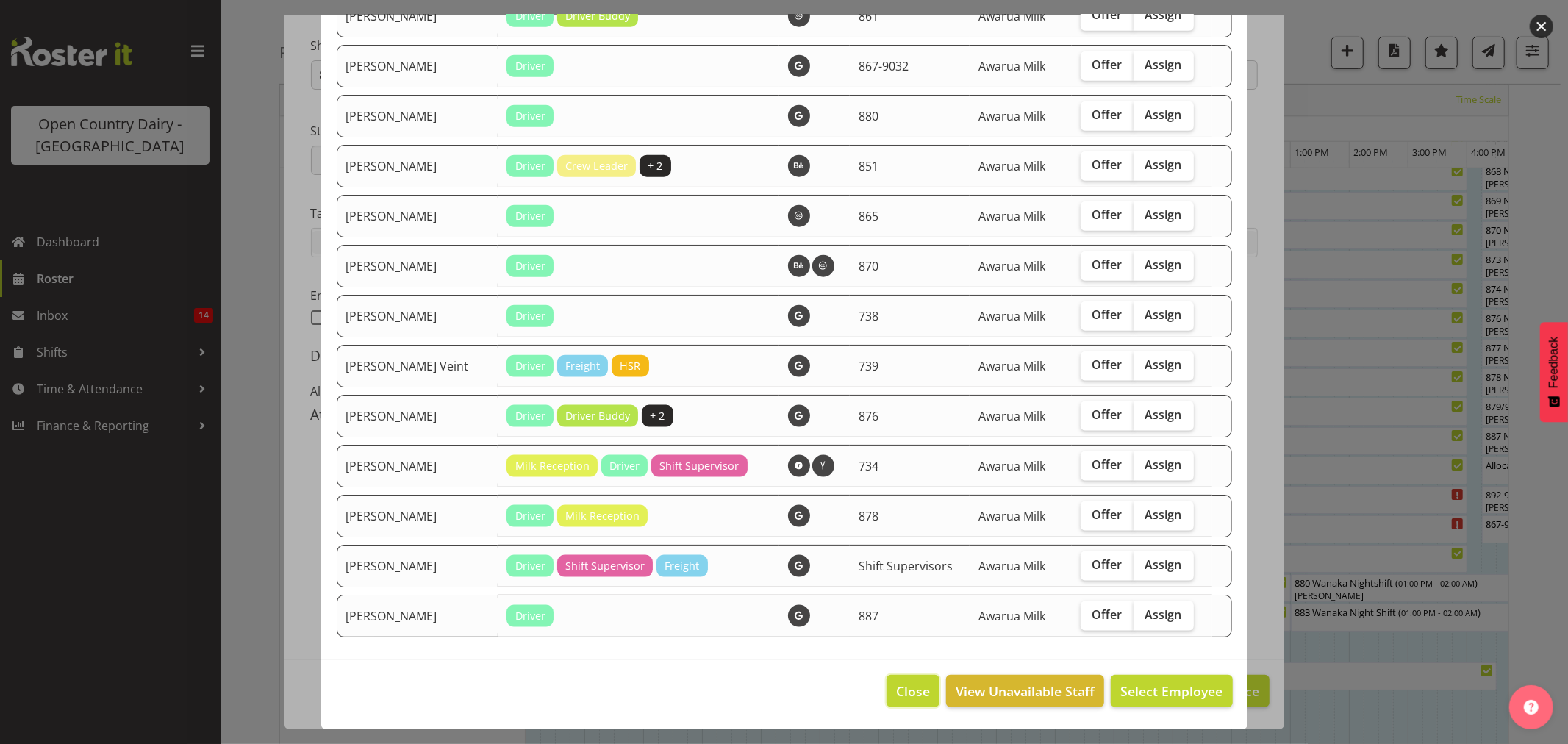
click at [906, 686] on span "Close" at bounding box center [913, 690] width 34 height 19
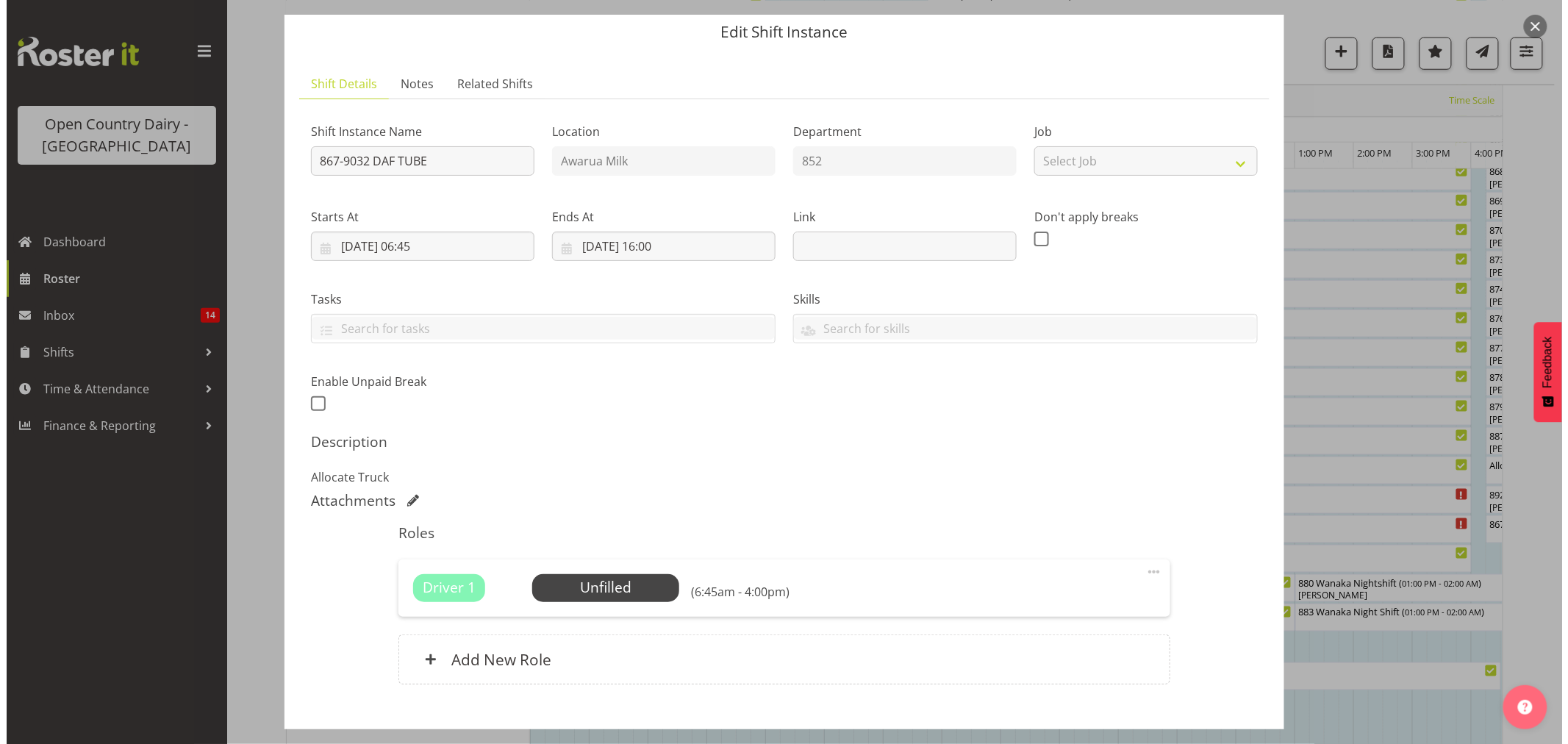
scroll to position [82, 0]
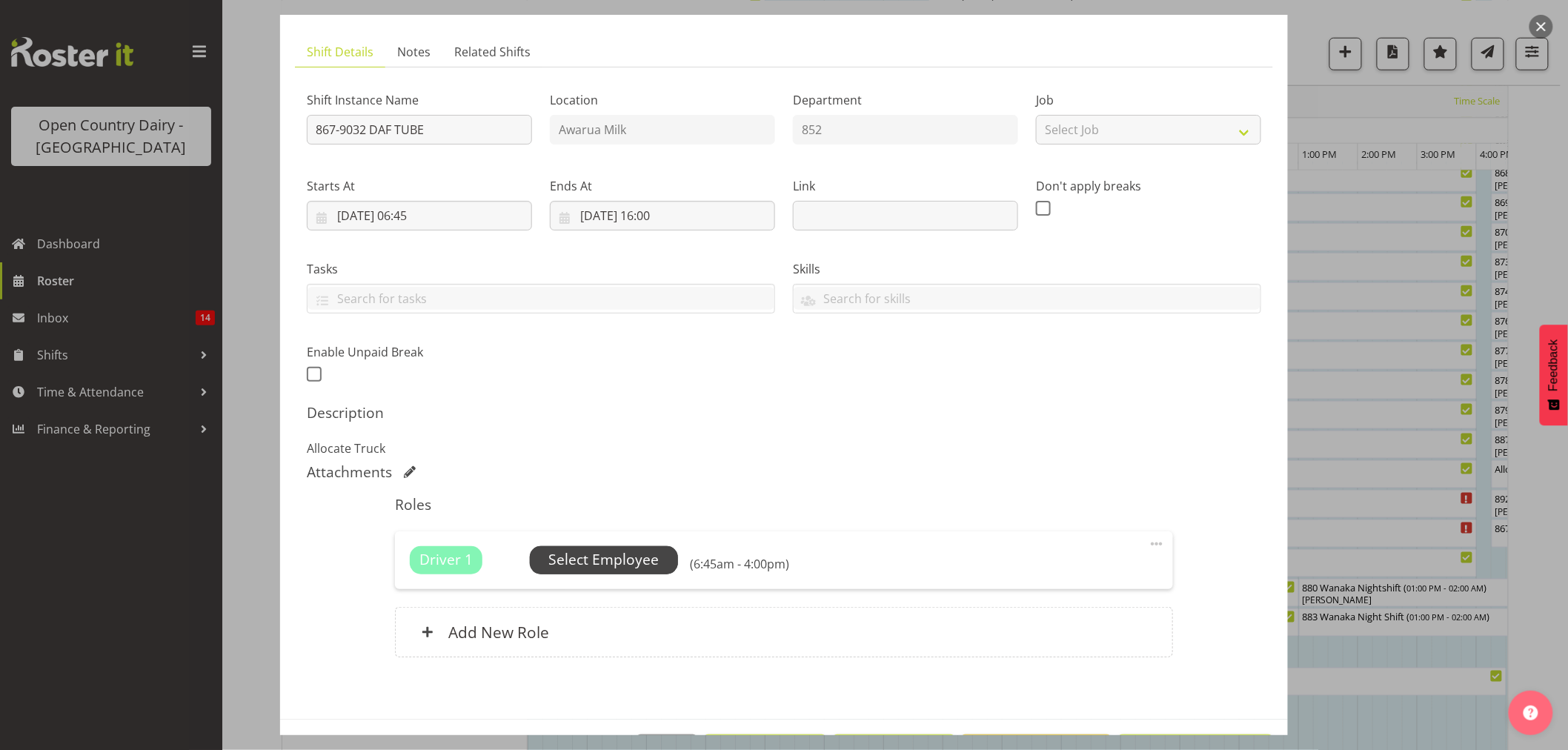
click at [606, 556] on span "Select Employee" at bounding box center [603, 560] width 111 height 21
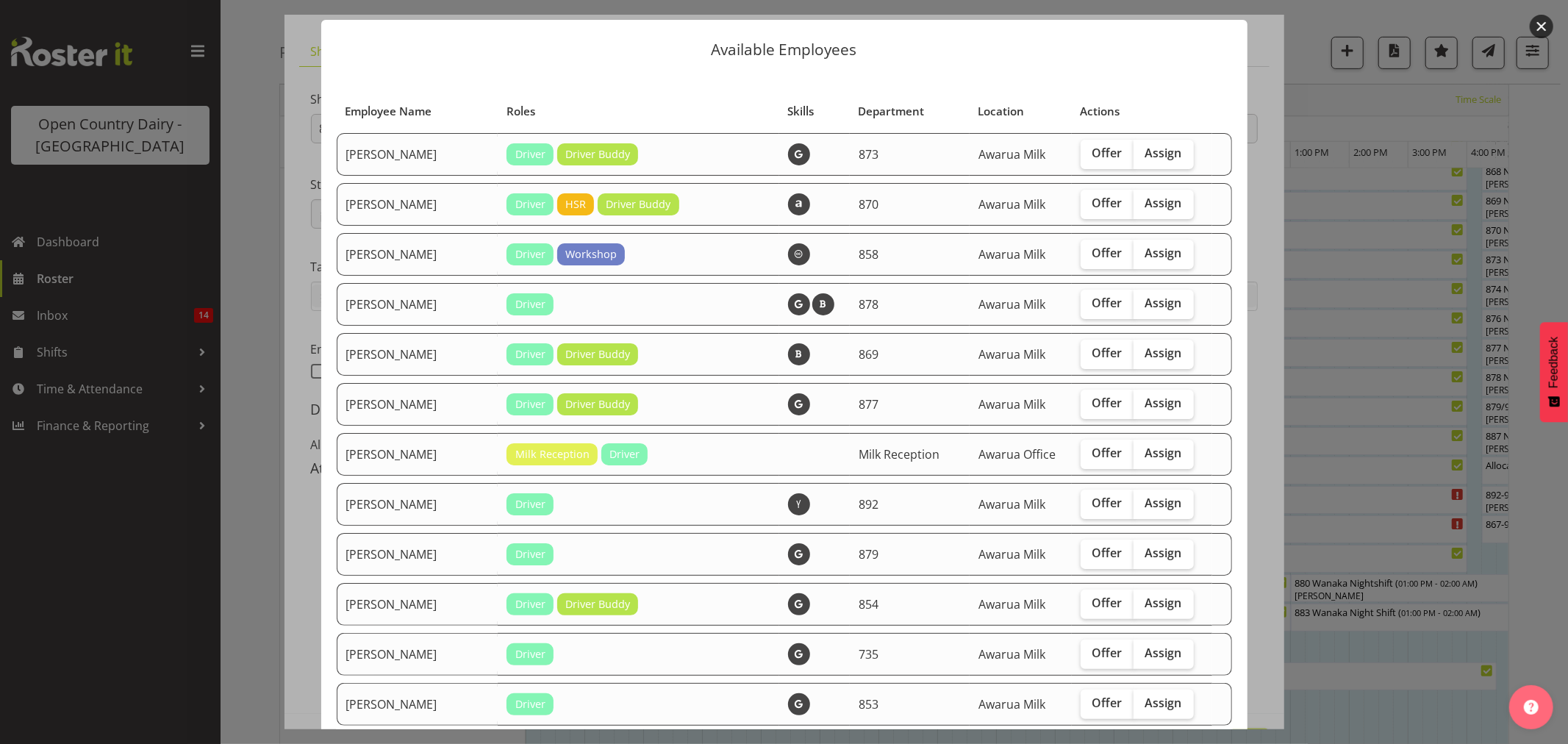
scroll to position [0, 0]
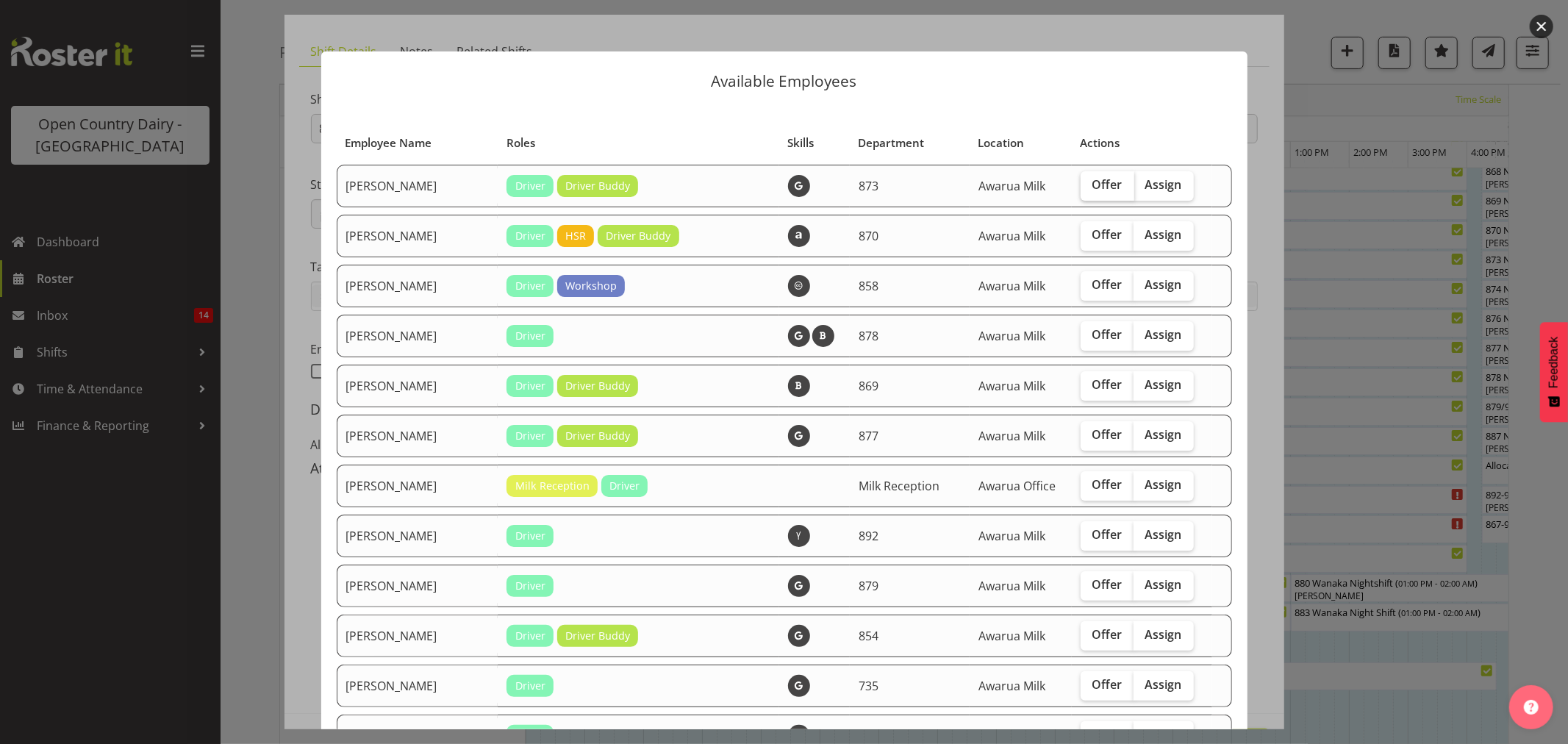
click at [1100, 192] on label "Offer" at bounding box center [1107, 186] width 54 height 30
click at [1091, 189] on input "Offer" at bounding box center [1085, 185] width 10 height 10
checkbox input "true"
click at [1105, 291] on span "Offer" at bounding box center [1108, 284] width 30 height 14
click at [1091, 289] on input "Offer" at bounding box center [1085, 285] width 10 height 10
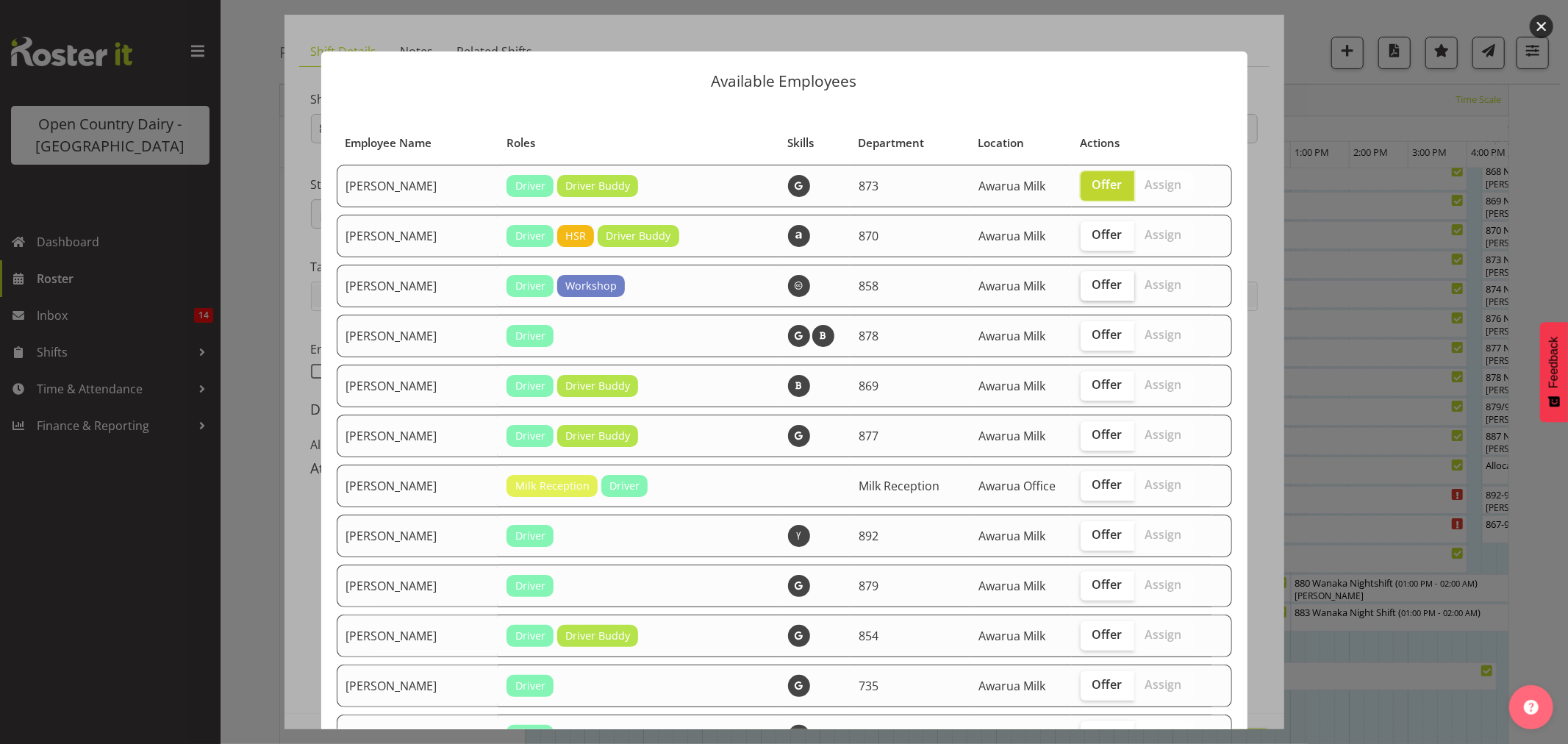
checkbox input "true"
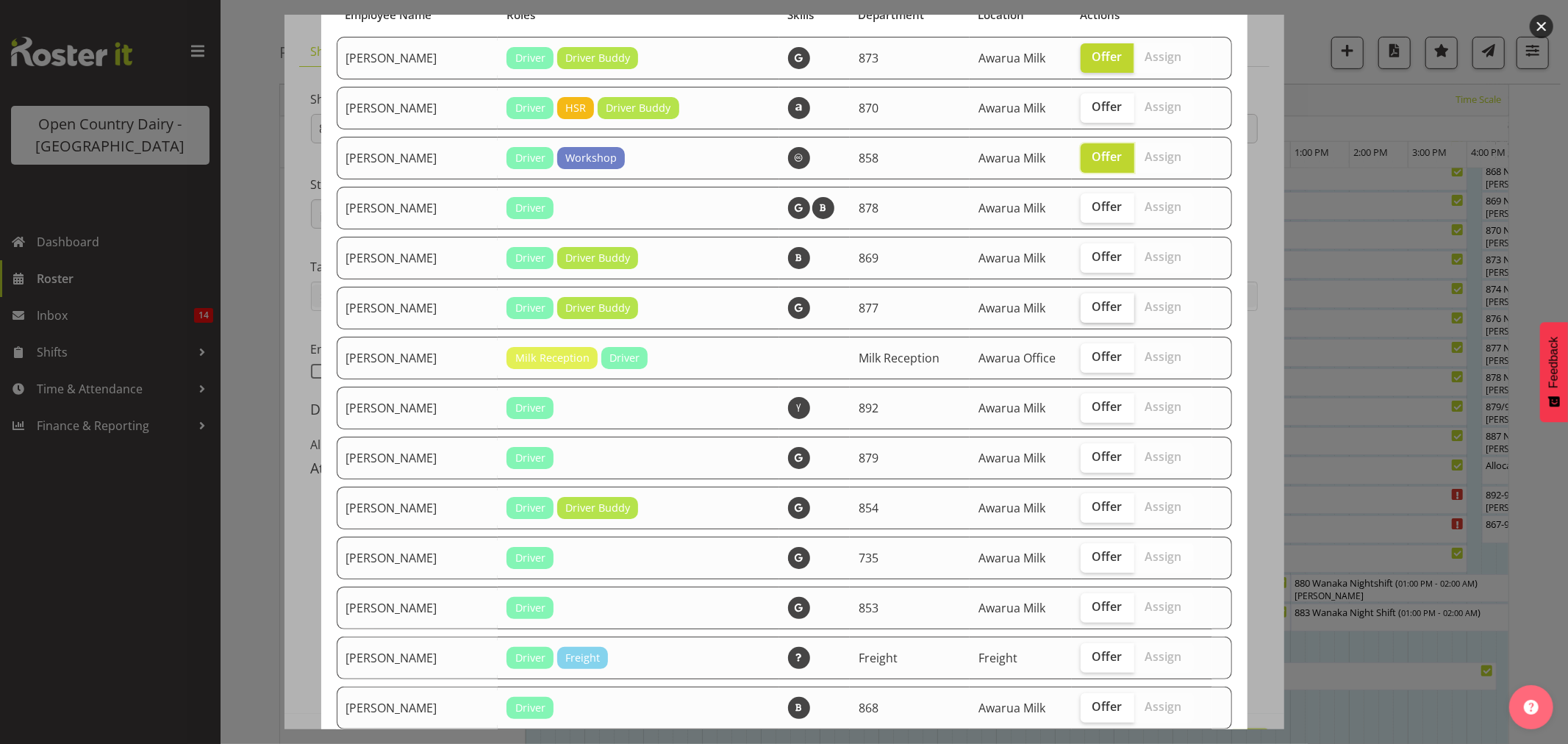
scroll to position [163, 0]
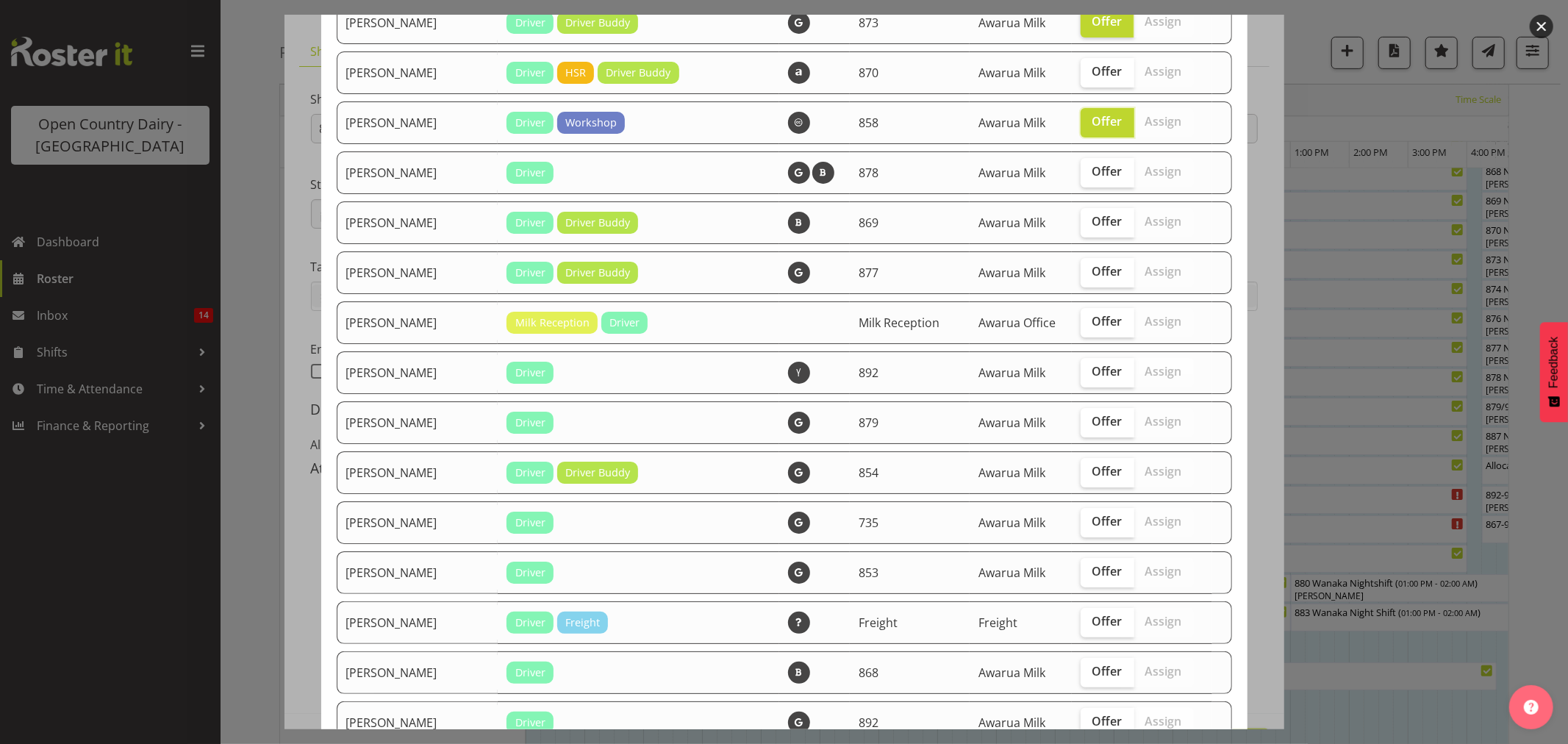
click at [1093, 288] on td "Offer Assign" at bounding box center [1141, 273] width 140 height 42
click at [1094, 278] on span "Offer" at bounding box center [1108, 270] width 30 height 14
click at [1091, 277] on input "Offer" at bounding box center [1085, 271] width 10 height 10
checkbox input "true"
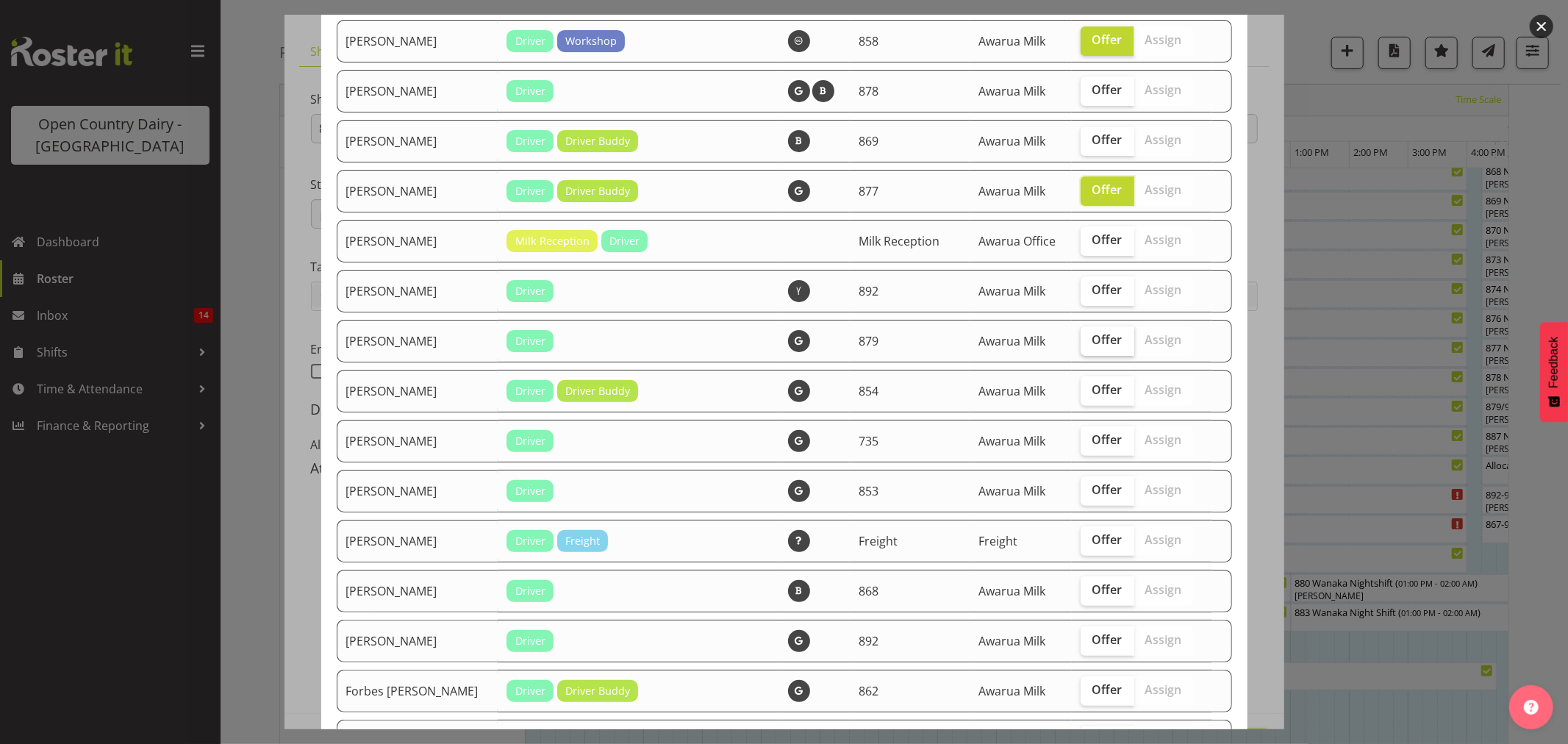
scroll to position [327, 0]
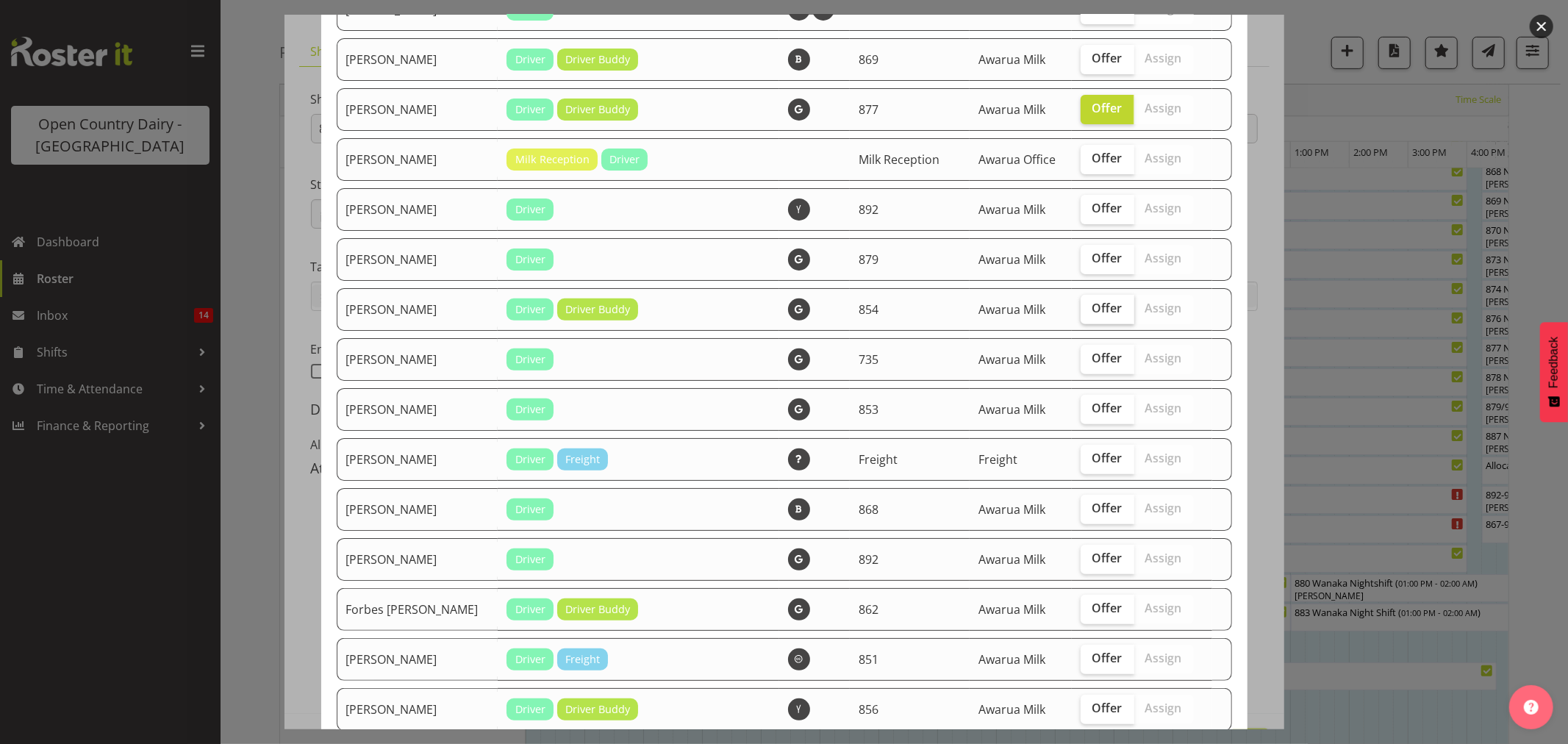
drag, startPoint x: 1100, startPoint y: 312, endPoint x: 1094, endPoint y: 310, distance: 6.3
click at [1099, 317] on label "Offer" at bounding box center [1107, 309] width 54 height 30
click at [1091, 313] on input "Offer" at bounding box center [1085, 308] width 10 height 10
checkbox input "true"
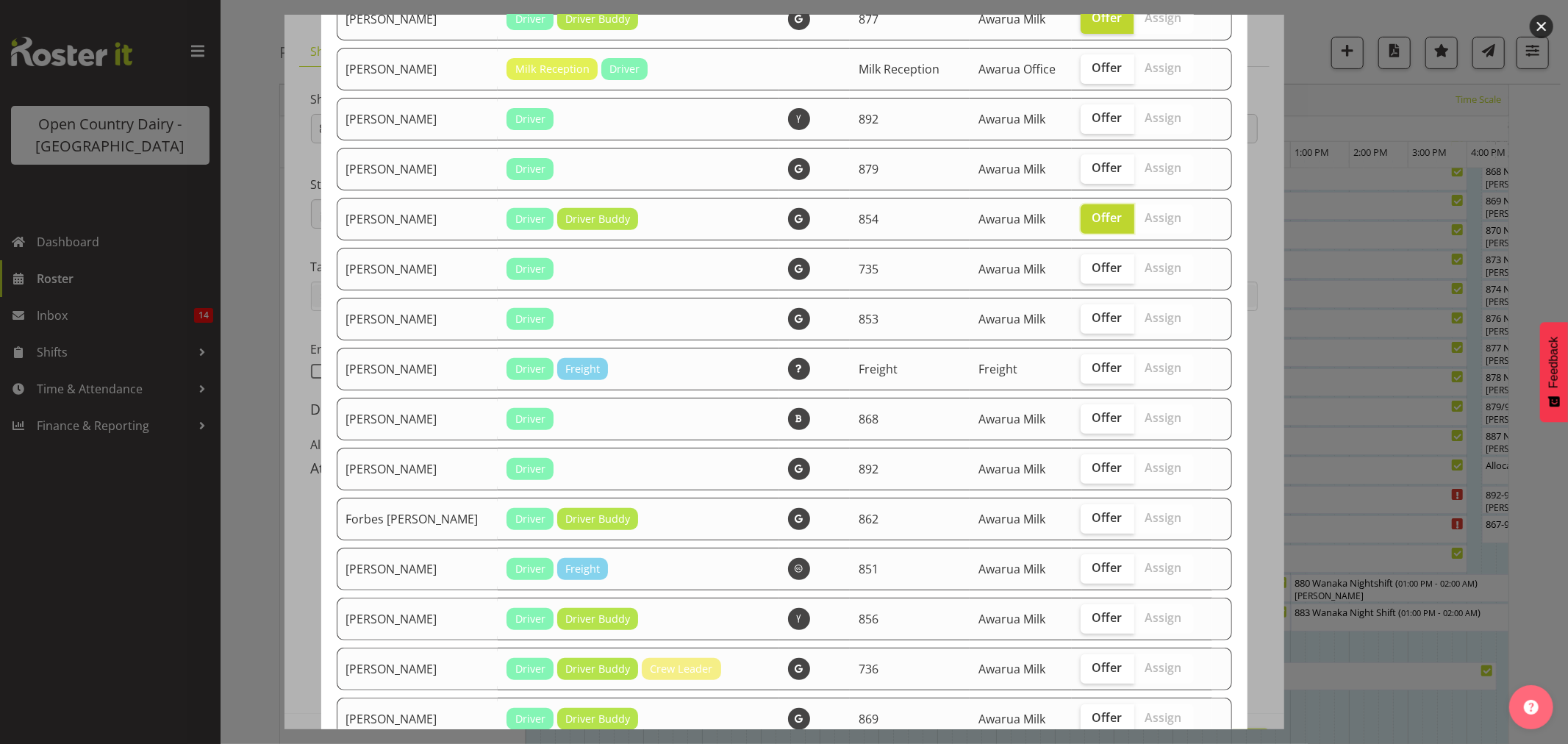
scroll to position [489, 0]
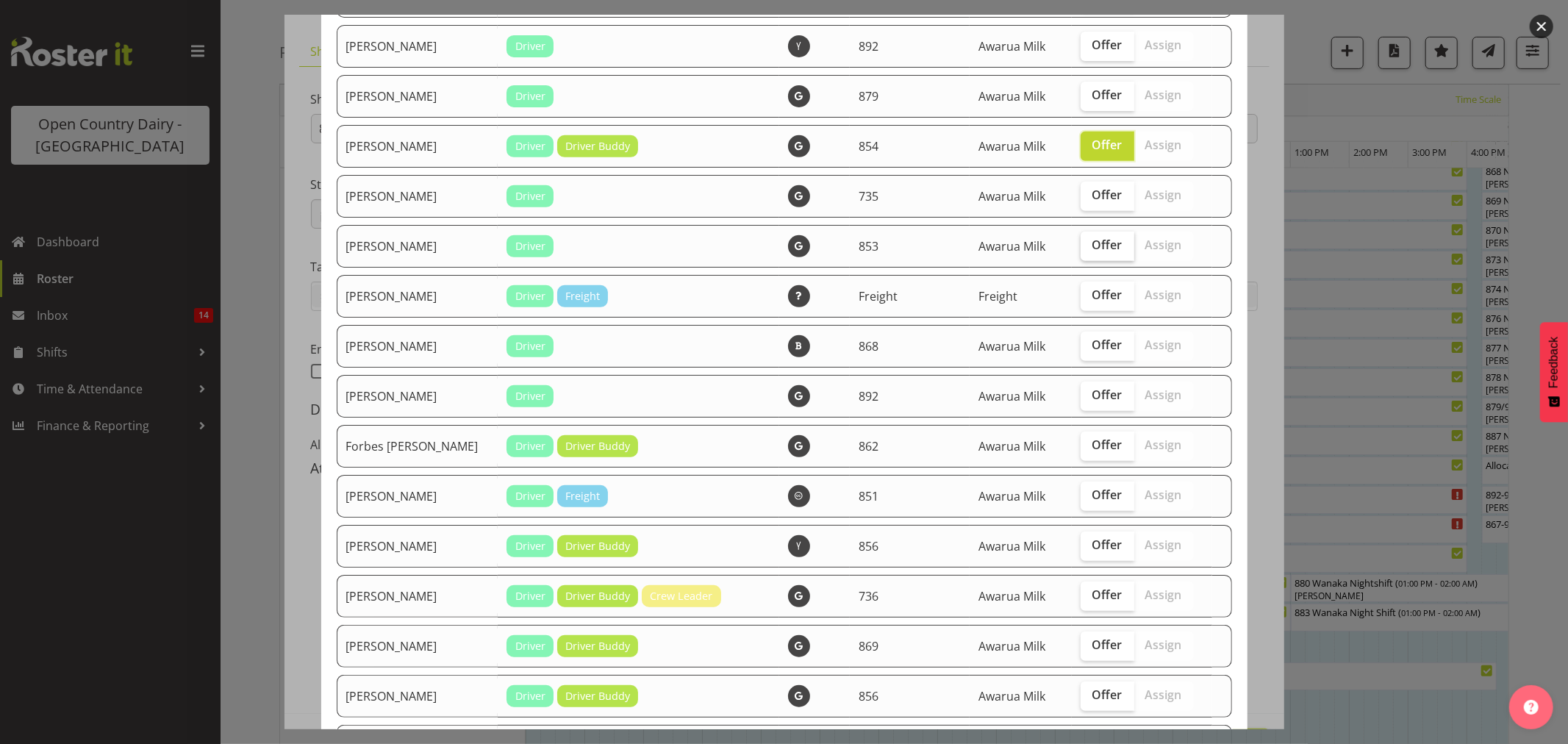
click at [1093, 249] on span "Offer" at bounding box center [1108, 244] width 30 height 14
click at [1084, 249] on input "Offer" at bounding box center [1085, 245] width 10 height 10
checkbox input "true"
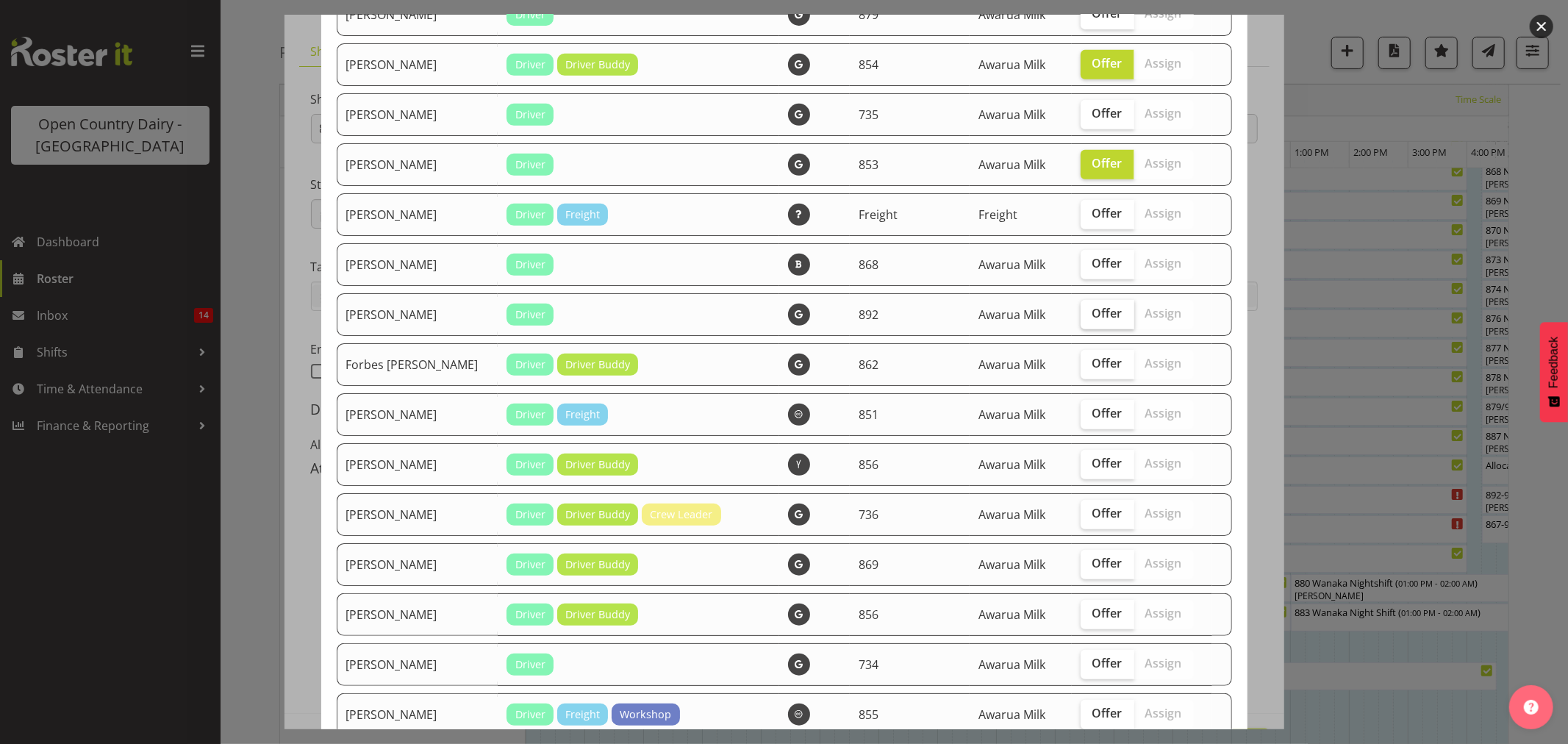
click at [1100, 318] on span "Offer" at bounding box center [1108, 313] width 30 height 14
click at [1091, 318] on input "Offer" at bounding box center [1085, 313] width 10 height 10
checkbox input "true"
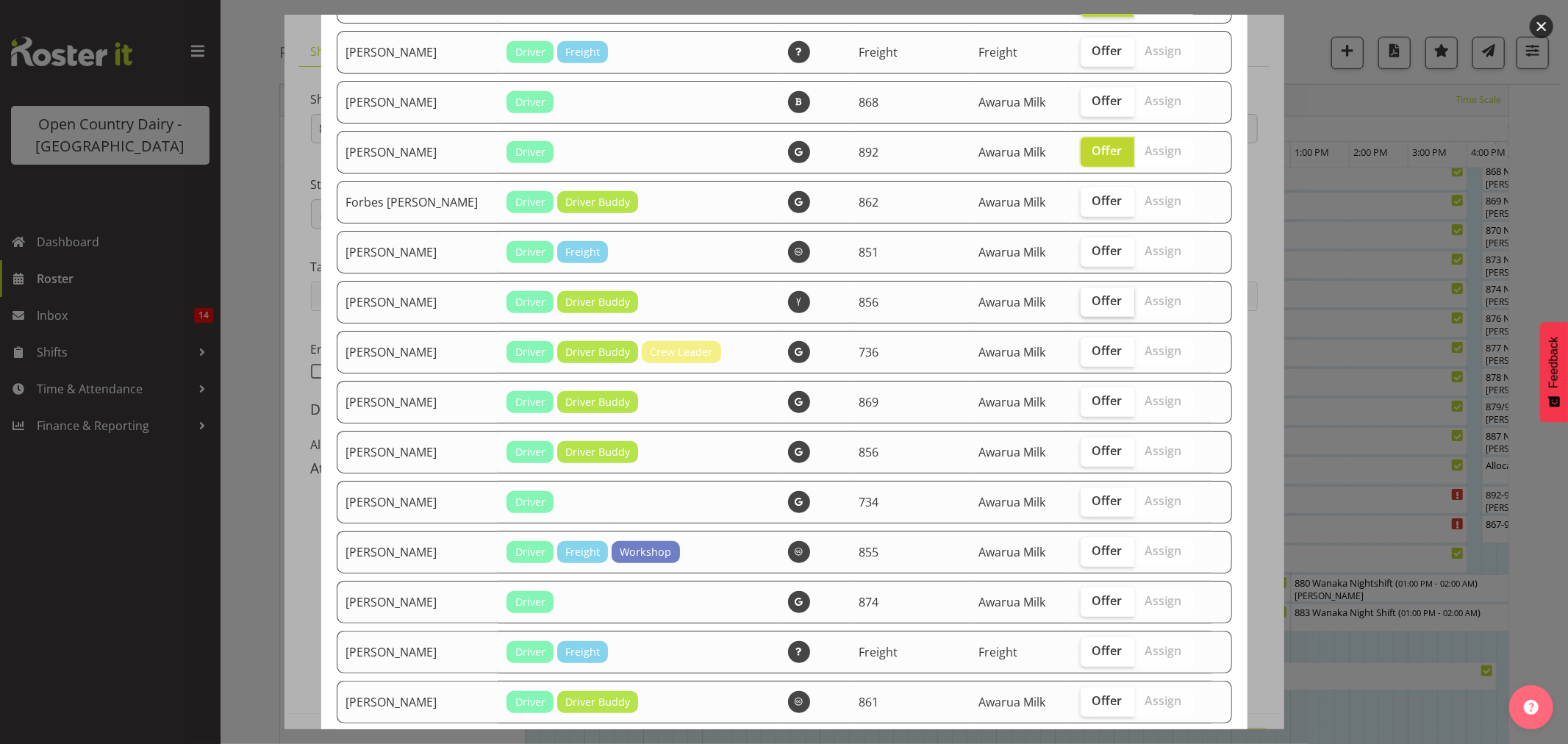
scroll to position [735, 0]
click at [1094, 201] on span "Offer" at bounding box center [1108, 199] width 30 height 14
click at [1091, 201] on input "Offer" at bounding box center [1085, 199] width 10 height 10
checkbox input "true"
click at [1097, 355] on span "Offer" at bounding box center [1108, 349] width 30 height 14
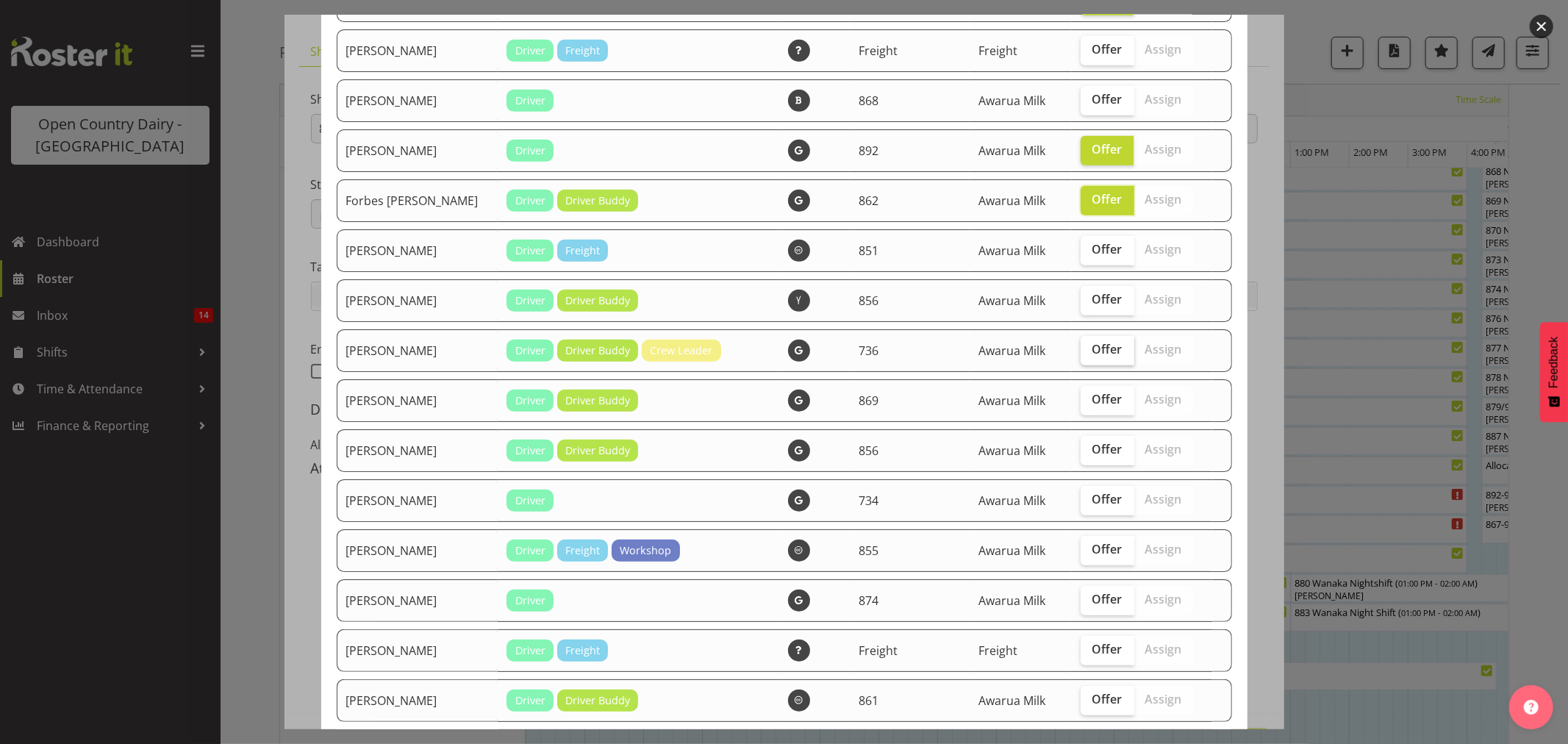
click at [1091, 355] on input "Offer" at bounding box center [1085, 349] width 10 height 10
checkbox input "true"
click at [1098, 395] on span "Offer" at bounding box center [1108, 399] width 30 height 14
click at [1091, 395] on input "Offer" at bounding box center [1085, 399] width 10 height 10
checkbox input "true"
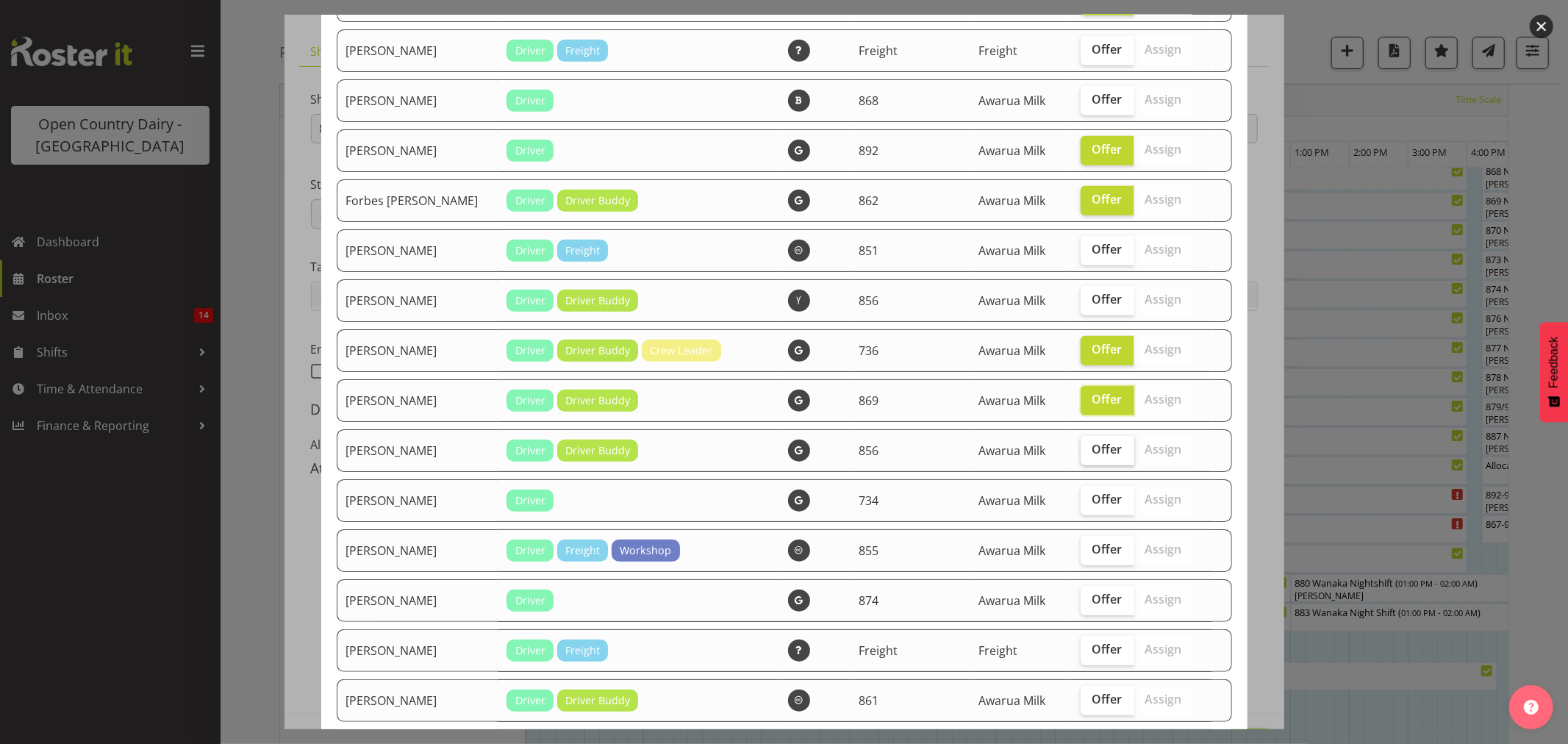
click at [1097, 460] on label "Offer" at bounding box center [1107, 450] width 54 height 30
click at [1091, 455] on input "Offer" at bounding box center [1085, 449] width 10 height 10
checkbox input "true"
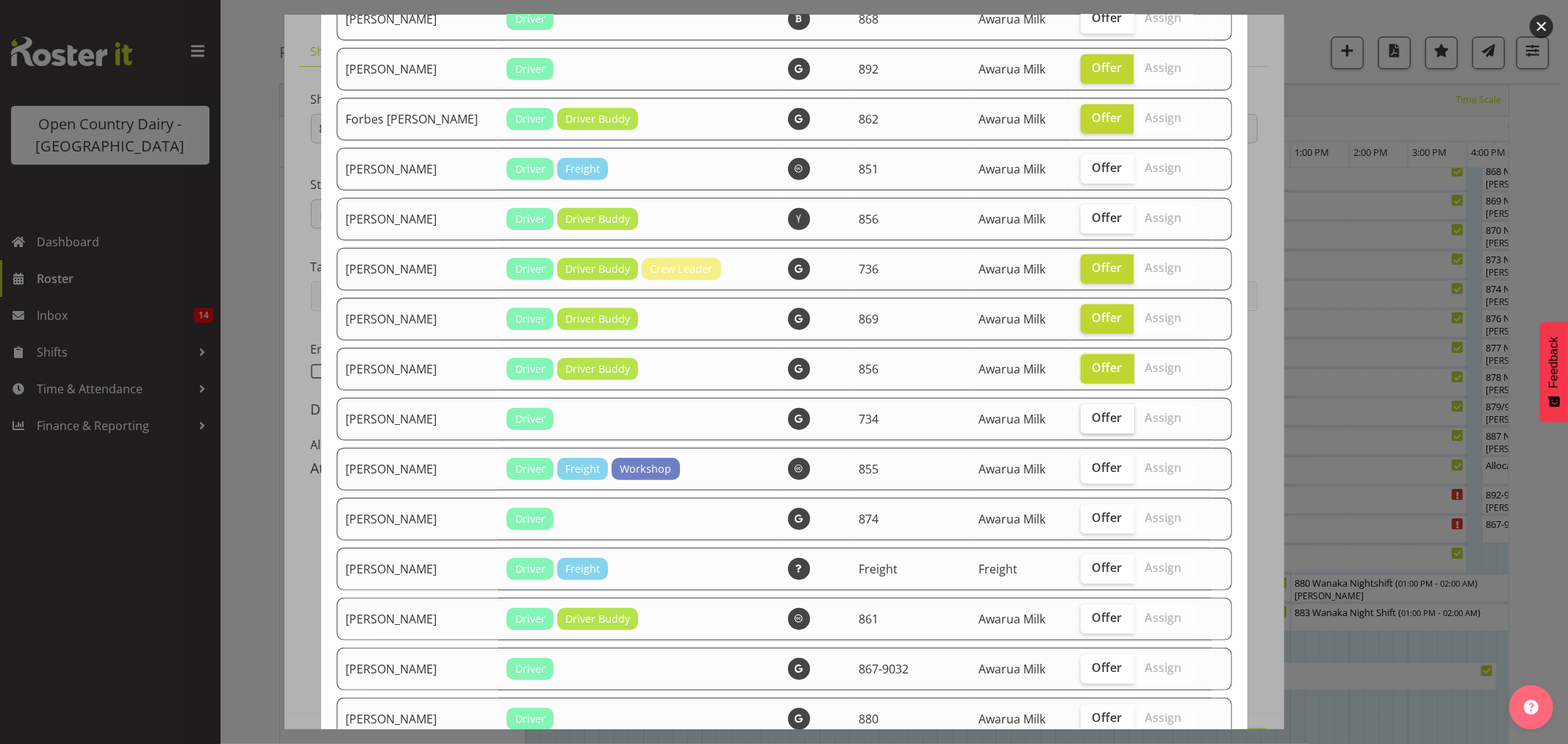
click at [1093, 425] on span "Offer" at bounding box center [1108, 417] width 30 height 14
click at [1089, 423] on input "Offer" at bounding box center [1085, 417] width 10 height 10
checkbox input "true"
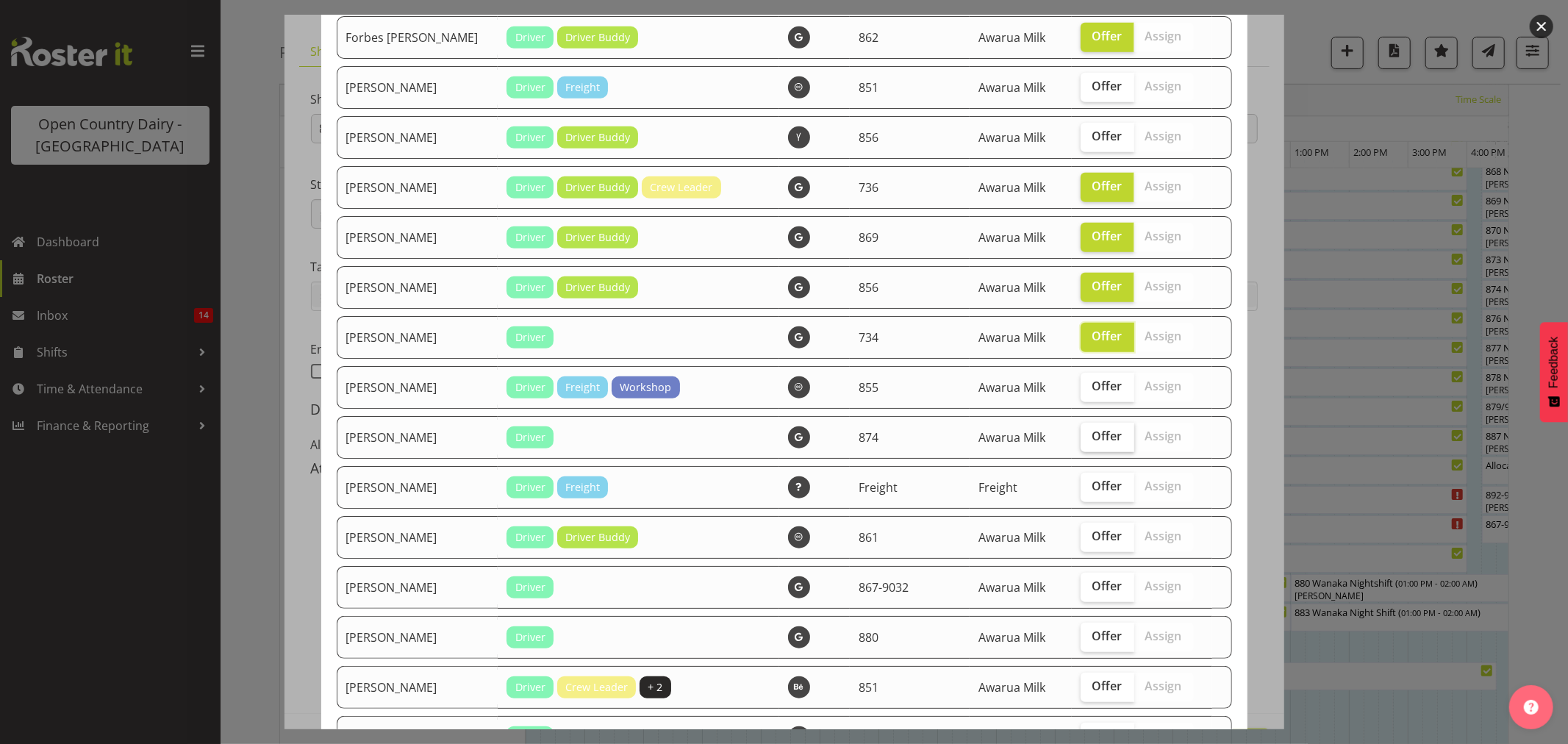
click at [1093, 436] on span "Offer" at bounding box center [1108, 436] width 30 height 14
click at [1090, 436] on input "Offer" at bounding box center [1085, 436] width 10 height 10
checkbox input "true"
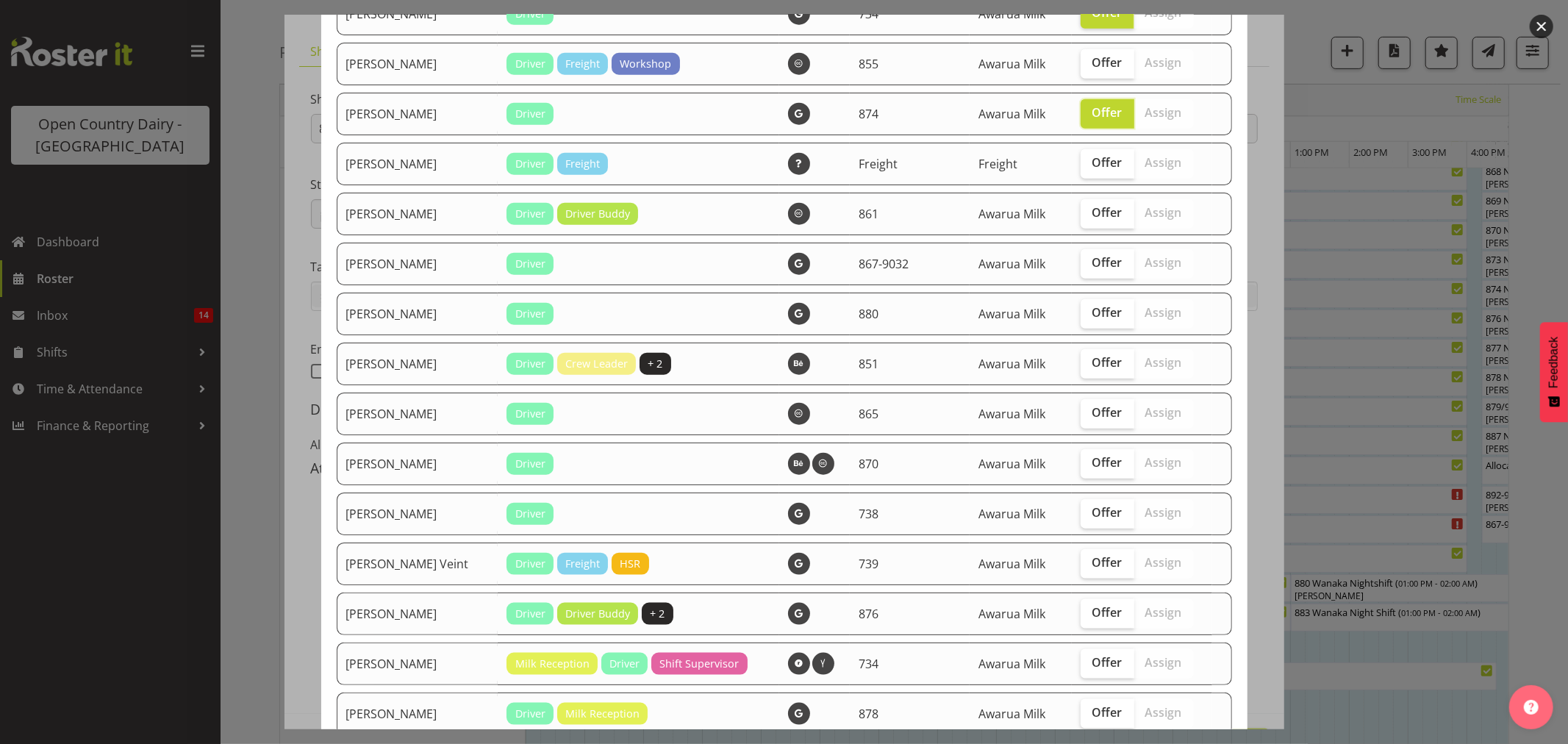
scroll to position [1224, 0]
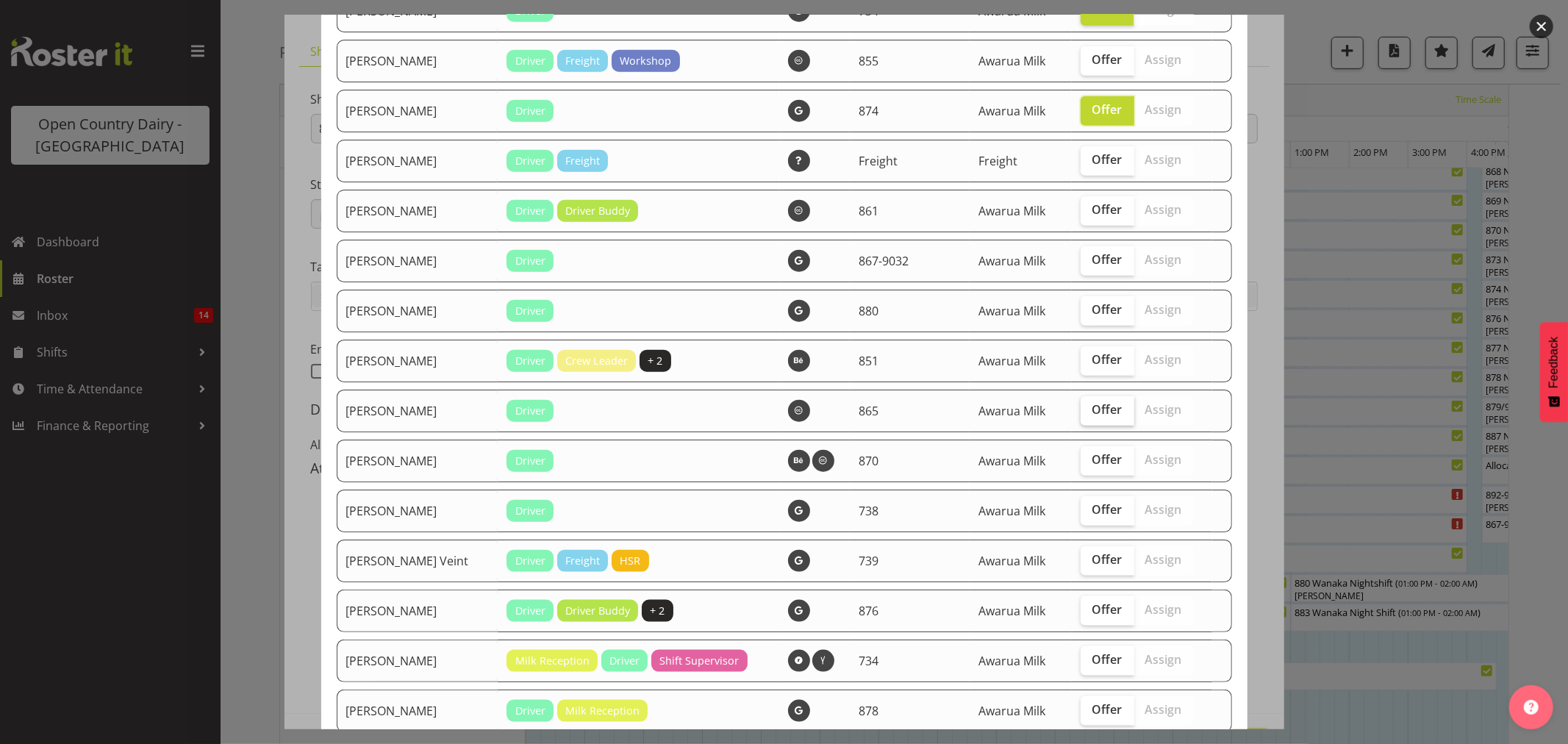
click at [1097, 412] on span "Offer" at bounding box center [1108, 409] width 30 height 14
click at [1091, 412] on input "Offer" at bounding box center [1085, 410] width 10 height 10
click at [1097, 414] on span "Offer" at bounding box center [1108, 409] width 30 height 14
click at [1091, 414] on input "Offer" at bounding box center [1085, 410] width 10 height 10
checkbox input "false"
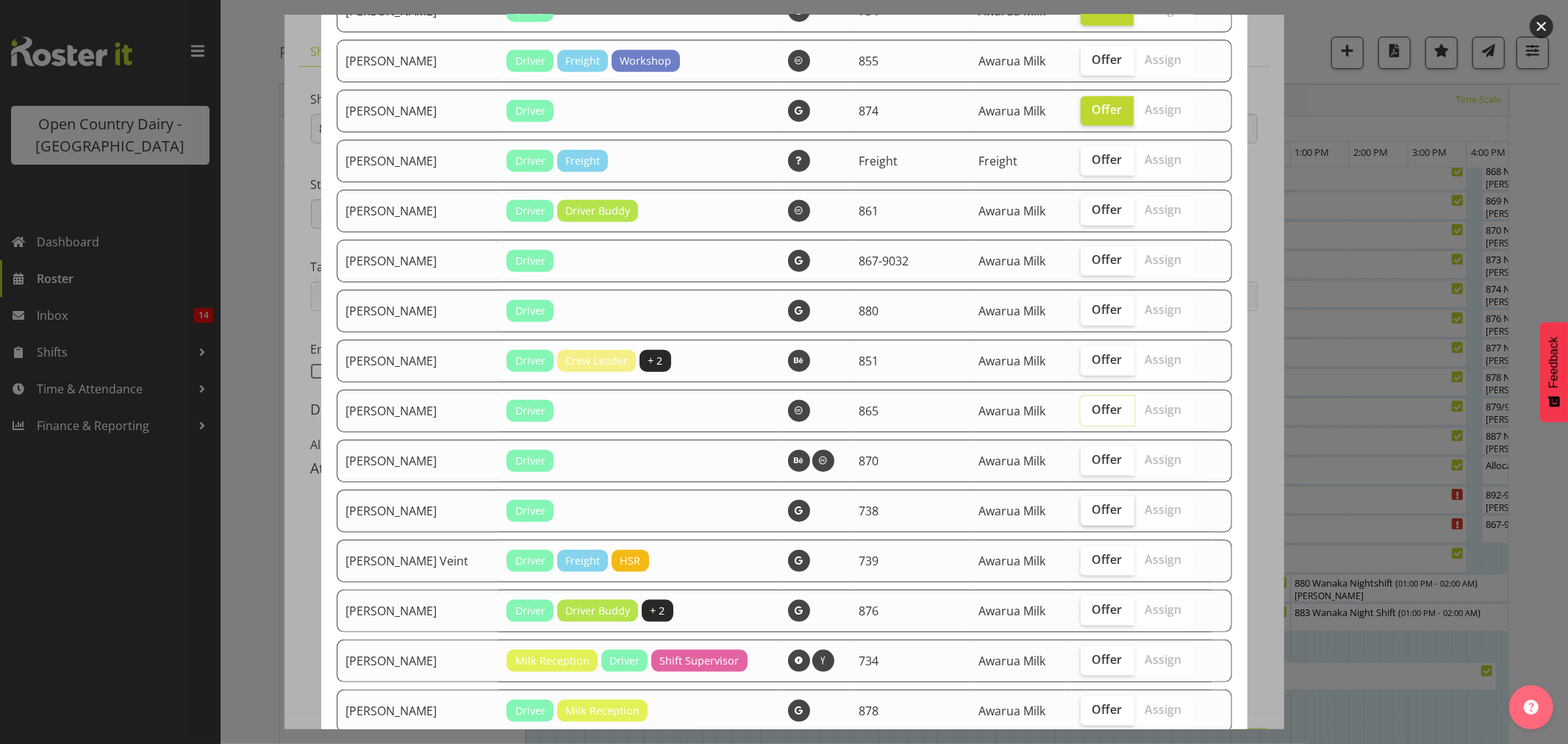
click at [1091, 502] on label "Offer" at bounding box center [1107, 511] width 54 height 30
click at [1091, 505] on input "Offer" at bounding box center [1085, 509] width 10 height 10
checkbox input "true"
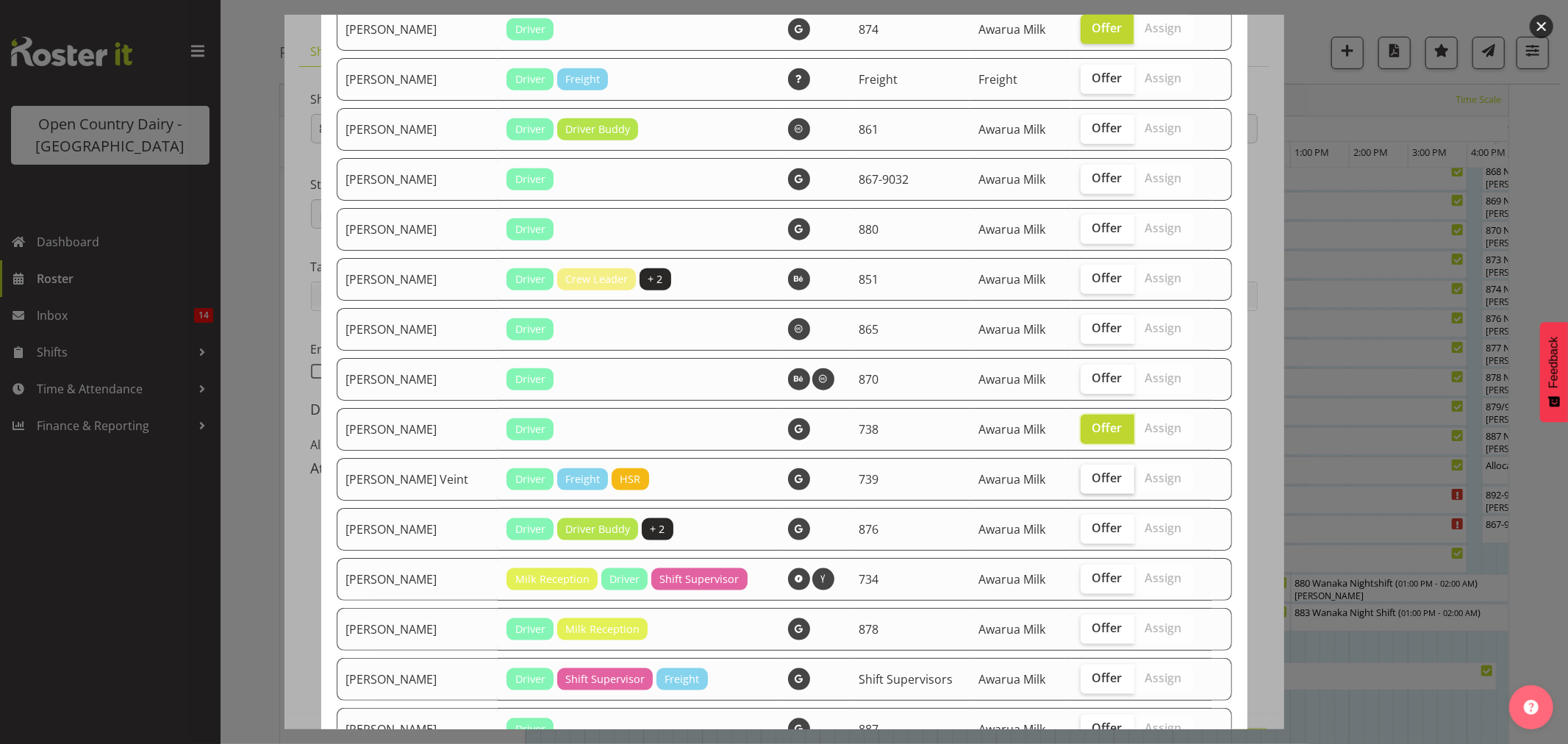
click at [1094, 493] on label "Offer" at bounding box center [1107, 479] width 54 height 30
click at [1091, 483] on input "Offer" at bounding box center [1085, 478] width 10 height 10
checkbox input "true"
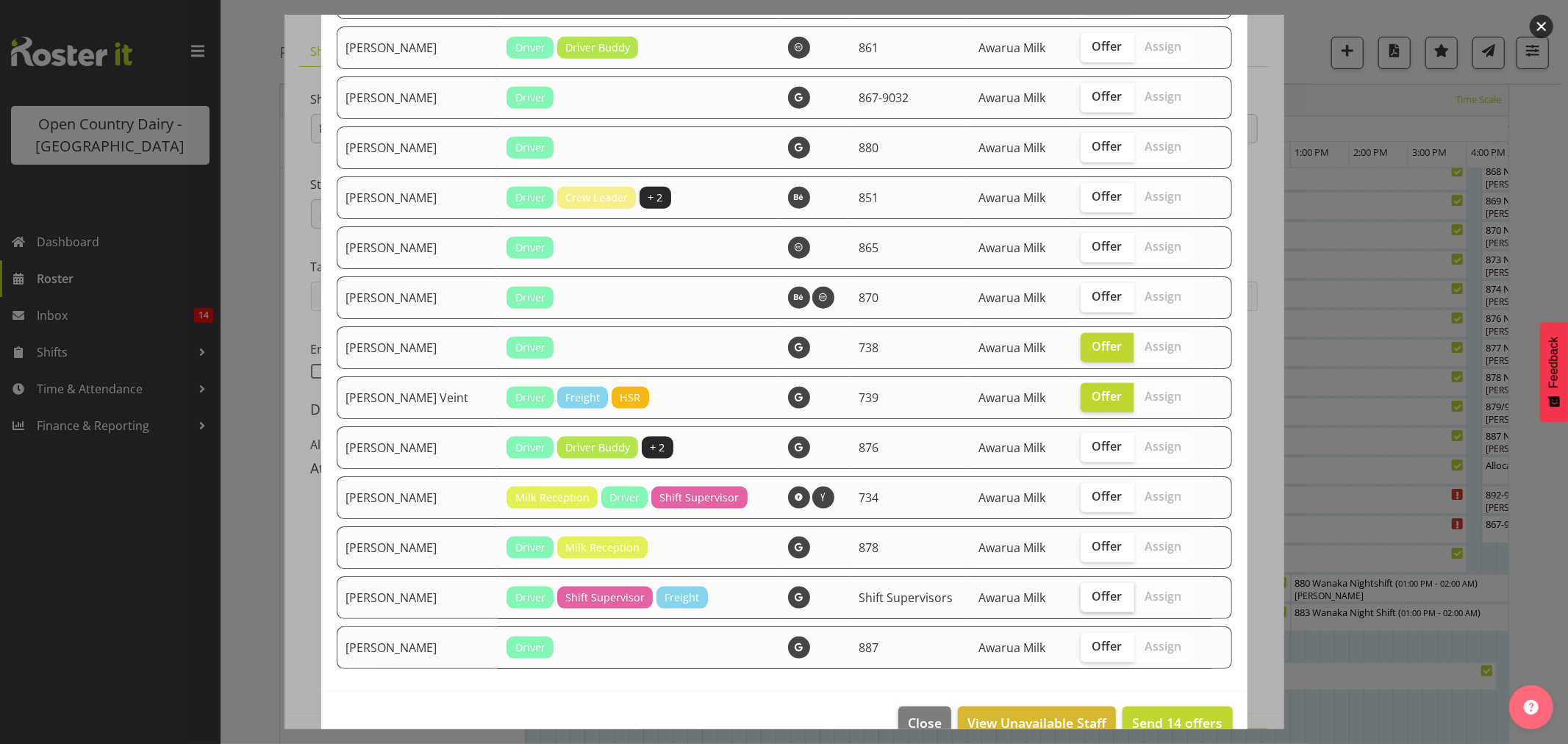
click at [1093, 603] on span "Offer" at bounding box center [1108, 596] width 30 height 14
click at [1081, 602] on input "Offer" at bounding box center [1085, 596] width 10 height 10
checkbox input "true"
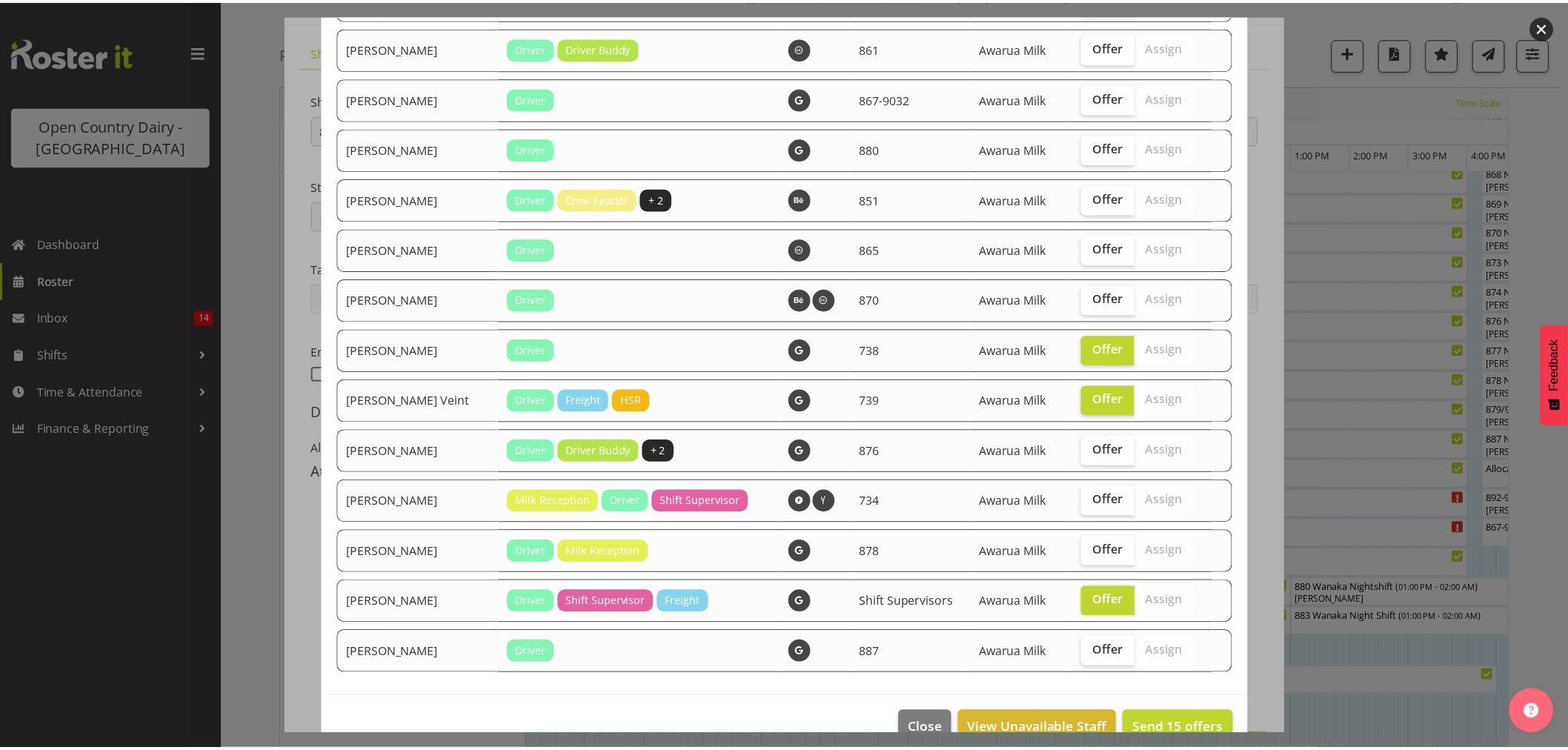
scroll to position [1435, 0]
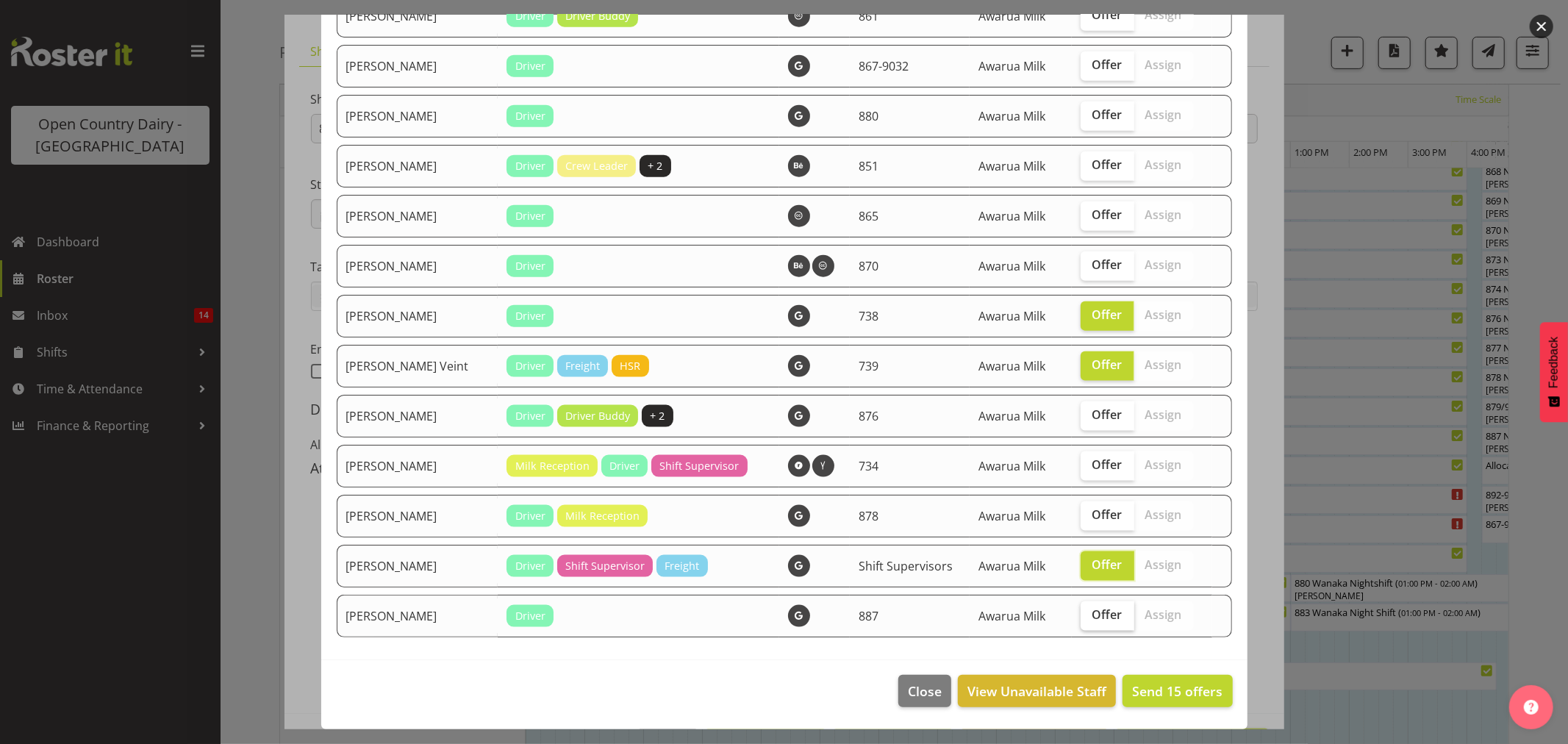
click at [1093, 611] on span "Offer" at bounding box center [1108, 614] width 30 height 14
click at [1084, 611] on input "Offer" at bounding box center [1085, 614] width 10 height 10
checkbox input "true"
click at [1144, 697] on span "Send 16 offers" at bounding box center [1177, 690] width 90 height 17
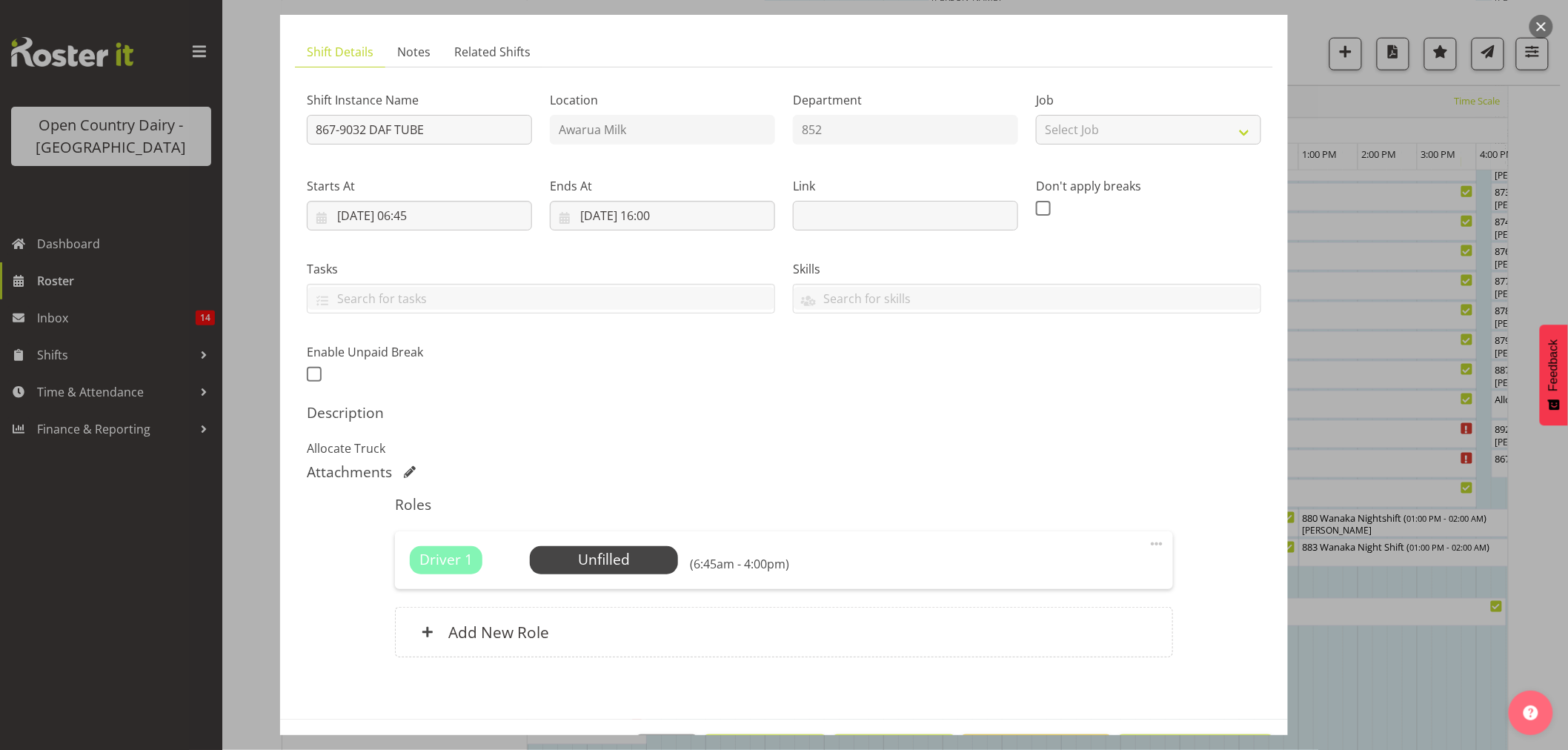
scroll to position [658, 0]
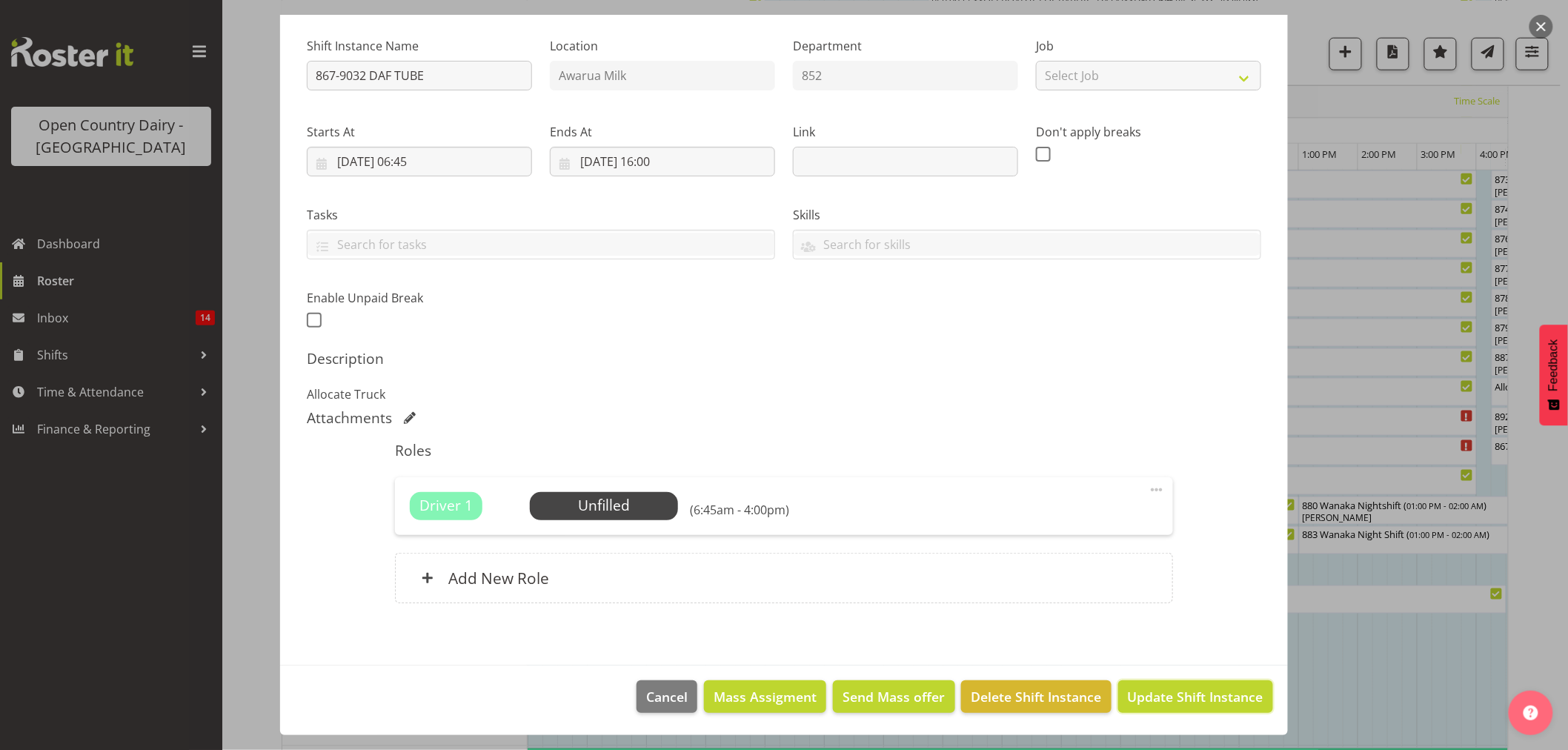
click at [1159, 684] on button "Update Shift Instance" at bounding box center [1195, 697] width 155 height 33
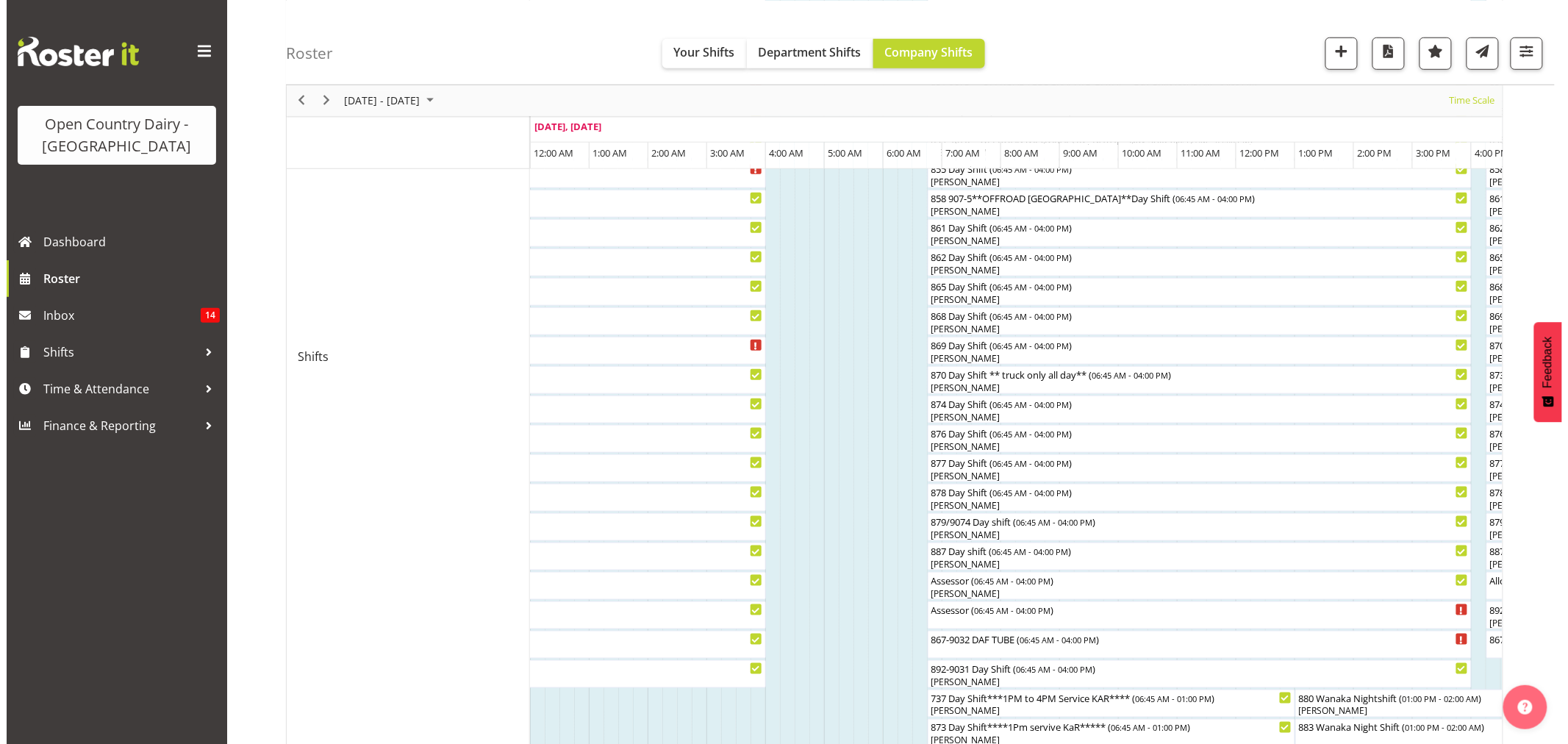
scroll to position [735, 0]
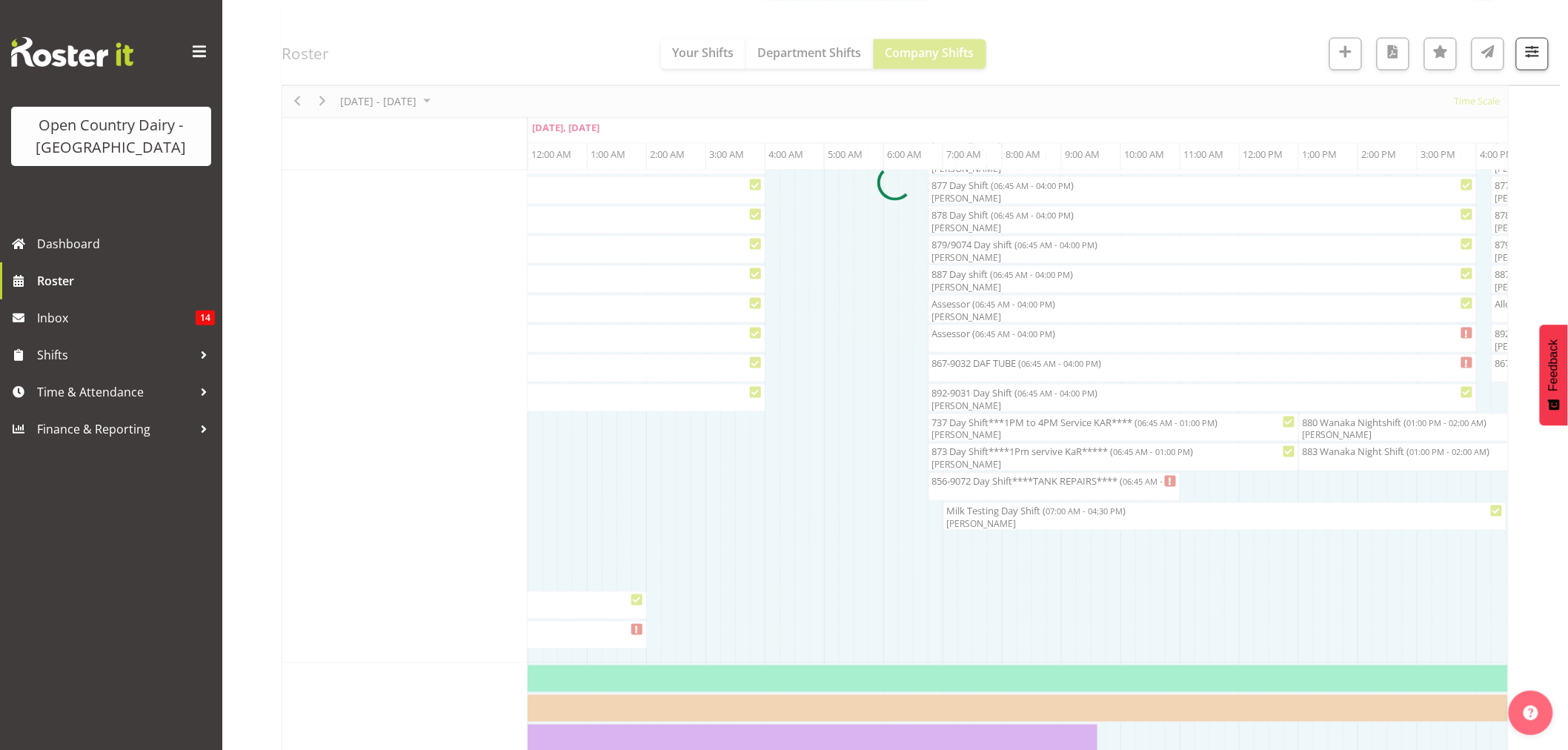
click at [967, 371] on div at bounding box center [895, 183] width 1227 height 1553
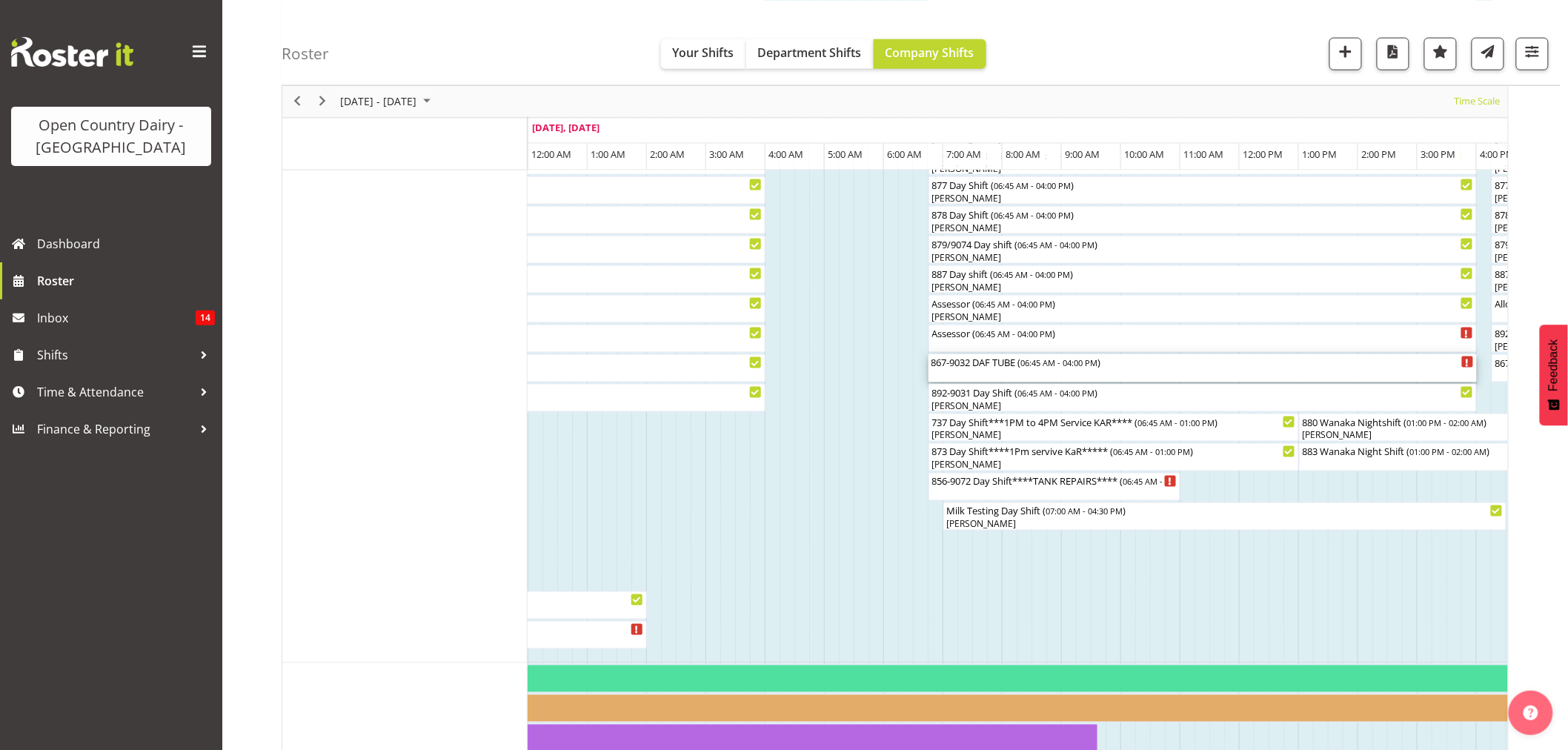
click at [975, 371] on div "867-9032 DAF TUBE ( 06:45 AM - 04:00 PM )" at bounding box center [1202, 368] width 542 height 28
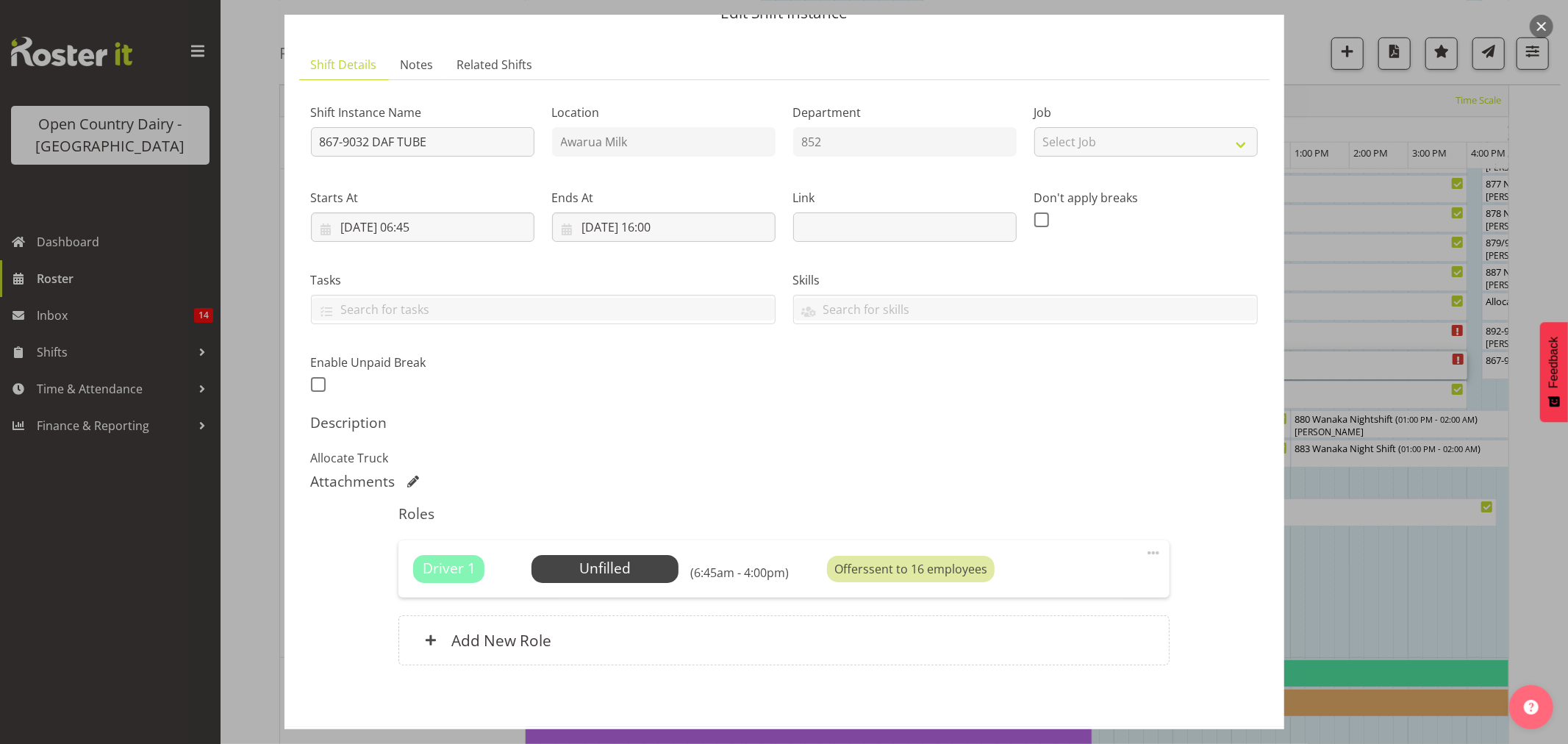
scroll to position [0, 0]
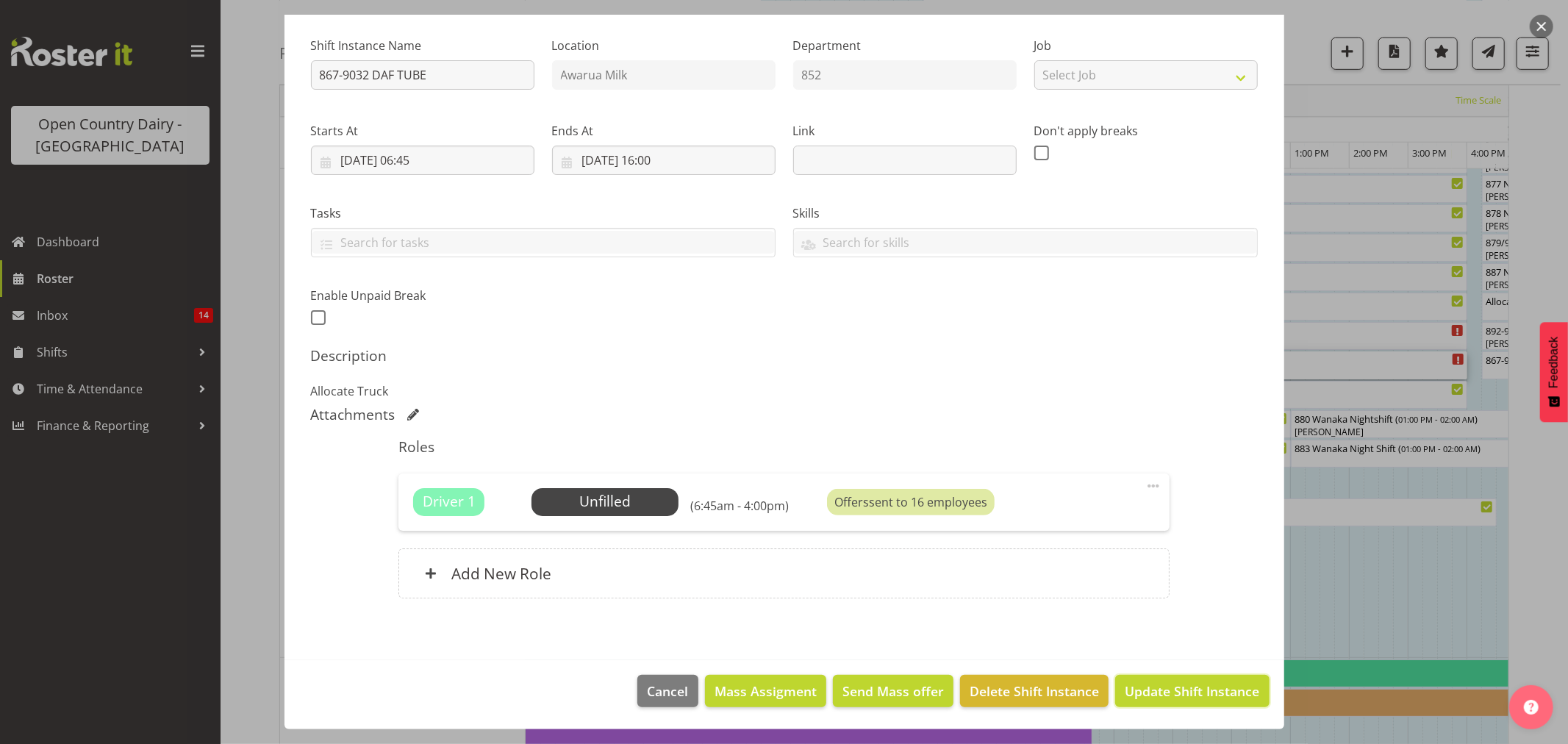
click at [1160, 696] on span "Update Shift Instance" at bounding box center [1192, 690] width 135 height 19
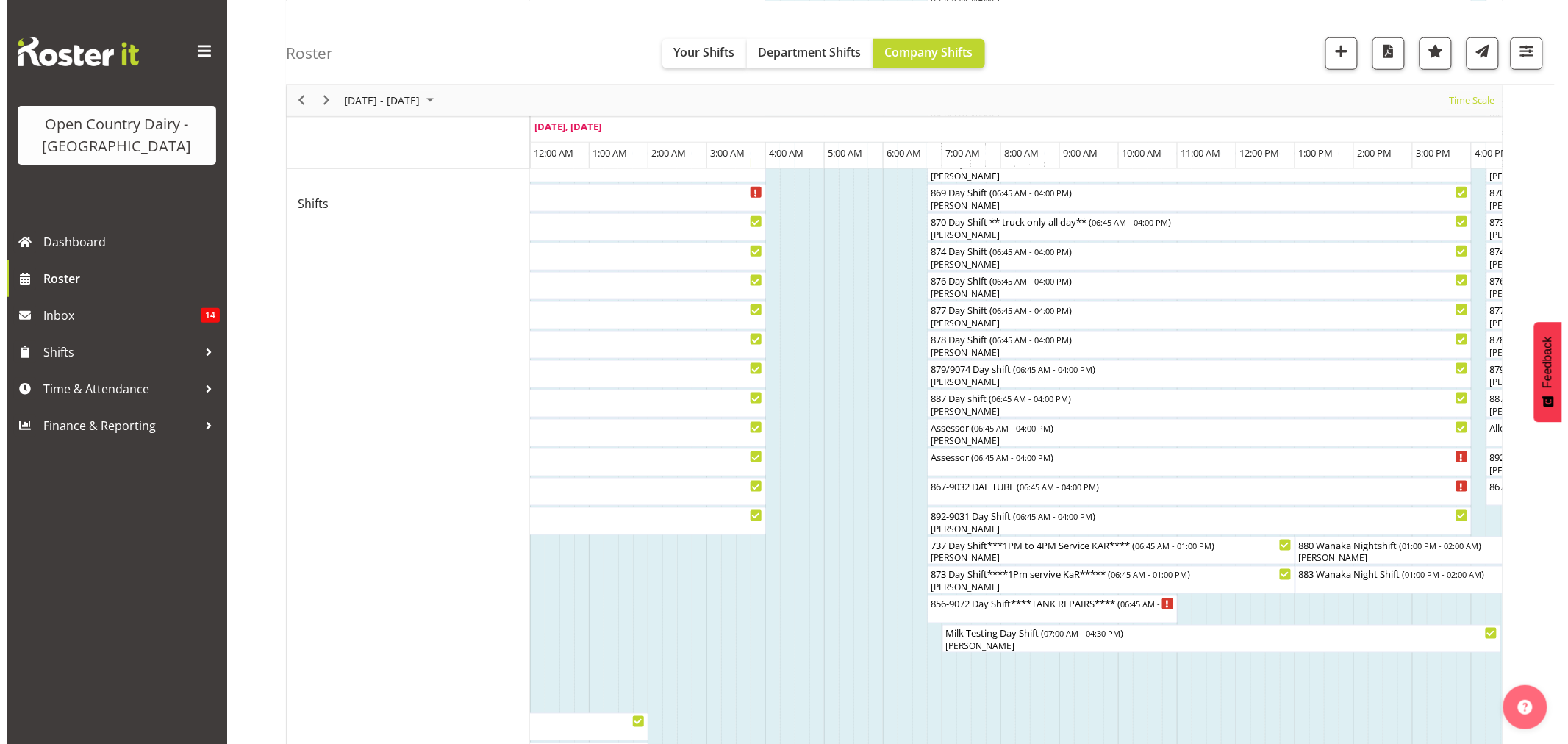
scroll to position [735, 0]
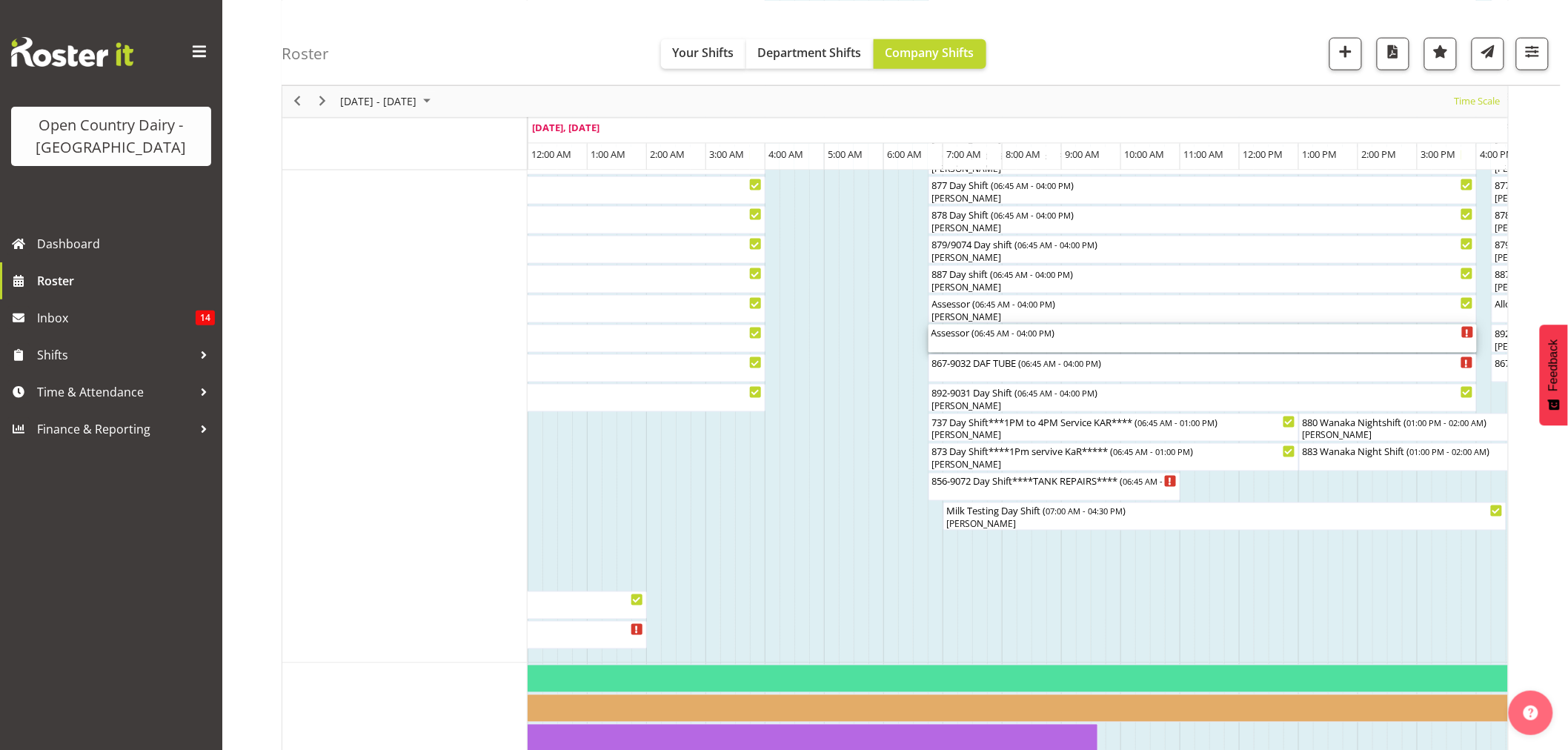
click at [1010, 352] on div "Assessor ( 06:45 AM - 04:00 PM )" at bounding box center [1202, 338] width 542 height 28
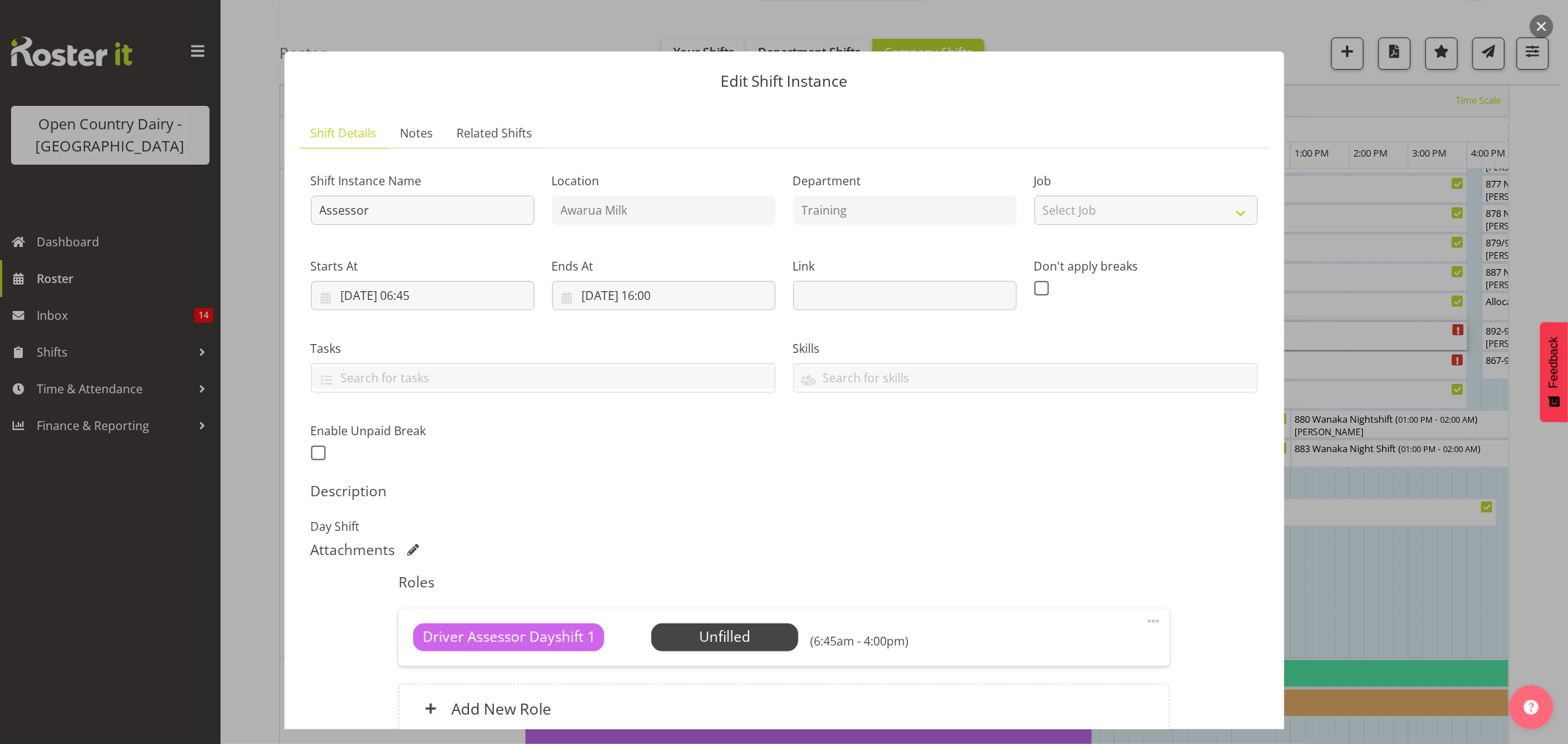
click at [1300, 436] on div at bounding box center [784, 372] width 1568 height 744
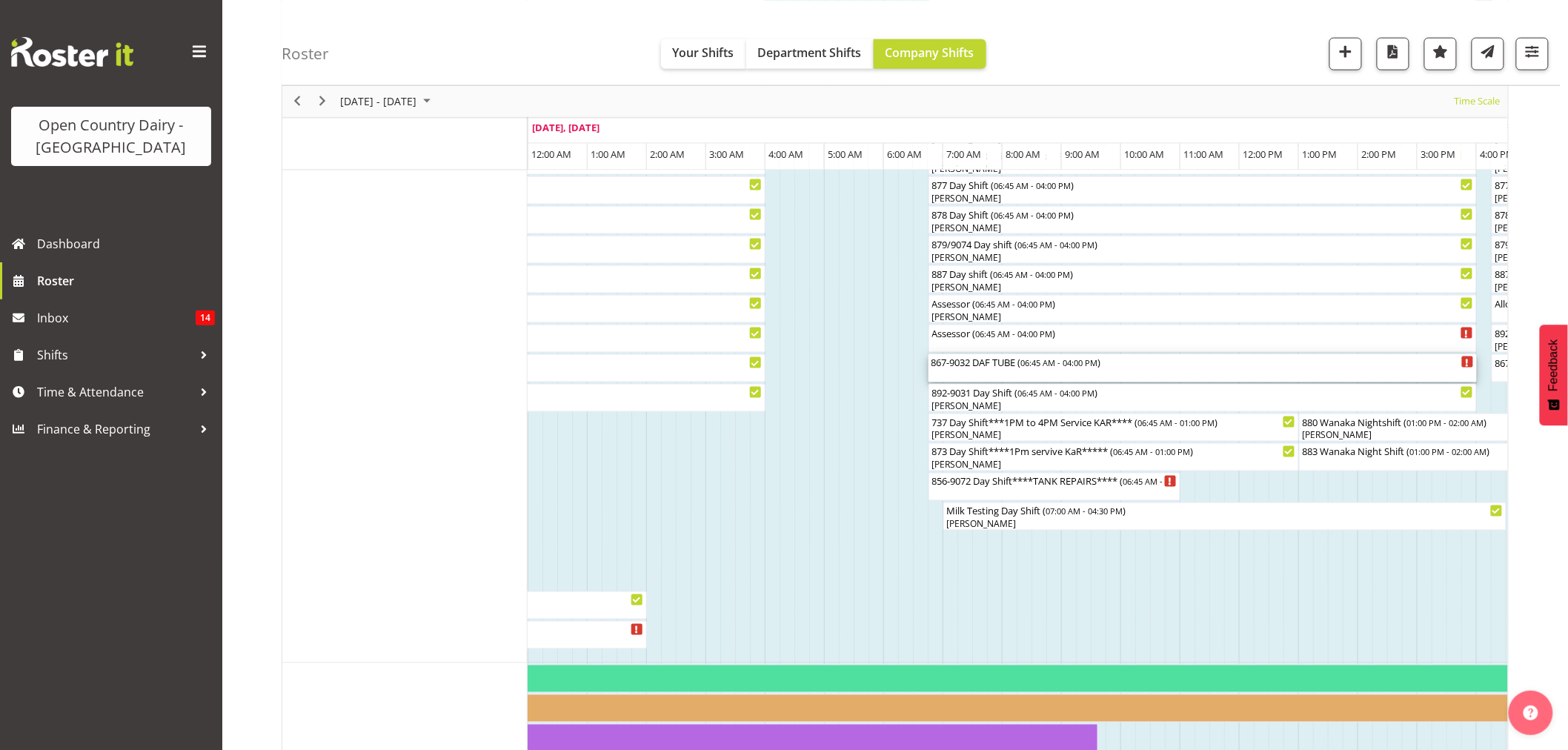
click at [1025, 373] on div "867-9032 DAF TUBE ( 06:45 AM - 04:00 PM )" at bounding box center [1202, 368] width 542 height 28
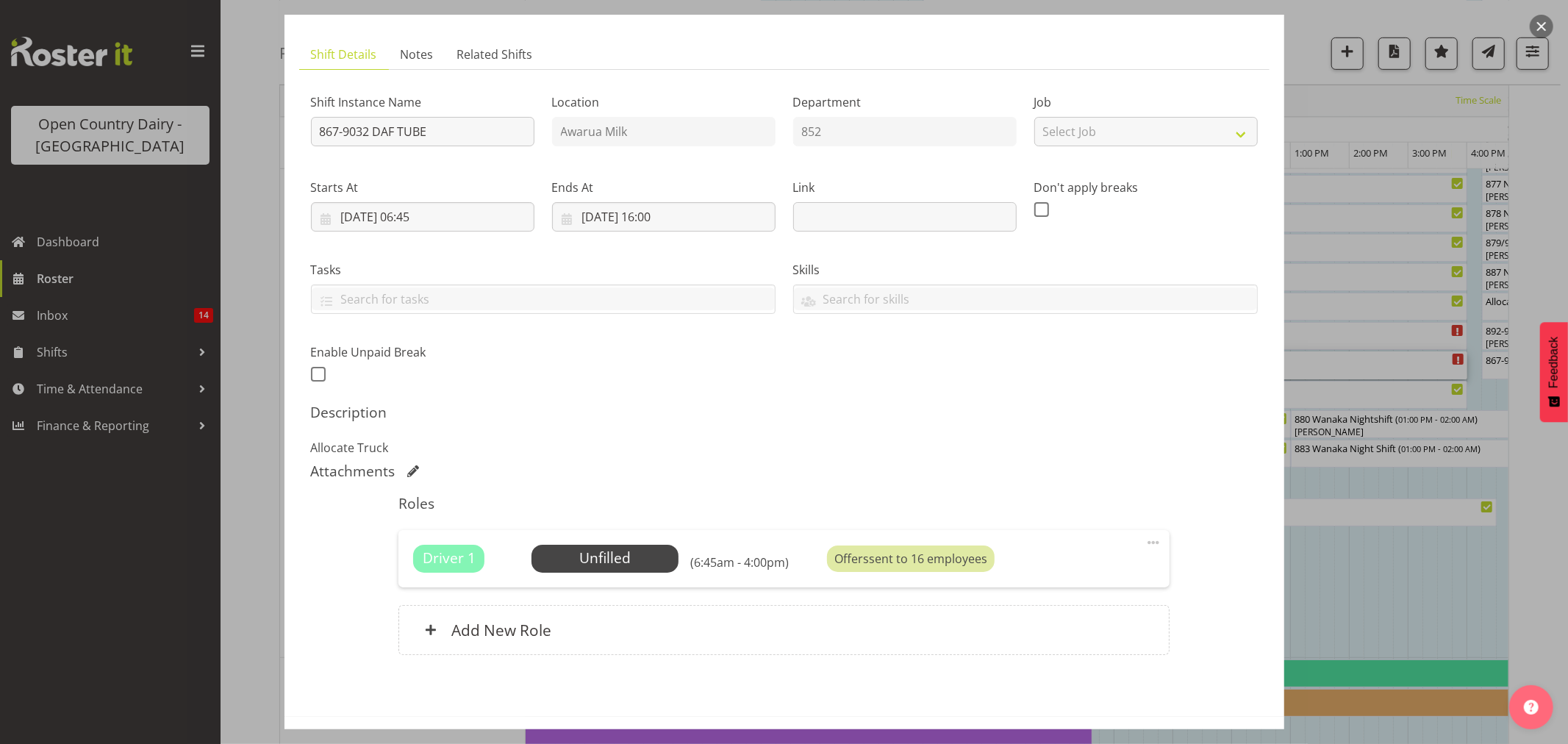
scroll to position [135, 0]
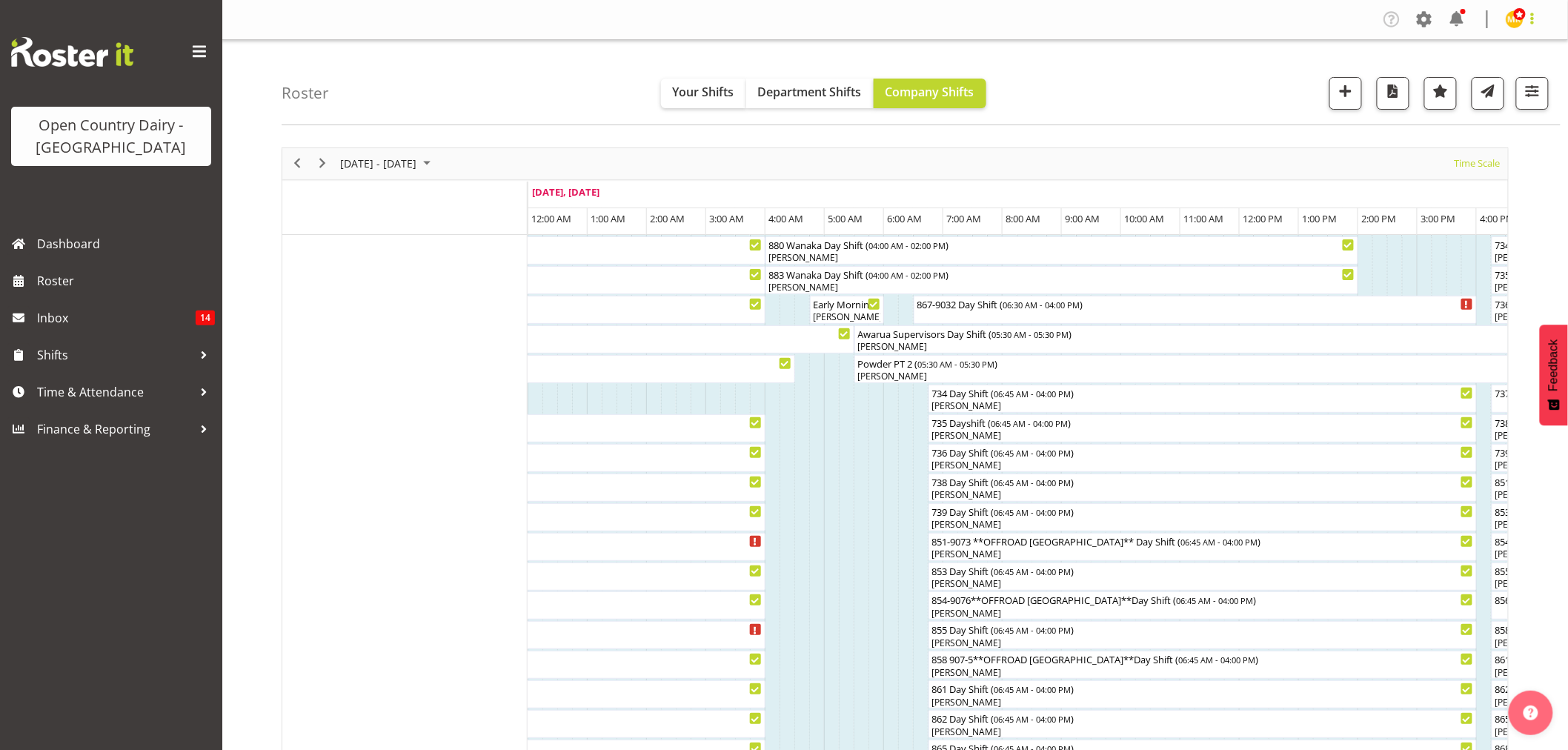
click at [1529, 18] on span at bounding box center [1531, 18] width 18 height 18
click at [1269, 64] on div "Roster Your Shifts Department Shifts Company Shifts 1 Locations Clear Awarua Mi…" at bounding box center [921, 82] width 1279 height 86
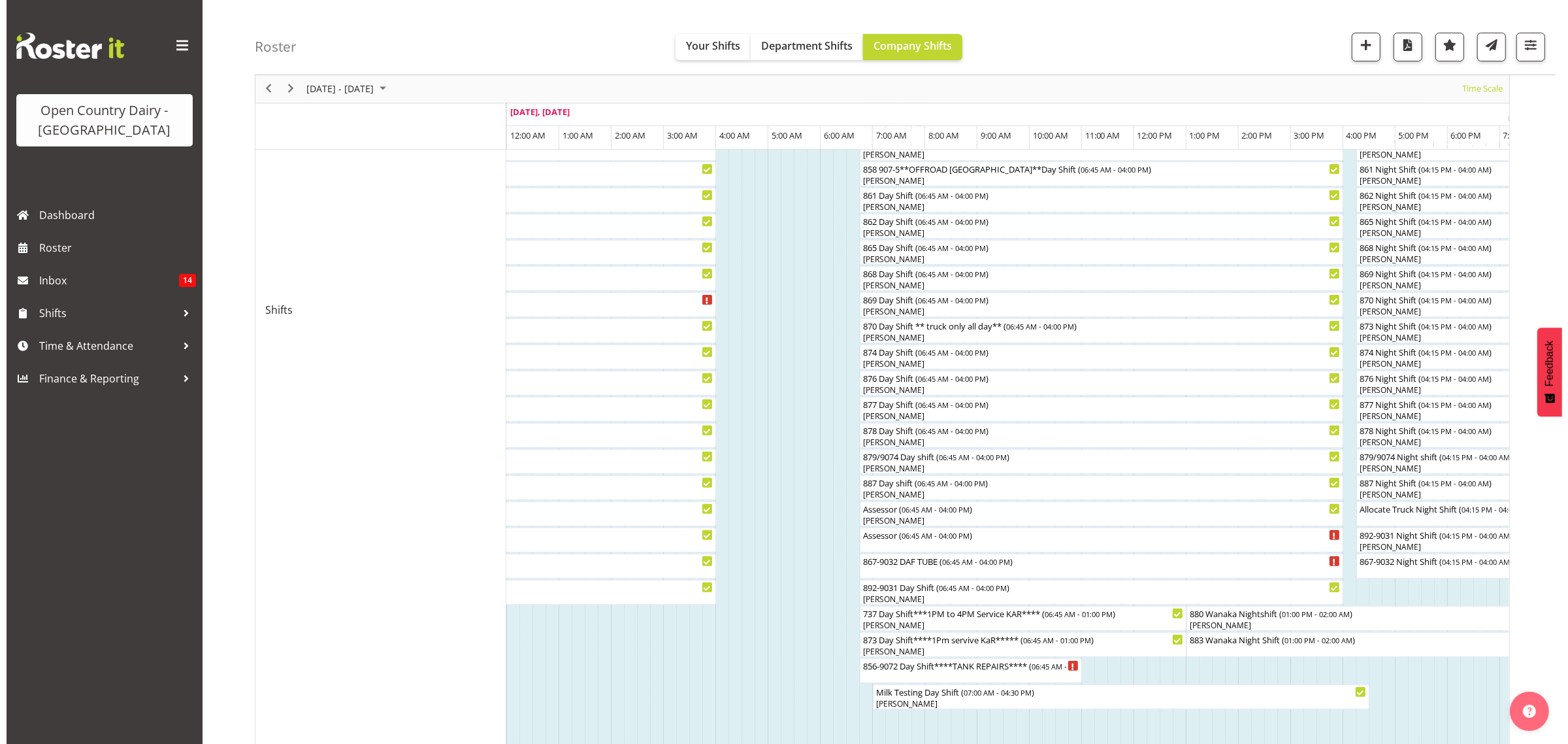
scroll to position [654, 0]
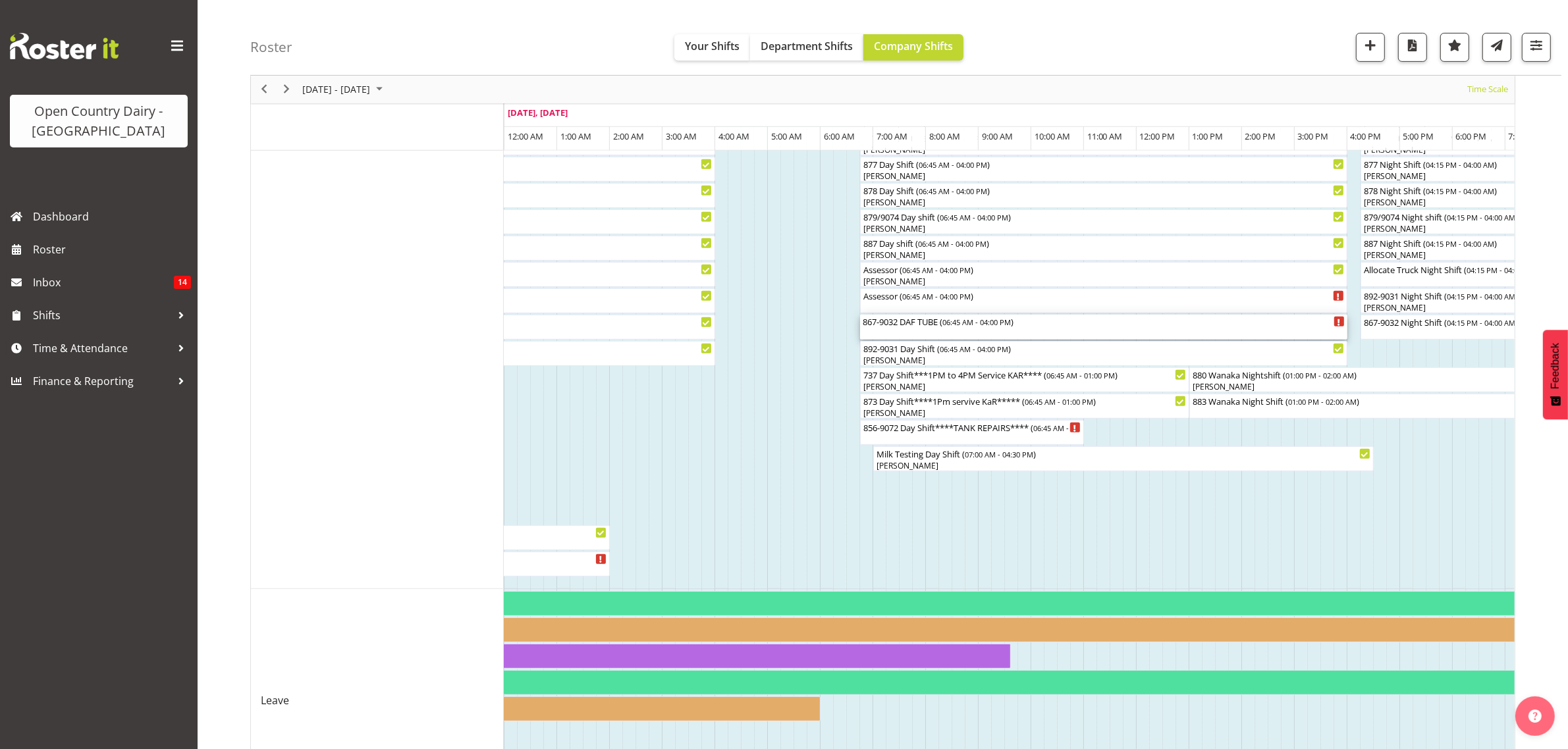
click at [893, 319] on div "867-9032 DAF TUBE ( 06:45 AM - 04:00 PM )" at bounding box center [1104, 321] width 482 height 13
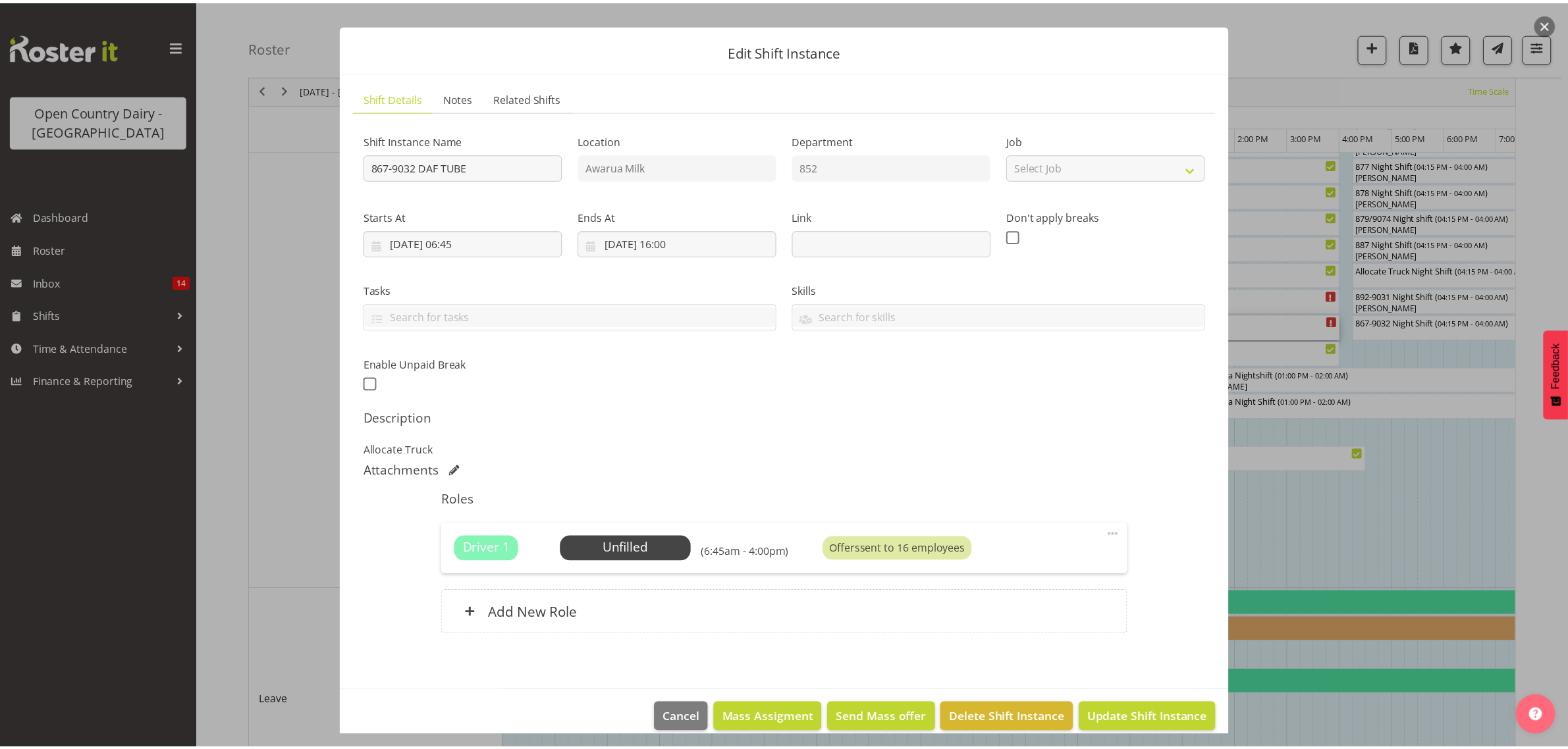
scroll to position [38, 0]
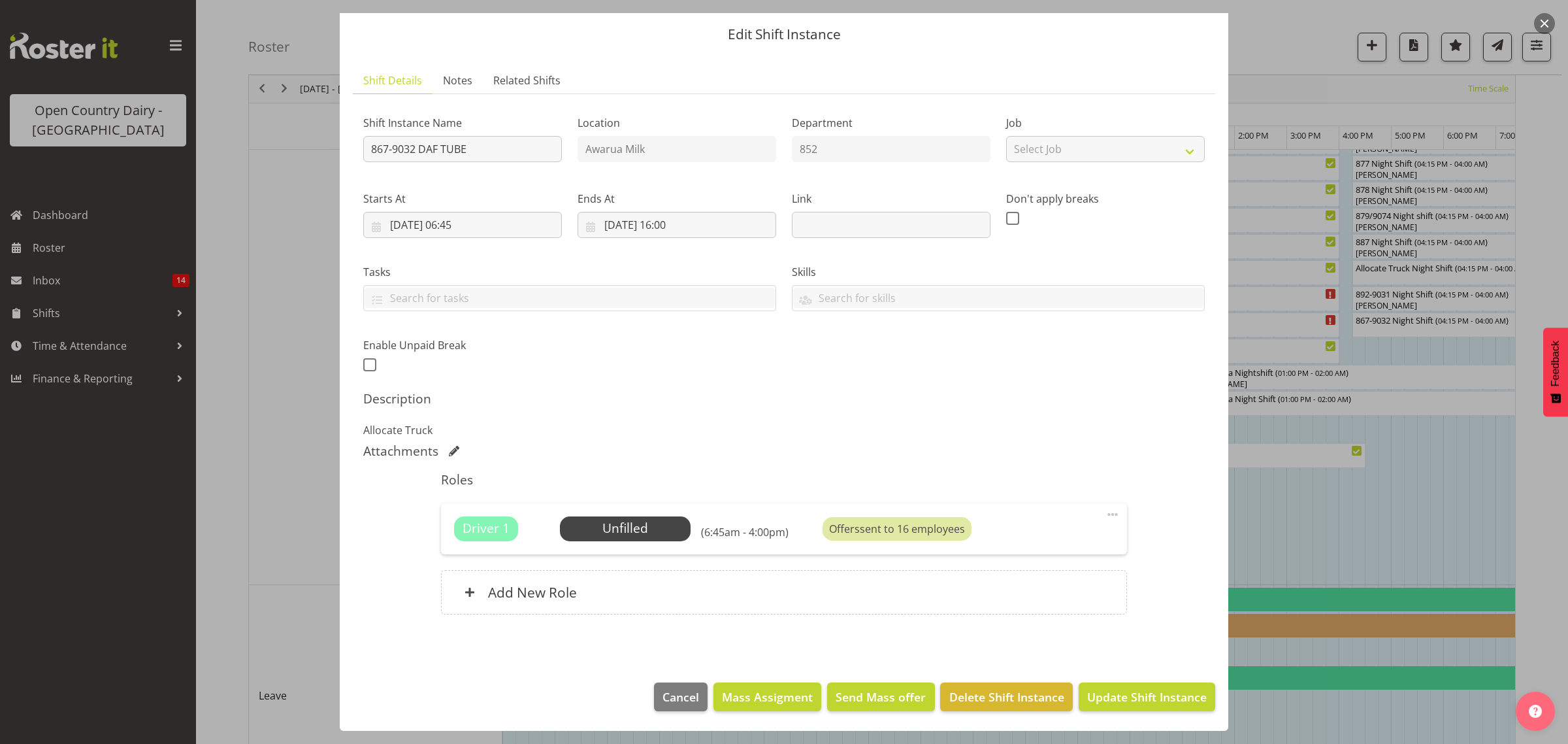
click at [1382, 523] on div at bounding box center [784, 372] width 1568 height 744
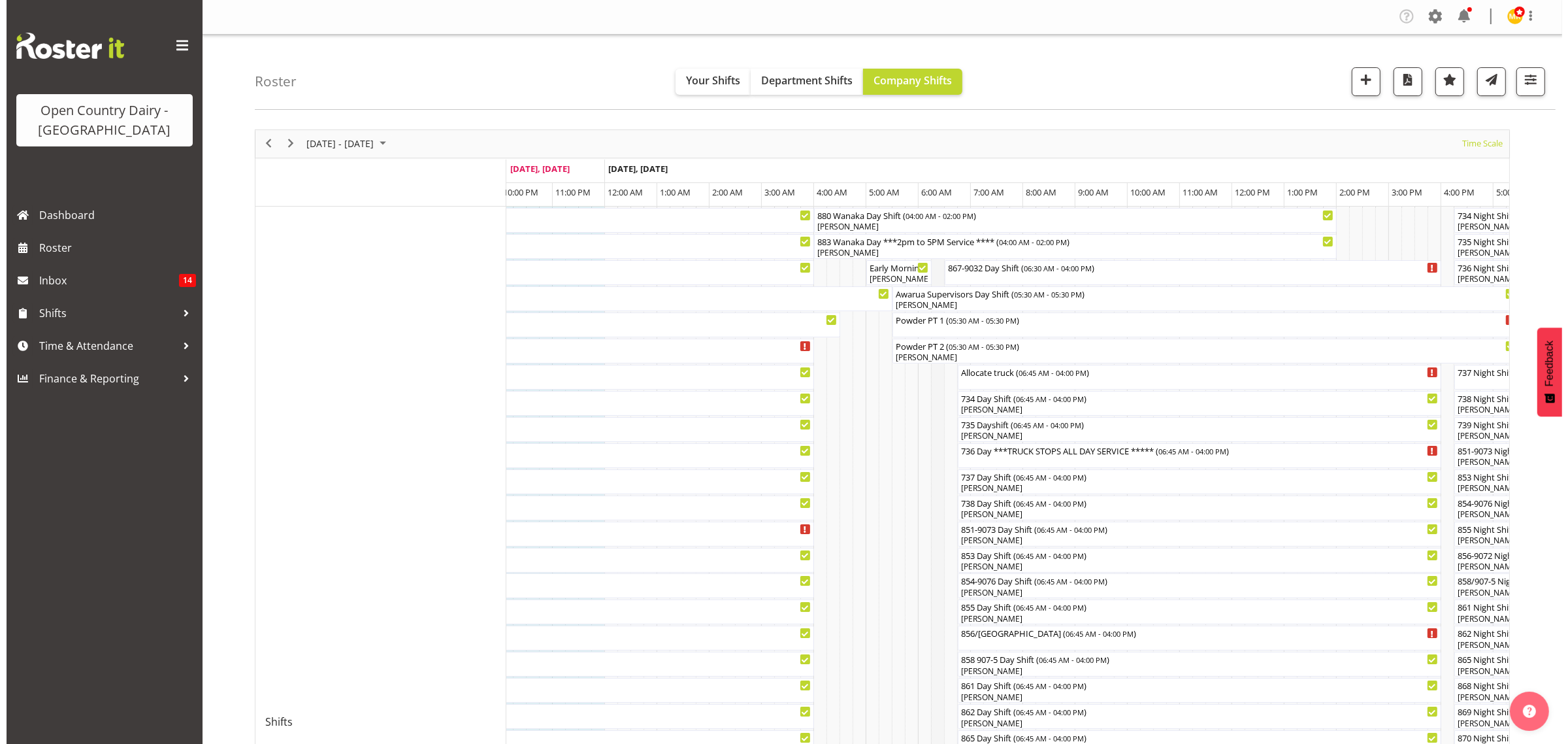
scroll to position [0, 0]
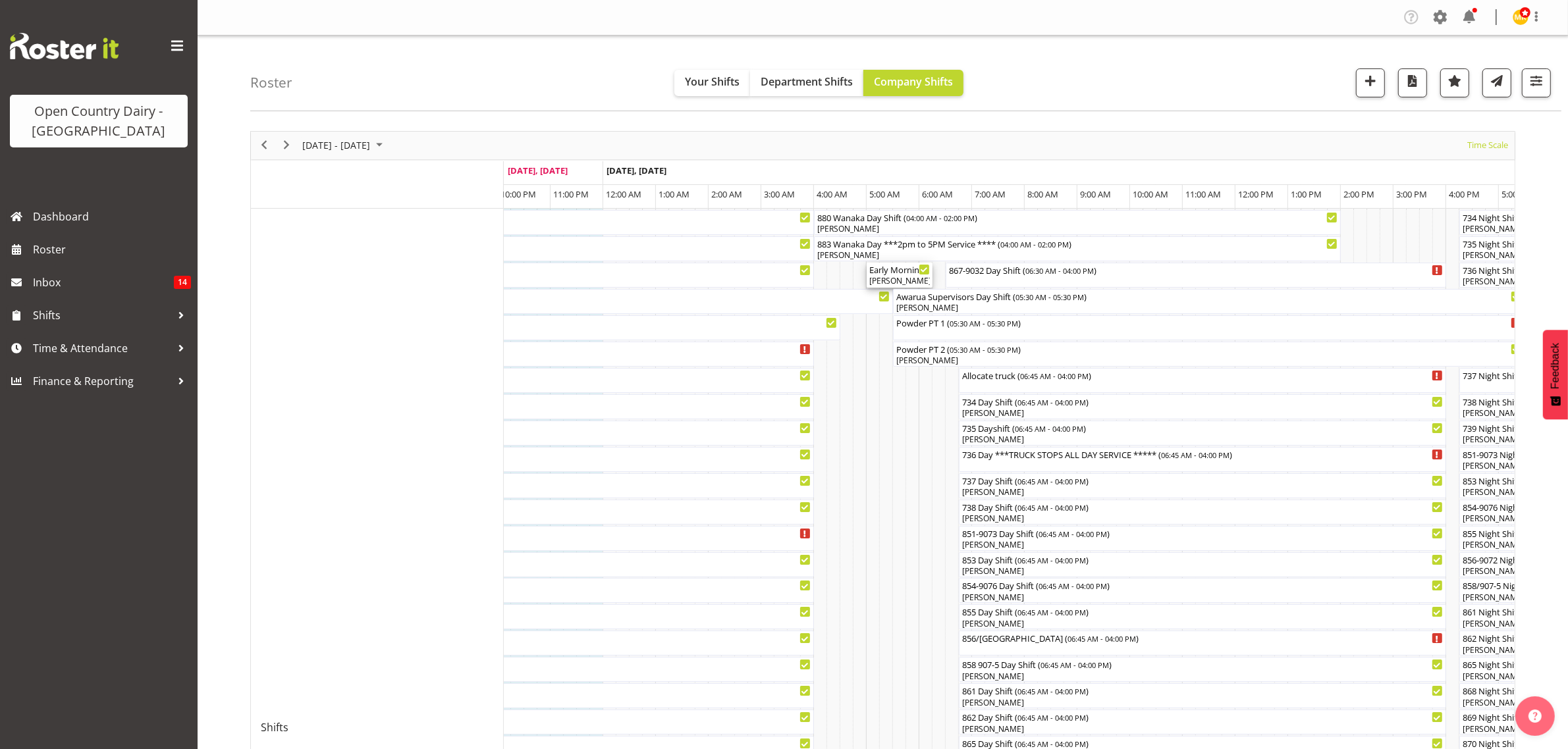
click at [906, 278] on div "John Rook, Marty Powell" at bounding box center [899, 280] width 60 height 12
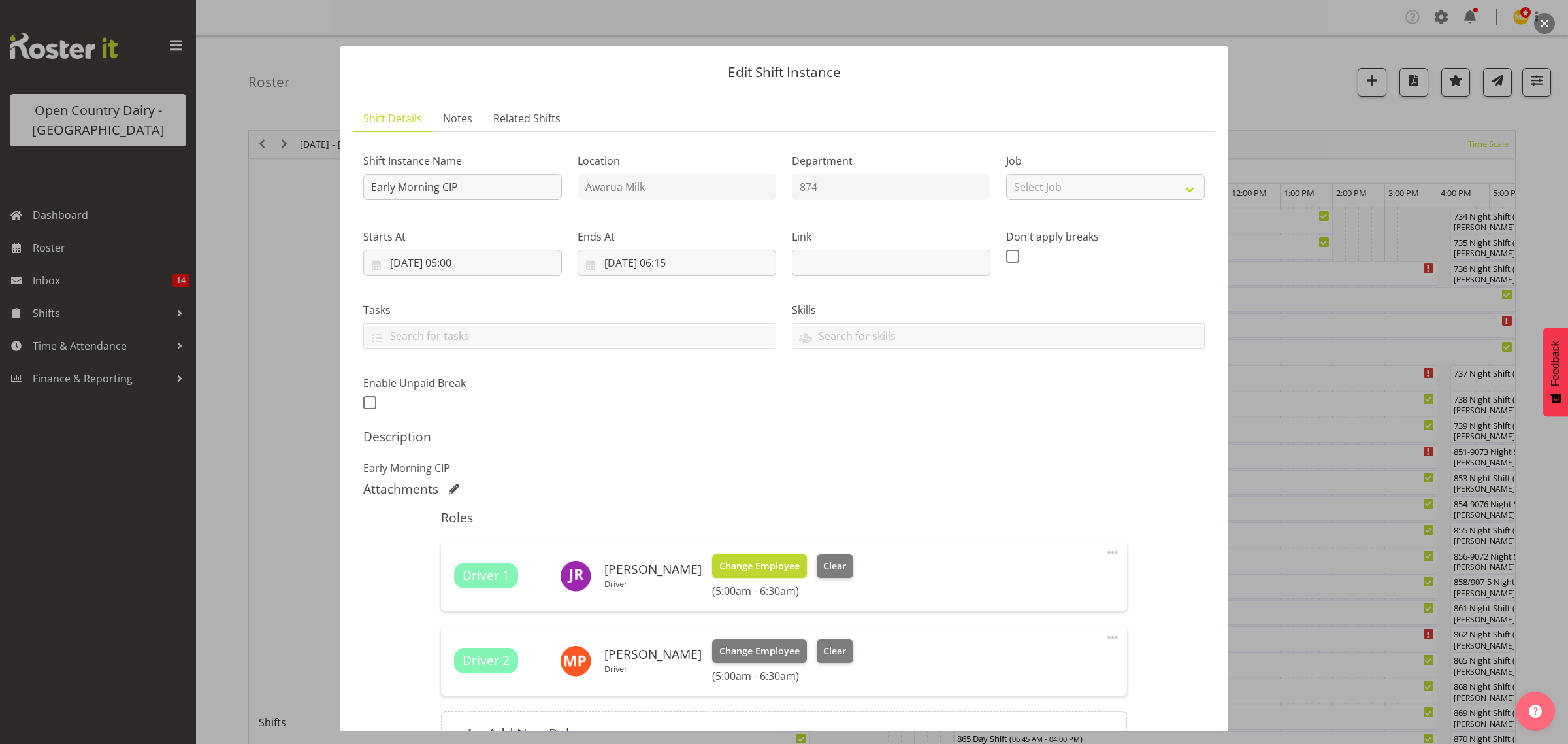
click at [738, 569] on span "Change Employee" at bounding box center [759, 565] width 80 height 14
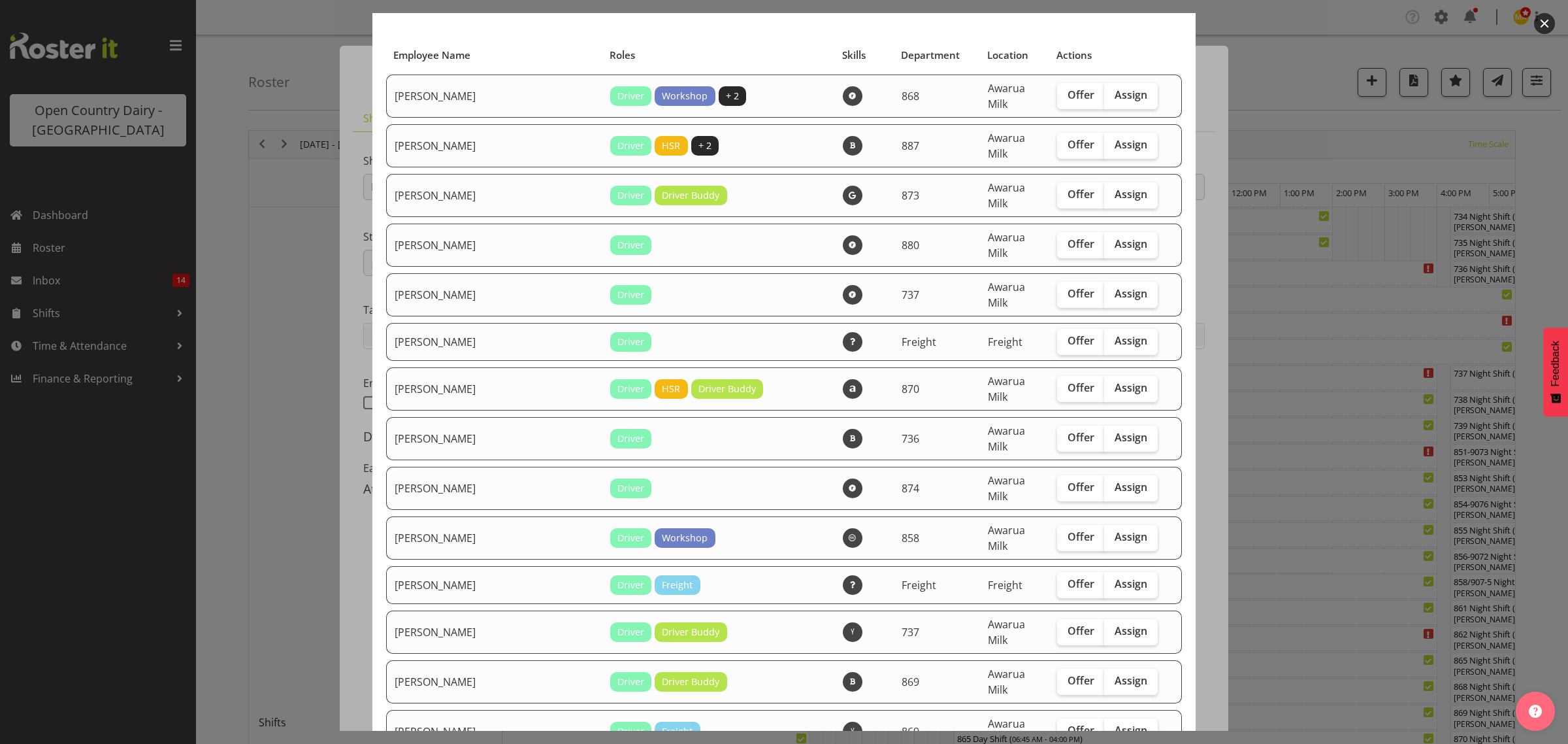
scroll to position [82, 0]
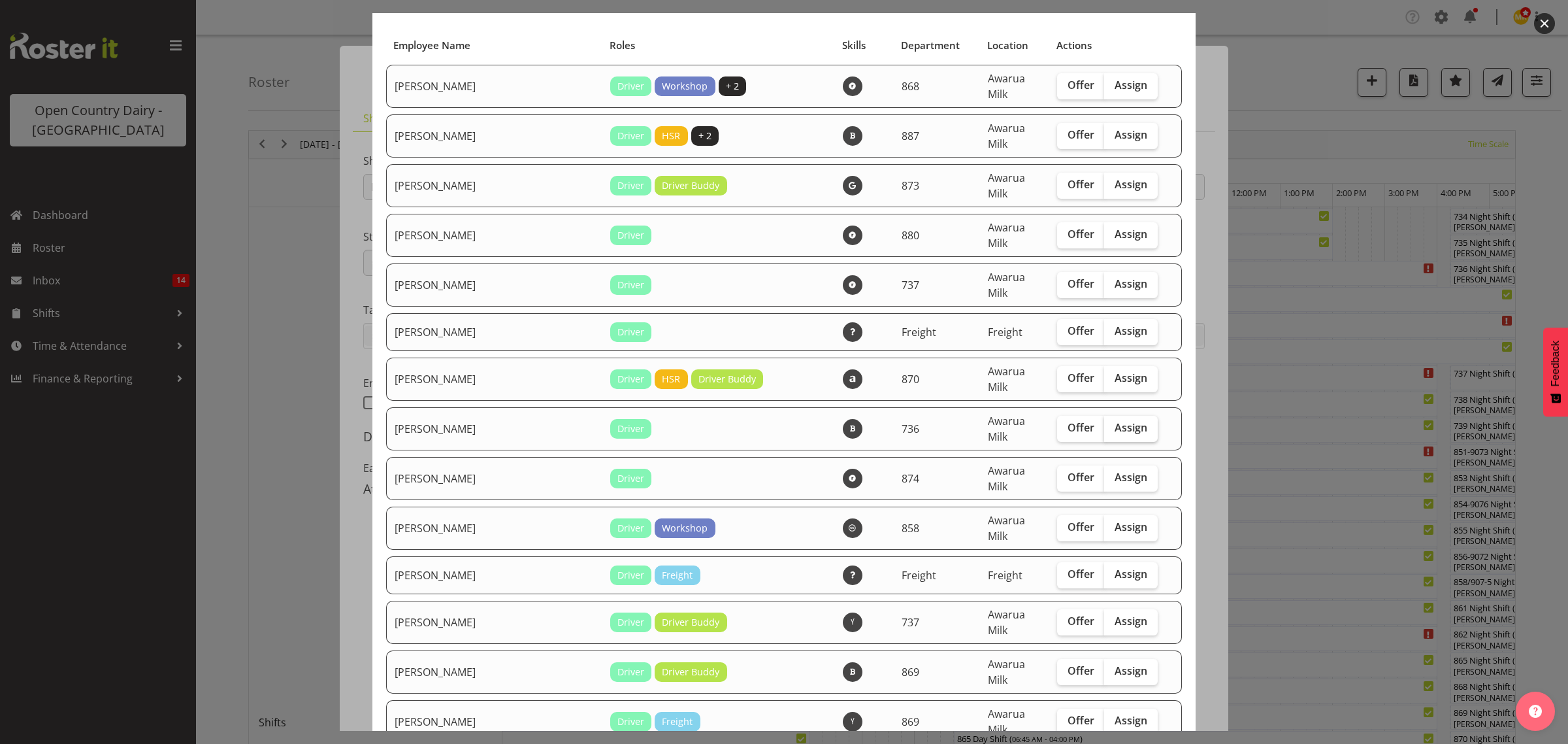
click at [1115, 421] on span "Assign" at bounding box center [1131, 427] width 33 height 13
click at [1104, 424] on input "Assign" at bounding box center [1108, 428] width 9 height 9
checkbox input "true"
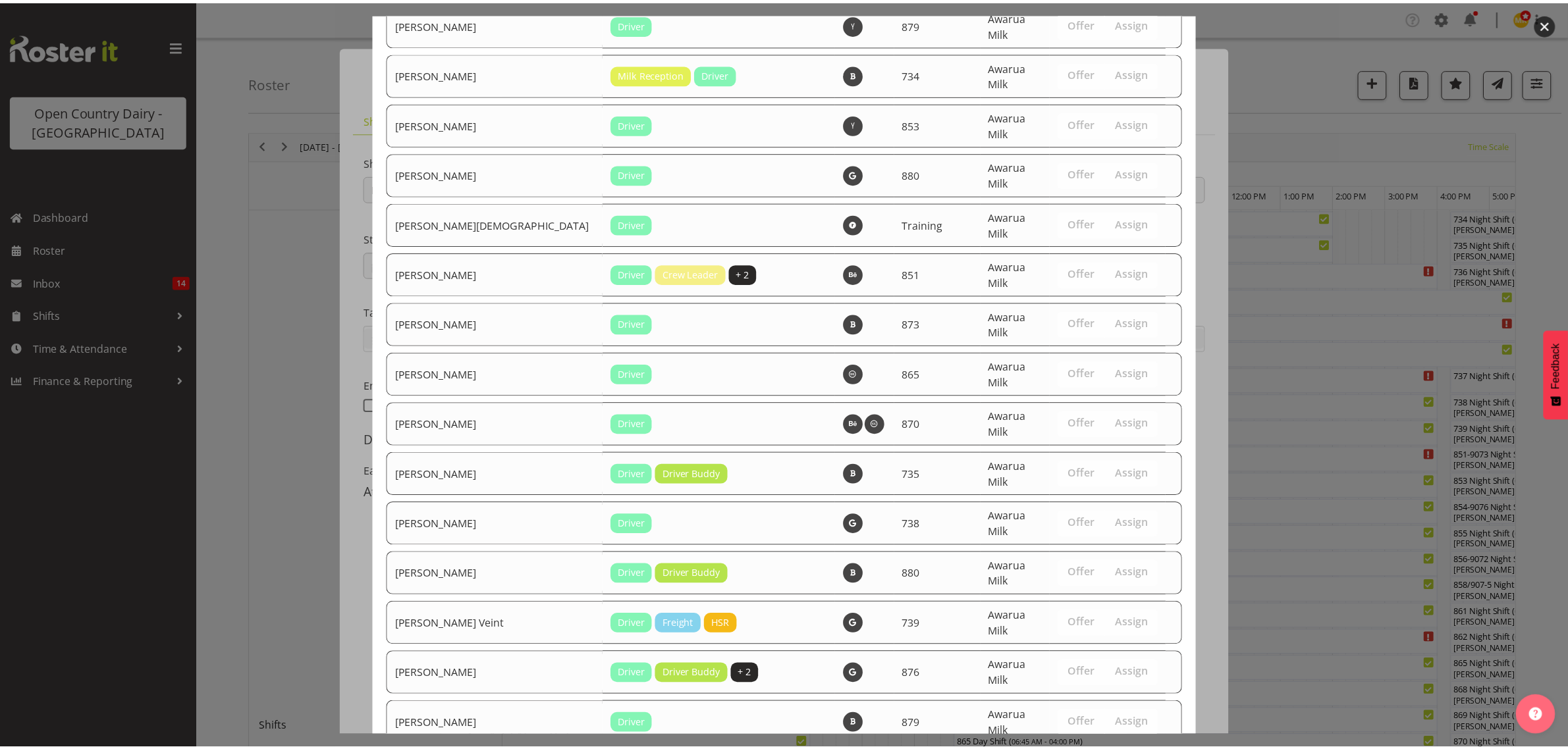
scroll to position [4579, 0]
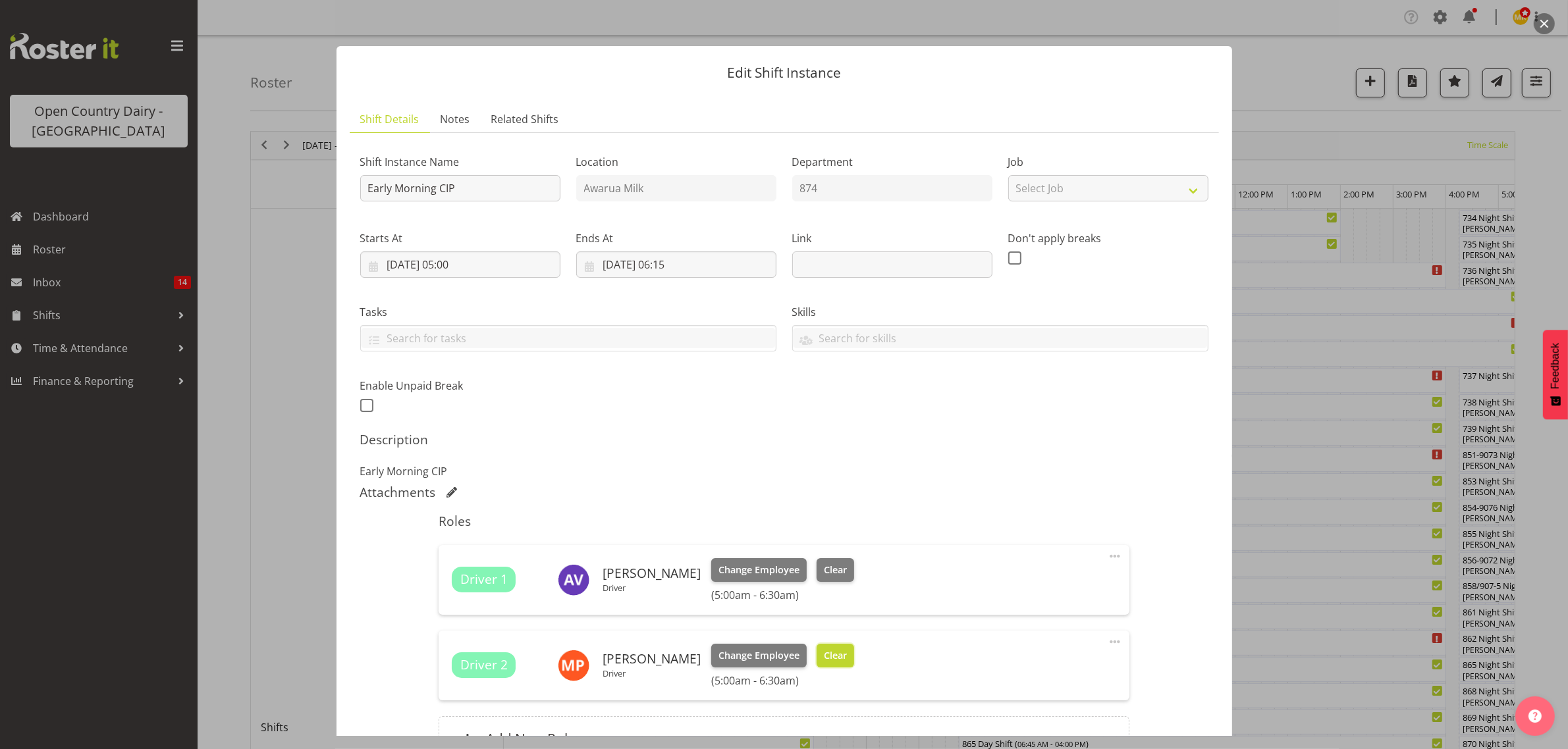
click at [826, 656] on span "Clear" at bounding box center [836, 655] width 23 height 14
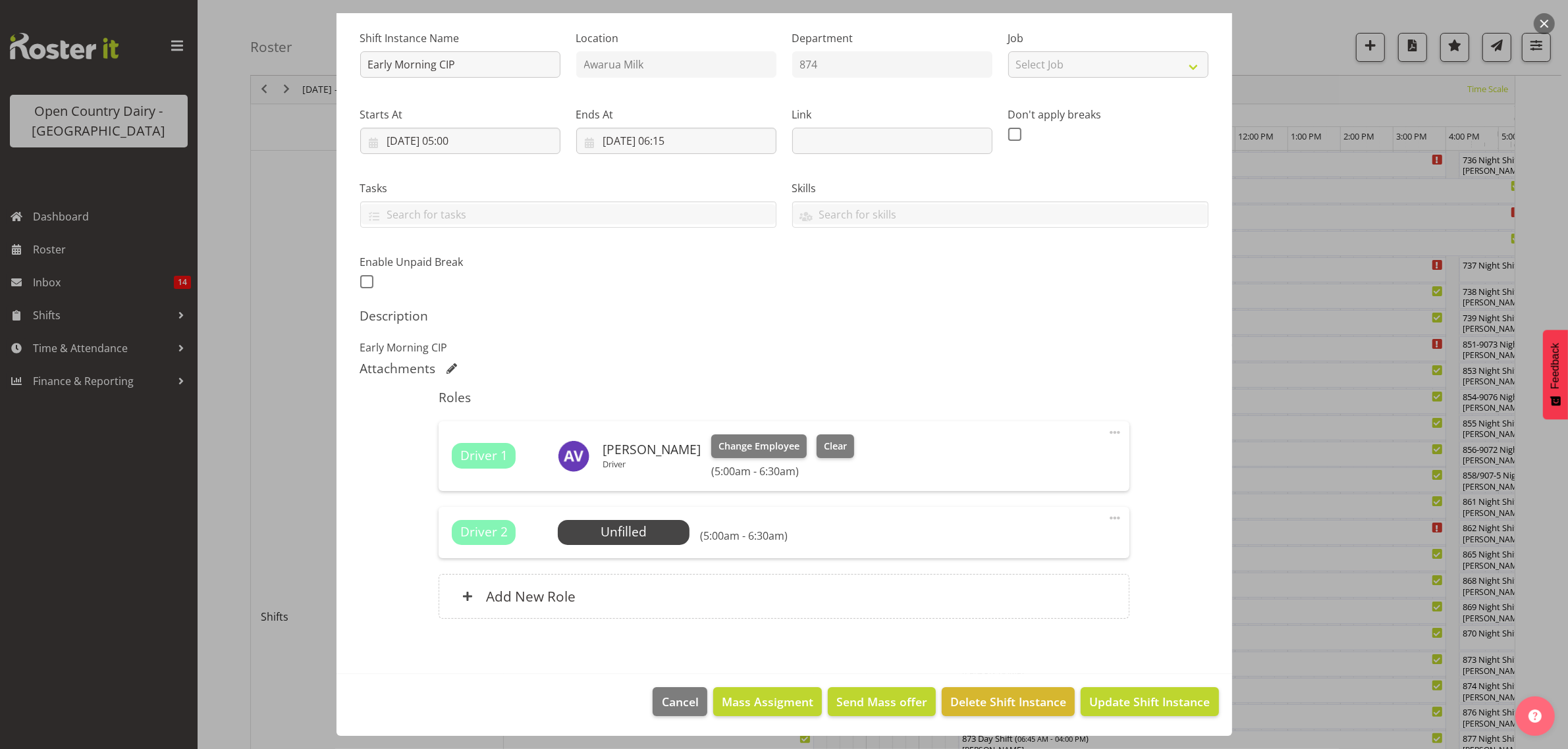
scroll to position [247, 0]
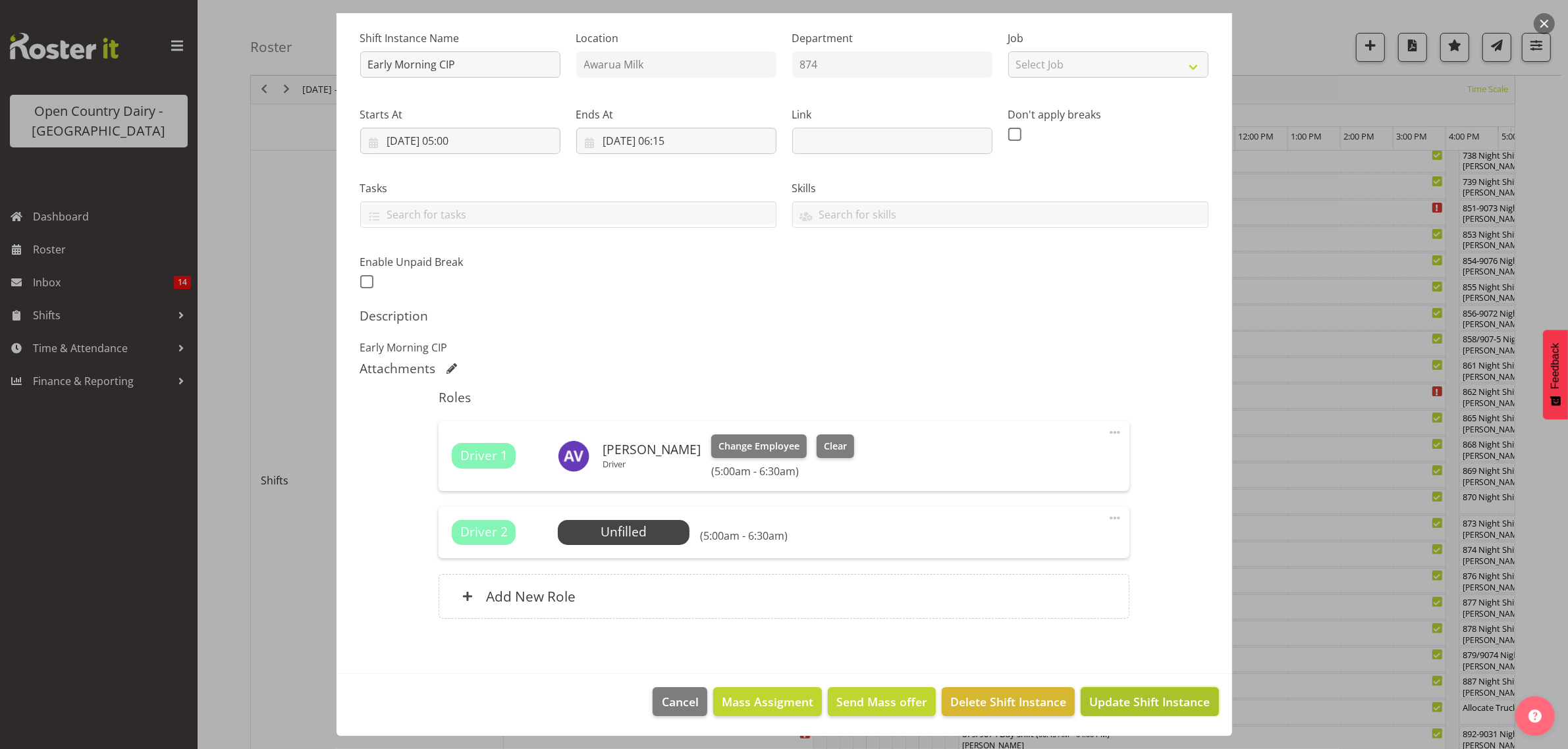
click at [1113, 666] on span "Update Shift Instance" at bounding box center [1150, 701] width 121 height 17
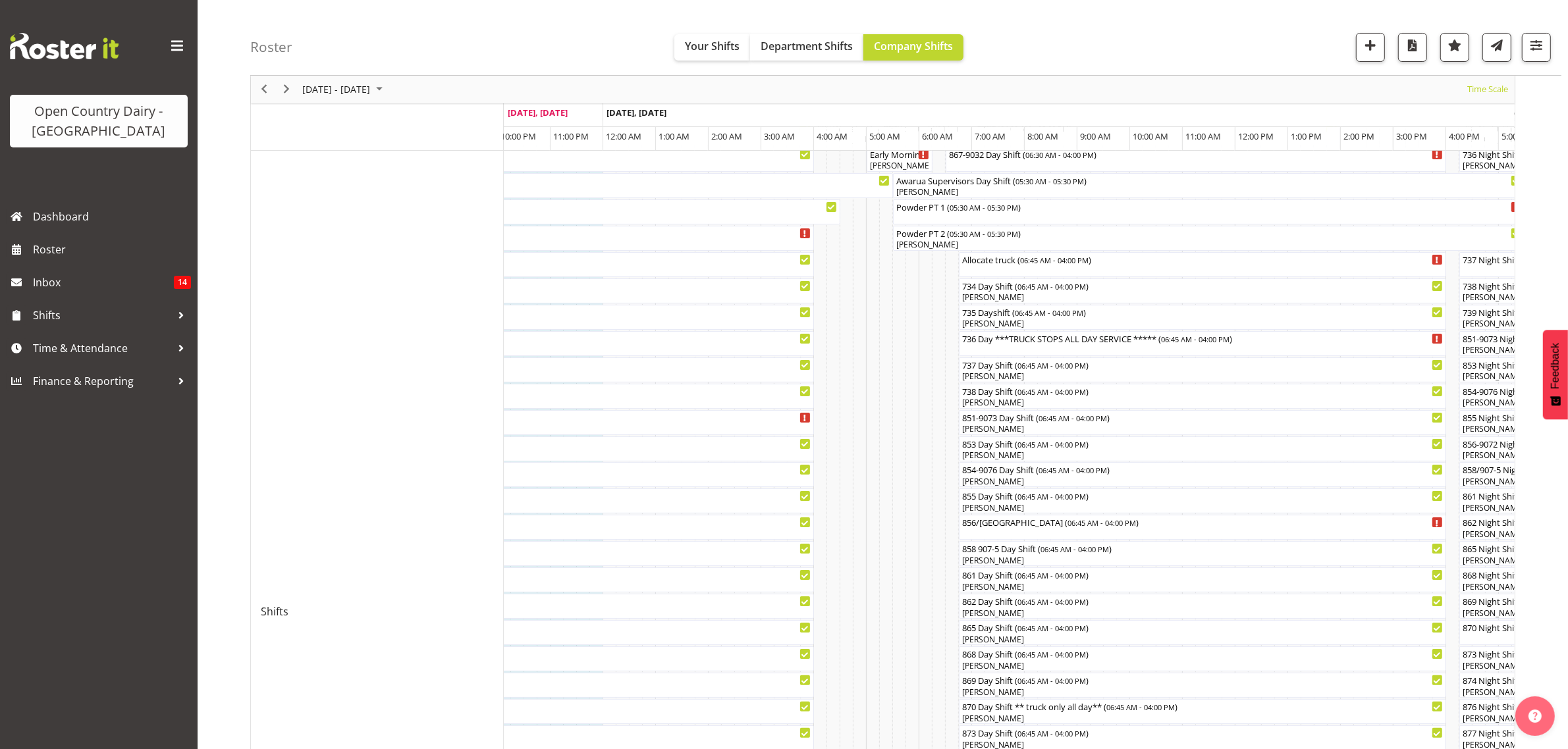
scroll to position [82, 0]
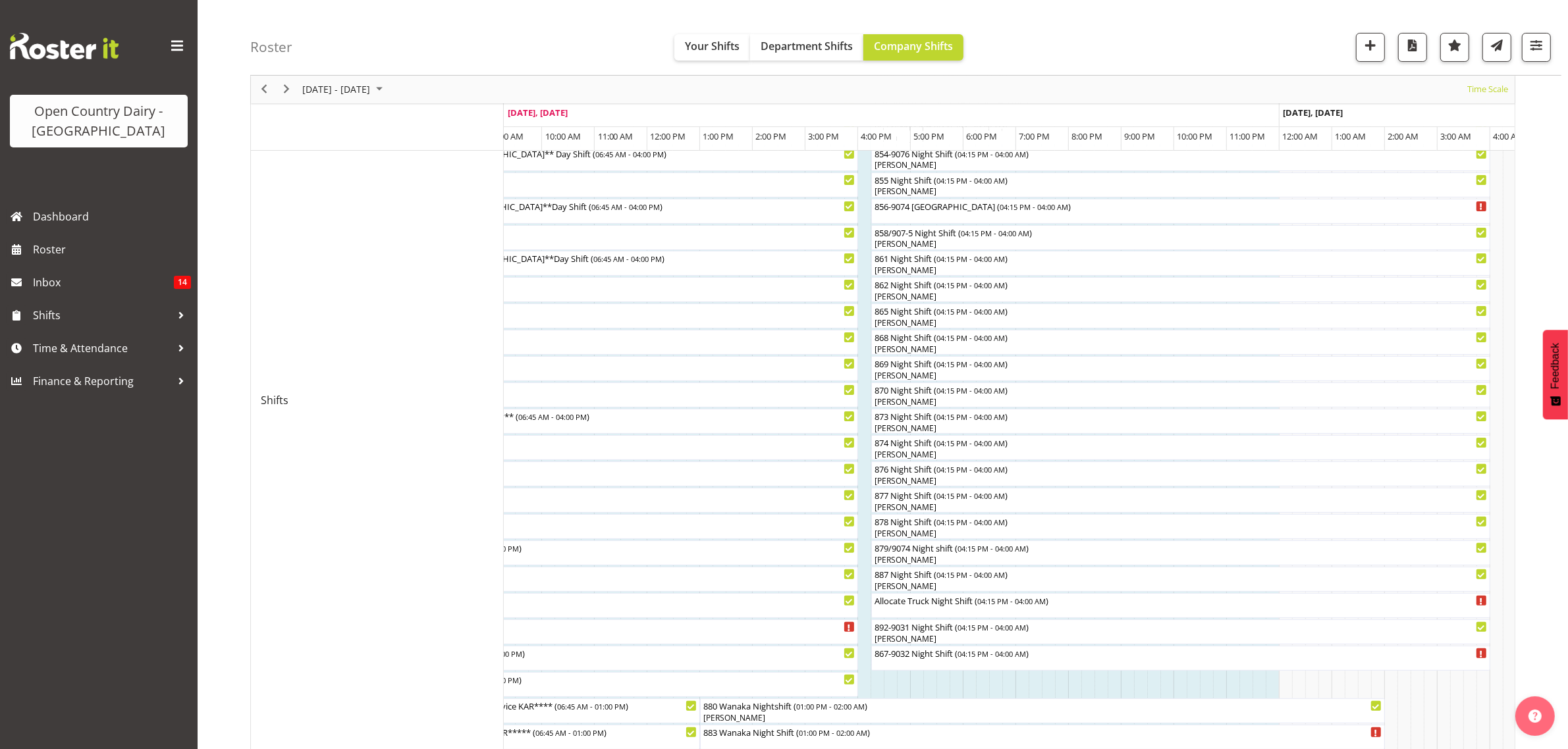
scroll to position [329, 0]
